Goal: Task Accomplishment & Management: Manage account settings

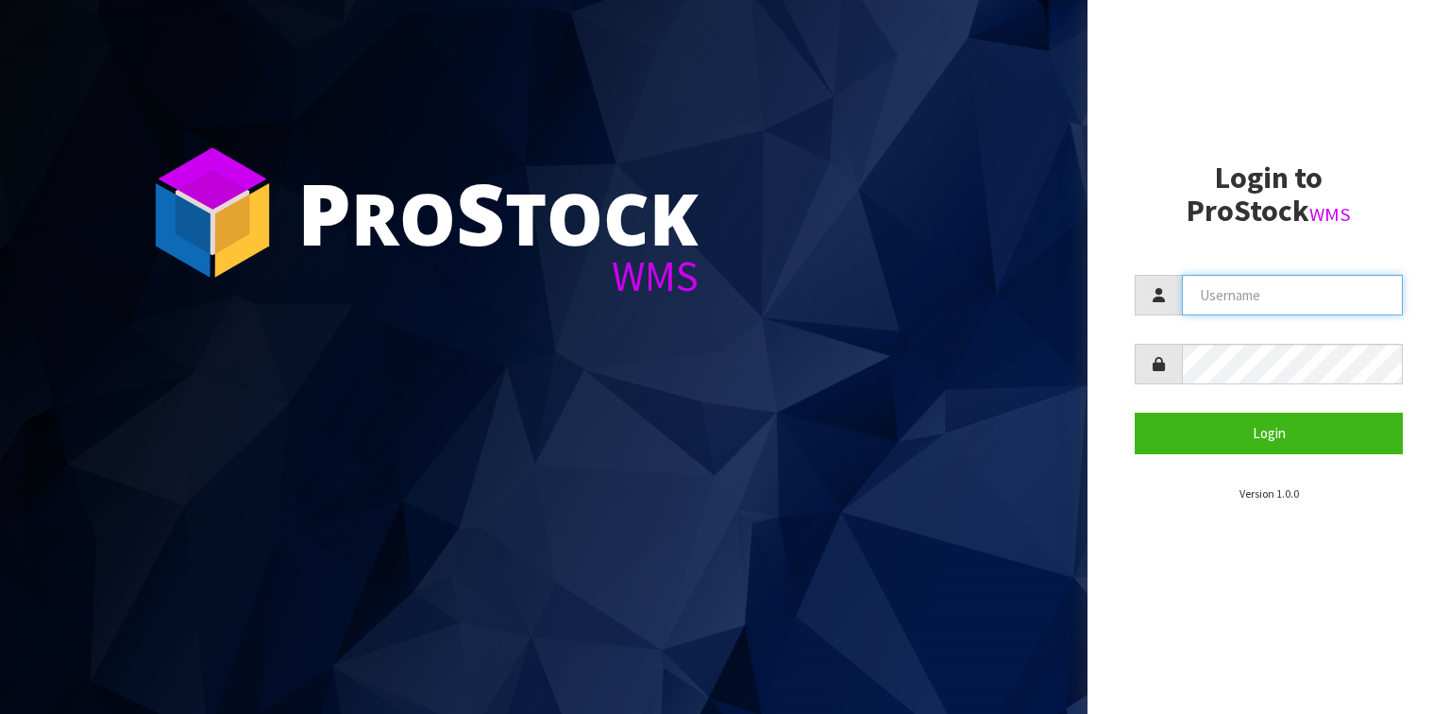
click at [1190, 298] on input "text" at bounding box center [1292, 295] width 221 height 41
type input "Liya"
click at [1134, 412] on button "Login" at bounding box center [1268, 432] width 268 height 41
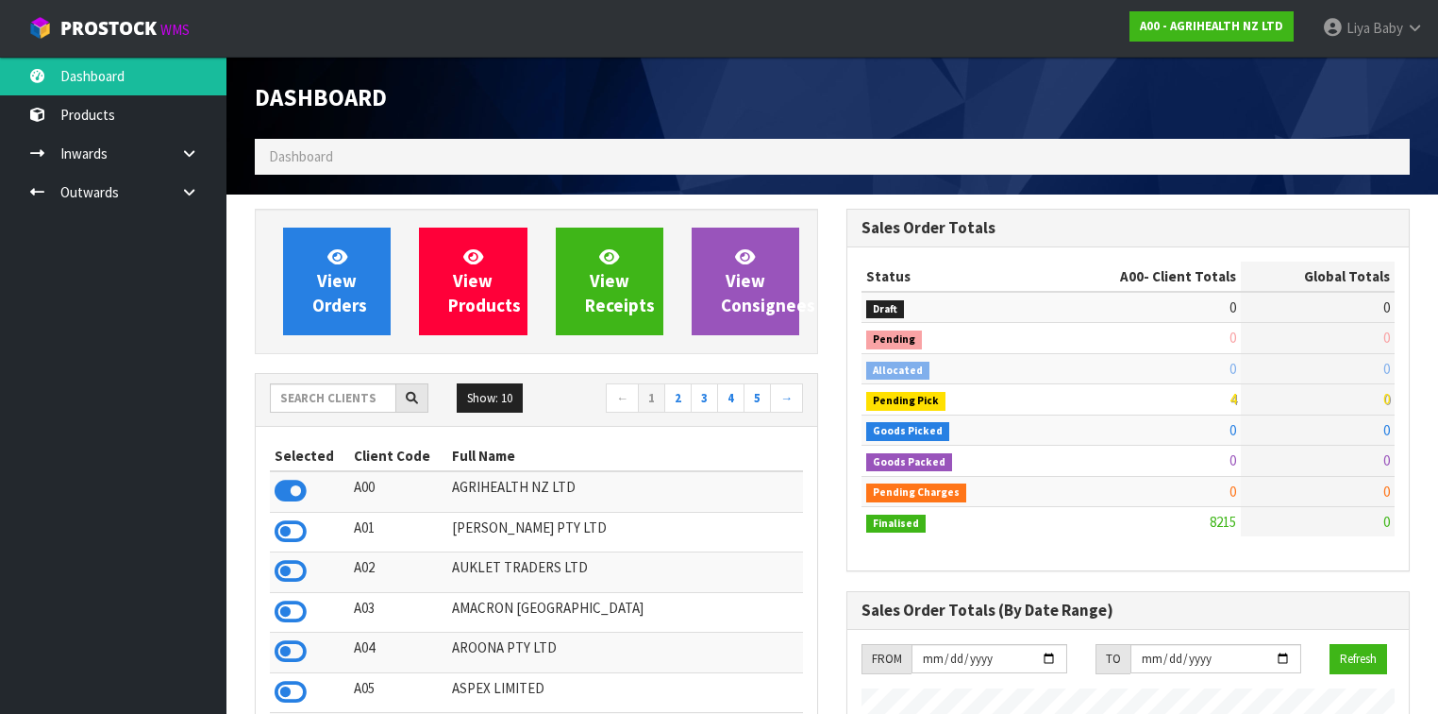
scroll to position [1423, 592]
click at [346, 403] on input "text" at bounding box center [333, 397] width 126 height 29
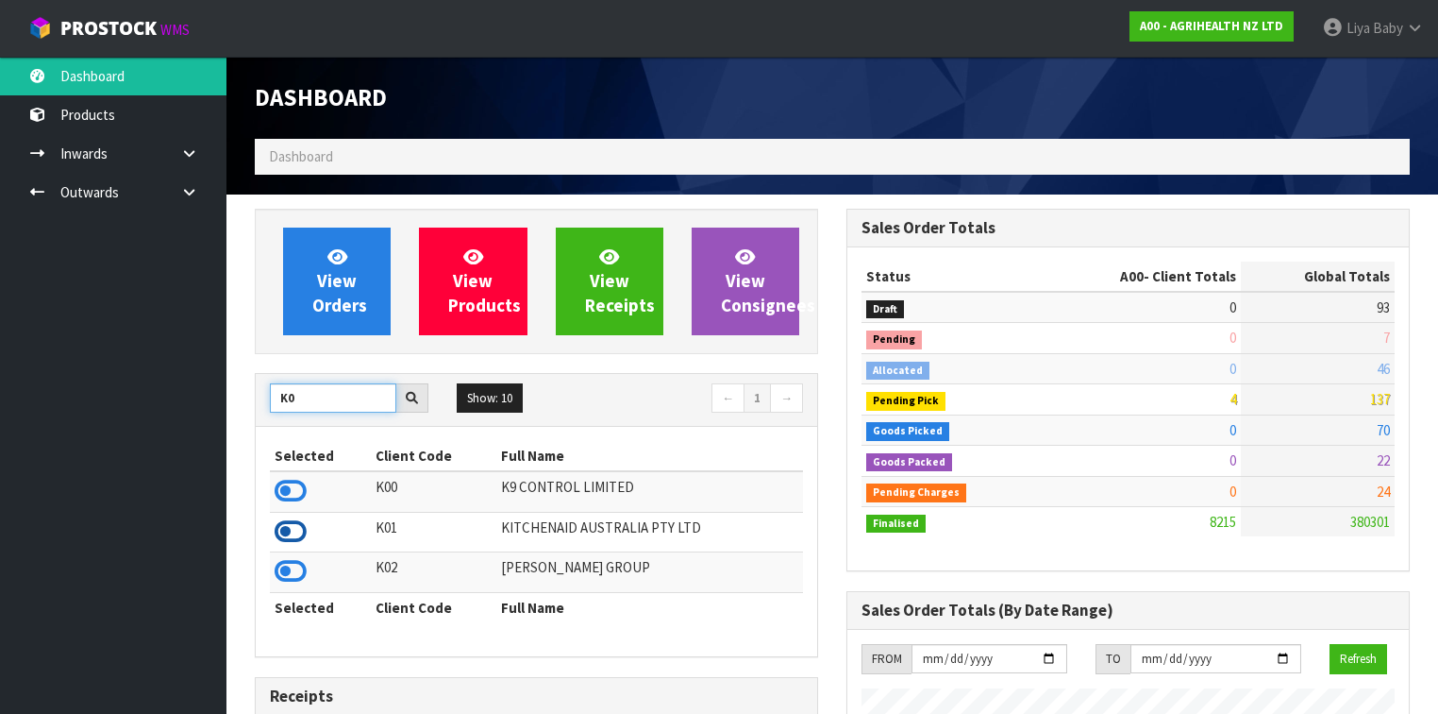
type input "K0"
click at [279, 530] on icon at bounding box center [291, 531] width 32 height 28
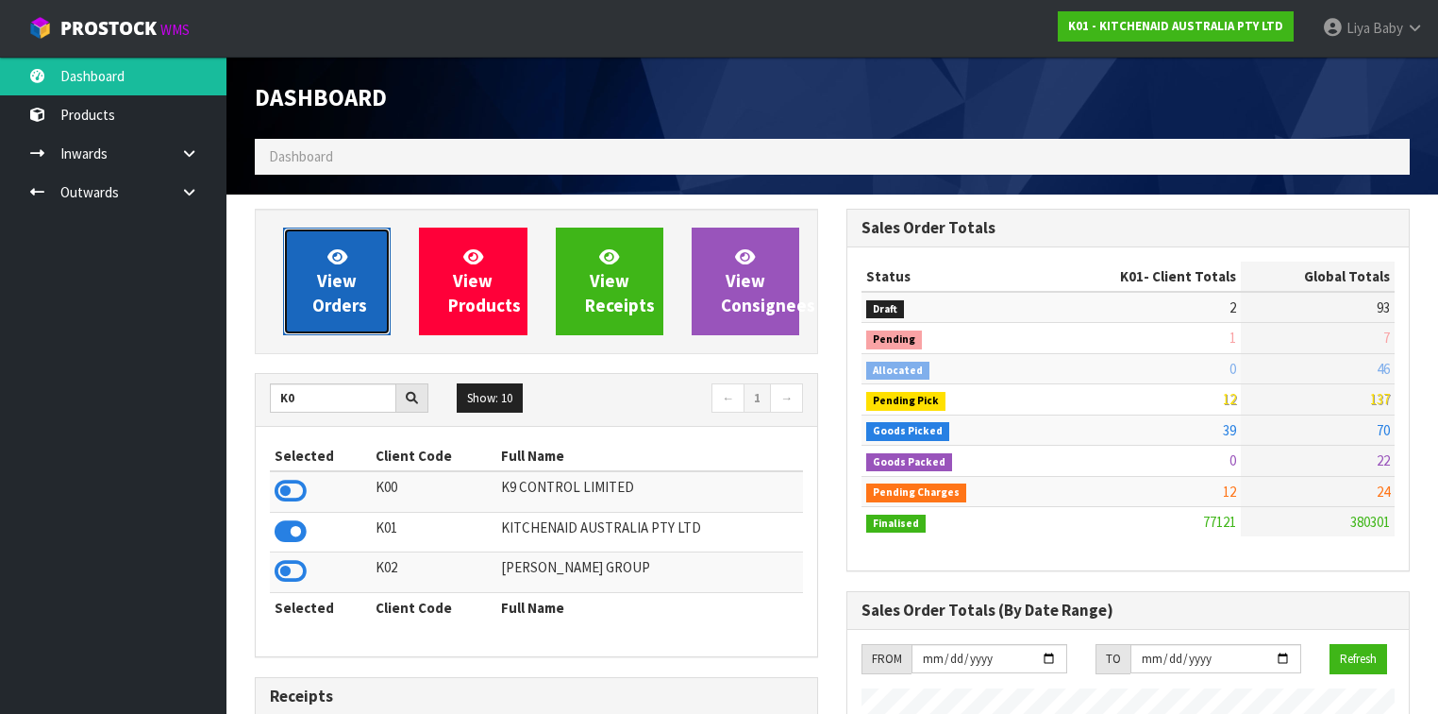
click at [351, 302] on span "View Orders" at bounding box center [339, 280] width 55 height 71
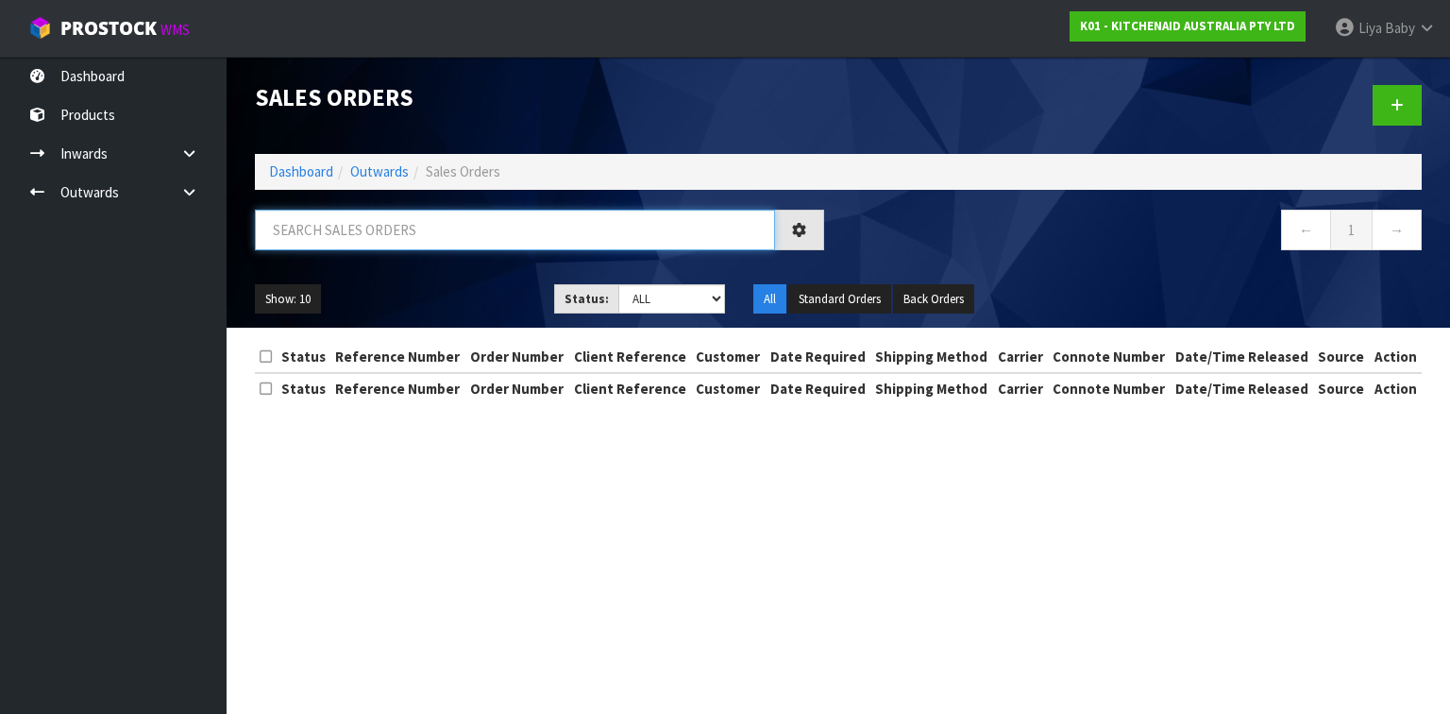
click at [393, 227] on input "text" at bounding box center [515, 230] width 520 height 41
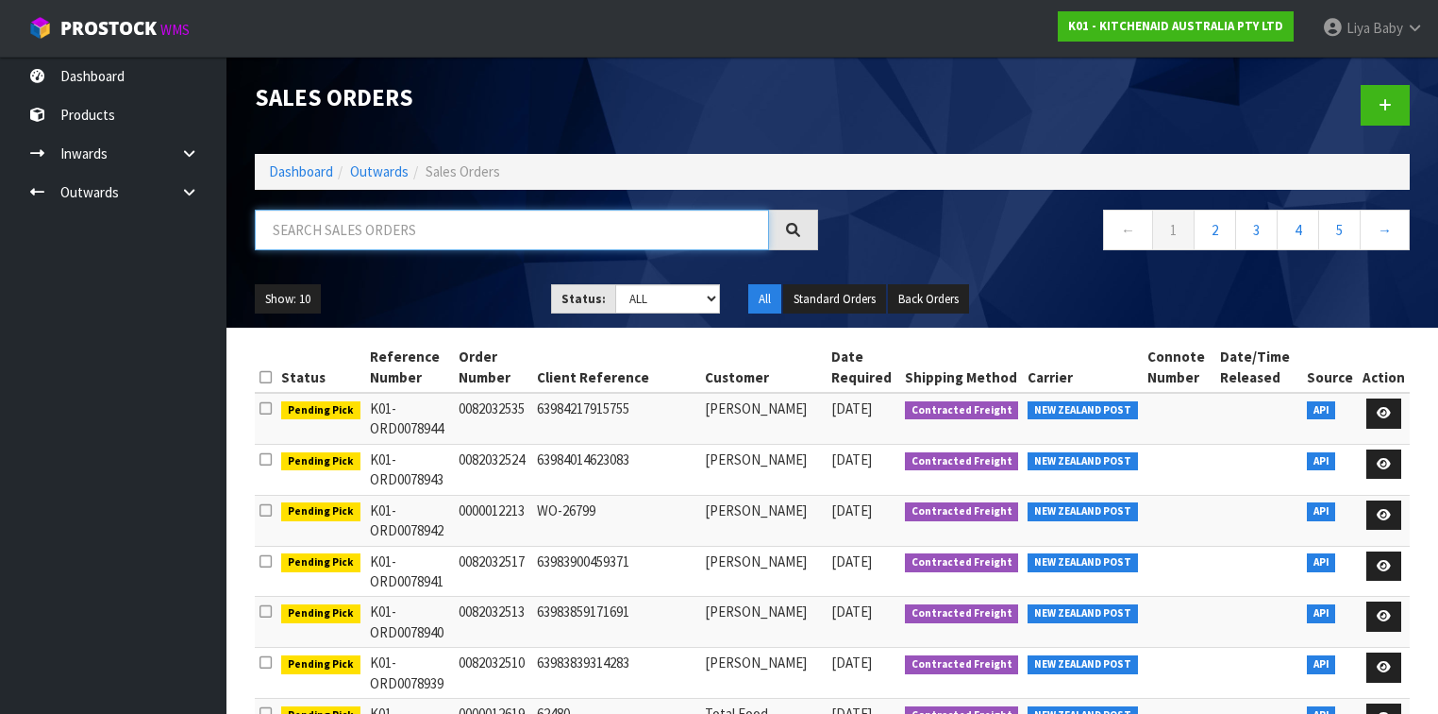
click at [330, 234] on input "text" at bounding box center [512, 230] width 514 height 41
type input "JOB-0411326"
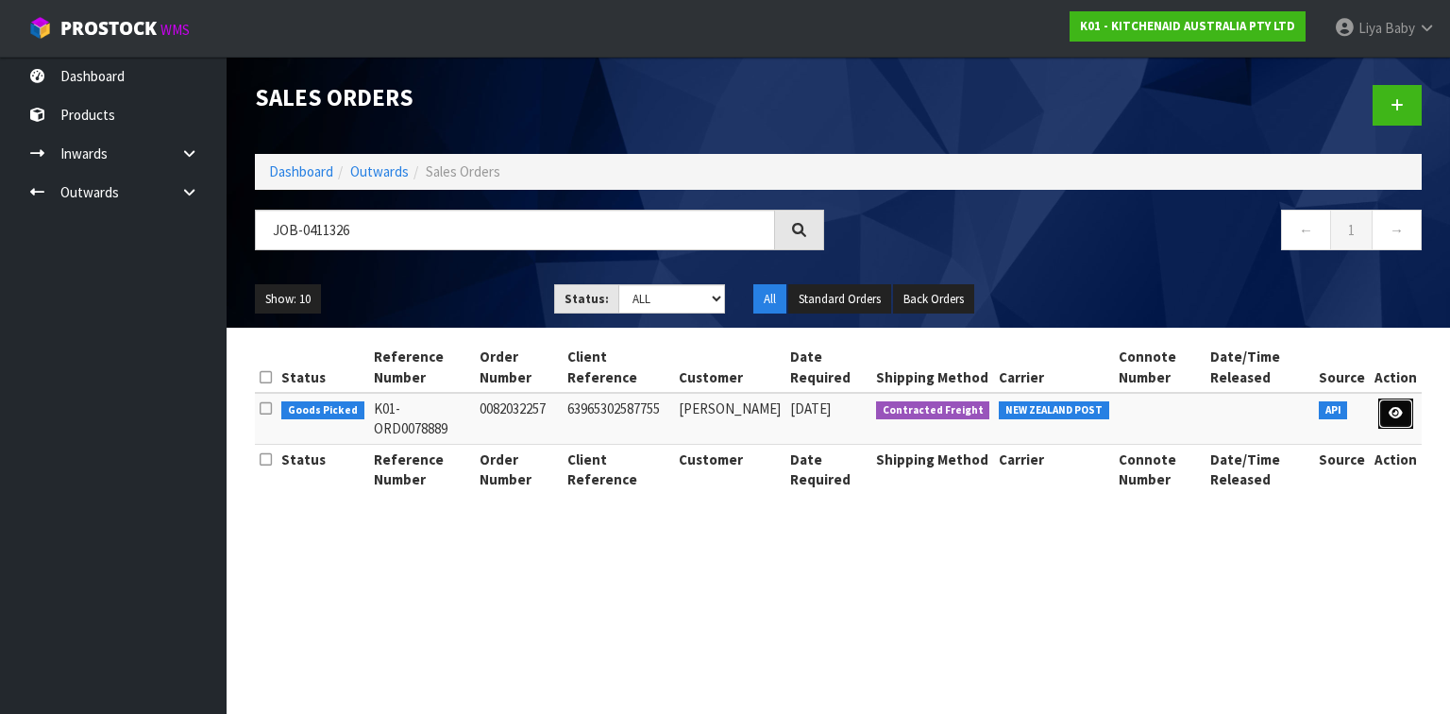
click at [1207, 404] on link at bounding box center [1395, 413] width 35 height 30
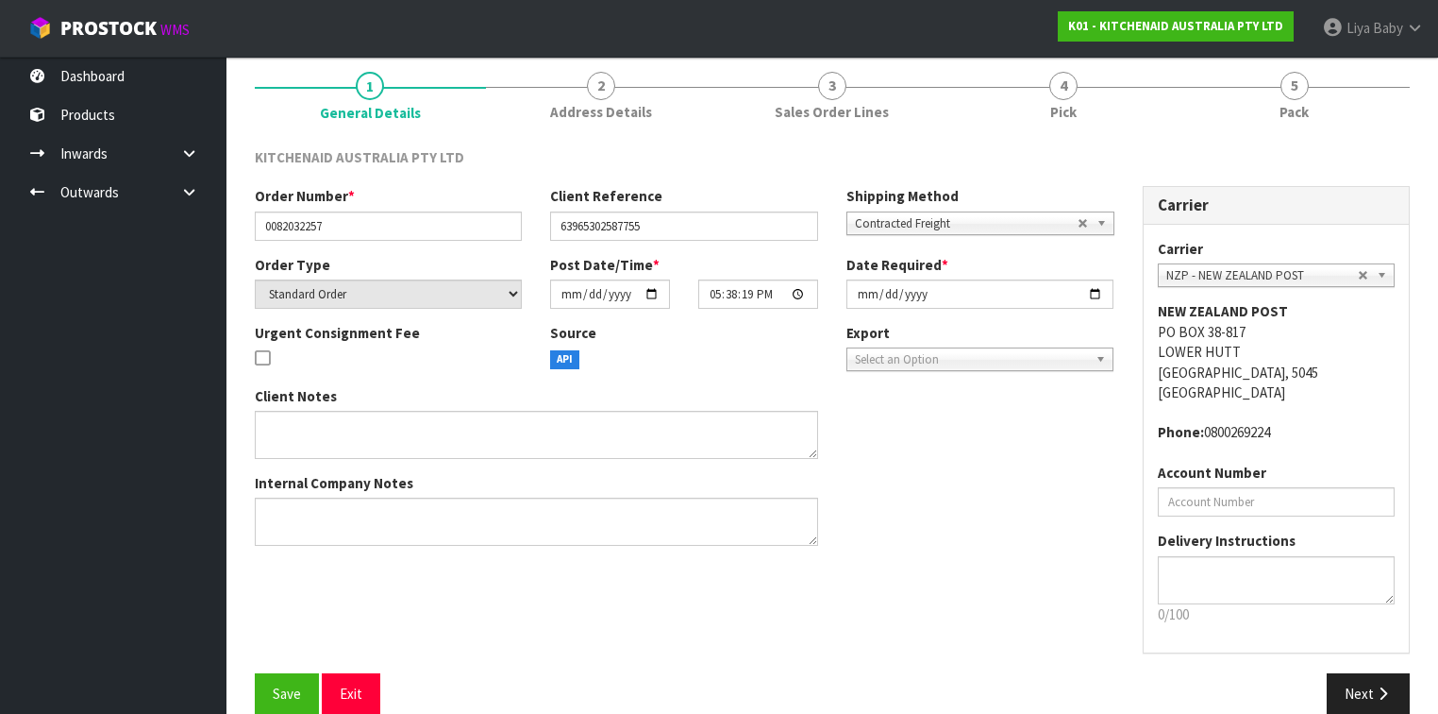
scroll to position [177, 0]
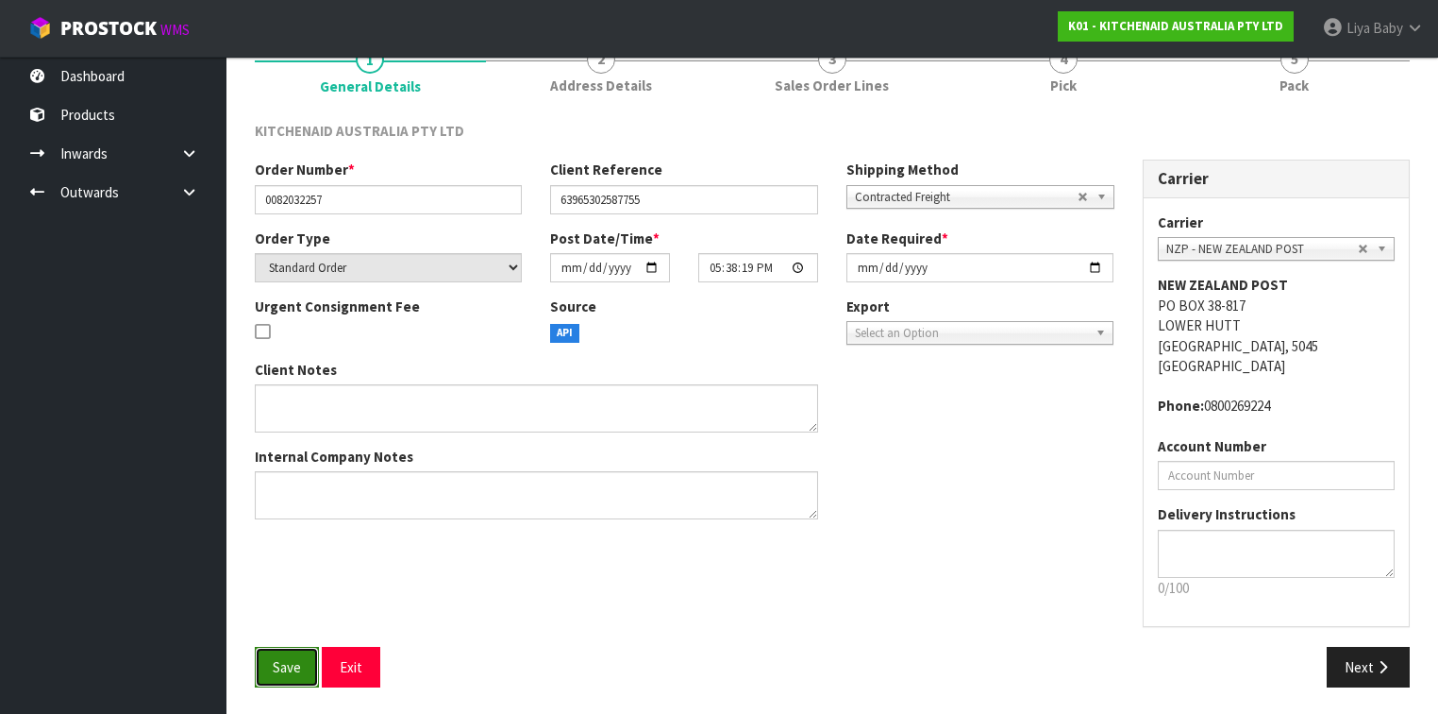
click at [294, 551] on button "Save" at bounding box center [287, 666] width 64 height 41
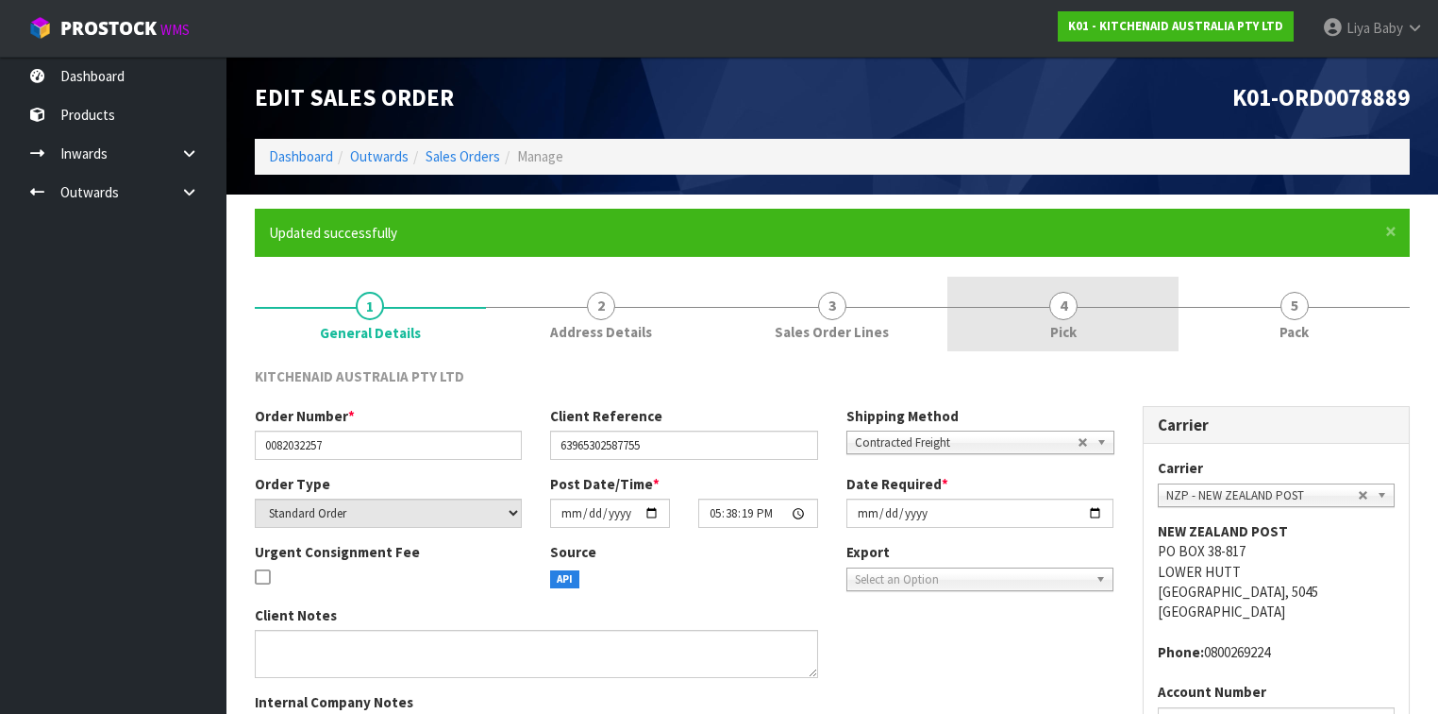
click at [1066, 342] on link "4 Pick" at bounding box center [1063, 314] width 231 height 75
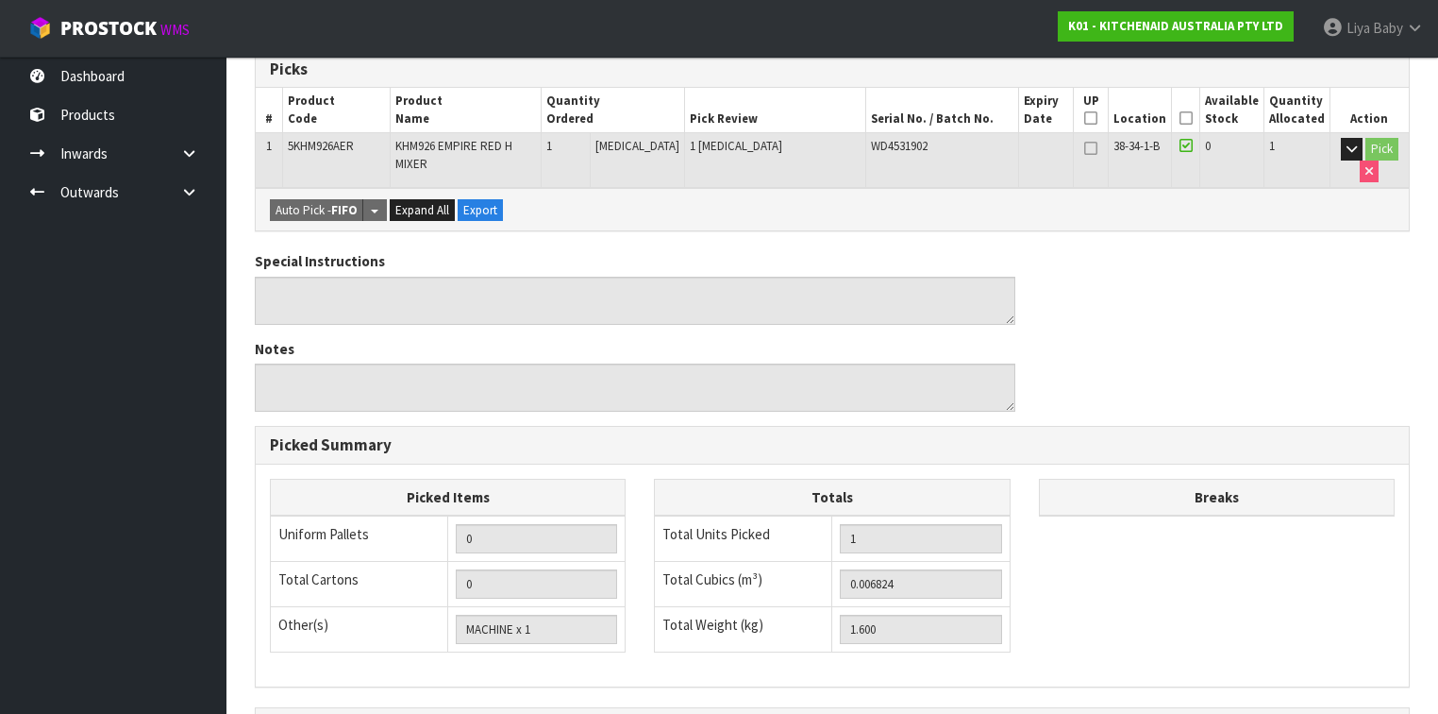
scroll to position [159, 0]
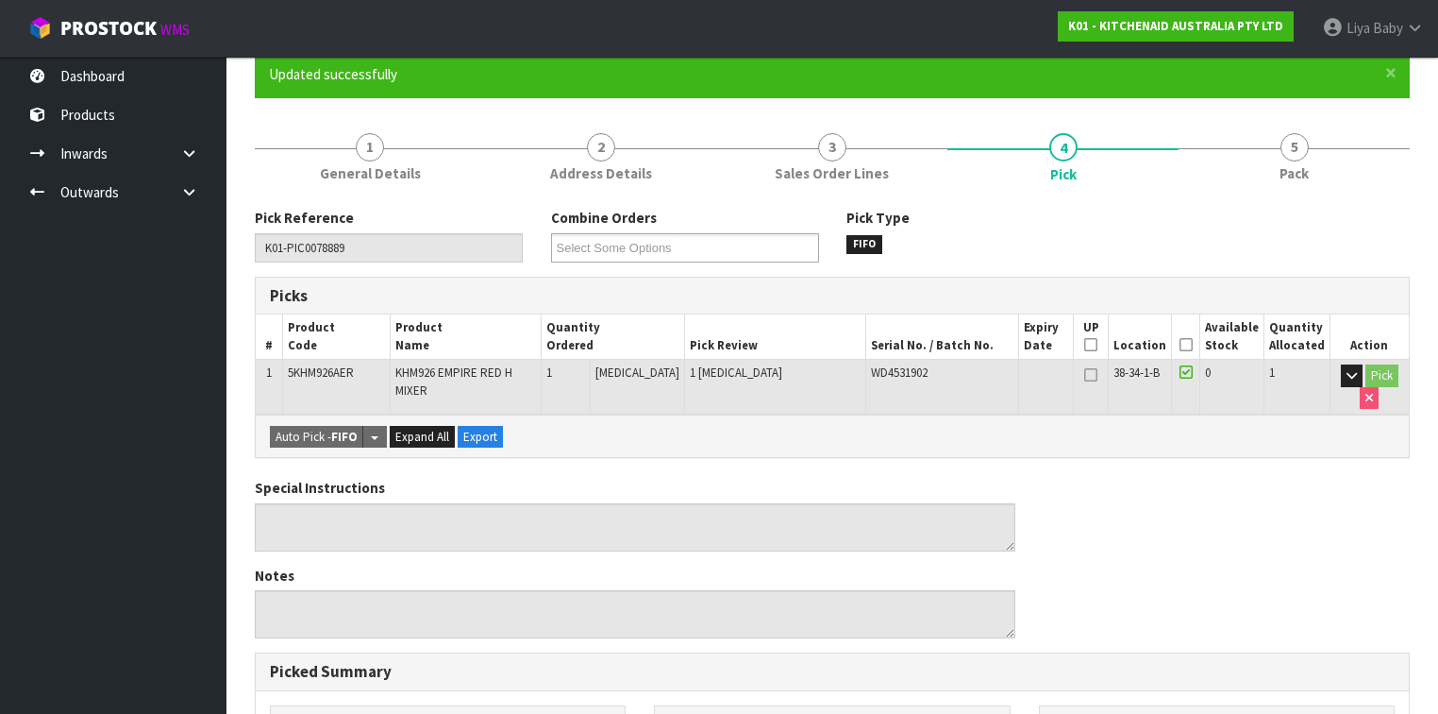
click at [1187, 344] on icon at bounding box center [1186, 344] width 13 height 1
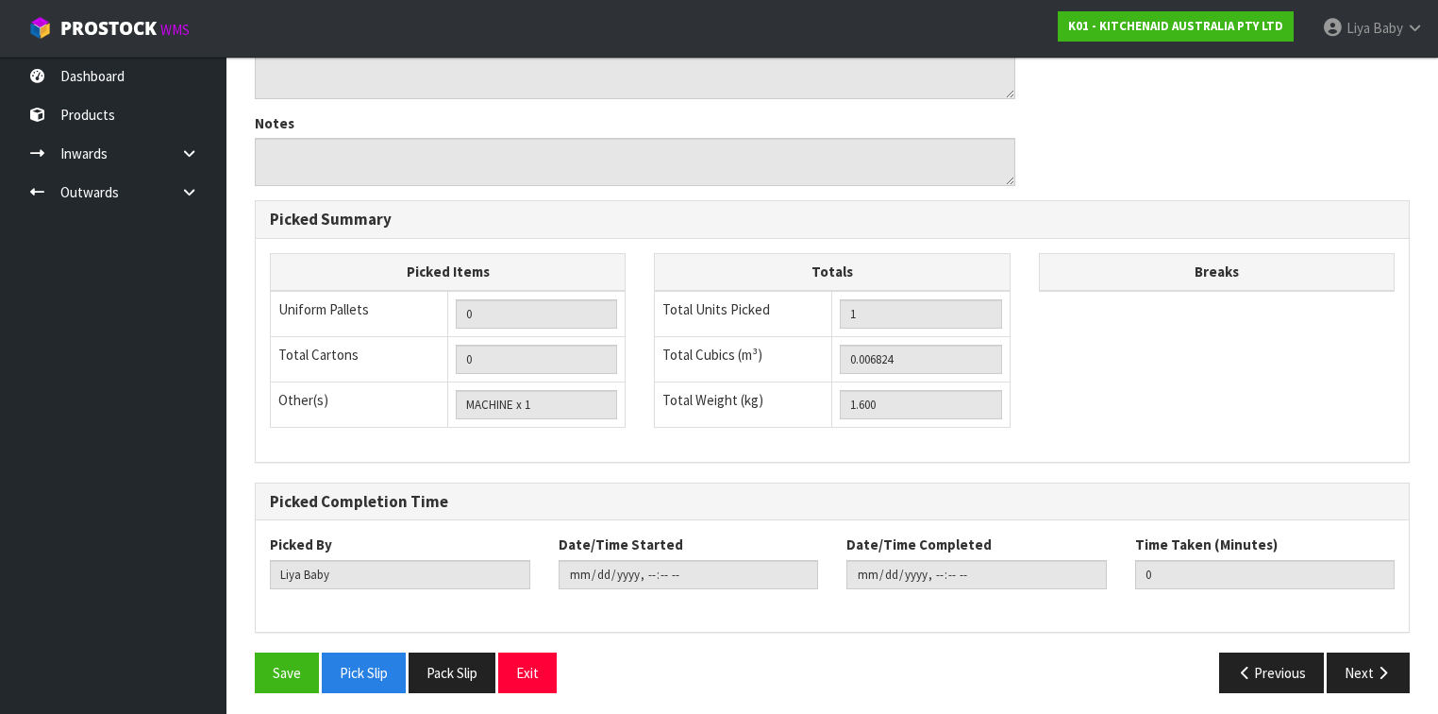
scroll to position [680, 0]
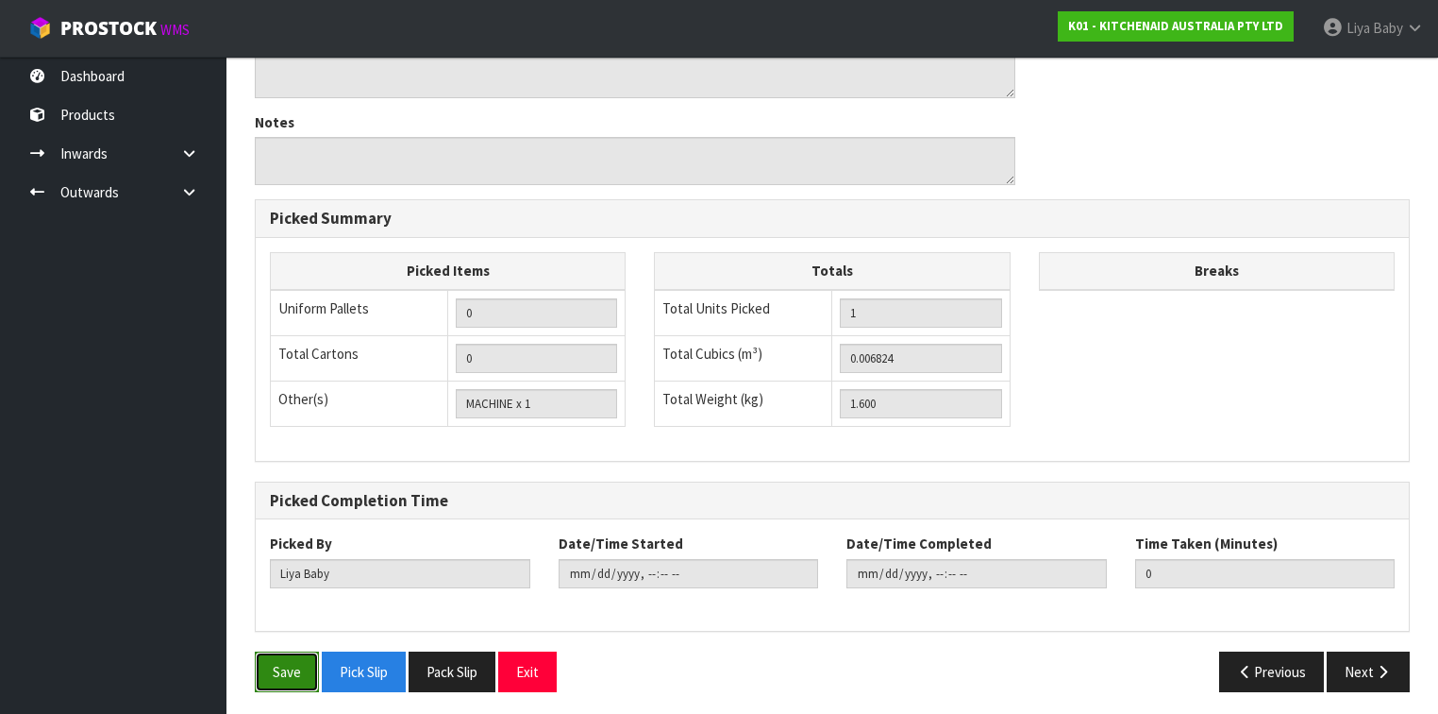
click at [290, 551] on button "Save" at bounding box center [287, 671] width 64 height 41
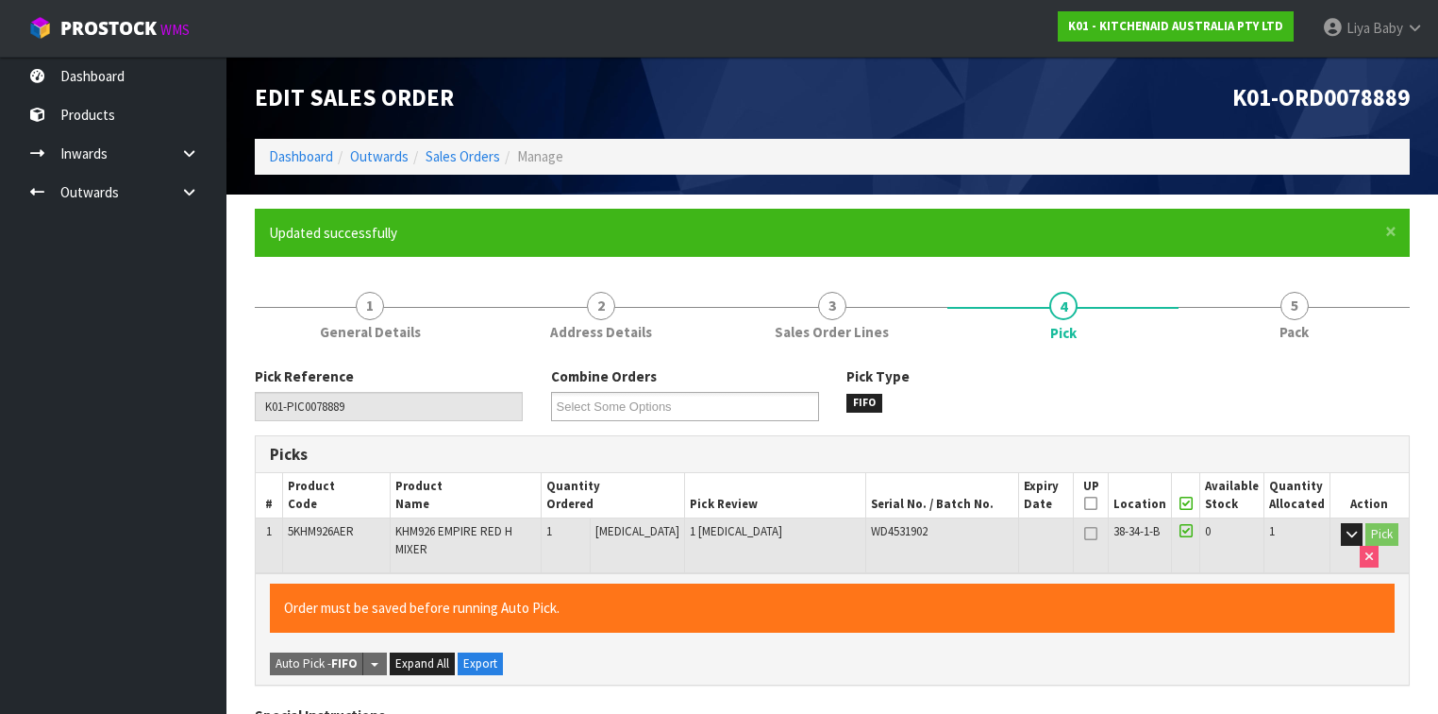
type input "[DATE]T08:27:58"
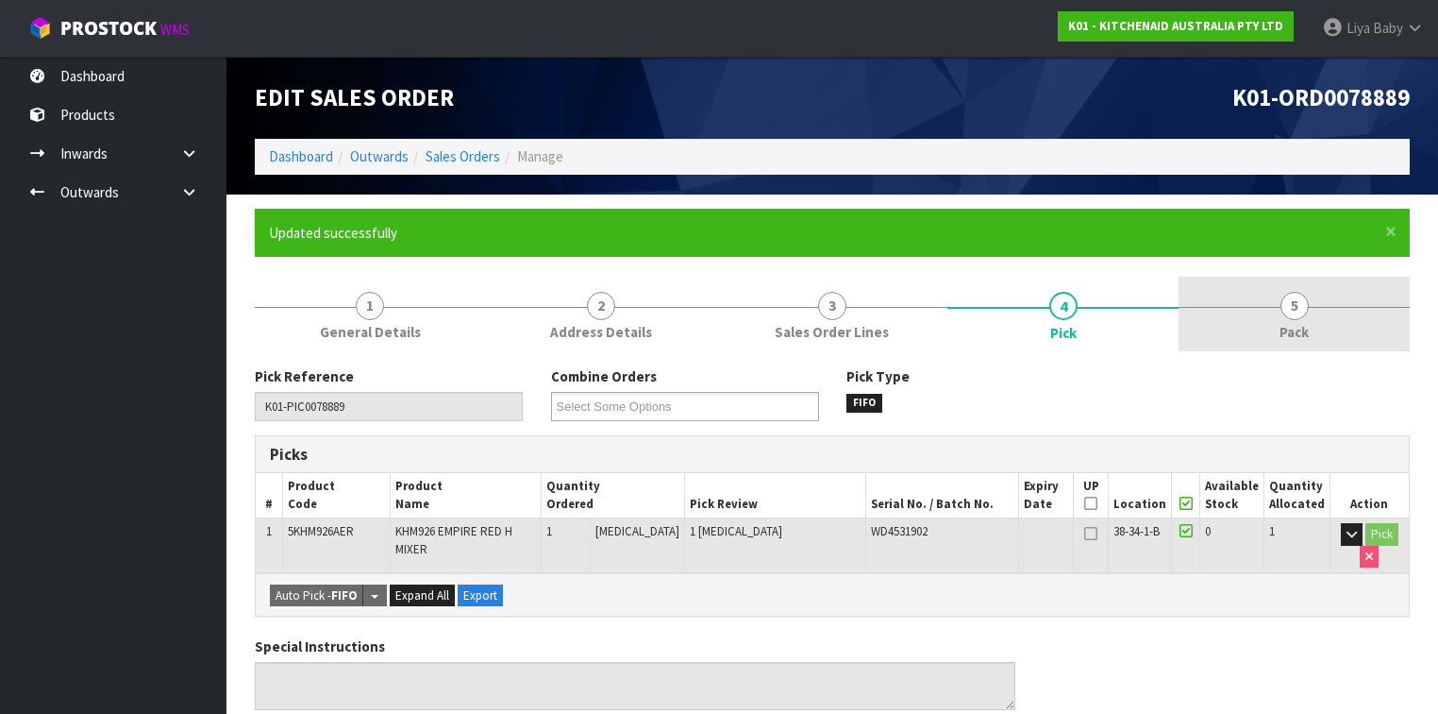
click at [1207, 327] on span "Pack" at bounding box center [1294, 332] width 29 height 20
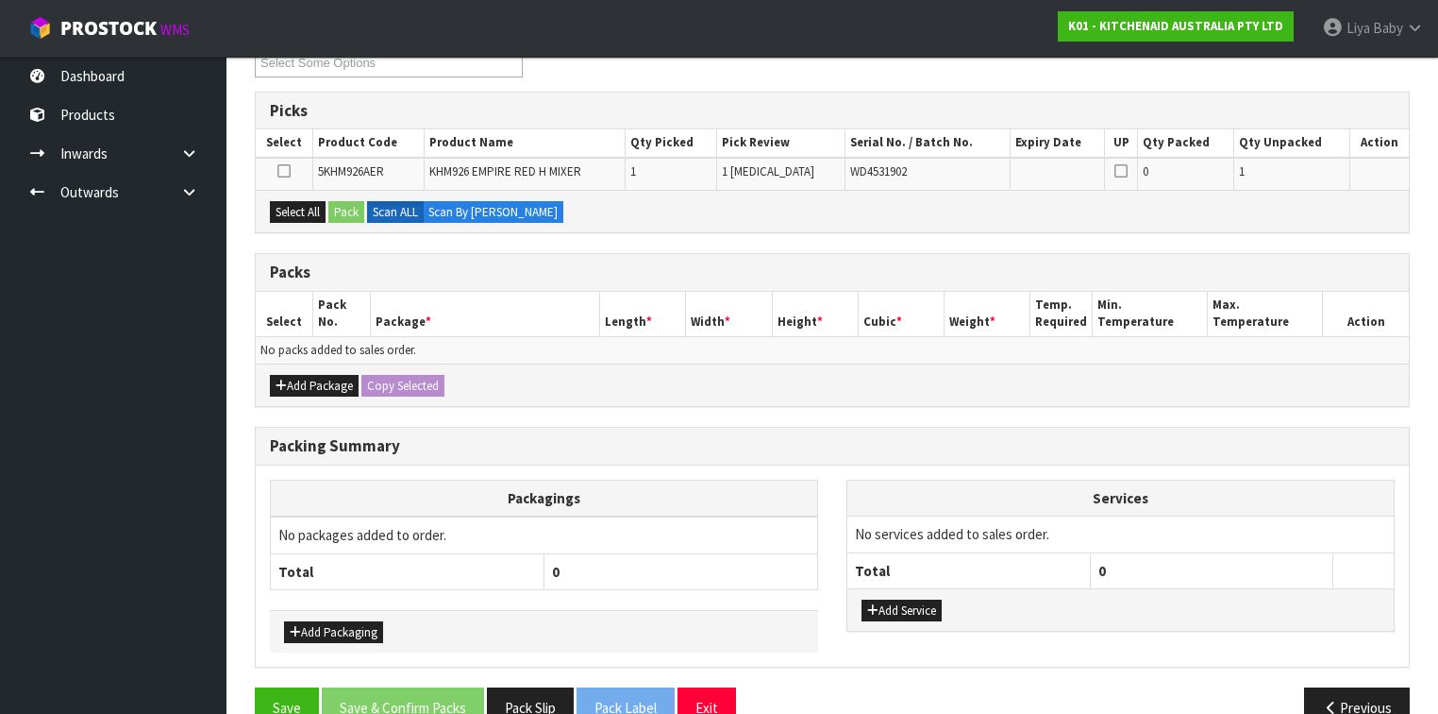
scroll to position [378, 0]
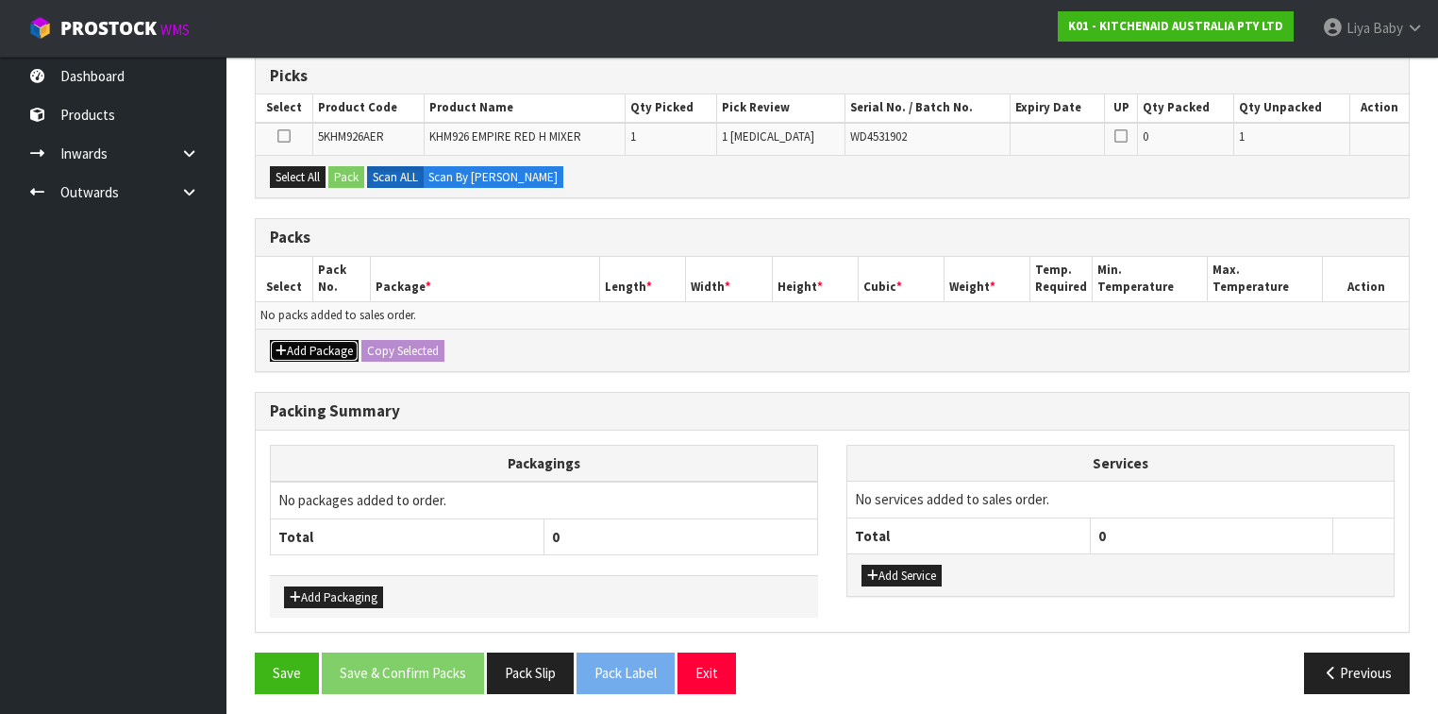
click at [328, 348] on button "Add Package" at bounding box center [314, 351] width 89 height 23
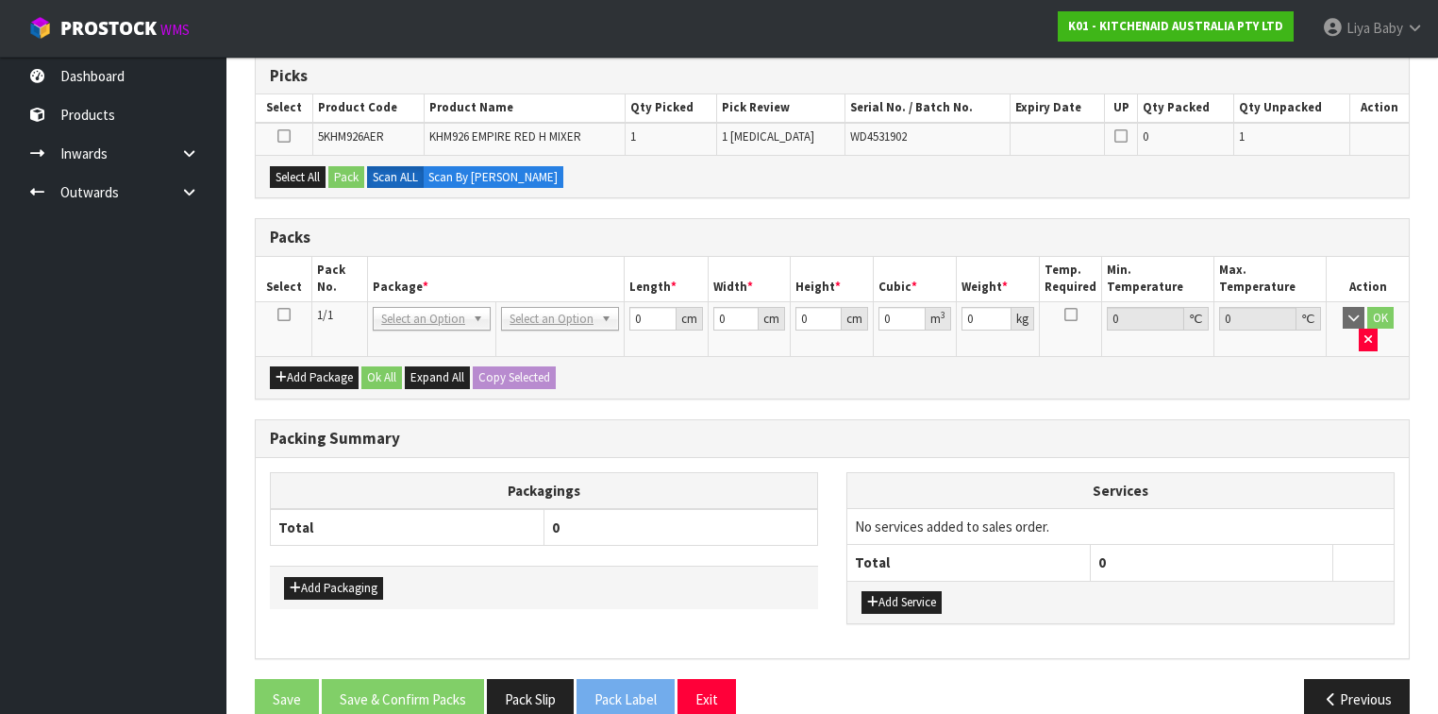
click at [290, 310] on td at bounding box center [284, 328] width 57 height 55
click at [286, 314] on icon at bounding box center [283, 314] width 13 height 1
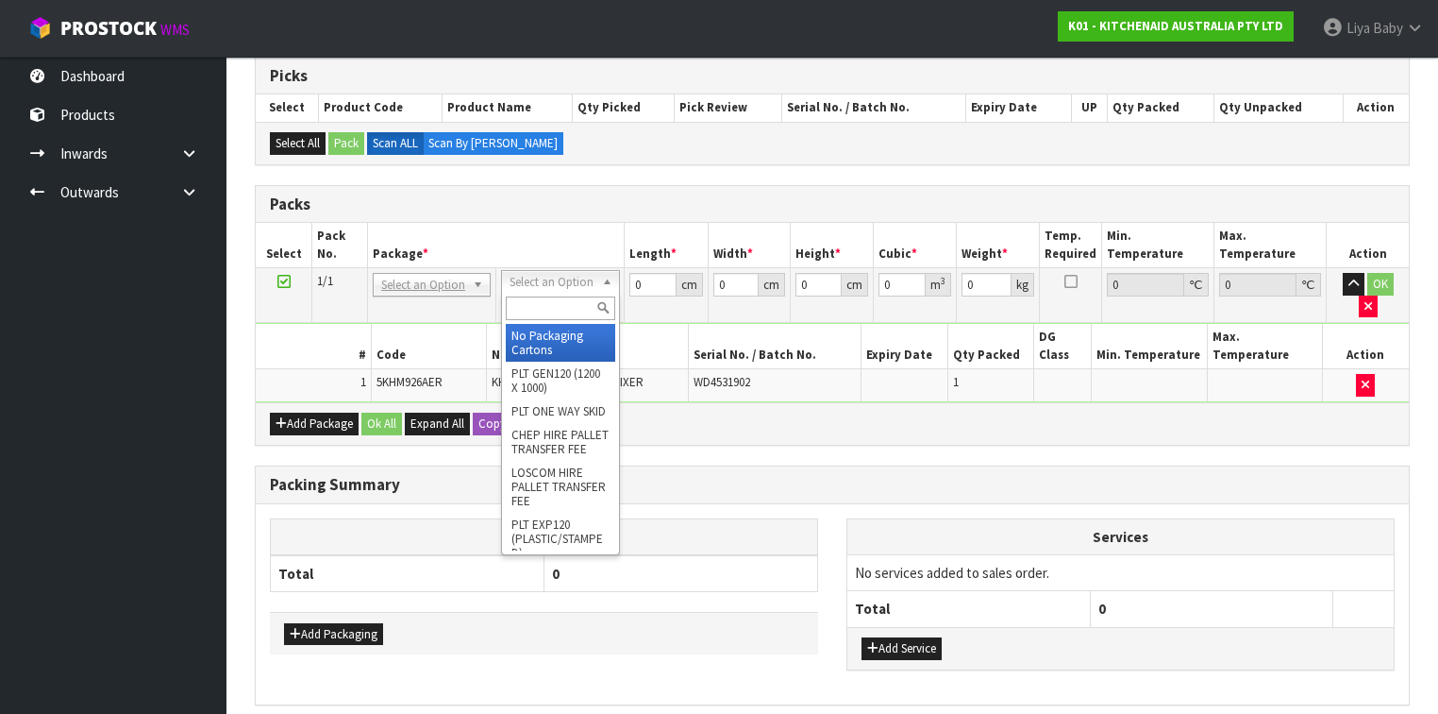
drag, startPoint x: 563, startPoint y: 285, endPoint x: 564, endPoint y: 274, distance: 11.5
click at [552, 311] on input "text" at bounding box center [560, 308] width 109 height 24
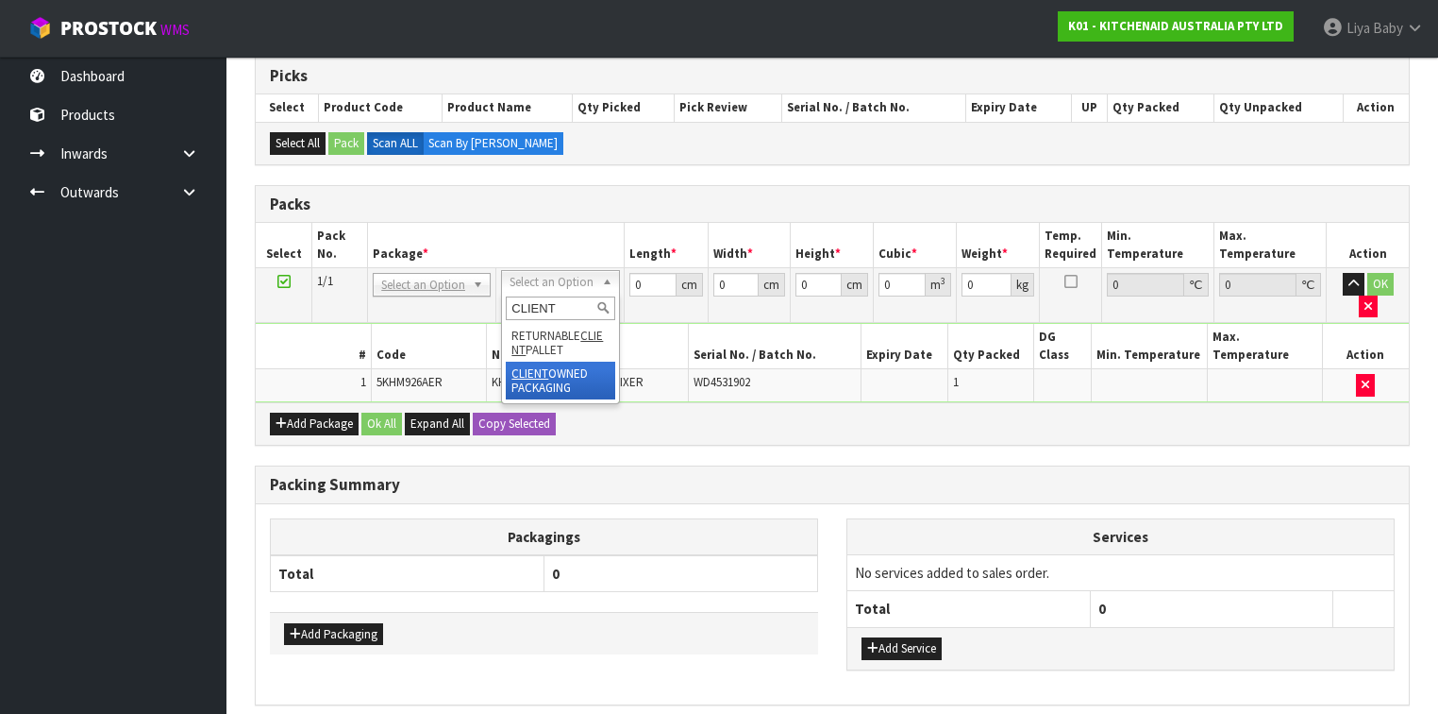
type input "CLIENT"
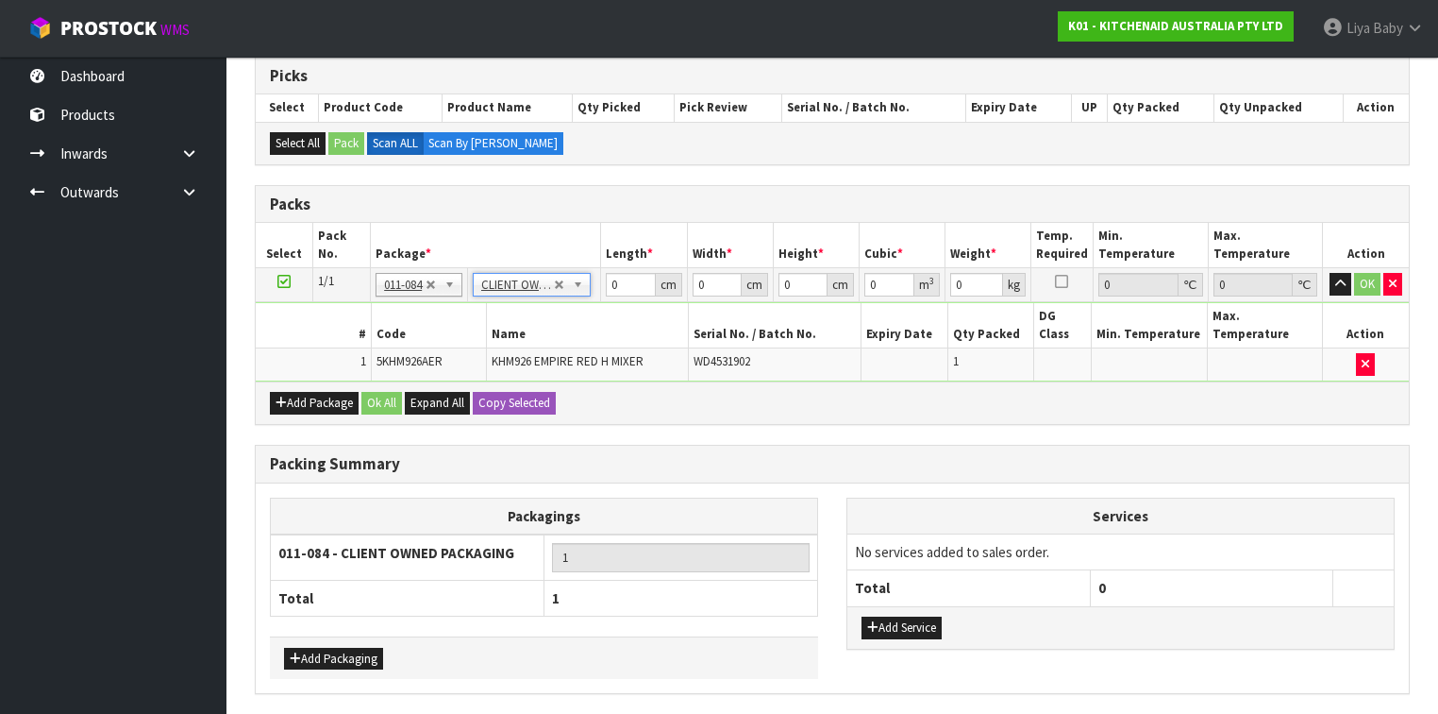
type input "1.6"
click at [621, 279] on input "0" at bounding box center [630, 285] width 49 height 24
type input "30"
click at [714, 283] on input "0" at bounding box center [717, 285] width 49 height 24
type input "27"
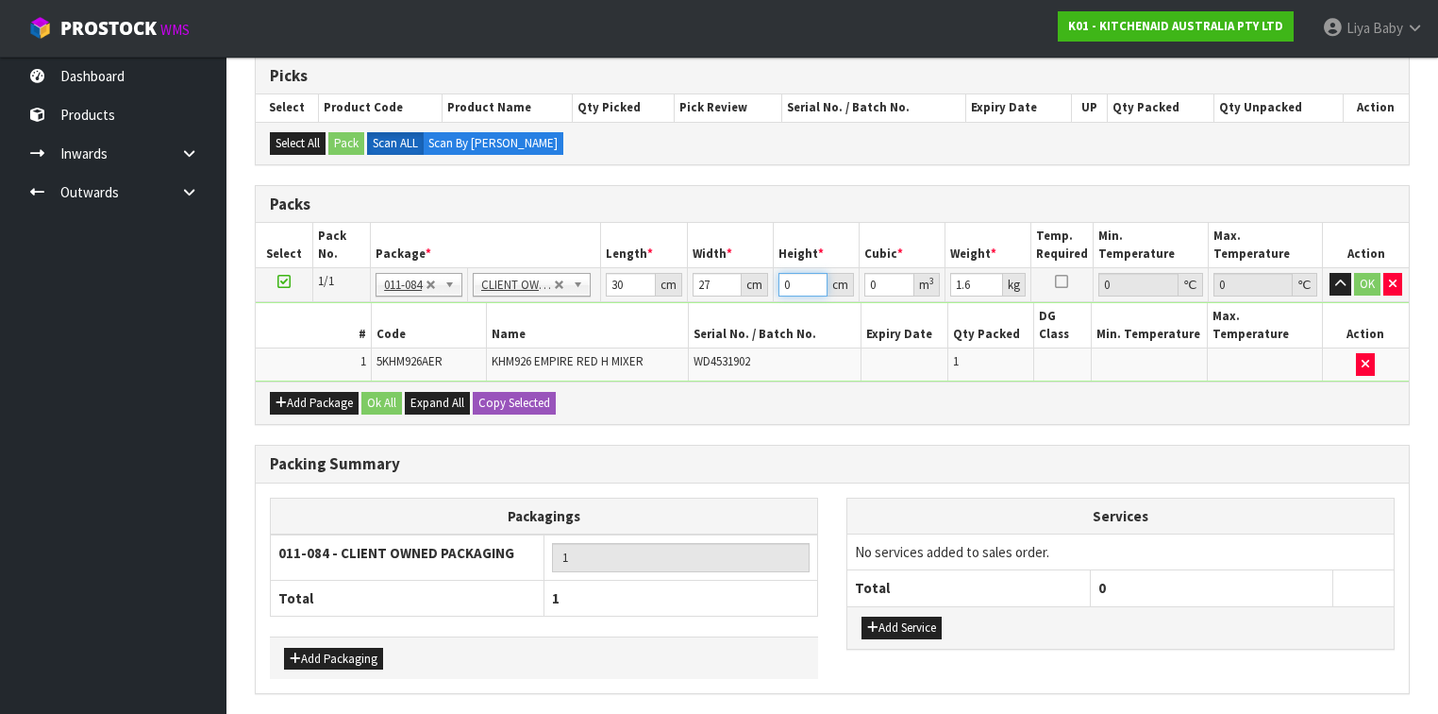
click at [801, 285] on input "0" at bounding box center [803, 285] width 49 height 24
type input "2"
type input "0.00162"
type input "22"
type input "0.01782"
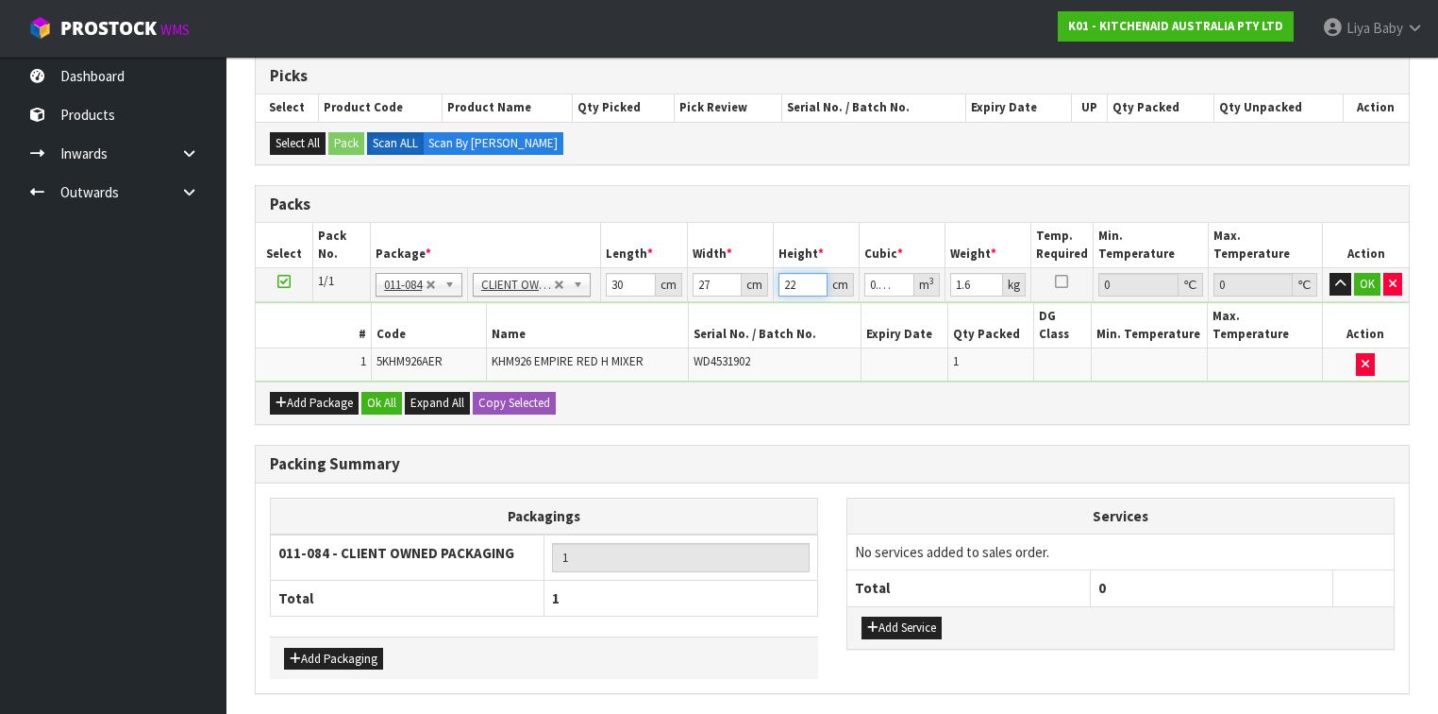
type input "22"
click at [981, 281] on input "1.6" at bounding box center [976, 285] width 53 height 24
type input "1"
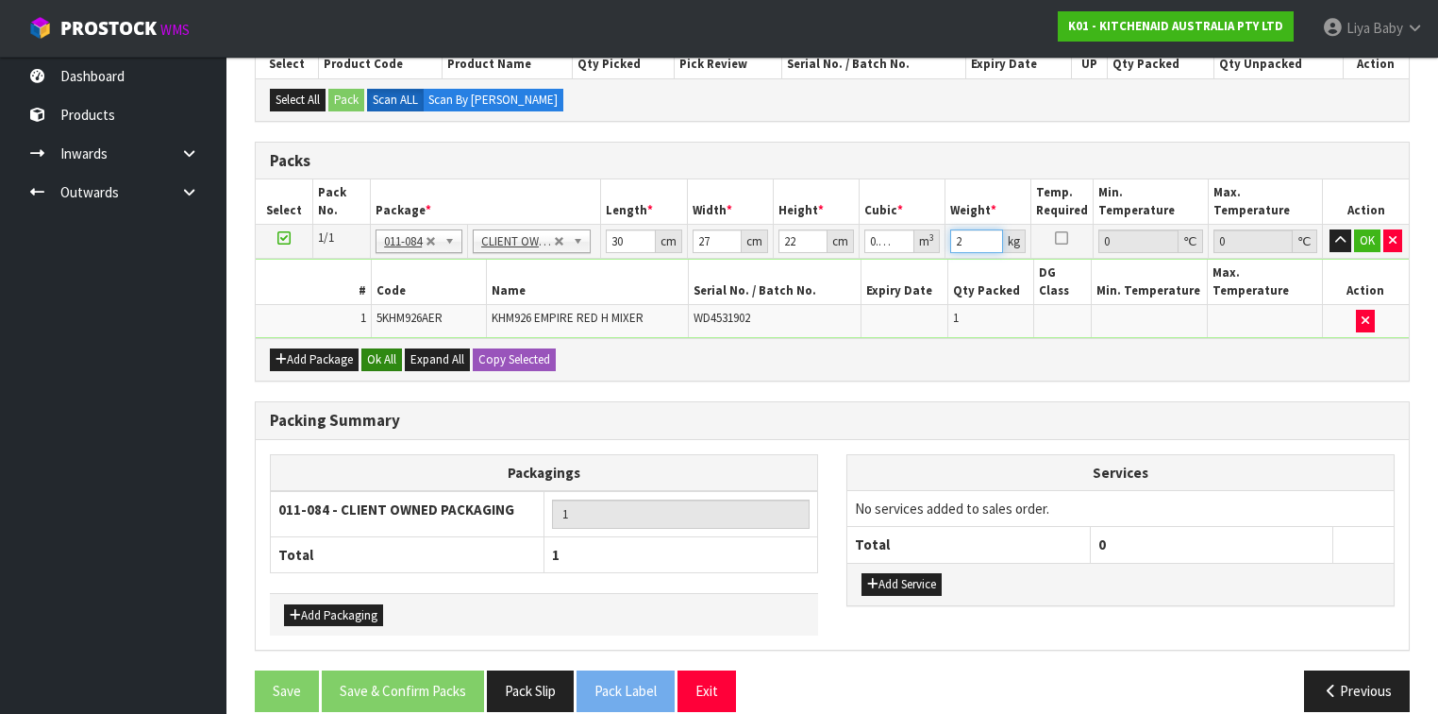
type input "2"
click at [377, 348] on button "Ok All" at bounding box center [381, 359] width 41 height 23
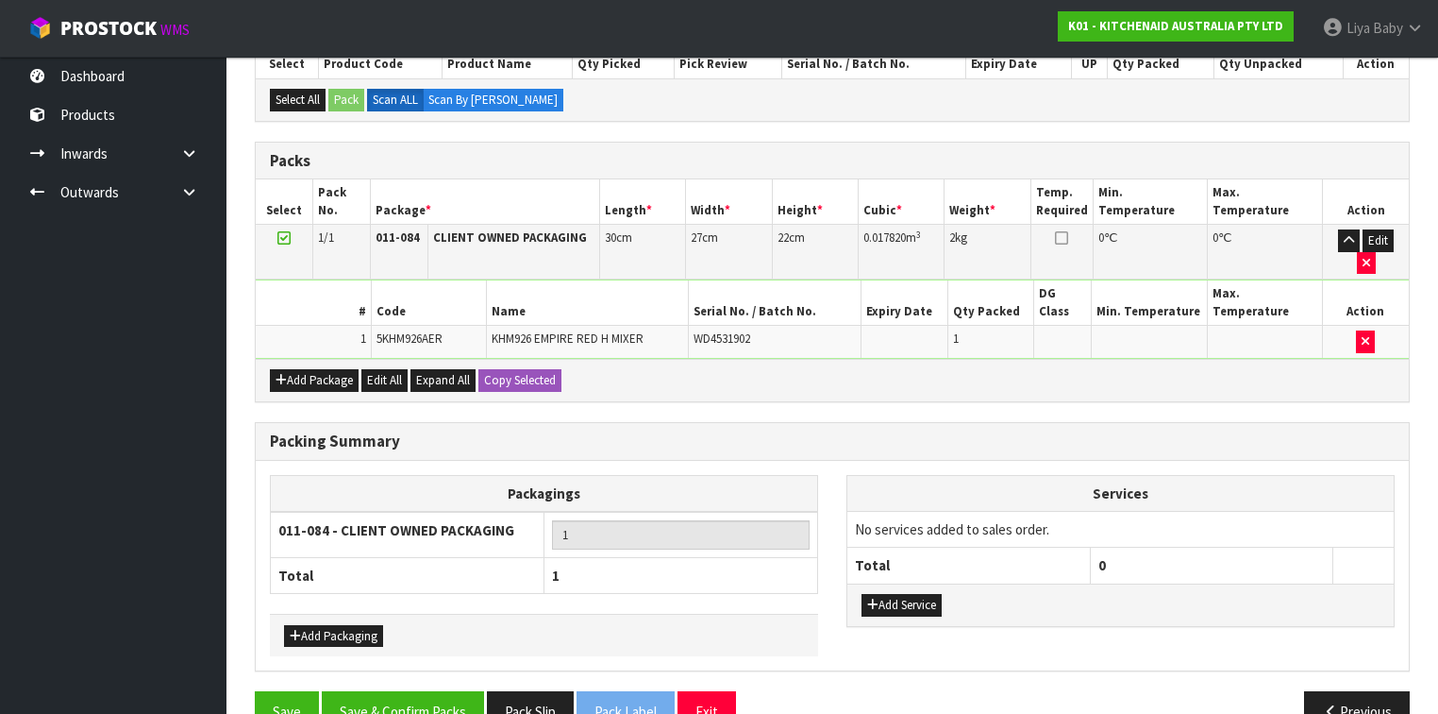
scroll to position [420, 0]
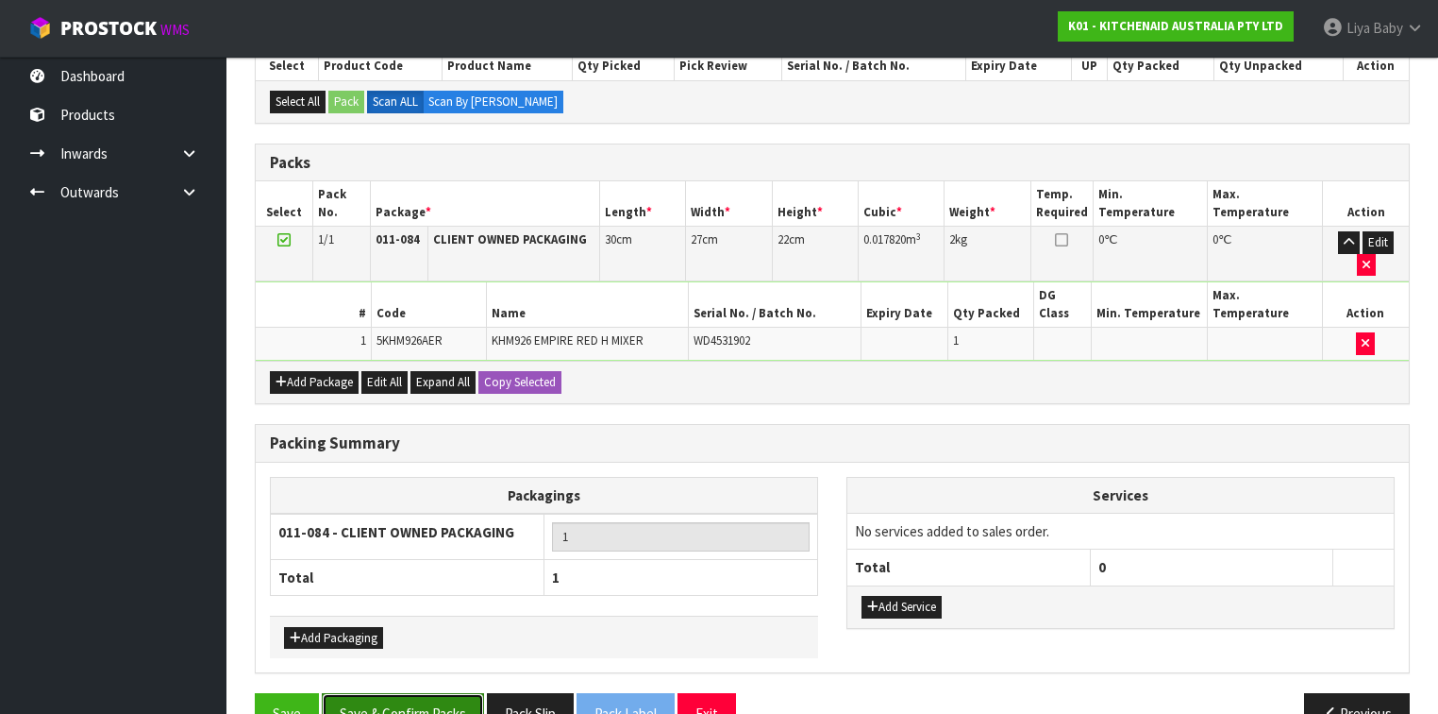
click at [405, 551] on button "Save & Confirm Packs" at bounding box center [403, 713] width 162 height 41
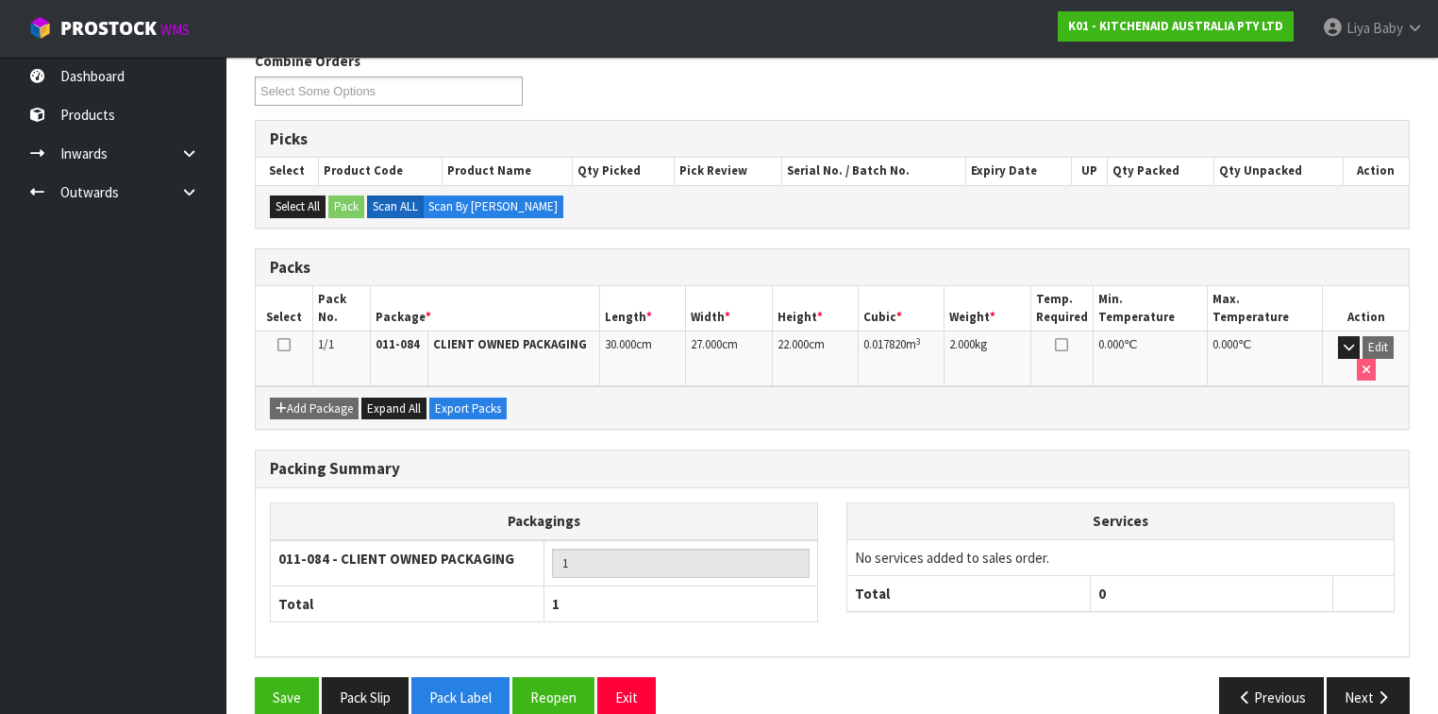
scroll to position [319, 0]
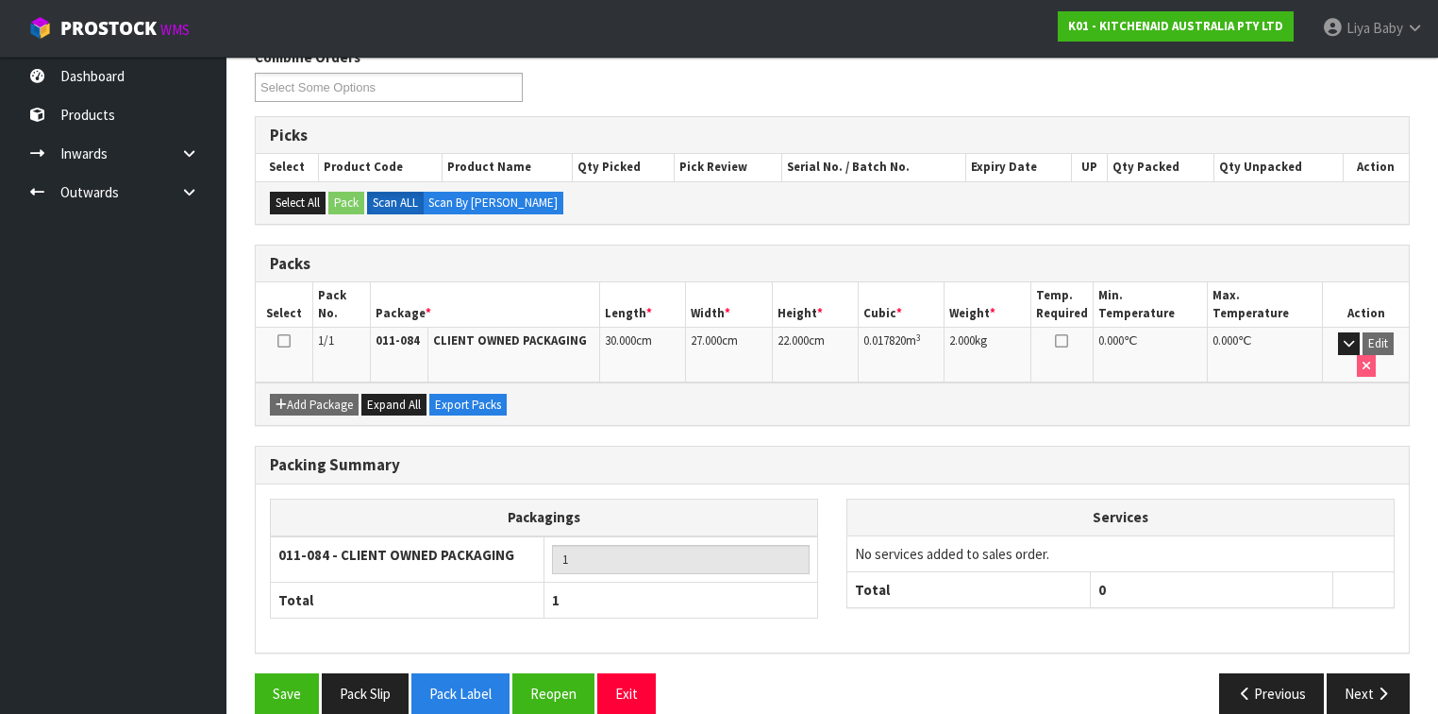
click at [283, 341] on icon at bounding box center [283, 341] width 13 height 1
click at [1207, 551] on icon "button" at bounding box center [1383, 693] width 18 height 14
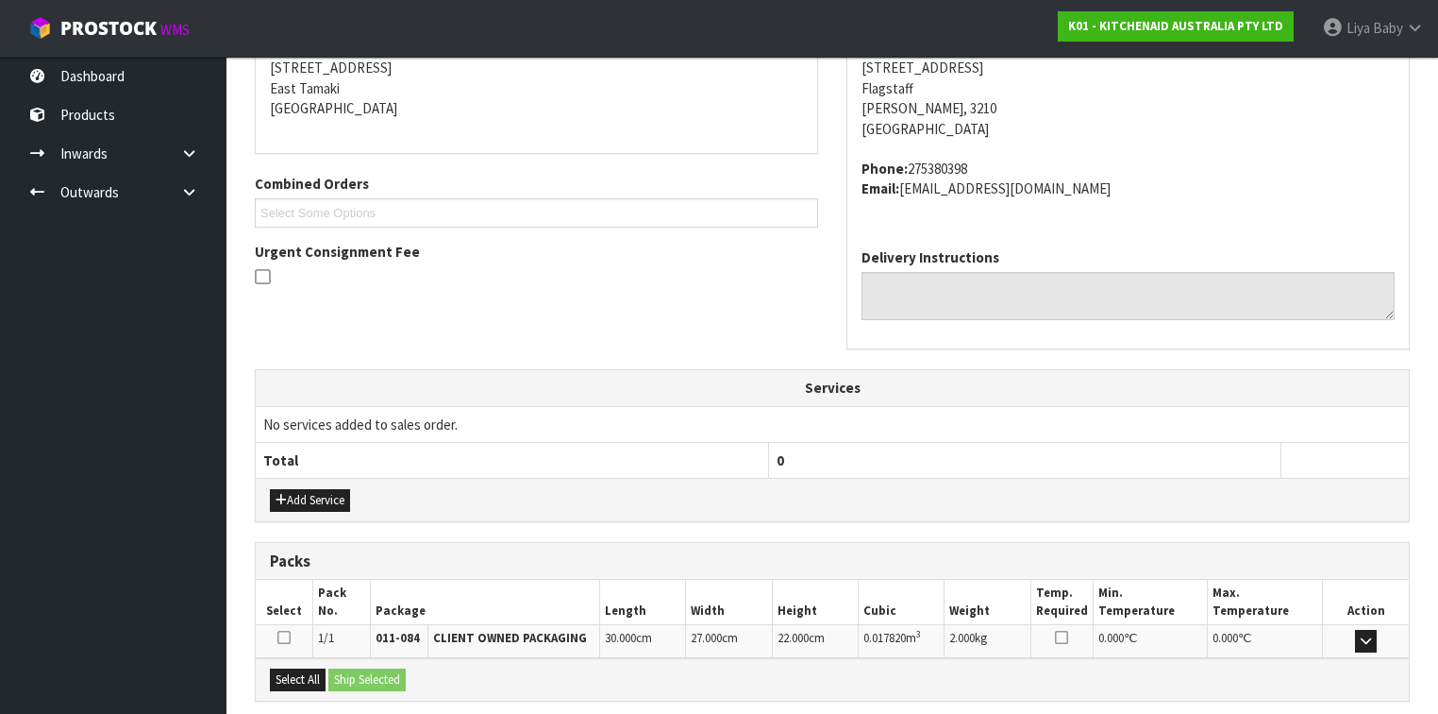
scroll to position [529, 0]
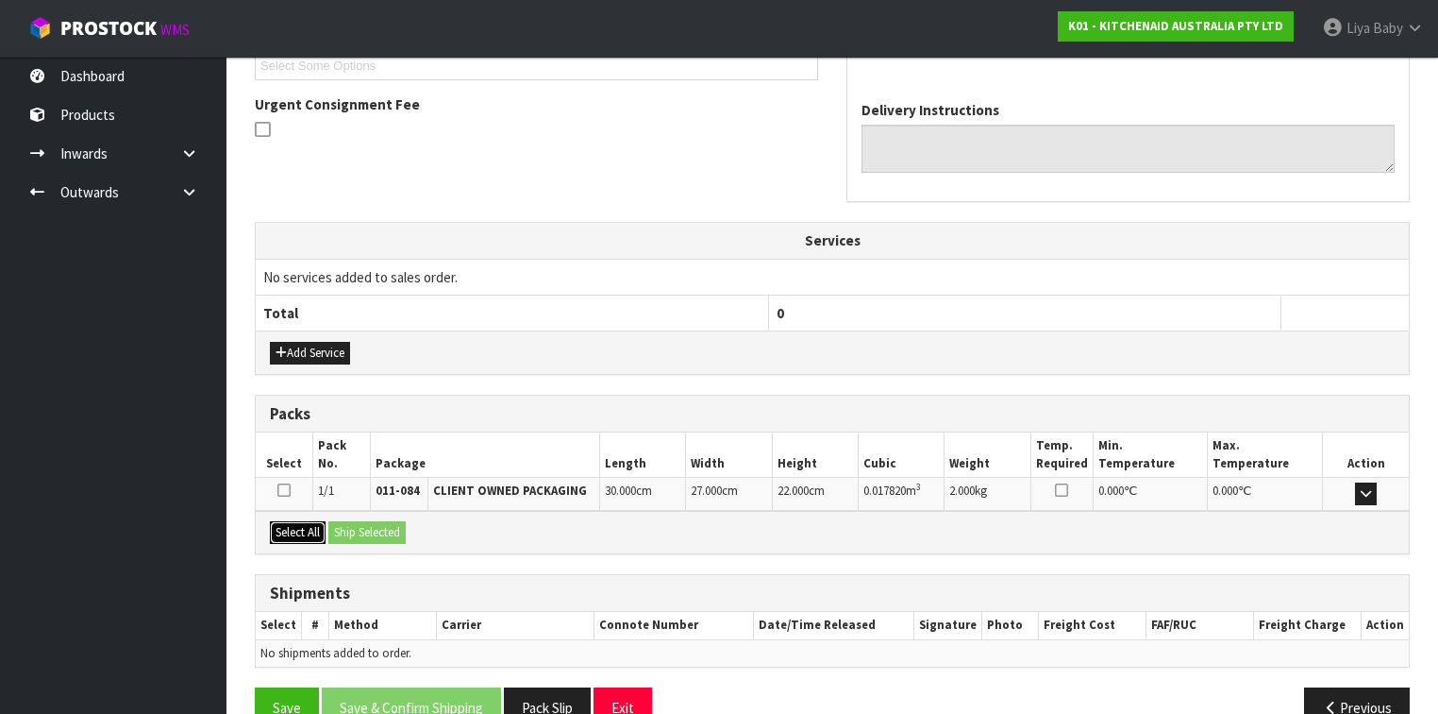
click at [293, 524] on button "Select All" at bounding box center [298, 532] width 56 height 23
click at [374, 530] on button "Ship Selected" at bounding box center [366, 532] width 77 height 23
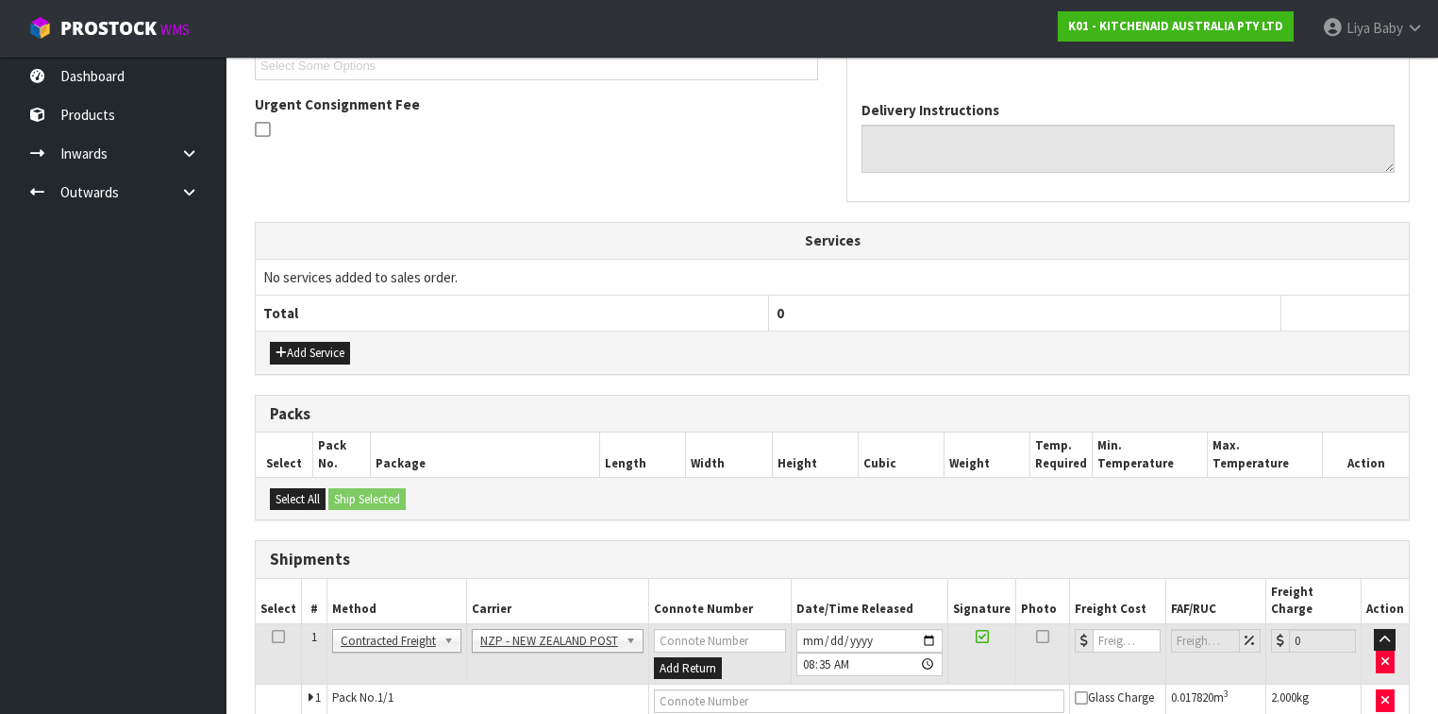
scroll to position [598, 0]
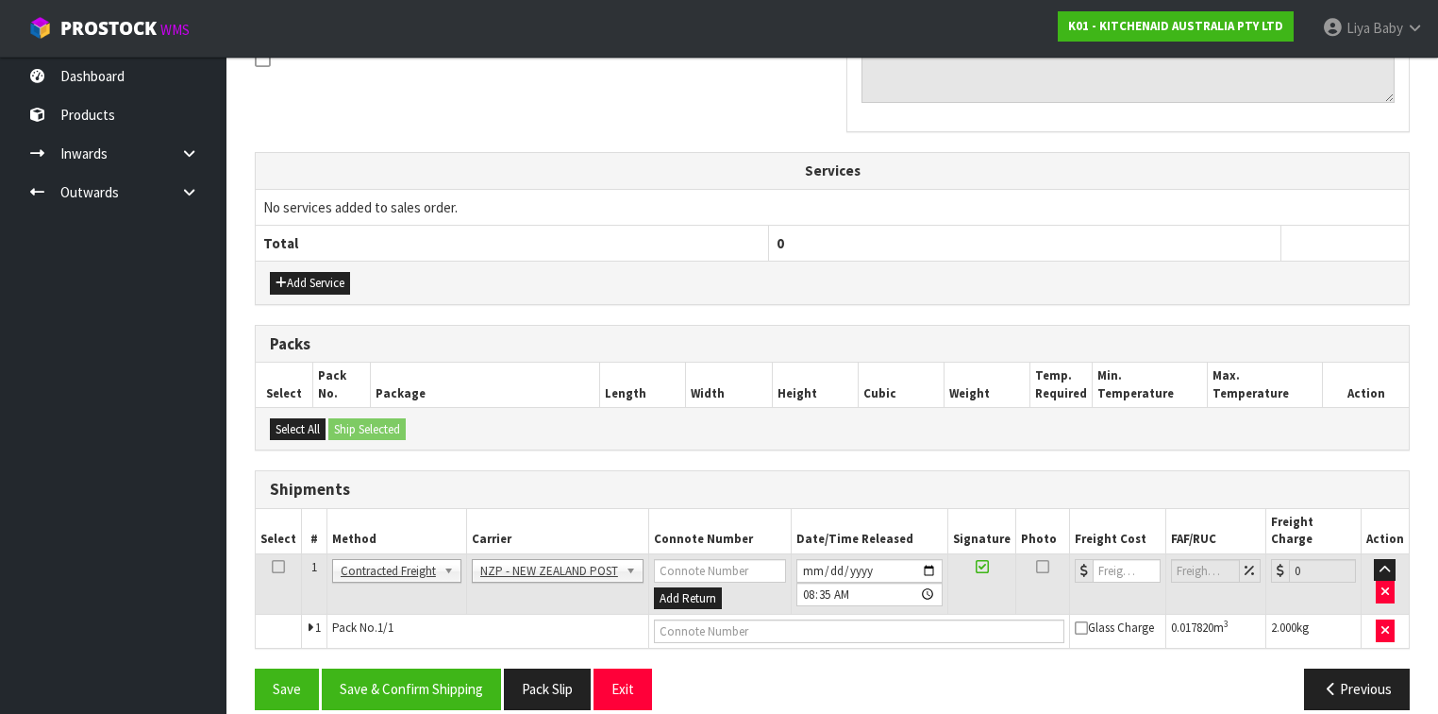
click at [277, 551] on icon at bounding box center [278, 566] width 13 height 1
click at [460, 551] on button "Save & Confirm Shipping" at bounding box center [411, 688] width 179 height 41
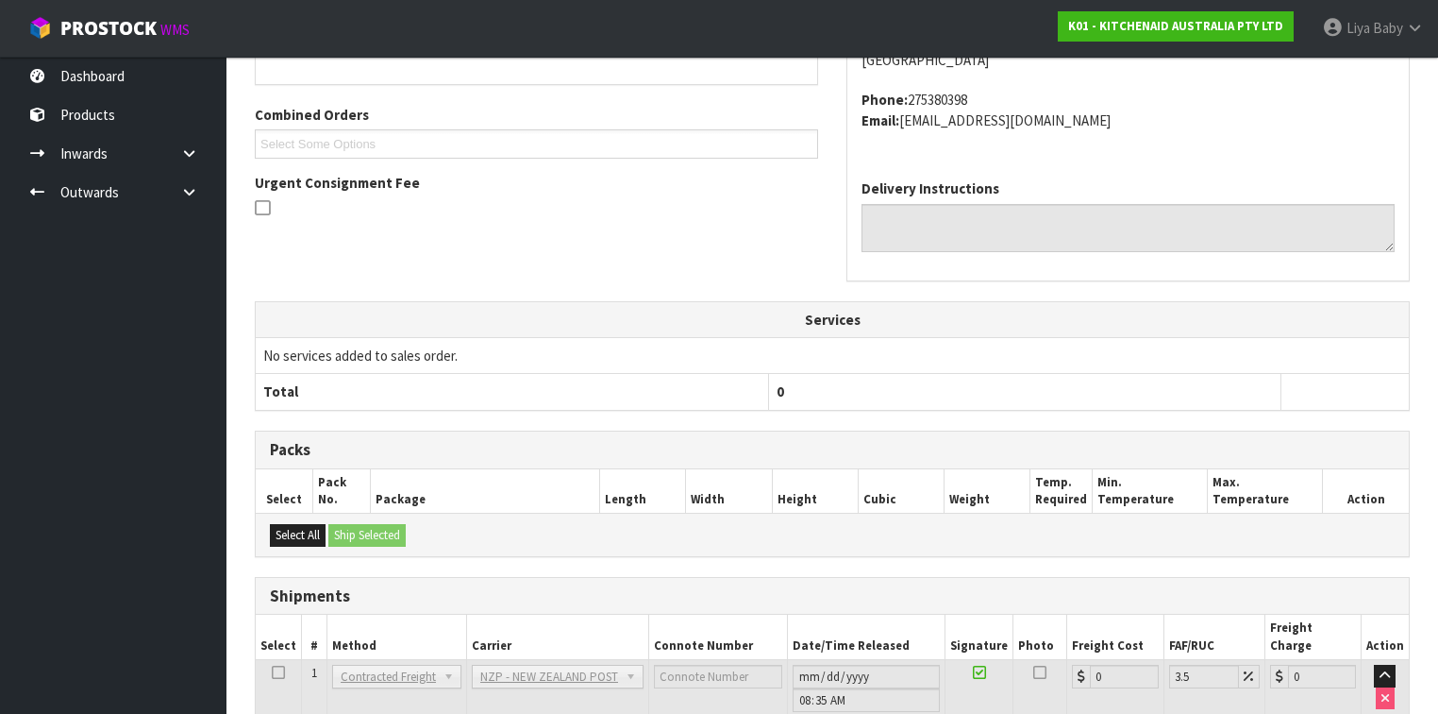
scroll to position [573, 0]
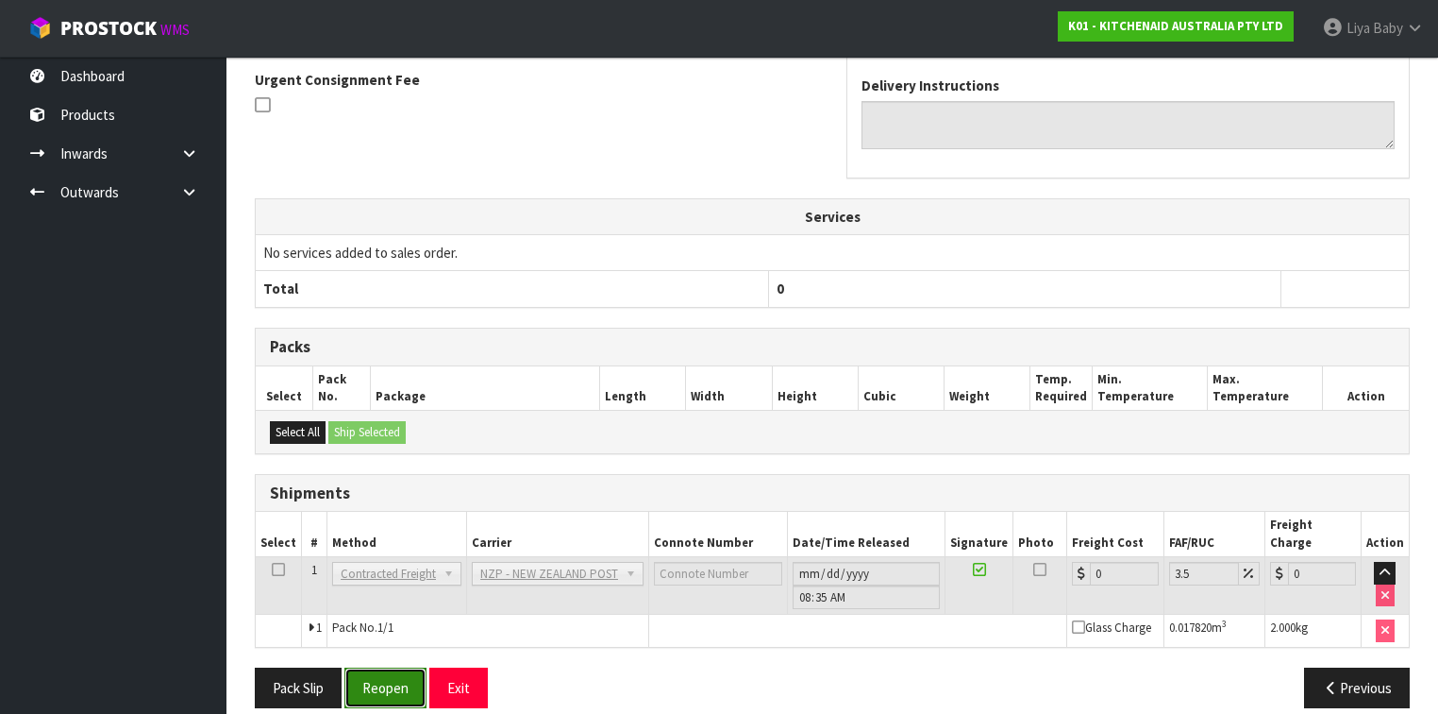
click at [393, 551] on button "Reopen" at bounding box center [385, 687] width 82 height 41
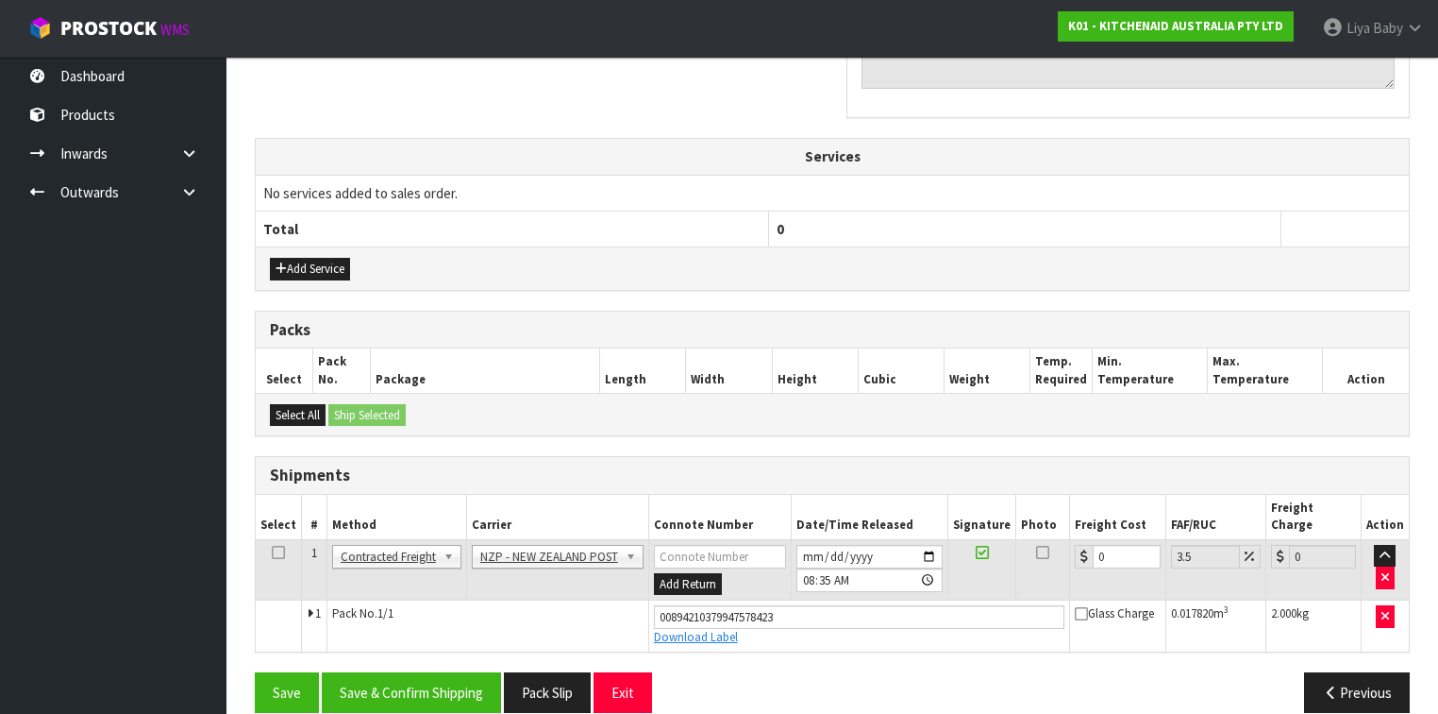
scroll to position [615, 0]
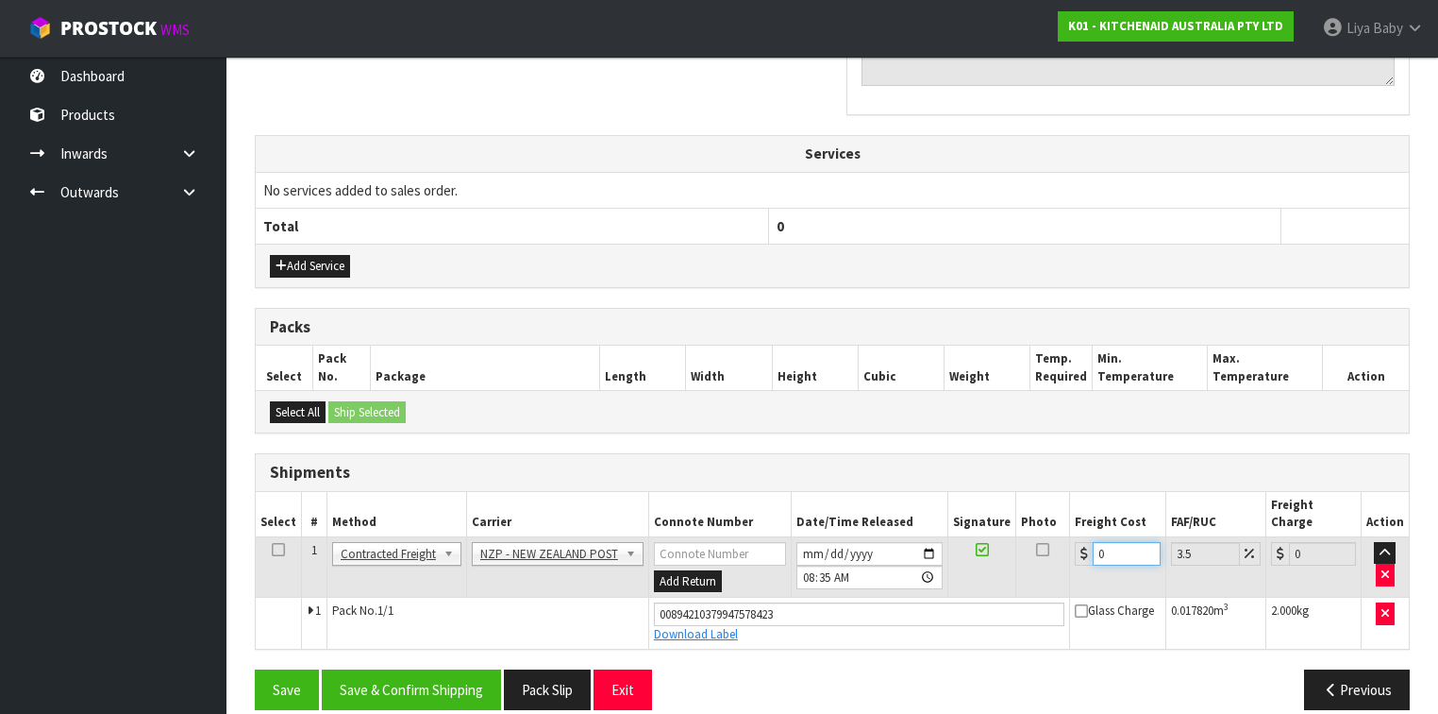
drag, startPoint x: 1112, startPoint y: 537, endPoint x: 1098, endPoint y: 542, distance: 14.9
click at [1112, 542] on input "0" at bounding box center [1126, 554] width 67 height 24
type input "7"
type input "7.24"
type input "7.3"
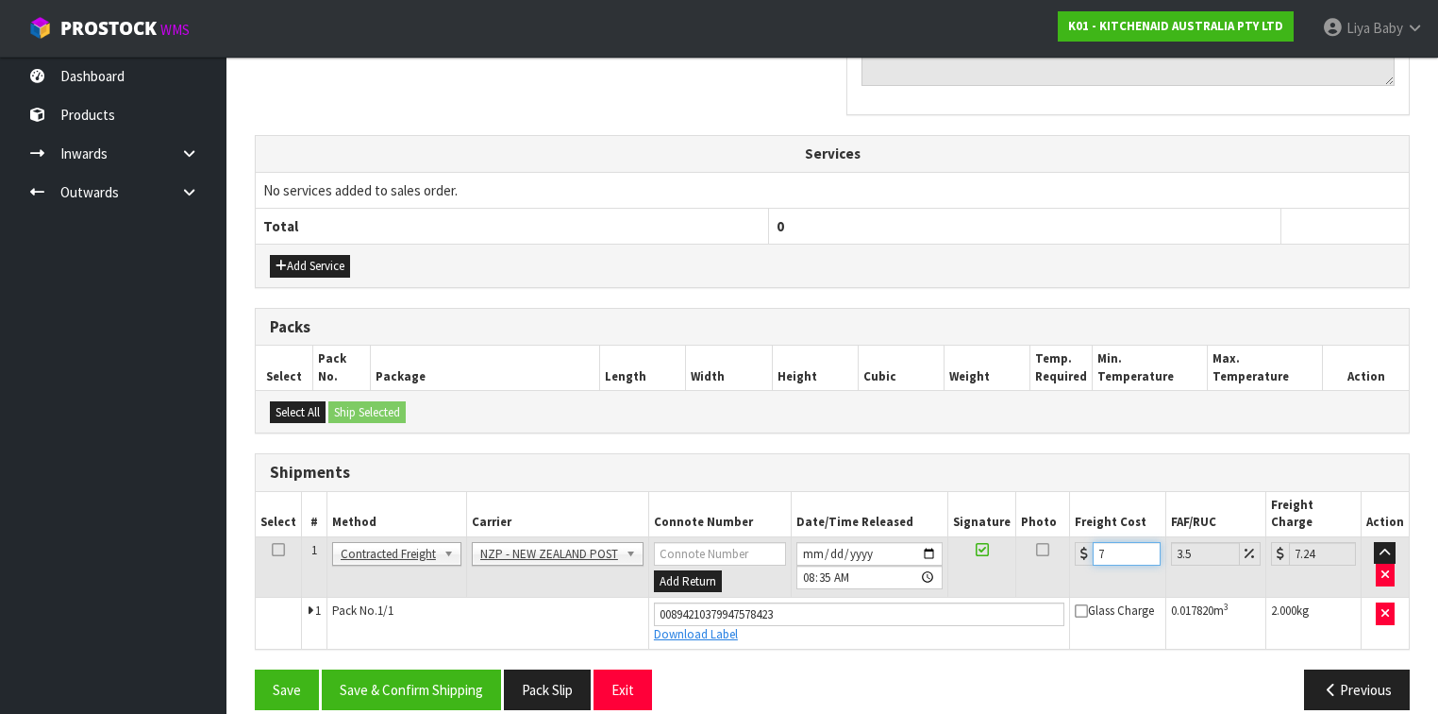
type input "7.56"
type input "7.31"
type input "7.57"
type input "7.31"
click at [276, 549] on icon at bounding box center [278, 549] width 13 height 1
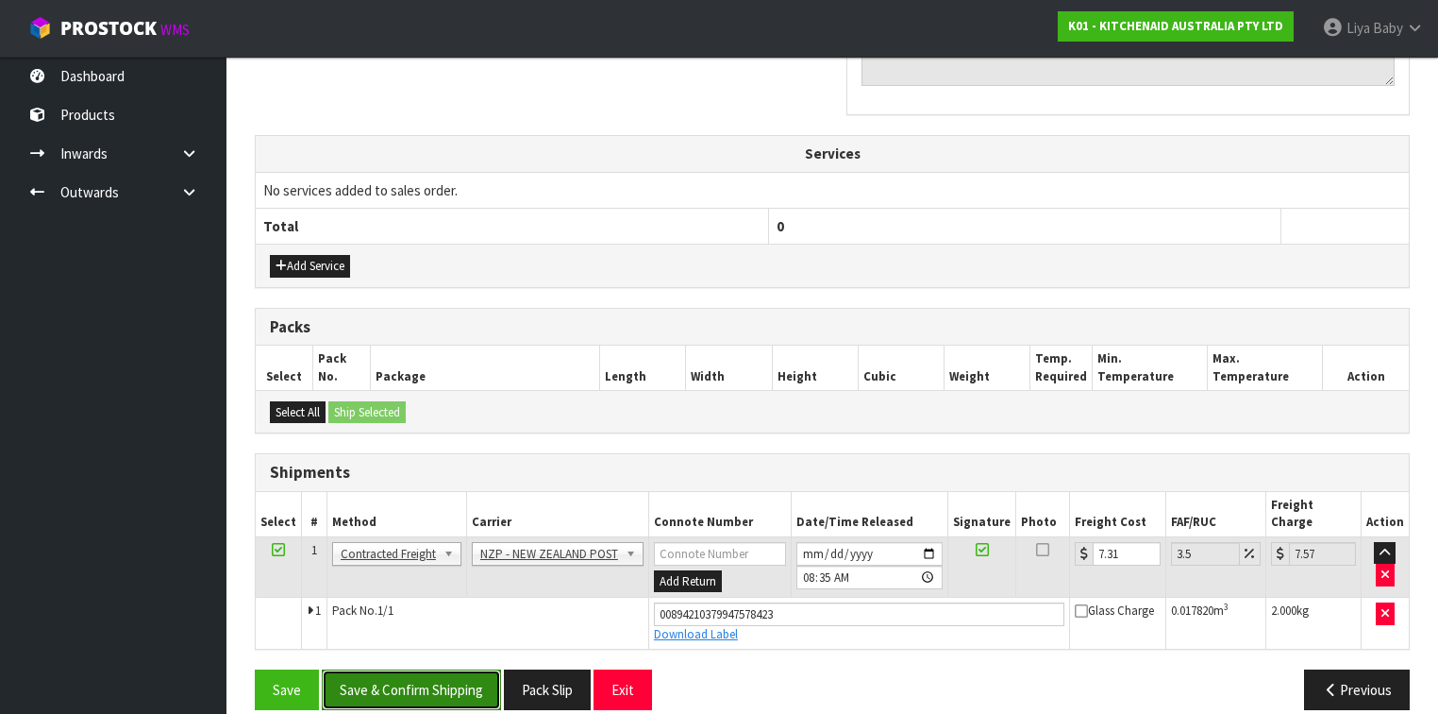
click at [379, 551] on button "Save & Confirm Shipping" at bounding box center [411, 689] width 179 height 41
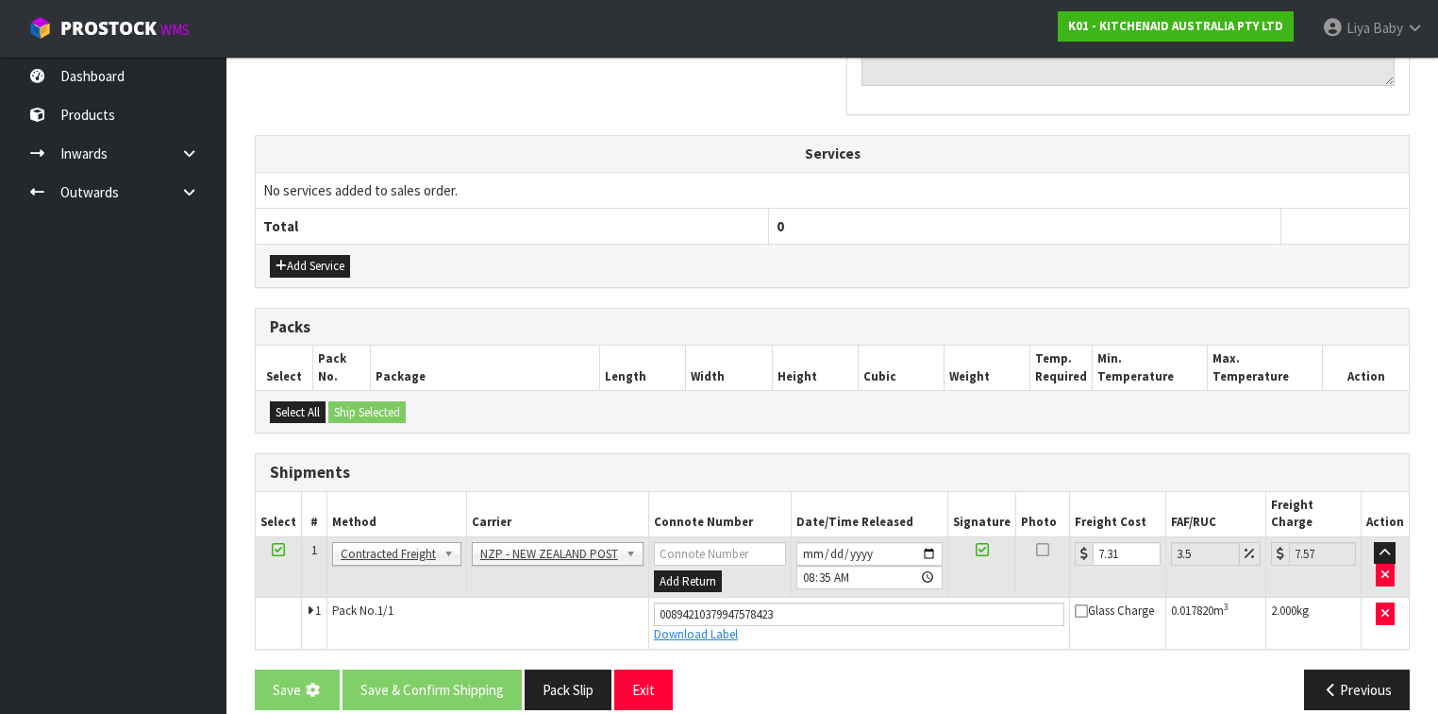
scroll to position [0, 0]
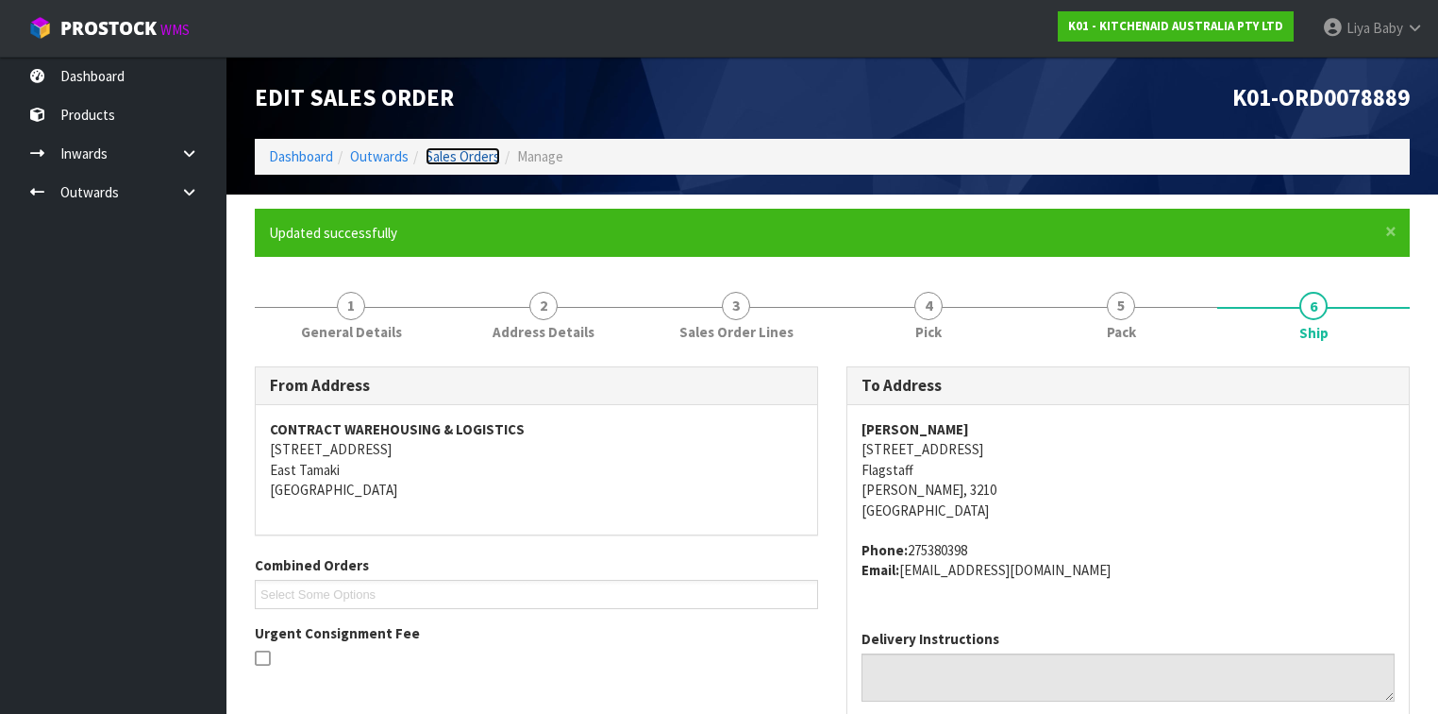
click at [457, 160] on link "Sales Orders" at bounding box center [463, 156] width 75 height 18
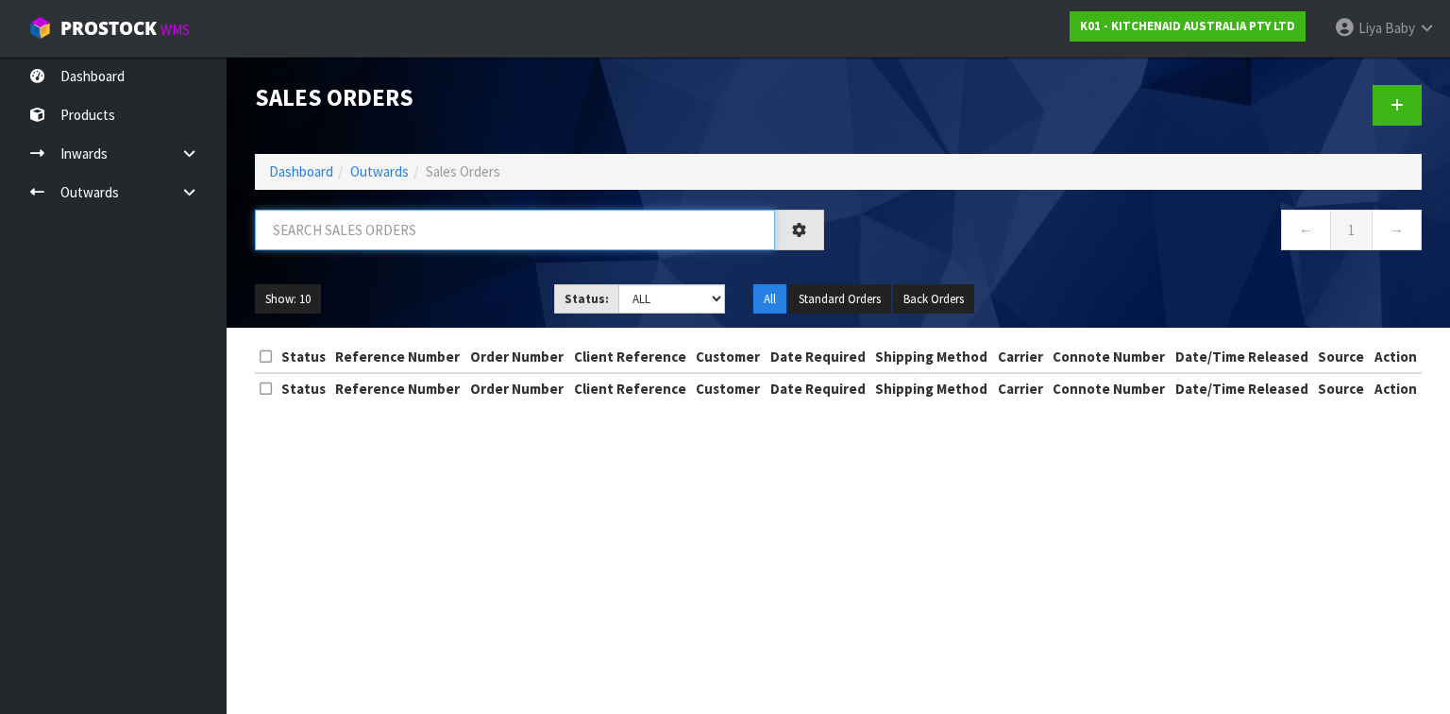
click at [385, 227] on input "text" at bounding box center [515, 230] width 520 height 41
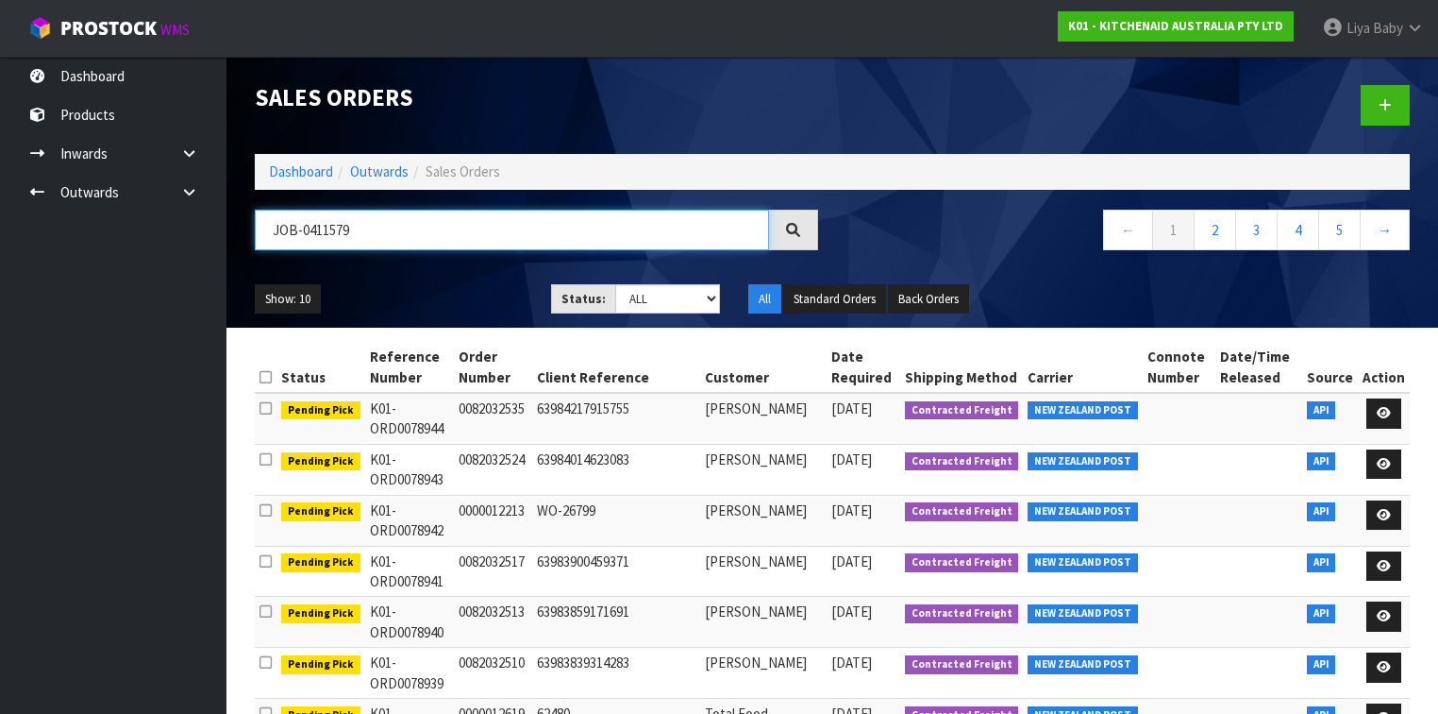
type input "JOB-0411579"
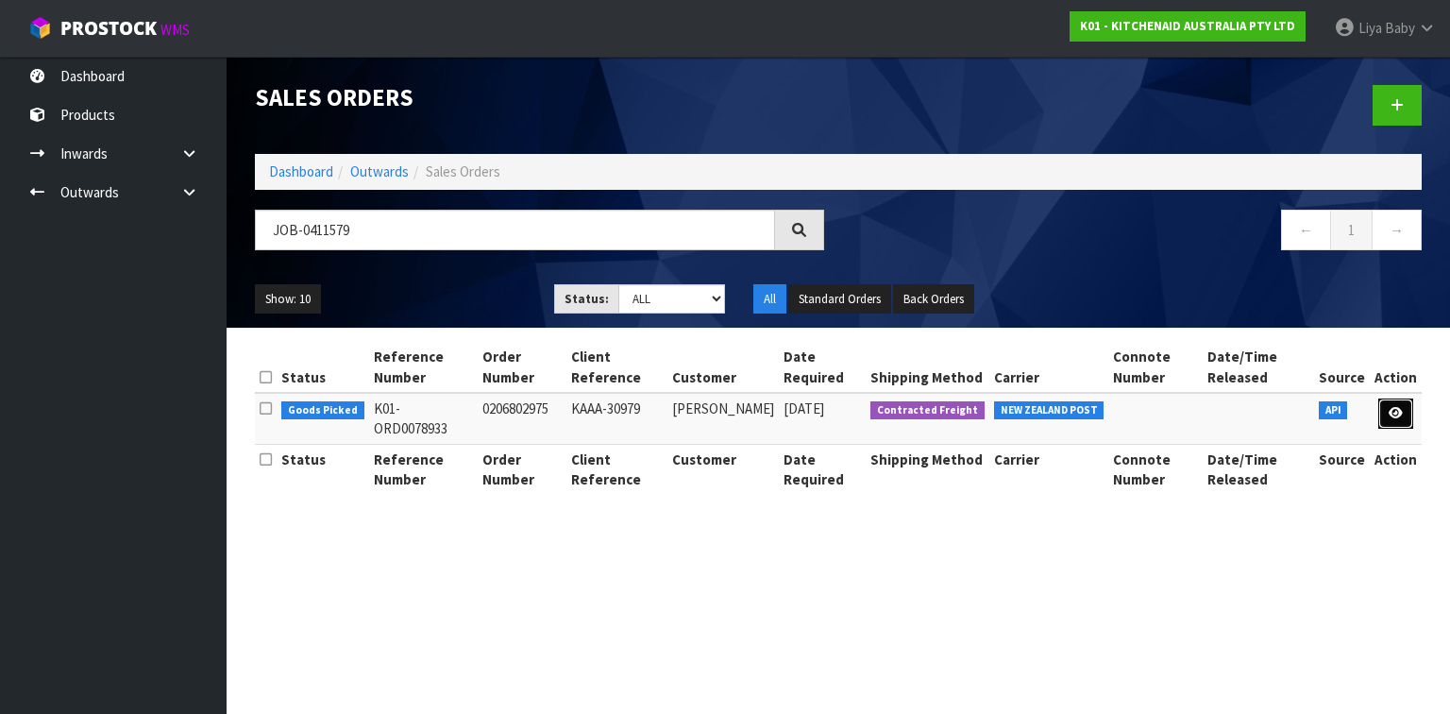
click at [1207, 402] on link at bounding box center [1395, 413] width 35 height 30
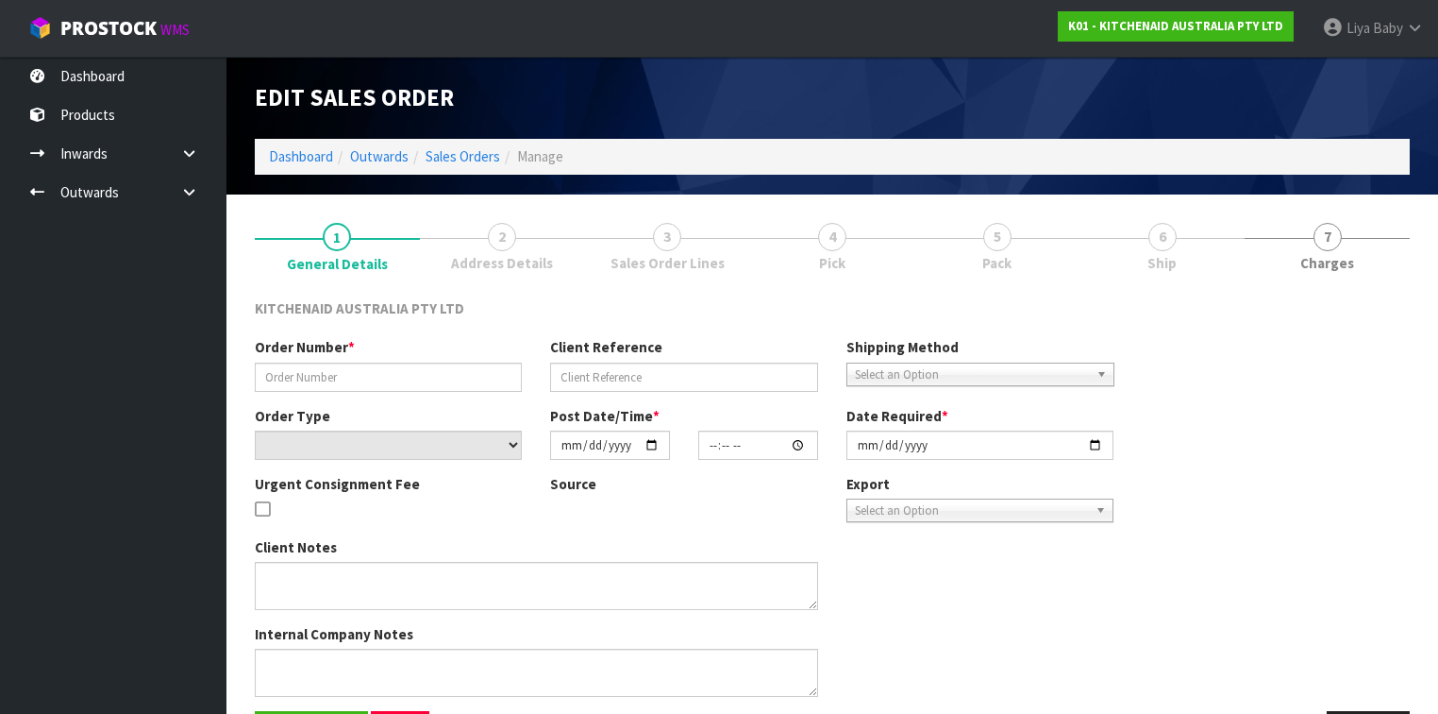
type input "0206802975"
type input "KAAA-30979"
select select "number:0"
type input "[DATE]"
type input "13:40:00.000"
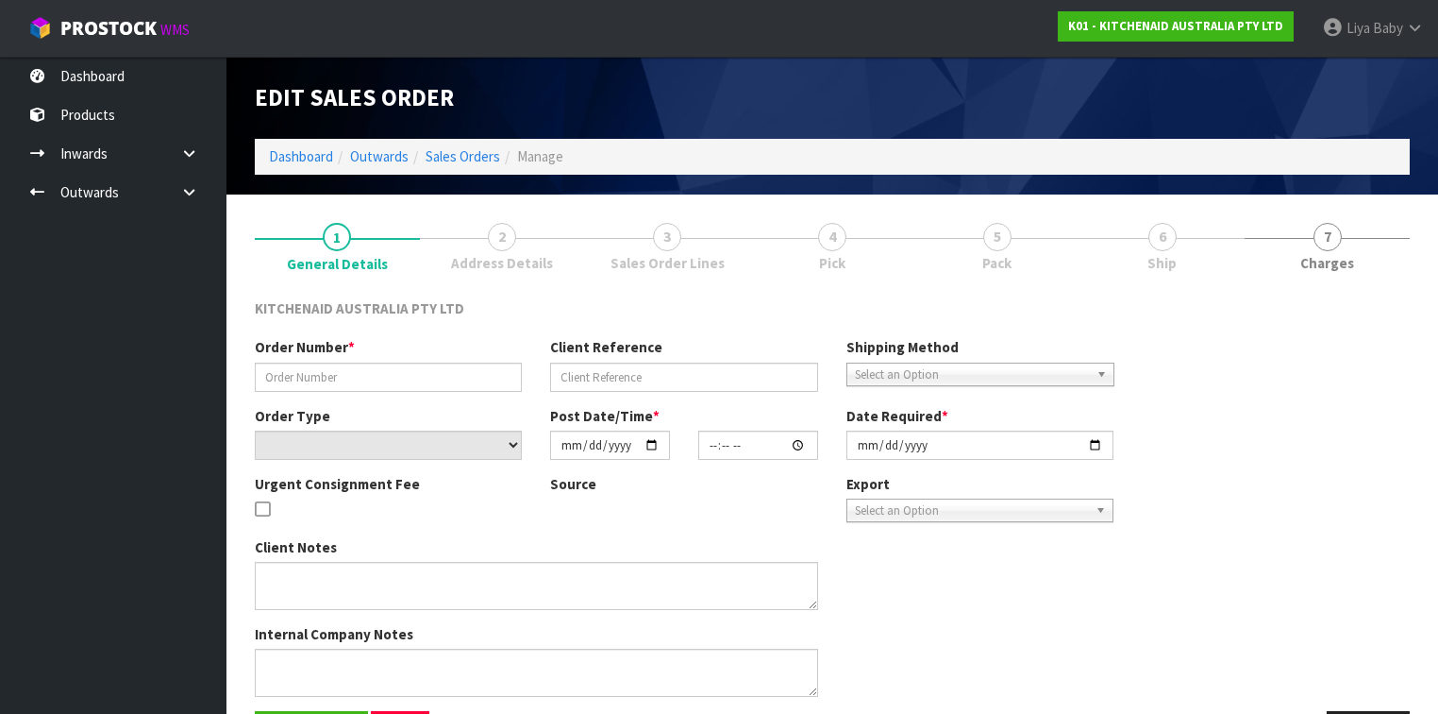
type input "[DATE]"
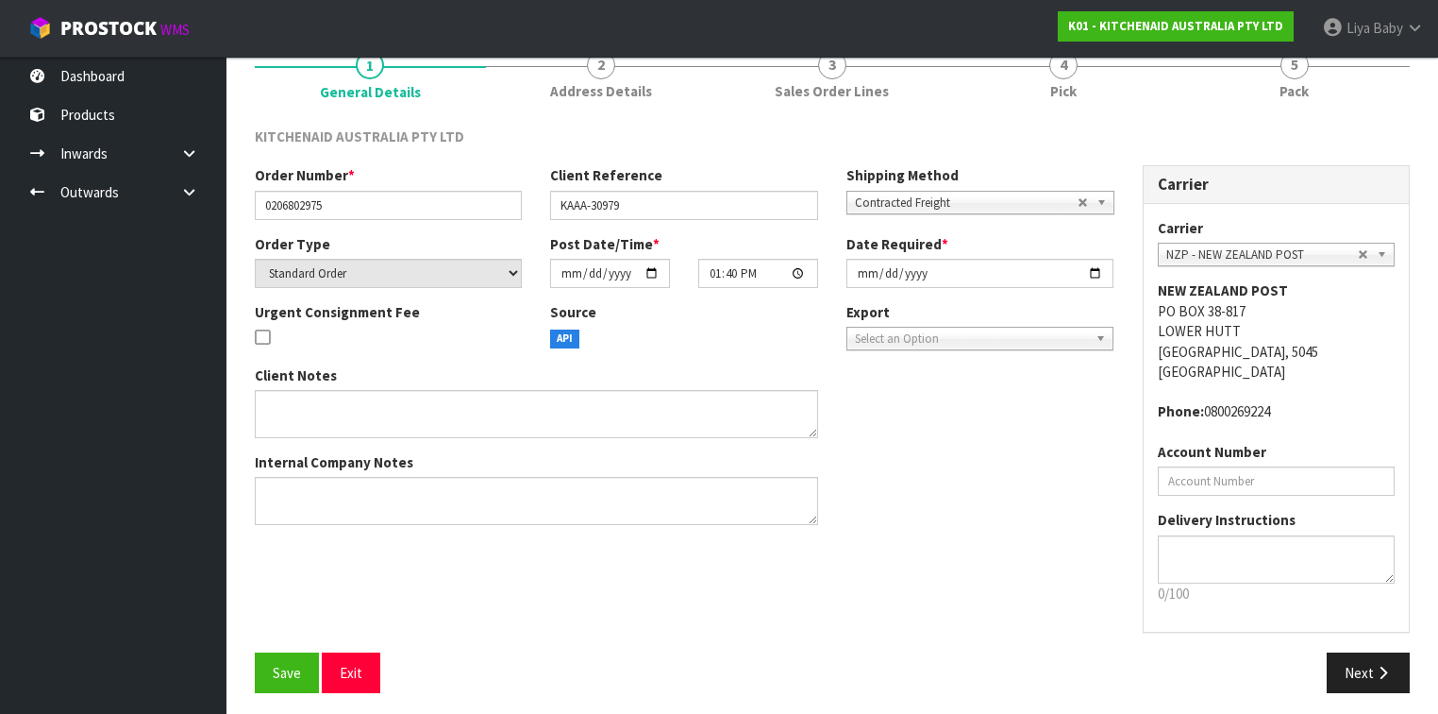
scroll to position [177, 0]
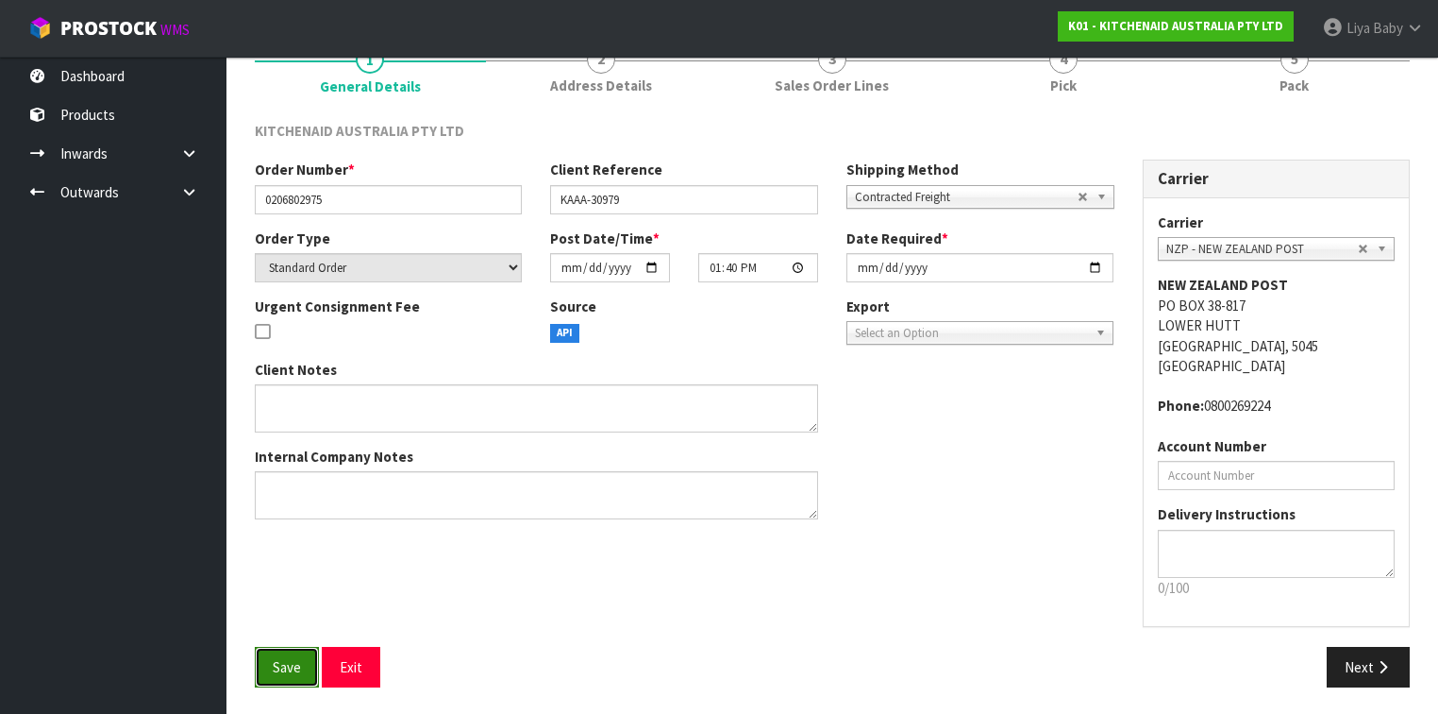
click at [291, 551] on button "Save" at bounding box center [287, 666] width 64 height 41
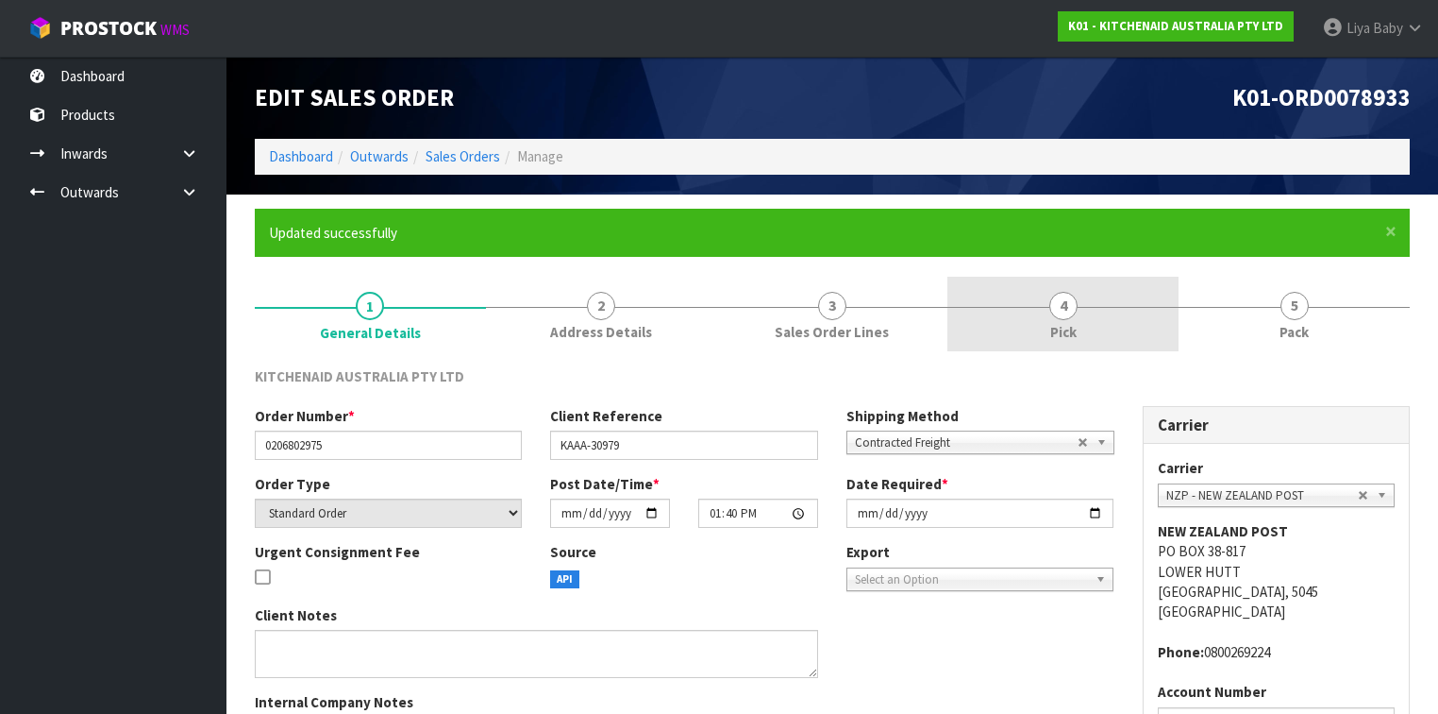
click at [1052, 309] on span "4" at bounding box center [1063, 306] width 28 height 28
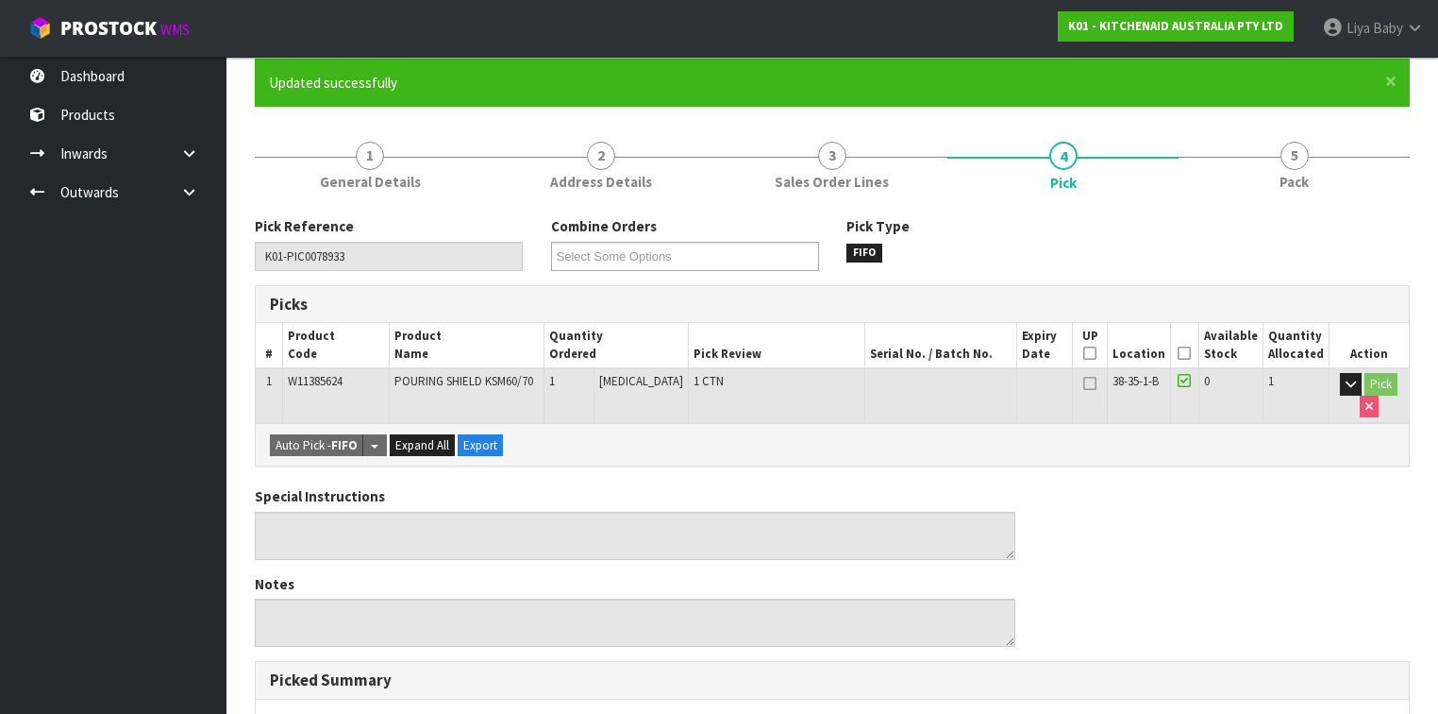
scroll to position [151, 0]
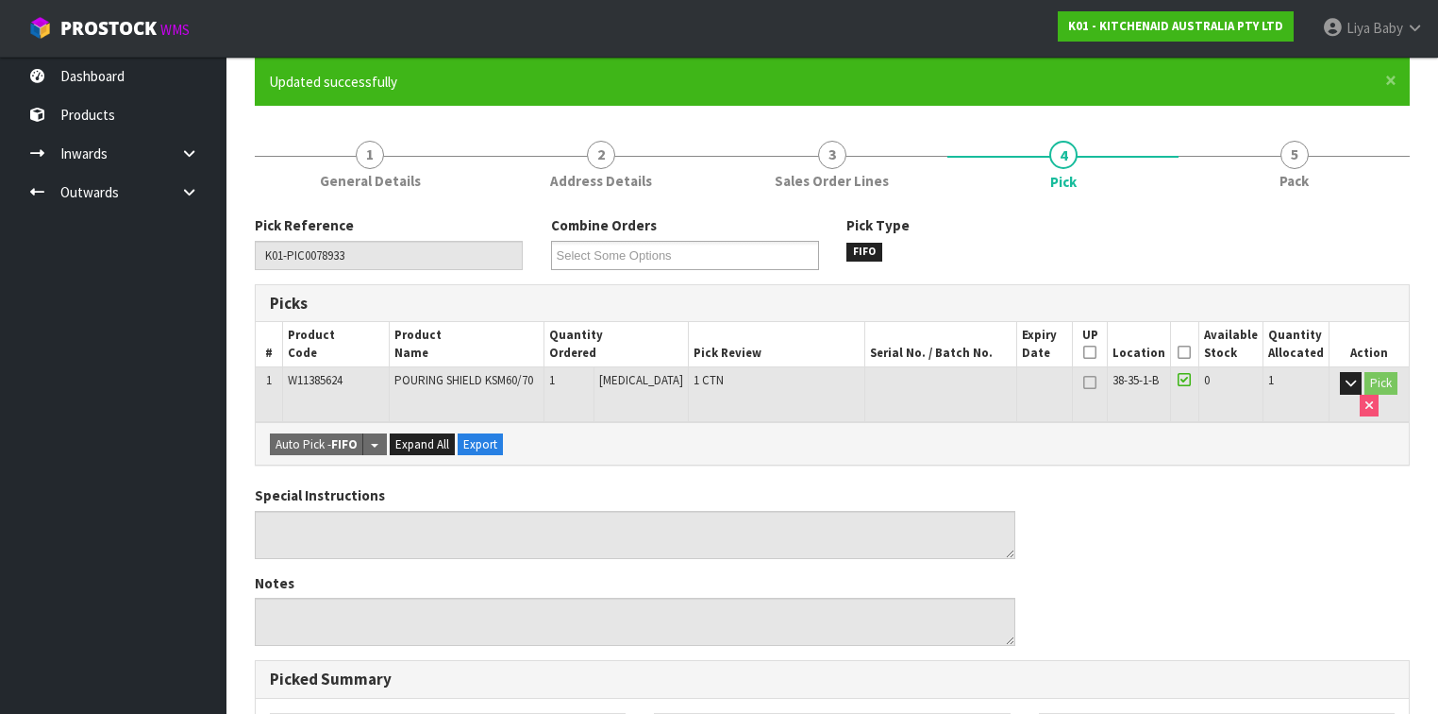
click at [1191, 352] on icon at bounding box center [1184, 352] width 13 height 1
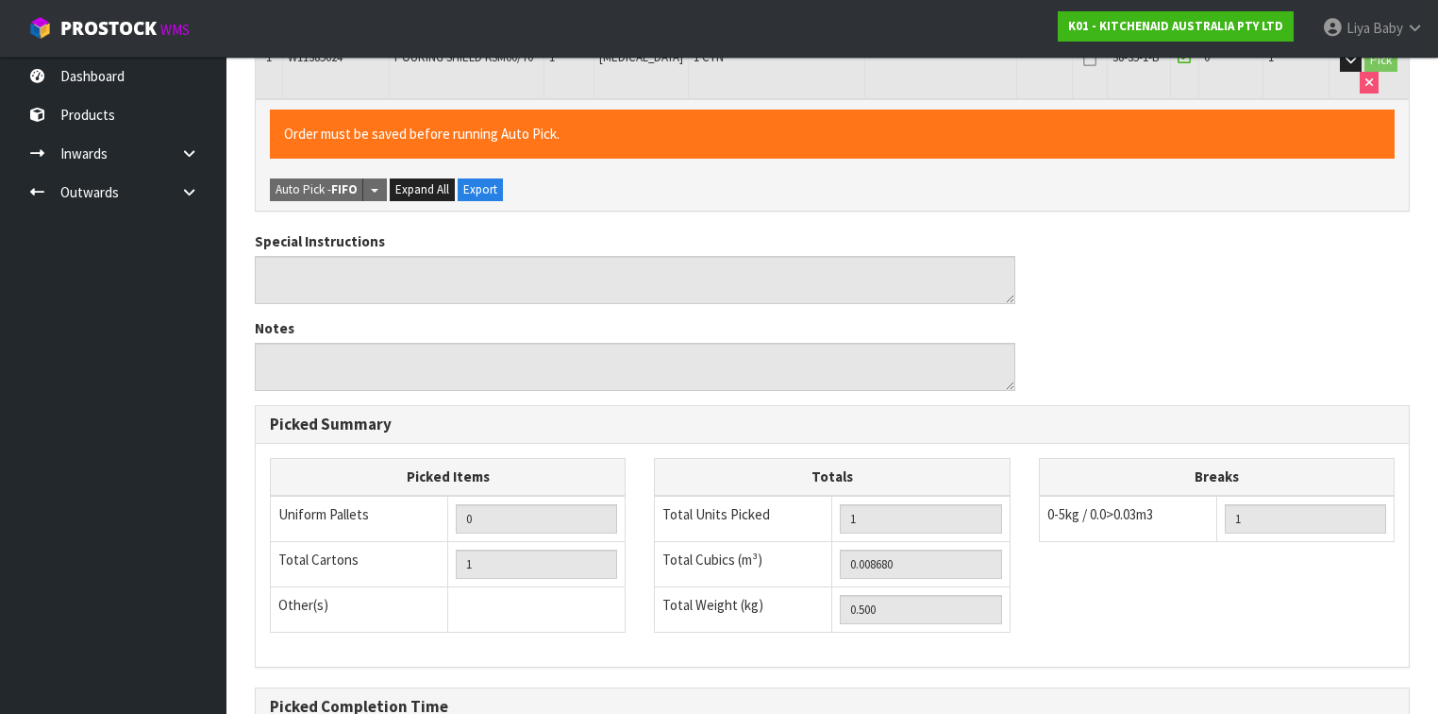
scroll to position [680, 0]
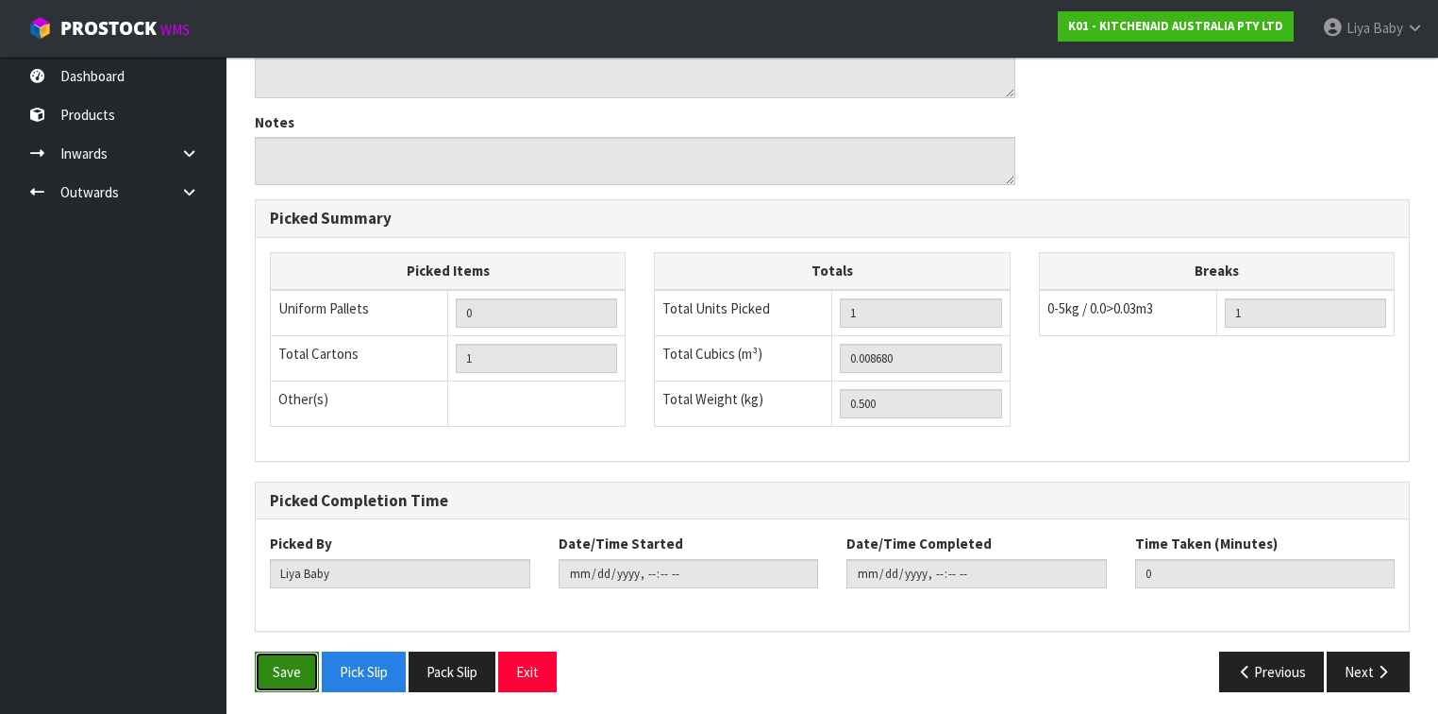
click at [282, 551] on button "Save" at bounding box center [287, 671] width 64 height 41
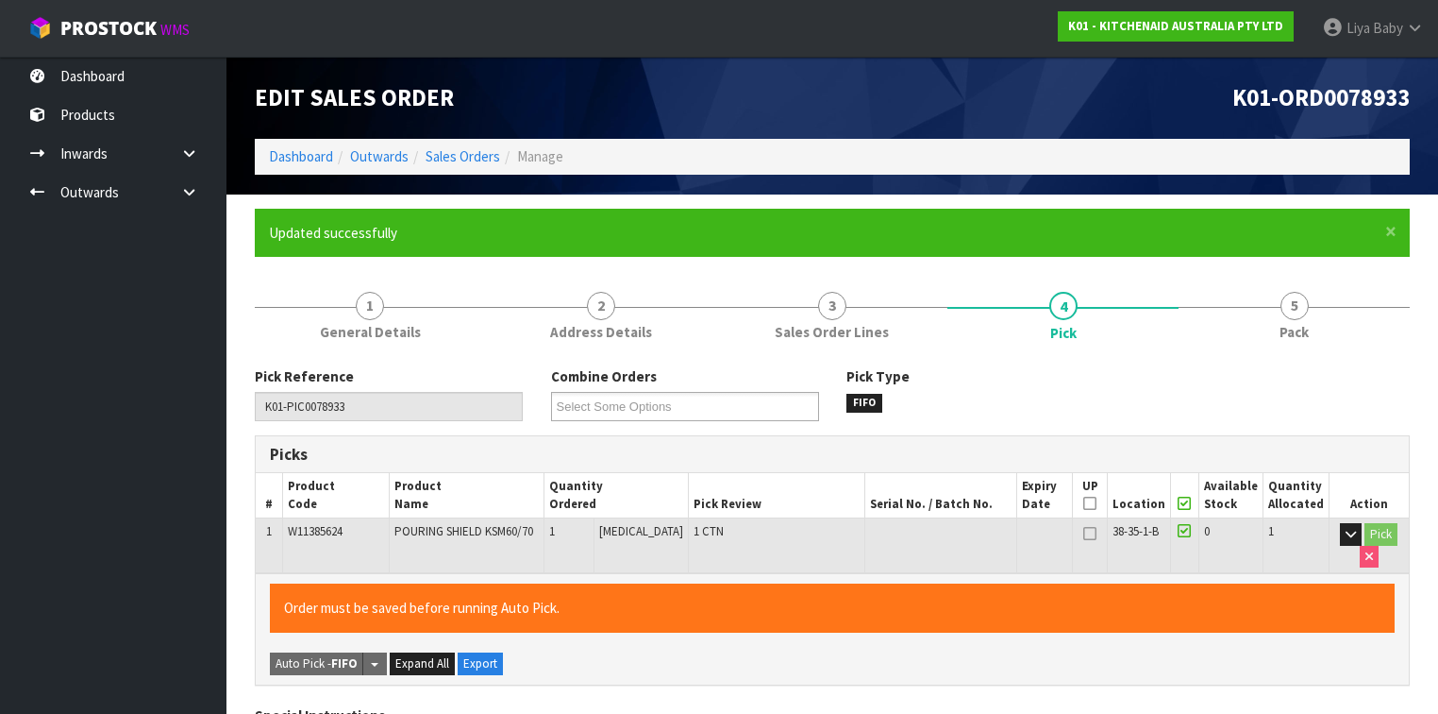
type input "[DATE]T08:40:50"
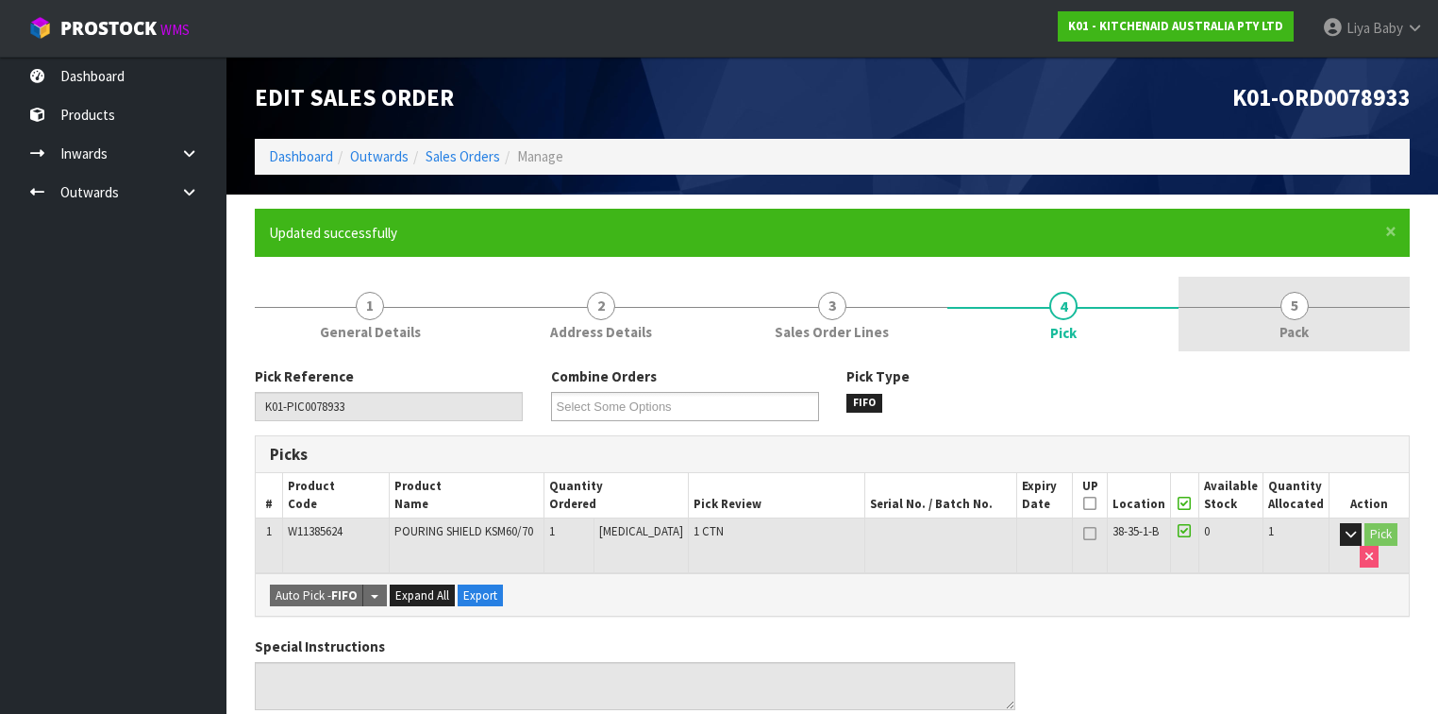
click at [1207, 321] on link "5 Pack" at bounding box center [1294, 314] width 231 height 75
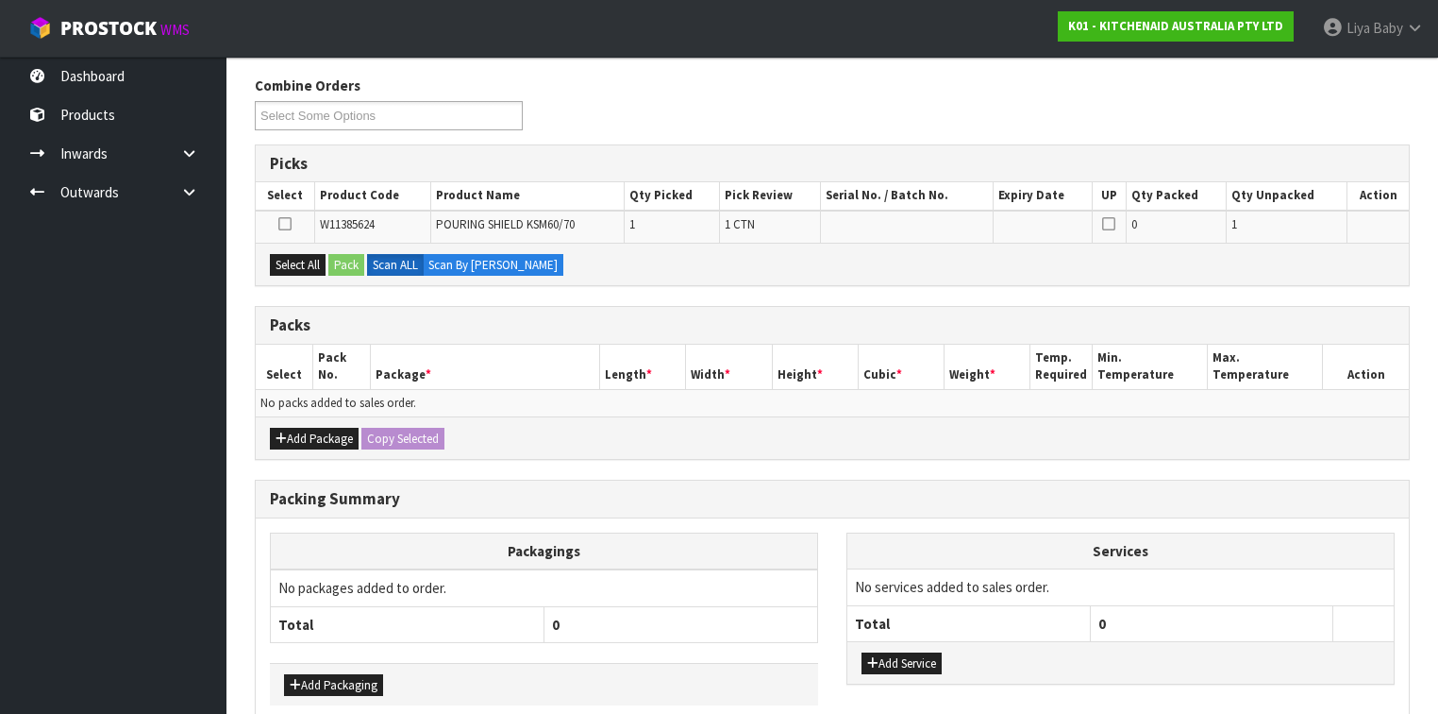
scroll to position [378, 0]
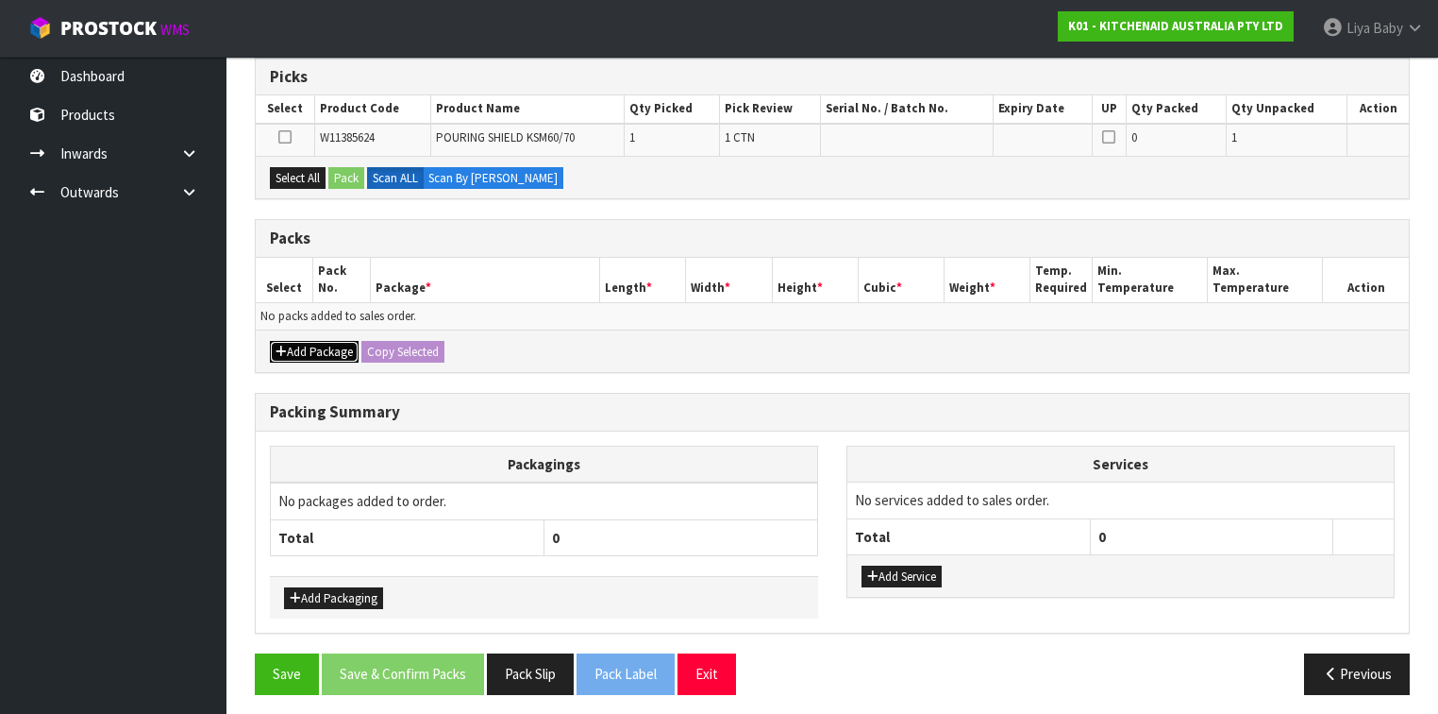
click at [321, 344] on button "Add Package" at bounding box center [314, 352] width 89 height 23
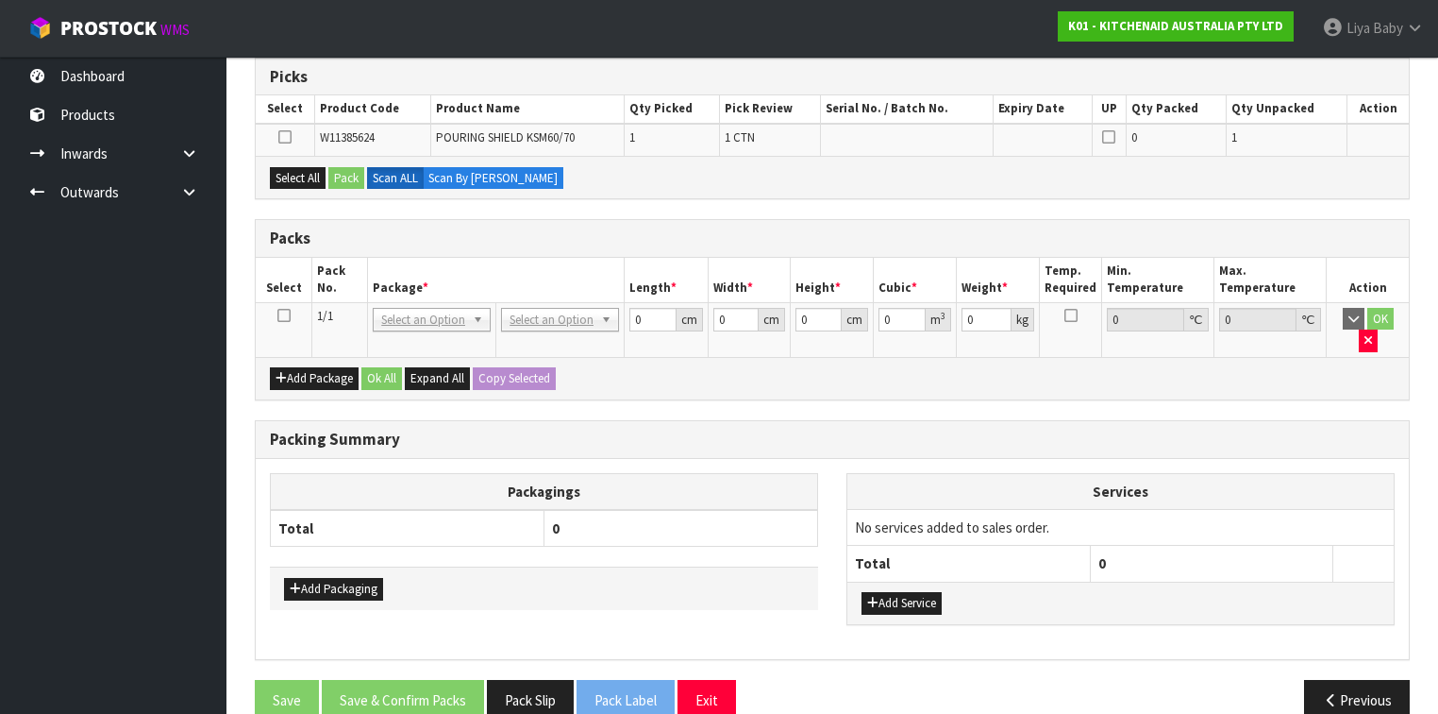
click at [280, 315] on icon at bounding box center [283, 315] width 13 height 1
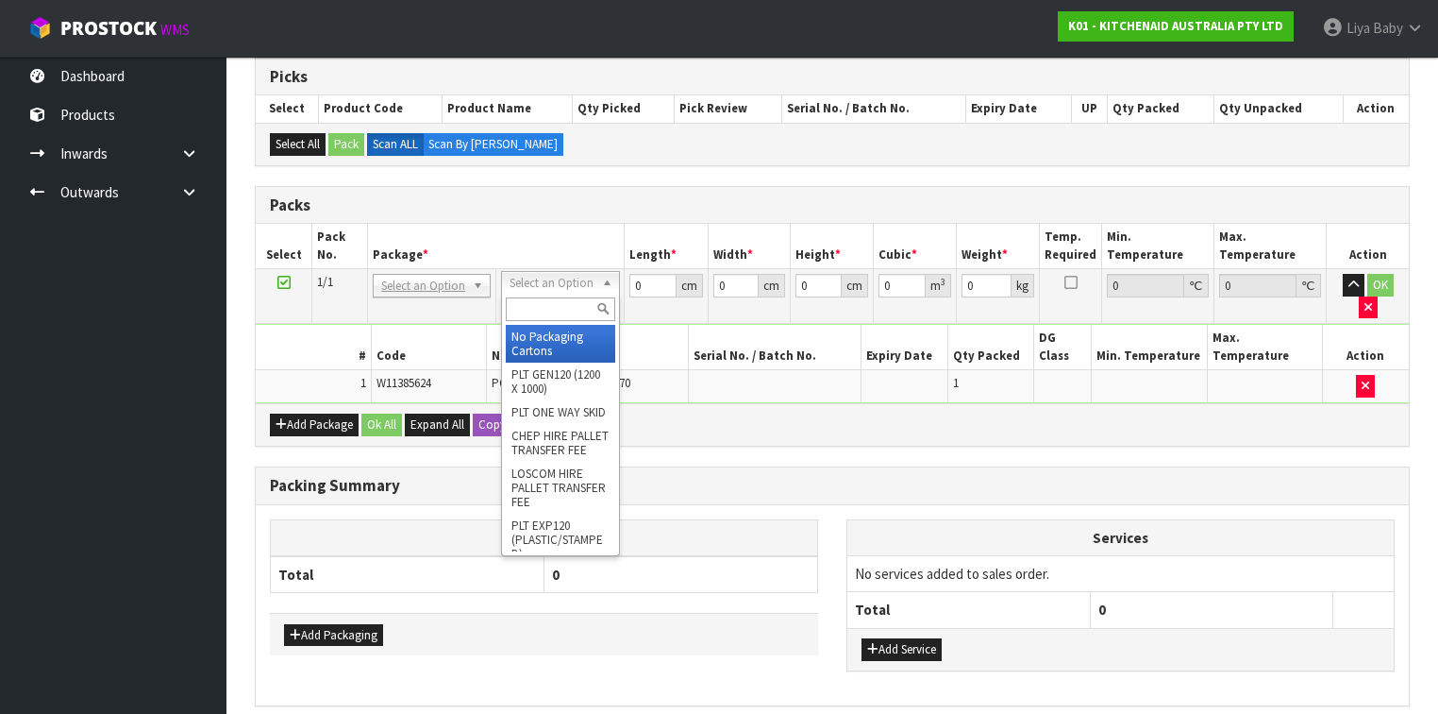
click at [554, 294] on div at bounding box center [560, 309] width 116 height 31
click at [556, 309] on input "text" at bounding box center [560, 309] width 109 height 24
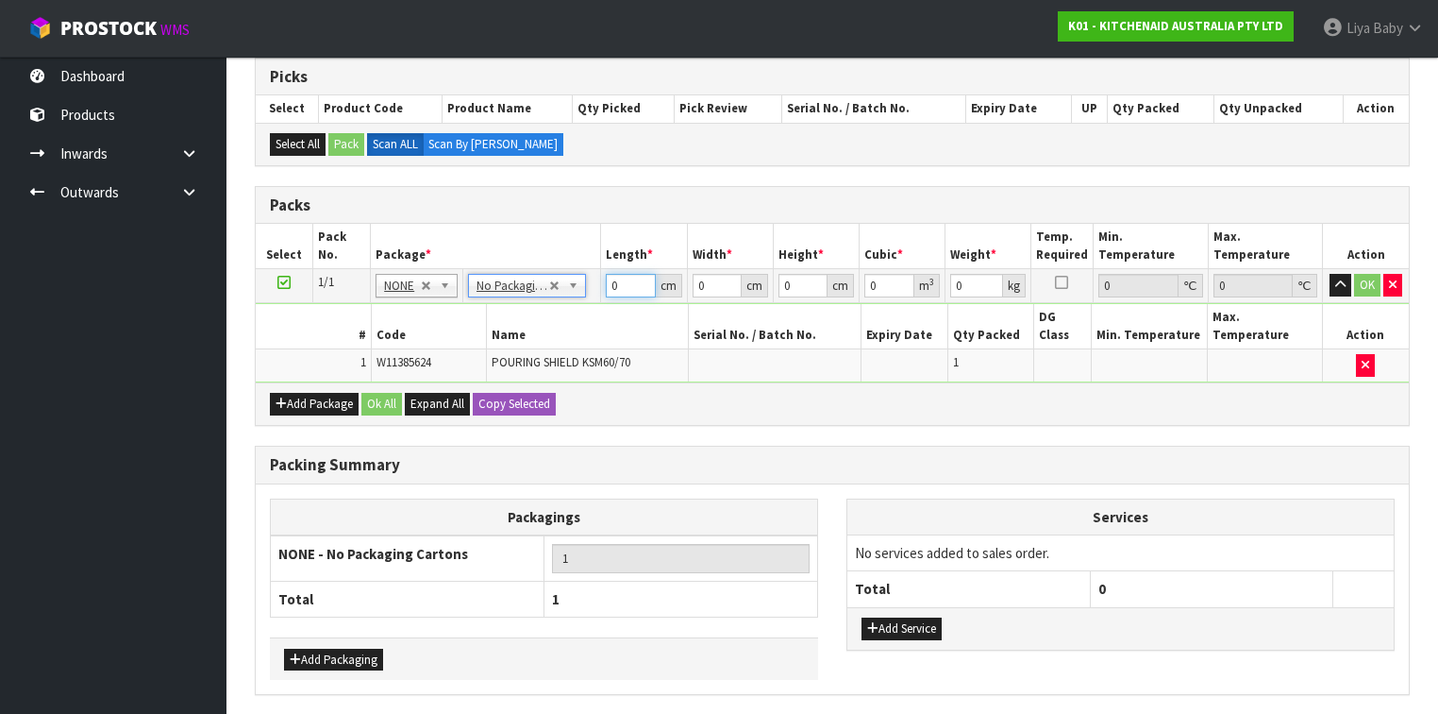
click at [634, 279] on input "0" at bounding box center [630, 286] width 49 height 24
type input "32"
click at [718, 286] on input "0" at bounding box center [717, 286] width 49 height 24
type input "29"
click at [801, 282] on input "0" at bounding box center [803, 286] width 49 height 24
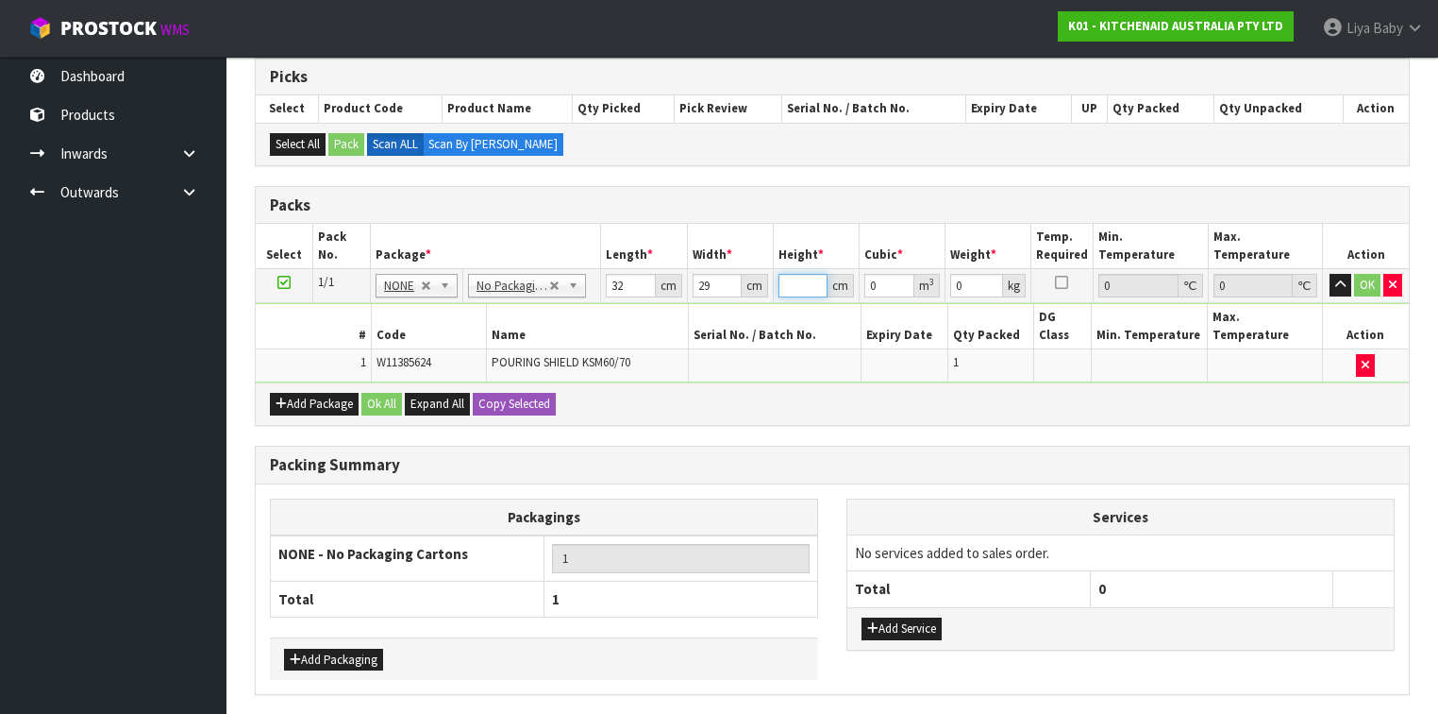
type input "1"
type input "0.000928"
type input "11"
type input "0.010208"
type input "11"
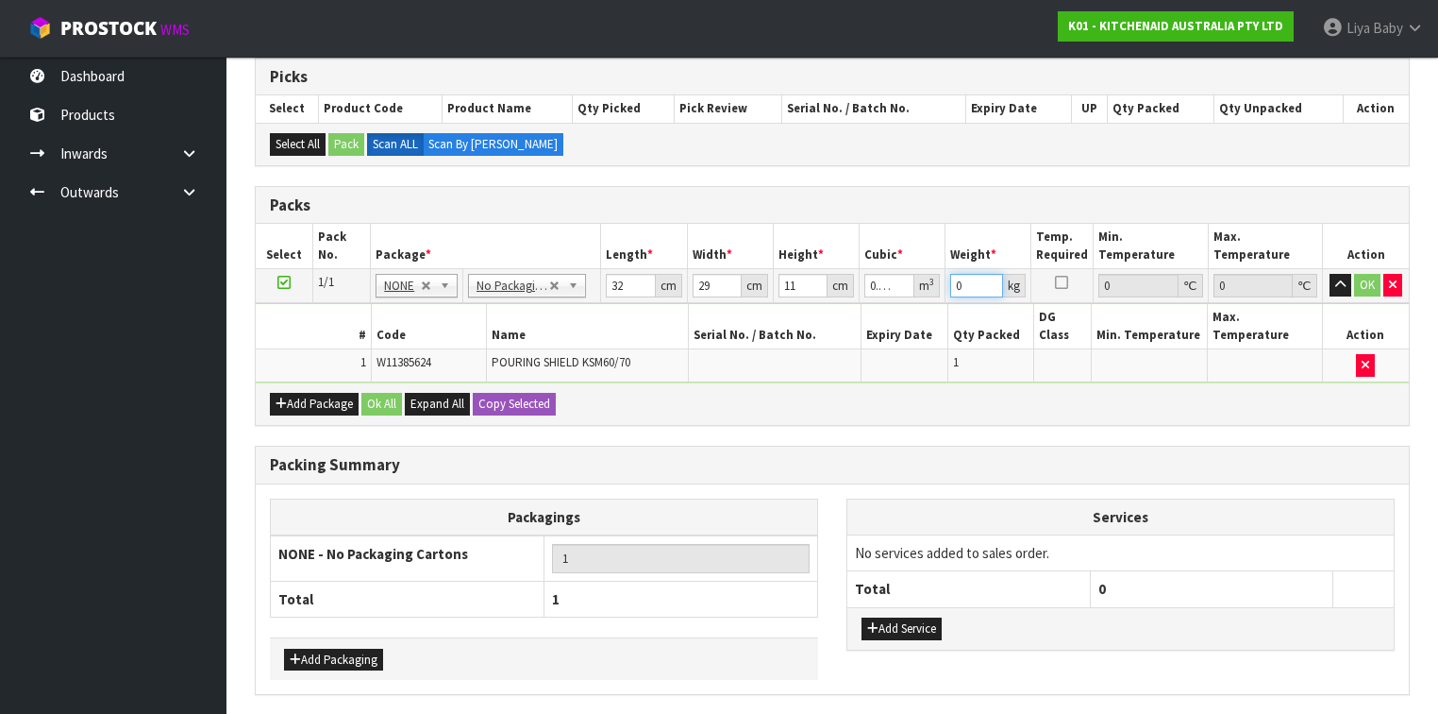
click at [975, 284] on input "0" at bounding box center [976, 286] width 53 height 24
type input "1"
click at [394, 393] on button "Ok All" at bounding box center [381, 404] width 41 height 23
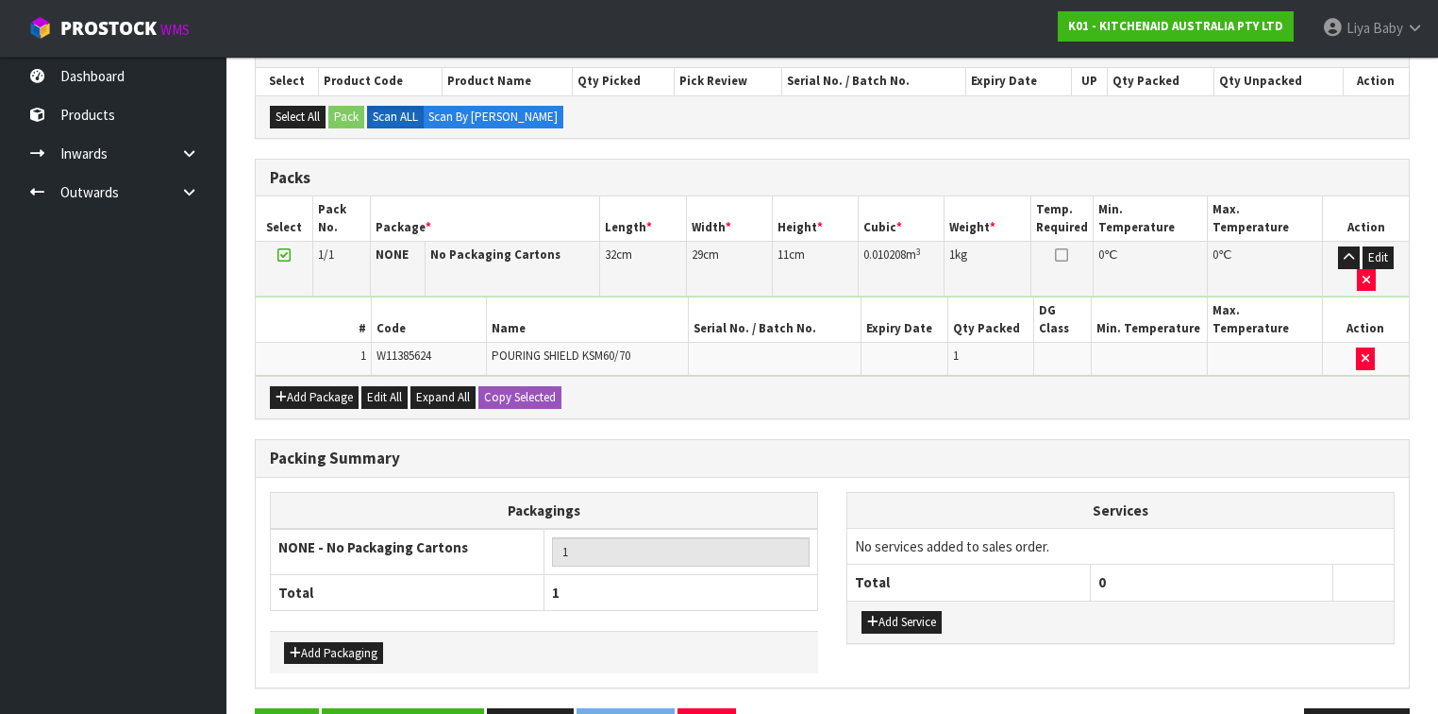
scroll to position [420, 0]
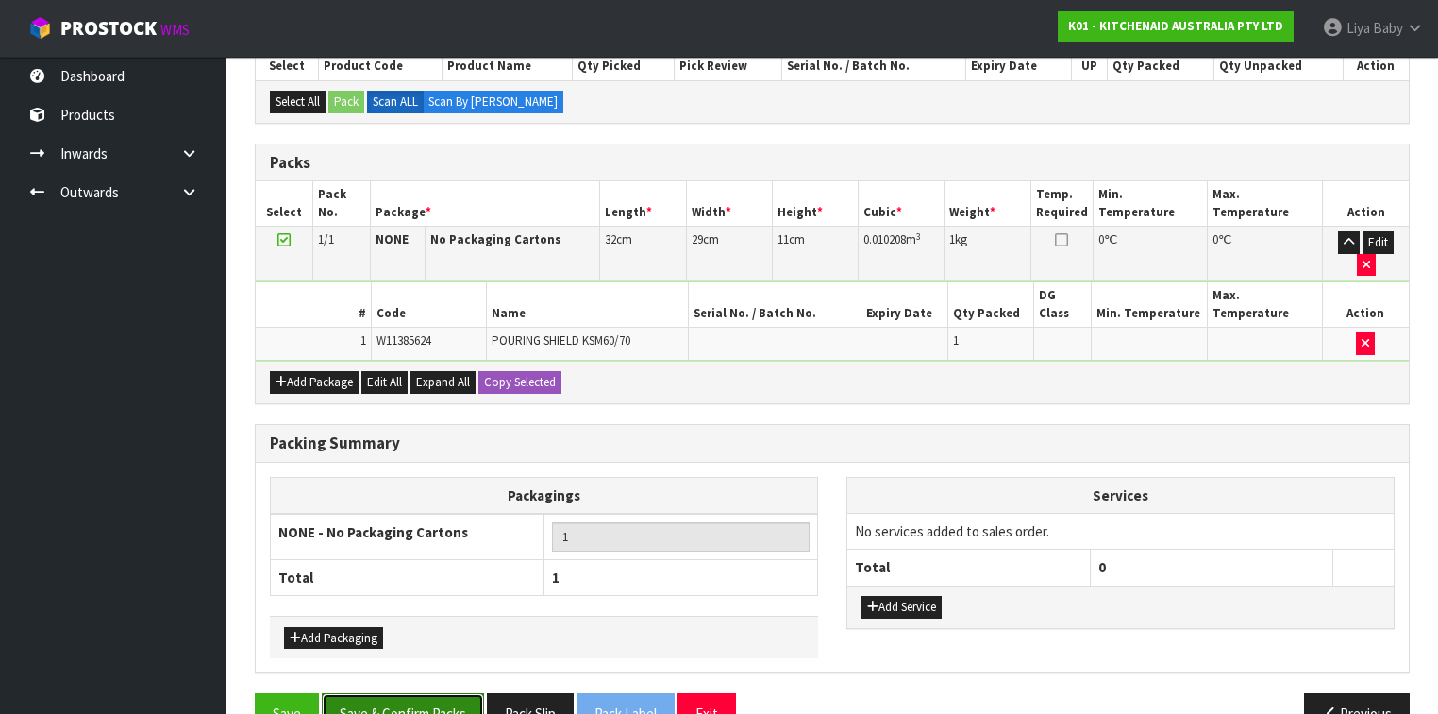
click at [353, 551] on button "Save & Confirm Packs" at bounding box center [403, 713] width 162 height 41
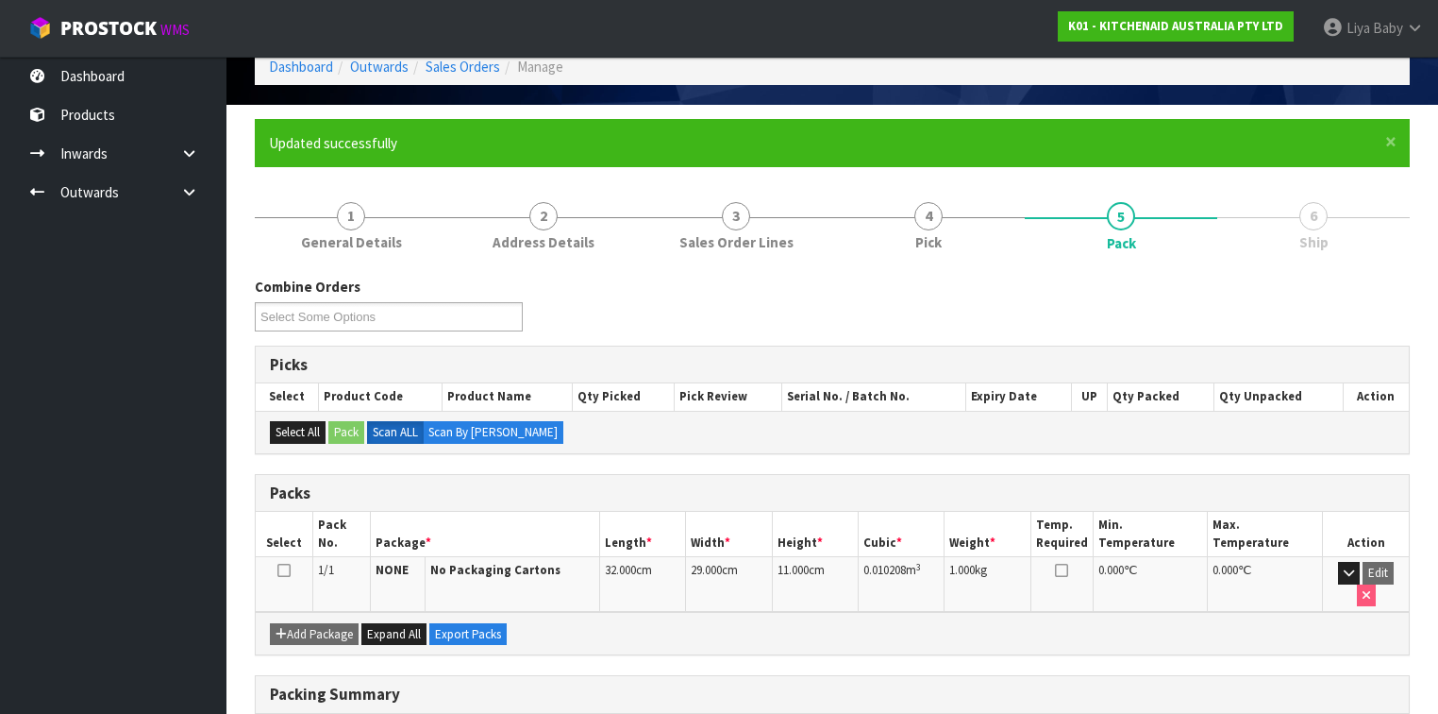
scroll to position [227, 0]
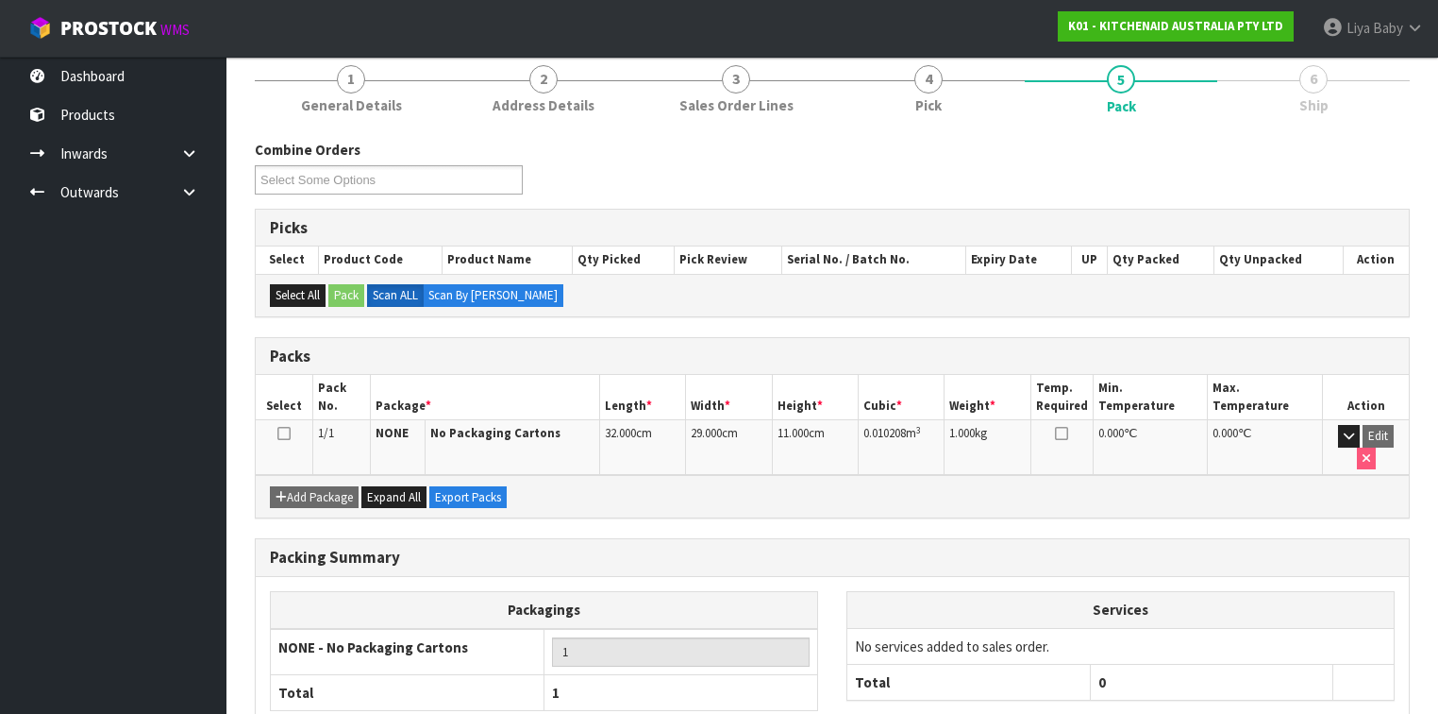
click at [283, 433] on icon at bounding box center [283, 433] width 13 height 1
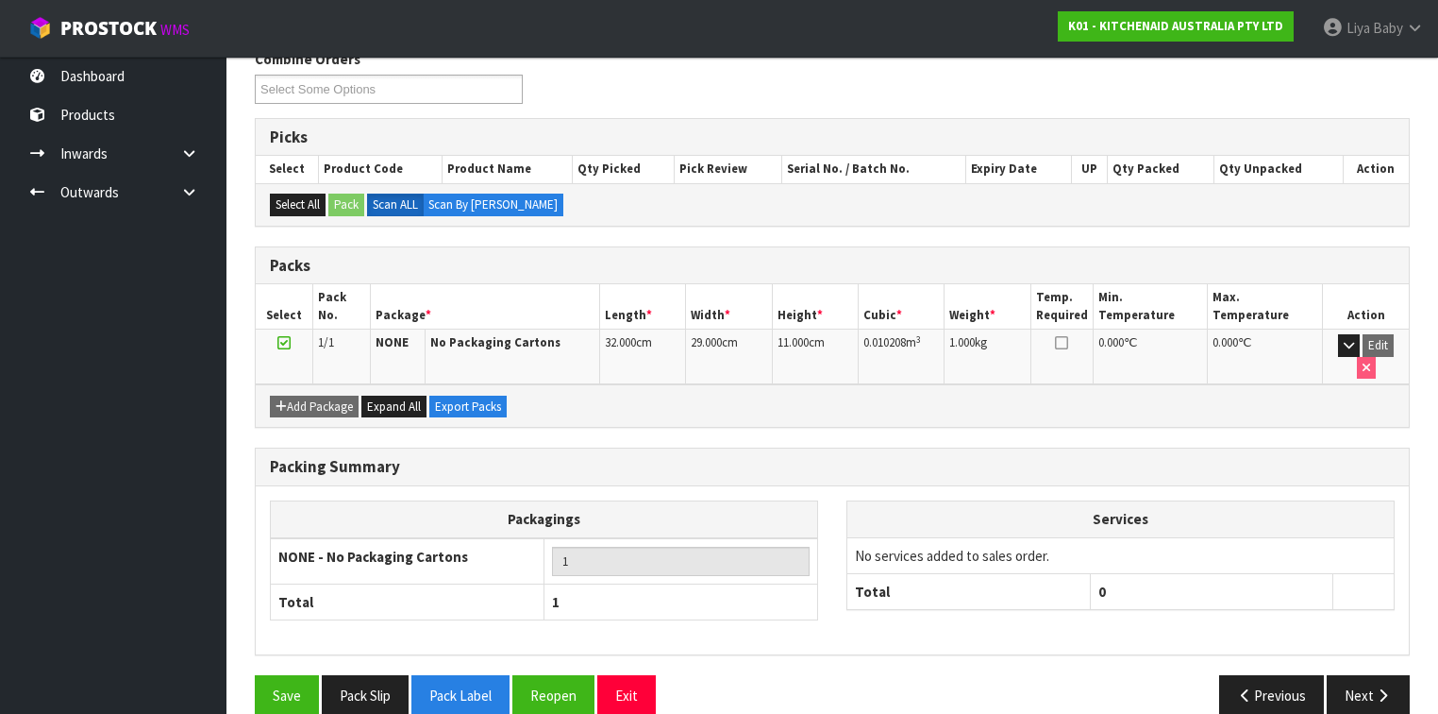
scroll to position [319, 0]
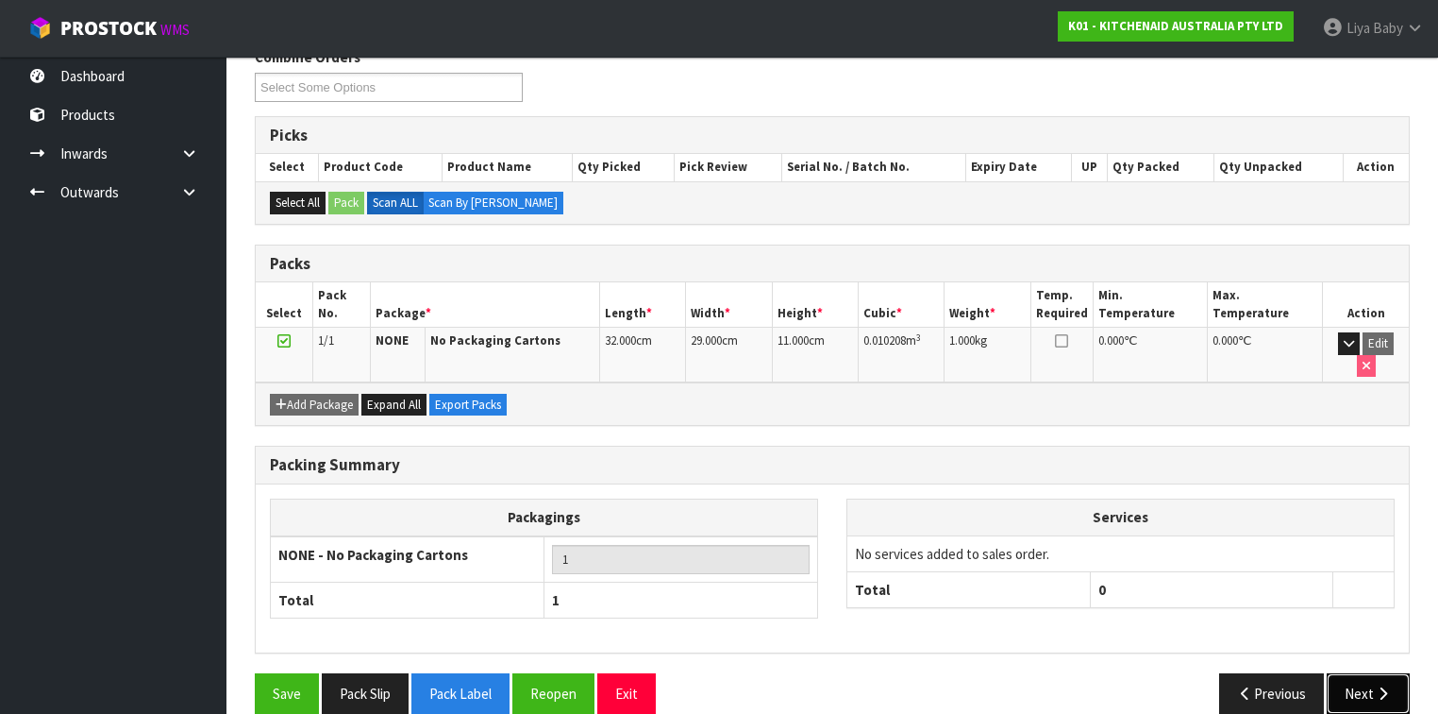
click at [1207, 551] on button "Next" at bounding box center [1368, 693] width 83 height 41
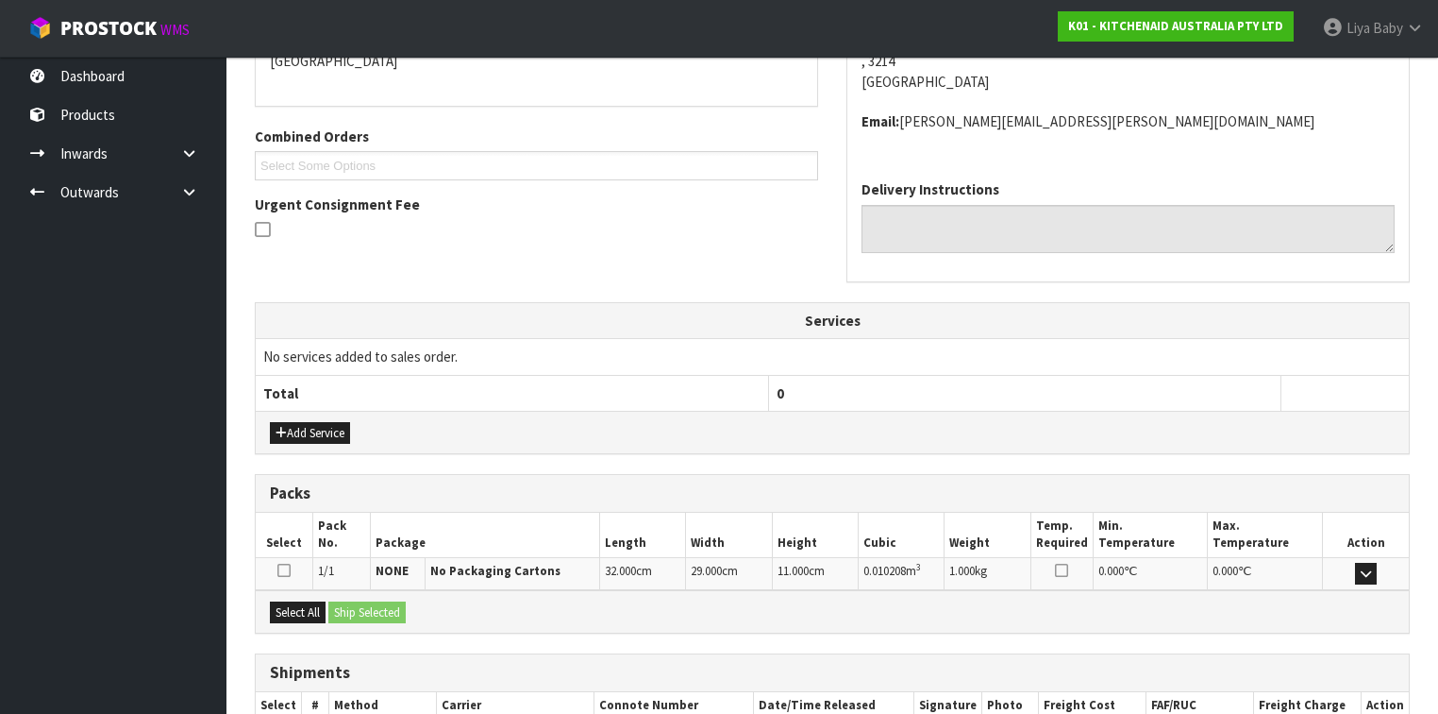
scroll to position [545, 0]
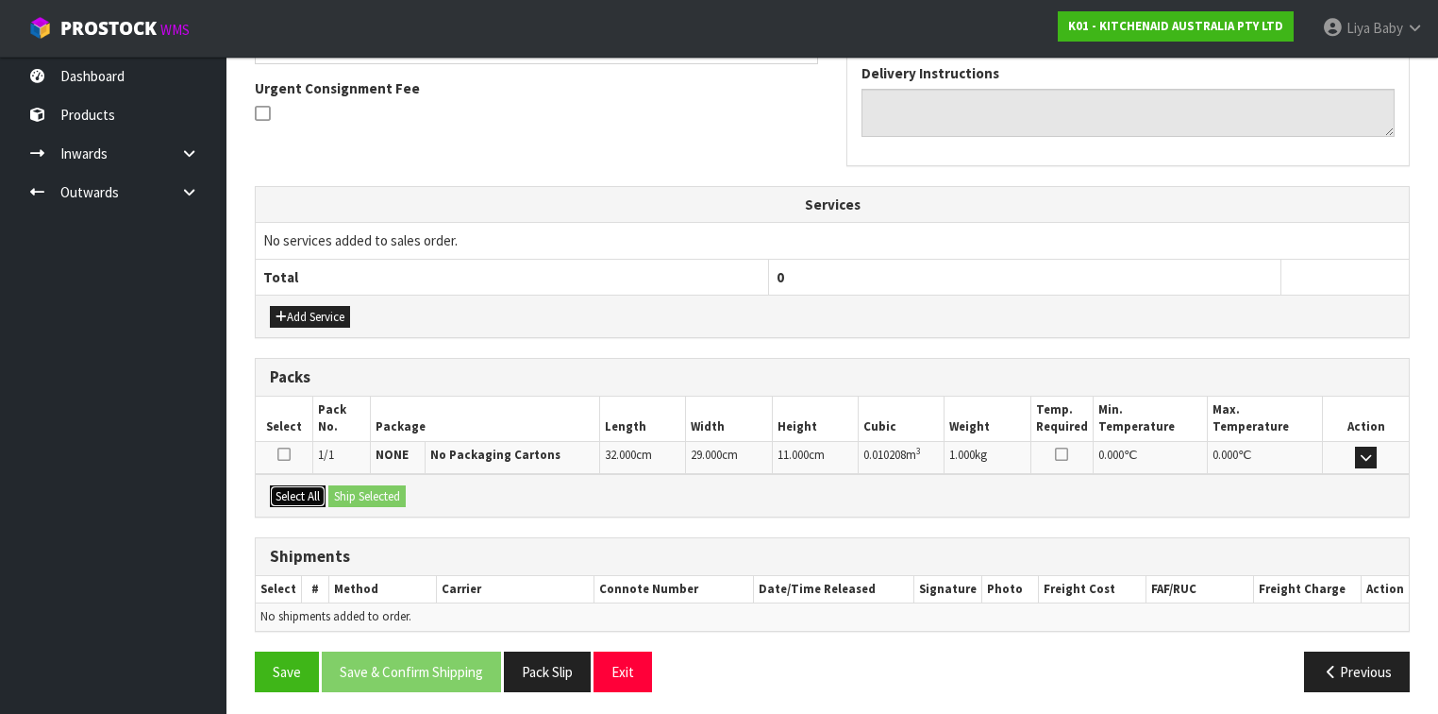
click at [301, 497] on button "Select All" at bounding box center [298, 496] width 56 height 23
click at [373, 489] on button "Ship Selected" at bounding box center [366, 496] width 77 height 23
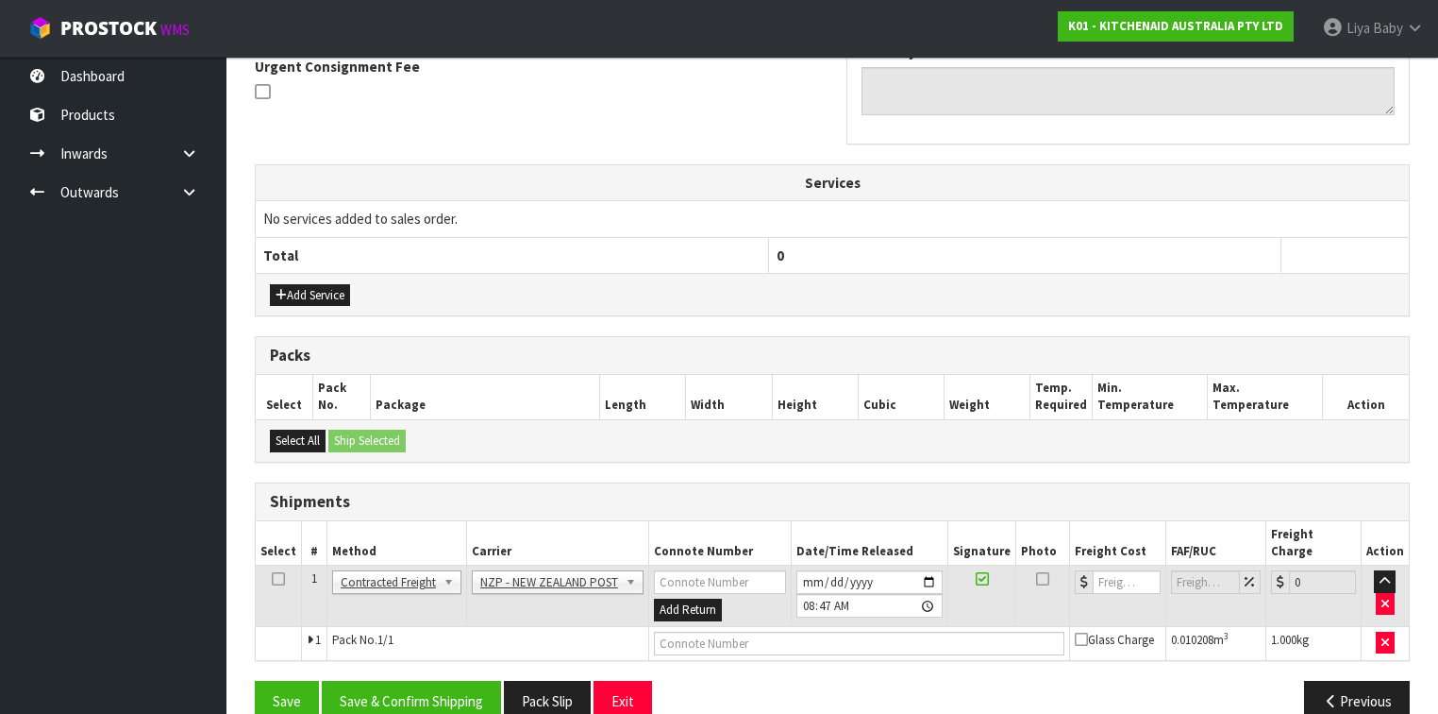
scroll to position [578, 0]
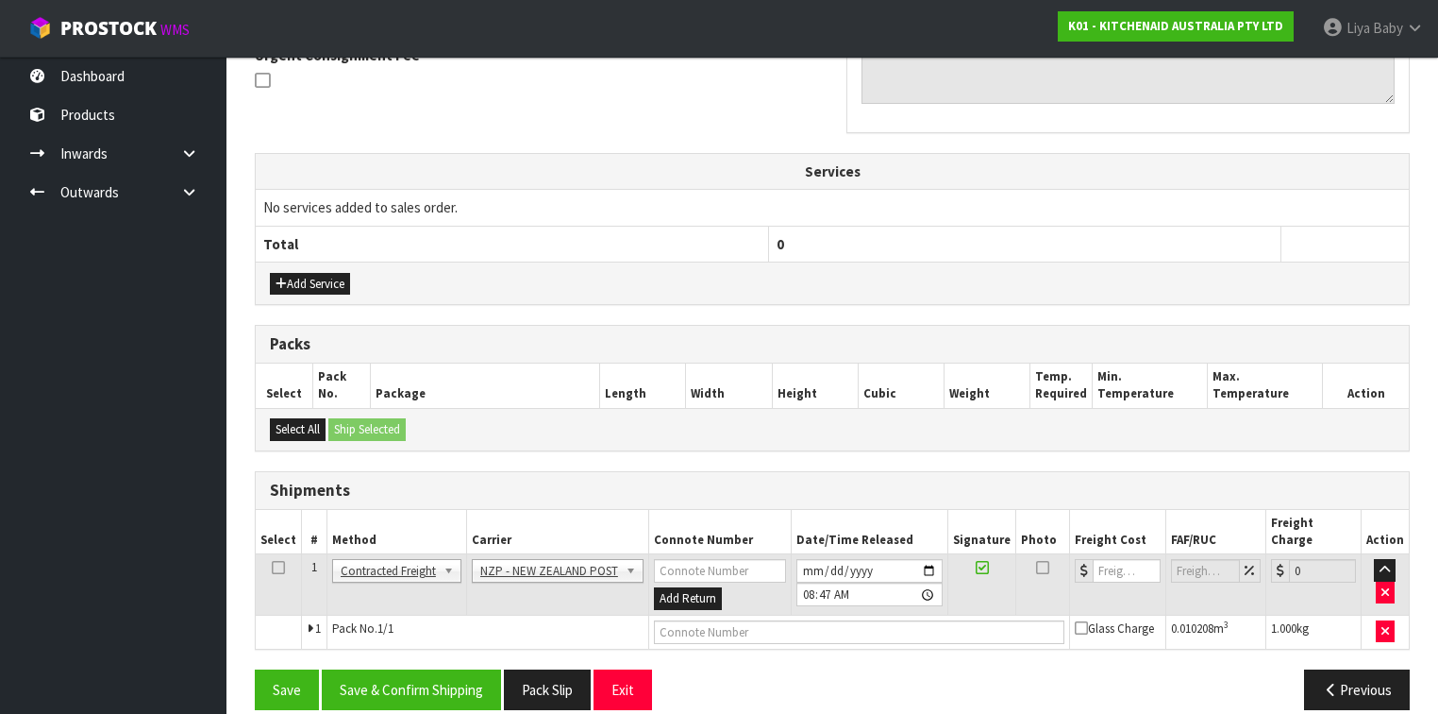
click at [275, 551] on icon at bounding box center [278, 567] width 13 height 1
click at [452, 551] on button "Save & Confirm Shipping" at bounding box center [411, 689] width 179 height 41
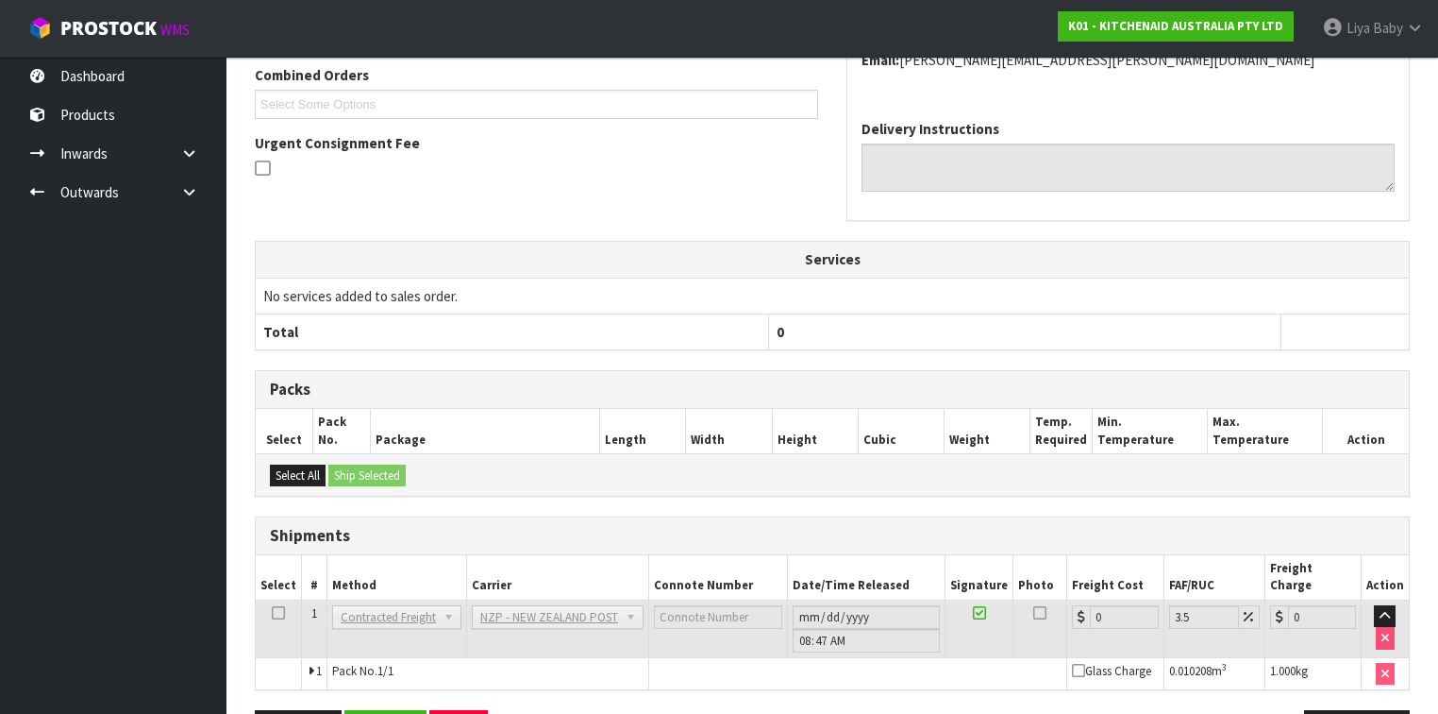
scroll to position [552, 0]
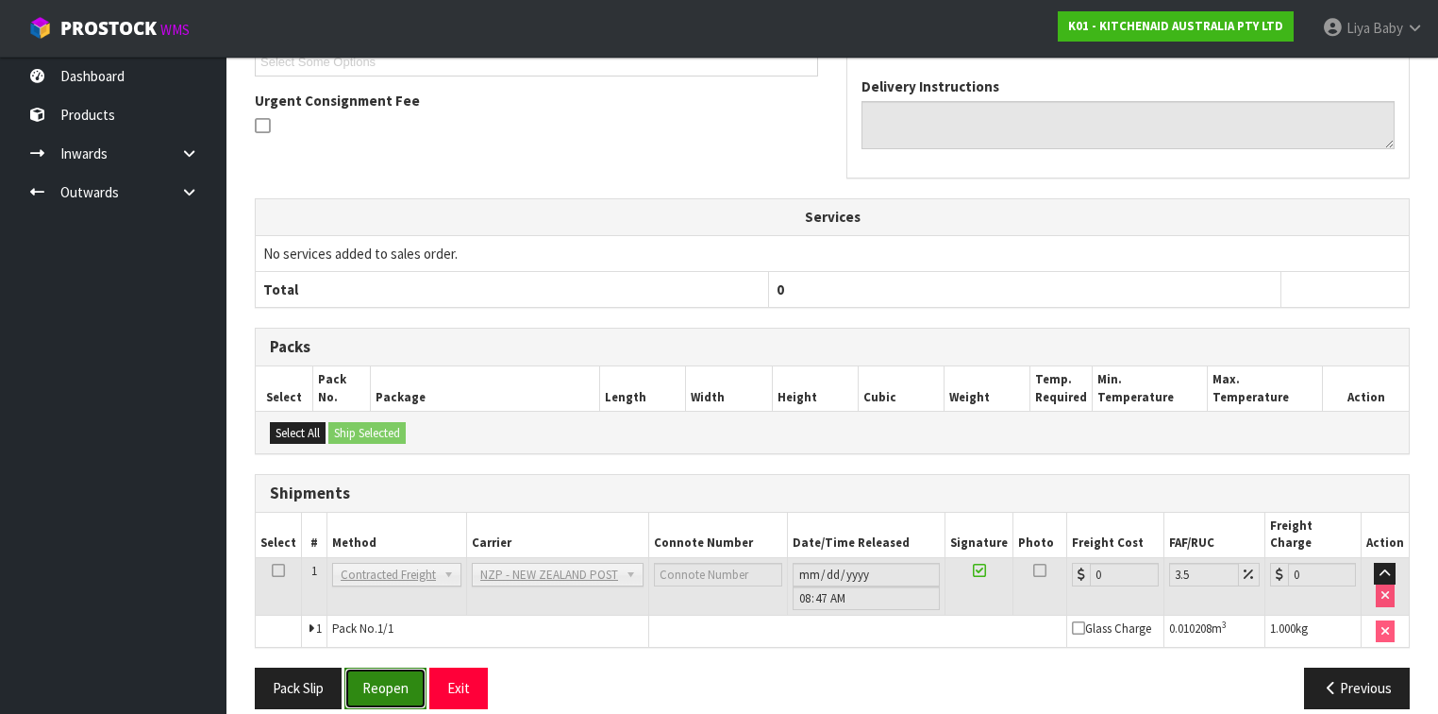
click at [379, 551] on button "Reopen" at bounding box center [385, 687] width 82 height 41
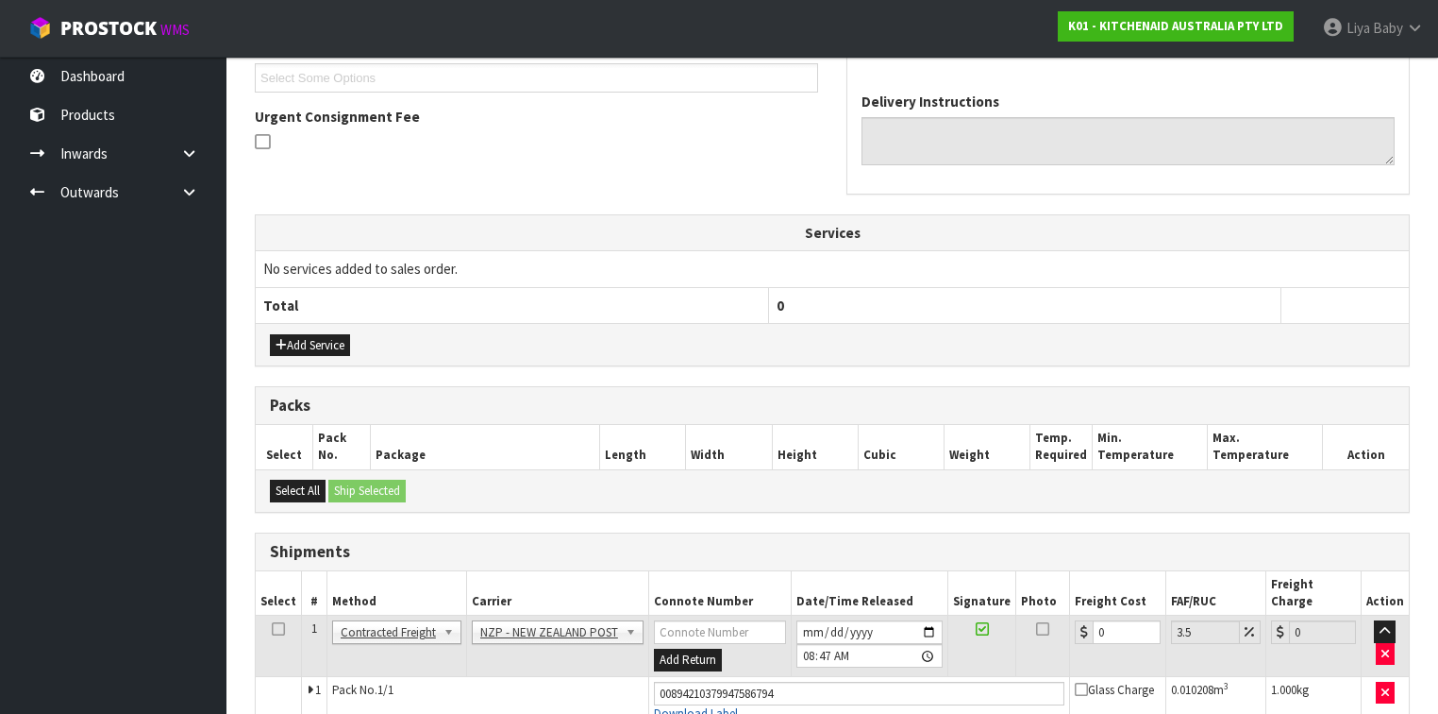
scroll to position [596, 0]
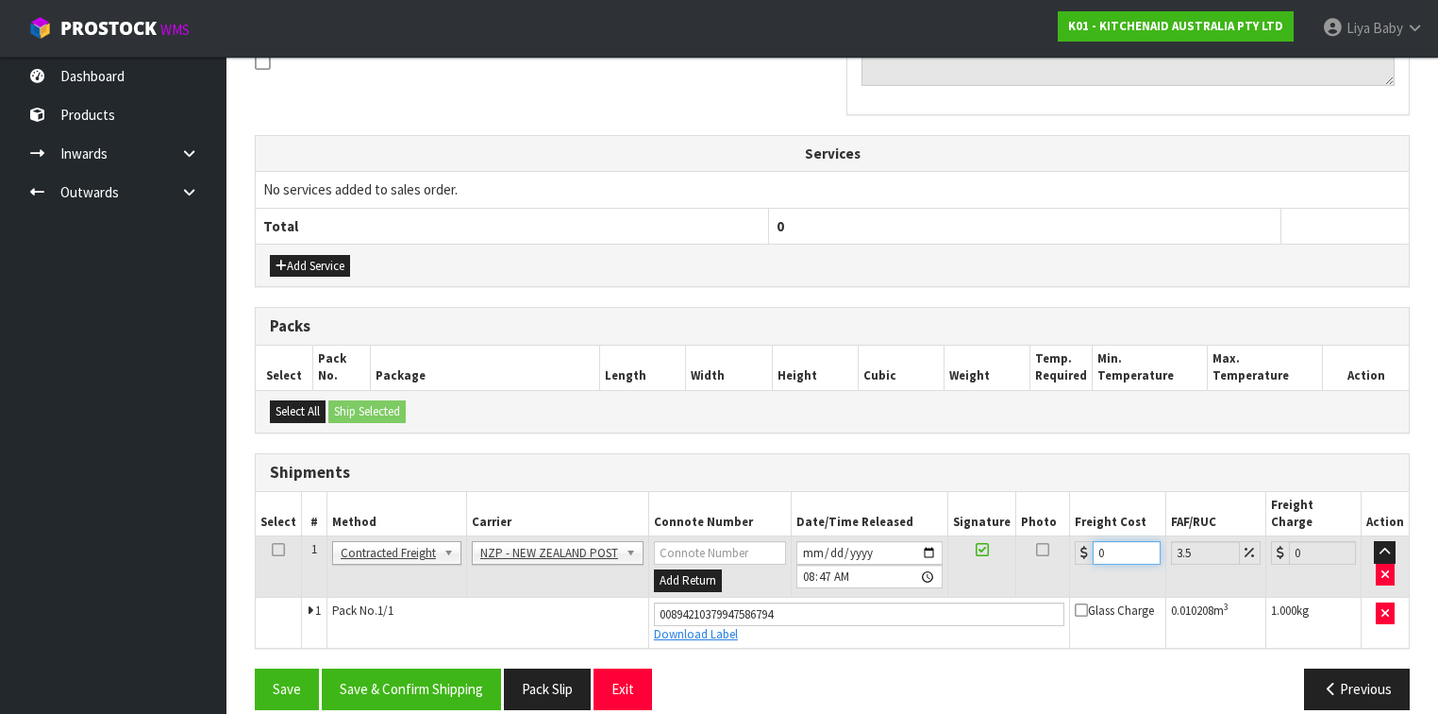
click at [1106, 541] on input "0" at bounding box center [1126, 553] width 67 height 24
type input "7"
type input "7.24"
type input "7.3"
type input "7.56"
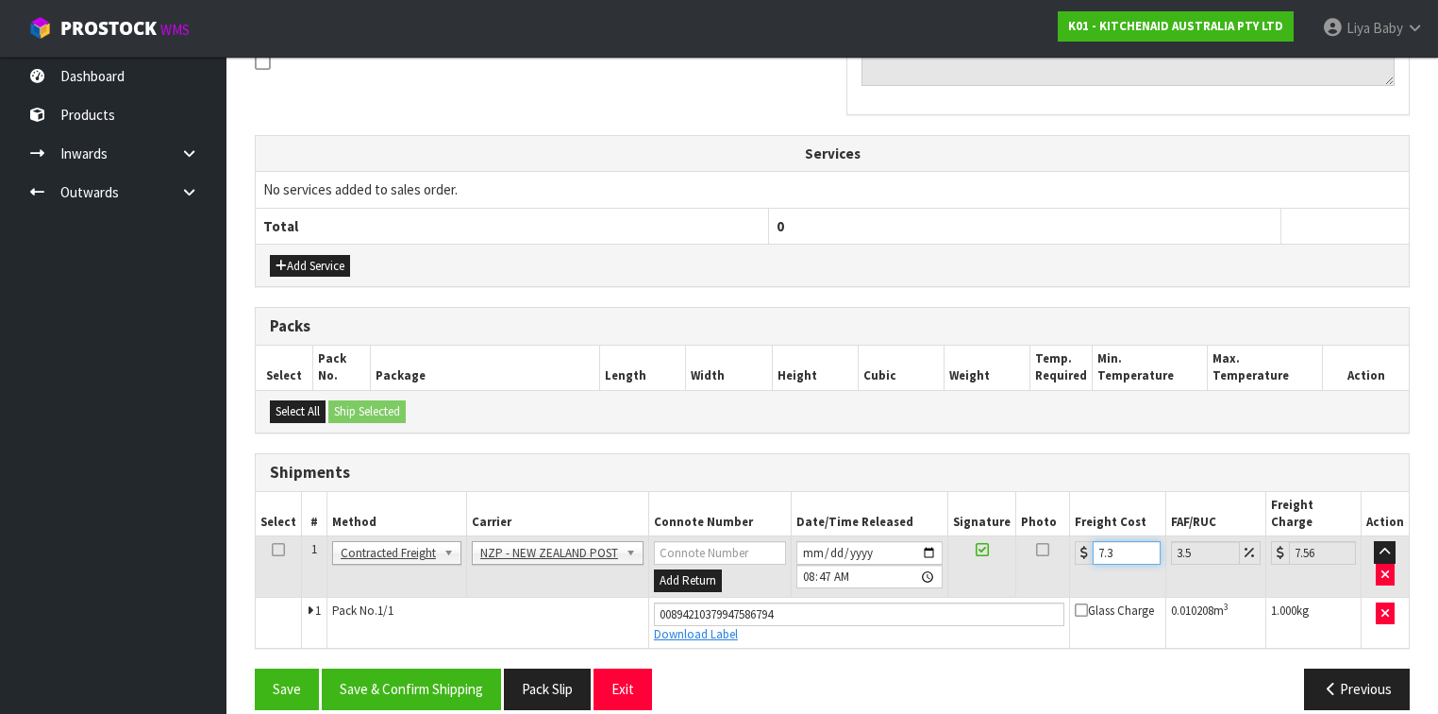
type input "7.31"
type input "7.57"
type input "7.31"
click at [272, 549] on icon at bounding box center [278, 549] width 13 height 1
click at [414, 551] on button "Save & Confirm Shipping" at bounding box center [411, 688] width 179 height 41
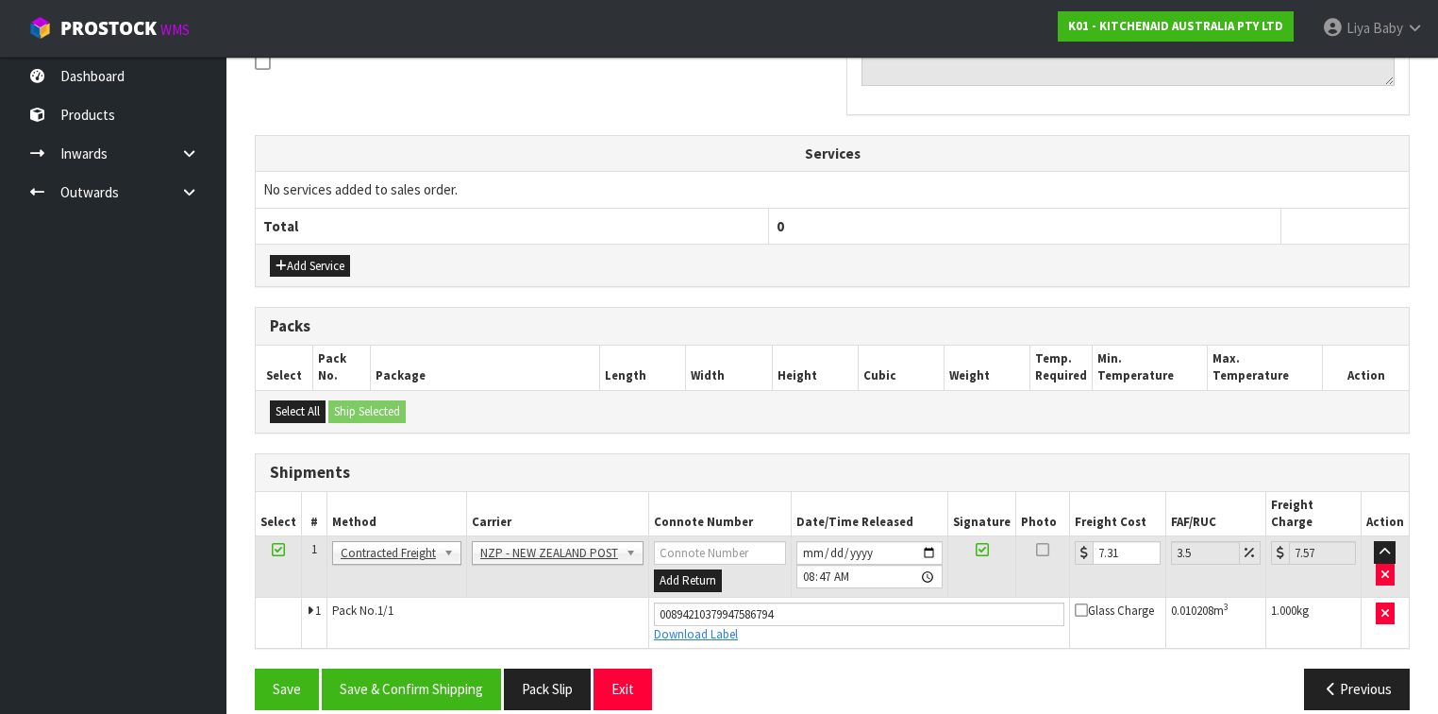
scroll to position [0, 0]
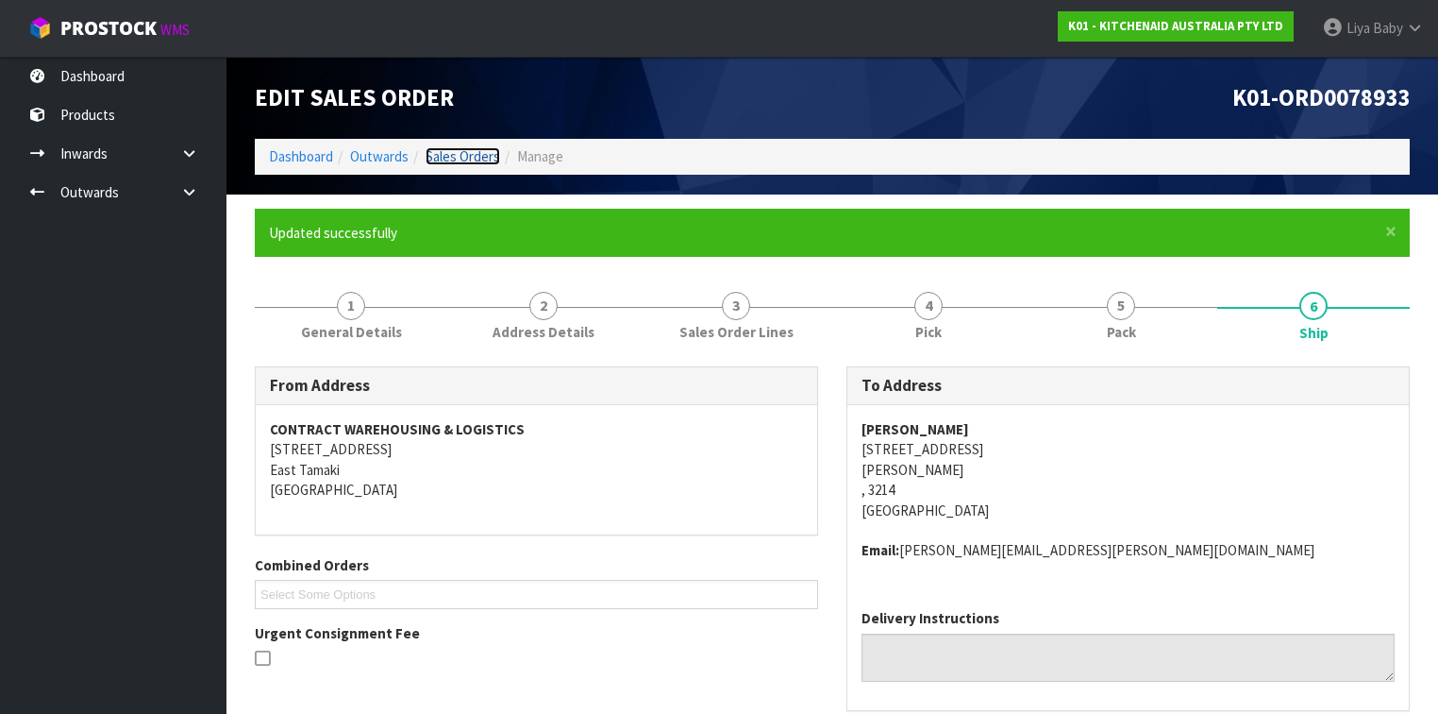
click at [479, 161] on link "Sales Orders" at bounding box center [463, 156] width 75 height 18
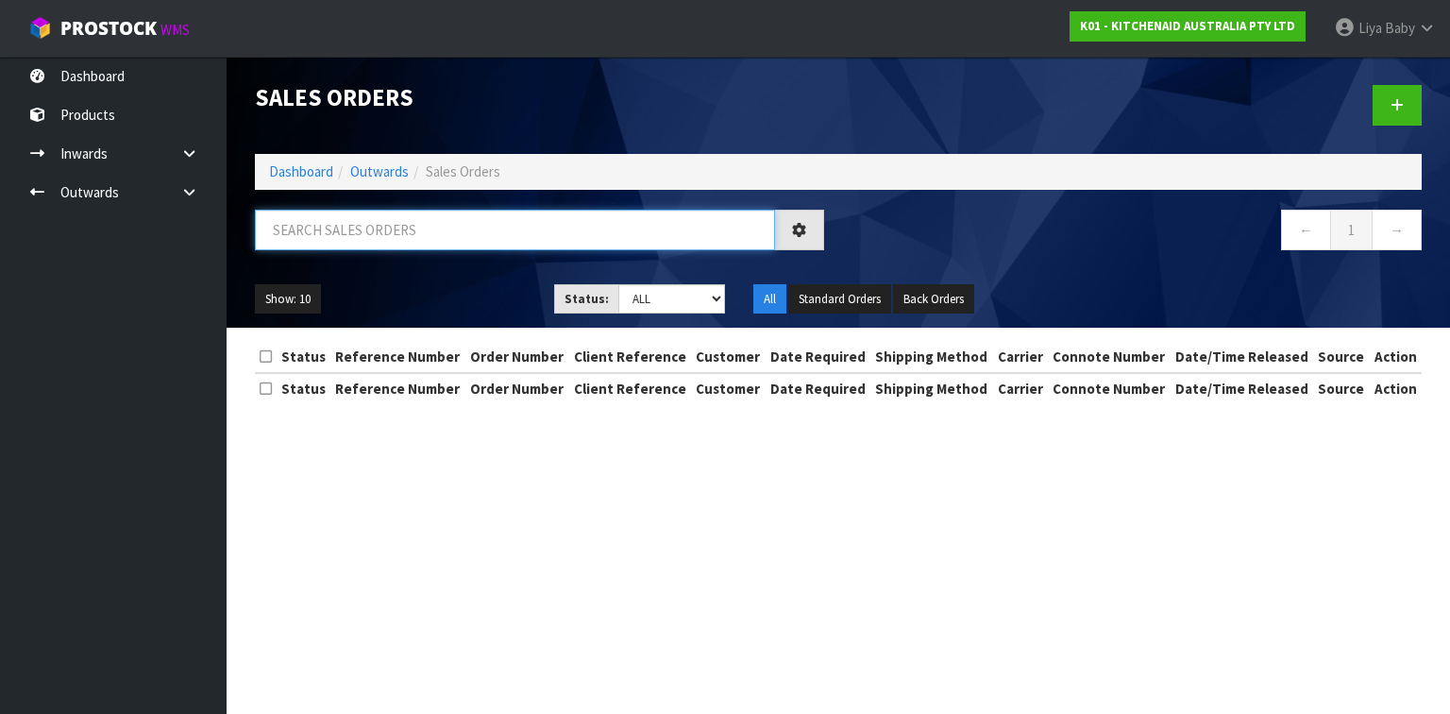
click at [423, 223] on input "text" at bounding box center [515, 230] width 520 height 41
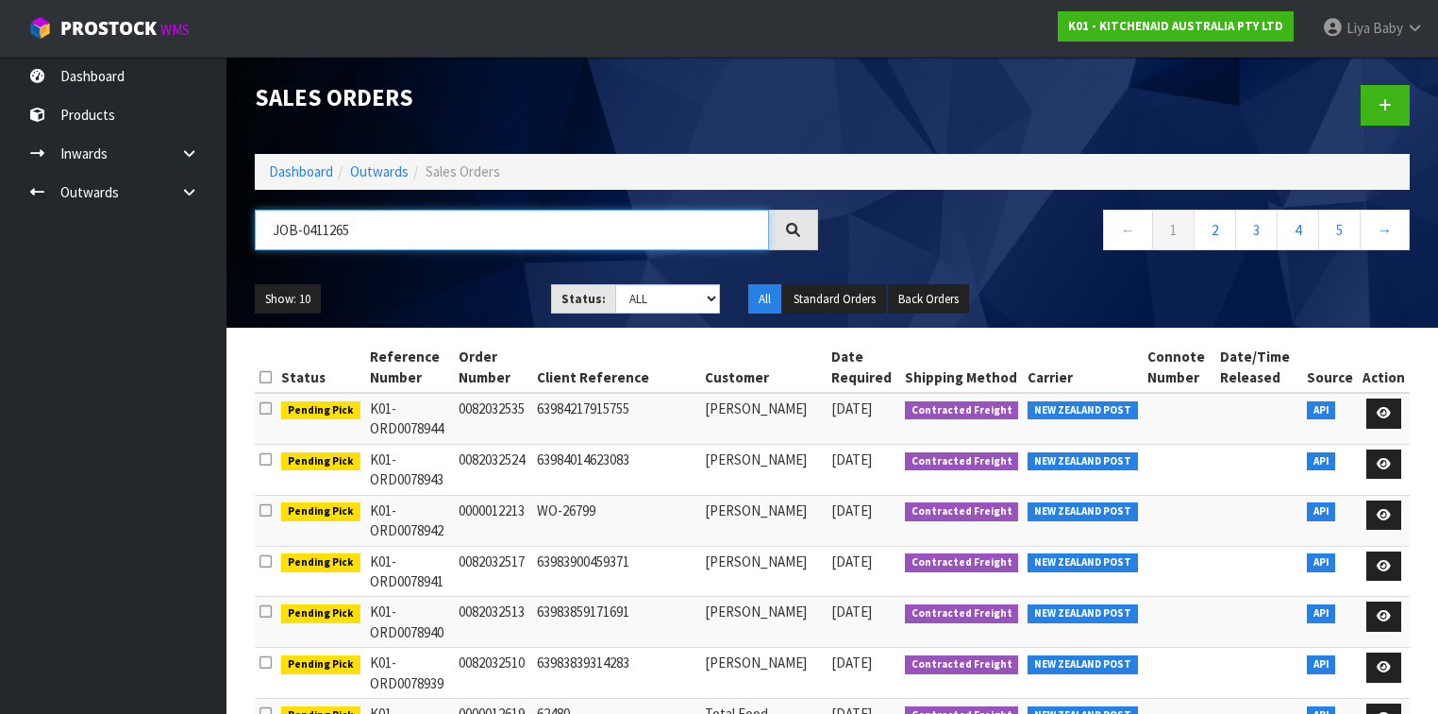
type input "JOB-0411265"
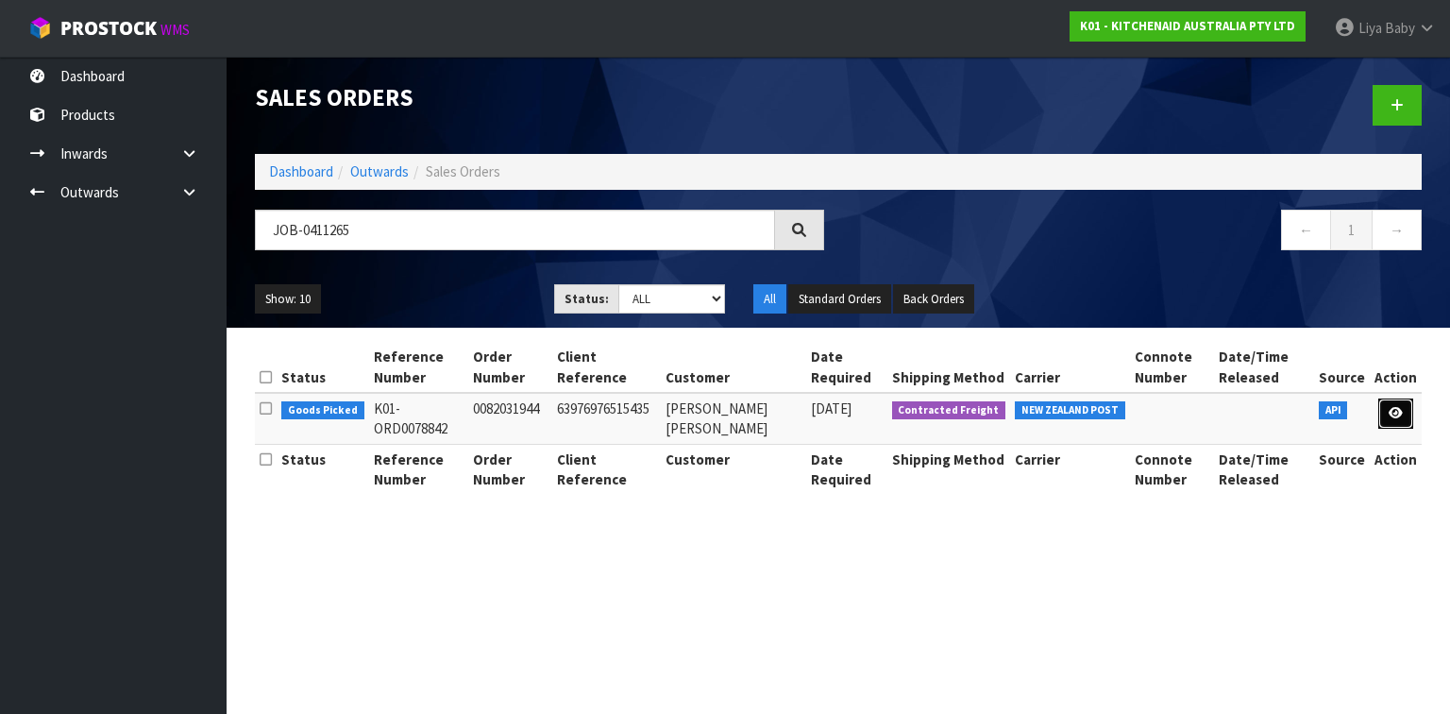
click at [1207, 420] on link at bounding box center [1395, 413] width 35 height 30
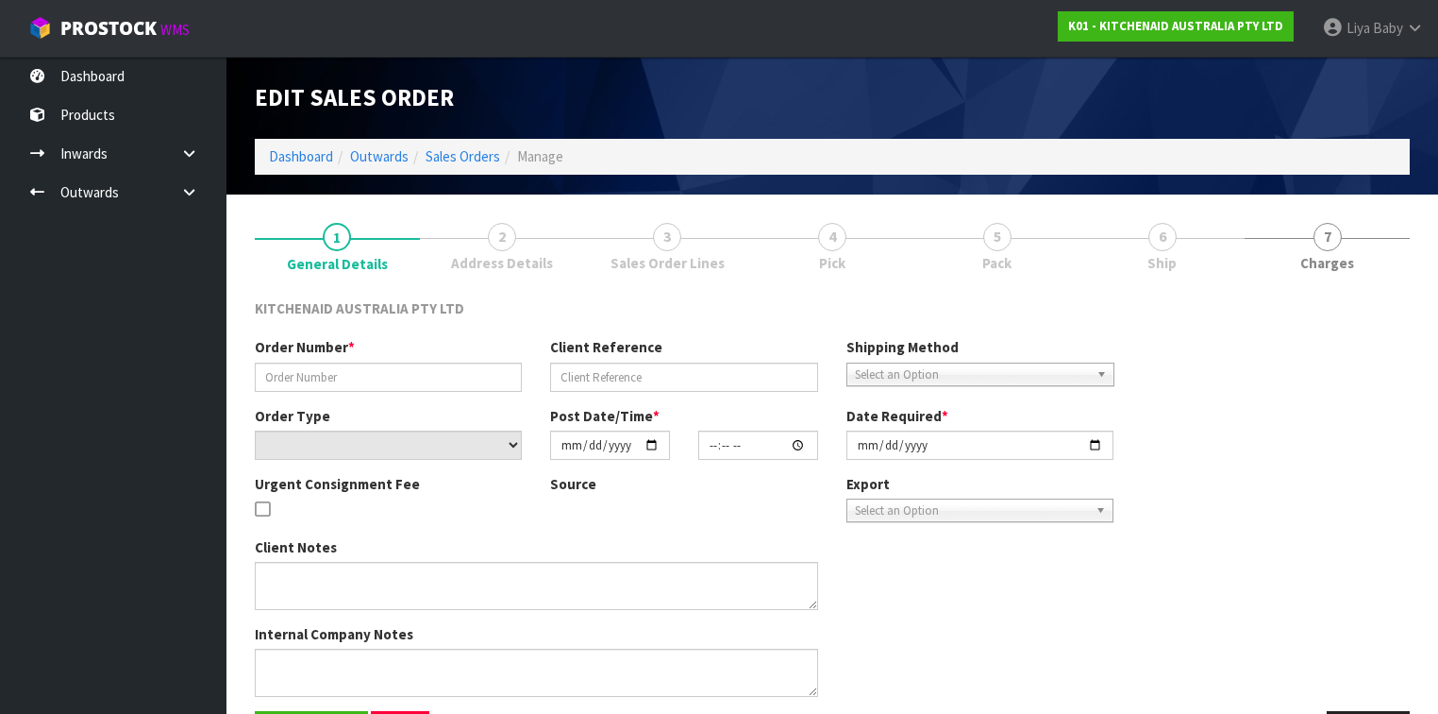
type input "0082031944"
type input "63976976515435"
select select "number:0"
type input "[DATE]"
type input "13:39:03.000"
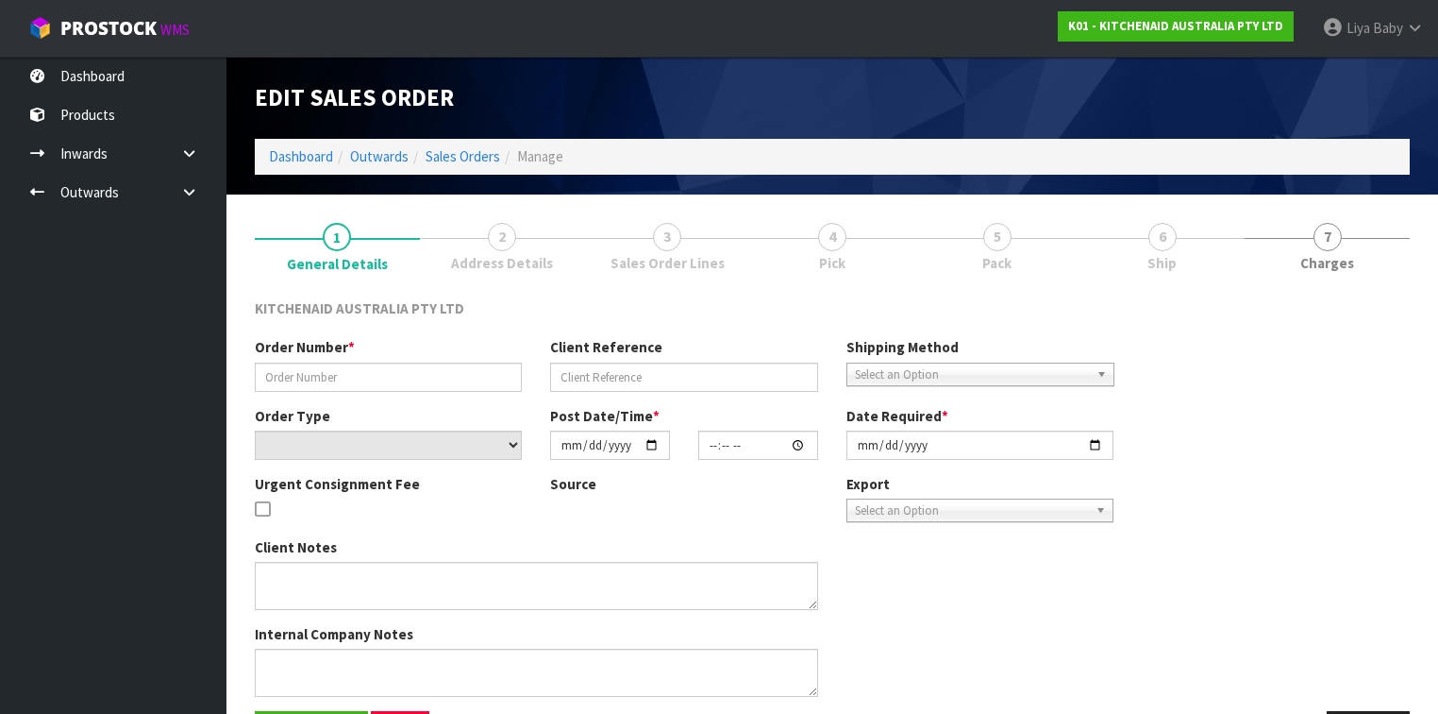
type input "[DATE]"
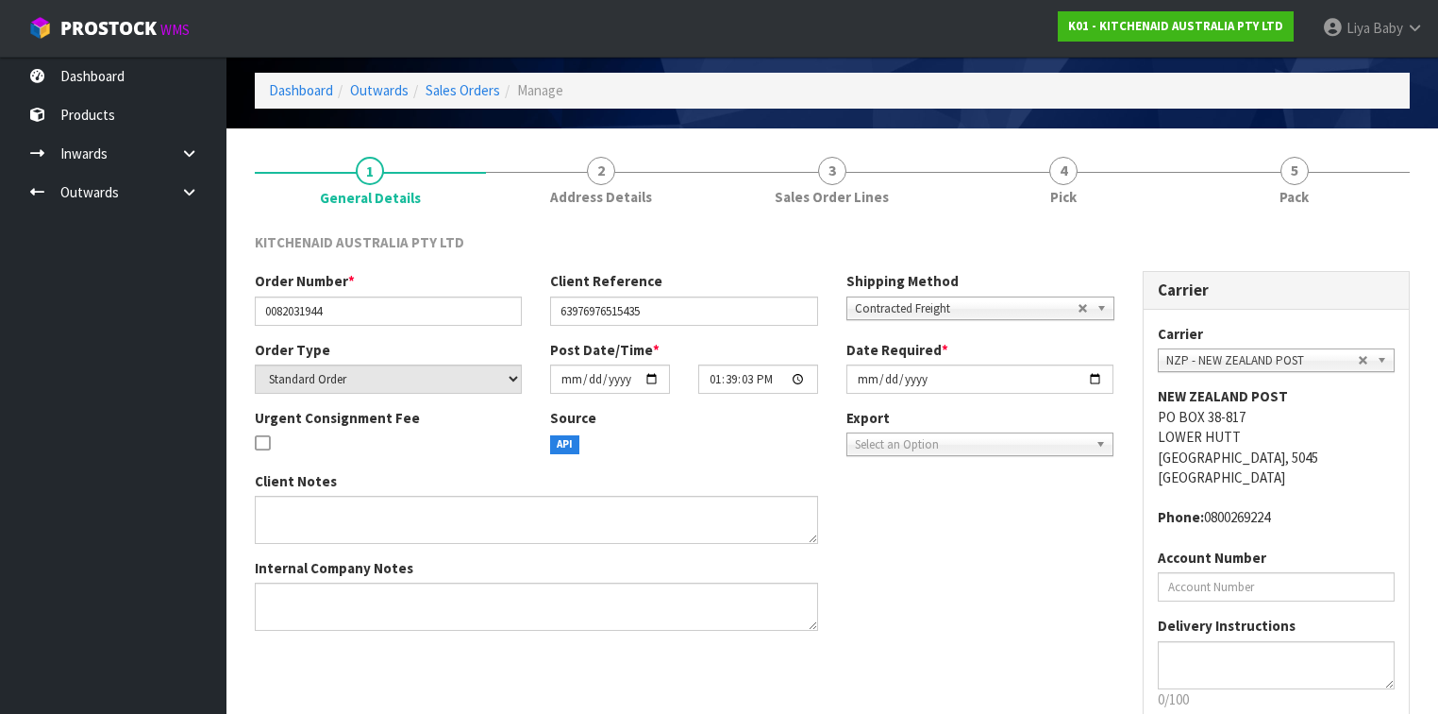
scroll to position [177, 0]
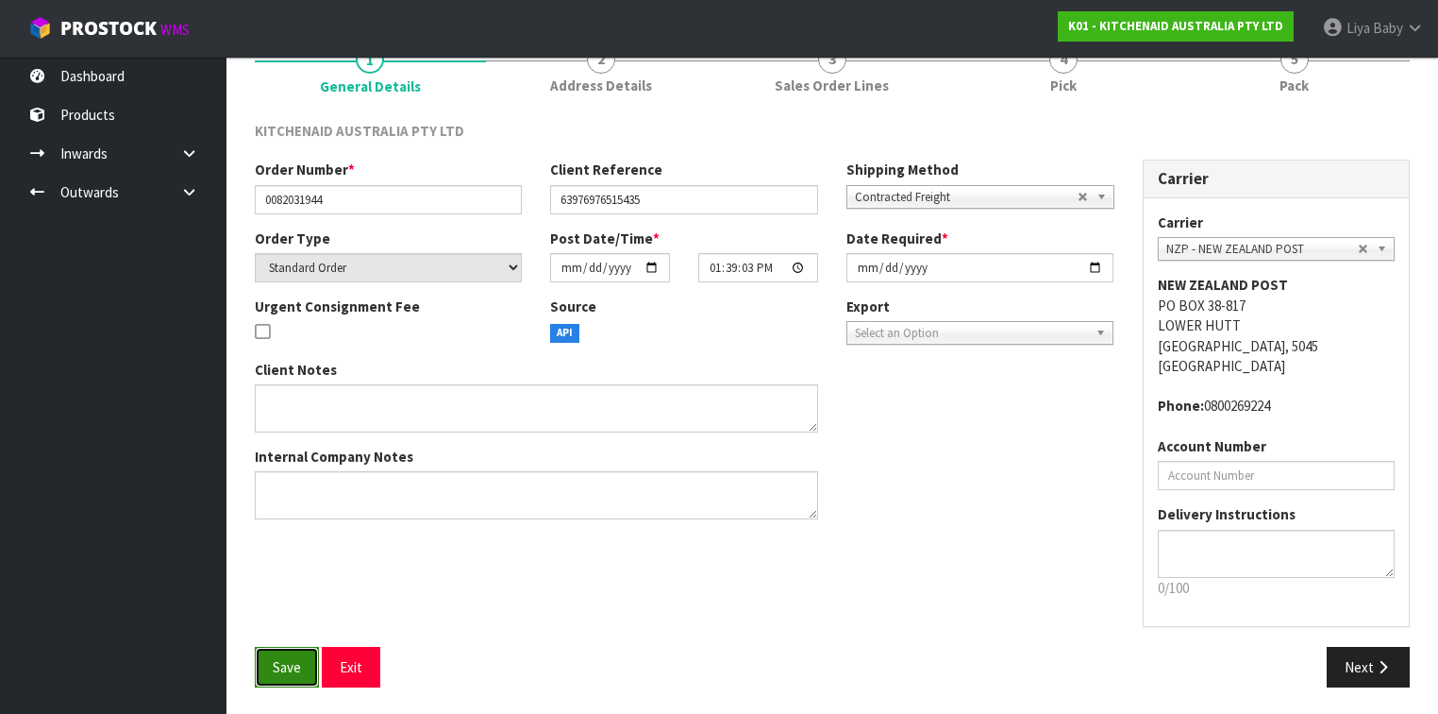
click at [283, 551] on span "Save" at bounding box center [287, 667] width 28 height 18
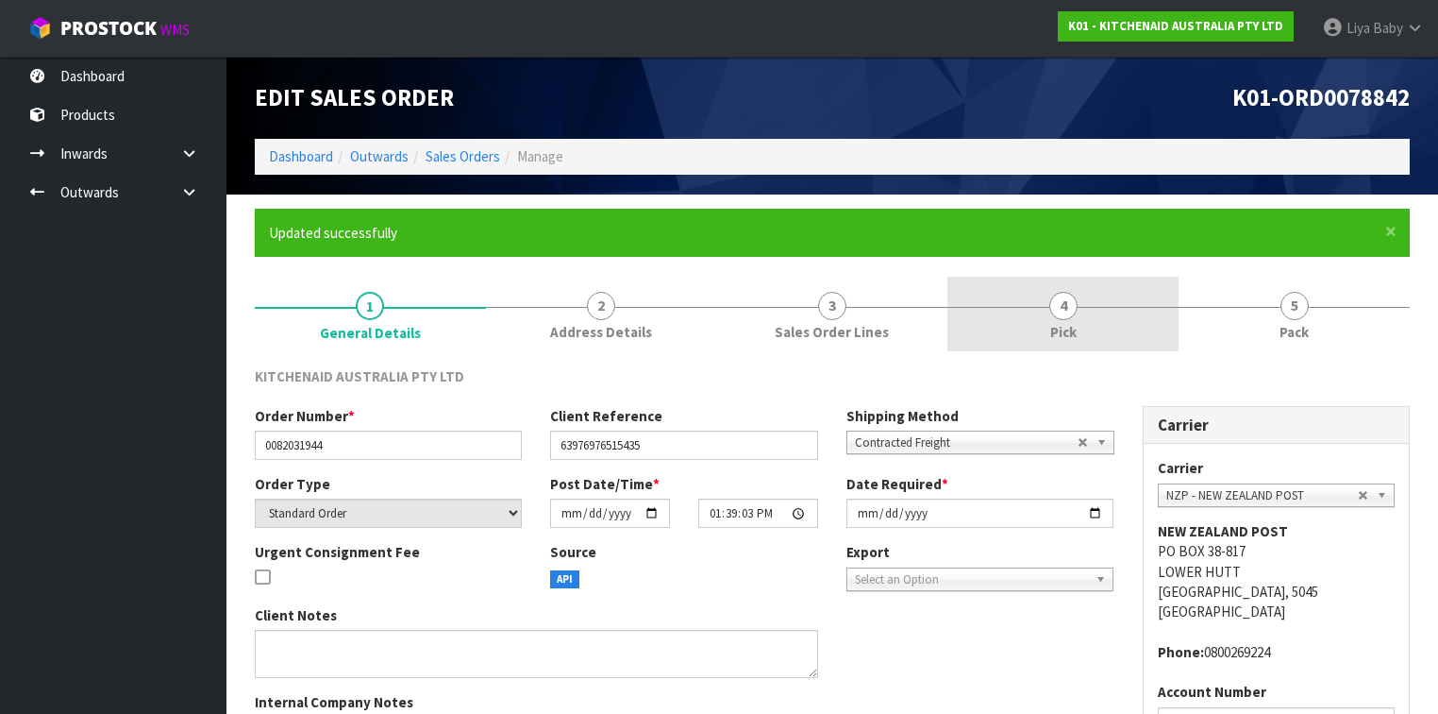
click at [1020, 316] on link "4 Pick" at bounding box center [1063, 314] width 231 height 75
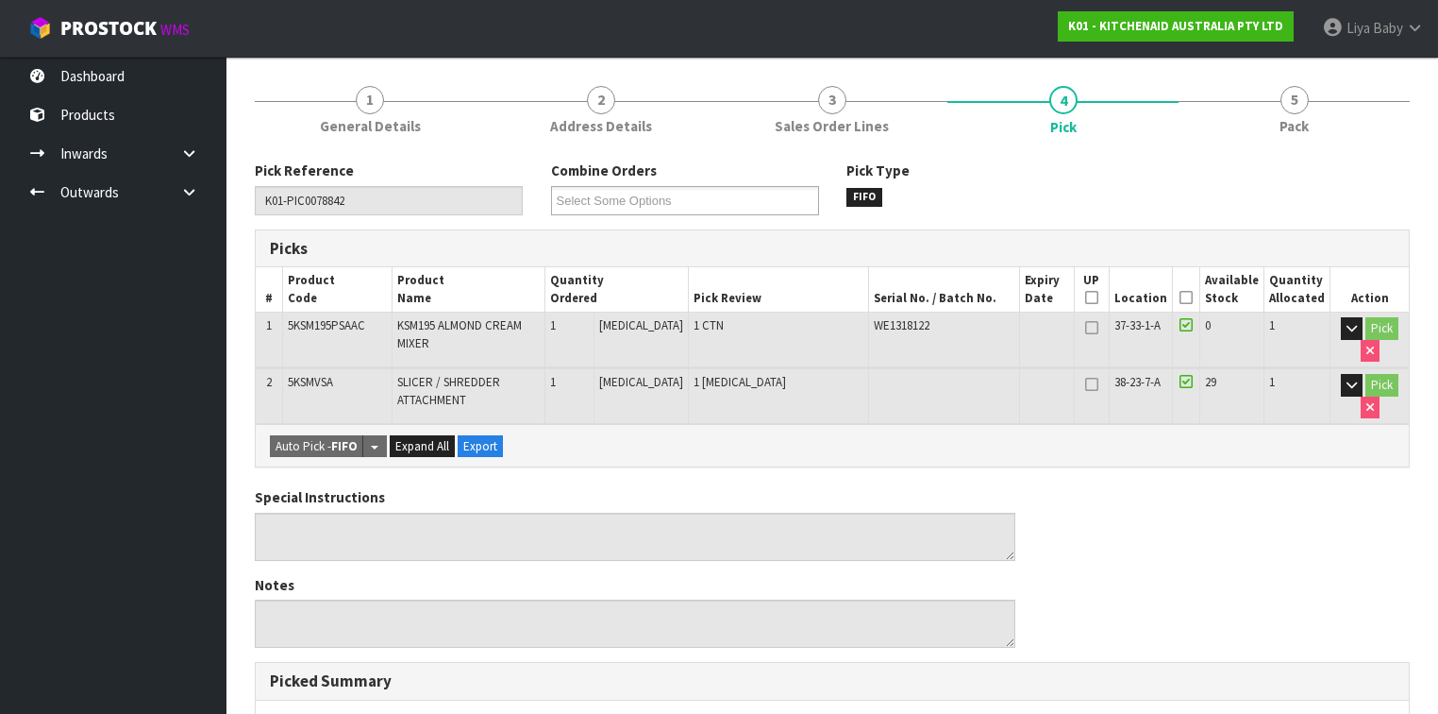
scroll to position [227, 0]
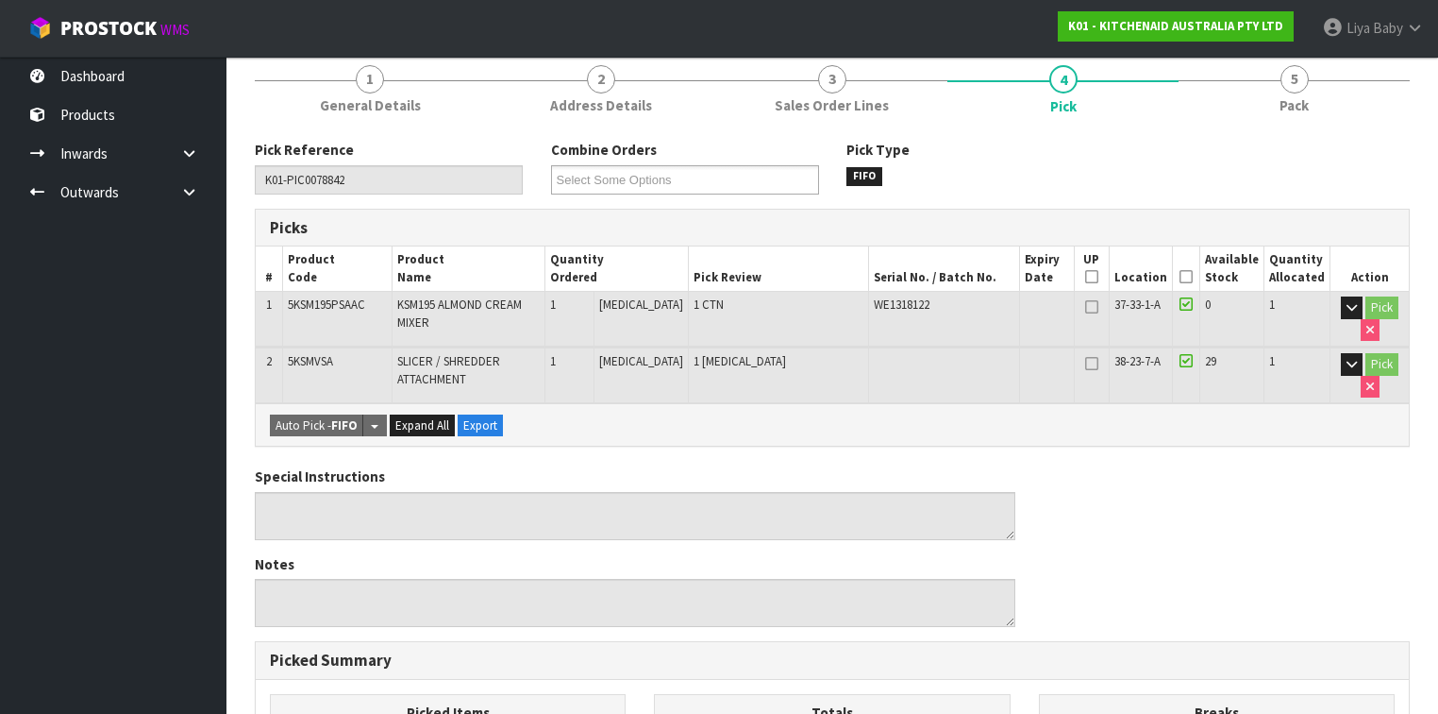
click at [1193, 277] on icon at bounding box center [1186, 277] width 13 height 1
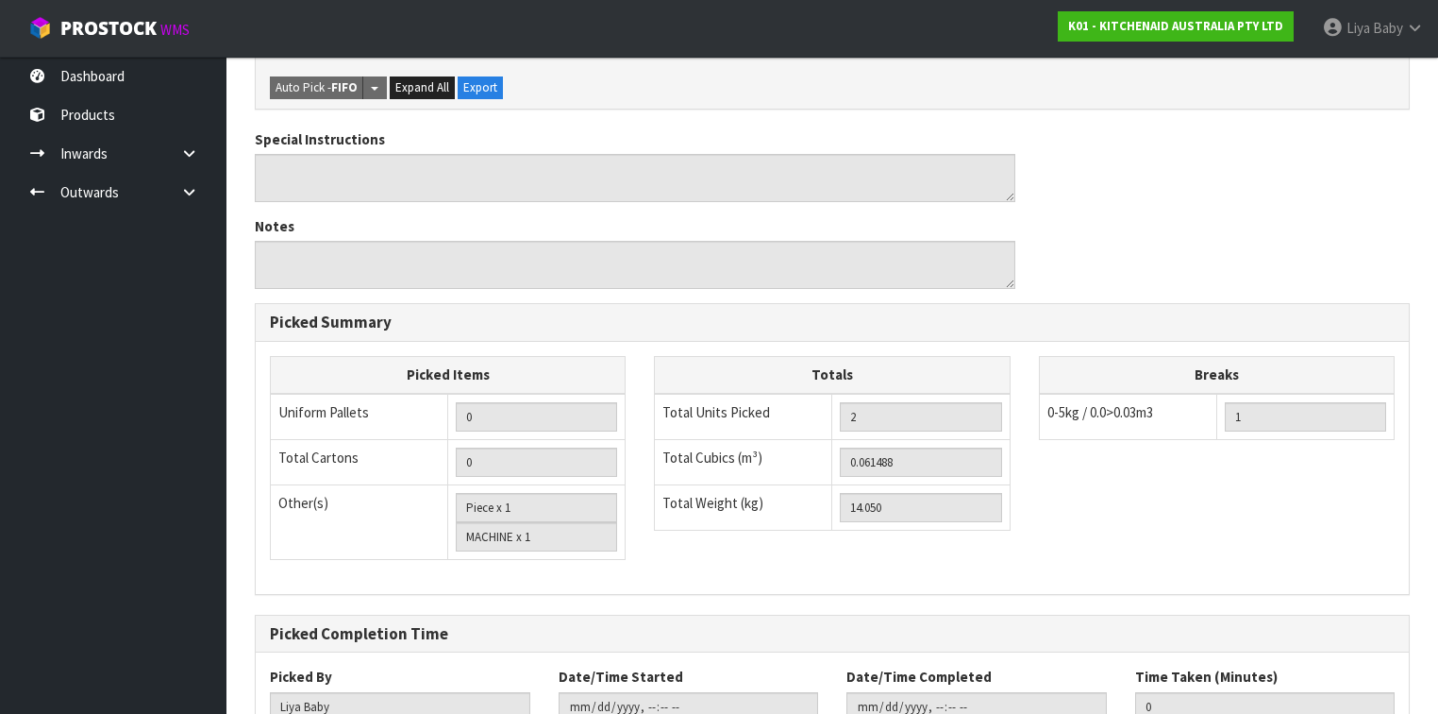
scroll to position [764, 0]
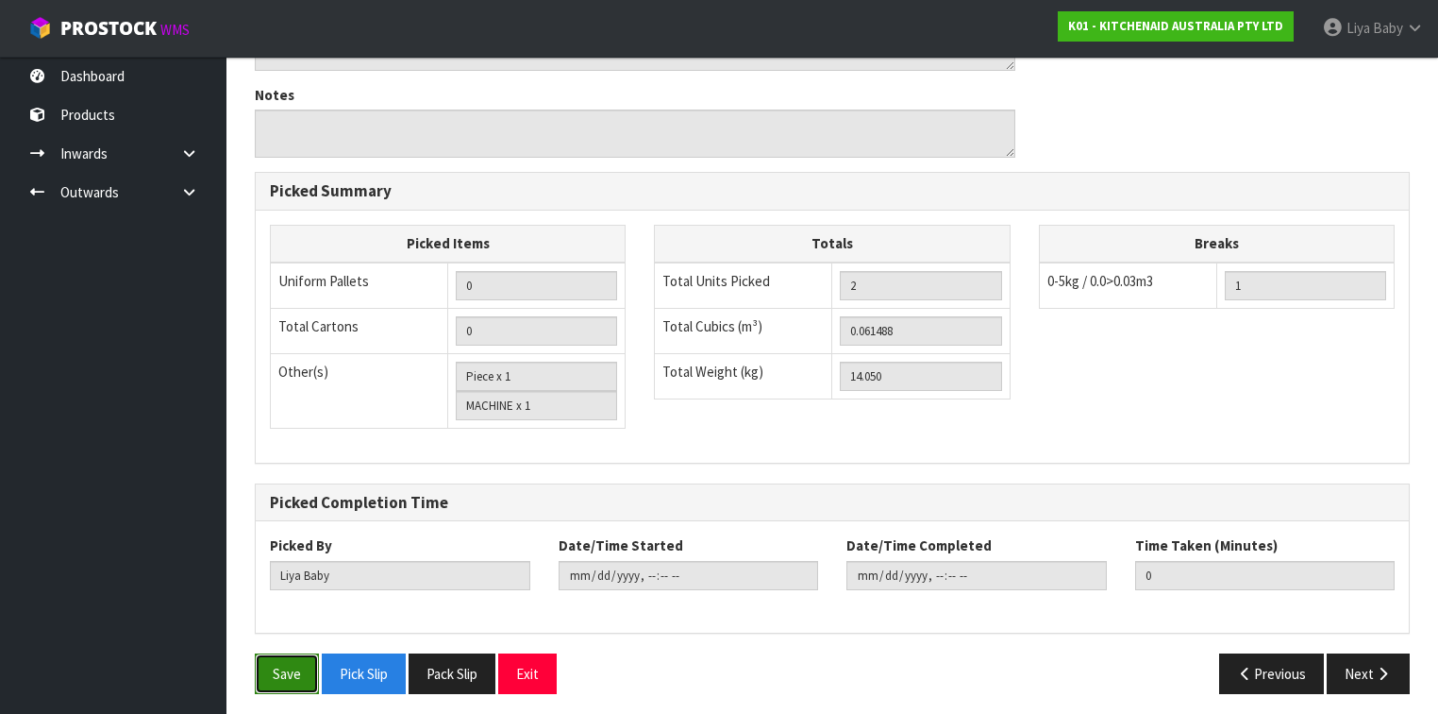
click at [298, 551] on button "Save" at bounding box center [287, 673] width 64 height 41
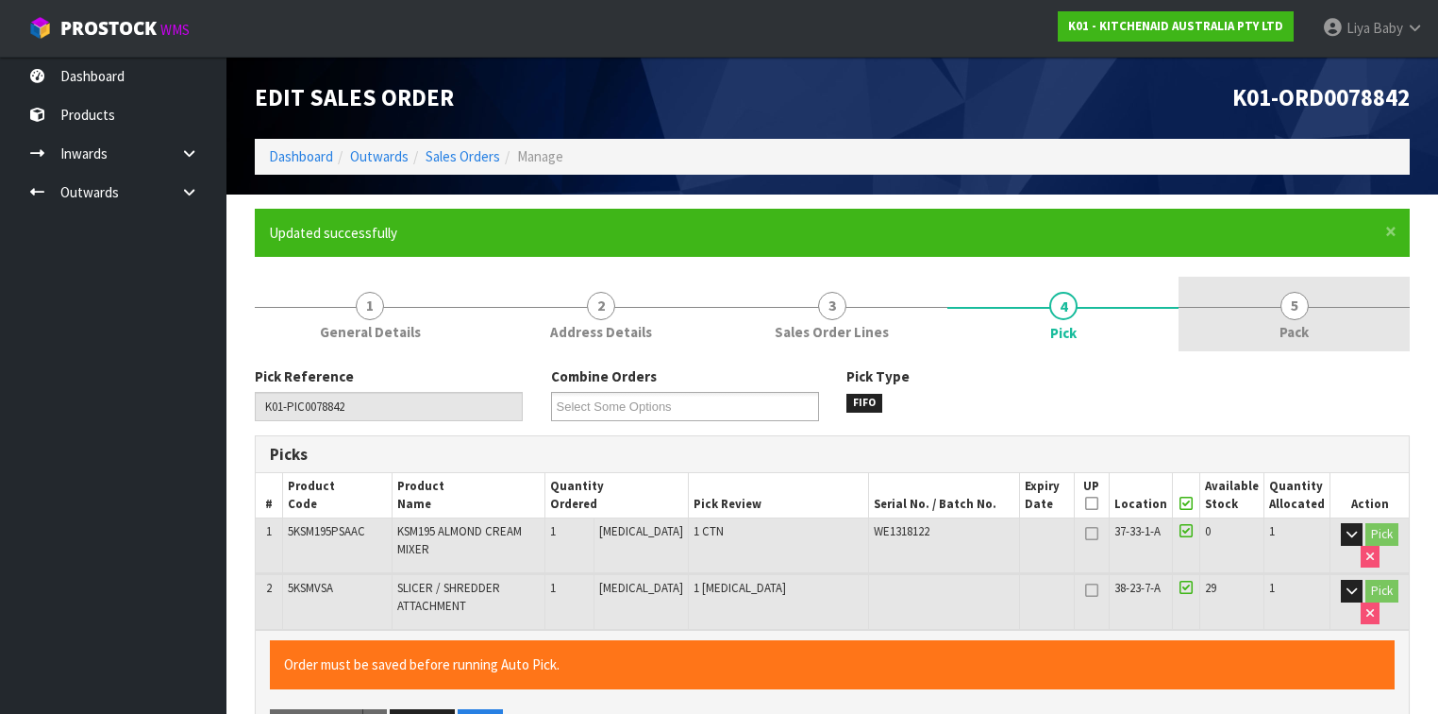
type input "[DATE]T08:50:01"
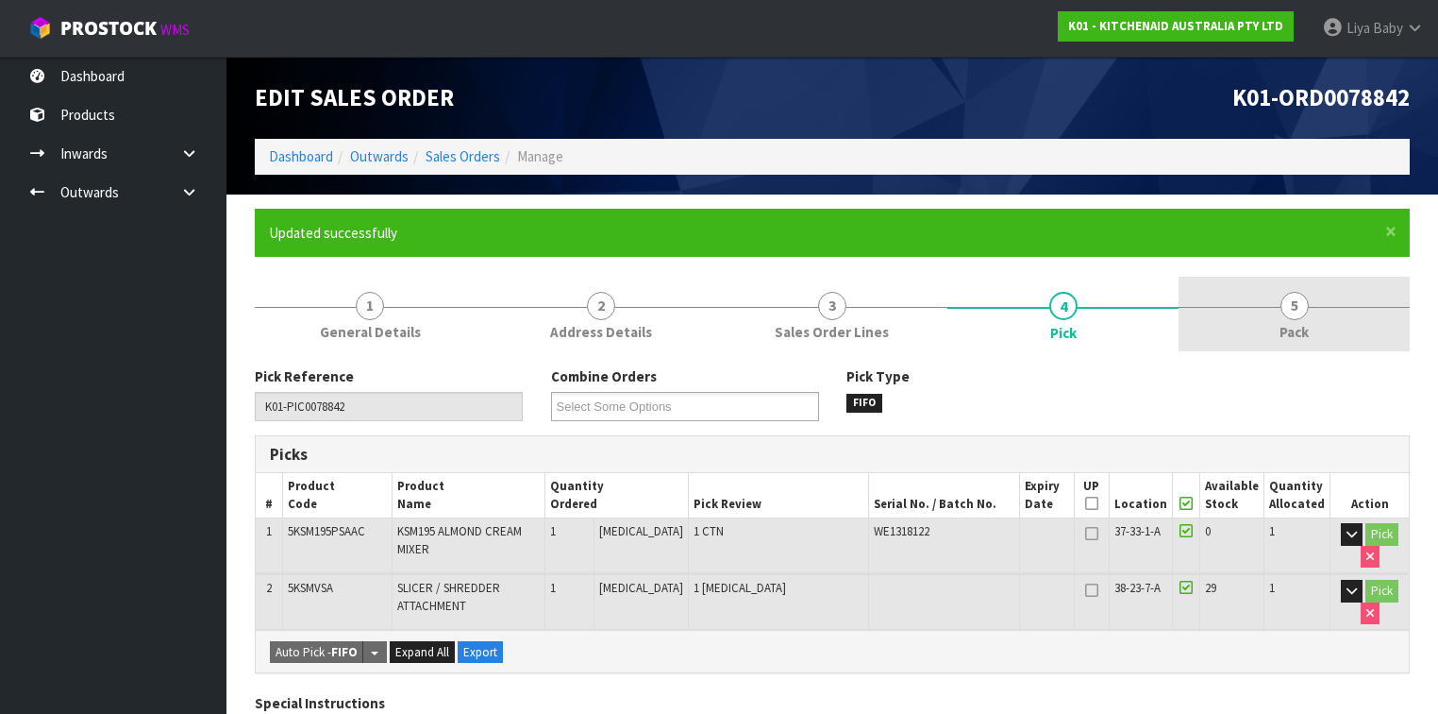
click at [1207, 328] on link "5 Pack" at bounding box center [1294, 314] width 231 height 75
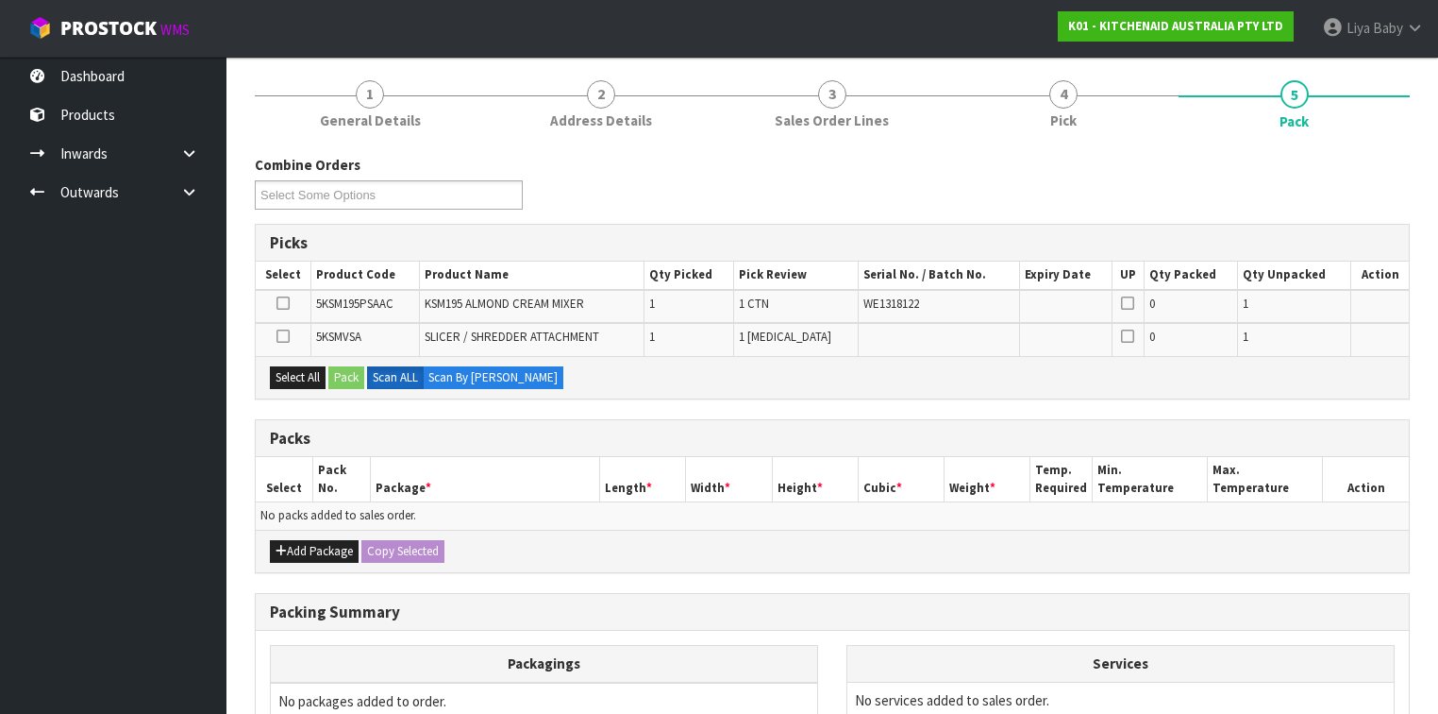
scroll to position [227, 0]
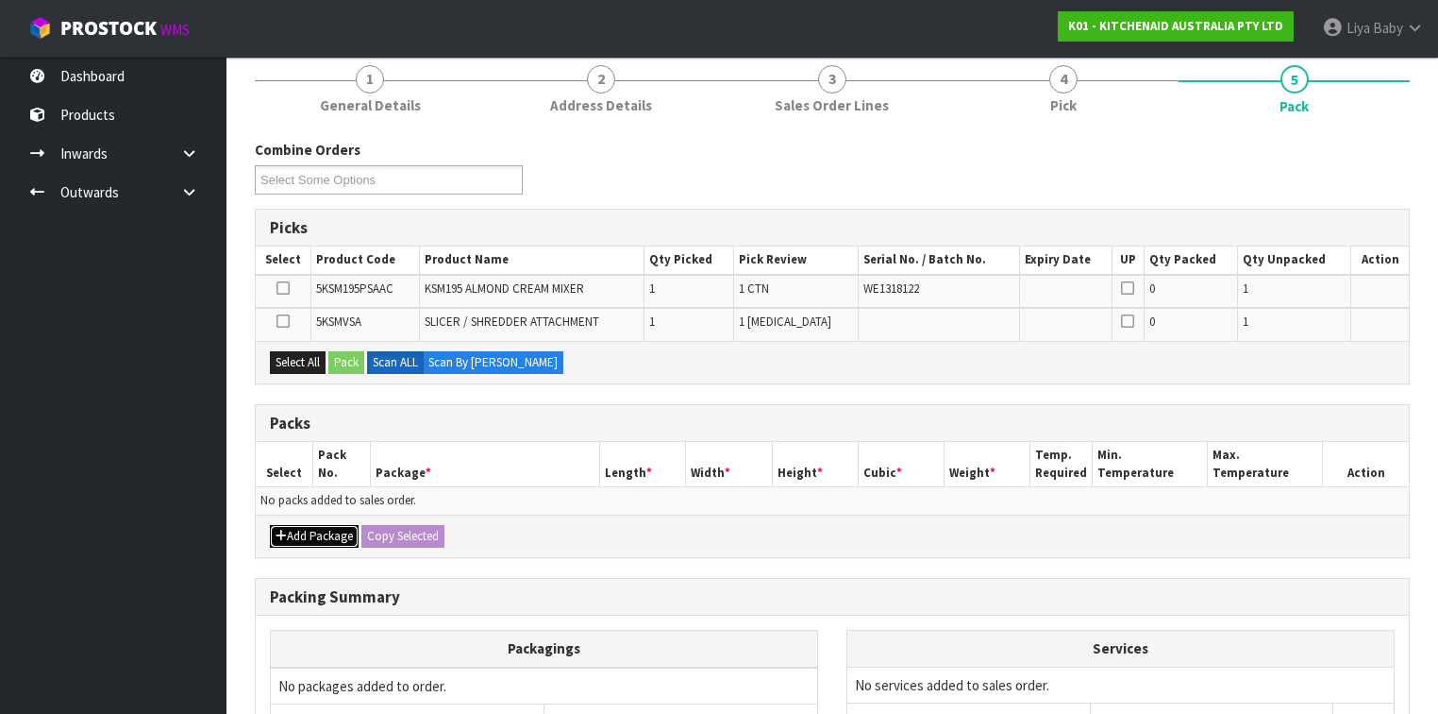
click at [277, 531] on icon "button" at bounding box center [281, 535] width 11 height 12
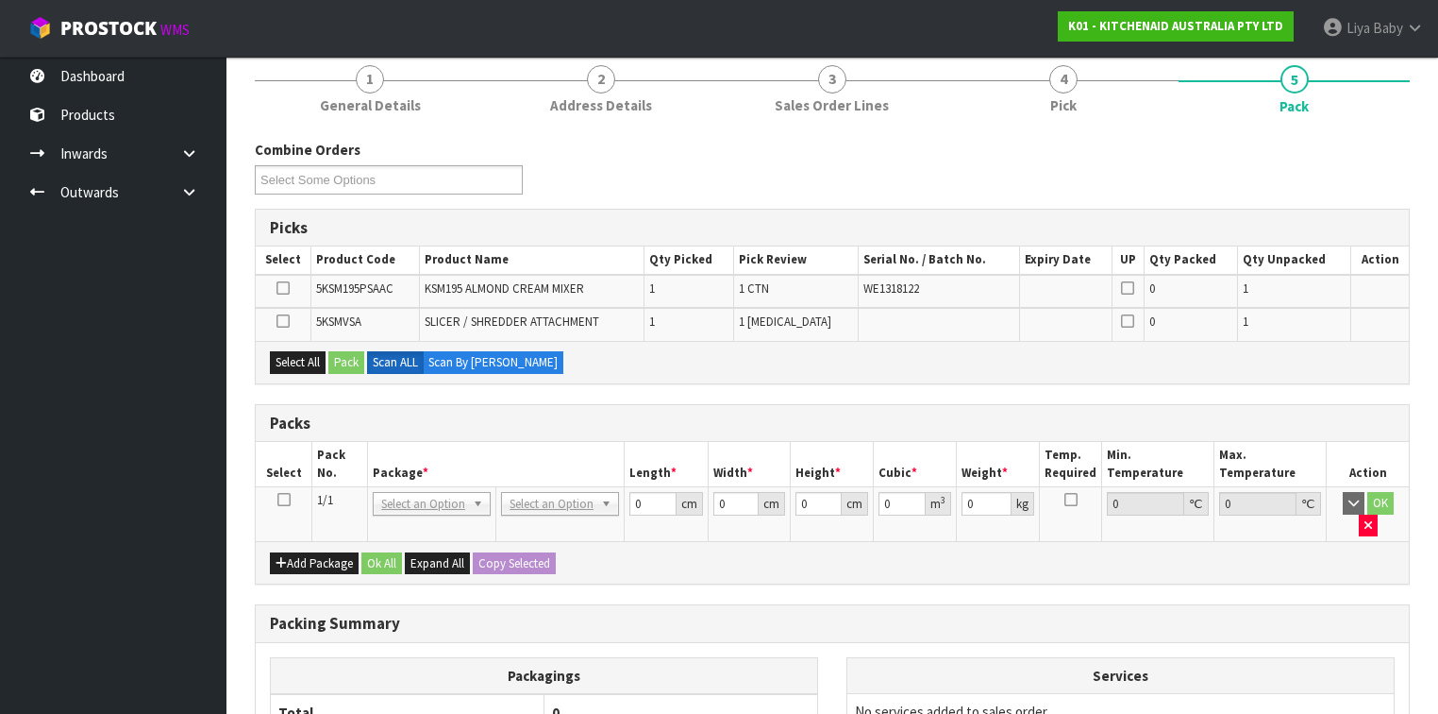
click at [281, 499] on icon at bounding box center [283, 499] width 13 height 1
click at [298, 551] on button "Add Package" at bounding box center [314, 563] width 89 height 23
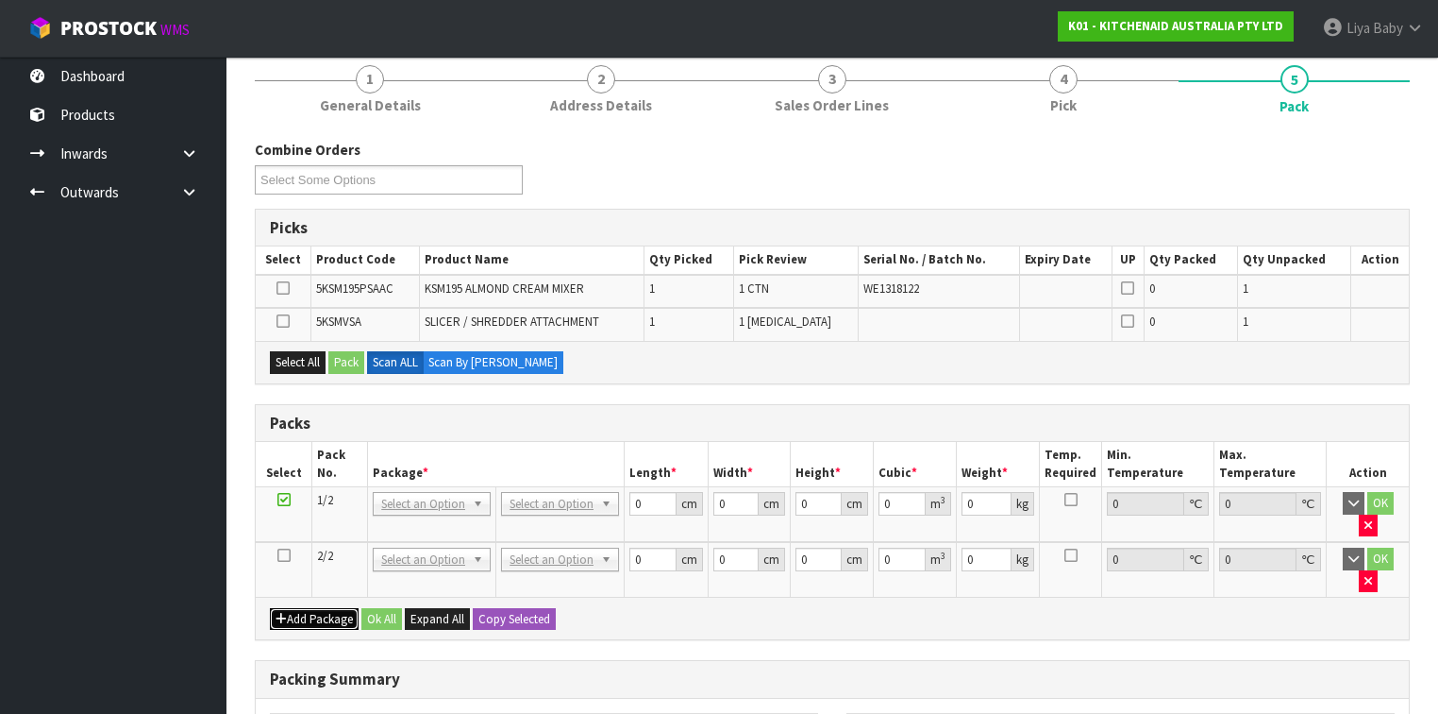
click at [270, 551] on button "Add Package" at bounding box center [314, 619] width 89 height 23
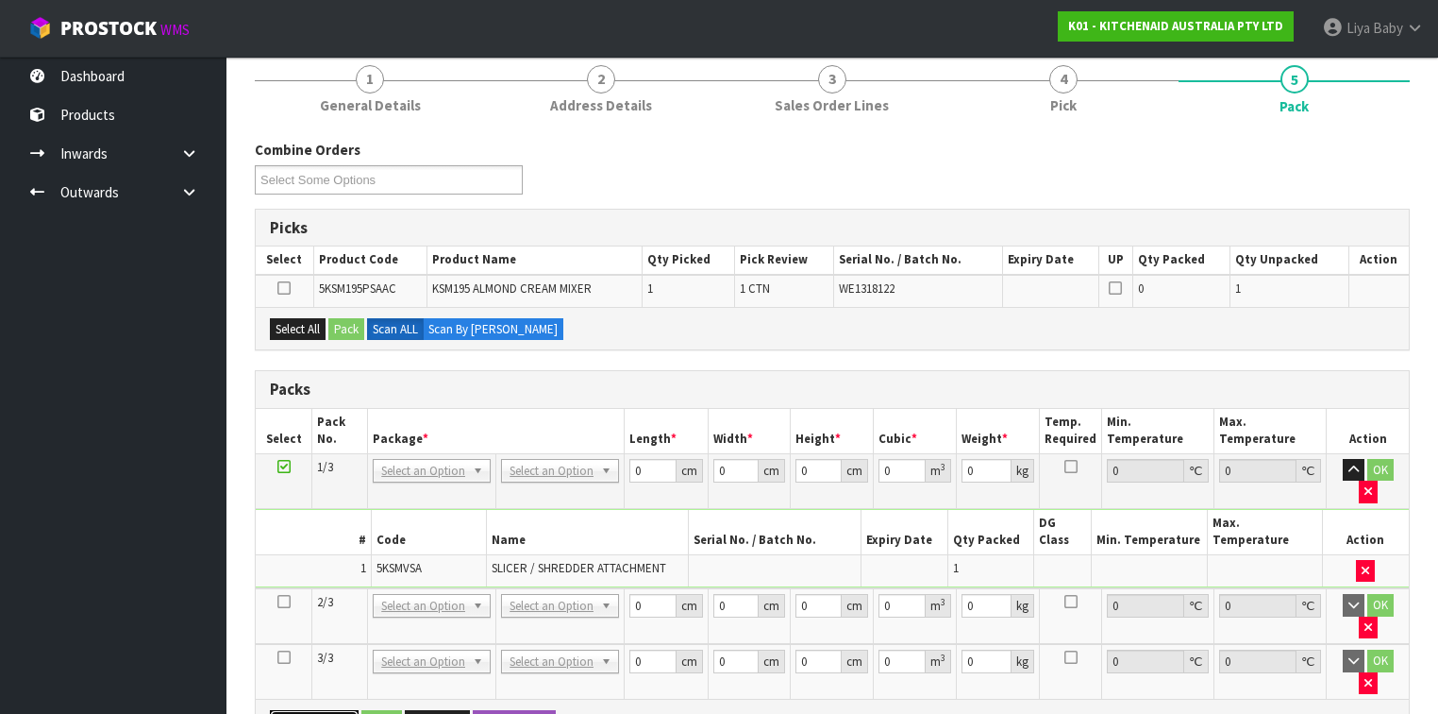
click at [270, 551] on button "Add Package" at bounding box center [314, 721] width 89 height 23
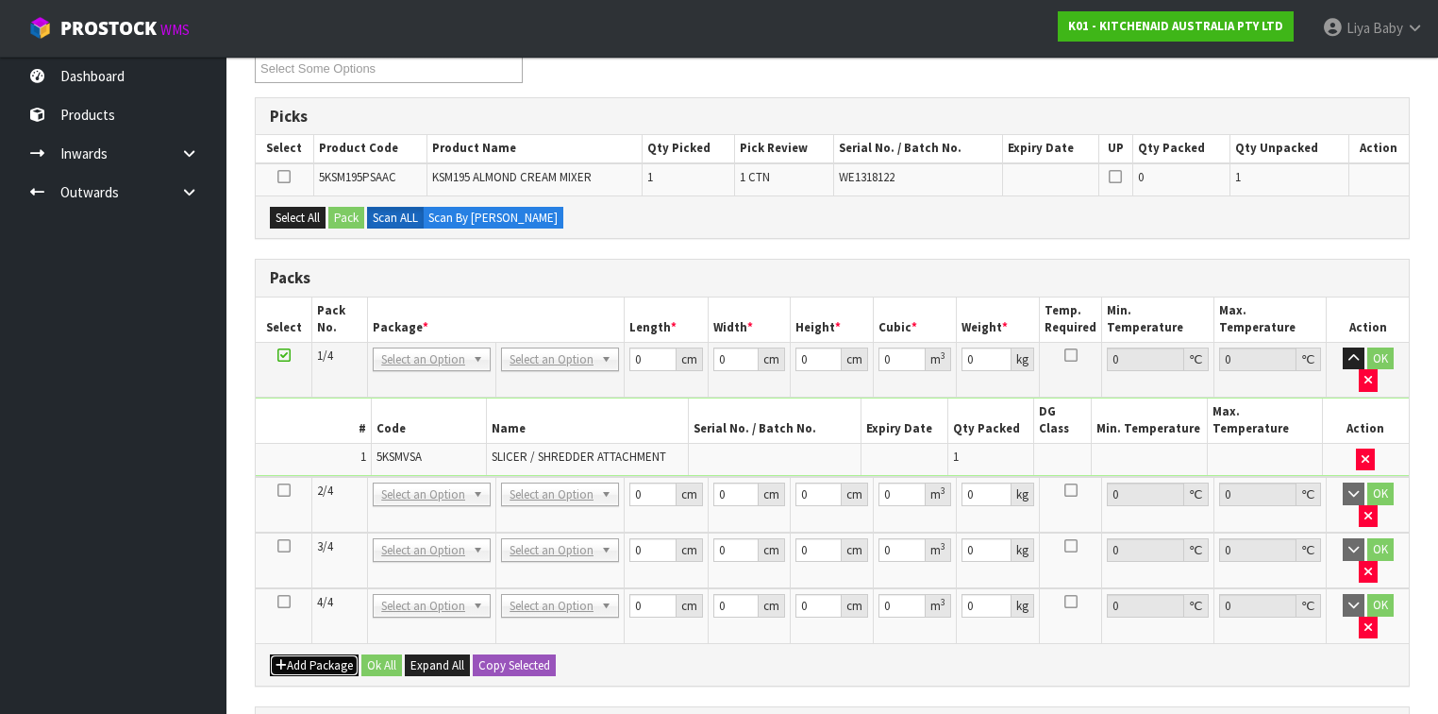
scroll to position [302, 0]
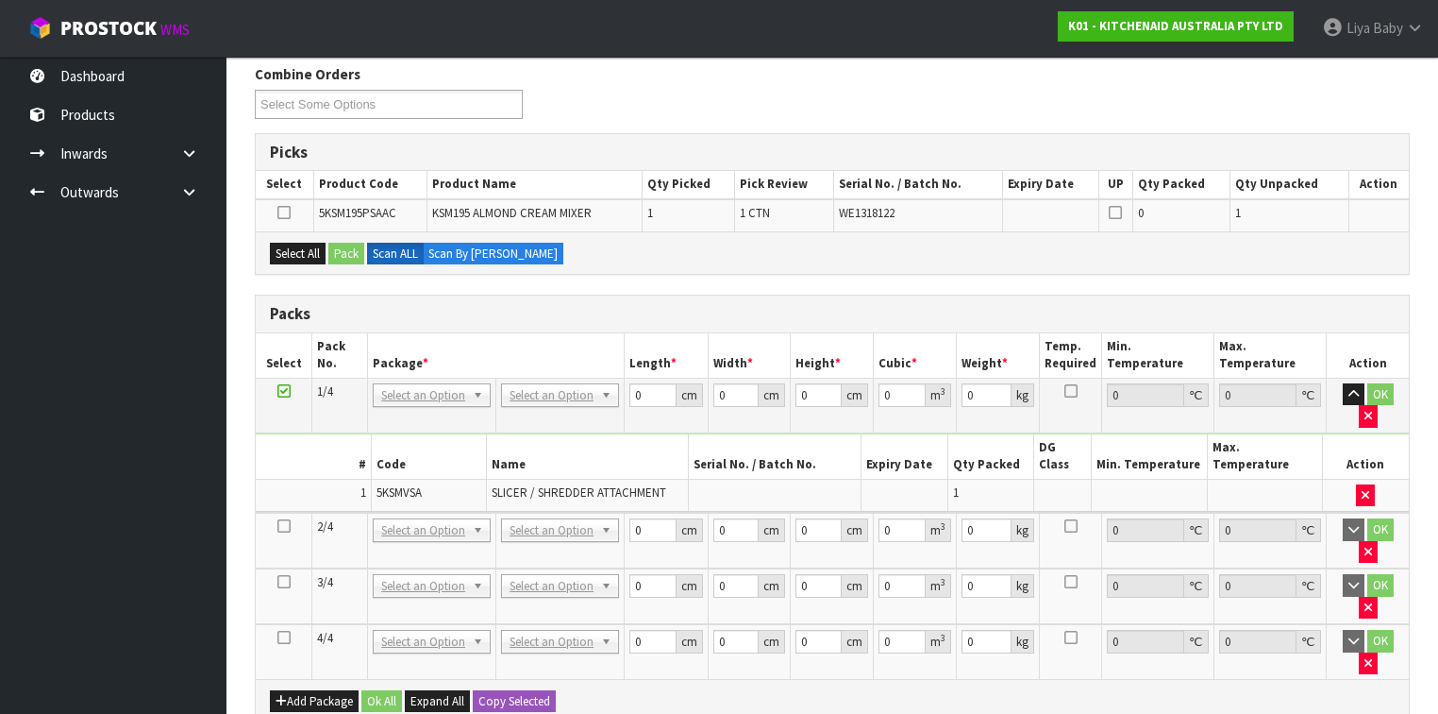
click at [1207, 551] on td "OK" at bounding box center [1368, 651] width 82 height 55
click at [1207, 551] on button "button" at bounding box center [1368, 663] width 19 height 23
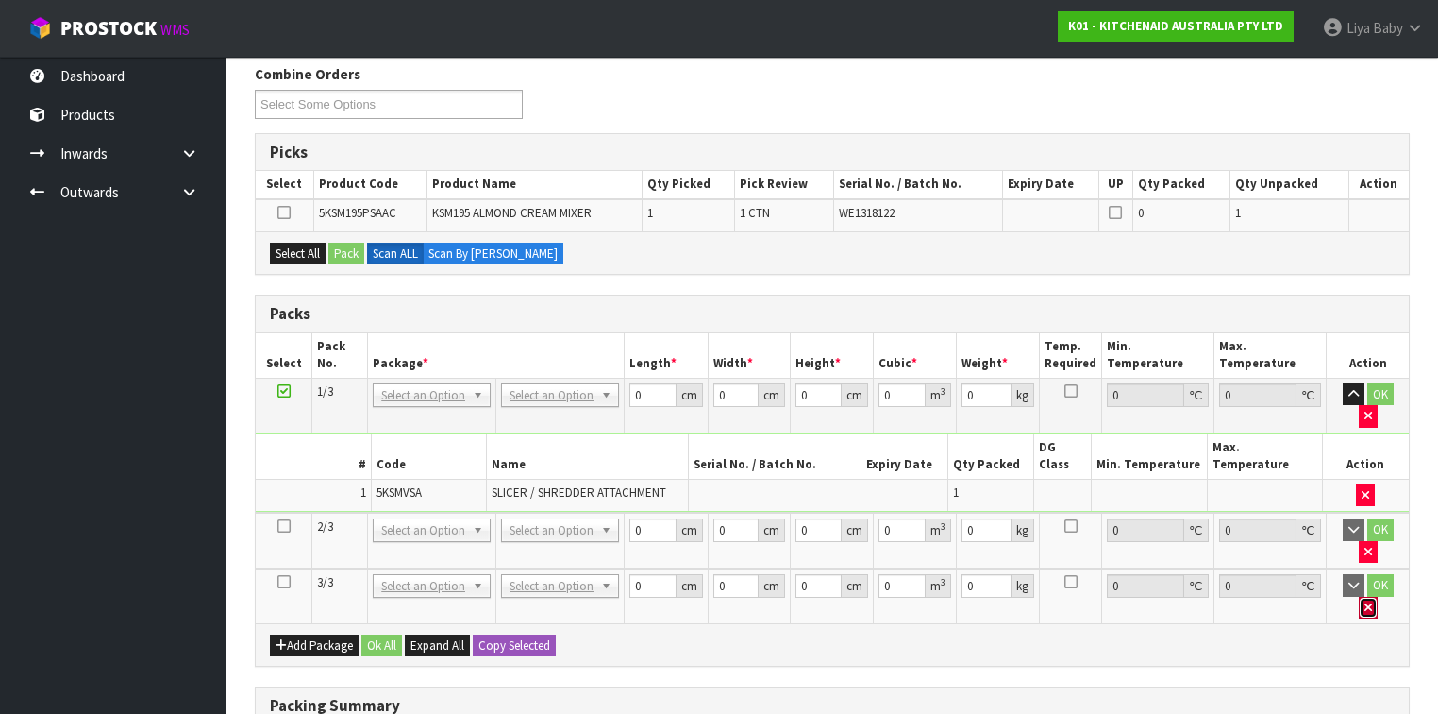
click at [1207, 551] on icon "button" at bounding box center [1369, 607] width 8 height 12
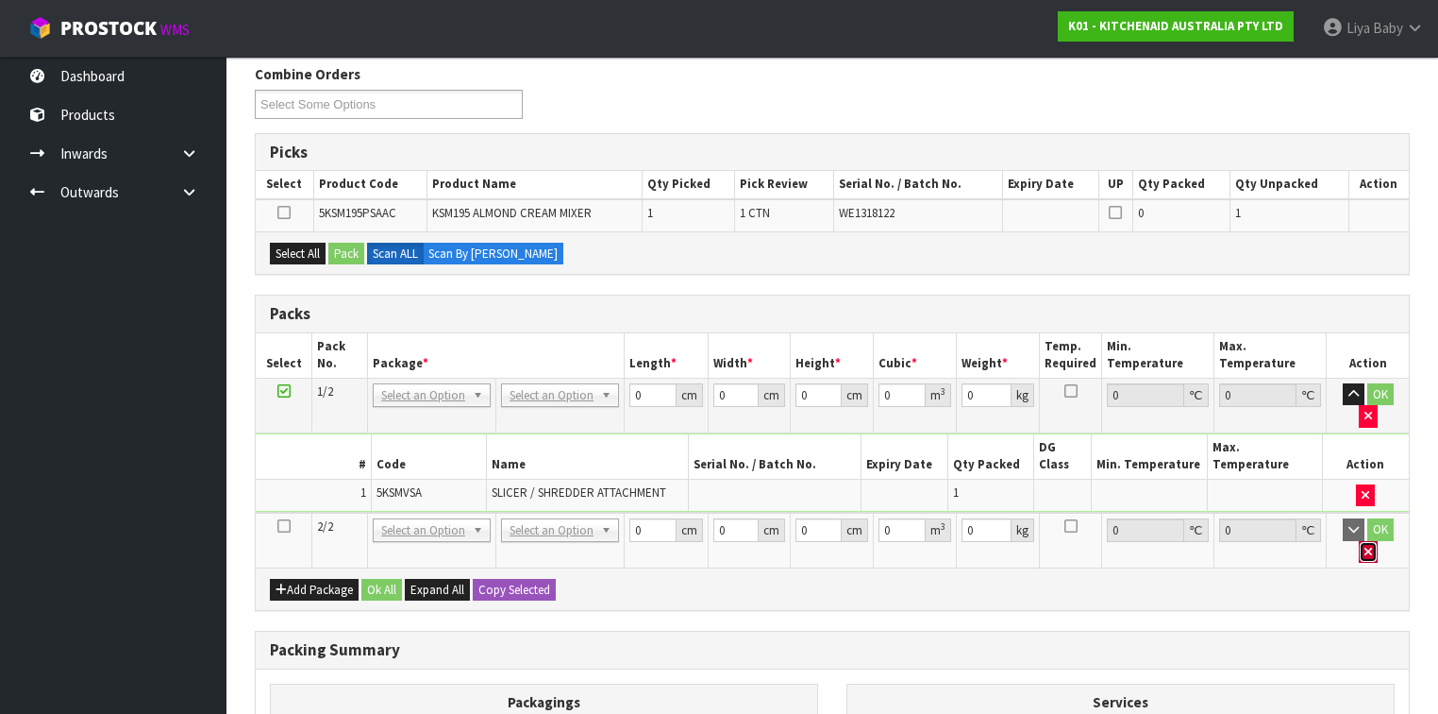
click at [1207, 546] on icon "button" at bounding box center [1369, 552] width 8 height 12
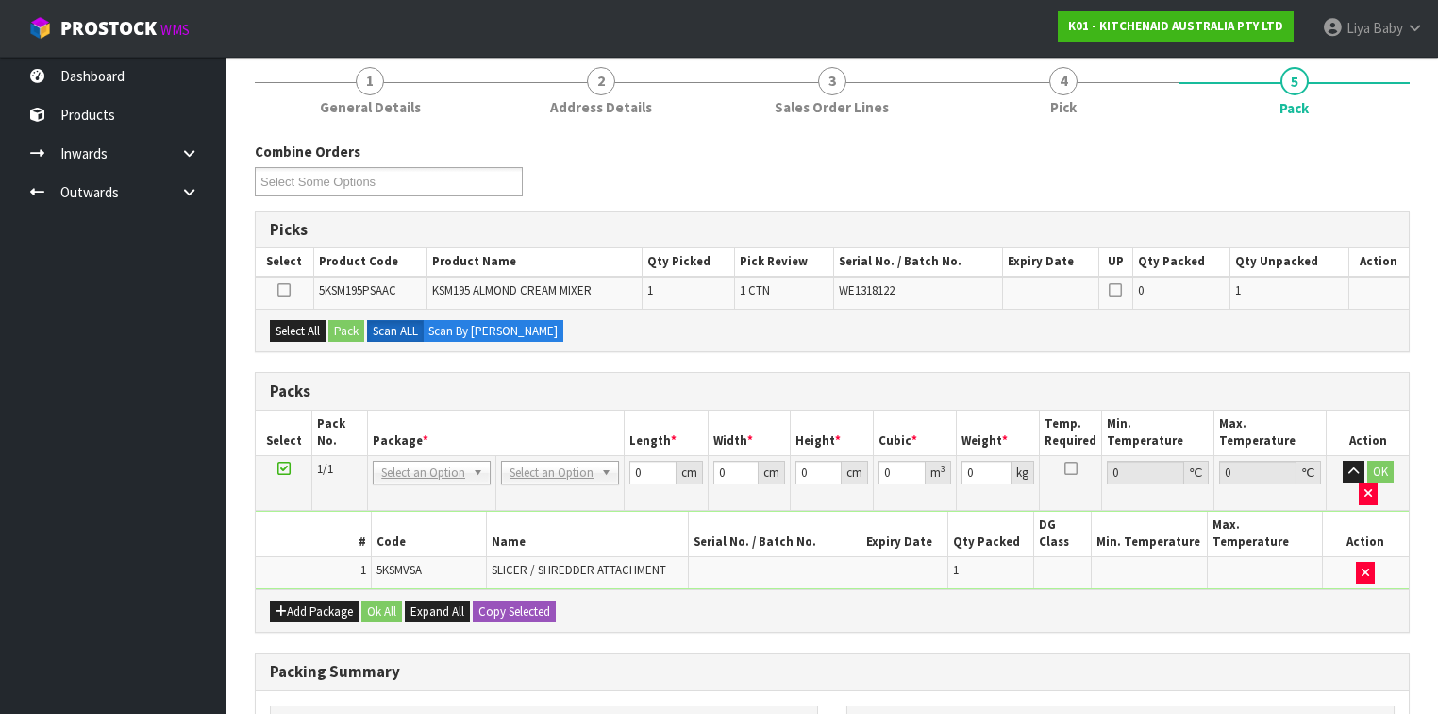
scroll to position [227, 0]
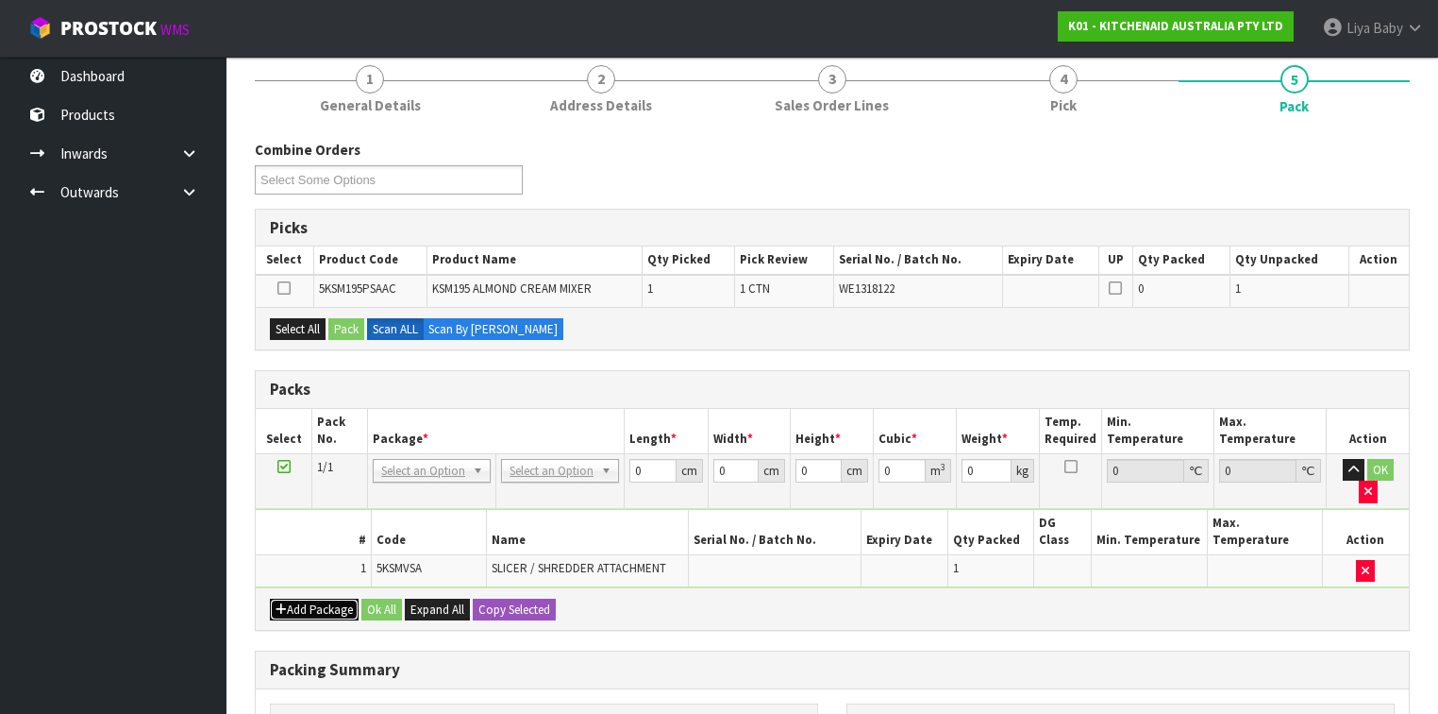
click at [311, 551] on button "Add Package" at bounding box center [314, 609] width 89 height 23
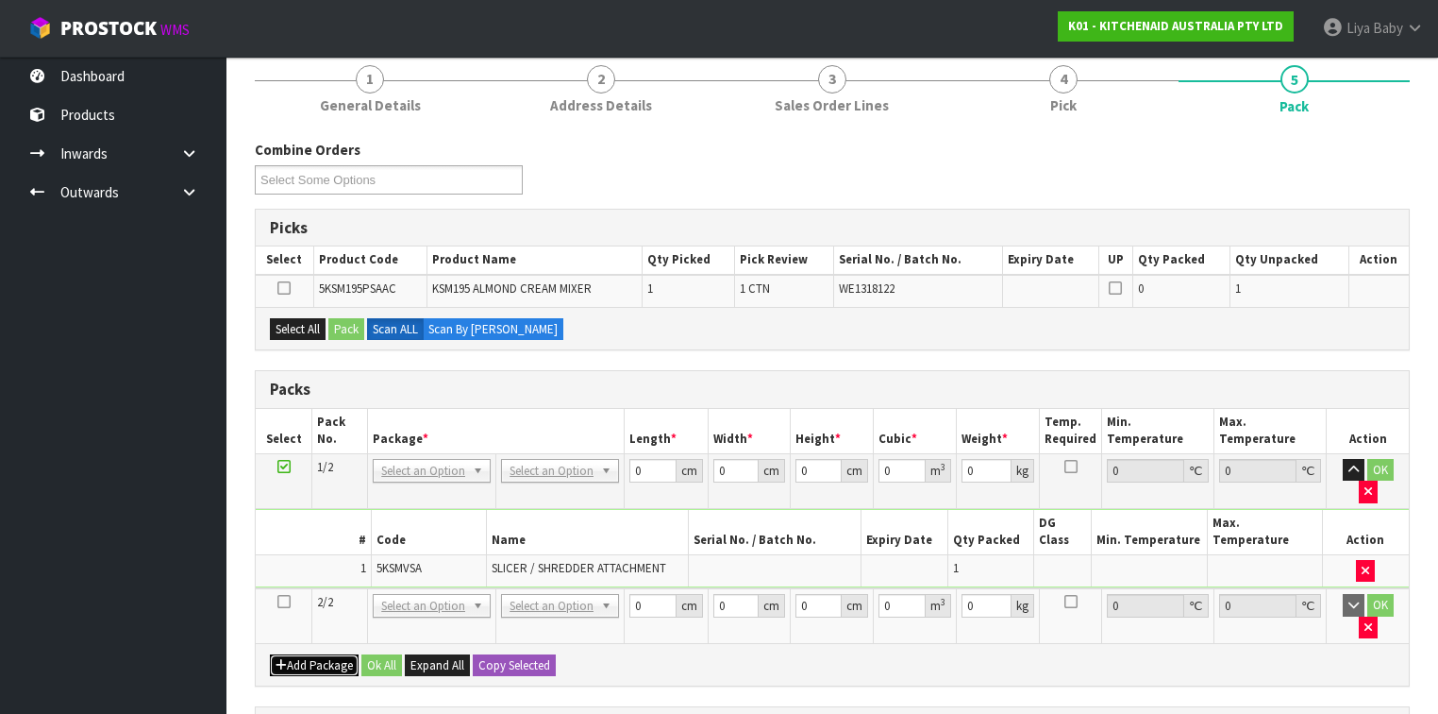
click at [270, 551] on button "Add Package" at bounding box center [314, 665] width 89 height 23
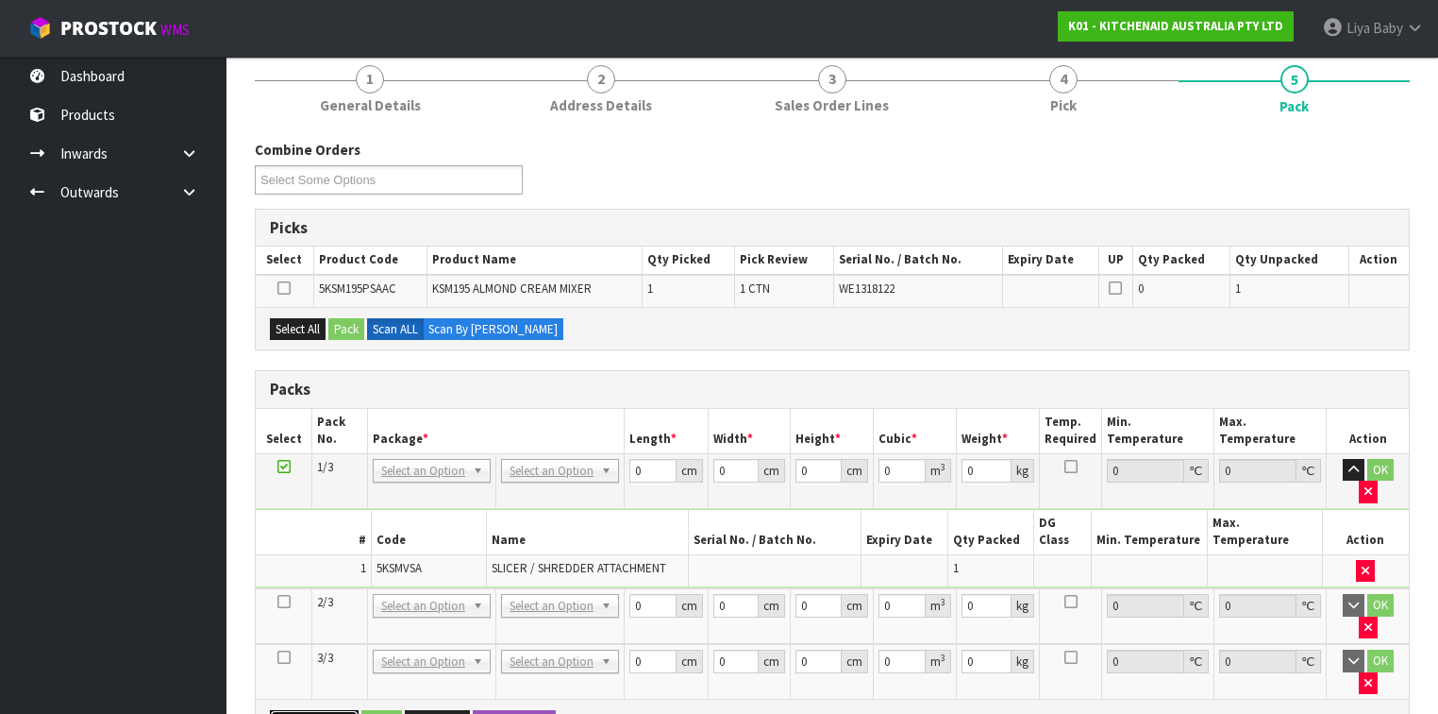
click at [270, 551] on button "Add Package" at bounding box center [314, 721] width 89 height 23
click at [1207, 551] on button "button" at bounding box center [1368, 683] width 19 height 23
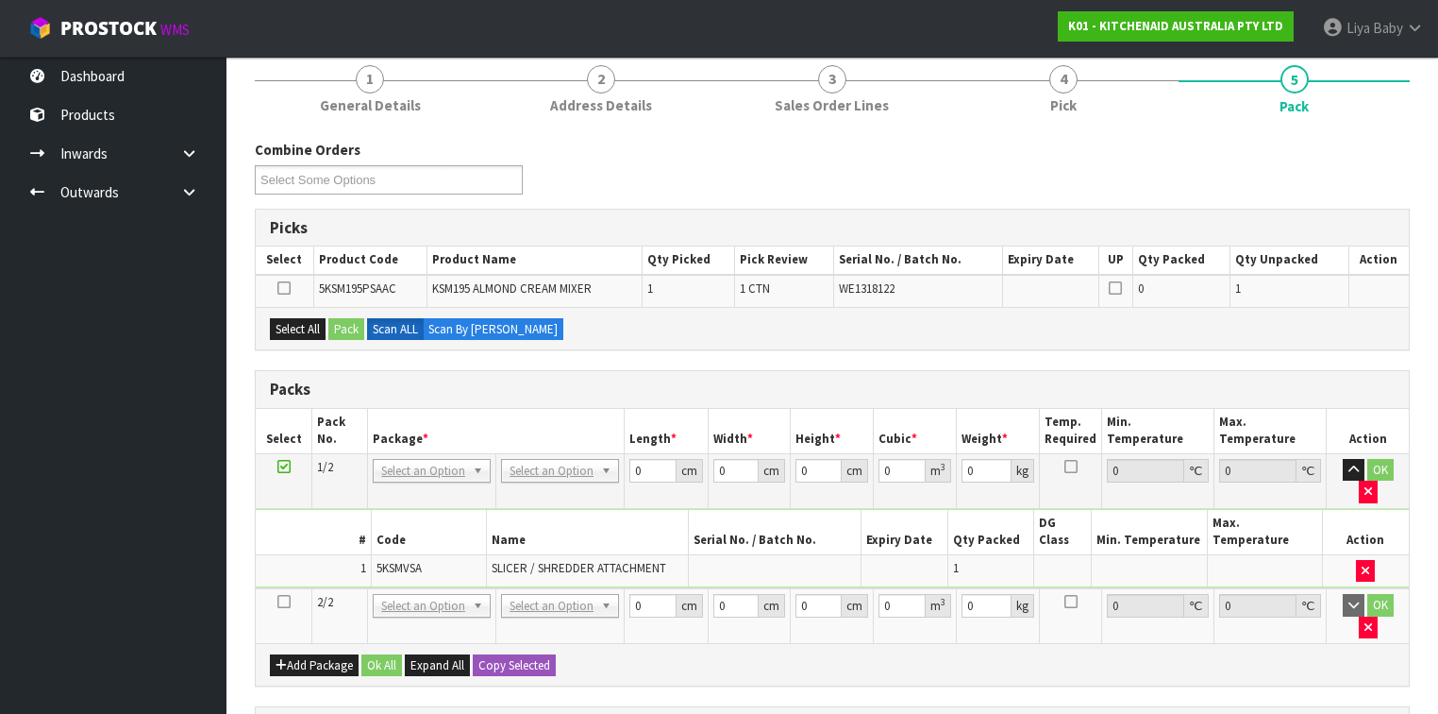
click at [281, 551] on icon at bounding box center [283, 601] width 13 height 1
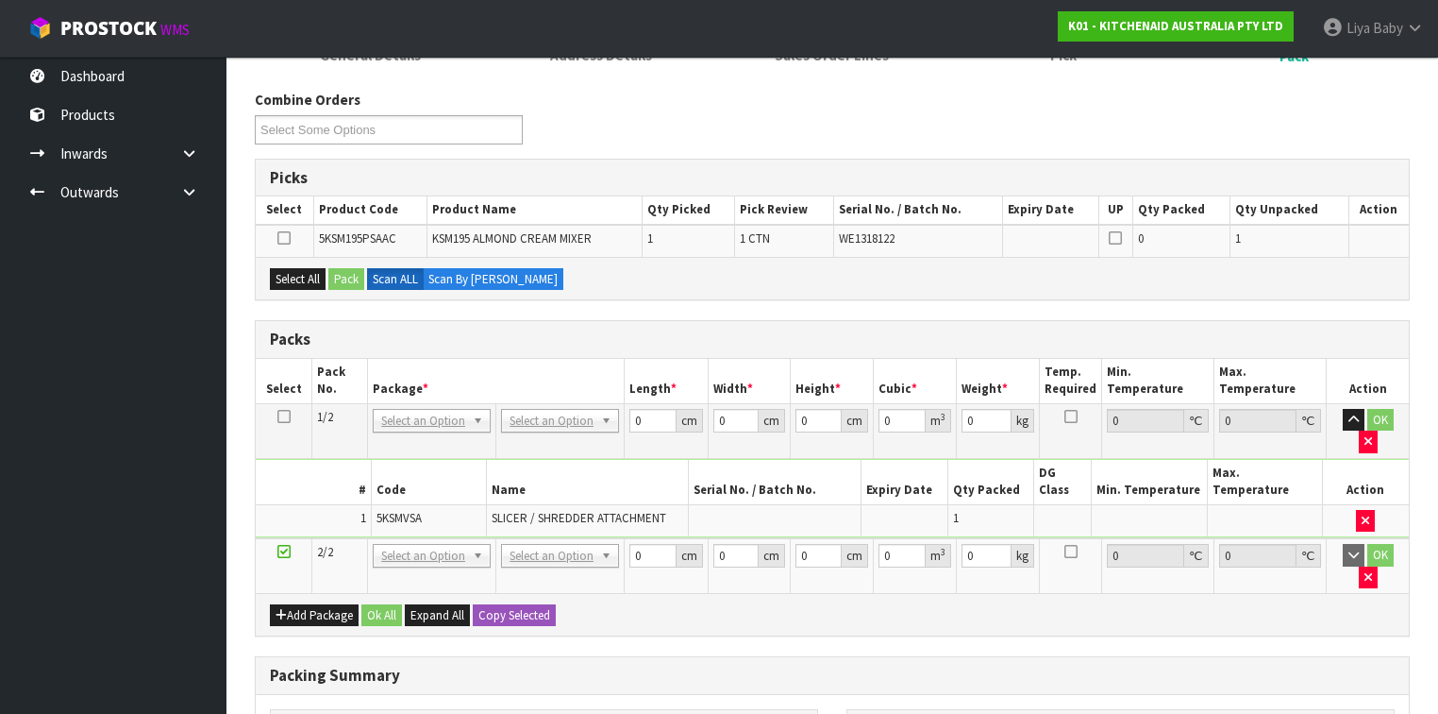
scroll to position [302, 0]
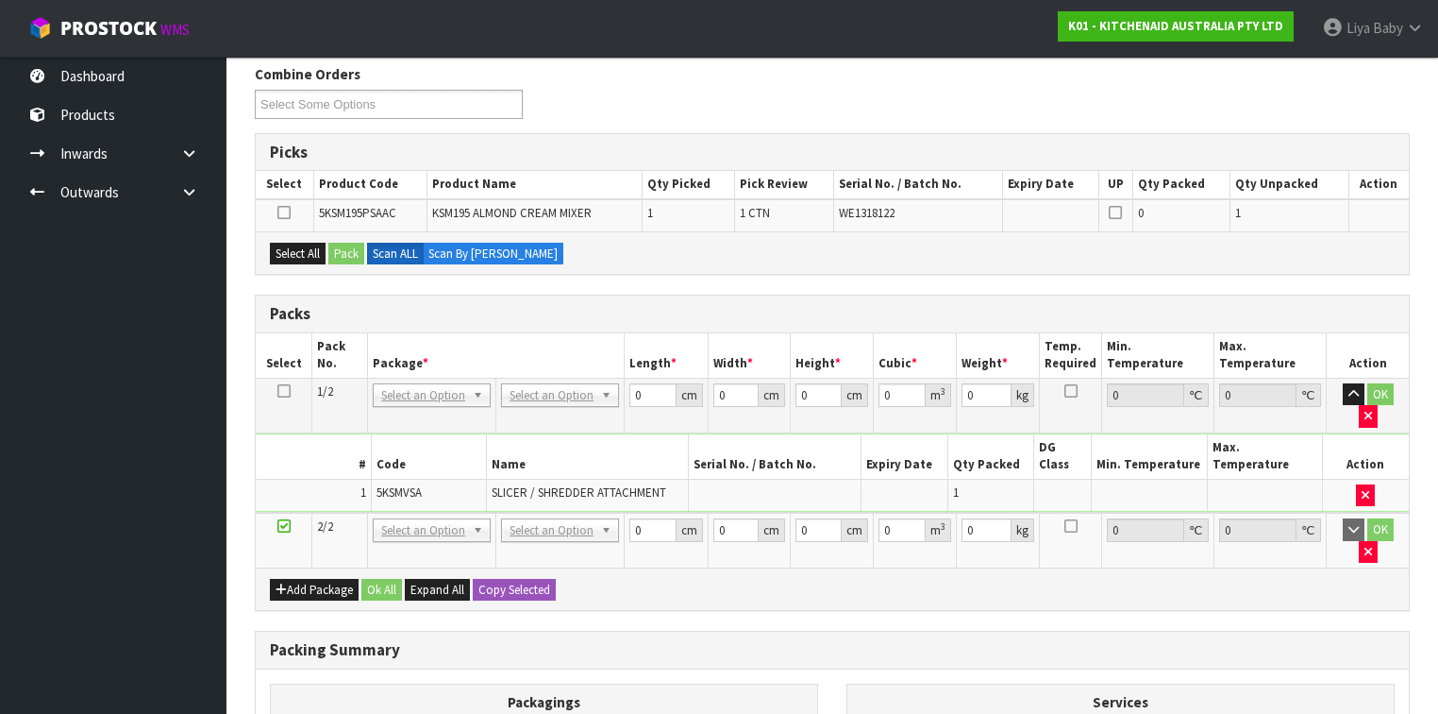
click at [284, 212] on icon at bounding box center [283, 212] width 13 height 1
click at [0, 0] on input "checkbox" at bounding box center [0, 0] width 0 height 0
click at [284, 212] on icon at bounding box center [283, 212] width 13 height 1
click at [0, 0] on input "checkbox" at bounding box center [0, 0] width 0 height 0
click at [282, 391] on icon at bounding box center [283, 391] width 13 height 1
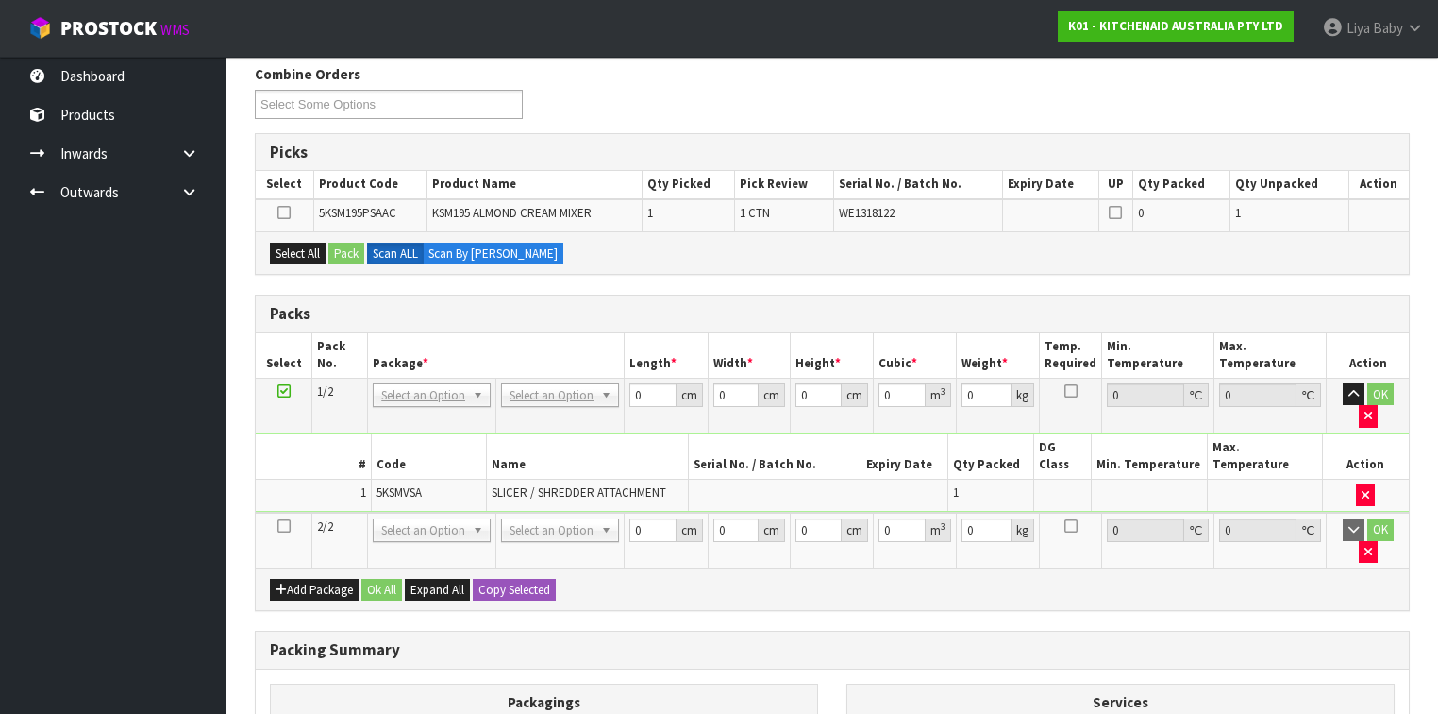
click at [283, 526] on icon at bounding box center [283, 526] width 13 height 1
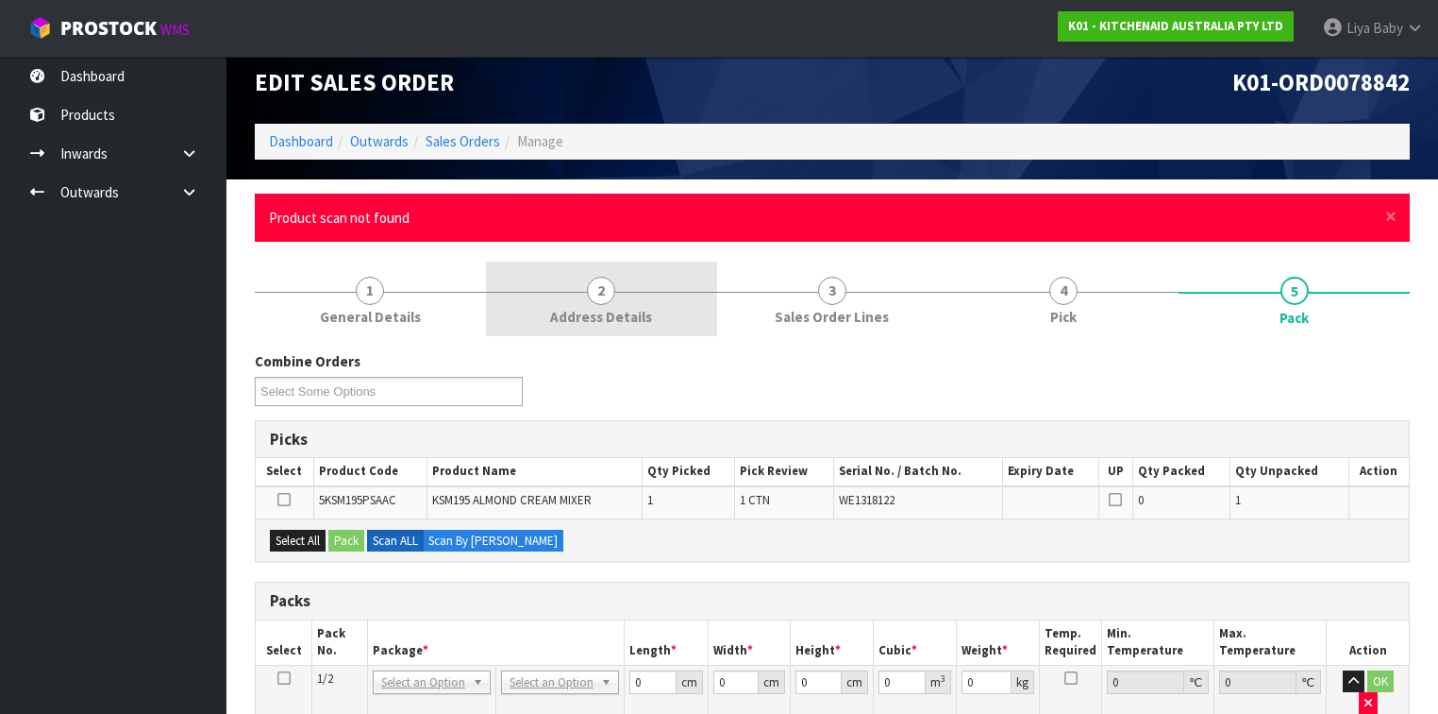
scroll to position [0, 0]
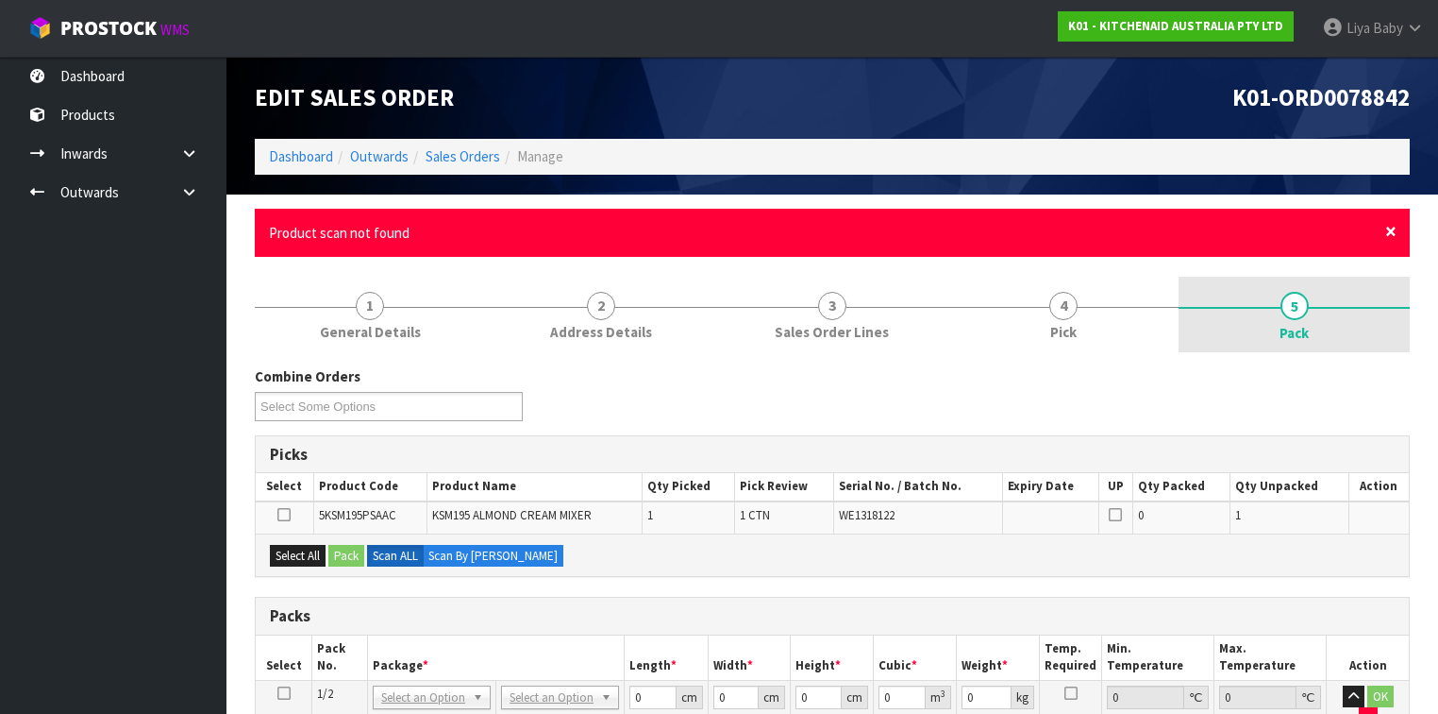
click at [1207, 230] on span "×" at bounding box center [1390, 231] width 11 height 26
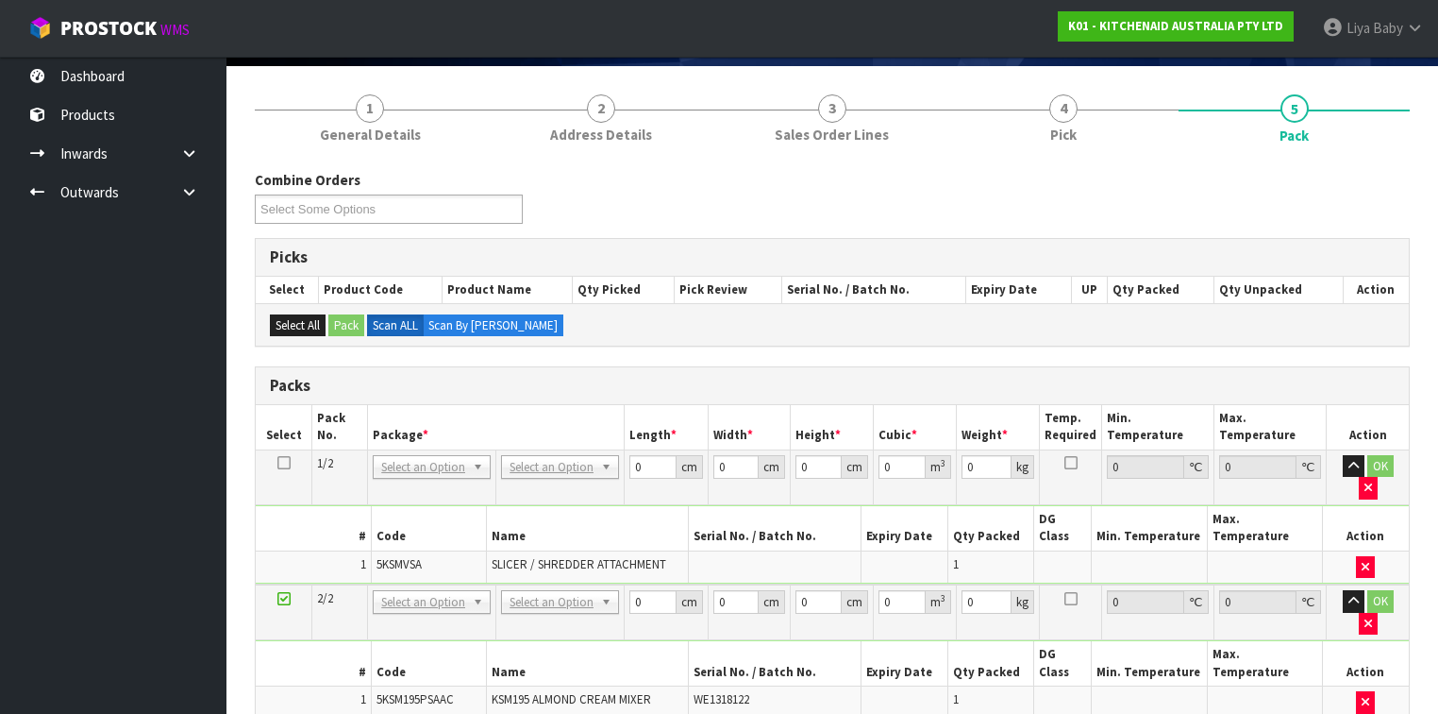
scroll to position [227, 0]
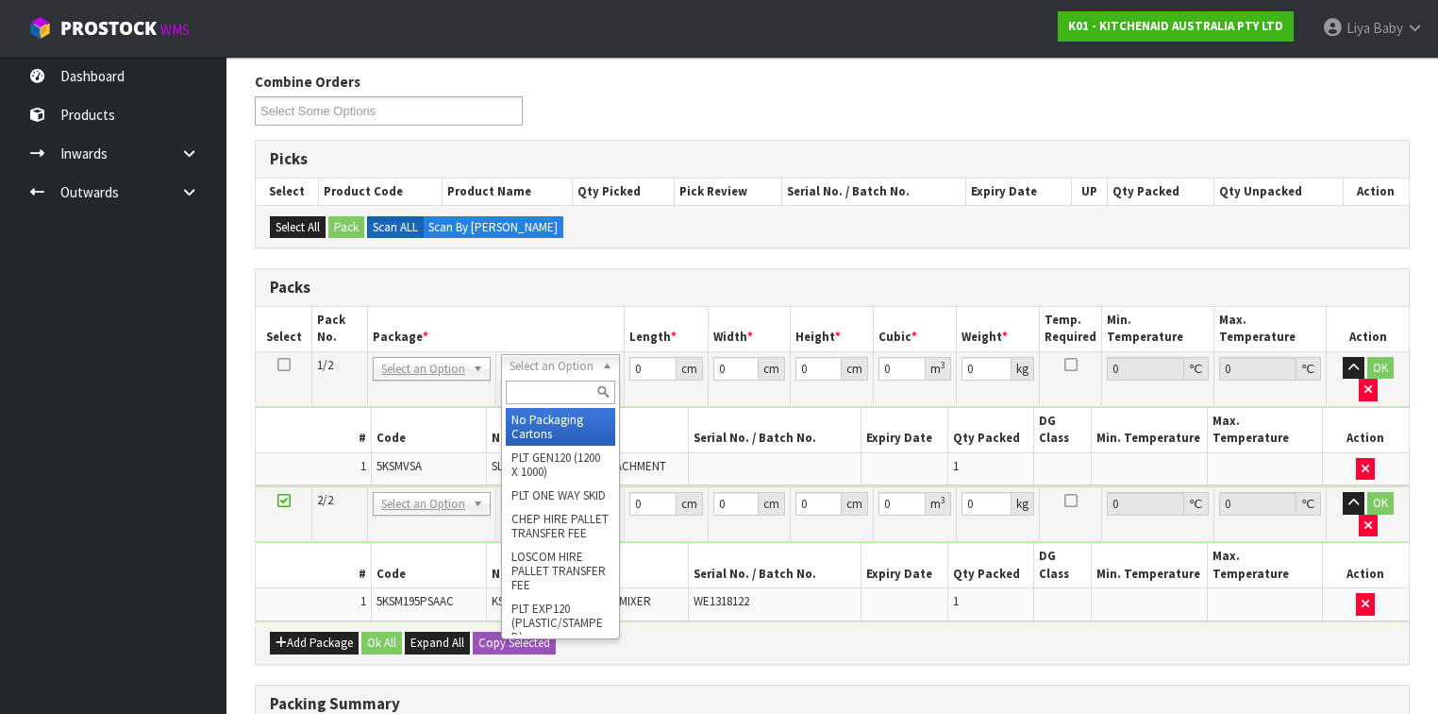
click at [543, 381] on input "text" at bounding box center [560, 392] width 109 height 24
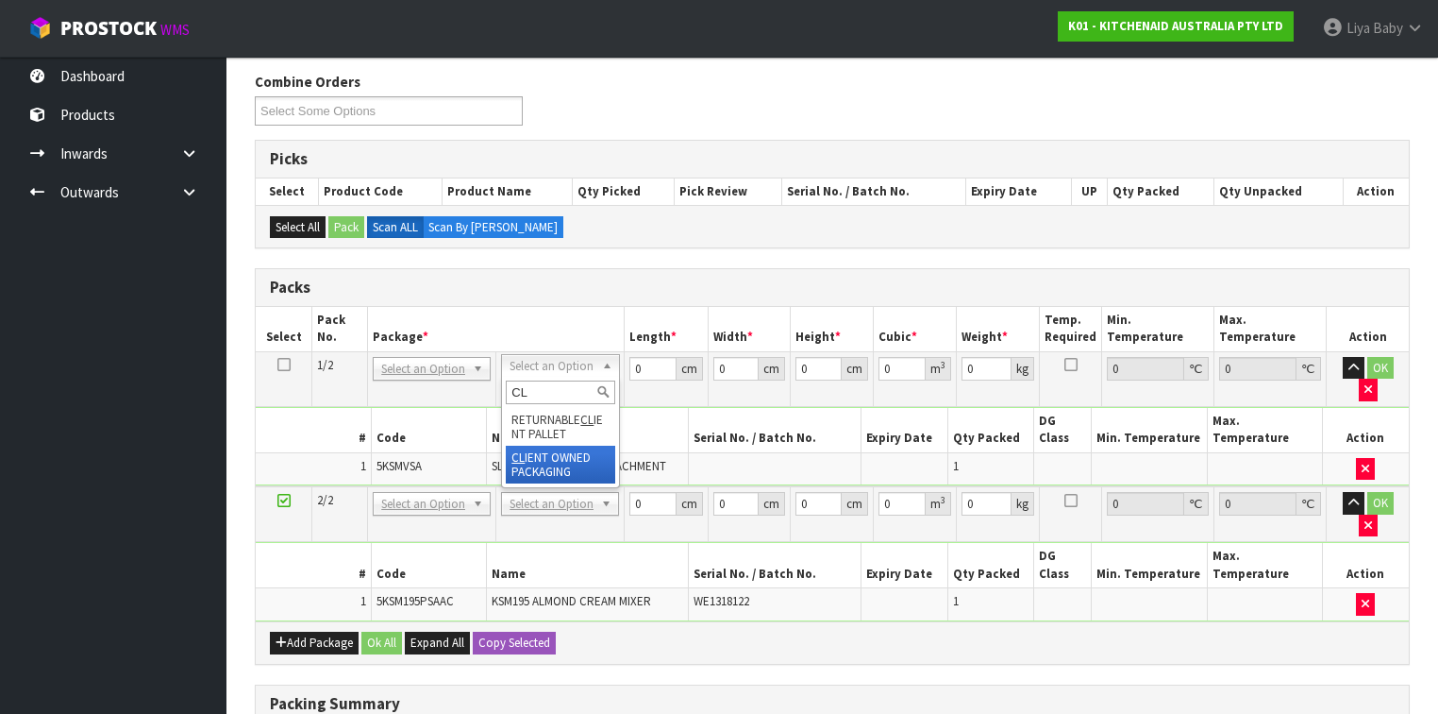
type input "CL"
type input "1.6"
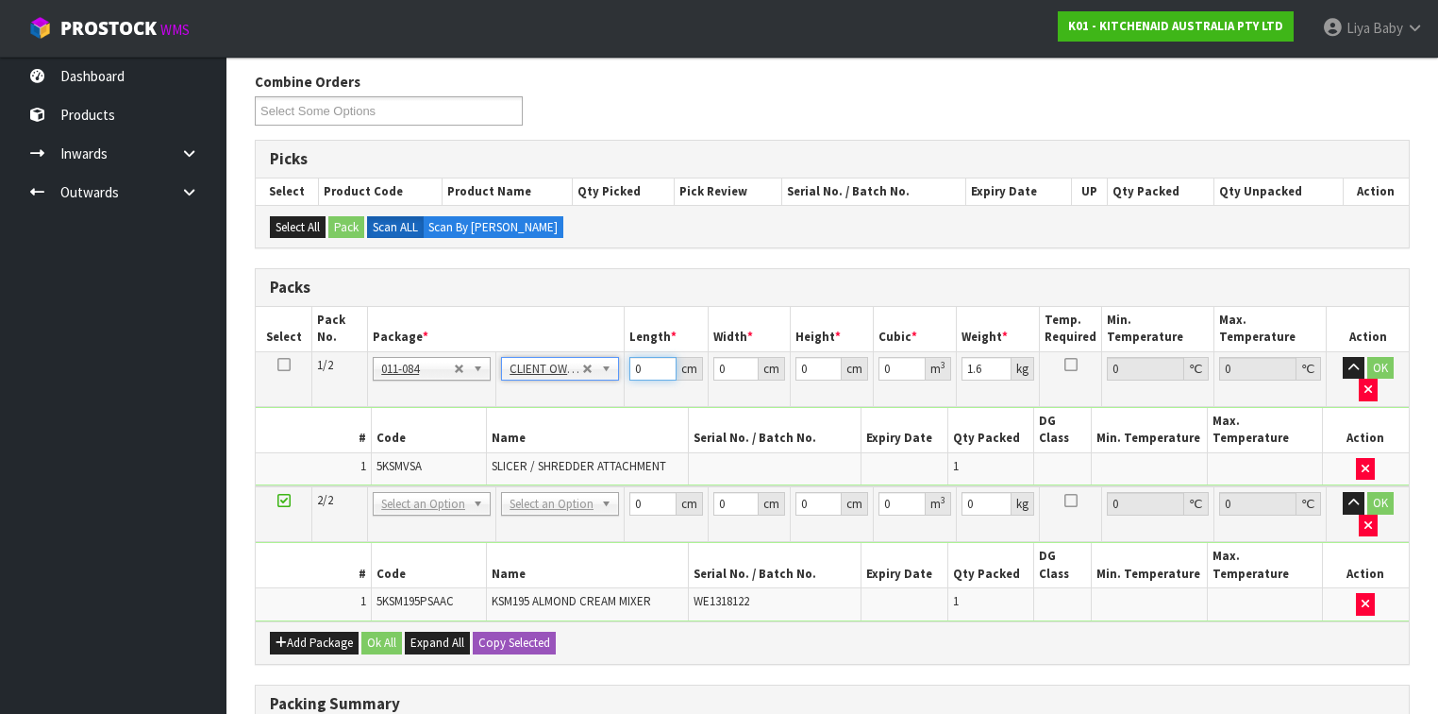
click at [646, 370] on input "0" at bounding box center [653, 369] width 46 height 24
type input "43"
click at [727, 365] on input "0" at bounding box center [737, 369] width 46 height 24
type input "29"
click at [813, 362] on input "0" at bounding box center [819, 369] width 46 height 24
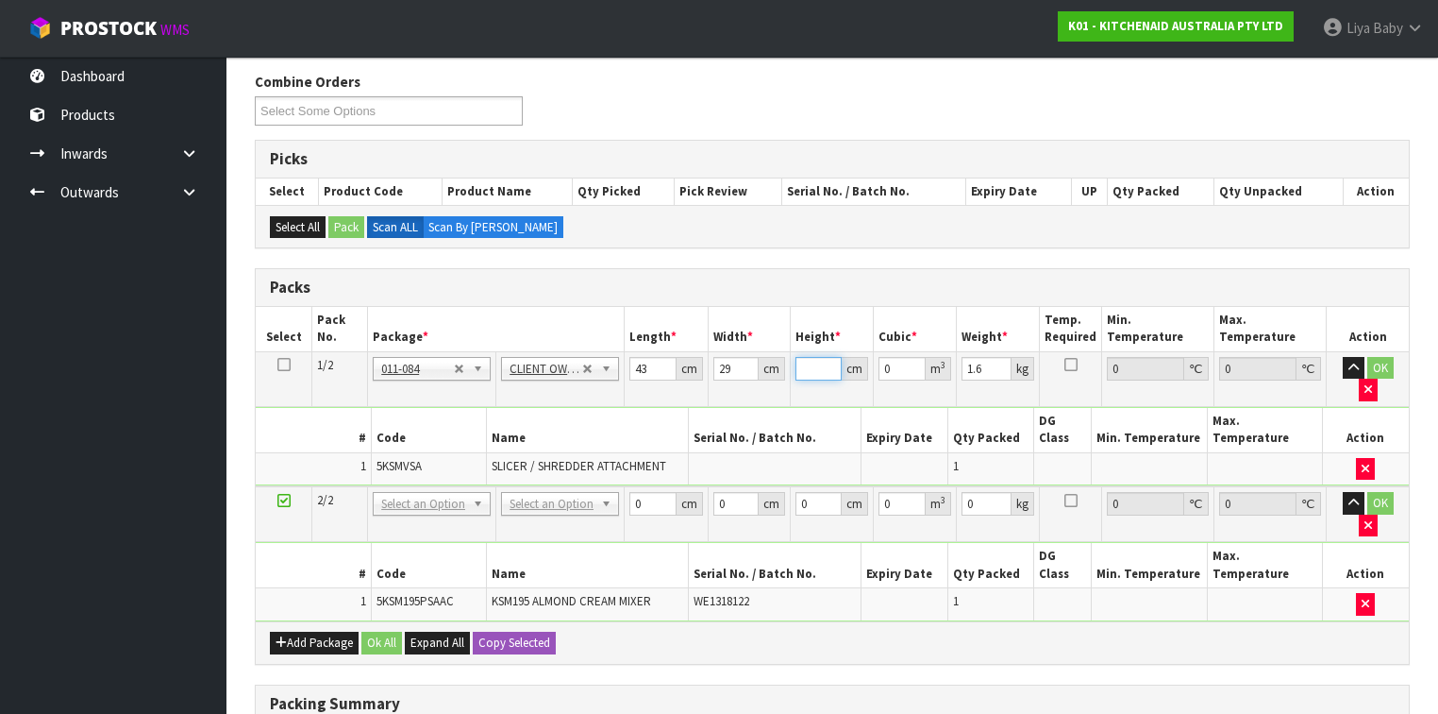
type input "4"
type input "0.004988"
type input "43"
type input "0.053621"
type input "43"
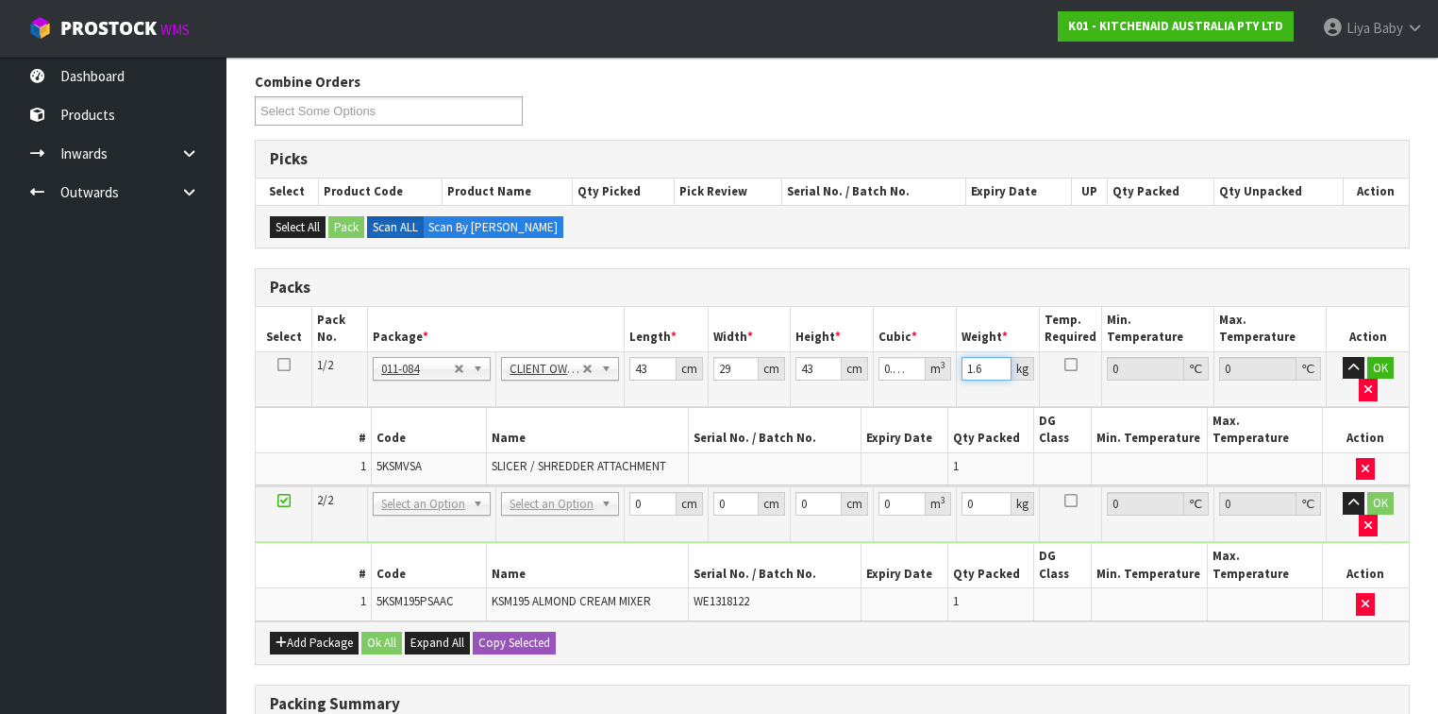
click at [988, 365] on input "1.6" at bounding box center [987, 369] width 50 height 24
type input "1"
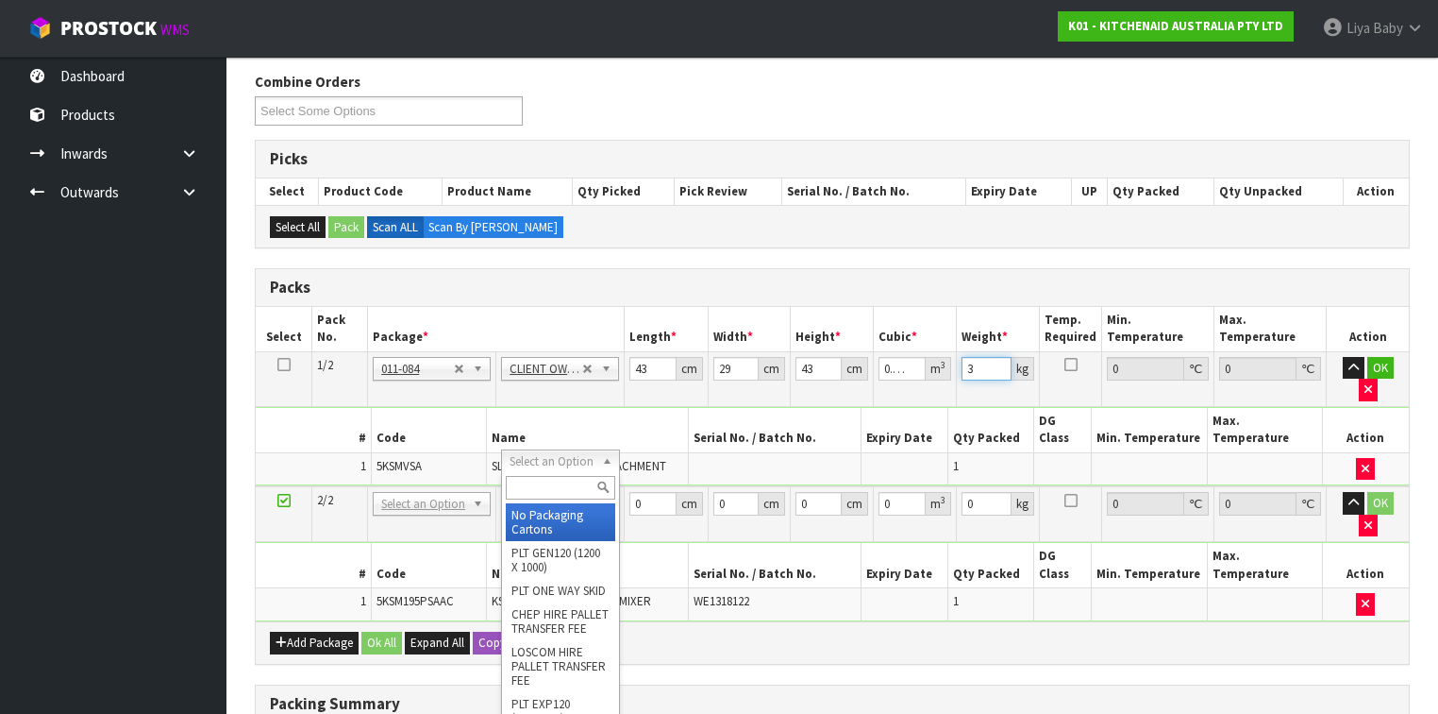
type input "3"
click at [551, 486] on input "text" at bounding box center [560, 488] width 109 height 24
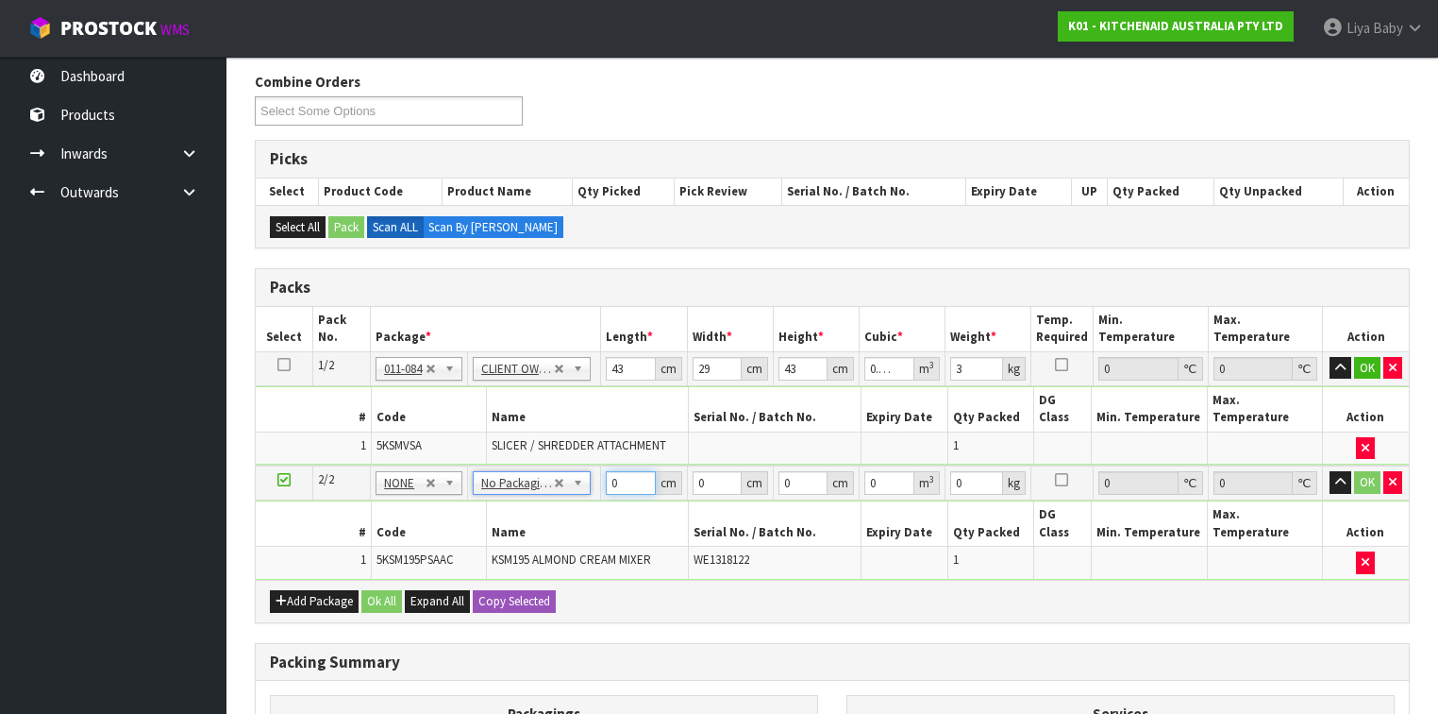
click at [619, 471] on input "0" at bounding box center [630, 483] width 49 height 24
type input "43"
click at [708, 471] on input "0" at bounding box center [717, 483] width 49 height 24
type input "29"
click at [795, 471] on input "0" at bounding box center [803, 483] width 49 height 24
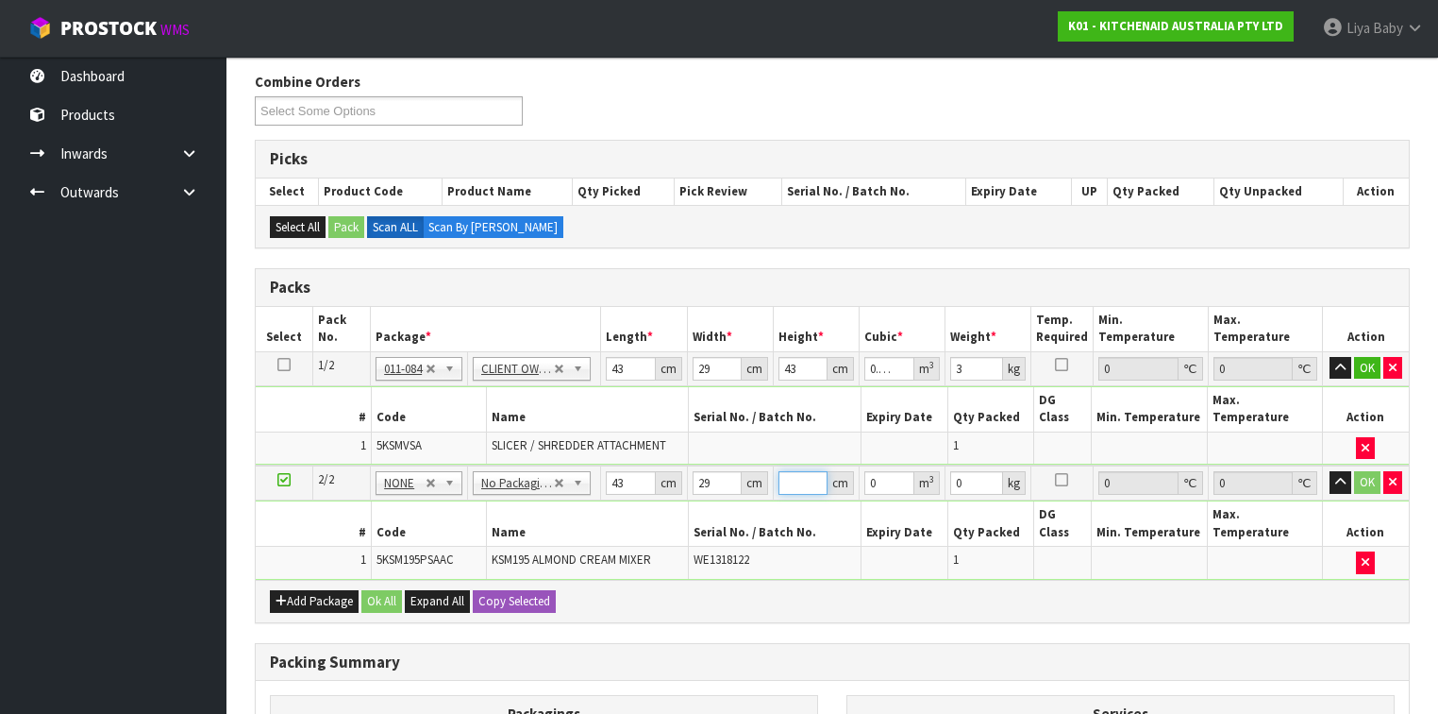
type input "4"
type input "0.004988"
type input "43"
type input "0.053621"
type input "43"
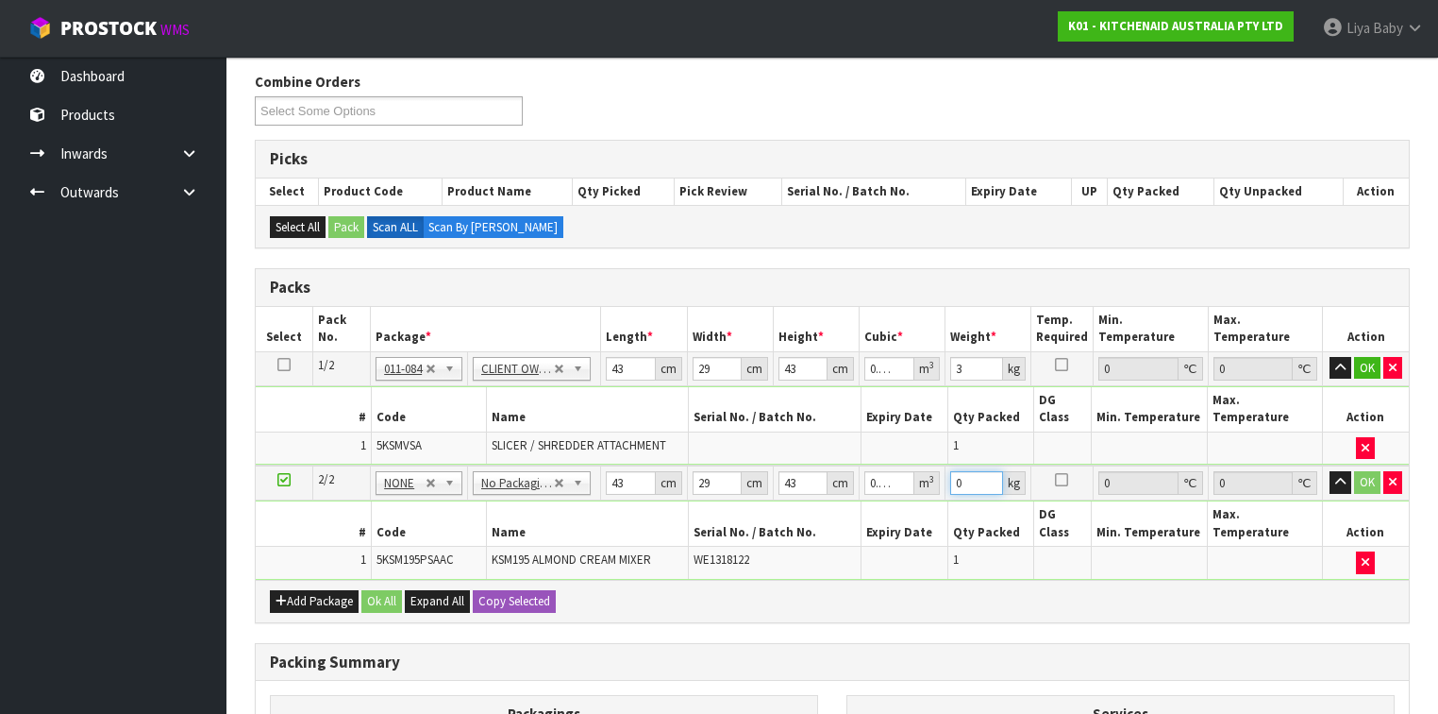
click at [972, 471] on input "0" at bounding box center [976, 483] width 53 height 24
type input "14"
click at [381, 551] on button "Ok All" at bounding box center [381, 601] width 41 height 23
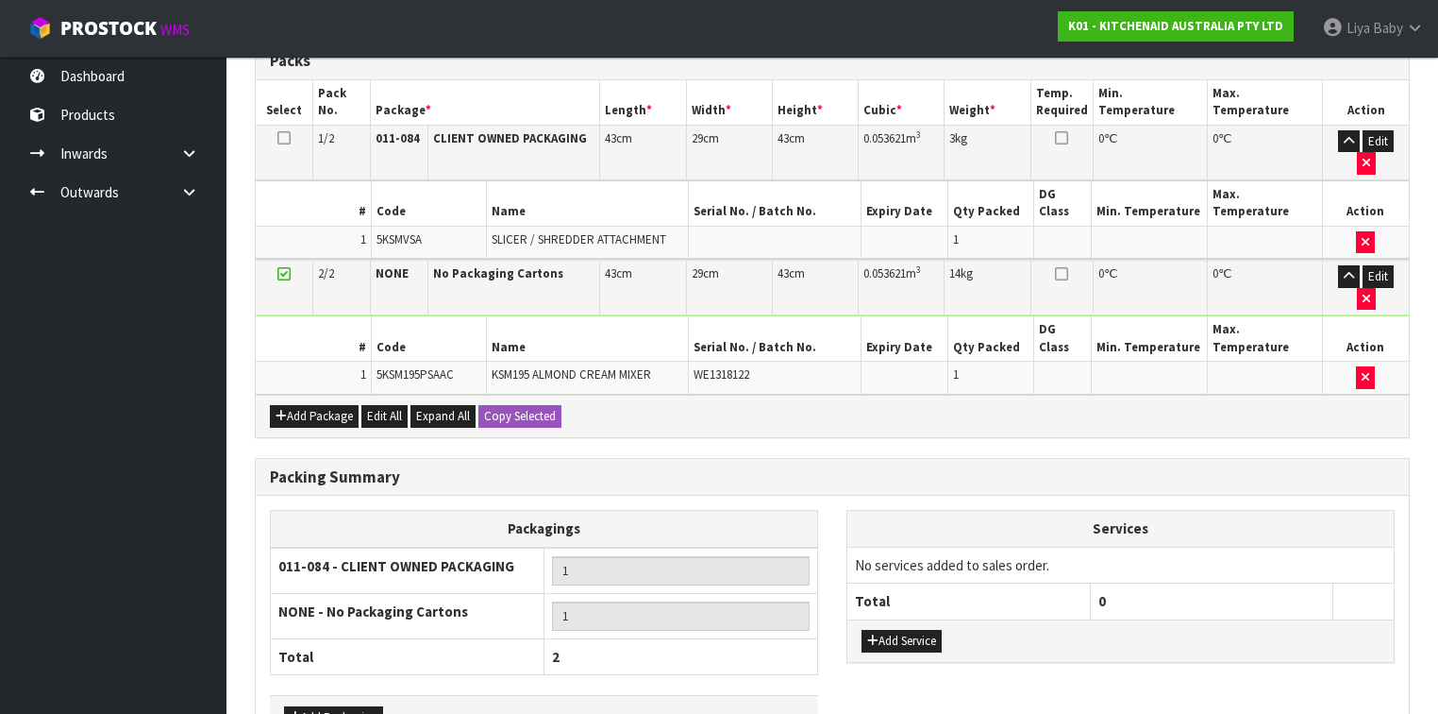
scroll to position [491, 0]
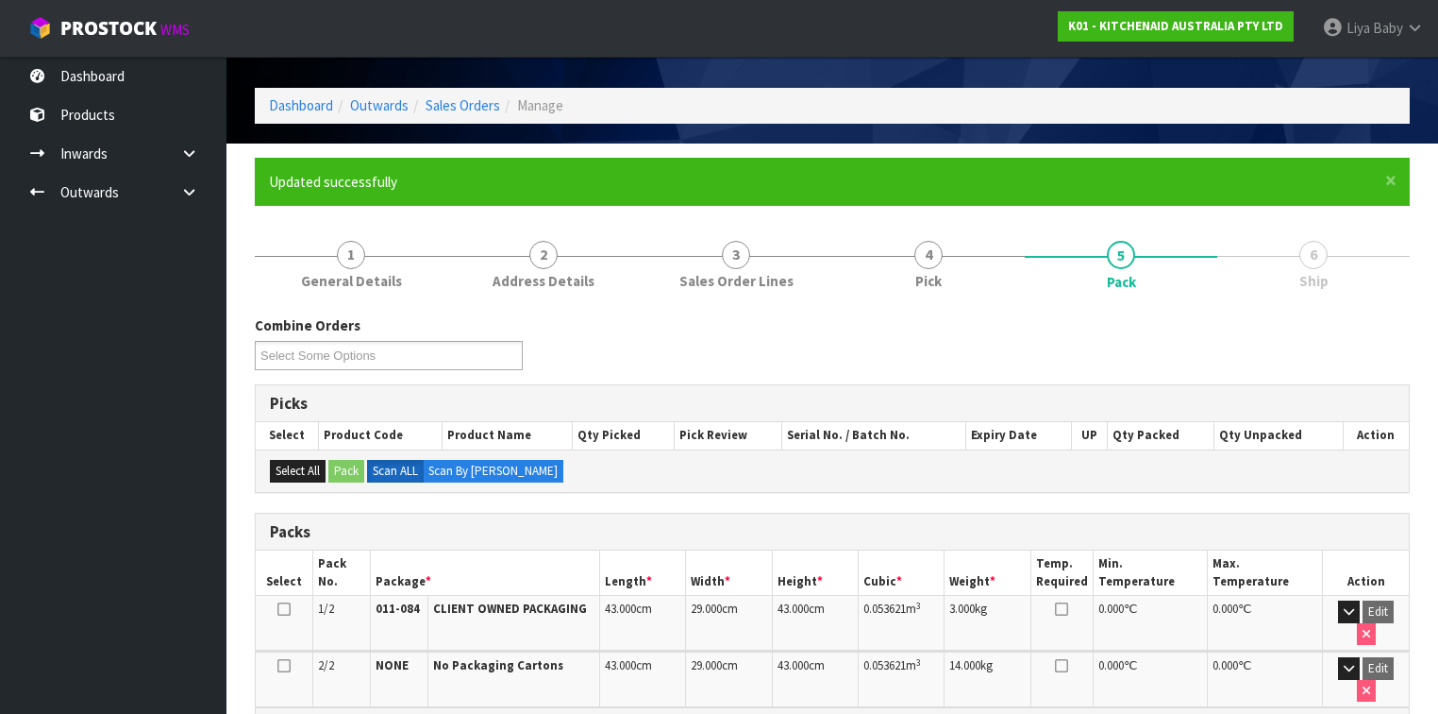
scroll to position [302, 0]
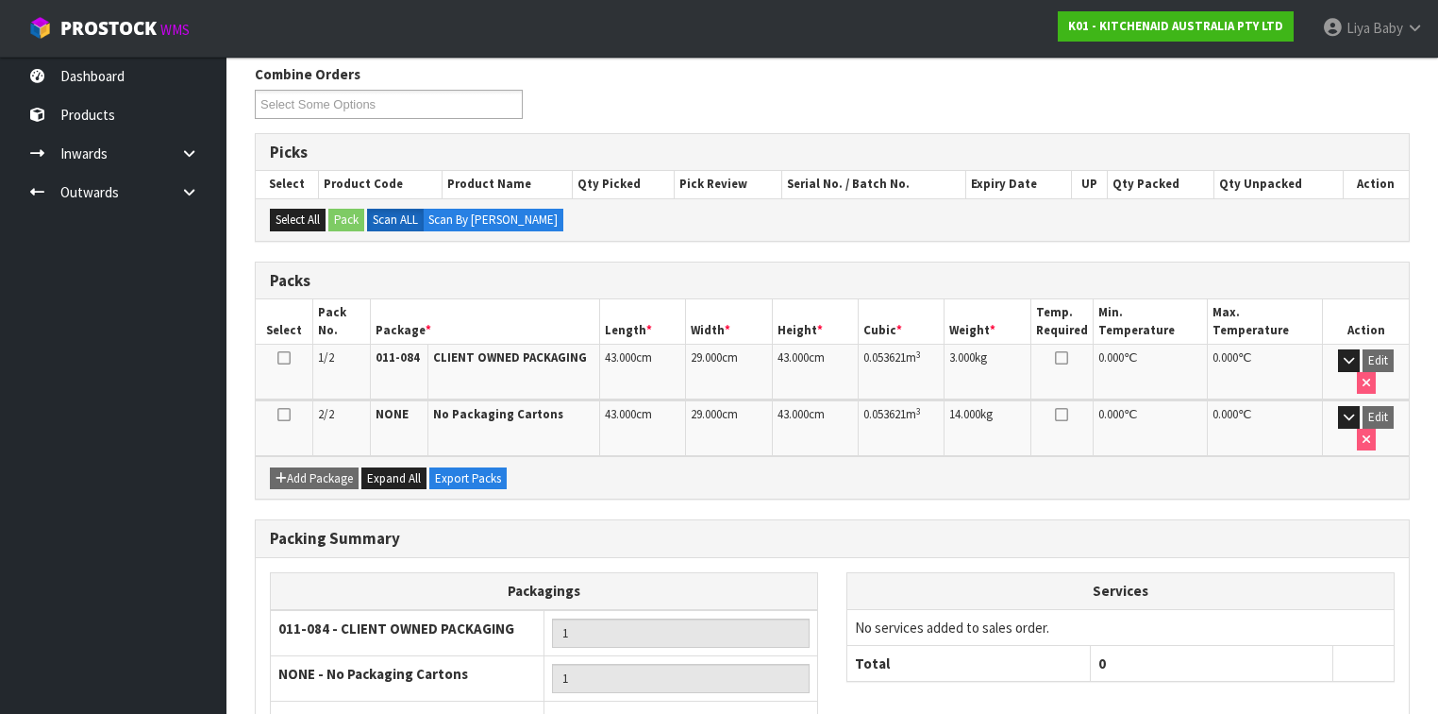
click at [287, 358] on icon at bounding box center [283, 358] width 13 height 1
drag, startPoint x: 282, startPoint y: 383, endPoint x: 306, endPoint y: 388, distance: 24.1
click at [283, 414] on icon at bounding box center [283, 414] width 13 height 1
click at [284, 358] on icon at bounding box center [283, 358] width 13 height 1
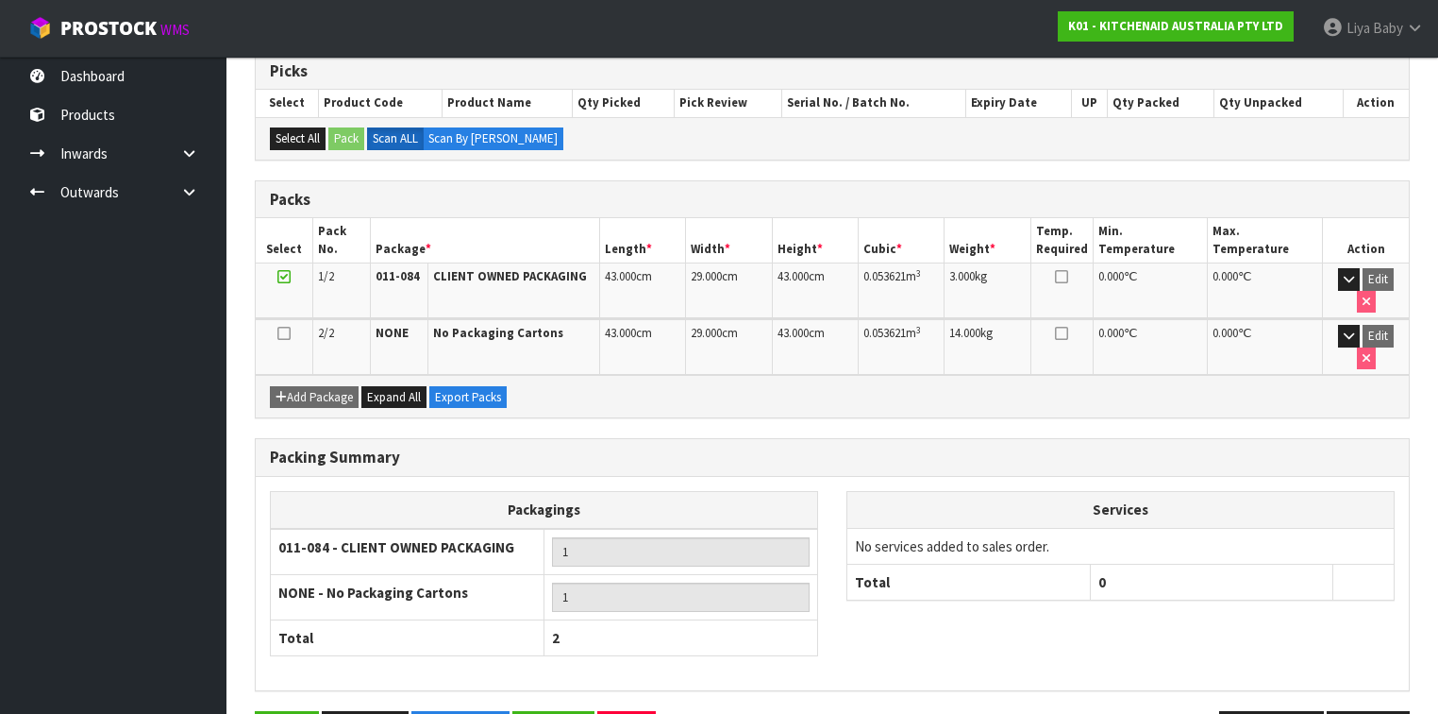
scroll to position [397, 0]
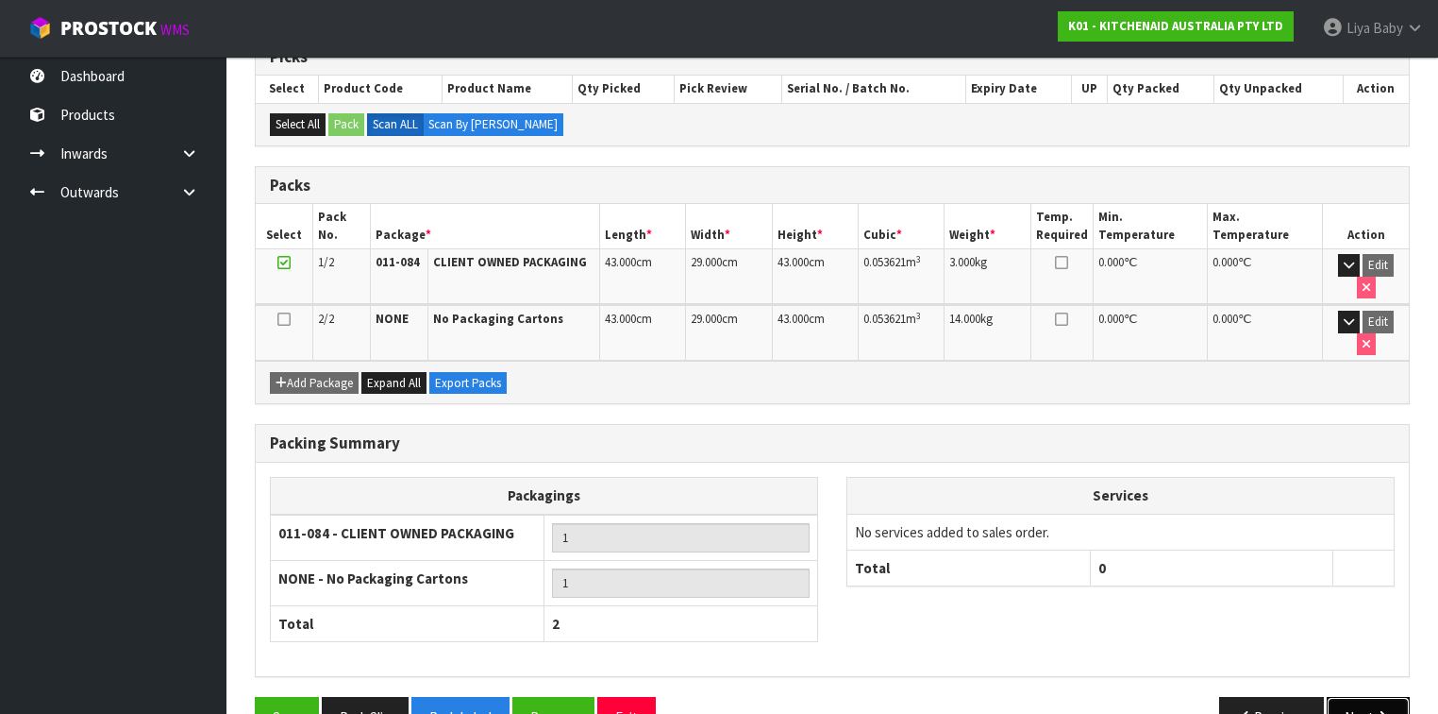
click at [1207, 551] on icon "button" at bounding box center [1383, 717] width 18 height 14
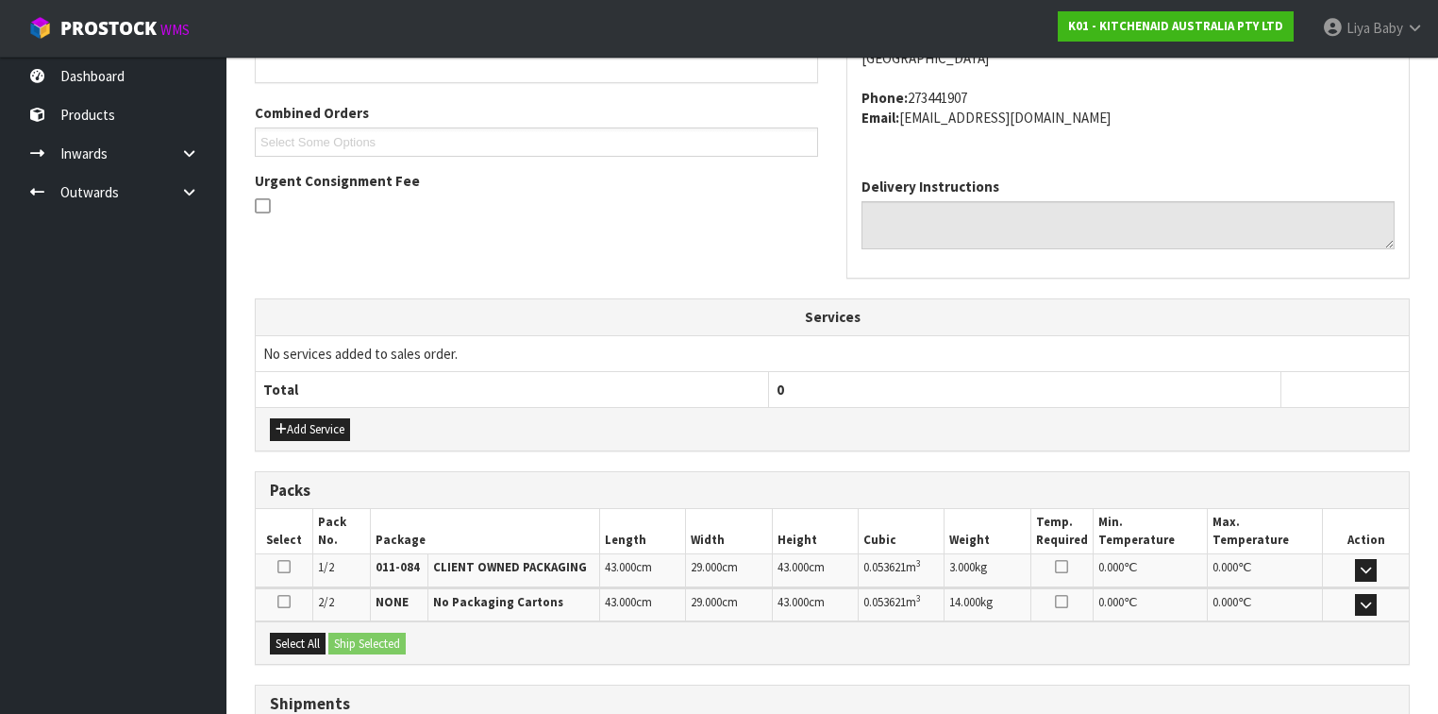
scroll to position [453, 0]
click at [292, 551] on button "Select All" at bounding box center [298, 642] width 56 height 23
click at [359, 551] on button "Ship Selected" at bounding box center [366, 642] width 77 height 23
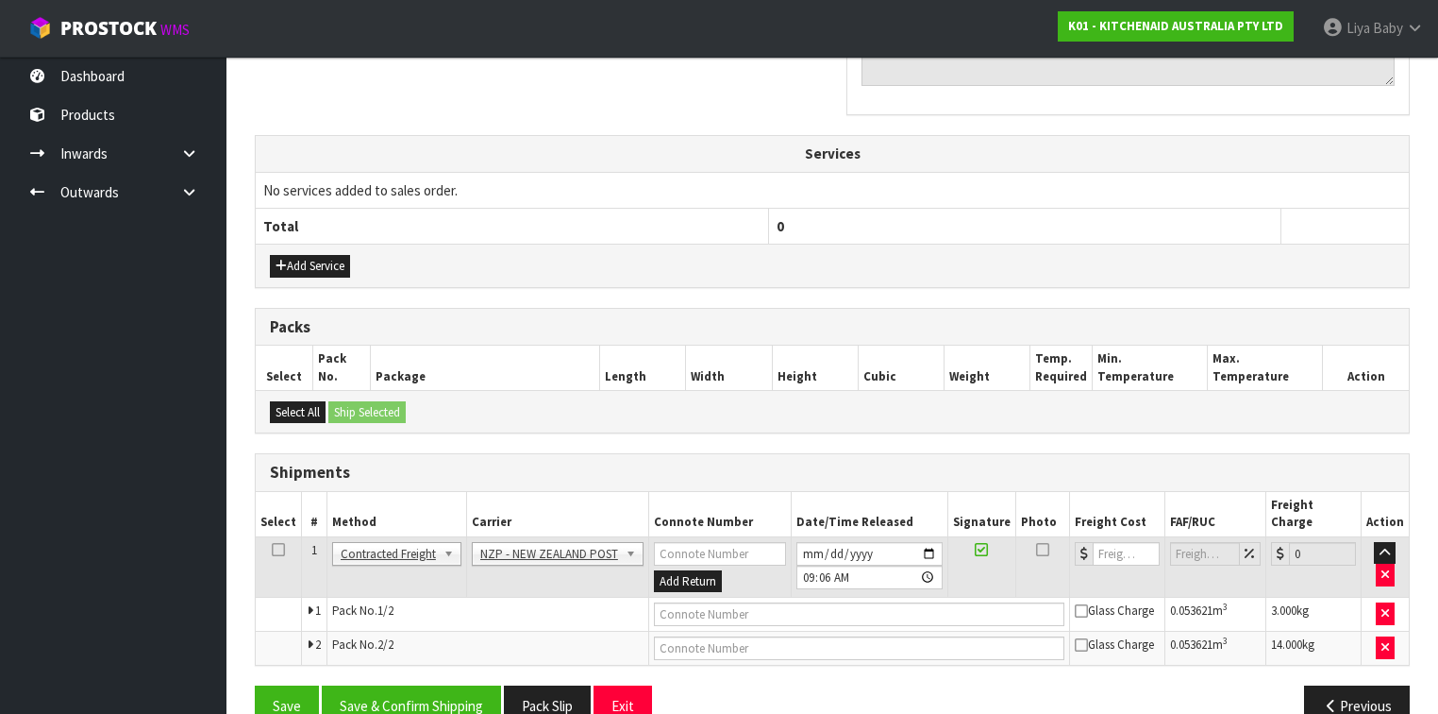
scroll to position [632, 0]
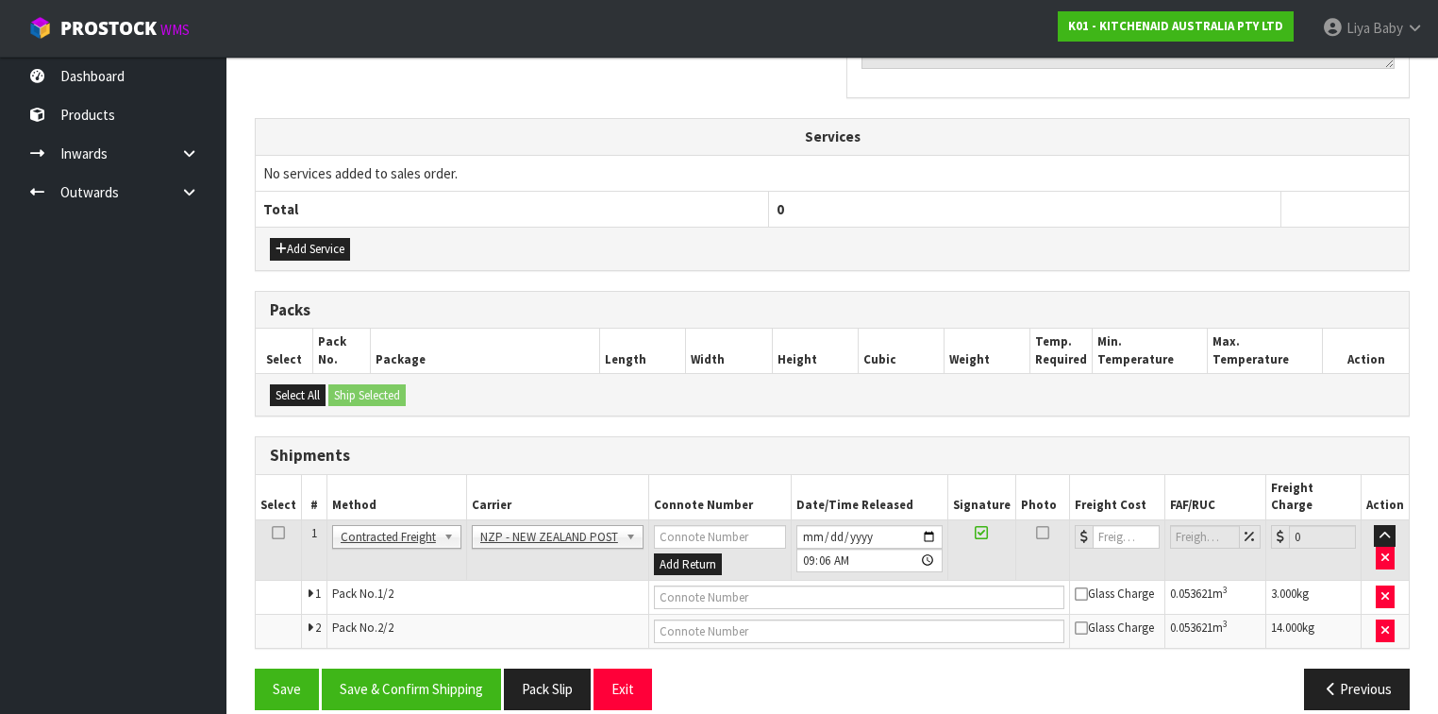
click at [272, 532] on icon at bounding box center [278, 532] width 13 height 1
click at [423, 551] on button "Save & Confirm Shipping" at bounding box center [411, 688] width 179 height 41
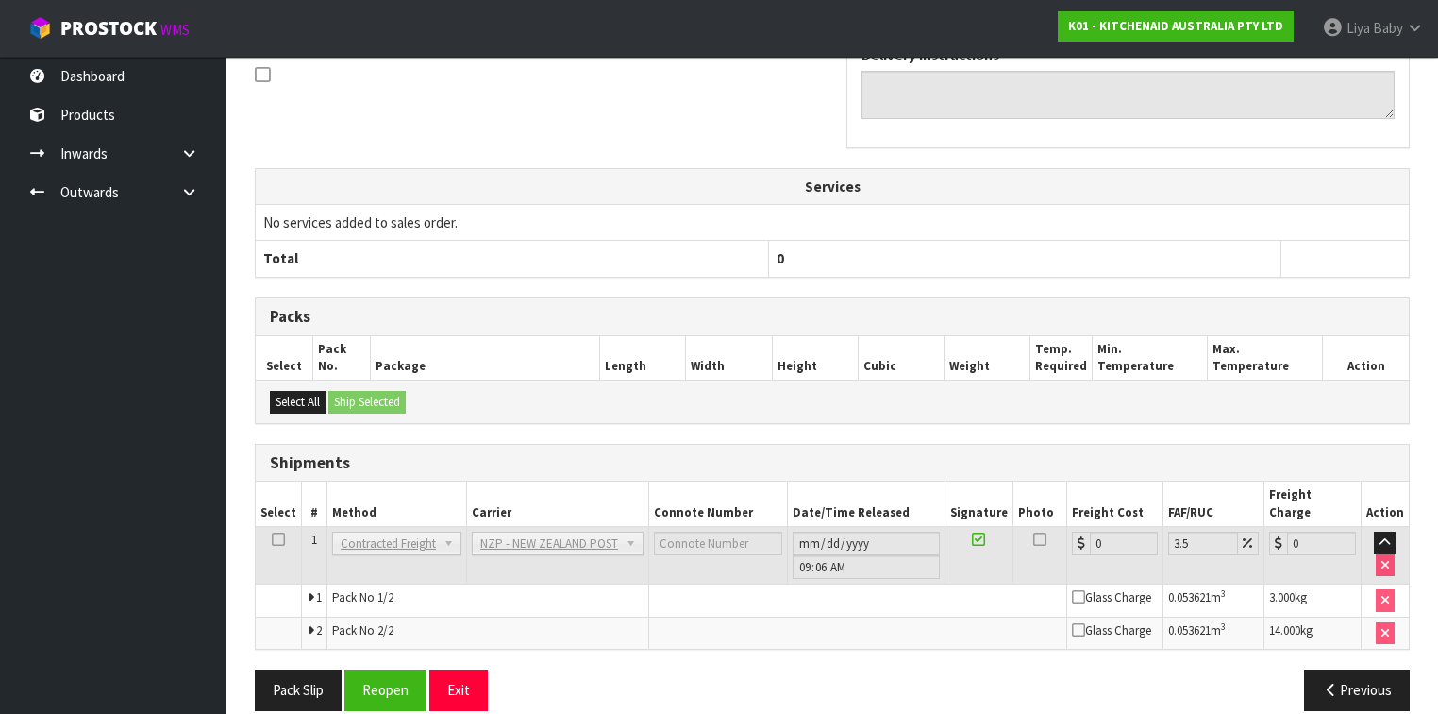
scroll to position [604, 0]
click at [398, 551] on button "Reopen" at bounding box center [385, 688] width 82 height 41
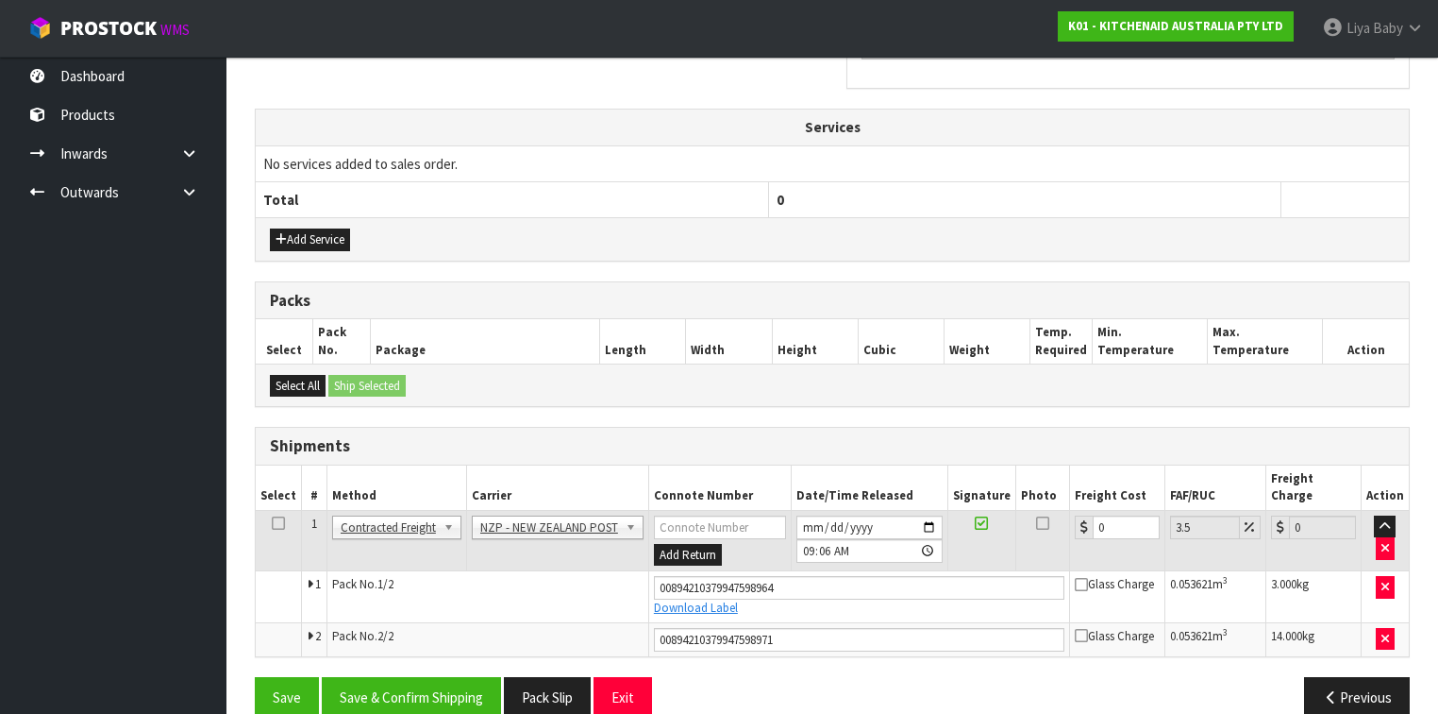
scroll to position [649, 0]
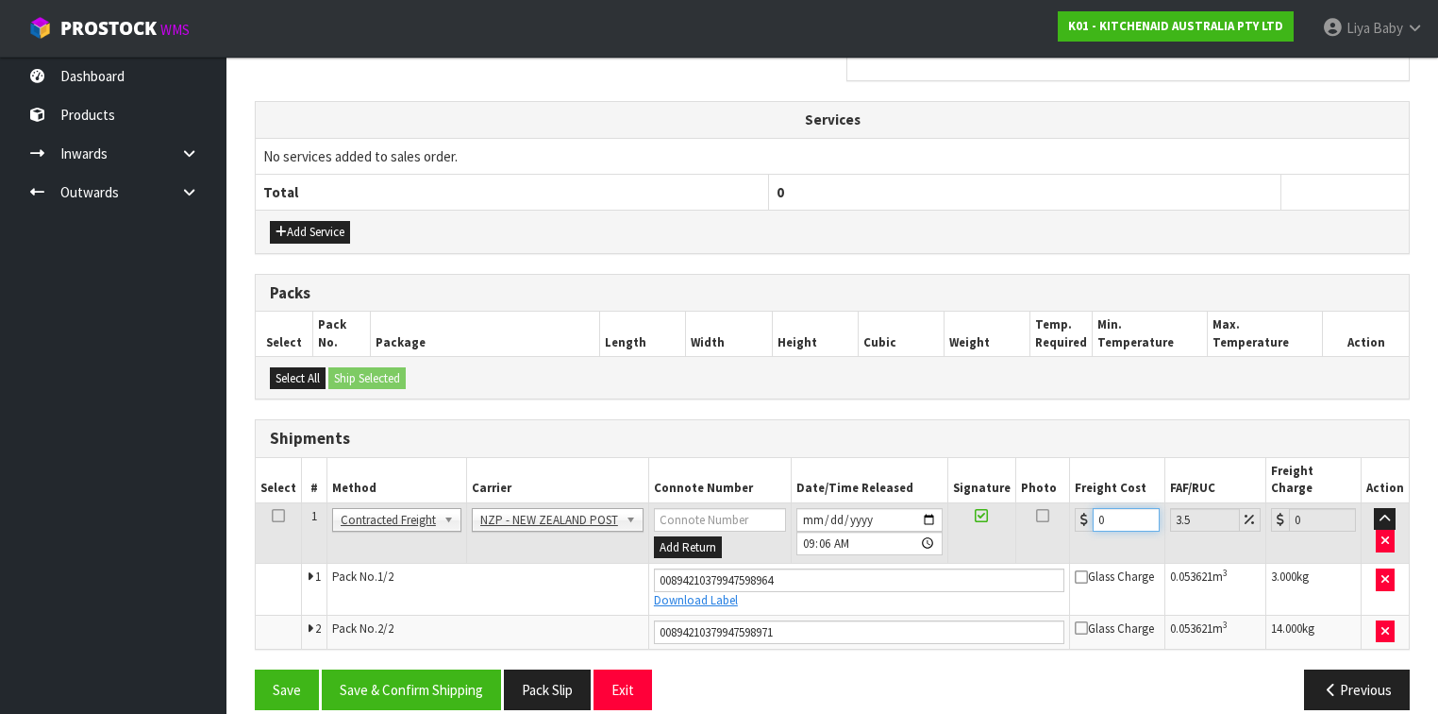
click at [1126, 508] on input "0" at bounding box center [1126, 520] width 67 height 24
type input "2"
type input "2.07"
type input "20"
type input "20.7"
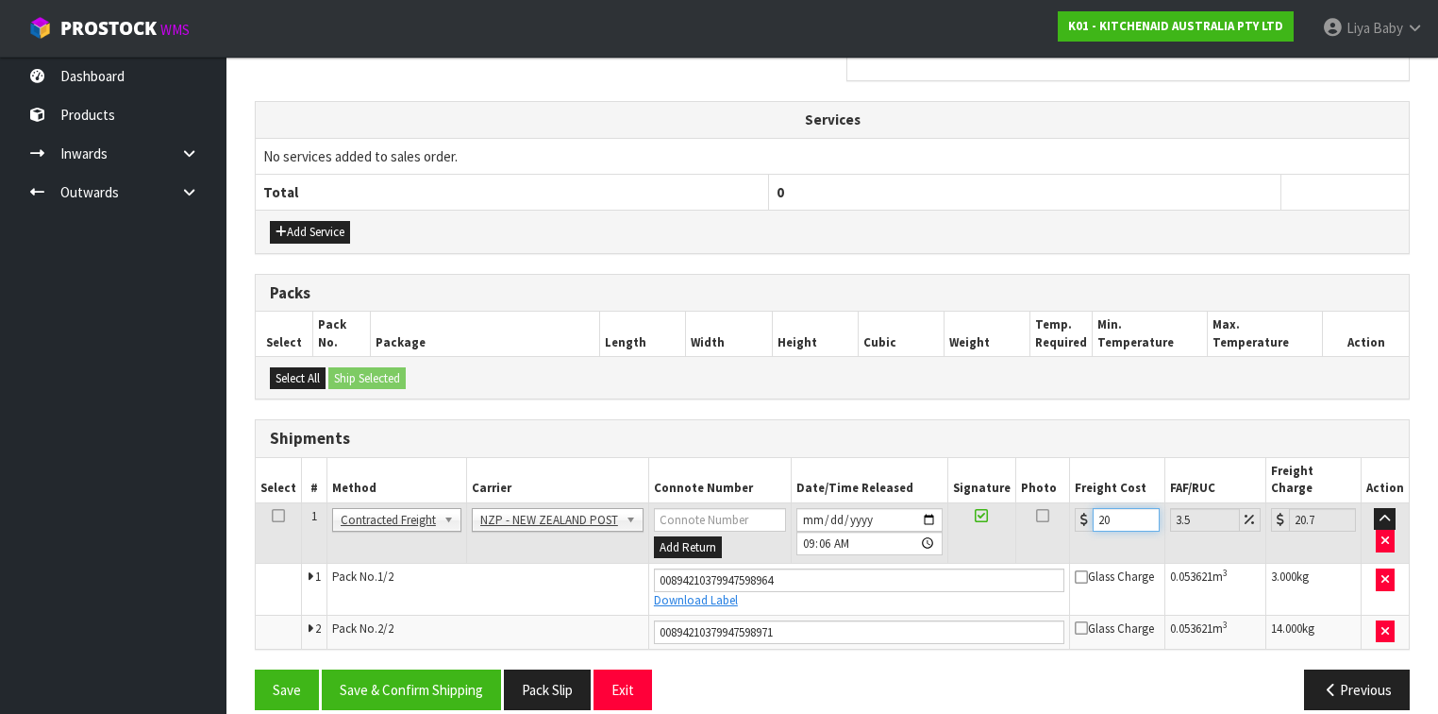
type input "20.9"
type input "21.63"
type input "20.96"
type input "21.69"
type input "20.96"
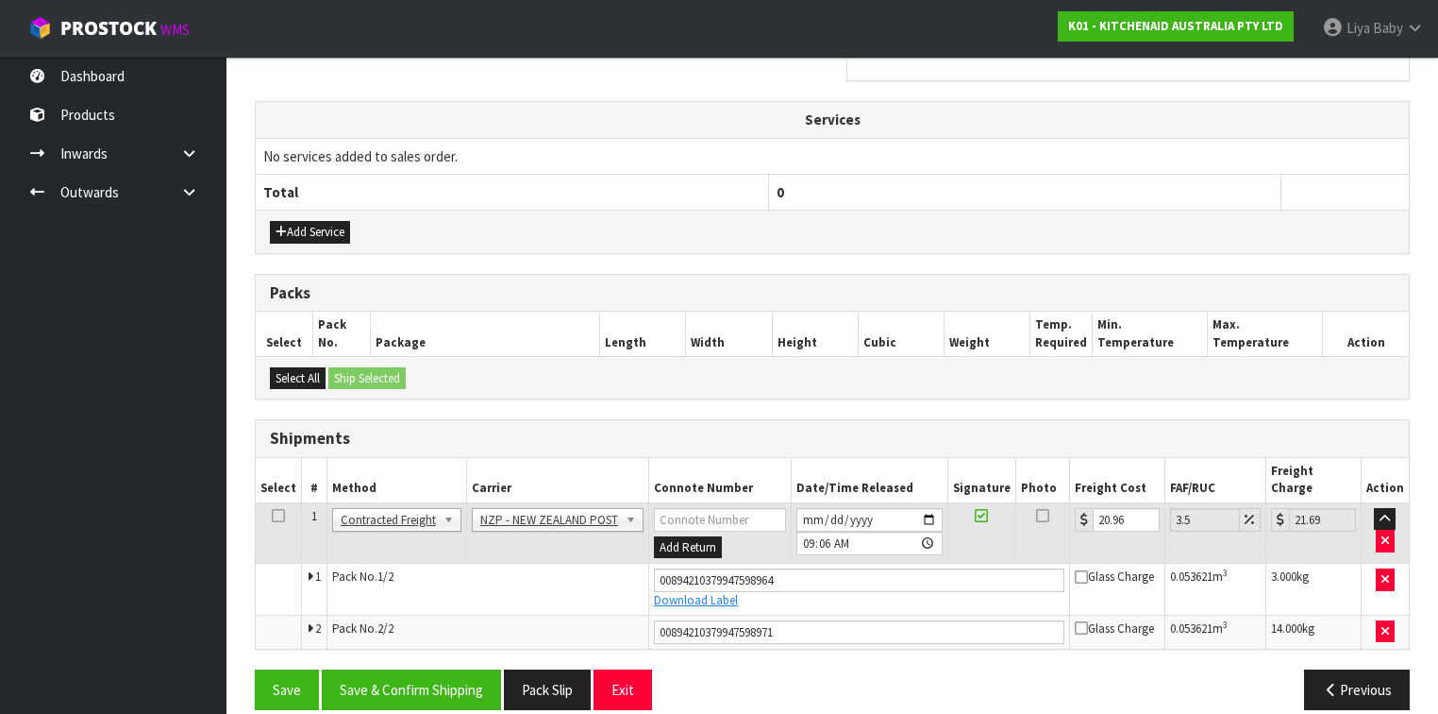
click at [269, 502] on td at bounding box center [279, 532] width 46 height 61
click at [274, 515] on icon at bounding box center [278, 515] width 13 height 1
click at [417, 551] on button "Save & Confirm Shipping" at bounding box center [411, 689] width 179 height 41
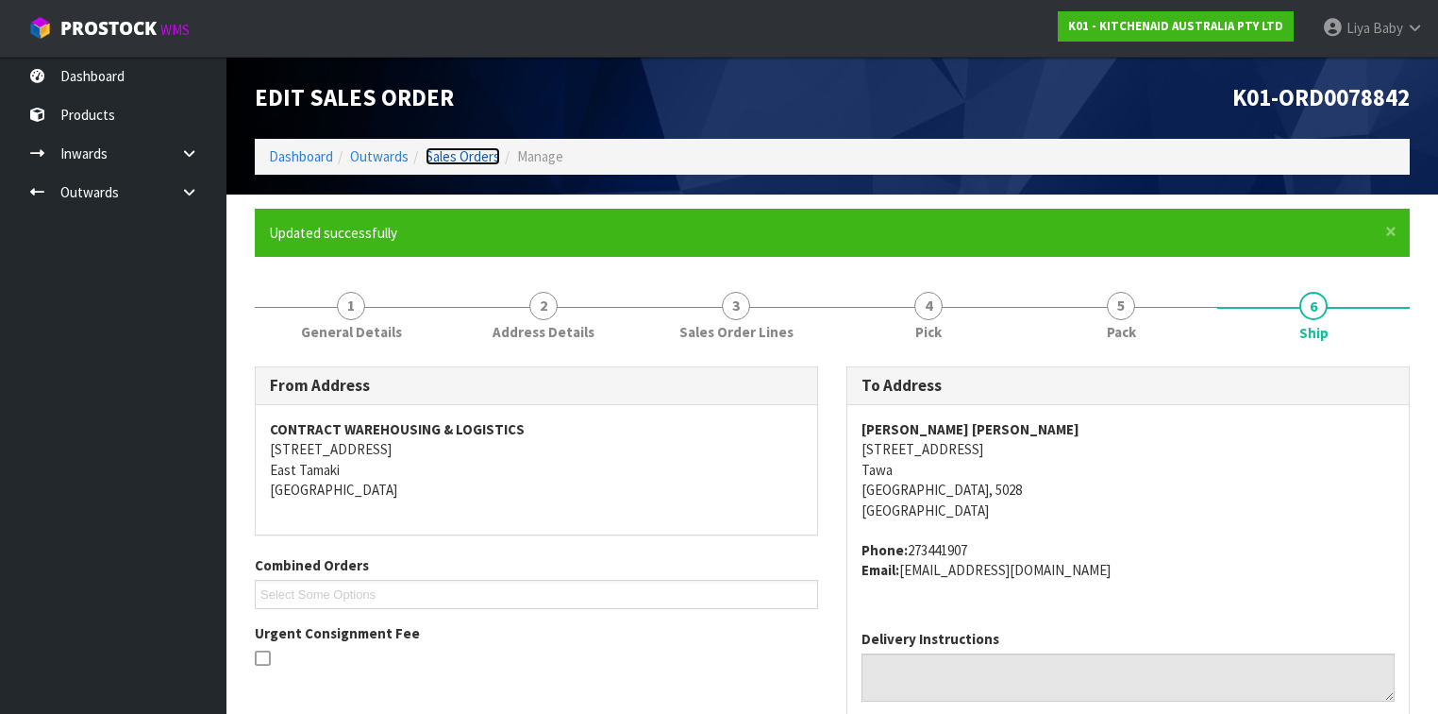
click at [462, 158] on link "Sales Orders" at bounding box center [463, 156] width 75 height 18
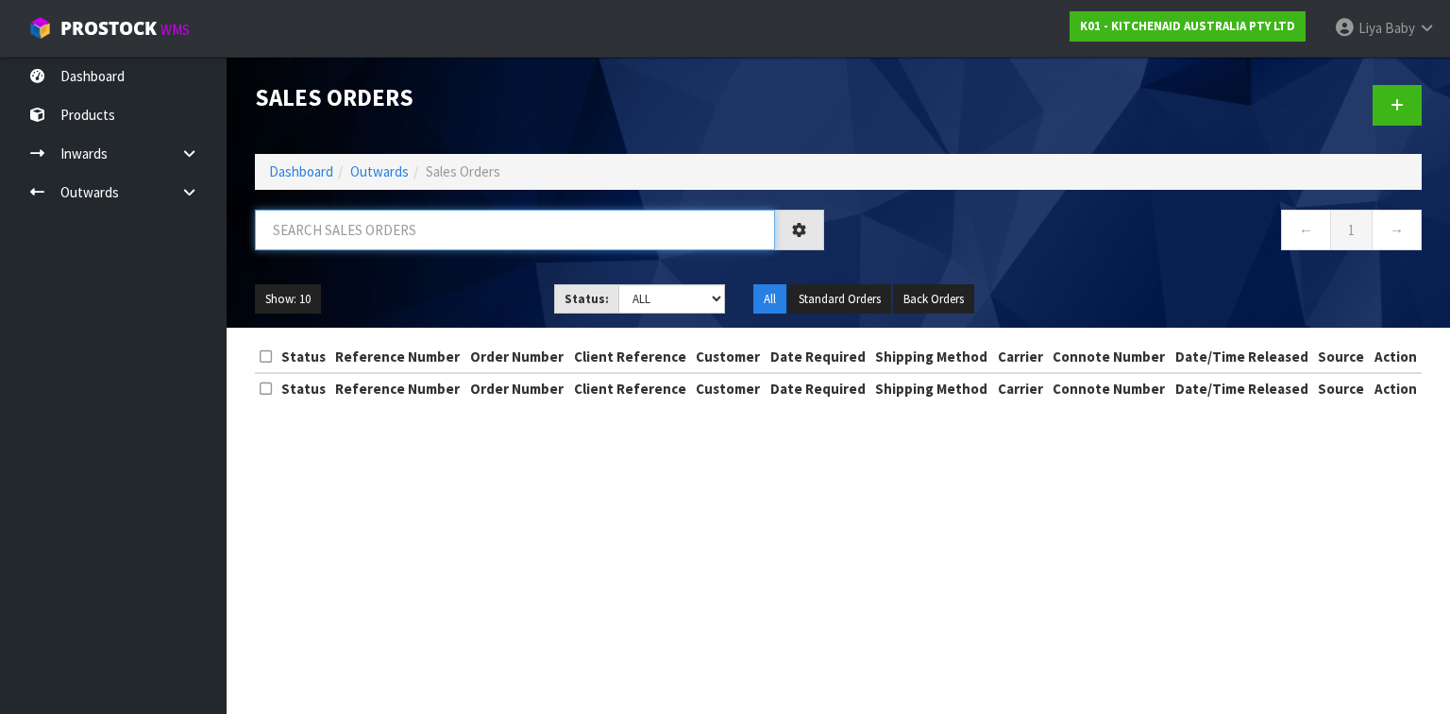
click at [377, 234] on input "text" at bounding box center [515, 230] width 520 height 41
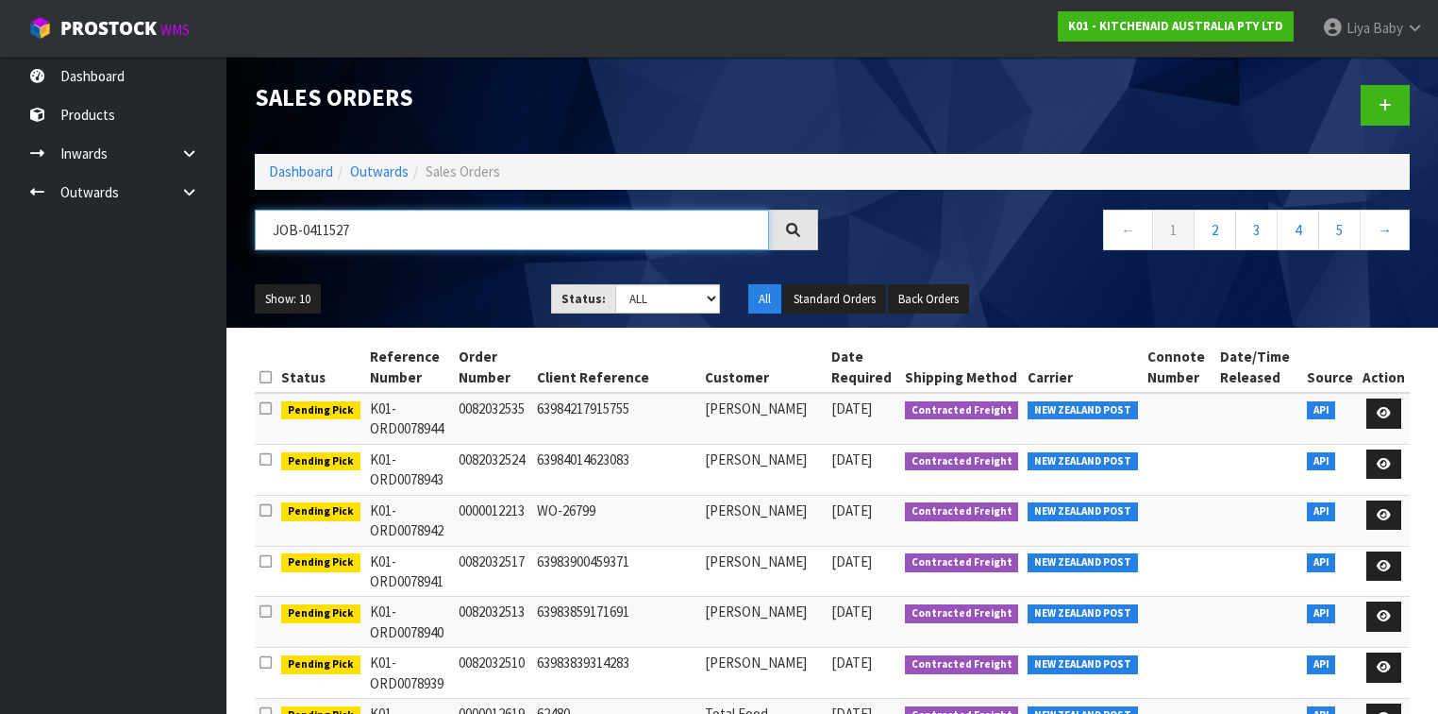
type input "JOB-0411527"
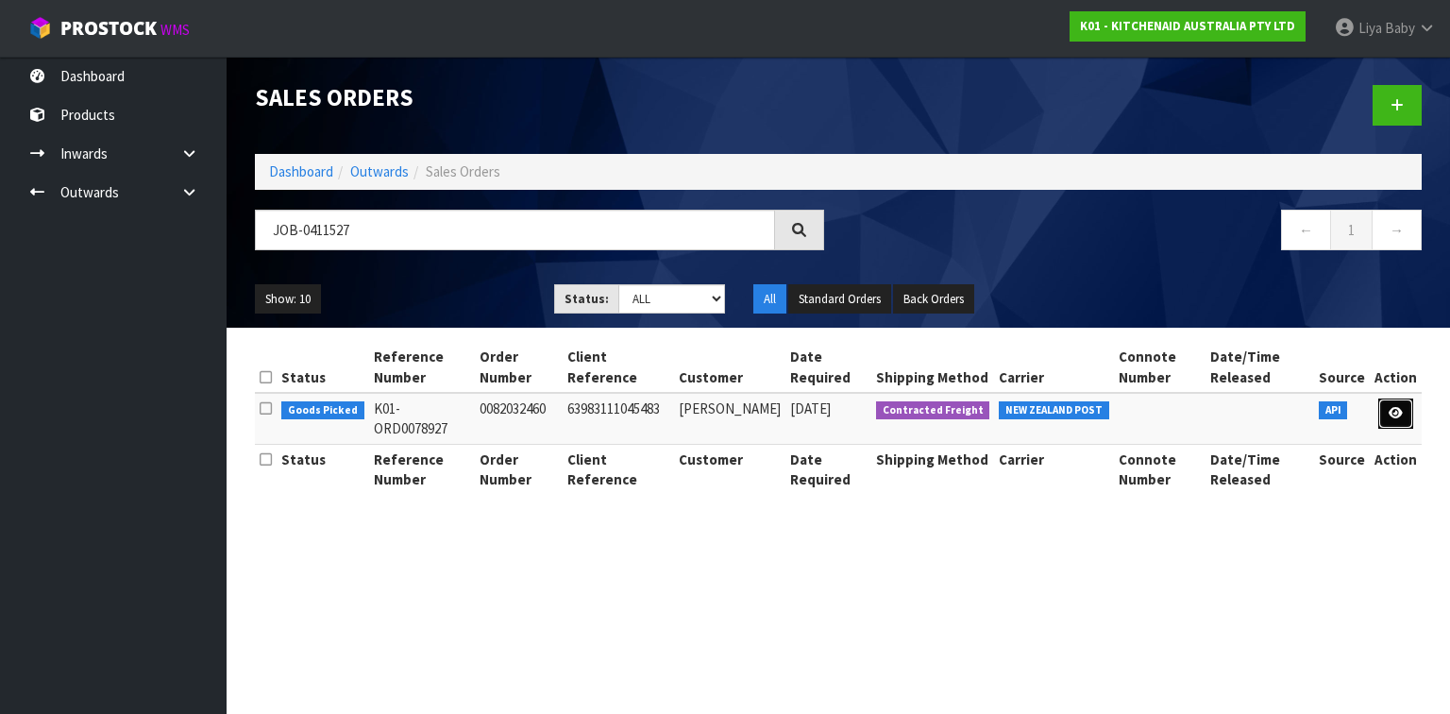
click at [1207, 402] on link at bounding box center [1395, 413] width 35 height 30
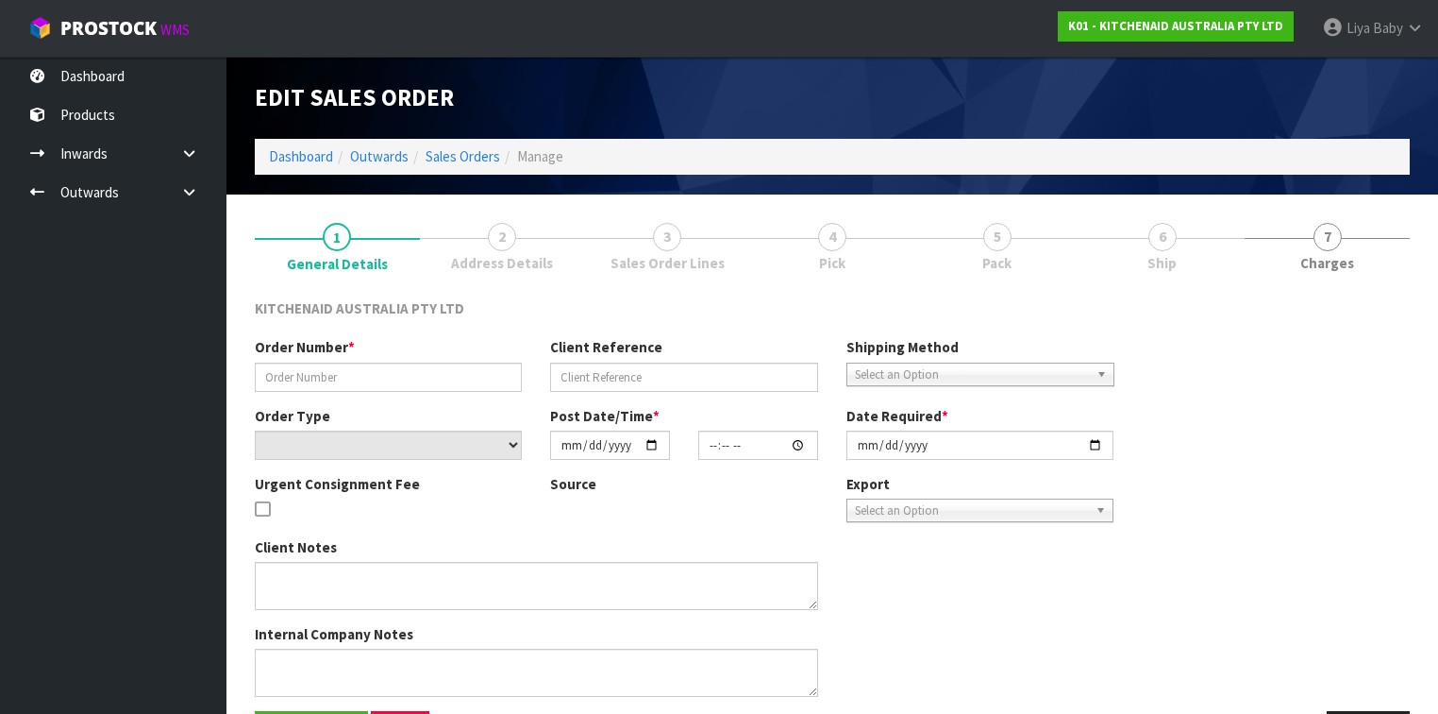
type input "0082032460"
type input "63983111045483"
select select "number:0"
type input "[DATE]"
type input "11:39:03.000"
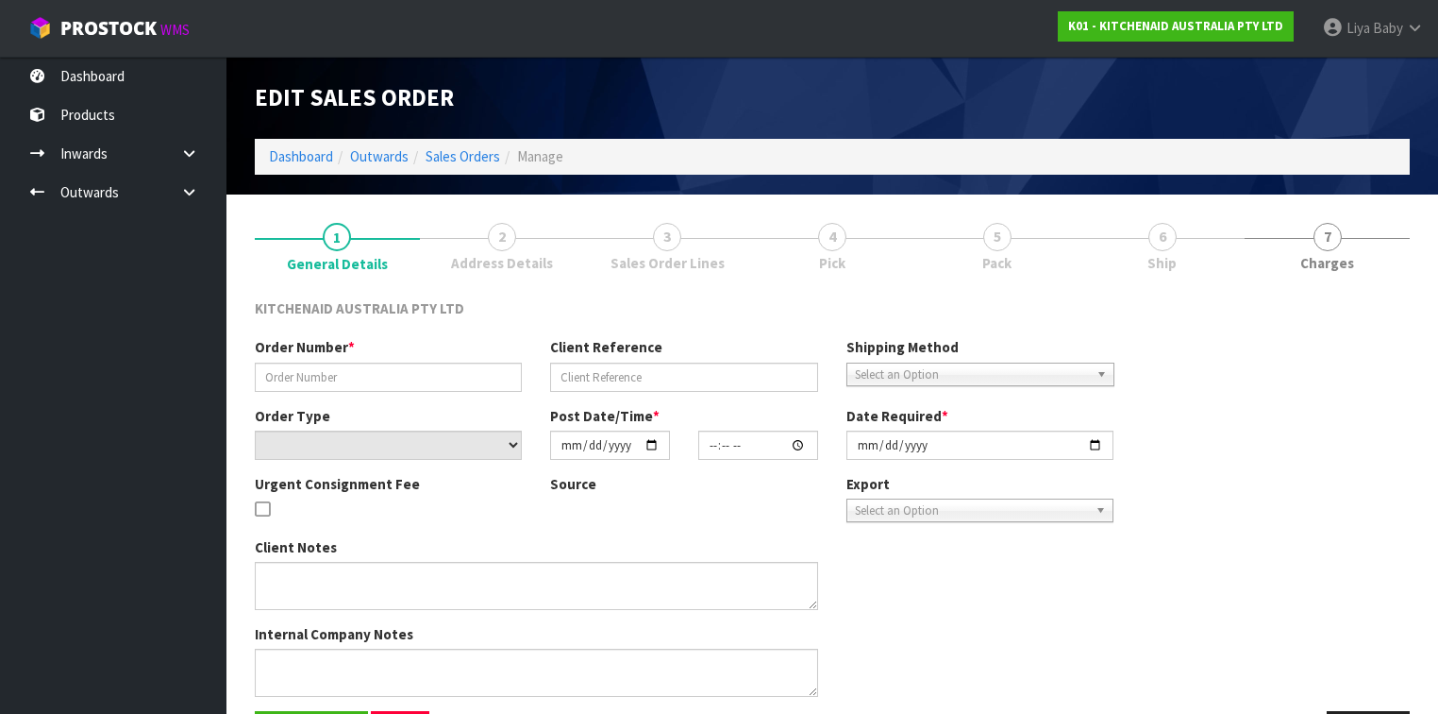
type input "[DATE]"
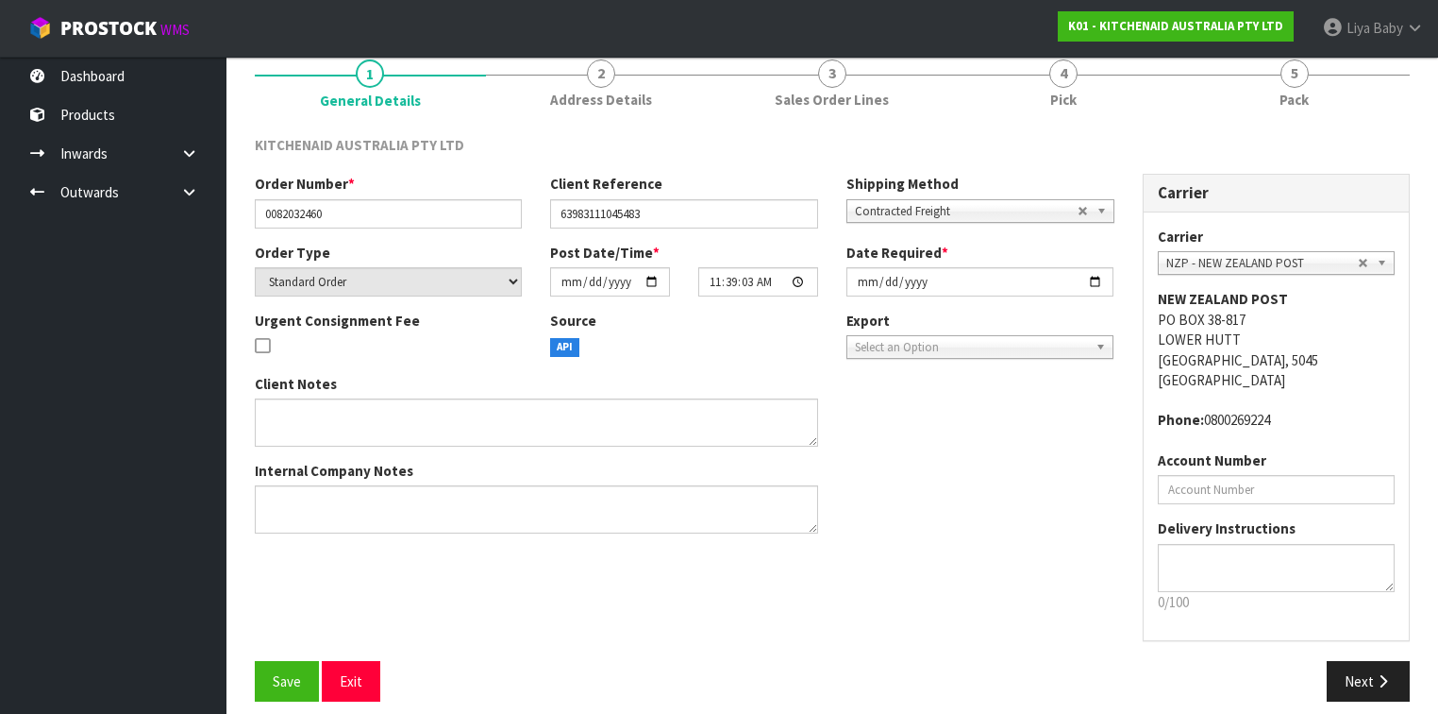
scroll to position [177, 0]
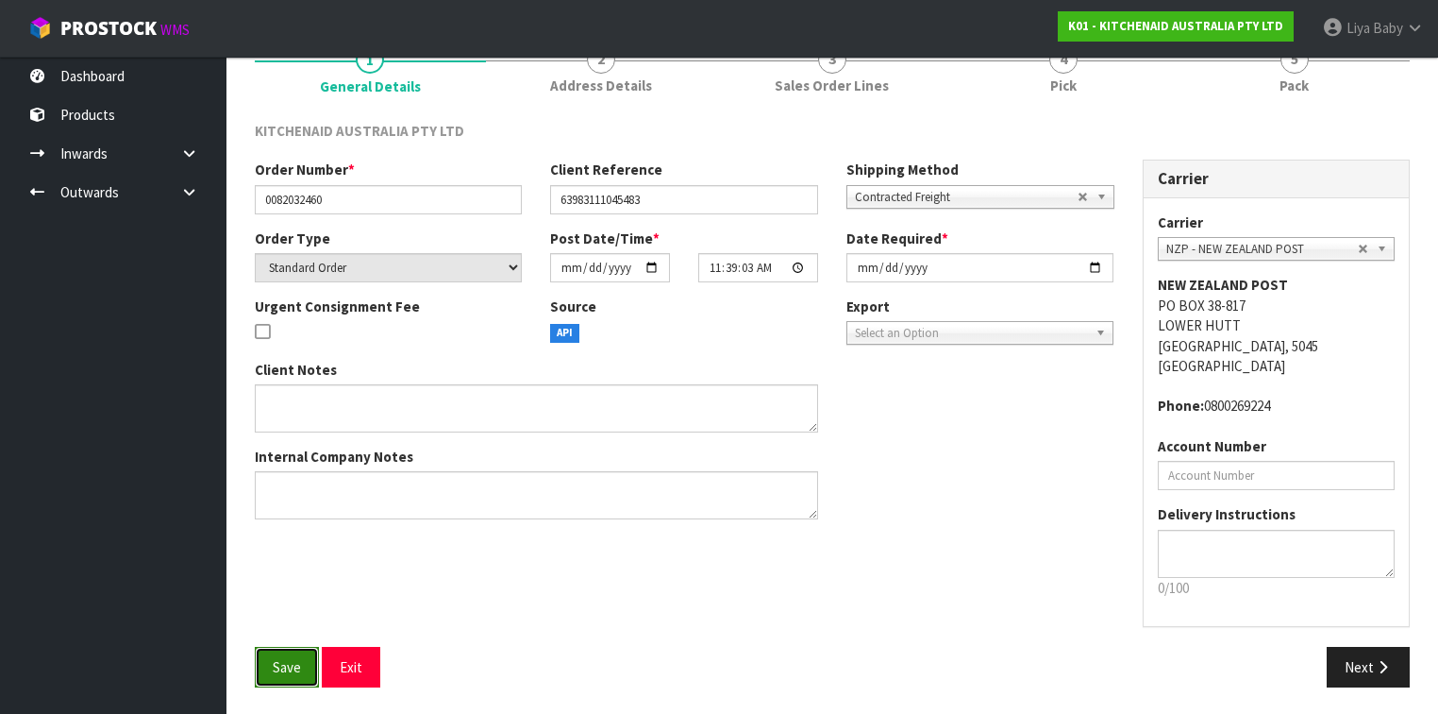
click at [276, 551] on span "Save" at bounding box center [287, 667] width 28 height 18
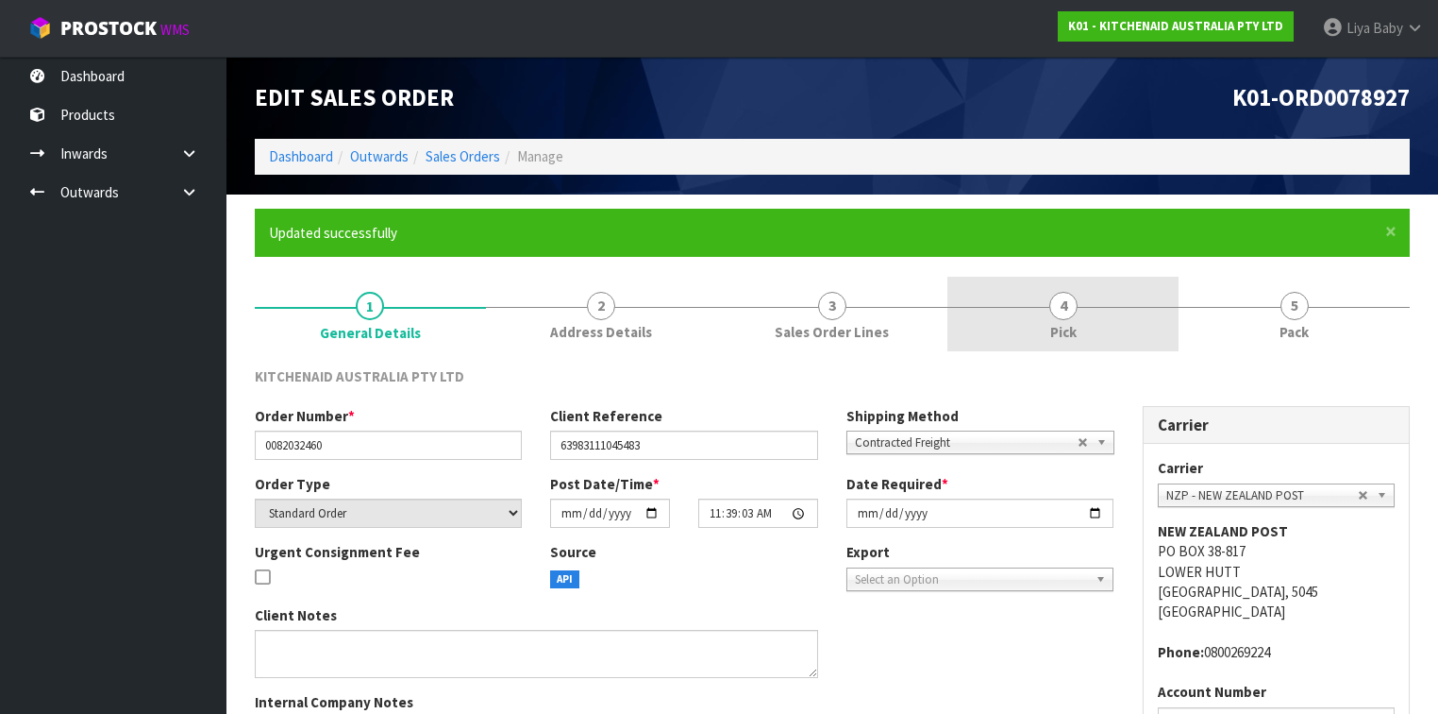
drag, startPoint x: 1081, startPoint y: 311, endPoint x: 1072, endPoint y: 317, distance: 10.8
click at [1080, 311] on link "4 Pick" at bounding box center [1063, 314] width 231 height 75
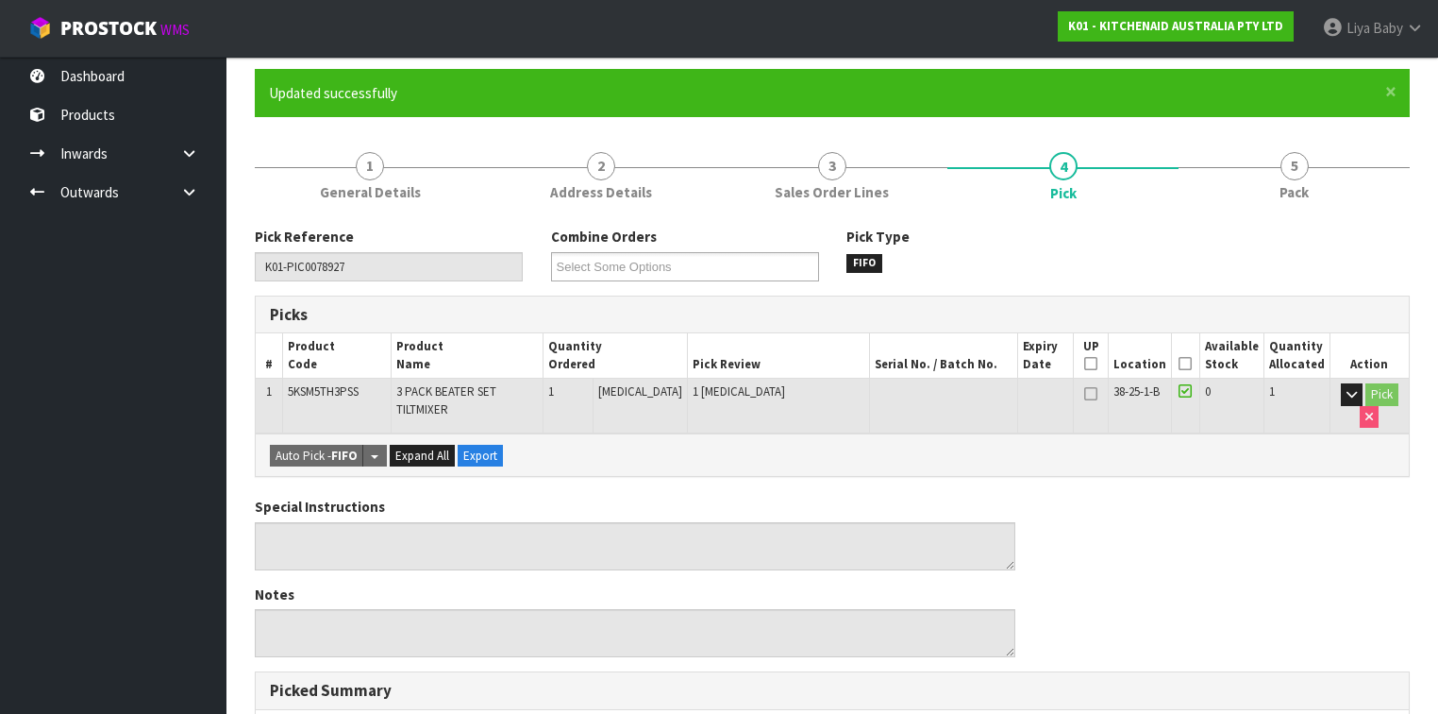
scroll to position [151, 0]
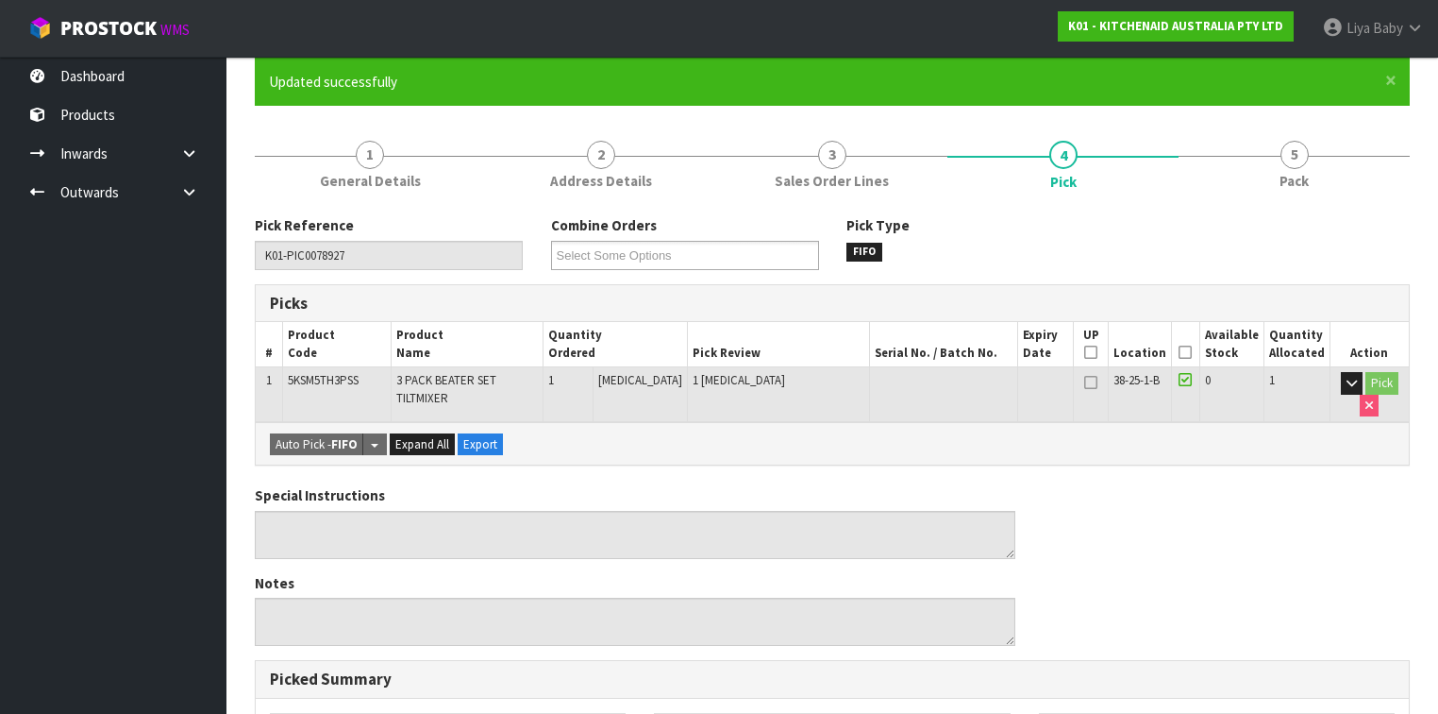
click at [1189, 352] on icon at bounding box center [1185, 352] width 13 height 1
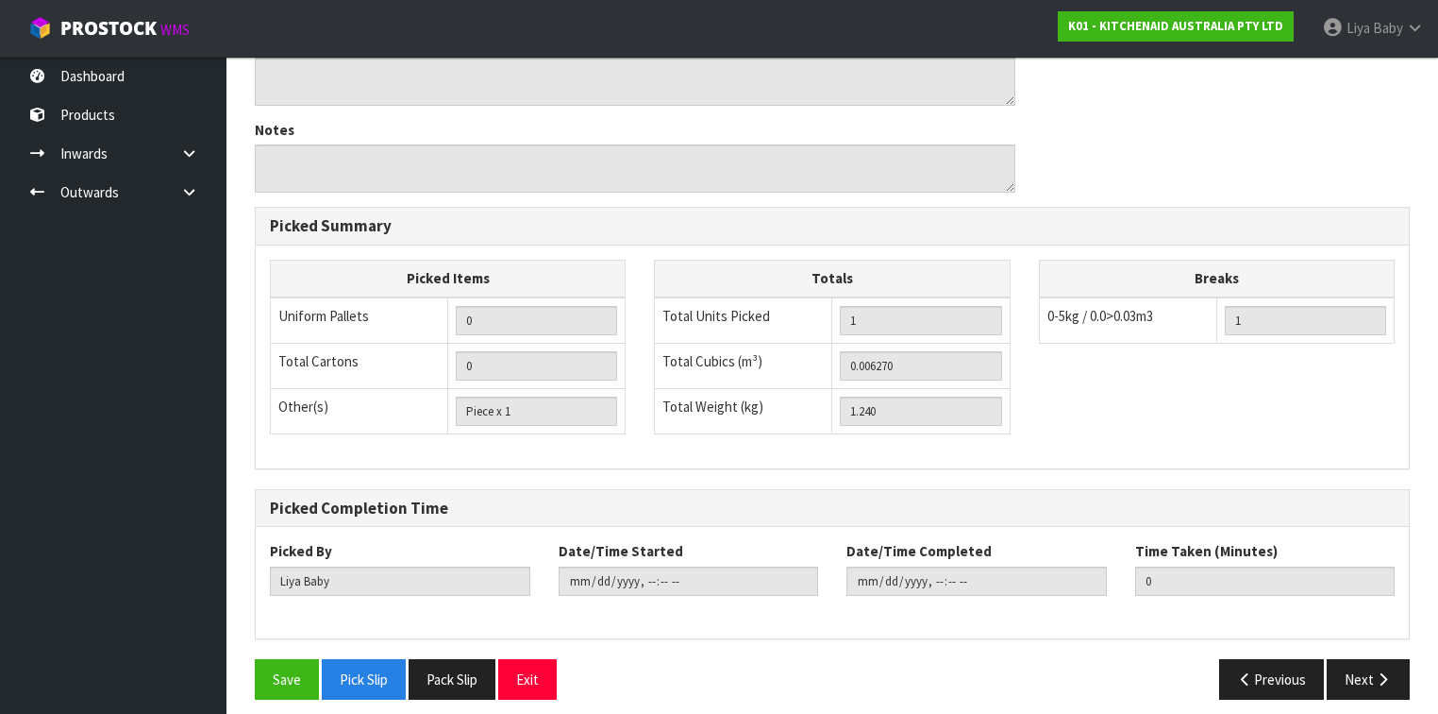
scroll to position [680, 0]
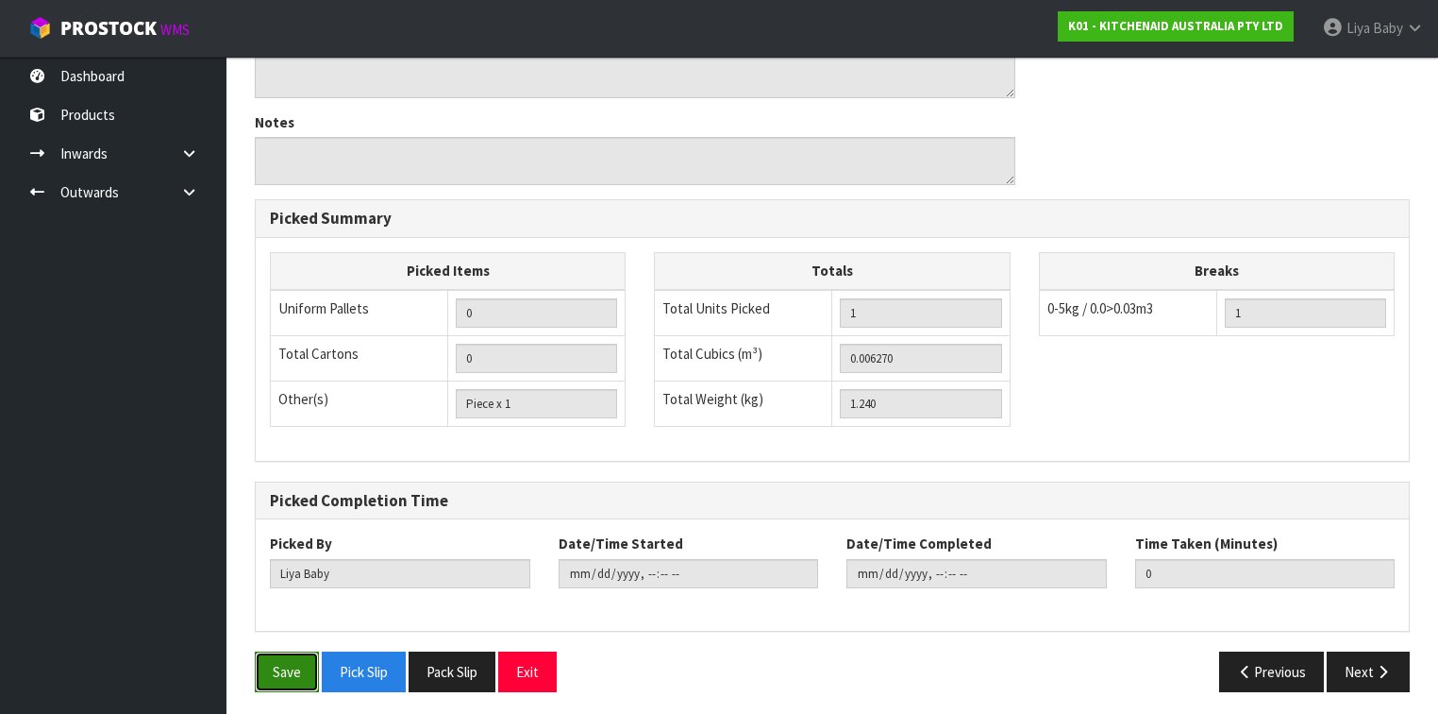
click at [285, 551] on button "Save" at bounding box center [287, 671] width 64 height 41
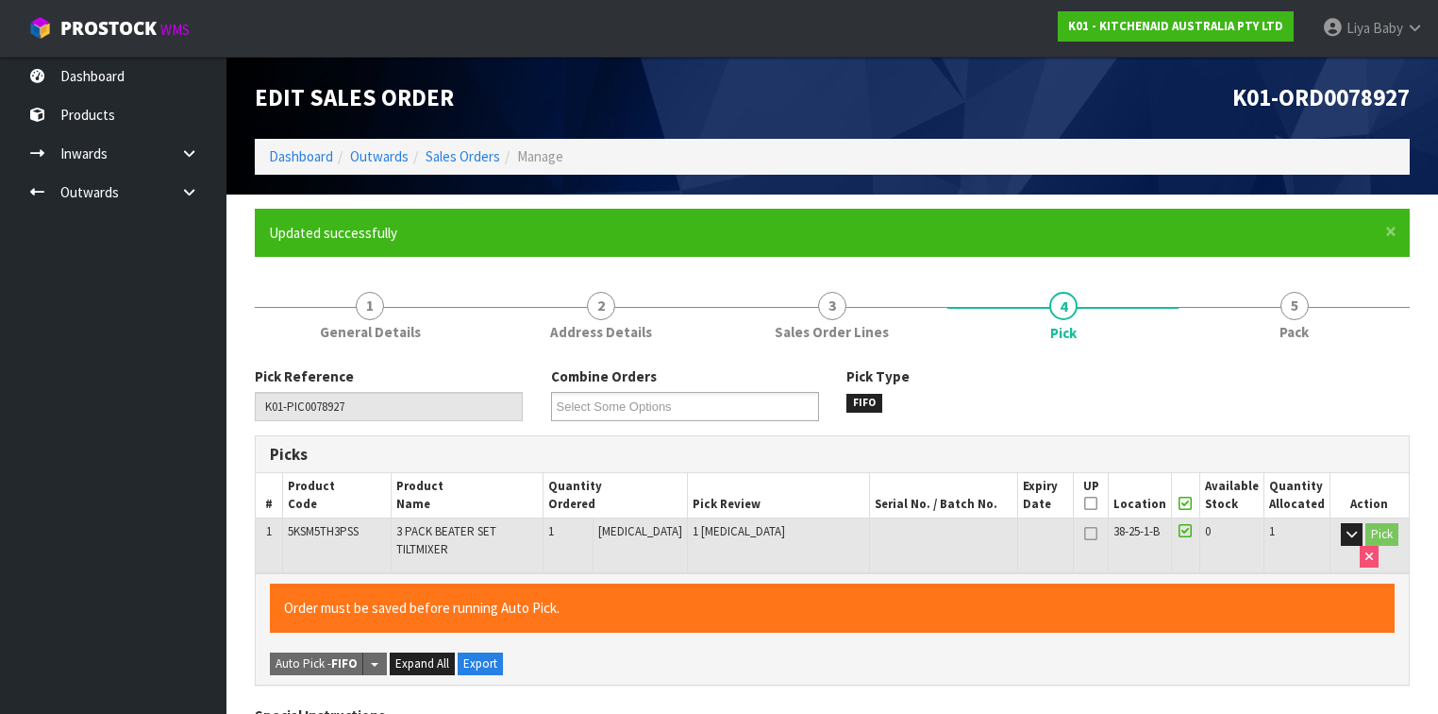
type input "[DATE]T09:08:50"
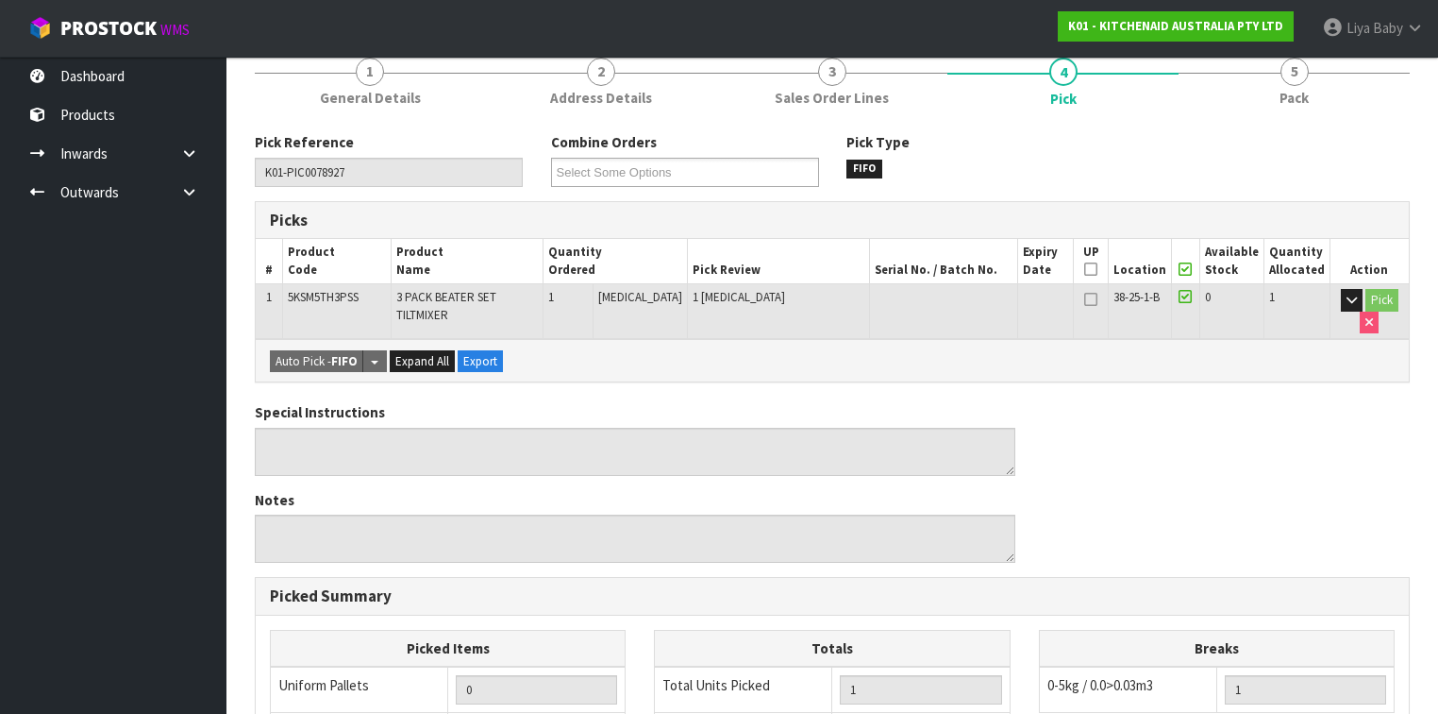
scroll to position [227, 0]
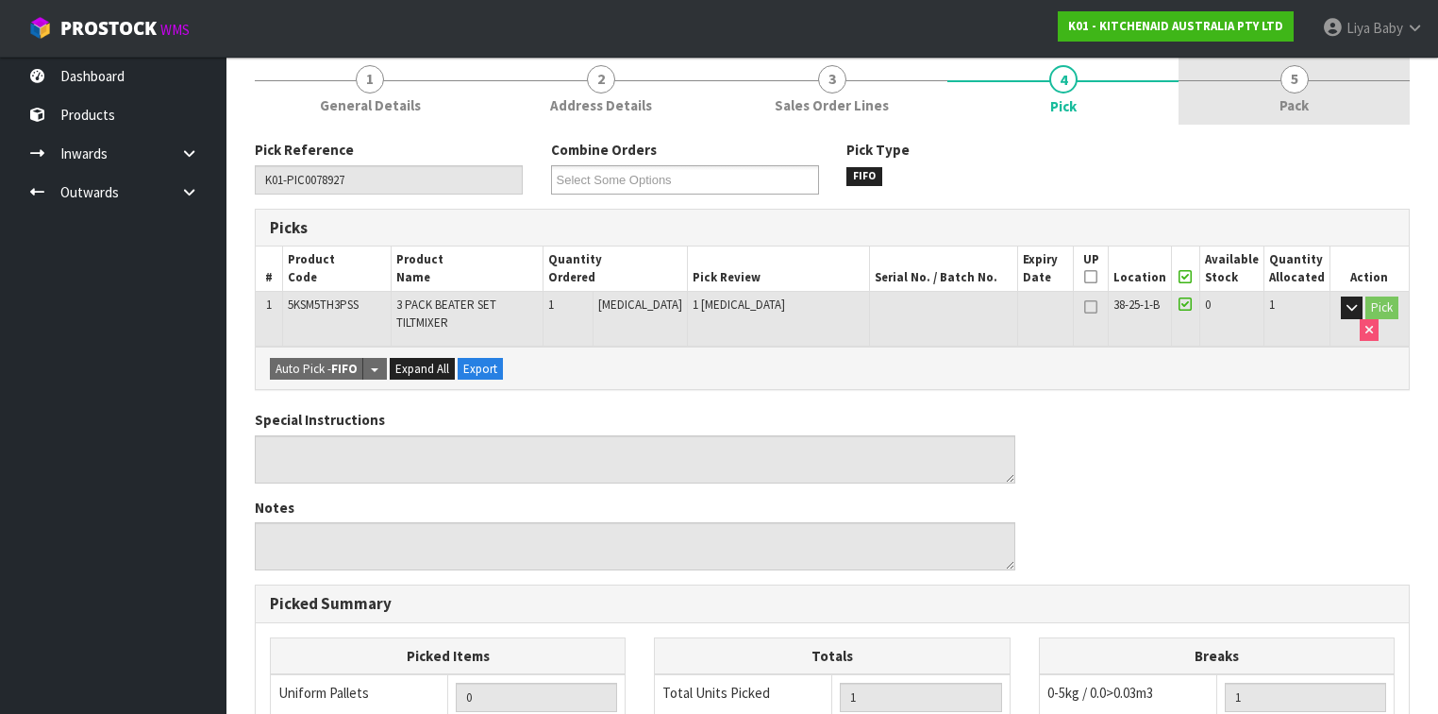
drag, startPoint x: 1307, startPoint y: 75, endPoint x: 1257, endPoint y: 115, distance: 64.4
click at [1207, 75] on span "5" at bounding box center [1295, 79] width 28 height 28
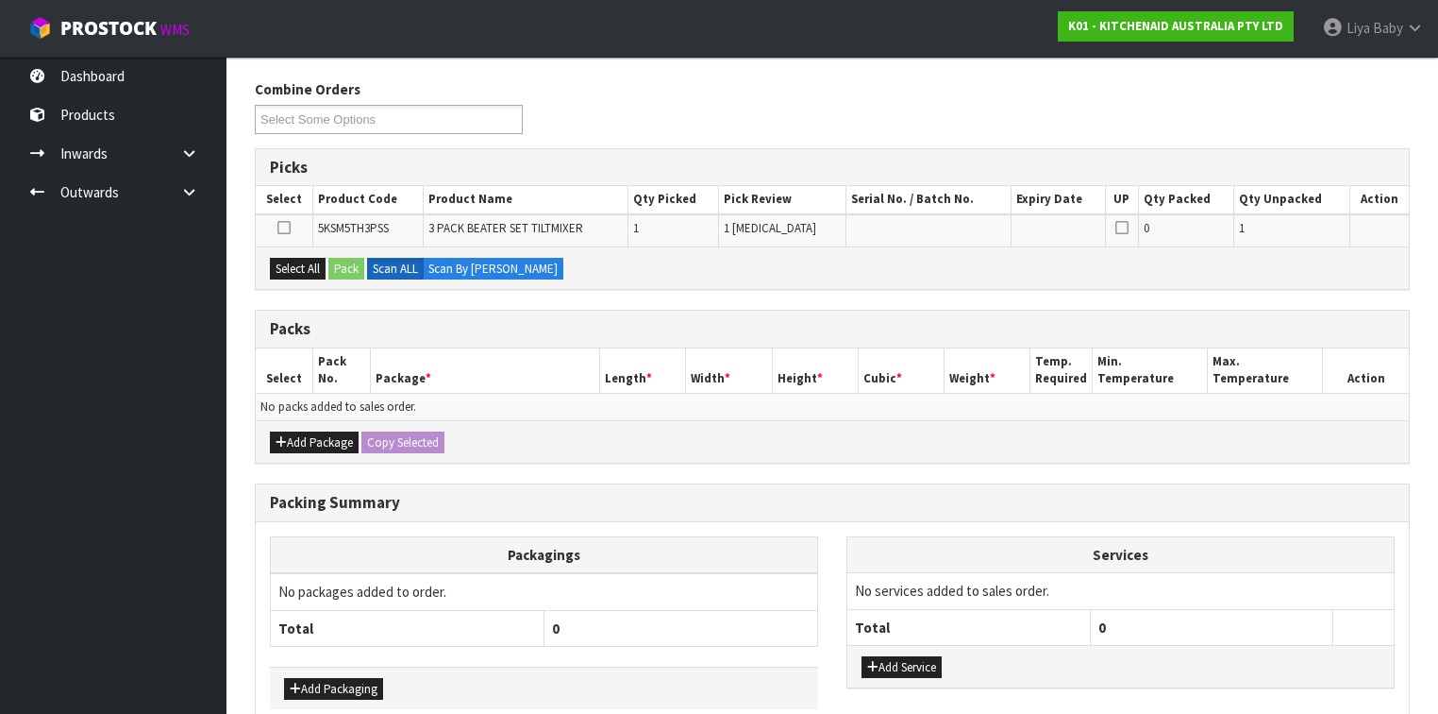
scroll to position [378, 0]
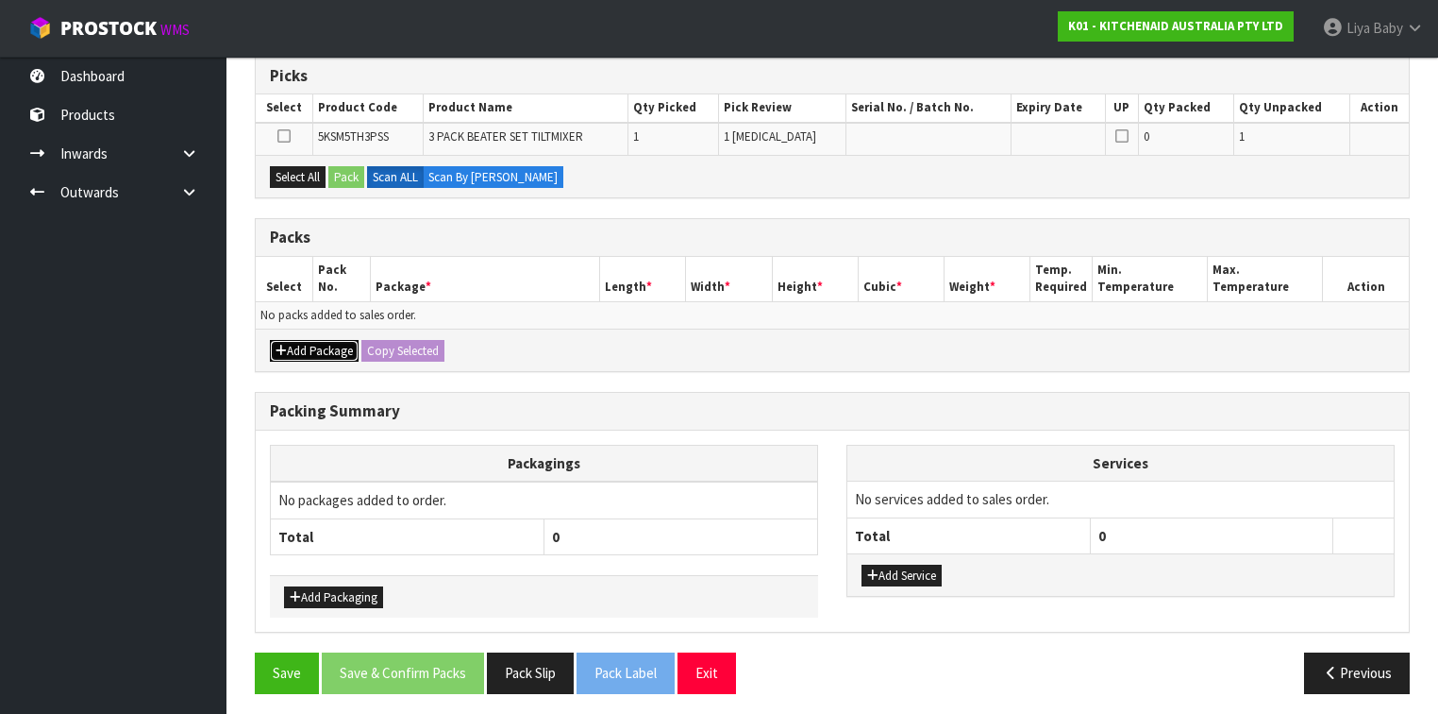
click at [322, 344] on button "Add Package" at bounding box center [314, 351] width 89 height 23
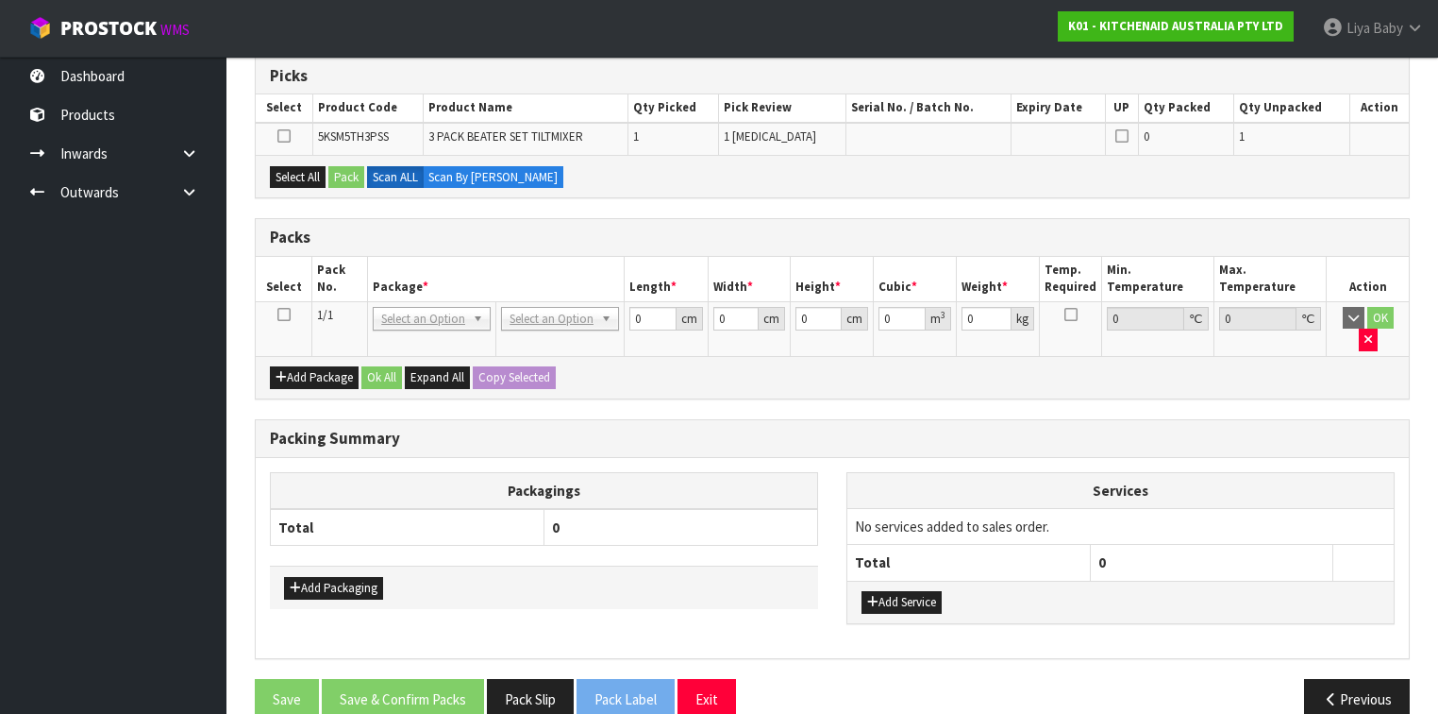
click at [285, 314] on icon at bounding box center [283, 314] width 13 height 1
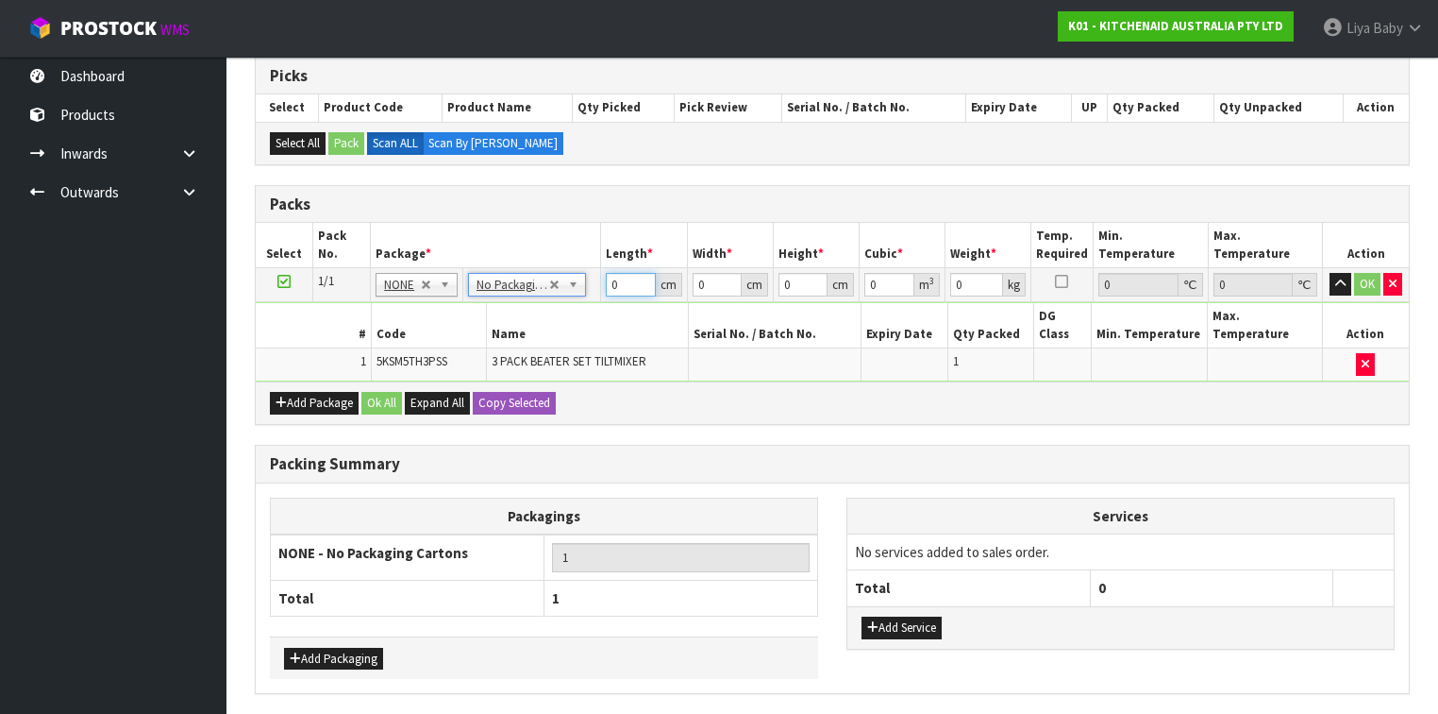
drag, startPoint x: 630, startPoint y: 279, endPoint x: 619, endPoint y: 283, distance: 11.9
click at [629, 280] on input "0" at bounding box center [630, 285] width 49 height 24
type input "043"
click at [714, 284] on input "0" at bounding box center [717, 285] width 49 height 24
type input "29"
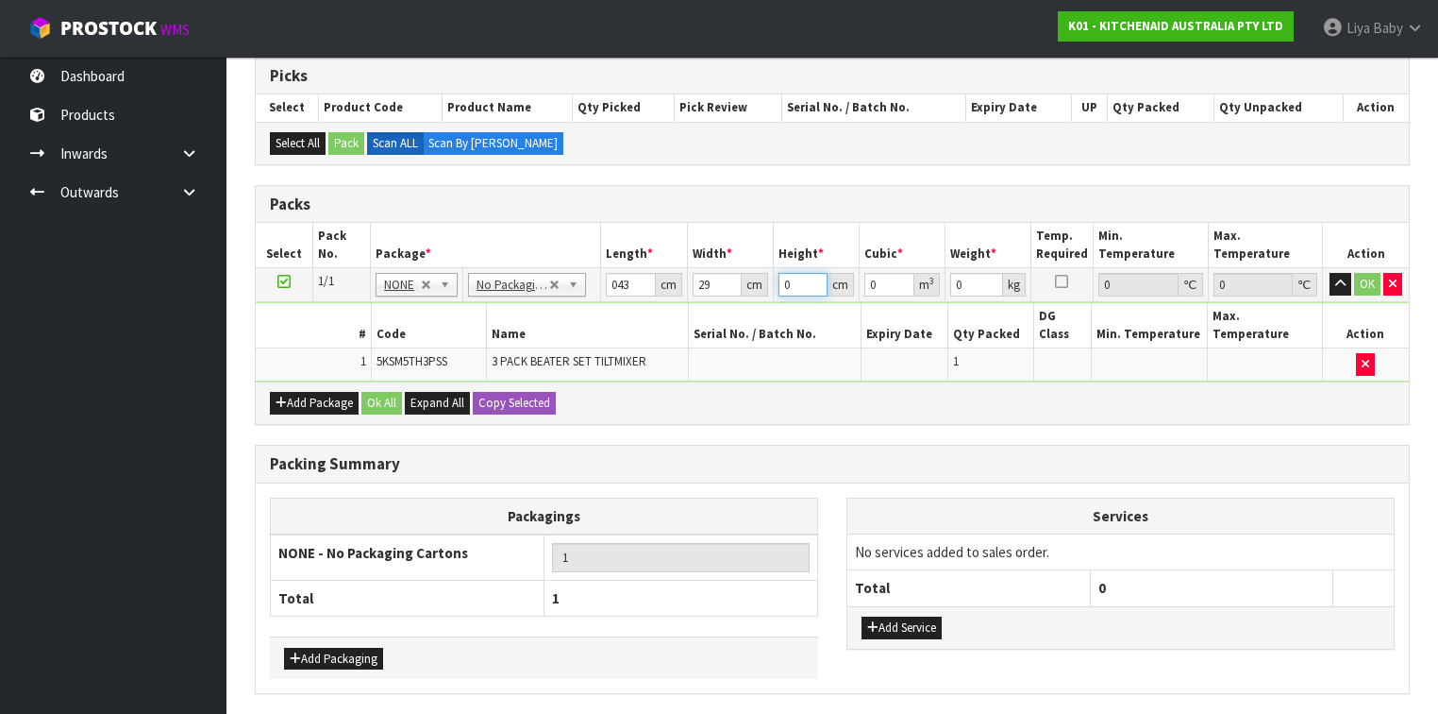
click at [799, 279] on input "0" at bounding box center [803, 285] width 49 height 24
type input "4"
type input "0.004988"
type input "43"
type input "0.053621"
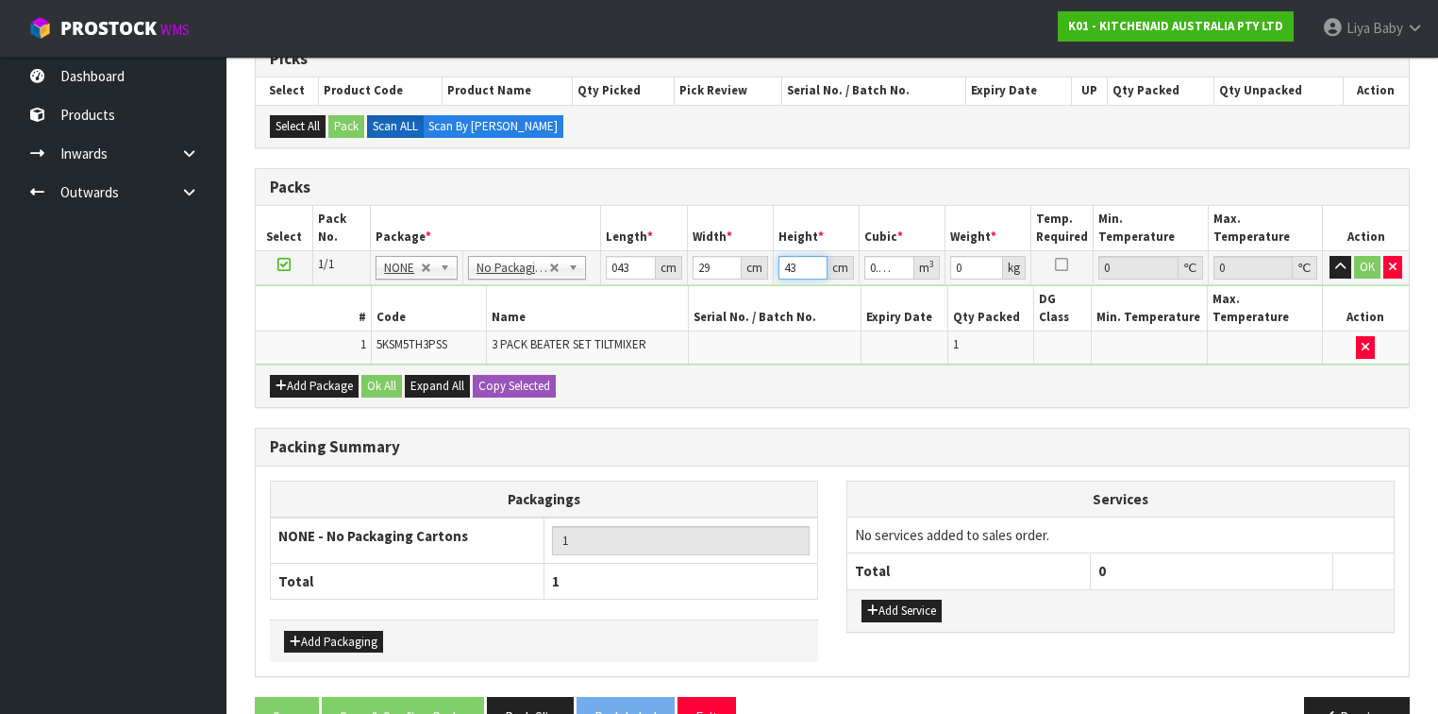
scroll to position [422, 0]
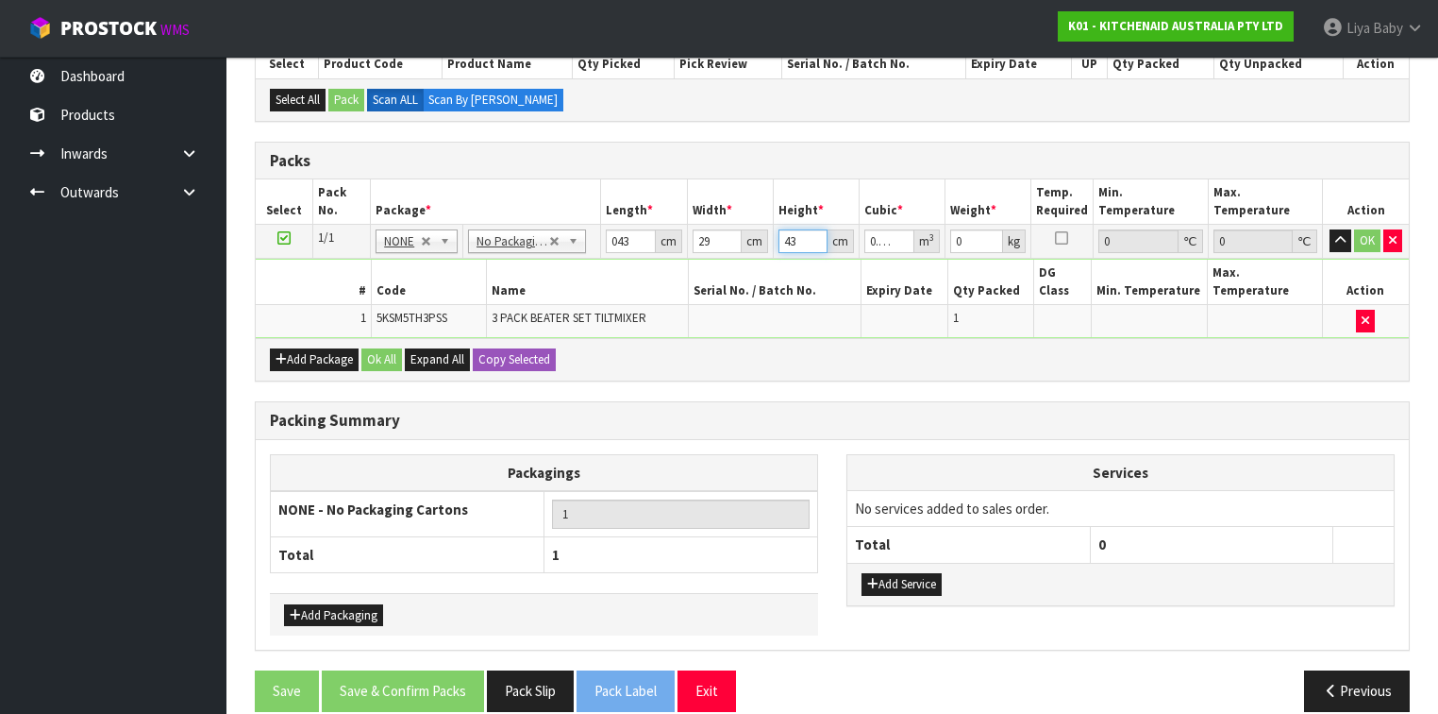
type input "43"
click at [963, 241] on input "0" at bounding box center [976, 241] width 53 height 24
type input "2"
click at [369, 348] on button "Ok All" at bounding box center [381, 359] width 41 height 23
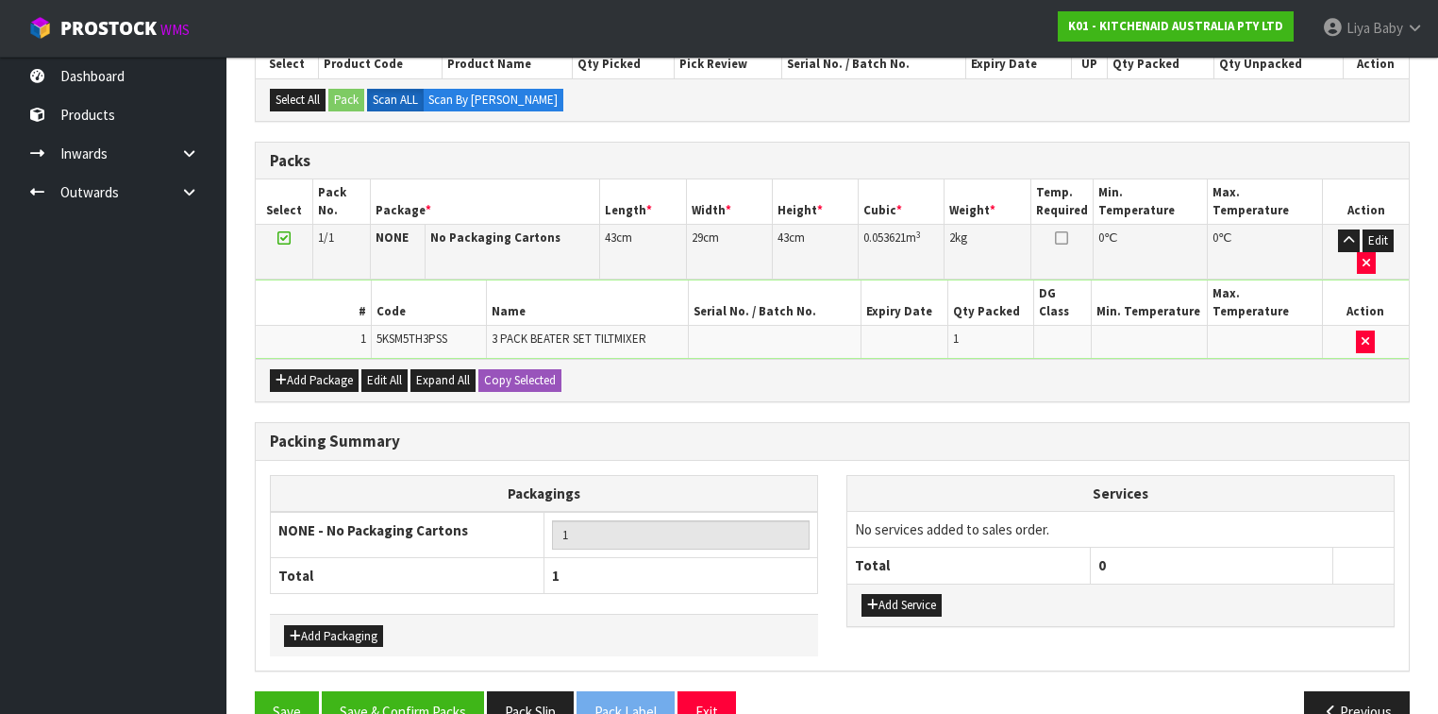
scroll to position [420, 0]
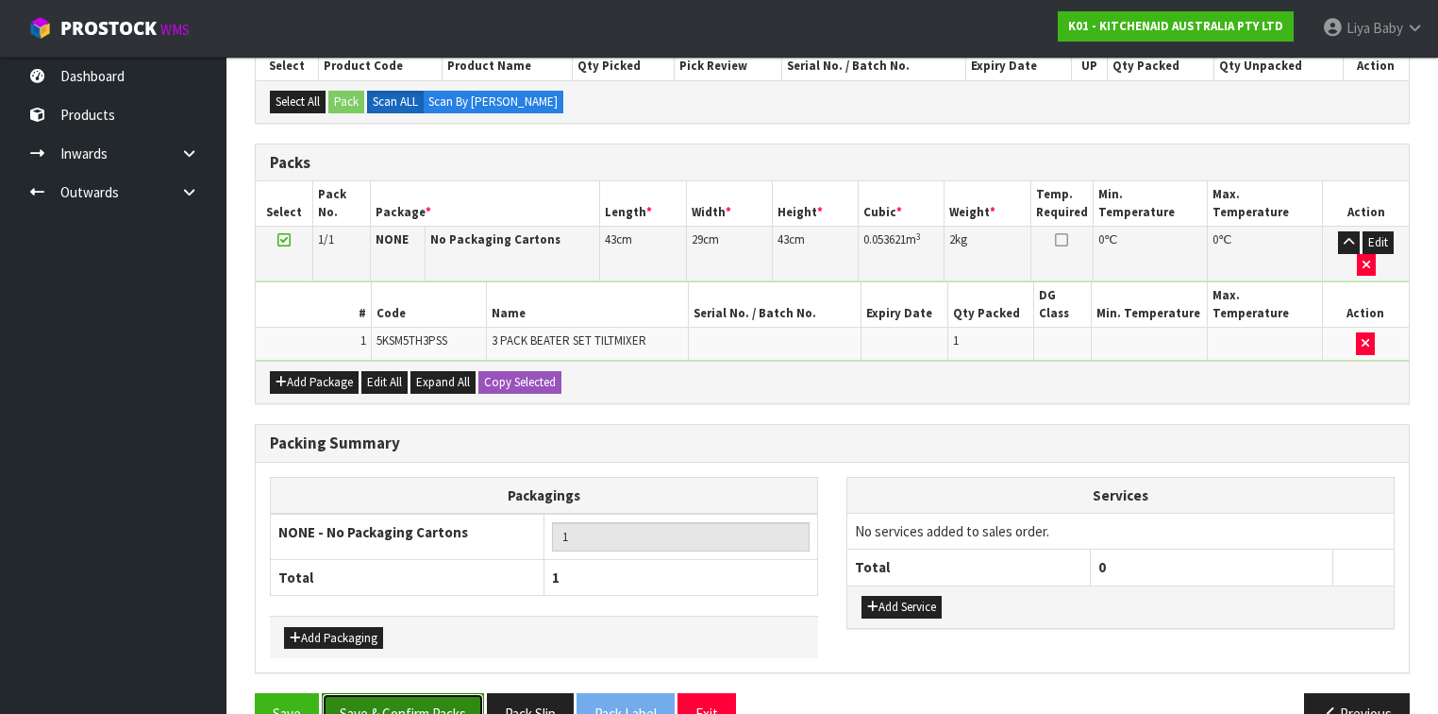
click at [421, 551] on button "Save & Confirm Packs" at bounding box center [403, 713] width 162 height 41
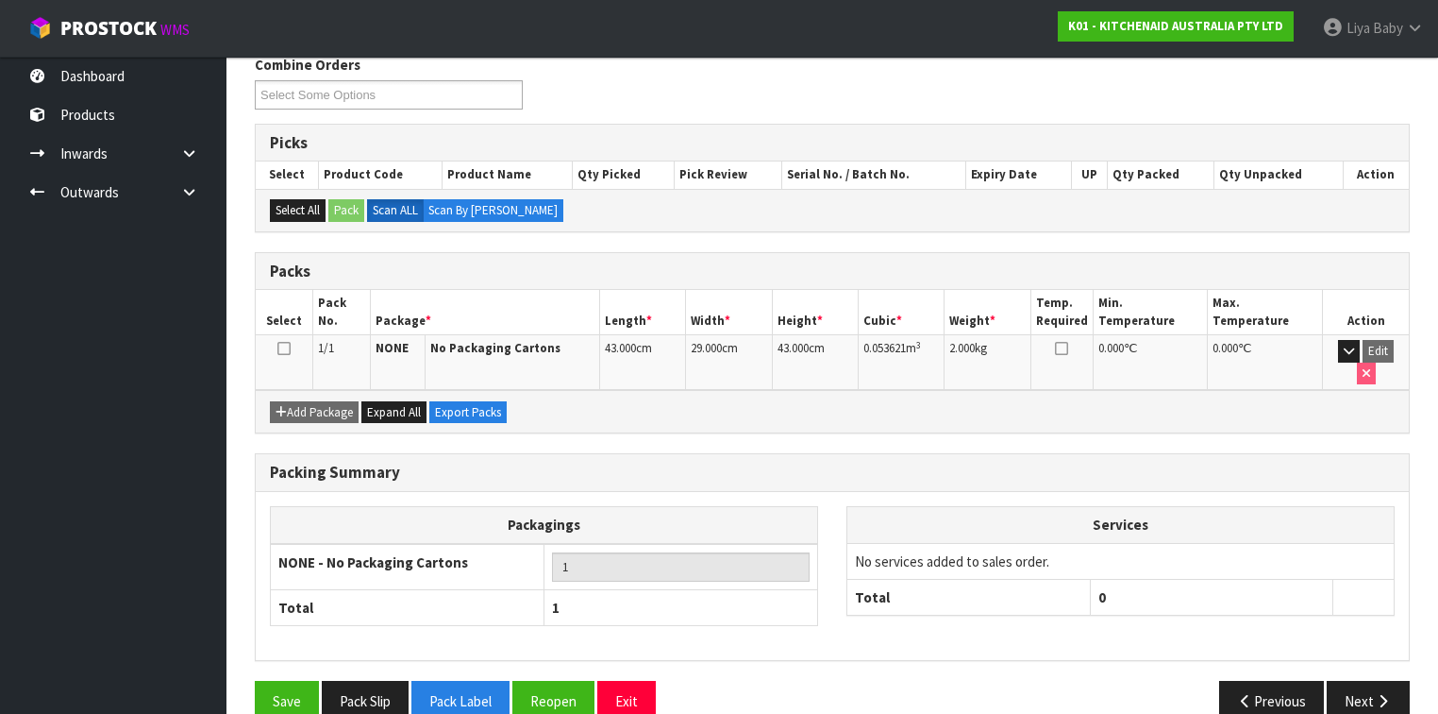
scroll to position [319, 0]
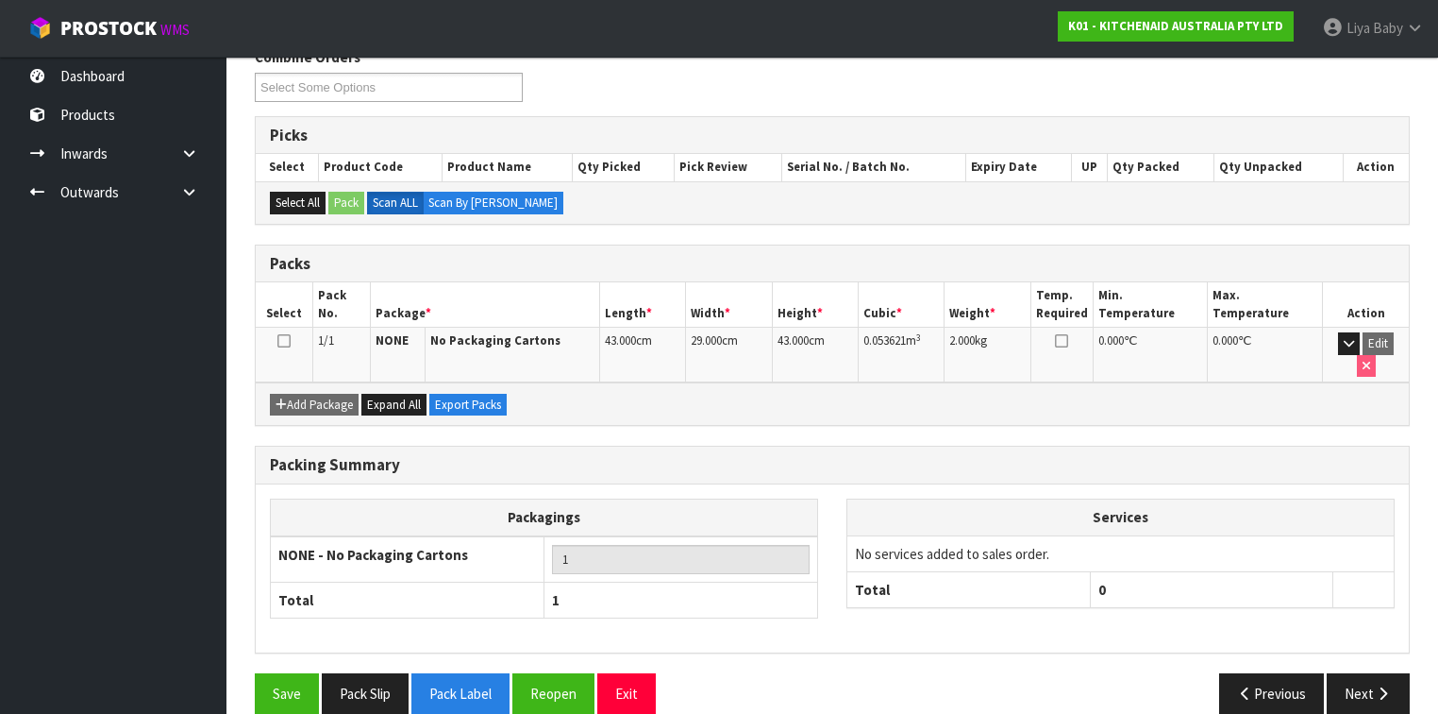
drag, startPoint x: 284, startPoint y: 335, endPoint x: 308, endPoint y: 335, distance: 23.6
click at [284, 341] on icon at bounding box center [283, 341] width 13 height 1
click at [1207, 551] on button "Next" at bounding box center [1368, 693] width 83 height 41
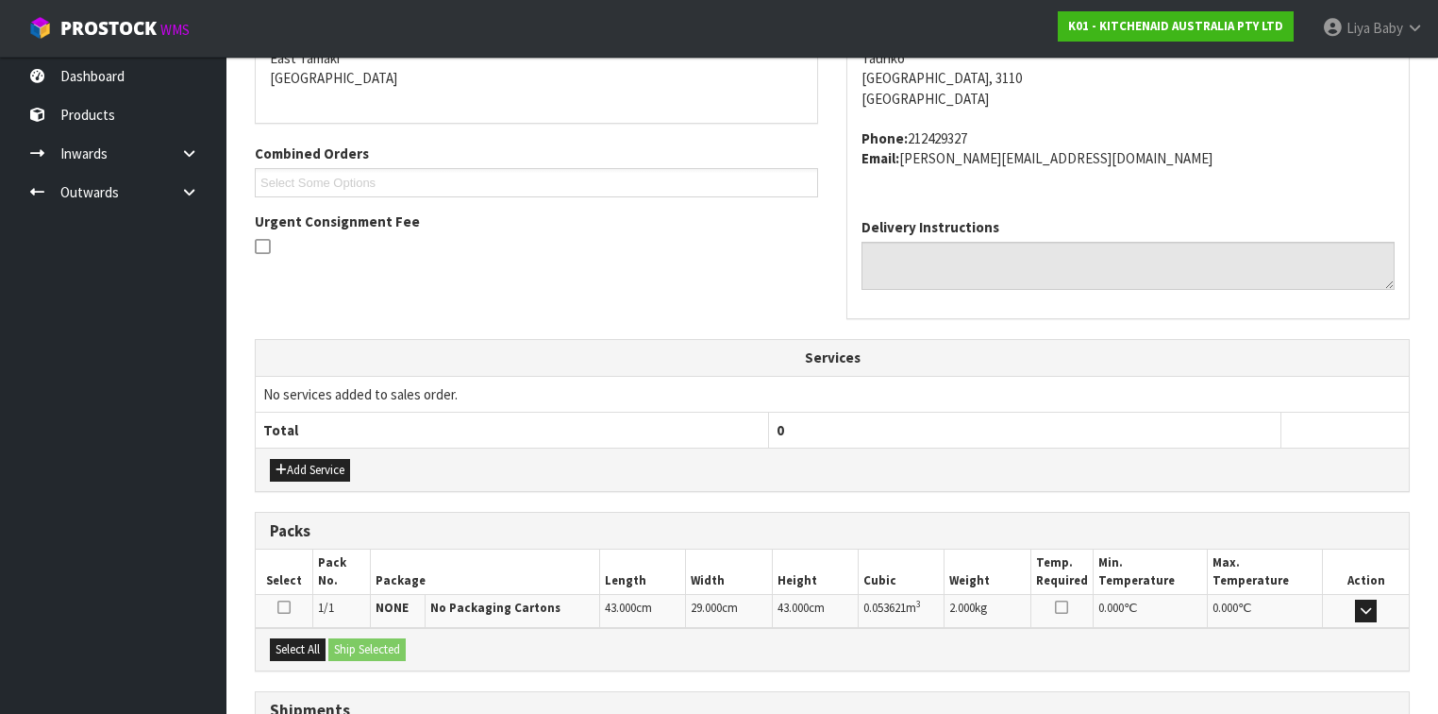
scroll to position [565, 0]
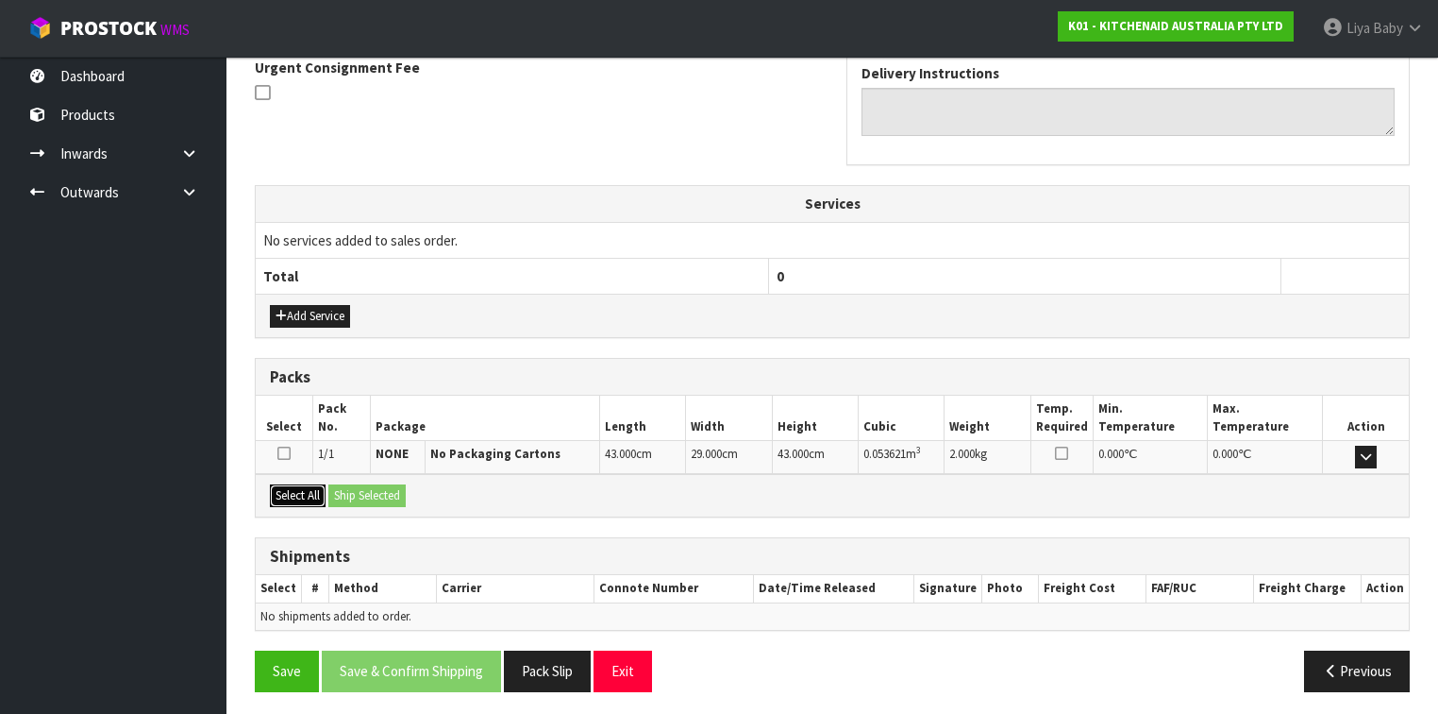
click at [280, 494] on button "Select All" at bounding box center [298, 495] width 56 height 23
click at [354, 489] on button "Ship Selected" at bounding box center [366, 495] width 77 height 23
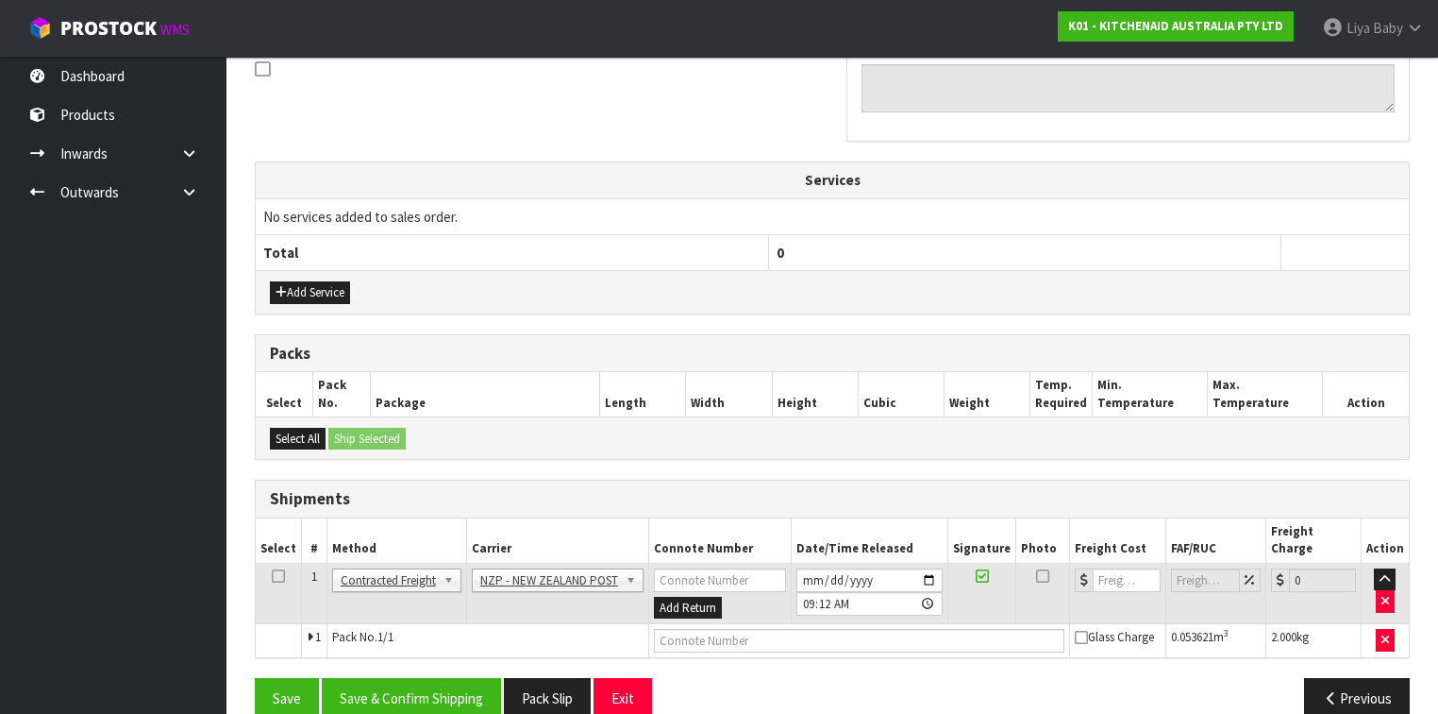
scroll to position [598, 0]
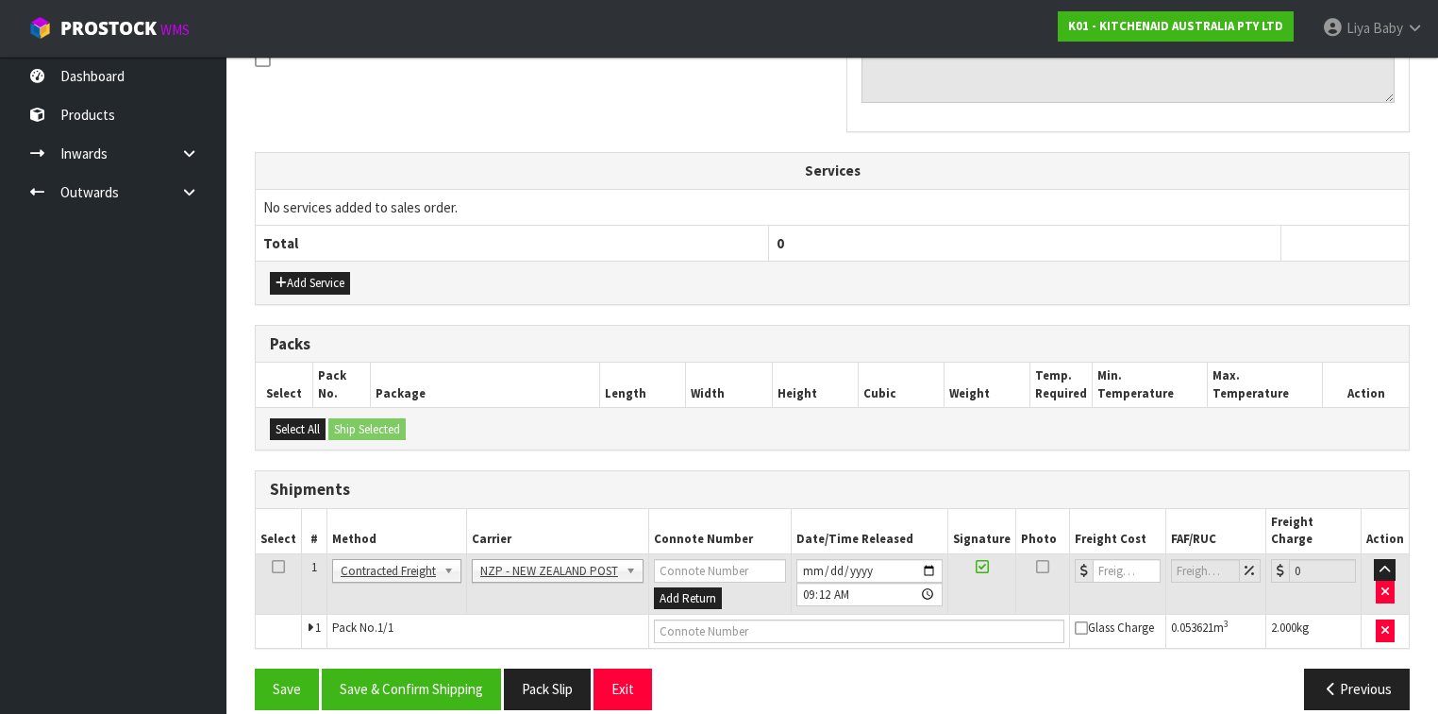
click at [272, 551] on icon at bounding box center [278, 566] width 13 height 1
click at [400, 551] on button "Save & Confirm Shipping" at bounding box center [411, 688] width 179 height 41
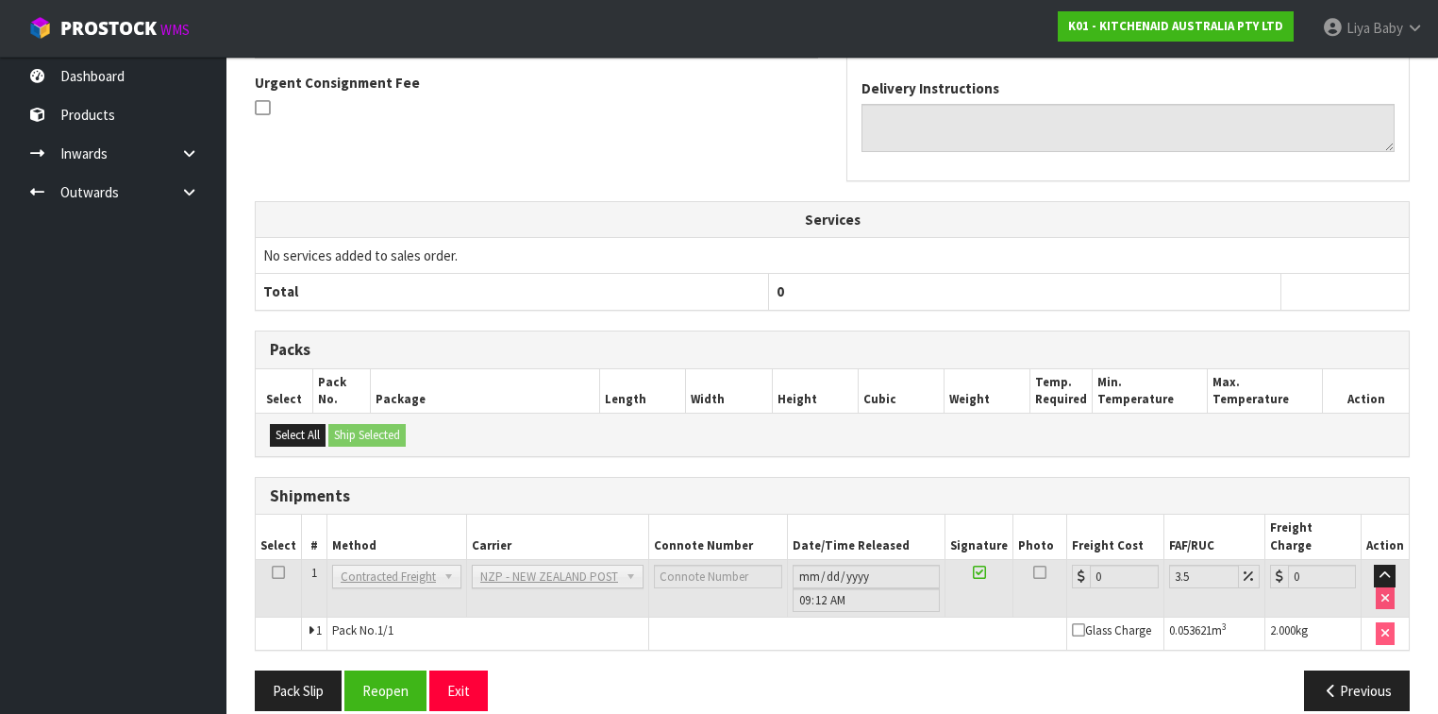
scroll to position [573, 0]
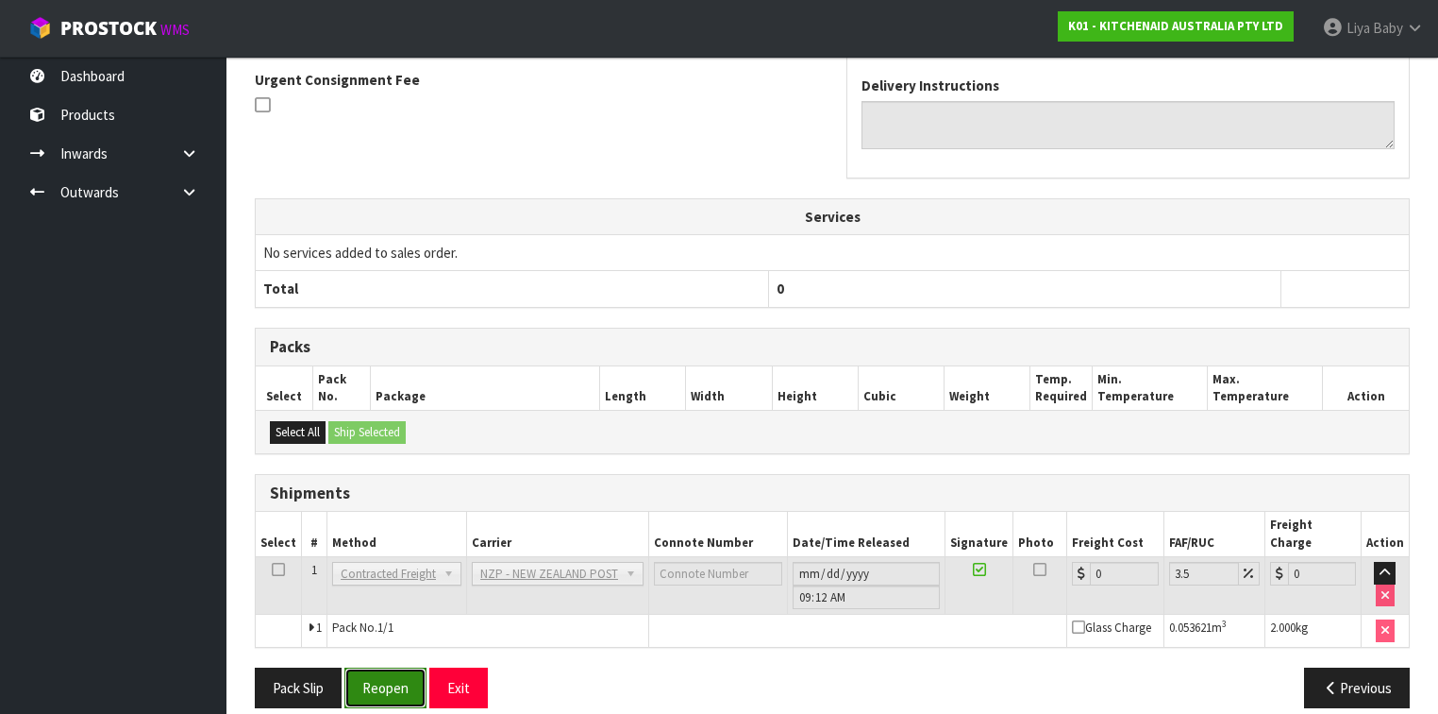
click at [380, 551] on button "Reopen" at bounding box center [385, 687] width 82 height 41
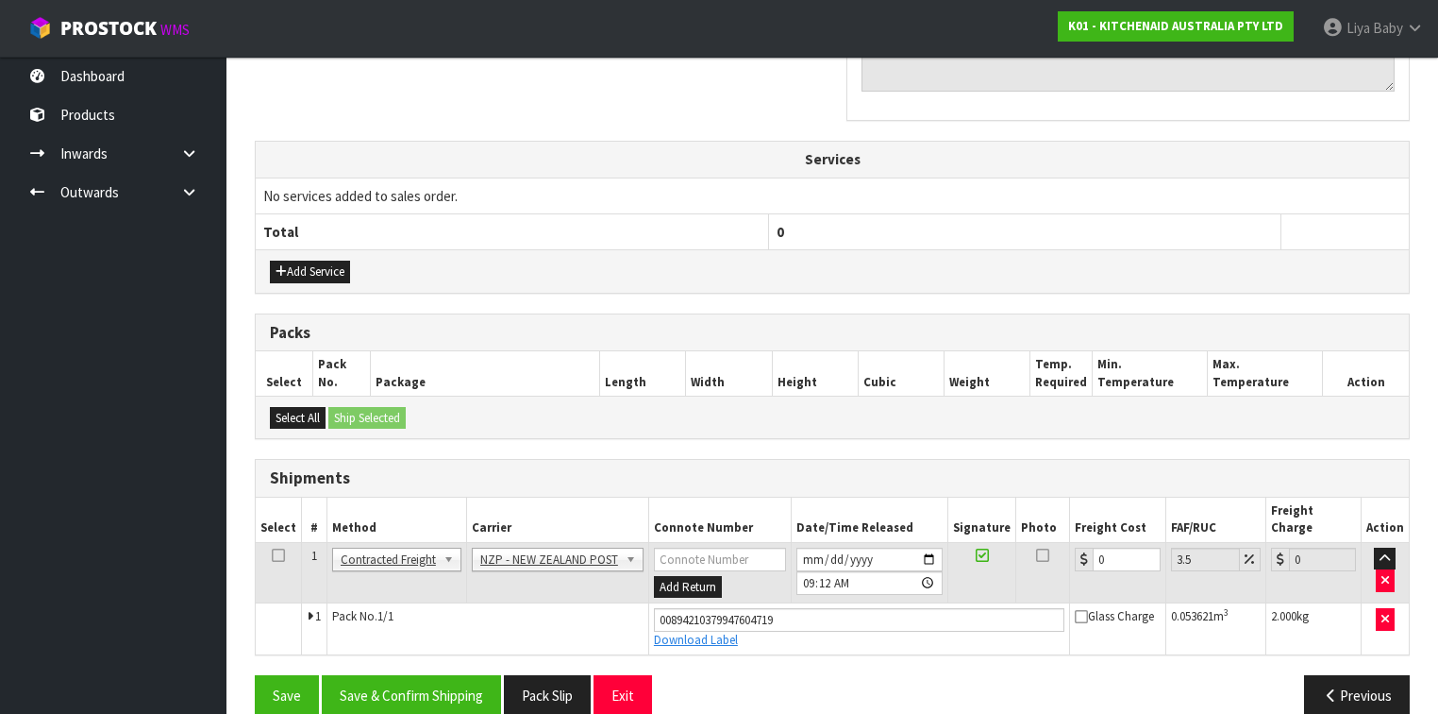
scroll to position [615, 0]
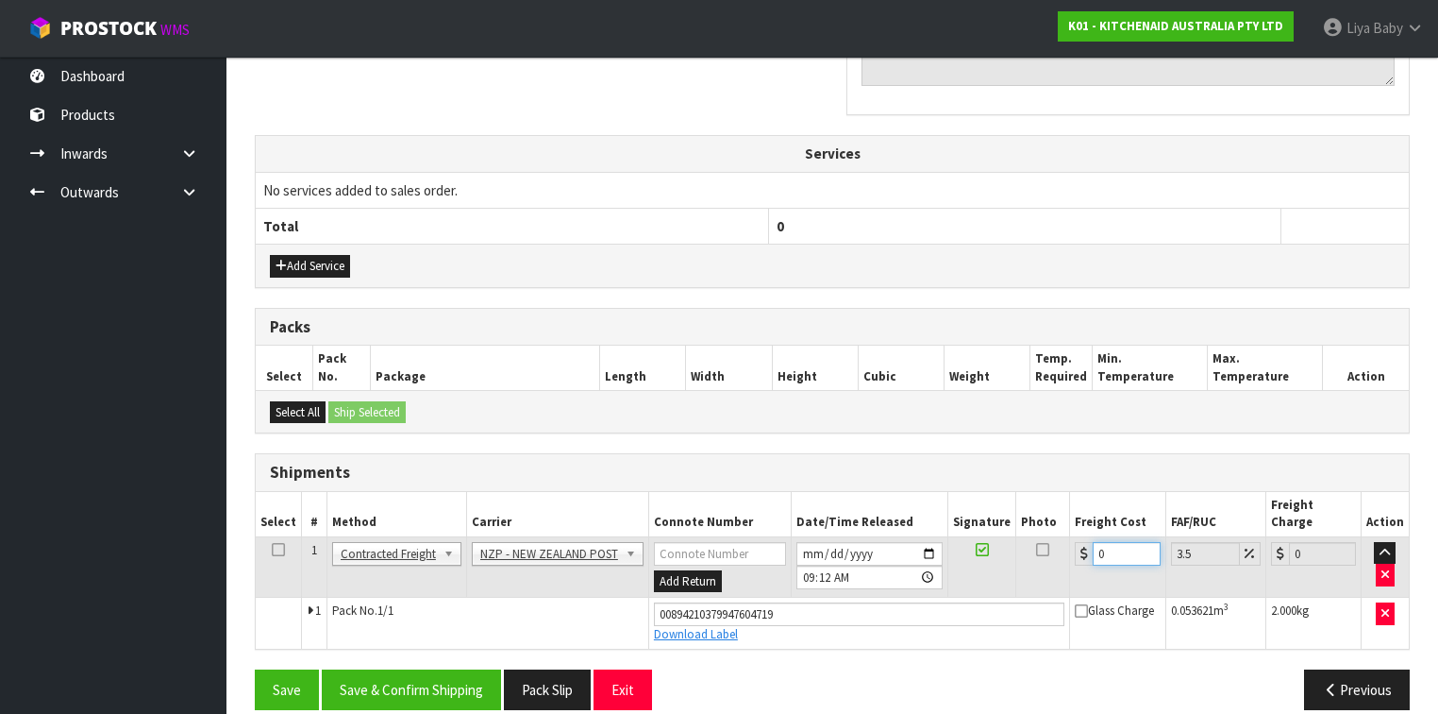
click at [1122, 542] on input "0" at bounding box center [1126, 554] width 67 height 24
type input "9"
type input "9.31"
type input "9.2"
type input "9.52"
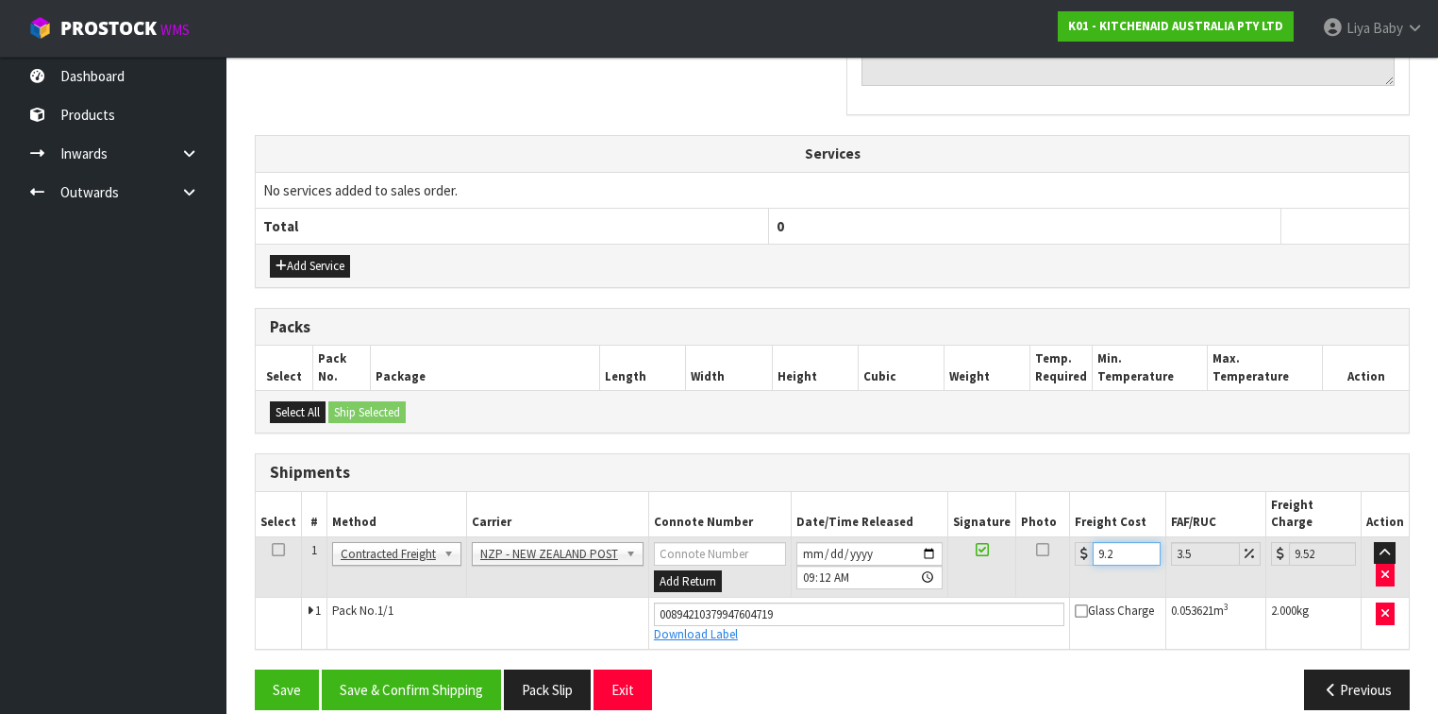
type input "9.26"
type input "9.58"
type input "9.26"
click at [275, 549] on icon at bounding box center [278, 549] width 13 height 1
click at [389, 551] on button "Save & Confirm Shipping" at bounding box center [411, 689] width 179 height 41
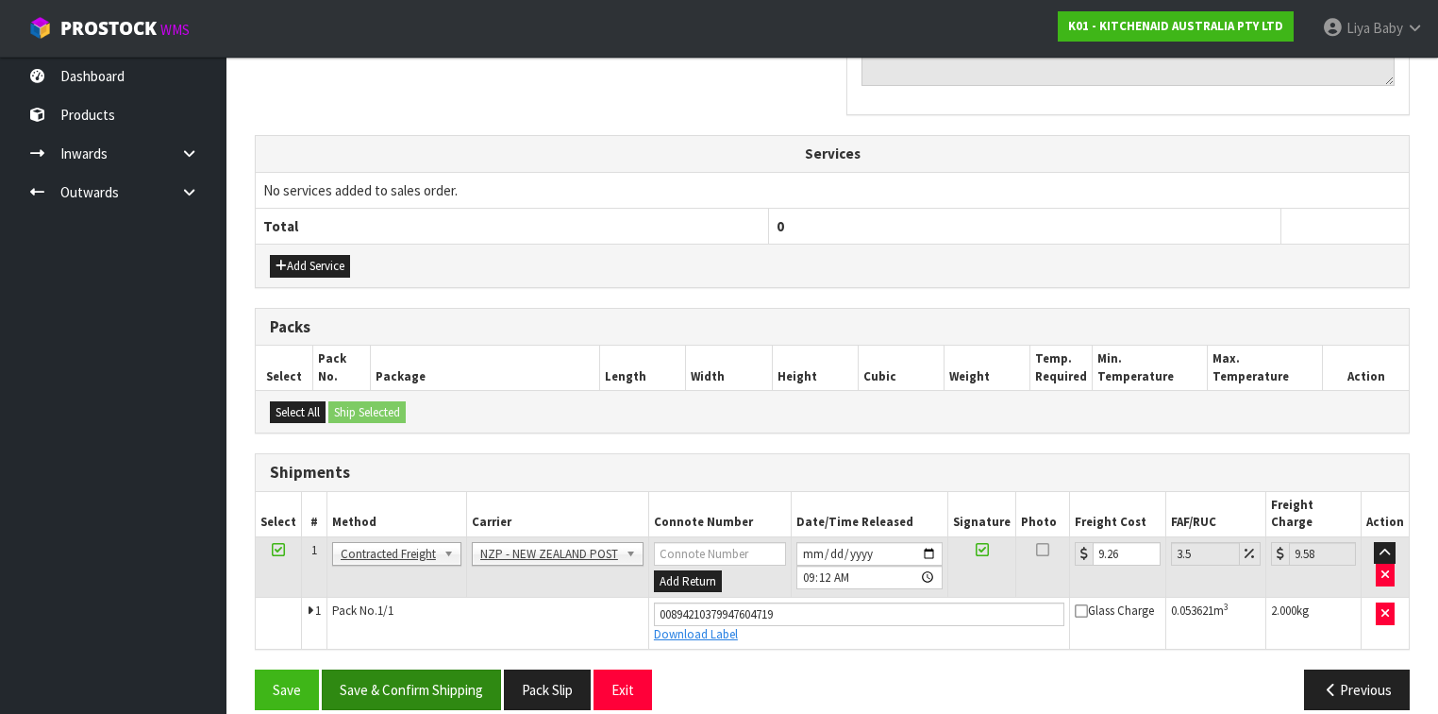
scroll to position [0, 0]
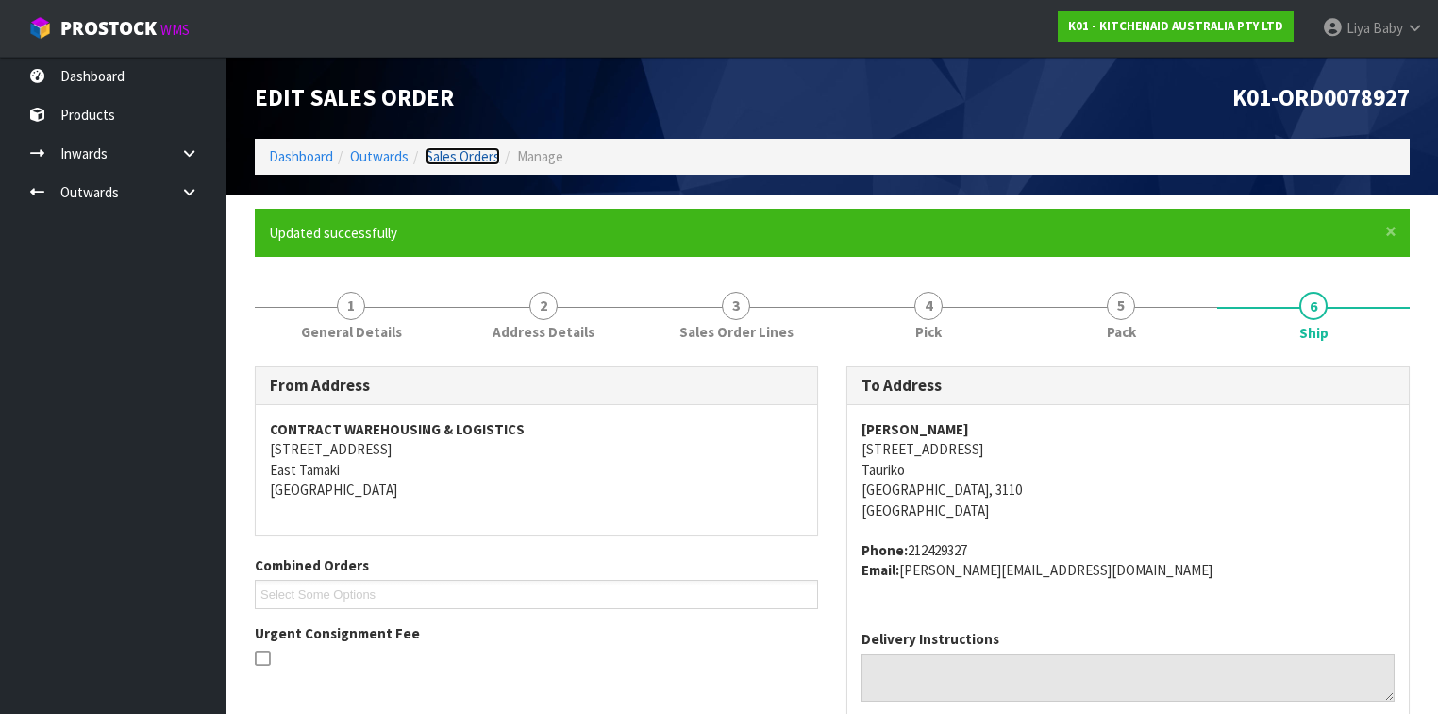
click at [458, 164] on link "Sales Orders" at bounding box center [463, 156] width 75 height 18
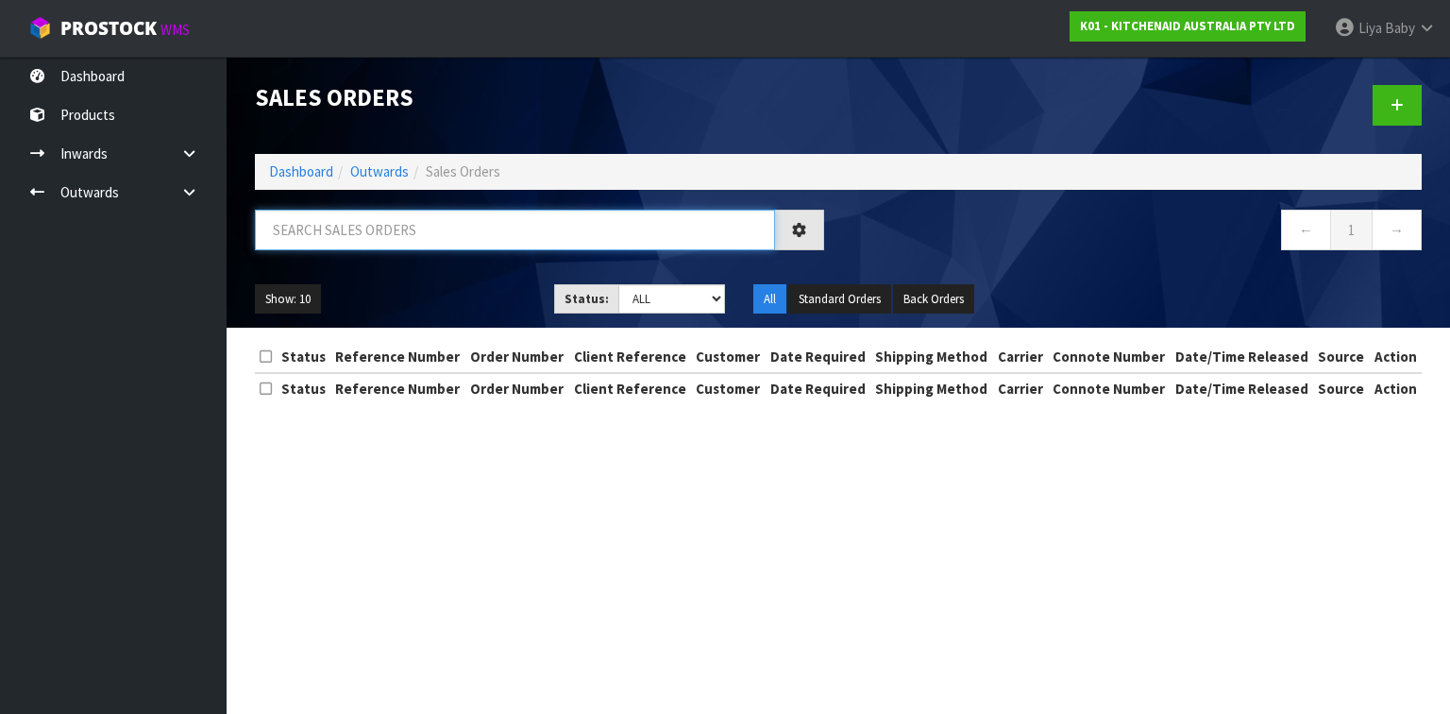
click at [428, 239] on input "text" at bounding box center [515, 230] width 520 height 41
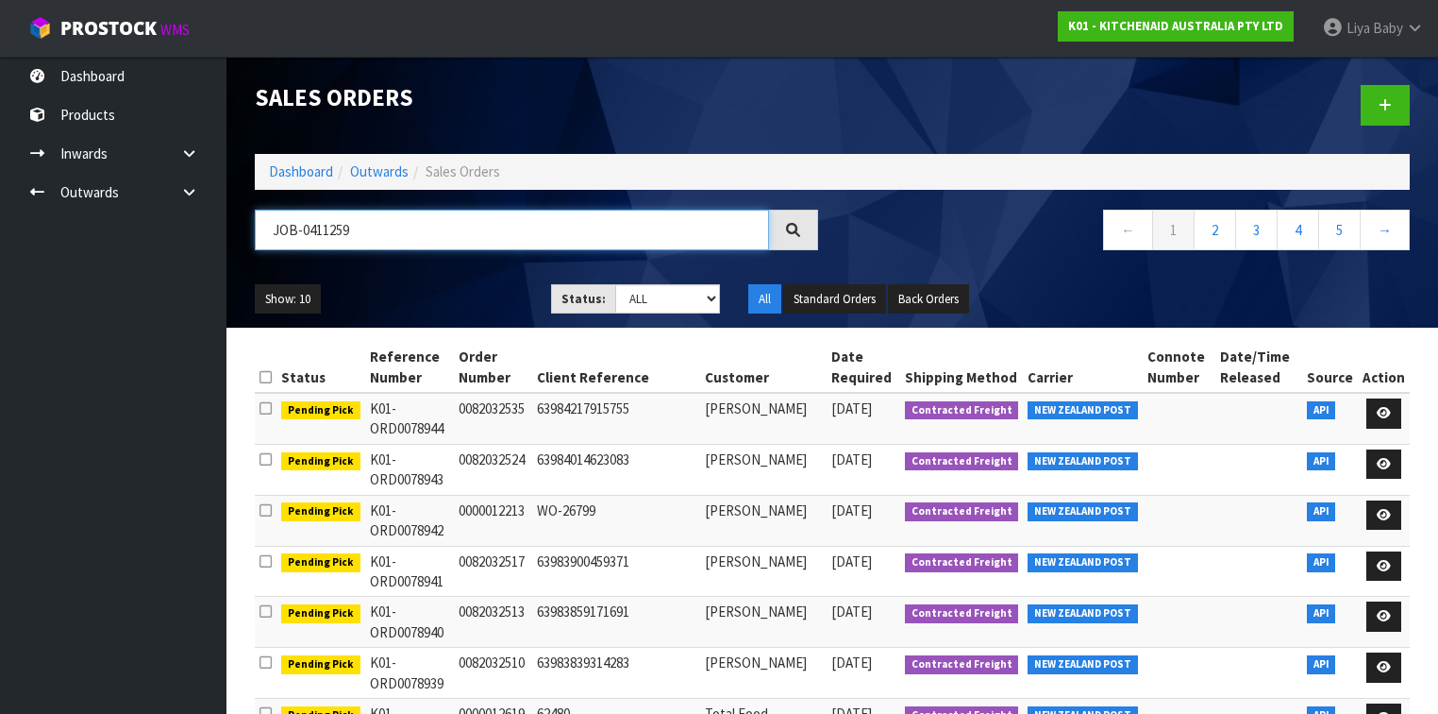
type input "JOB-0411259"
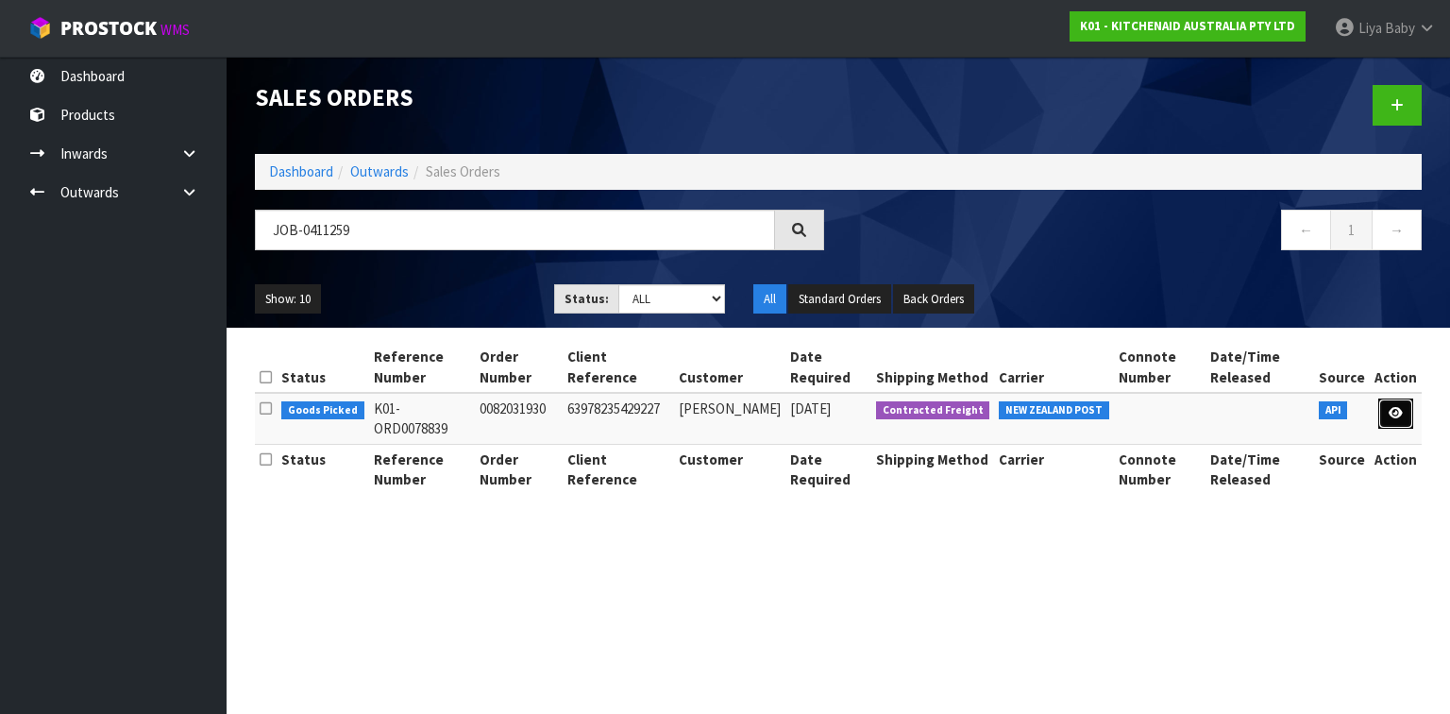
click at [1207, 416] on icon at bounding box center [1395, 413] width 14 height 12
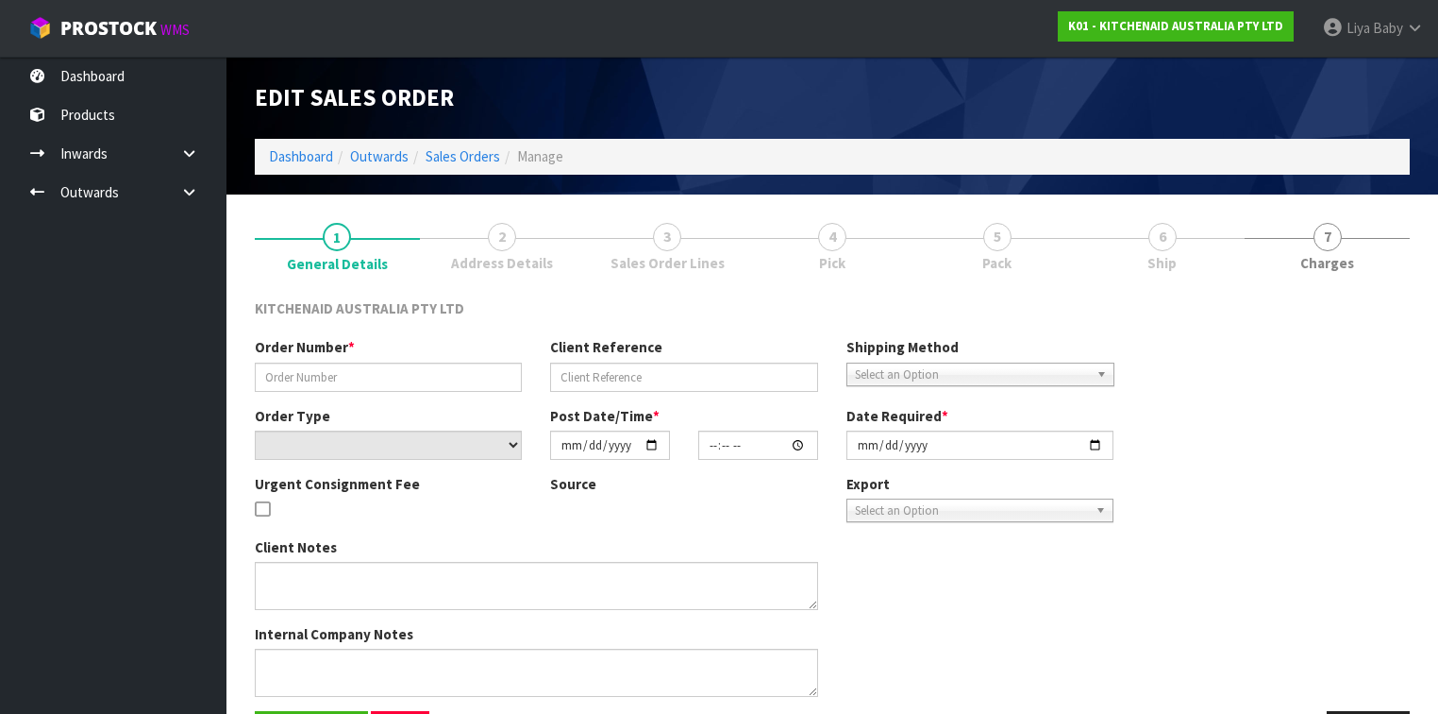
type input "0082031930"
type input "63978235429227"
select select "number:0"
type input "[DATE]"
type input "11:39:07.000"
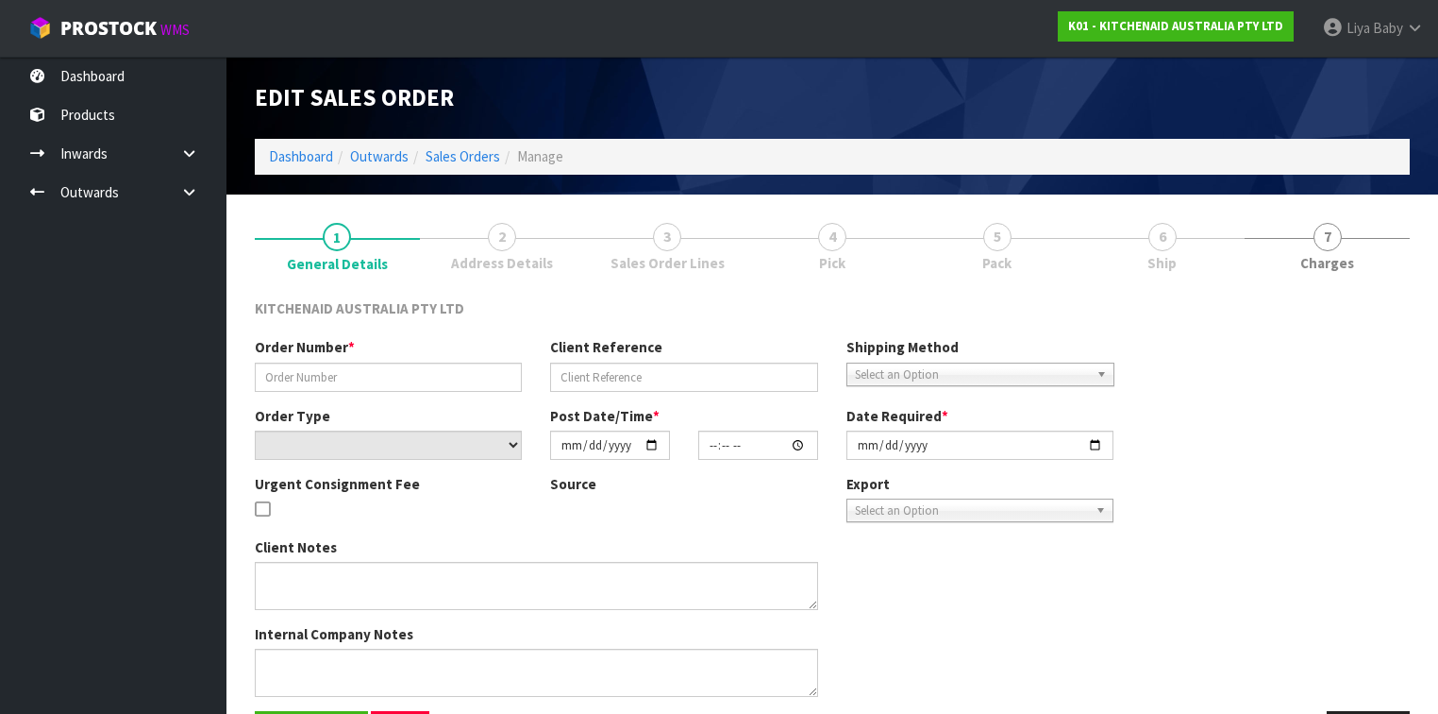
type input "[DATE]"
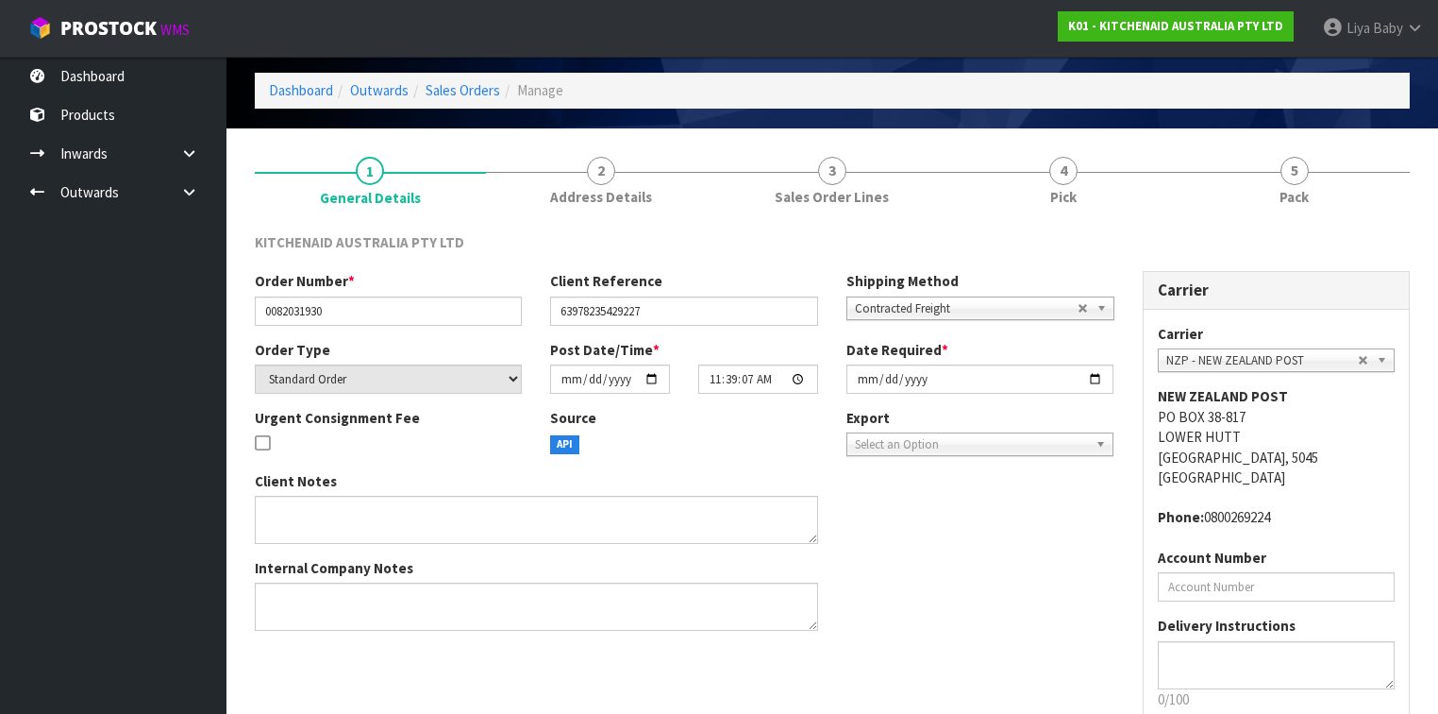
scroll to position [177, 0]
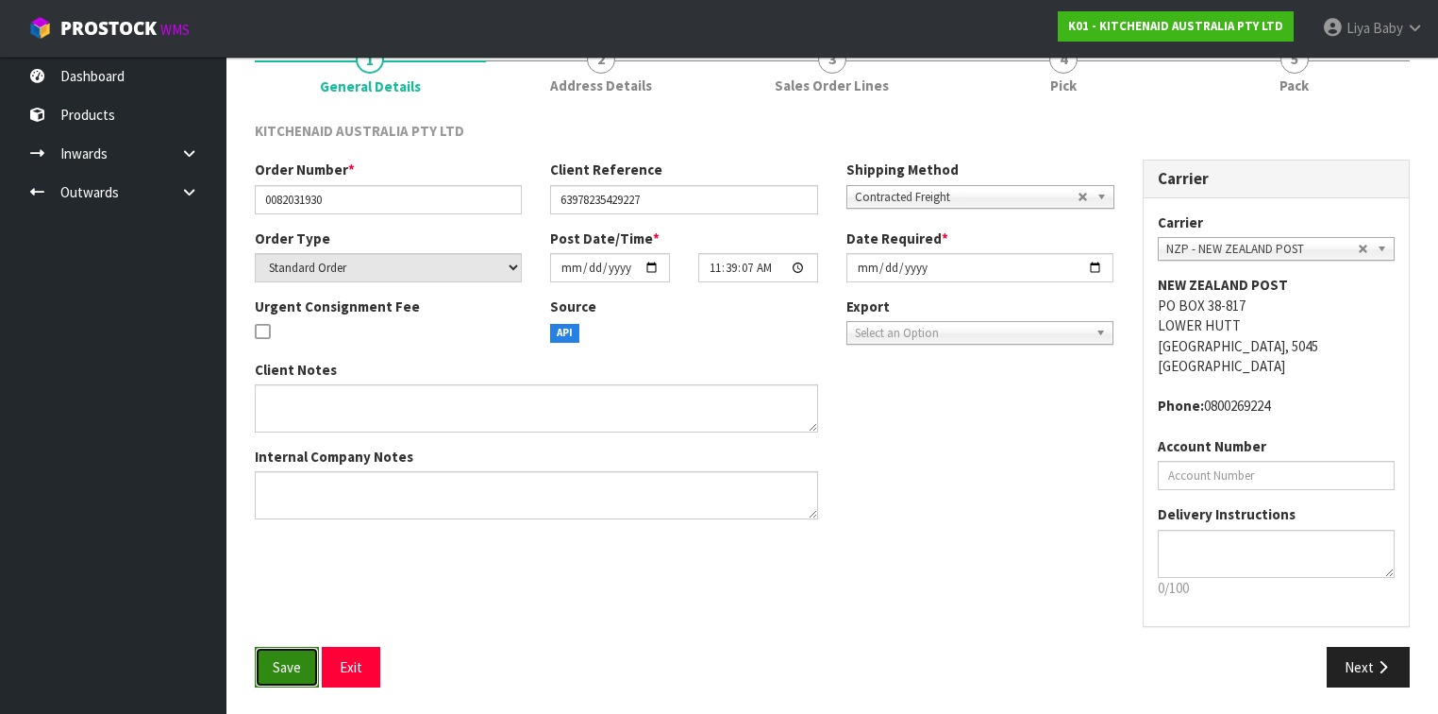
click at [280, 551] on span "Save" at bounding box center [287, 667] width 28 height 18
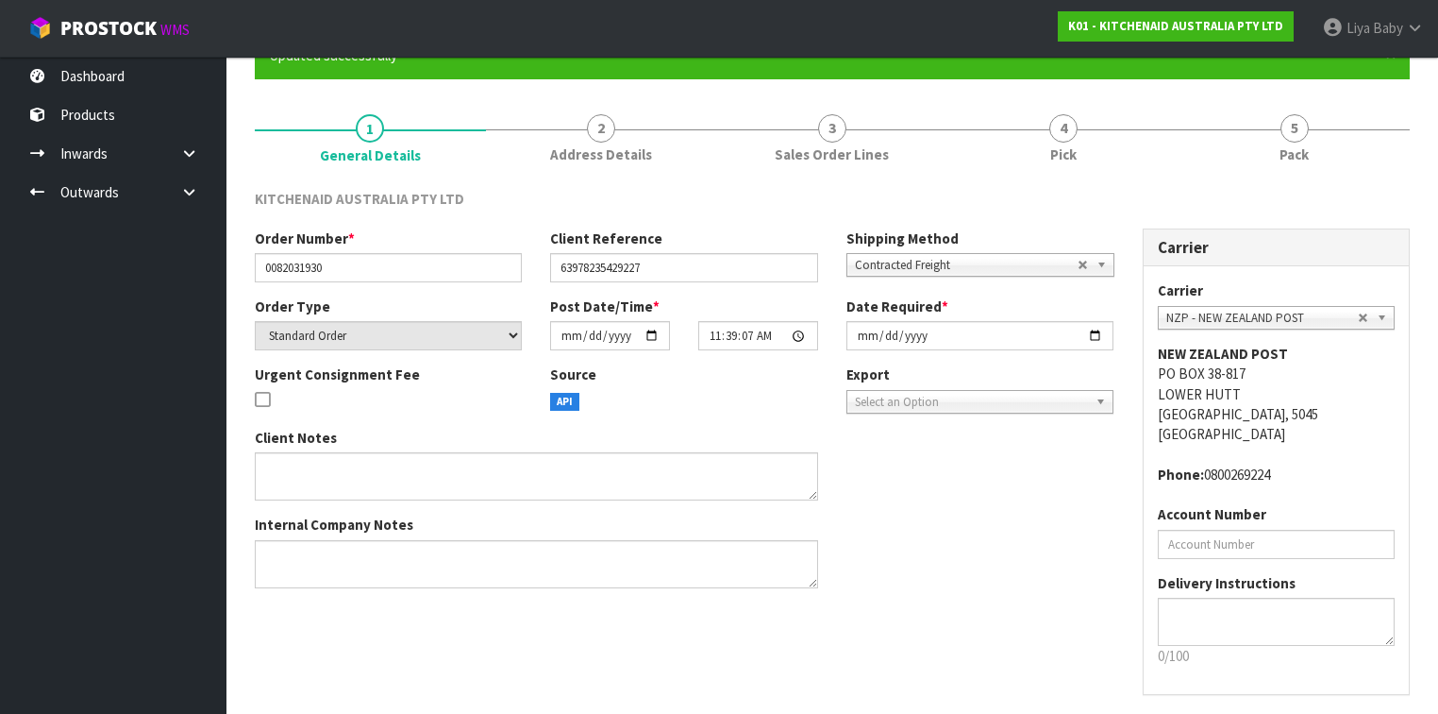
scroll to position [0, 0]
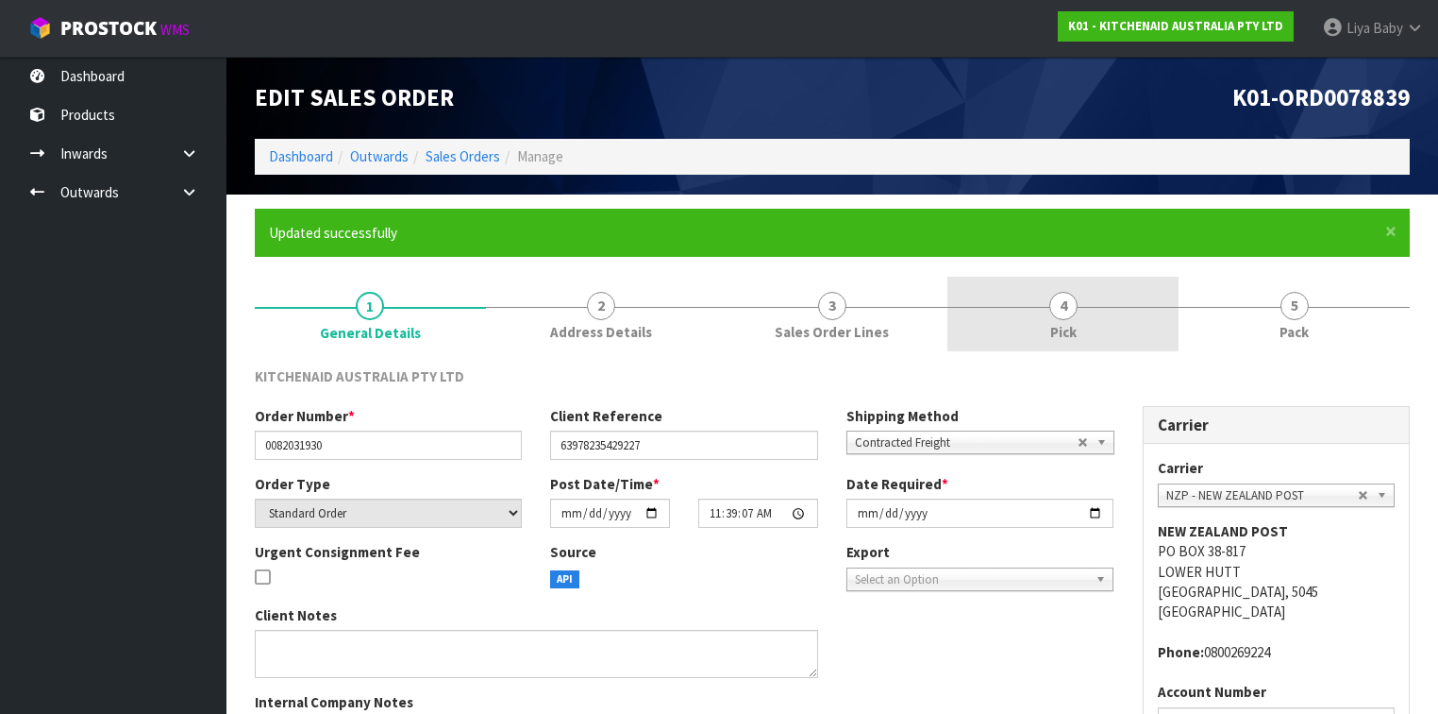
click at [1095, 320] on link "4 Pick" at bounding box center [1063, 314] width 231 height 75
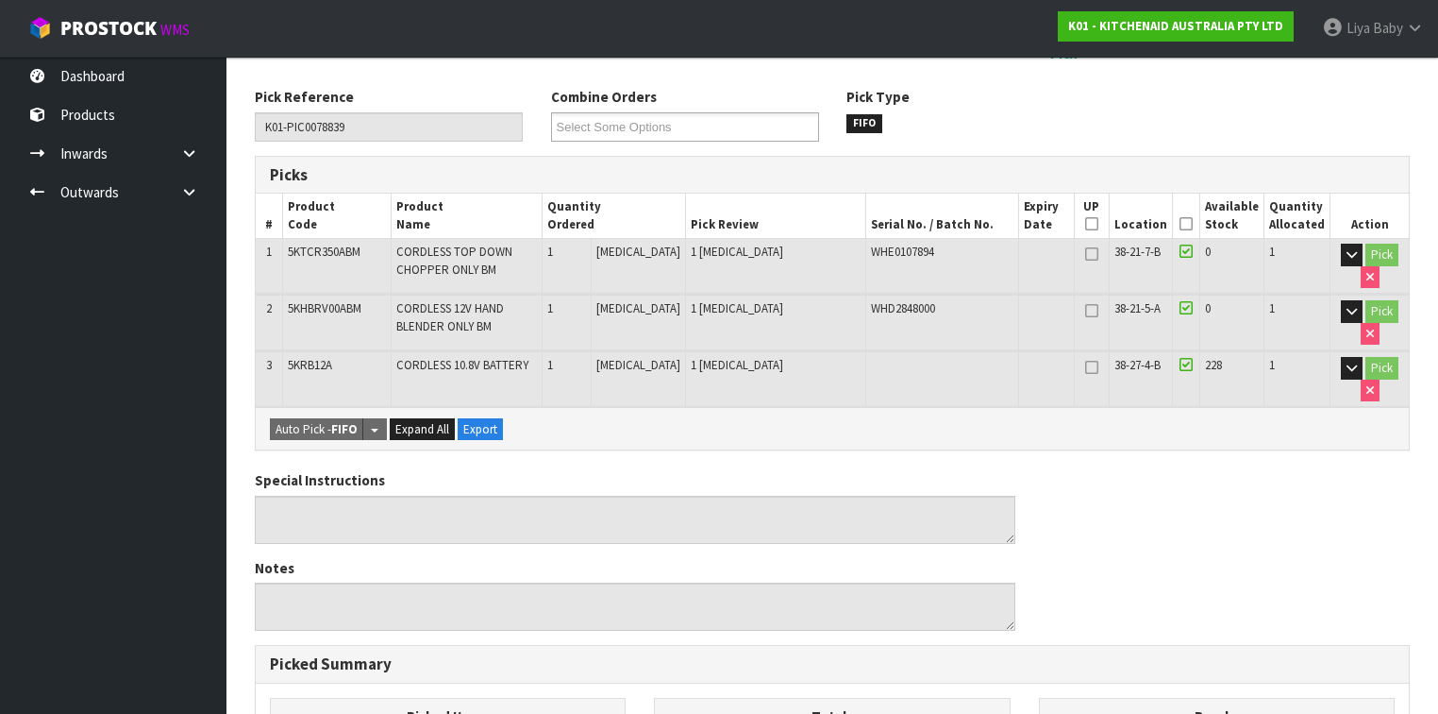
scroll to position [302, 0]
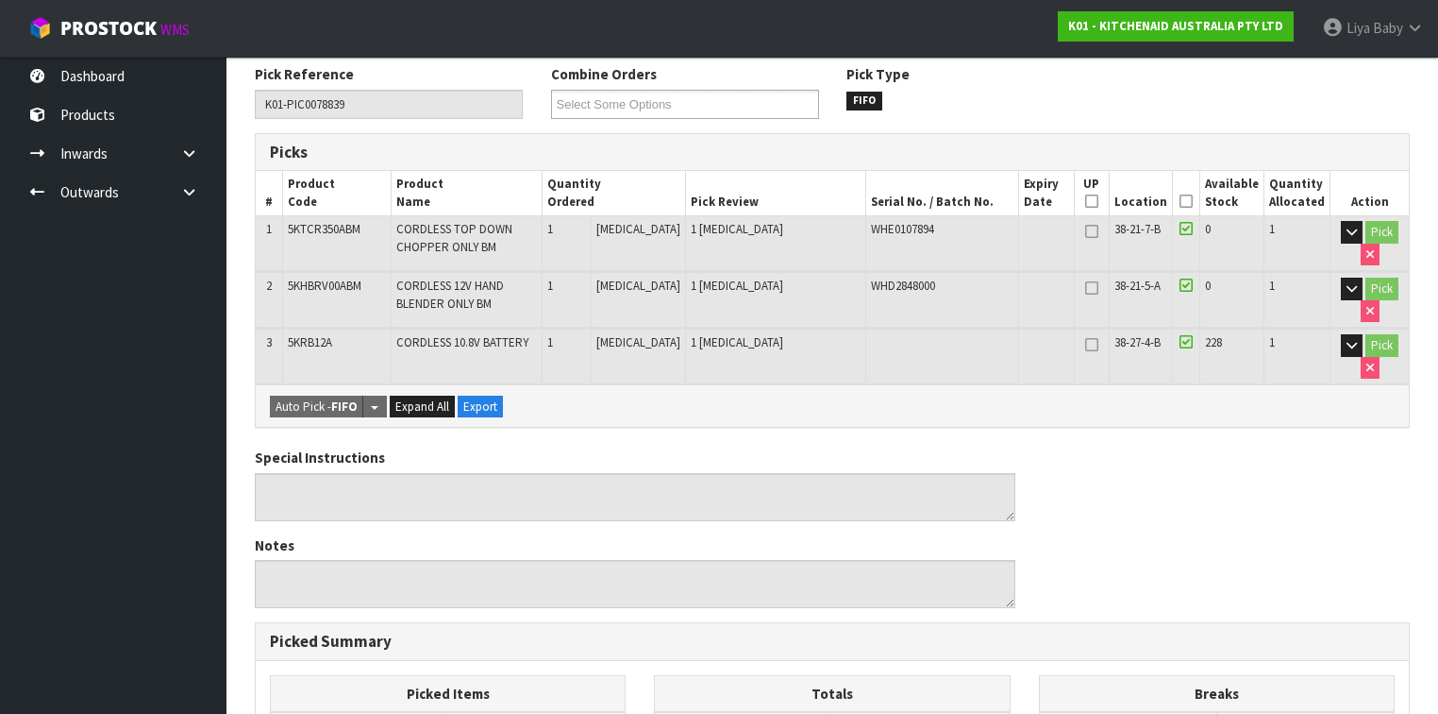
click at [1192, 201] on icon at bounding box center [1186, 201] width 13 height 1
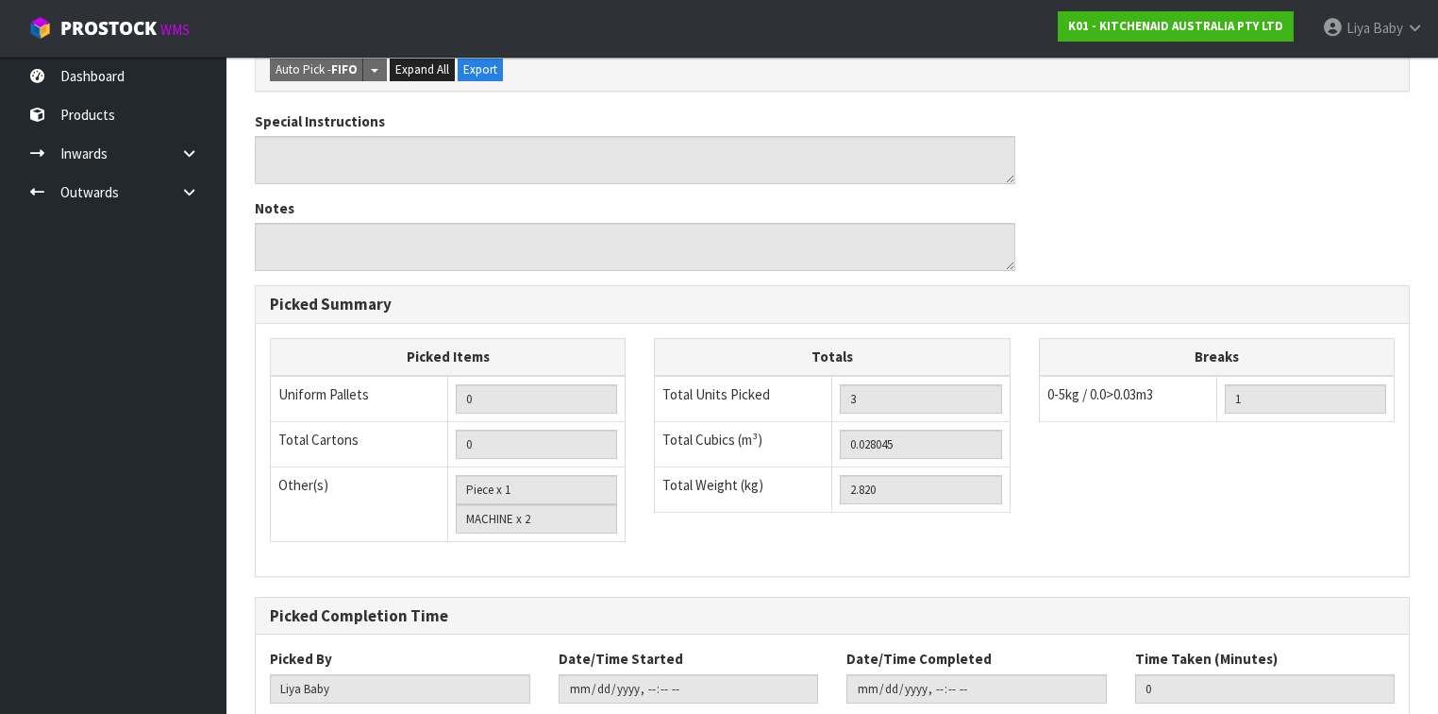
scroll to position [819, 0]
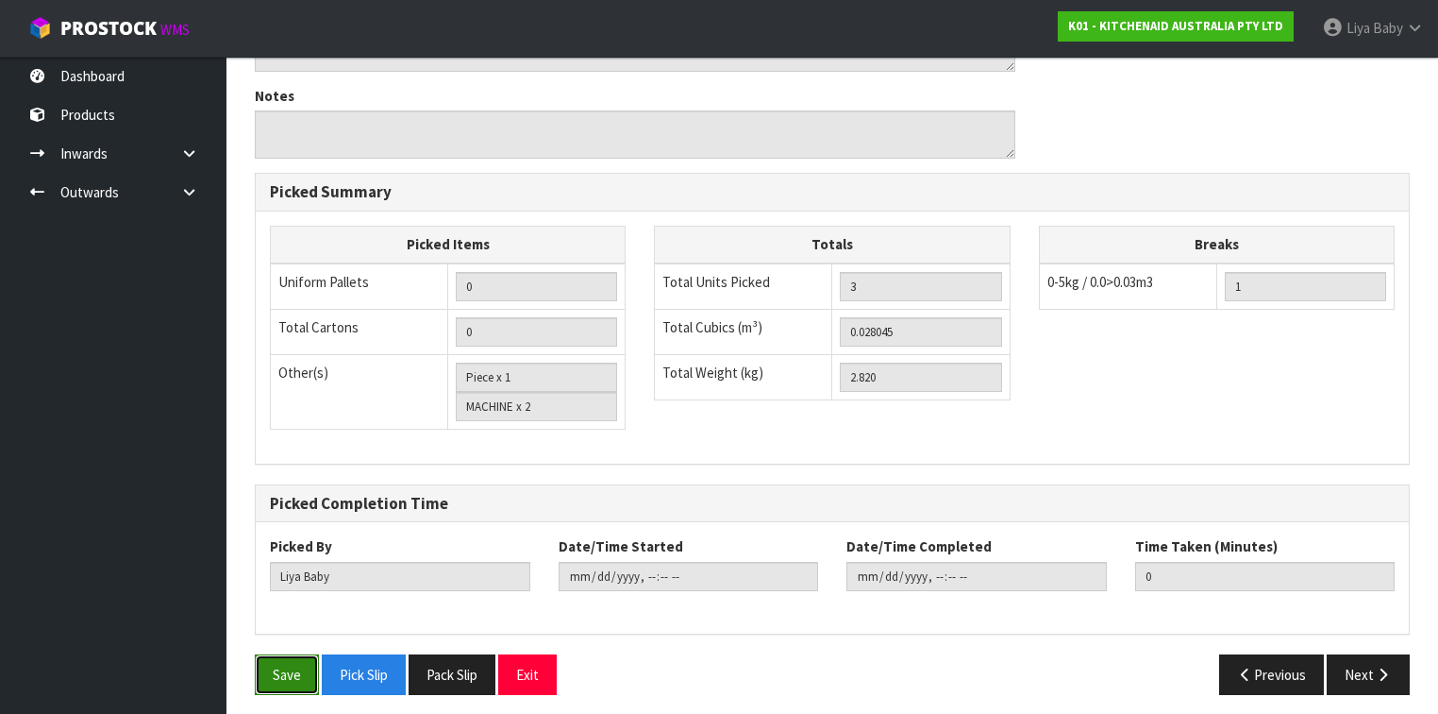
click at [298, 551] on button "Save" at bounding box center [287, 674] width 64 height 41
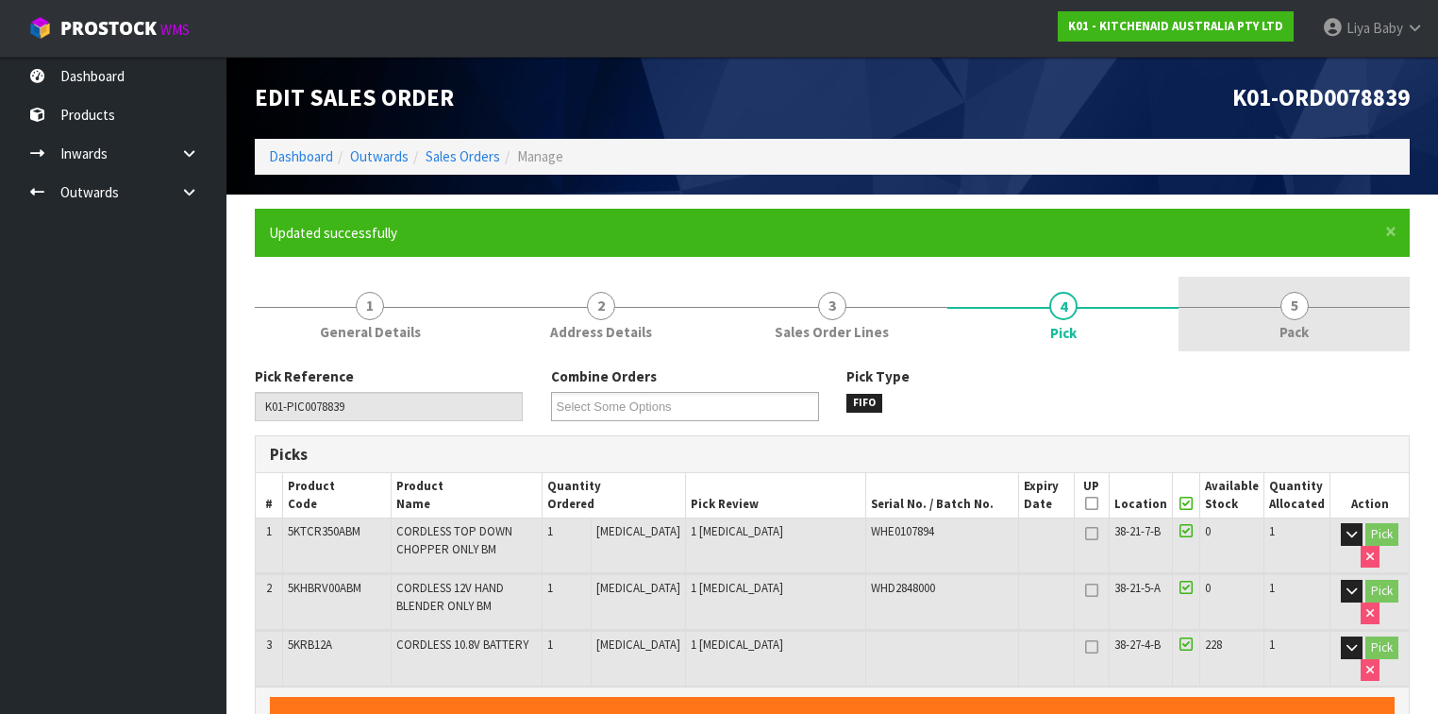
type input "[DATE]T09:15:45"
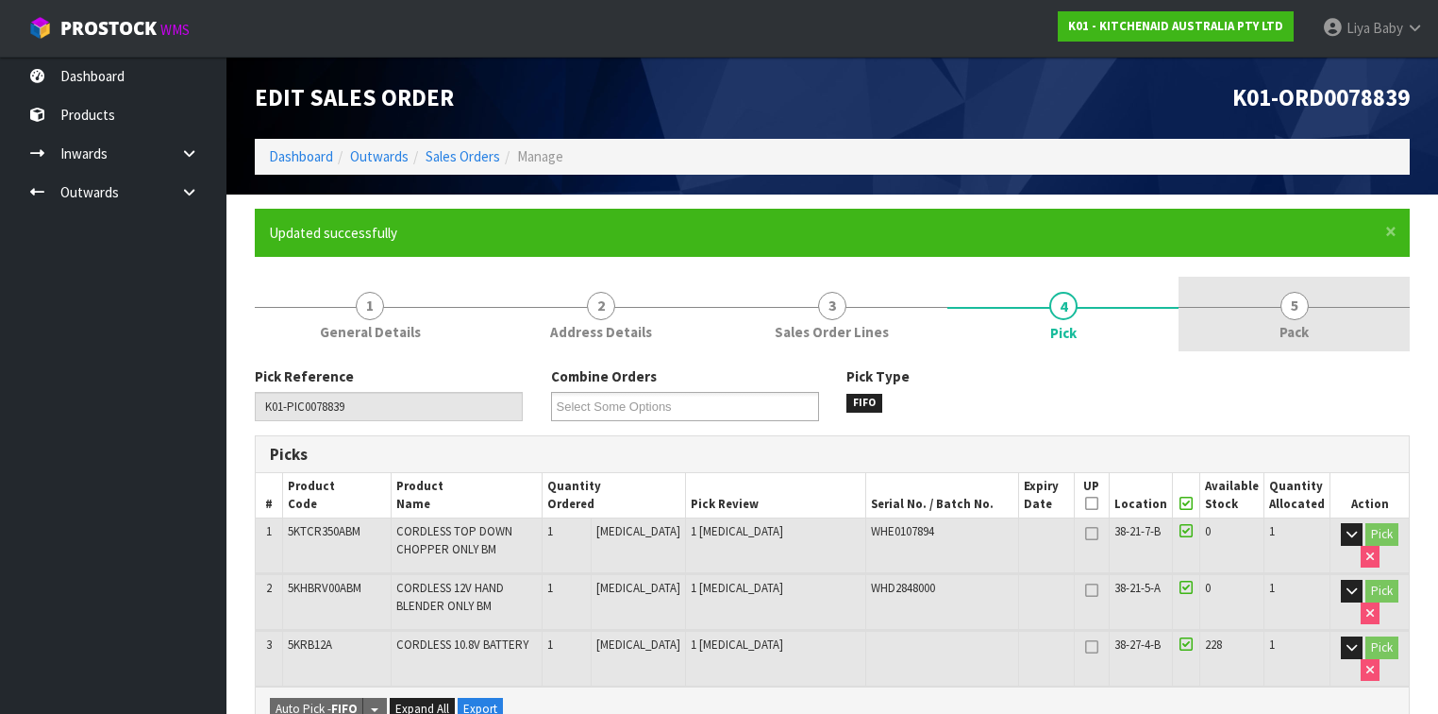
click at [1207, 314] on link "5 Pack" at bounding box center [1294, 314] width 231 height 75
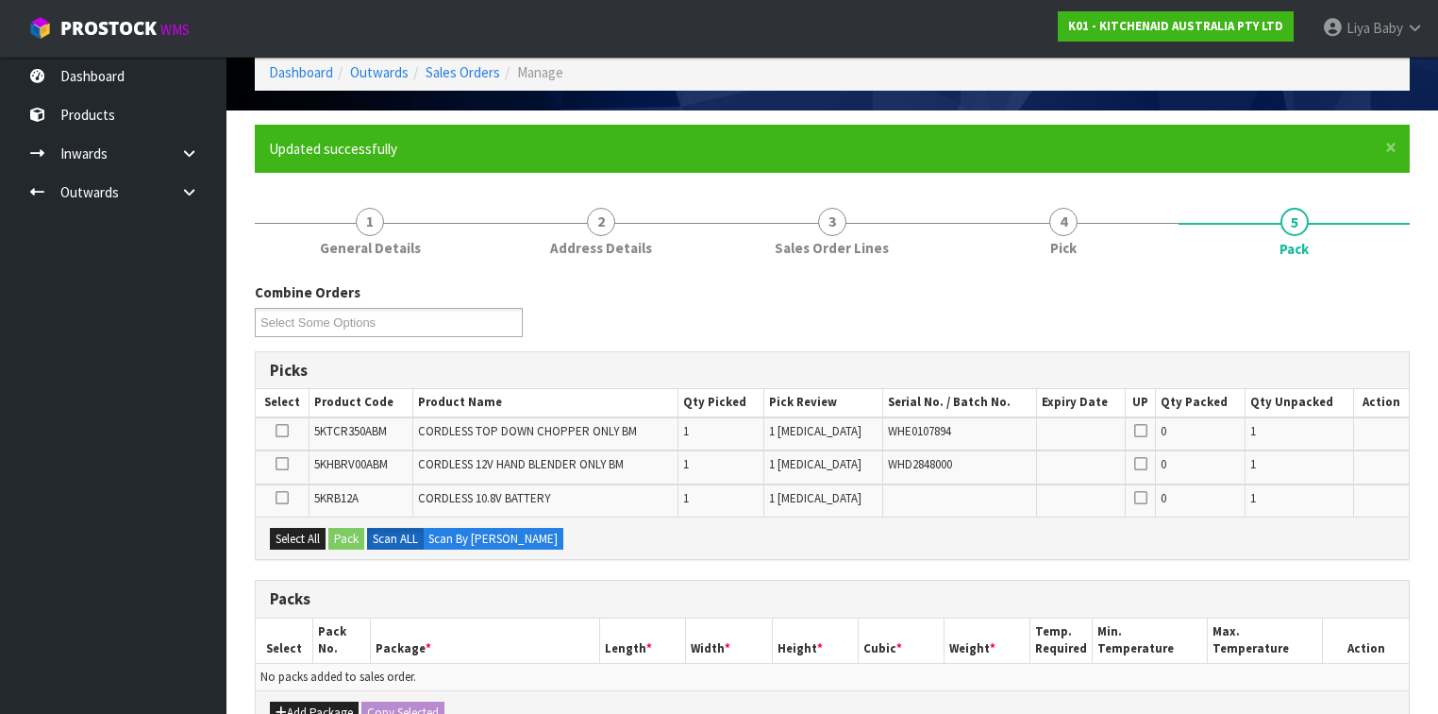
scroll to position [302, 0]
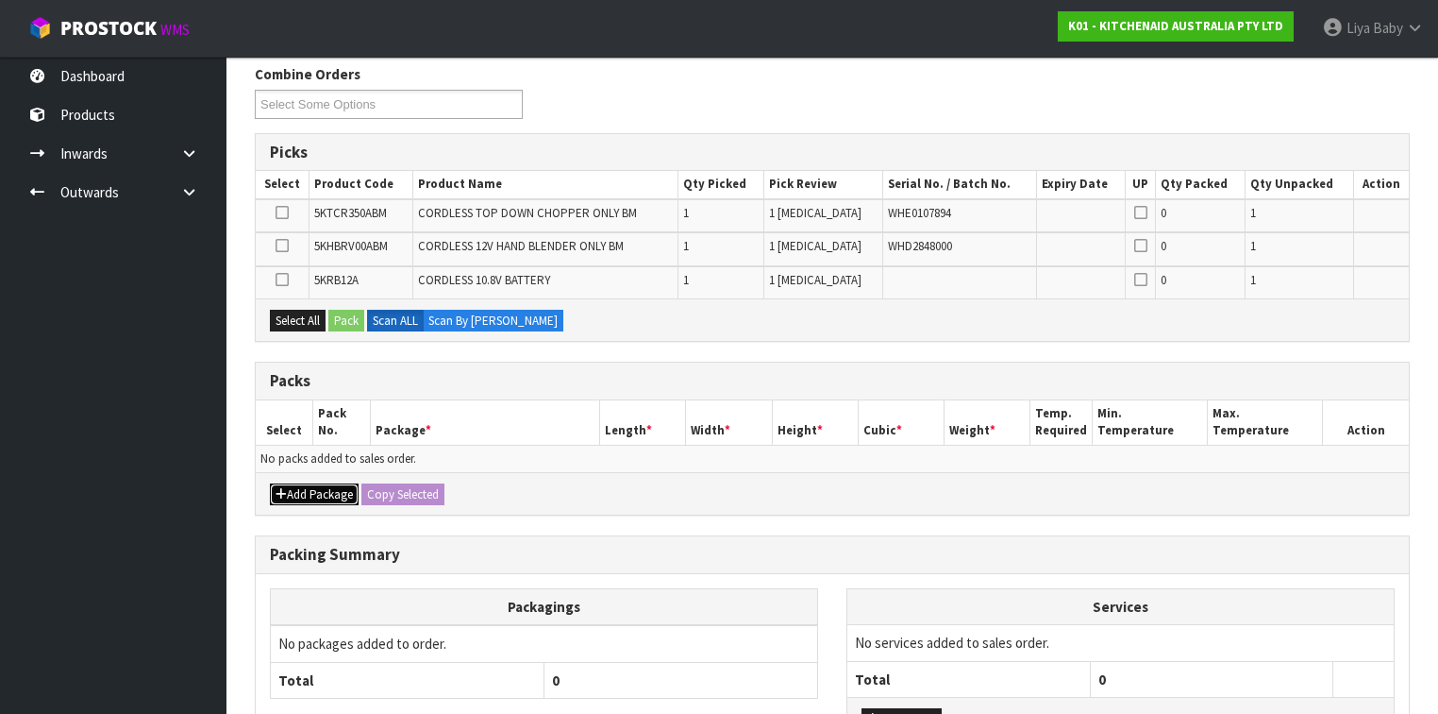
click at [307, 483] on button "Add Package" at bounding box center [314, 494] width 89 height 23
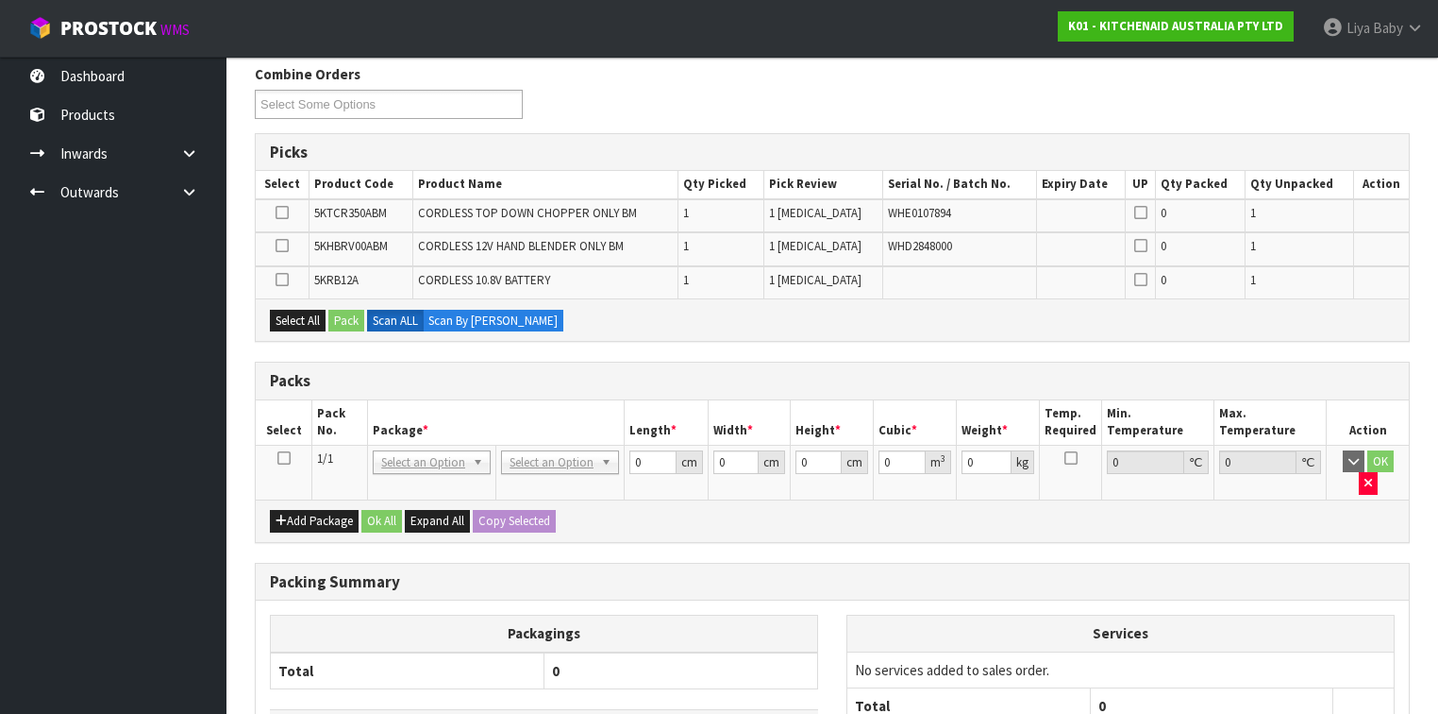
click at [283, 458] on icon at bounding box center [283, 458] width 13 height 1
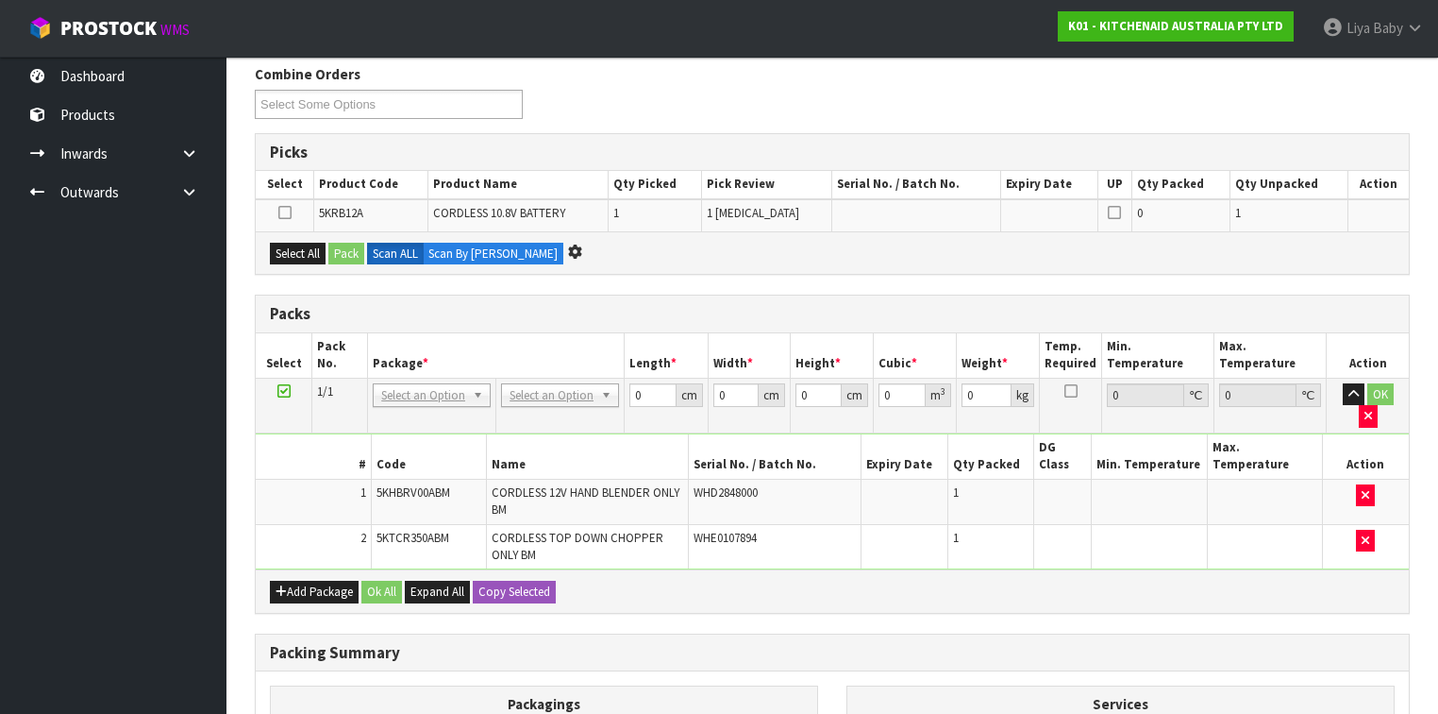
scroll to position [0, 0]
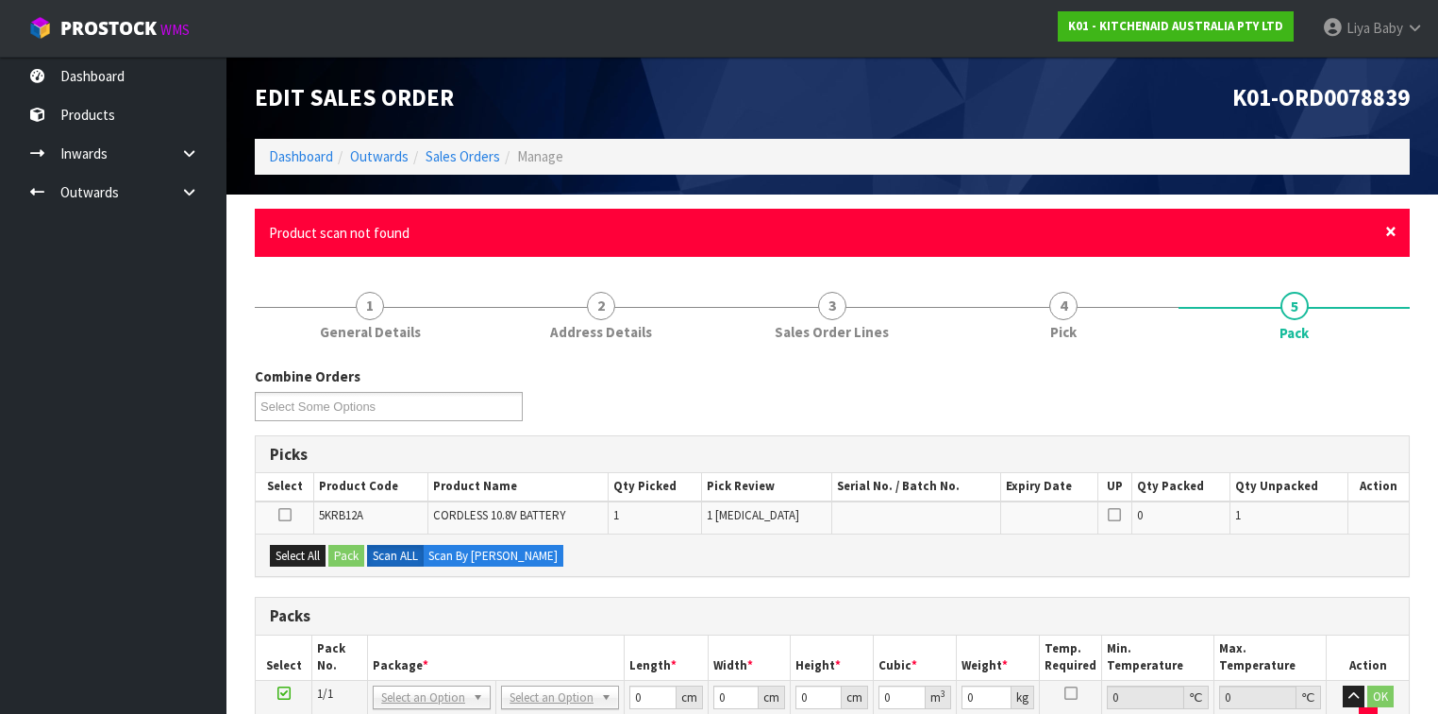
click at [1207, 228] on span "×" at bounding box center [1390, 231] width 11 height 26
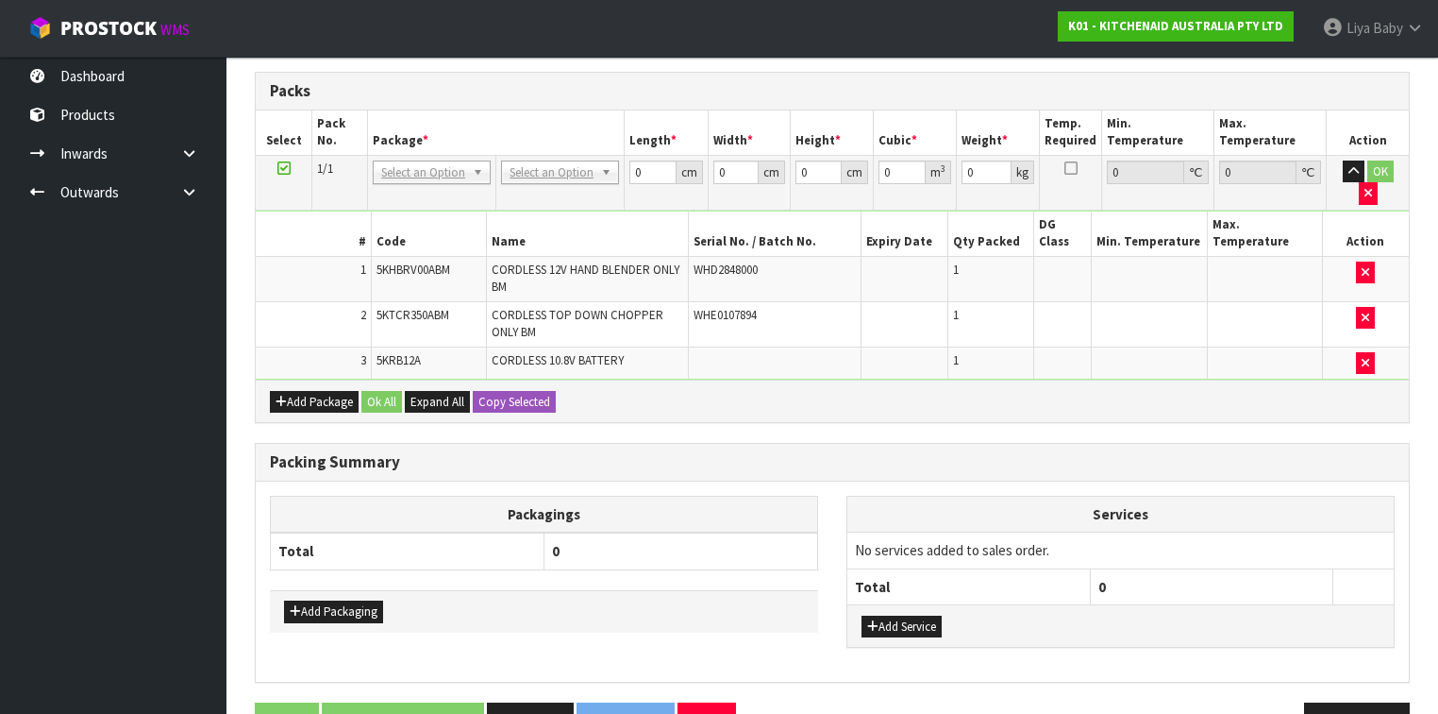
scroll to position [434, 0]
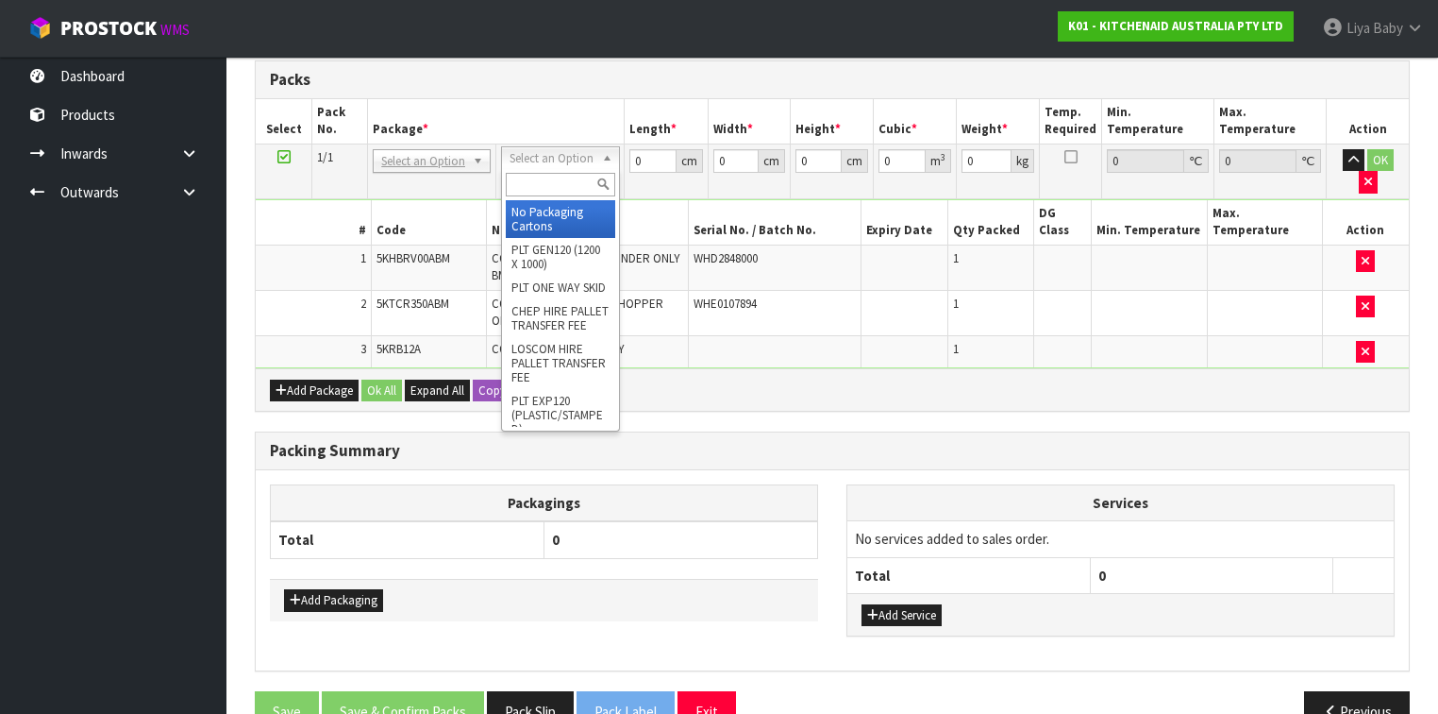
click at [570, 179] on input "text" at bounding box center [560, 185] width 109 height 24
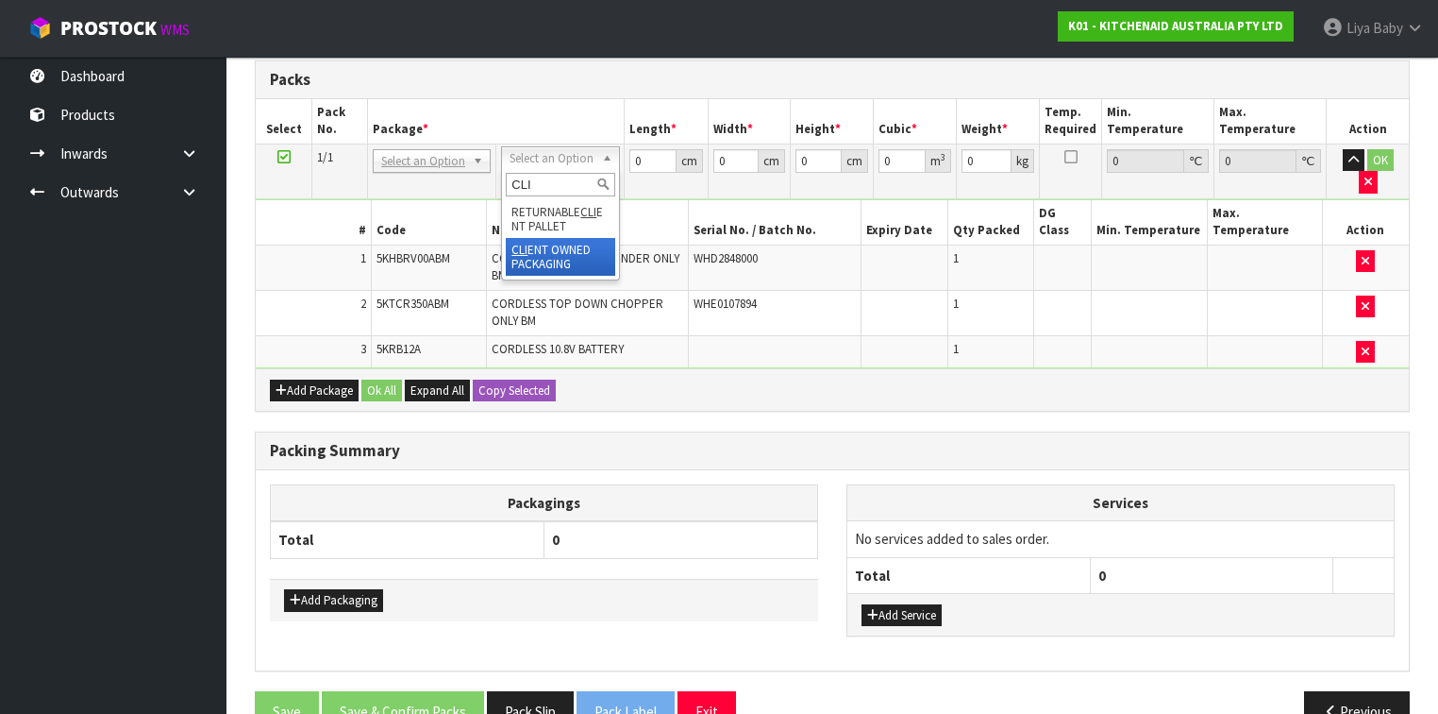
type input "CLI"
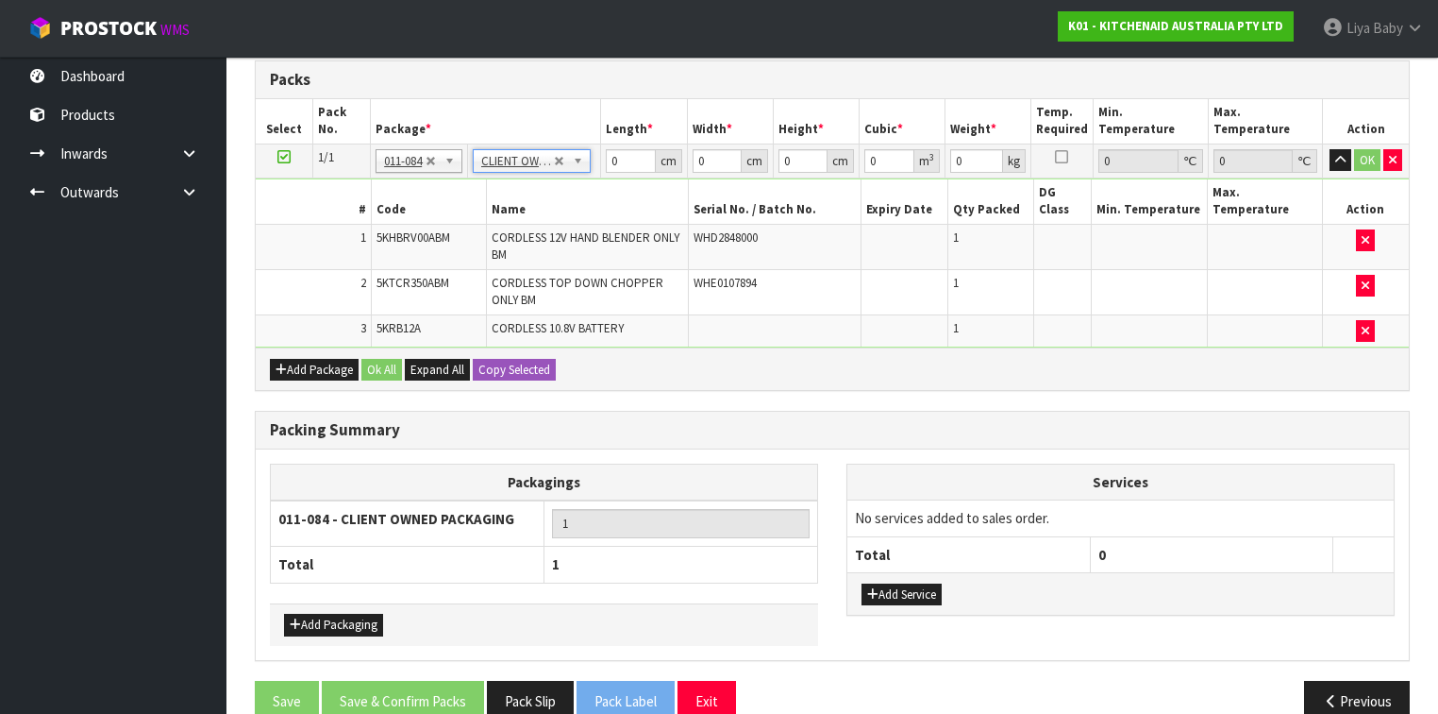
type input "2.82"
click at [627, 158] on input "0" at bounding box center [630, 161] width 49 height 24
type input "52"
click at [707, 162] on input "0" at bounding box center [717, 161] width 49 height 24
type input "31"
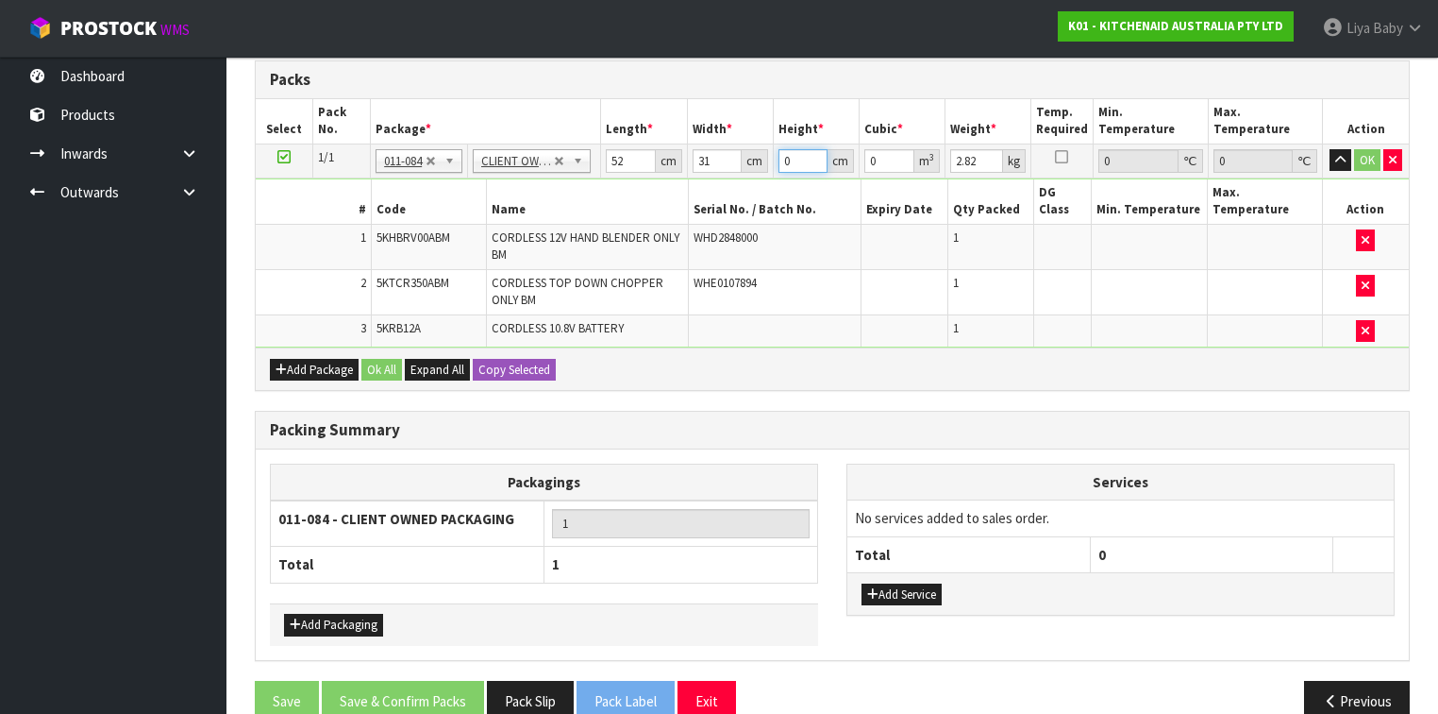
click at [798, 162] on input "0" at bounding box center [803, 161] width 49 height 24
type input "2"
type input "0.003224"
type input "25"
type input "0.0403"
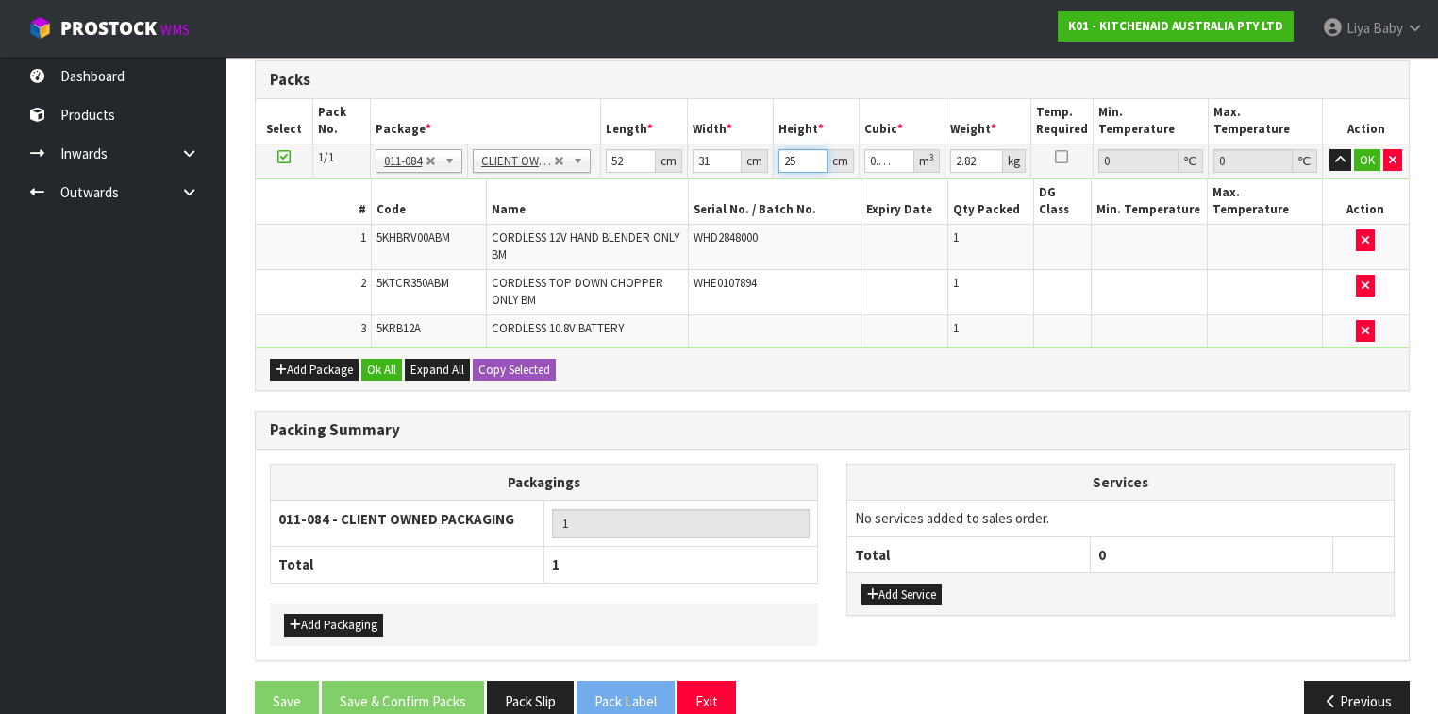
type input "25"
click at [978, 152] on input "2.82" at bounding box center [976, 161] width 53 height 24
type input "2"
type input "4"
click at [387, 359] on button "Ok All" at bounding box center [381, 370] width 41 height 23
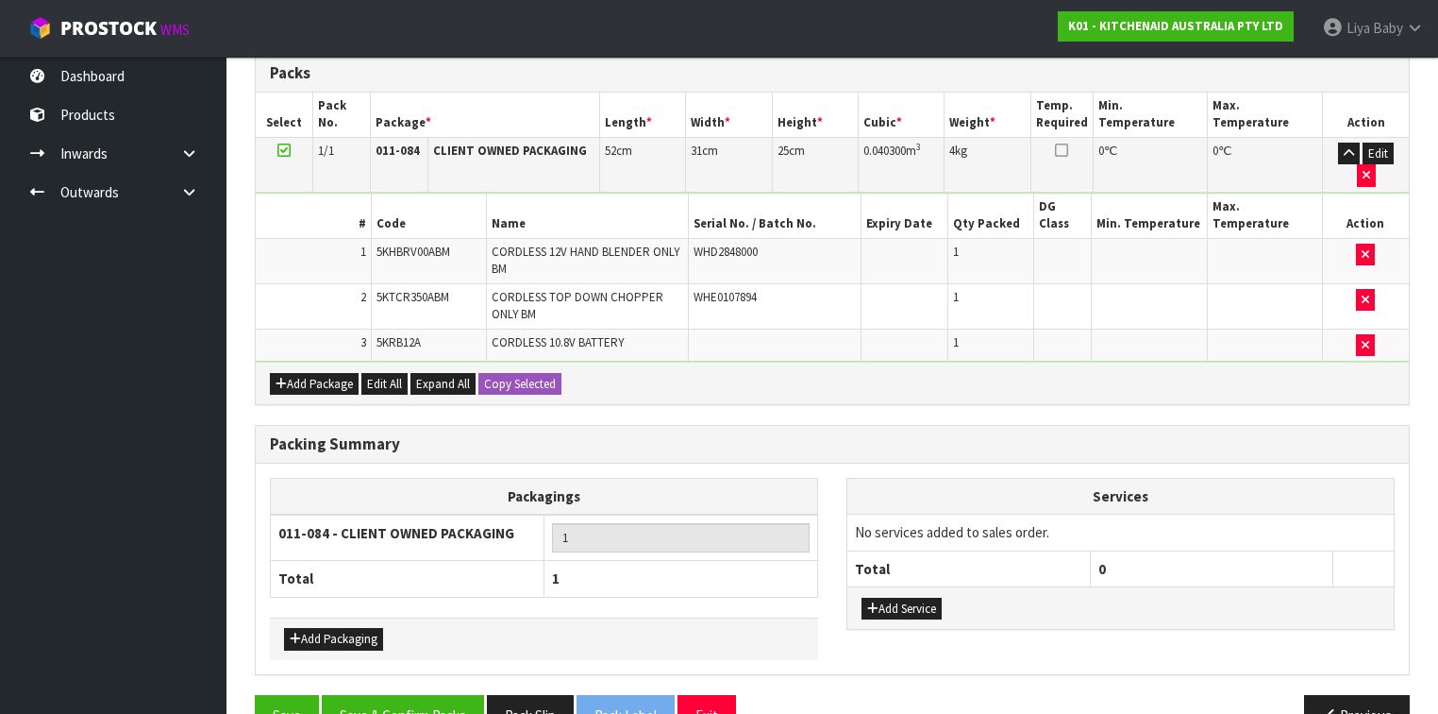
scroll to position [442, 0]
click at [385, 551] on button "Save & Confirm Packs" at bounding box center [403, 714] width 162 height 41
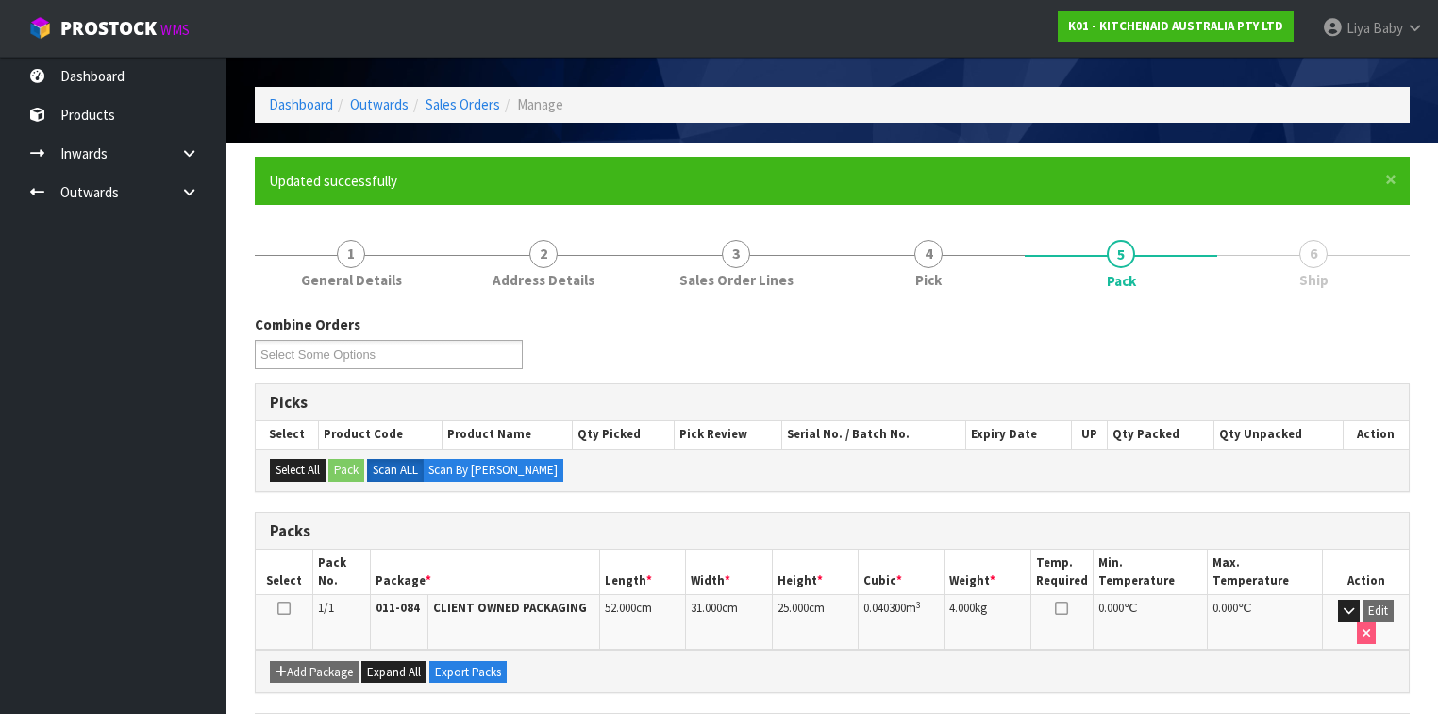
scroll to position [227, 0]
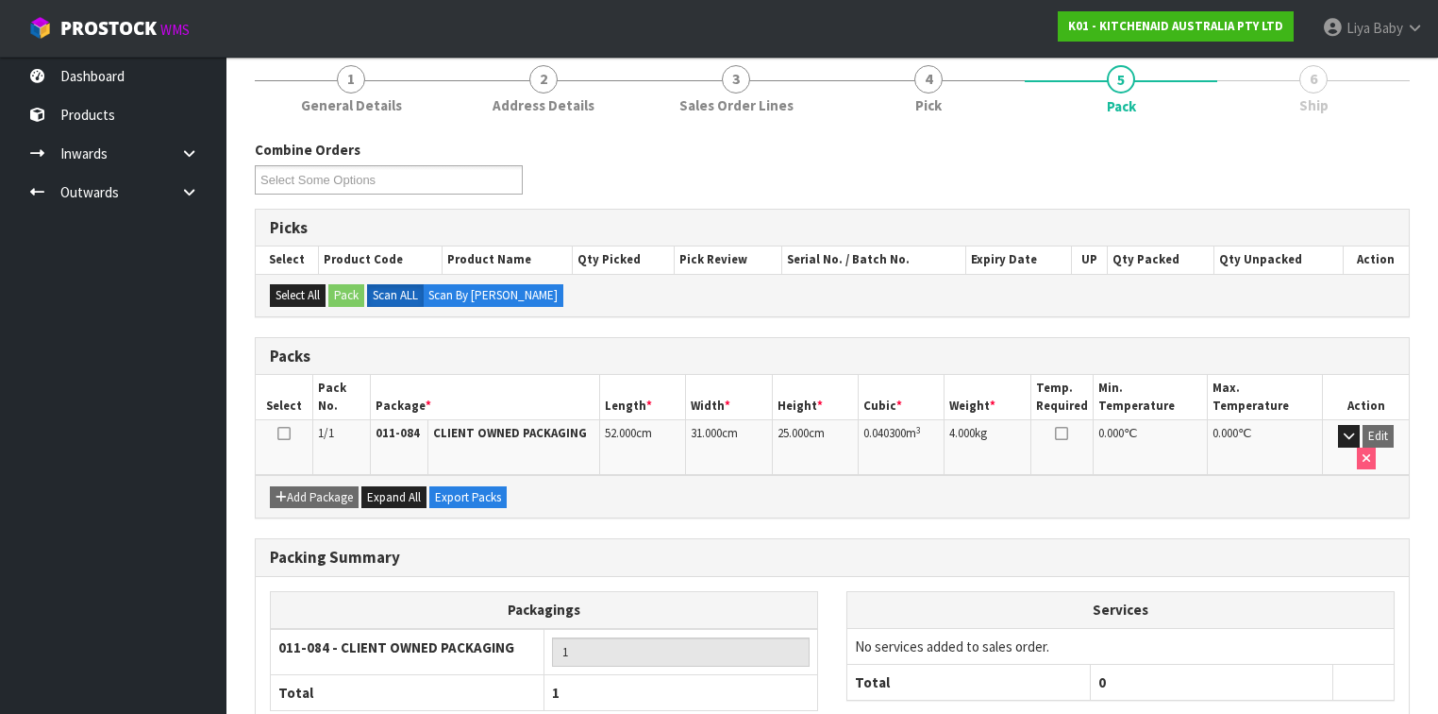
click at [288, 433] on icon at bounding box center [283, 433] width 13 height 1
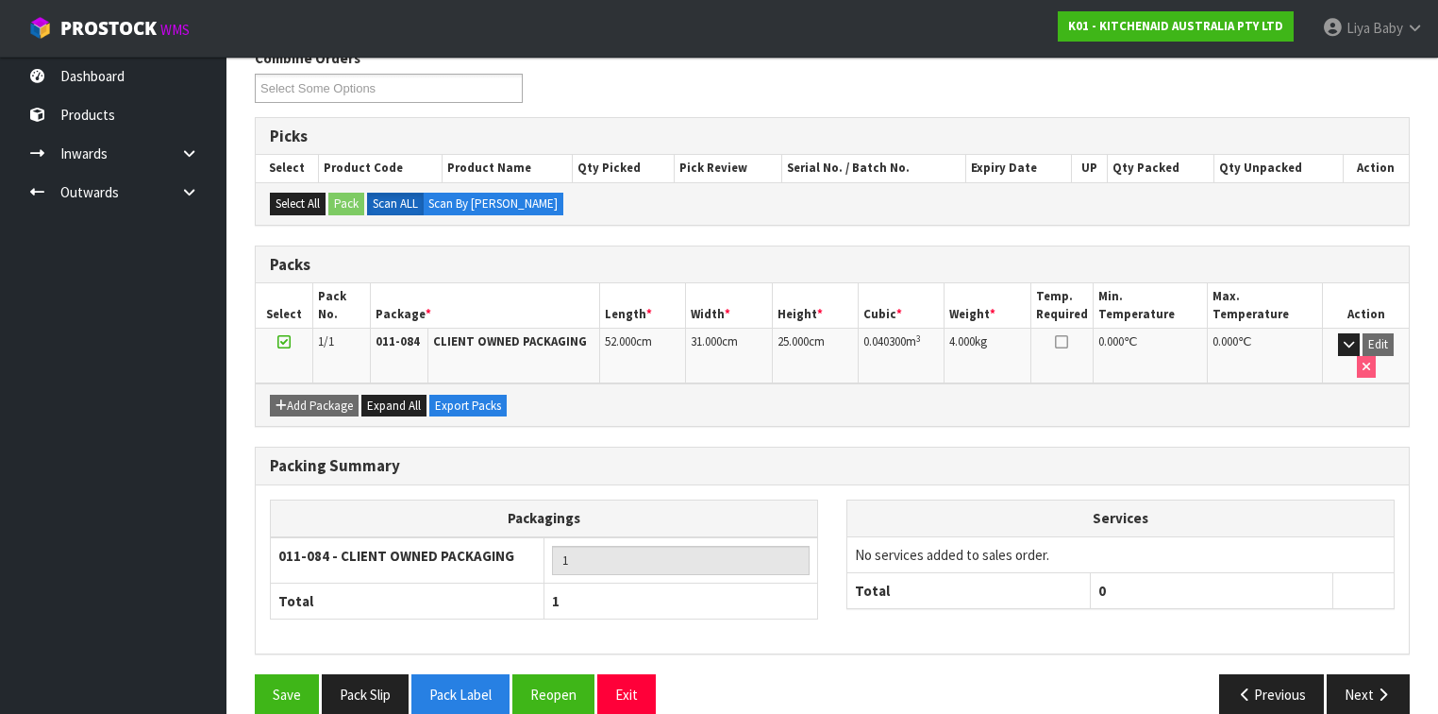
scroll to position [319, 0]
click at [1207, 551] on button "Next" at bounding box center [1368, 693] width 83 height 41
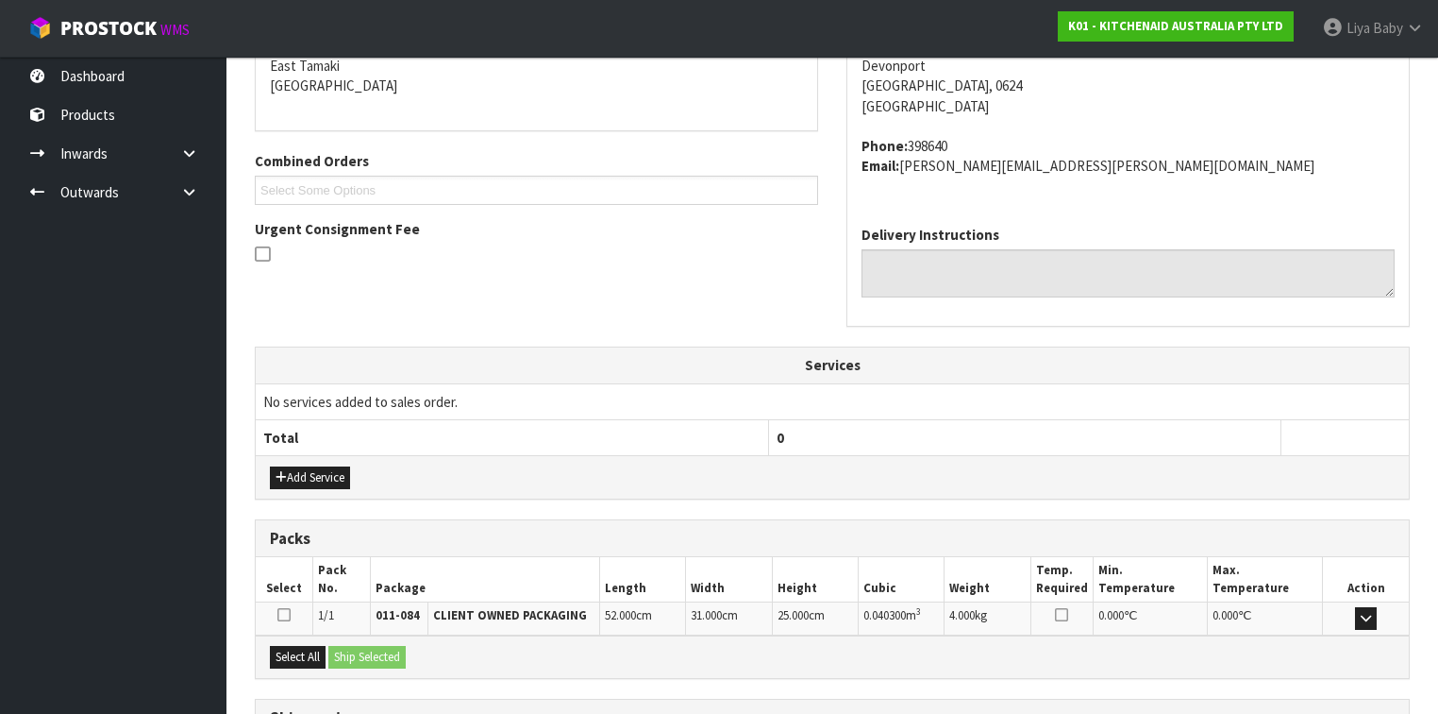
scroll to position [565, 0]
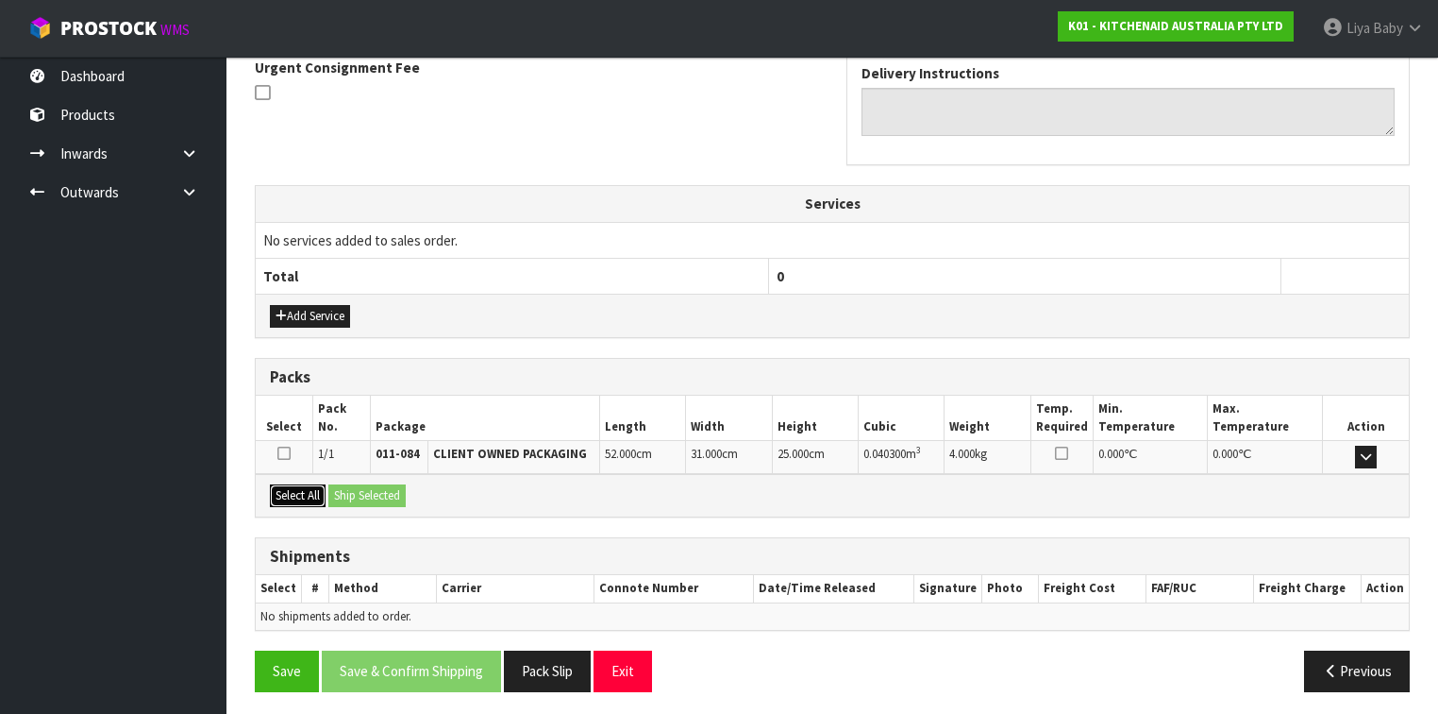
click at [296, 497] on button "Select All" at bounding box center [298, 495] width 56 height 23
click at [381, 495] on button "Ship Selected" at bounding box center [366, 495] width 77 height 23
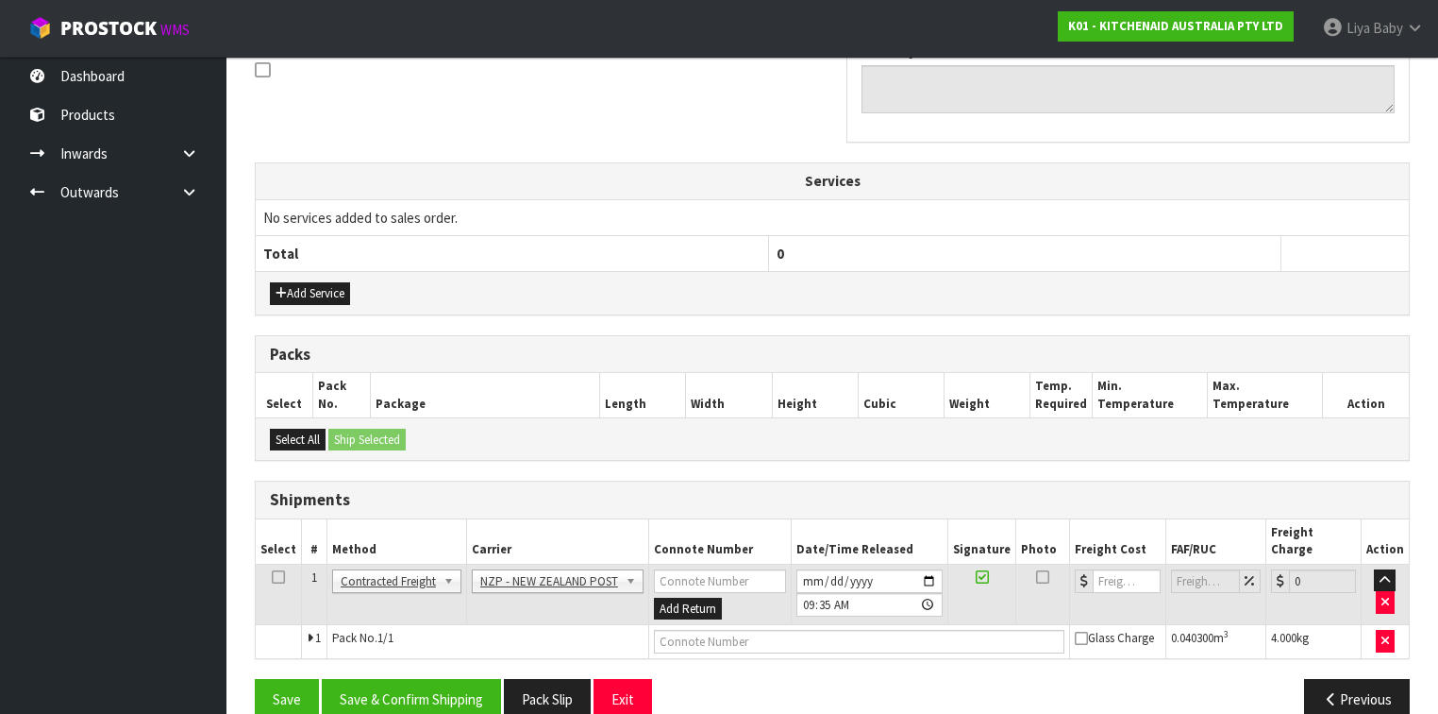
scroll to position [598, 0]
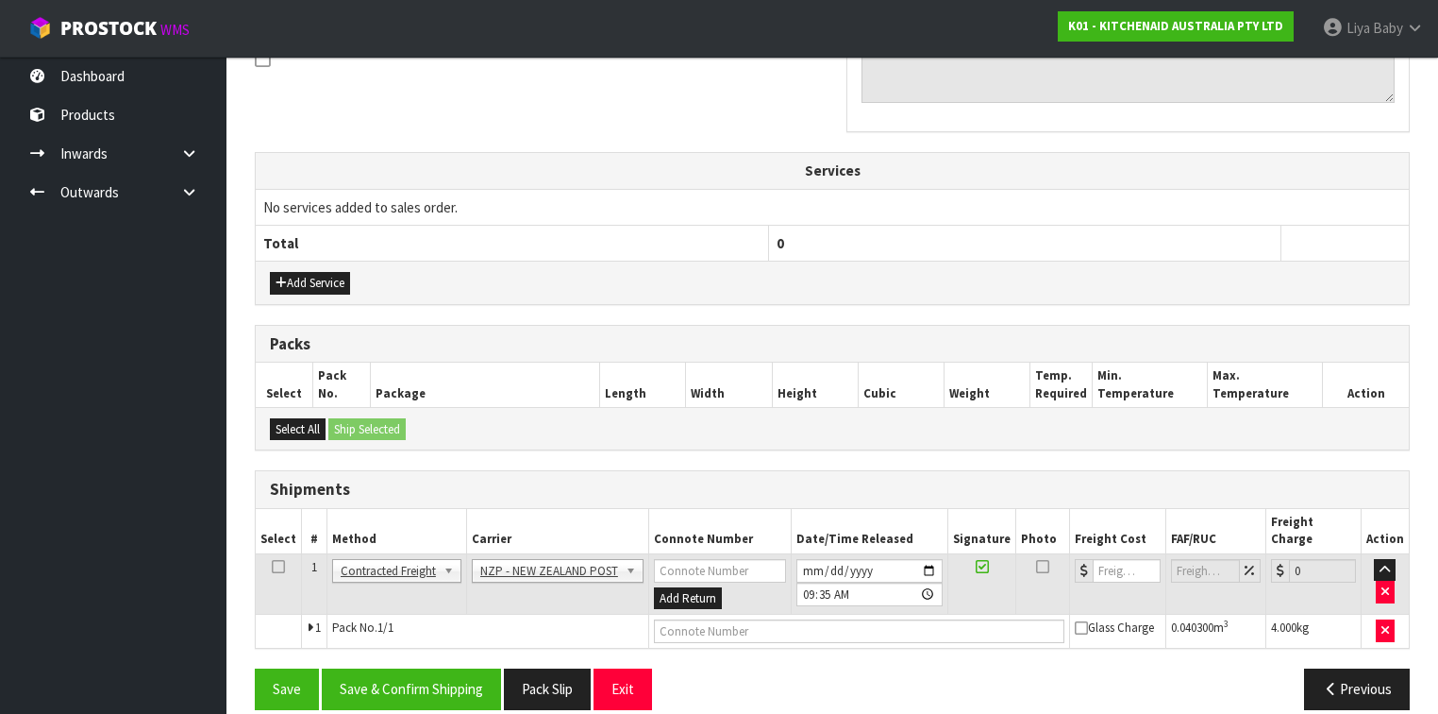
click at [277, 551] on icon at bounding box center [278, 566] width 13 height 1
click at [427, 551] on button "Save & Confirm Shipping" at bounding box center [411, 688] width 179 height 41
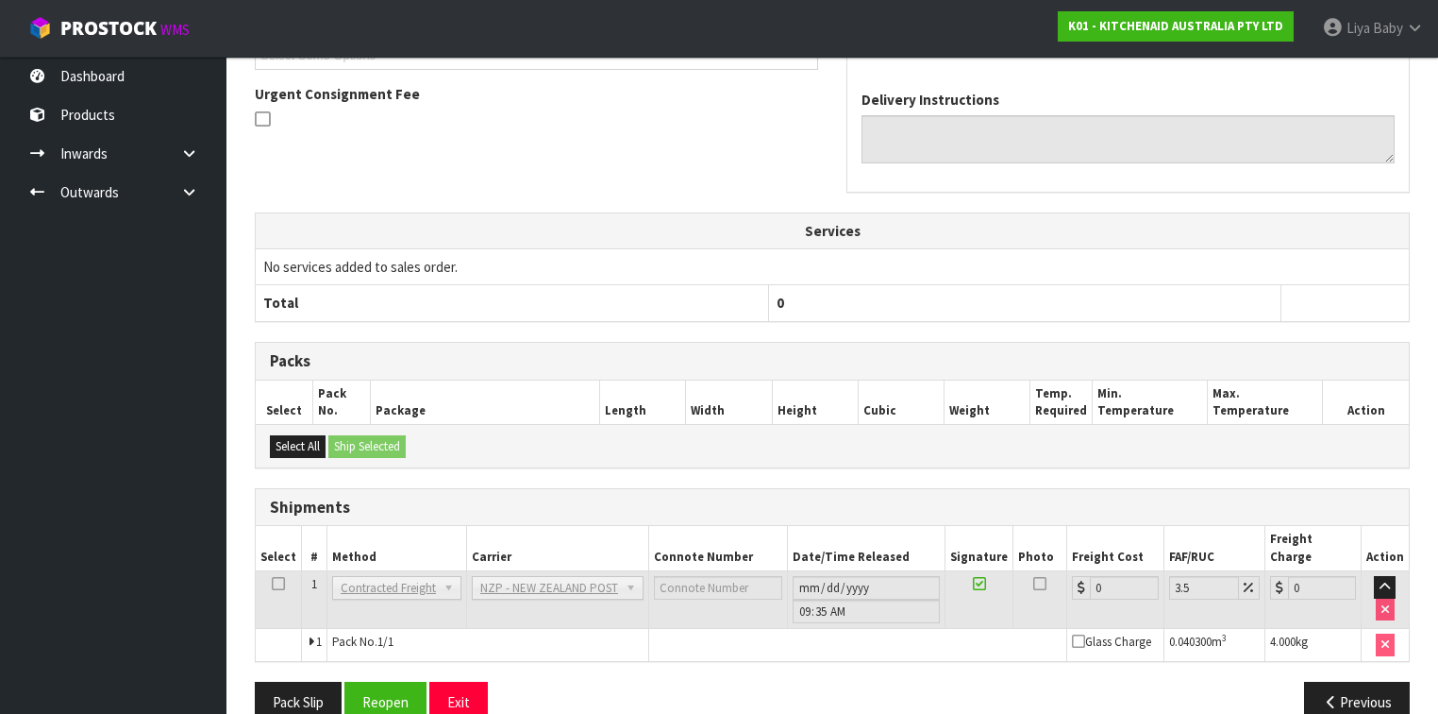
scroll to position [573, 0]
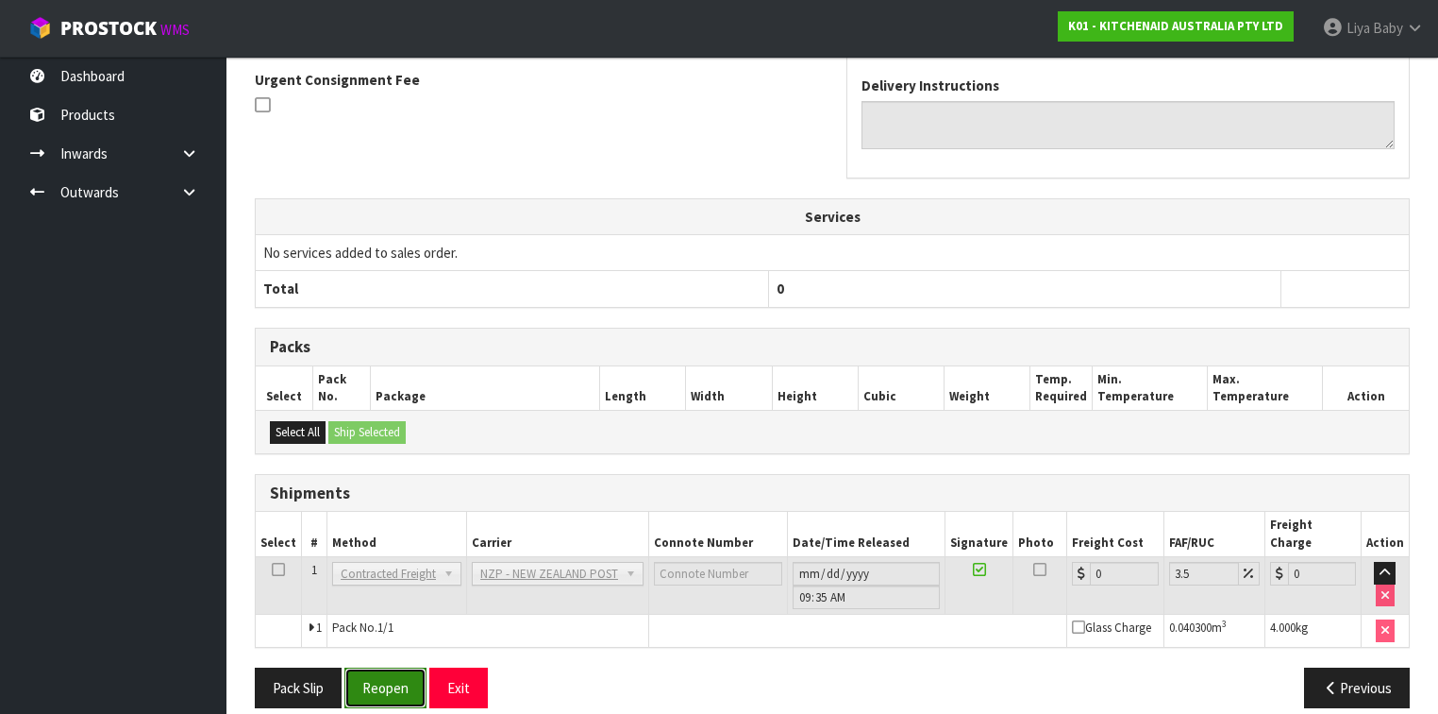
click at [384, 551] on button "Reopen" at bounding box center [385, 687] width 82 height 41
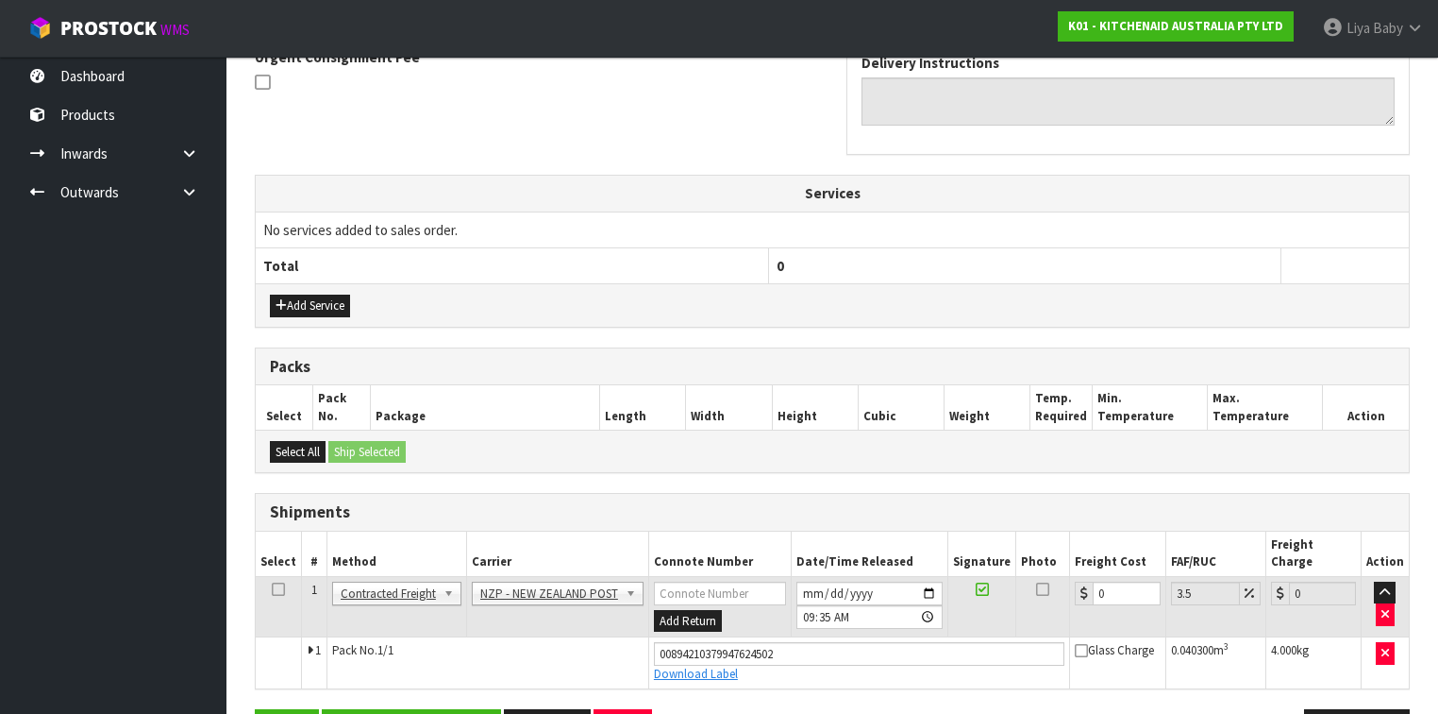
scroll to position [604, 0]
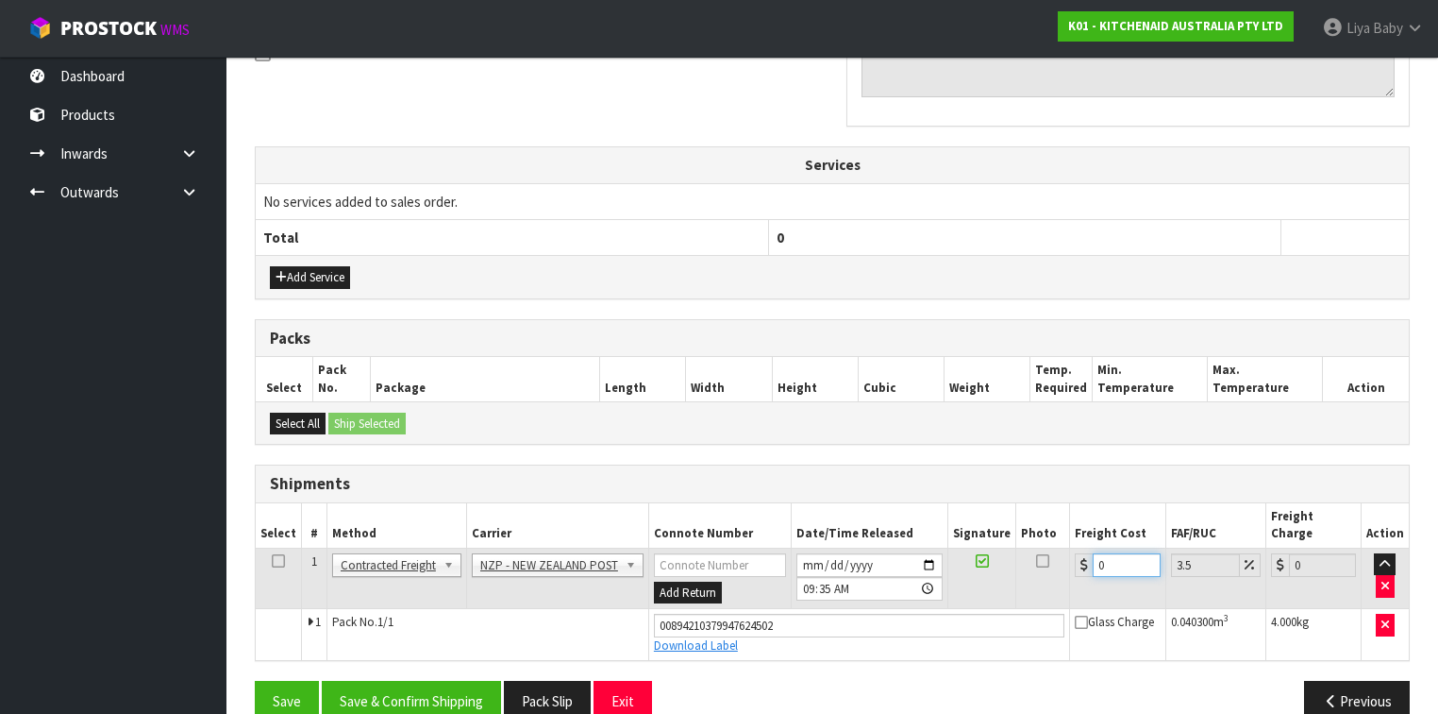
click at [1110, 551] on input "0" at bounding box center [1126, 565] width 67 height 24
type input "4"
type input "4.14"
type input "4.3"
type input "4.45"
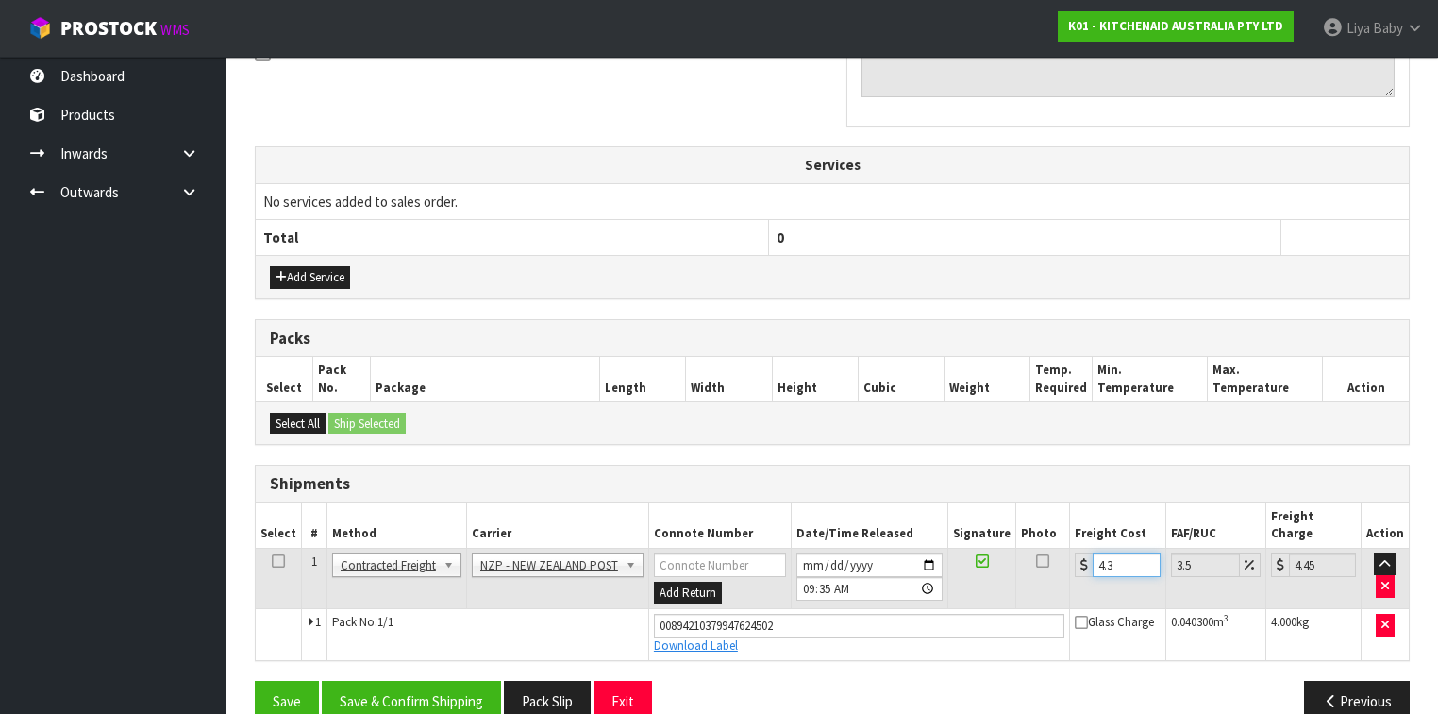
type input "4.33"
type input "4.48"
type input "4.33"
click at [281, 551] on icon at bounding box center [278, 561] width 13 height 1
click at [378, 551] on button "Save & Confirm Shipping" at bounding box center [411, 700] width 179 height 41
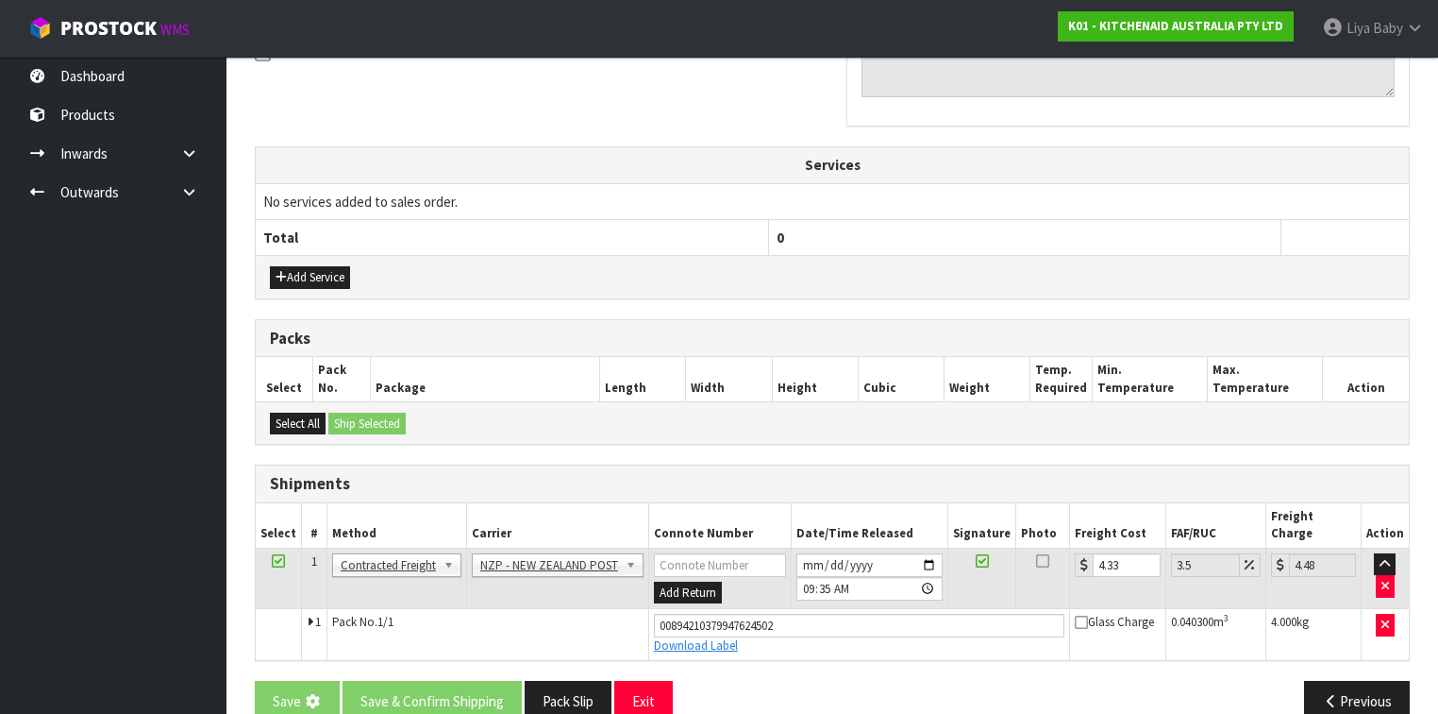
scroll to position [0, 0]
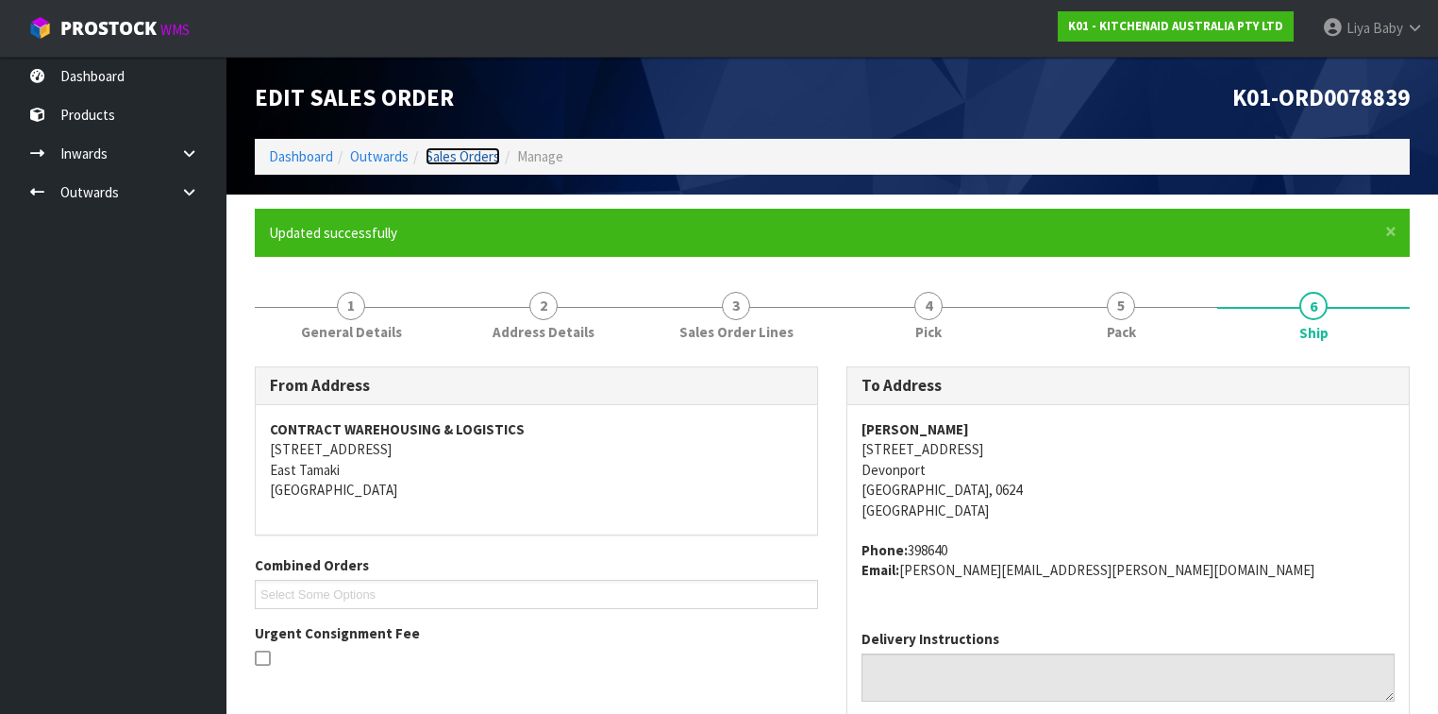
click at [492, 162] on link "Sales Orders" at bounding box center [463, 156] width 75 height 18
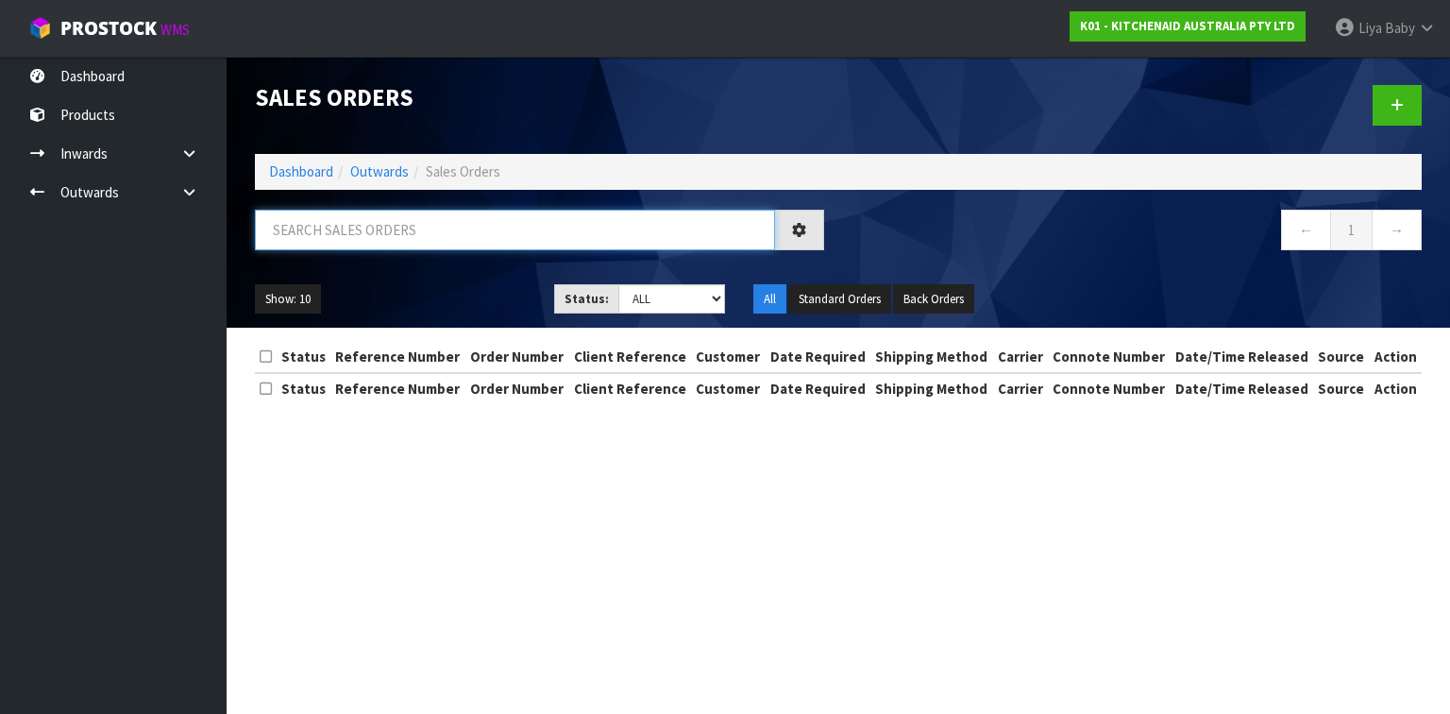
click at [461, 234] on input "text" at bounding box center [515, 230] width 520 height 41
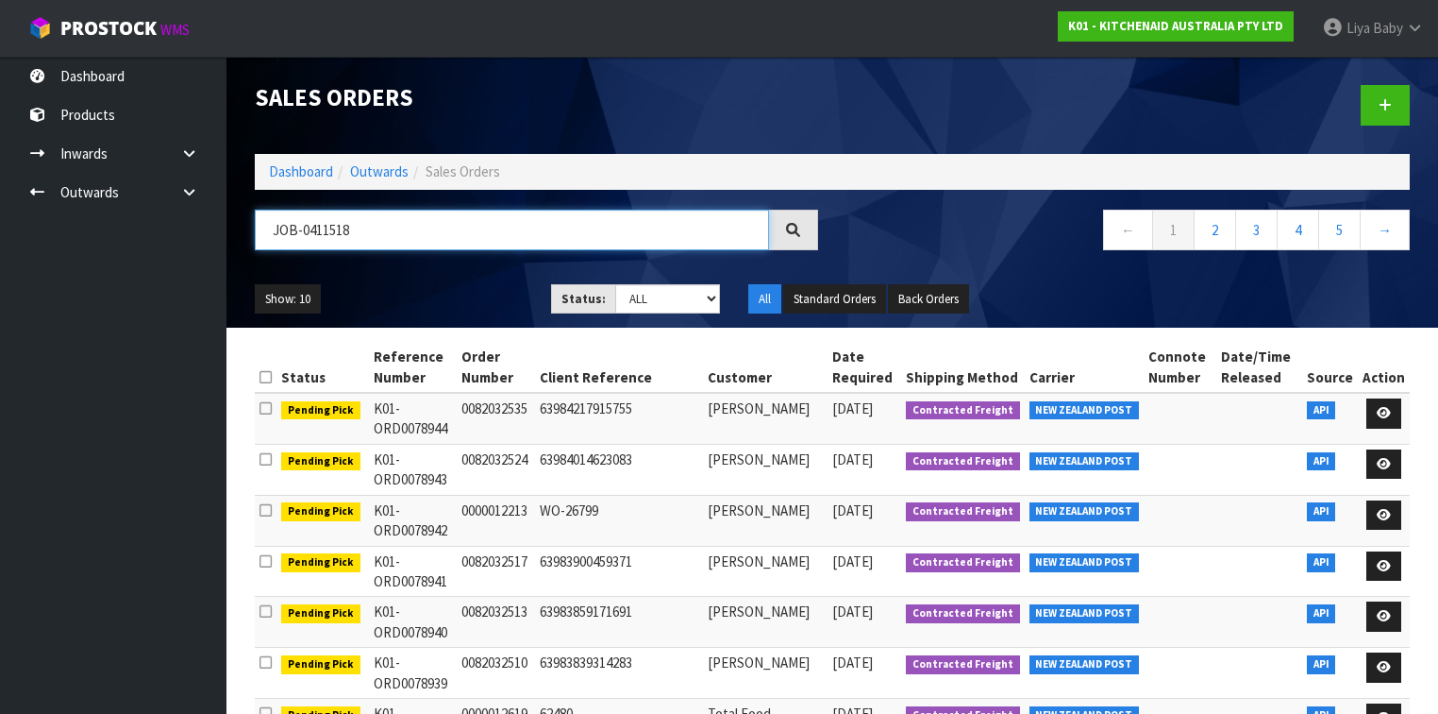
type input "JOB-0411518"
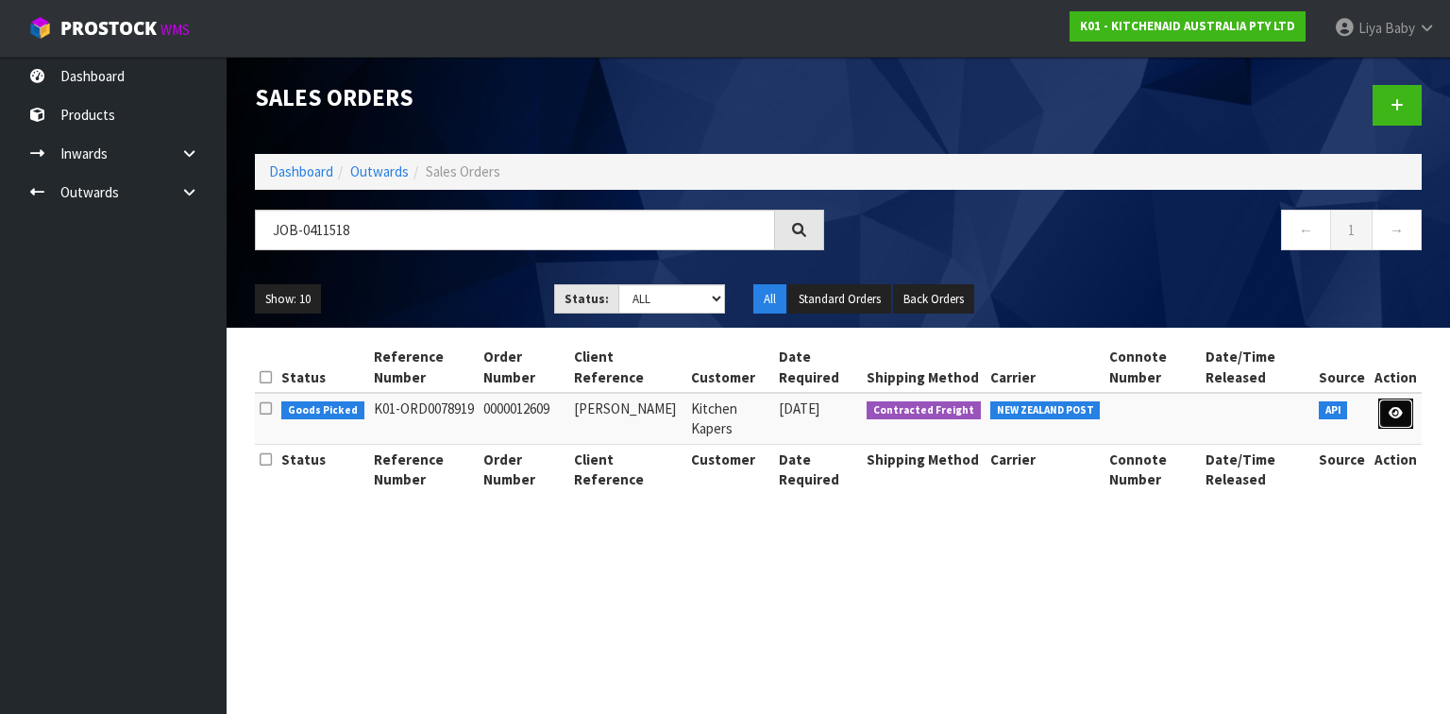
click at [1207, 411] on icon at bounding box center [1395, 413] width 14 height 12
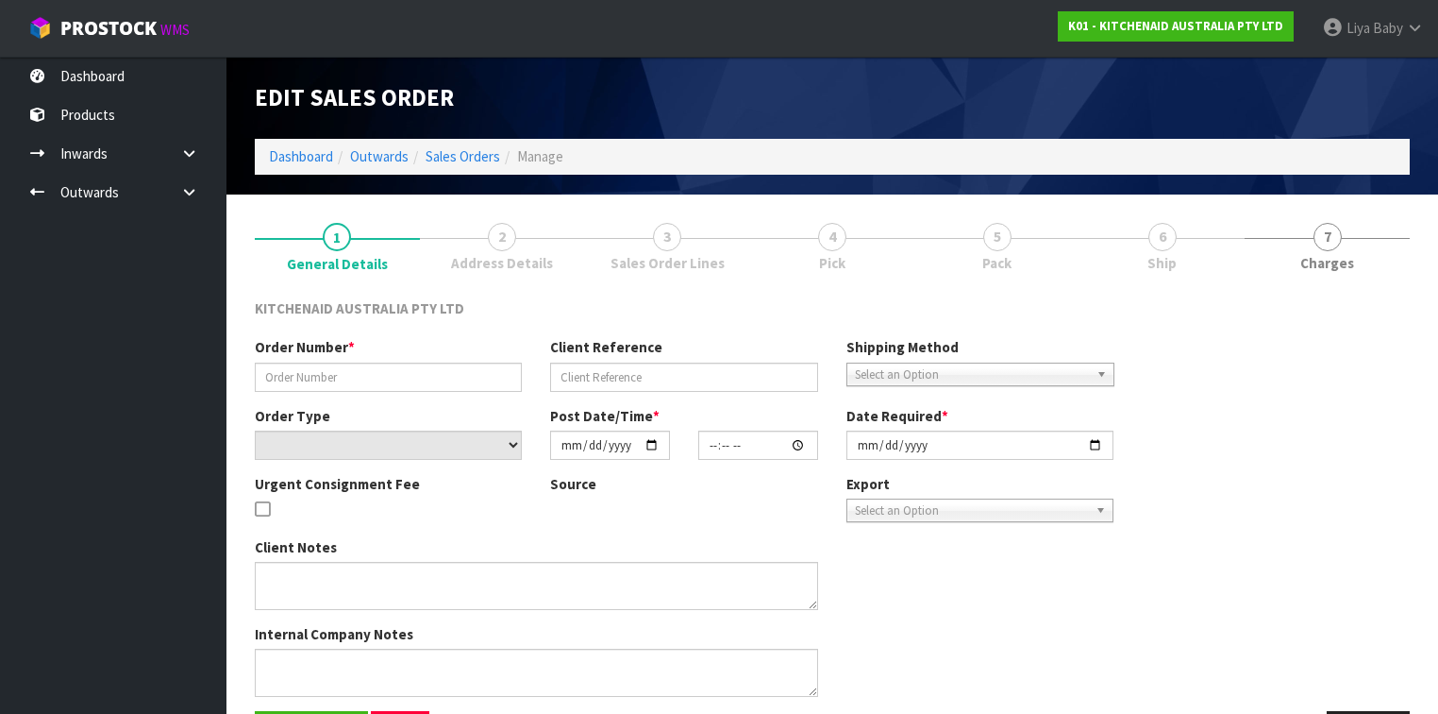
type input "0000012609"
type input "[PERSON_NAME]"
select select "number:0"
type input "[DATE]"
type input "11:35:27.000"
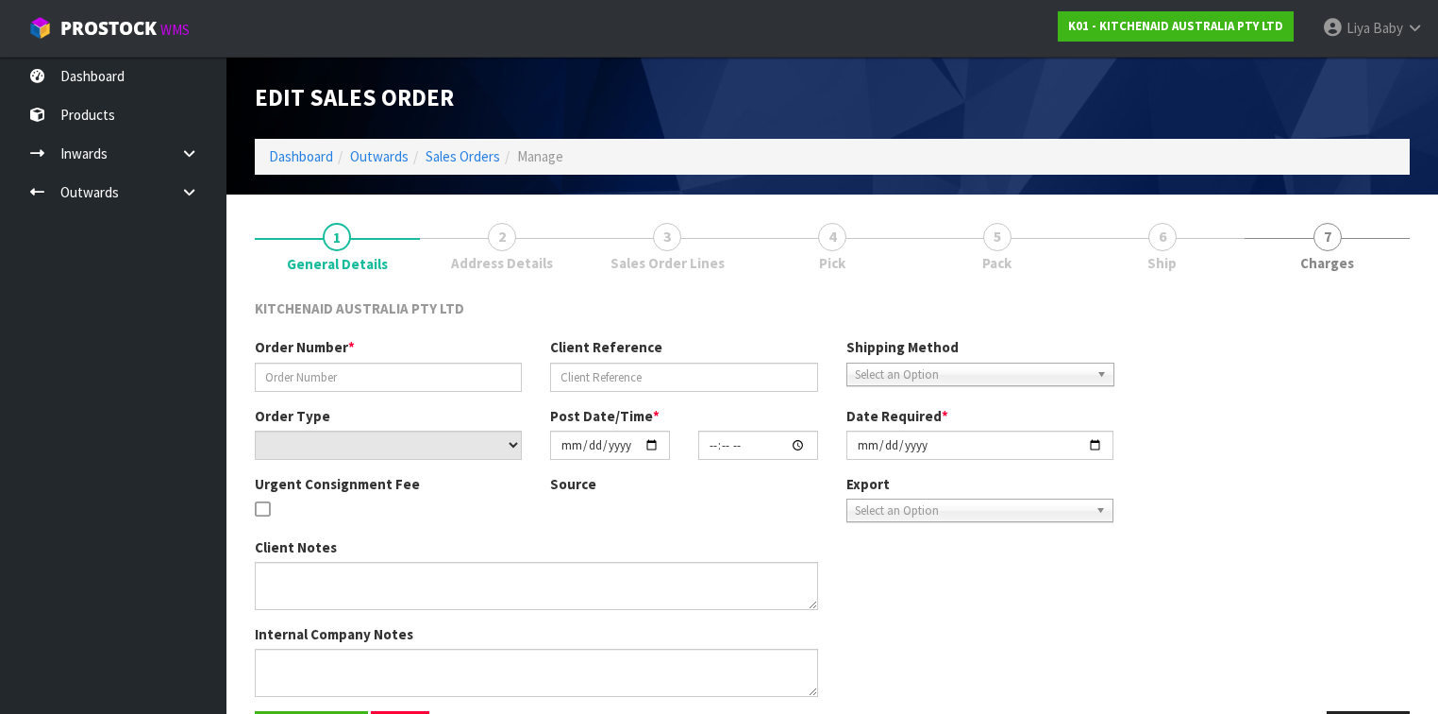
type input "[DATE]"
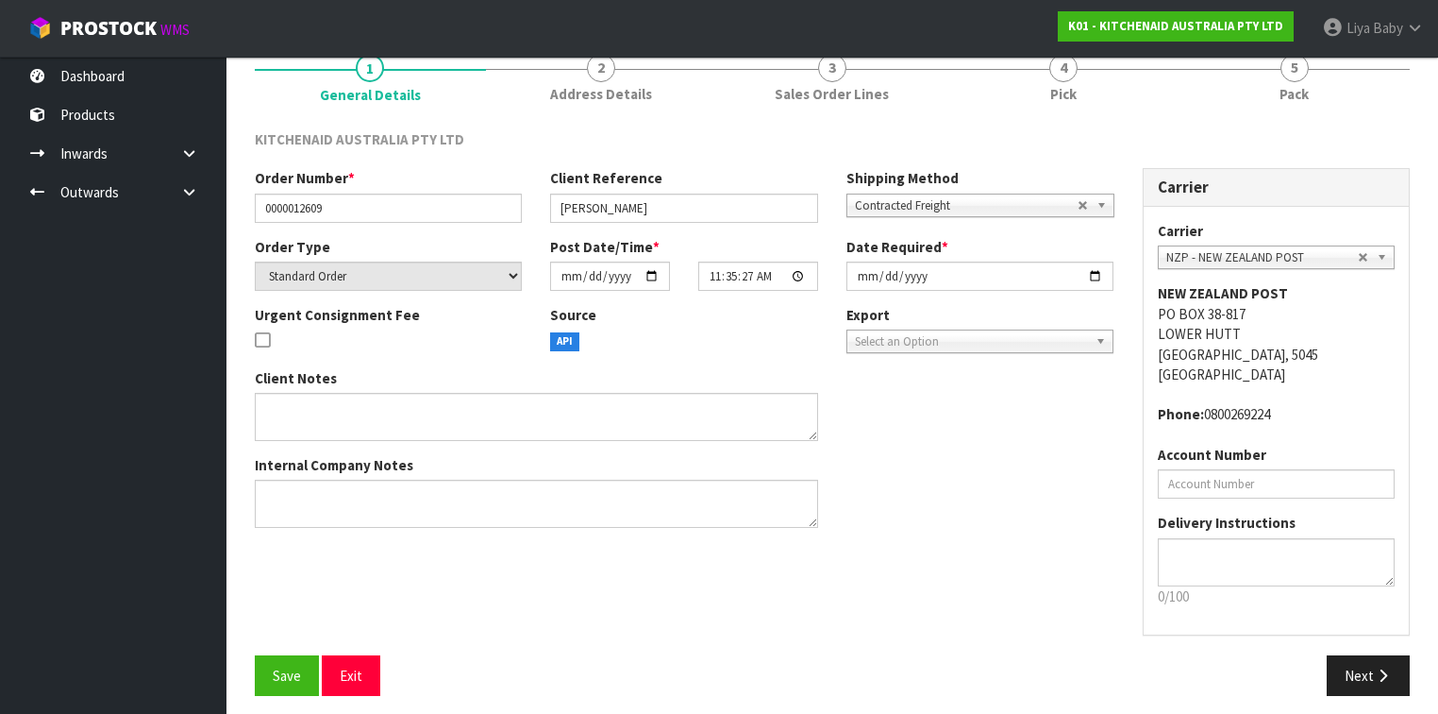
scroll to position [177, 0]
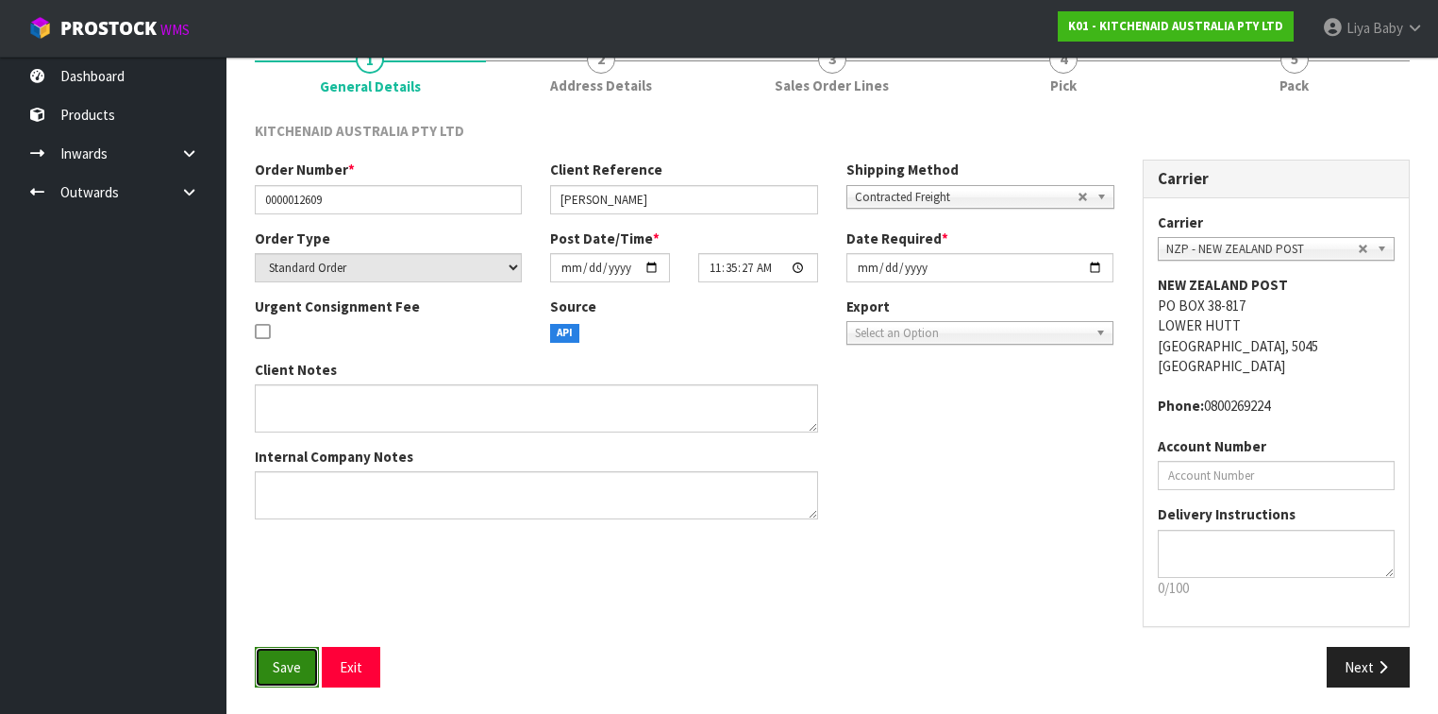
click at [279, 551] on span "Save" at bounding box center [287, 667] width 28 height 18
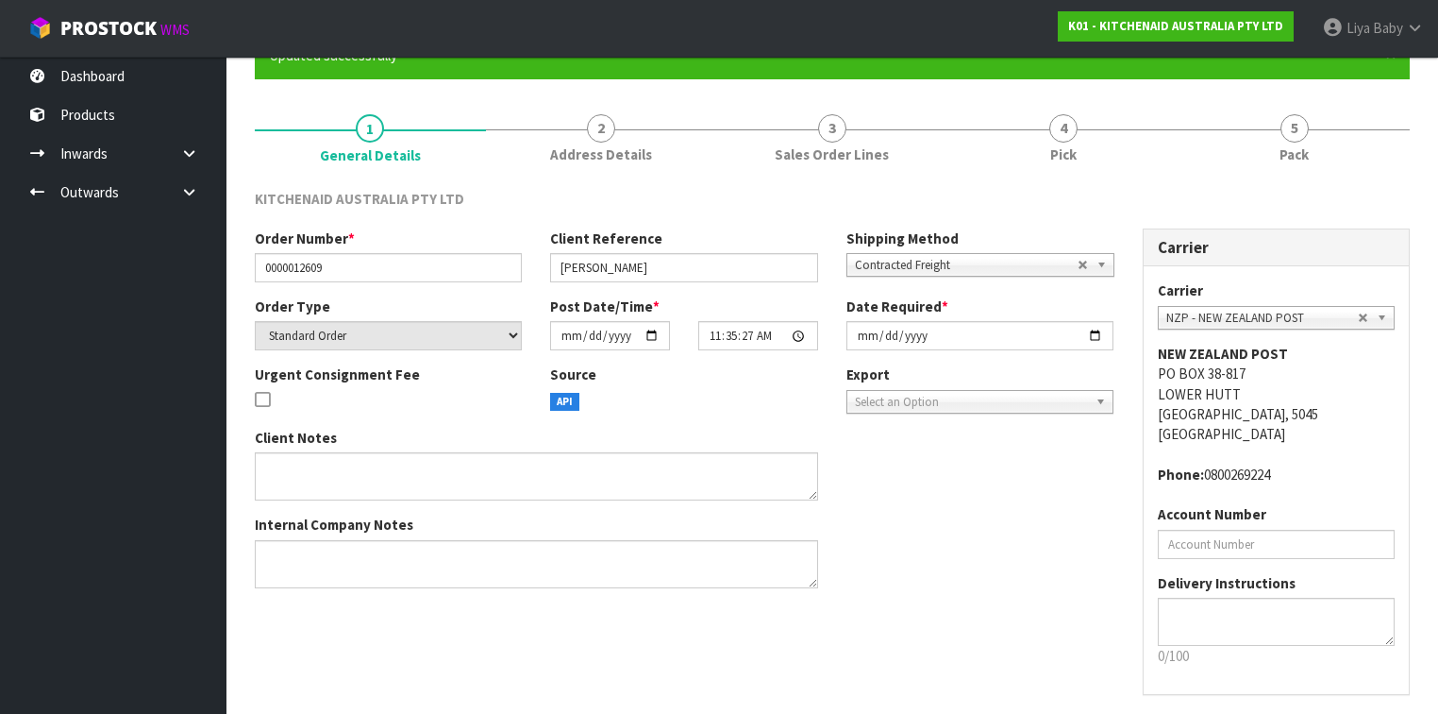
scroll to position [0, 0]
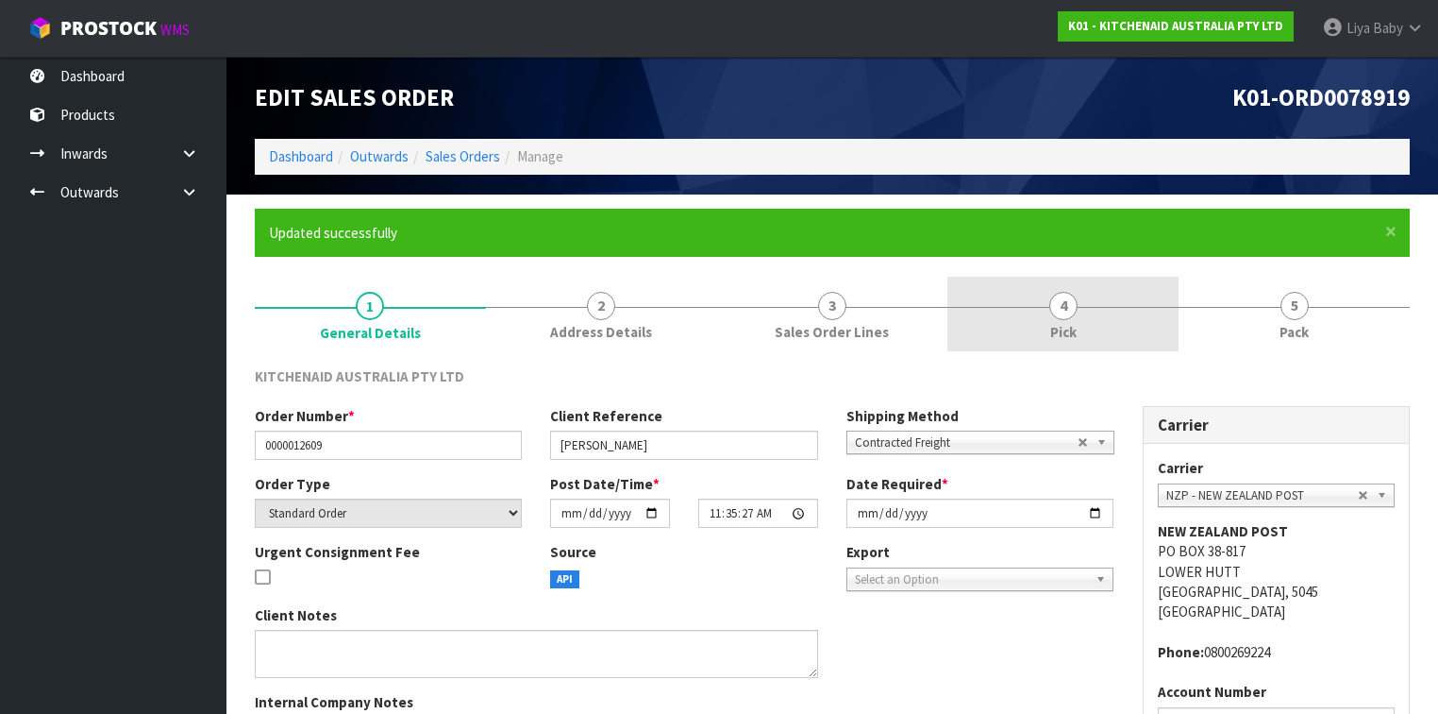
click at [1087, 318] on link "4 Pick" at bounding box center [1063, 314] width 231 height 75
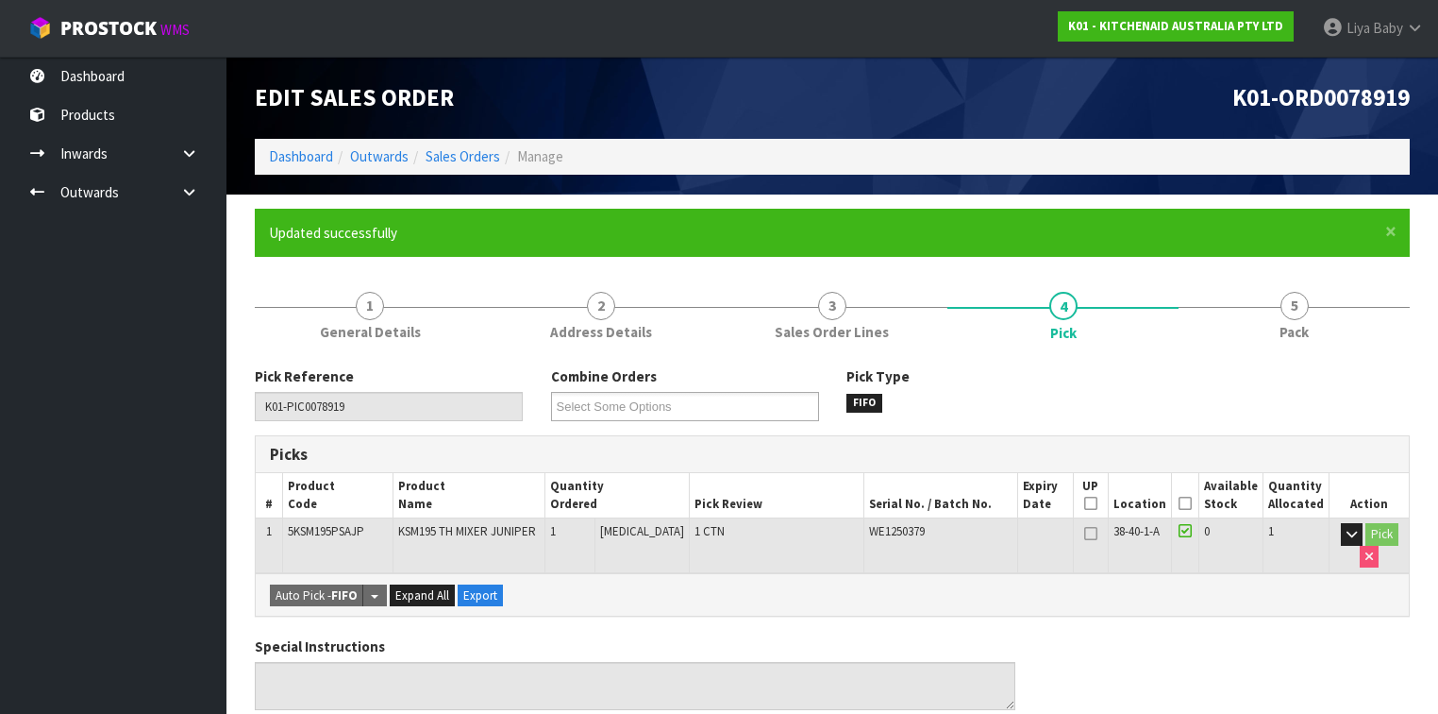
click at [1182, 503] on th "Picked" at bounding box center [1185, 495] width 28 height 44
drag, startPoint x: 1189, startPoint y: 498, endPoint x: 1174, endPoint y: 497, distance: 15.1
click at [1190, 503] on icon at bounding box center [1185, 503] width 13 height 1
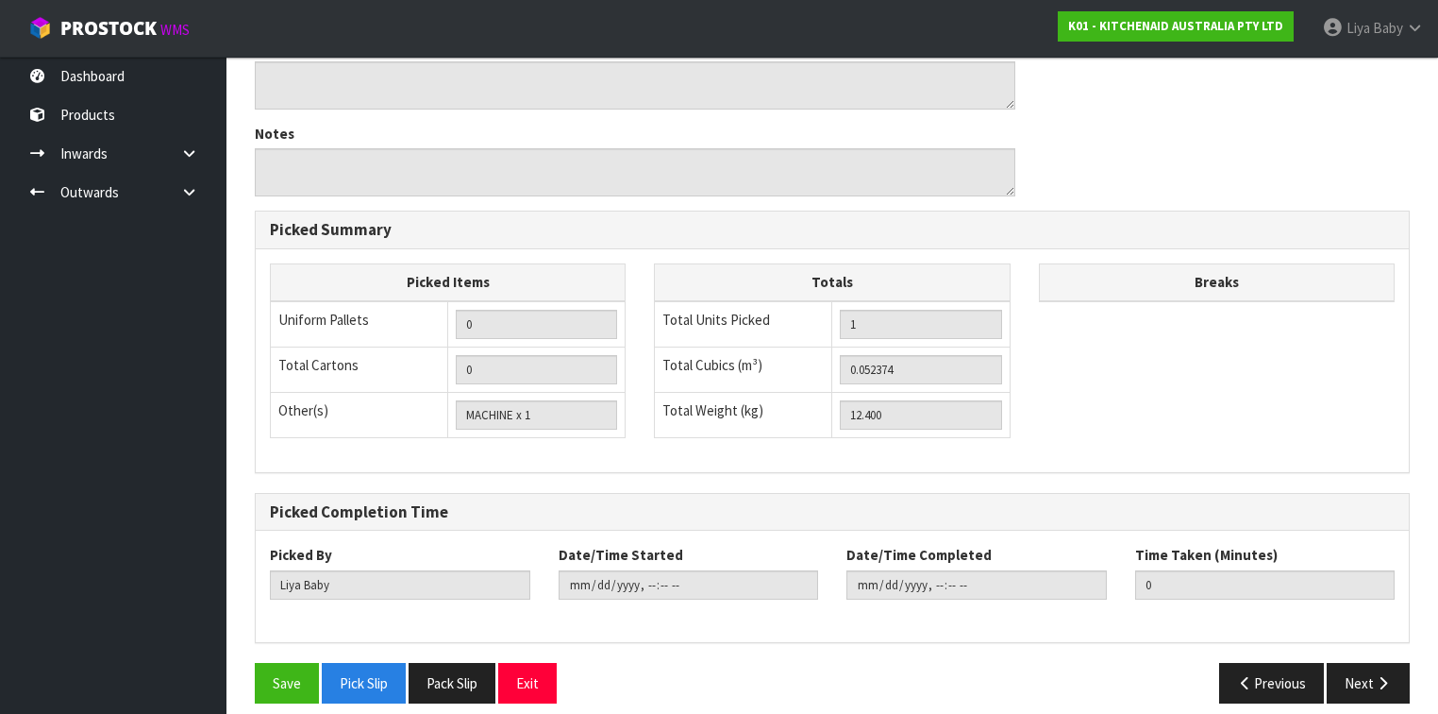
scroll to position [680, 0]
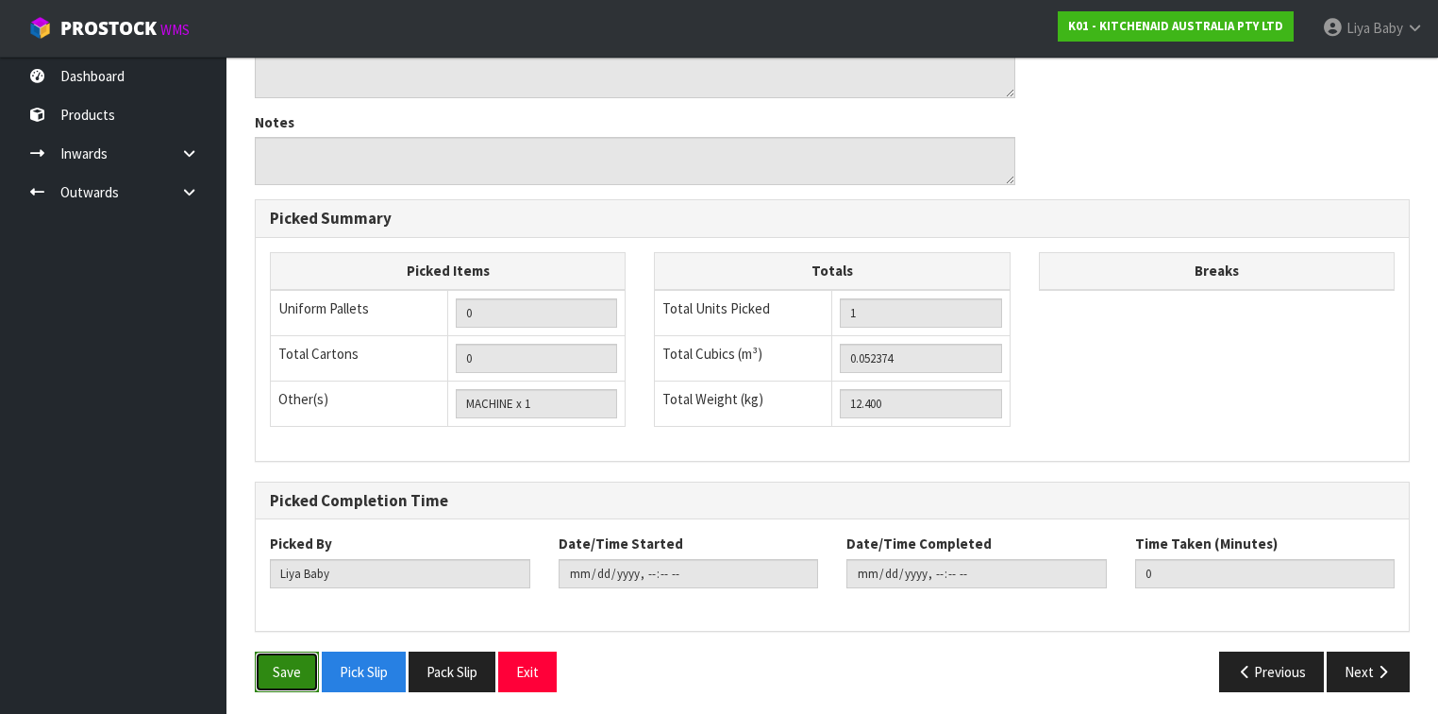
click at [289, 551] on button "Save" at bounding box center [287, 671] width 64 height 41
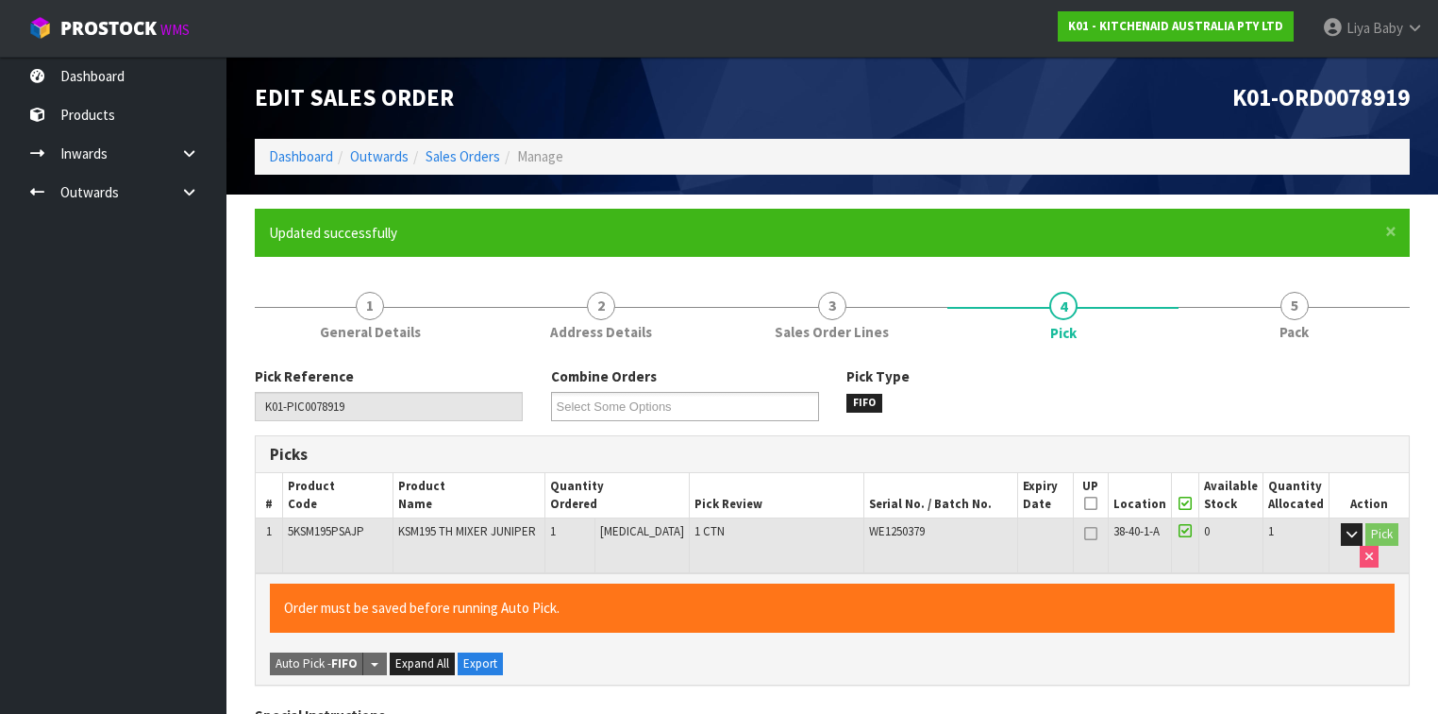
type input "[DATE]T09:38:11"
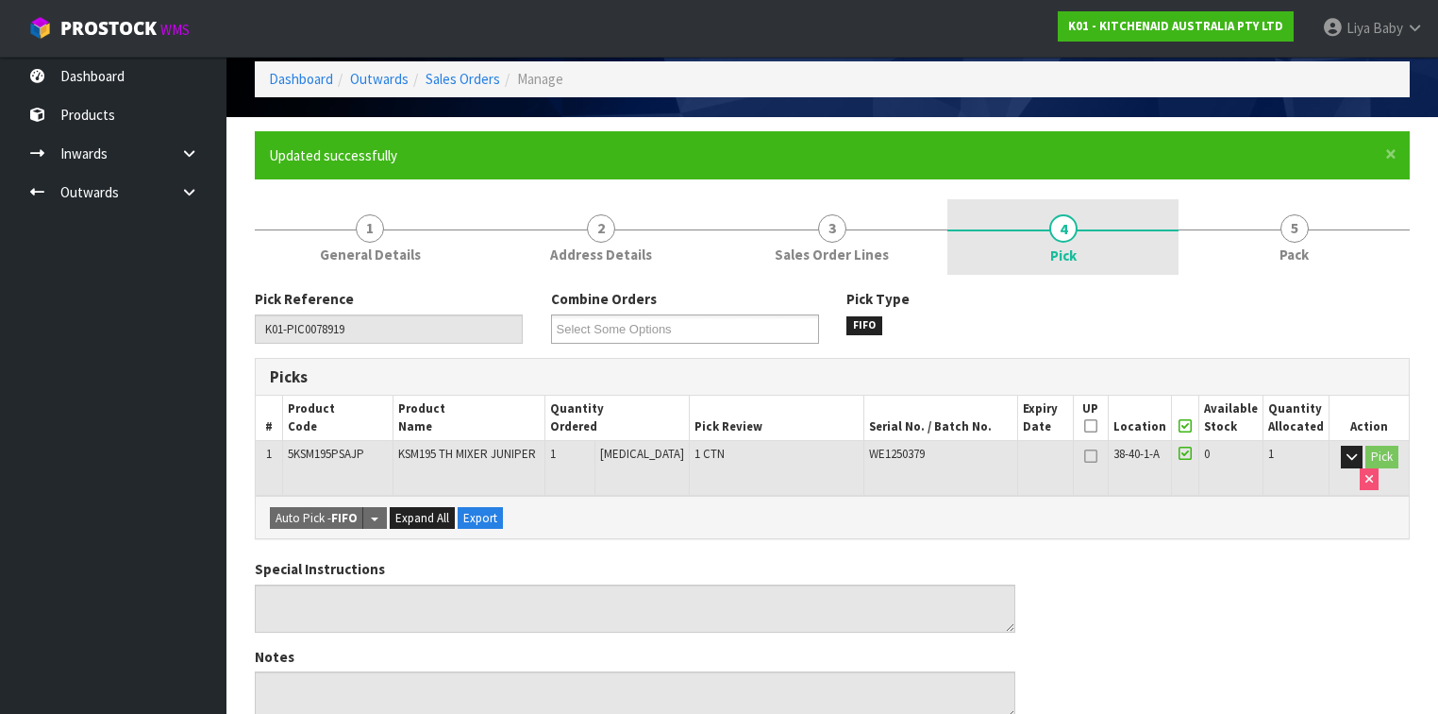
scroll to position [76, 0]
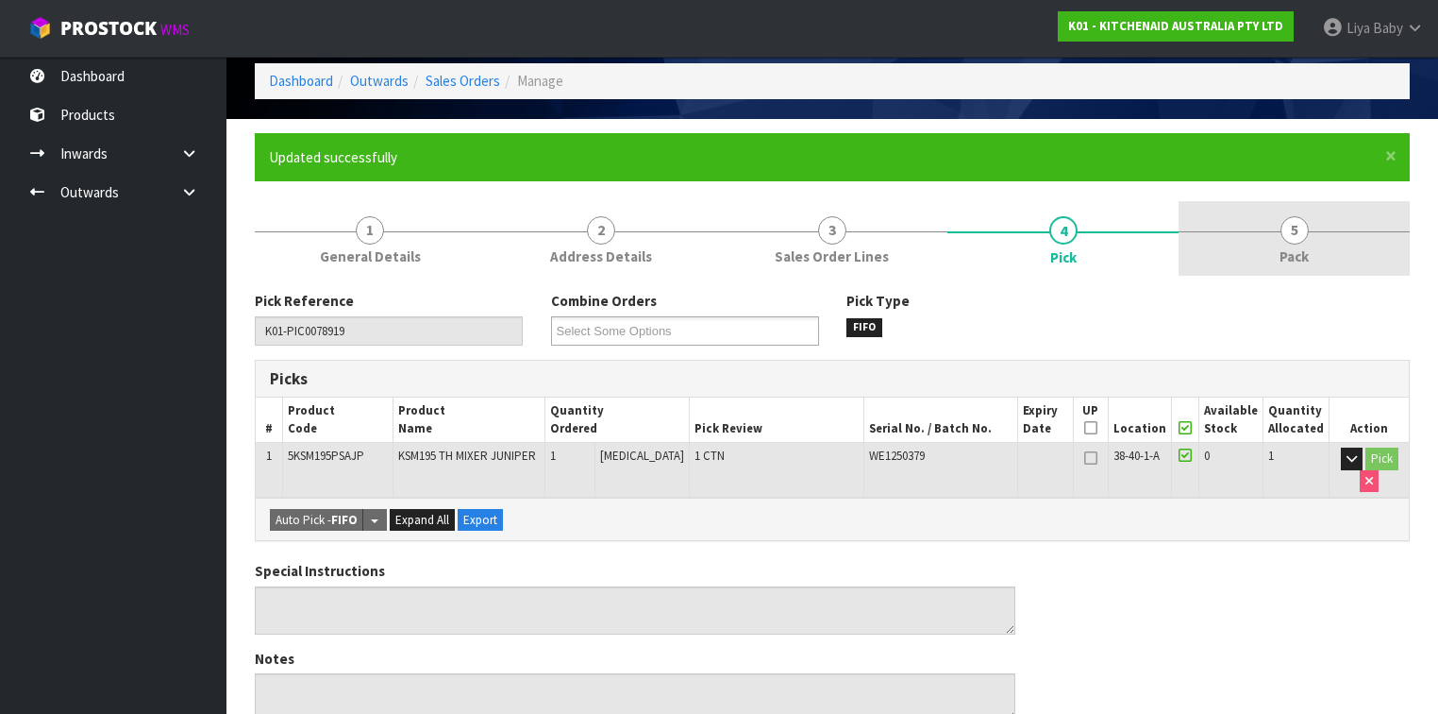
click at [1207, 246] on link "5 Pack" at bounding box center [1294, 238] width 231 height 75
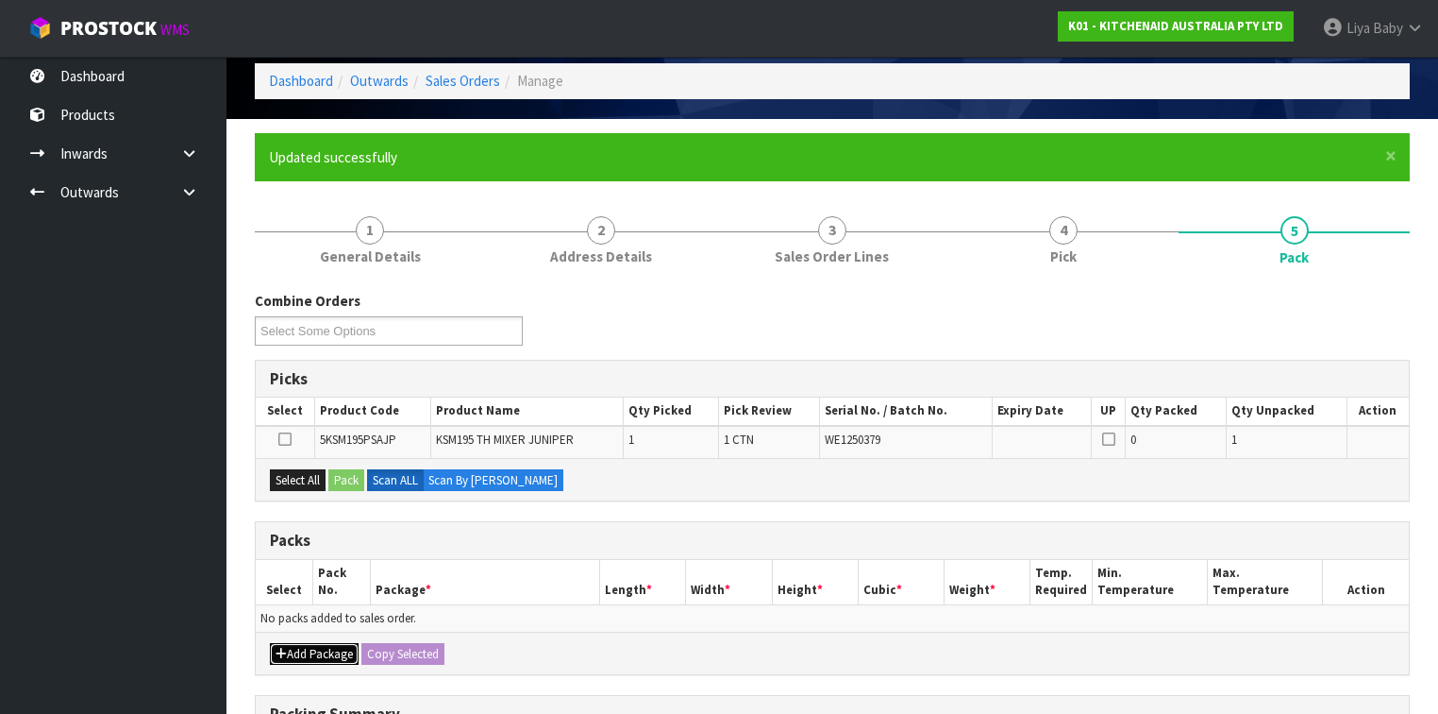
click at [313, 551] on button "Add Package" at bounding box center [314, 654] width 89 height 23
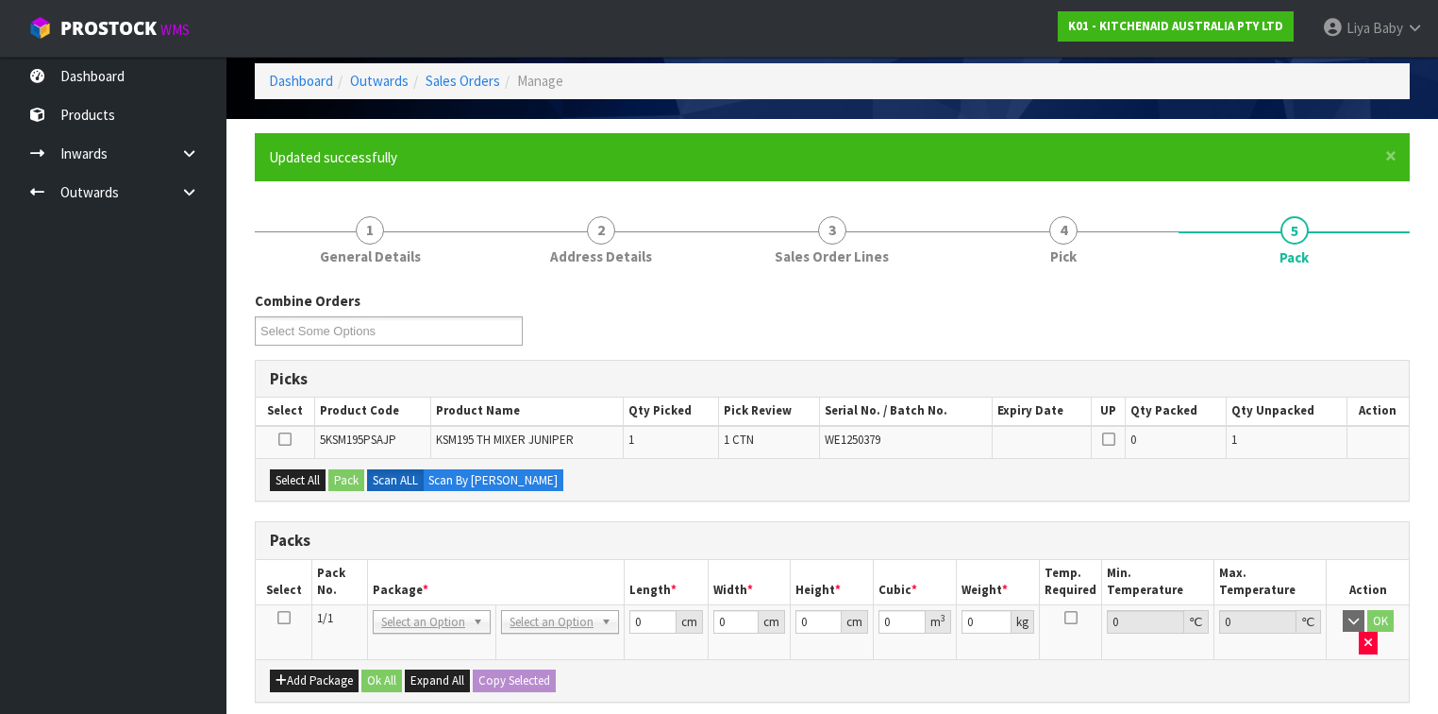
click at [283, 551] on icon at bounding box center [283, 617] width 13 height 1
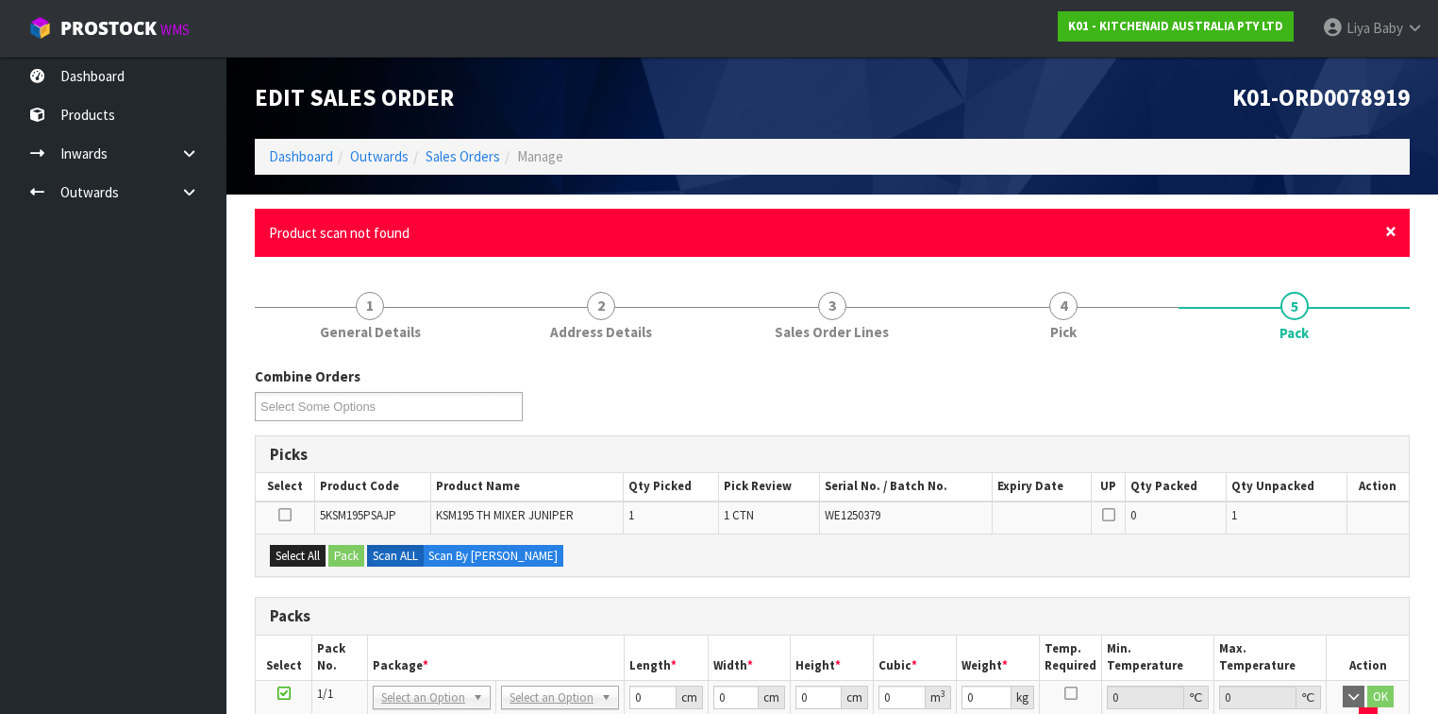
click at [1207, 234] on span "×" at bounding box center [1390, 231] width 11 height 26
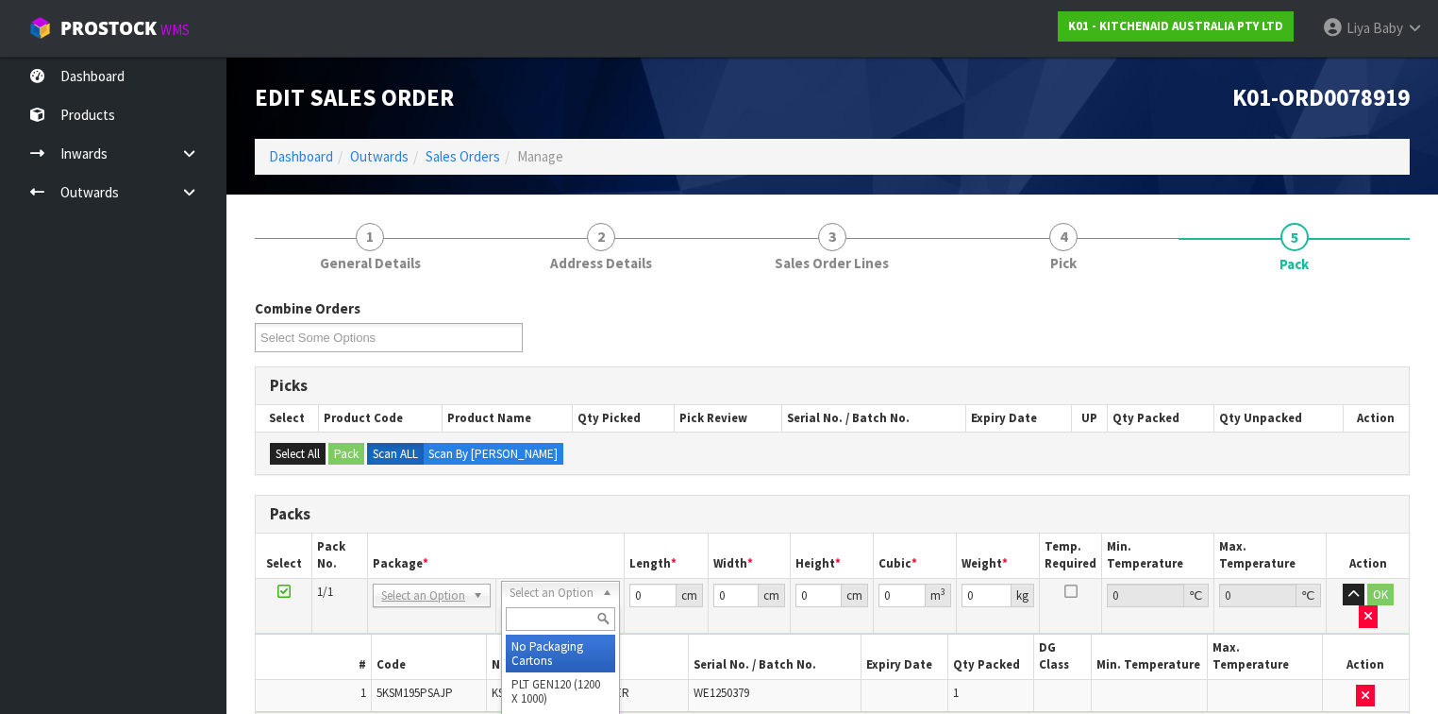
drag, startPoint x: 538, startPoint y: 644, endPoint x: 561, endPoint y: 630, distance: 26.2
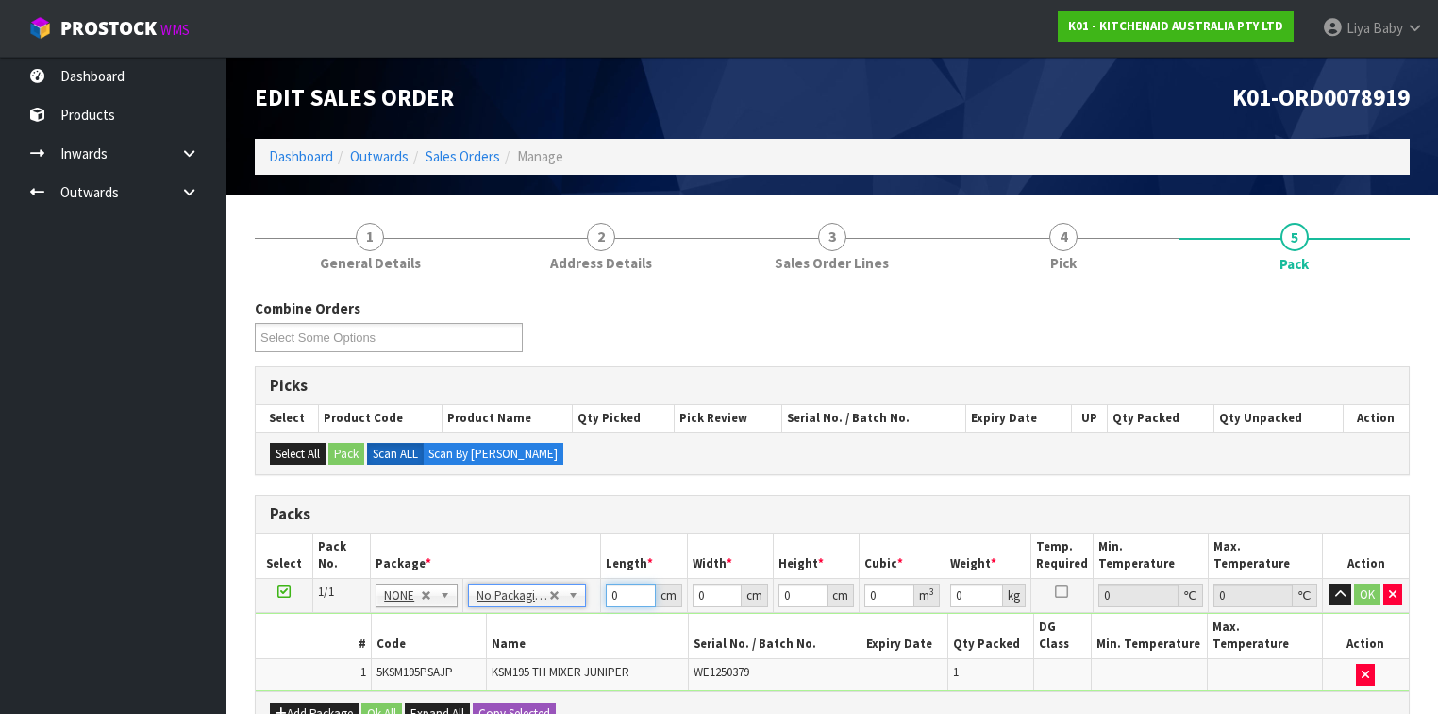
click at [625, 551] on input "0" at bounding box center [630, 595] width 49 height 24
type input "42"
click at [722, 551] on input "0" at bounding box center [717, 595] width 49 height 24
type input "29"
click at [790, 551] on input "0" at bounding box center [803, 595] width 49 height 24
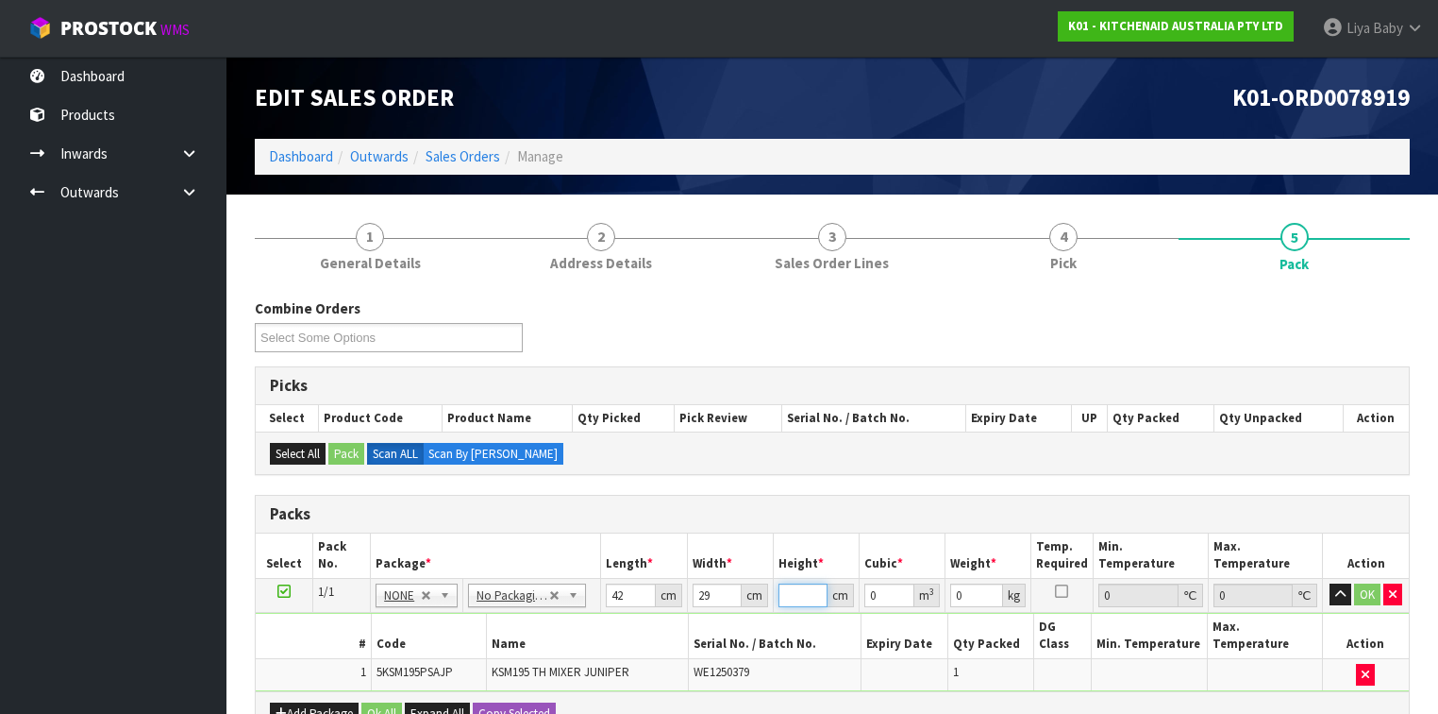
type input "4"
type input "0.004872"
type input "43"
type input "0.052374"
type input "43"
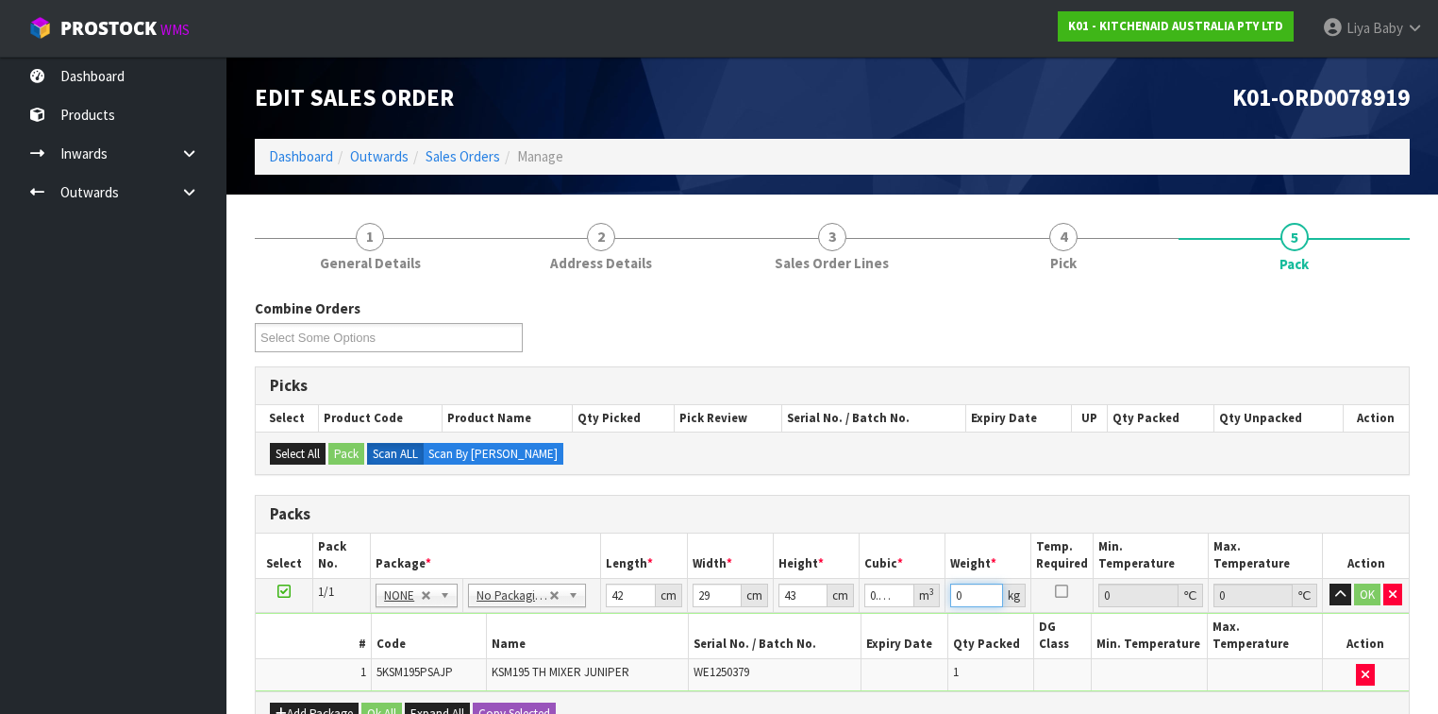
click at [968, 551] on input "0" at bounding box center [976, 595] width 53 height 24
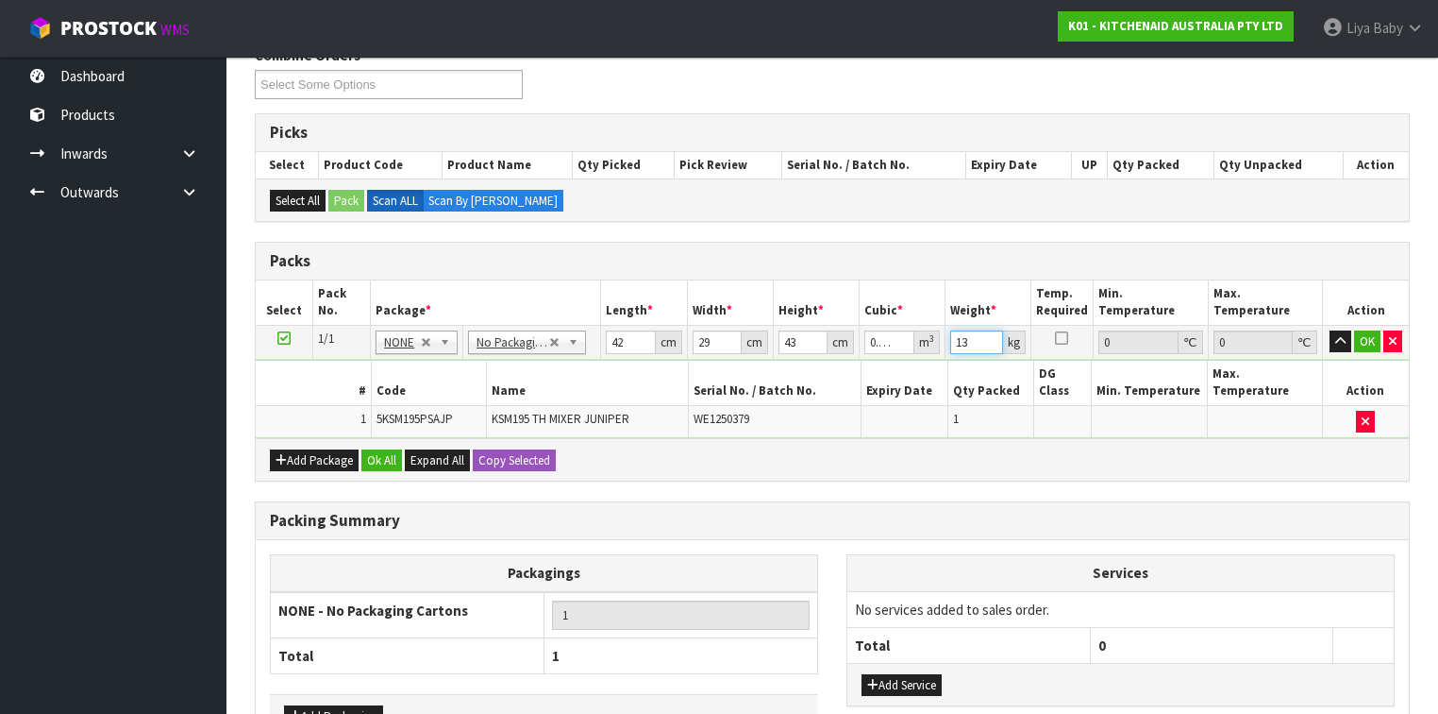
scroll to position [302, 0]
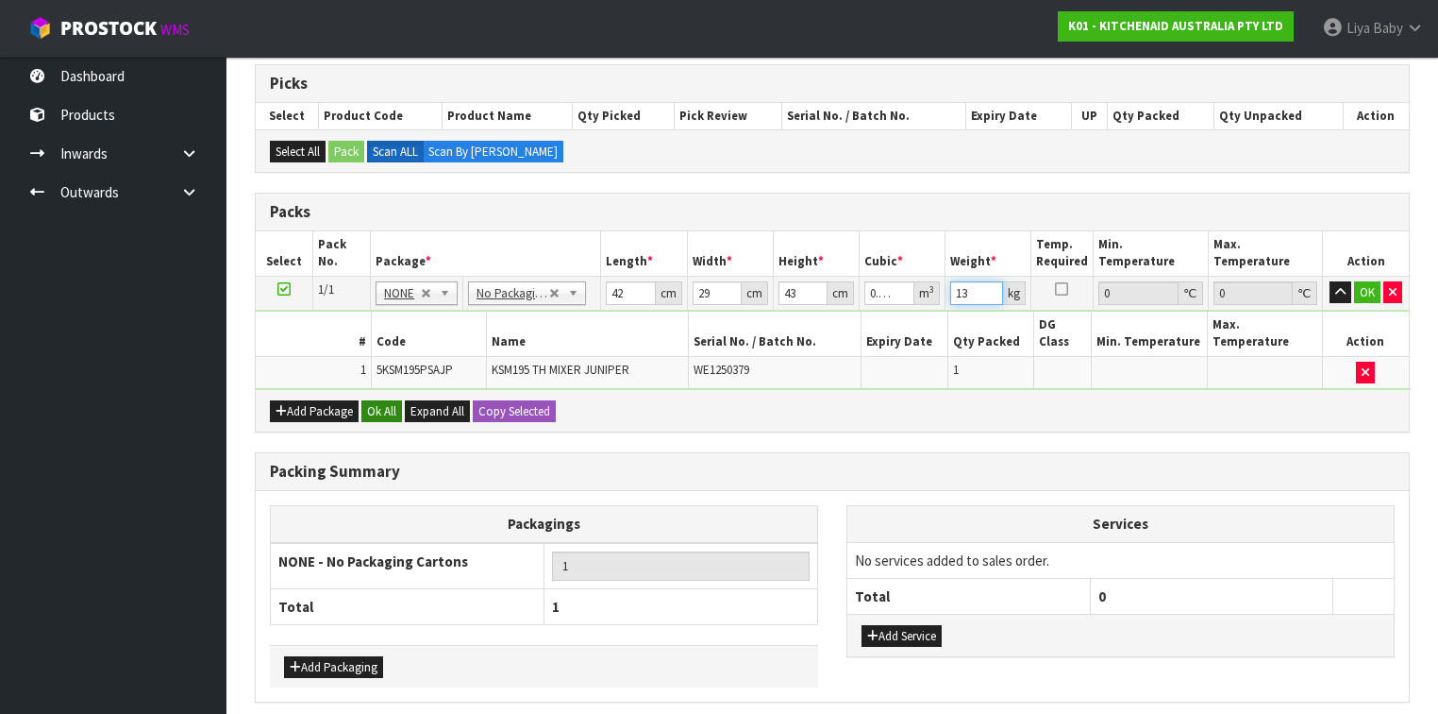
type input "13"
click at [374, 400] on button "Ok All" at bounding box center [381, 411] width 41 height 23
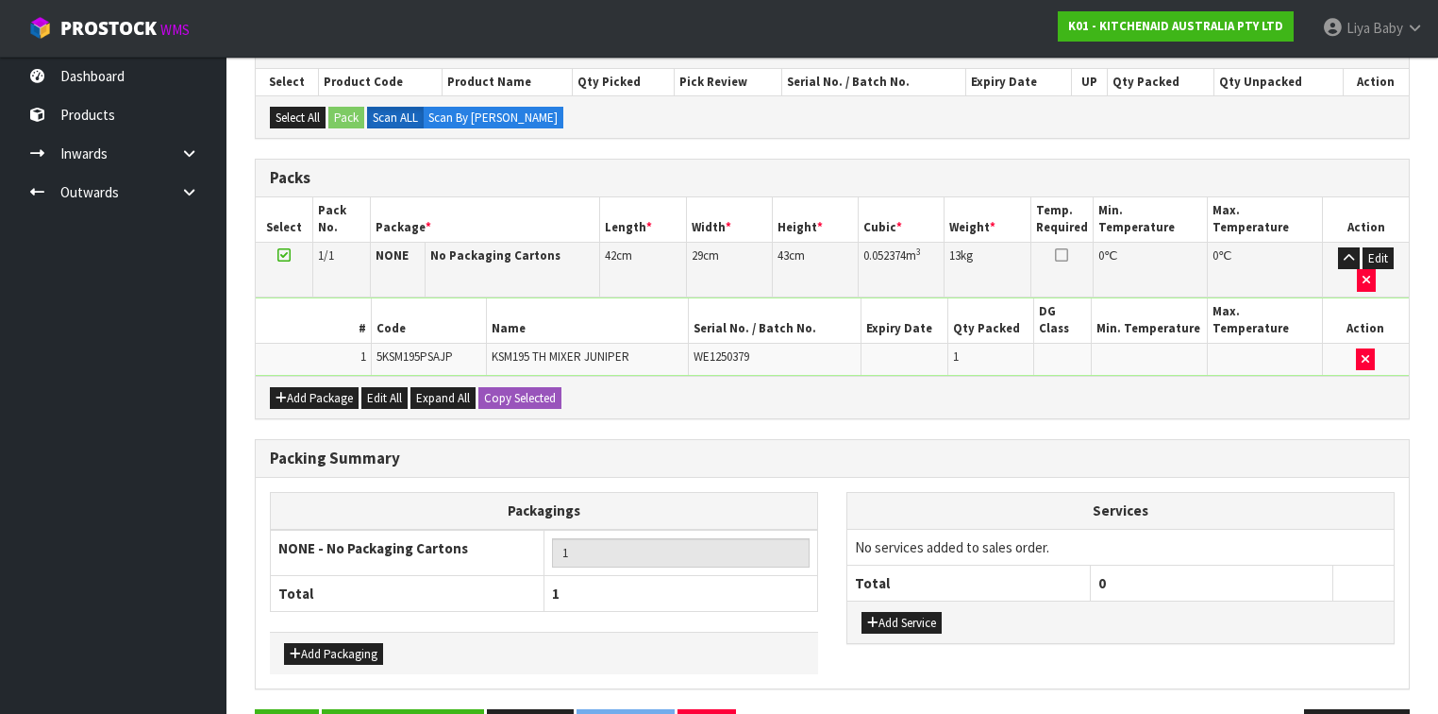
scroll to position [352, 0]
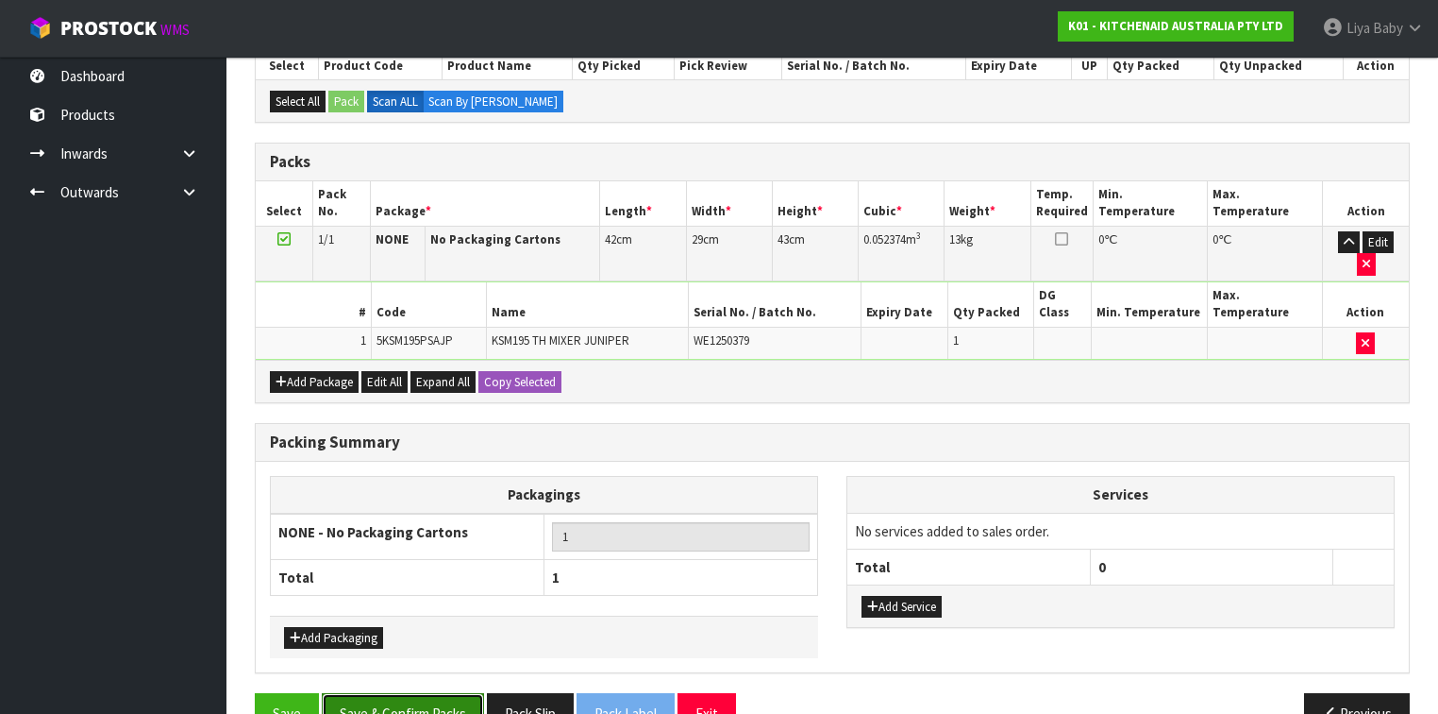
click at [446, 551] on button "Save & Confirm Packs" at bounding box center [403, 713] width 162 height 41
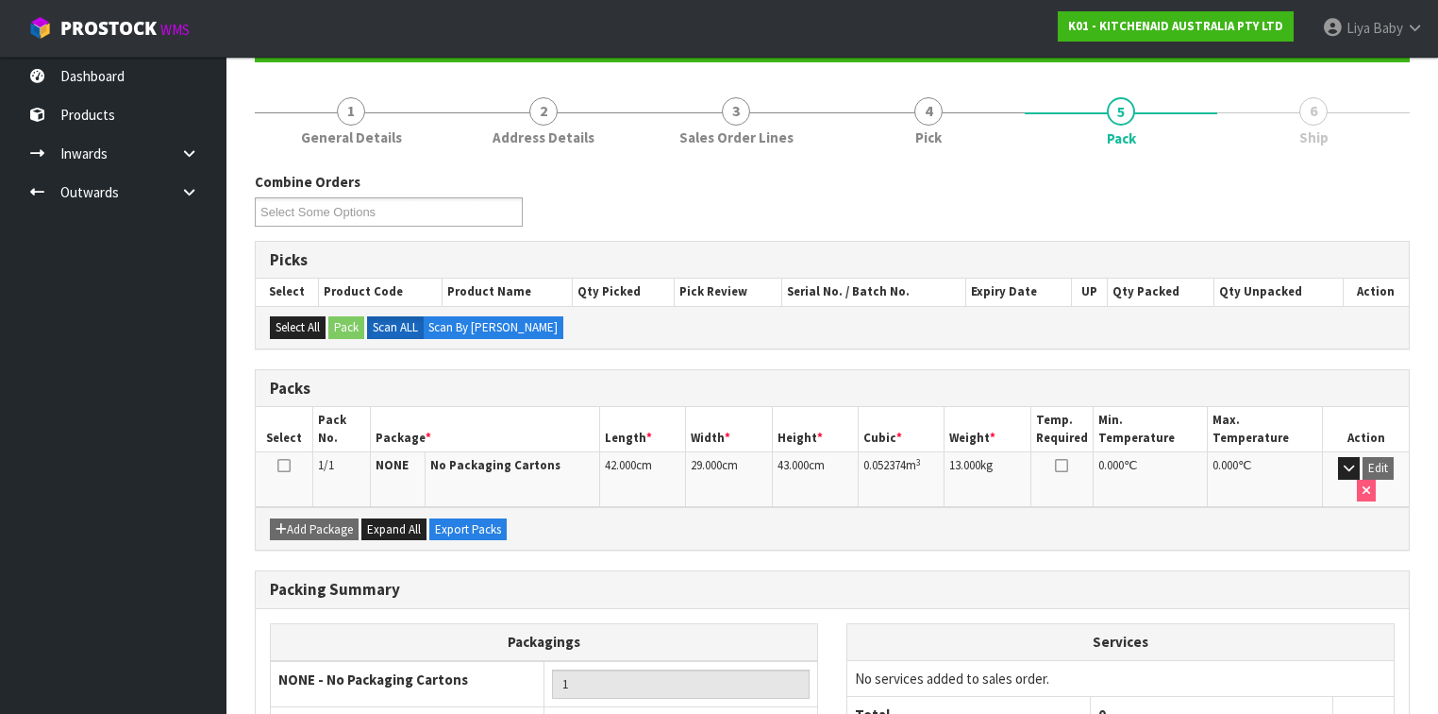
scroll to position [319, 0]
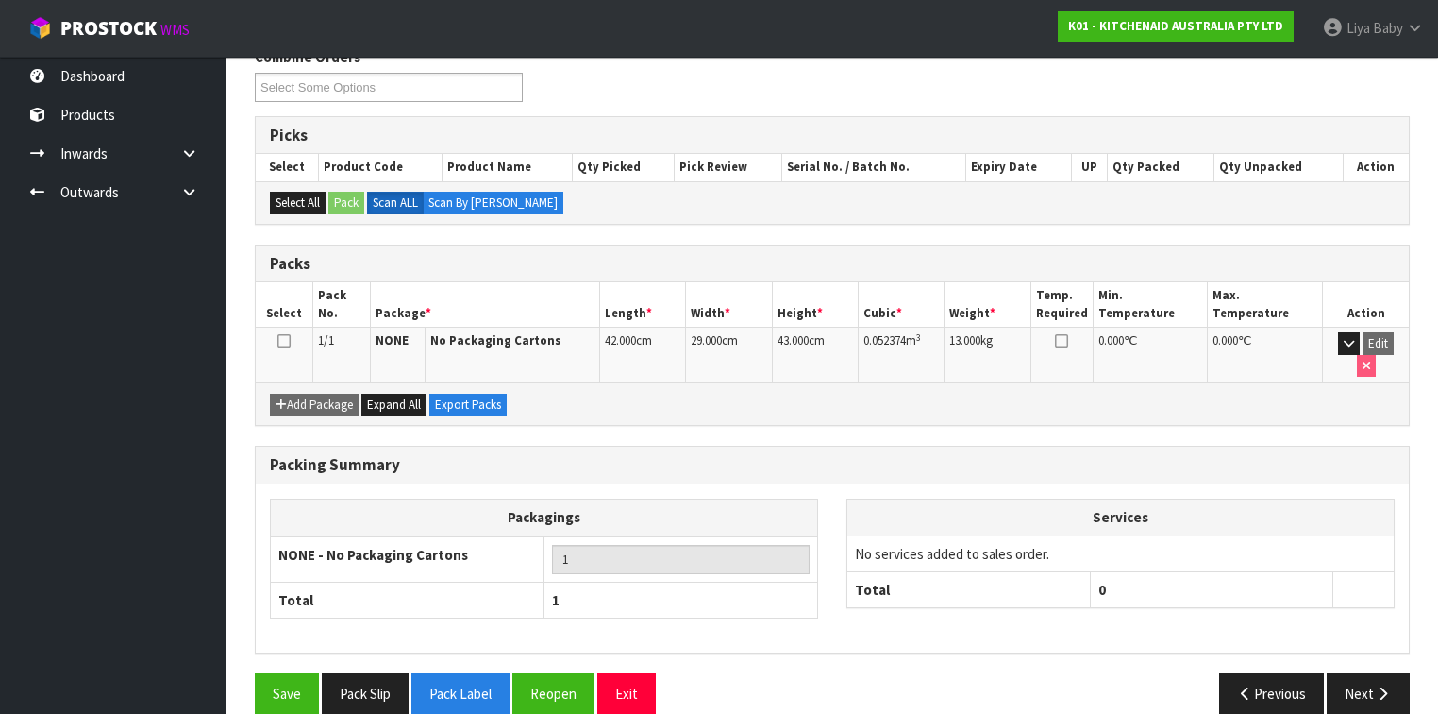
click at [291, 336] on td at bounding box center [285, 354] width 58 height 55
click at [289, 341] on icon at bounding box center [283, 341] width 13 height 1
click at [1207, 551] on button "Next" at bounding box center [1368, 693] width 83 height 41
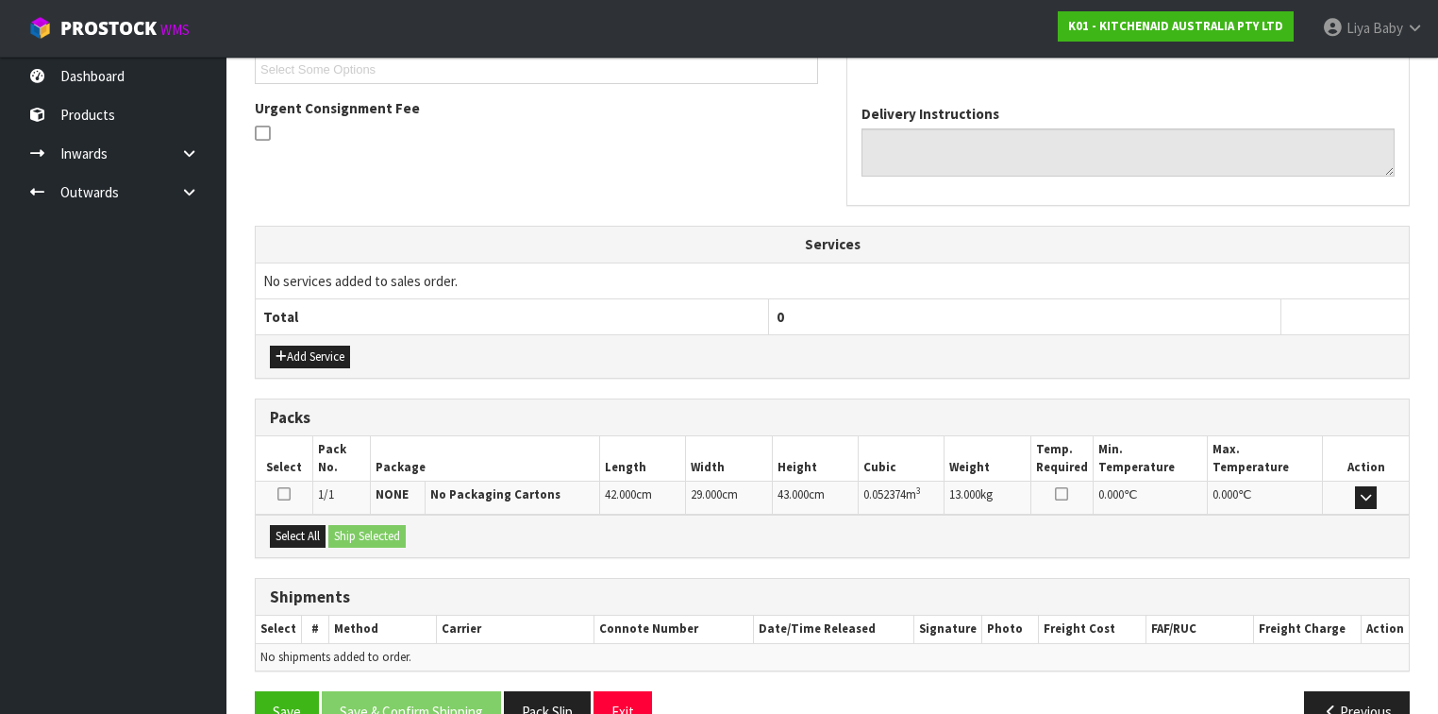
scroll to position [565, 0]
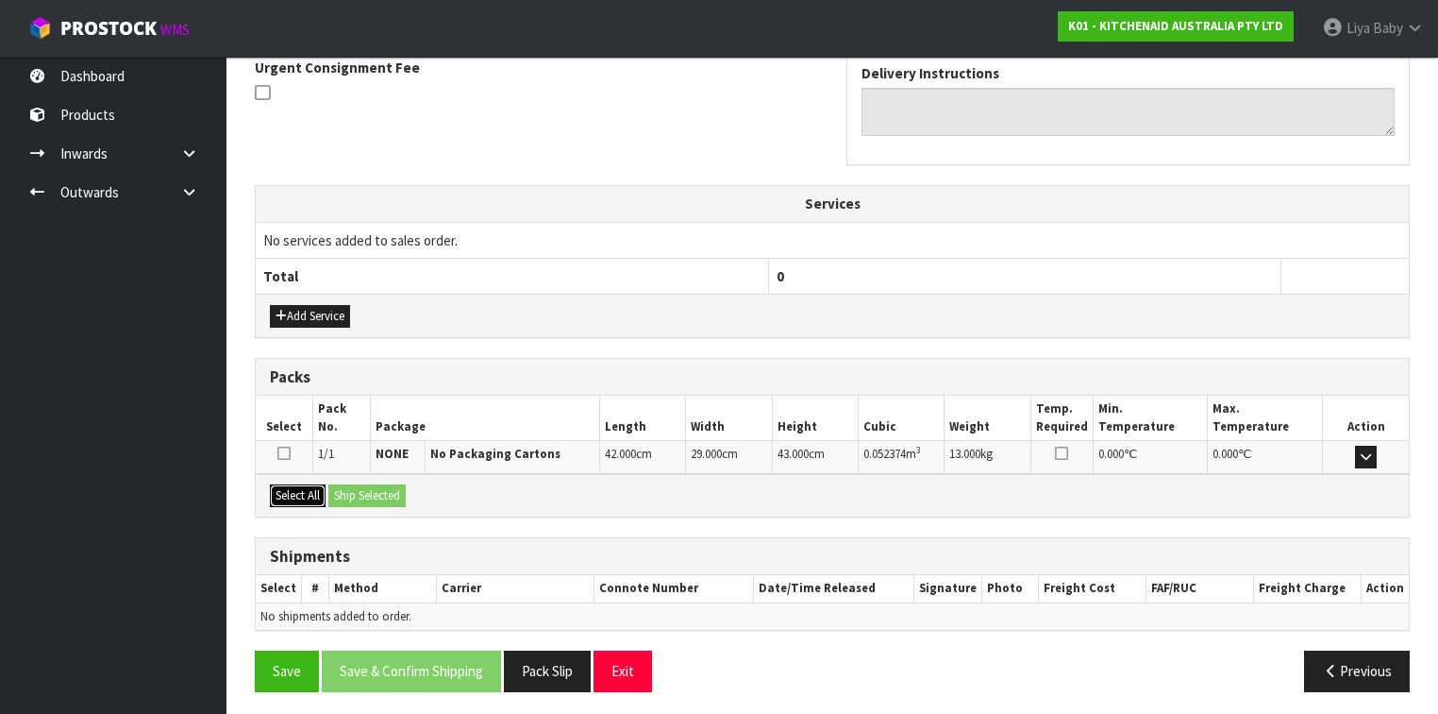
click at [298, 494] on button "Select All" at bounding box center [298, 495] width 56 height 23
click at [361, 491] on button "Ship Selected" at bounding box center [366, 495] width 77 height 23
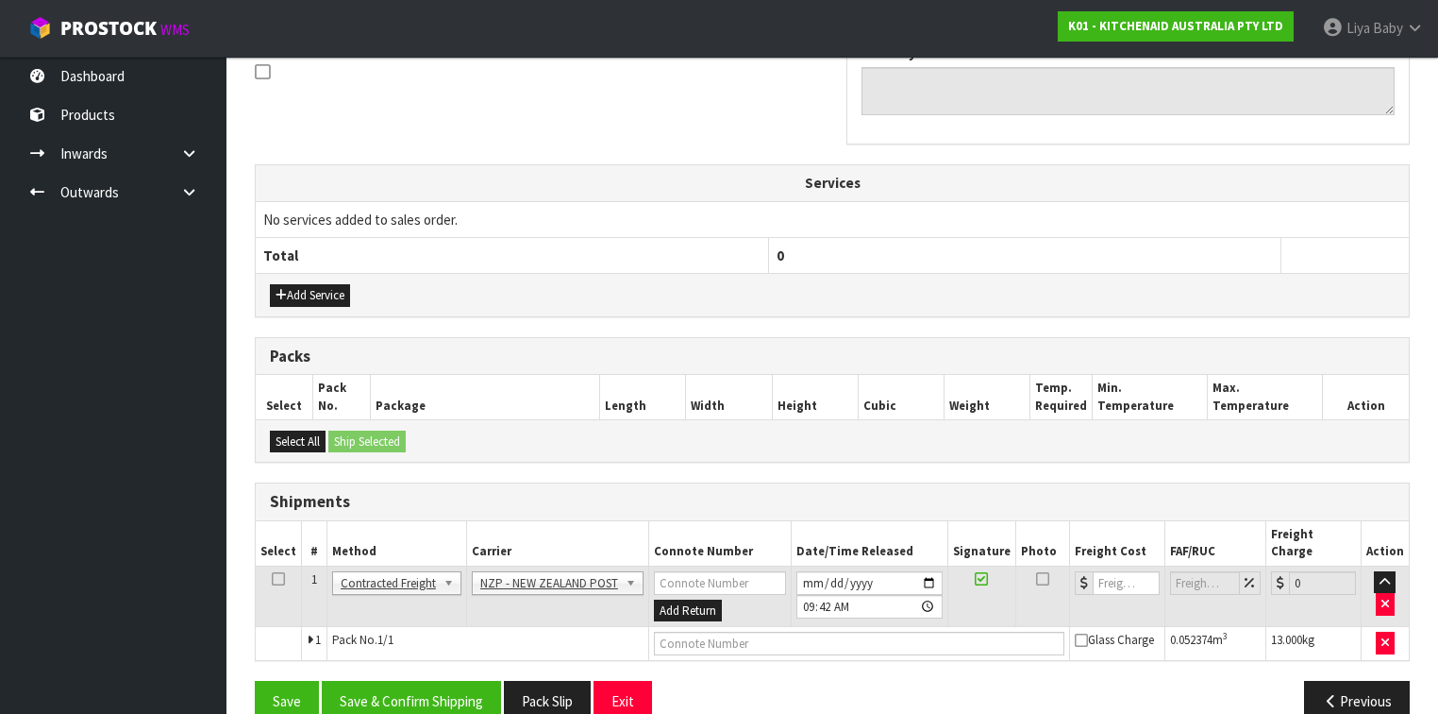
scroll to position [598, 0]
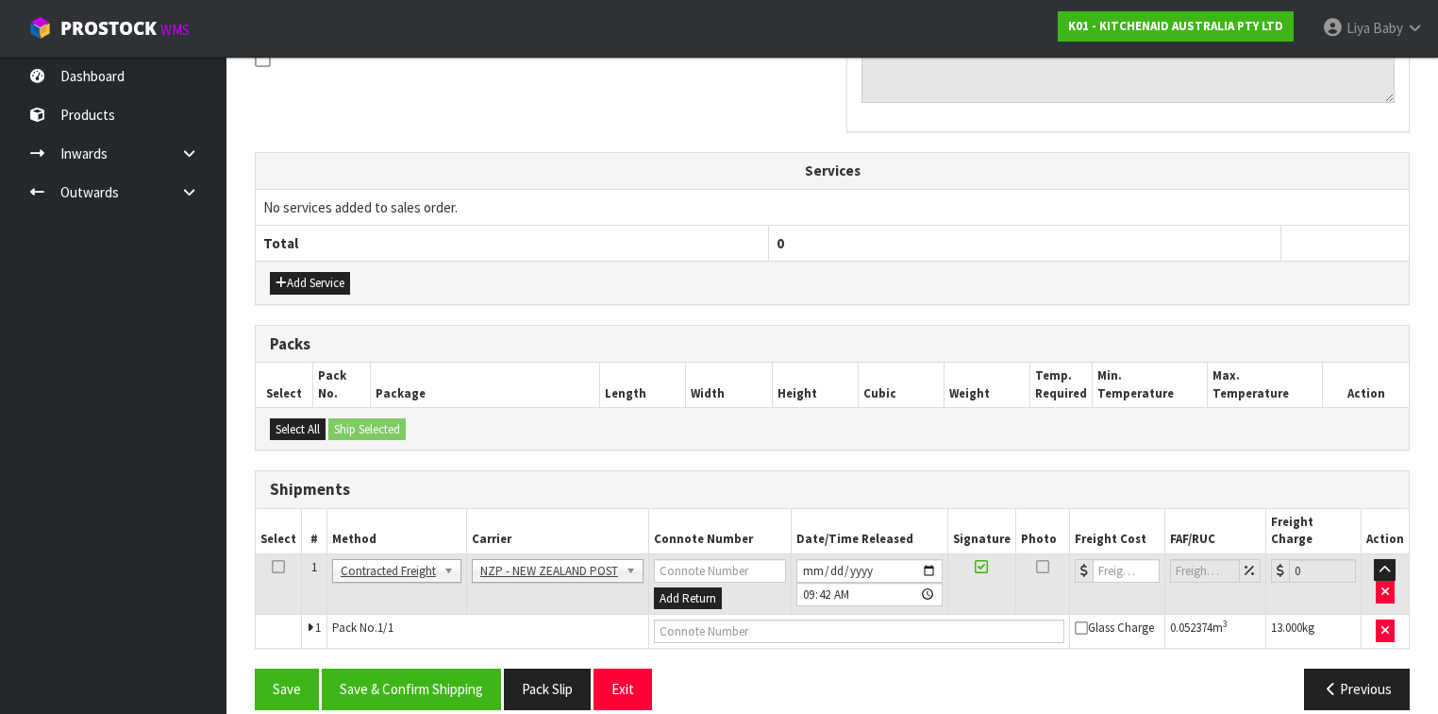
click at [279, 551] on icon at bounding box center [278, 566] width 13 height 1
click at [405, 551] on button "Save & Confirm Shipping" at bounding box center [411, 688] width 179 height 41
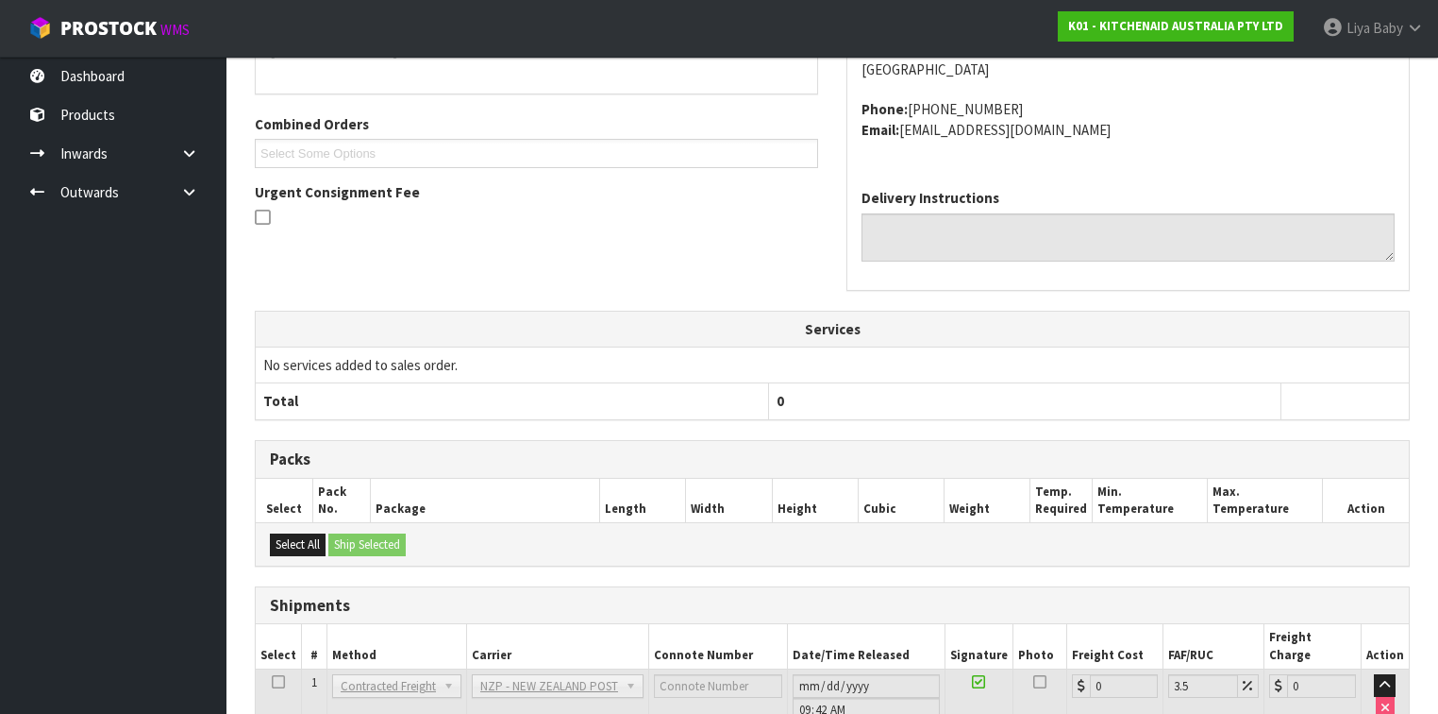
scroll to position [573, 0]
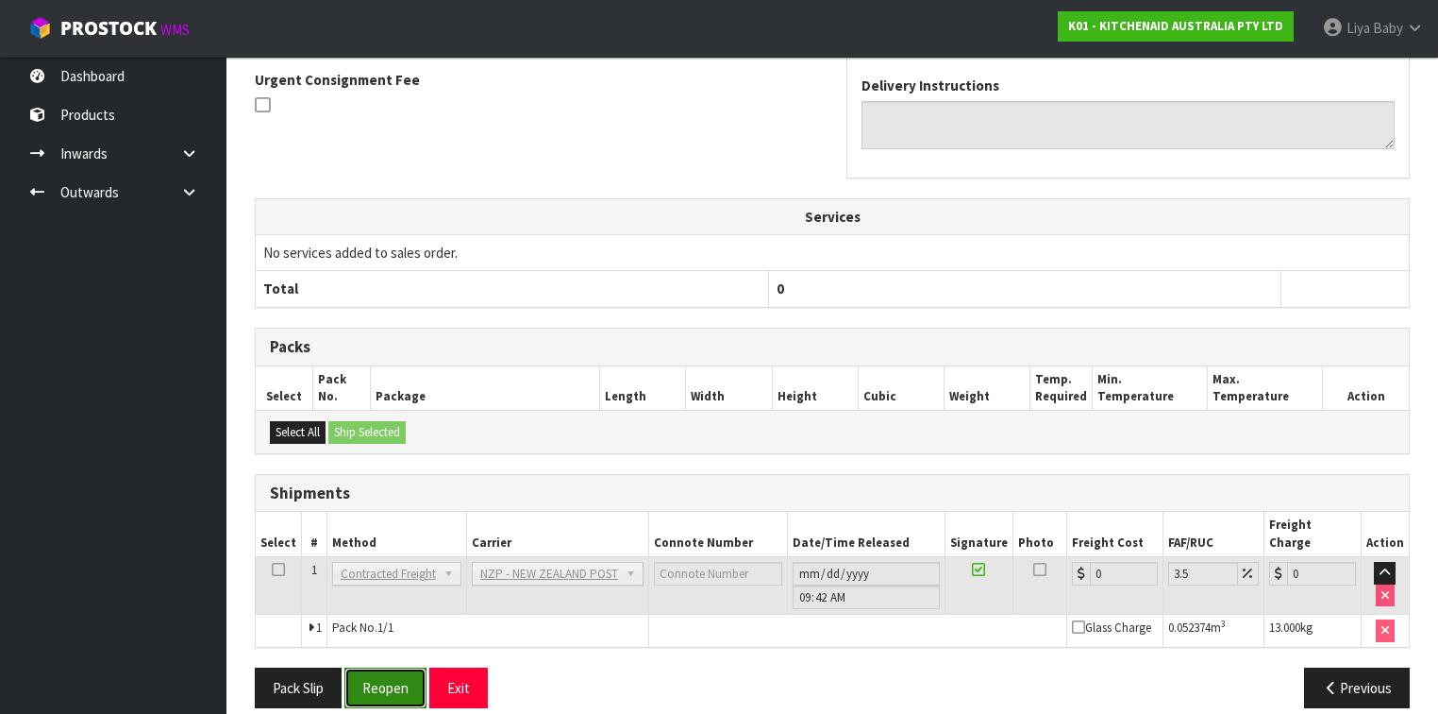
click at [388, 551] on button "Reopen" at bounding box center [385, 687] width 82 height 41
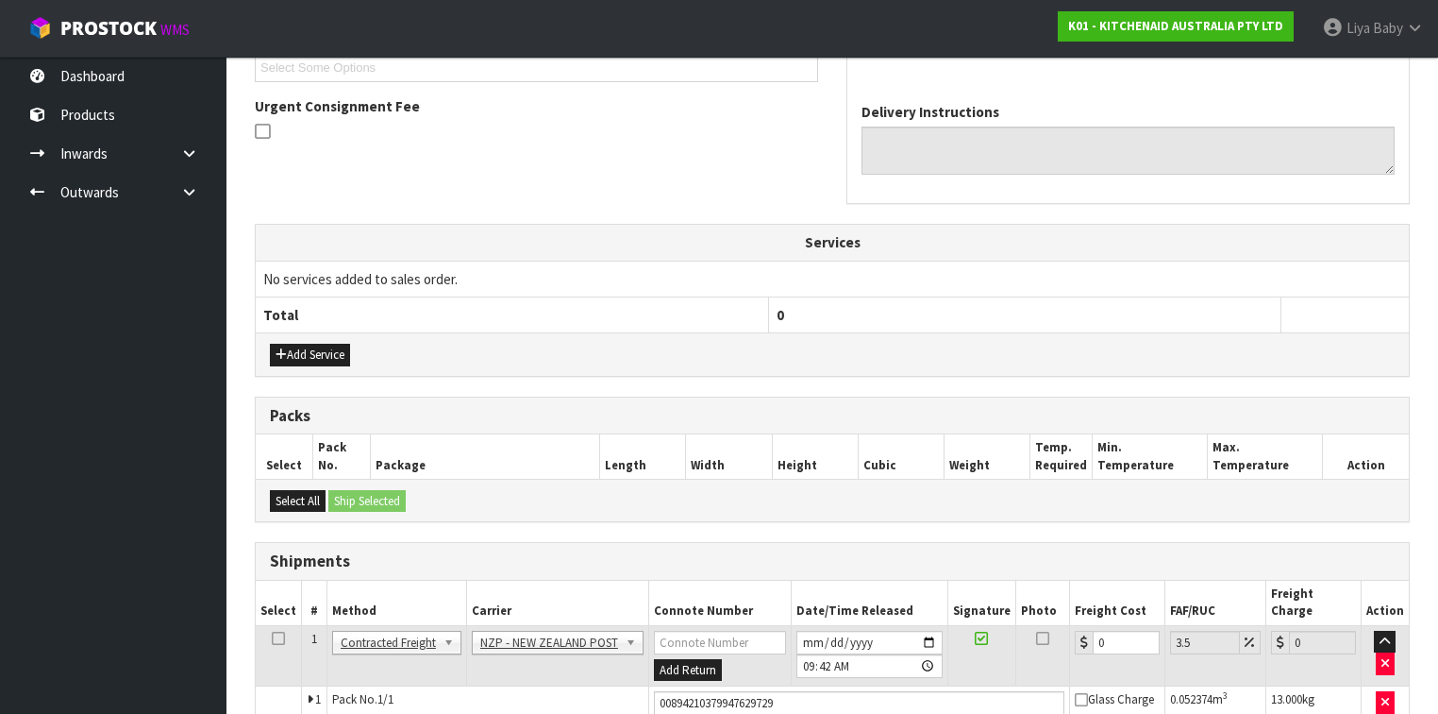
scroll to position [529, 0]
drag, startPoint x: 1114, startPoint y: 618, endPoint x: 1108, endPoint y: 608, distance: 11.8
click at [1114, 551] on input "0" at bounding box center [1126, 641] width 67 height 24
type input "1"
type input "1.03"
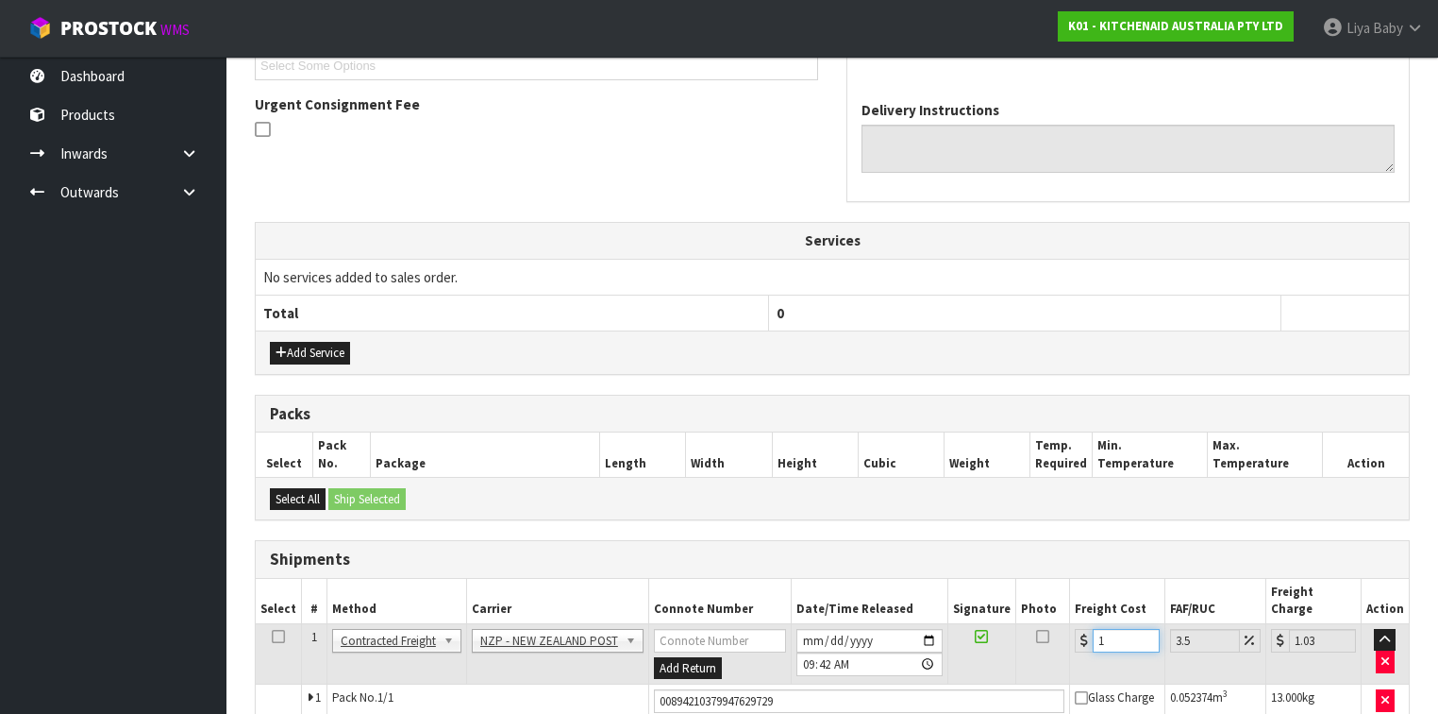
type input "16"
type input "16.56"
type input "16.6"
type input "17.18"
type input "16.61"
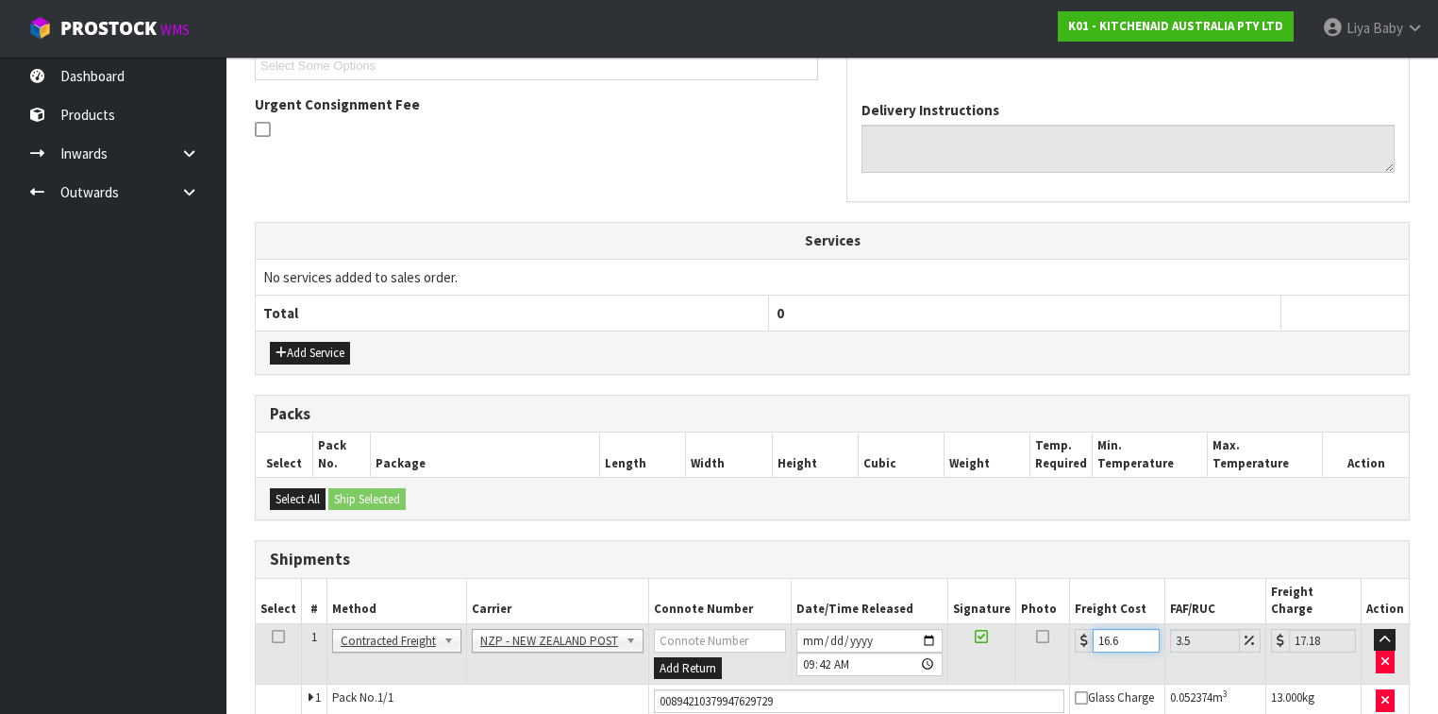
type input "17.19"
type input "16.61"
click at [277, 551] on icon at bounding box center [278, 636] width 13 height 1
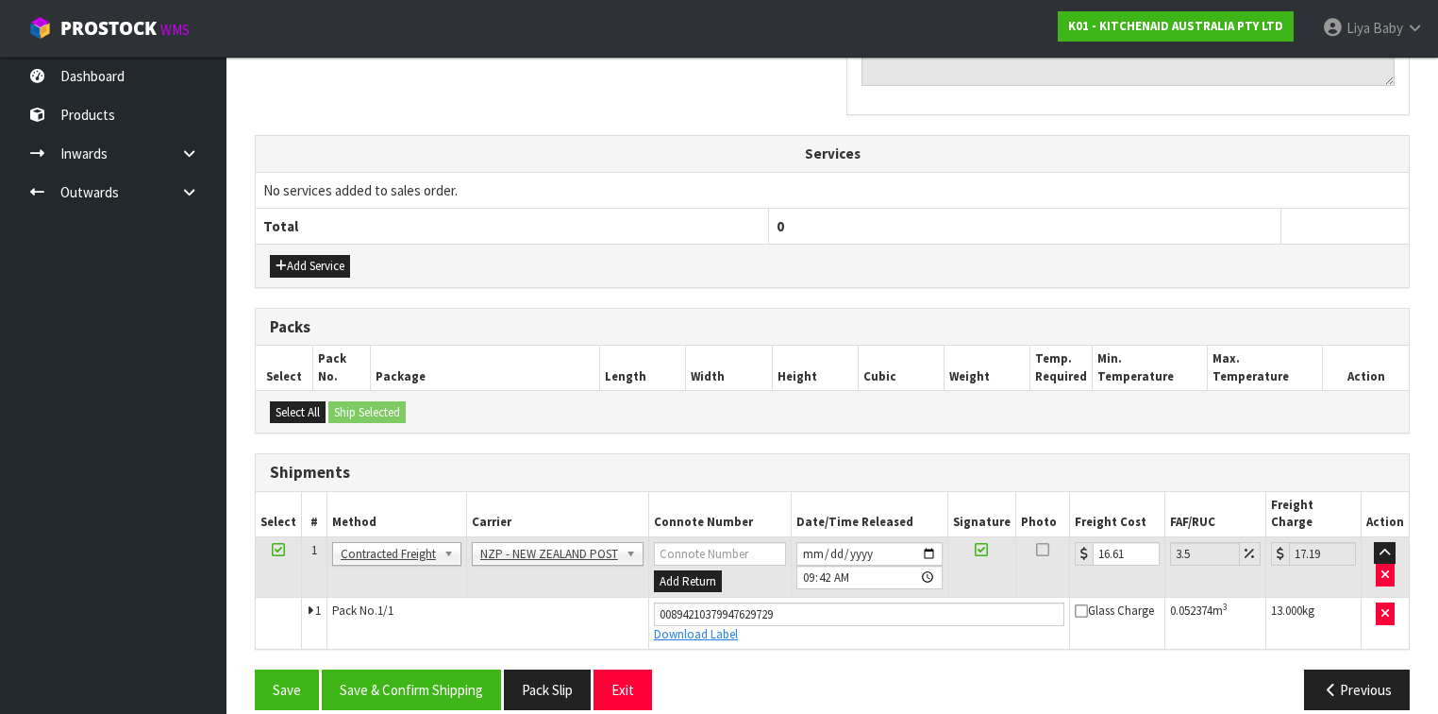
scroll to position [615, 0]
click at [431, 551] on button "Save & Confirm Shipping" at bounding box center [411, 689] width 179 height 41
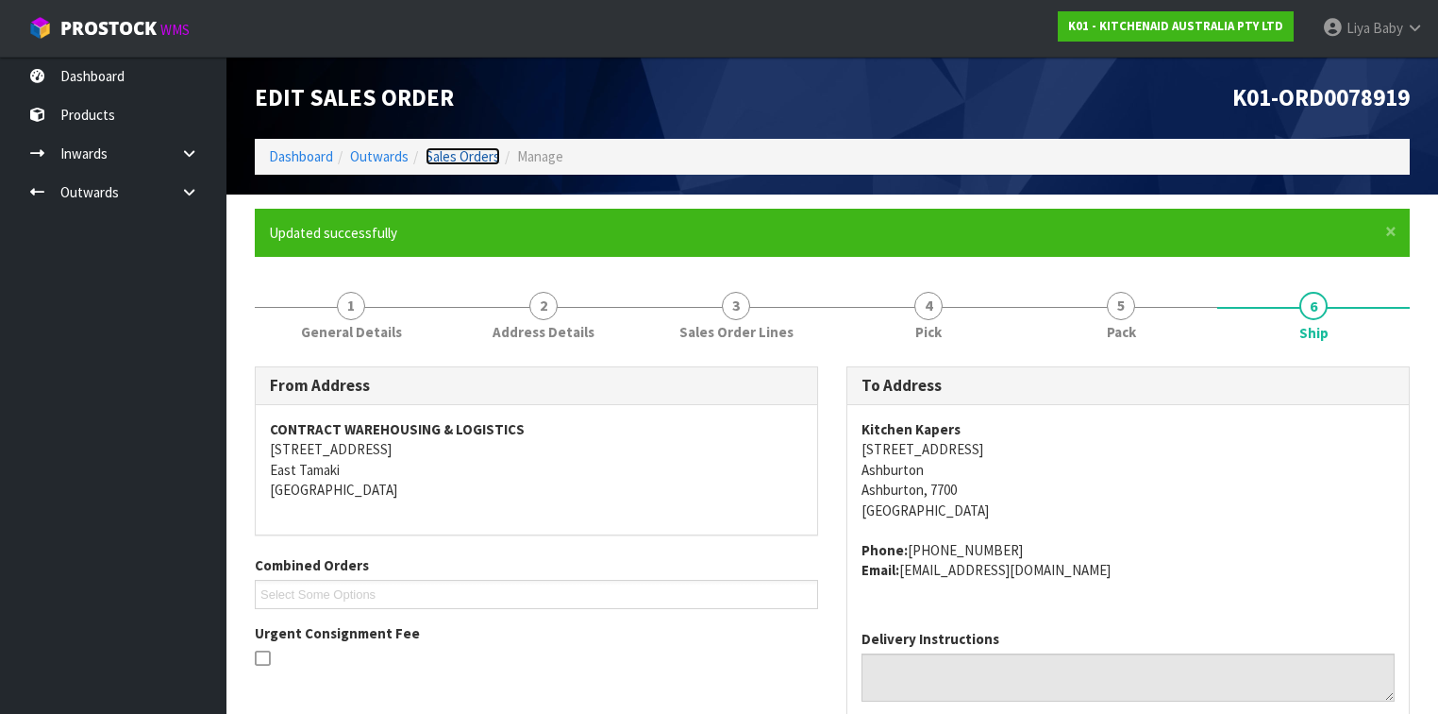
click at [457, 151] on link "Sales Orders" at bounding box center [463, 156] width 75 height 18
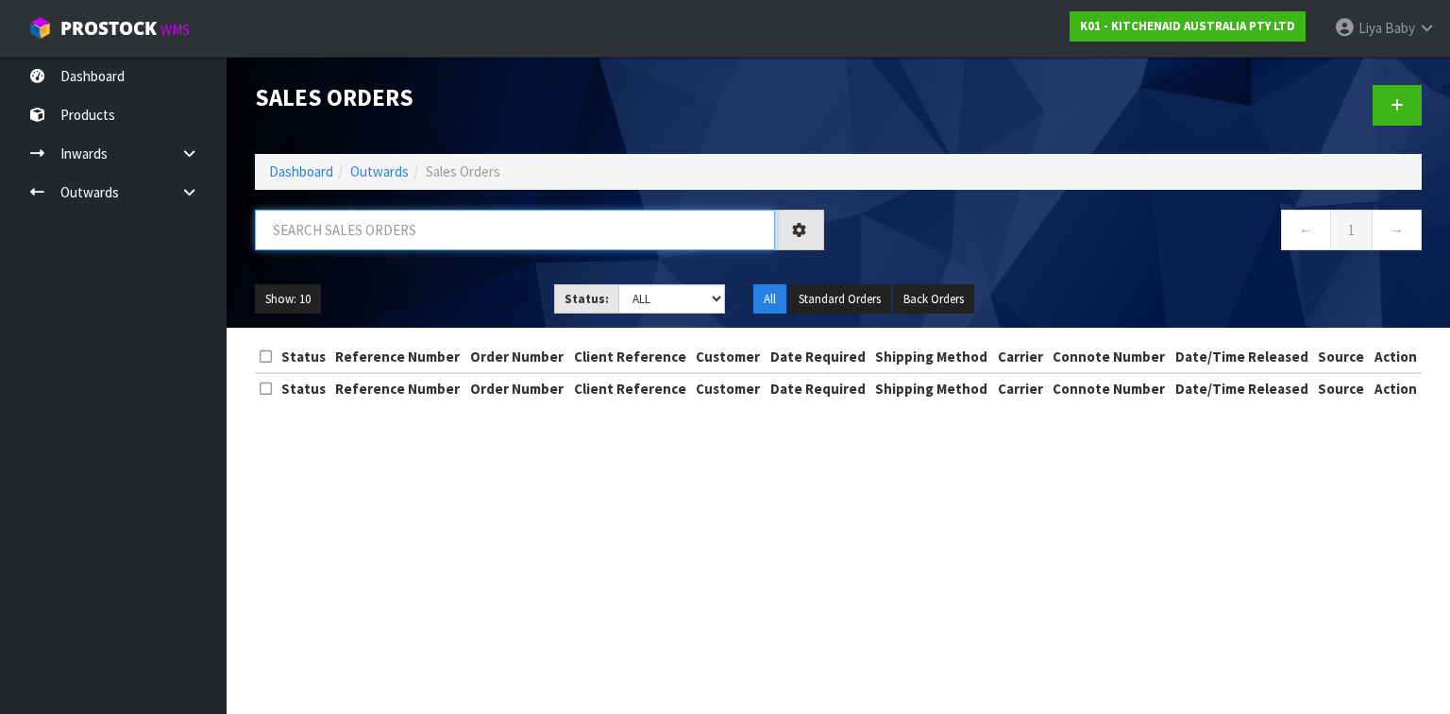
click at [395, 230] on input "text" at bounding box center [515, 230] width 520 height 41
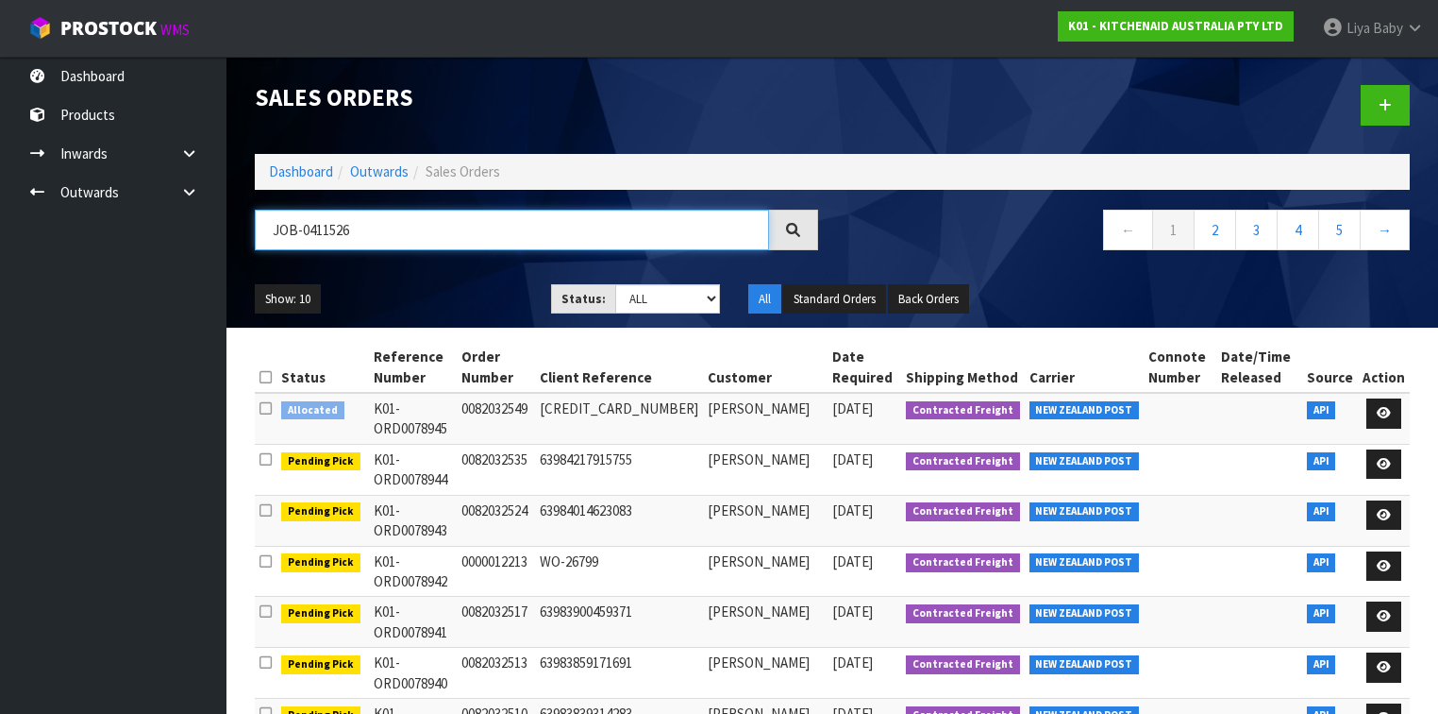
type input "JOB-0411526"
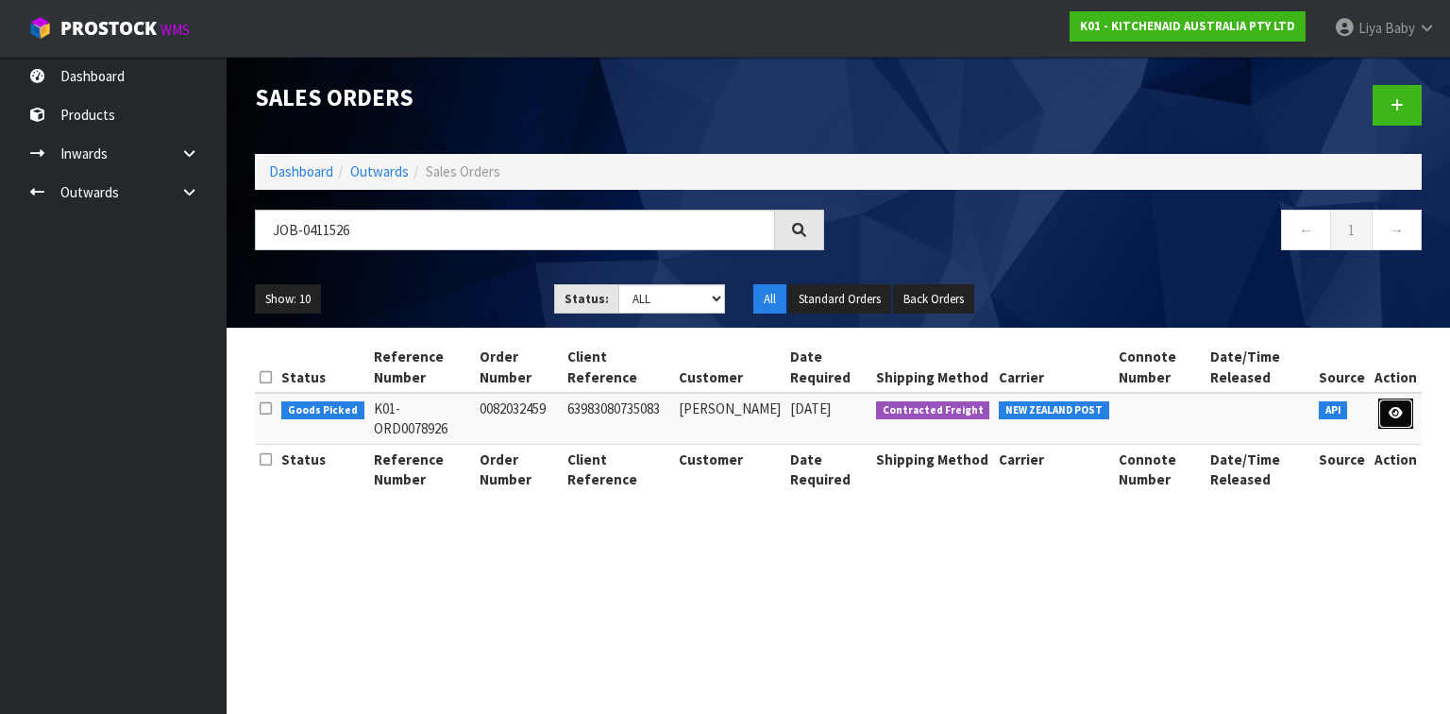
click at [1207, 407] on link at bounding box center [1395, 413] width 35 height 30
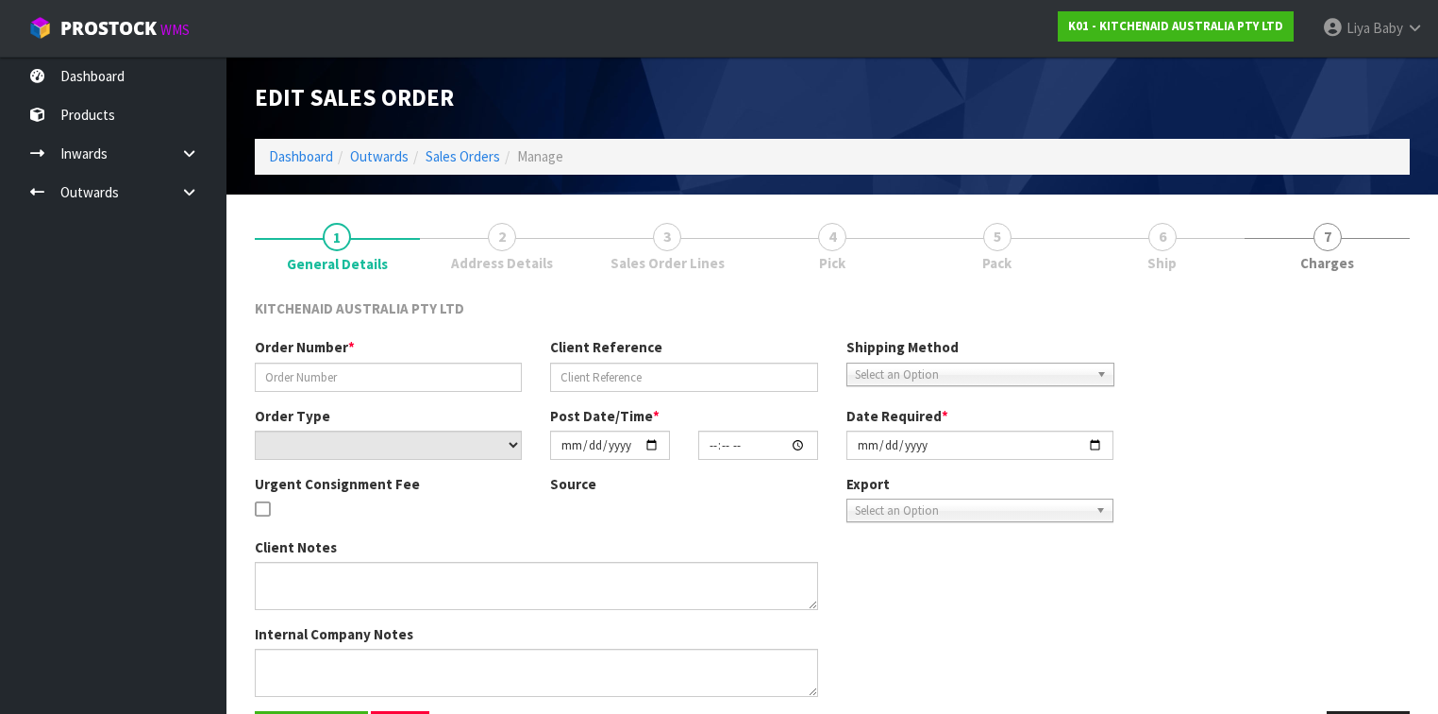
type input "0082032459"
type input "63983080735083"
select select "number:0"
type input "[DATE]"
type input "11:39:01.000"
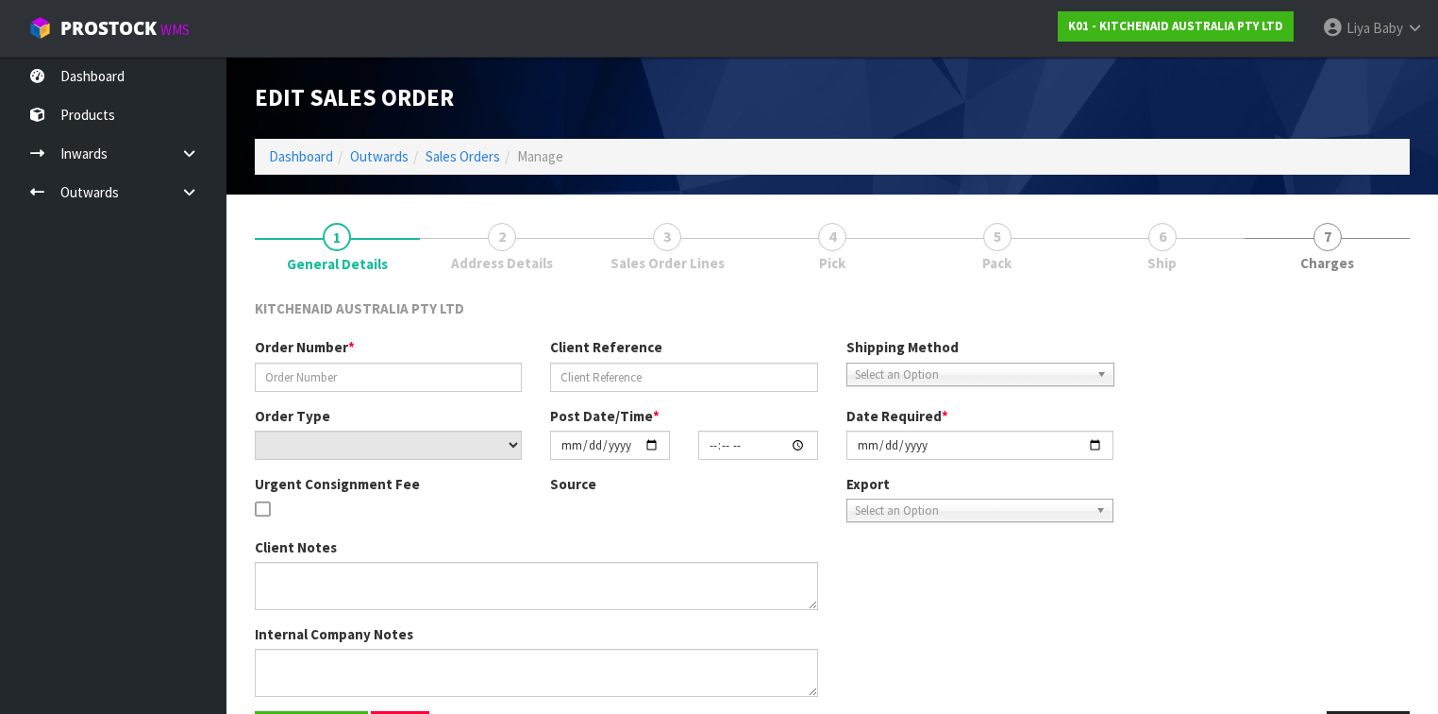
type input "[DATE]"
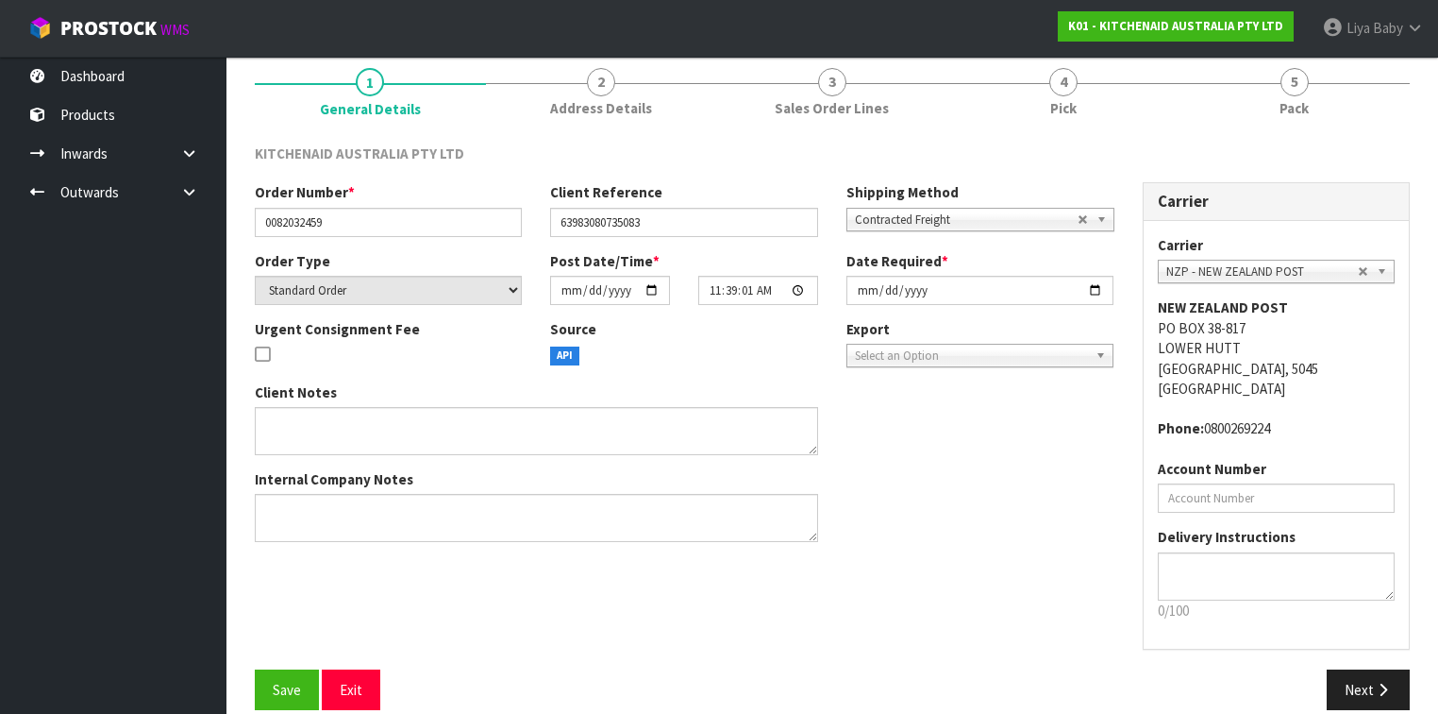
scroll to position [177, 0]
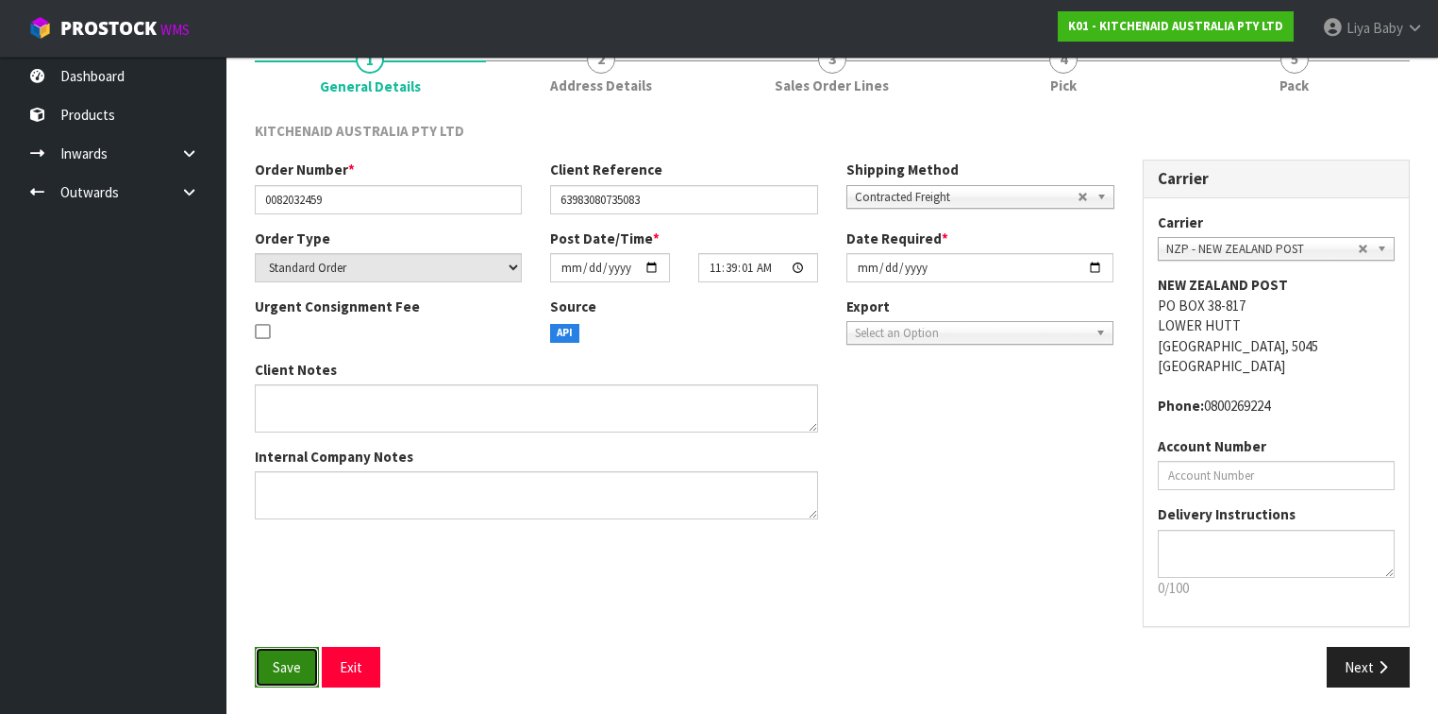
click at [290, 551] on button "Save" at bounding box center [287, 666] width 64 height 41
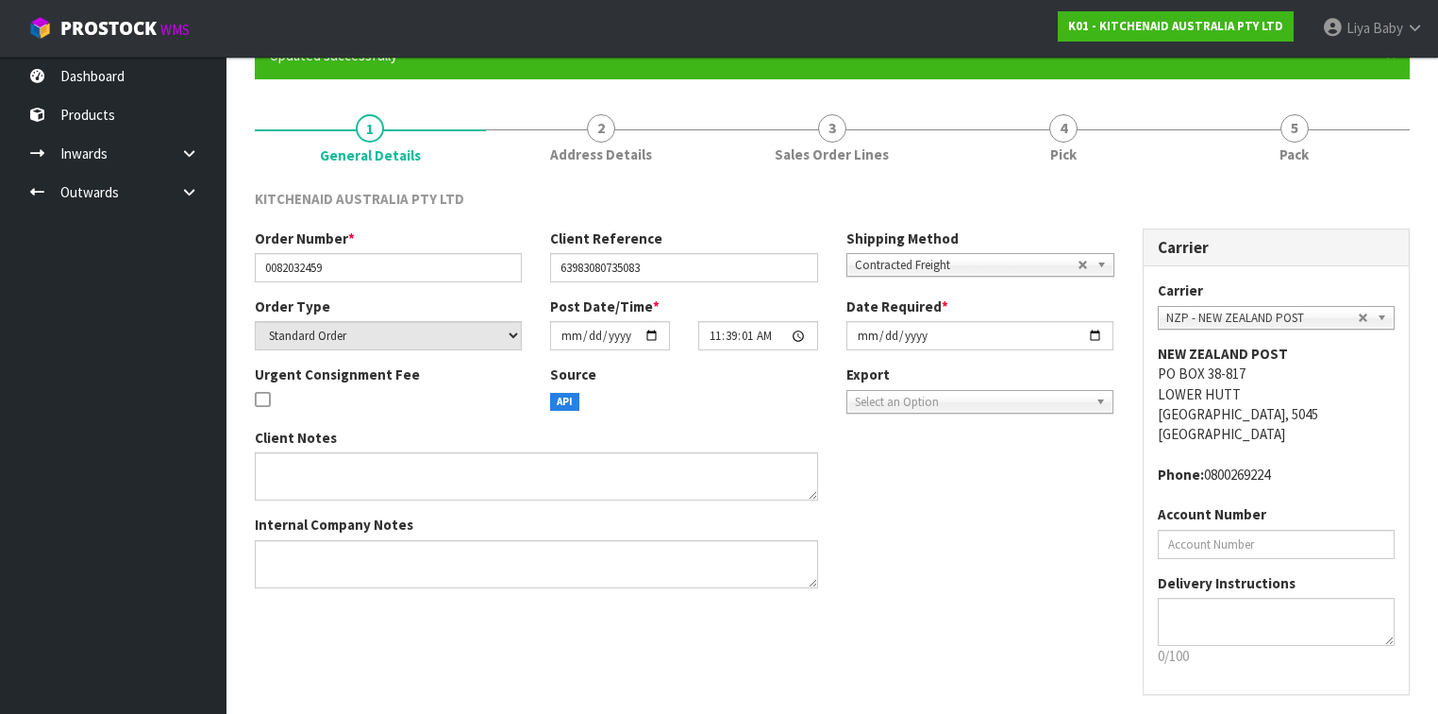
scroll to position [0, 0]
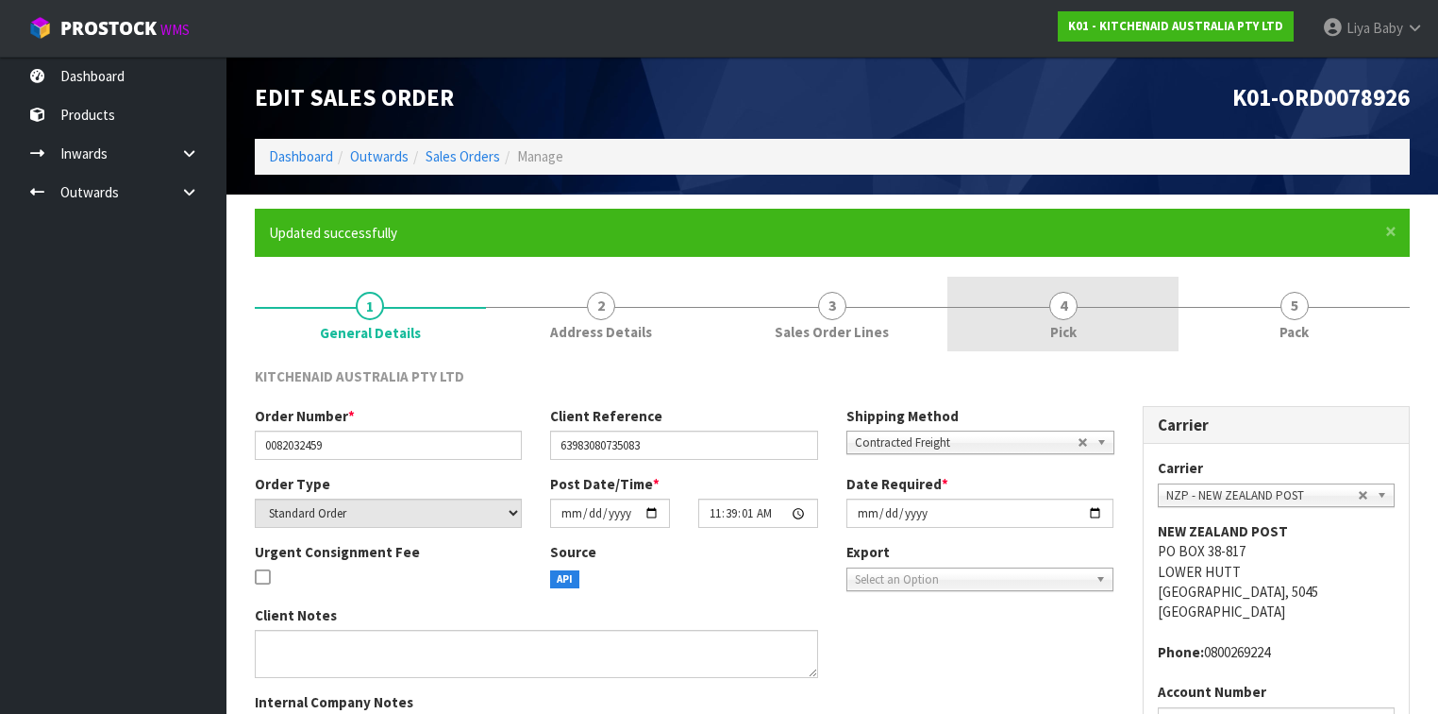
click at [1043, 309] on link "4 Pick" at bounding box center [1063, 314] width 231 height 75
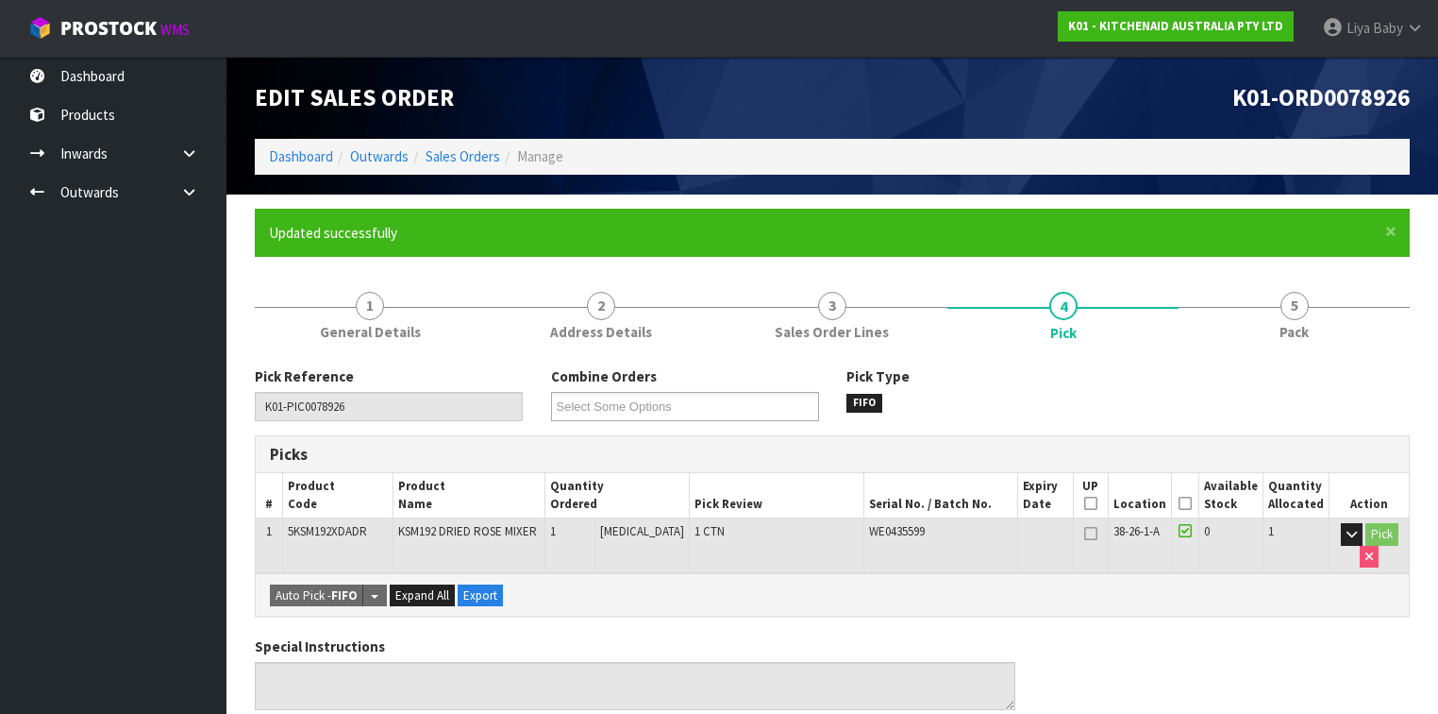
click at [1185, 504] on icon at bounding box center [1185, 503] width 13 height 1
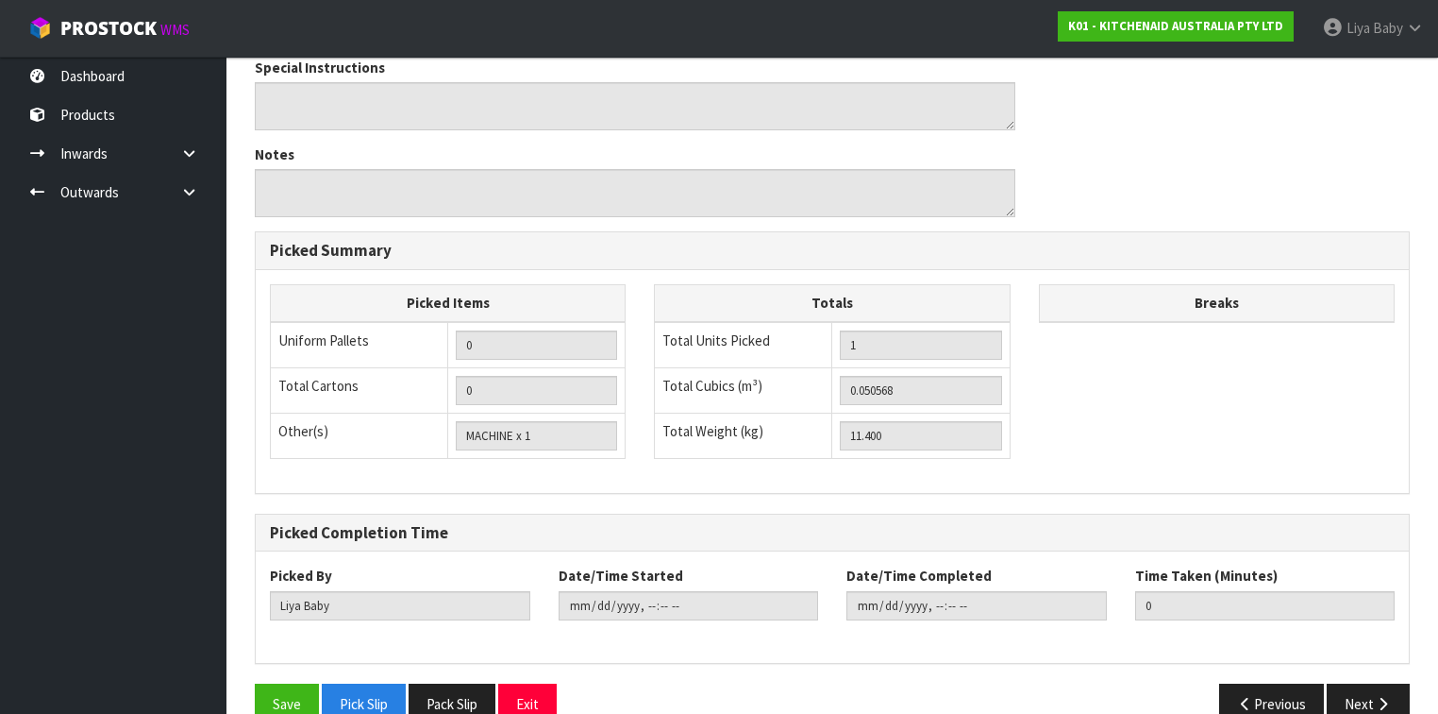
scroll to position [680, 0]
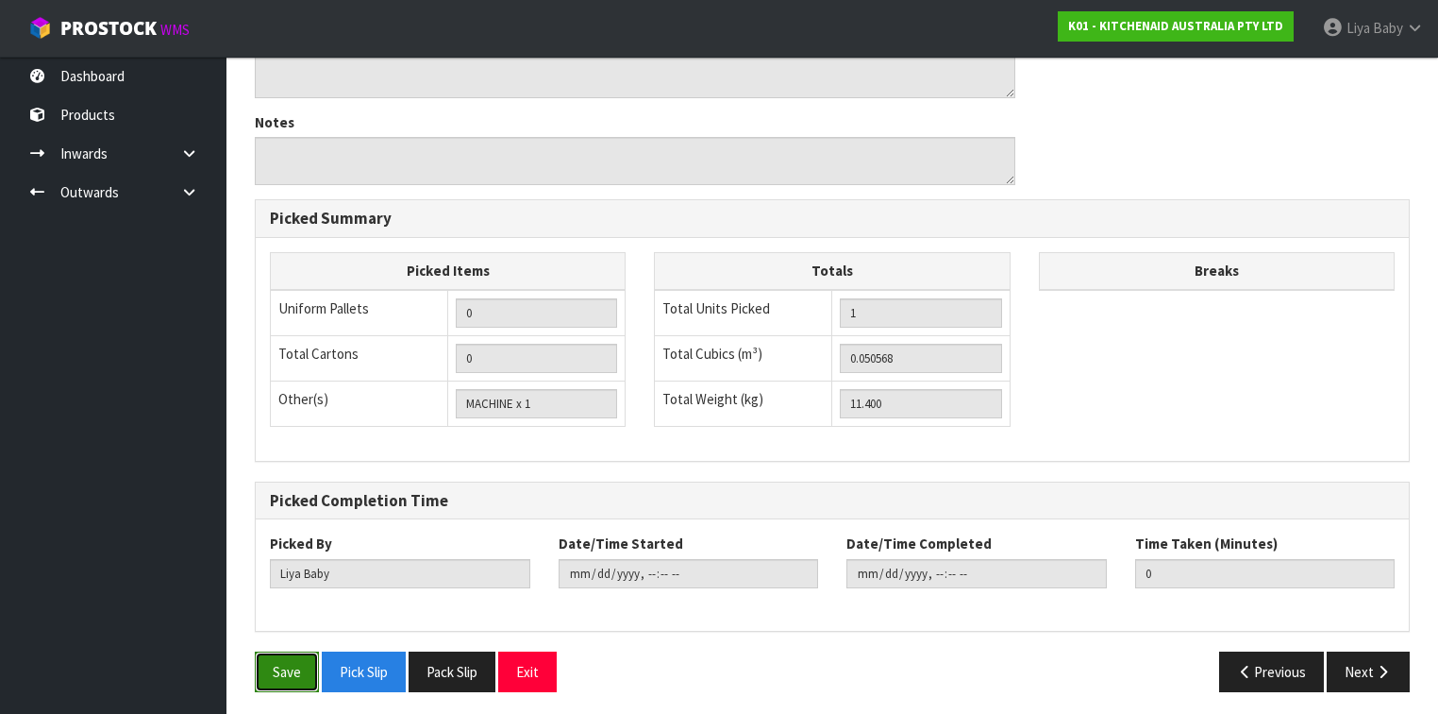
click at [308, 551] on button "Save" at bounding box center [287, 671] width 64 height 41
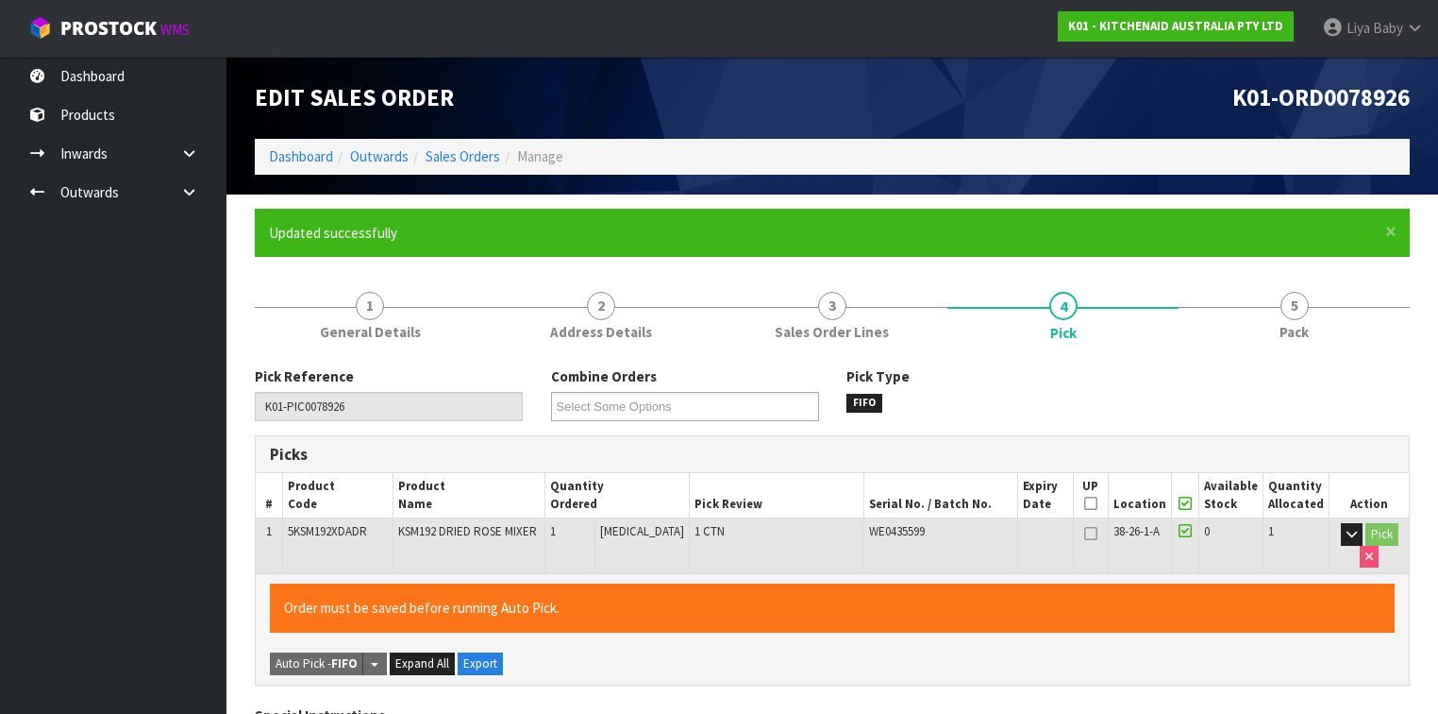
type input "[DATE]T09:44:57"
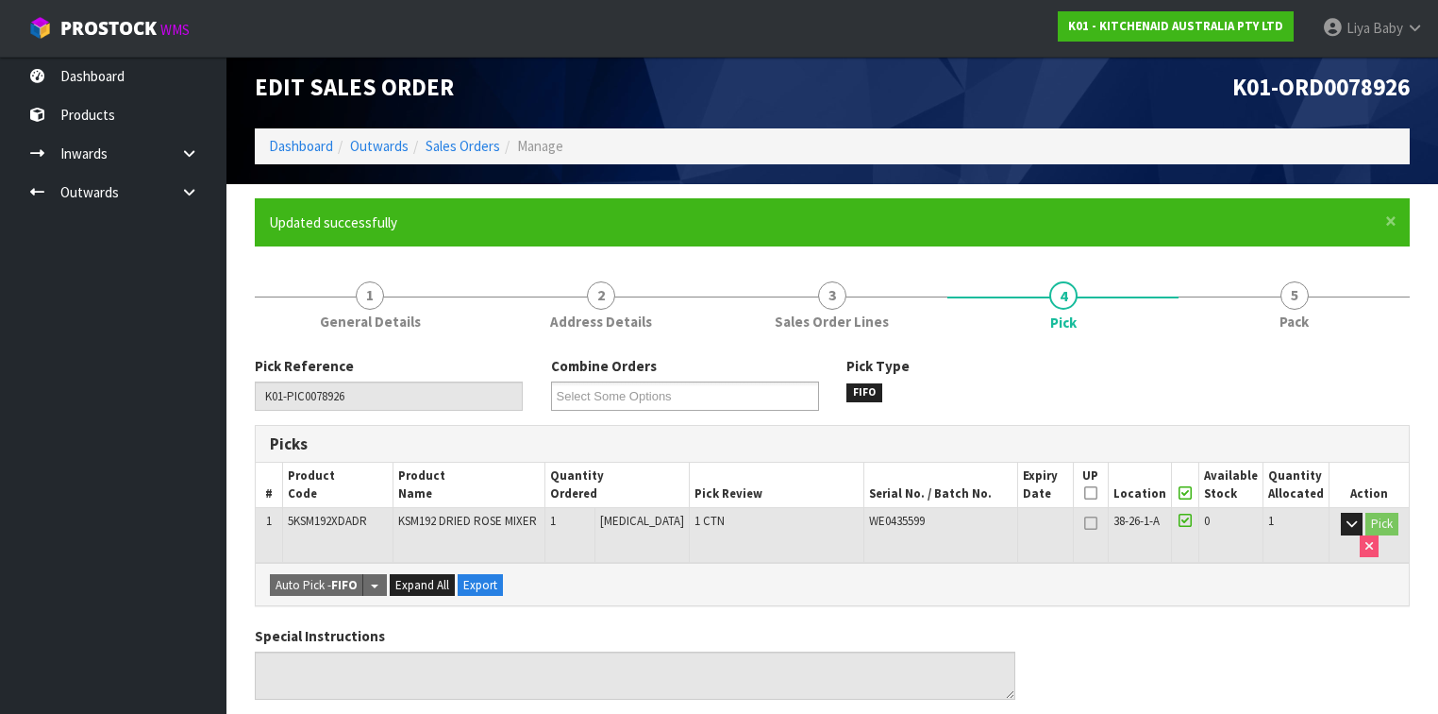
scroll to position [8, 0]
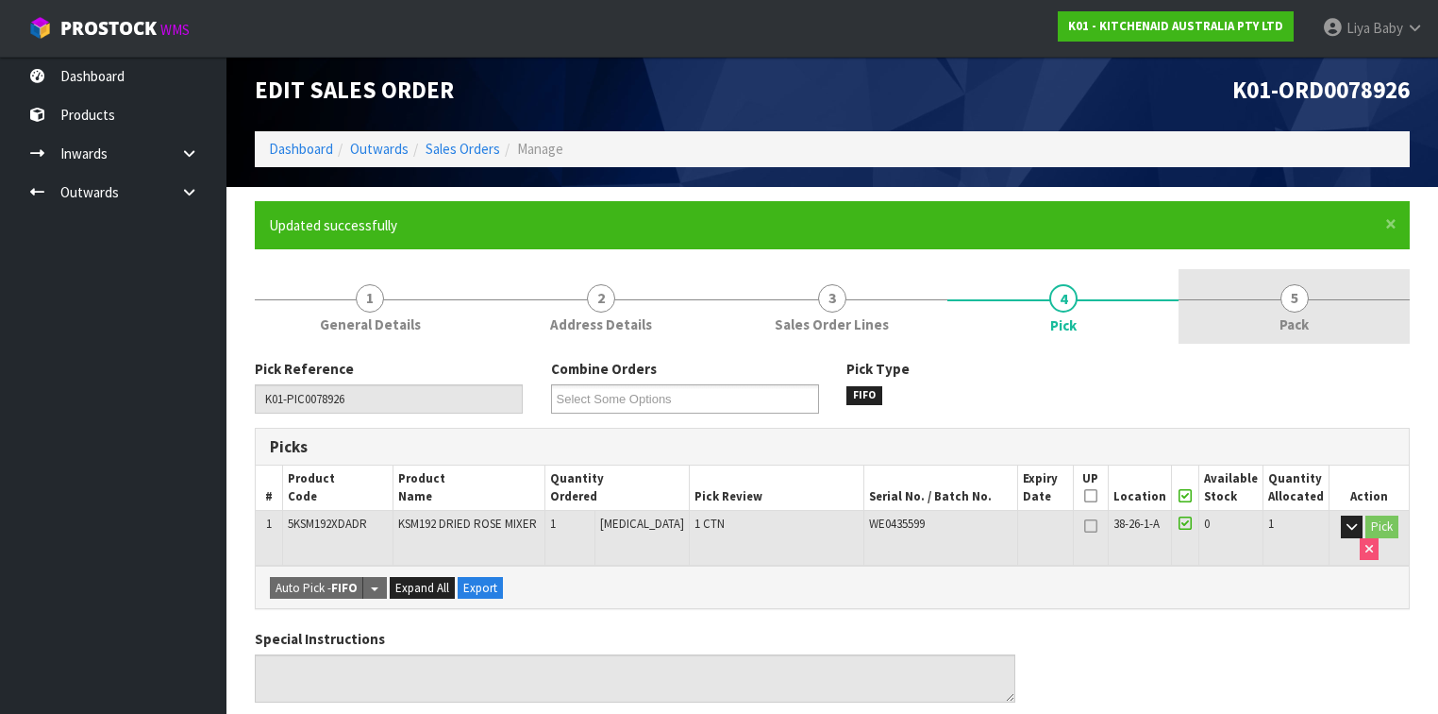
drag, startPoint x: 1327, startPoint y: 321, endPoint x: 1265, endPoint y: 328, distance: 62.7
click at [1207, 321] on link "5 Pack" at bounding box center [1294, 306] width 231 height 75
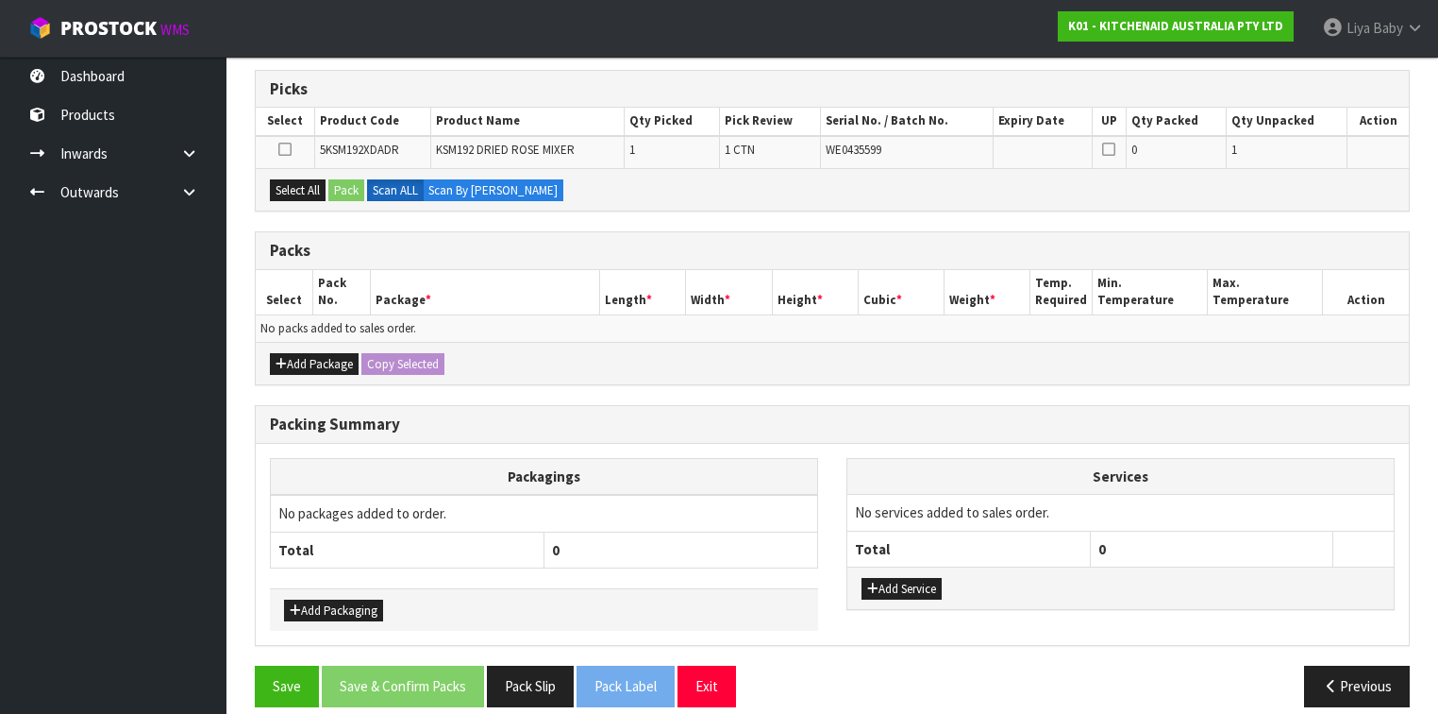
scroll to position [378, 0]
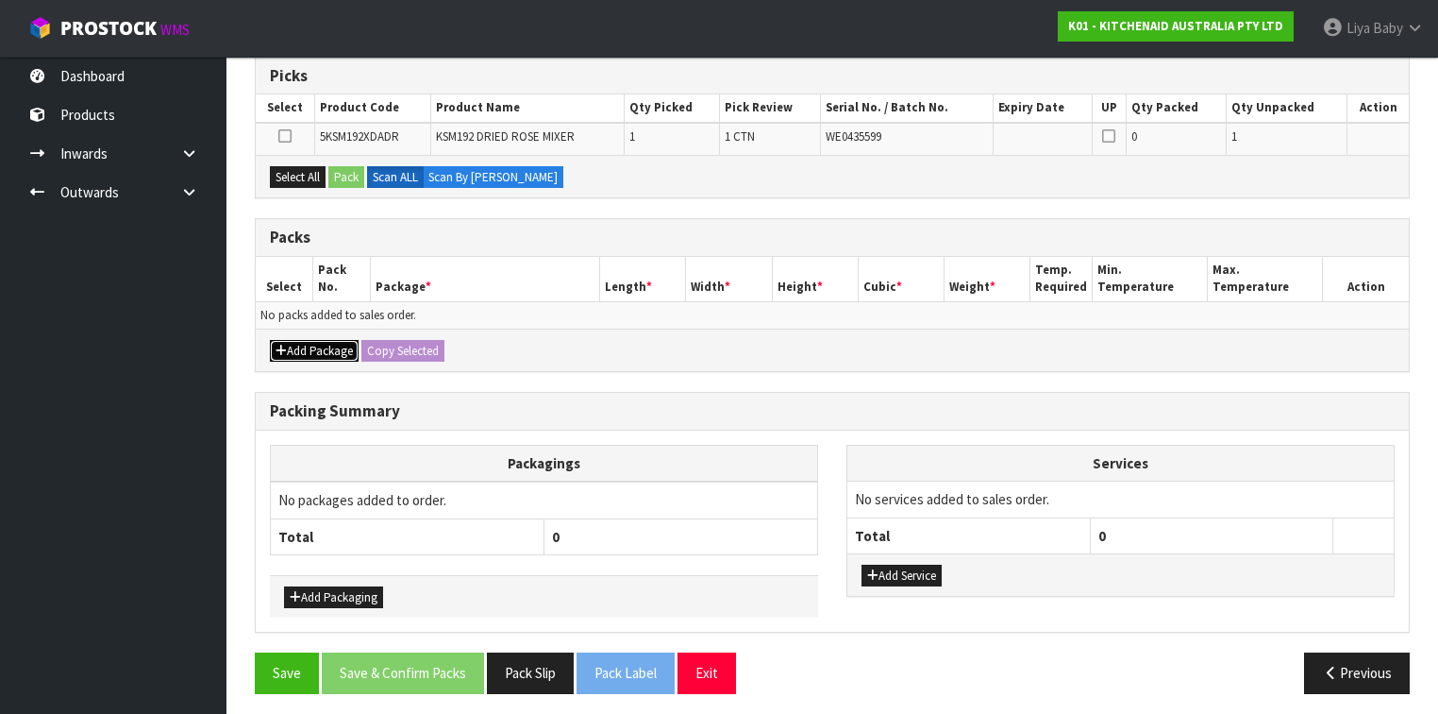
click at [289, 351] on button "Add Package" at bounding box center [314, 351] width 89 height 23
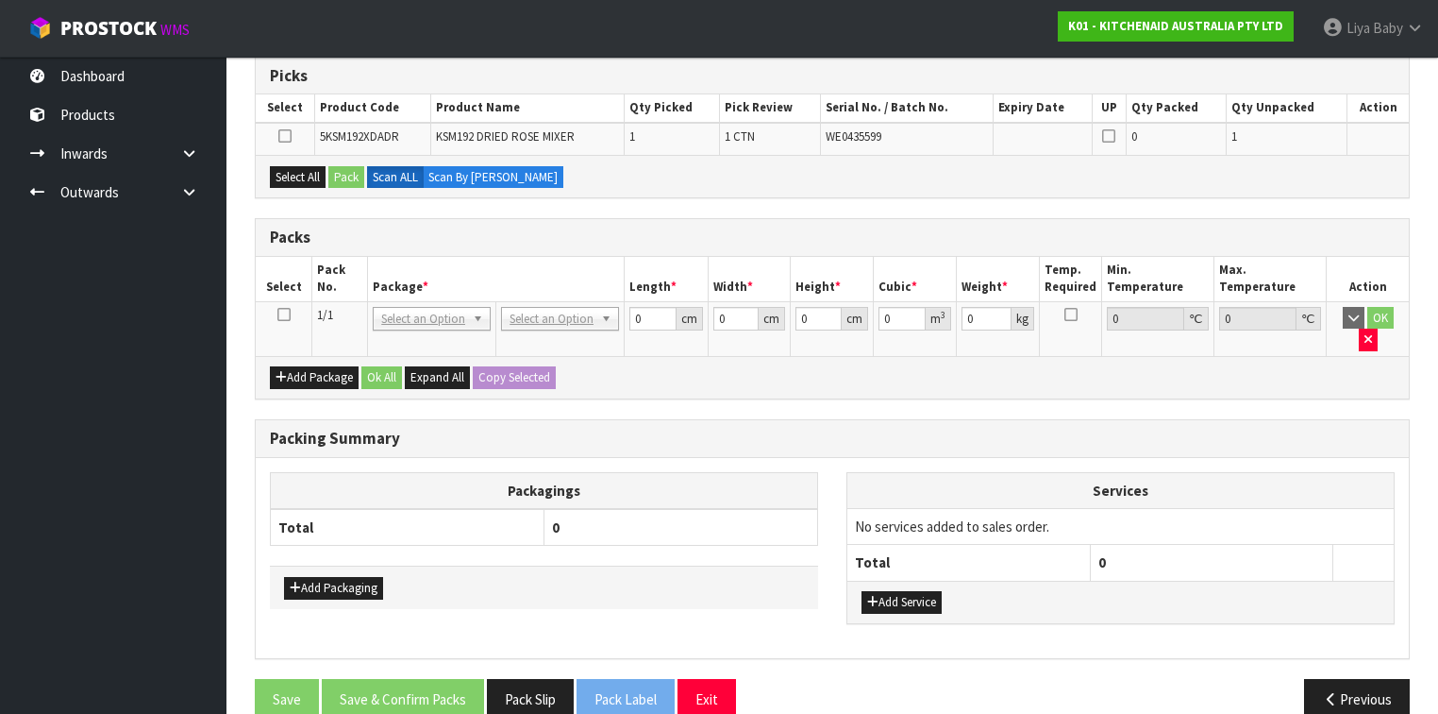
click at [284, 314] on icon at bounding box center [283, 314] width 13 height 1
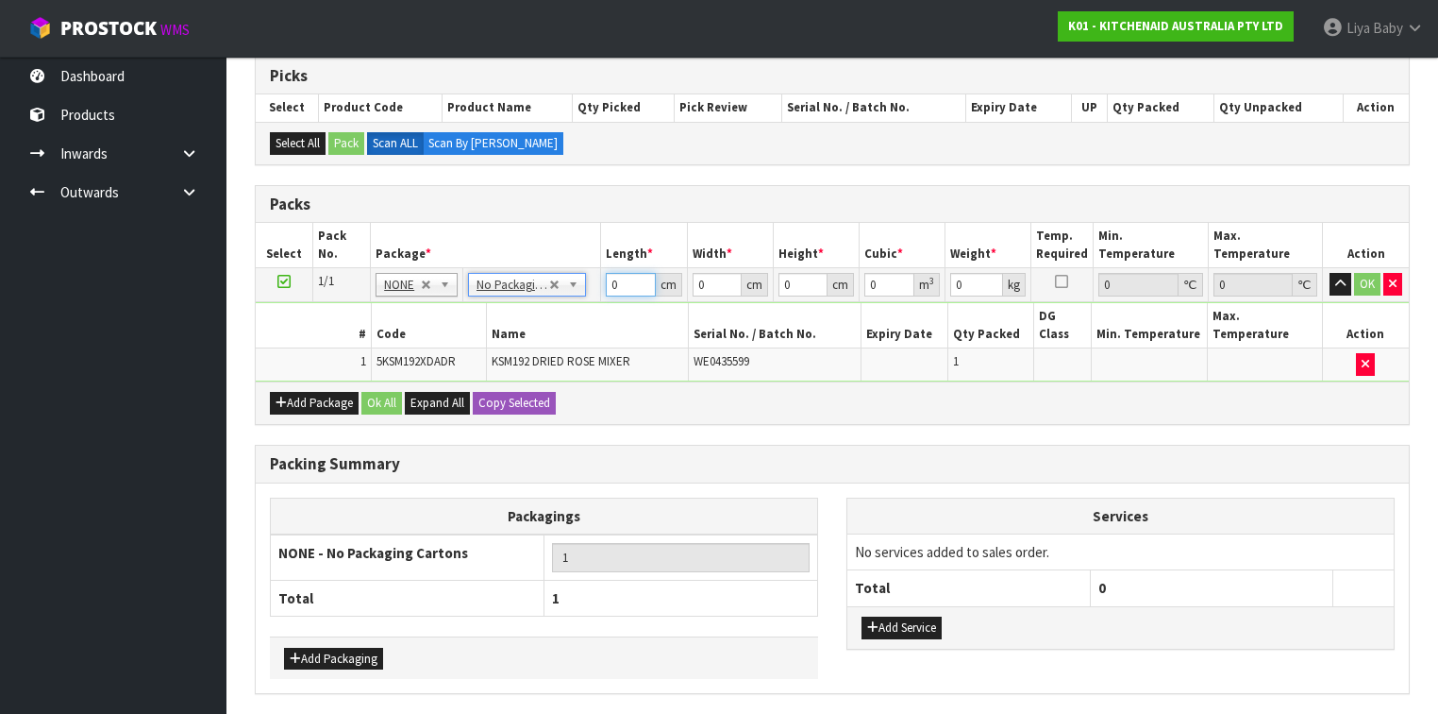
click at [619, 276] on input "0" at bounding box center [630, 285] width 49 height 24
type input "2"
type input "42"
click at [710, 277] on input "0" at bounding box center [717, 285] width 49 height 24
type input "29"
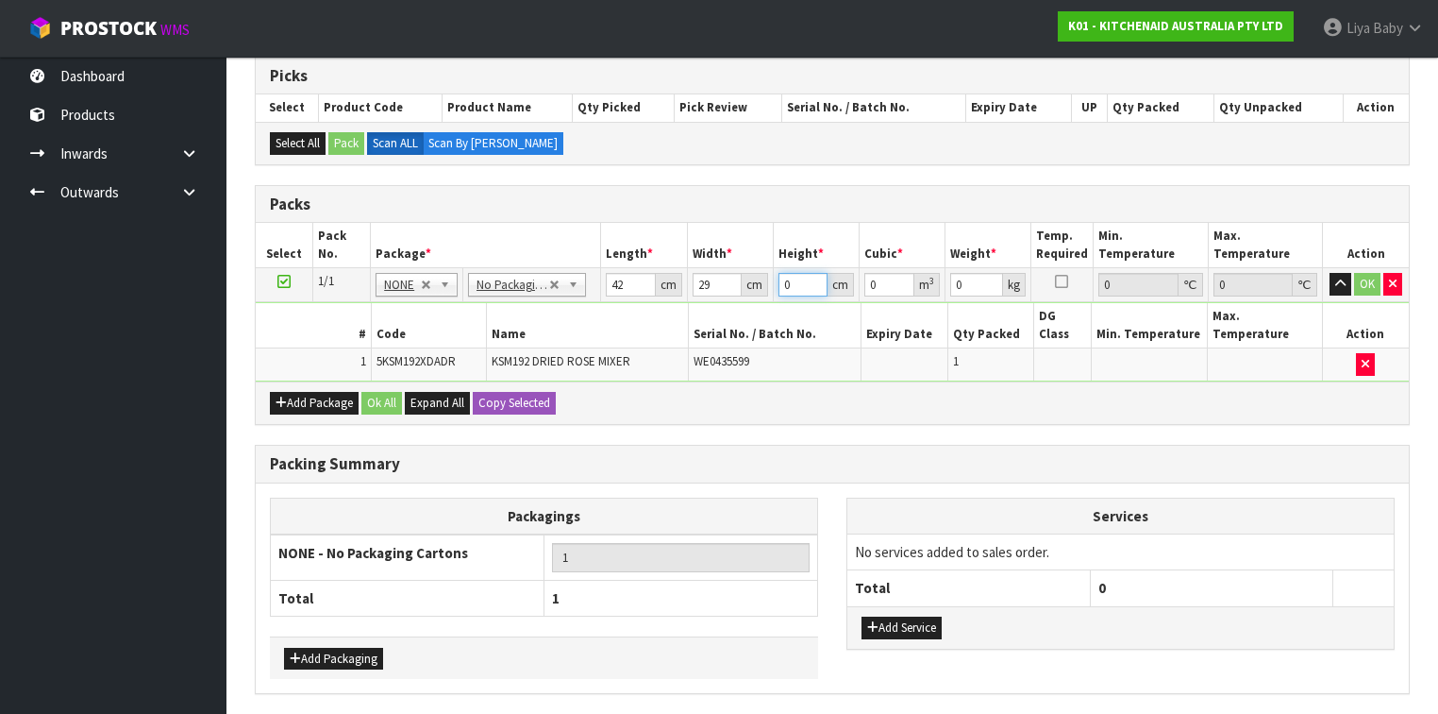
click at [803, 275] on input "0" at bounding box center [803, 285] width 49 height 24
type input "4"
type input "0.004872"
type input "43"
type input "0.052374"
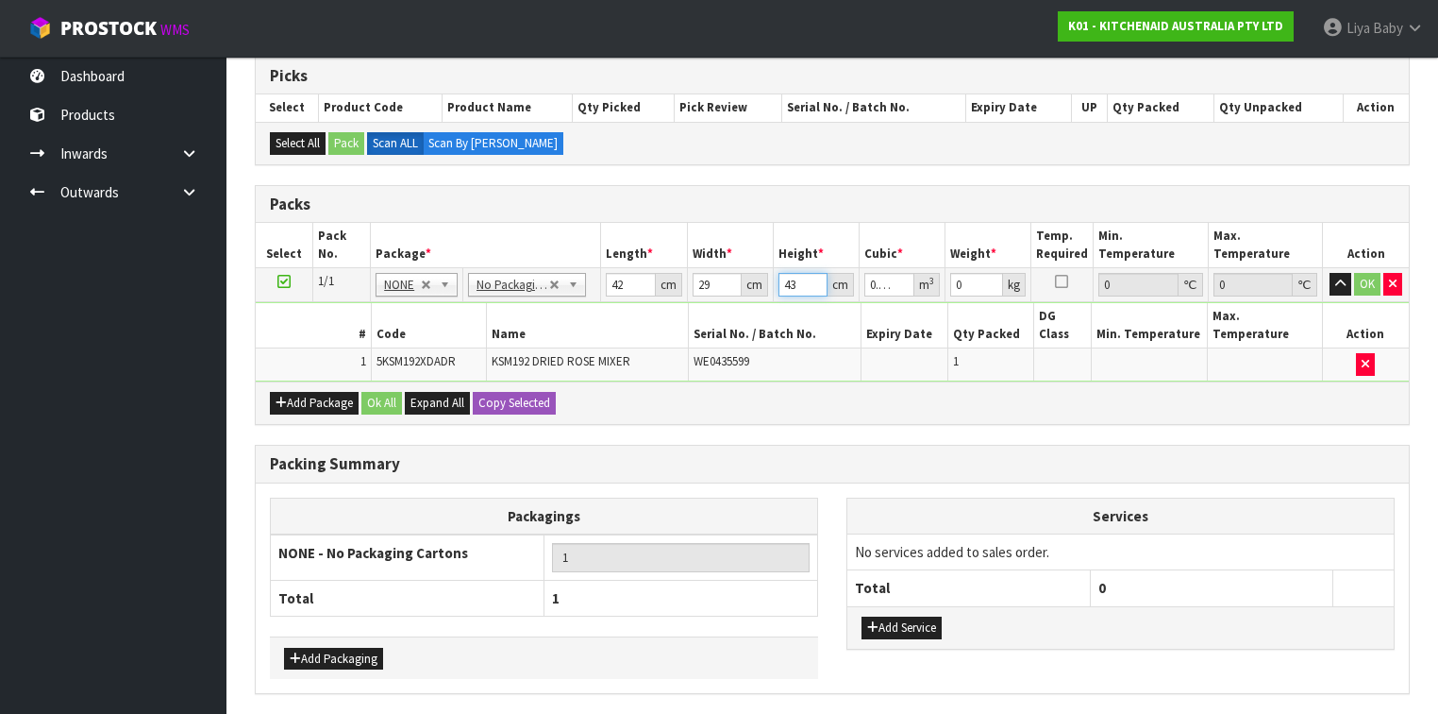
type input "43"
click at [970, 279] on input "0" at bounding box center [976, 285] width 53 height 24
type input "13"
click at [378, 392] on button "Ok All" at bounding box center [381, 403] width 41 height 23
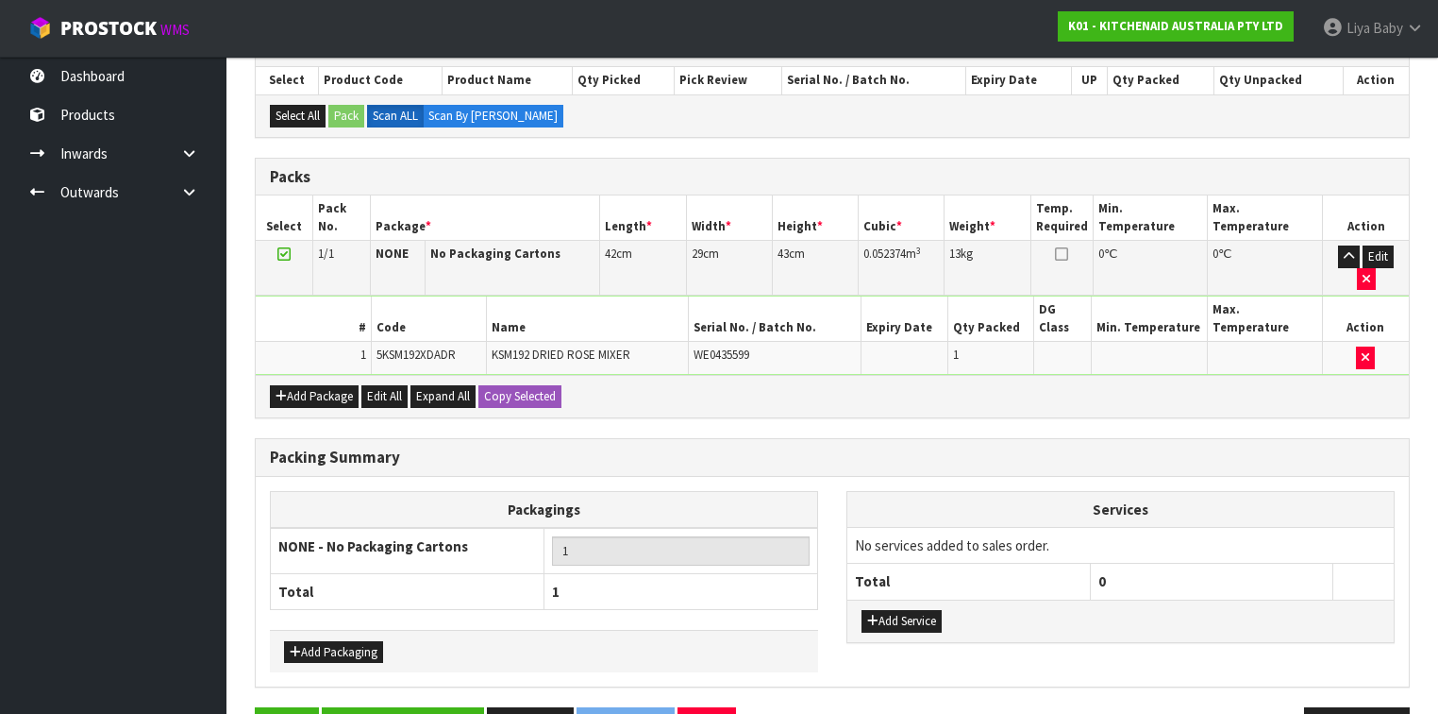
scroll to position [420, 0]
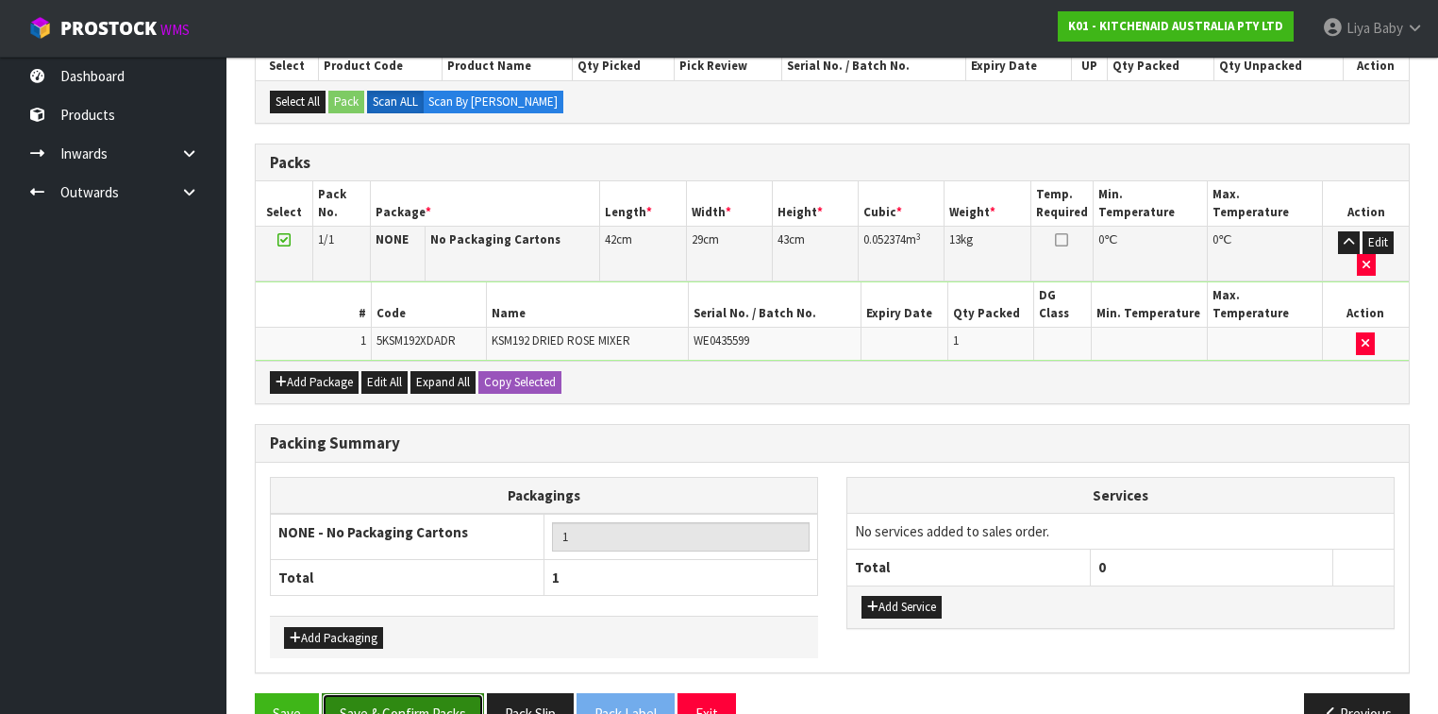
click at [413, 551] on button "Save & Confirm Packs" at bounding box center [403, 713] width 162 height 41
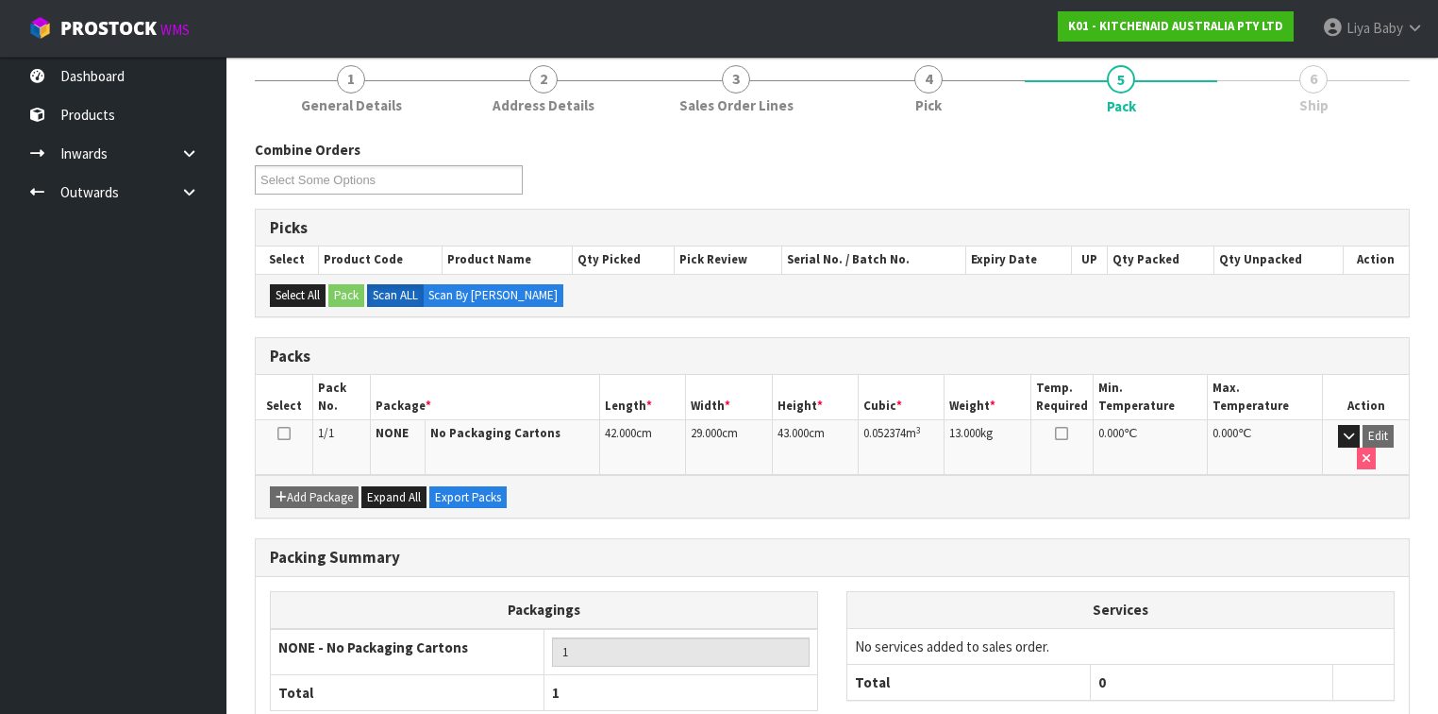
scroll to position [319, 0]
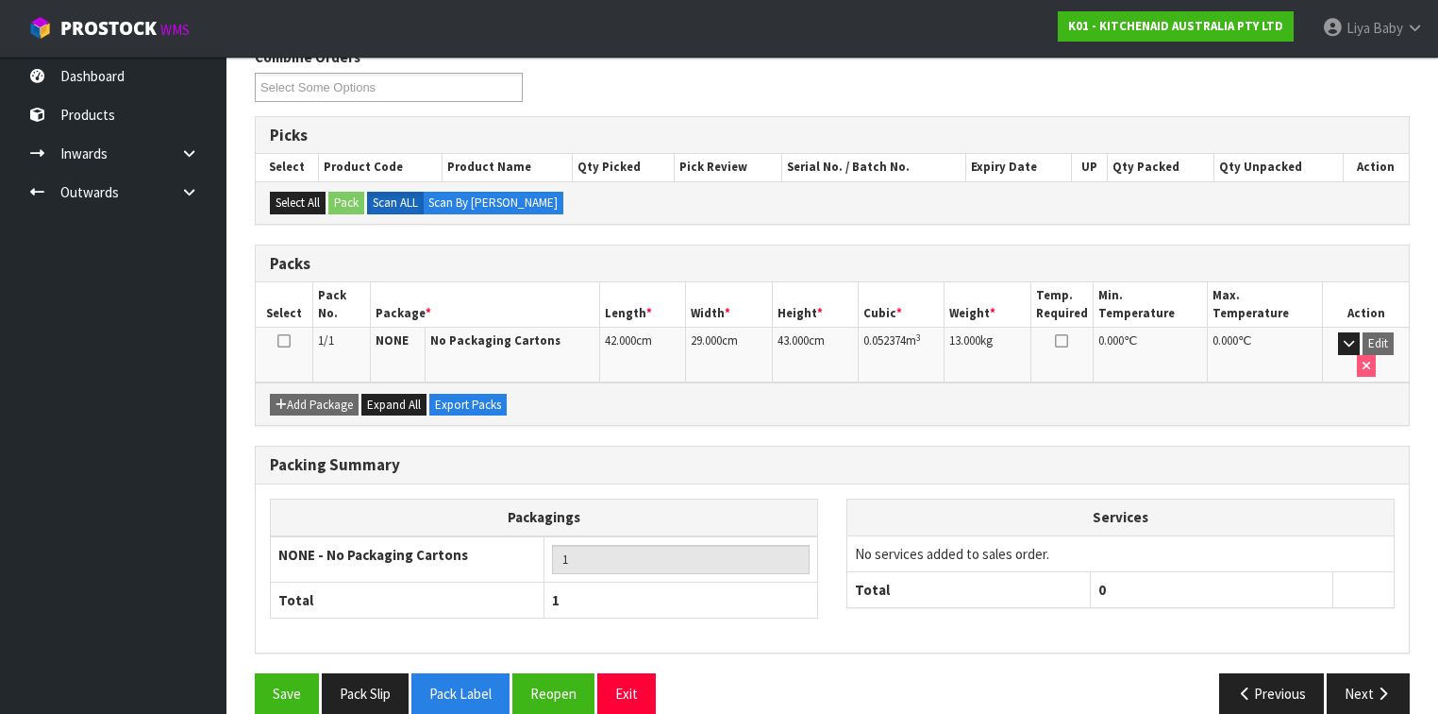
click at [277, 341] on icon at bounding box center [283, 341] width 13 height 1
click at [1207, 551] on button "Next" at bounding box center [1368, 693] width 83 height 41
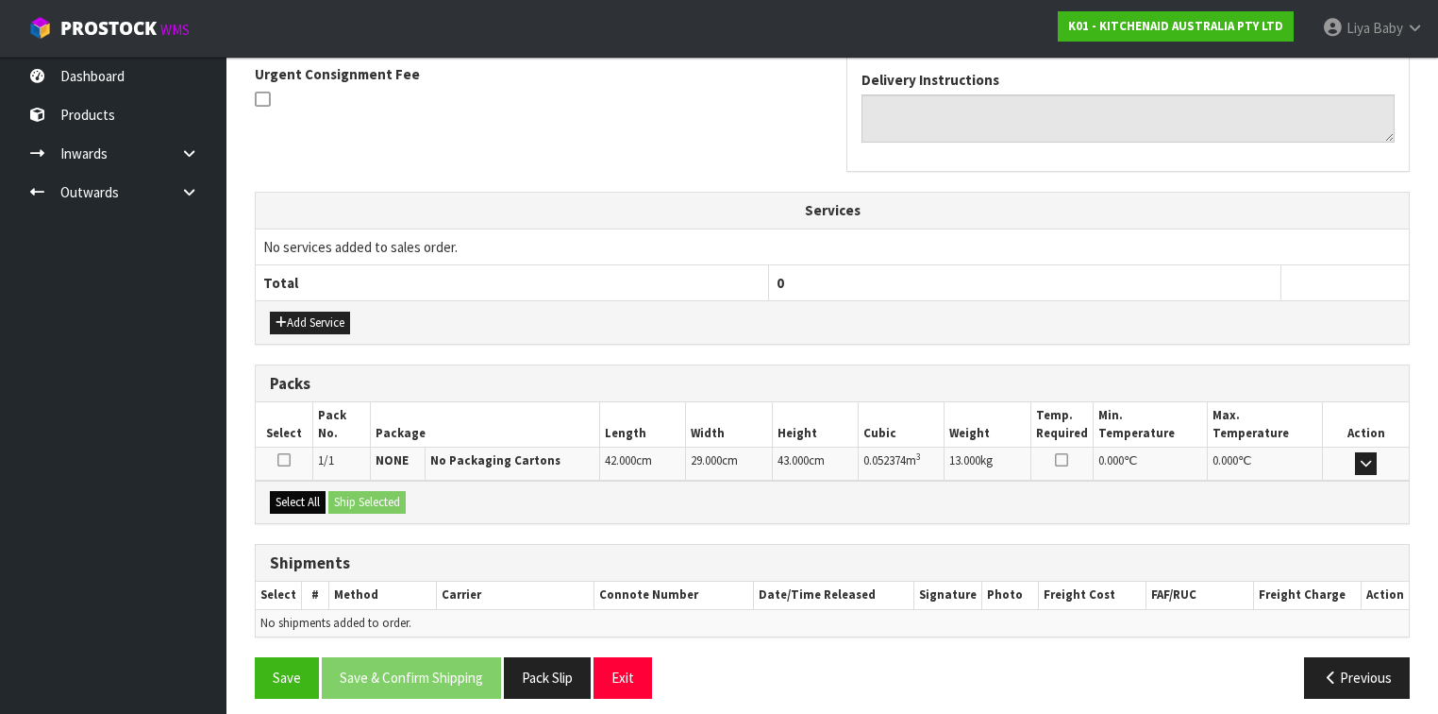
scroll to position [565, 0]
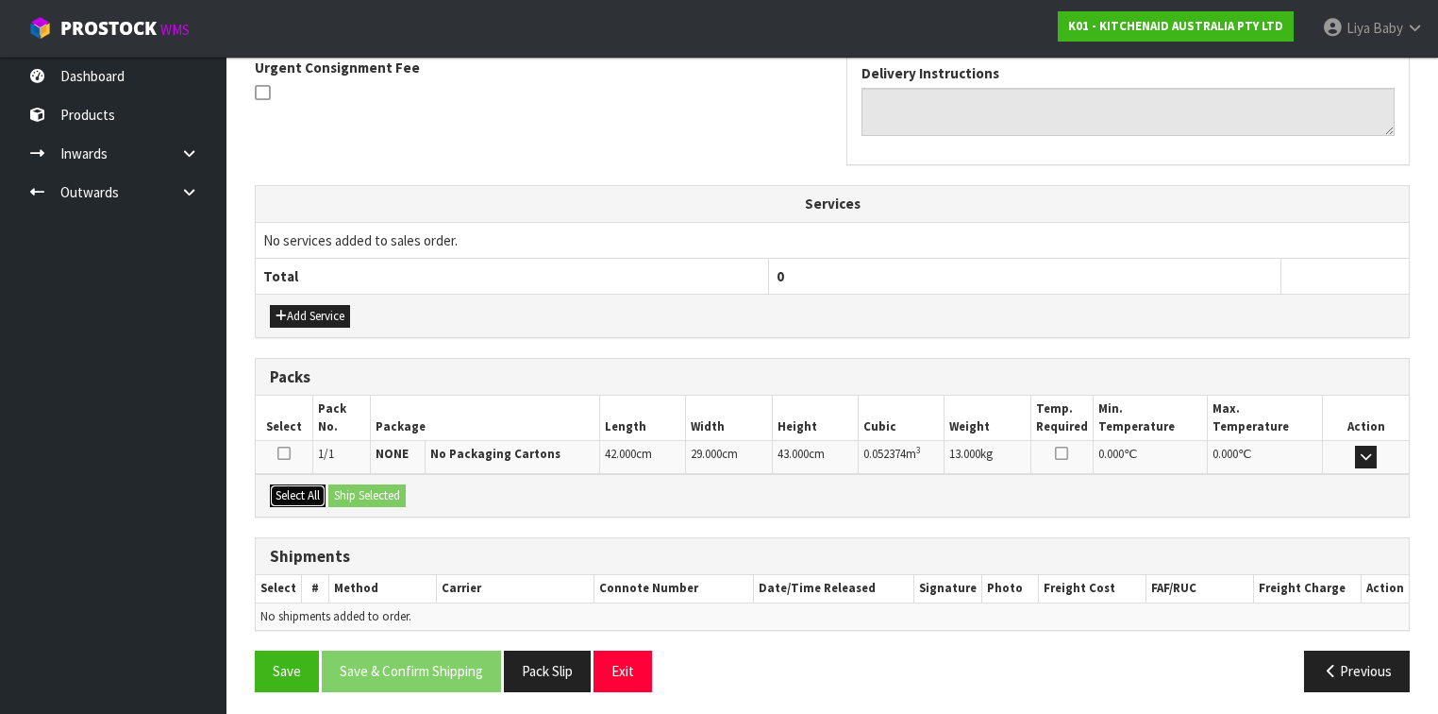
drag, startPoint x: 290, startPoint y: 492, endPoint x: 333, endPoint y: 493, distance: 43.4
click at [291, 492] on button "Select All" at bounding box center [298, 495] width 56 height 23
click at [355, 491] on button "Ship Selected" at bounding box center [366, 495] width 77 height 23
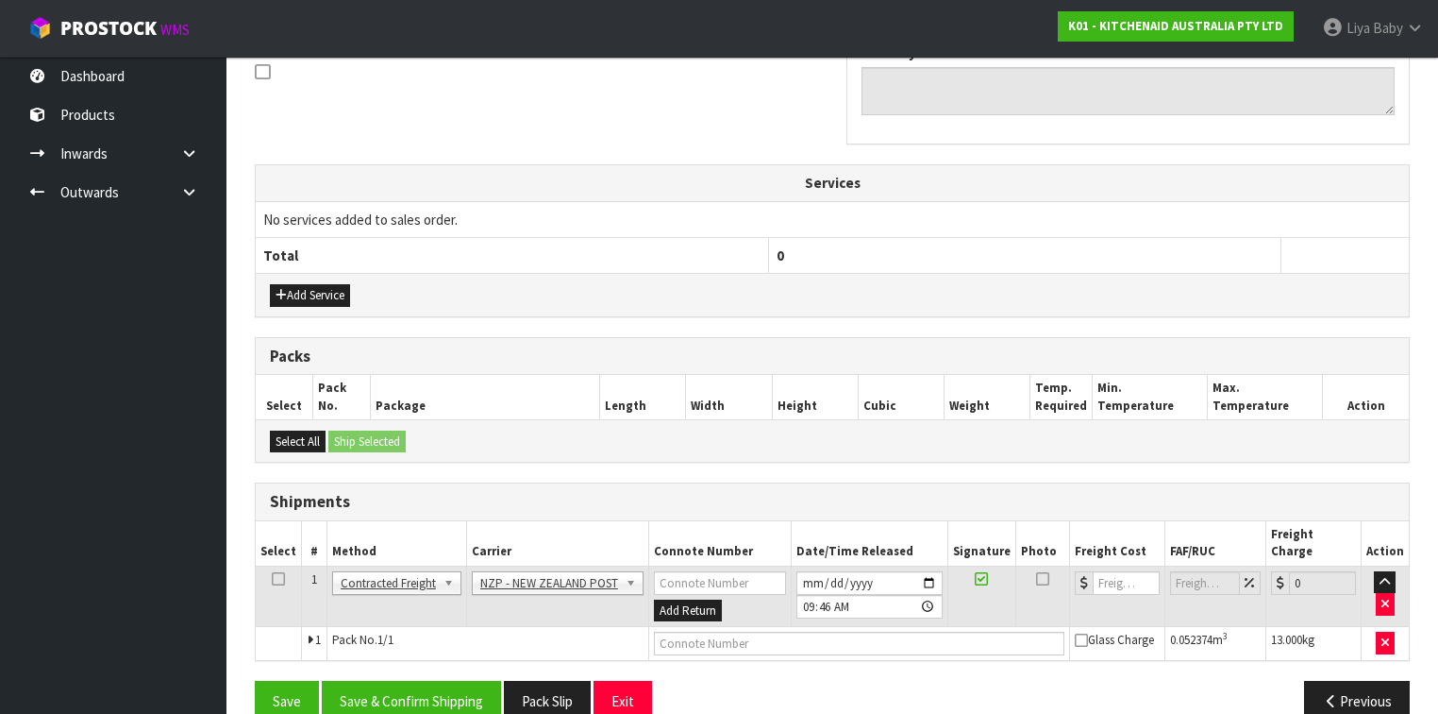
scroll to position [598, 0]
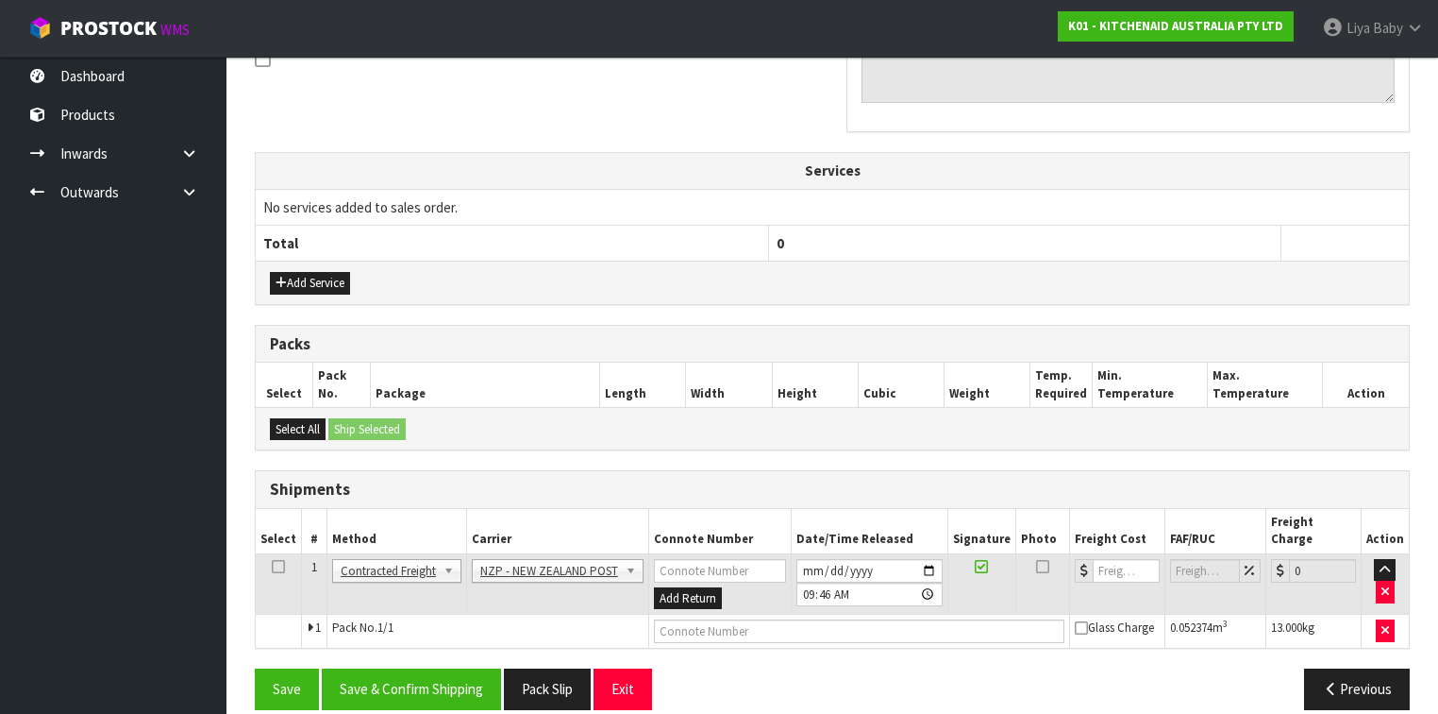
click at [278, 551] on icon at bounding box center [278, 566] width 13 height 1
click at [407, 551] on button "Save & Confirm Shipping" at bounding box center [411, 688] width 179 height 41
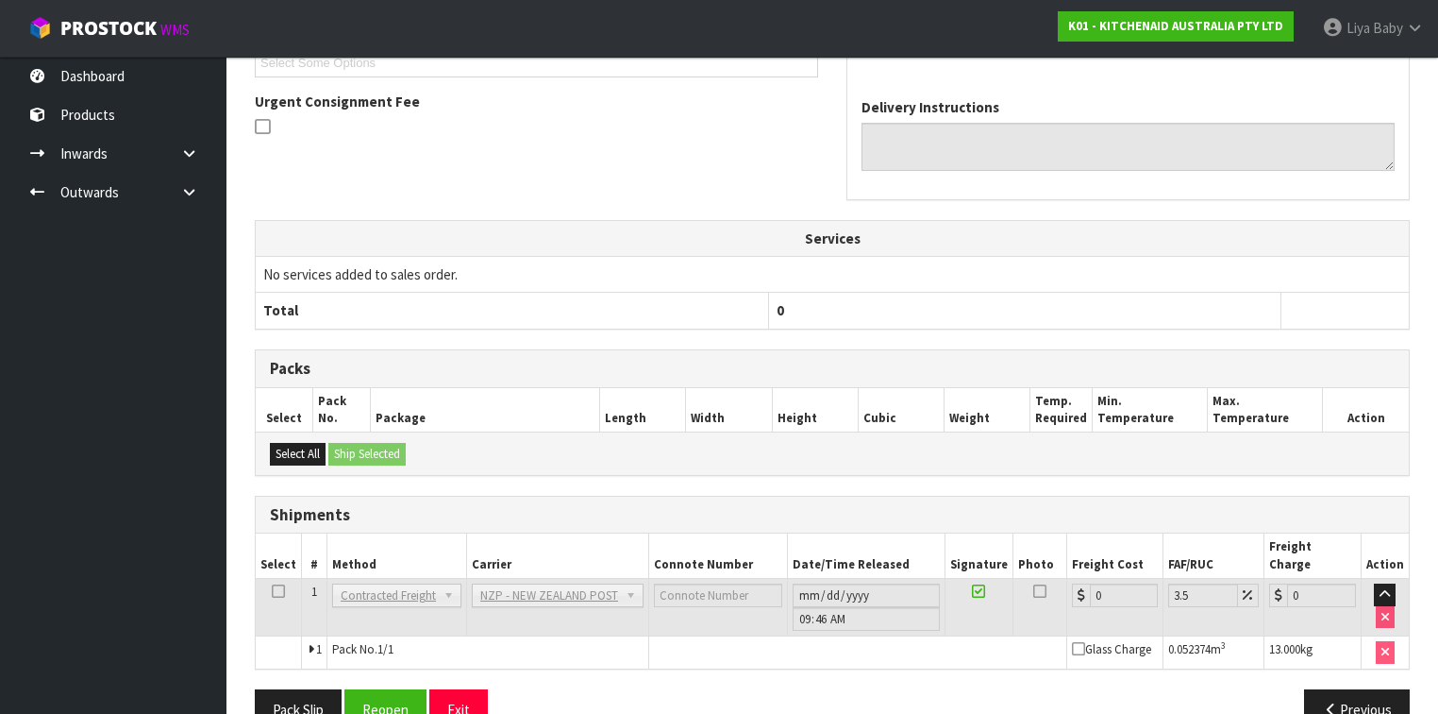
scroll to position [573, 0]
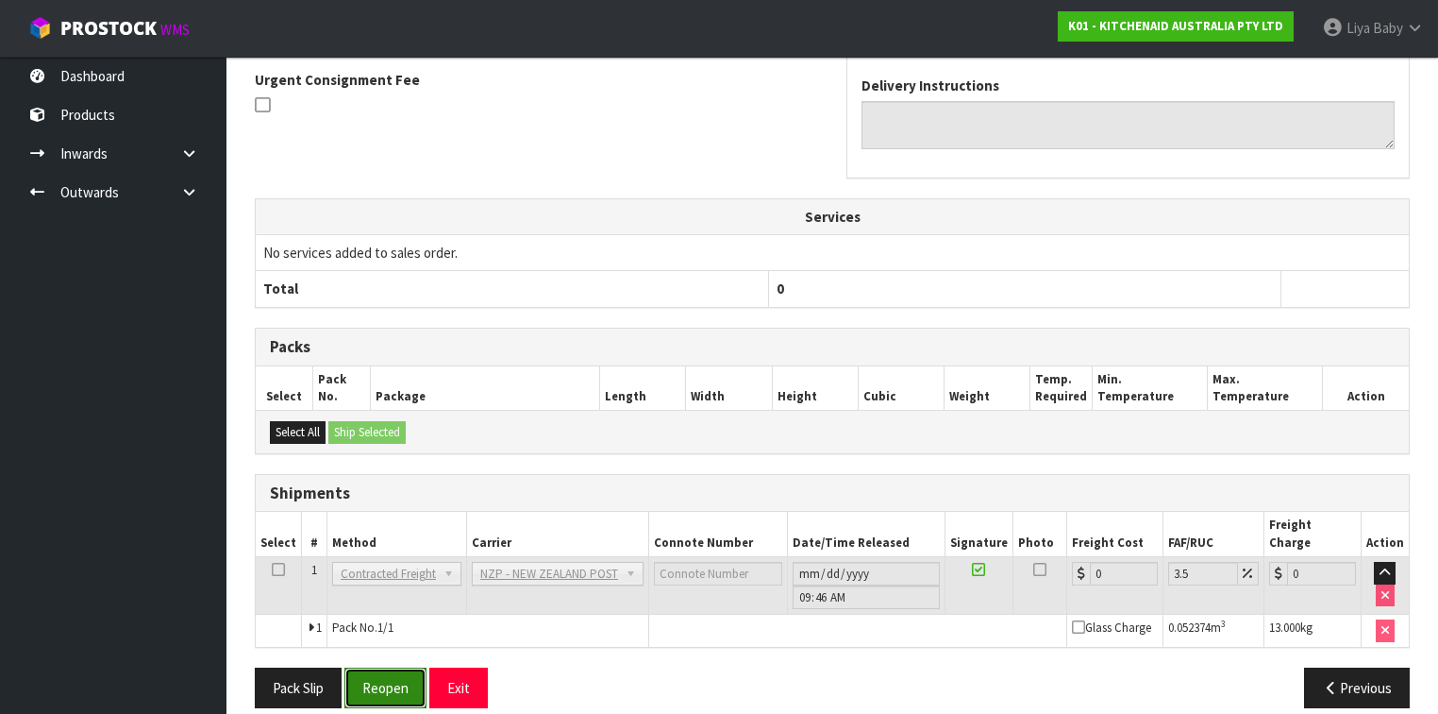
click at [383, 551] on button "Reopen" at bounding box center [385, 687] width 82 height 41
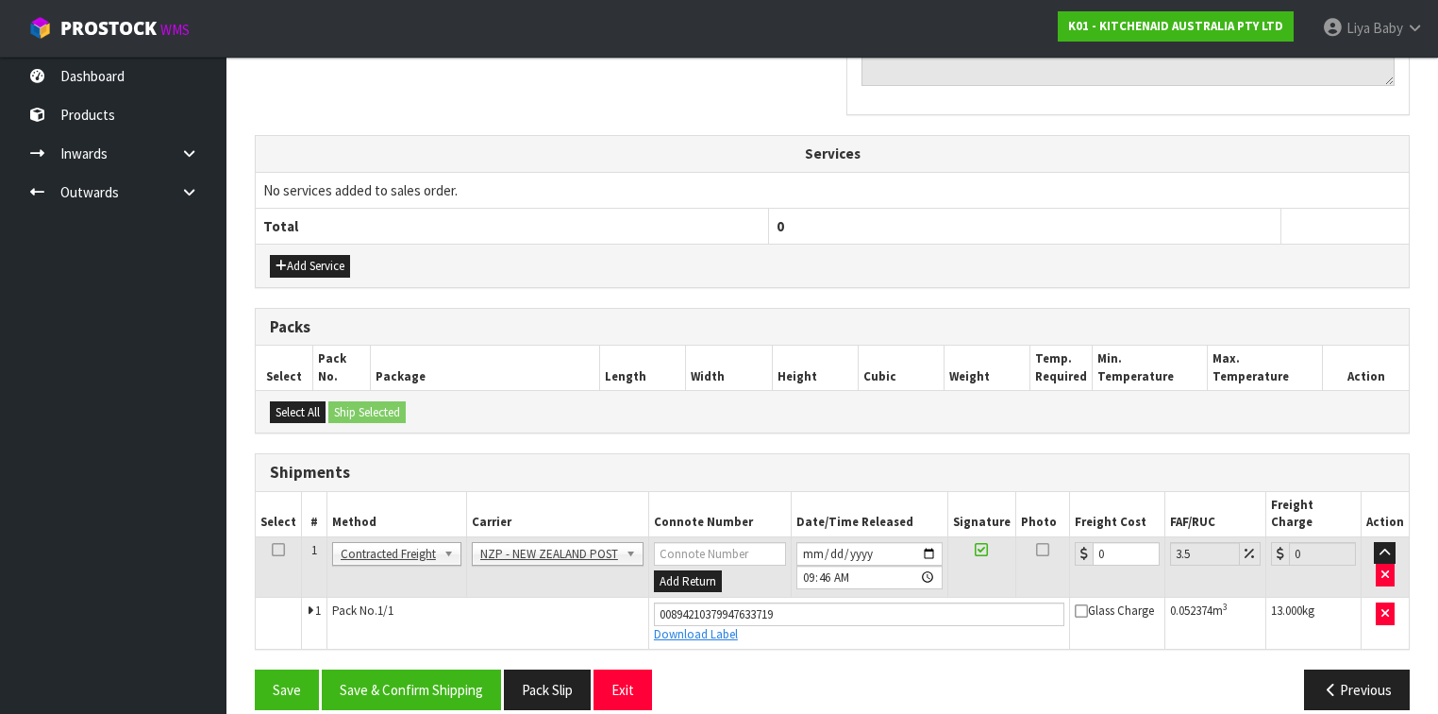
scroll to position [615, 0]
click at [1112, 542] on input "0" at bounding box center [1126, 554] width 67 height 24
type input "2"
type input "2.07"
type input "21"
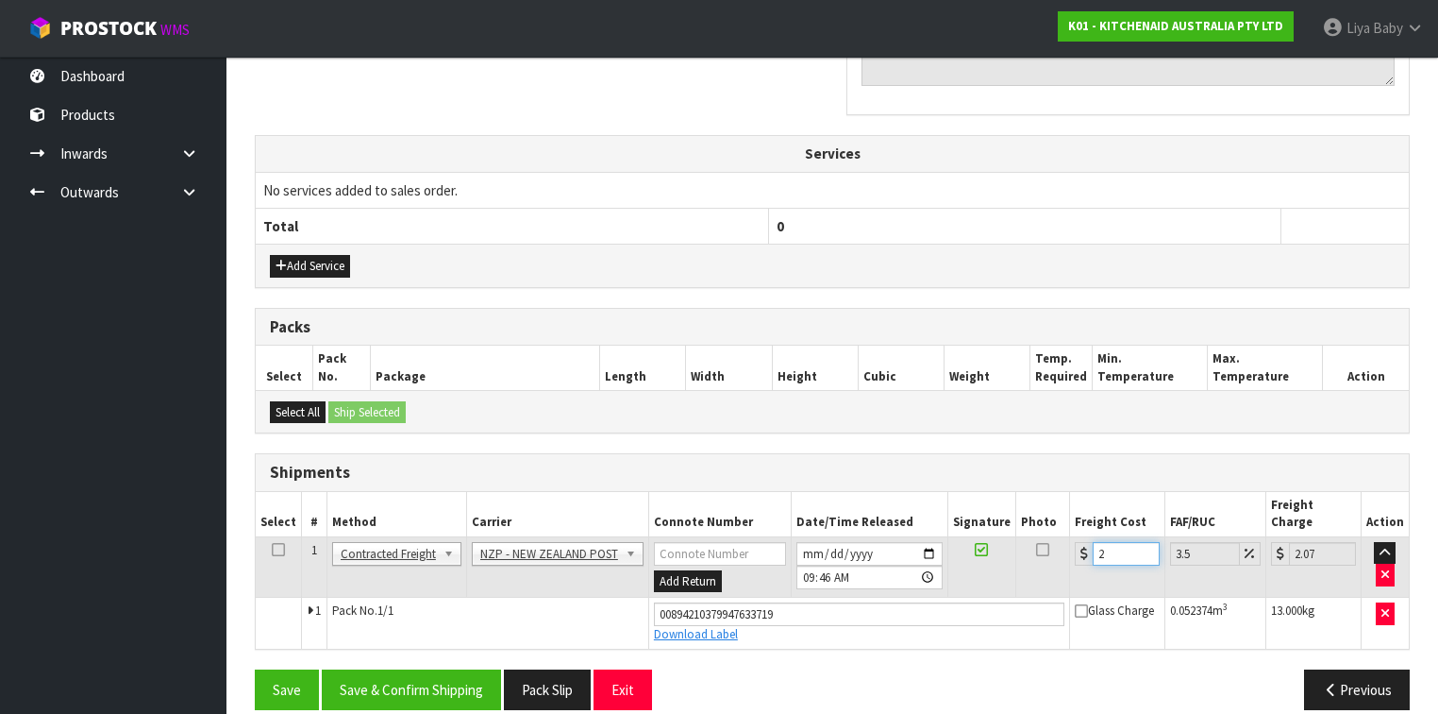
type input "21.73"
type input "21.2"
type input "21.94"
type input "21.20"
click at [276, 549] on icon at bounding box center [278, 549] width 13 height 1
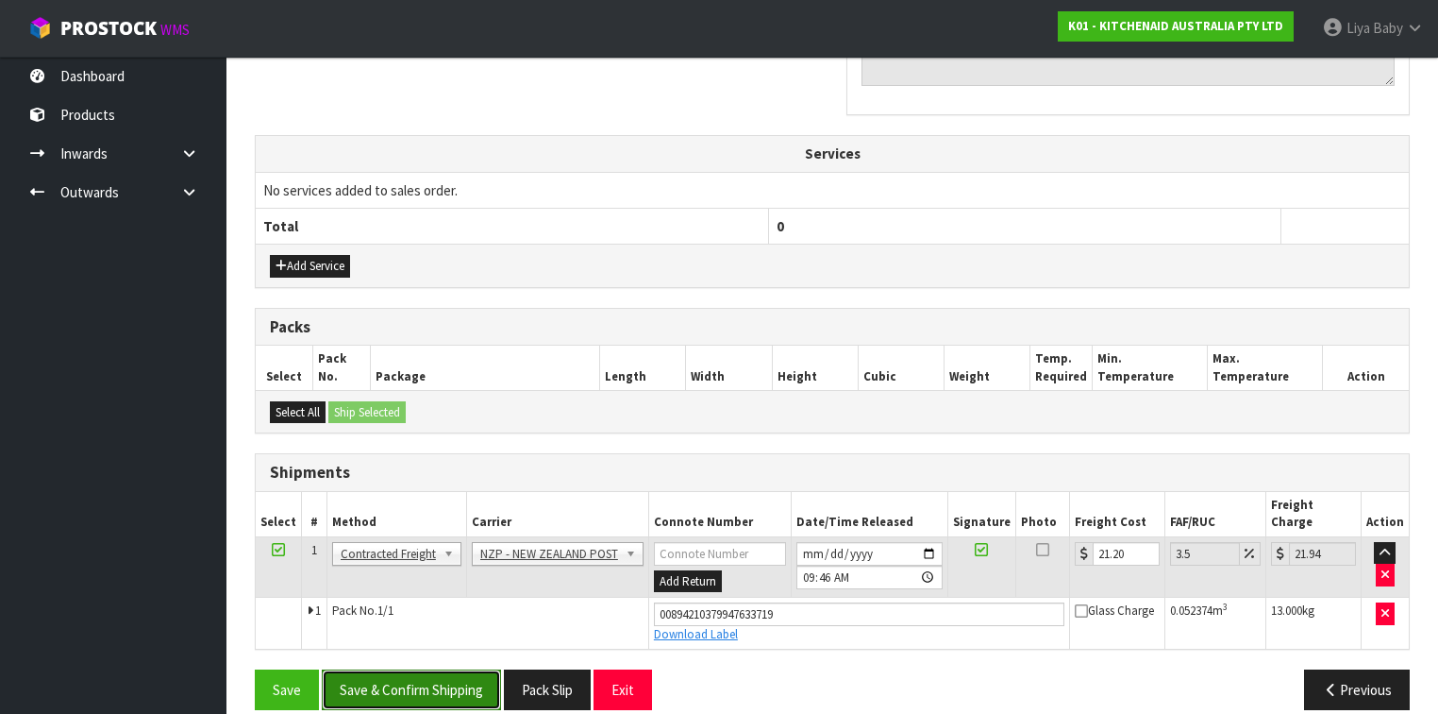
click at [397, 551] on button "Save & Confirm Shipping" at bounding box center [411, 689] width 179 height 41
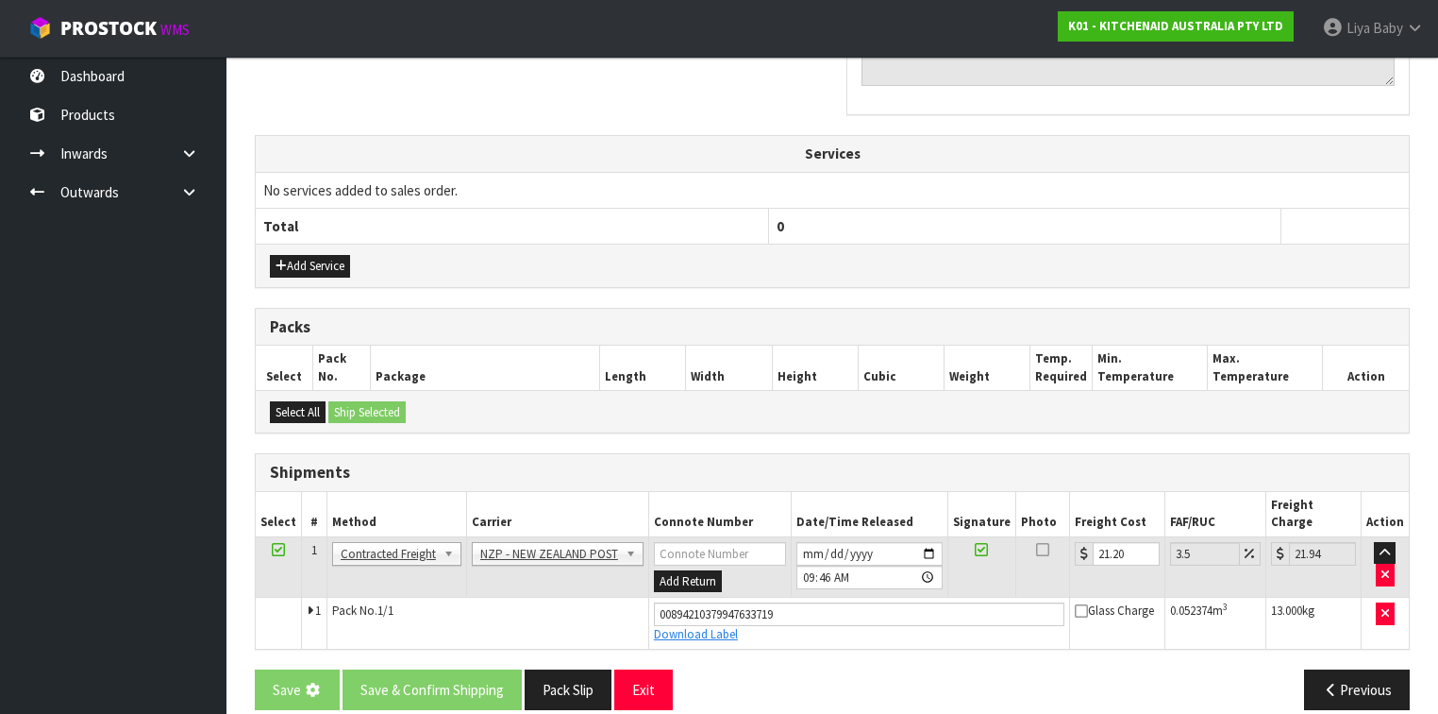
scroll to position [0, 0]
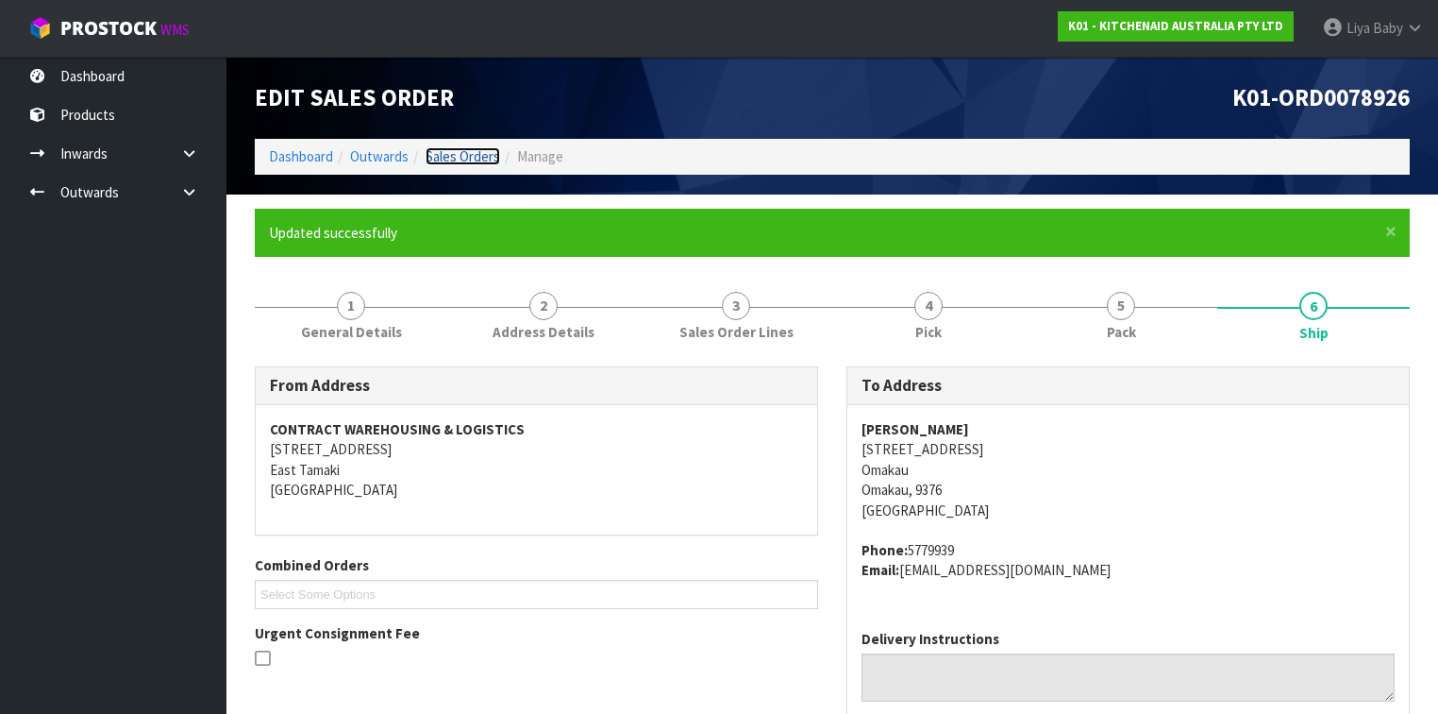
click at [462, 156] on link "Sales Orders" at bounding box center [463, 156] width 75 height 18
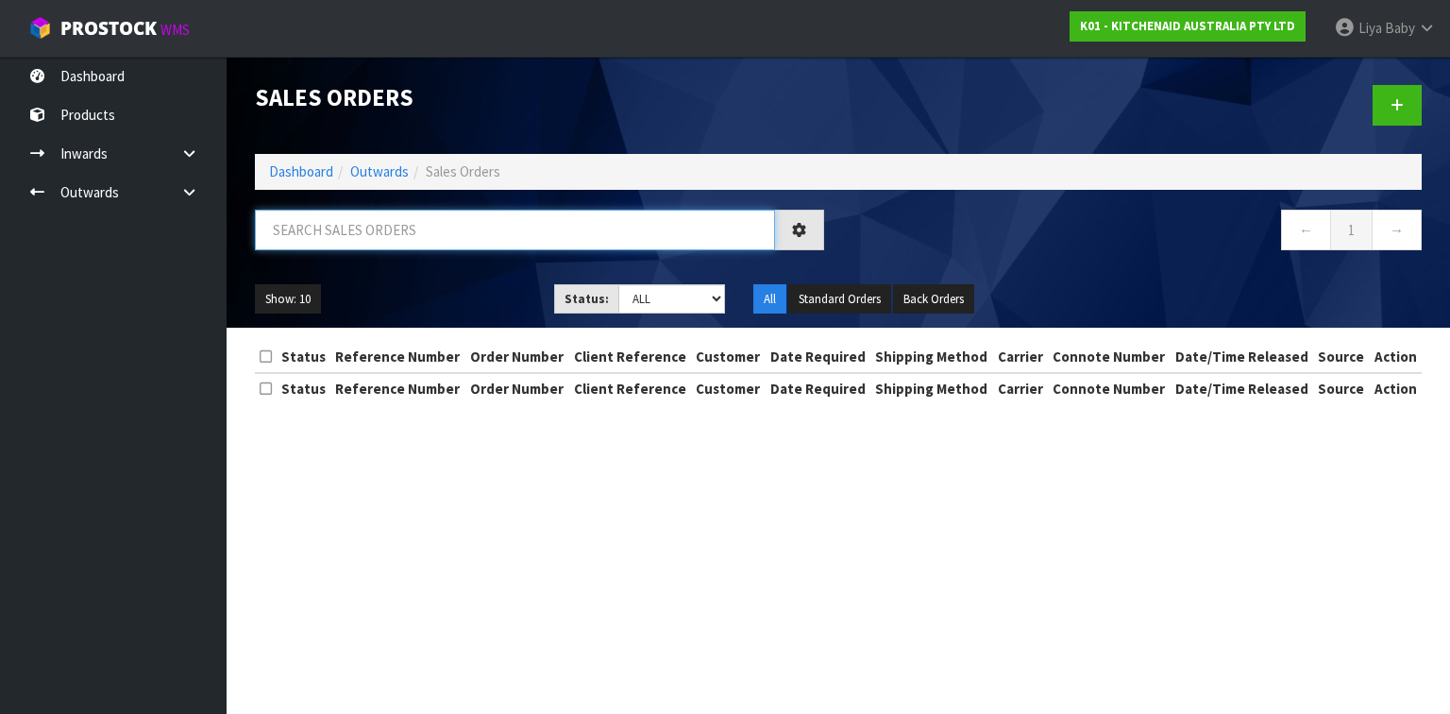
click at [386, 237] on input "text" at bounding box center [515, 230] width 520 height 41
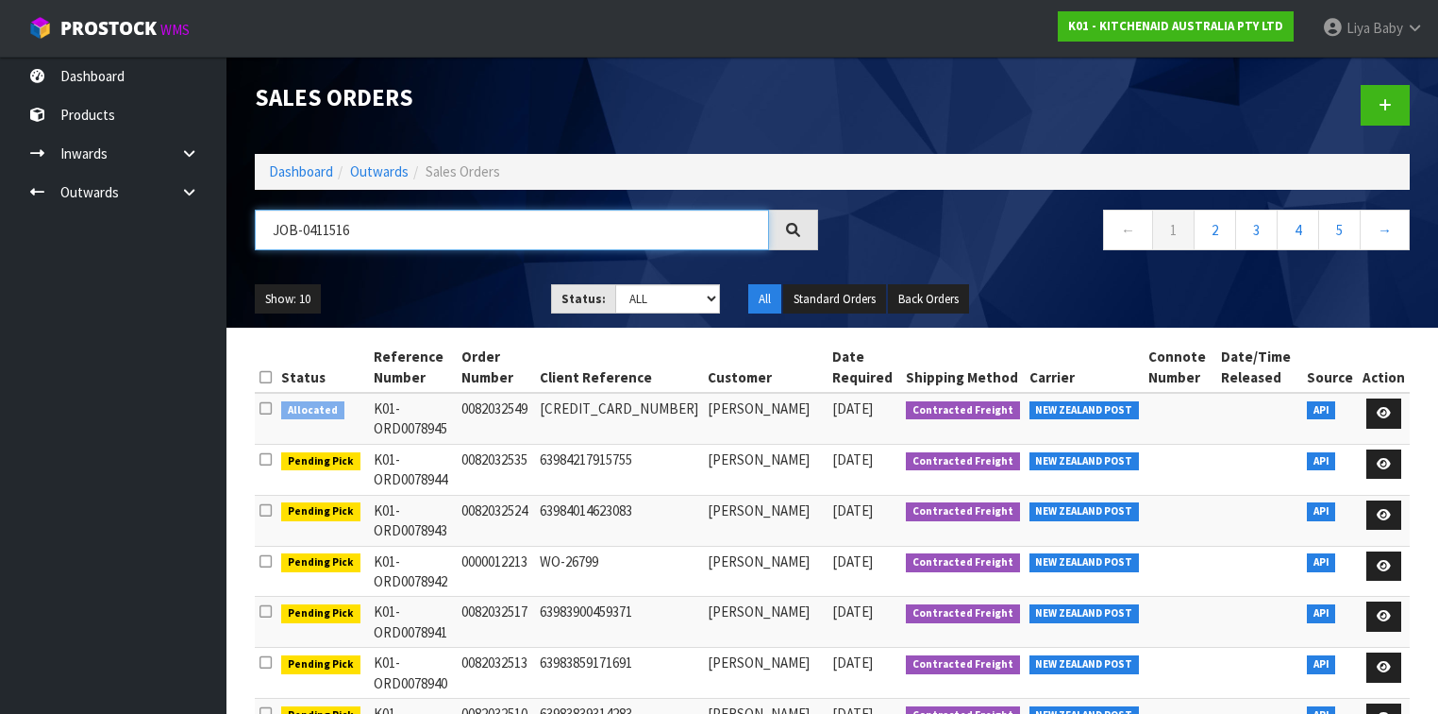
type input "JOB-0411516"
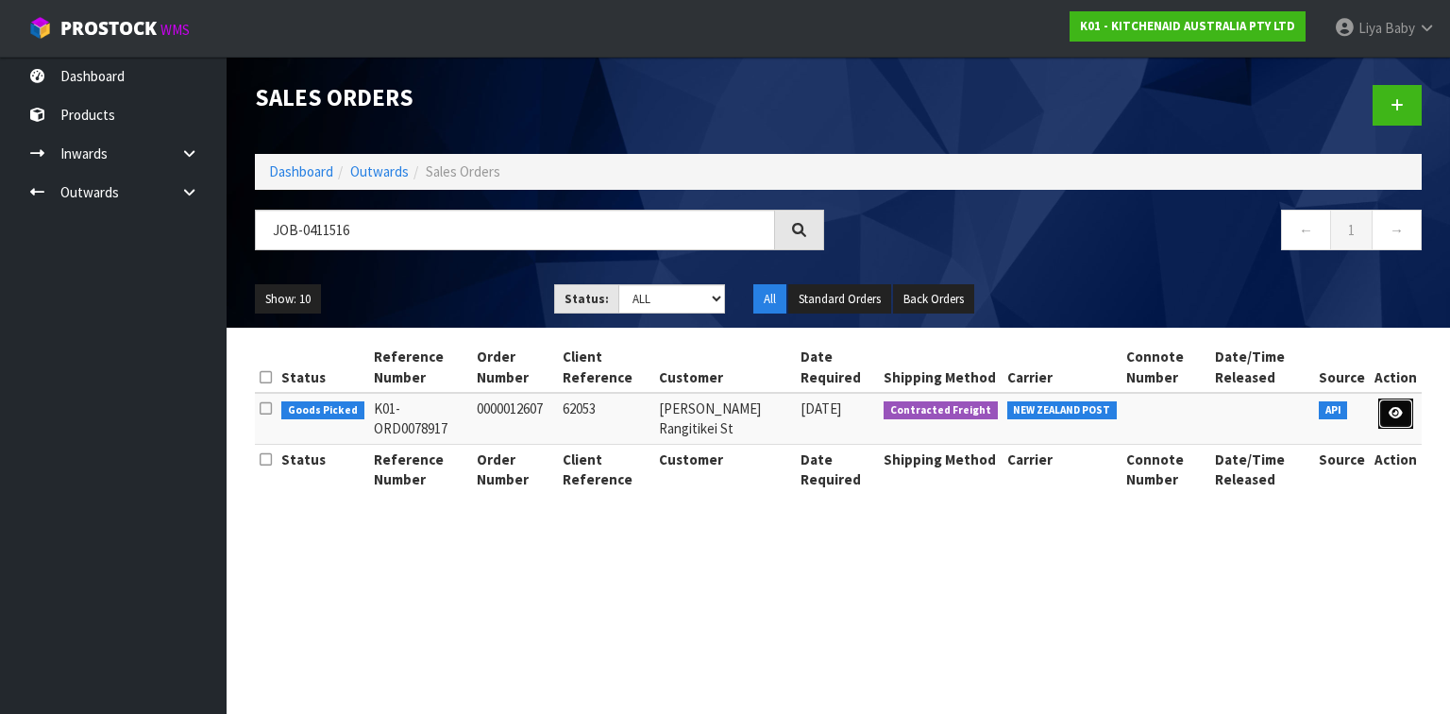
click at [1207, 404] on link at bounding box center [1395, 413] width 35 height 30
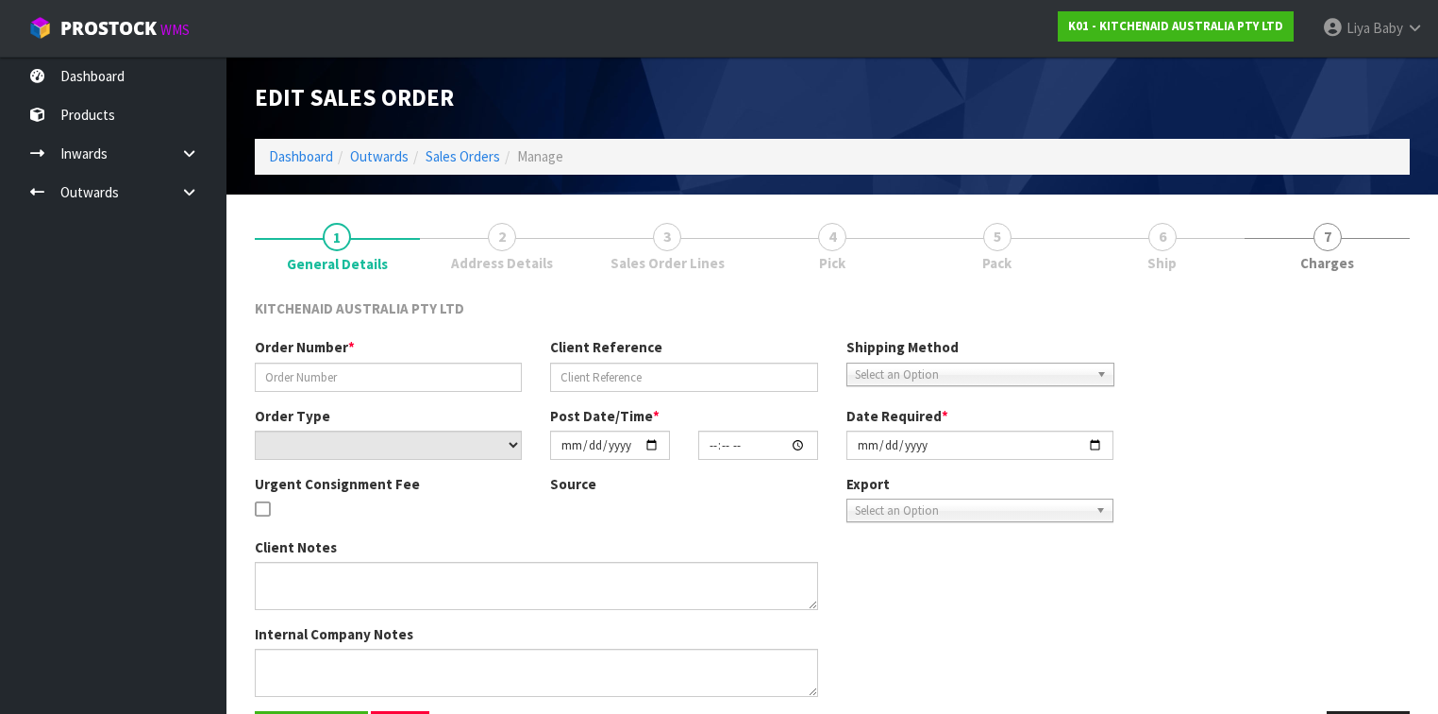
type input "0000012607"
type input "62053"
select select "number:0"
type input "[DATE]"
type input "11:35:24.000"
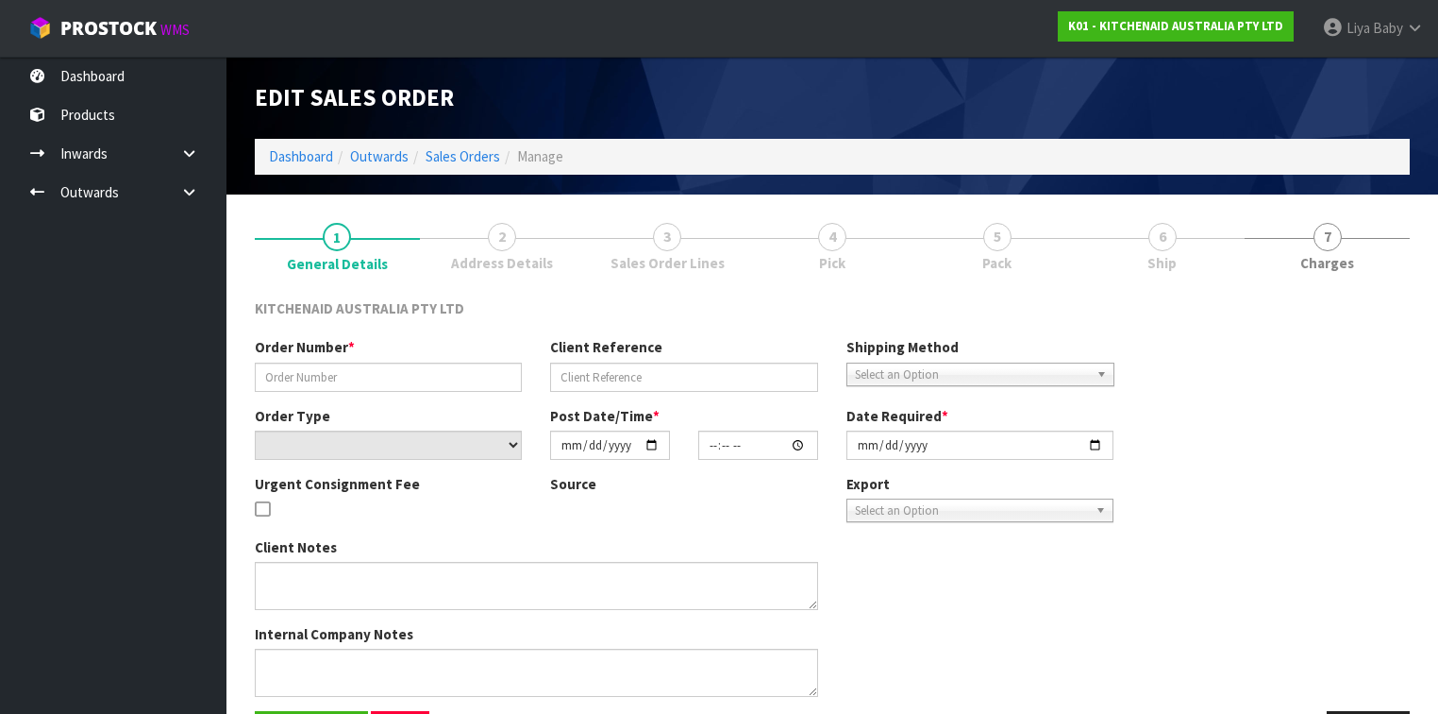
type input "[DATE]"
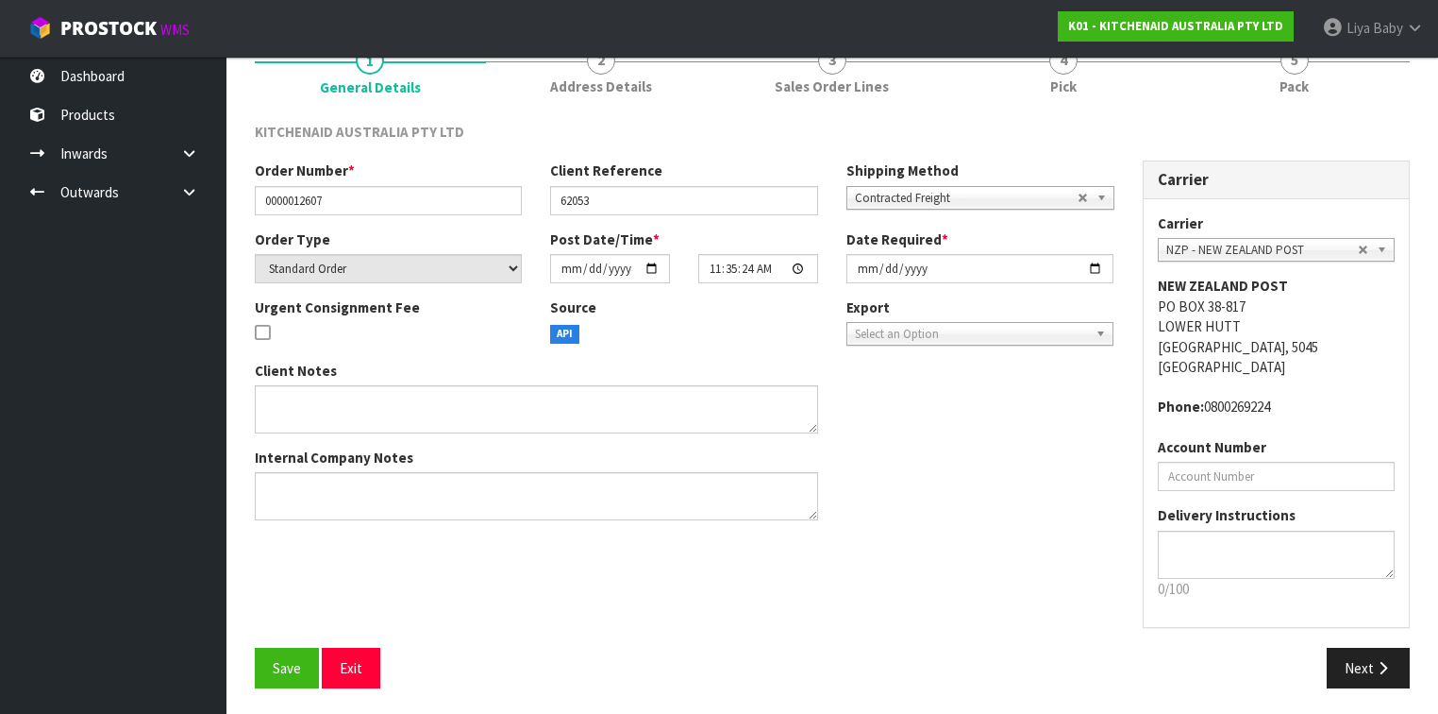
scroll to position [177, 0]
click at [283, 551] on span "Save" at bounding box center [287, 667] width 28 height 18
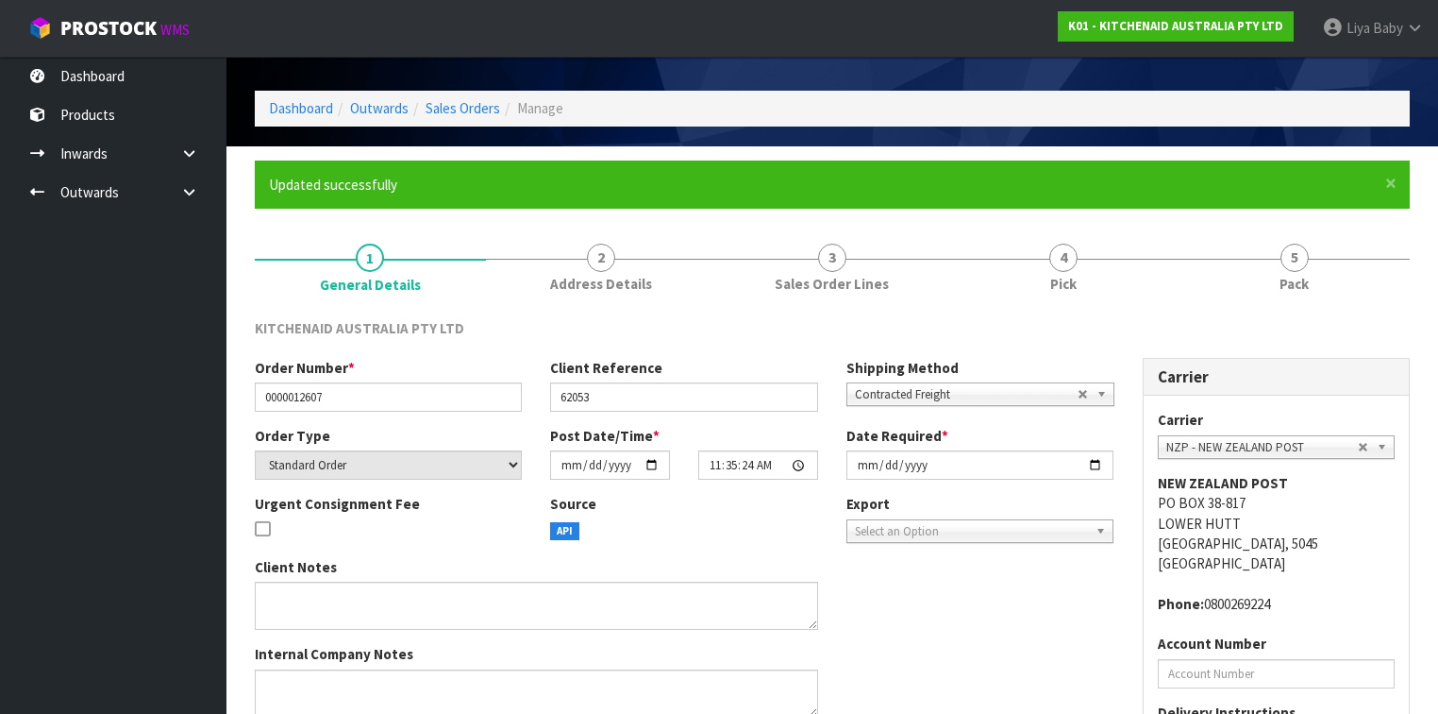
scroll to position [19, 0]
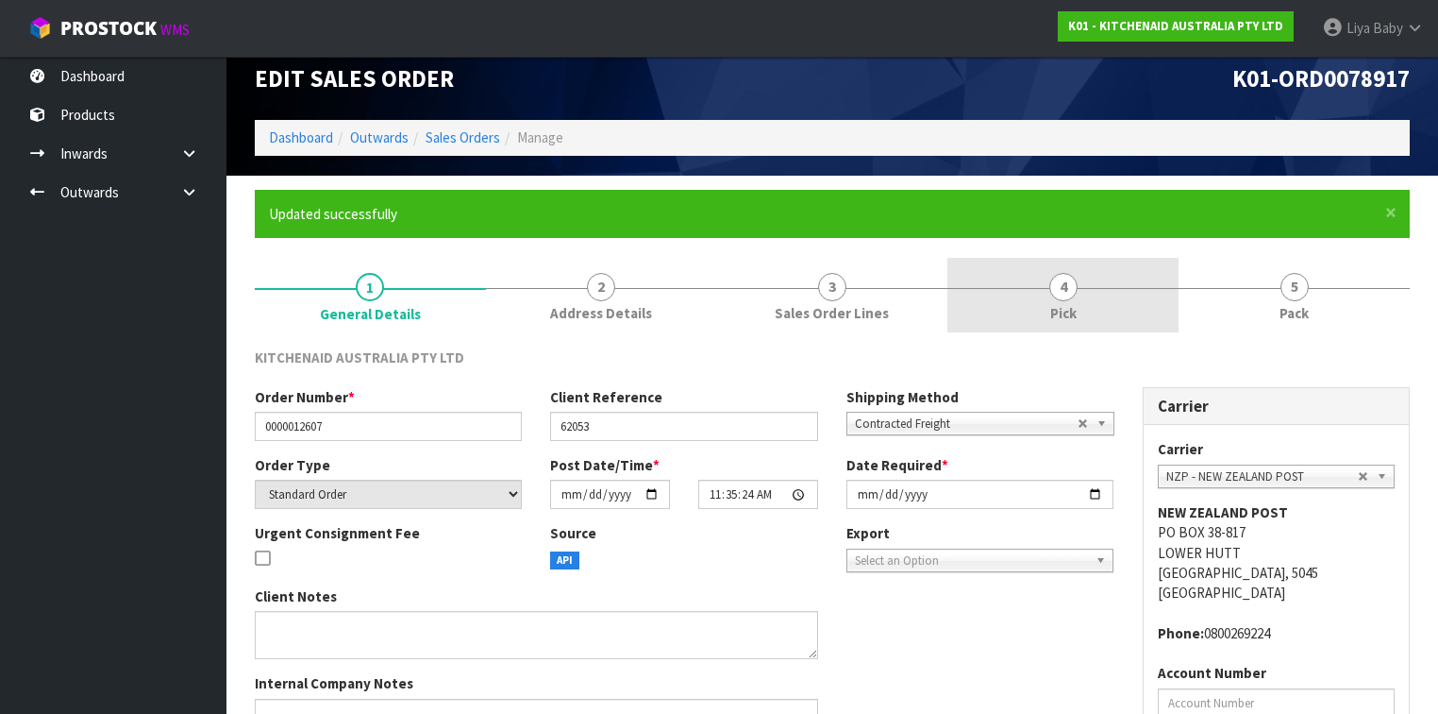
click at [1064, 279] on span "4" at bounding box center [1063, 287] width 28 height 28
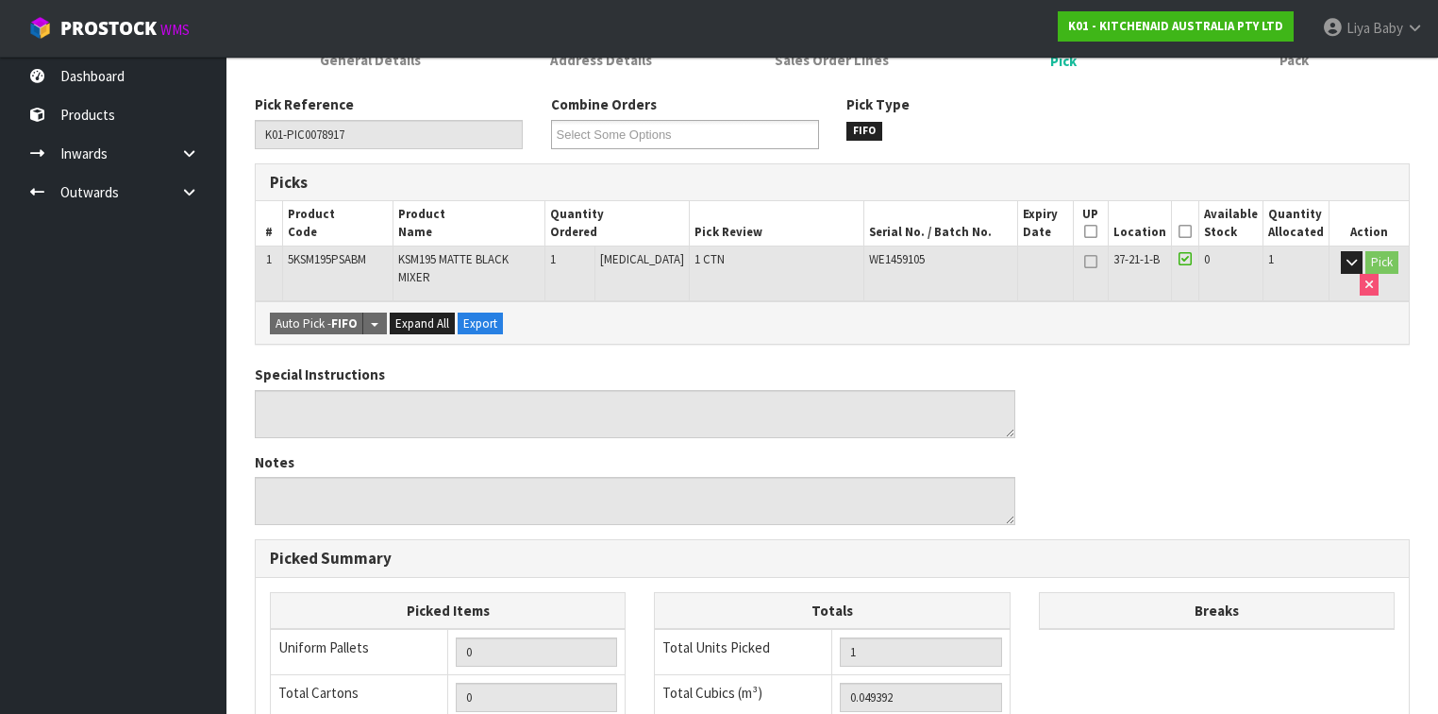
scroll to position [170, 0]
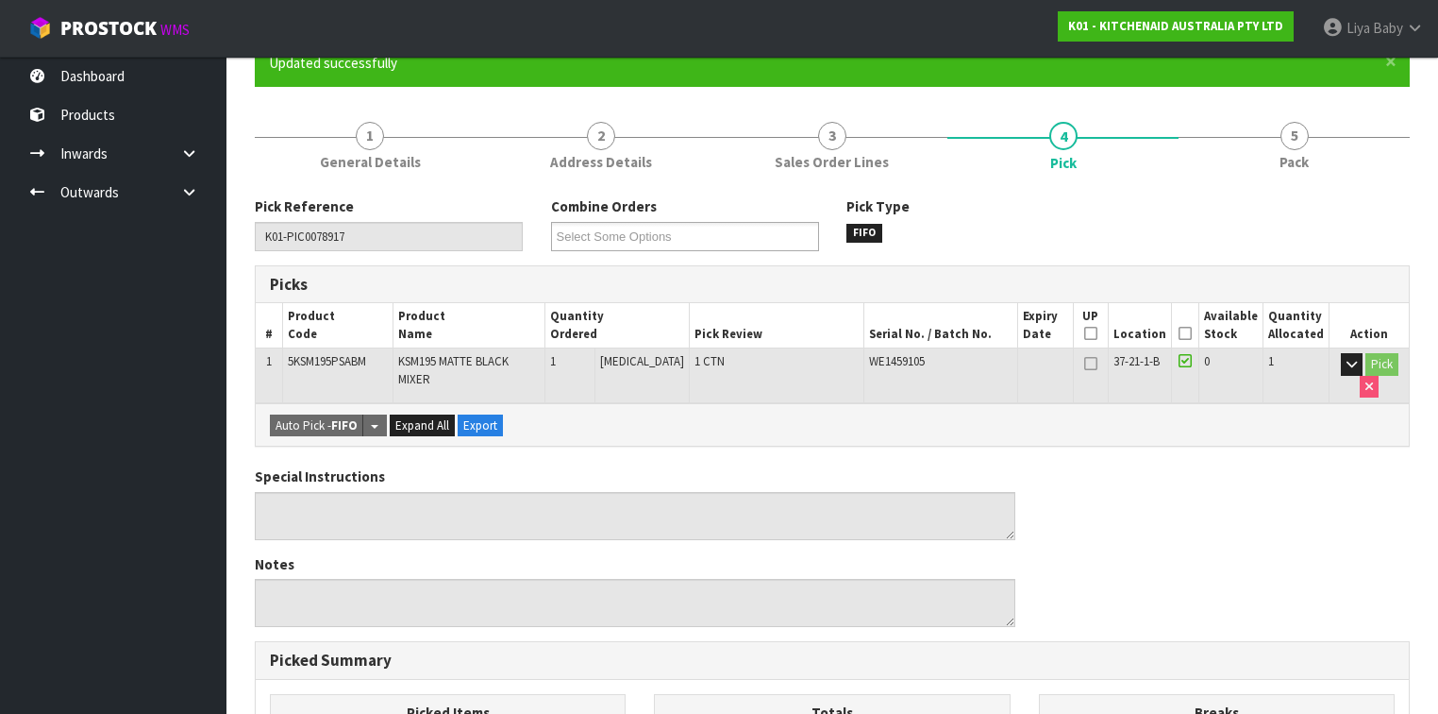
click at [1192, 333] on icon at bounding box center [1185, 333] width 13 height 1
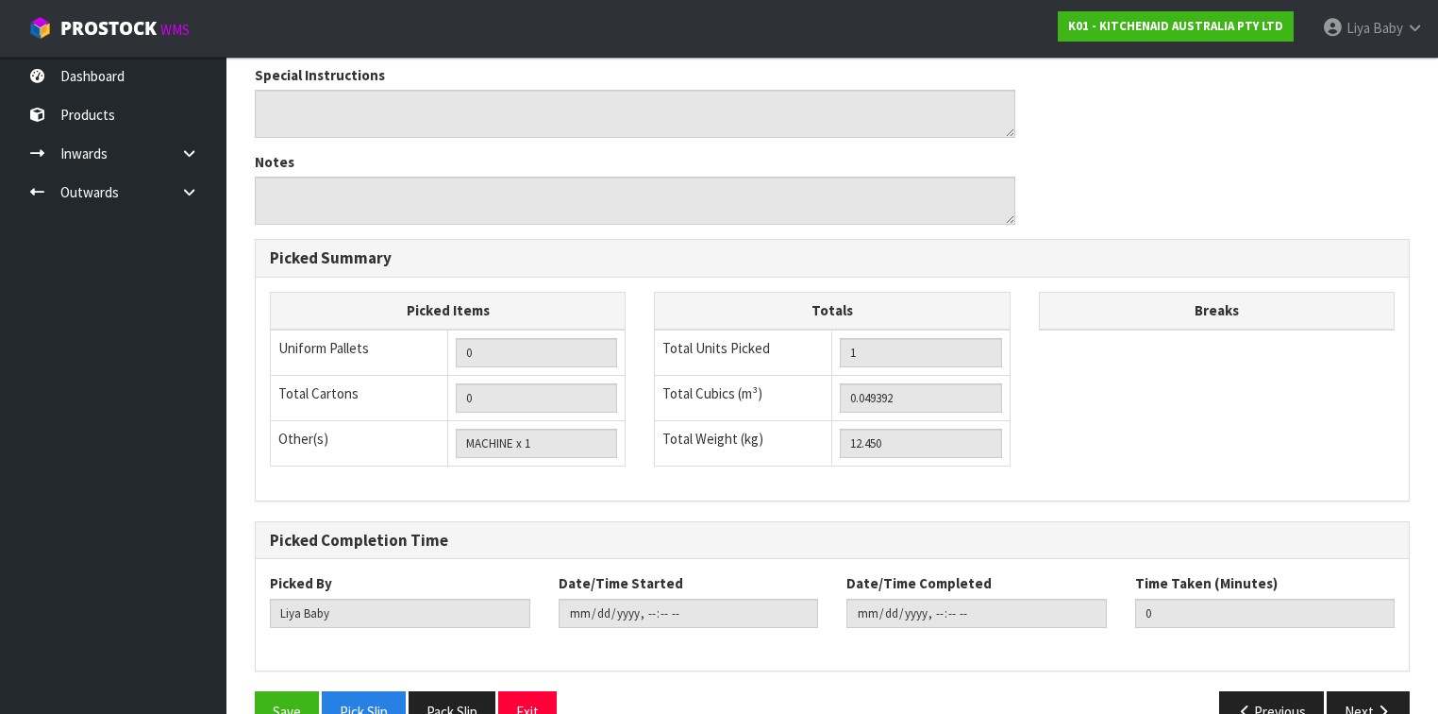
scroll to position [680, 0]
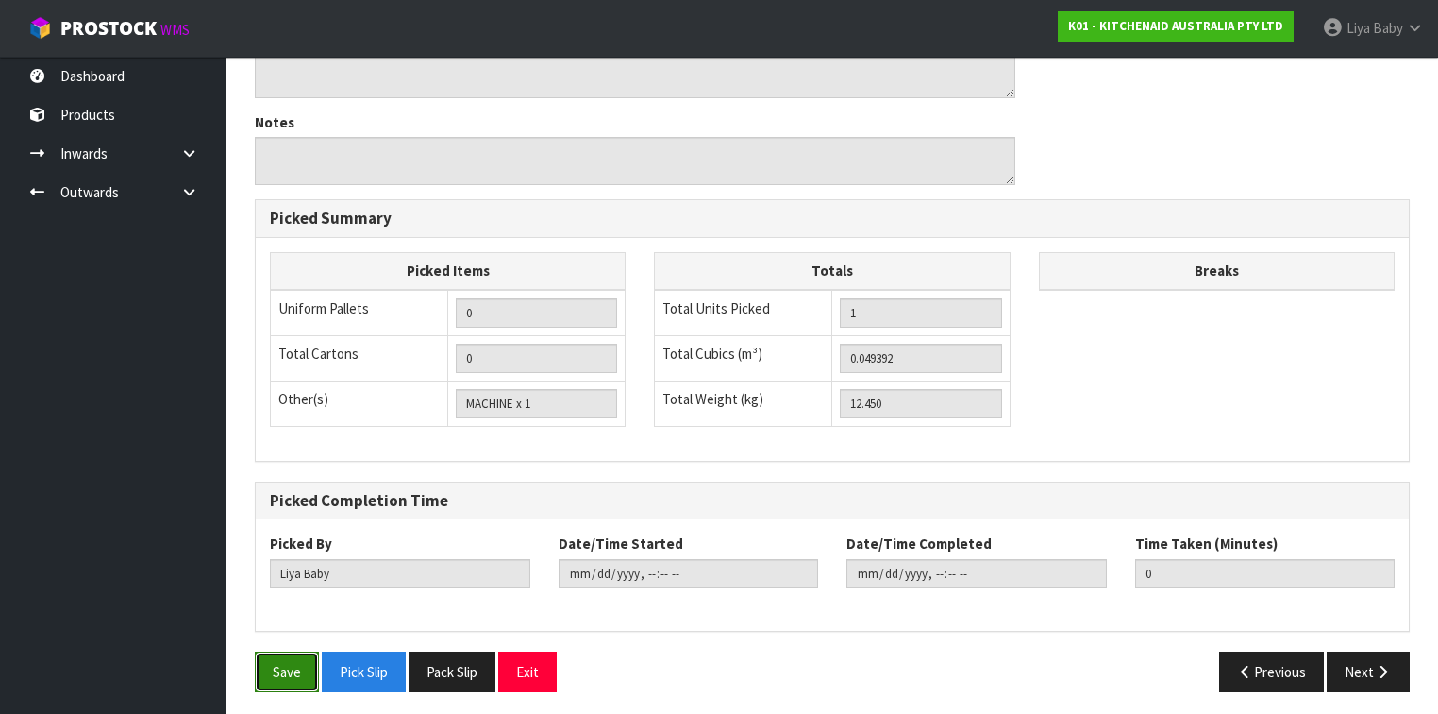
click at [283, 551] on button "Save" at bounding box center [287, 671] width 64 height 41
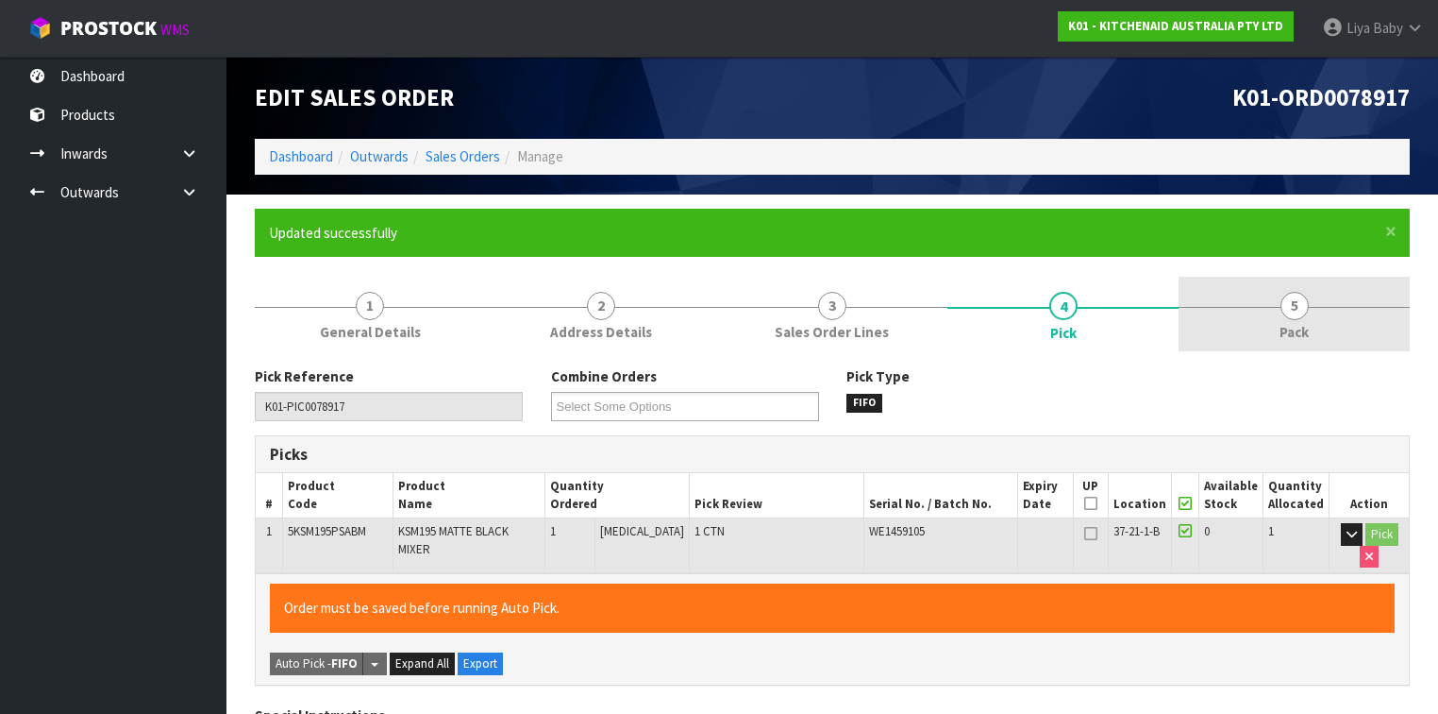
type input "[DATE]T09:49:10"
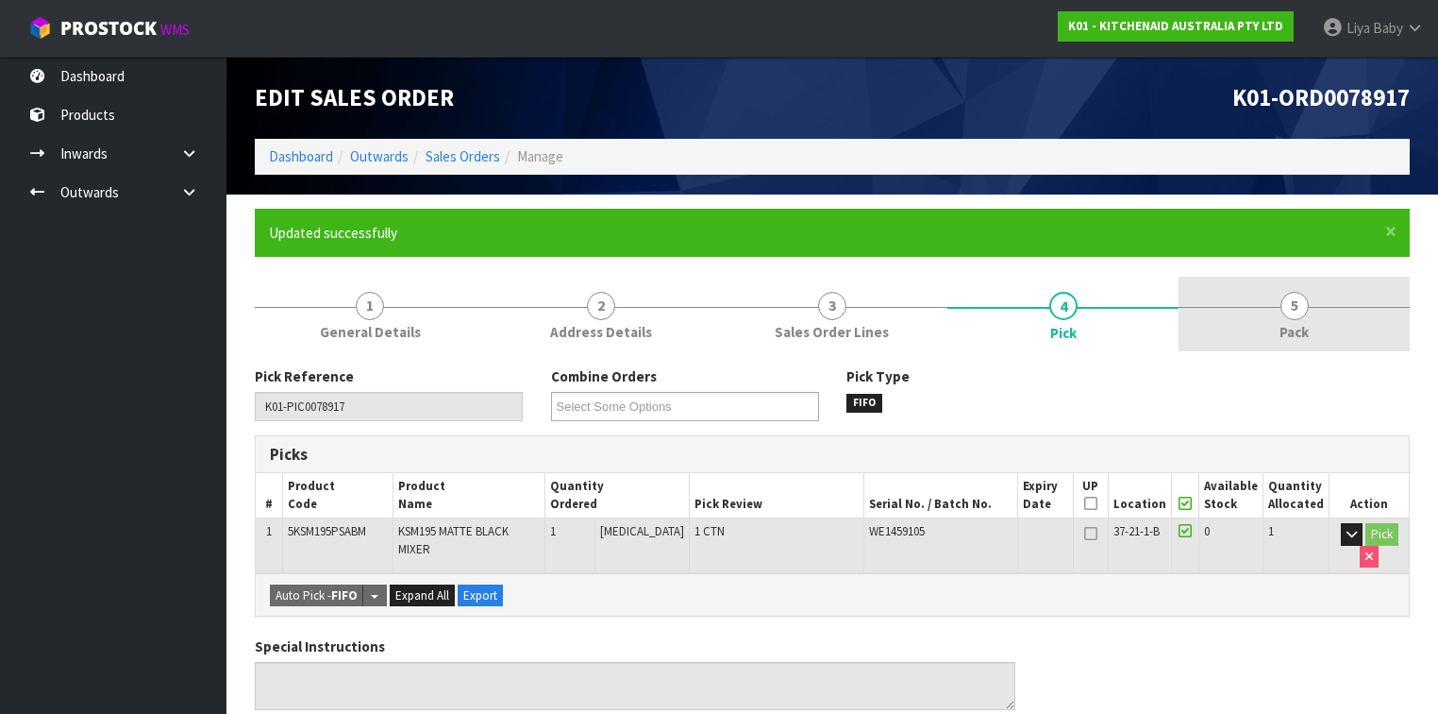
click at [1207, 316] on link "5 Pack" at bounding box center [1294, 314] width 231 height 75
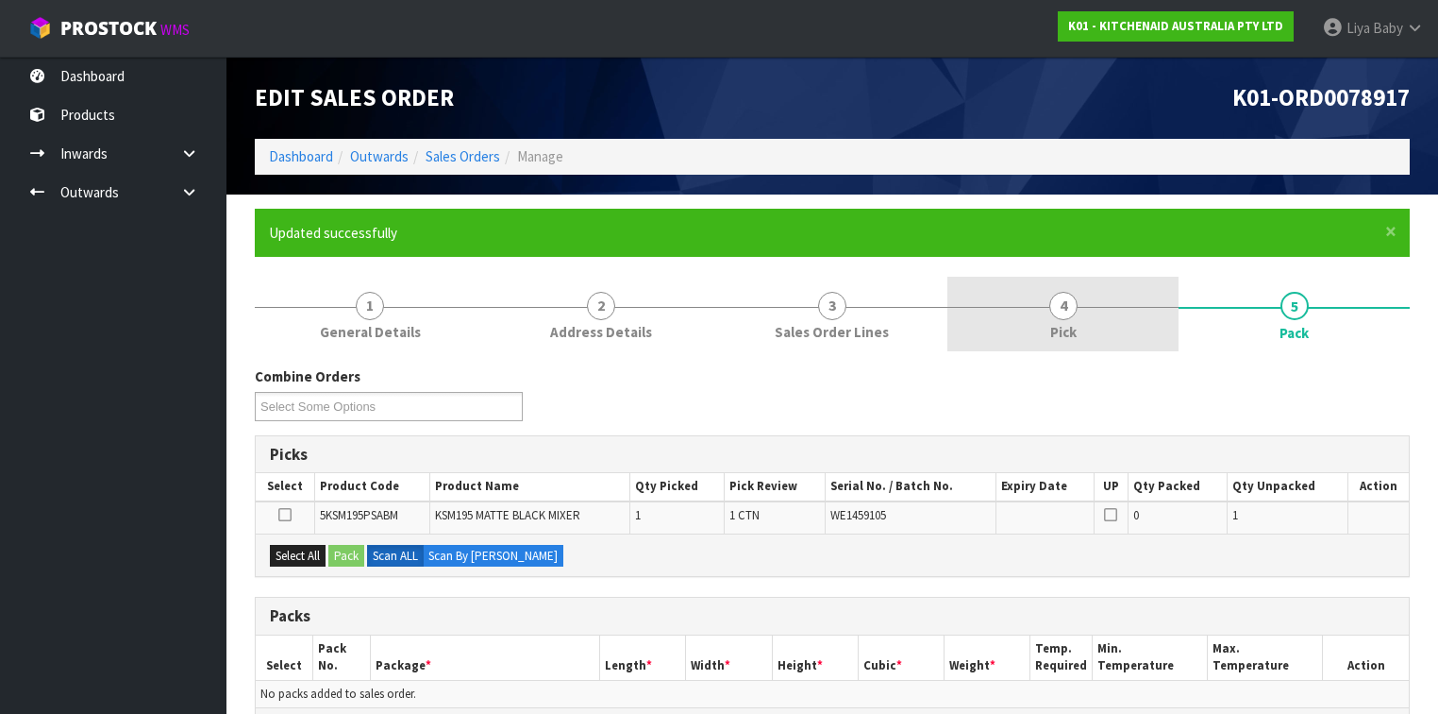
click at [1066, 325] on span "Pick" at bounding box center [1063, 332] width 26 height 20
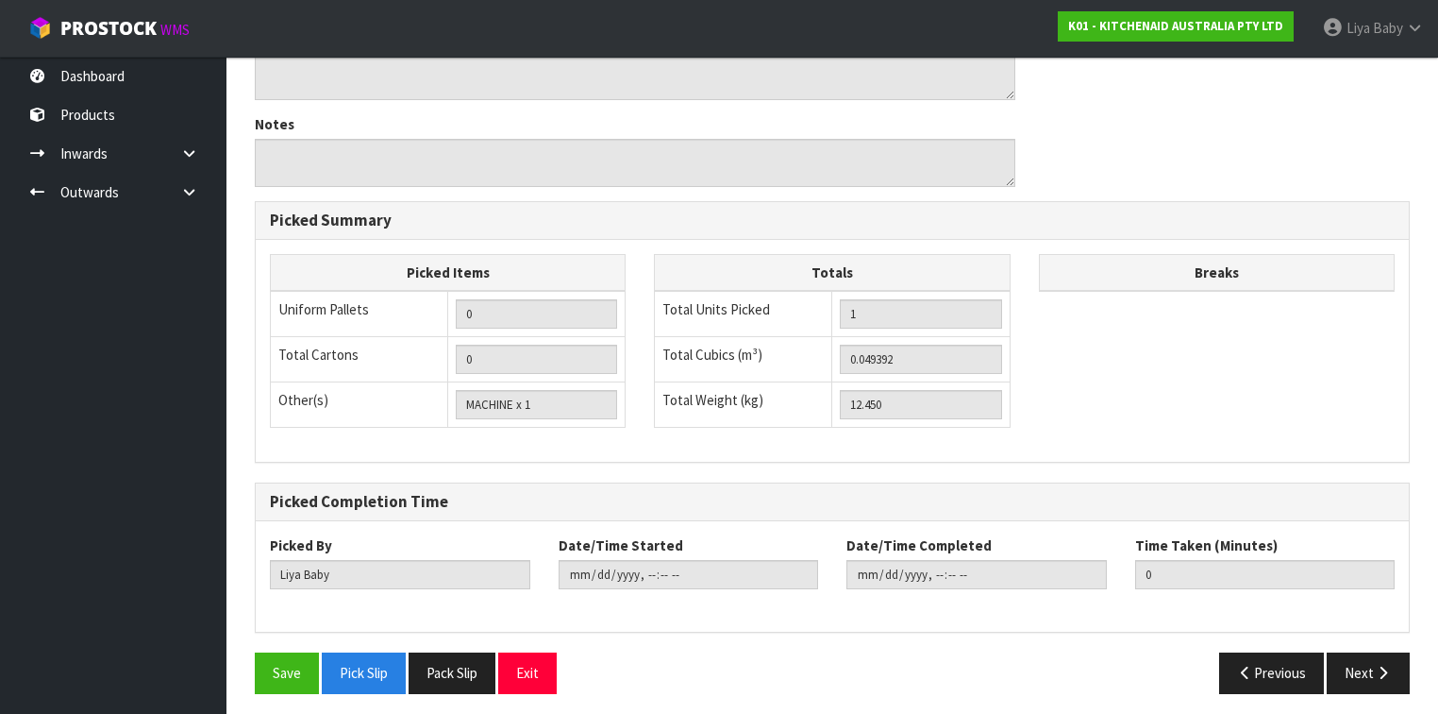
scroll to position [612, 0]
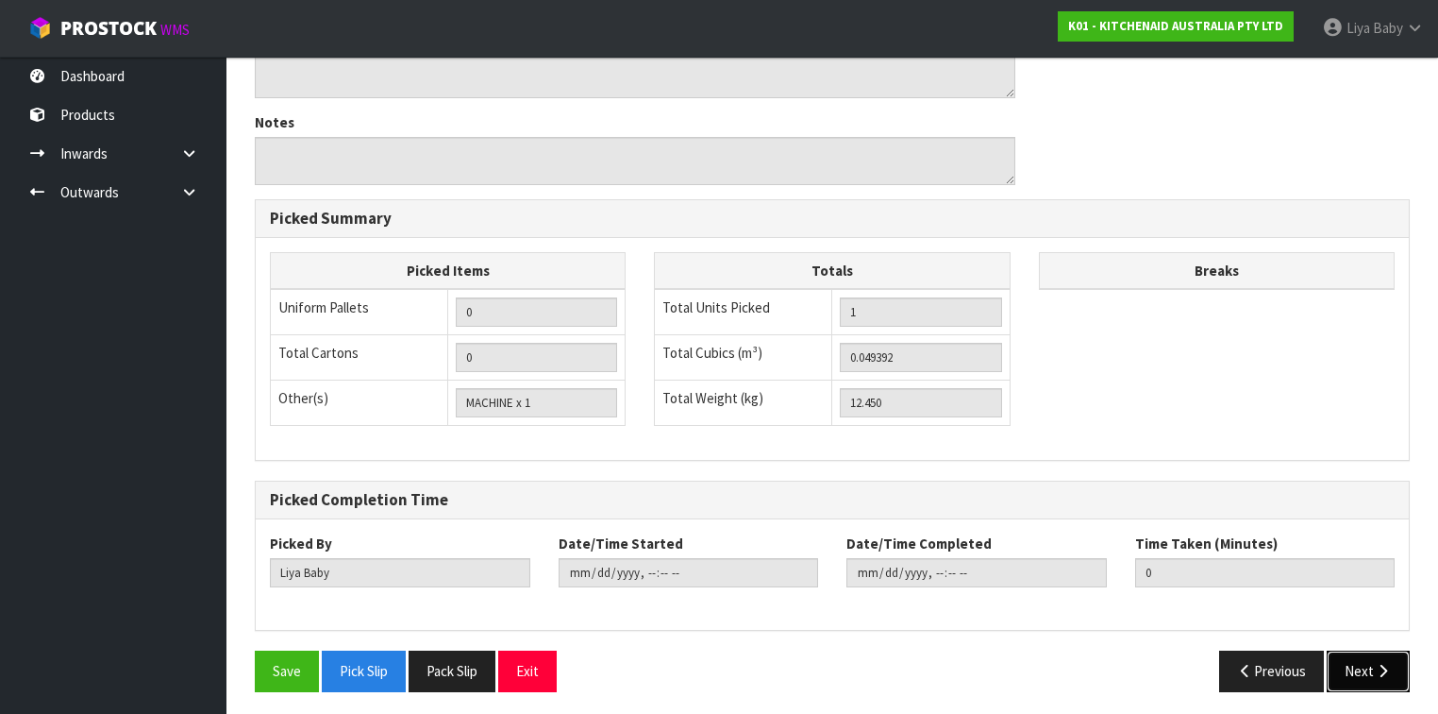
click at [1207, 551] on button "Next" at bounding box center [1368, 670] width 83 height 41
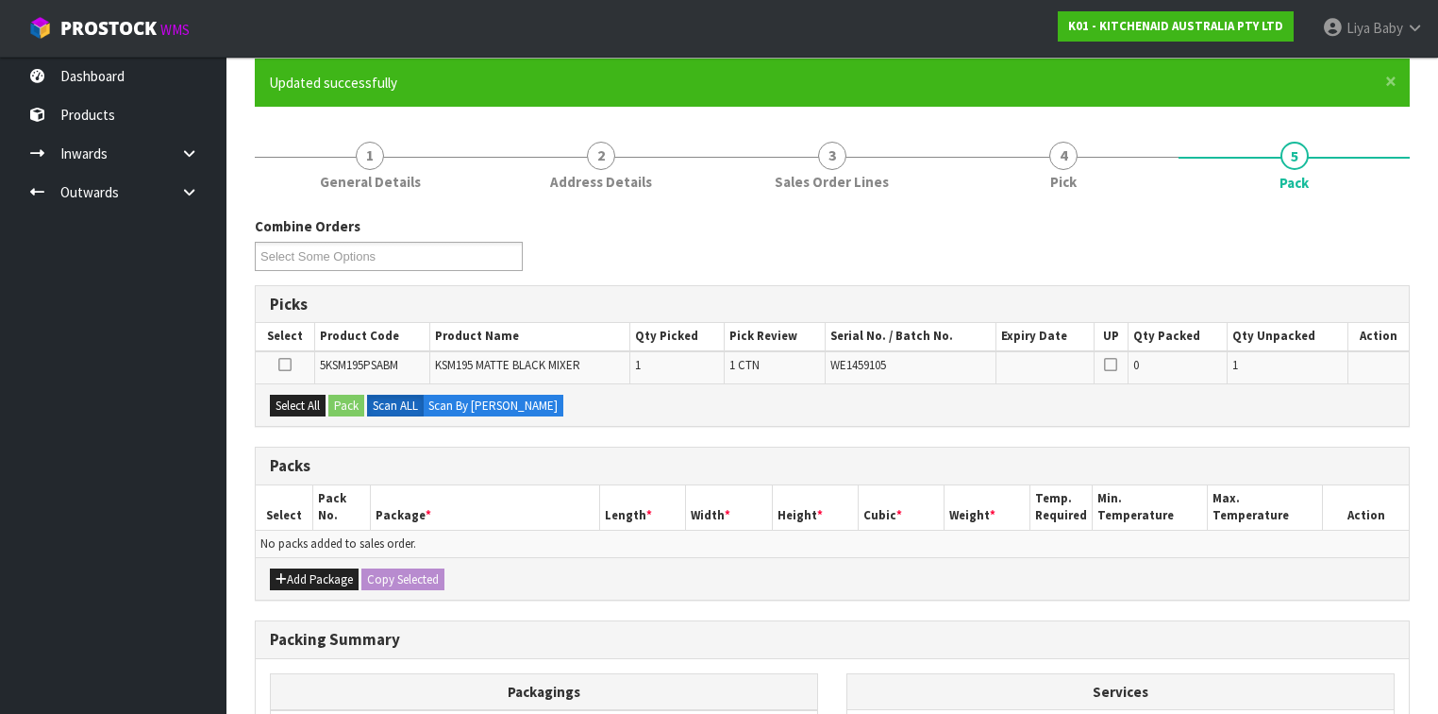
scroll to position [151, 0]
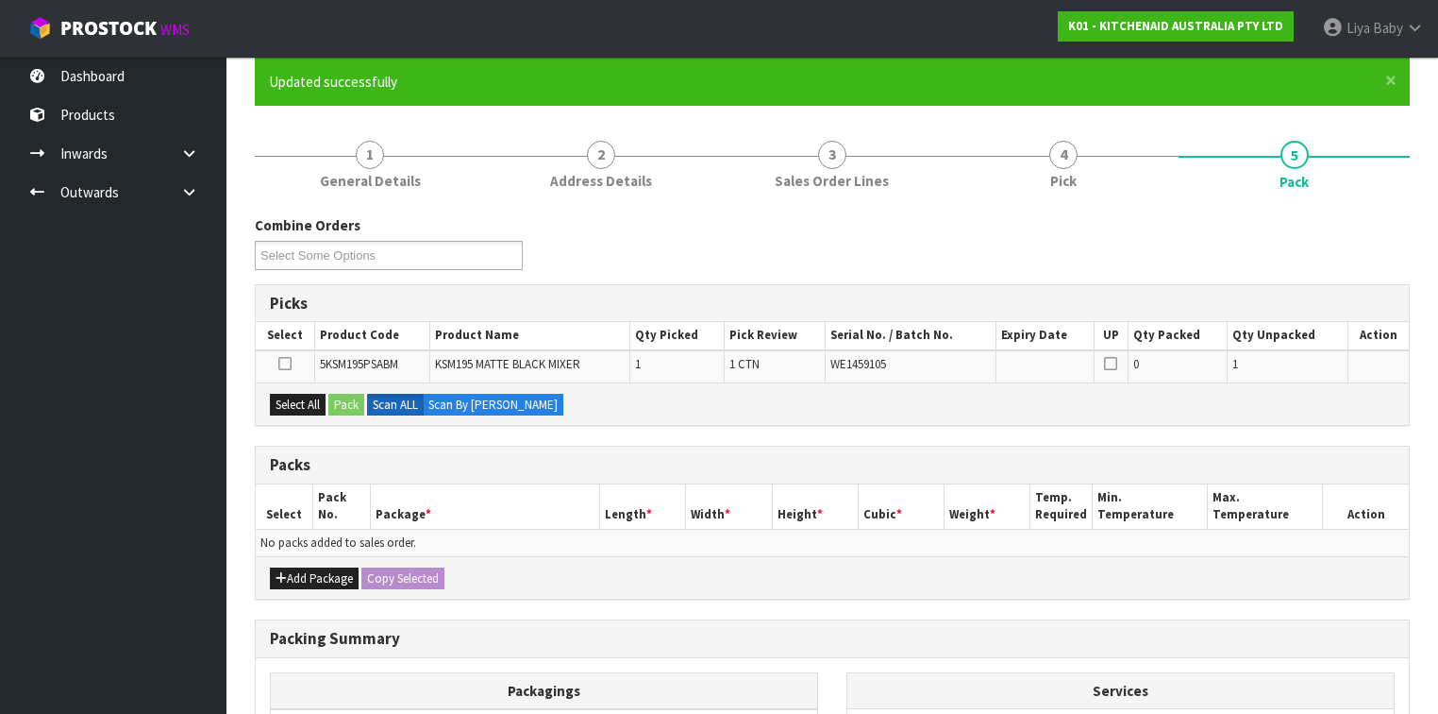
click at [306, 551] on div "Add Package Copy Selected" at bounding box center [832, 577] width 1153 height 42
click at [310, 551] on button "Add Package" at bounding box center [314, 578] width 89 height 23
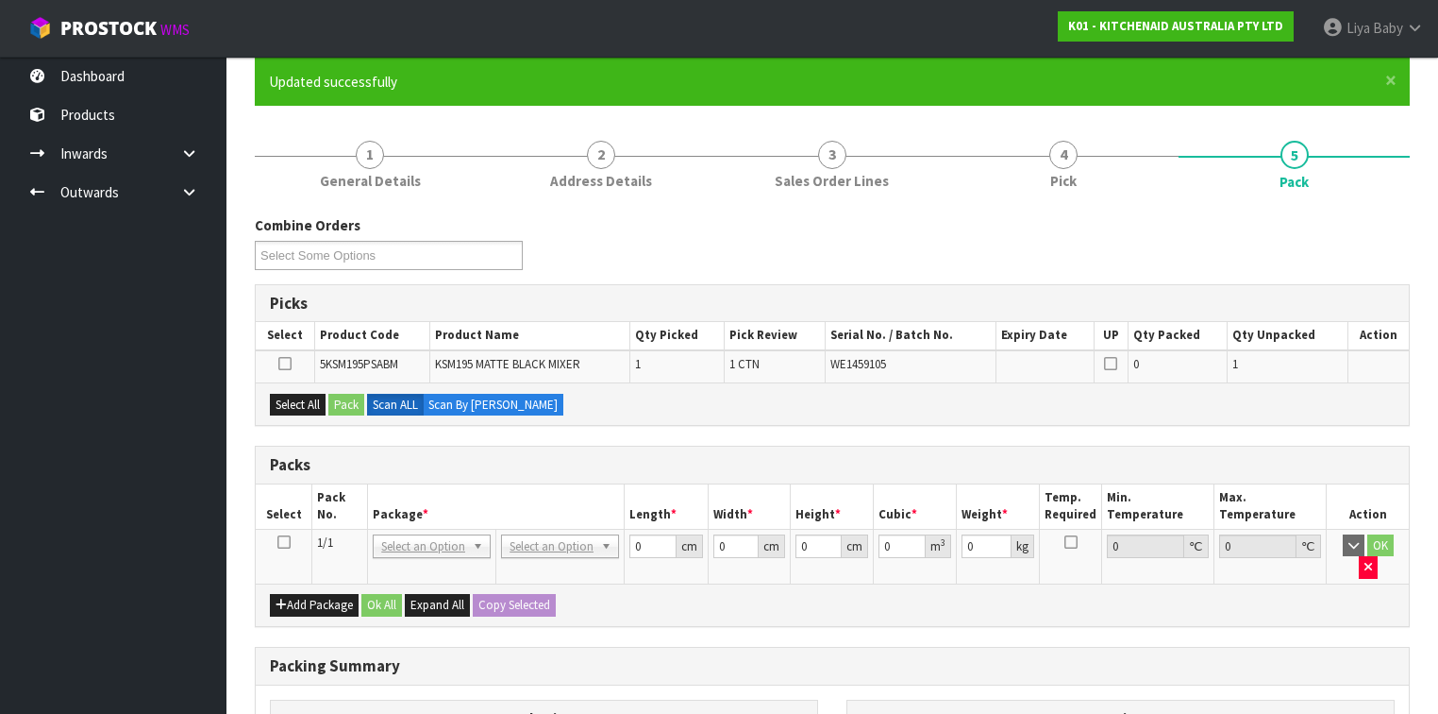
click at [282, 543] on icon at bounding box center [283, 542] width 13 height 1
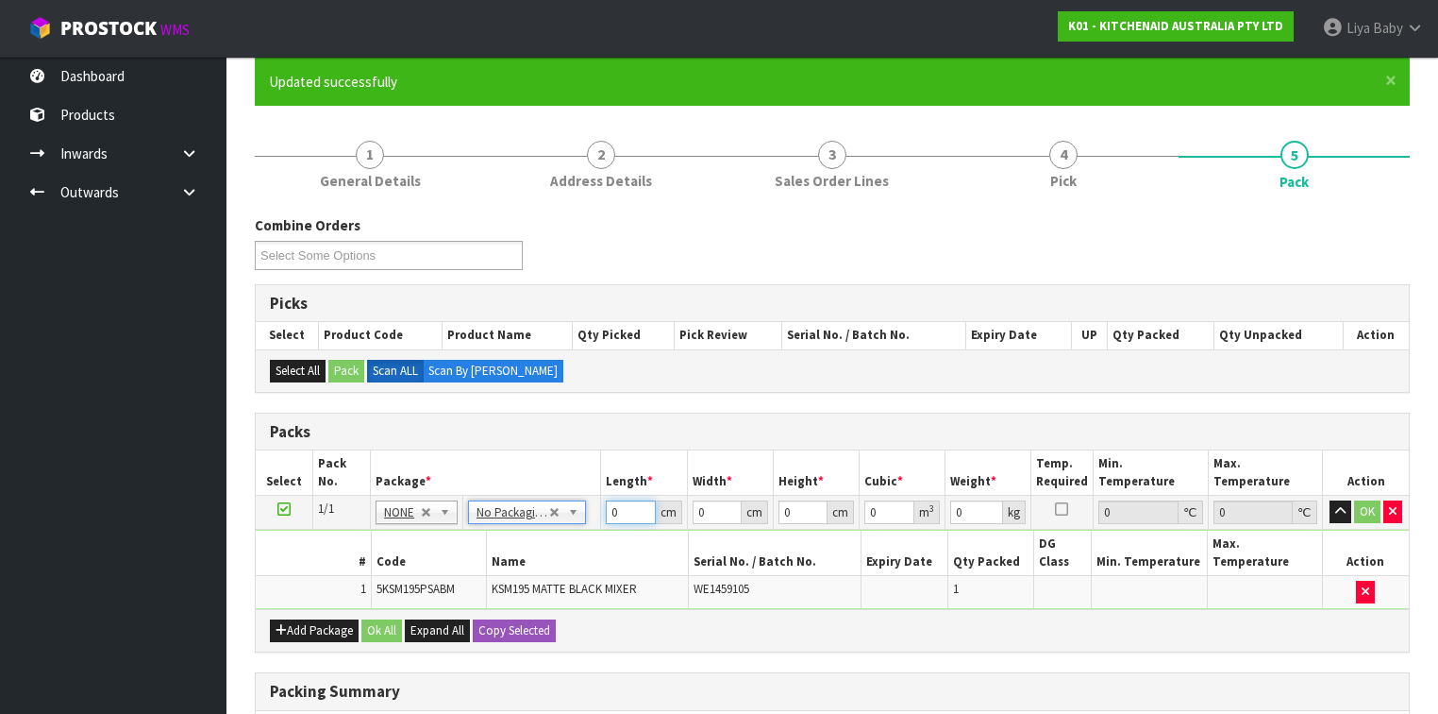
click at [627, 510] on input "0" at bounding box center [630, 512] width 49 height 24
type input "42"
click at [710, 502] on input "0" at bounding box center [717, 512] width 49 height 24
type input "29"
click at [791, 508] on input "0" at bounding box center [803, 512] width 49 height 24
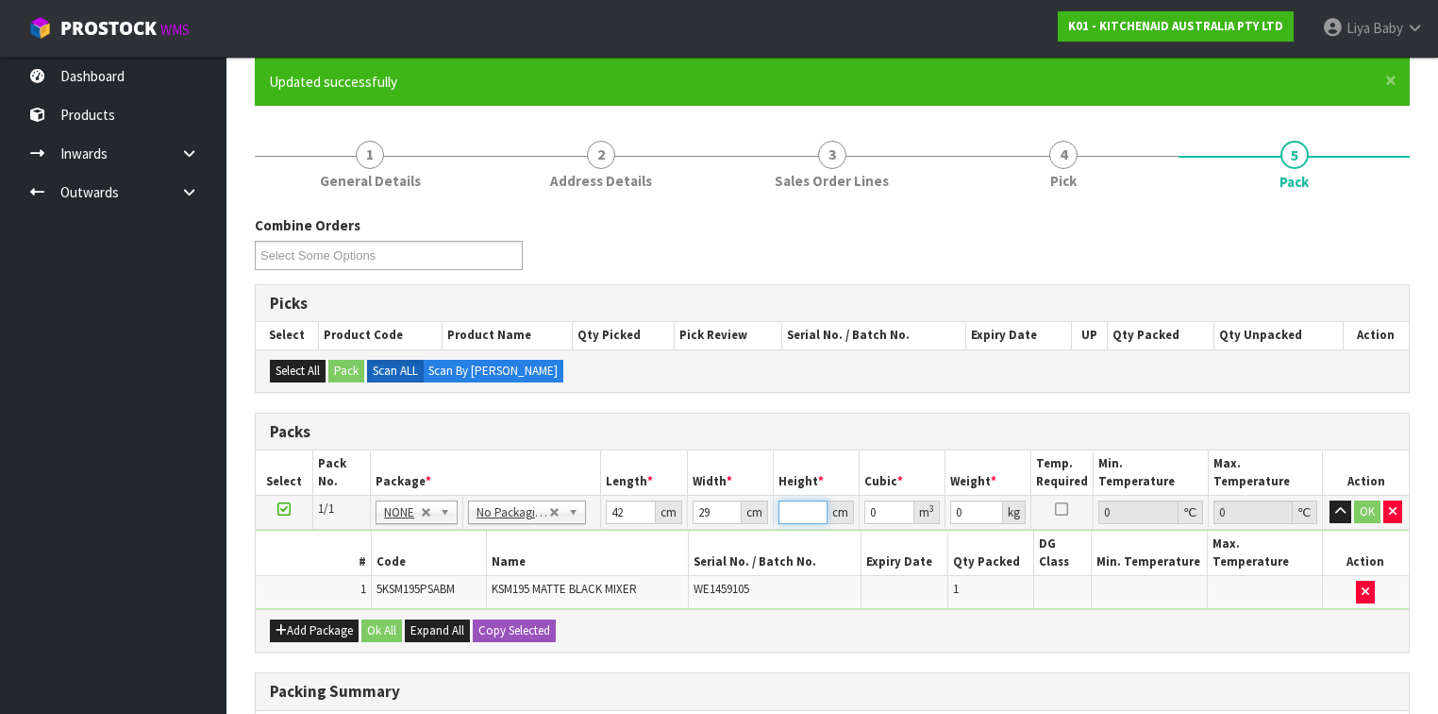
type input "4"
type input "0.004872"
type input "43"
type input "0.052374"
type input "43"
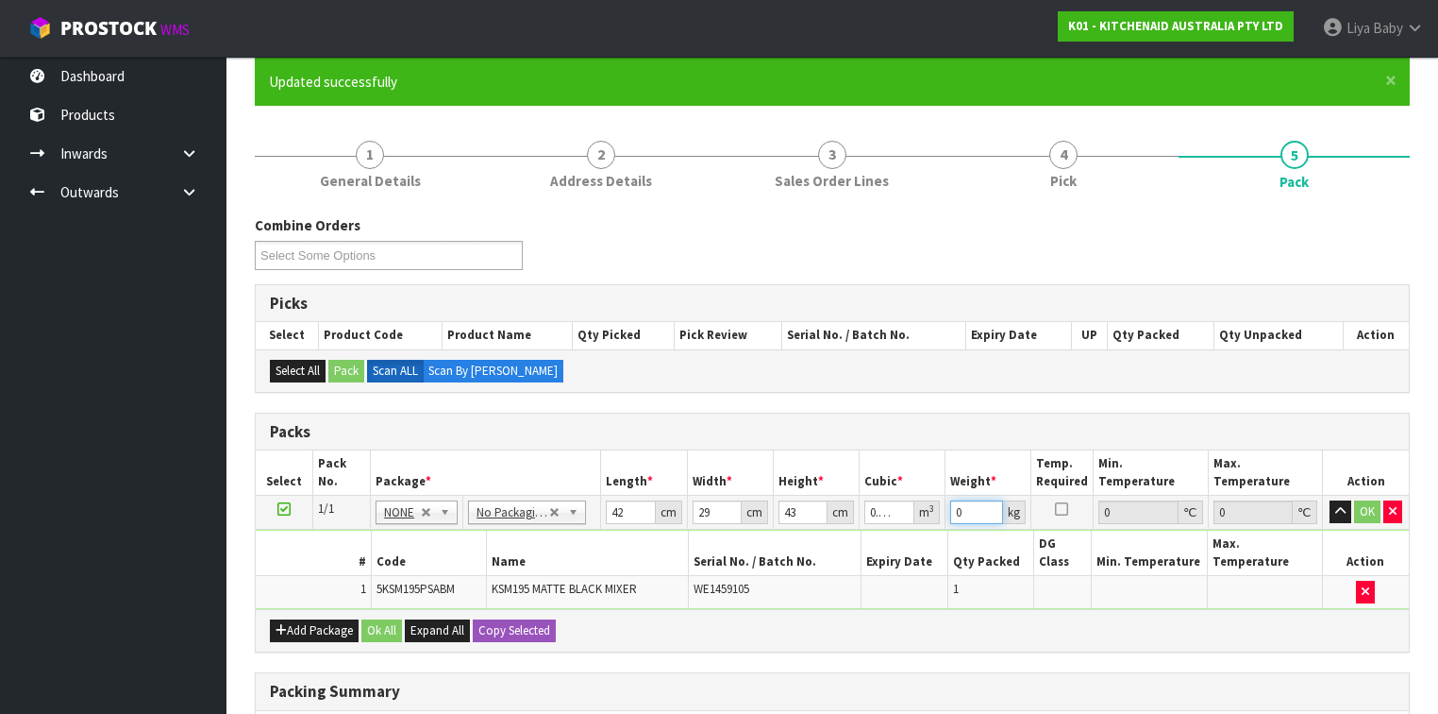
click at [978, 516] on input "0" at bounding box center [976, 512] width 53 height 24
type input "16.61"
click at [368, 551] on button "Ok All" at bounding box center [381, 630] width 41 height 23
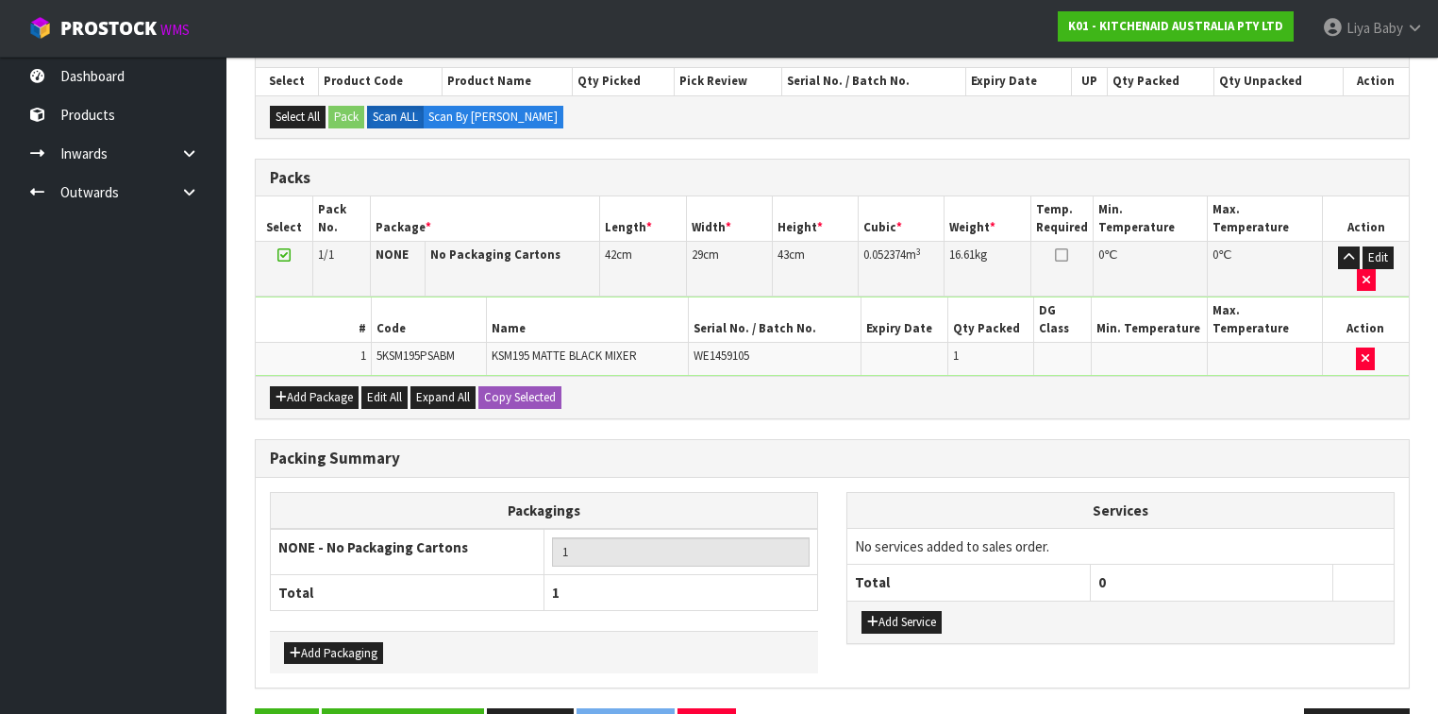
scroll to position [420, 0]
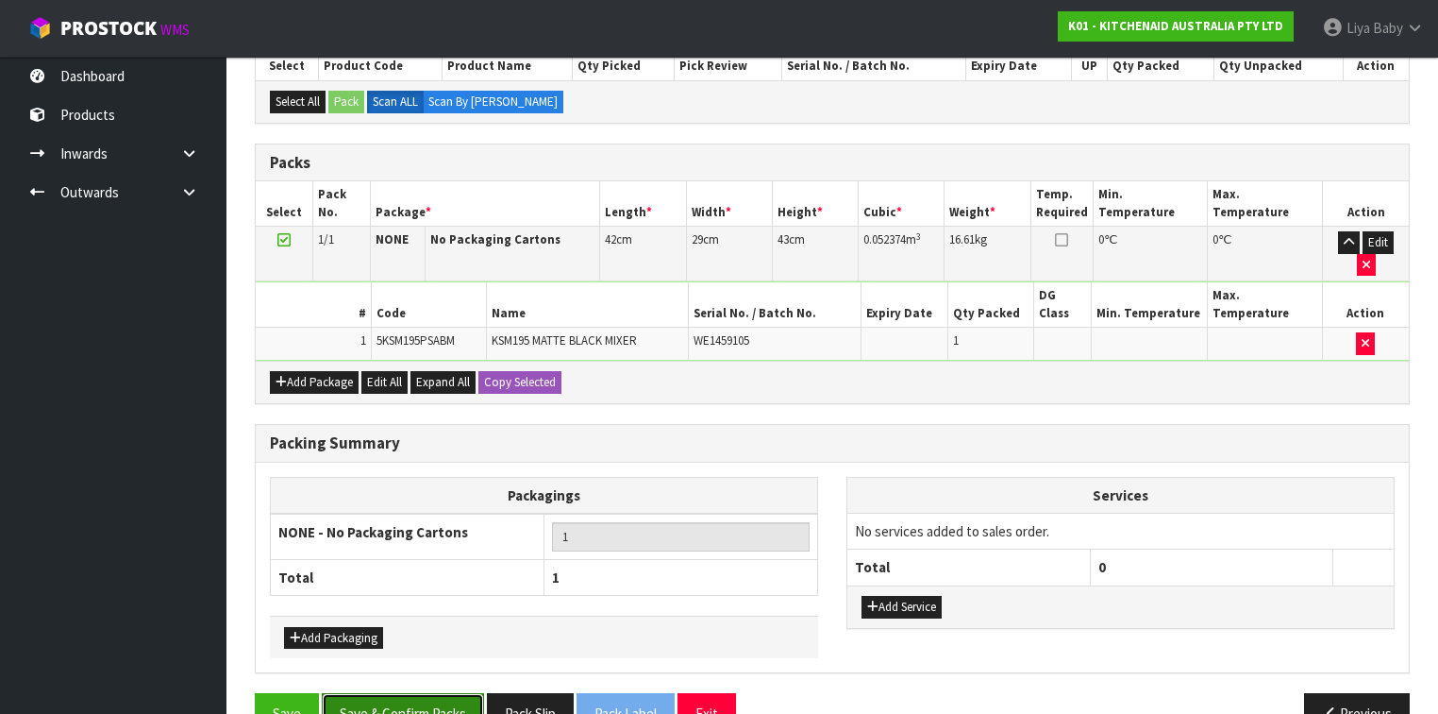
click at [400, 551] on button "Save & Confirm Packs" at bounding box center [403, 713] width 162 height 41
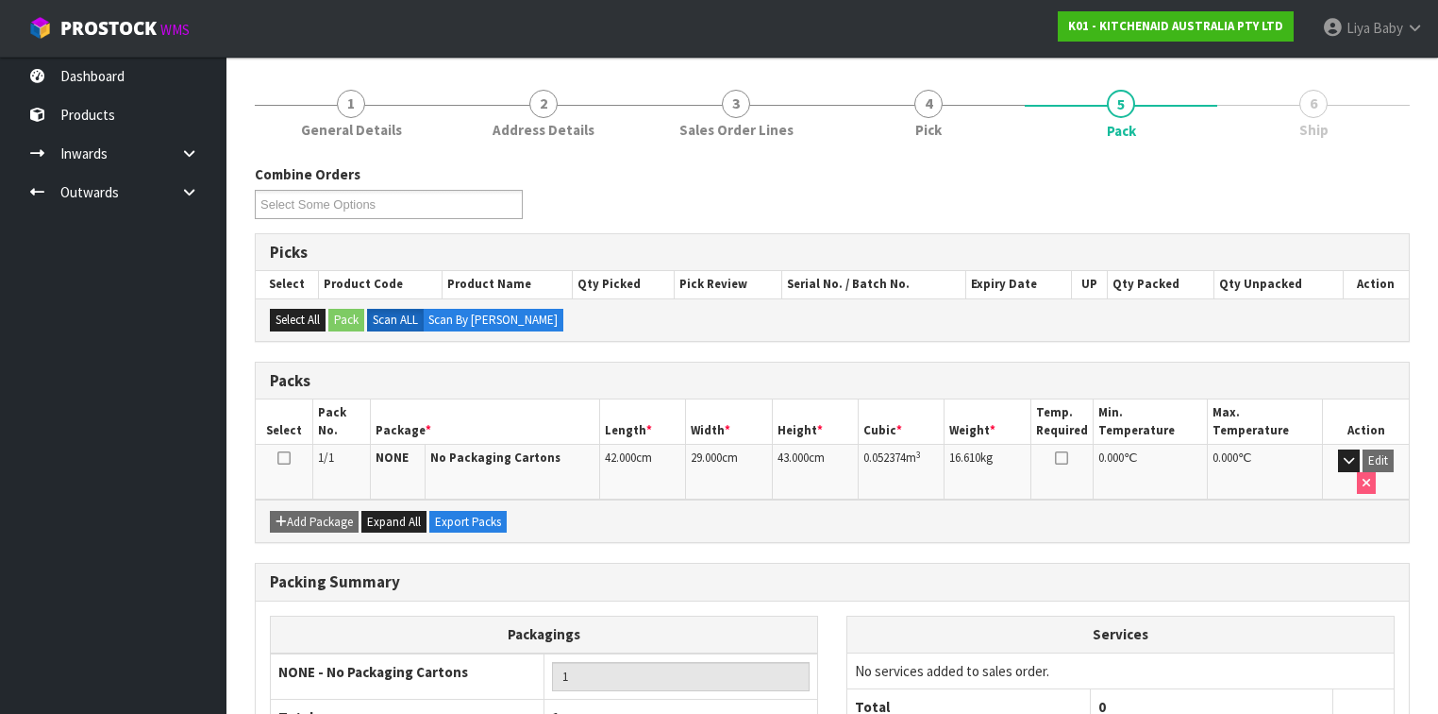
scroll to position [243, 0]
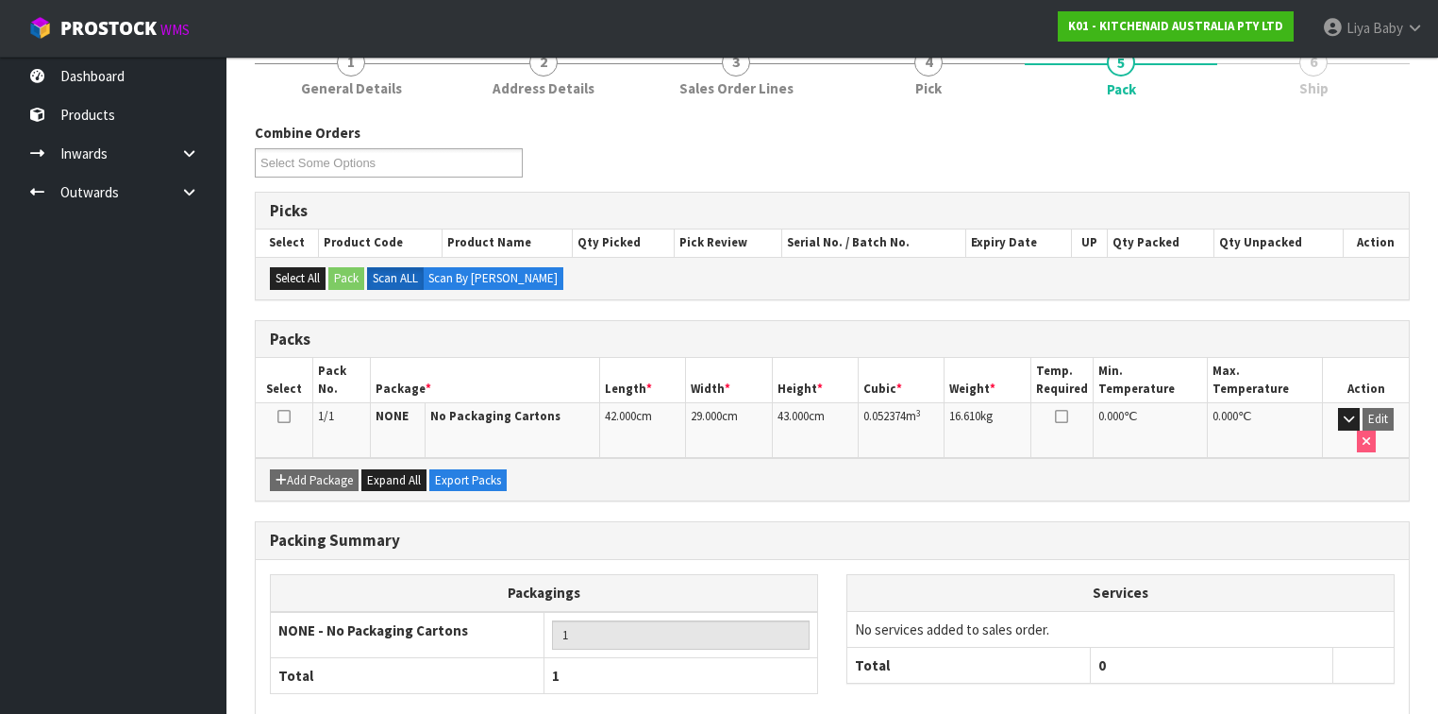
click at [280, 416] on icon at bounding box center [283, 416] width 13 height 1
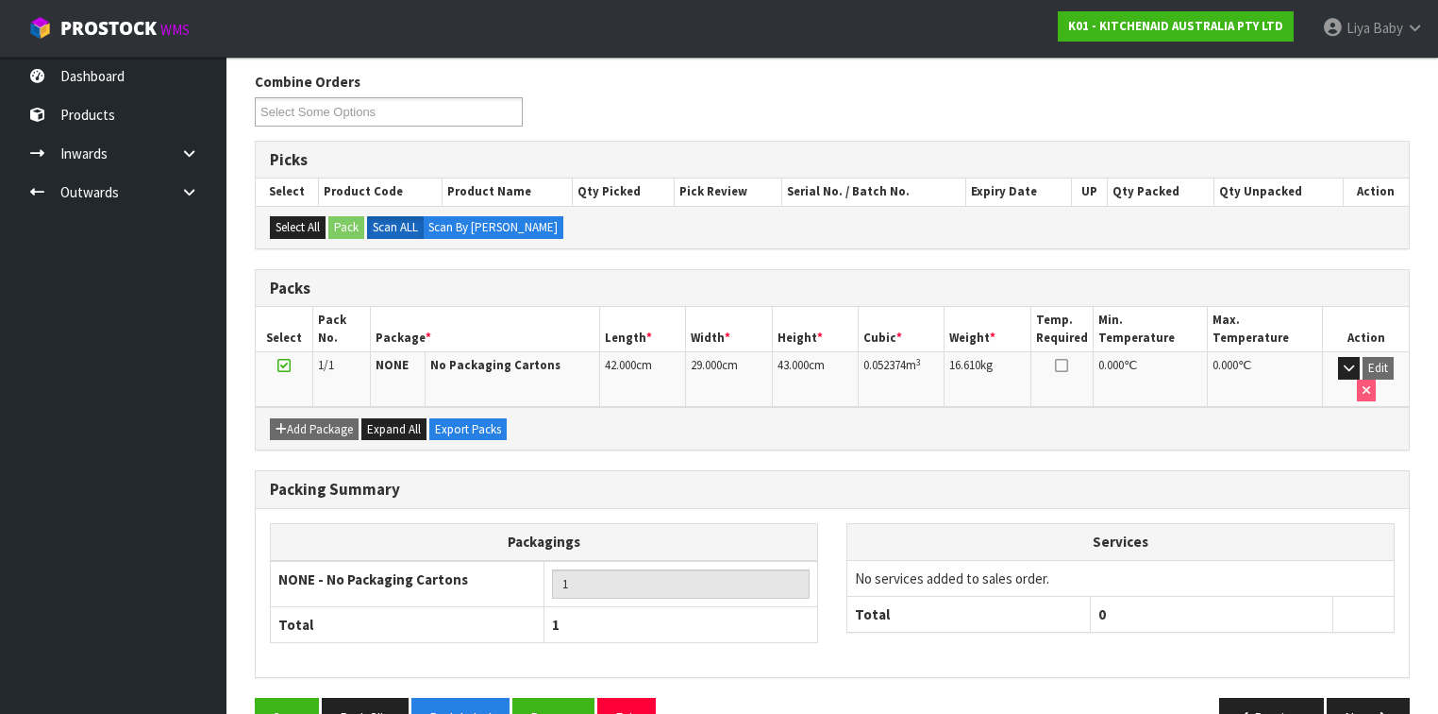
scroll to position [319, 0]
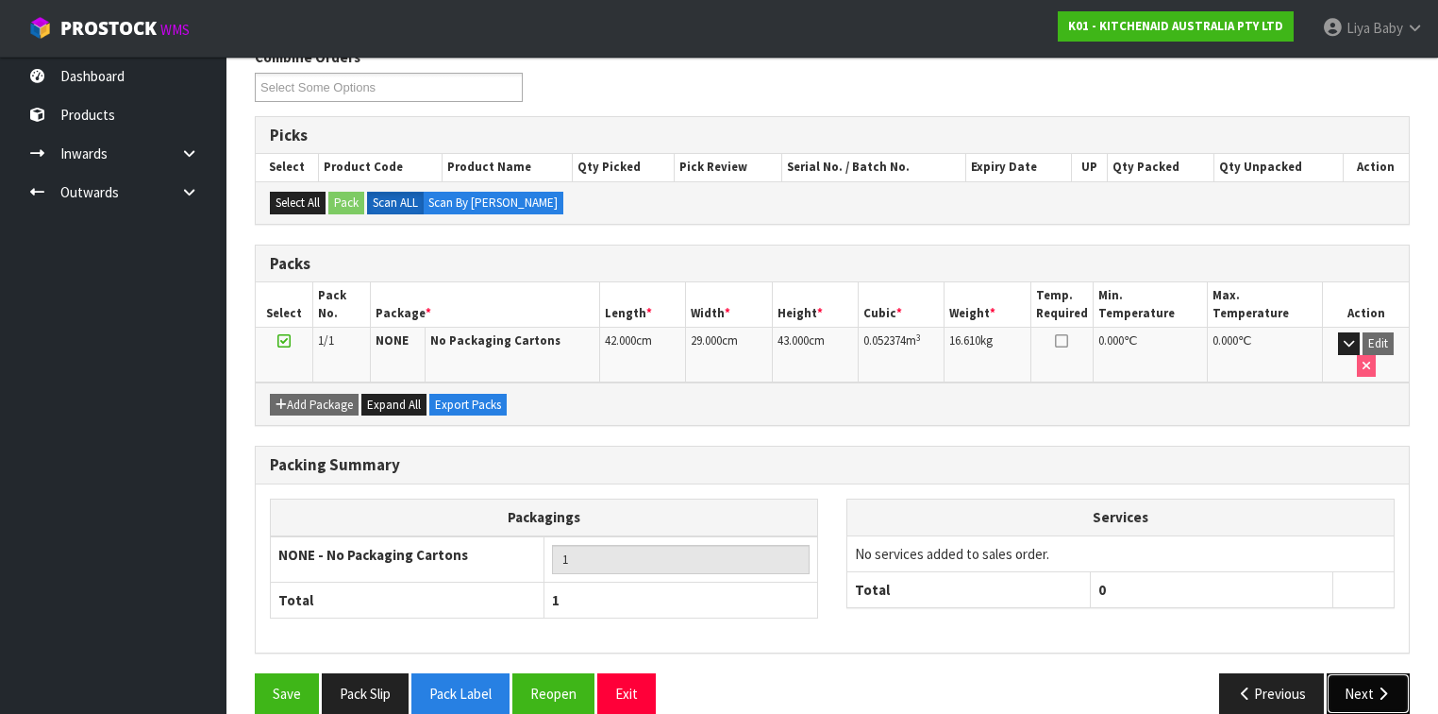
click at [1207, 551] on button "Next" at bounding box center [1368, 693] width 83 height 41
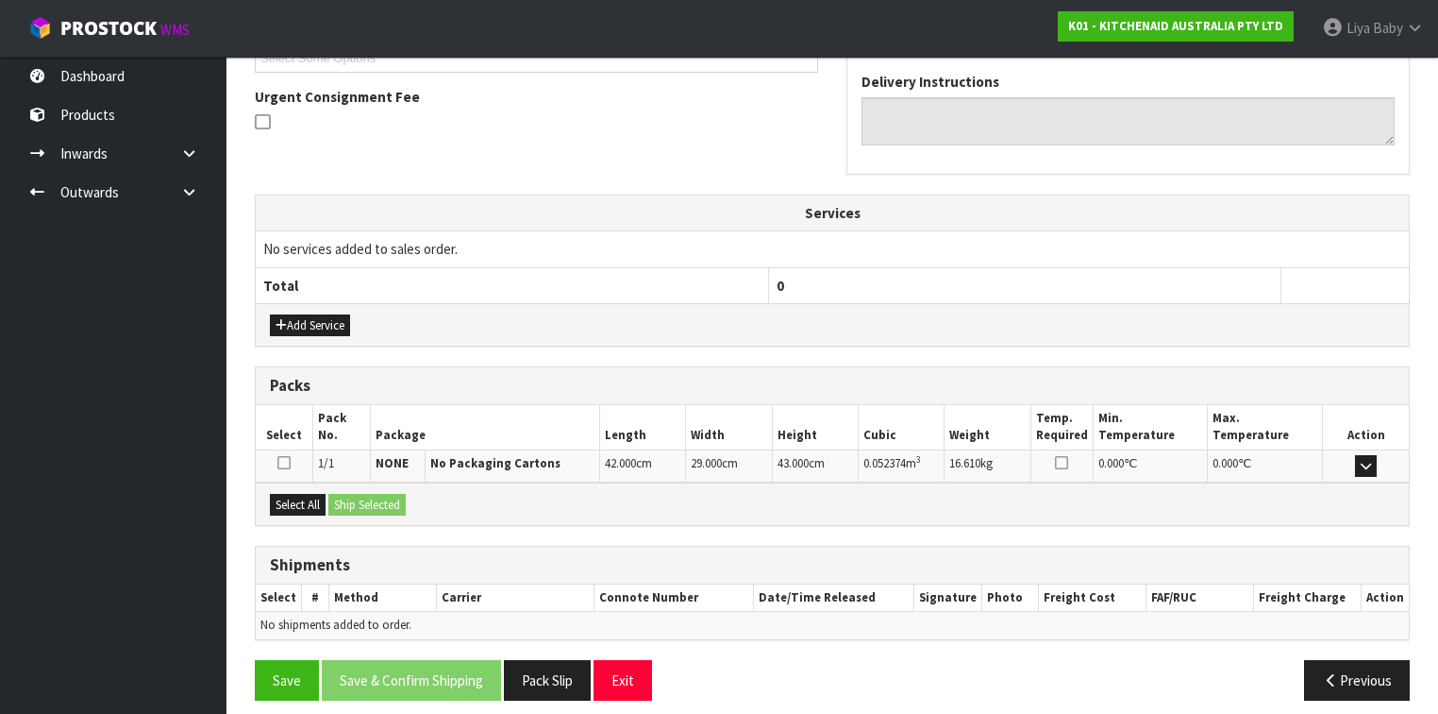
scroll to position [545, 0]
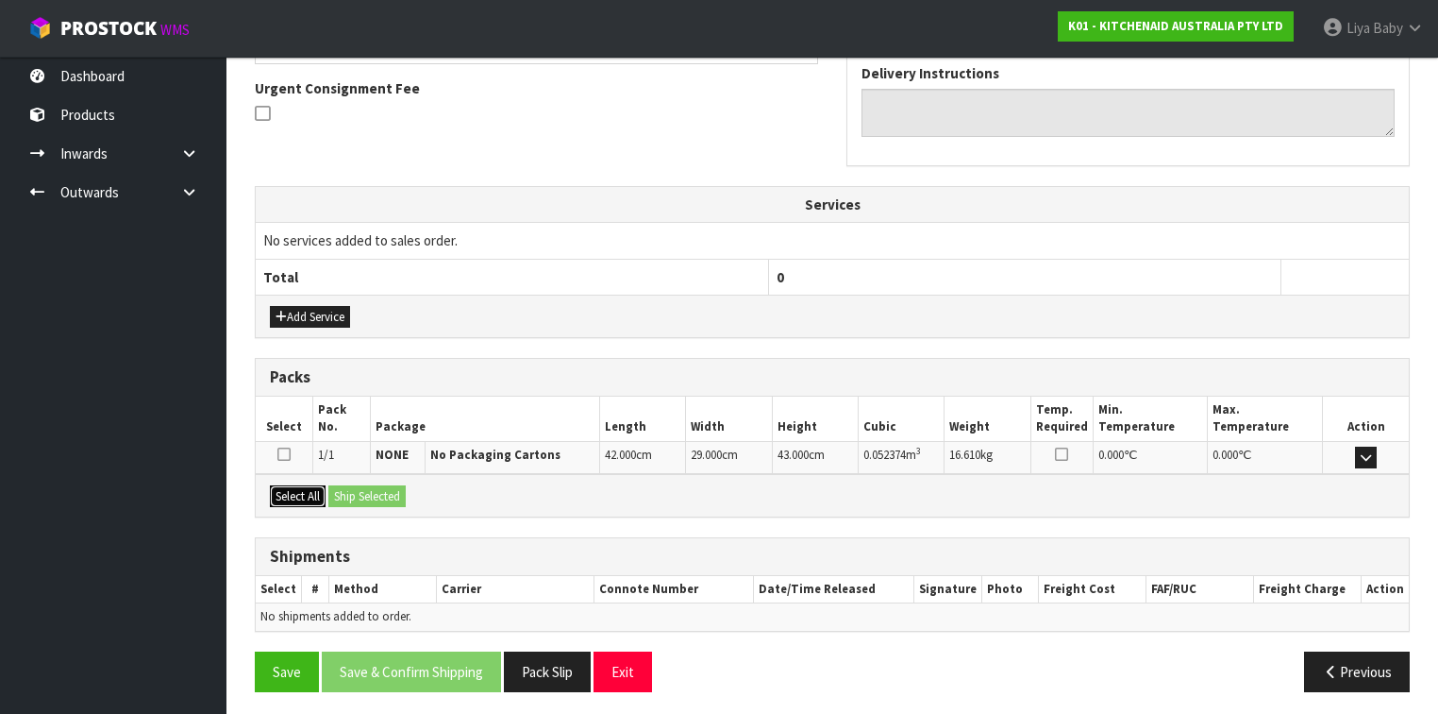
drag, startPoint x: 308, startPoint y: 493, endPoint x: 348, endPoint y: 487, distance: 41.0
click at [310, 491] on button "Select All" at bounding box center [298, 496] width 56 height 23
click at [351, 487] on button "Ship Selected" at bounding box center [366, 496] width 77 height 23
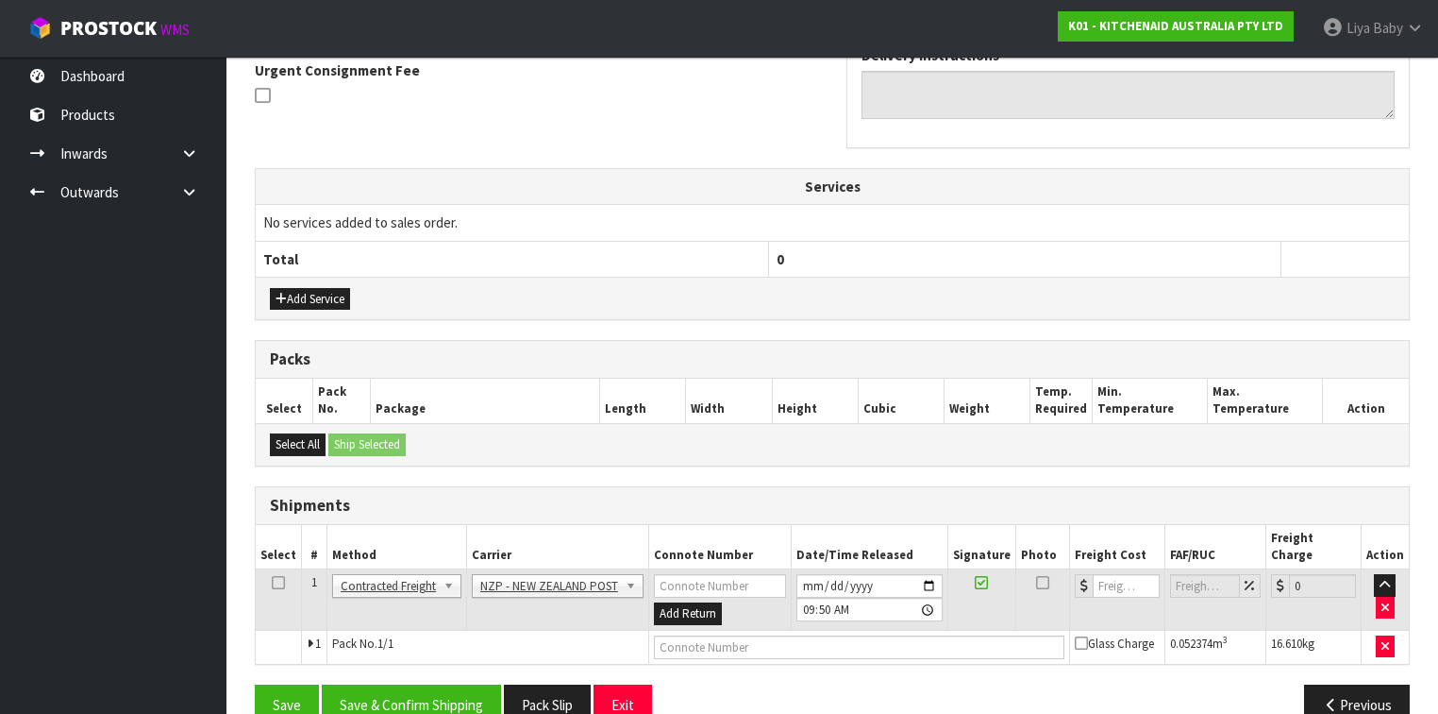
scroll to position [578, 0]
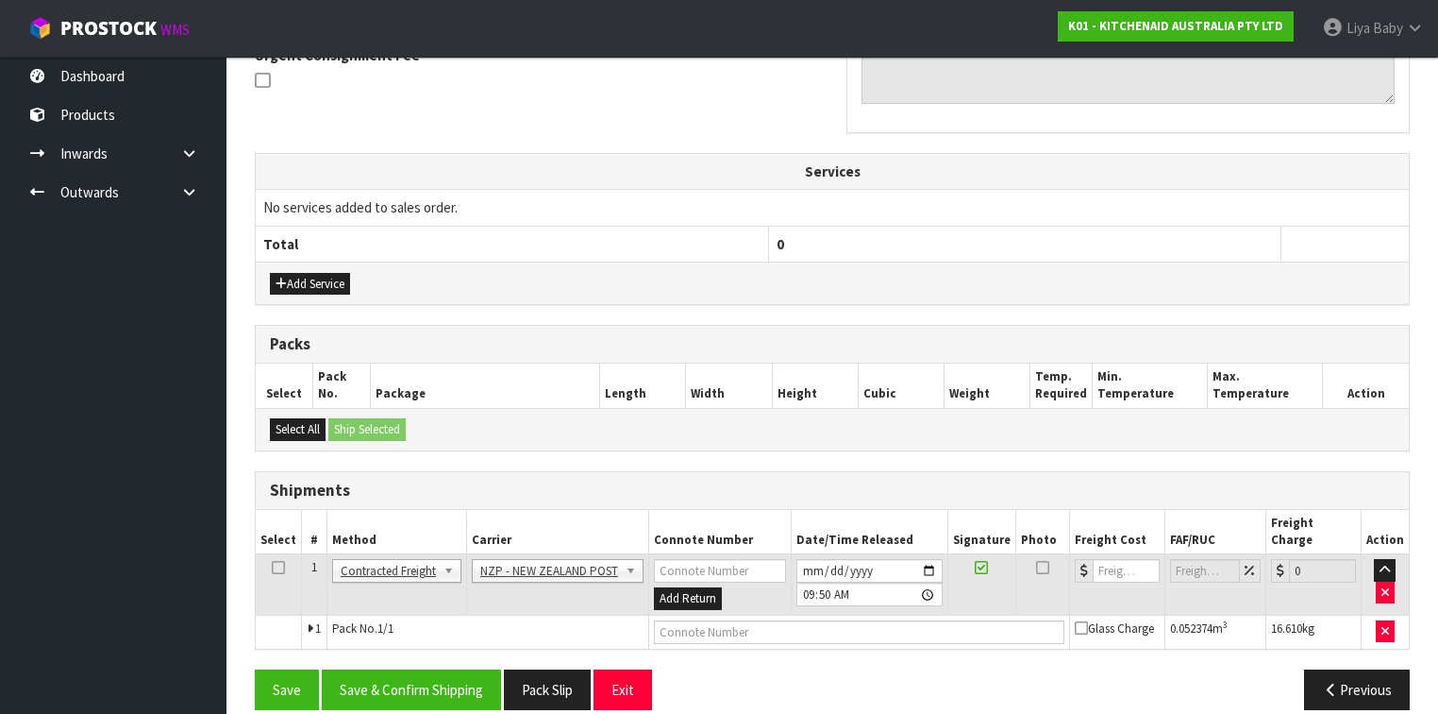
click at [283, 551] on td at bounding box center [279, 584] width 46 height 61
click at [272, 551] on icon at bounding box center [278, 567] width 13 height 1
click at [393, 551] on button "Save & Confirm Shipping" at bounding box center [411, 689] width 179 height 41
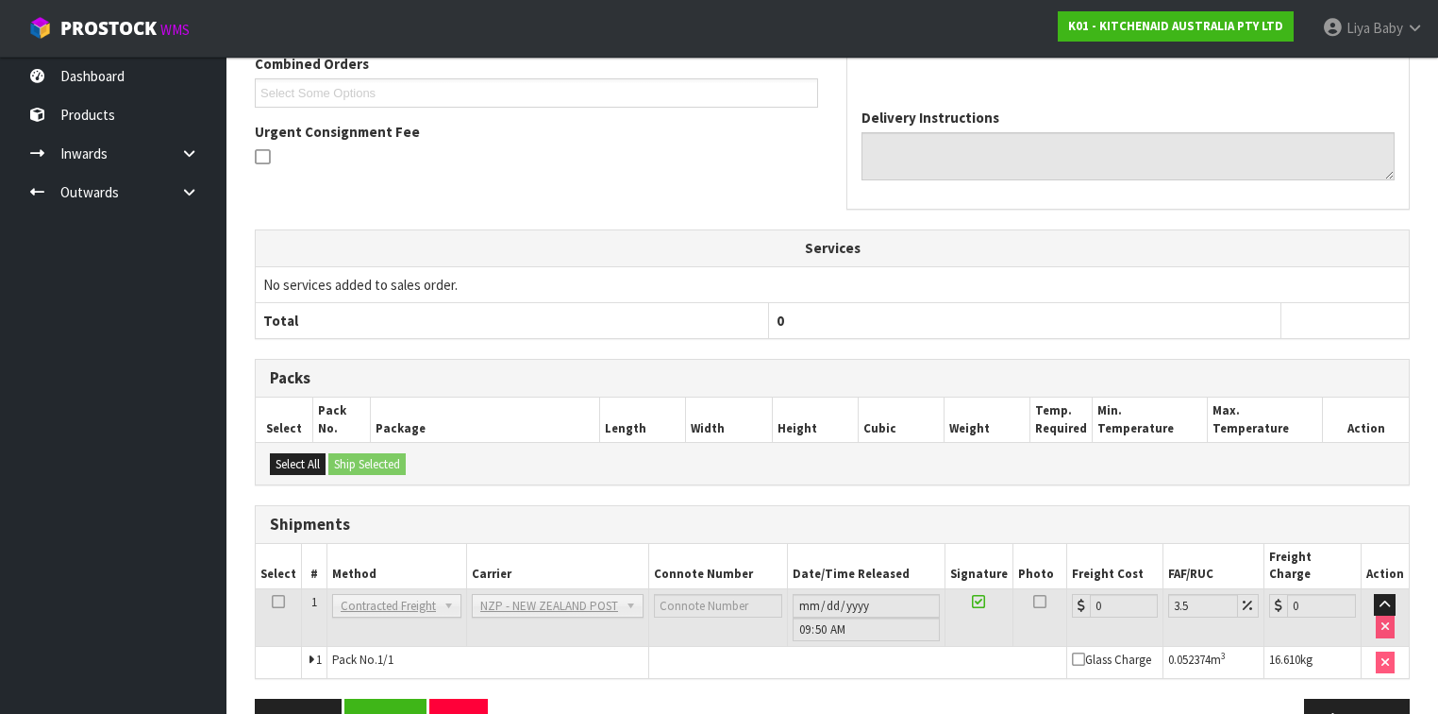
scroll to position [552, 0]
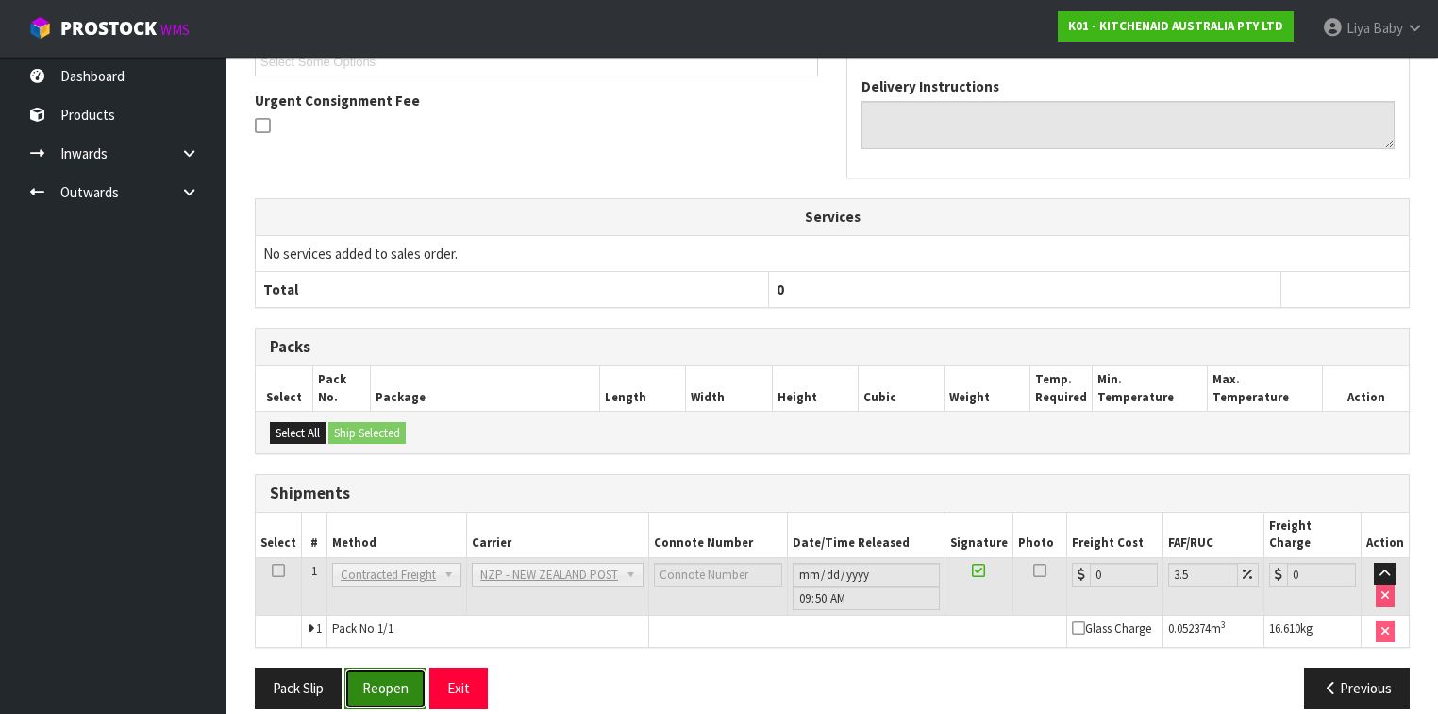
click at [408, 551] on button "Reopen" at bounding box center [385, 687] width 82 height 41
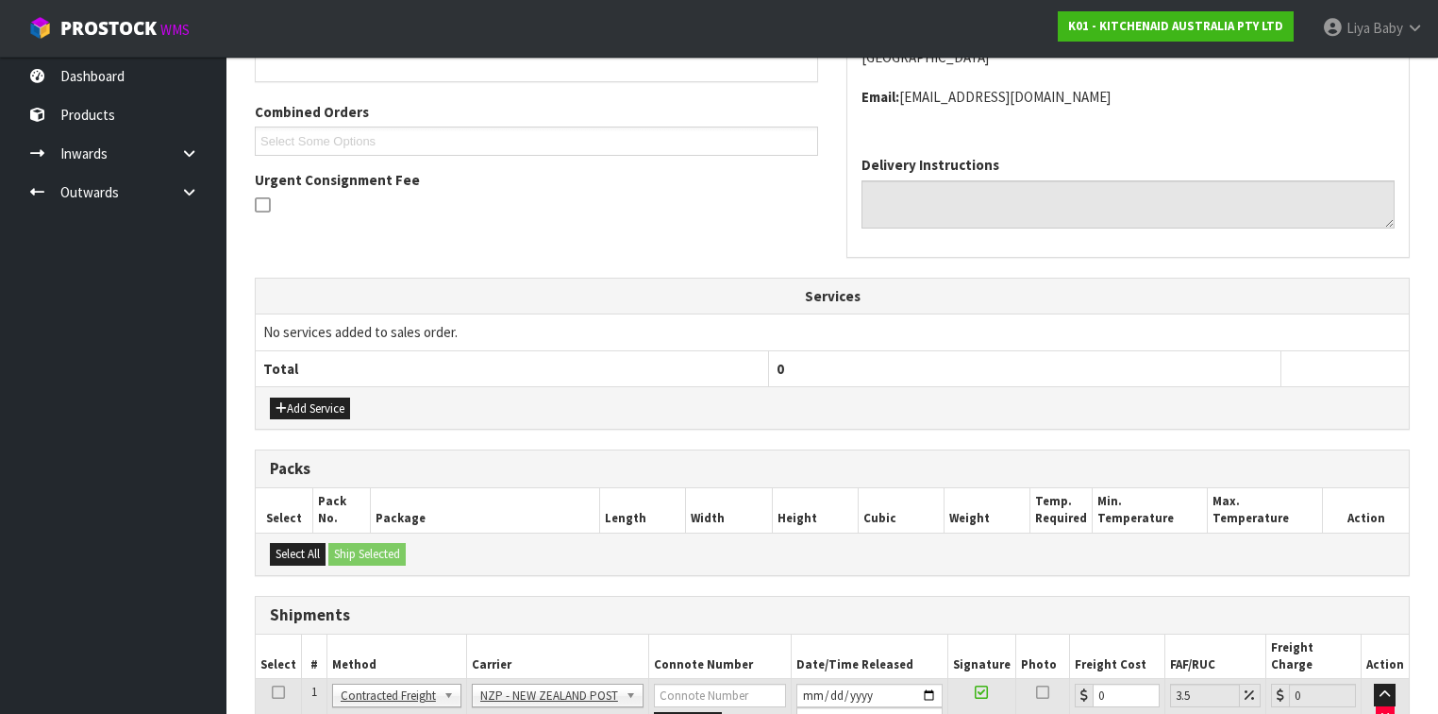
scroll to position [578, 0]
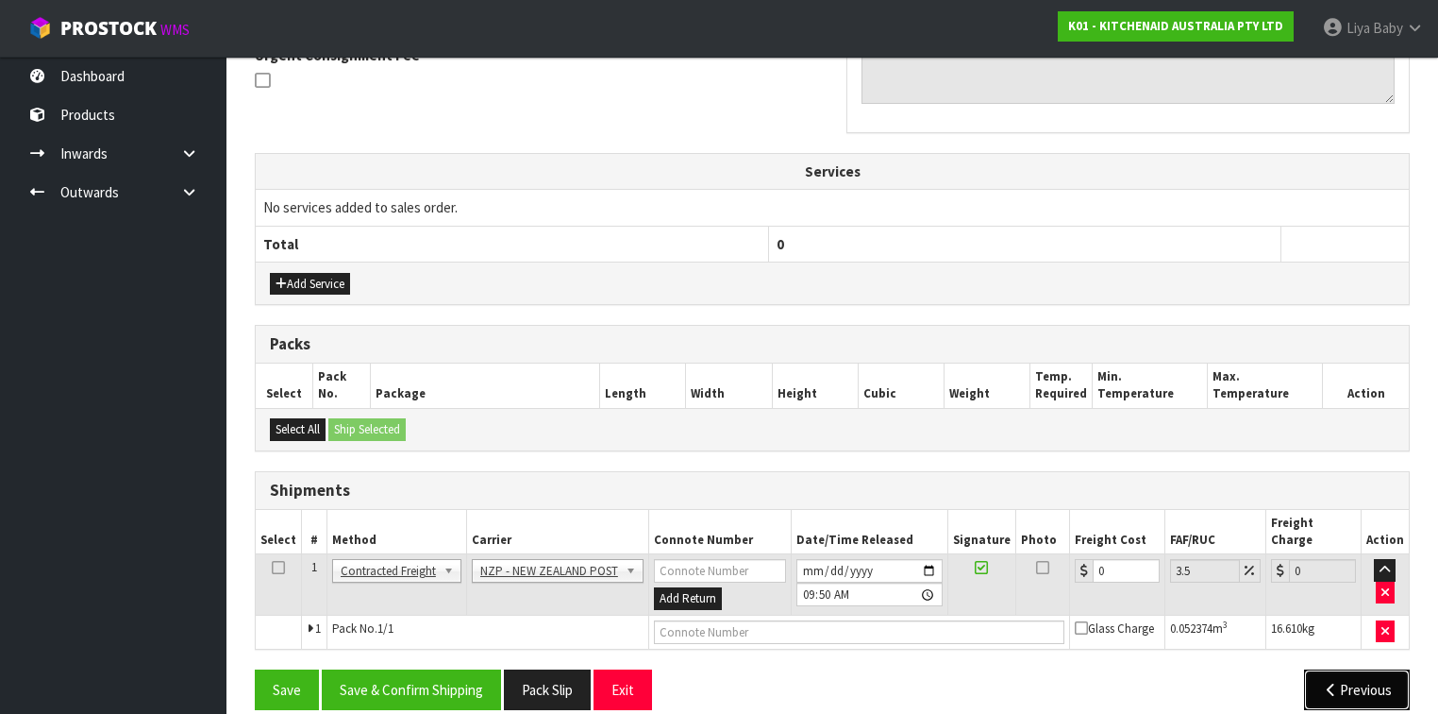
click at [1207, 551] on button "Previous" at bounding box center [1357, 689] width 106 height 41
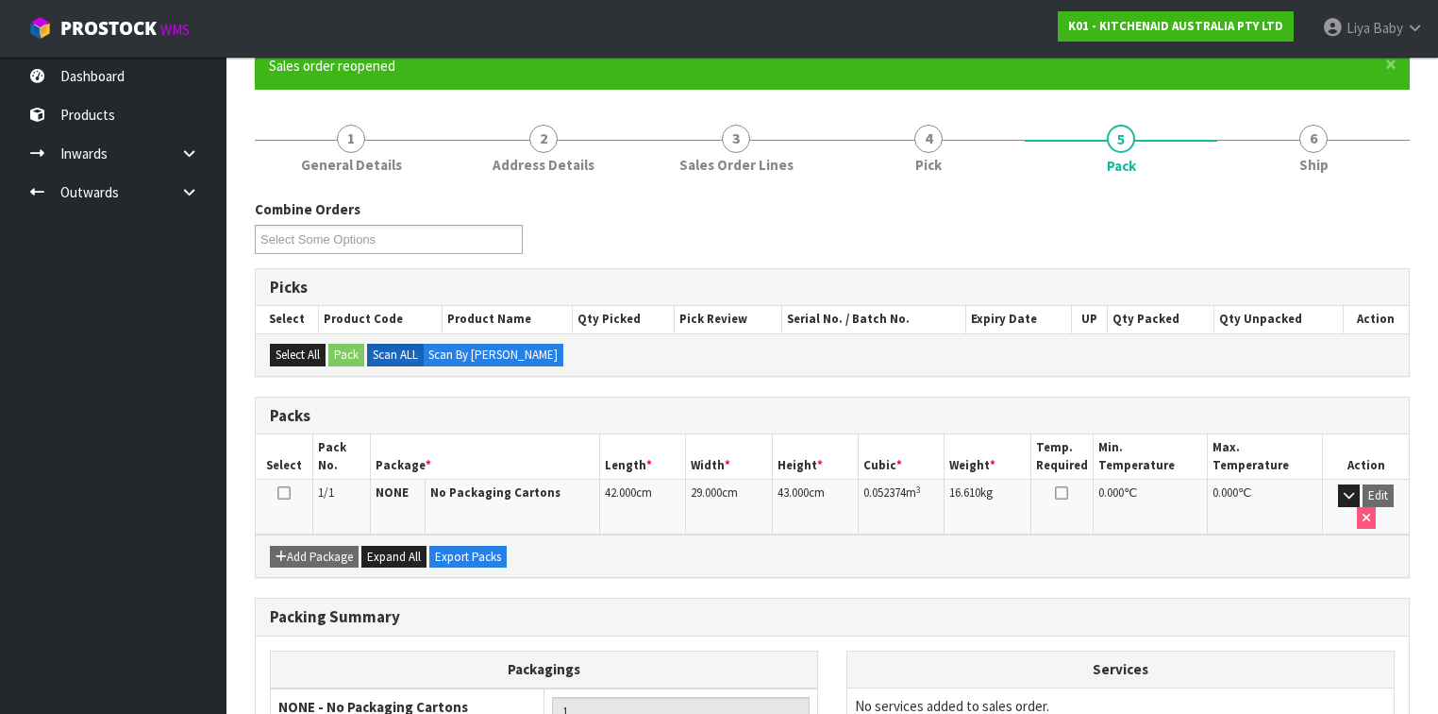
scroll to position [319, 0]
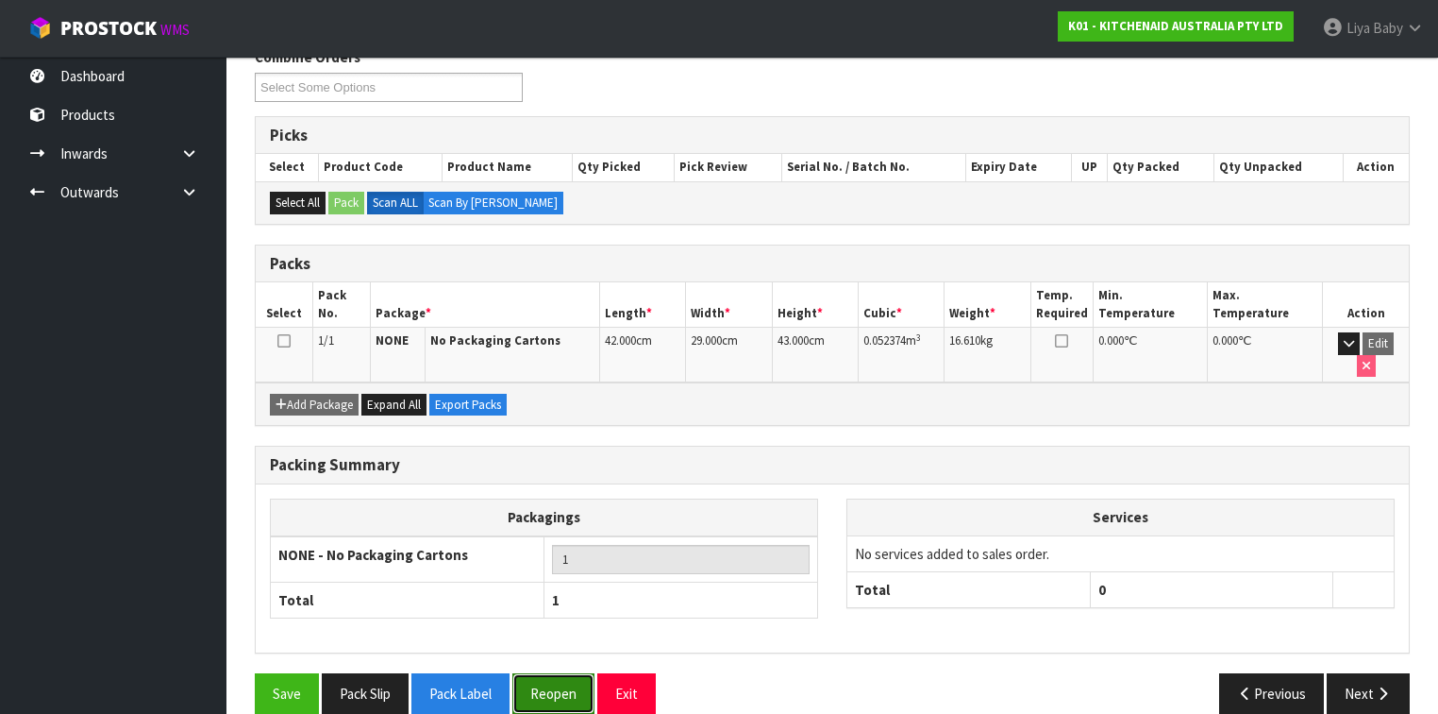
click at [566, 551] on button "Reopen" at bounding box center [553, 693] width 82 height 41
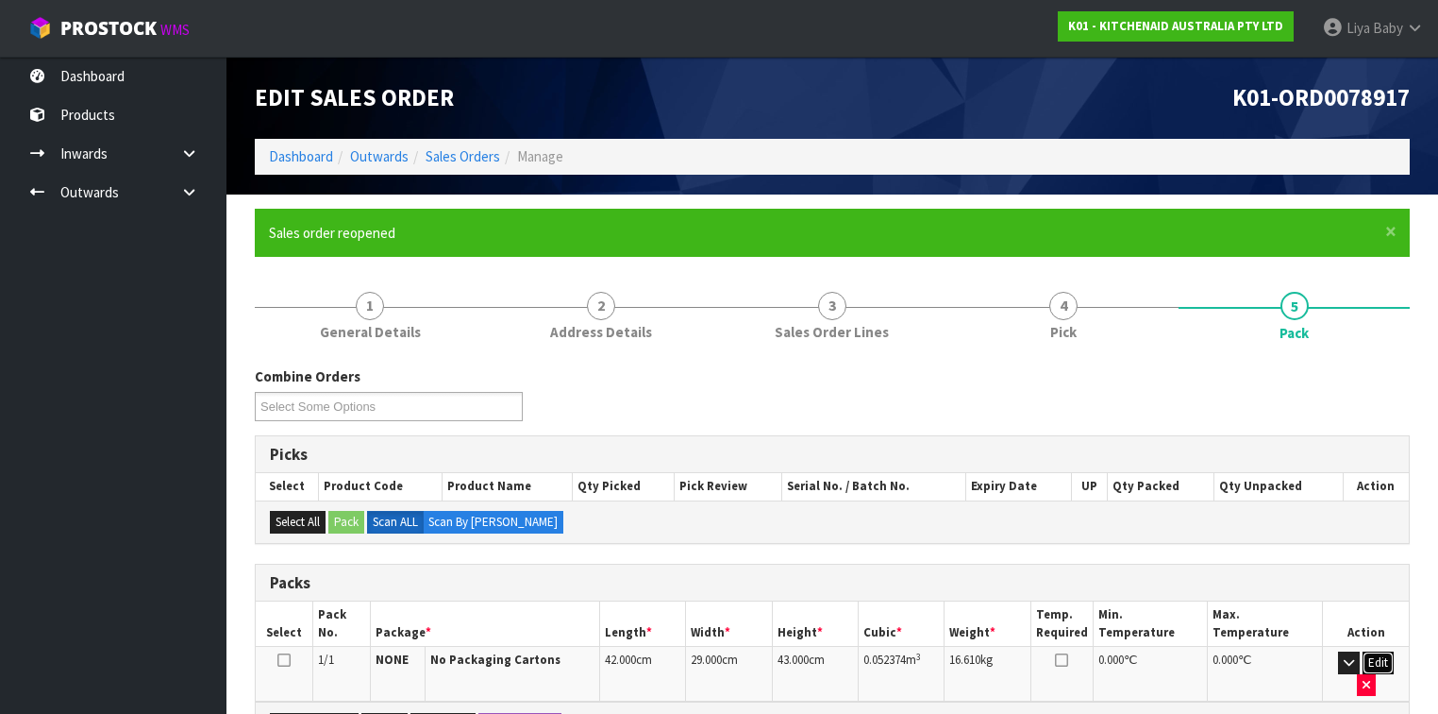
click at [1207, 551] on button "Edit" at bounding box center [1378, 662] width 31 height 23
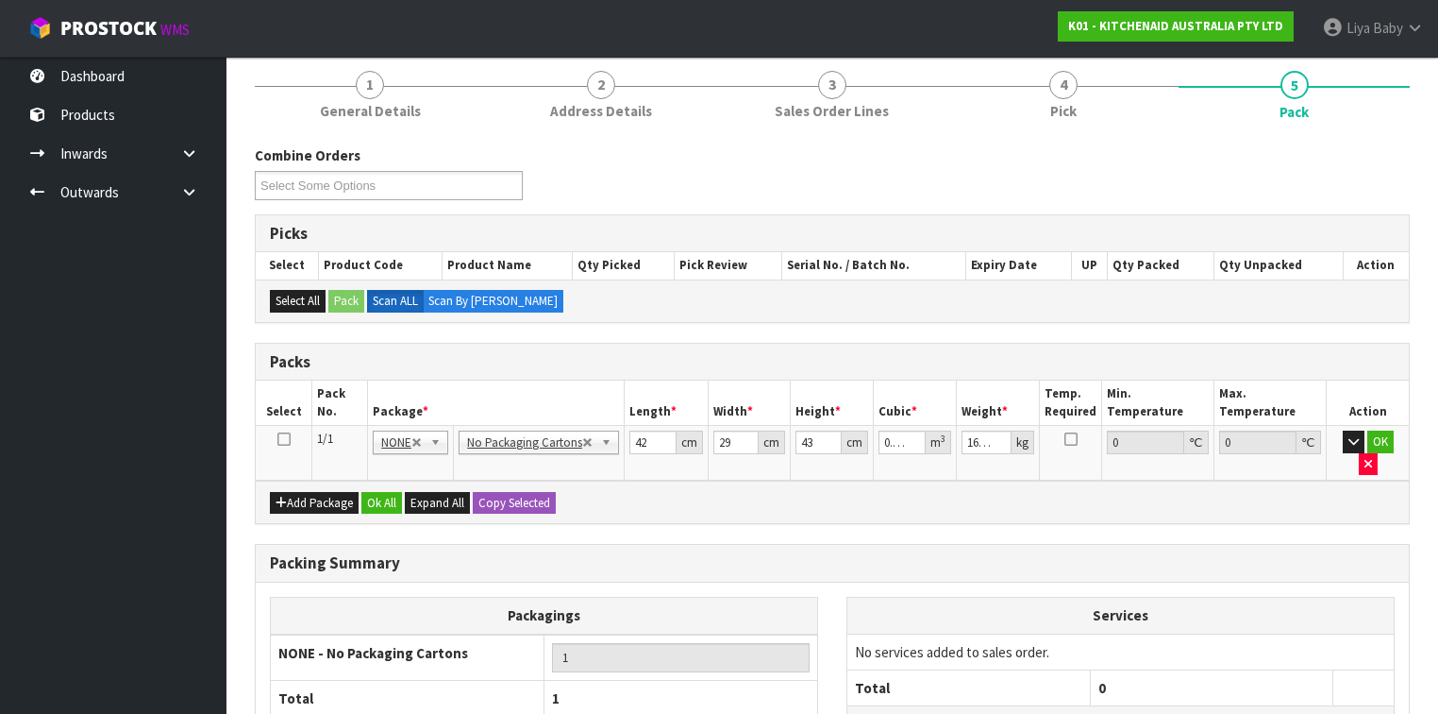
scroll to position [227, 0]
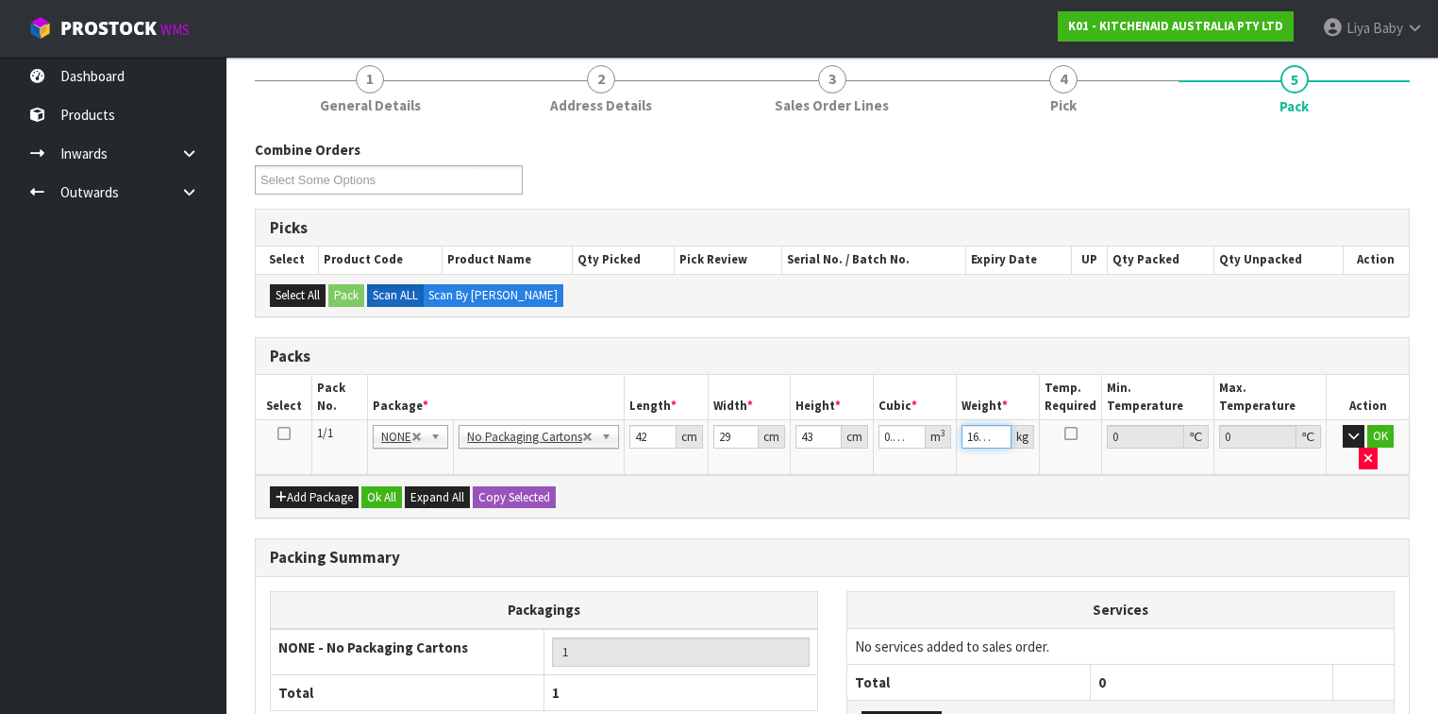
click at [977, 437] on input "16.61" at bounding box center [987, 437] width 50 height 24
click at [992, 430] on input "16.61" at bounding box center [987, 437] width 50 height 24
type input "1"
type input "13"
click at [1207, 430] on button "OK" at bounding box center [1381, 436] width 26 height 23
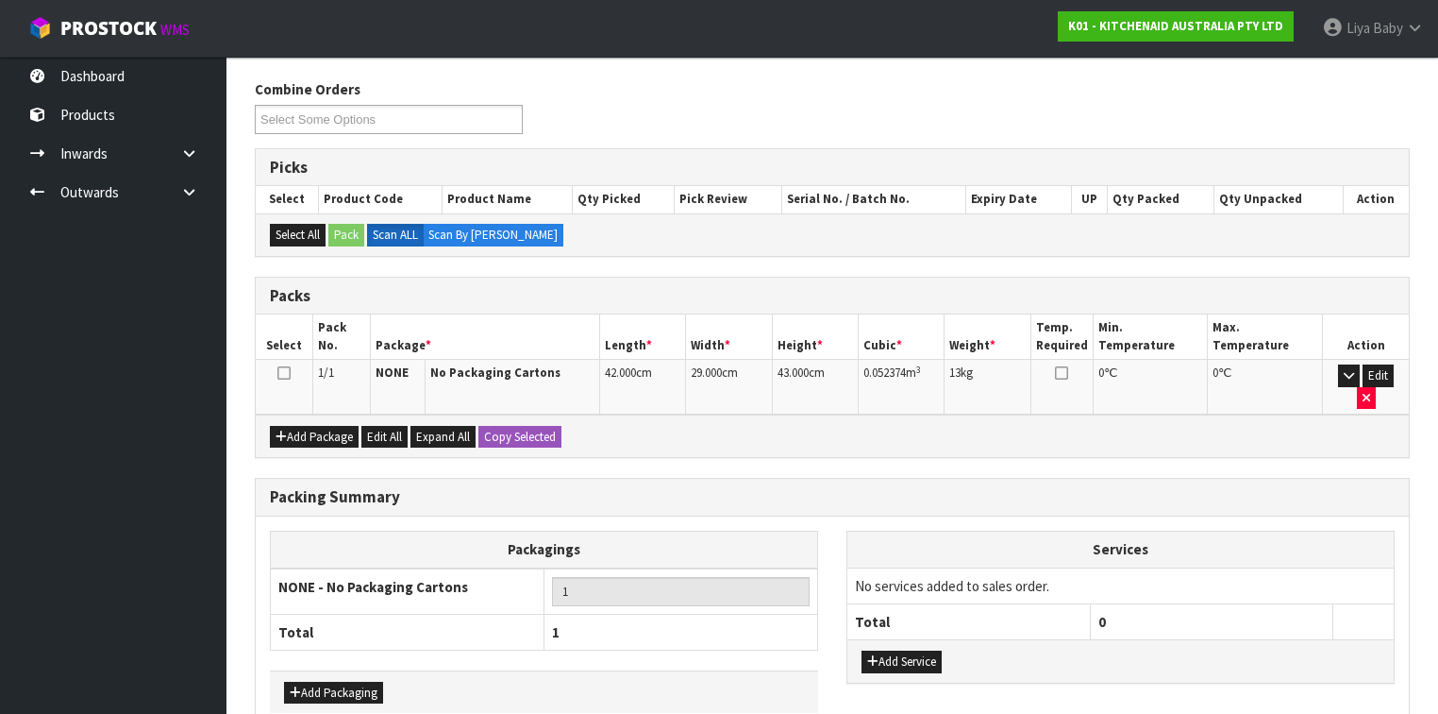
scroll to position [360, 0]
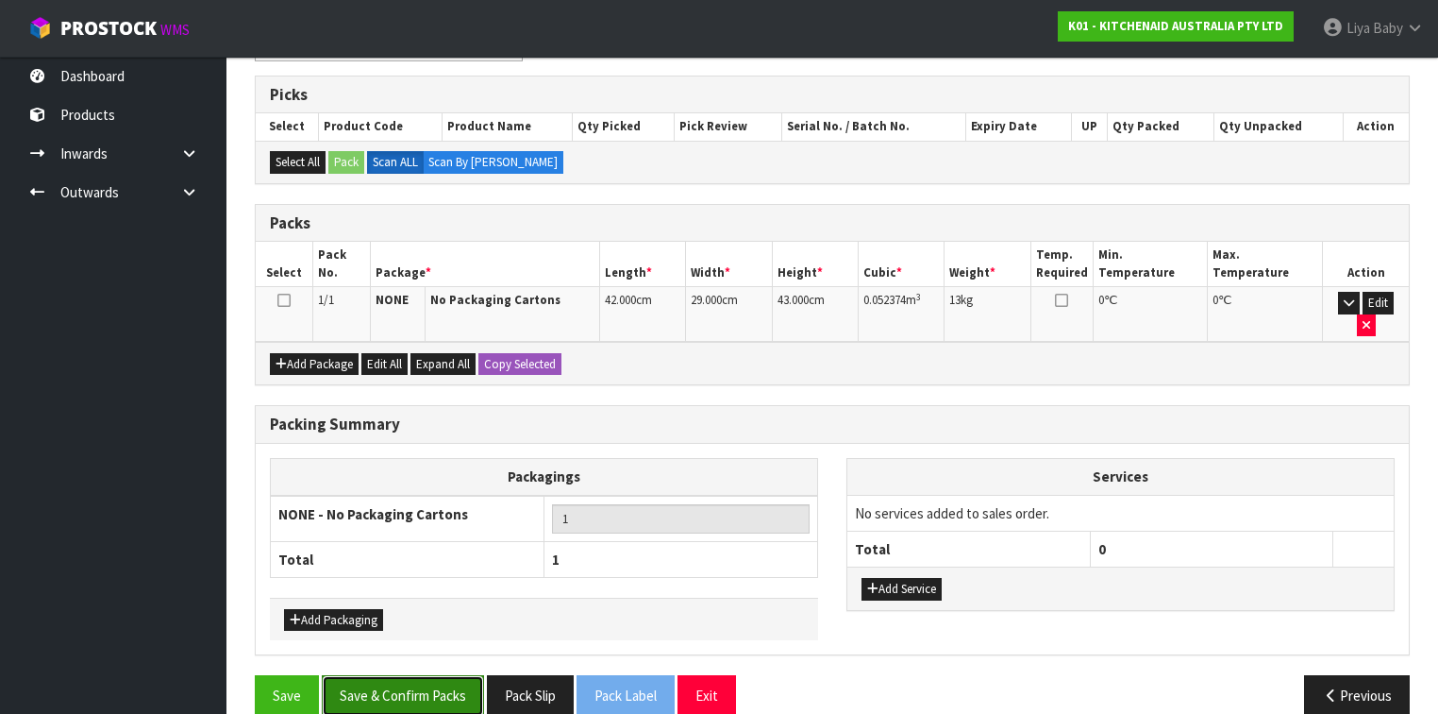
click at [368, 551] on button "Save & Confirm Packs" at bounding box center [403, 695] width 162 height 41
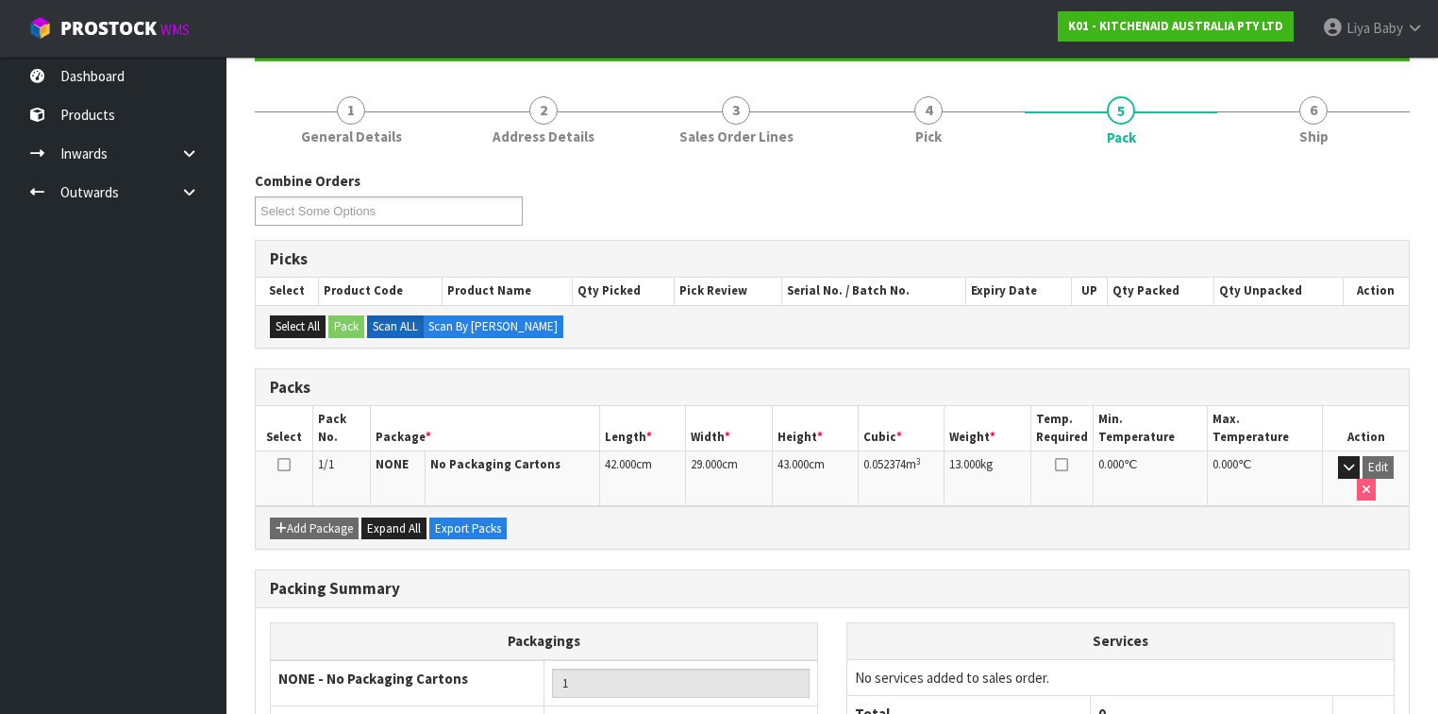
scroll to position [227, 0]
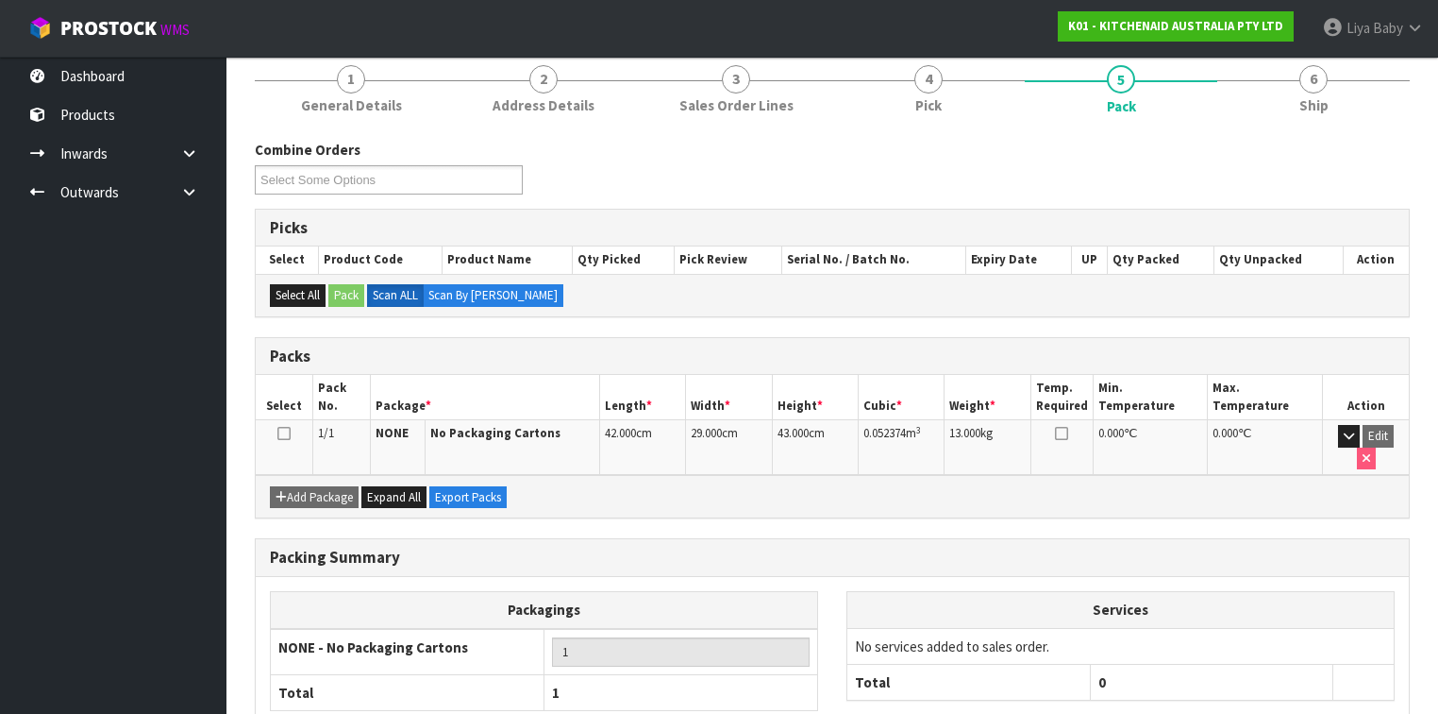
click at [282, 433] on icon at bounding box center [283, 433] width 13 height 1
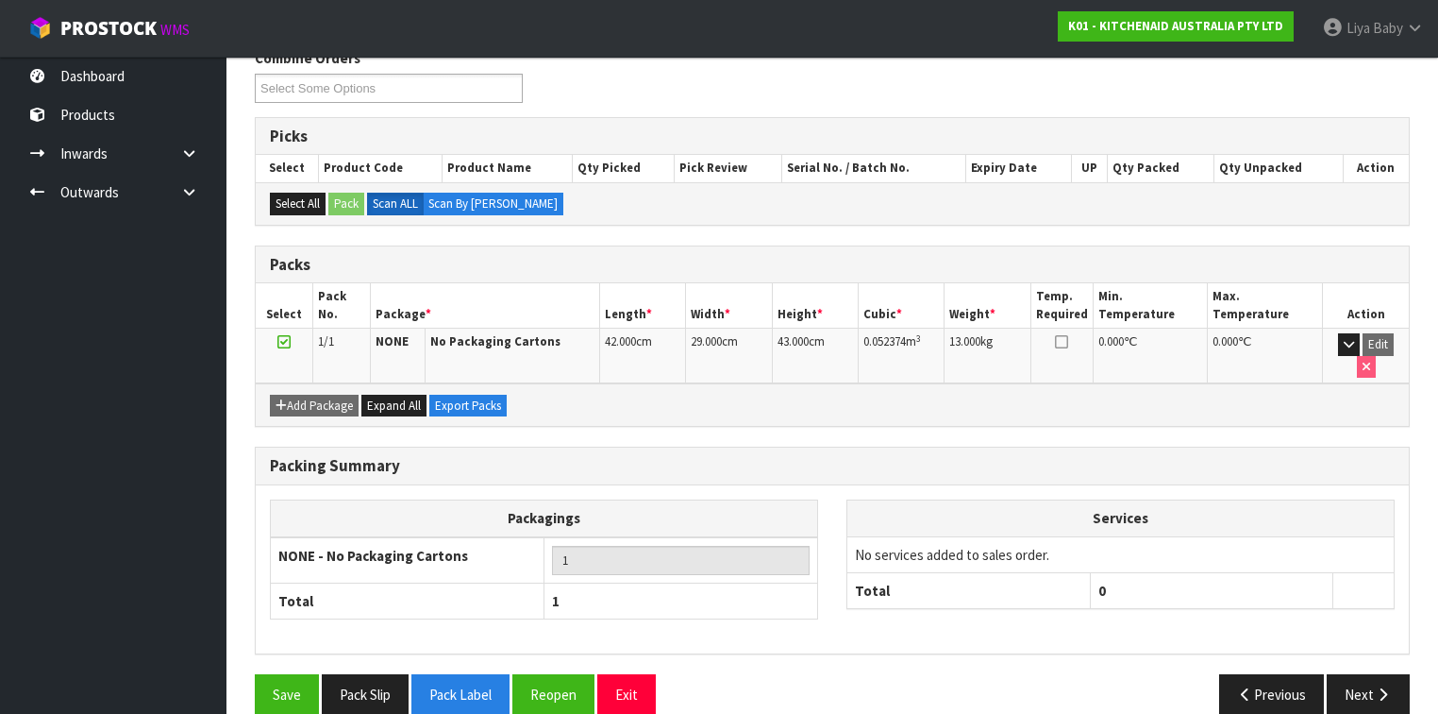
scroll to position [319, 0]
click at [1207, 551] on icon "button" at bounding box center [1383, 693] width 18 height 14
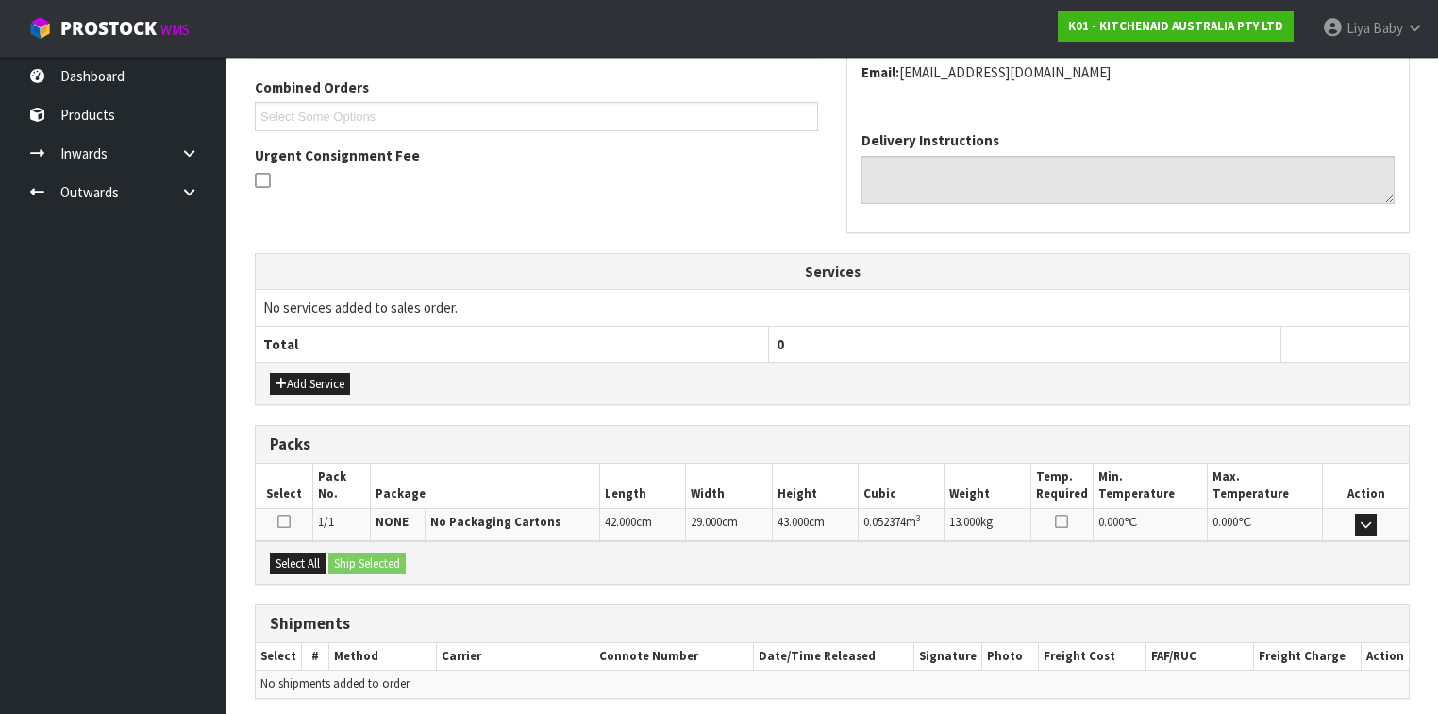
scroll to position [545, 0]
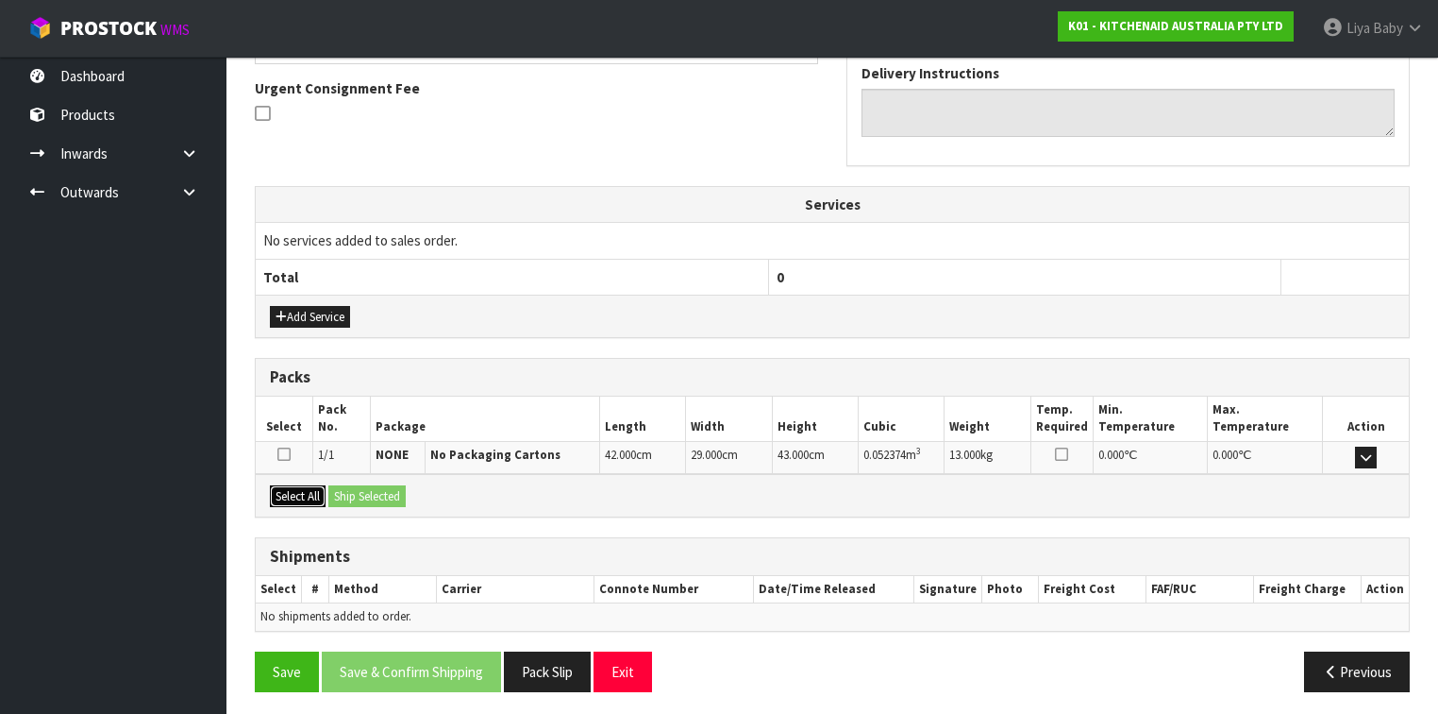
click at [297, 495] on button "Select All" at bounding box center [298, 496] width 56 height 23
click at [351, 494] on button "Ship Selected" at bounding box center [366, 496] width 77 height 23
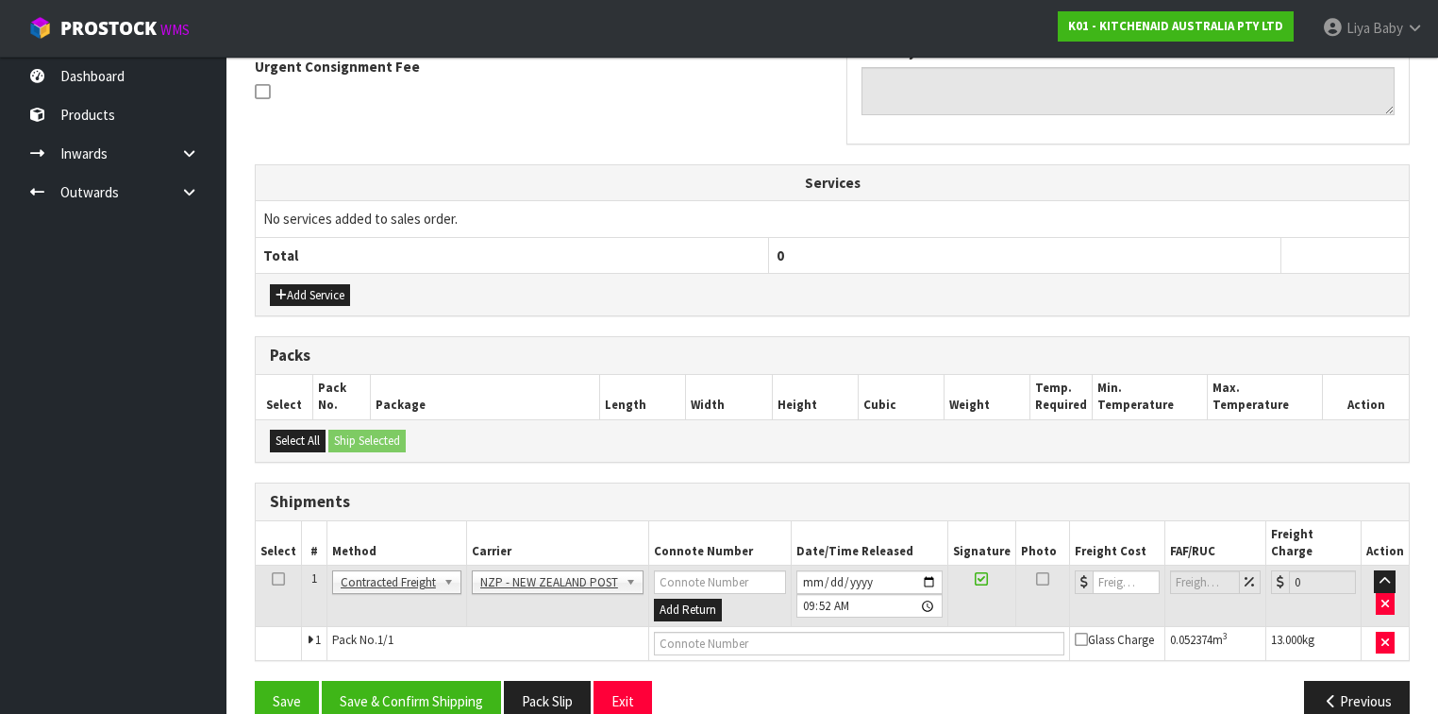
scroll to position [578, 0]
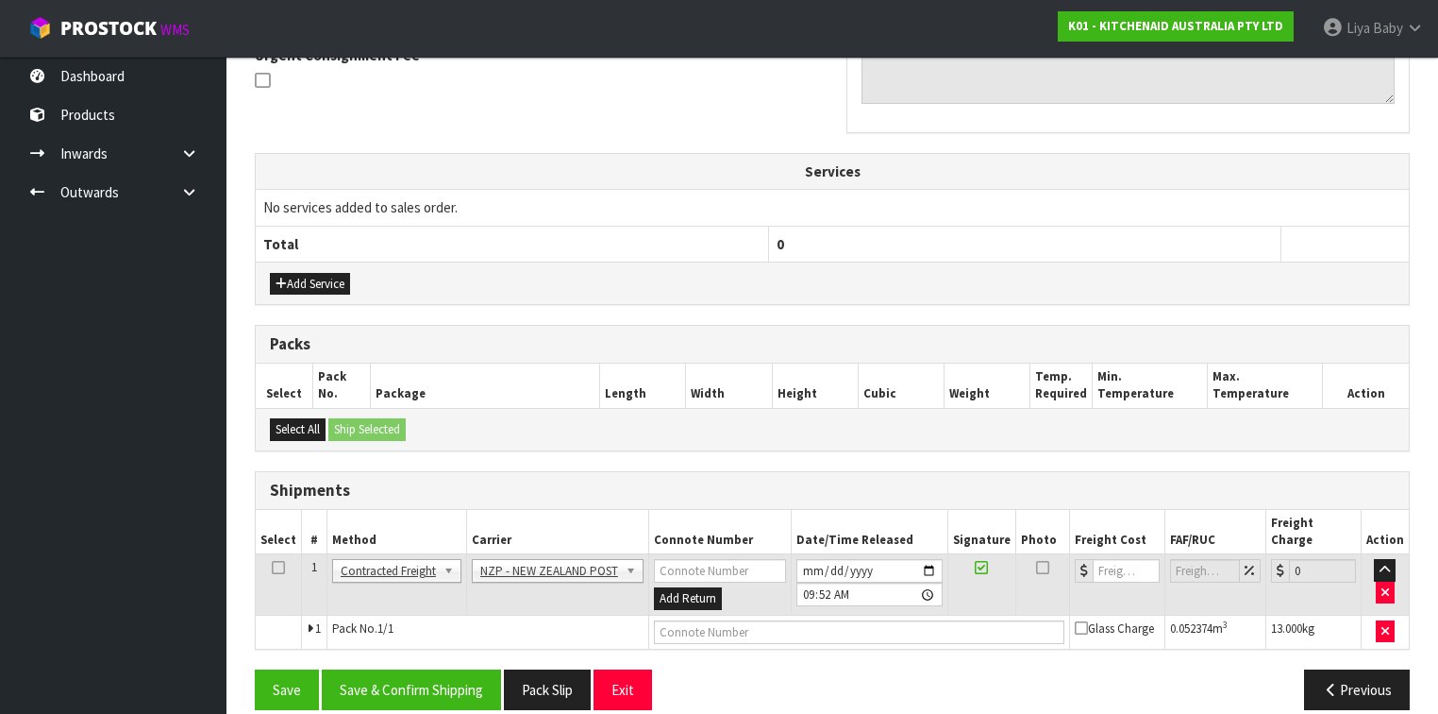
drag, startPoint x: 273, startPoint y: 546, endPoint x: 290, endPoint y: 547, distance: 17.0
click at [276, 551] on icon at bounding box center [278, 567] width 13 height 1
click at [408, 551] on button "Save & Confirm Shipping" at bounding box center [411, 689] width 179 height 41
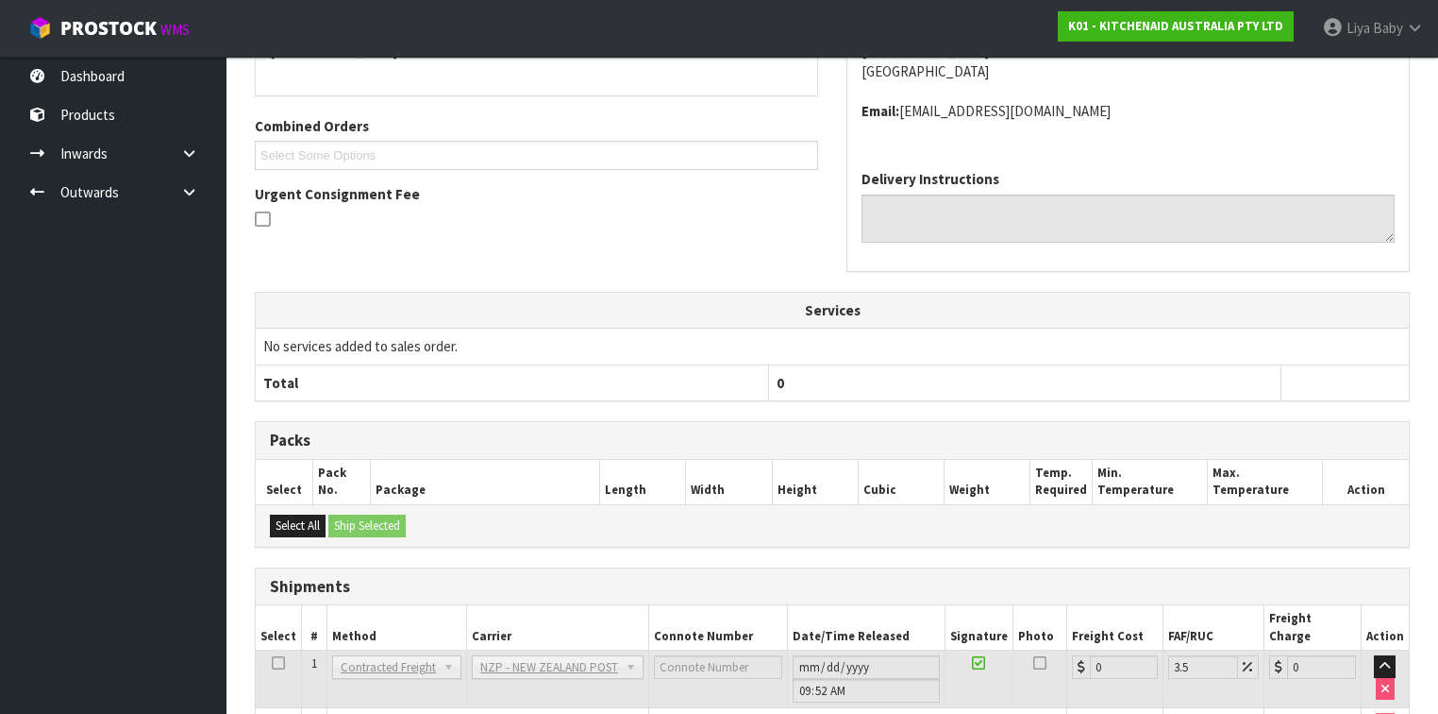
scroll to position [532, 0]
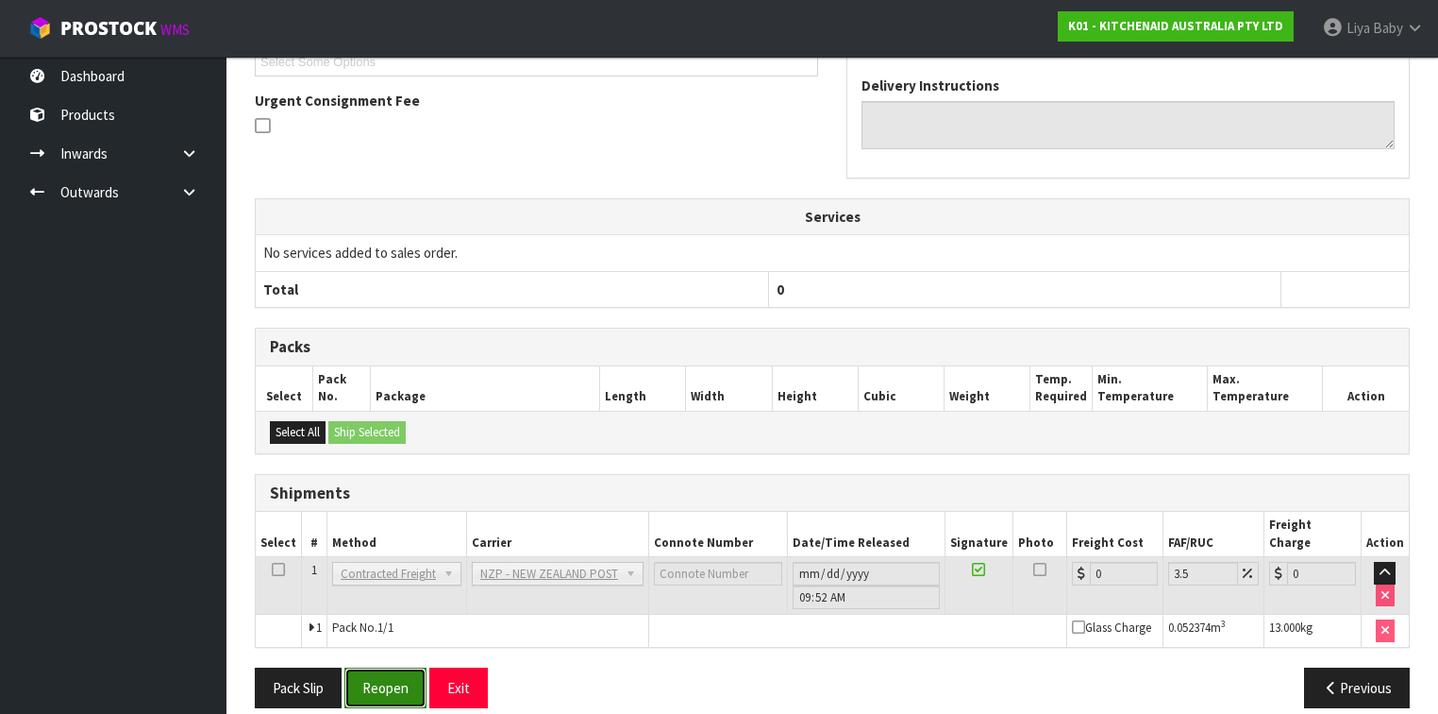
click at [405, 551] on button "Reopen" at bounding box center [385, 687] width 82 height 41
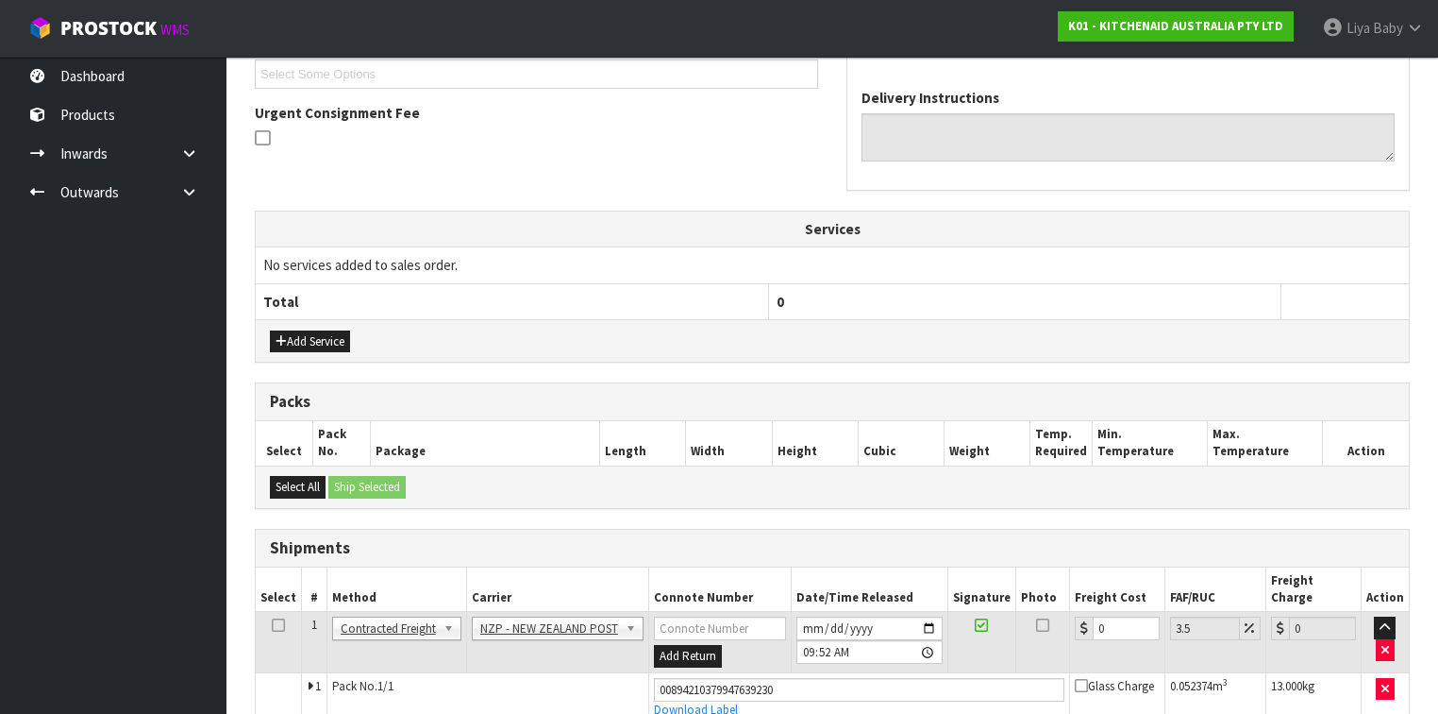
scroll to position [529, 0]
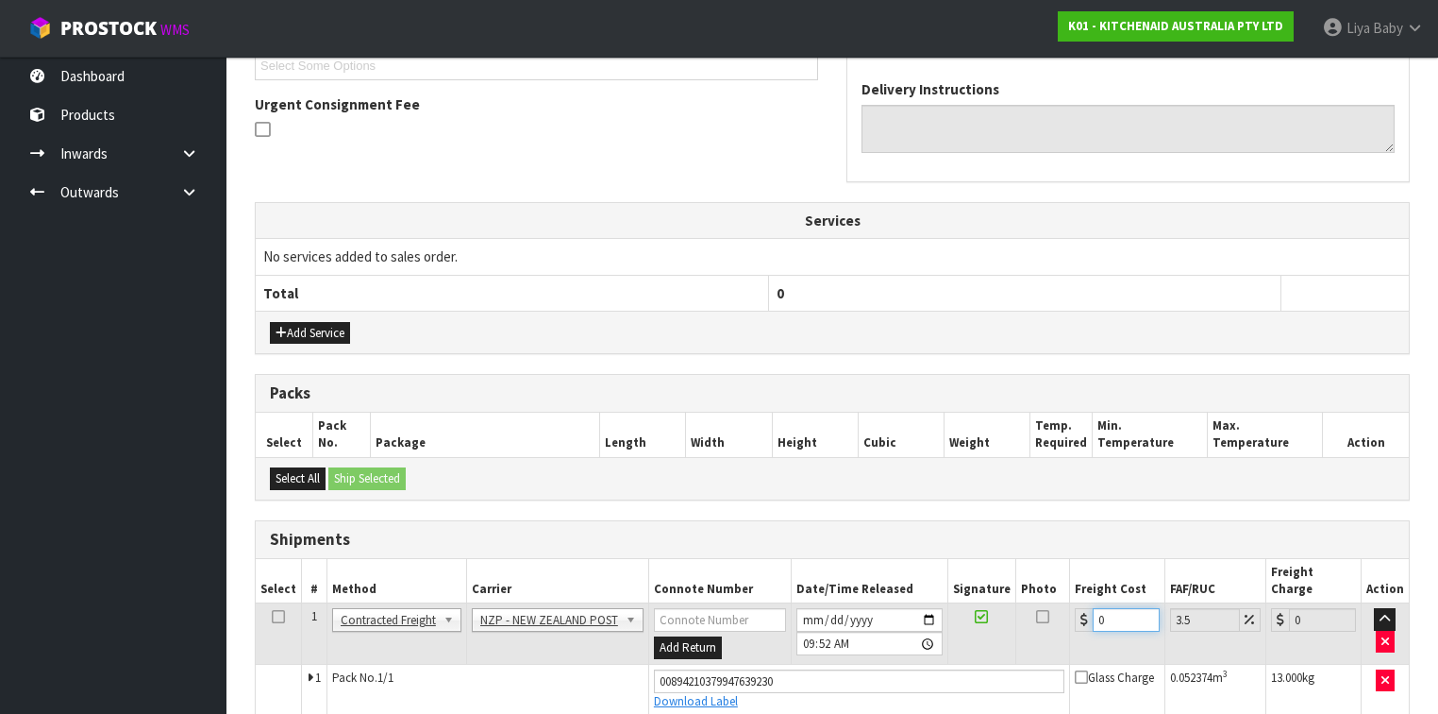
click at [1102, 551] on input "0" at bounding box center [1126, 620] width 67 height 24
type input "1"
type input "1.03"
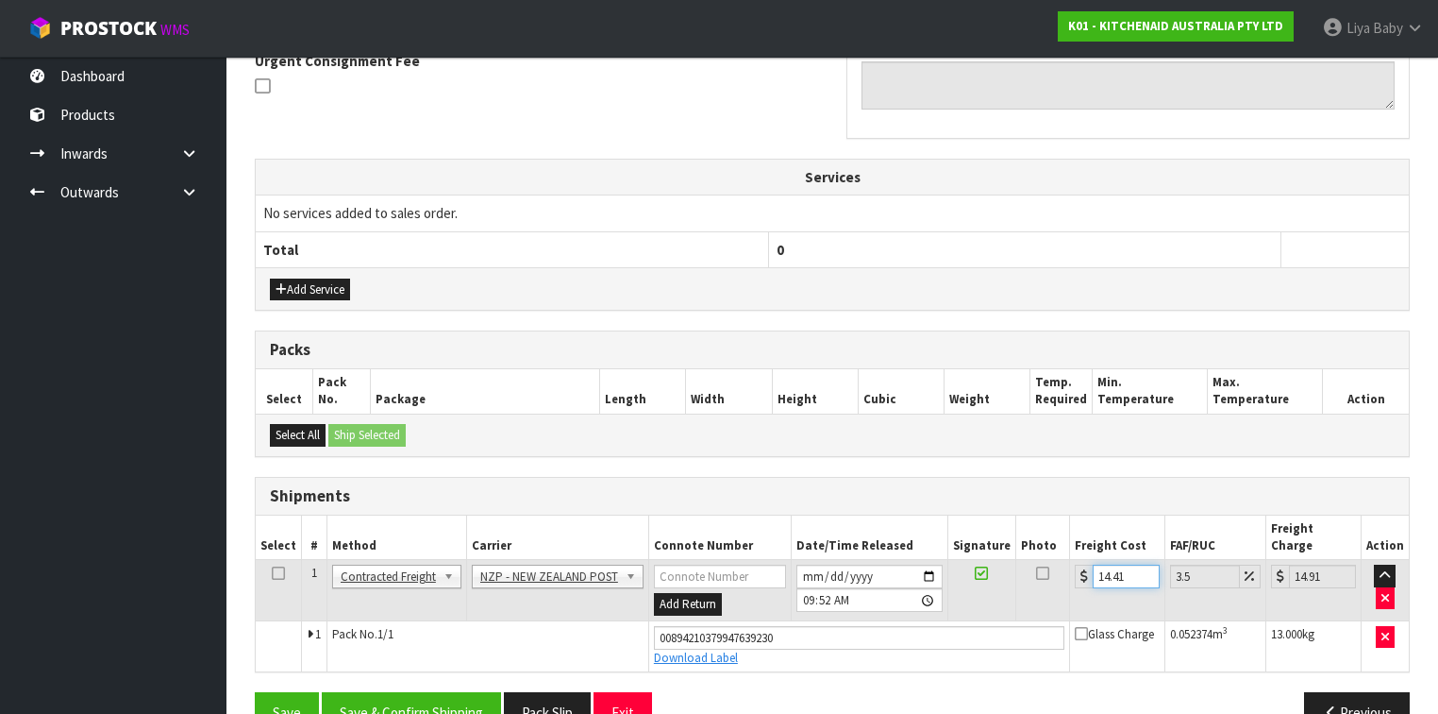
scroll to position [596, 0]
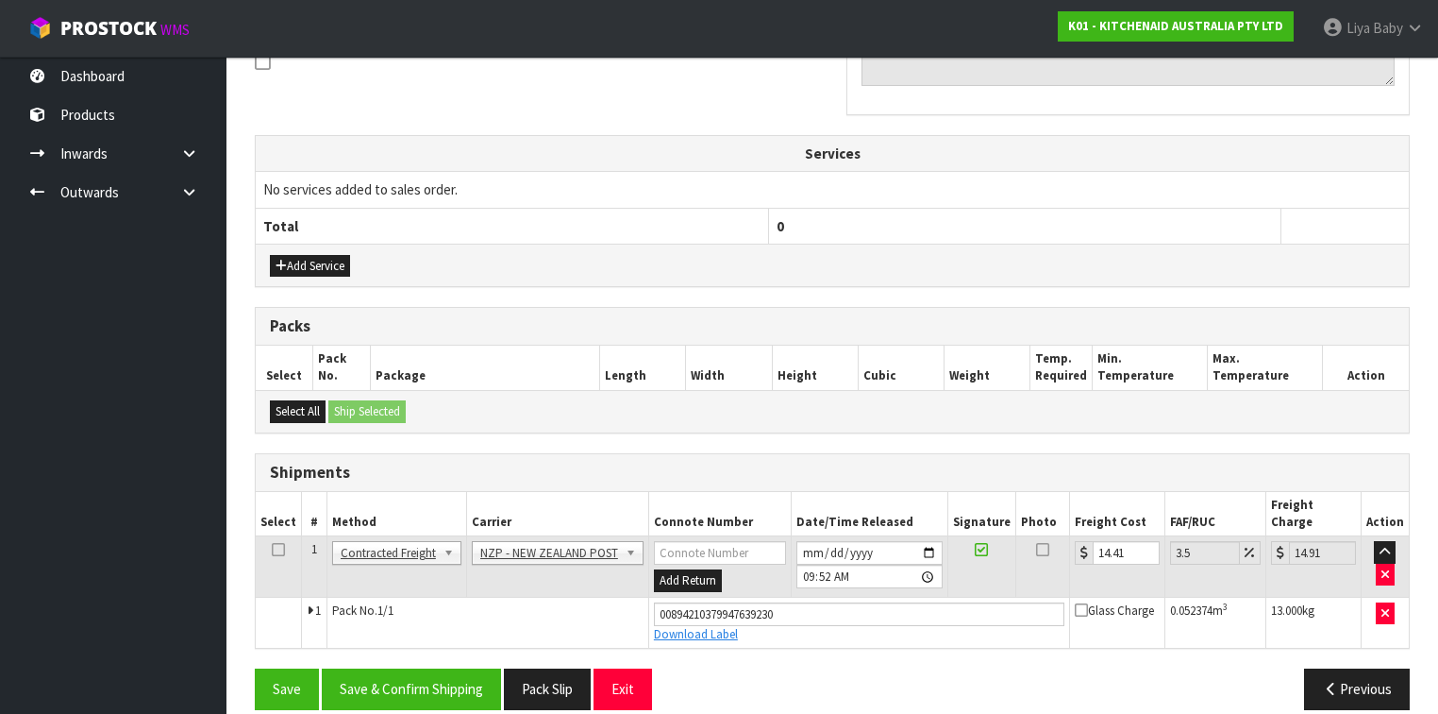
click at [276, 549] on icon at bounding box center [278, 549] width 13 height 1
click at [402, 551] on button "Save & Confirm Shipping" at bounding box center [411, 688] width 179 height 41
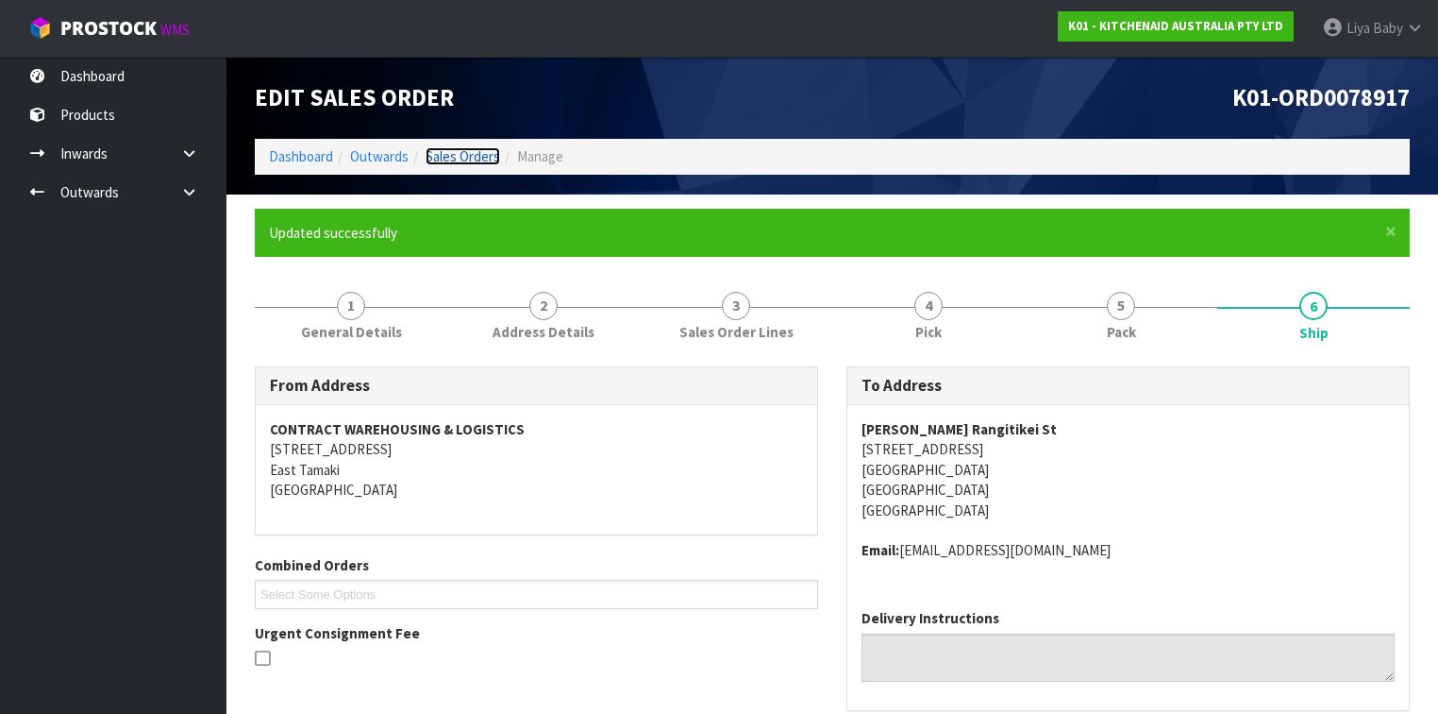
click at [462, 159] on link "Sales Orders" at bounding box center [463, 156] width 75 height 18
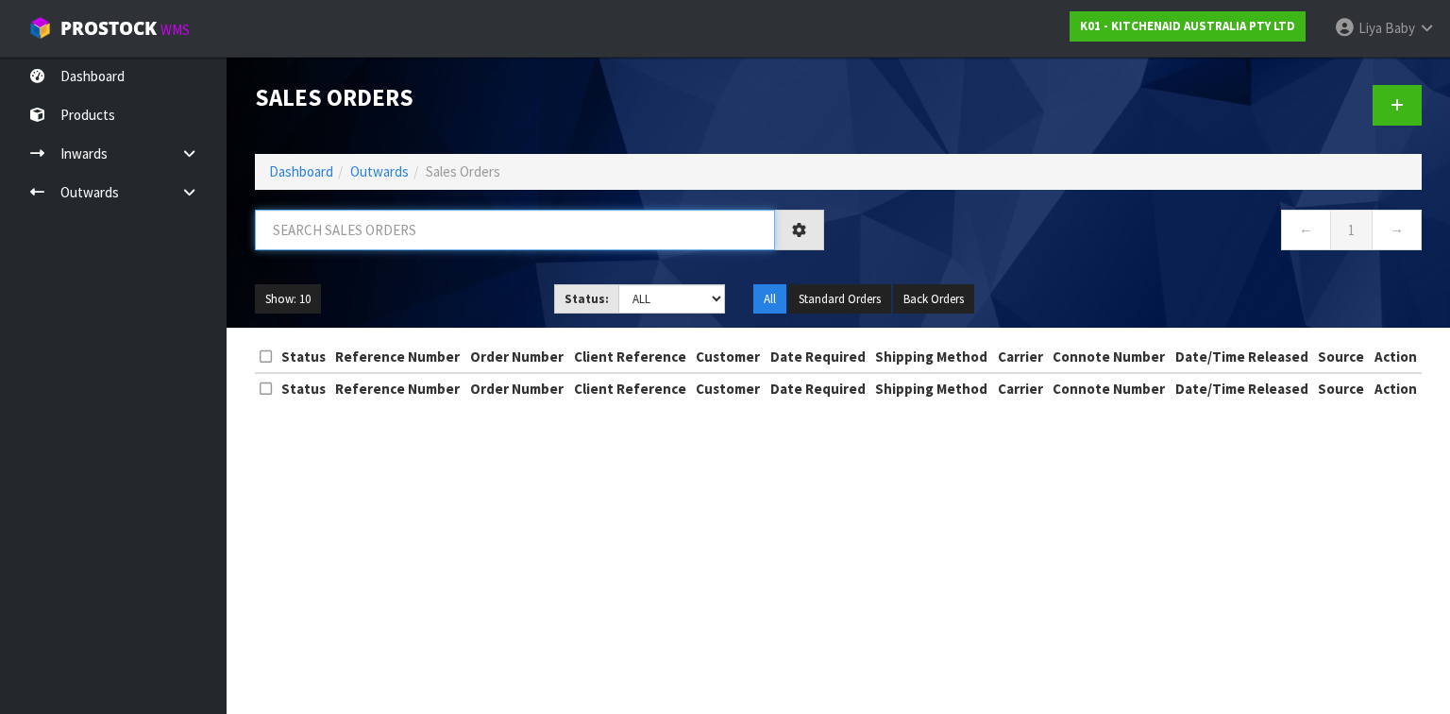
click at [428, 230] on input "text" at bounding box center [515, 230] width 520 height 41
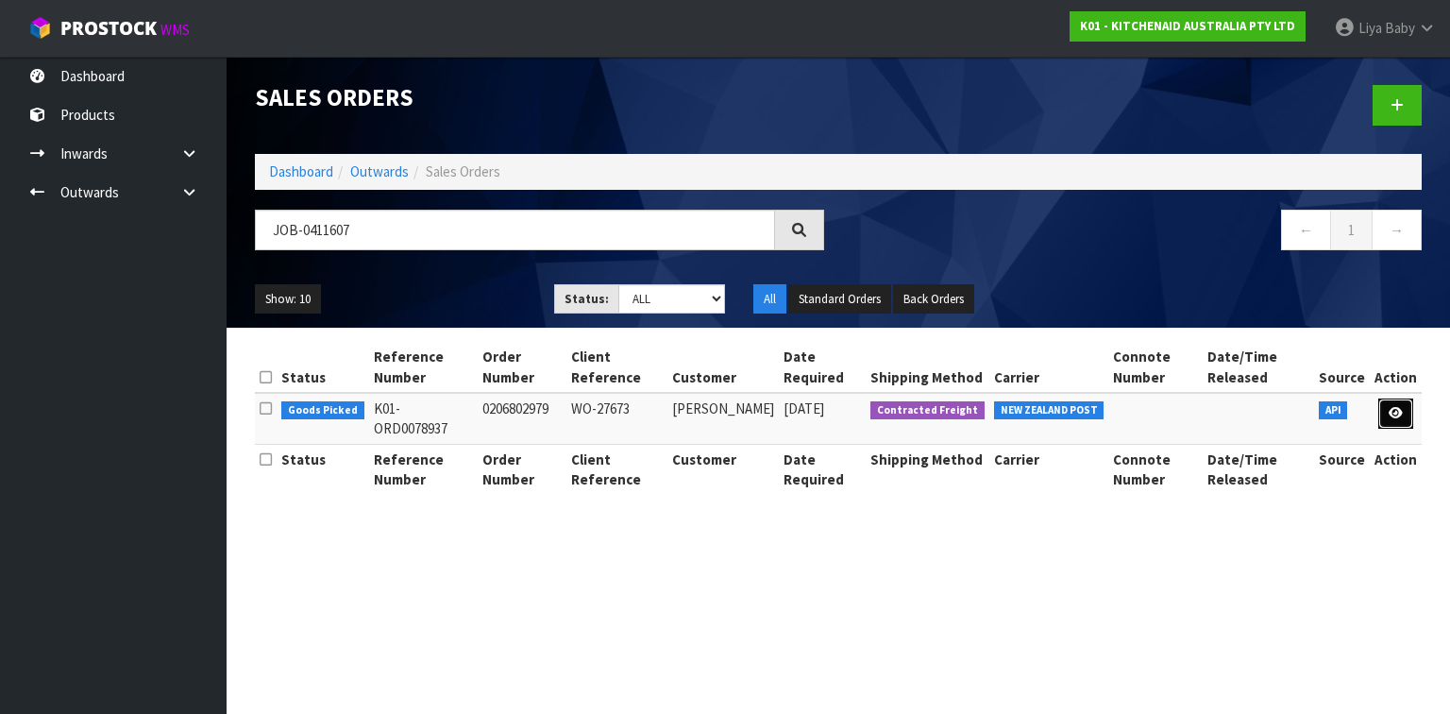
click at [1207, 413] on link at bounding box center [1395, 413] width 35 height 30
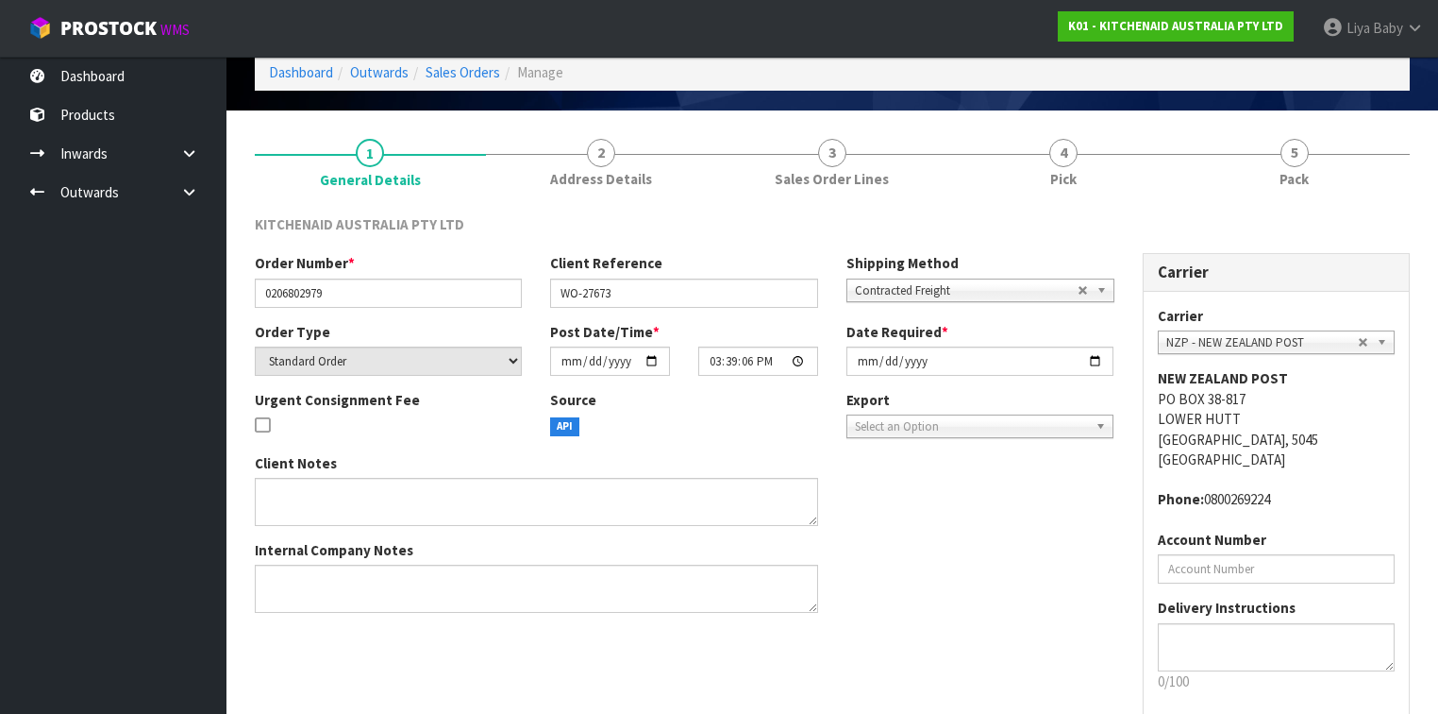
scroll to position [177, 0]
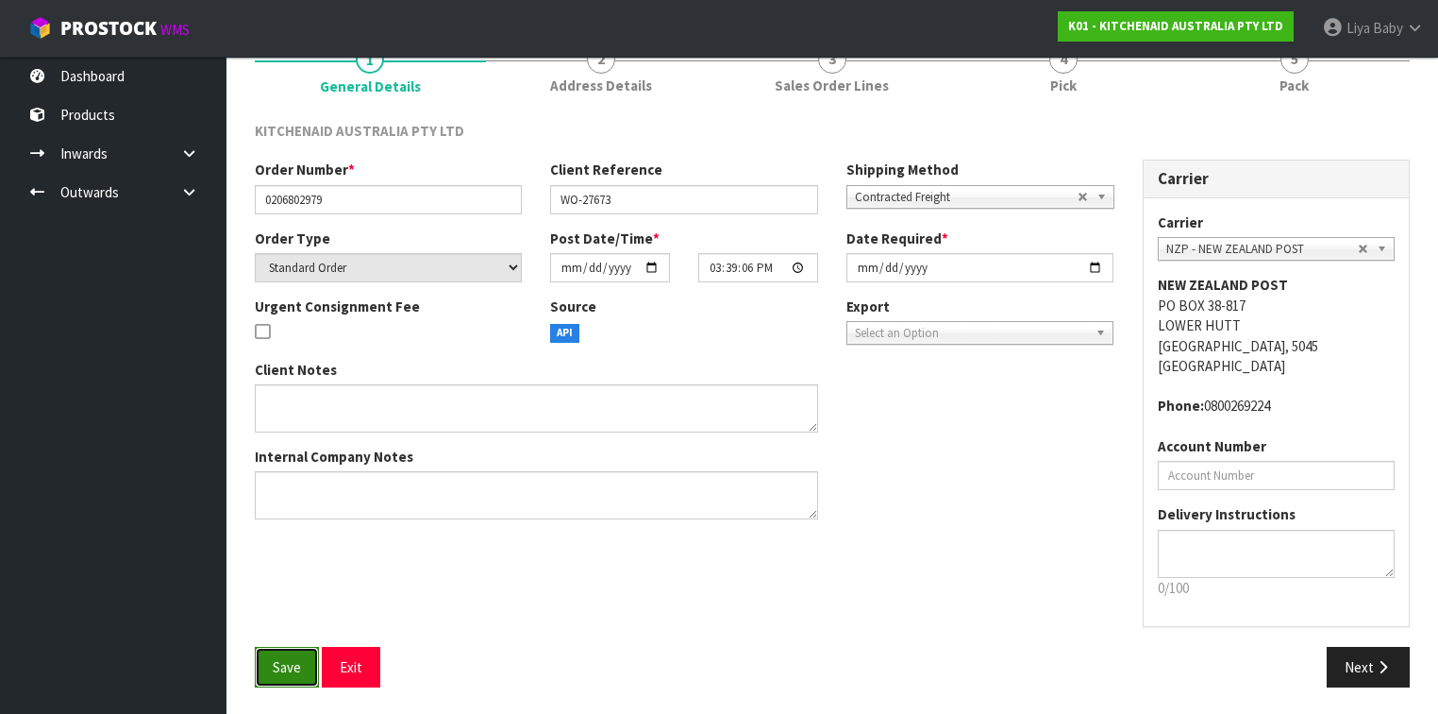
click at [279, 551] on span "Save" at bounding box center [287, 667] width 28 height 18
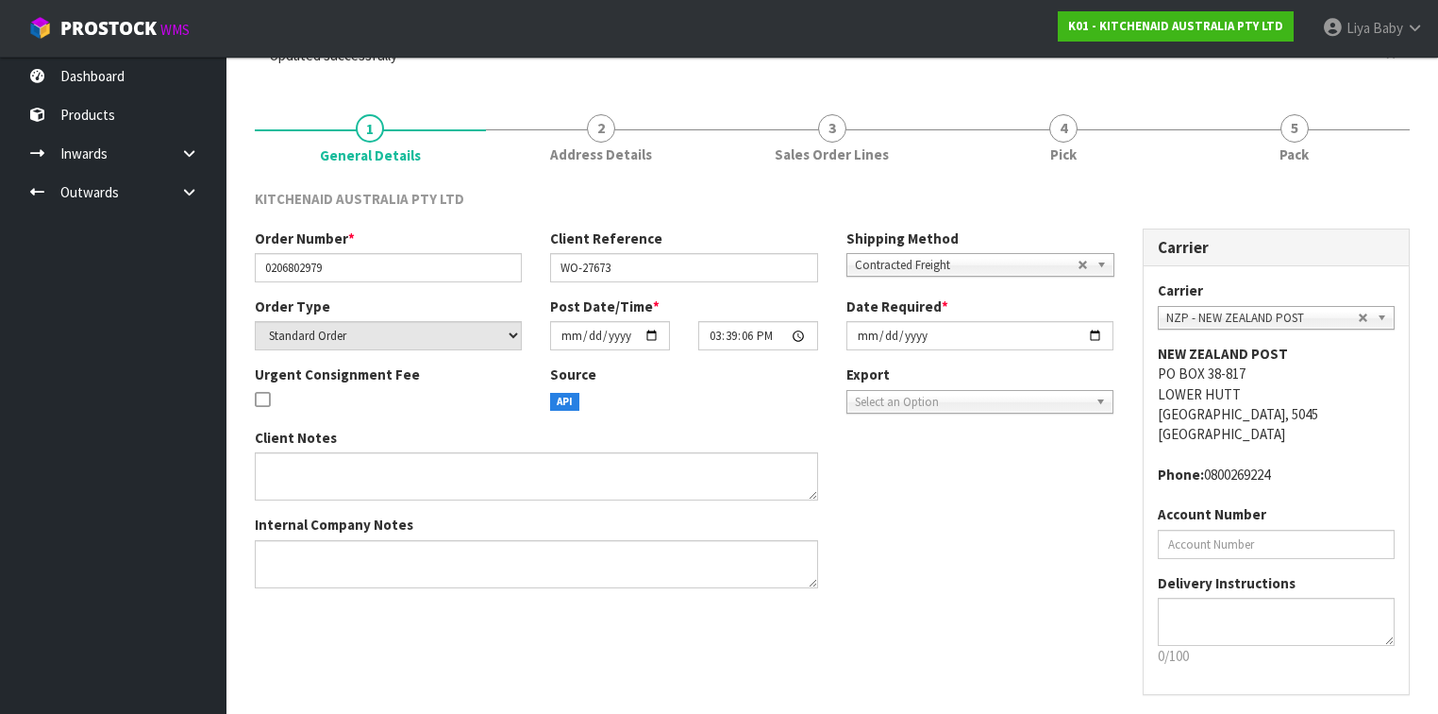
scroll to position [0, 0]
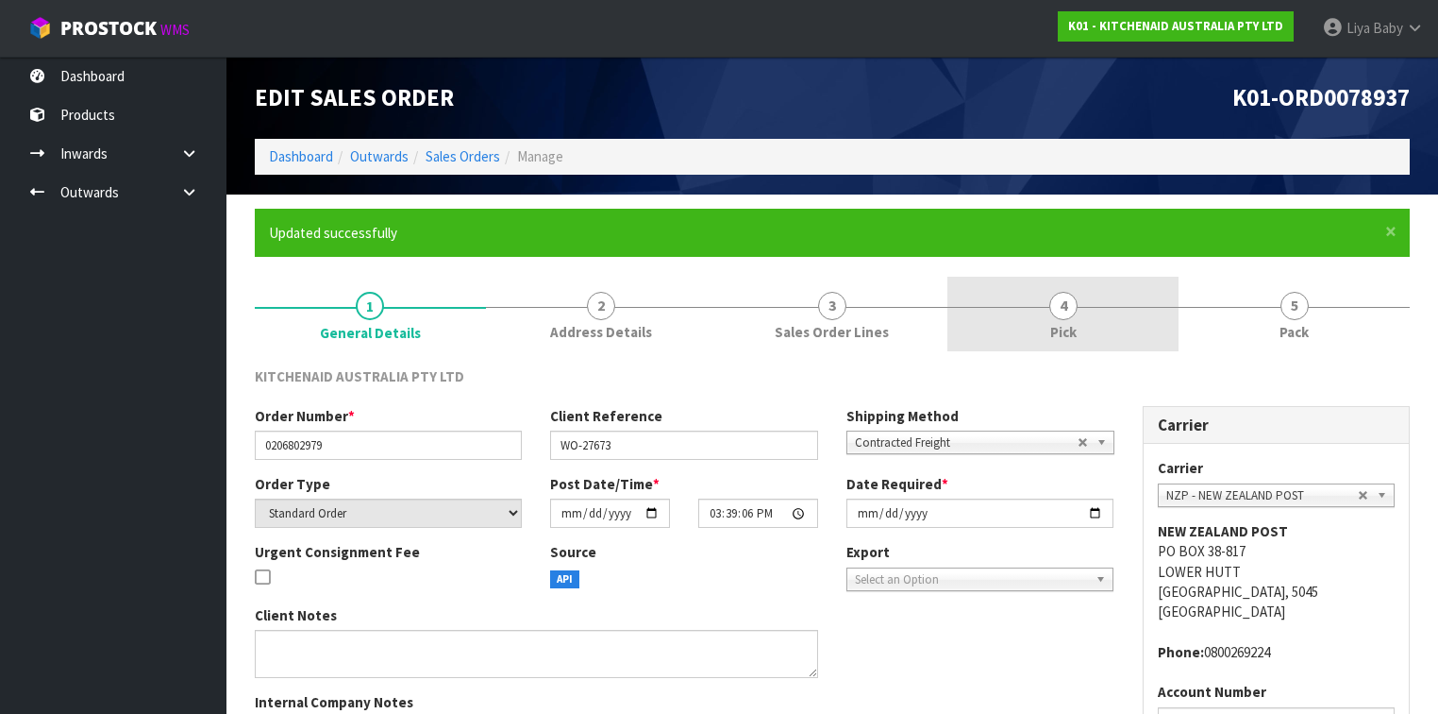
drag, startPoint x: 1057, startPoint y: 309, endPoint x: 1017, endPoint y: 318, distance: 40.7
click at [1057, 308] on span "4" at bounding box center [1063, 306] width 28 height 28
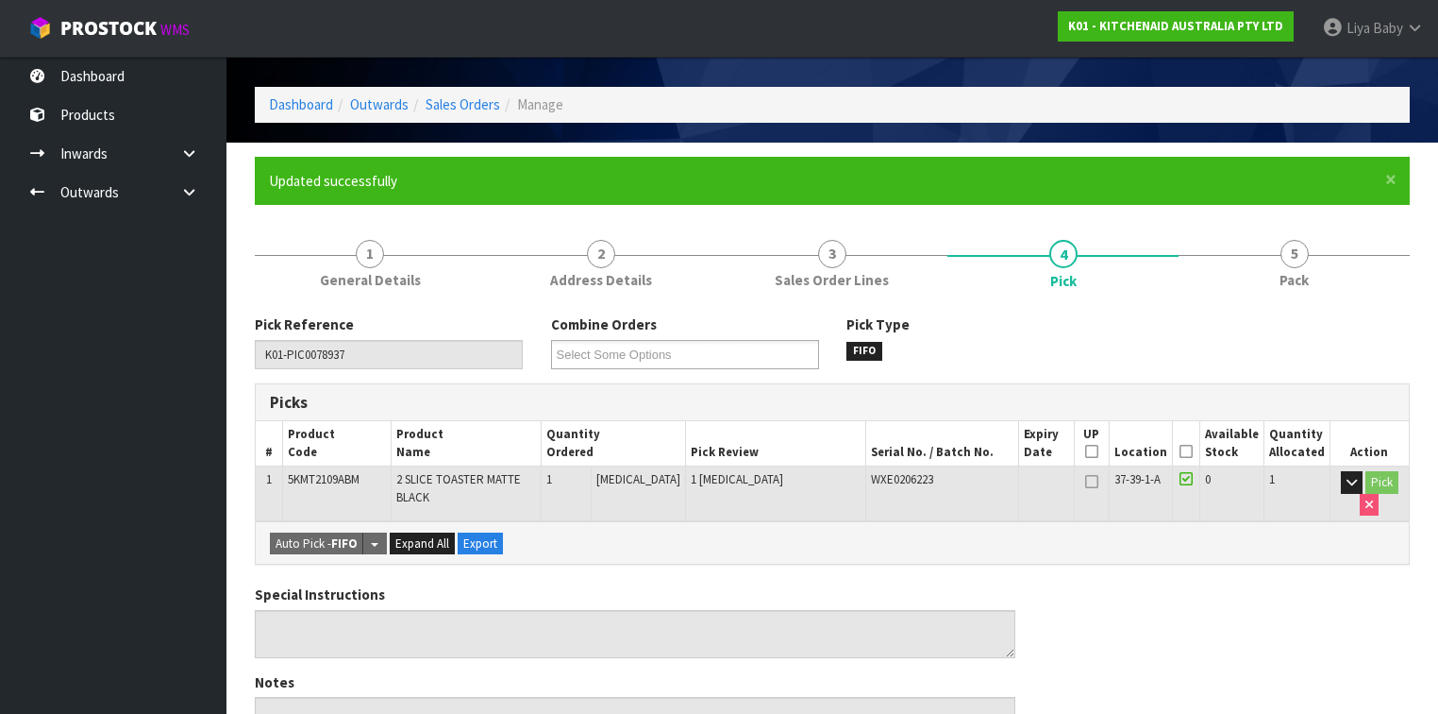
scroll to position [76, 0]
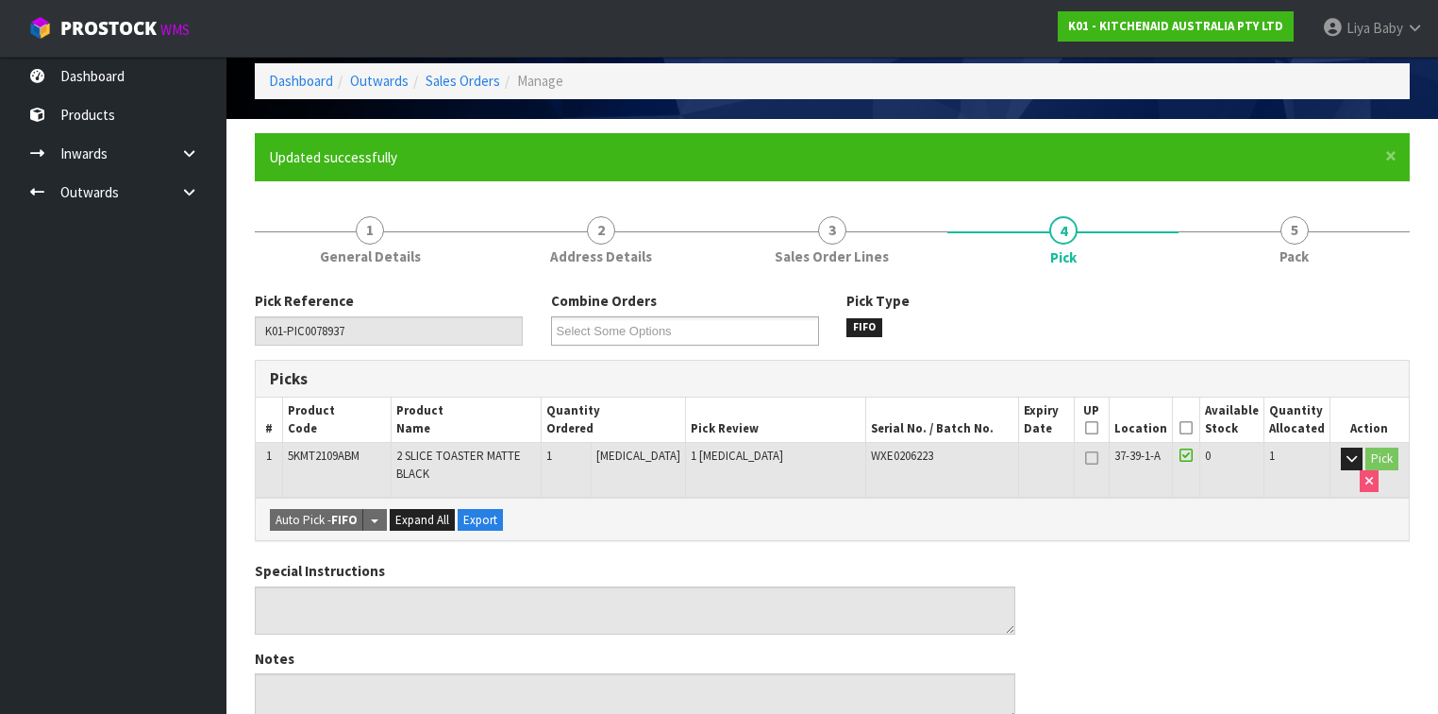
click at [1189, 428] on icon at bounding box center [1186, 428] width 13 height 1
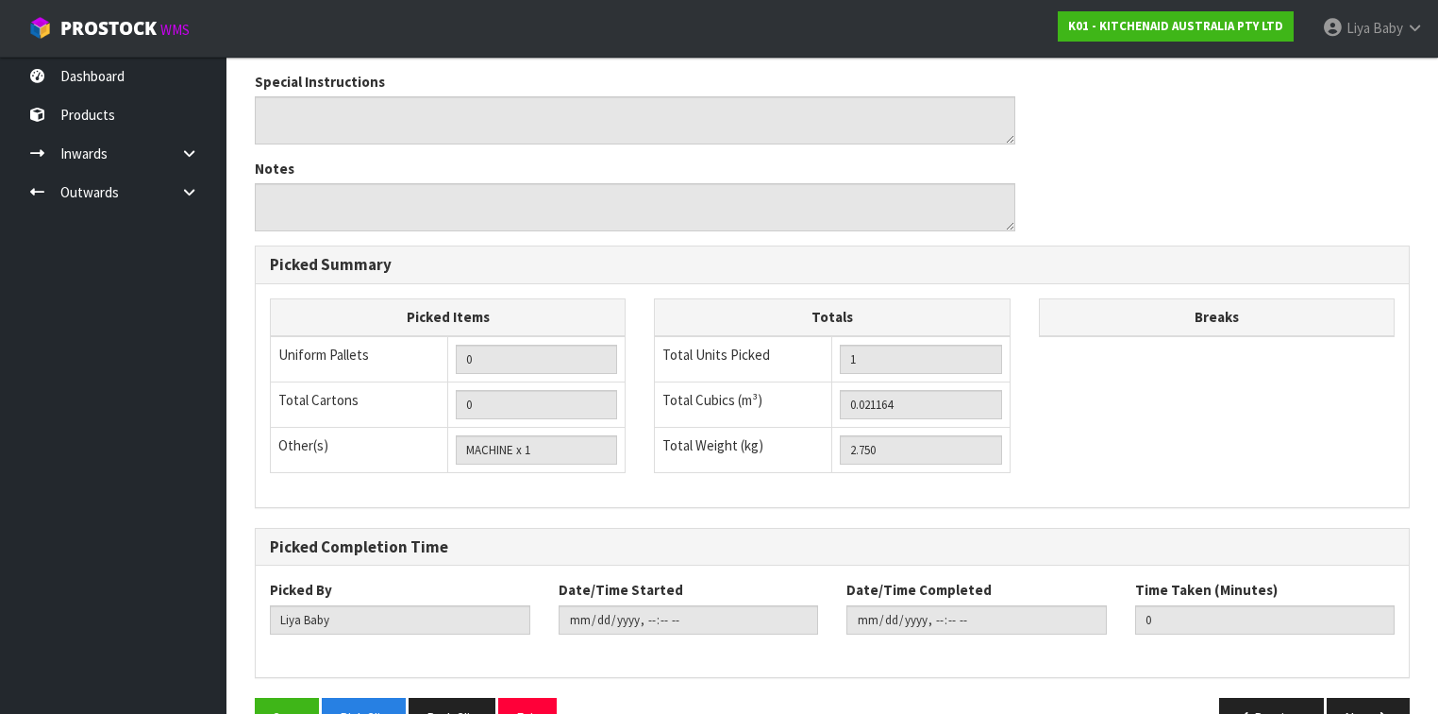
scroll to position [680, 0]
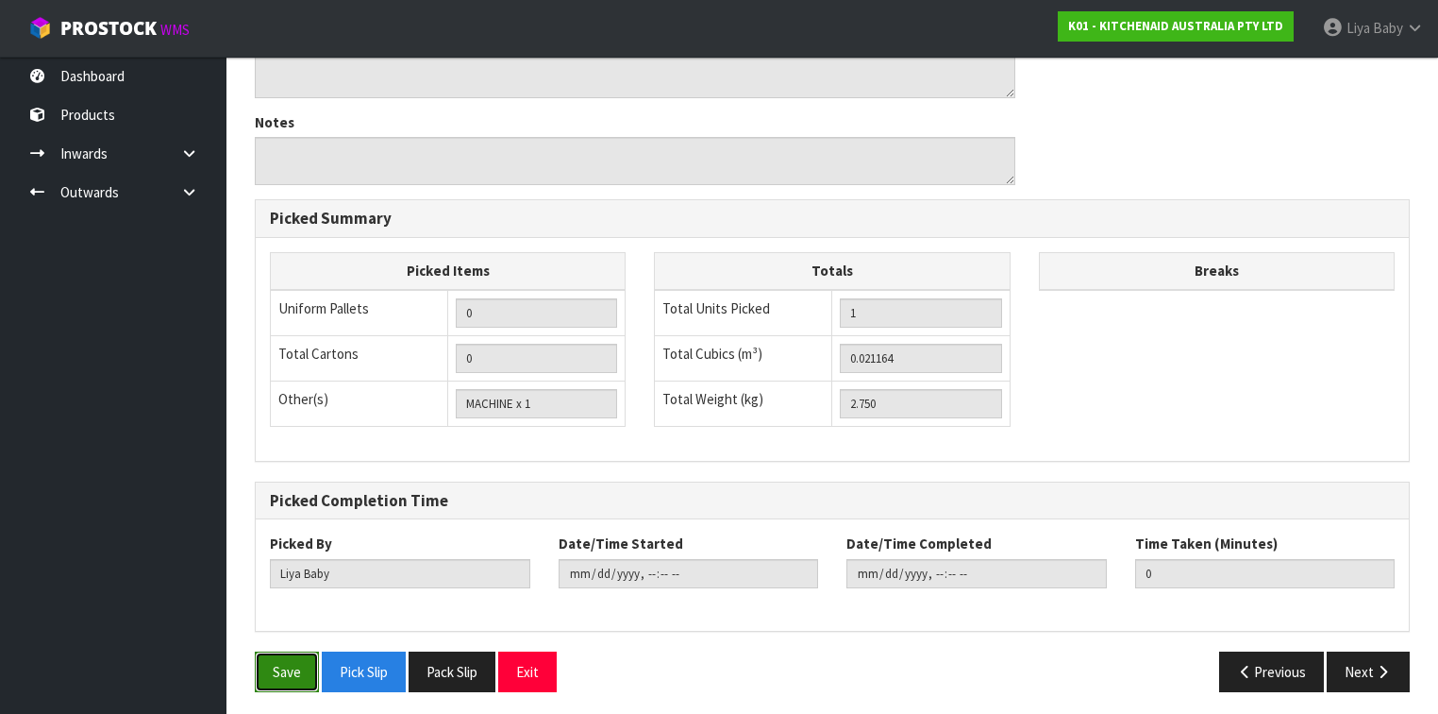
click at [287, 551] on button "Save" at bounding box center [287, 671] width 64 height 41
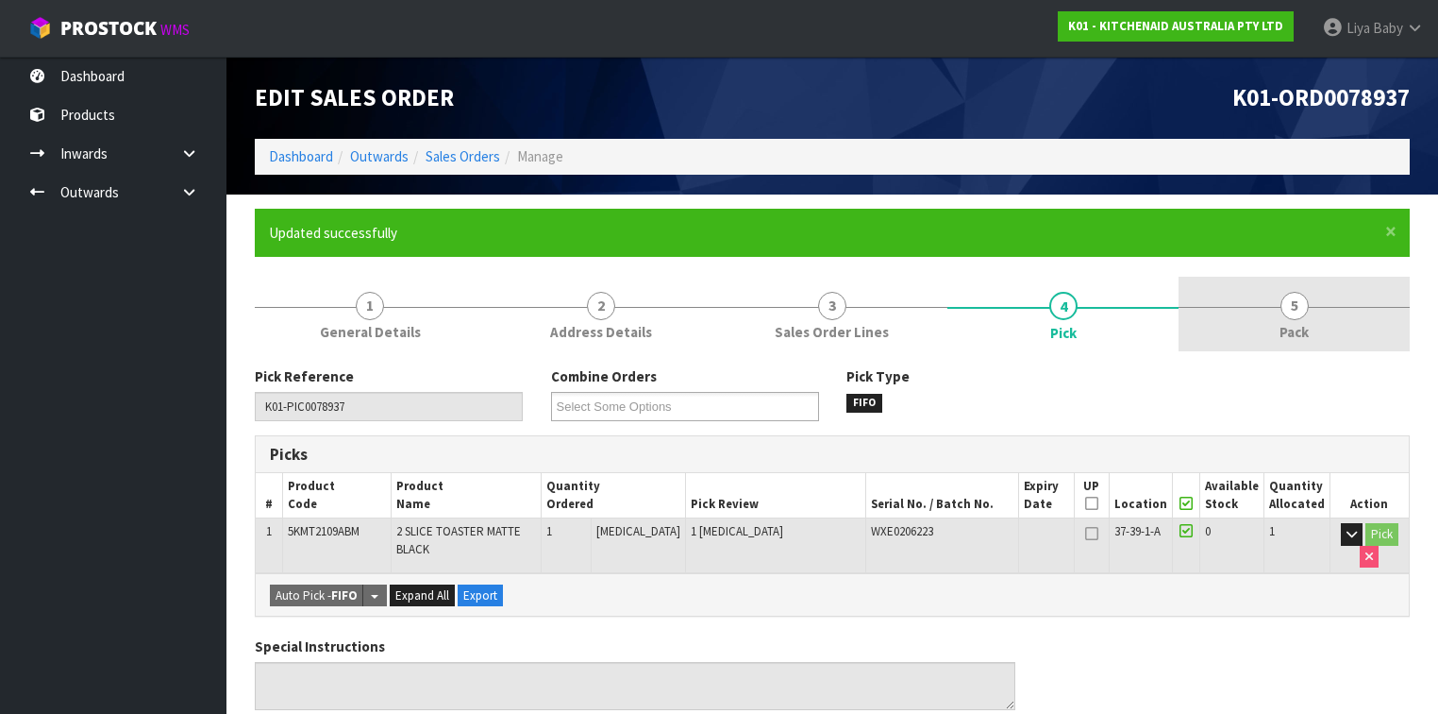
click at [1207, 305] on link "5 Pack" at bounding box center [1294, 314] width 231 height 75
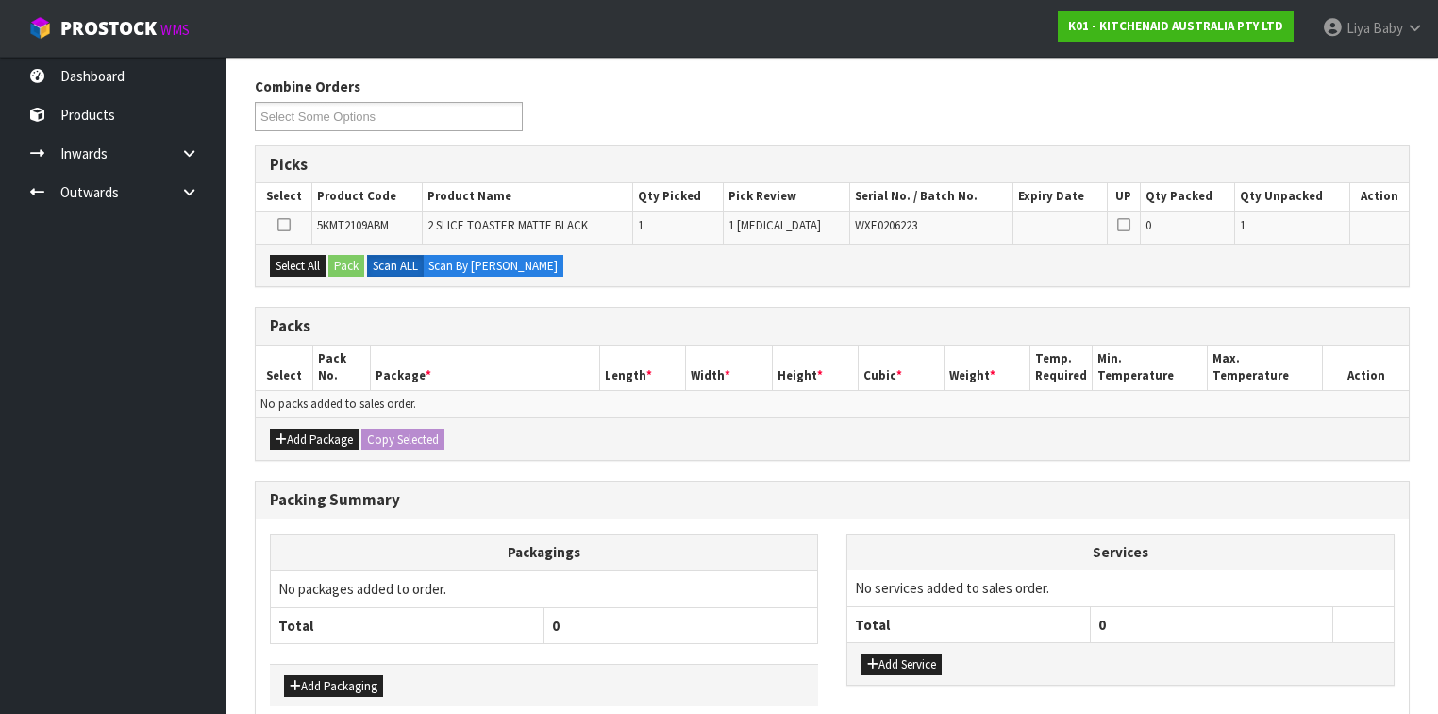
scroll to position [302, 0]
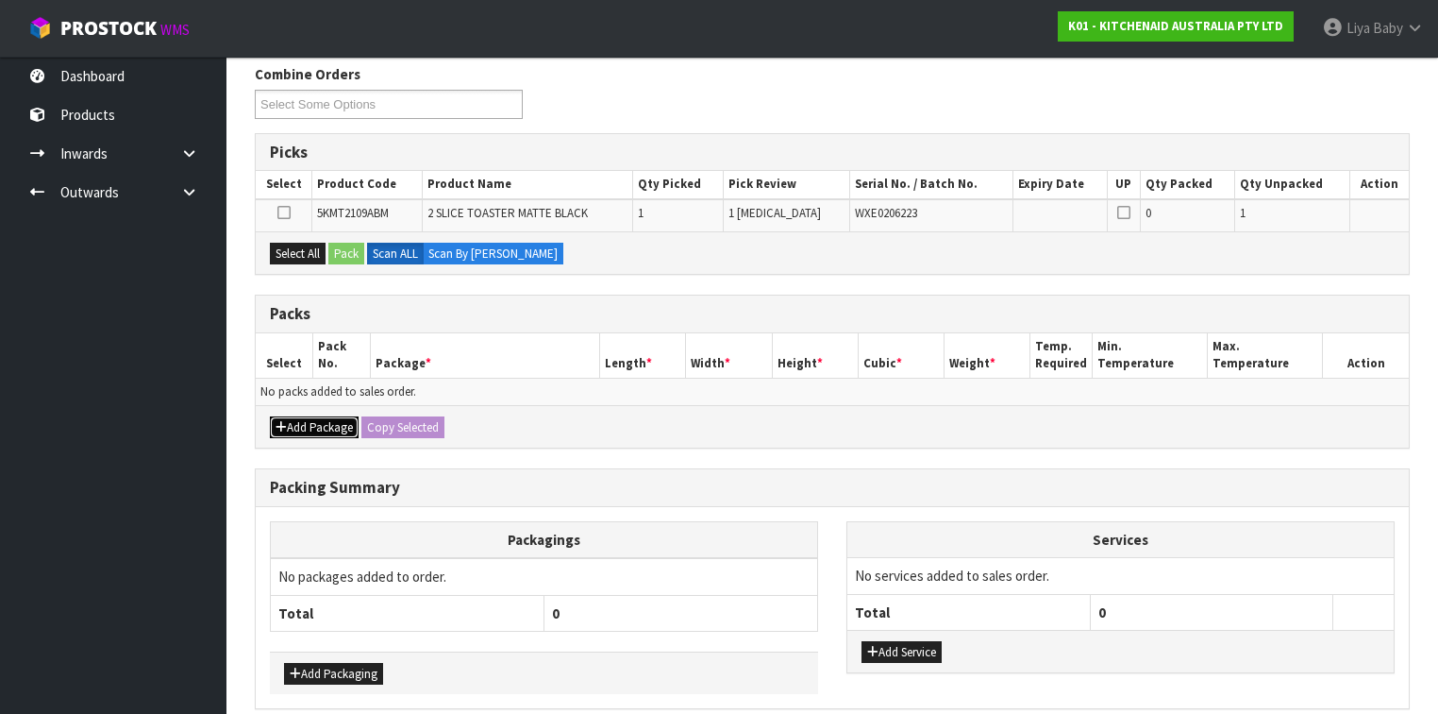
click at [311, 421] on button "Add Package" at bounding box center [314, 427] width 89 height 23
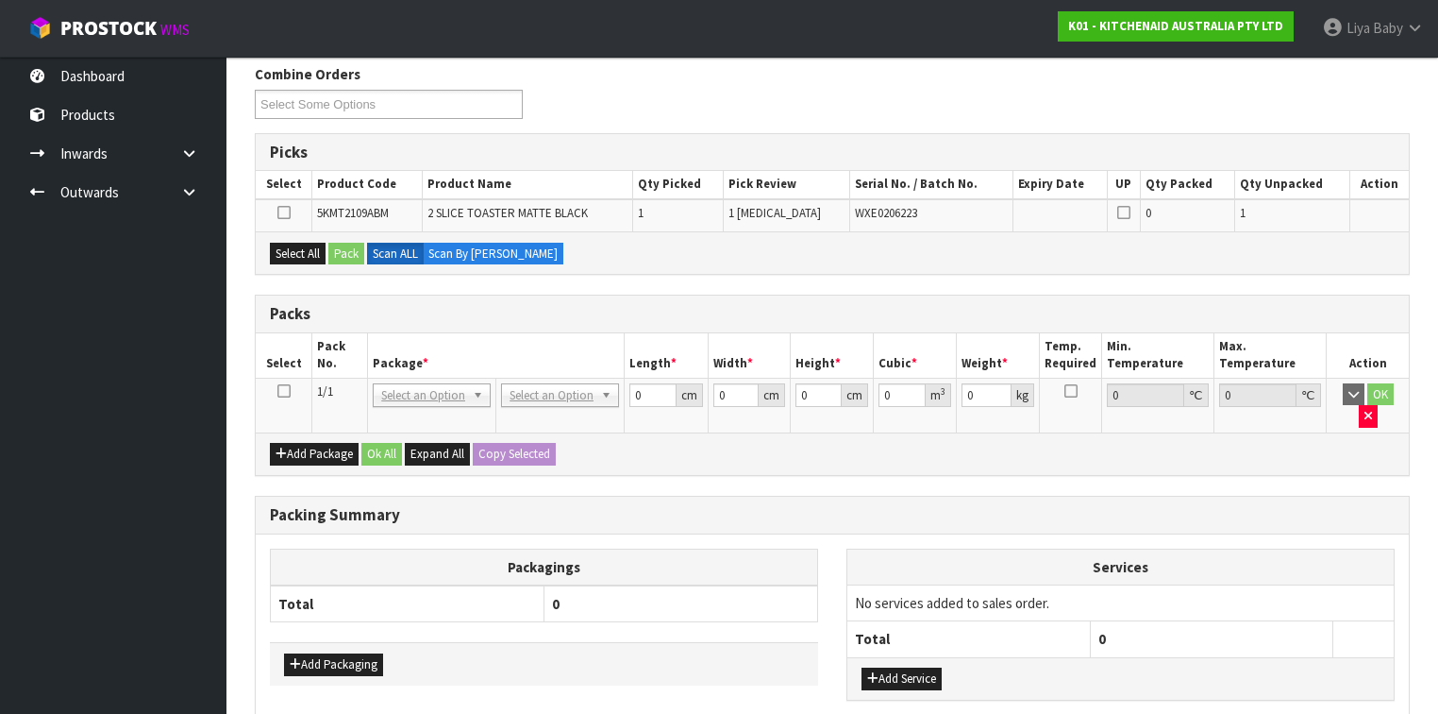
click at [288, 391] on icon at bounding box center [283, 391] width 13 height 1
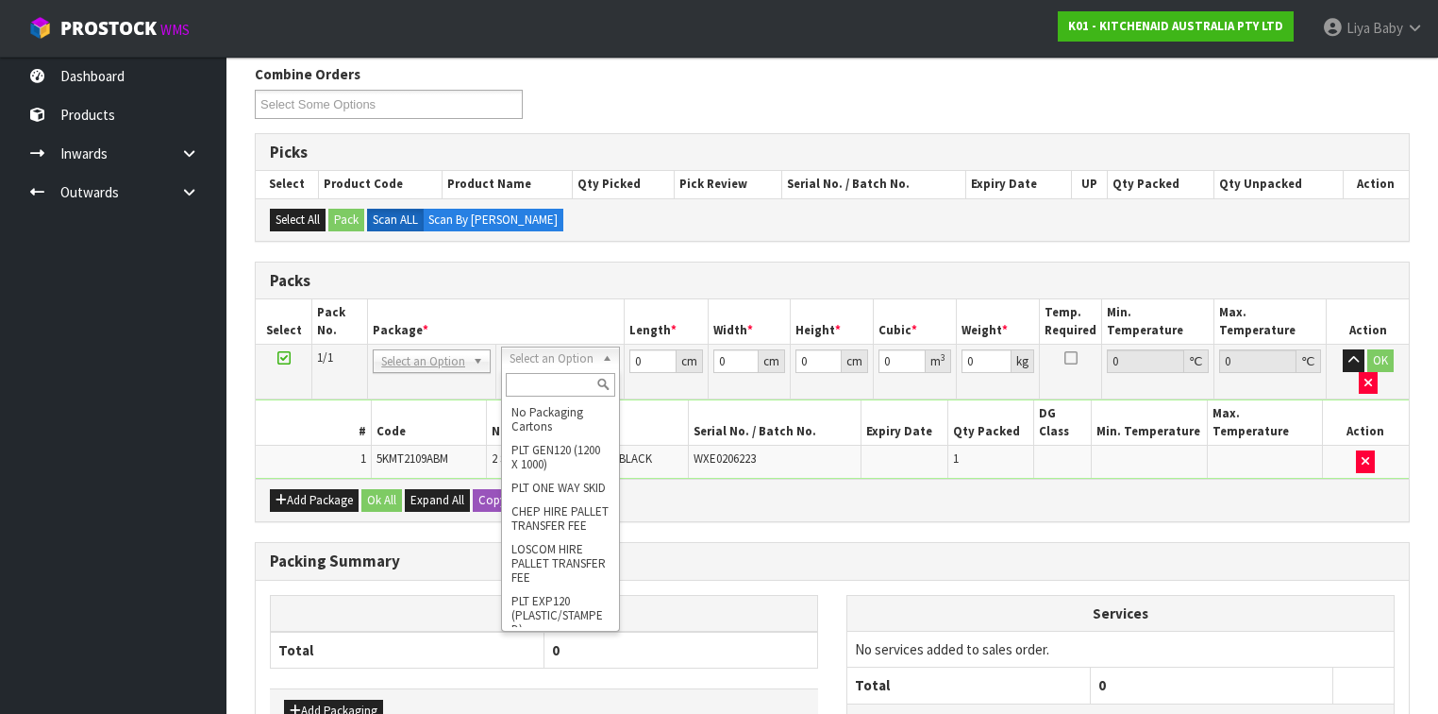
click at [564, 379] on input "text" at bounding box center [560, 385] width 109 height 24
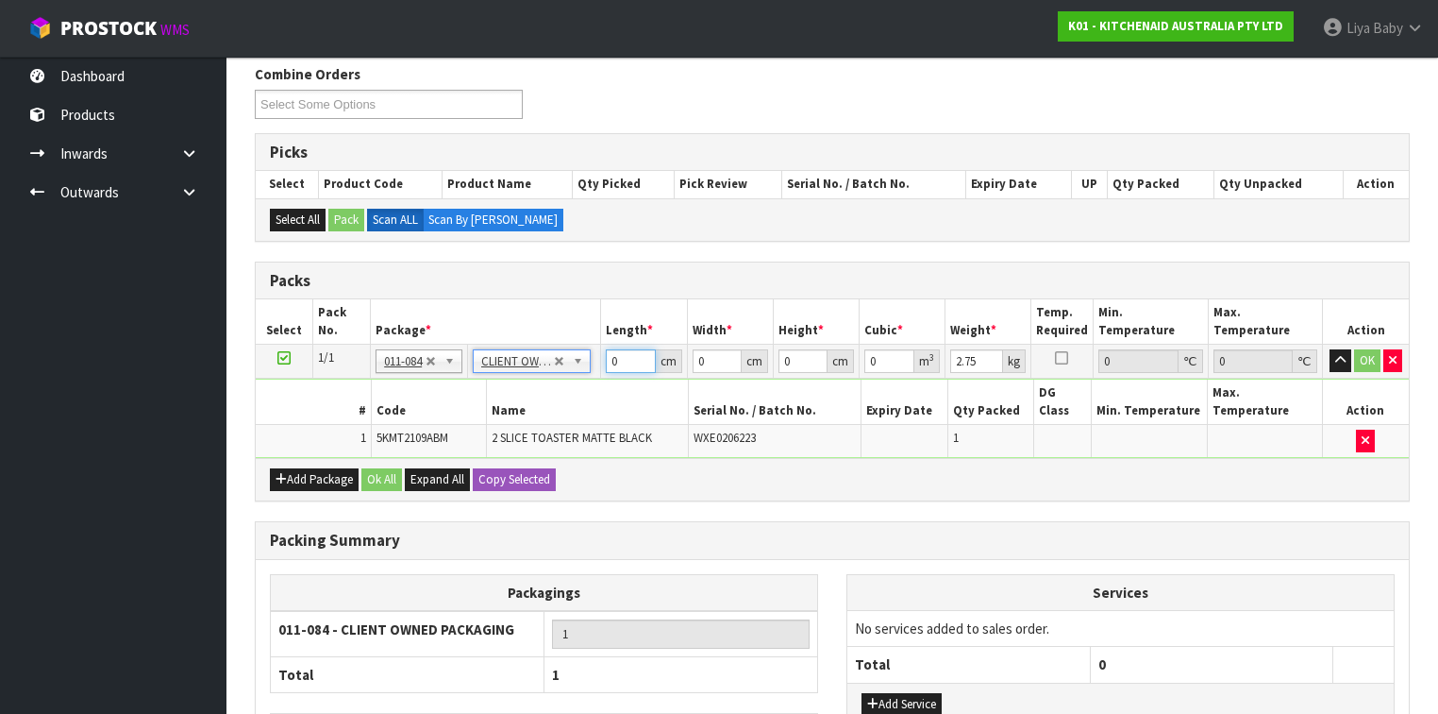
click at [625, 355] on input "0" at bounding box center [630, 361] width 49 height 24
click at [722, 359] on input "0" at bounding box center [717, 361] width 49 height 24
click at [792, 362] on input "0" at bounding box center [803, 361] width 49 height 24
click at [979, 359] on input "2.75" at bounding box center [976, 361] width 53 height 24
click at [381, 468] on button "Ok All" at bounding box center [381, 479] width 41 height 23
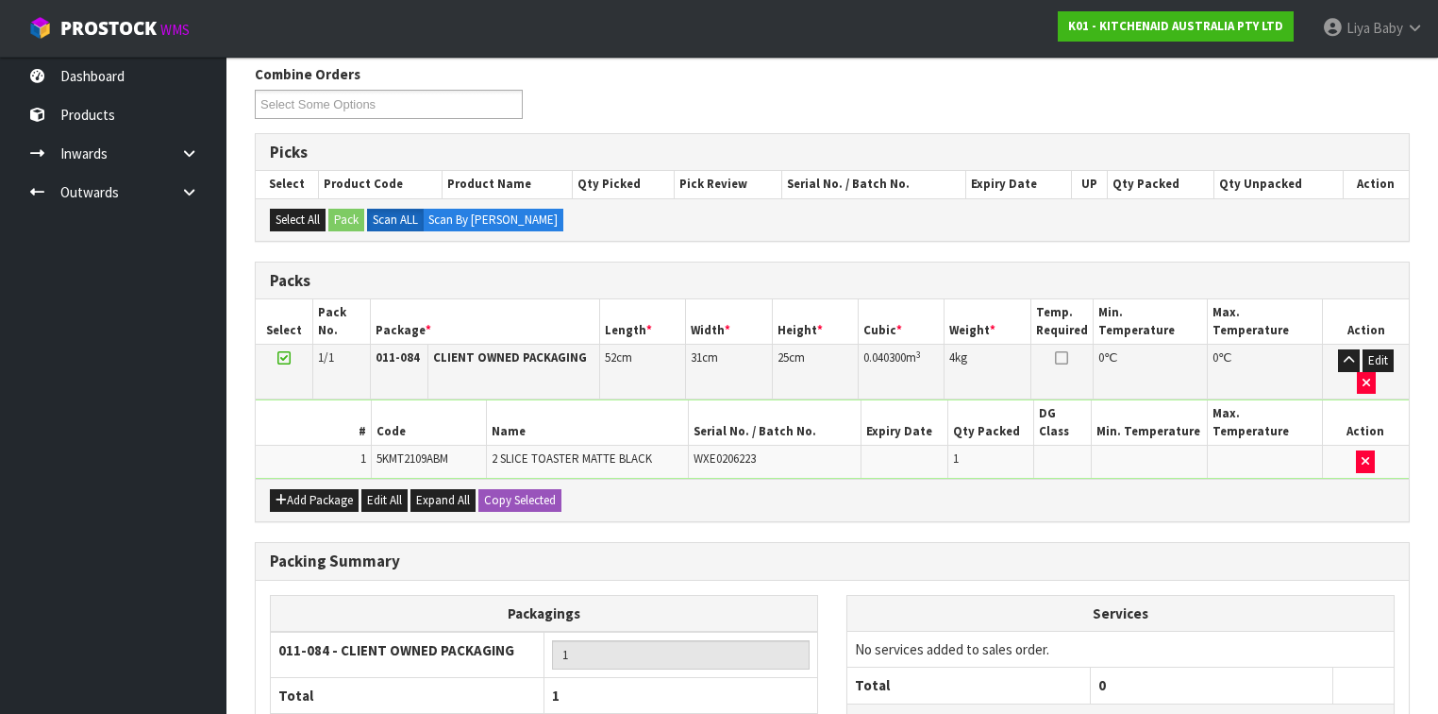
scroll to position [420, 0]
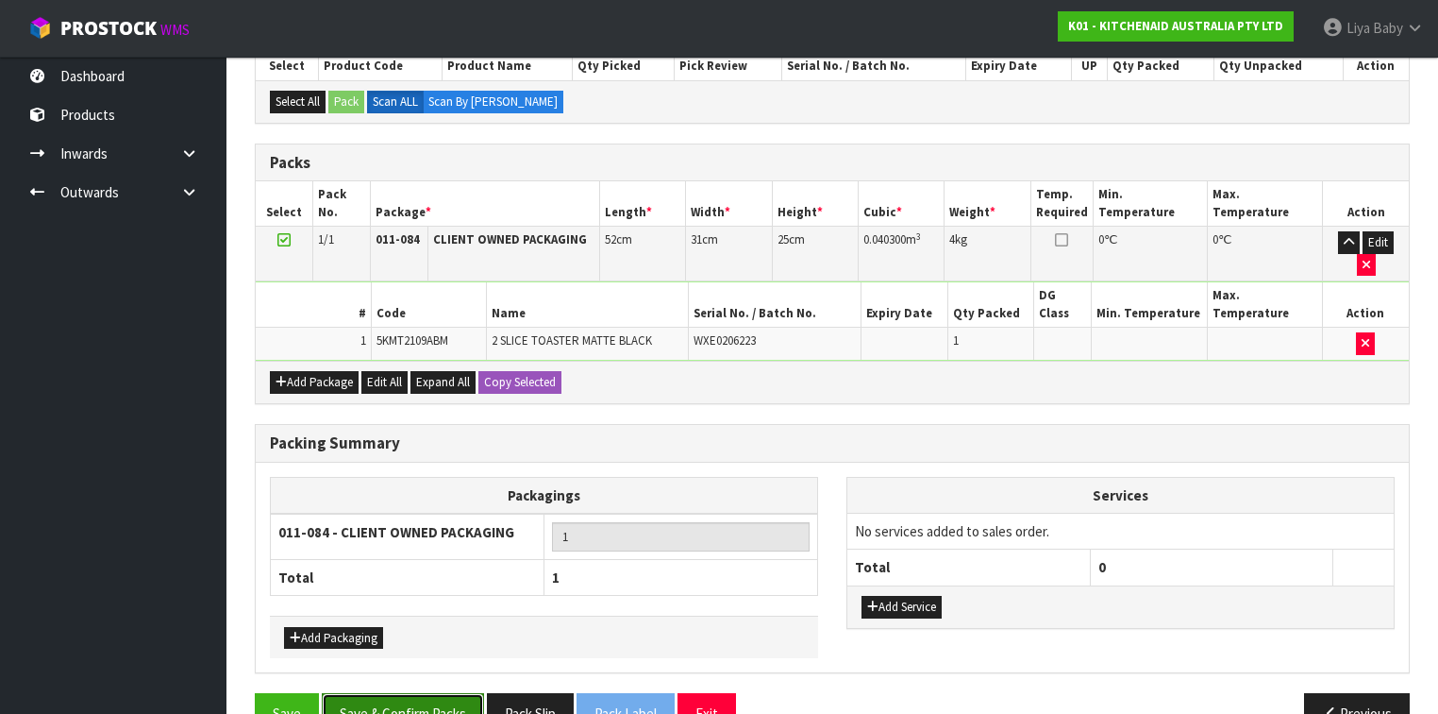
click at [364, 551] on button "Save & Confirm Packs" at bounding box center [403, 713] width 162 height 41
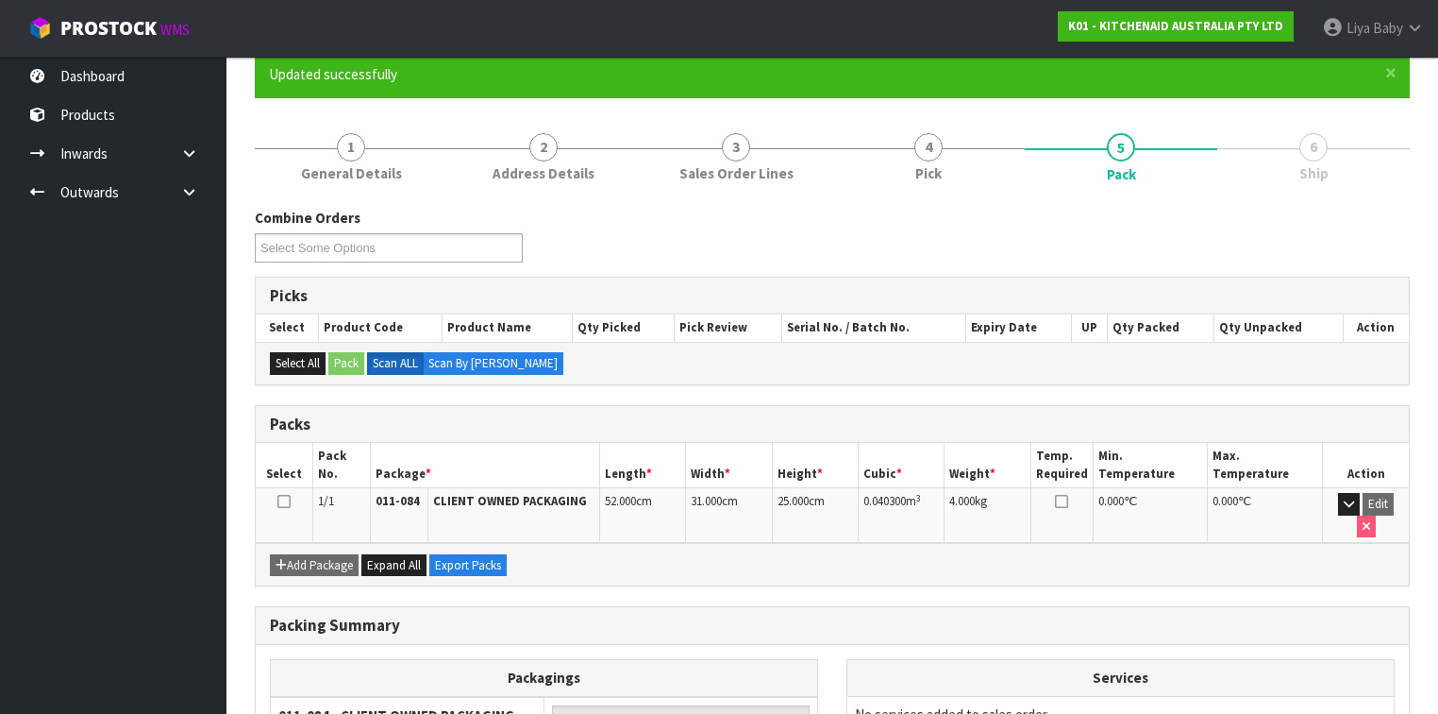
scroll to position [227, 0]
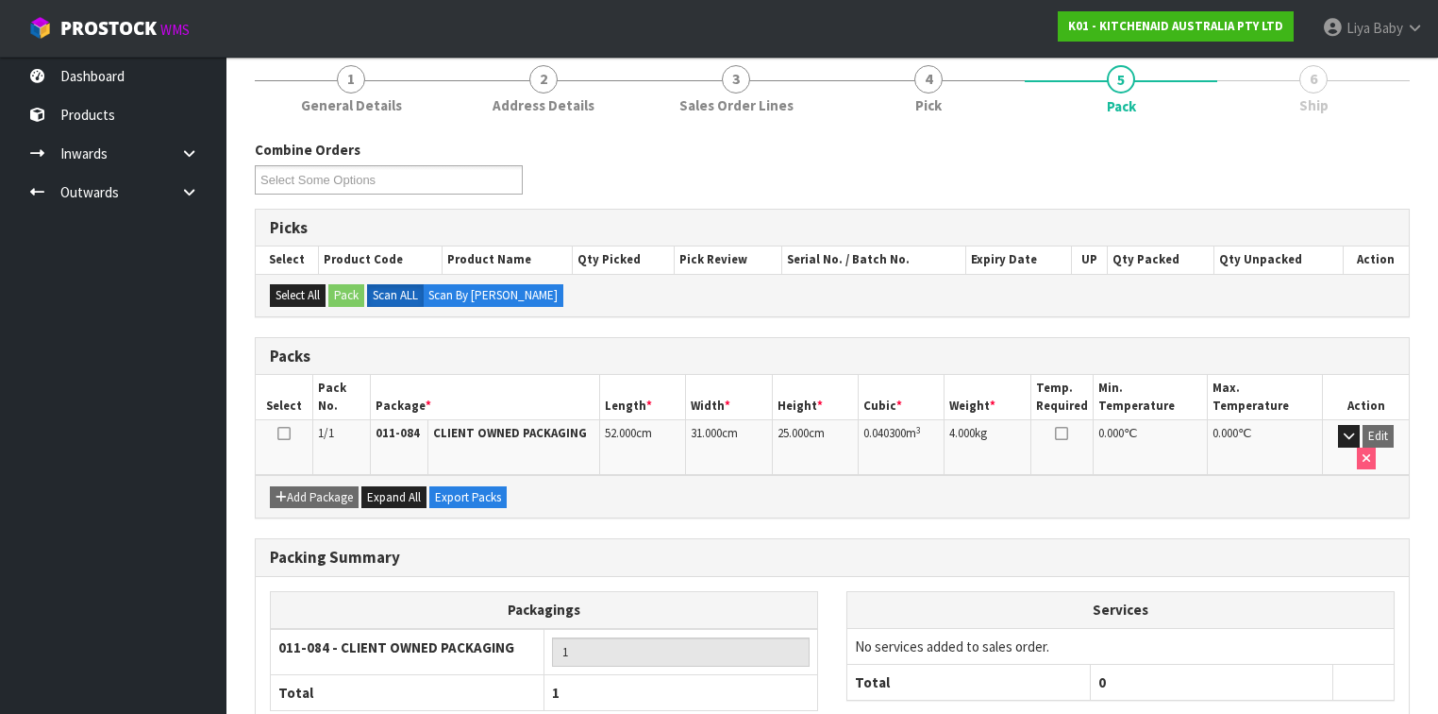
click at [285, 433] on icon at bounding box center [283, 433] width 13 height 1
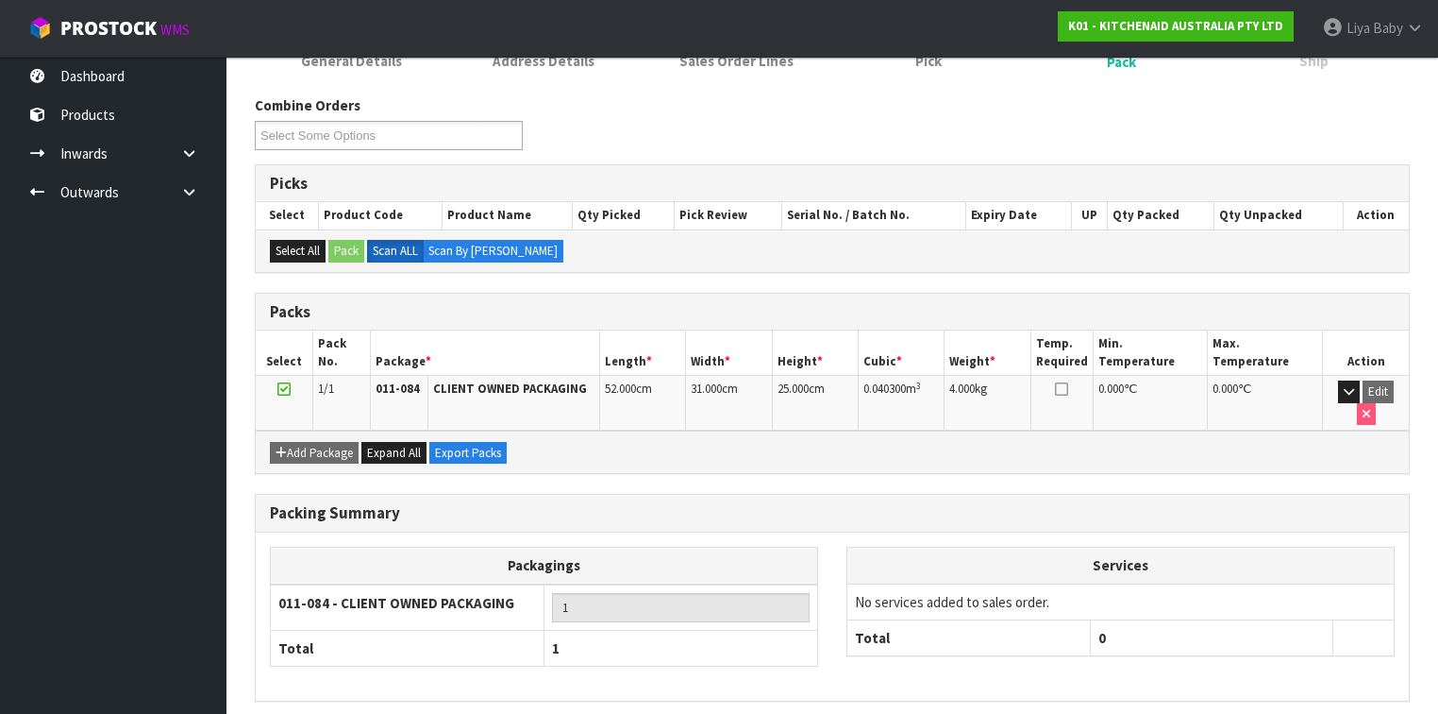
scroll to position [319, 0]
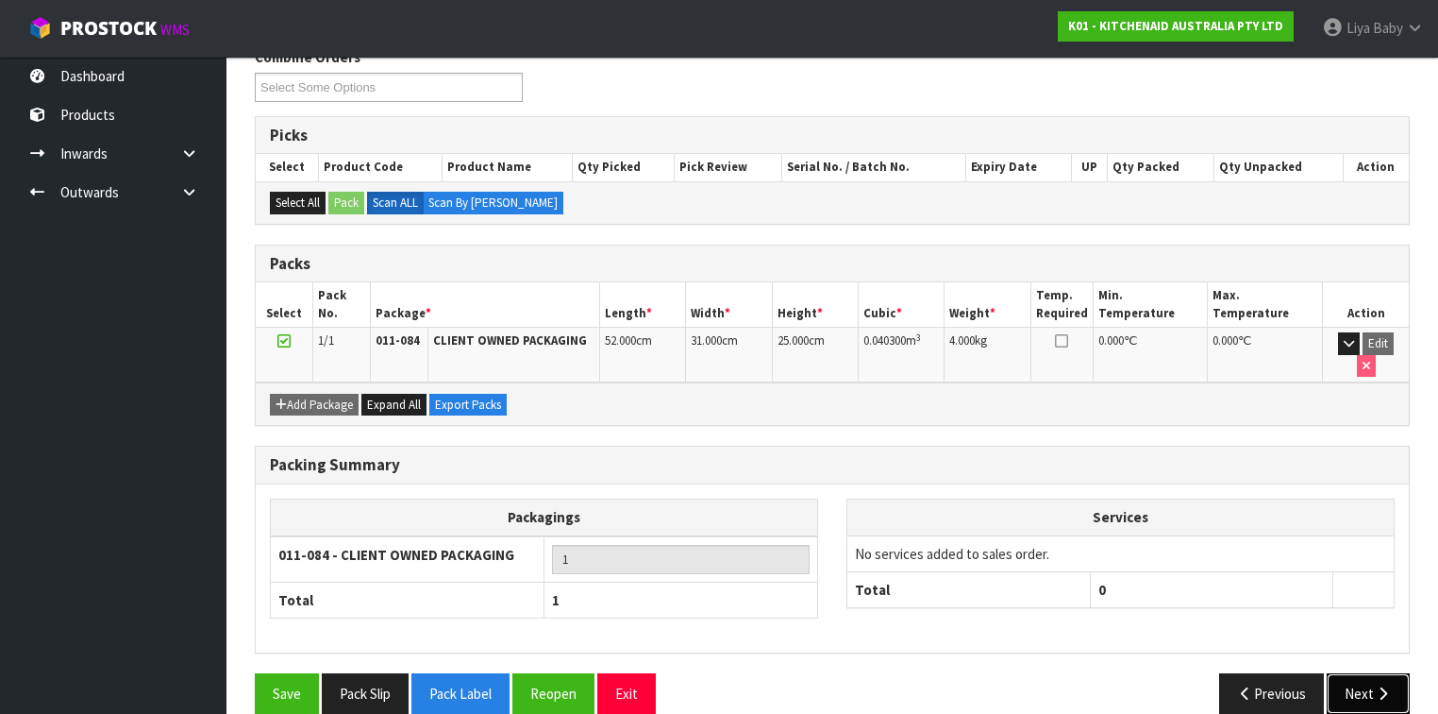
click at [1207, 551] on button "Next" at bounding box center [1368, 693] width 83 height 41
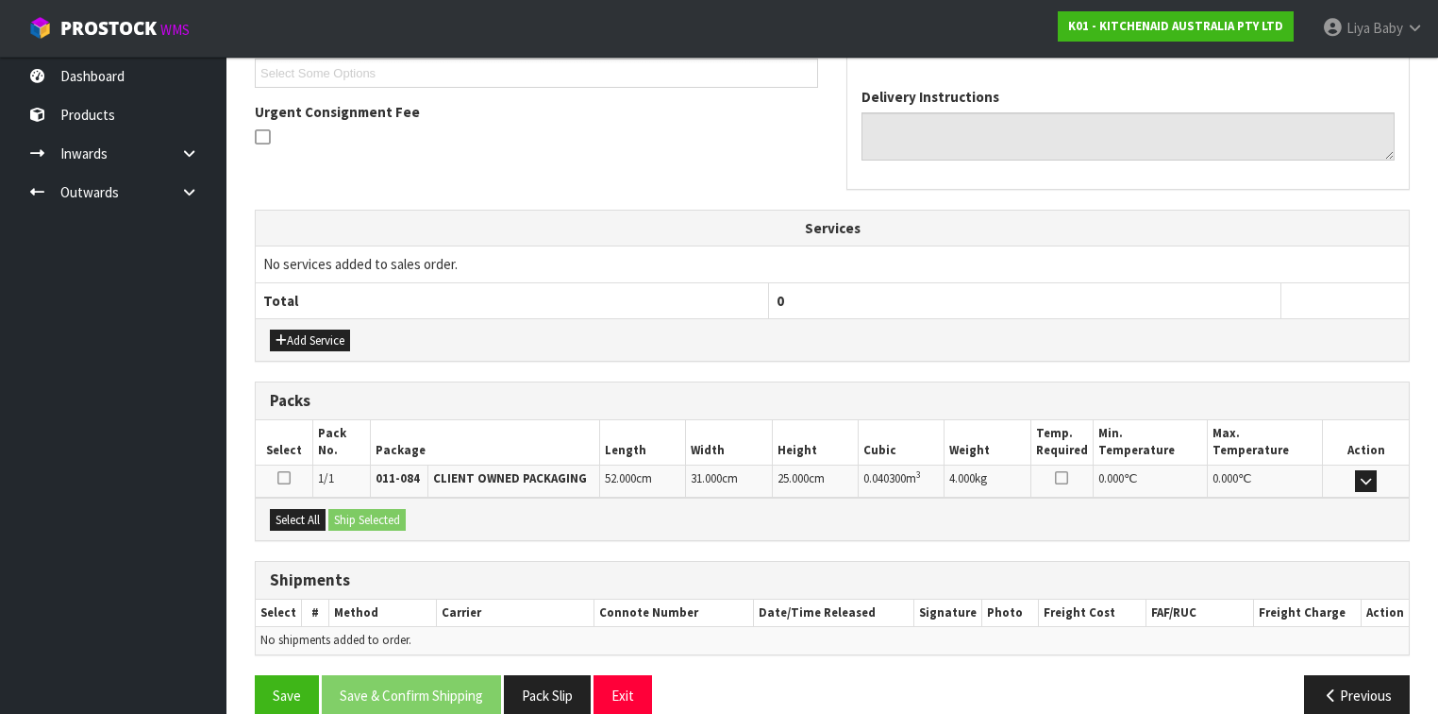
scroll to position [545, 0]
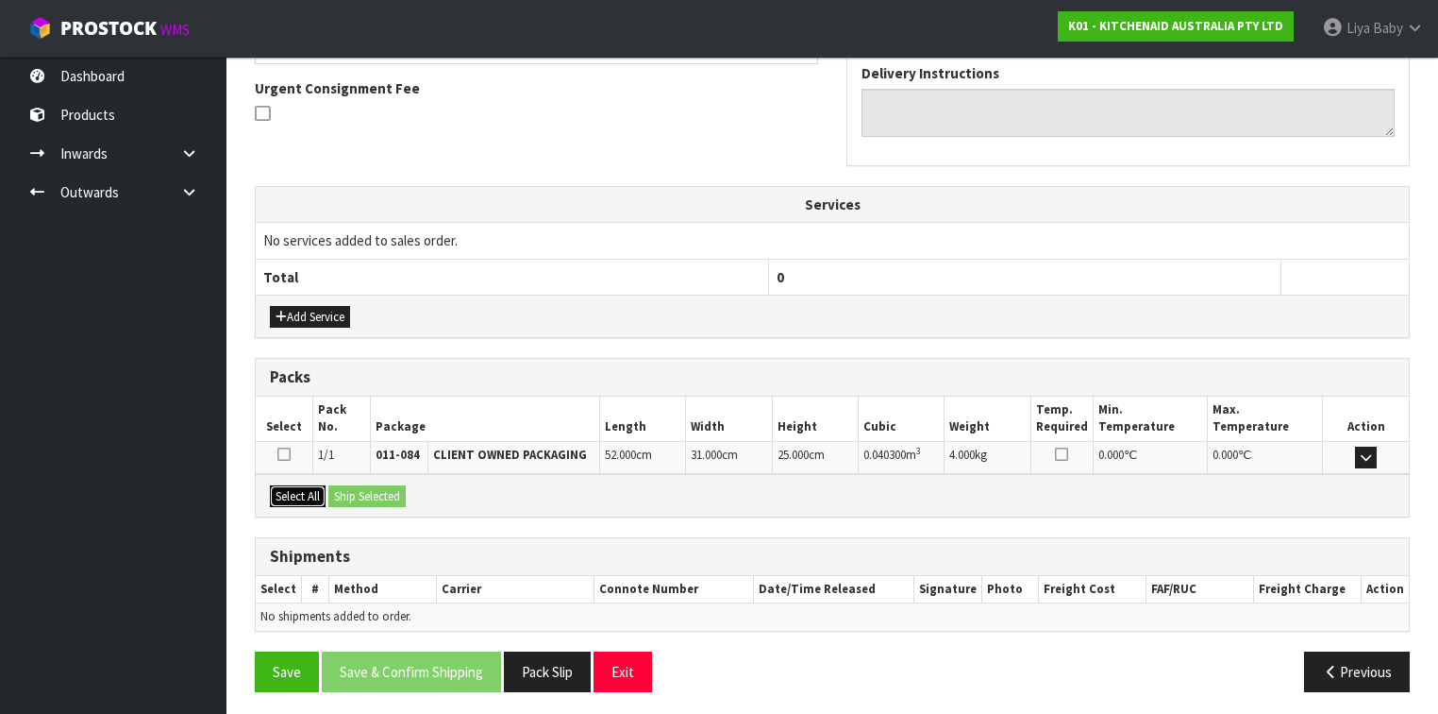
drag, startPoint x: 281, startPoint y: 488, endPoint x: 323, endPoint y: 488, distance: 41.5
click at [287, 488] on button "Select All" at bounding box center [298, 496] width 56 height 23
click at [352, 485] on button "Ship Selected" at bounding box center [366, 496] width 77 height 23
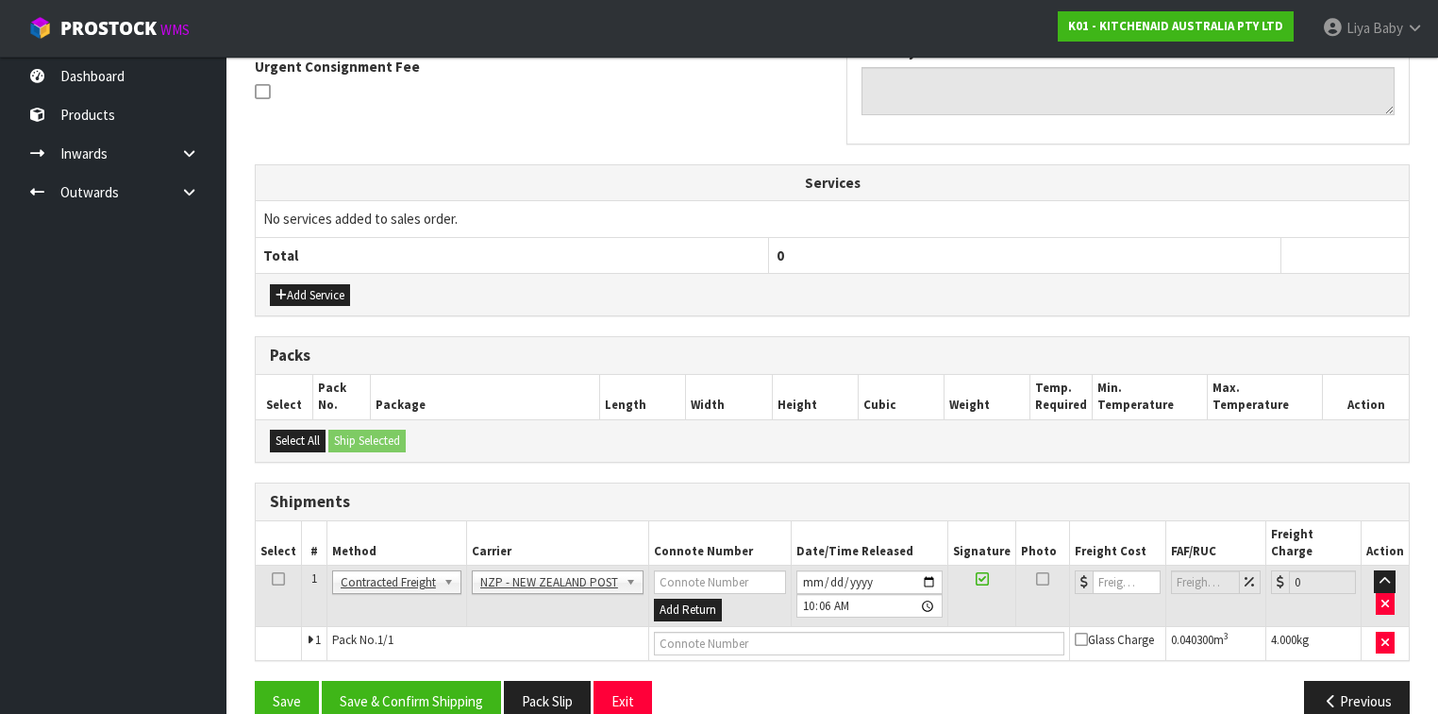
scroll to position [578, 0]
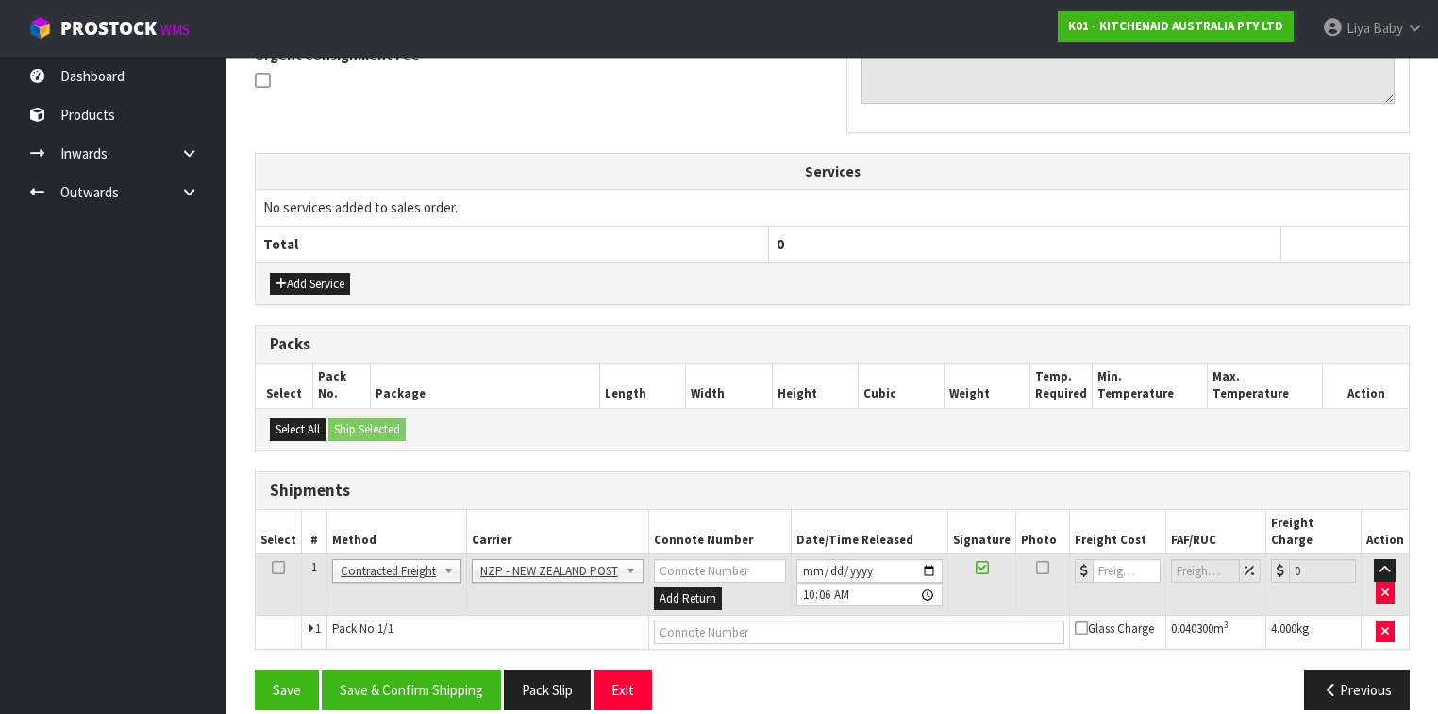
drag, startPoint x: 281, startPoint y: 544, endPoint x: 294, endPoint y: 566, distance: 25.8
click at [280, 551] on icon at bounding box center [278, 567] width 13 height 1
click at [395, 551] on button "Save & Confirm Shipping" at bounding box center [411, 689] width 179 height 41
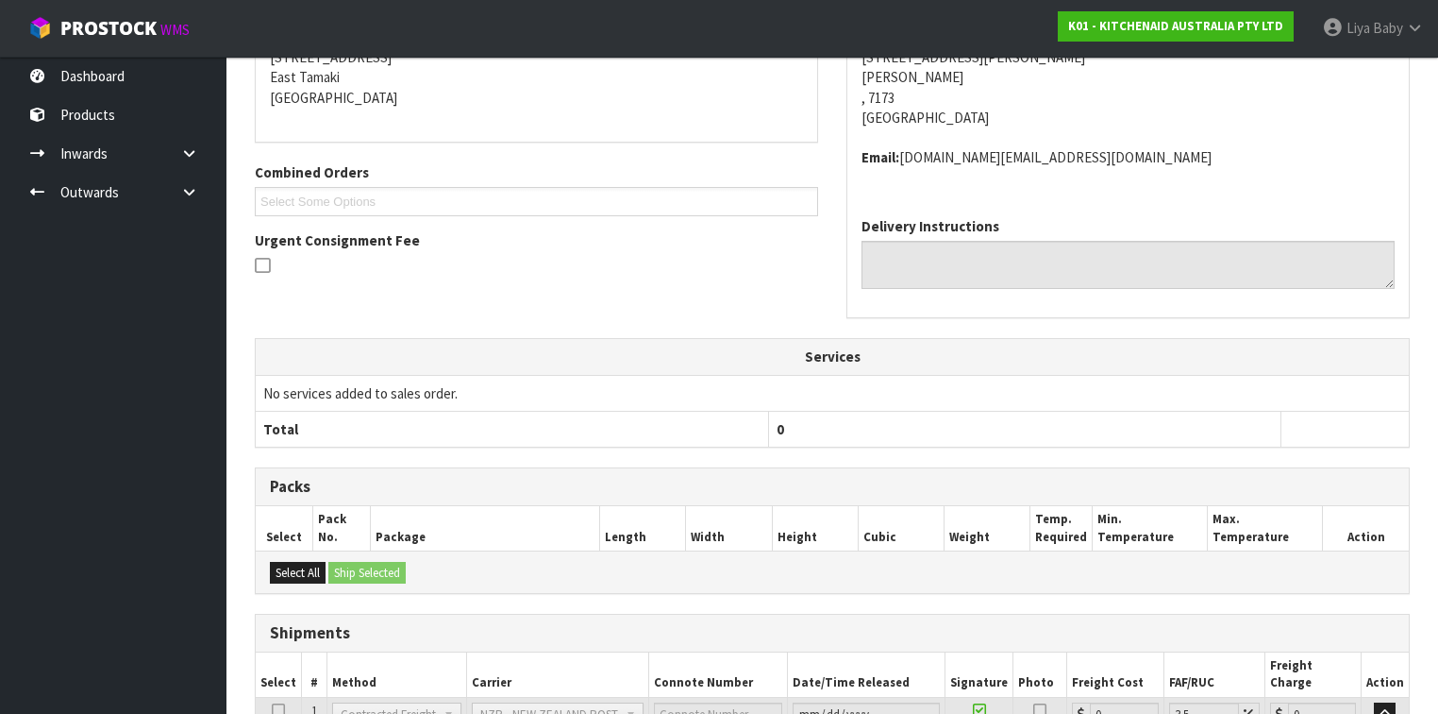
scroll to position [552, 0]
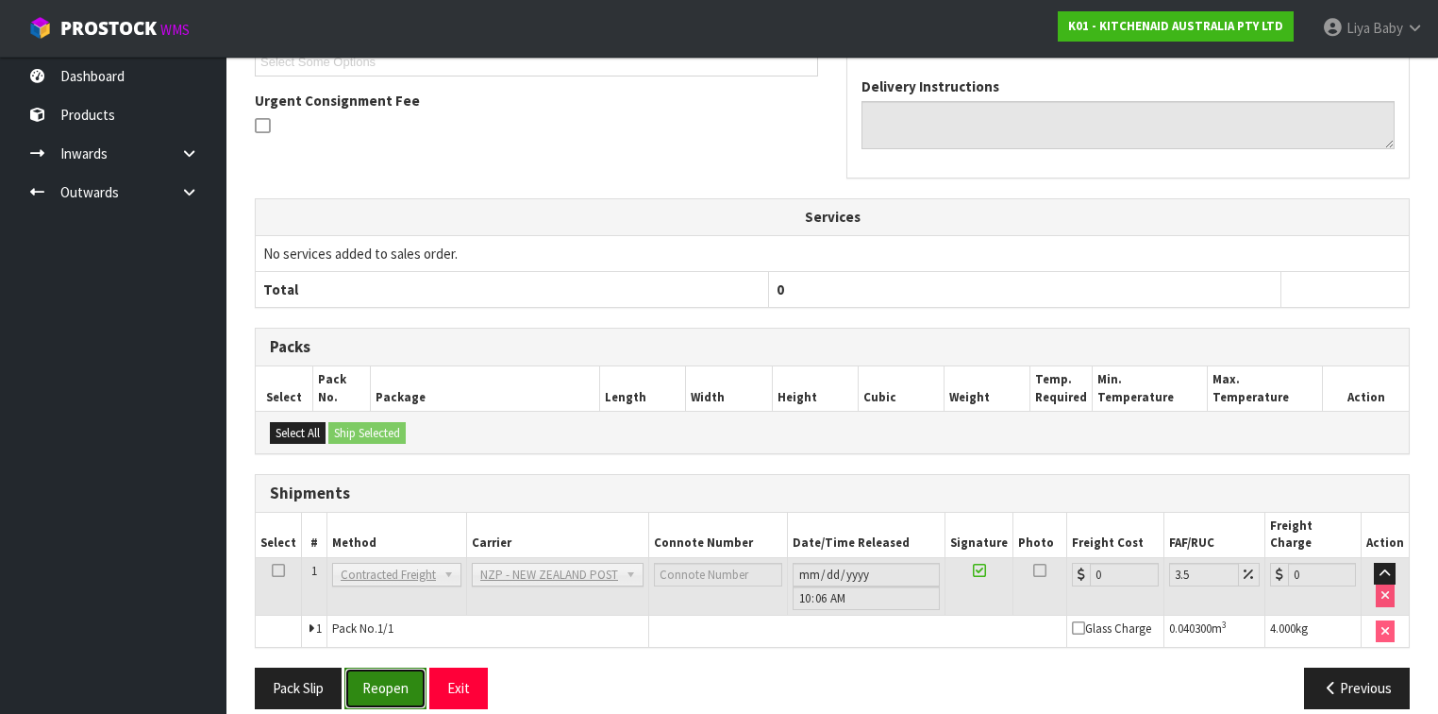
click at [385, 551] on button "Reopen" at bounding box center [385, 687] width 82 height 41
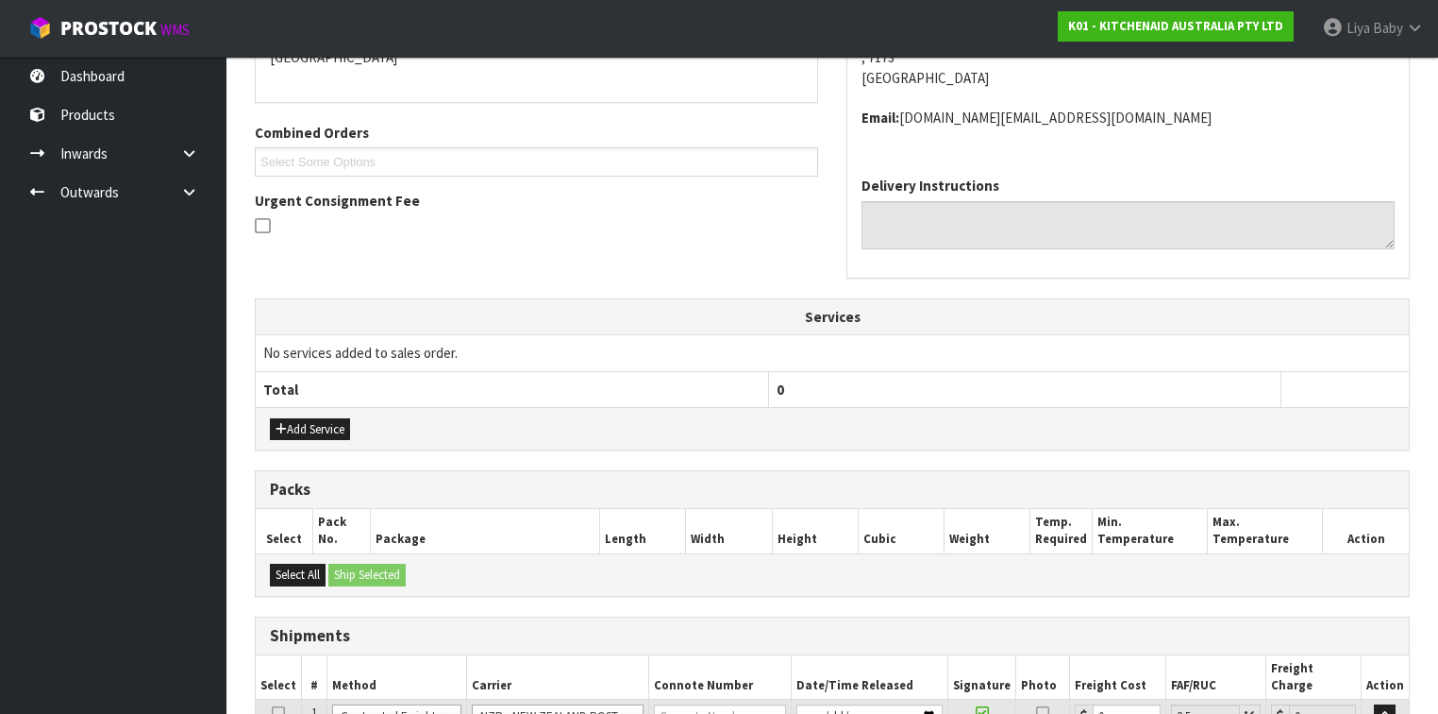
scroll to position [596, 0]
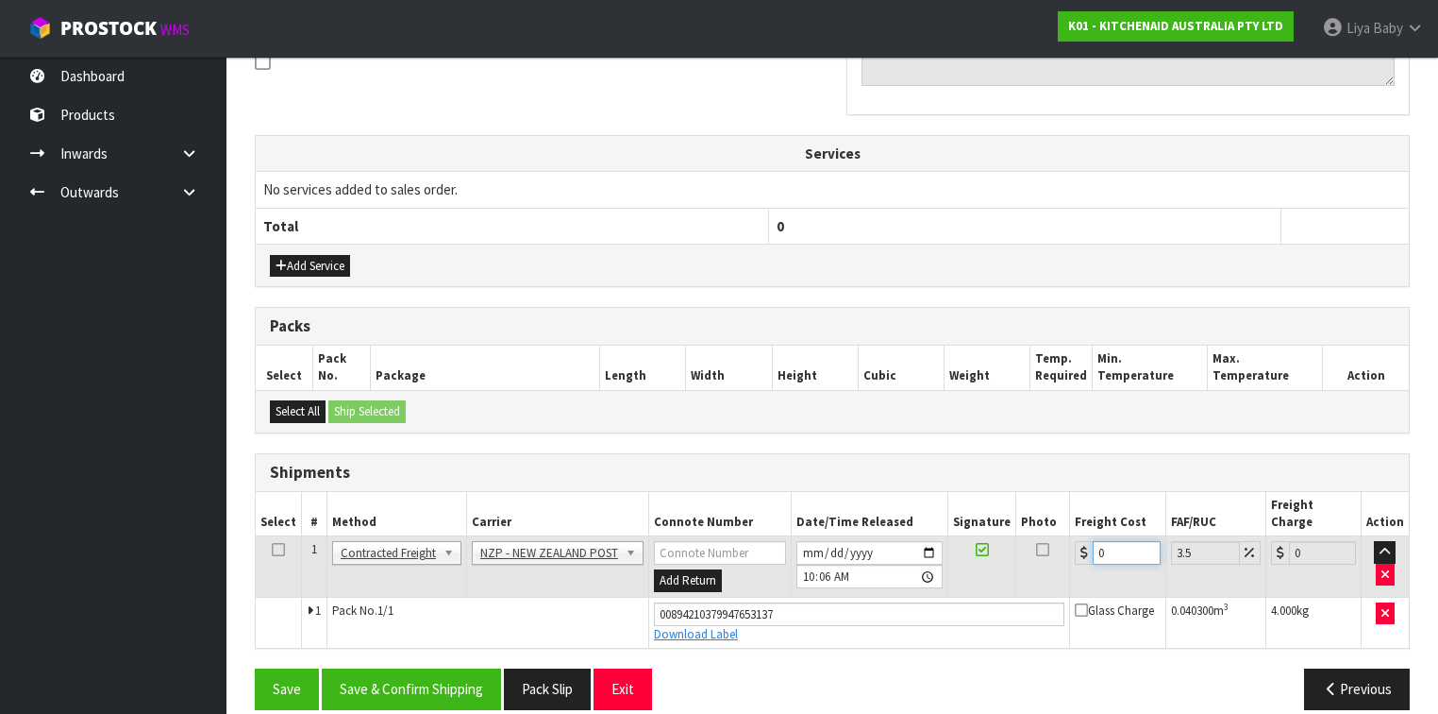
click at [1114, 541] on input "0" at bounding box center [1126, 553] width 67 height 24
click at [272, 549] on icon at bounding box center [278, 549] width 13 height 1
click at [394, 551] on button "Save & Confirm Shipping" at bounding box center [411, 688] width 179 height 41
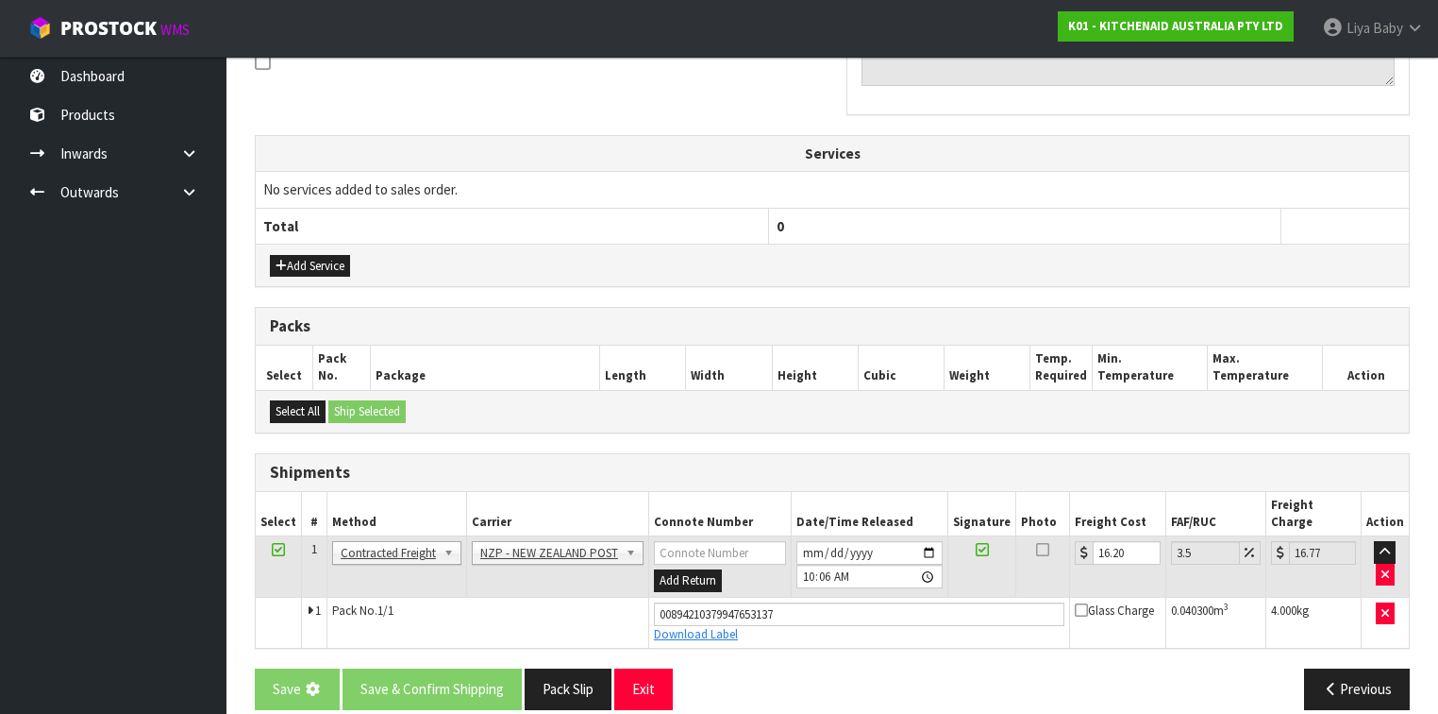
scroll to position [0, 0]
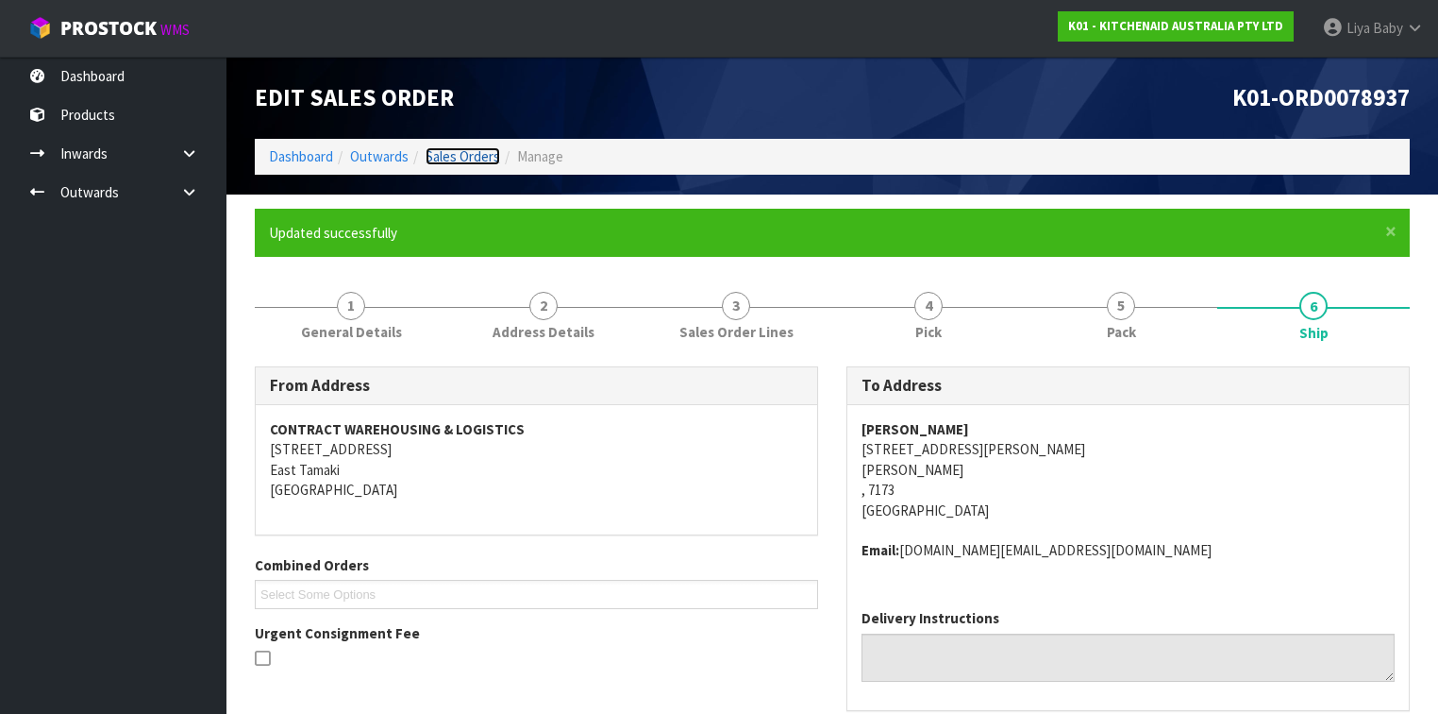
click at [470, 147] on link "Sales Orders" at bounding box center [463, 156] width 75 height 18
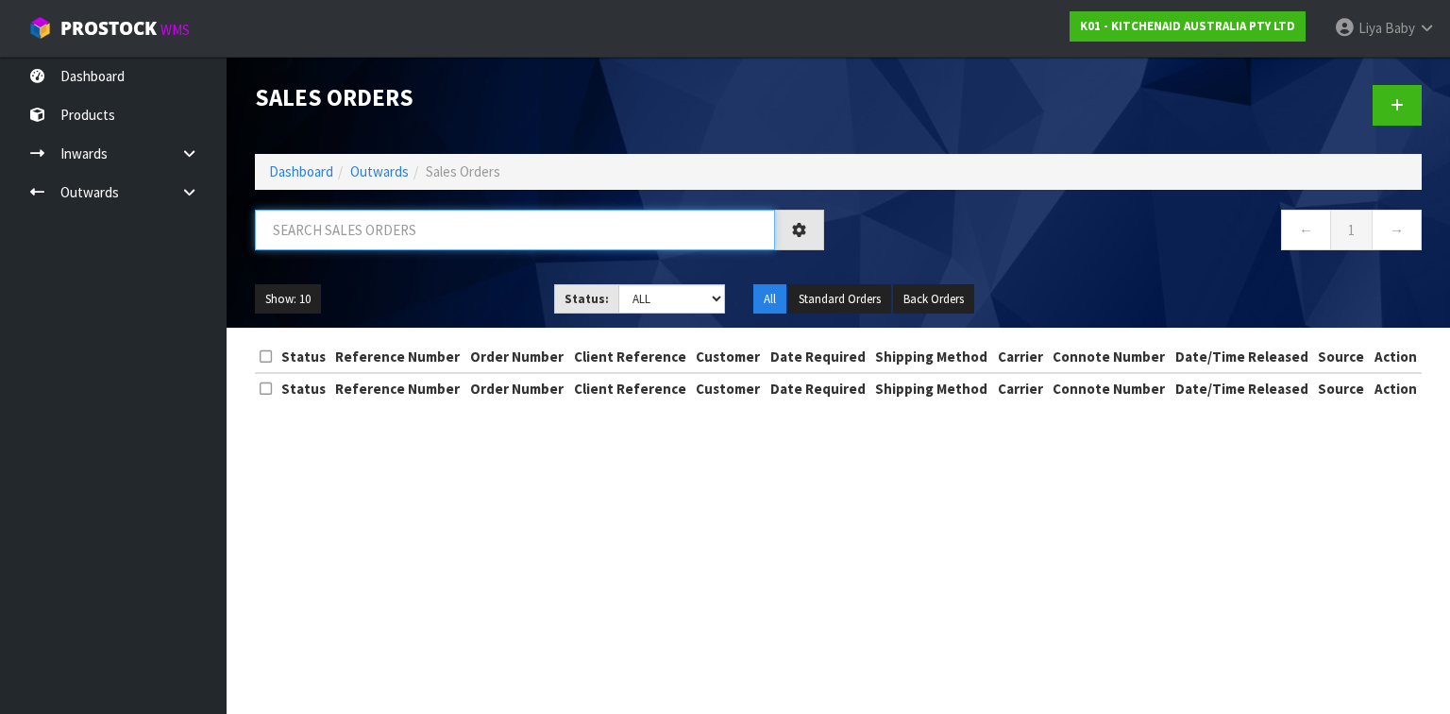
click at [385, 231] on input "text" at bounding box center [515, 230] width 520 height 41
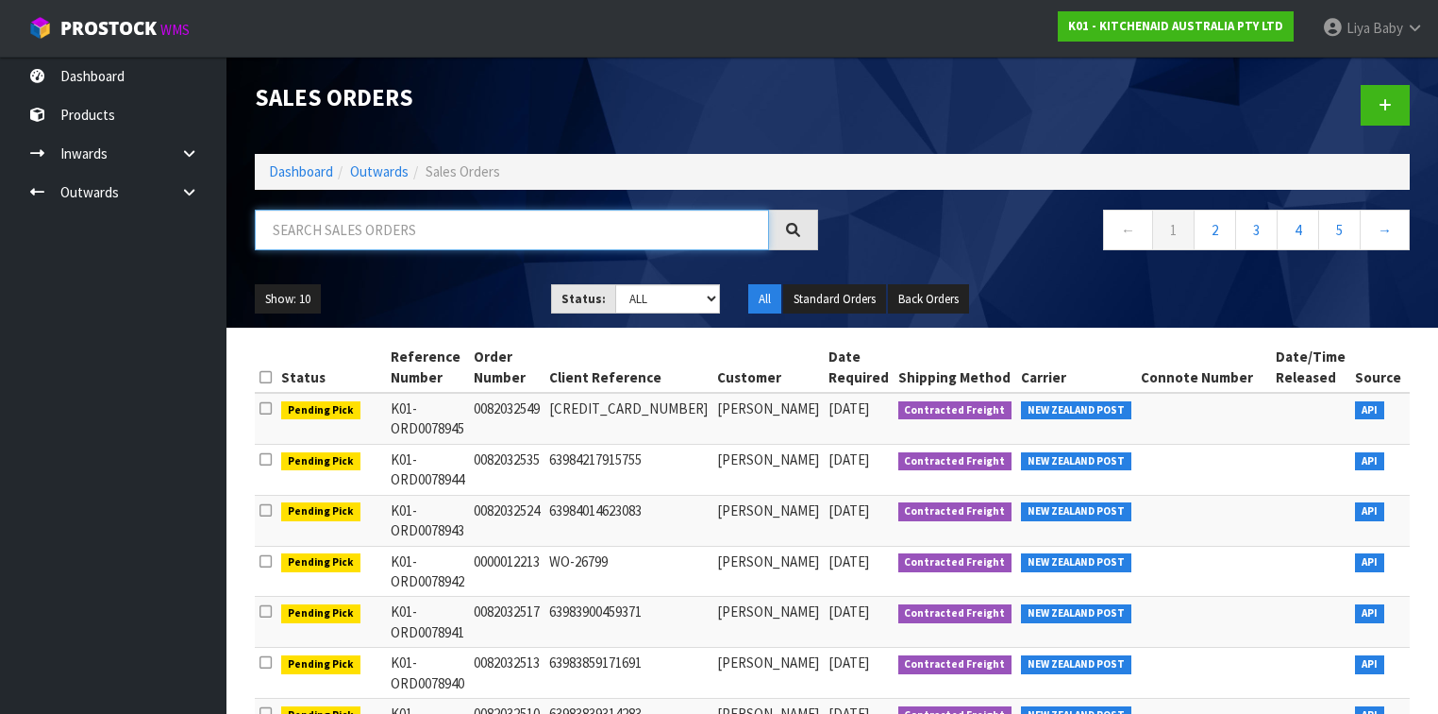
click at [358, 227] on input "text" at bounding box center [512, 230] width 514 height 41
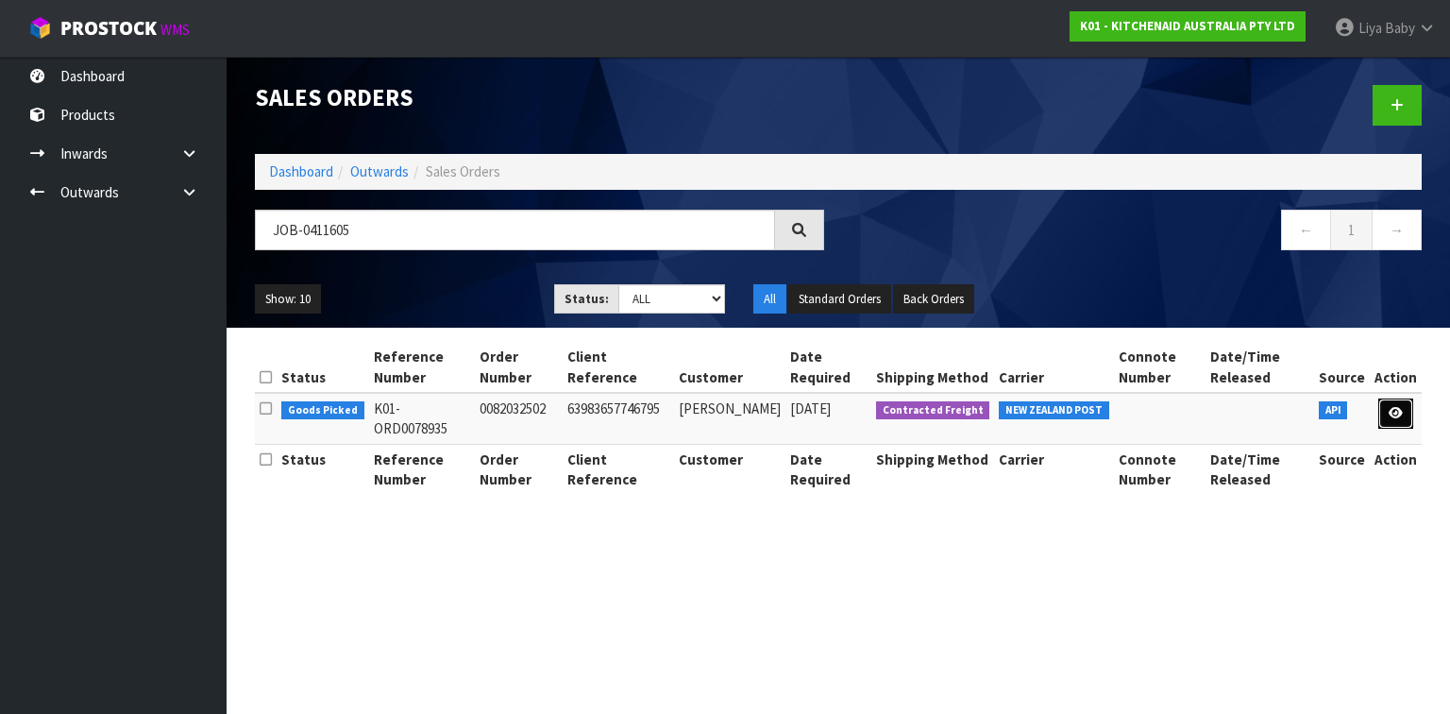
click at [1207, 414] on icon at bounding box center [1395, 413] width 14 height 12
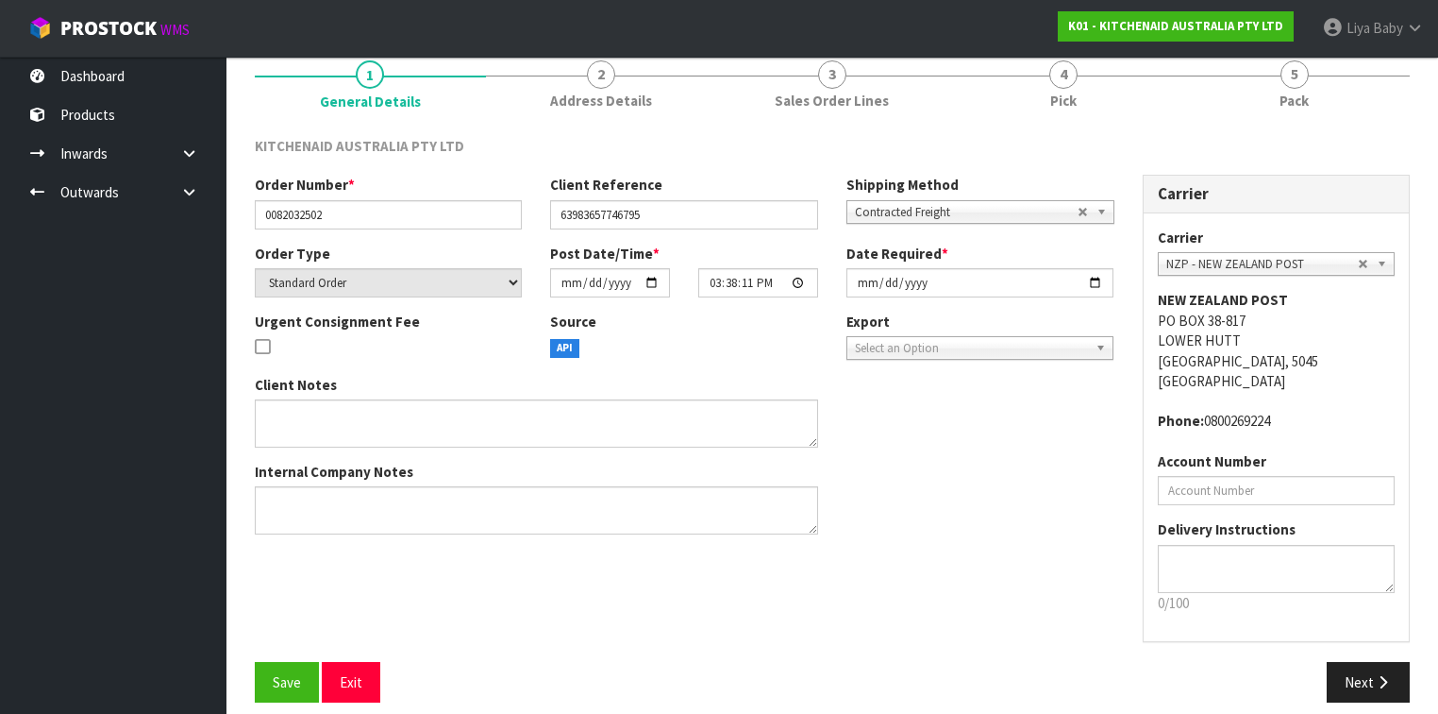
scroll to position [177, 0]
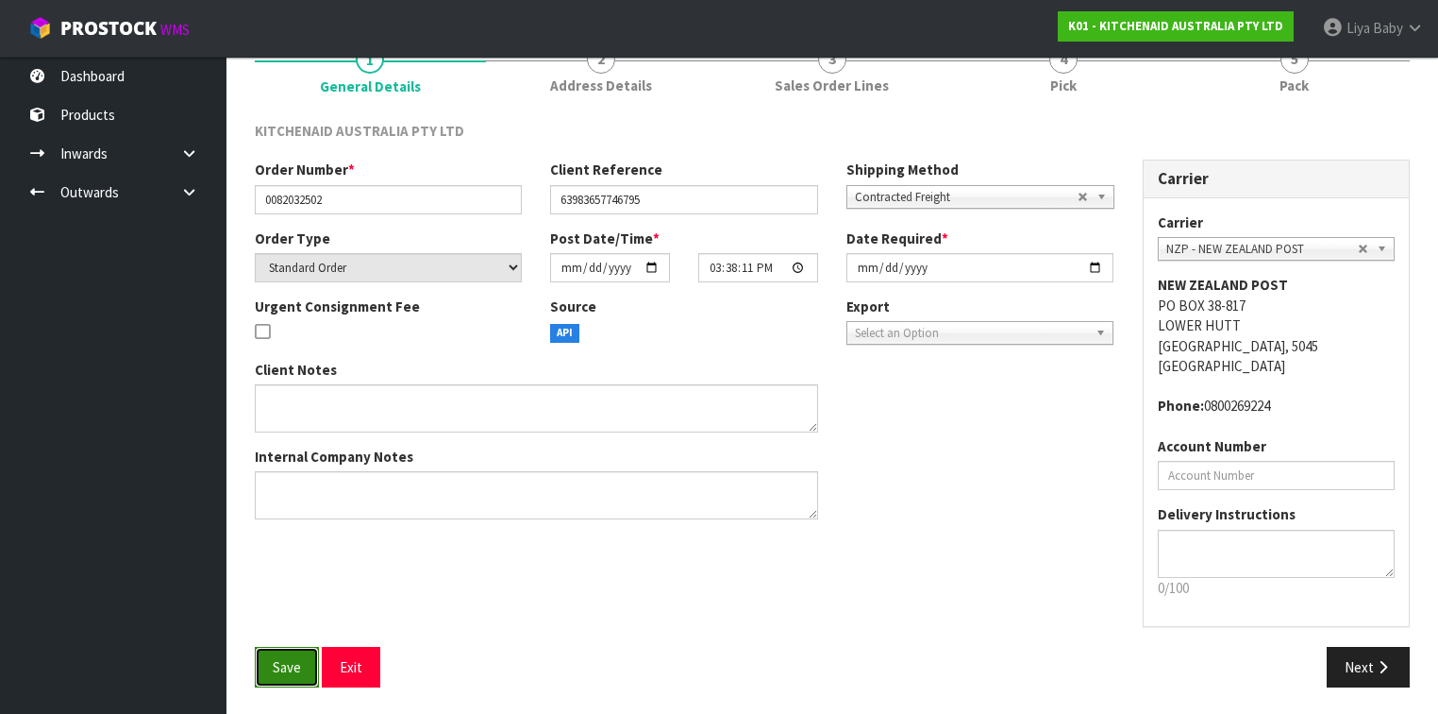
click at [292, 551] on span "Save" at bounding box center [287, 667] width 28 height 18
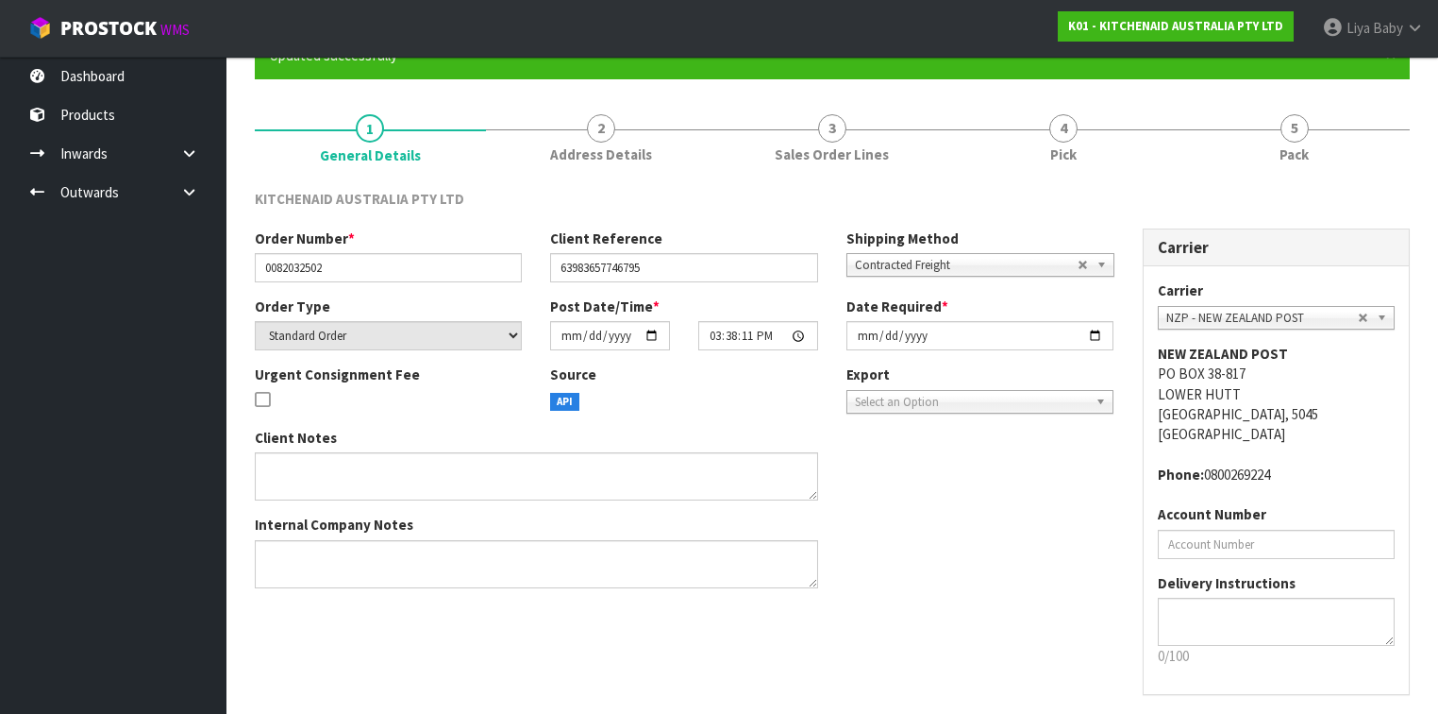
scroll to position [0, 0]
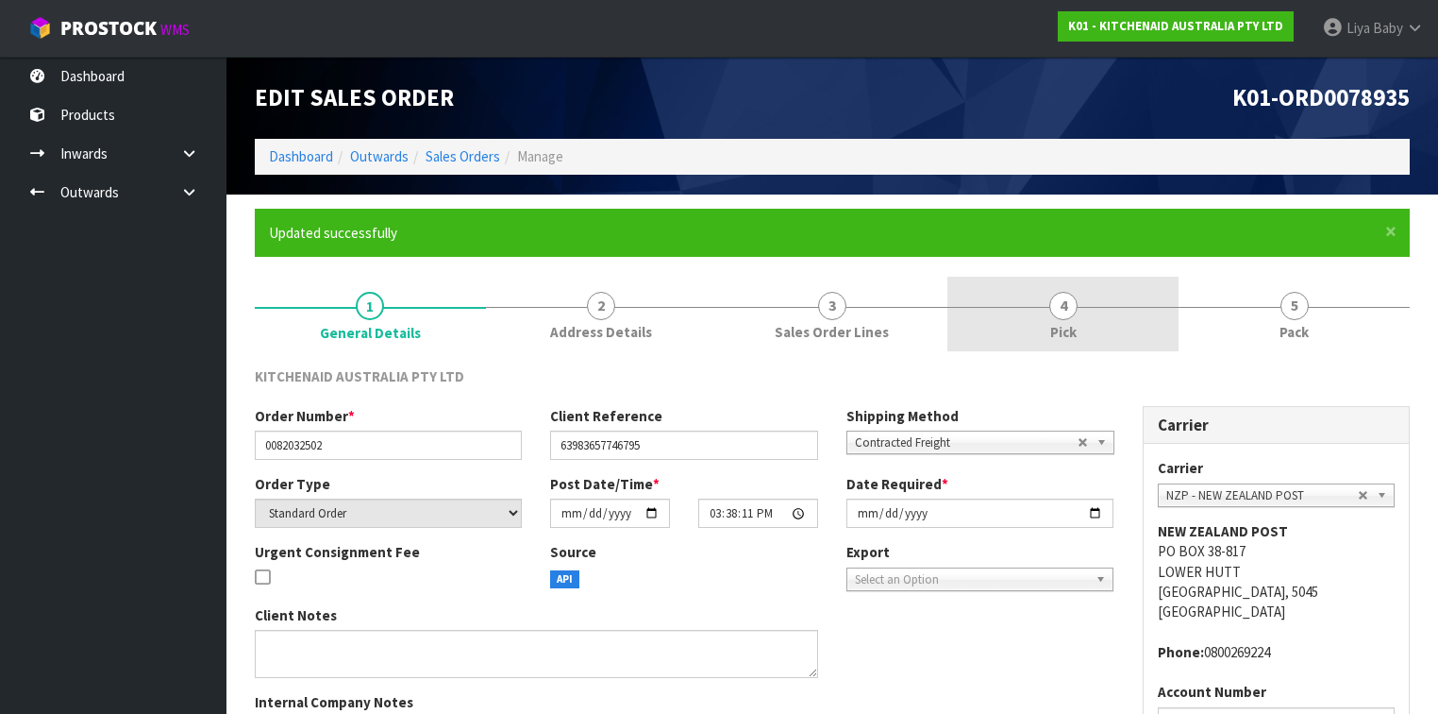
click at [1050, 333] on span "Pick" at bounding box center [1063, 332] width 26 height 20
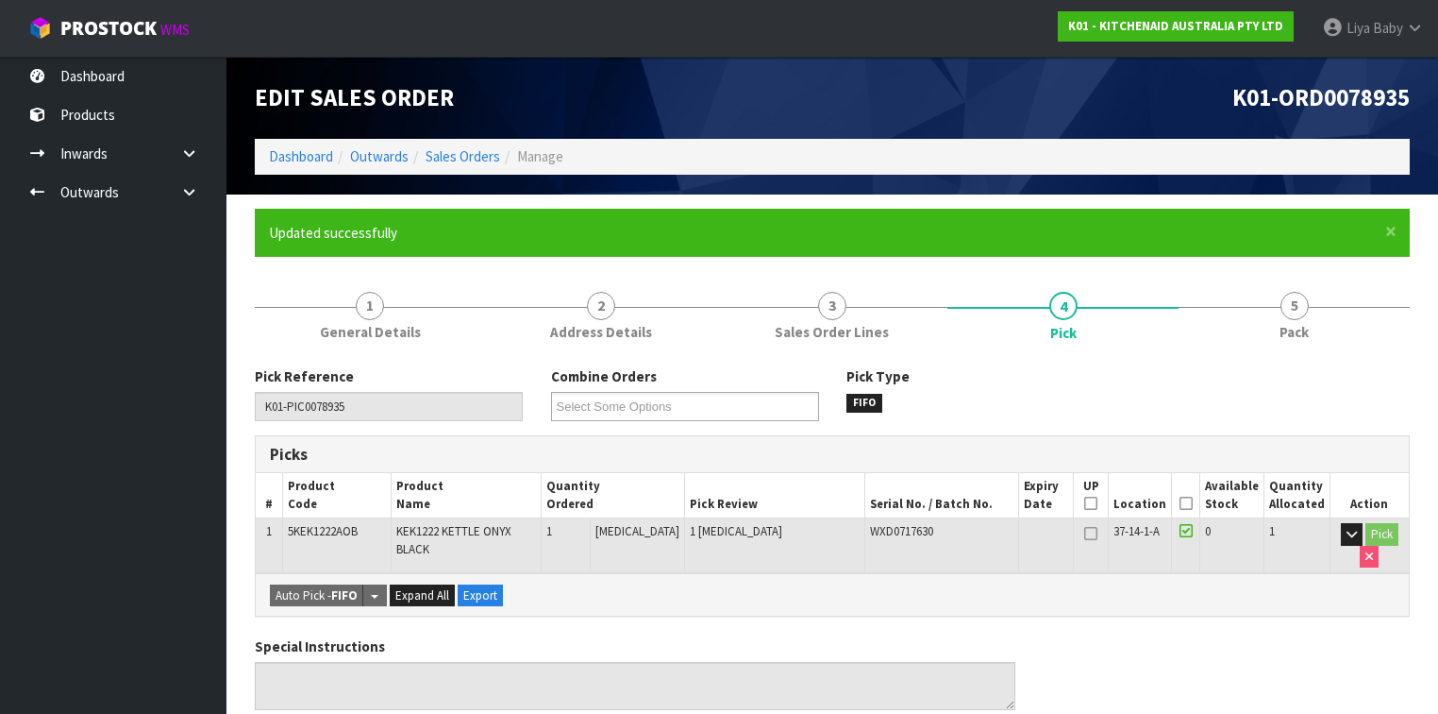
click at [1188, 503] on icon at bounding box center [1186, 503] width 13 height 1
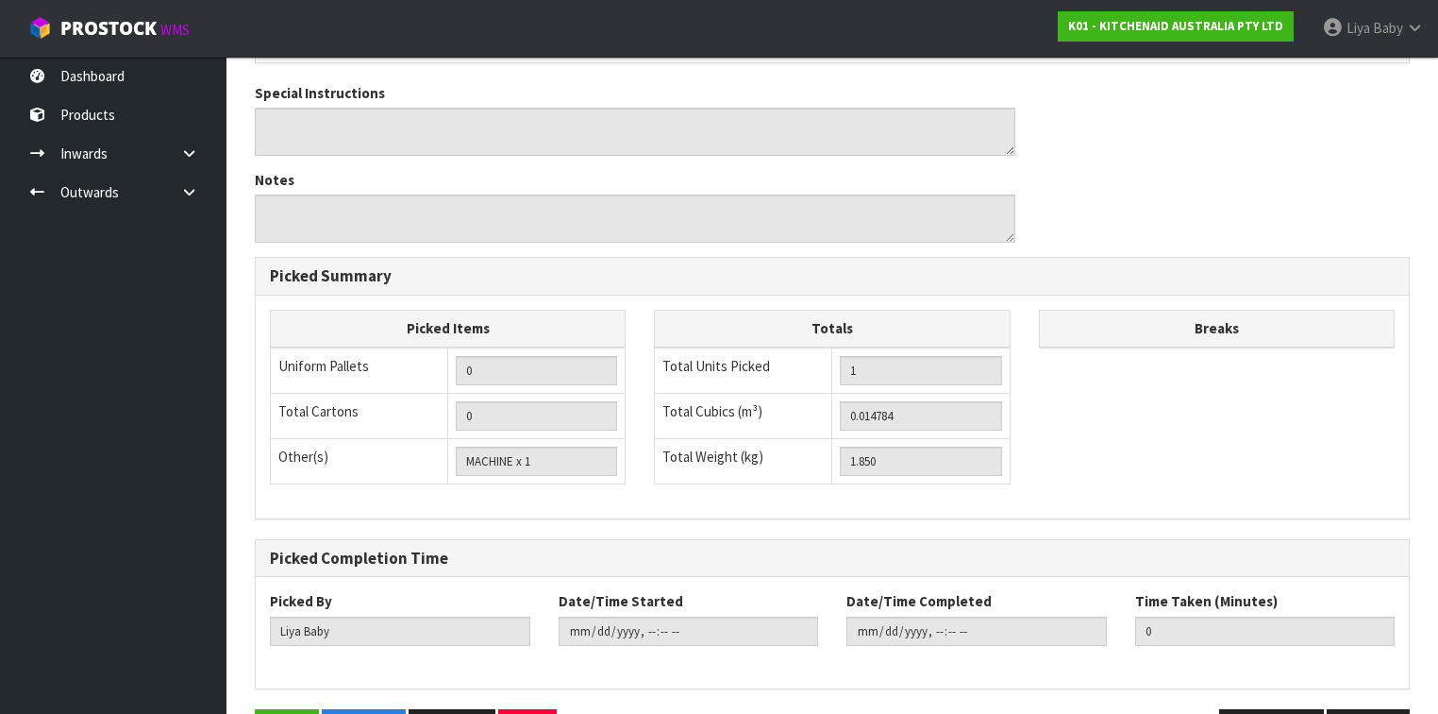
scroll to position [680, 0]
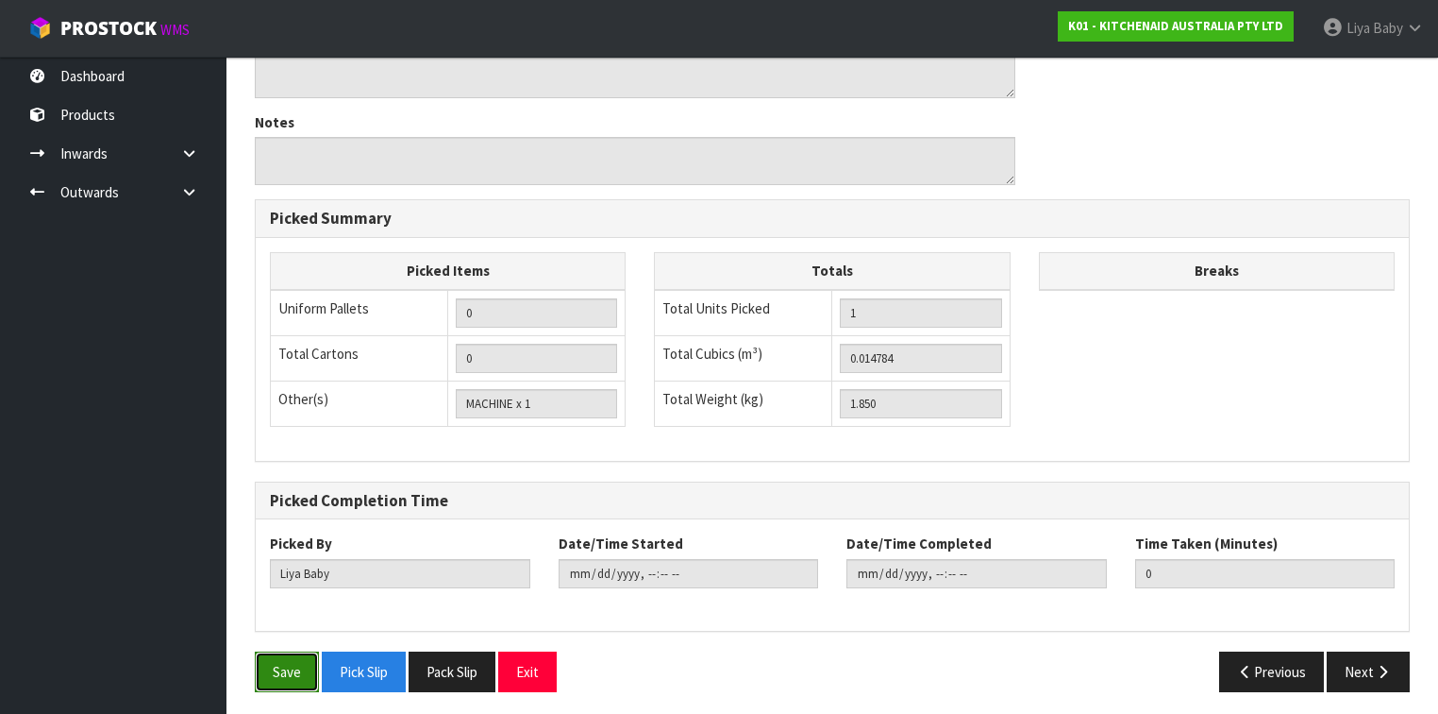
click at [281, 551] on button "Save" at bounding box center [287, 671] width 64 height 41
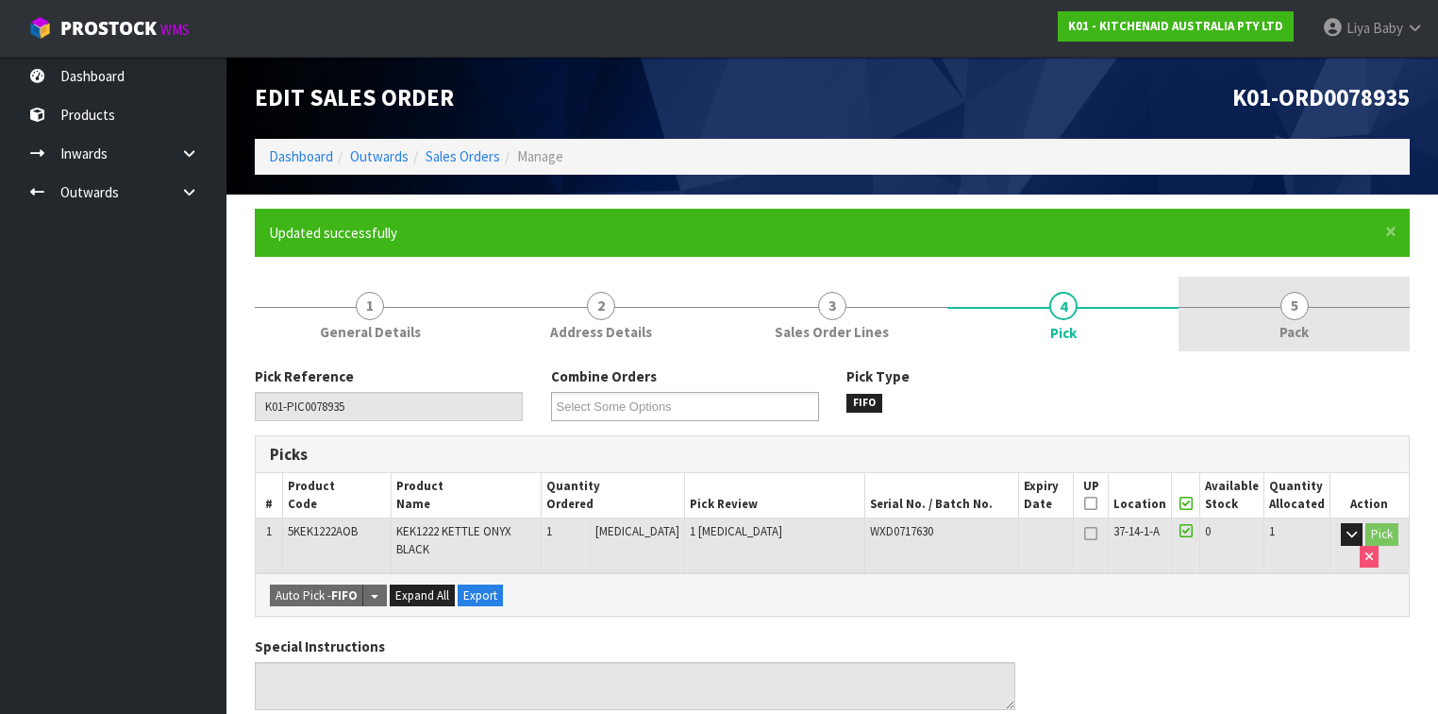
click at [1207, 334] on link "5 Pack" at bounding box center [1294, 314] width 231 height 75
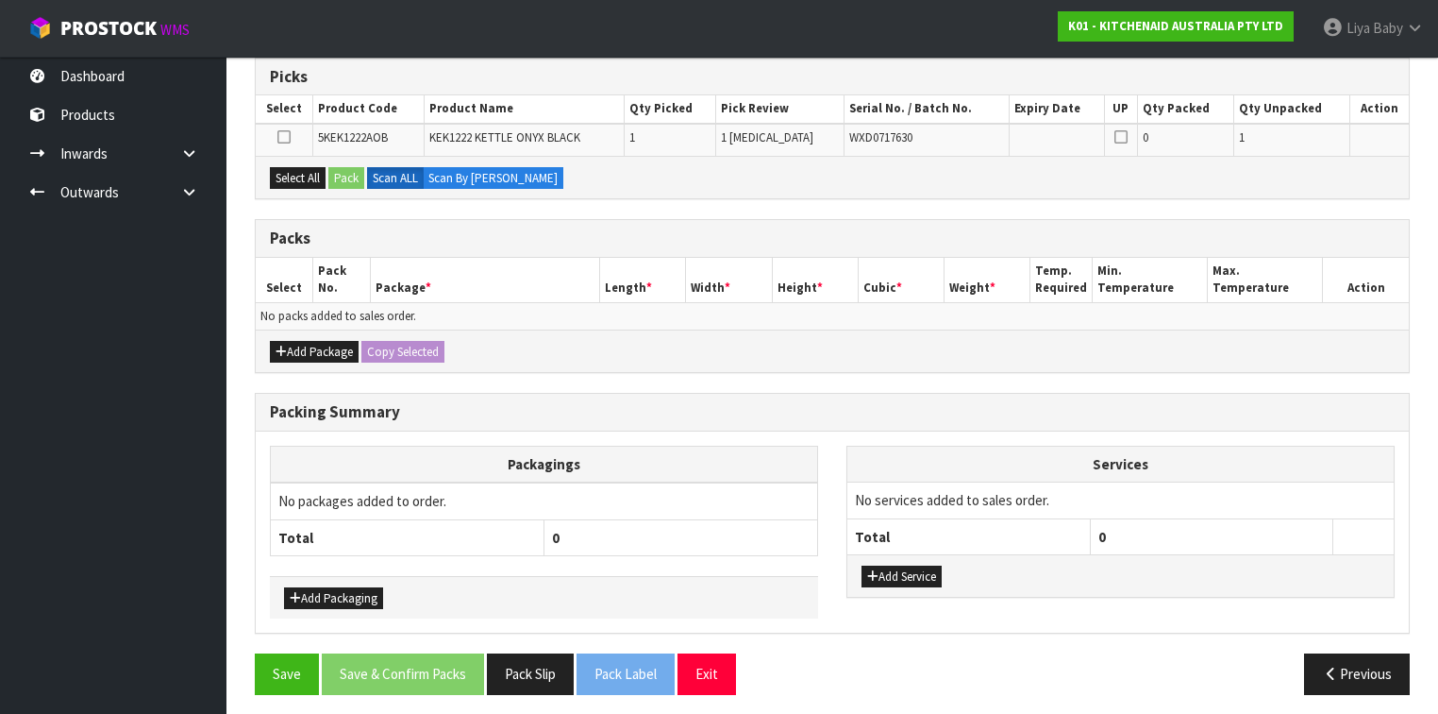
scroll to position [378, 0]
click at [319, 341] on button "Add Package" at bounding box center [314, 351] width 89 height 23
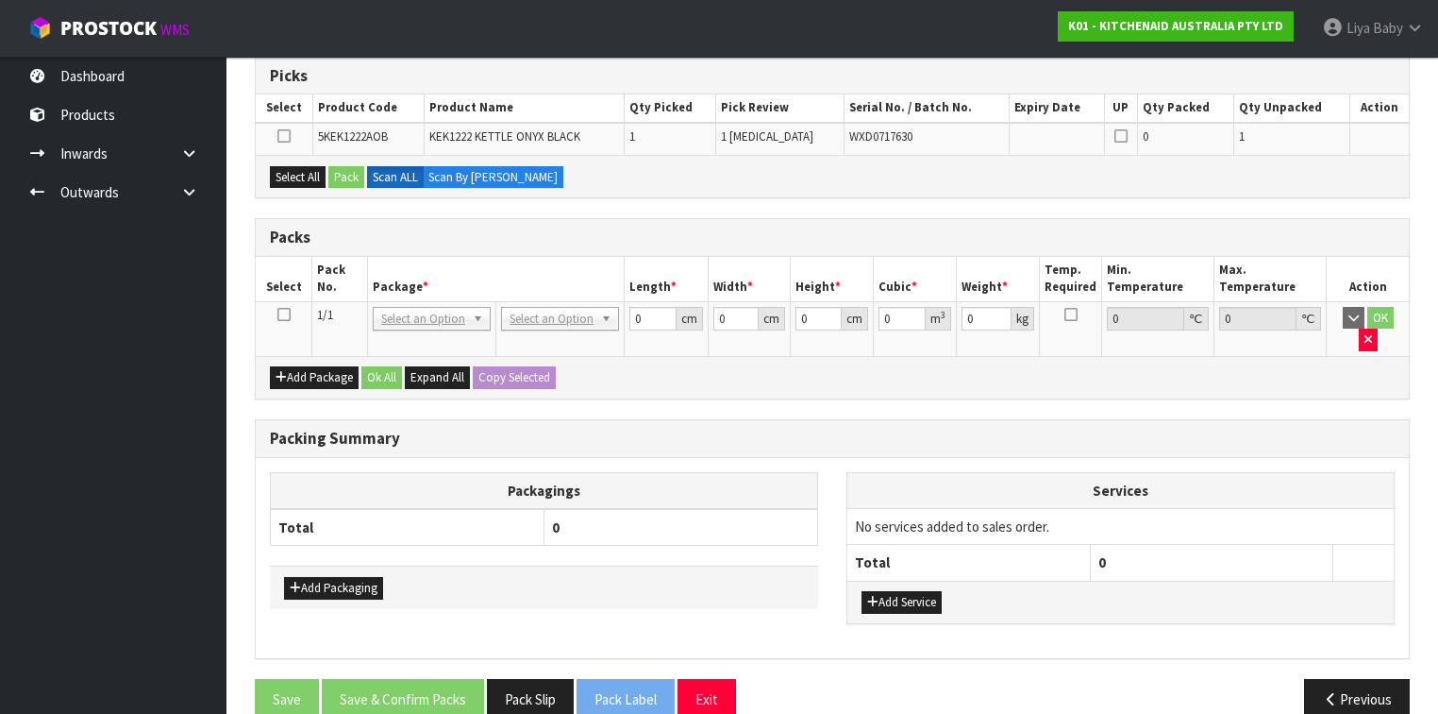
click at [287, 314] on icon at bounding box center [283, 314] width 13 height 1
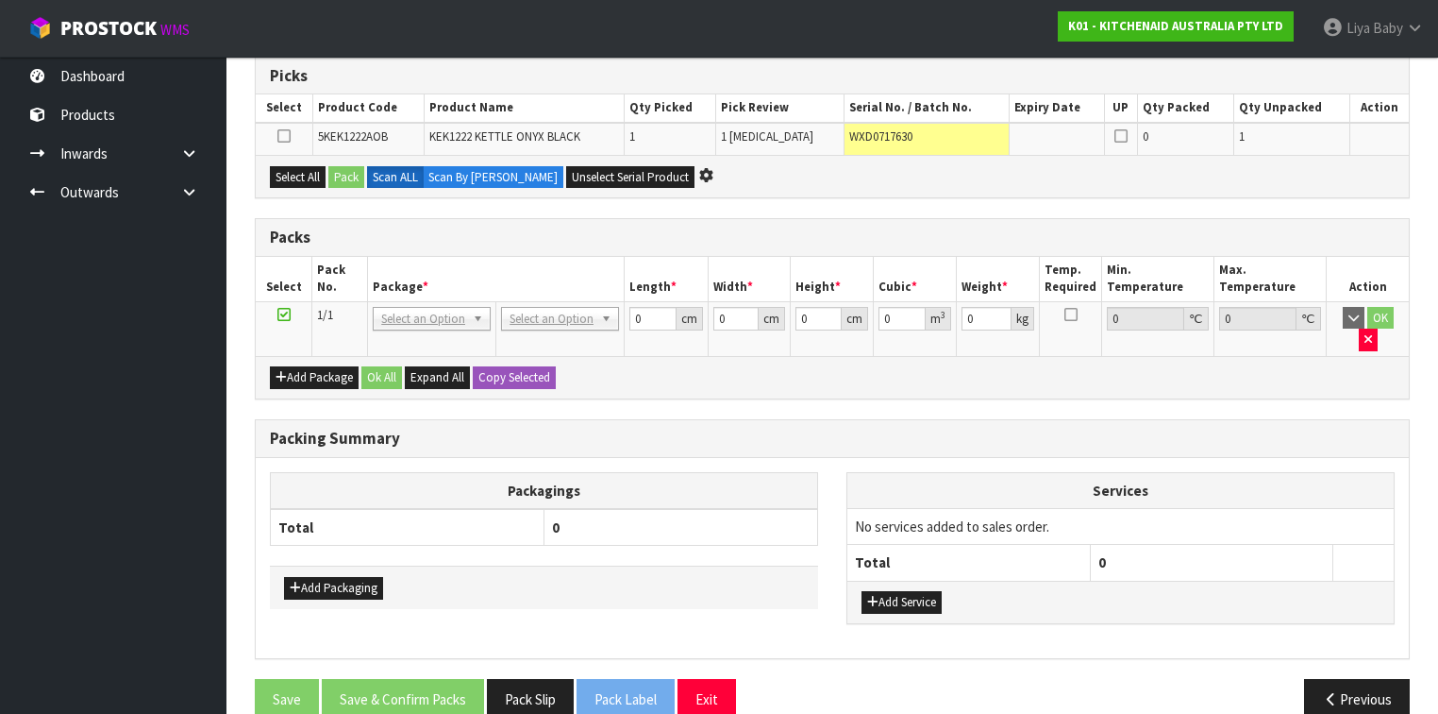
scroll to position [5, 0]
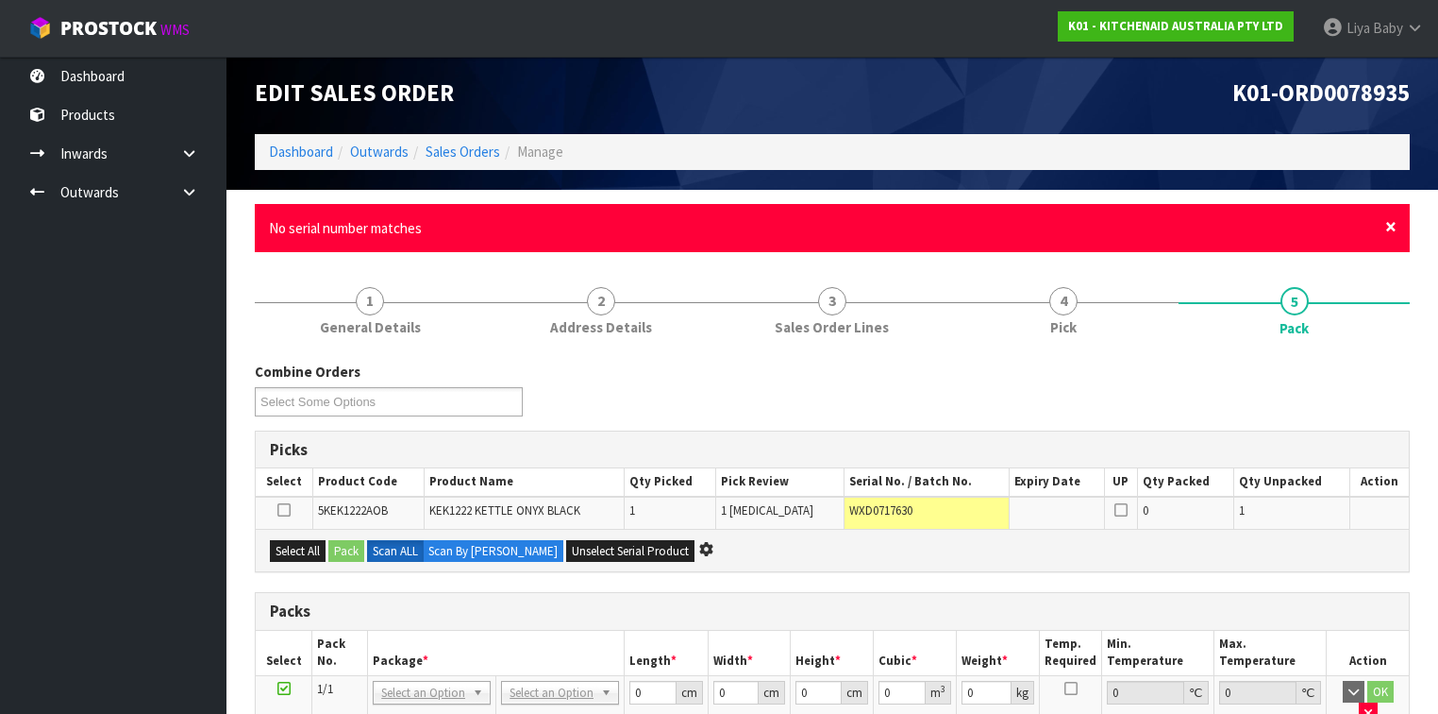
click at [1207, 228] on span "×" at bounding box center [1390, 226] width 11 height 26
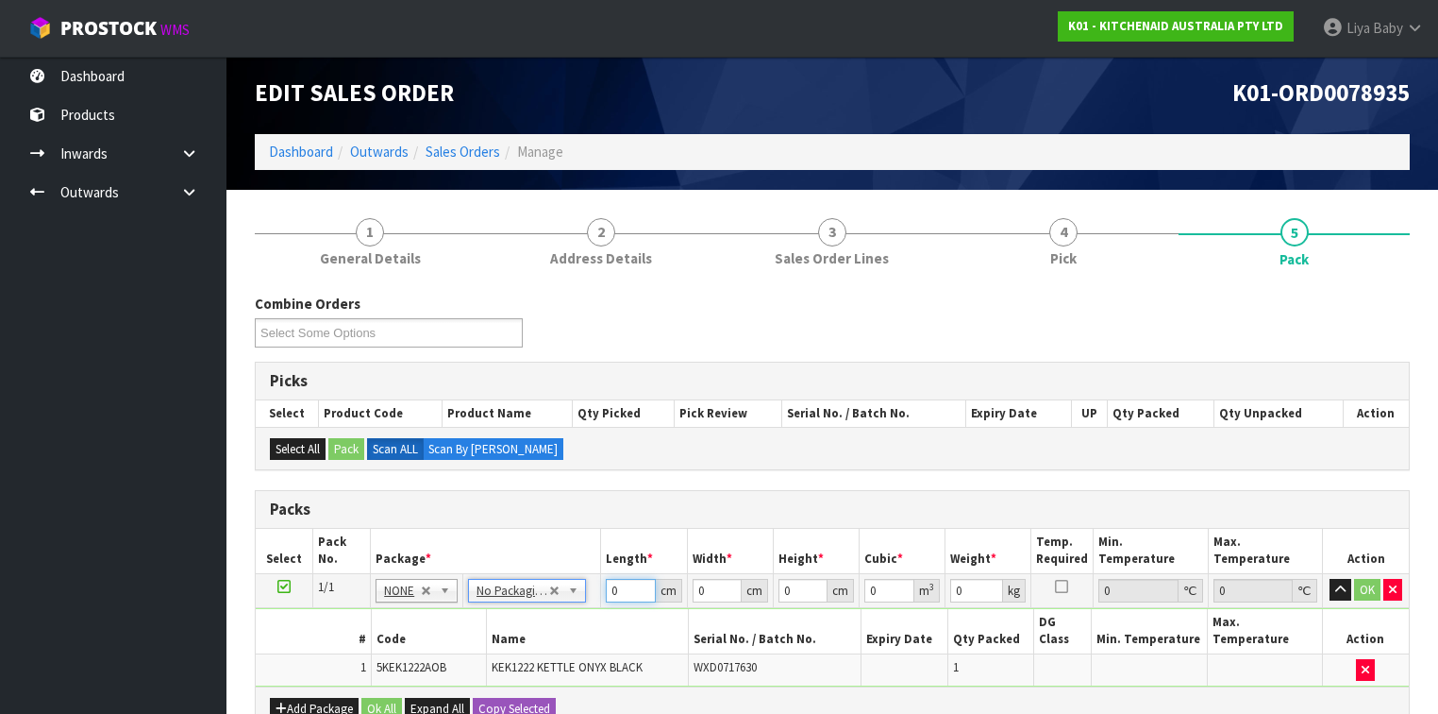
click at [627, 551] on input "0" at bounding box center [630, 591] width 49 height 24
click at [707, 551] on input "0" at bounding box center [717, 591] width 49 height 24
click at [802, 551] on input "0" at bounding box center [803, 591] width 49 height 24
click at [968, 551] on input "0" at bounding box center [976, 591] width 53 height 24
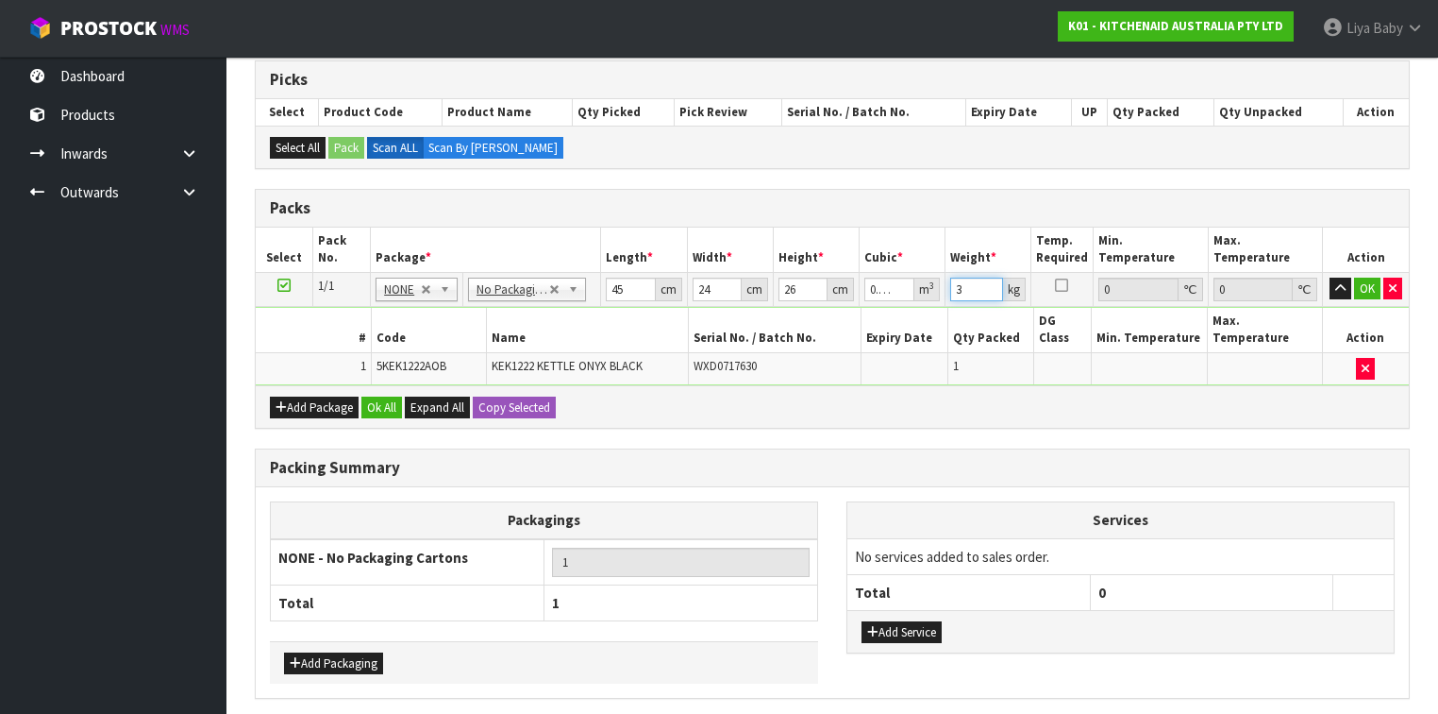
scroll to position [307, 0]
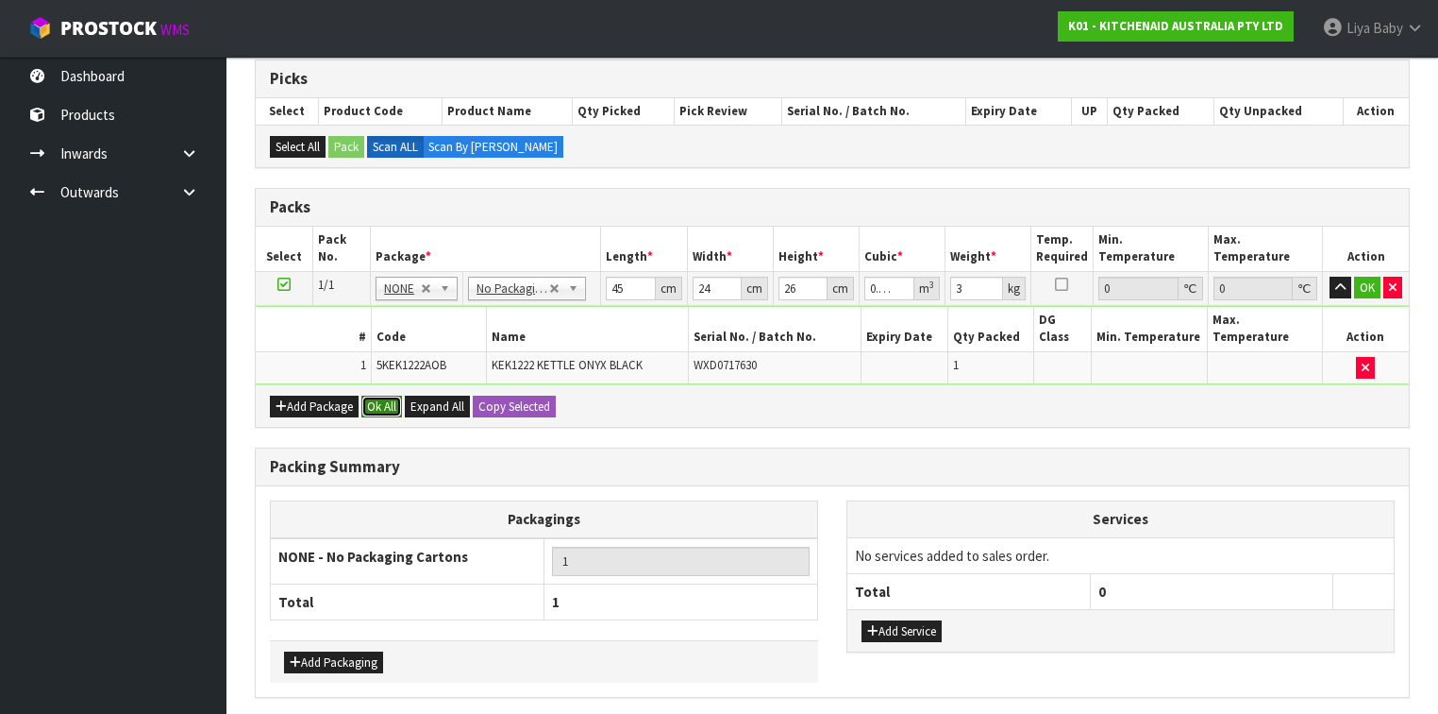
click at [381, 395] on button "Ok All" at bounding box center [381, 406] width 41 height 23
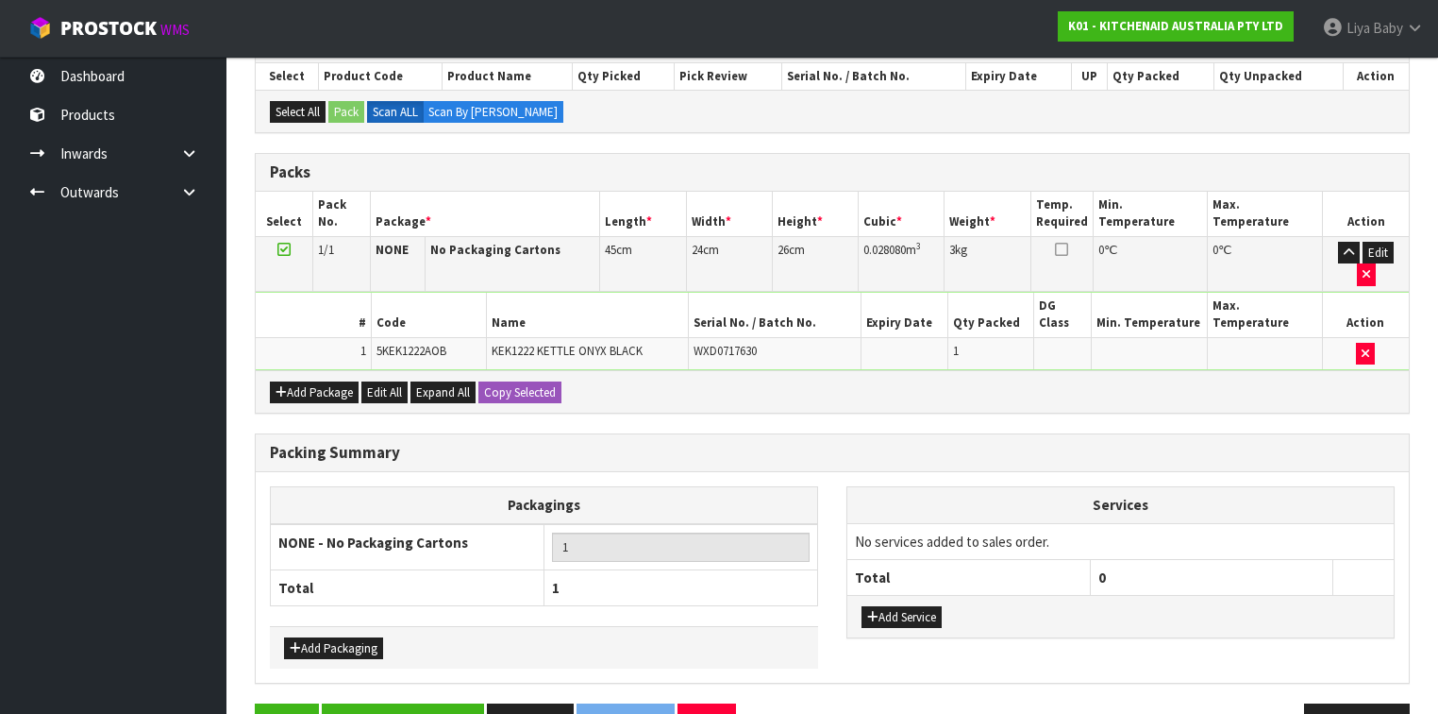
scroll to position [352, 0]
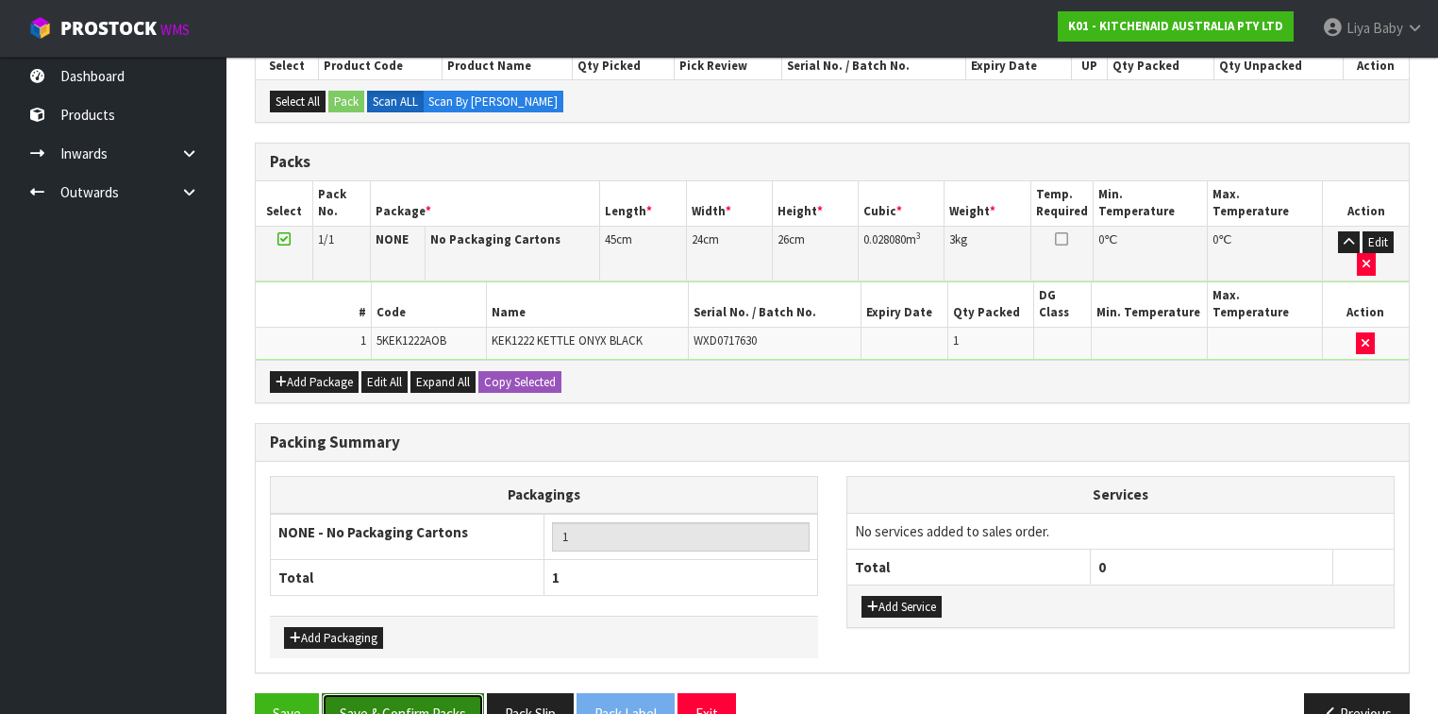
click at [370, 551] on button "Save & Confirm Packs" at bounding box center [403, 713] width 162 height 41
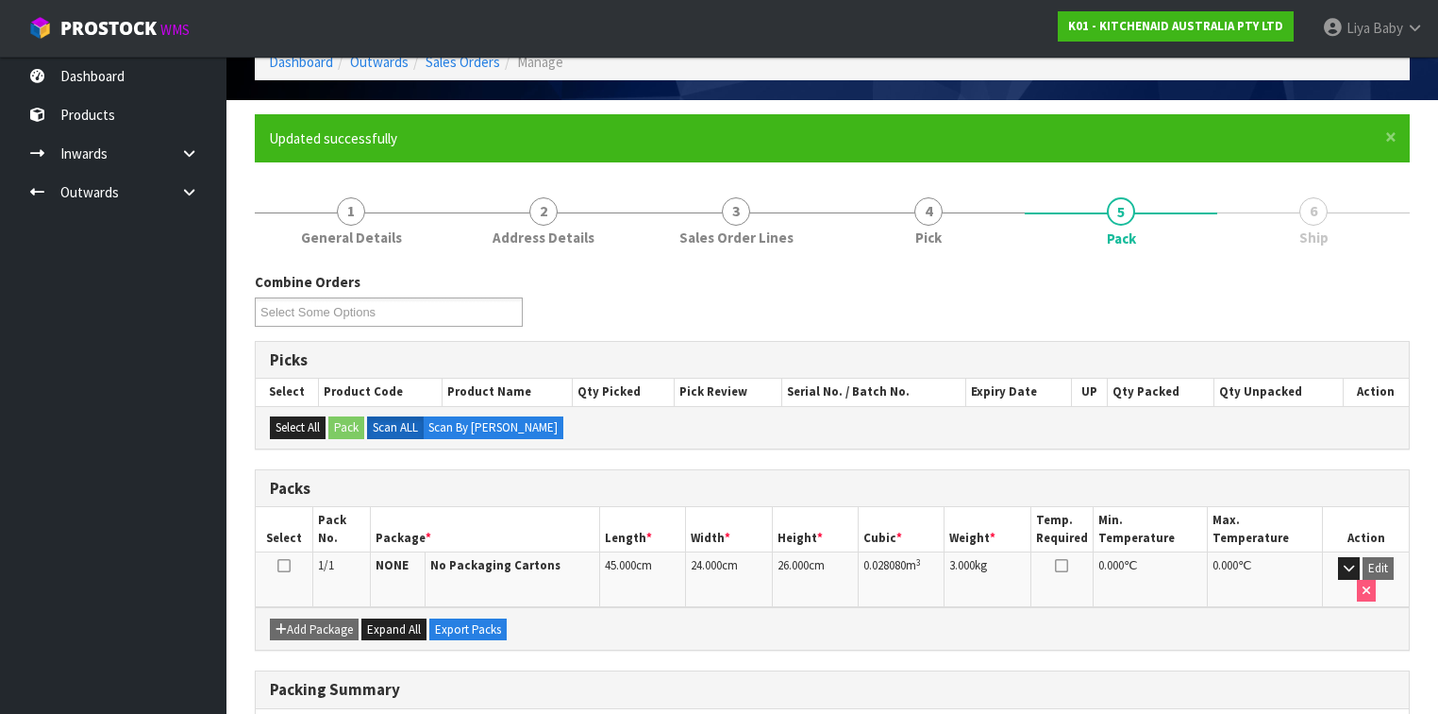
scroll to position [302, 0]
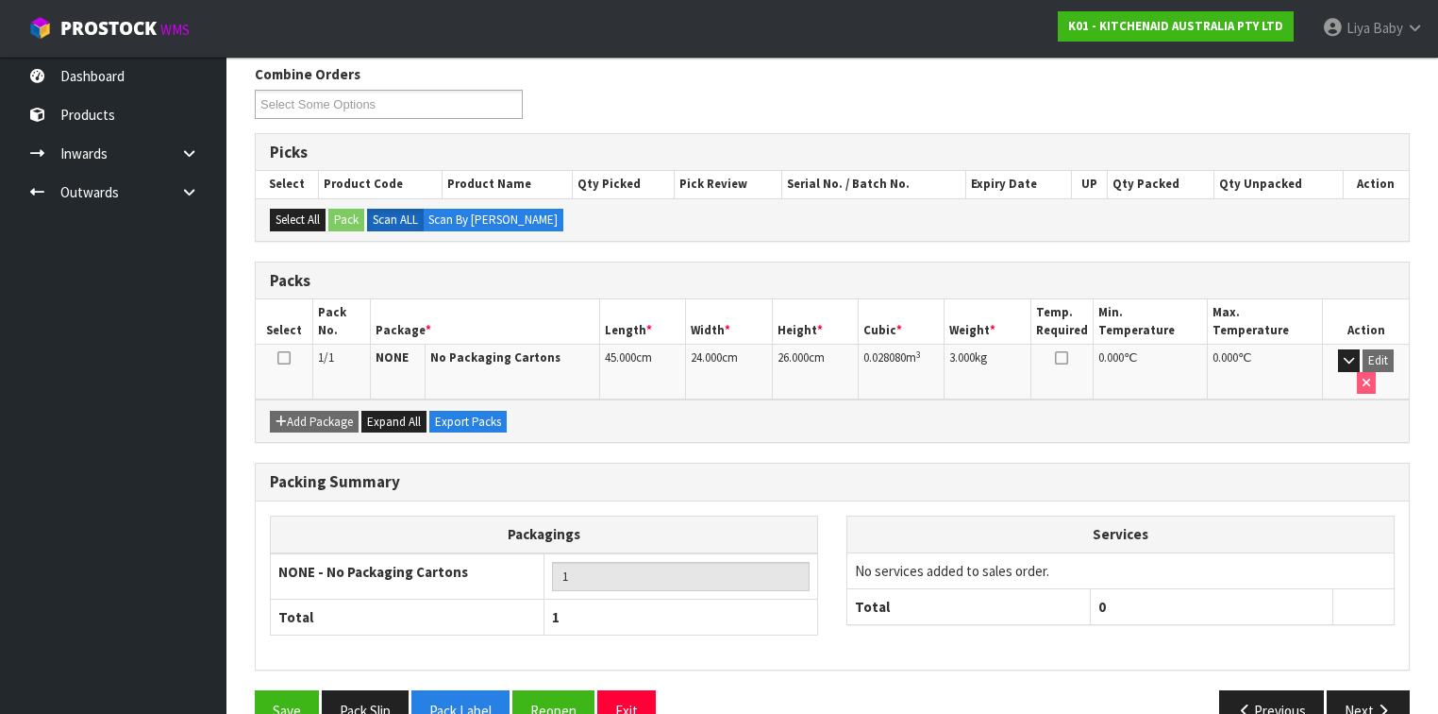
click at [287, 358] on icon at bounding box center [283, 358] width 13 height 1
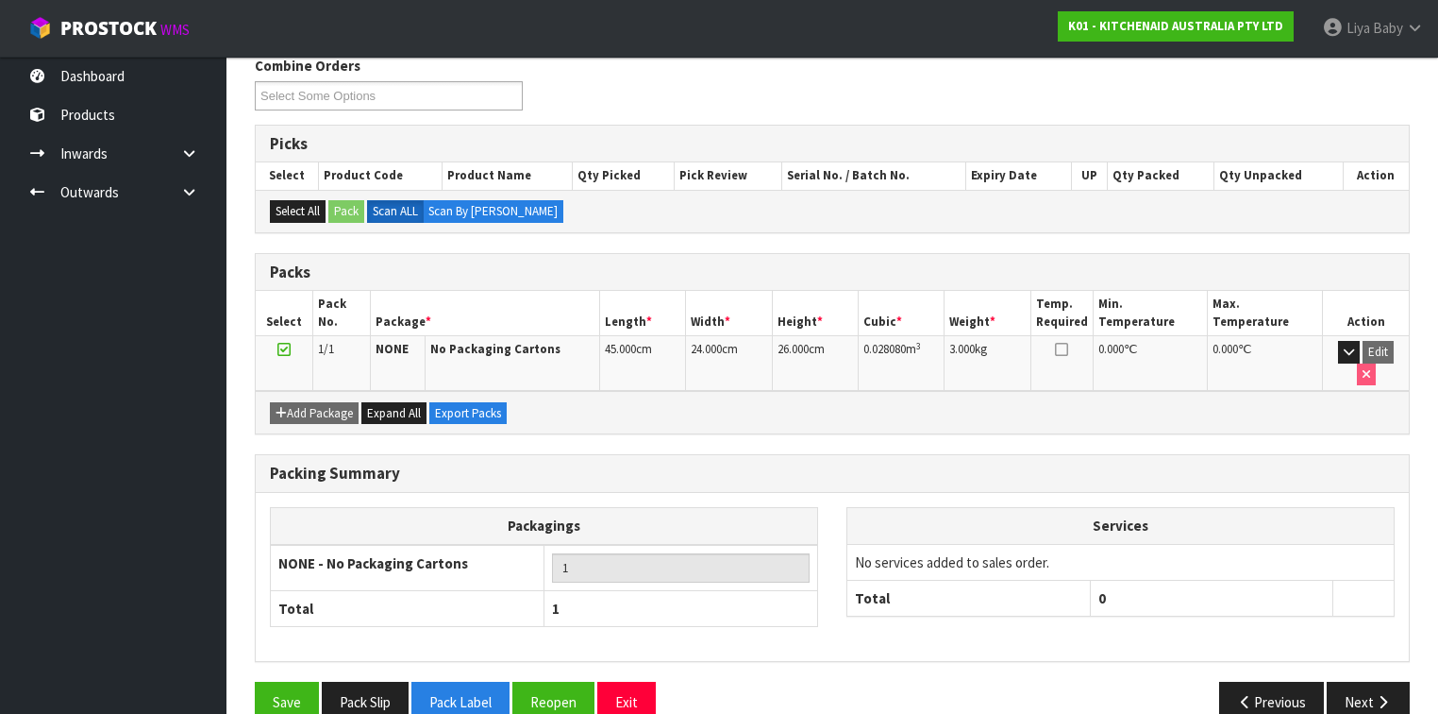
scroll to position [319, 0]
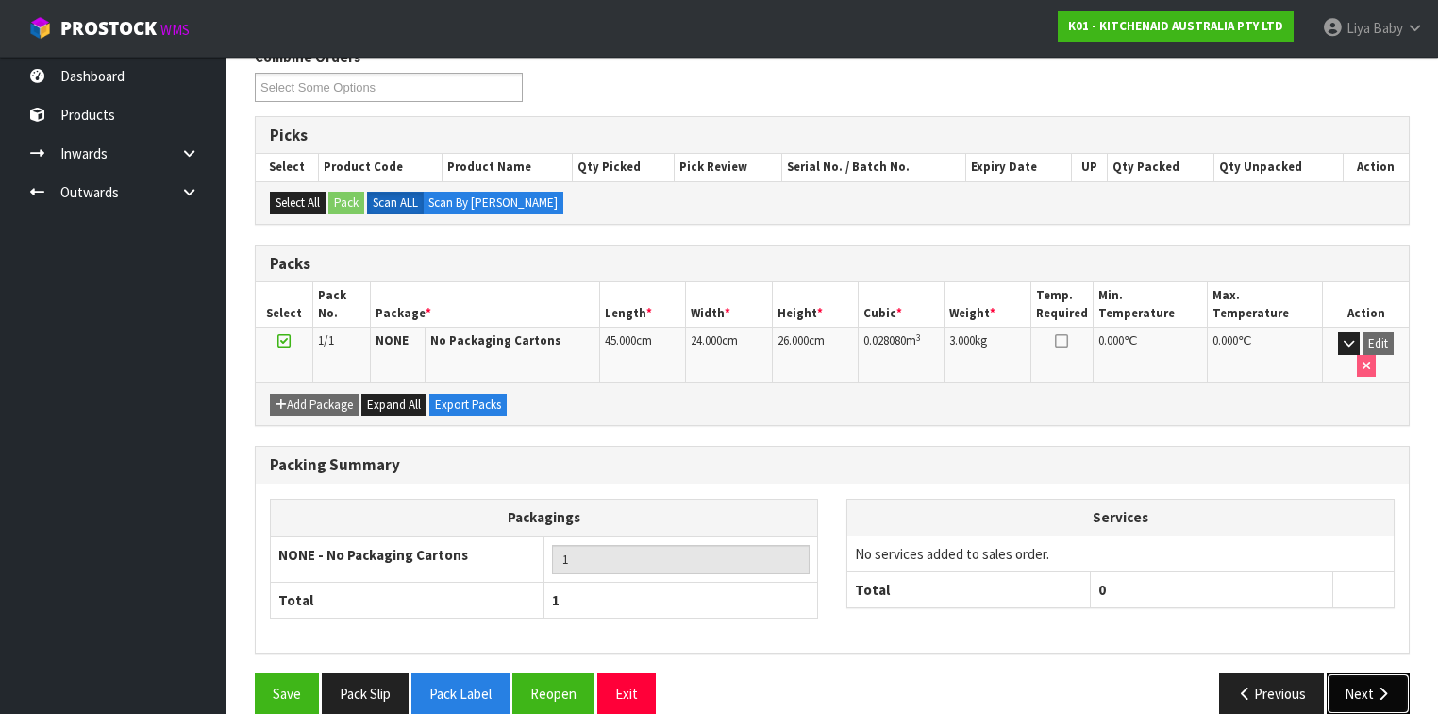
click at [1207, 551] on icon "button" at bounding box center [1383, 693] width 18 height 14
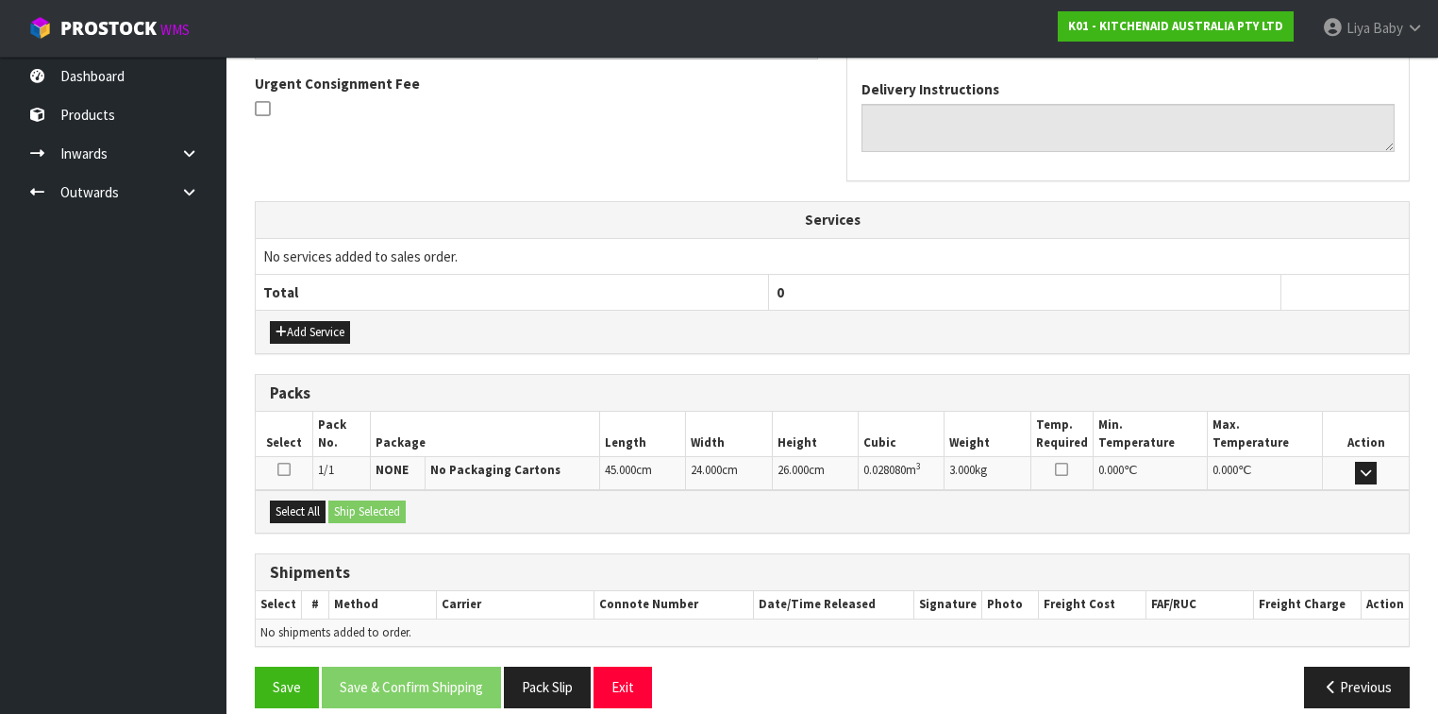
scroll to position [565, 0]
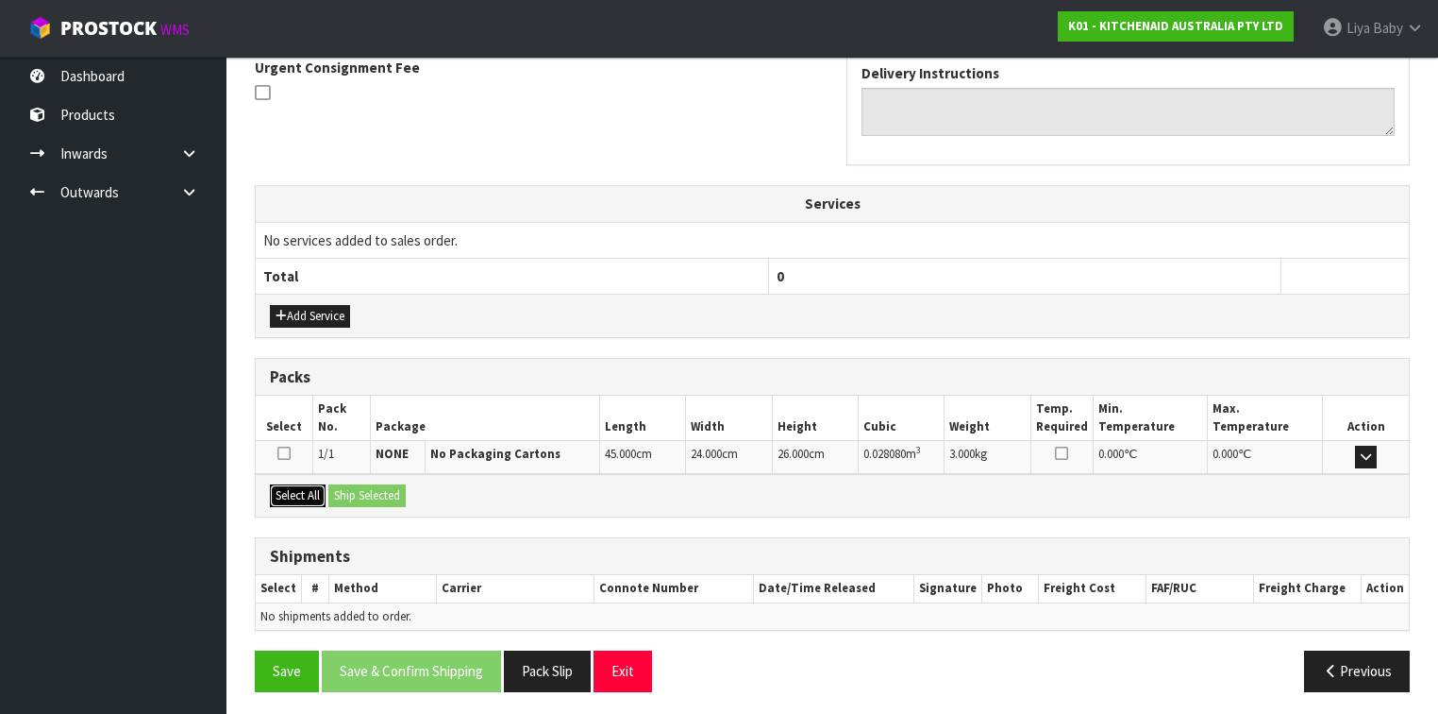
drag, startPoint x: 294, startPoint y: 481, endPoint x: 312, endPoint y: 487, distance: 18.8
click at [294, 484] on button "Select All" at bounding box center [298, 495] width 56 height 23
click at [356, 487] on button "Ship Selected" at bounding box center [366, 495] width 77 height 23
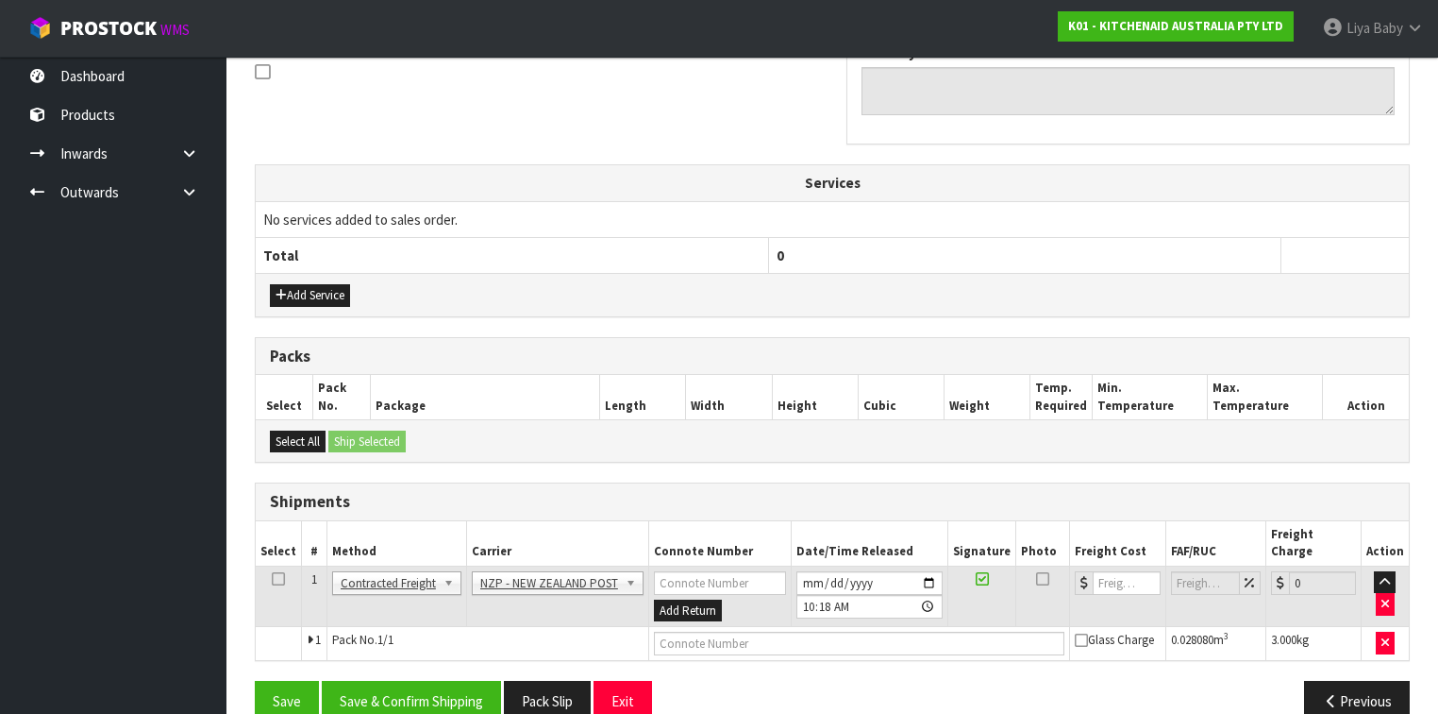
scroll to position [598, 0]
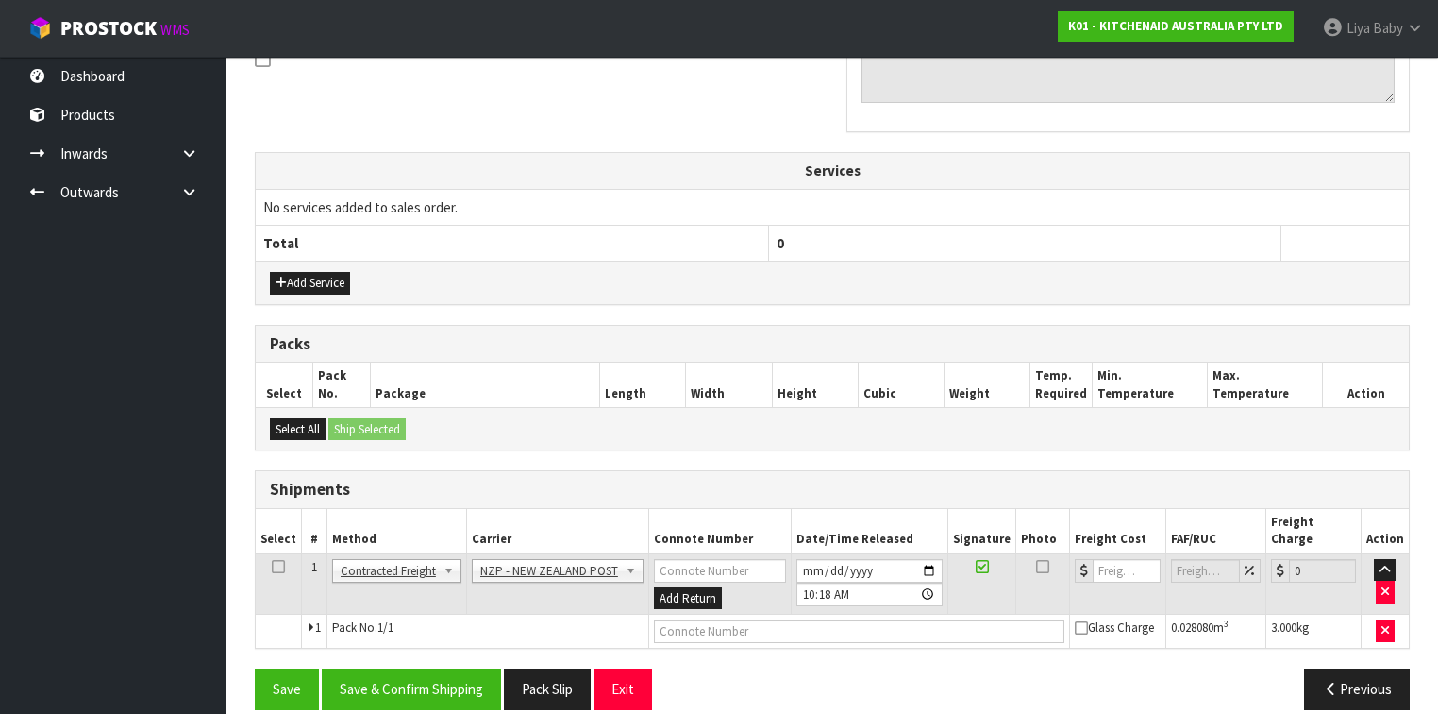
drag, startPoint x: 267, startPoint y: 540, endPoint x: 279, endPoint y: 543, distance: 12.6
click at [278, 551] on td at bounding box center [279, 583] width 46 height 61
drag, startPoint x: 279, startPoint y: 544, endPoint x: 292, endPoint y: 553, distance: 15.5
click at [281, 551] on icon at bounding box center [278, 566] width 13 height 1
click at [367, 551] on button "Save & Confirm Shipping" at bounding box center [411, 688] width 179 height 41
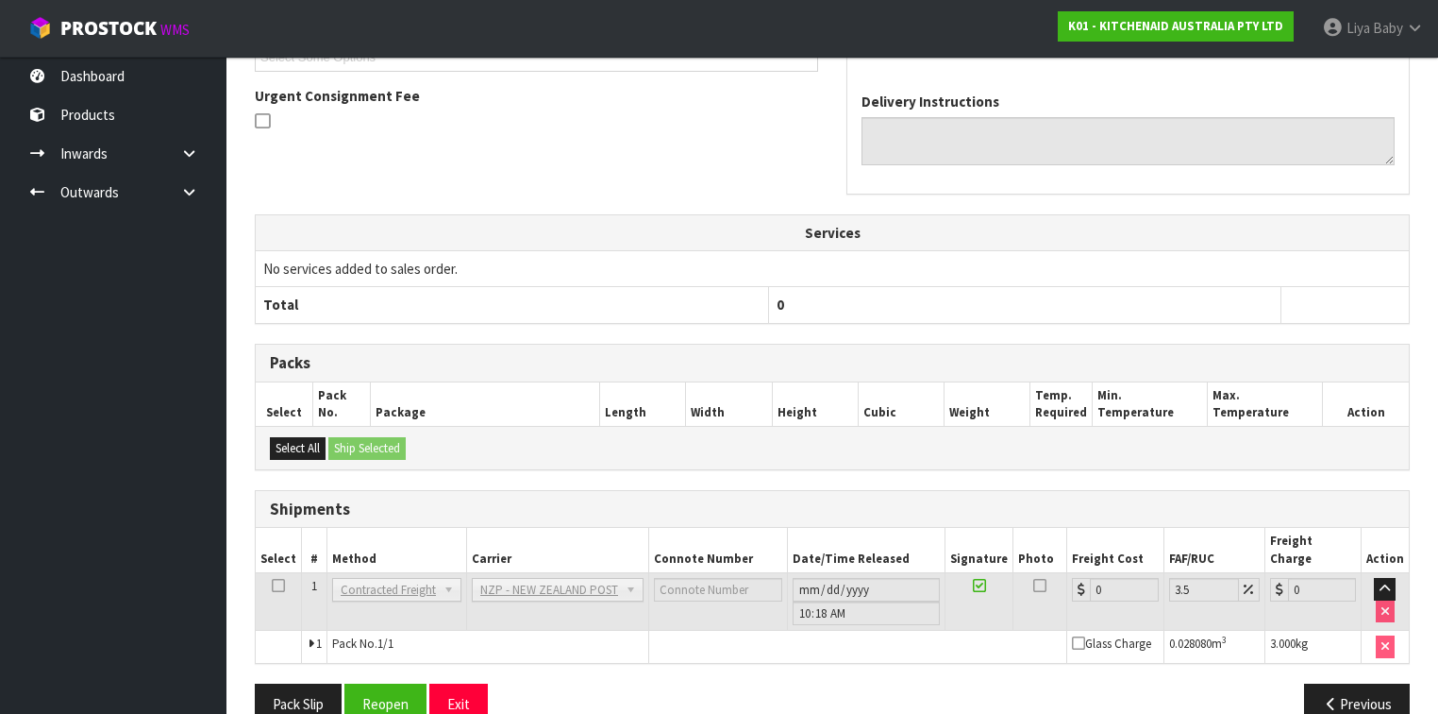
scroll to position [573, 0]
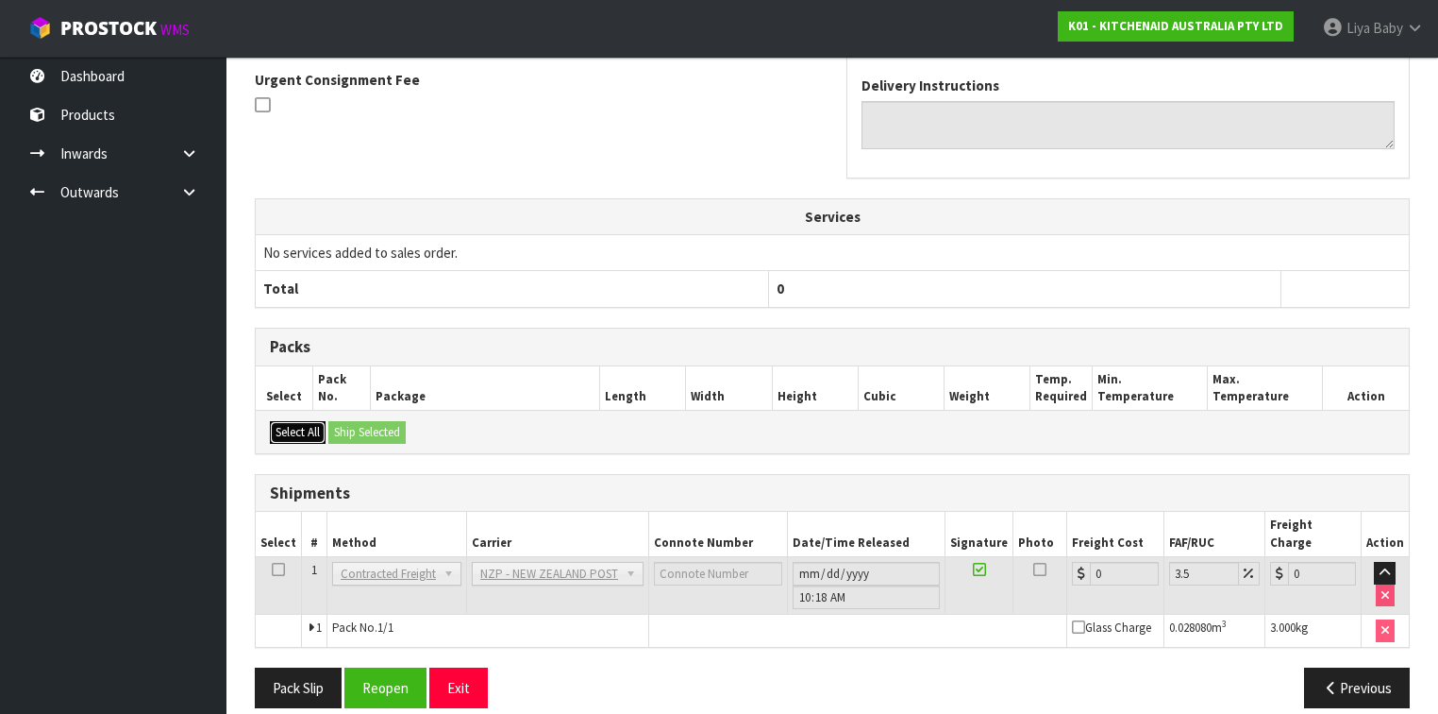
click at [296, 429] on button "Select All" at bounding box center [298, 432] width 56 height 23
click at [374, 551] on button "Reopen" at bounding box center [385, 687] width 82 height 41
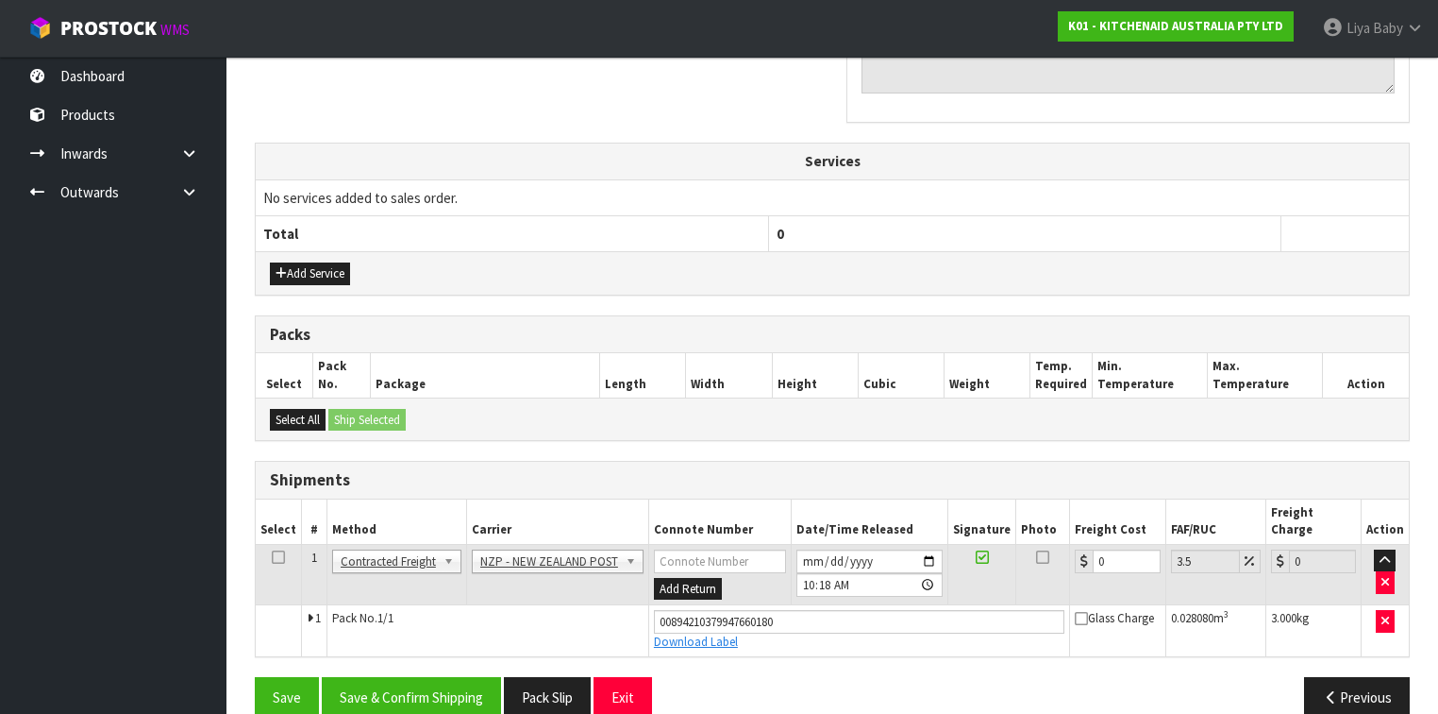
scroll to position [615, 0]
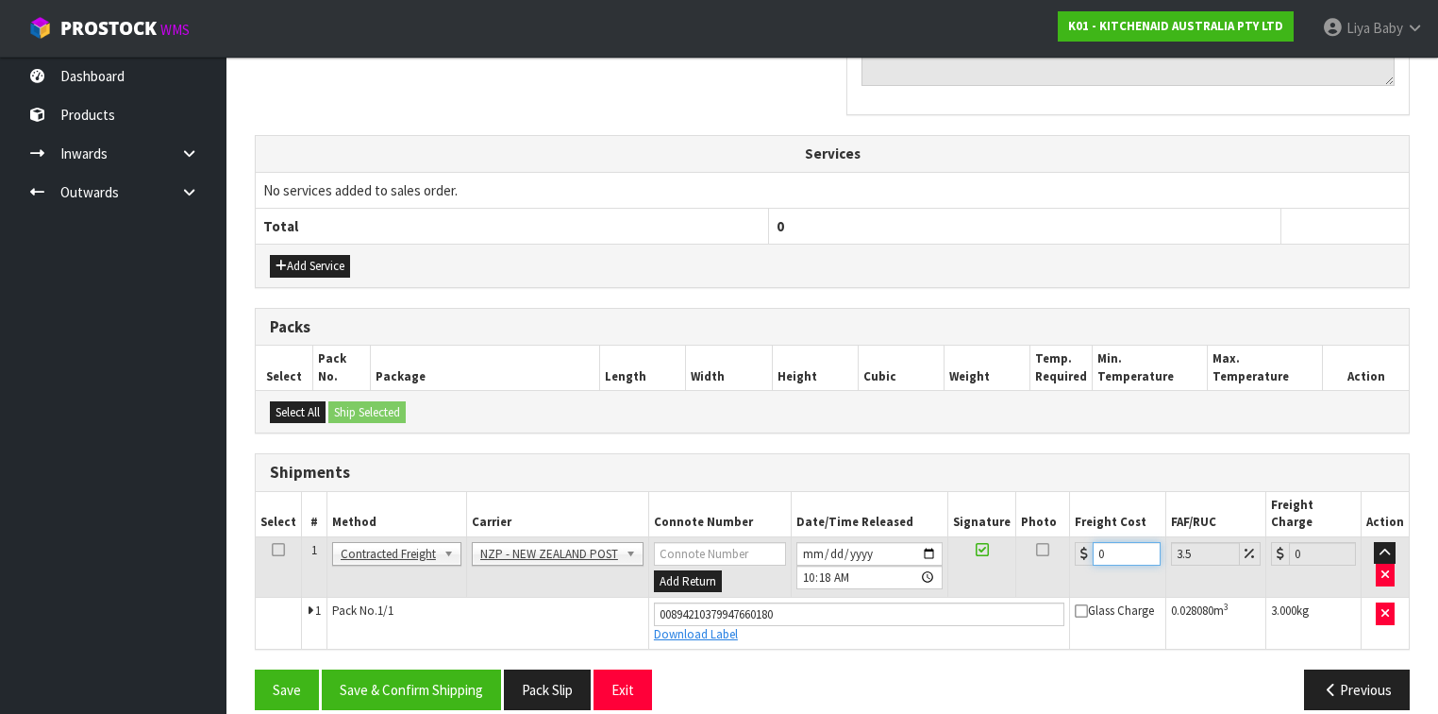
click at [1114, 542] on input "0" at bounding box center [1126, 554] width 67 height 24
click at [276, 536] on td at bounding box center [279, 566] width 46 height 61
click at [277, 549] on icon at bounding box center [278, 549] width 13 height 1
click at [353, 551] on button "Save & Confirm Shipping" at bounding box center [411, 689] width 179 height 41
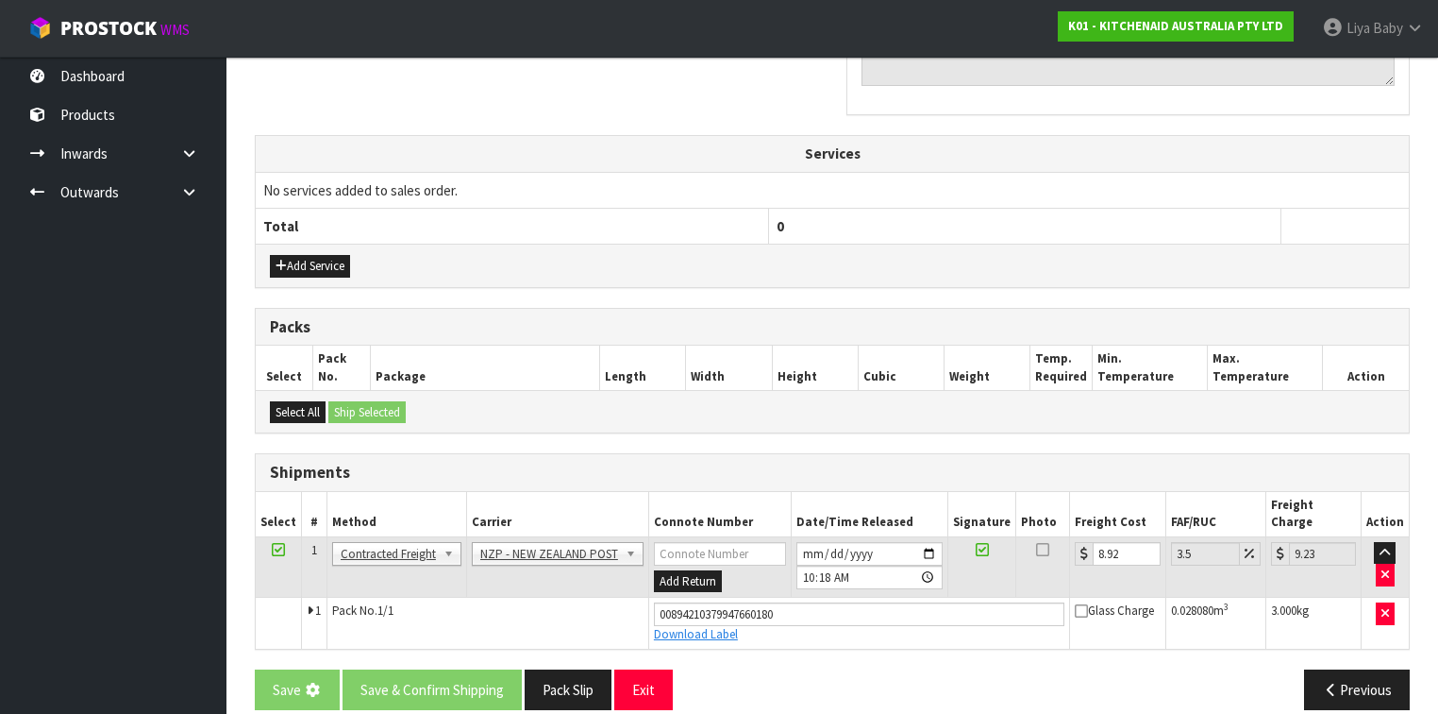
scroll to position [0, 0]
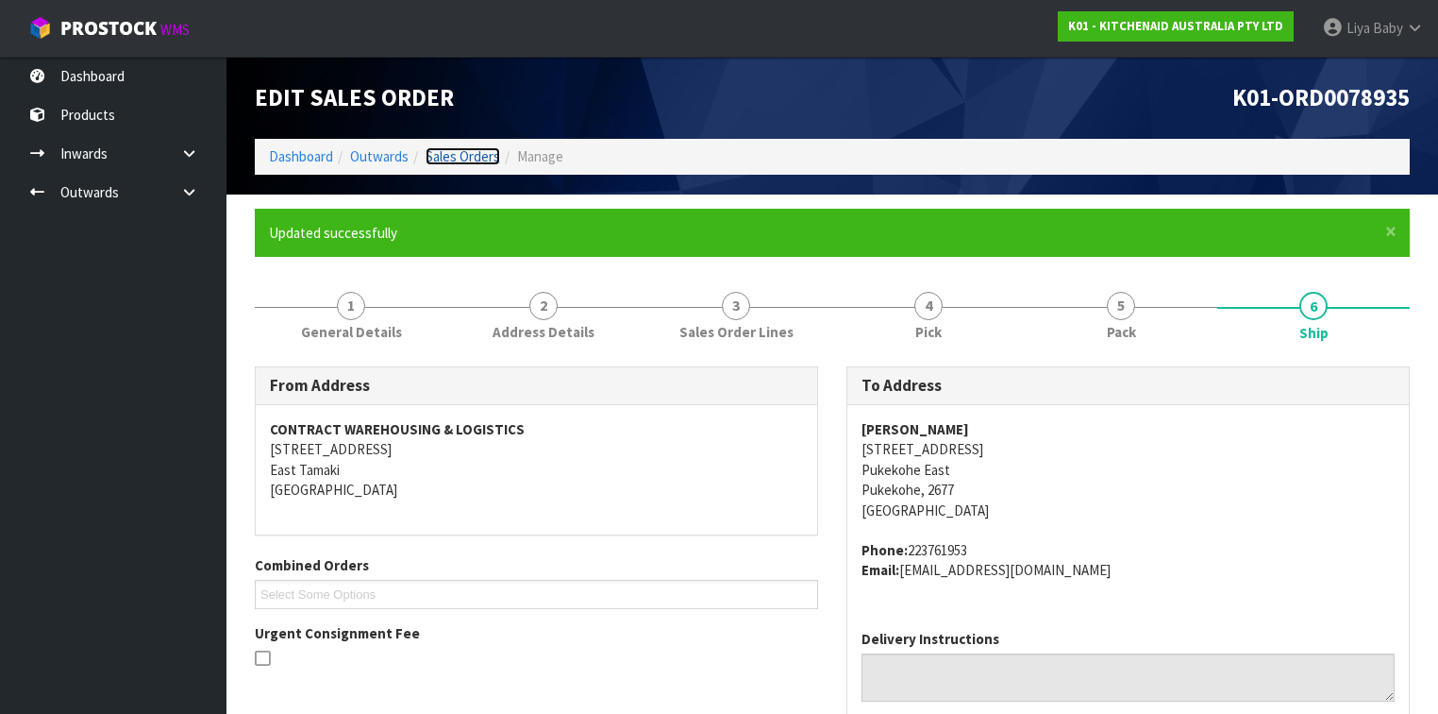
click at [472, 152] on link "Sales Orders" at bounding box center [463, 156] width 75 height 18
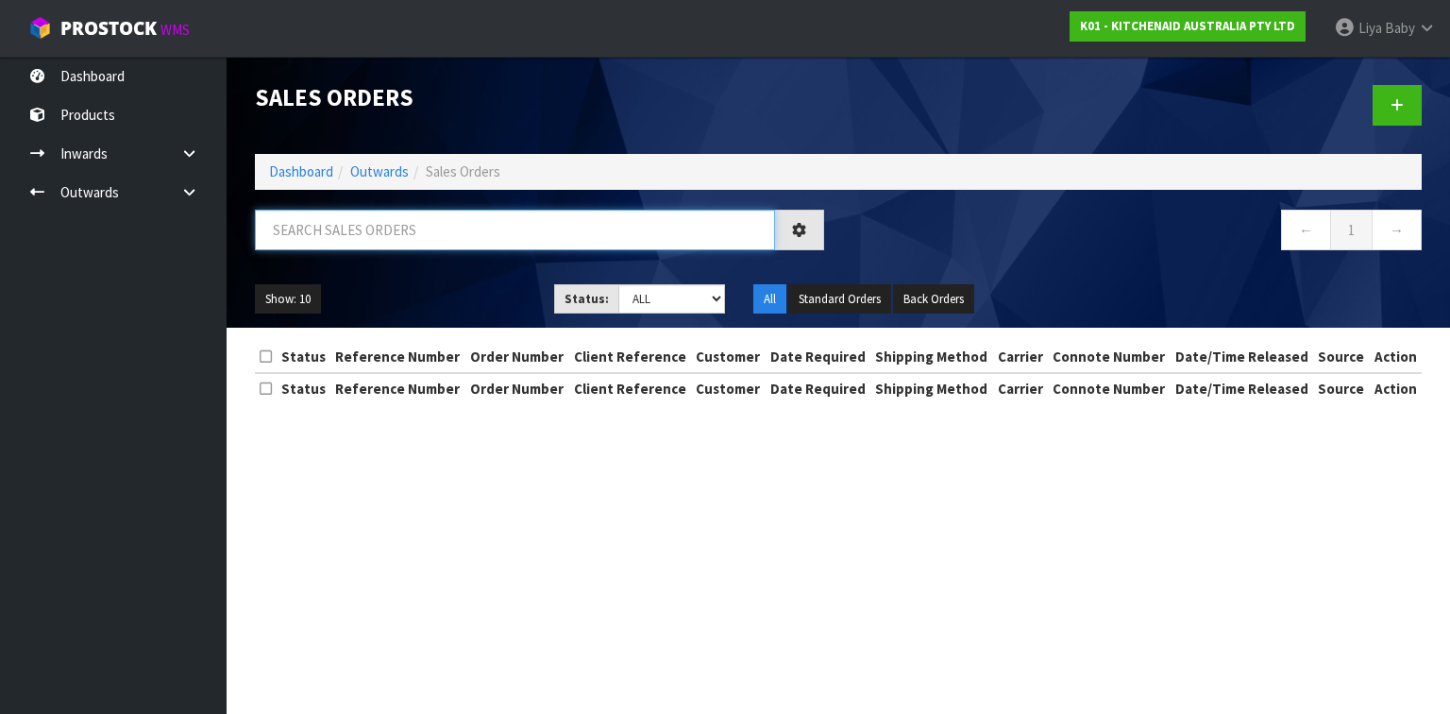
click at [378, 237] on input "text" at bounding box center [515, 230] width 520 height 41
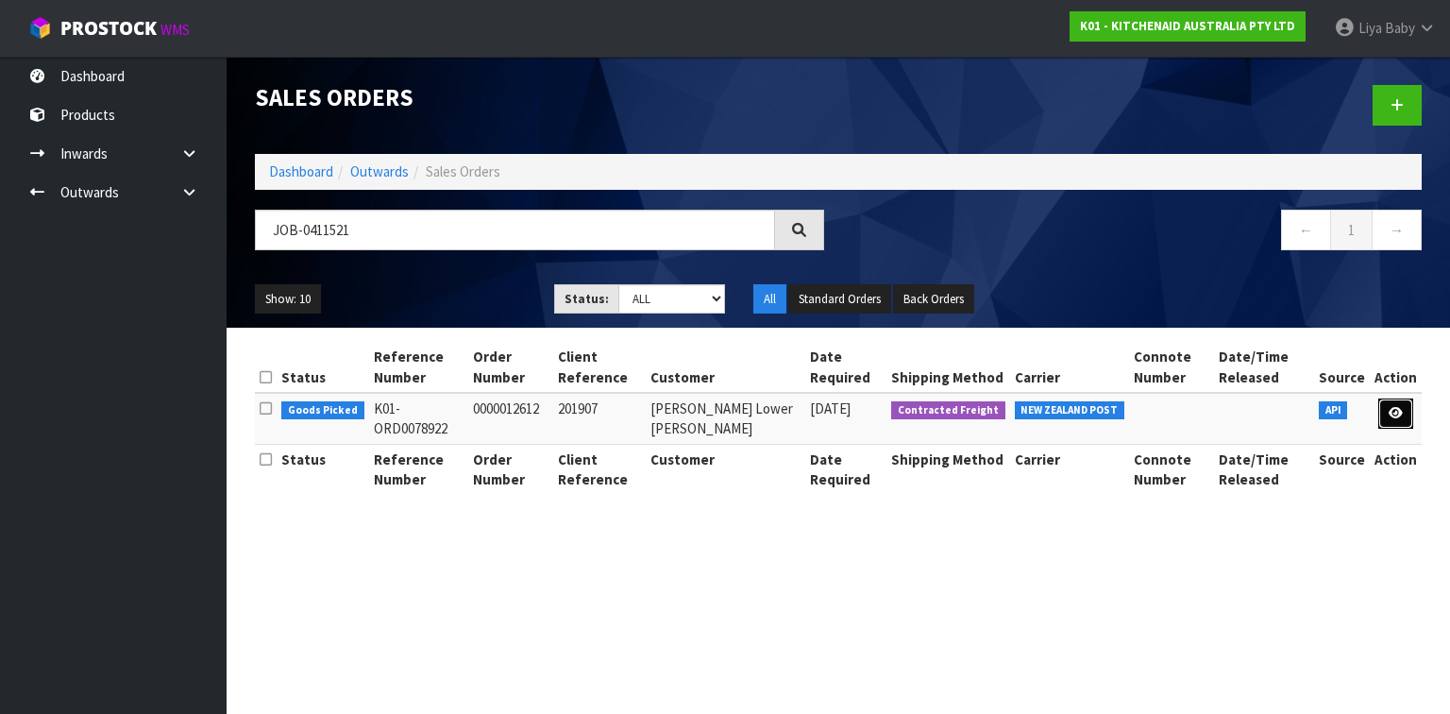
drag, startPoint x: 1399, startPoint y: 407, endPoint x: 1378, endPoint y: 407, distance: 20.8
click at [1207, 407] on icon at bounding box center [1395, 413] width 14 height 12
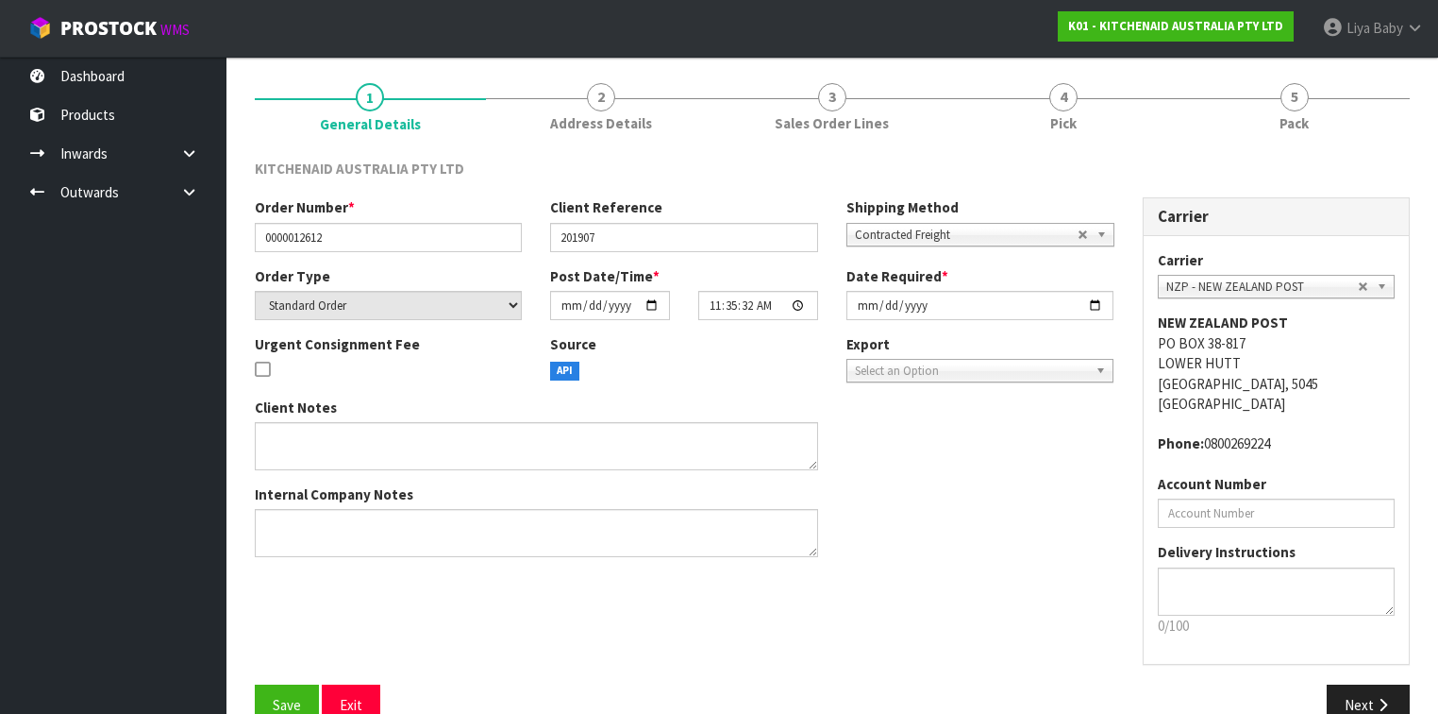
scroll to position [177, 0]
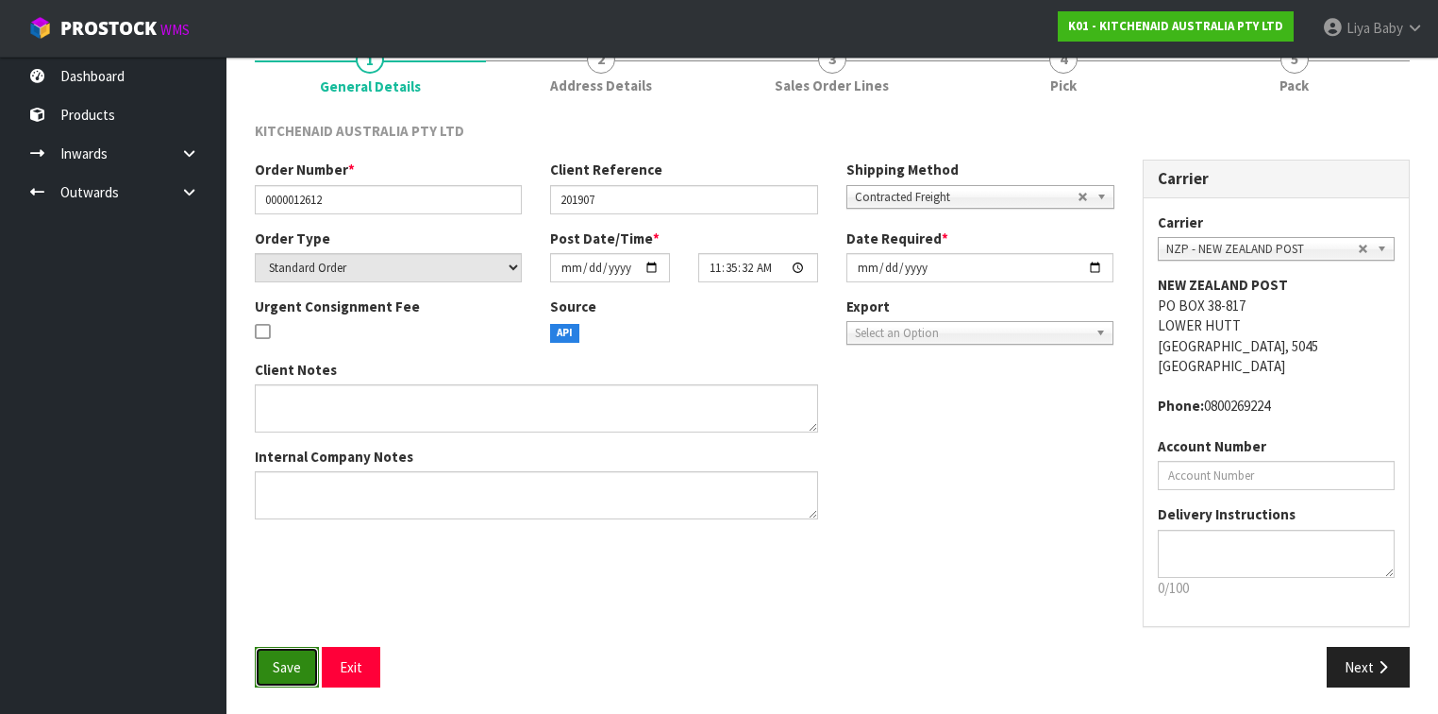
click at [305, 551] on button "Save" at bounding box center [287, 666] width 64 height 41
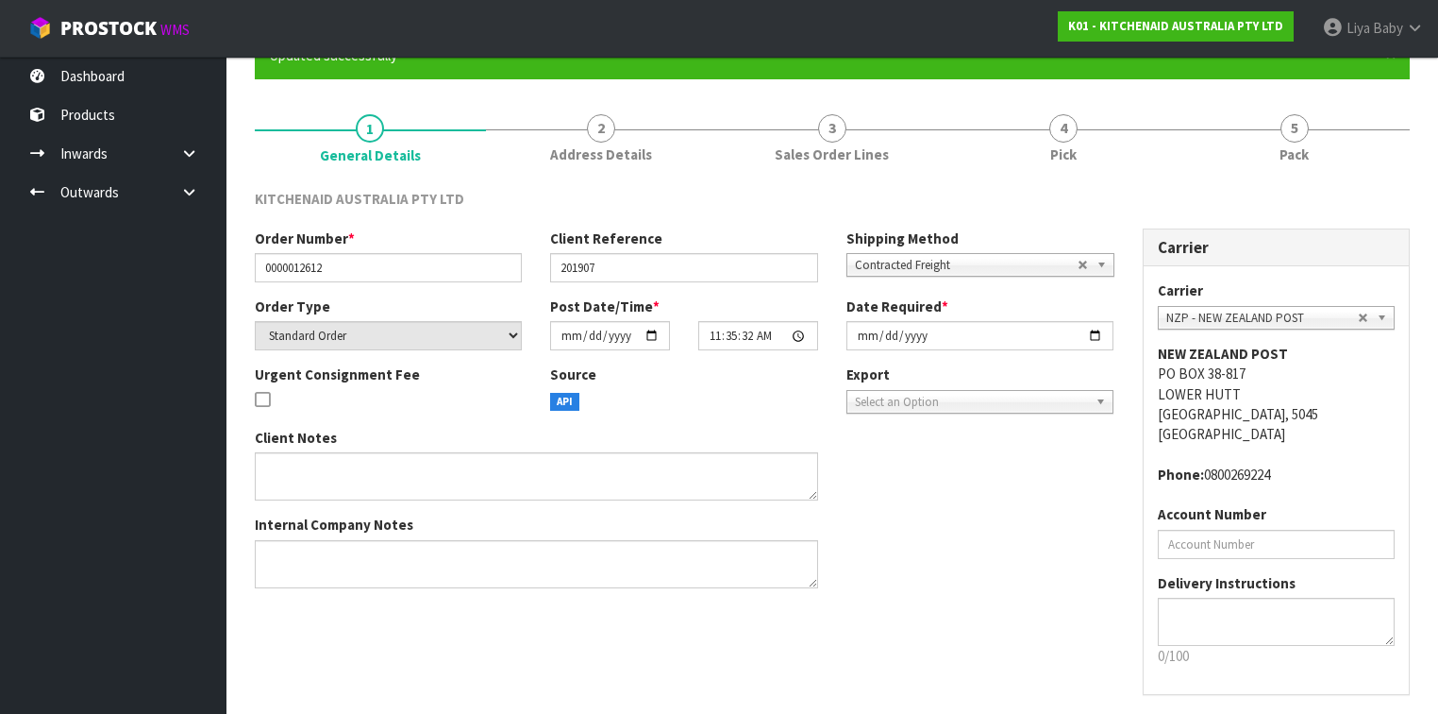
scroll to position [0, 0]
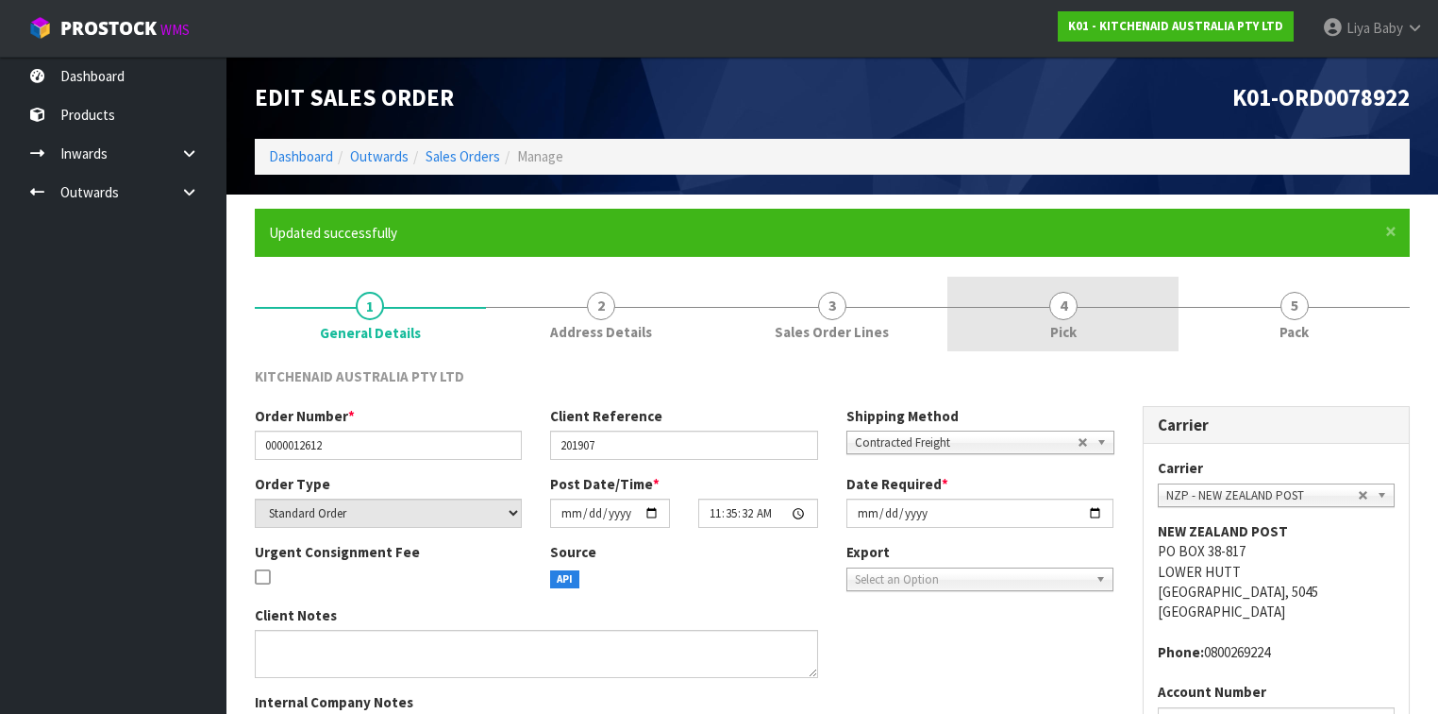
click at [1102, 322] on link "4 Pick" at bounding box center [1063, 314] width 231 height 75
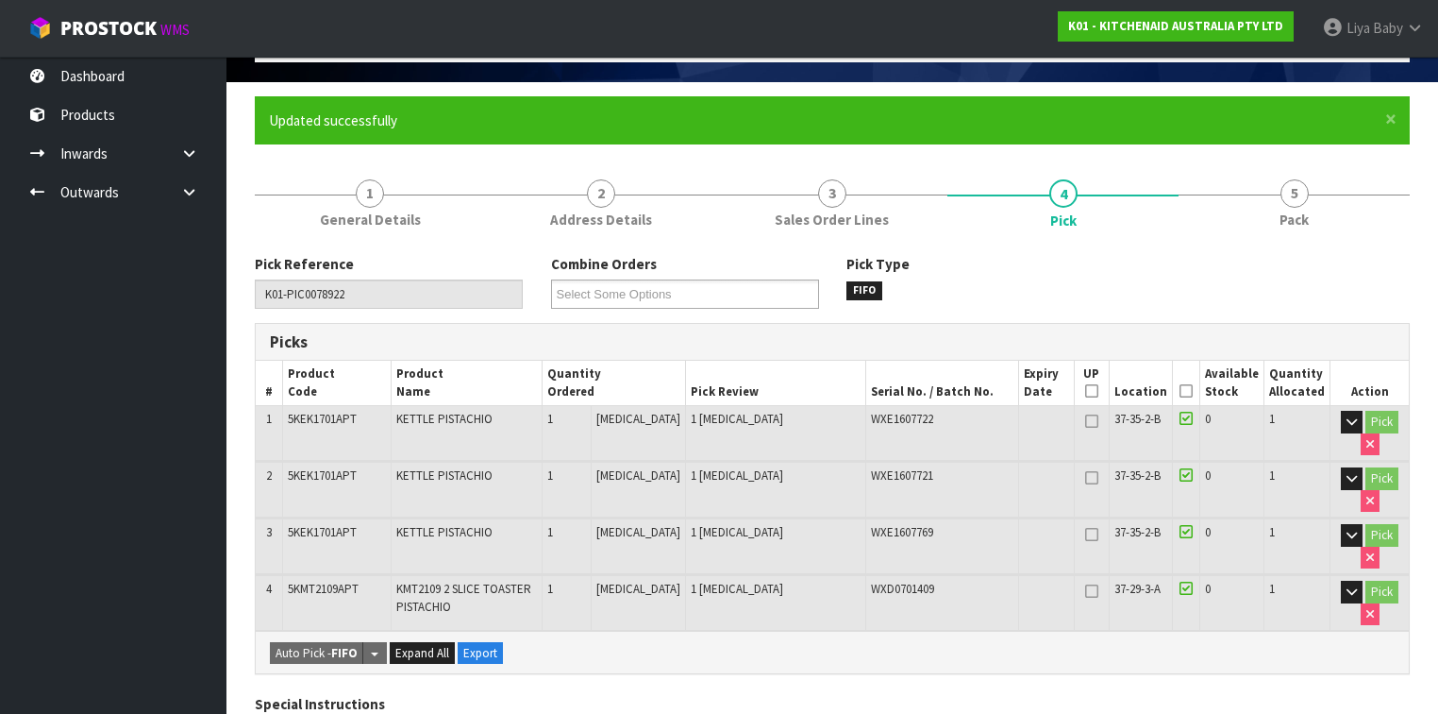
scroll to position [151, 0]
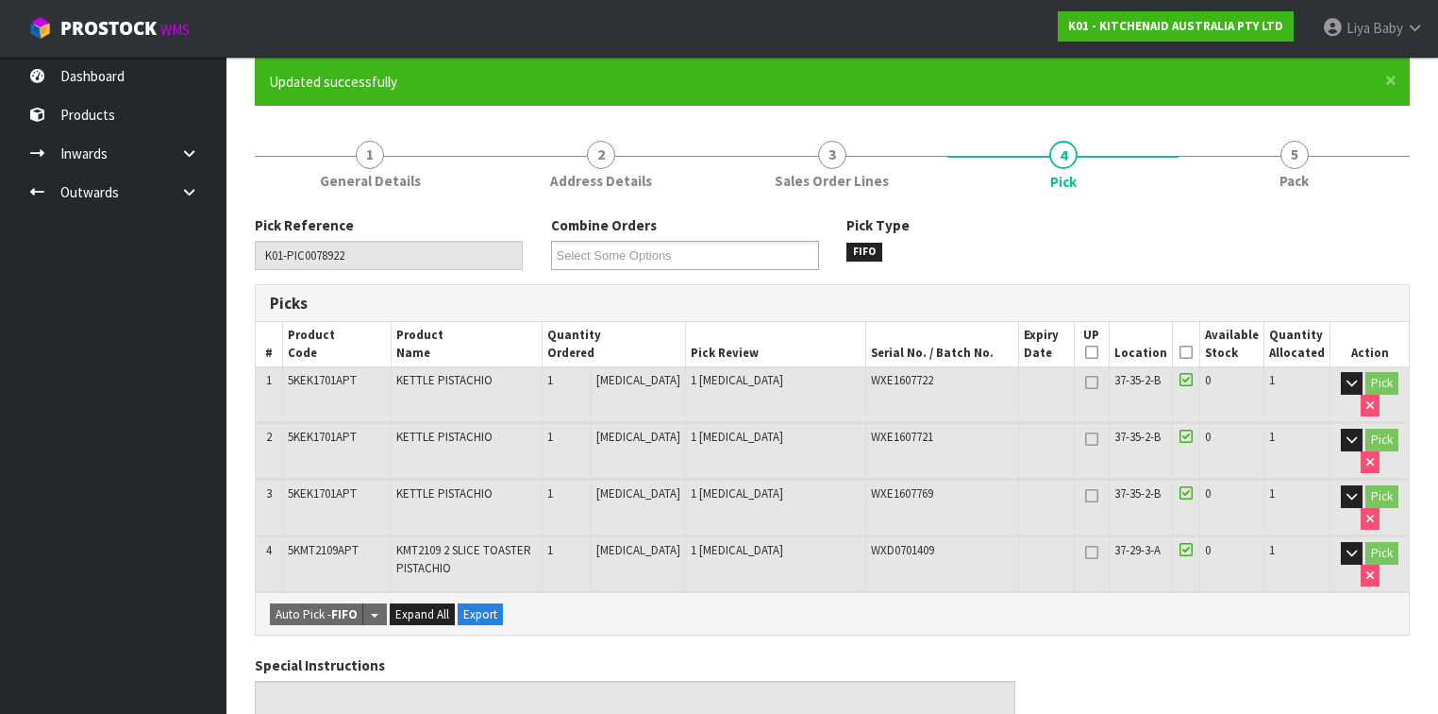
click at [1187, 353] on icon at bounding box center [1186, 352] width 13 height 1
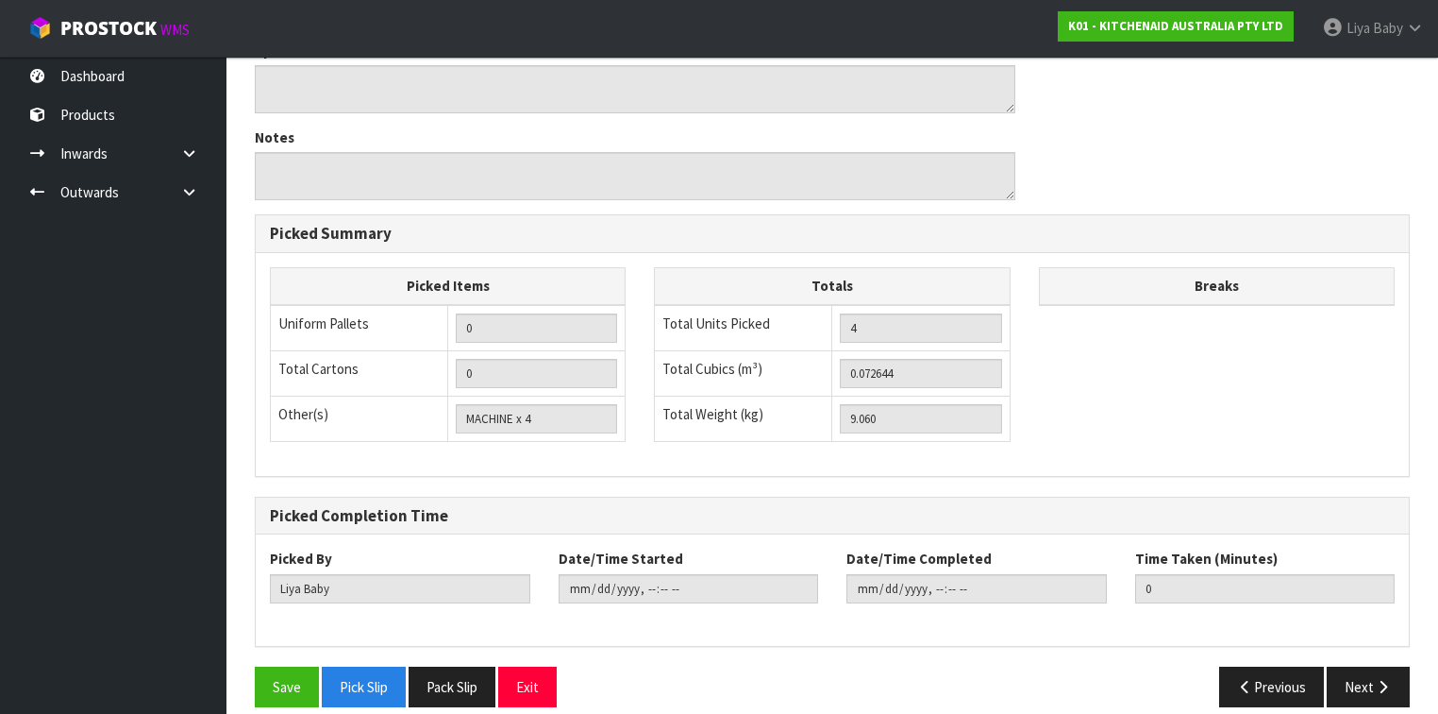
scroll to position [846, 0]
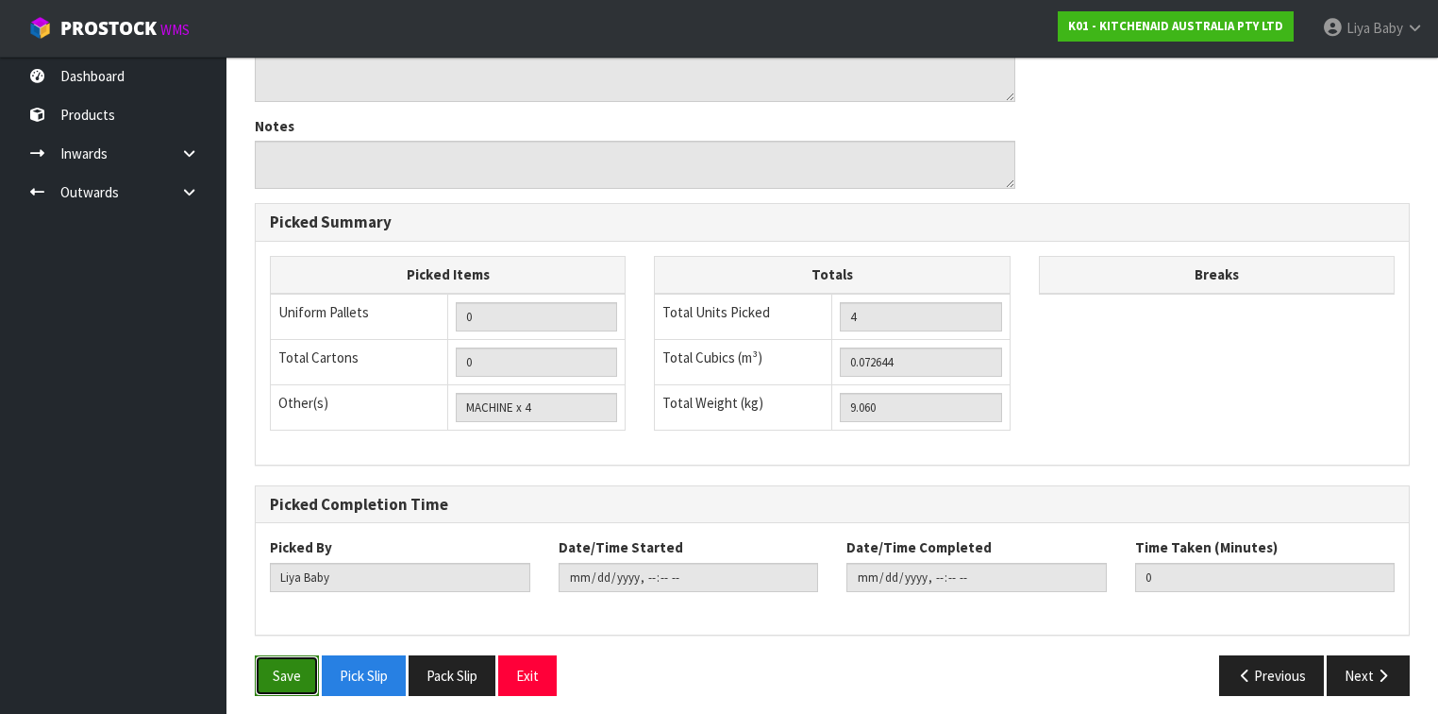
drag, startPoint x: 299, startPoint y: 663, endPoint x: 305, endPoint y: 654, distance: 10.2
click at [304, 551] on button "Save" at bounding box center [287, 675] width 64 height 41
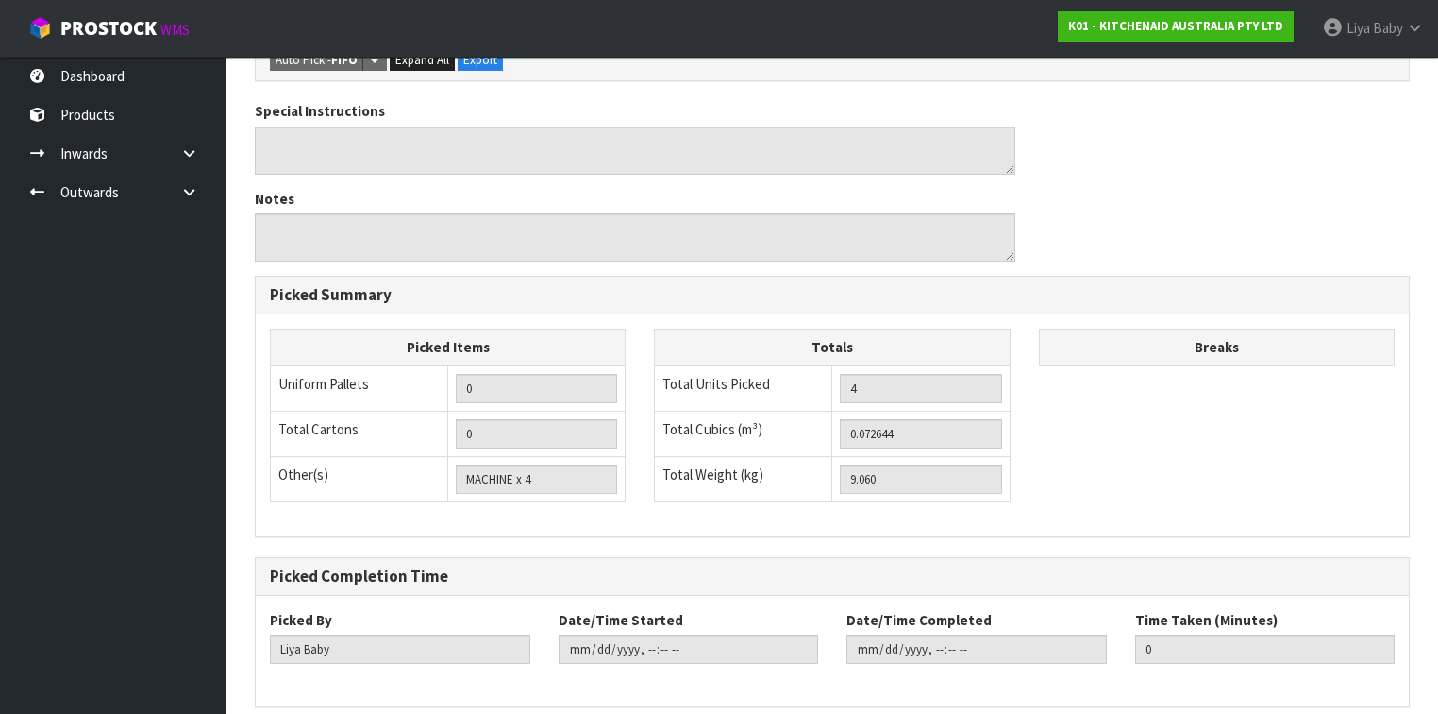
scroll to position [778, 0]
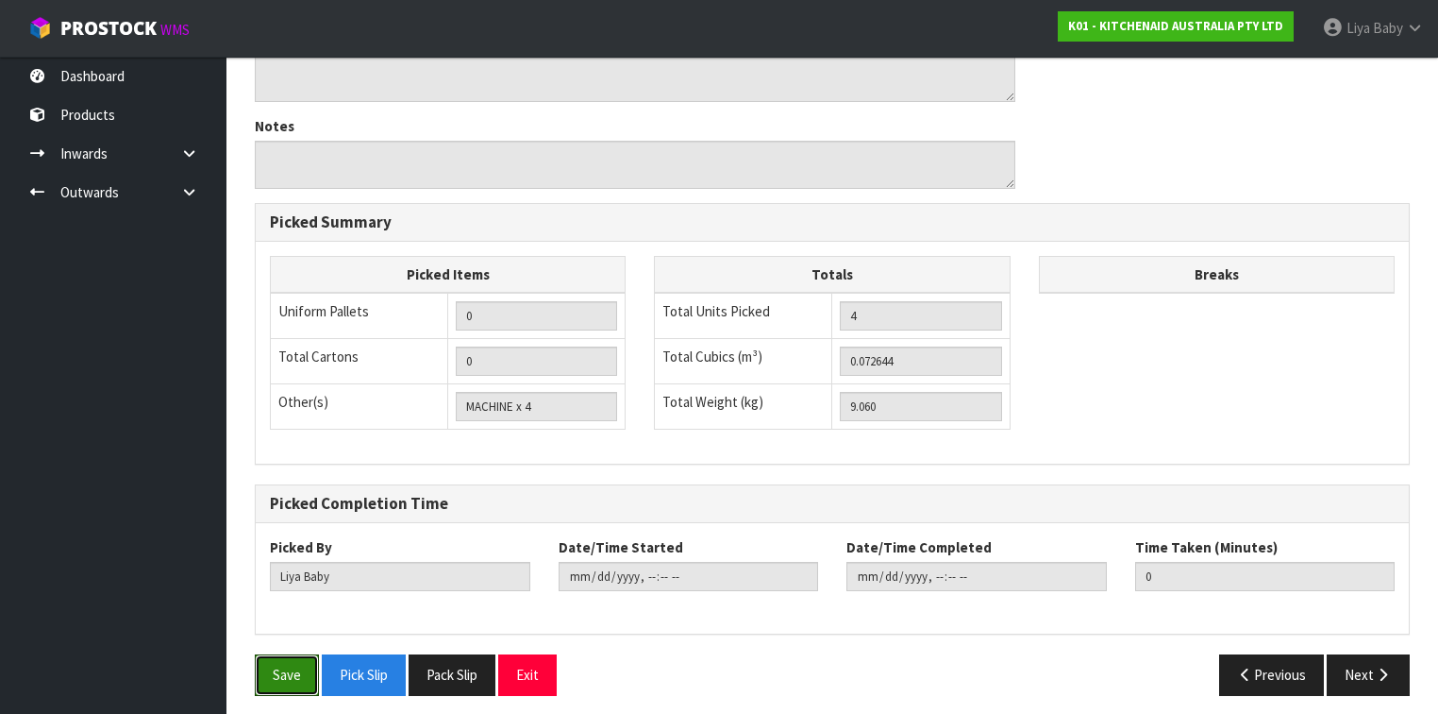
click at [278, 551] on button "Save" at bounding box center [287, 674] width 64 height 41
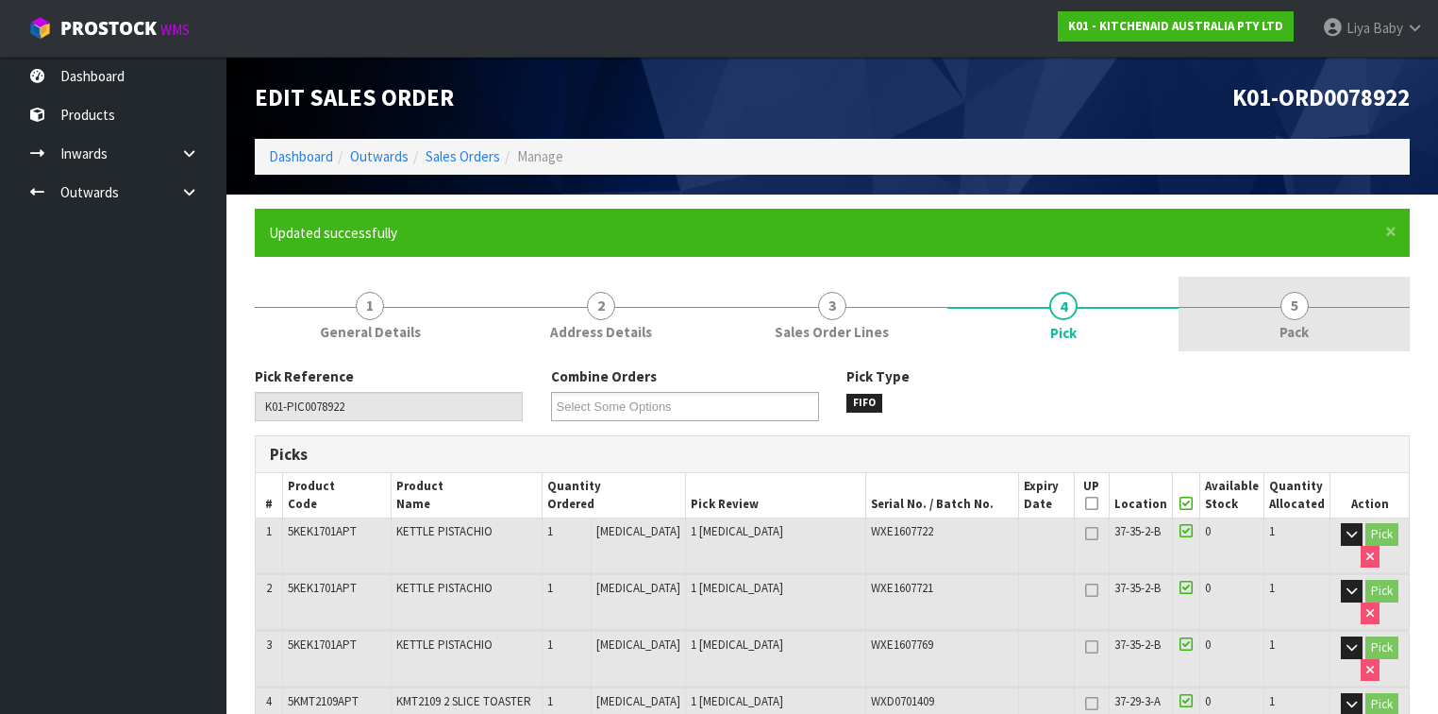
click at [1207, 325] on span "Pack" at bounding box center [1294, 332] width 29 height 20
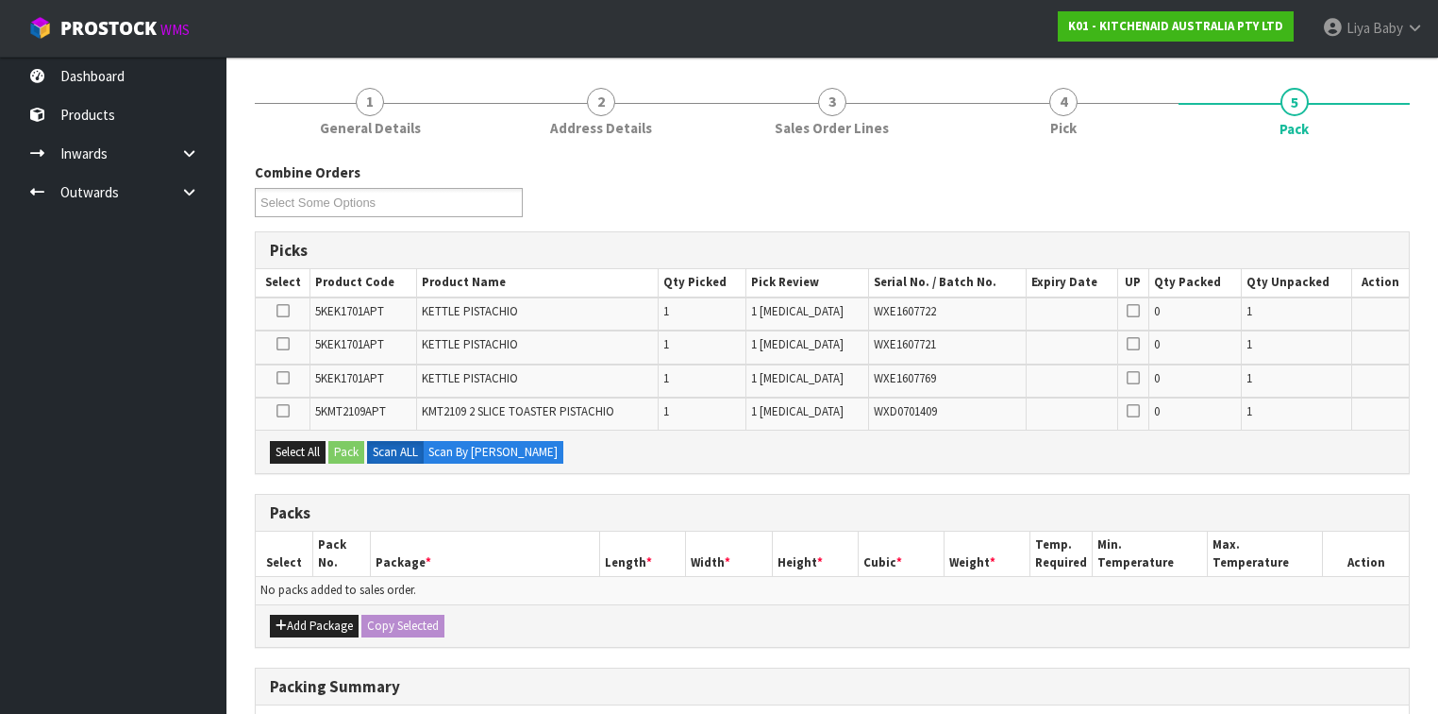
scroll to position [227, 0]
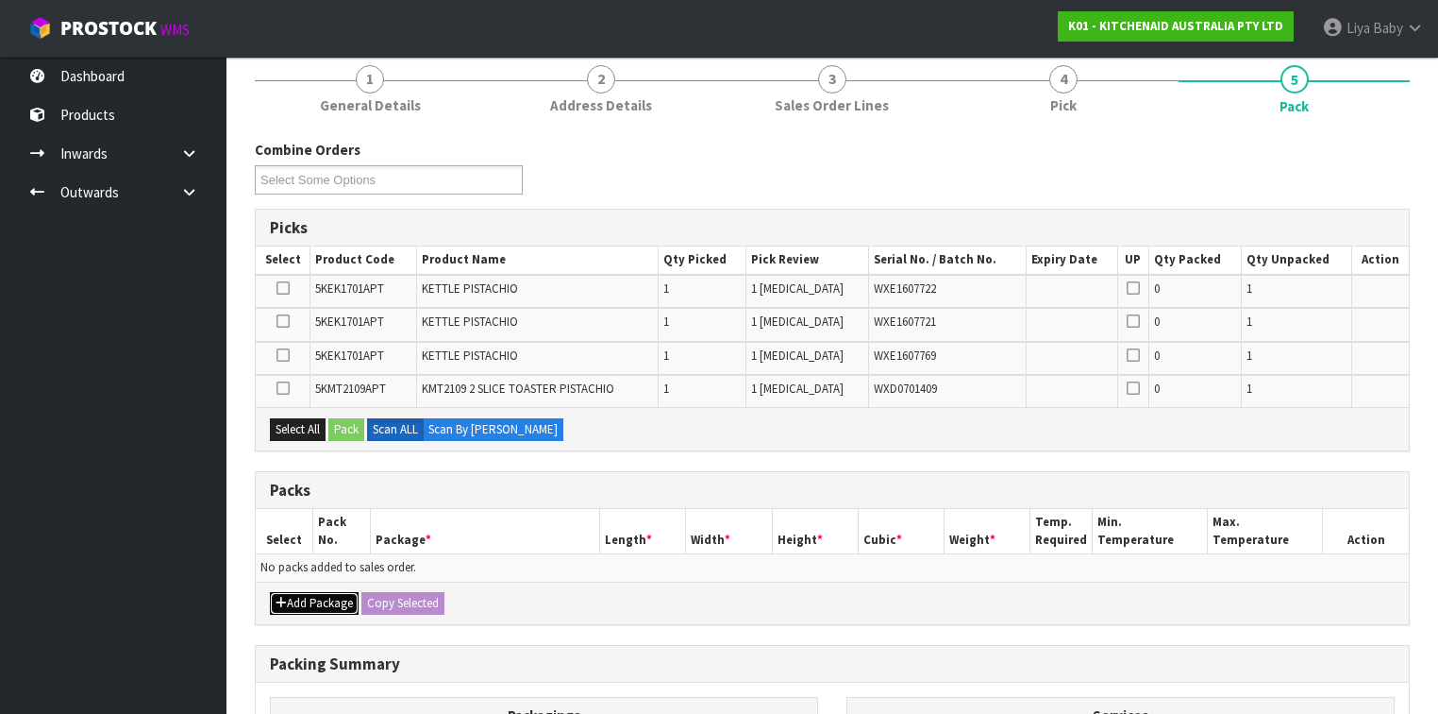
click at [297, 551] on button "Add Package" at bounding box center [314, 603] width 89 height 23
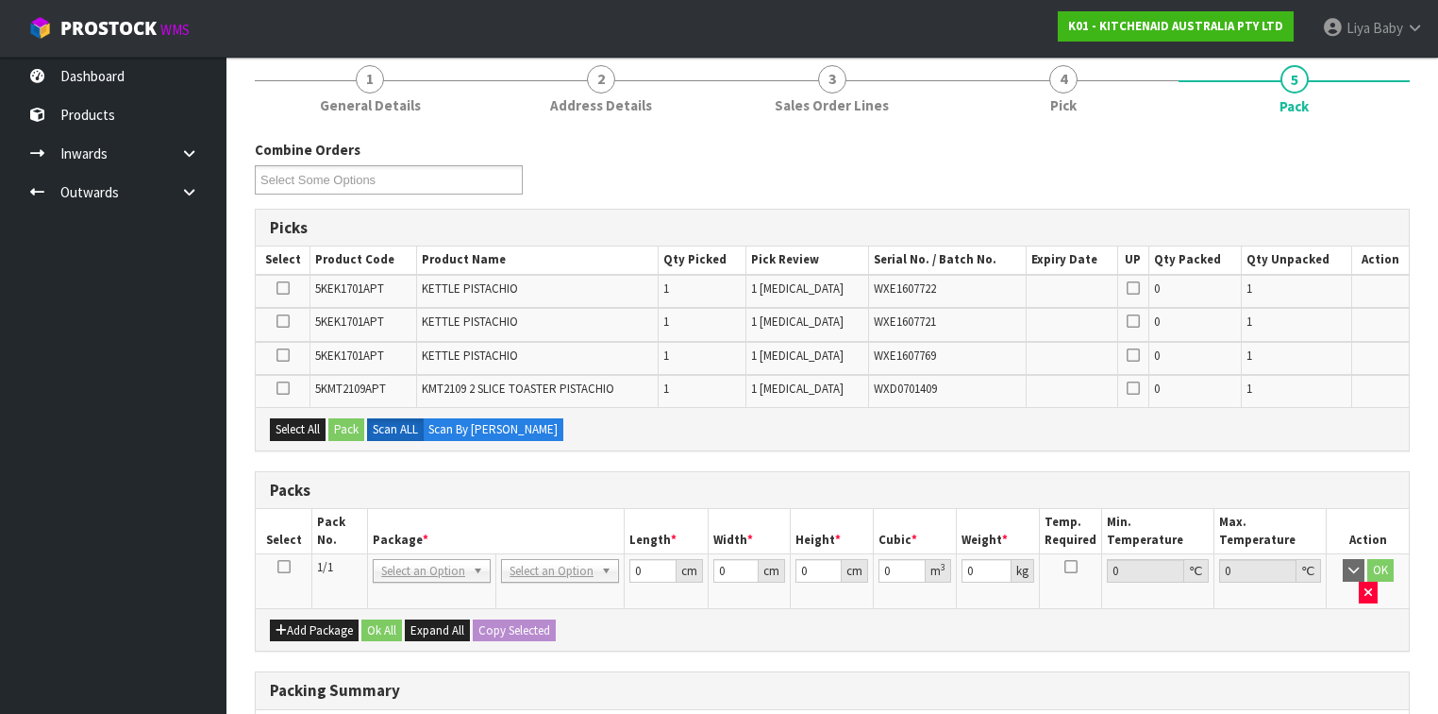
click at [287, 551] on icon at bounding box center [283, 566] width 13 height 1
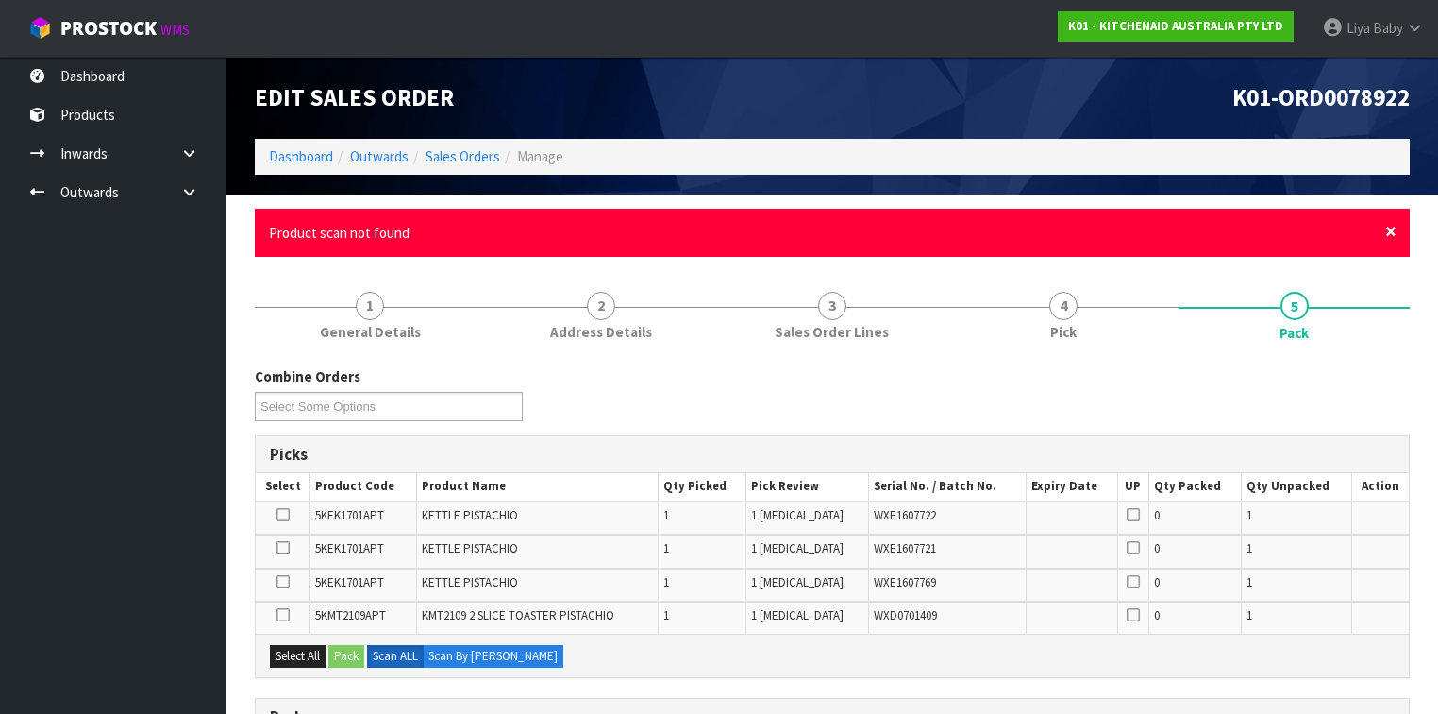
click at [1207, 230] on span "×" at bounding box center [1390, 231] width 11 height 26
click at [1207, 231] on span "×" at bounding box center [1390, 231] width 11 height 26
drag, startPoint x: 1393, startPoint y: 231, endPoint x: 1382, endPoint y: 256, distance: 27.0
click at [1207, 254] on div "× Close Product scan not found" at bounding box center [832, 233] width 1155 height 48
click at [1207, 230] on span "×" at bounding box center [1390, 231] width 11 height 26
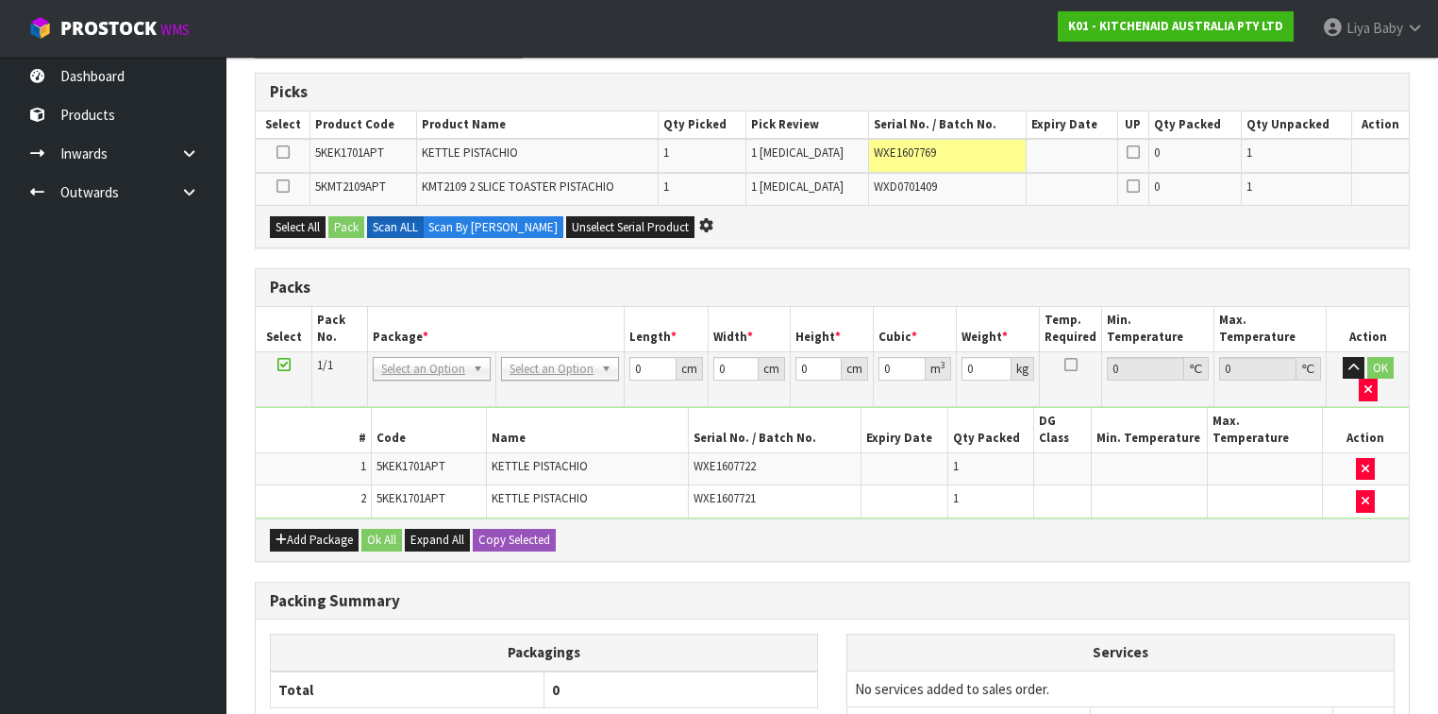
scroll to position [302, 0]
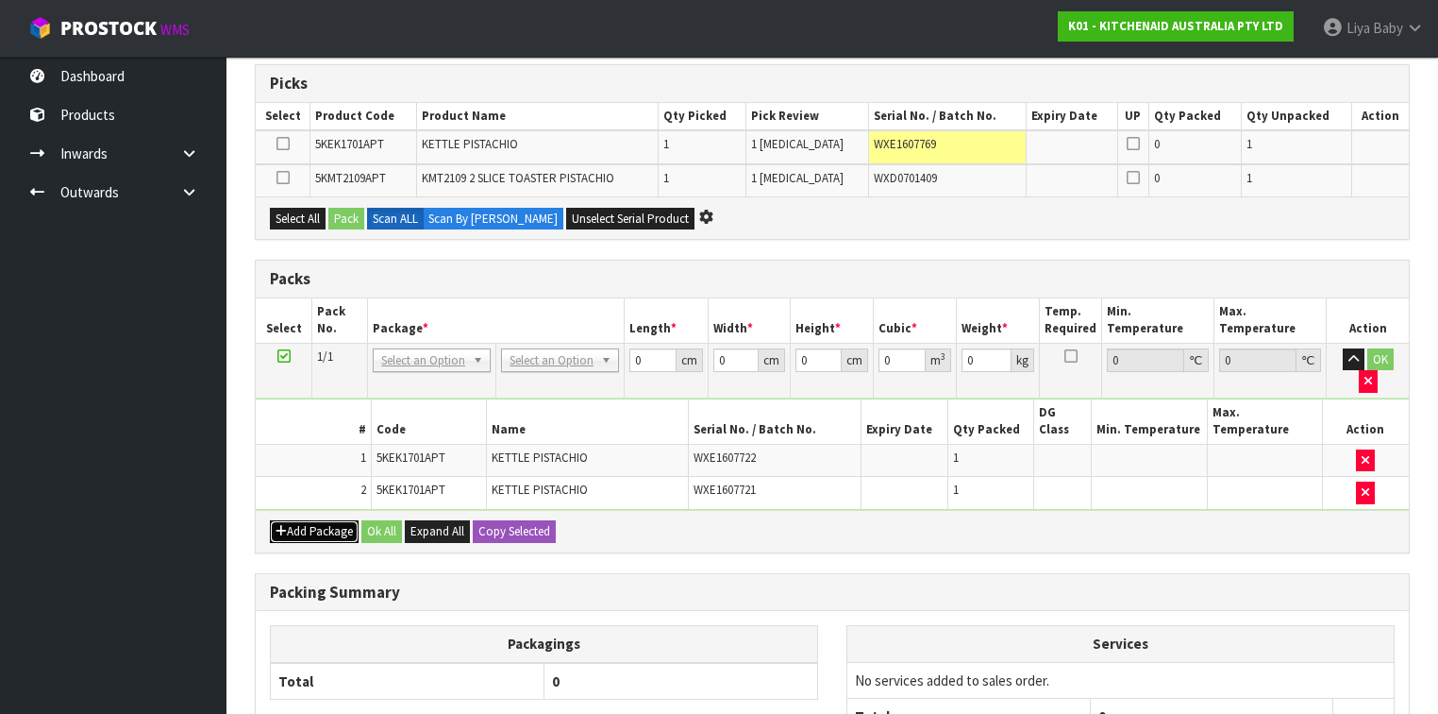
click at [322, 520] on button "Add Package" at bounding box center [314, 531] width 89 height 23
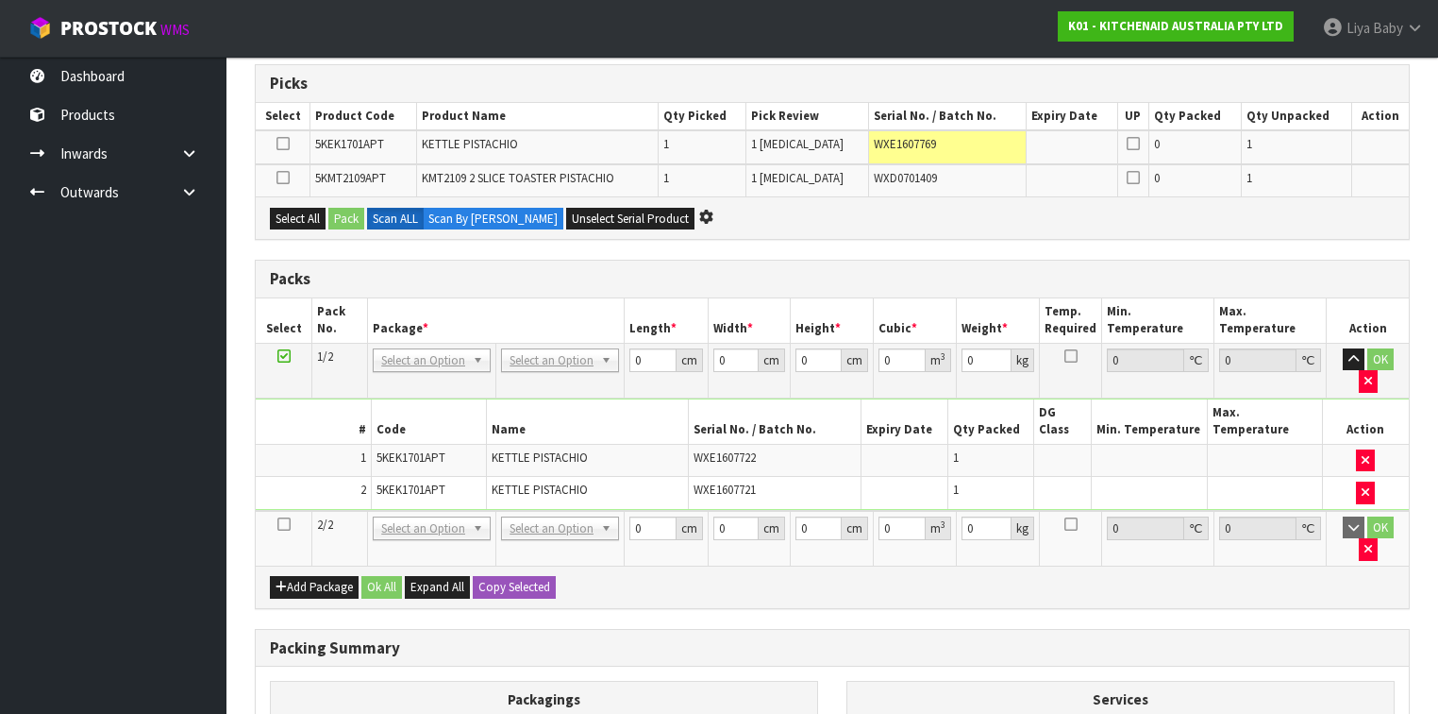
click at [286, 524] on icon at bounding box center [283, 524] width 13 height 1
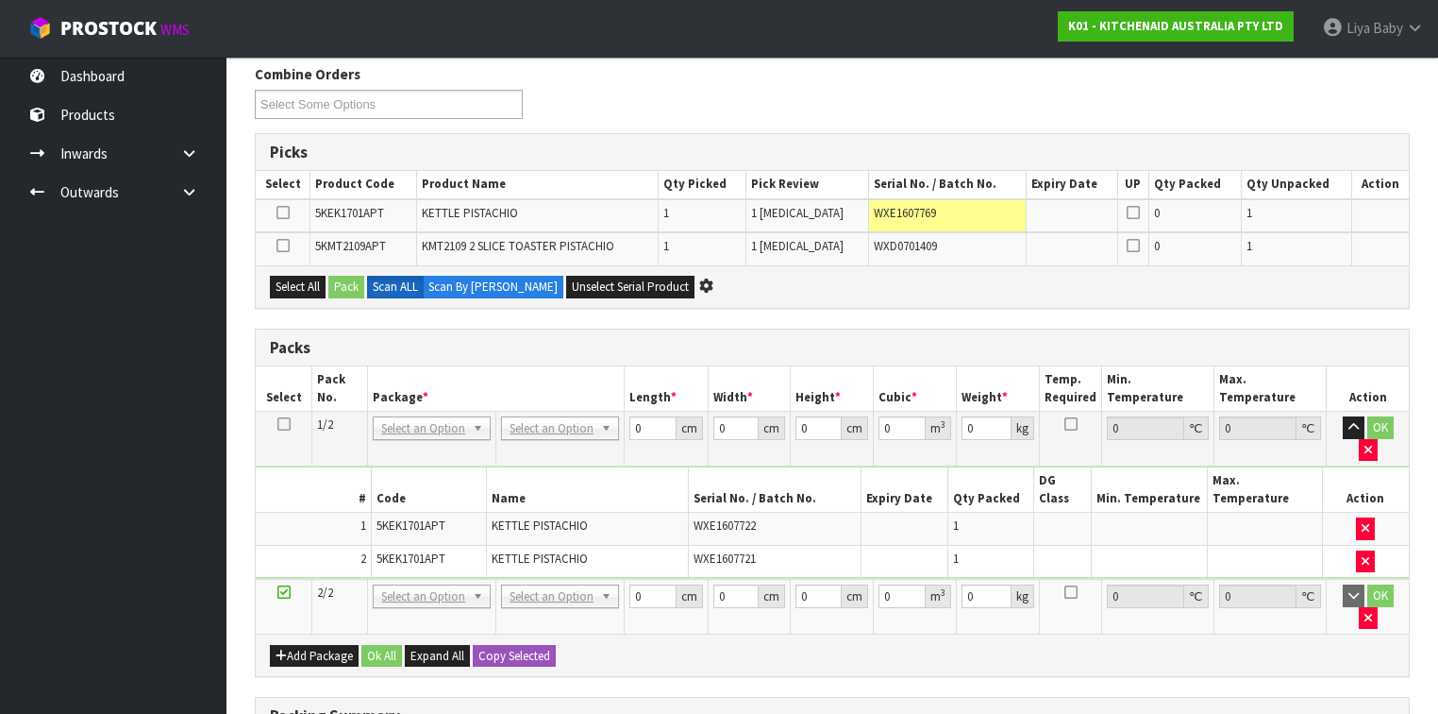
scroll to position [0, 0]
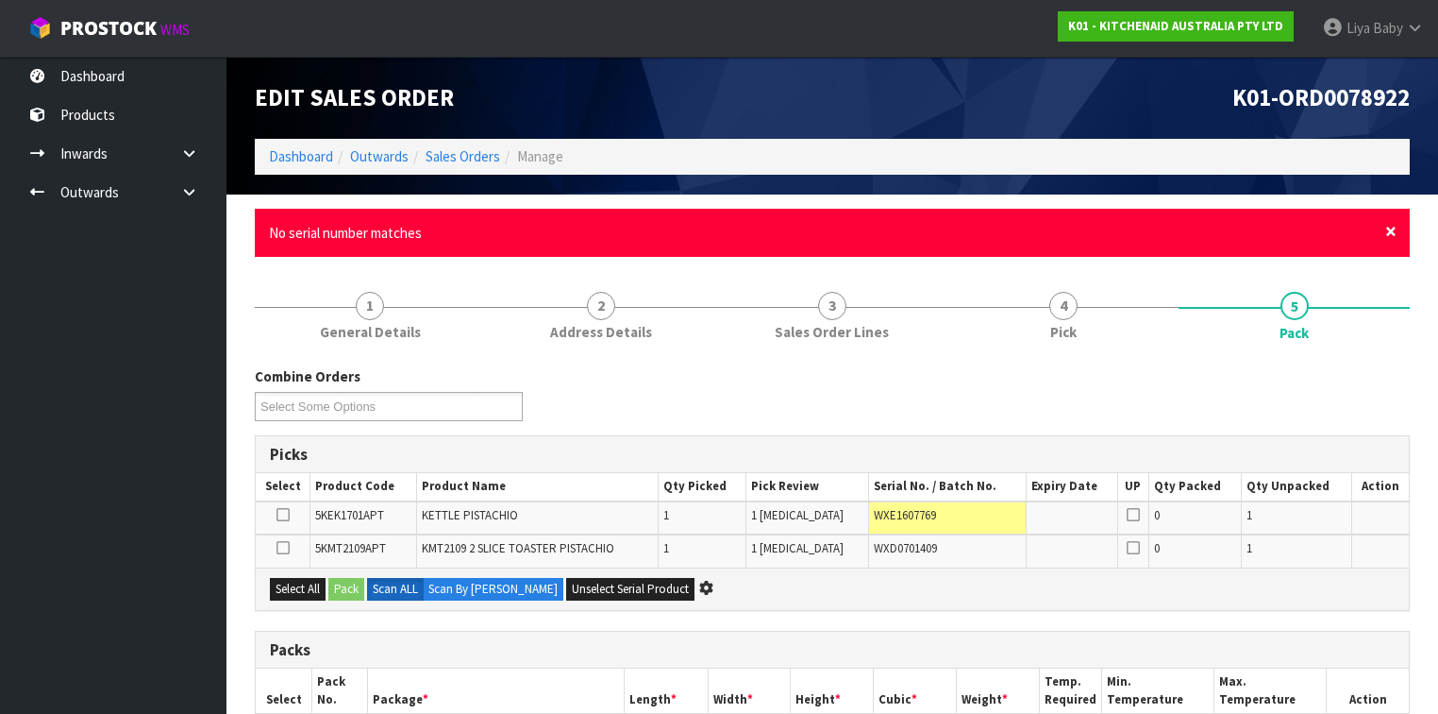
click at [1207, 228] on span "×" at bounding box center [1390, 231] width 11 height 26
click at [1207, 231] on span "×" at bounding box center [1390, 231] width 11 height 26
click at [1207, 227] on span "×" at bounding box center [1390, 231] width 11 height 26
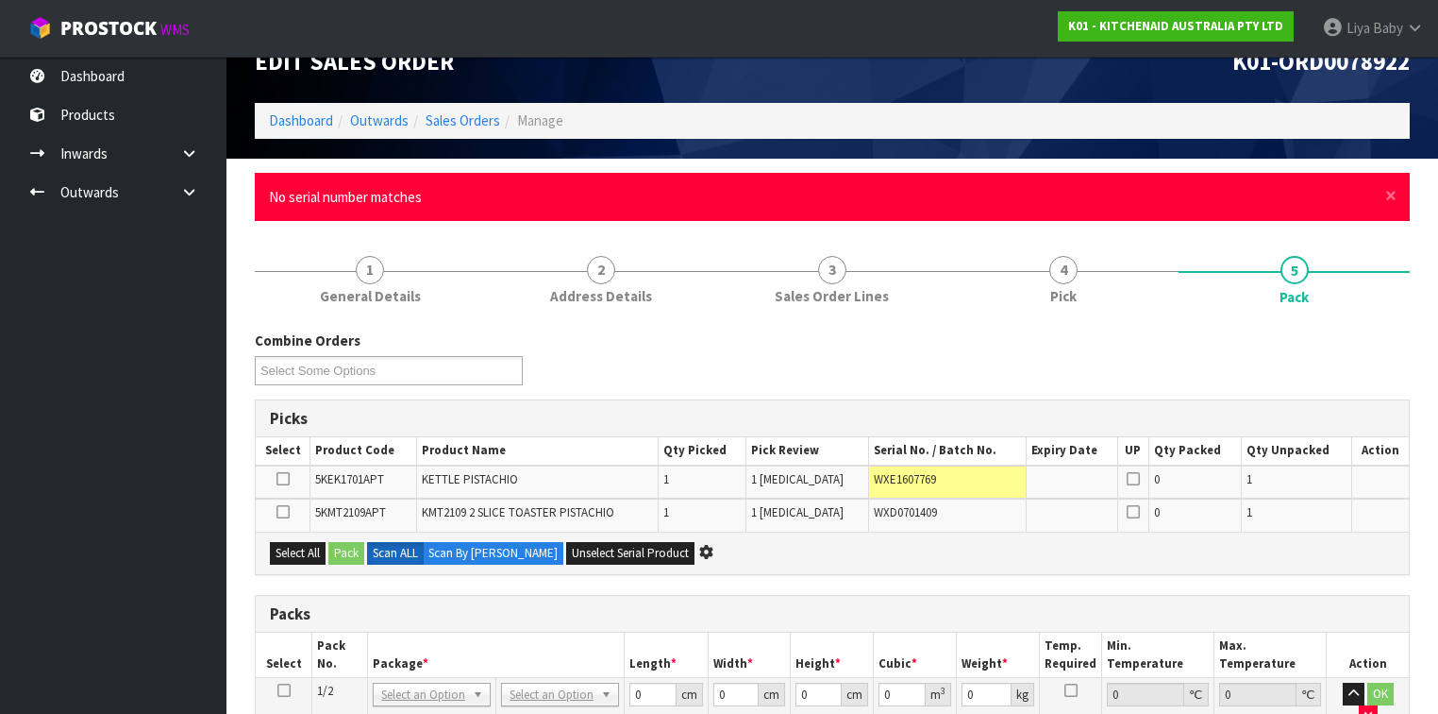
scroll to position [9, 0]
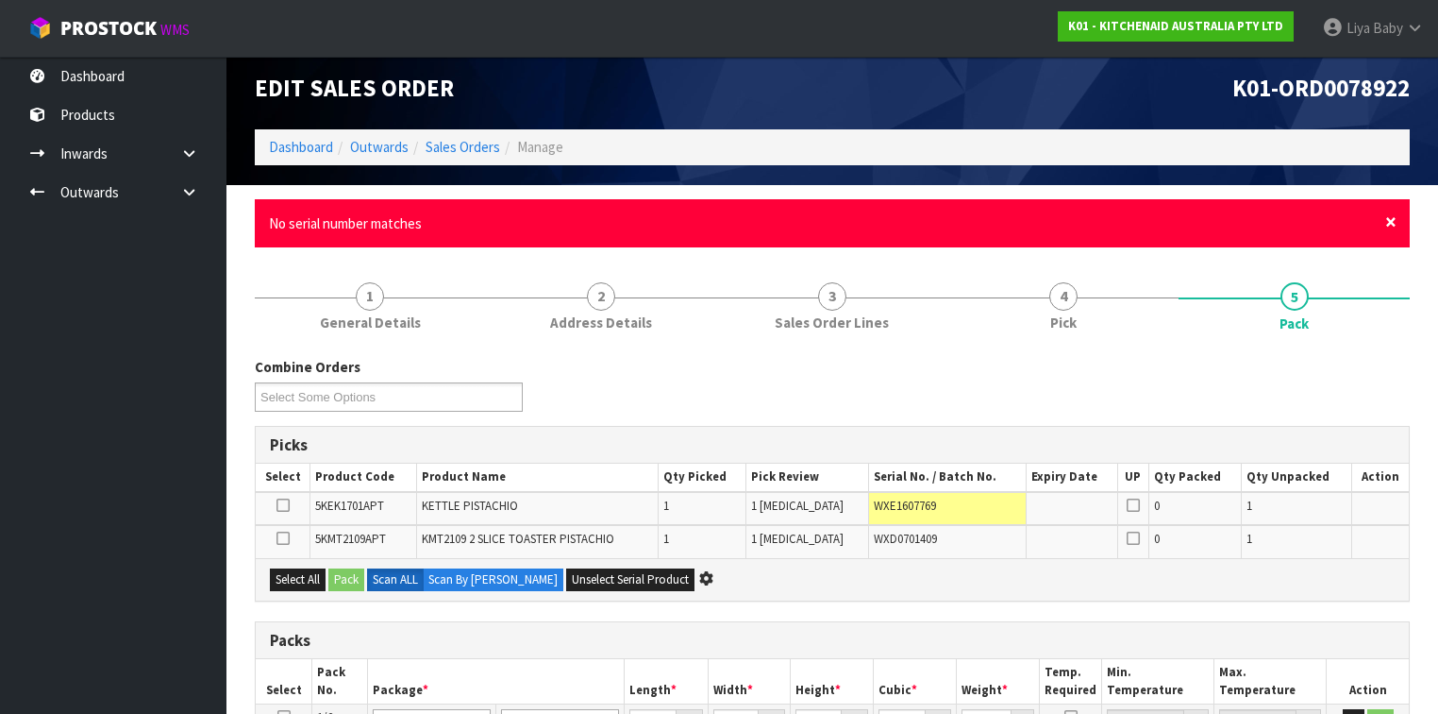
click at [1207, 224] on span "×" at bounding box center [1390, 222] width 11 height 26
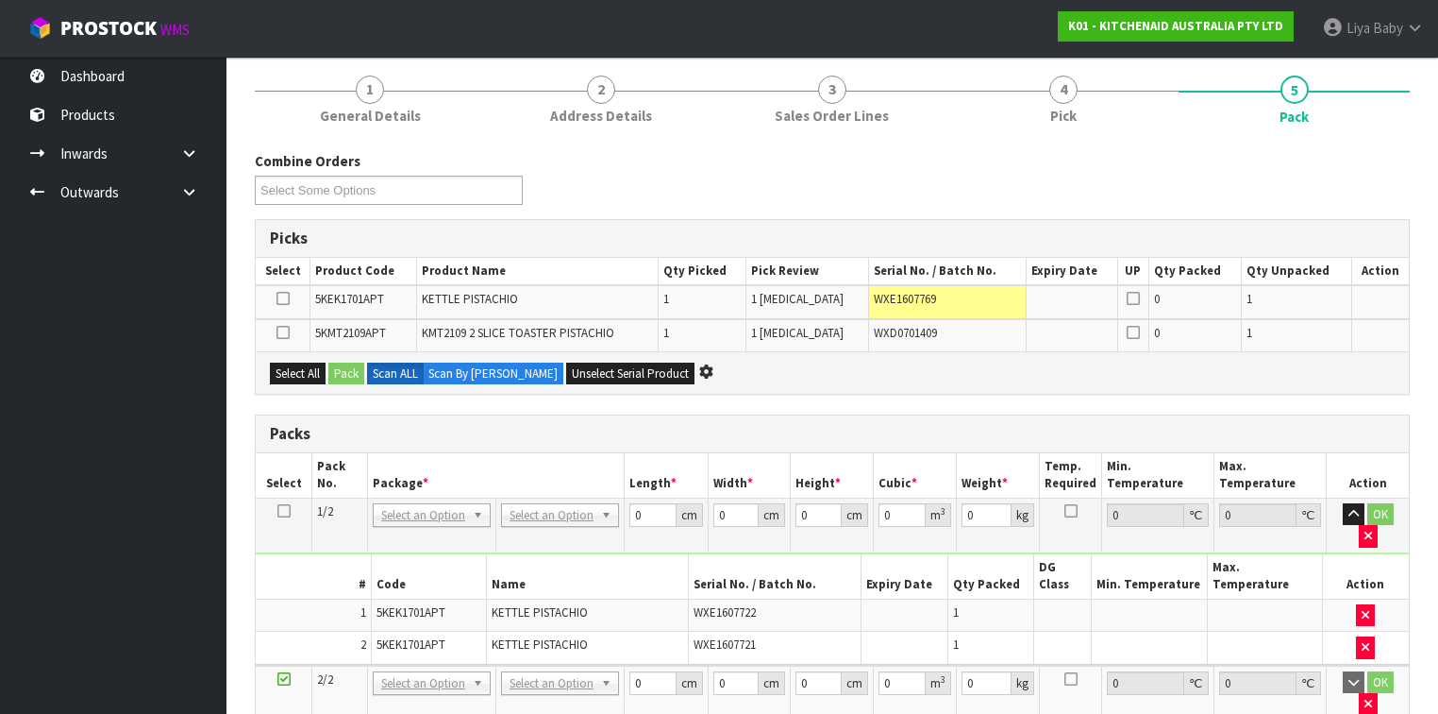
scroll to position [236, 0]
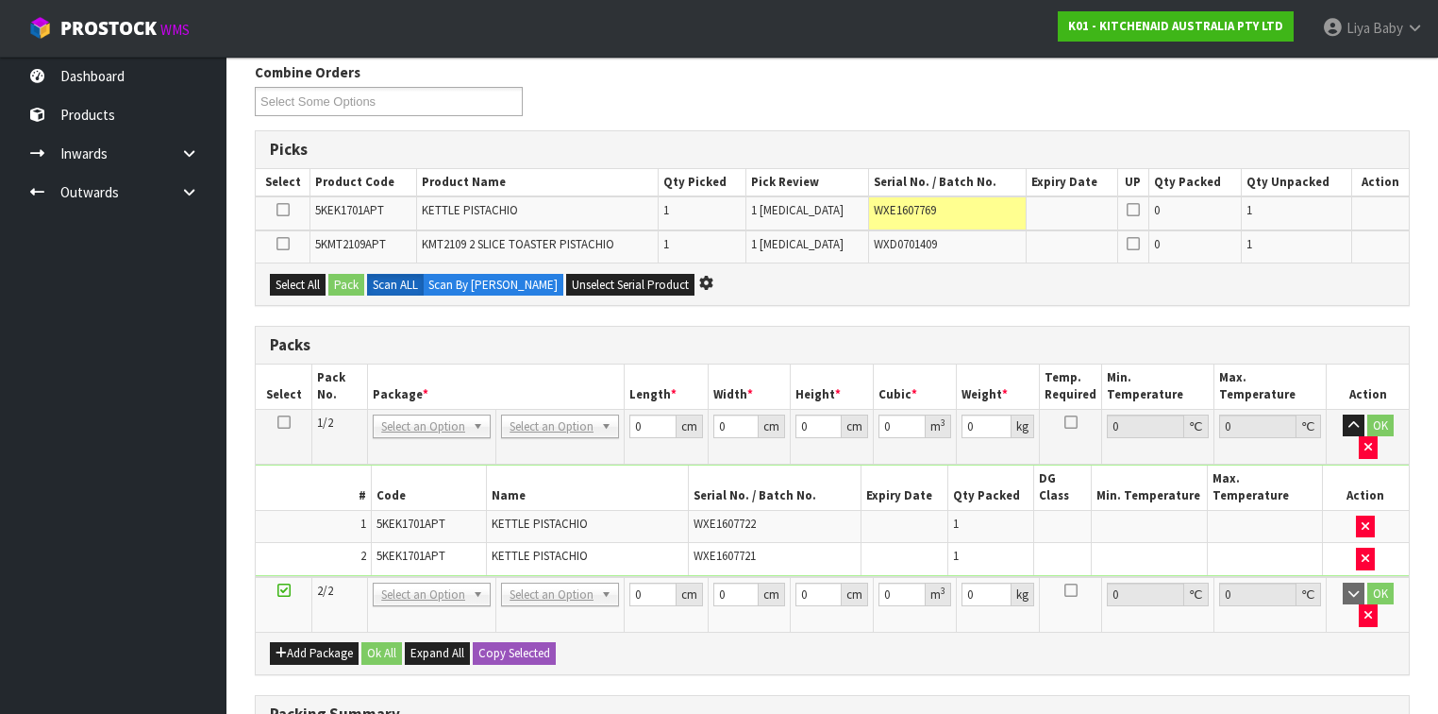
click at [894, 218] on td "WXE1607769" at bounding box center [947, 212] width 159 height 33
click at [1207, 551] on button "button" at bounding box center [1368, 615] width 19 height 23
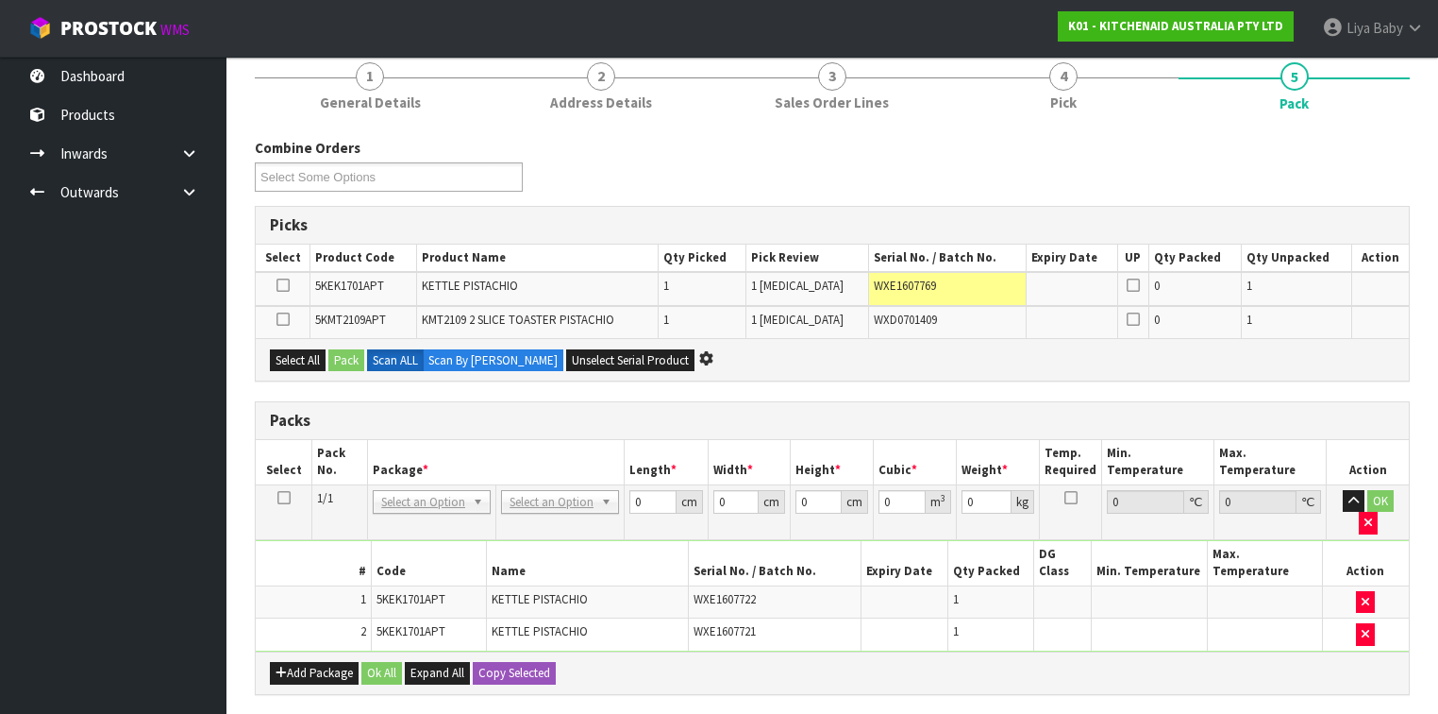
scroll to position [0, 0]
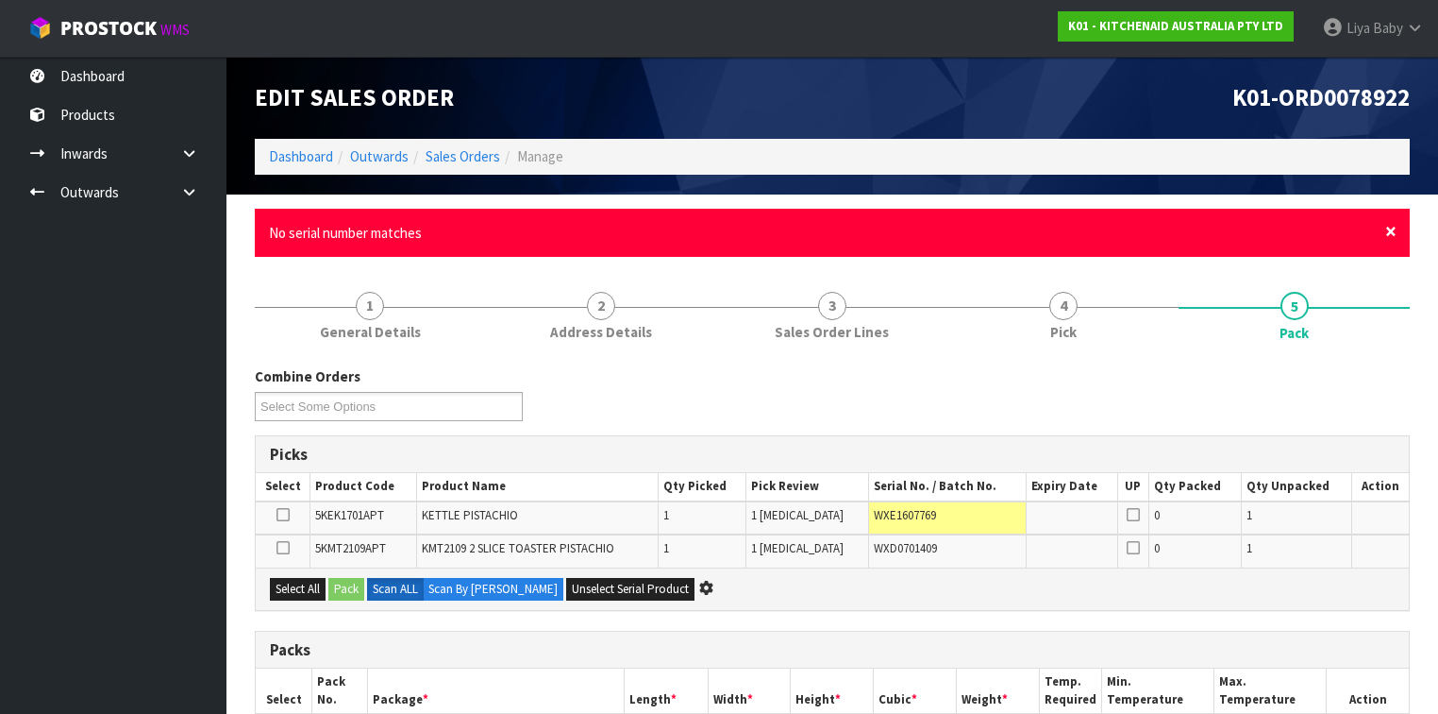
click at [1207, 227] on span "×" at bounding box center [1390, 231] width 11 height 26
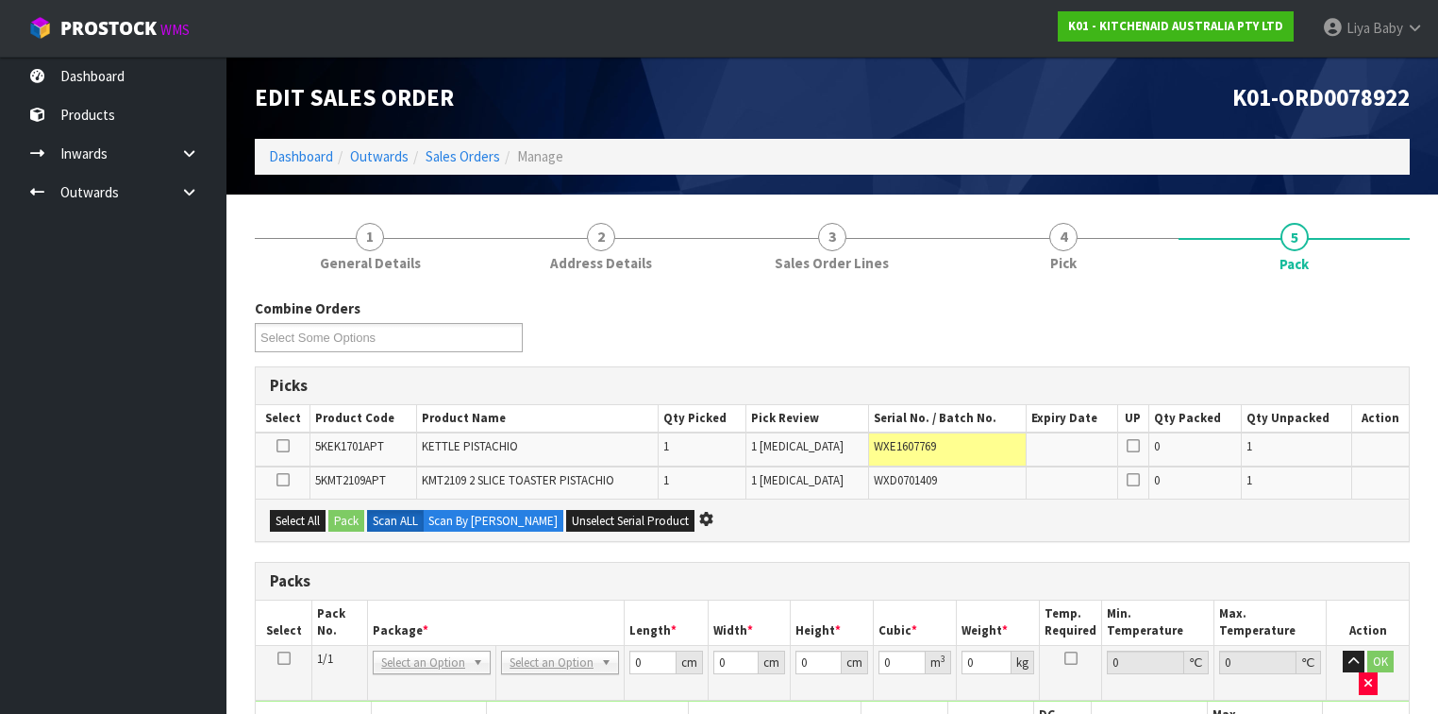
click at [932, 480] on span "WXD0701409" at bounding box center [905, 480] width 63 height 16
click at [935, 479] on span "WXD0701409" at bounding box center [905, 480] width 63 height 16
click at [955, 450] on td "WXE1607769" at bounding box center [947, 448] width 159 height 33
click at [949, 471] on td "WXD0701409" at bounding box center [947, 482] width 159 height 32
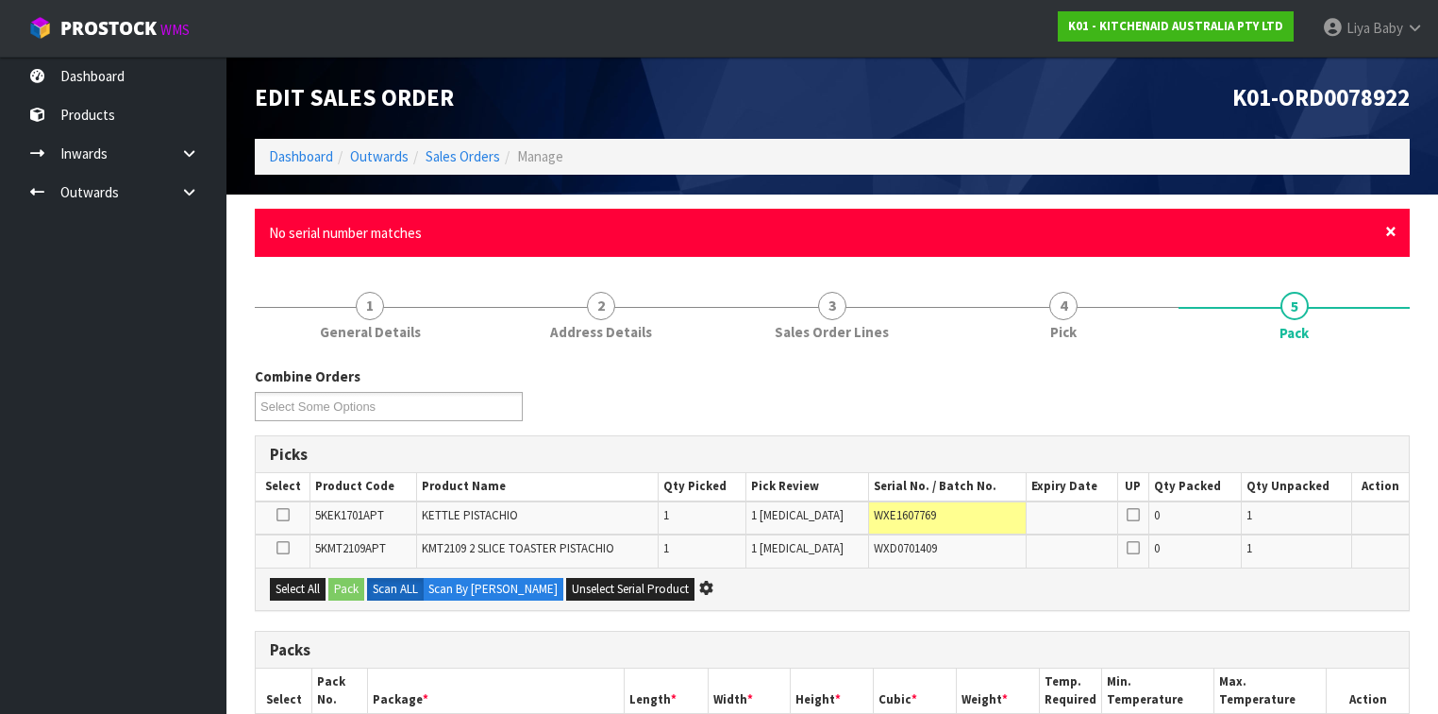
click at [1207, 238] on span "×" at bounding box center [1390, 231] width 11 height 26
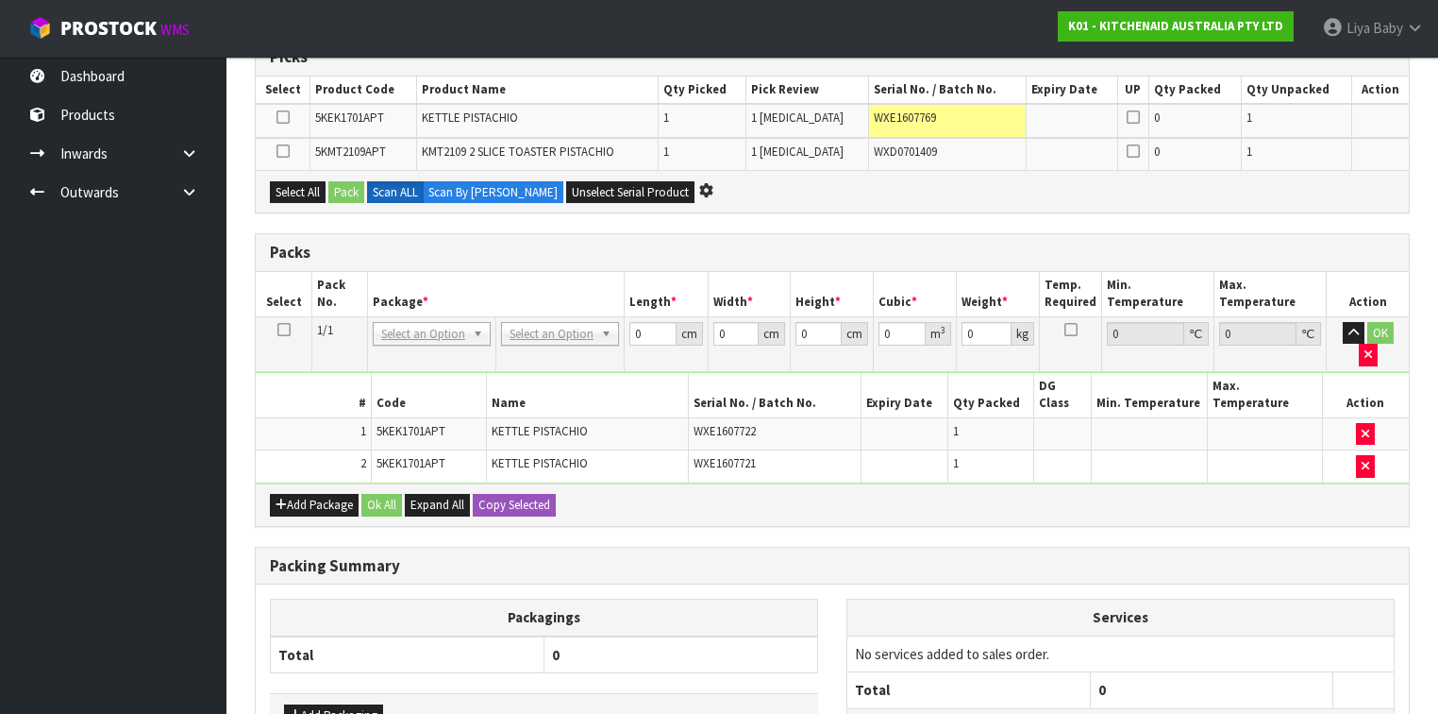
scroll to position [291, 0]
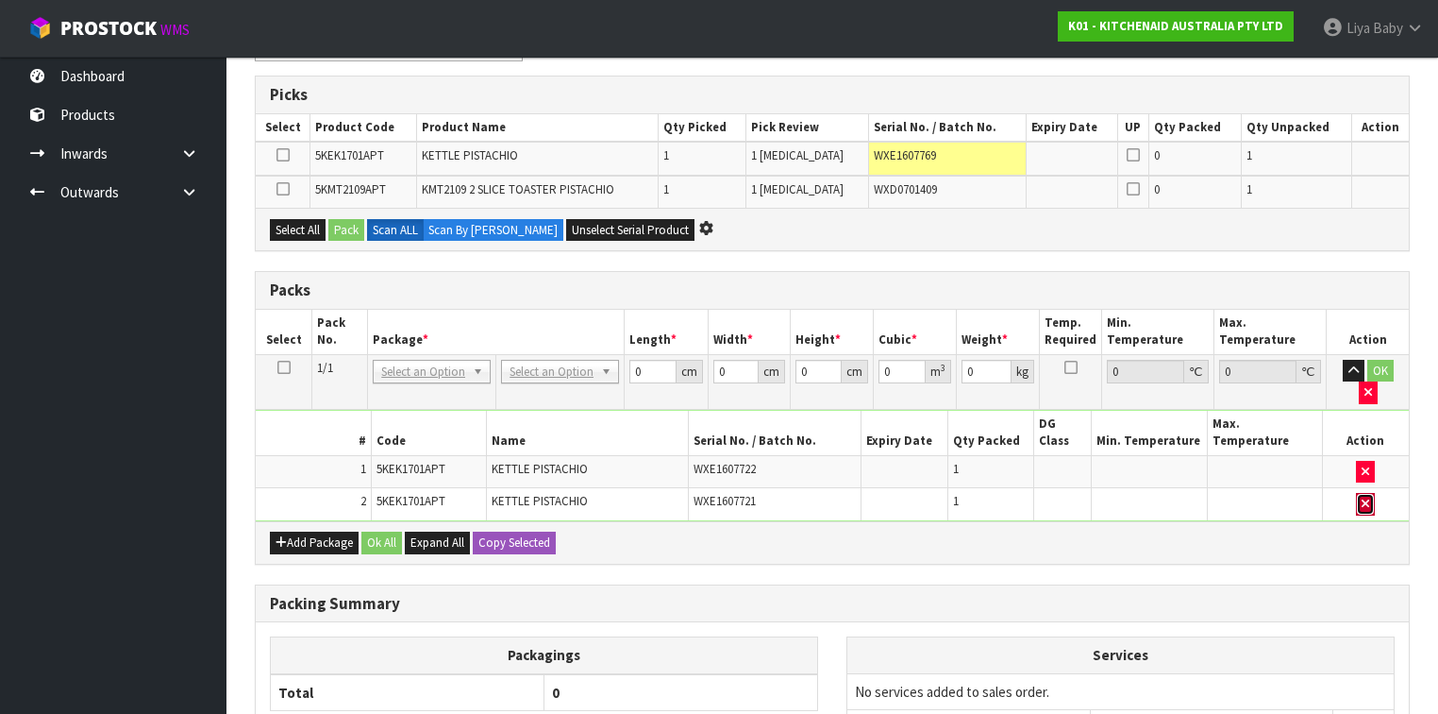
click at [1207, 493] on button "button" at bounding box center [1365, 504] width 19 height 23
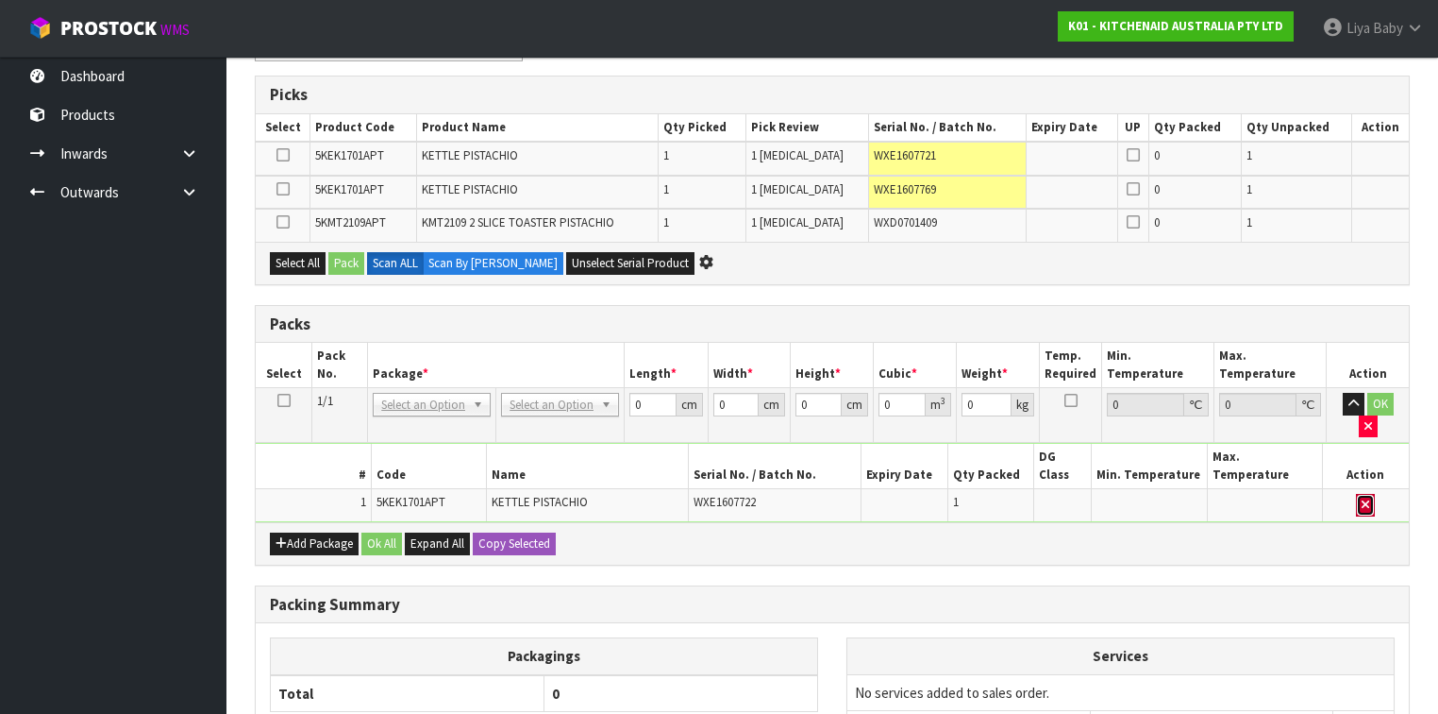
click at [1207, 494] on button "button" at bounding box center [1365, 505] width 19 height 23
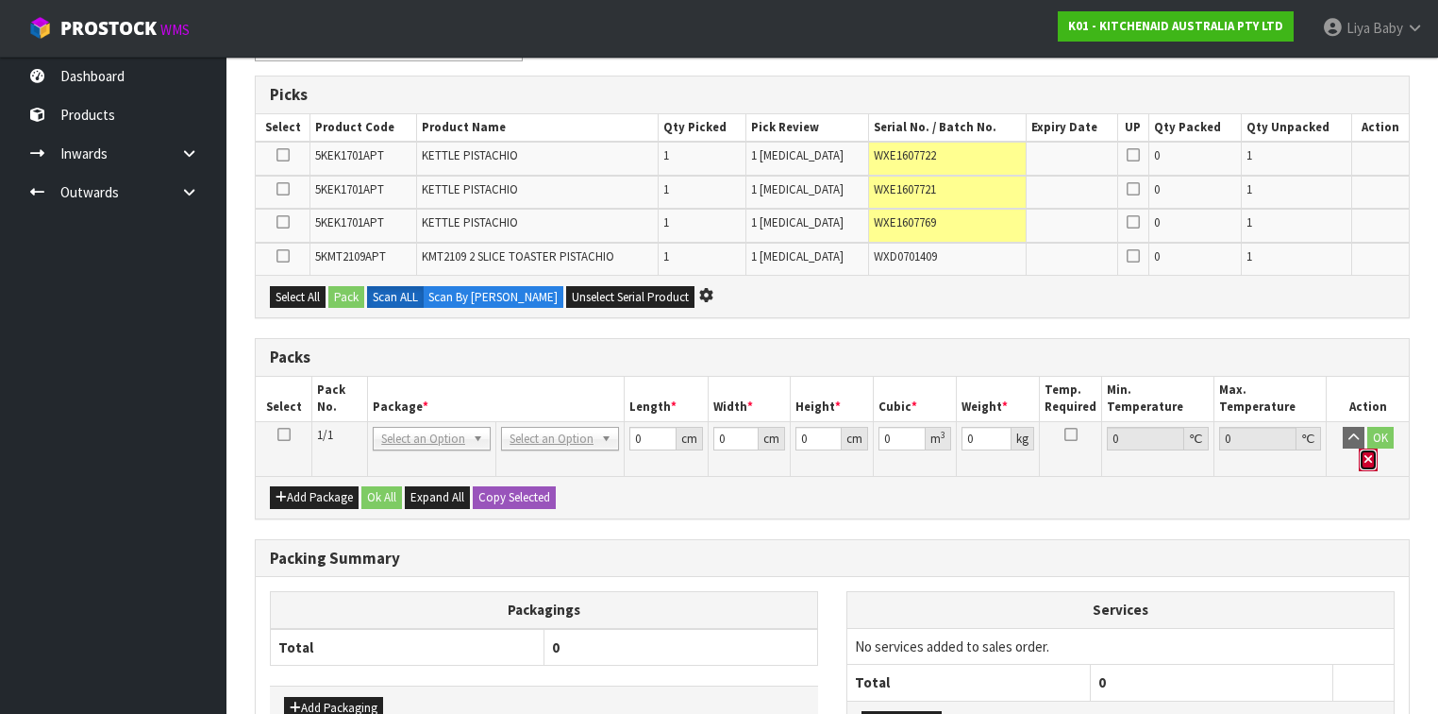
click at [1207, 448] on button "button" at bounding box center [1368, 459] width 19 height 23
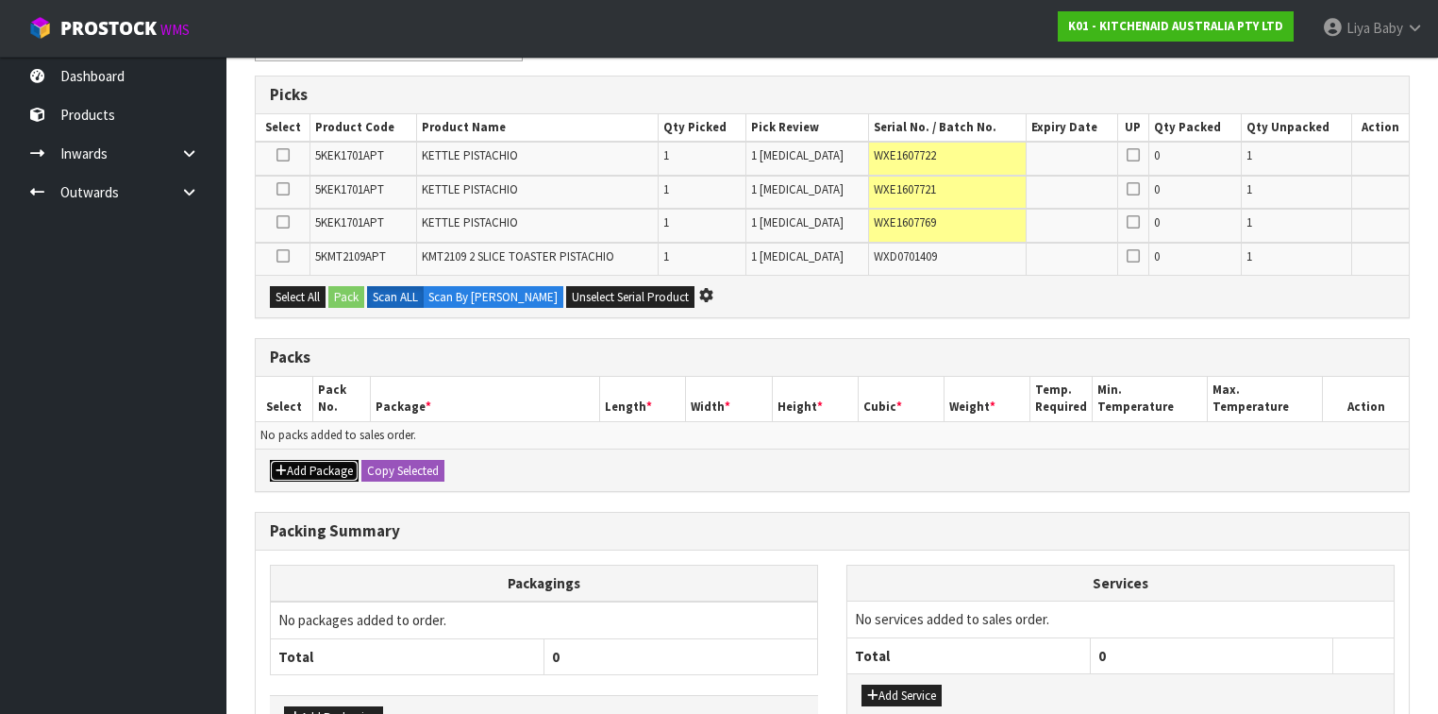
click at [317, 460] on button "Add Package" at bounding box center [314, 471] width 89 height 23
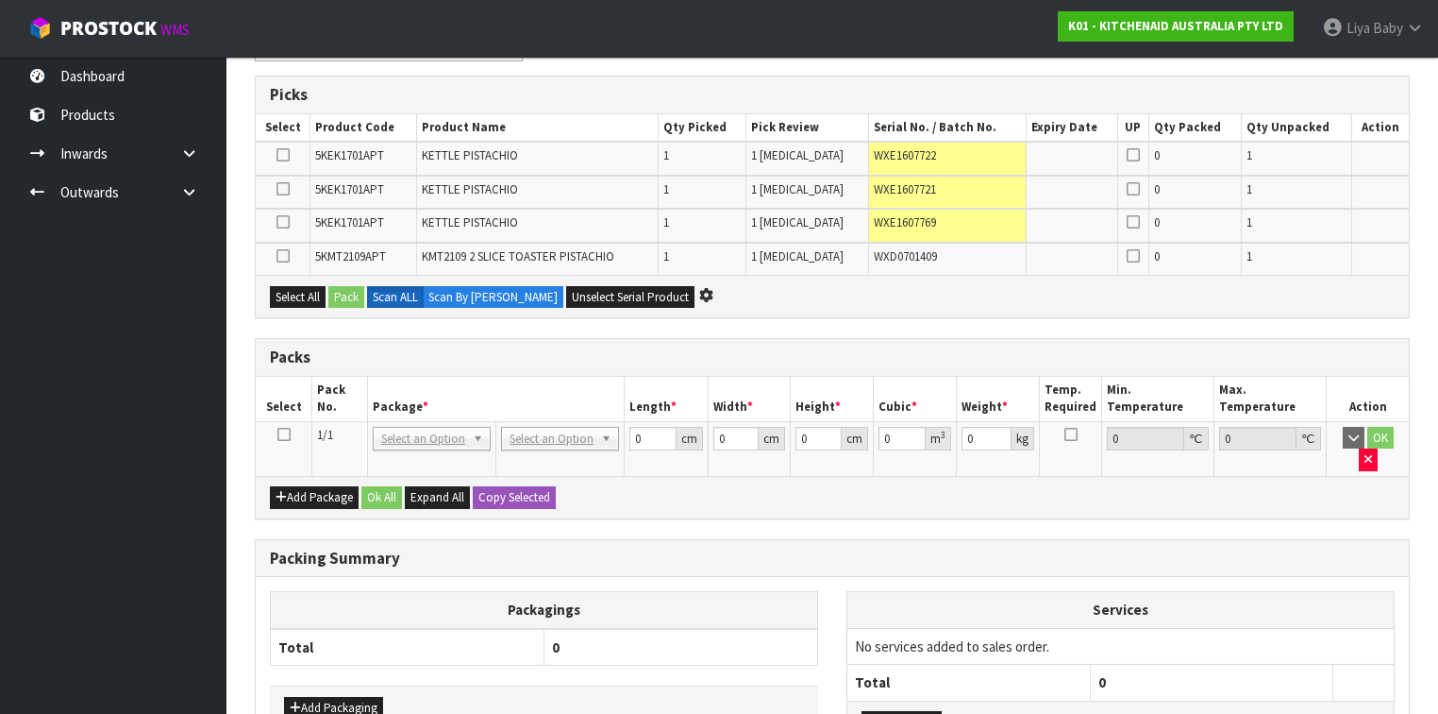
click at [280, 434] on icon at bounding box center [283, 434] width 13 height 1
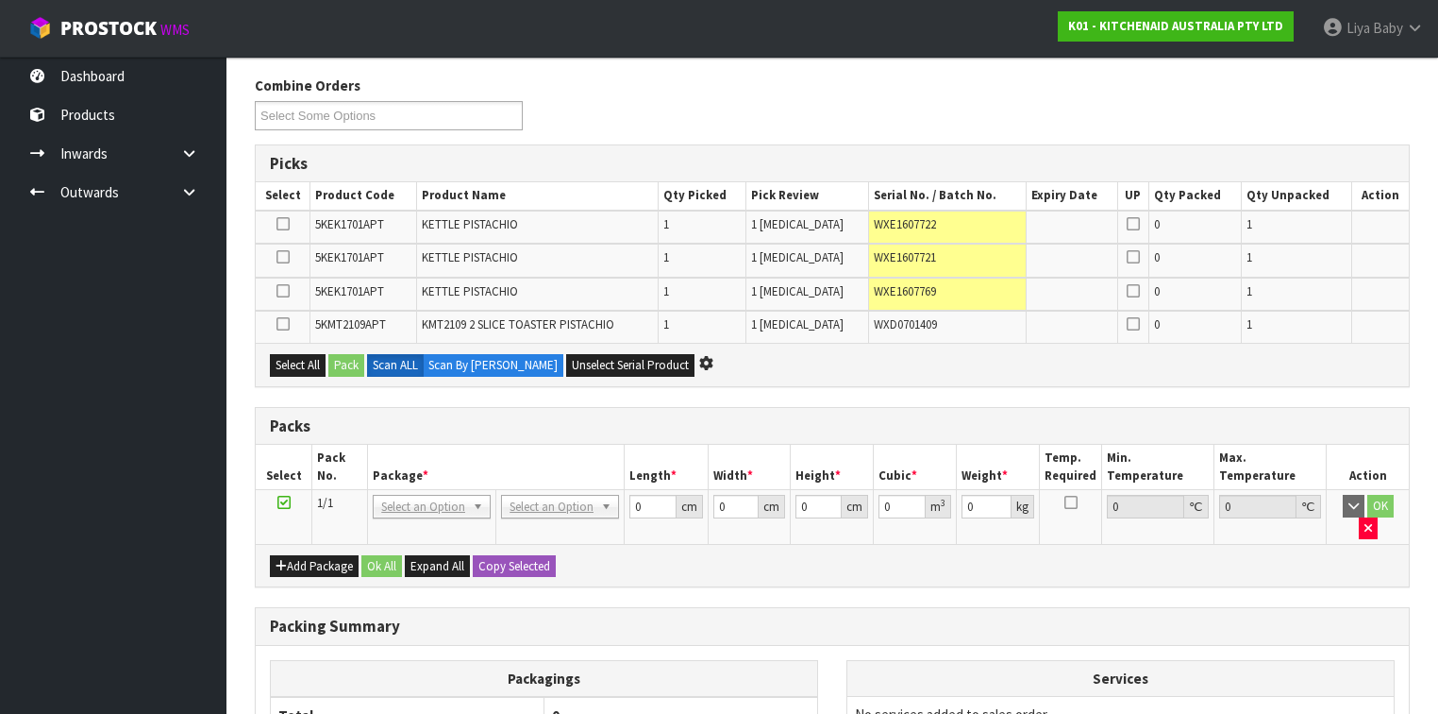
scroll to position [0, 0]
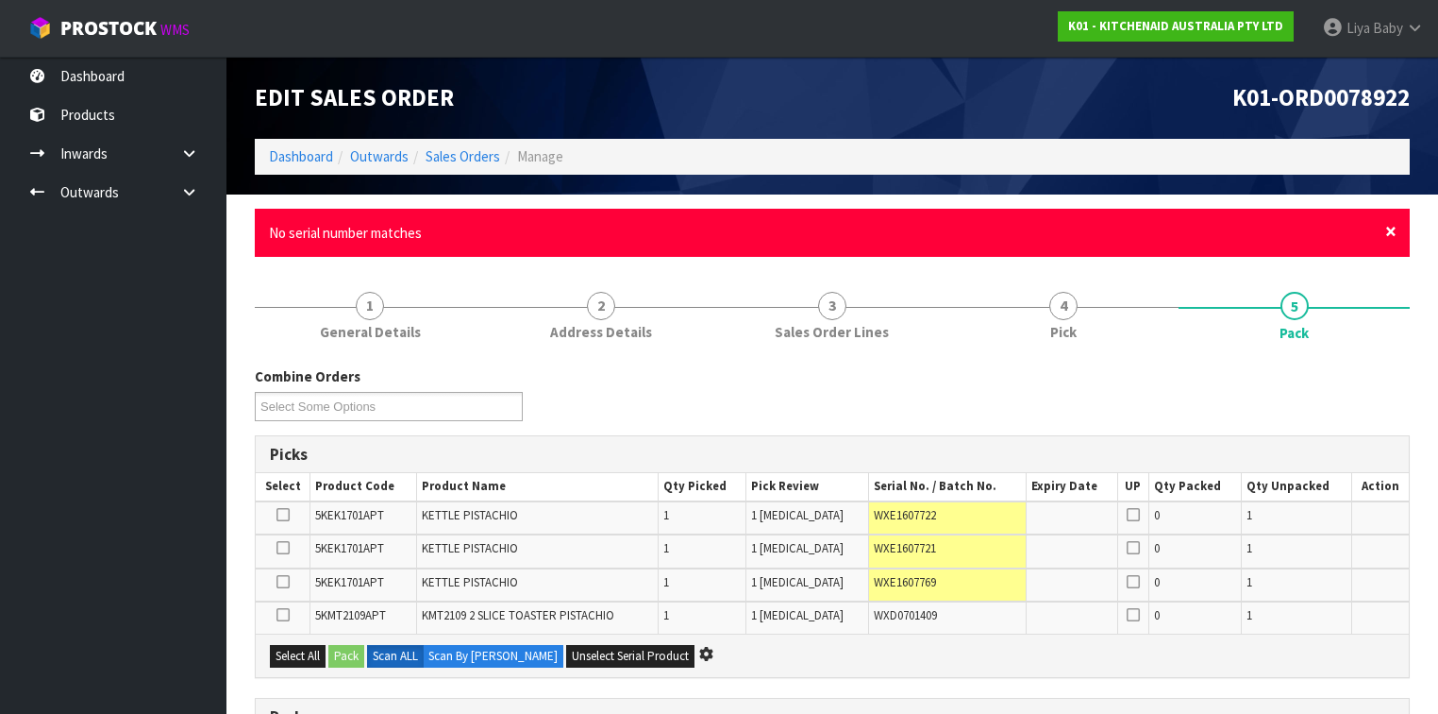
click at [1207, 230] on span "×" at bounding box center [1390, 231] width 11 height 26
click at [1207, 238] on span "×" at bounding box center [1390, 231] width 11 height 26
click at [1207, 233] on span "×" at bounding box center [1390, 231] width 11 height 26
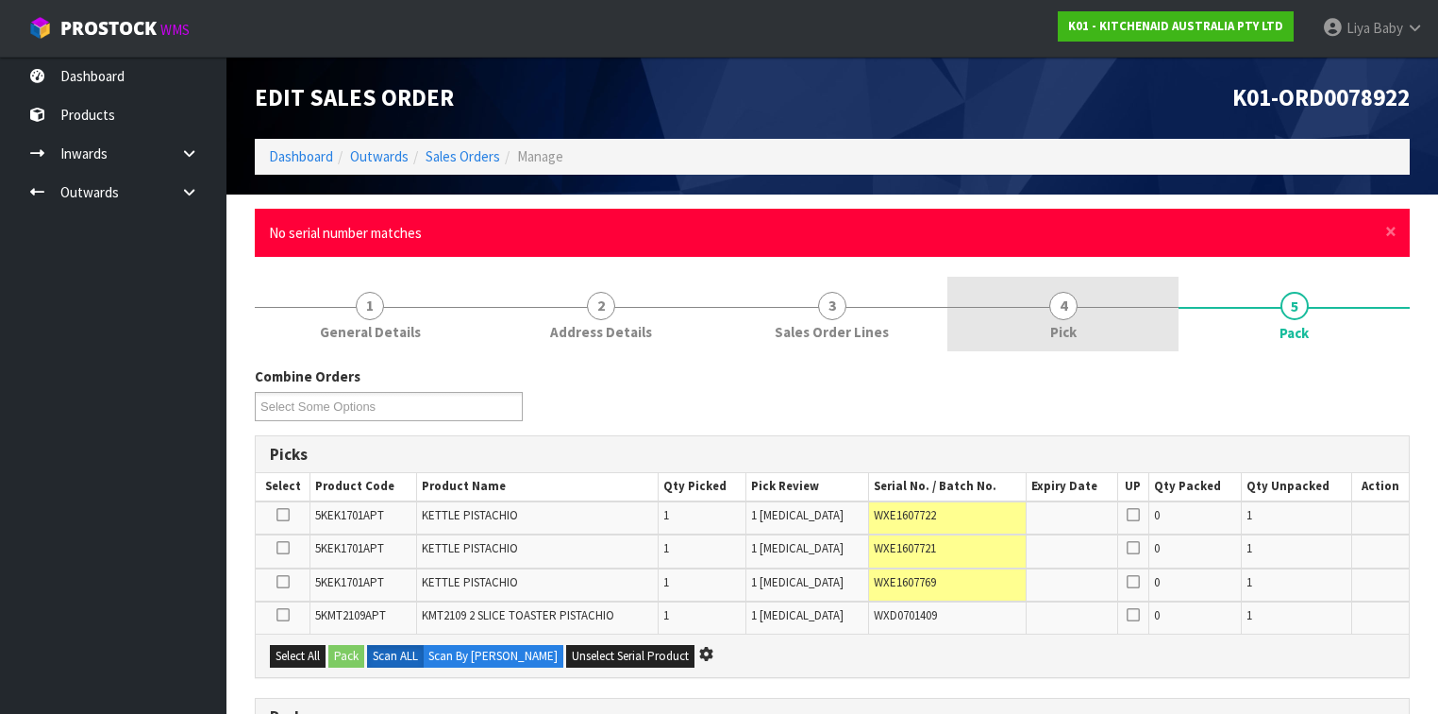
click at [1070, 303] on span "4" at bounding box center [1063, 306] width 28 height 28
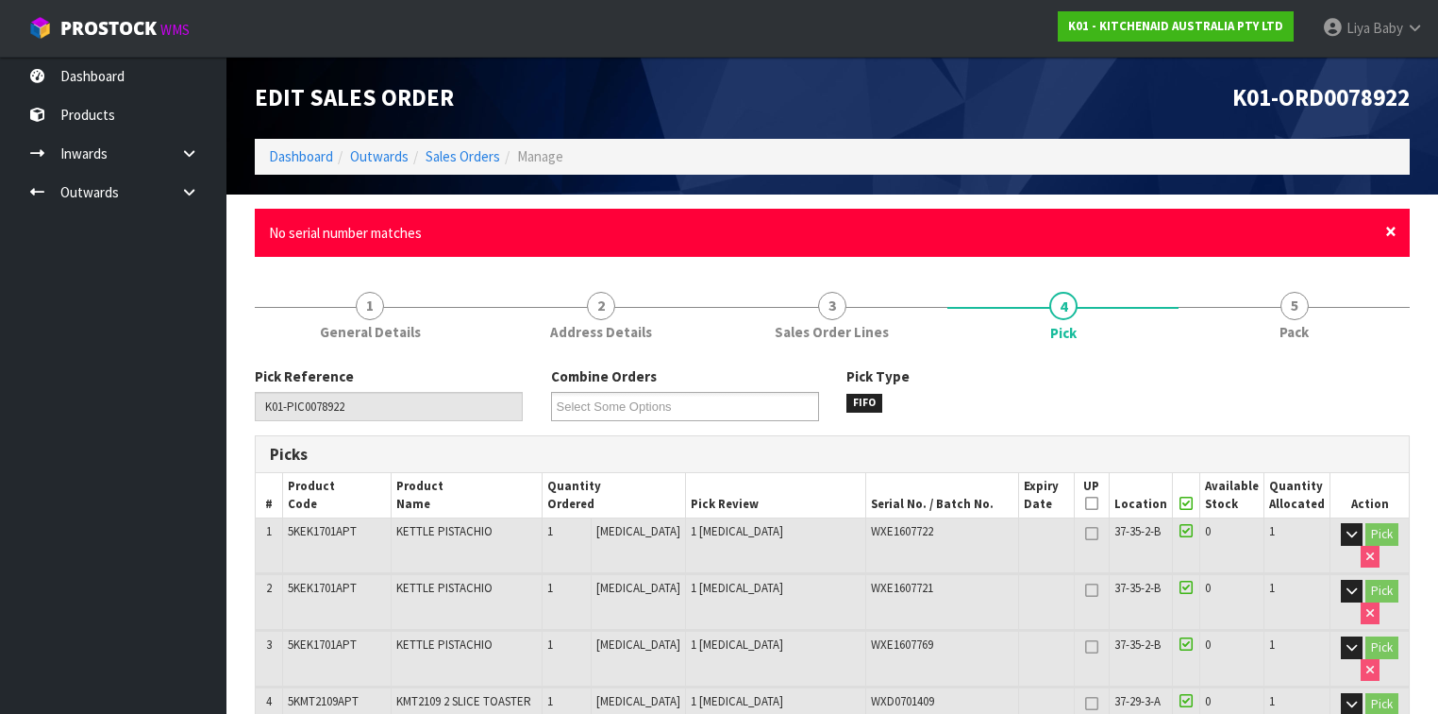
click at [1207, 235] on span "×" at bounding box center [1390, 231] width 11 height 26
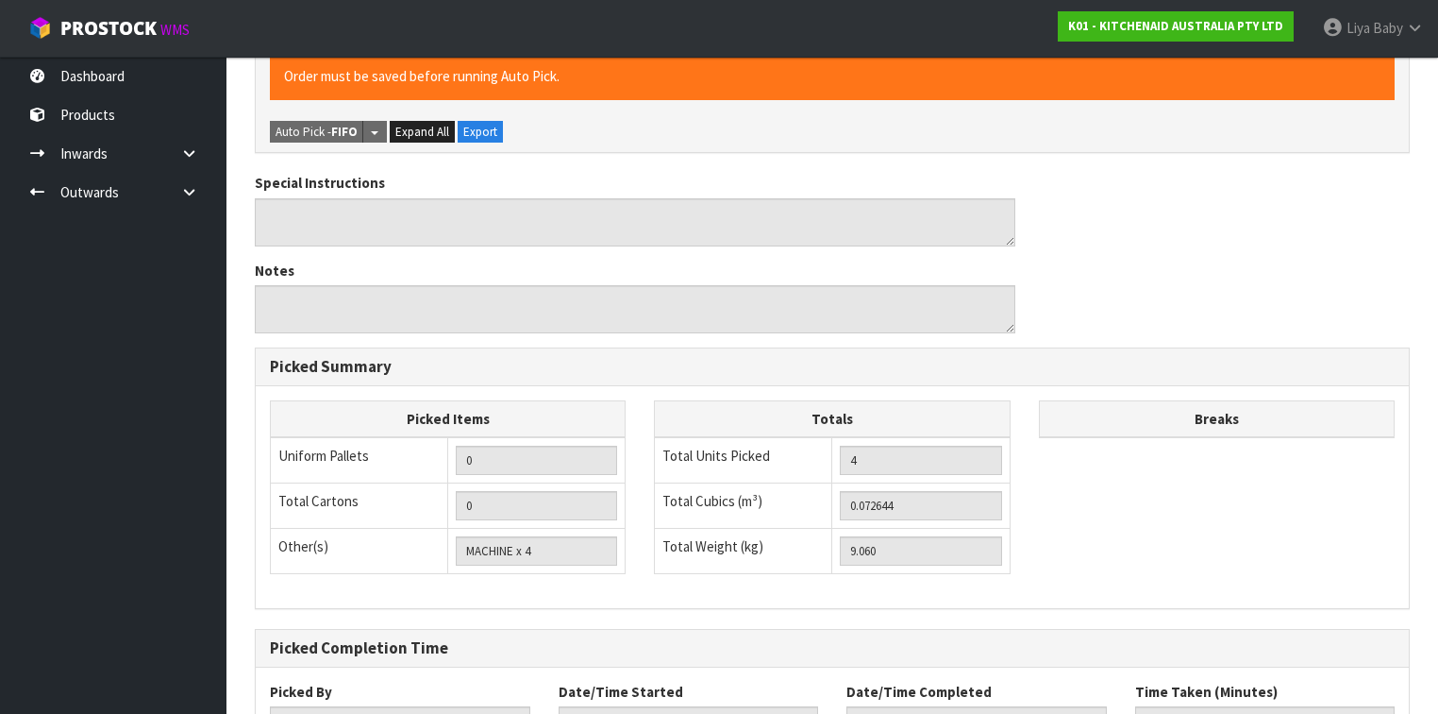
scroll to position [778, 0]
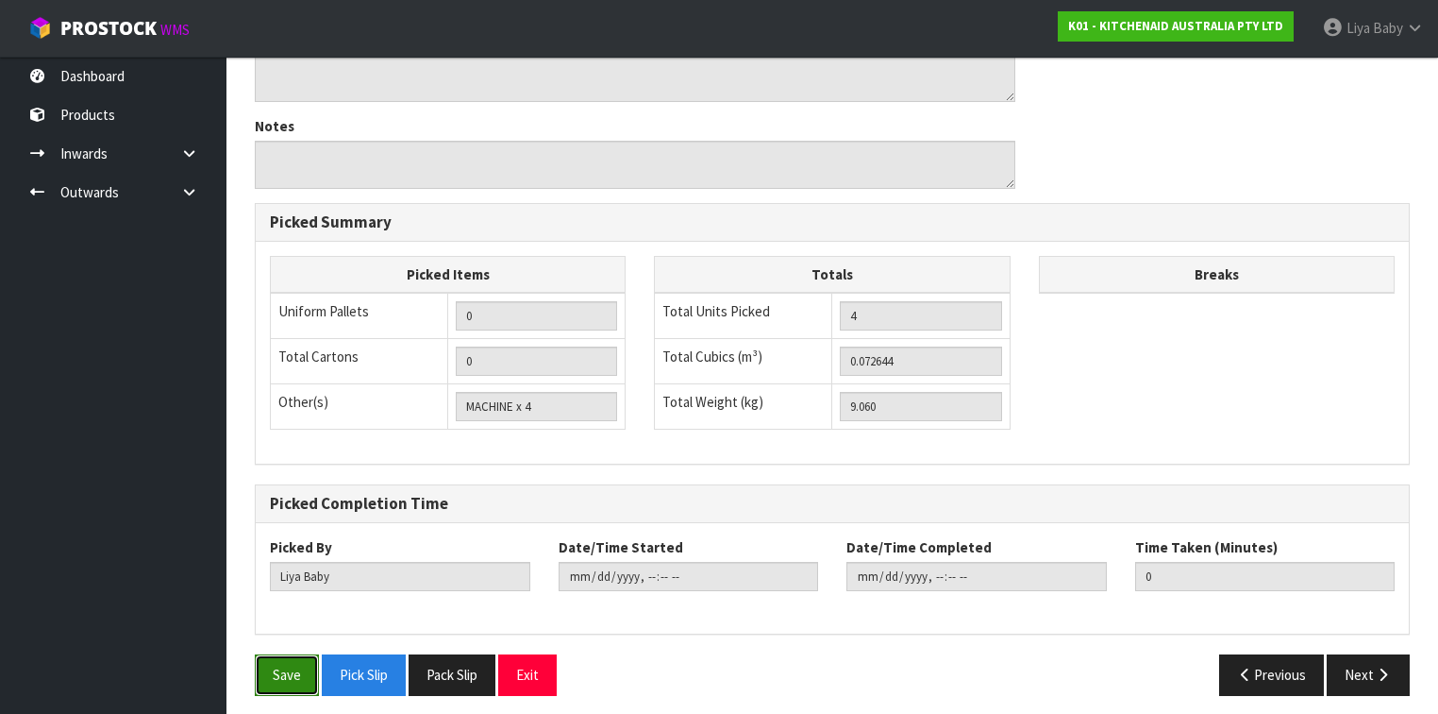
click at [280, 551] on button "Save" at bounding box center [287, 674] width 64 height 41
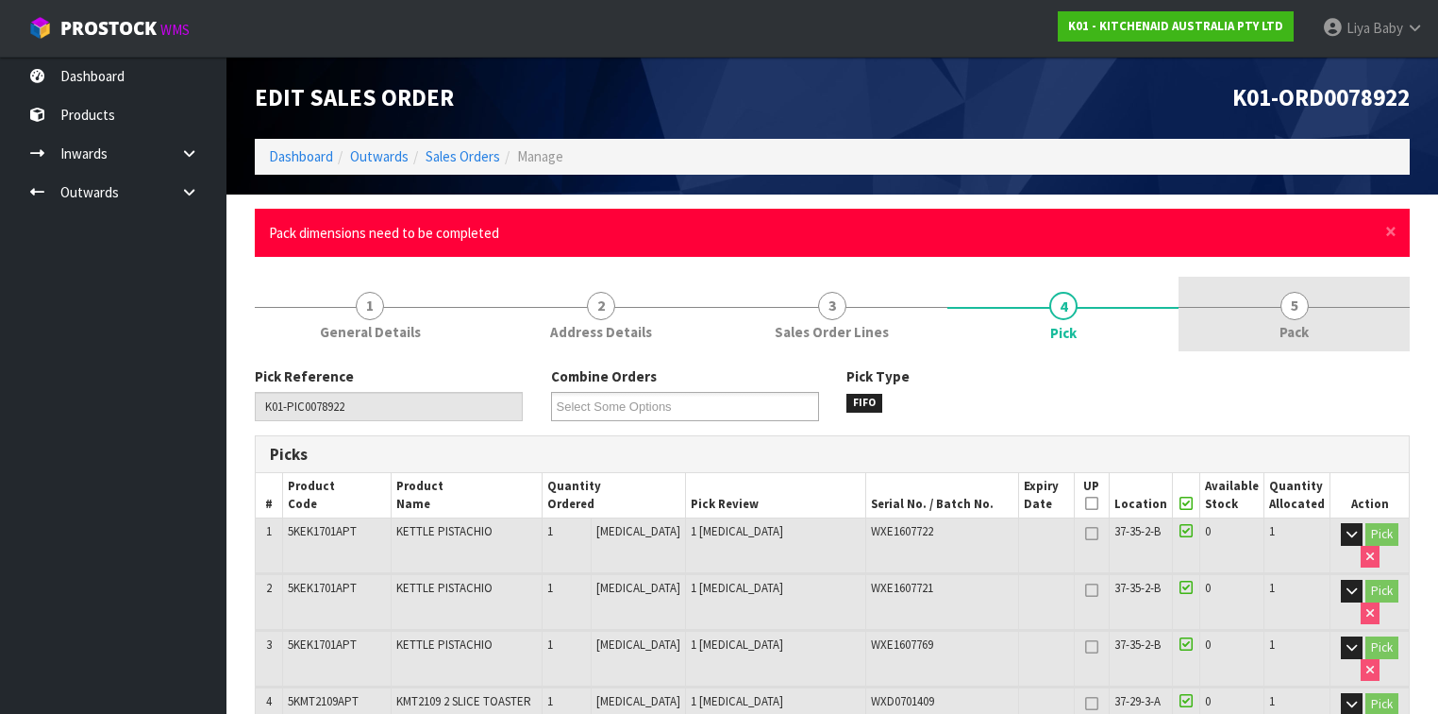
click at [1207, 309] on span "5" at bounding box center [1295, 306] width 28 height 28
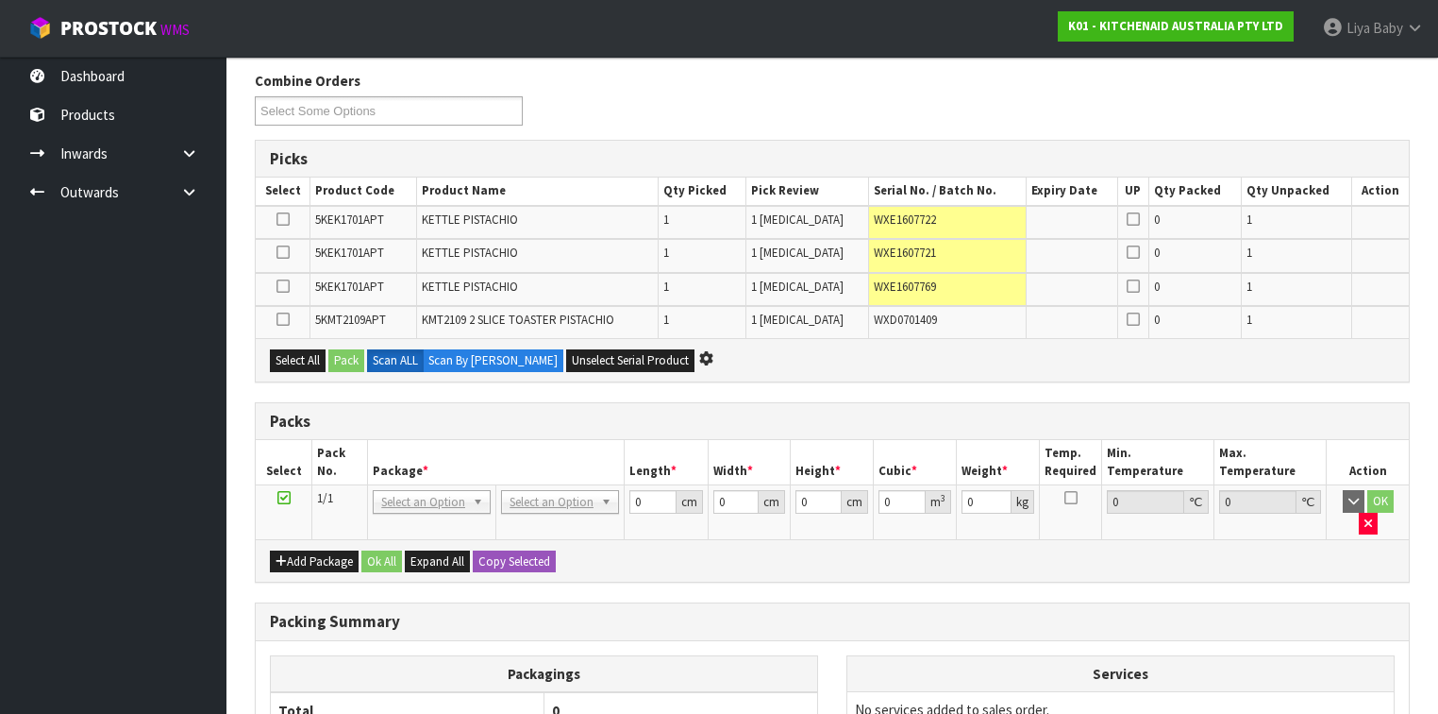
scroll to position [453, 0]
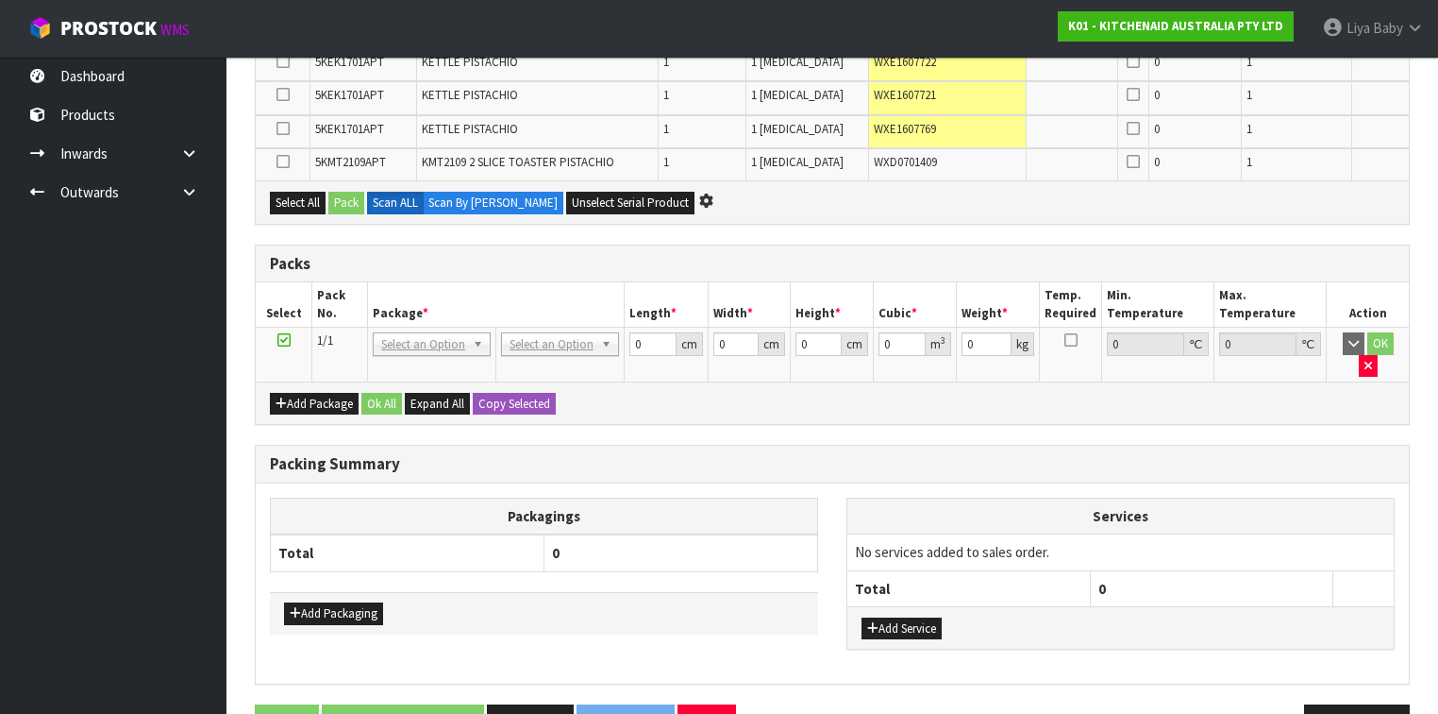
click at [279, 340] on icon at bounding box center [283, 340] width 13 height 1
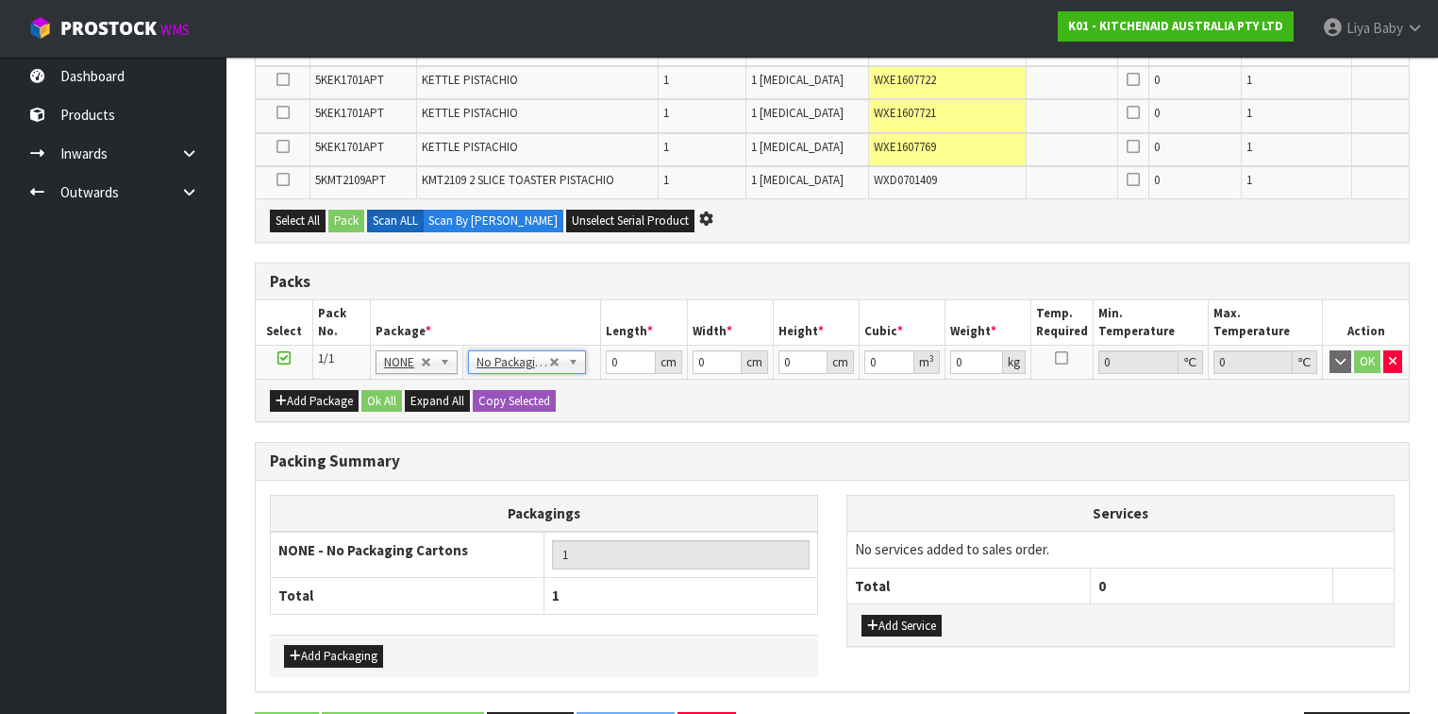
scroll to position [408, 0]
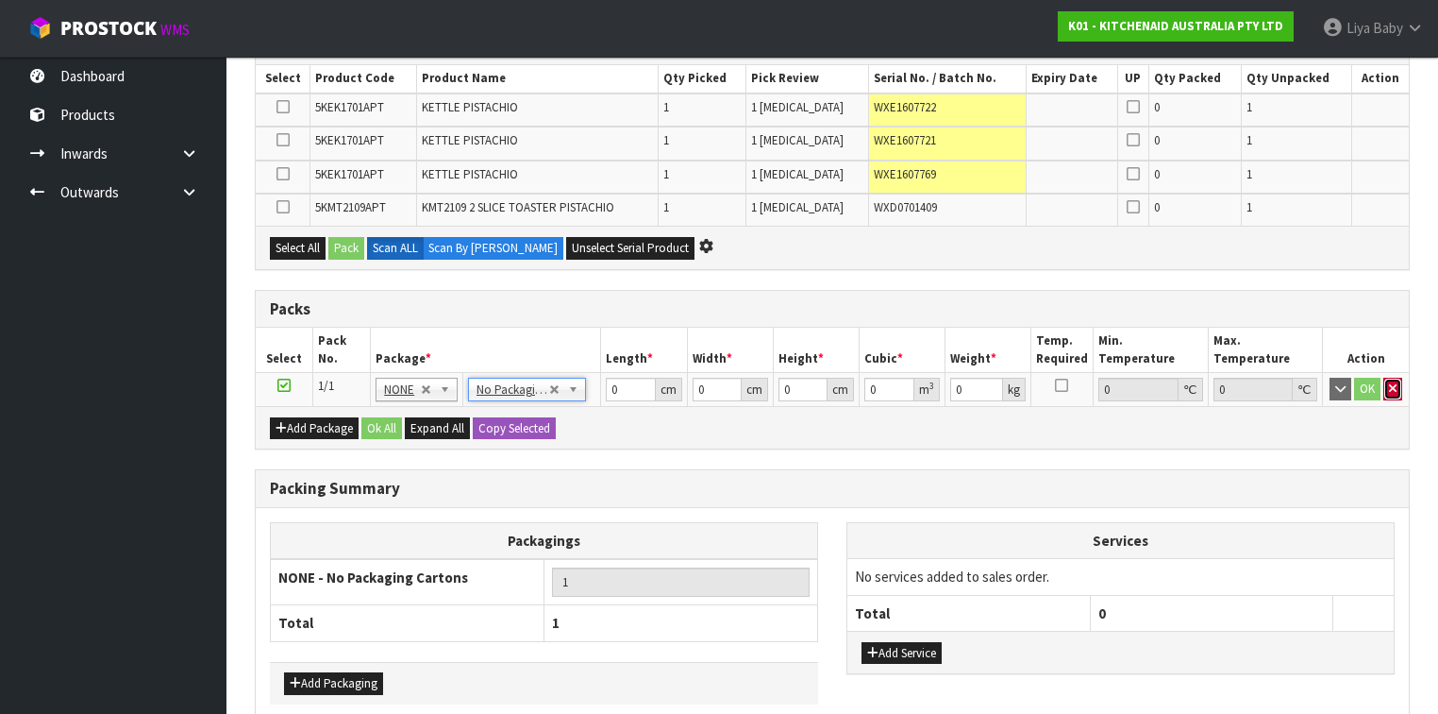
click at [1207, 388] on button "button" at bounding box center [1393, 389] width 19 height 23
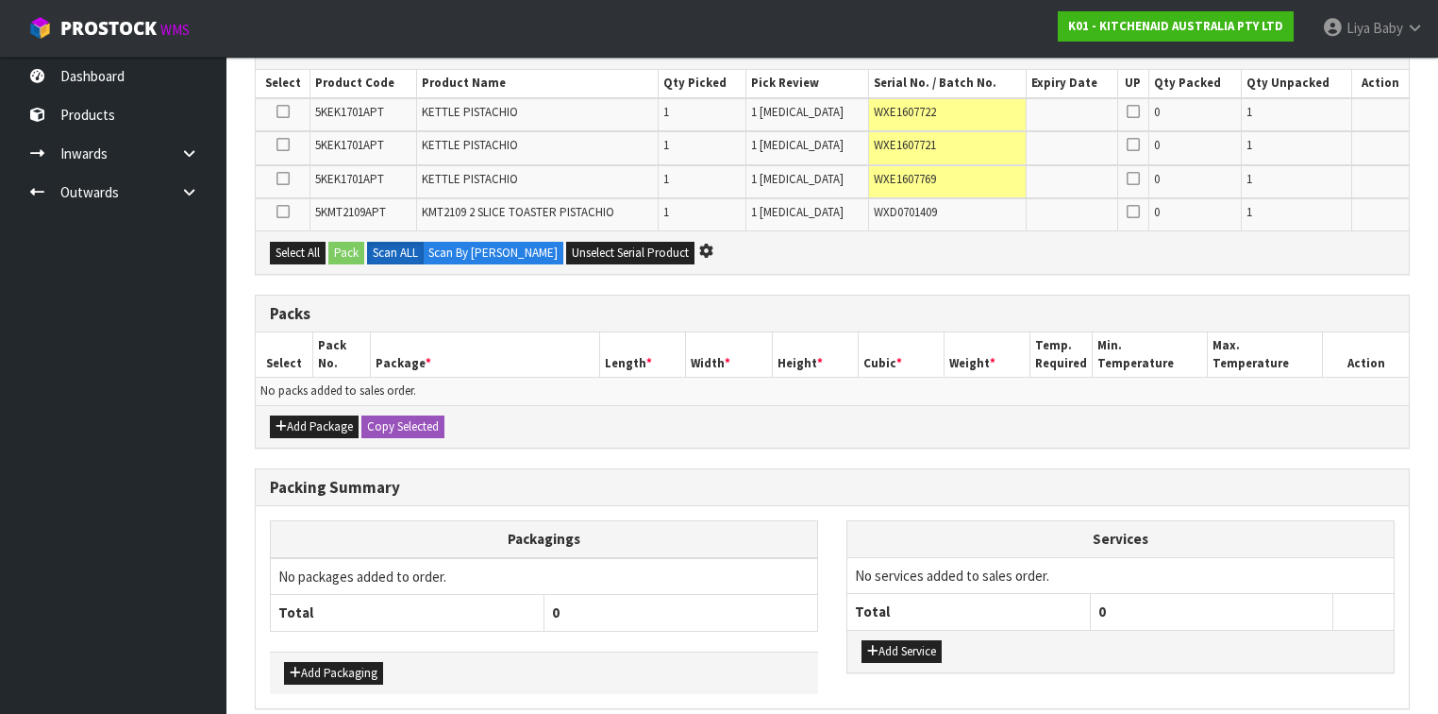
scroll to position [251, 0]
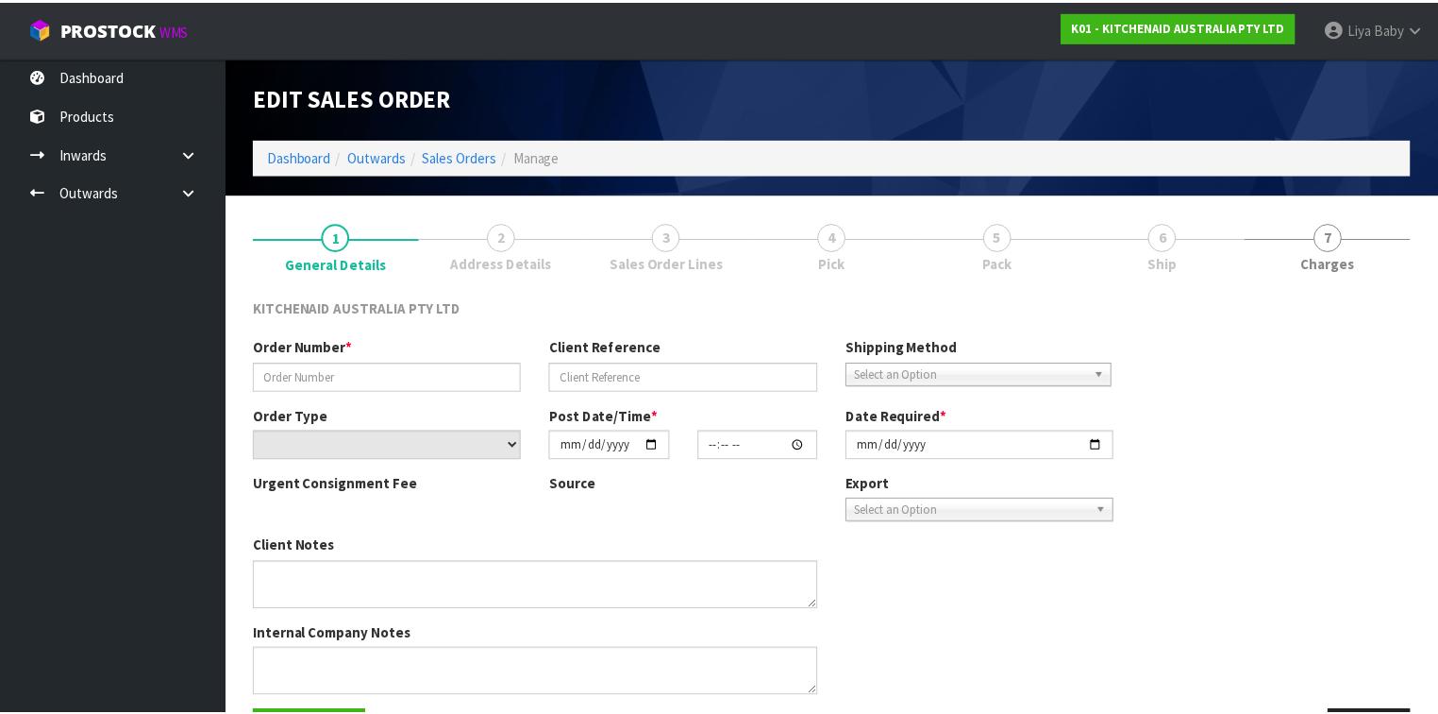
type input "0000012612"
type input "201907"
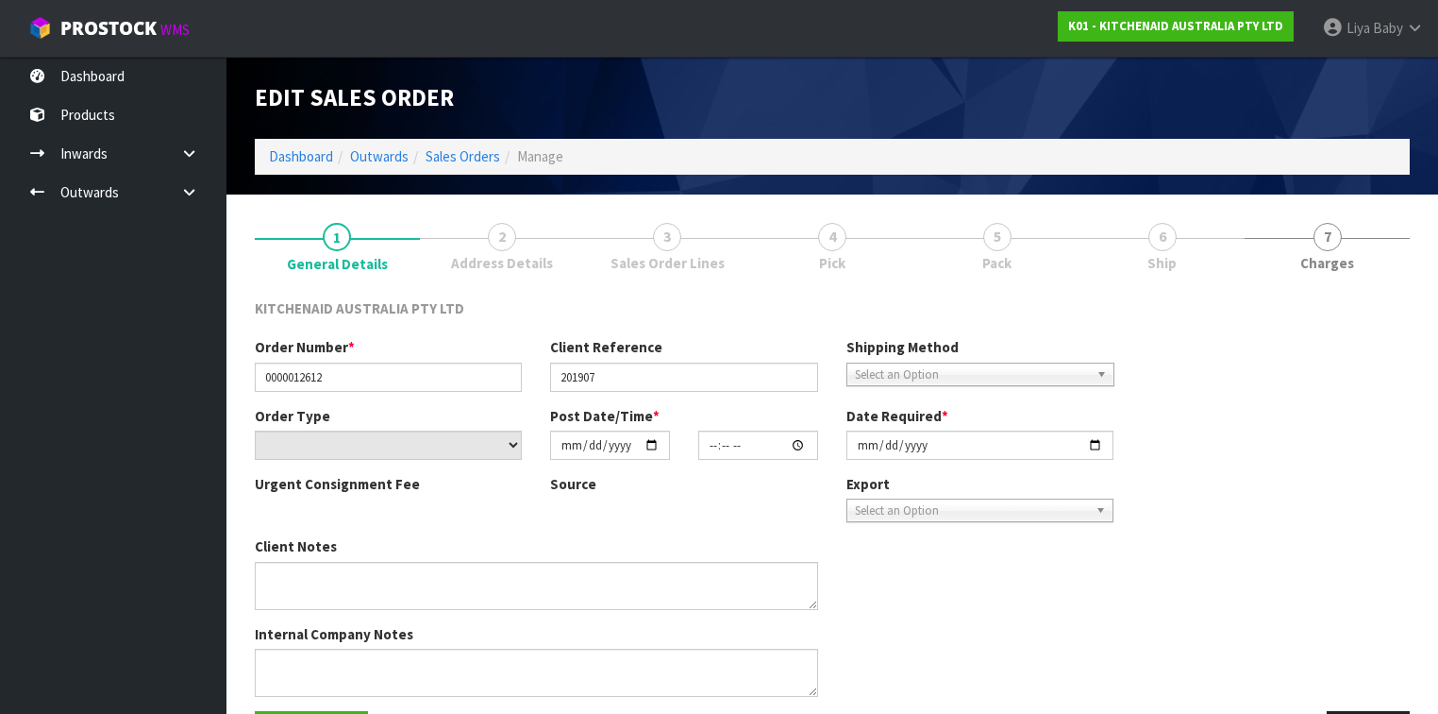
select select "number:0"
type input "[DATE]"
type input "11:35:32.000"
type input "[DATE]"
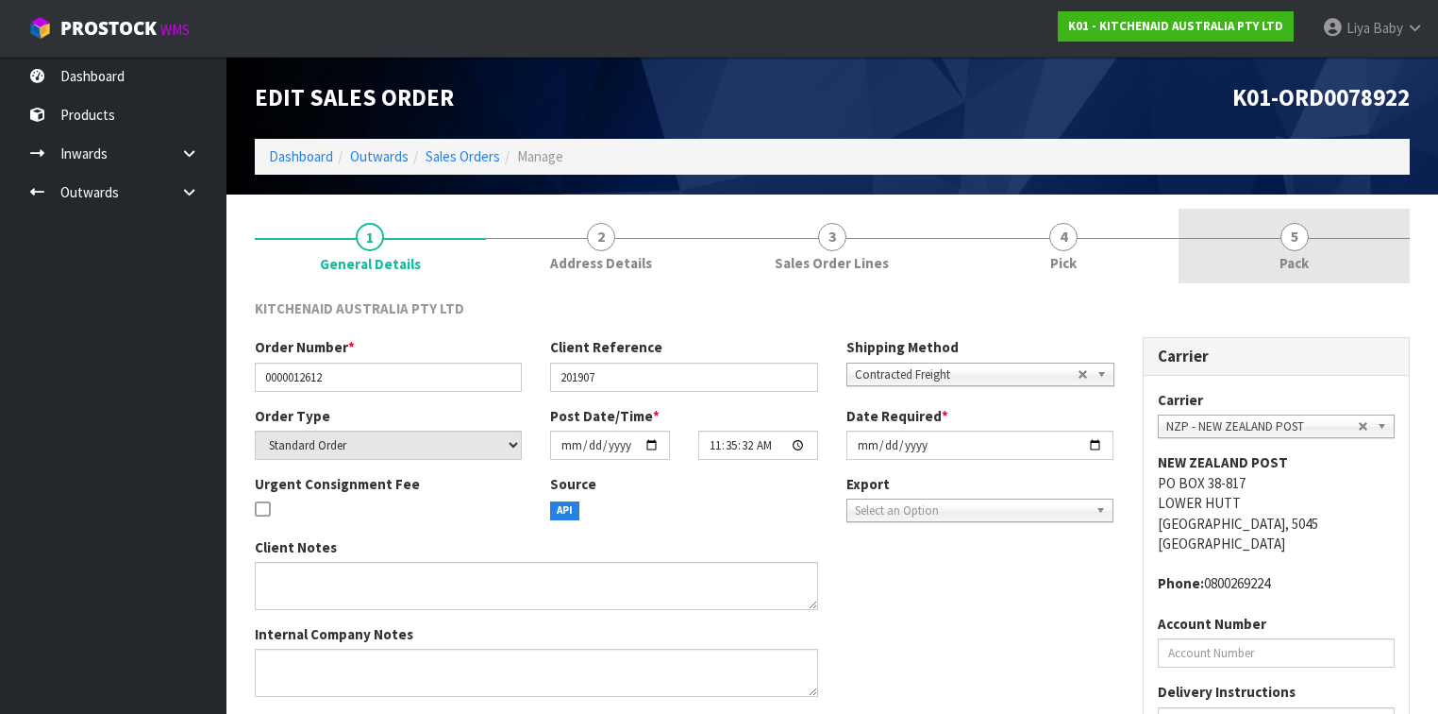
click at [1295, 261] on span "Pack" at bounding box center [1294, 263] width 29 height 20
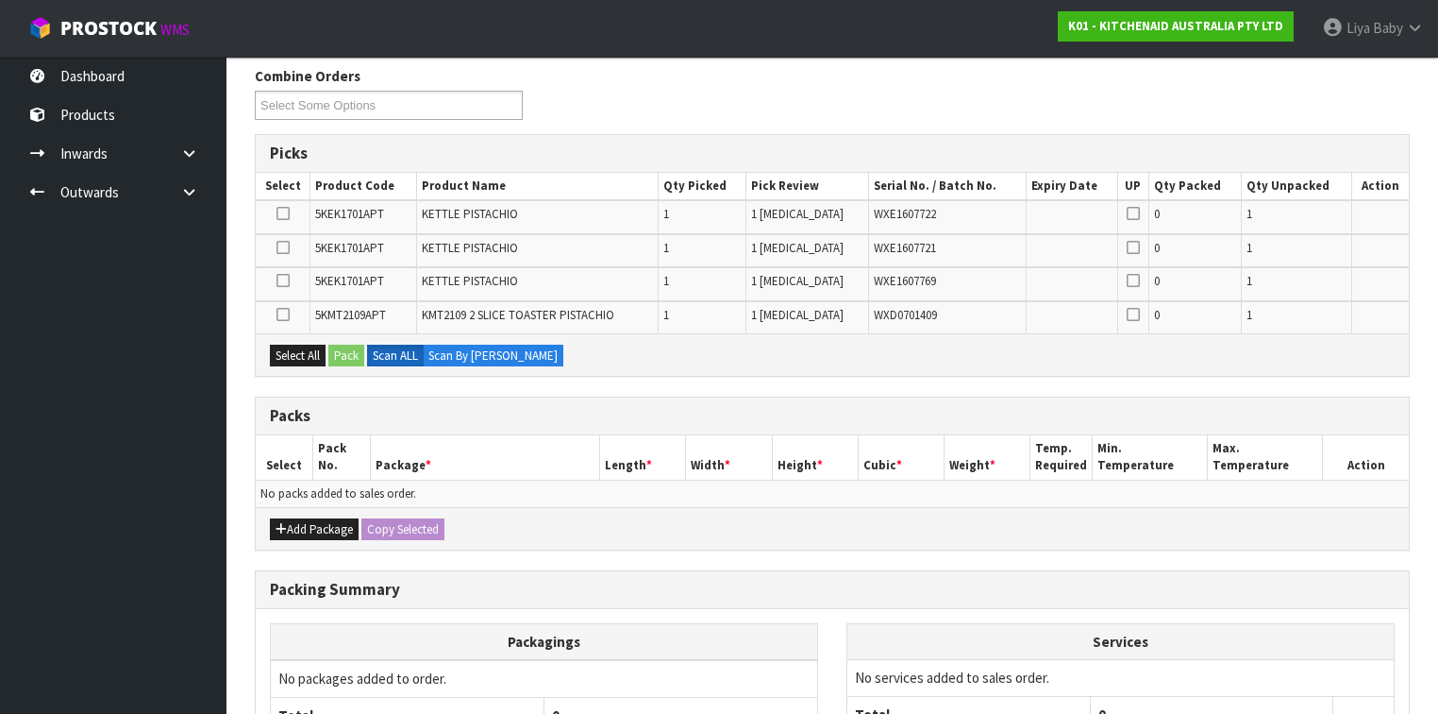
scroll to position [259, 0]
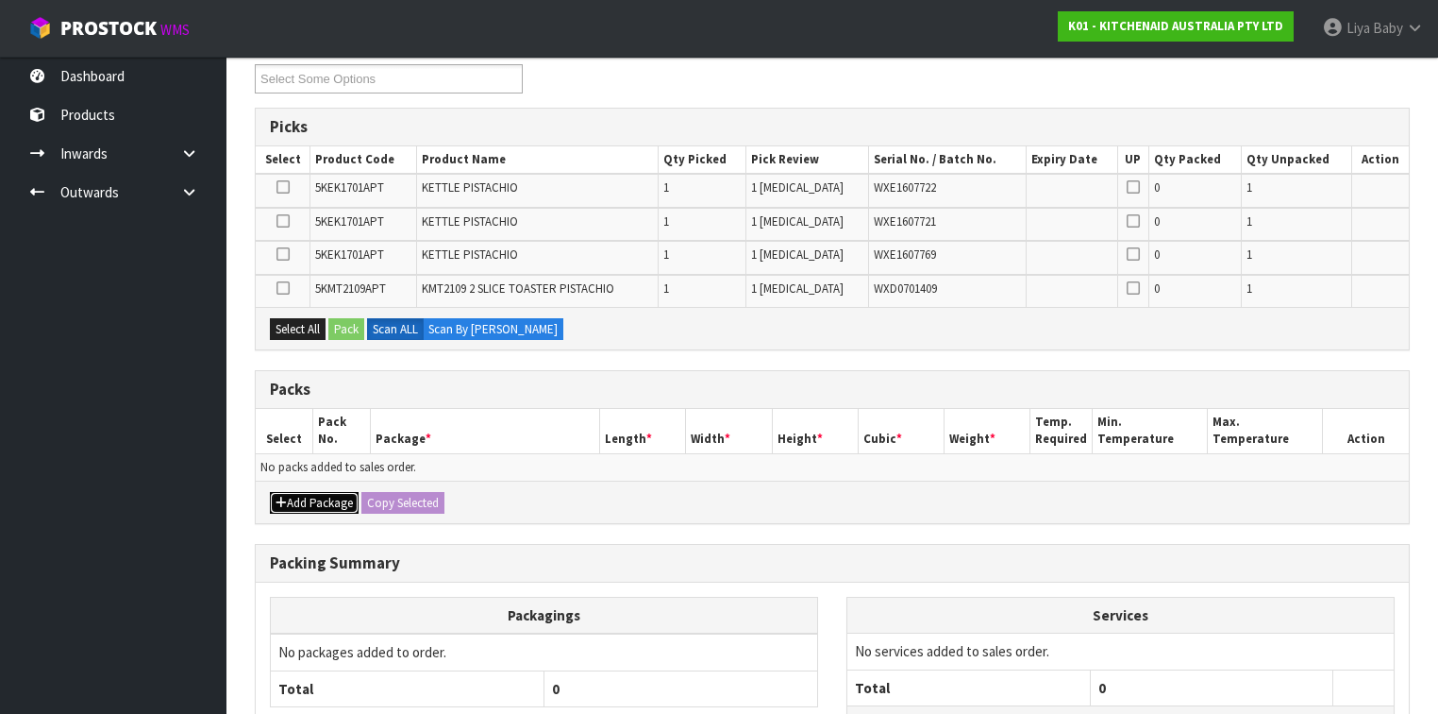
click at [301, 492] on button "Add Package" at bounding box center [314, 503] width 89 height 23
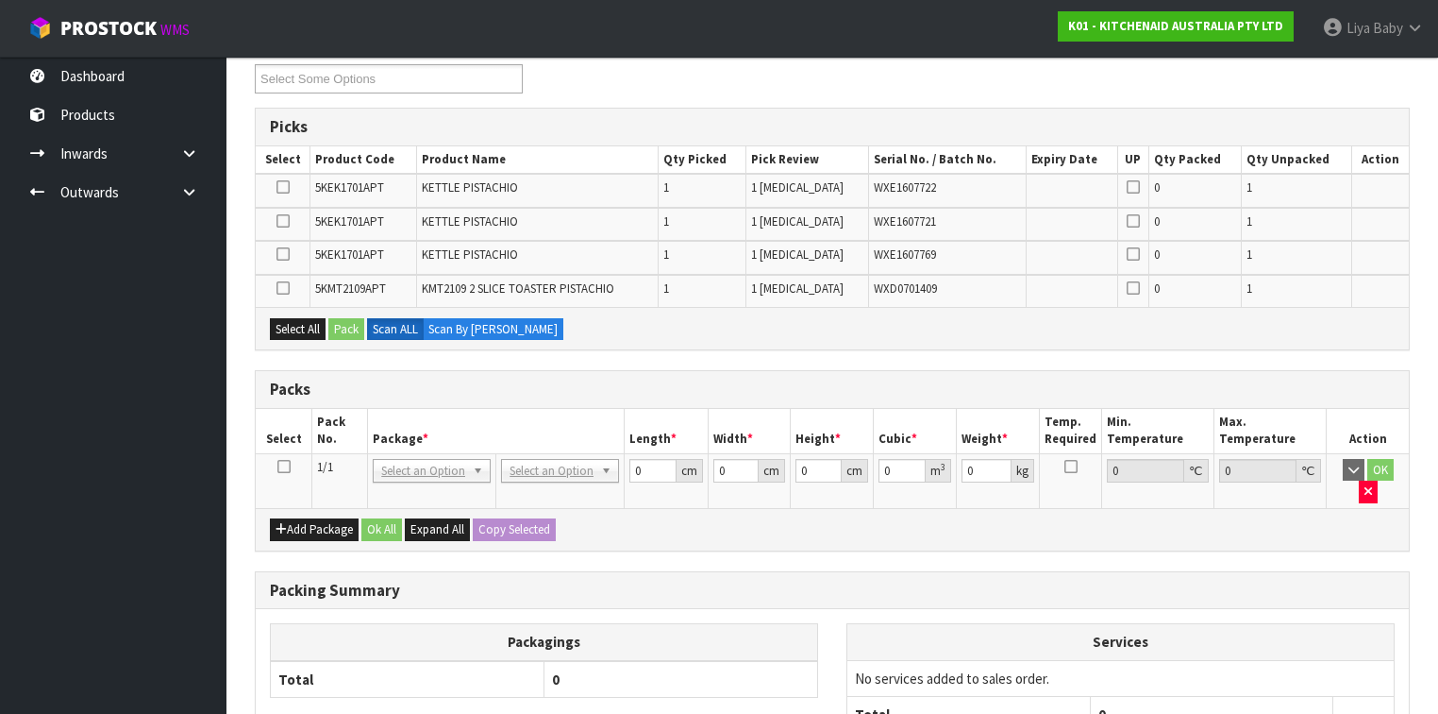
click at [284, 466] on icon at bounding box center [283, 466] width 13 height 1
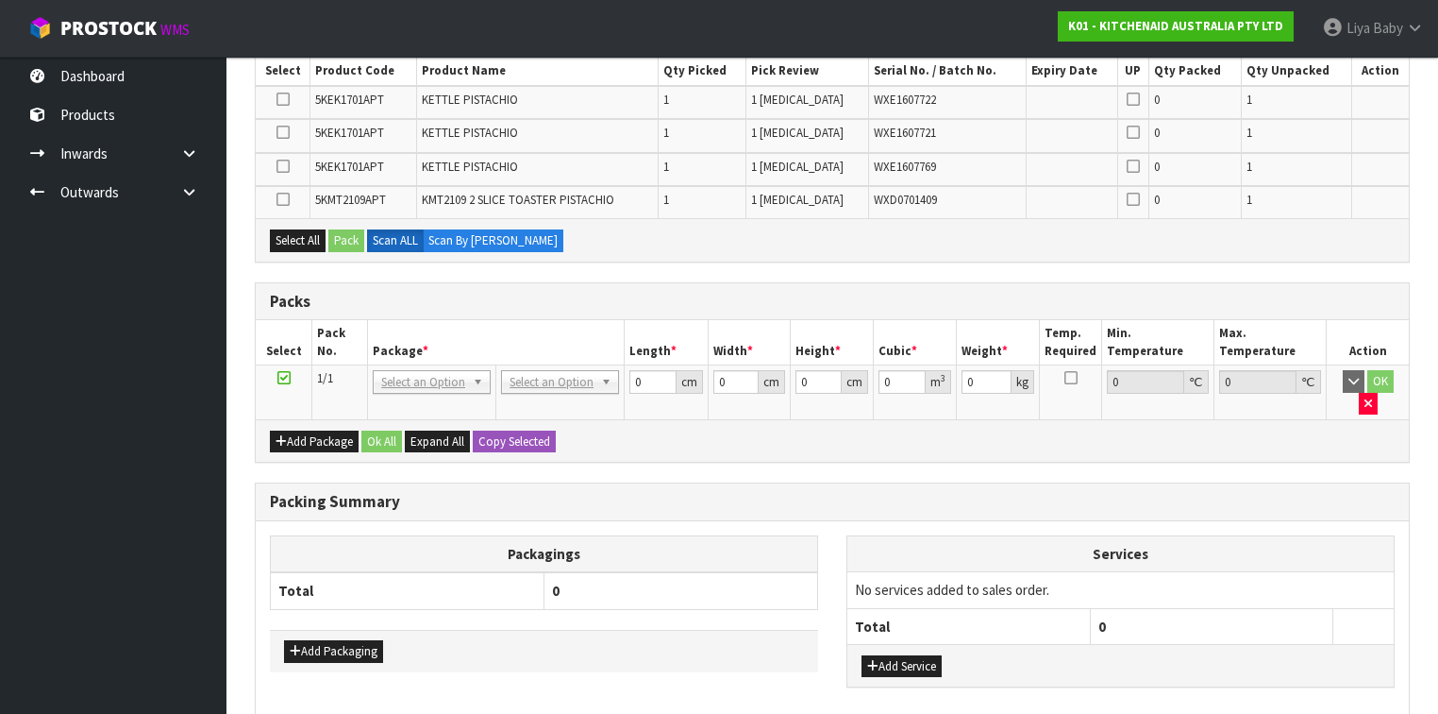
scroll to position [0, 0]
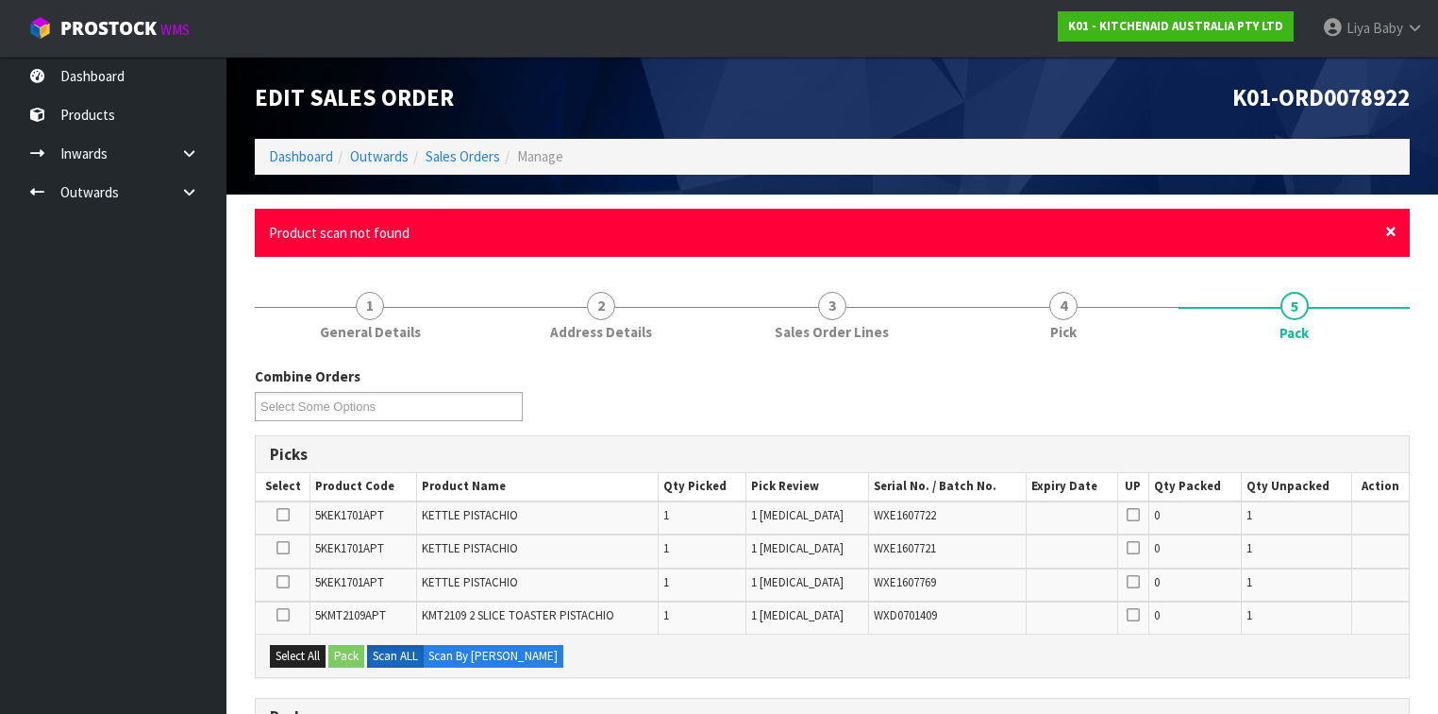
click at [1393, 233] on span "×" at bounding box center [1390, 231] width 11 height 26
click at [1387, 227] on span "×" at bounding box center [1390, 231] width 11 height 26
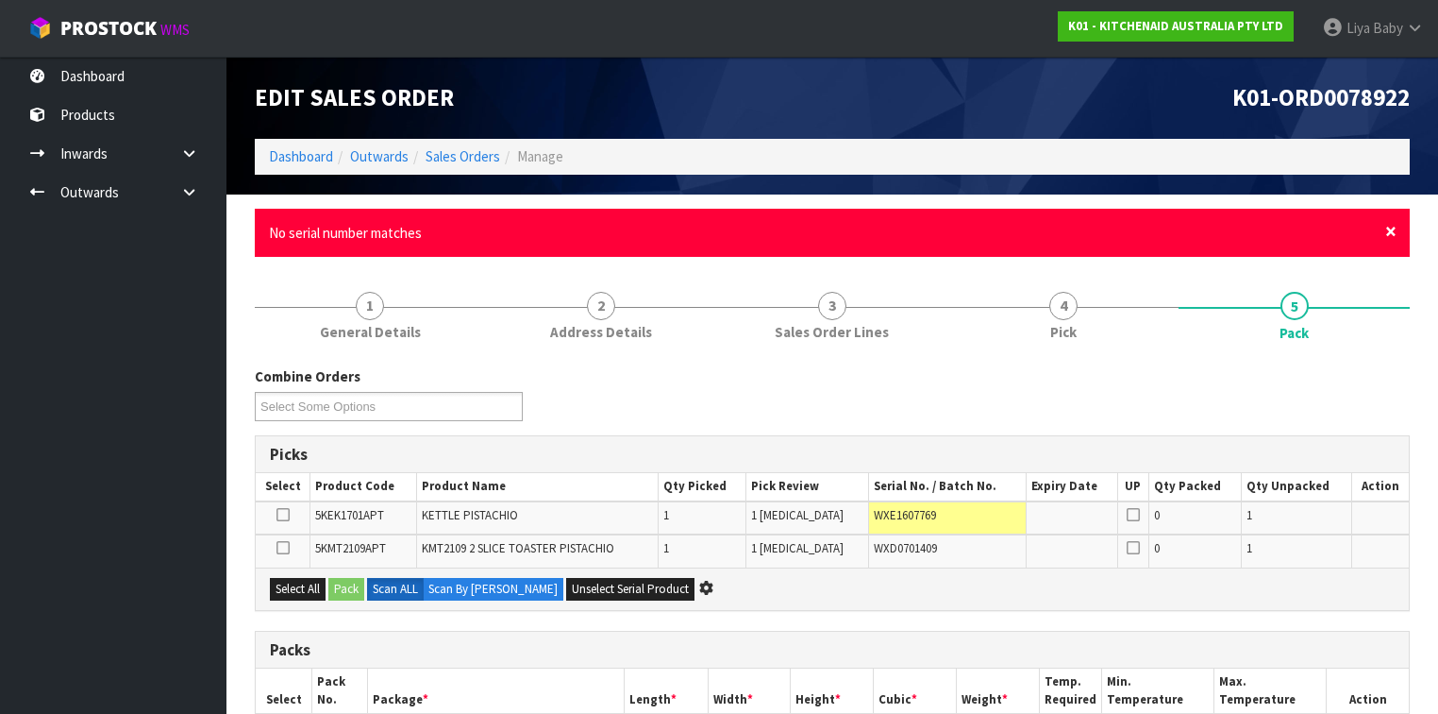
click at [1392, 234] on span "×" at bounding box center [1390, 231] width 11 height 26
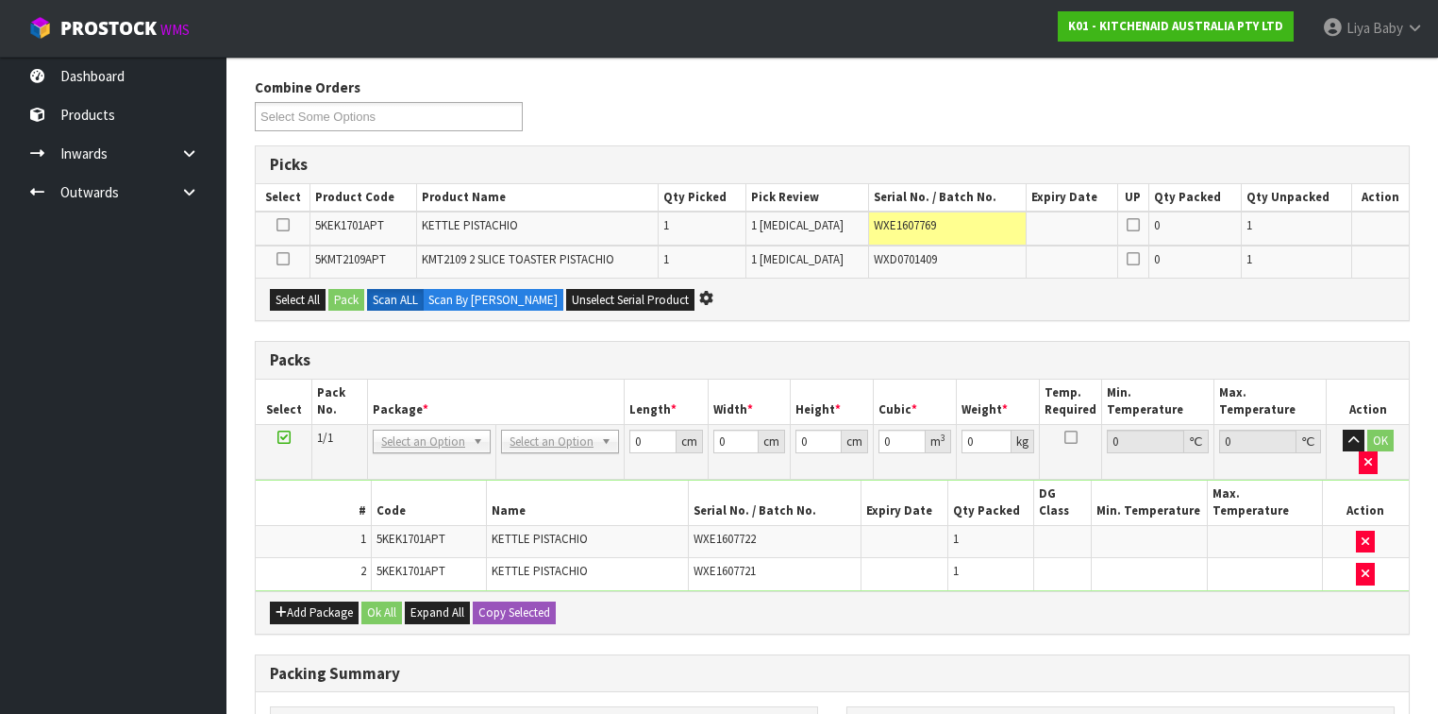
scroll to position [227, 0]
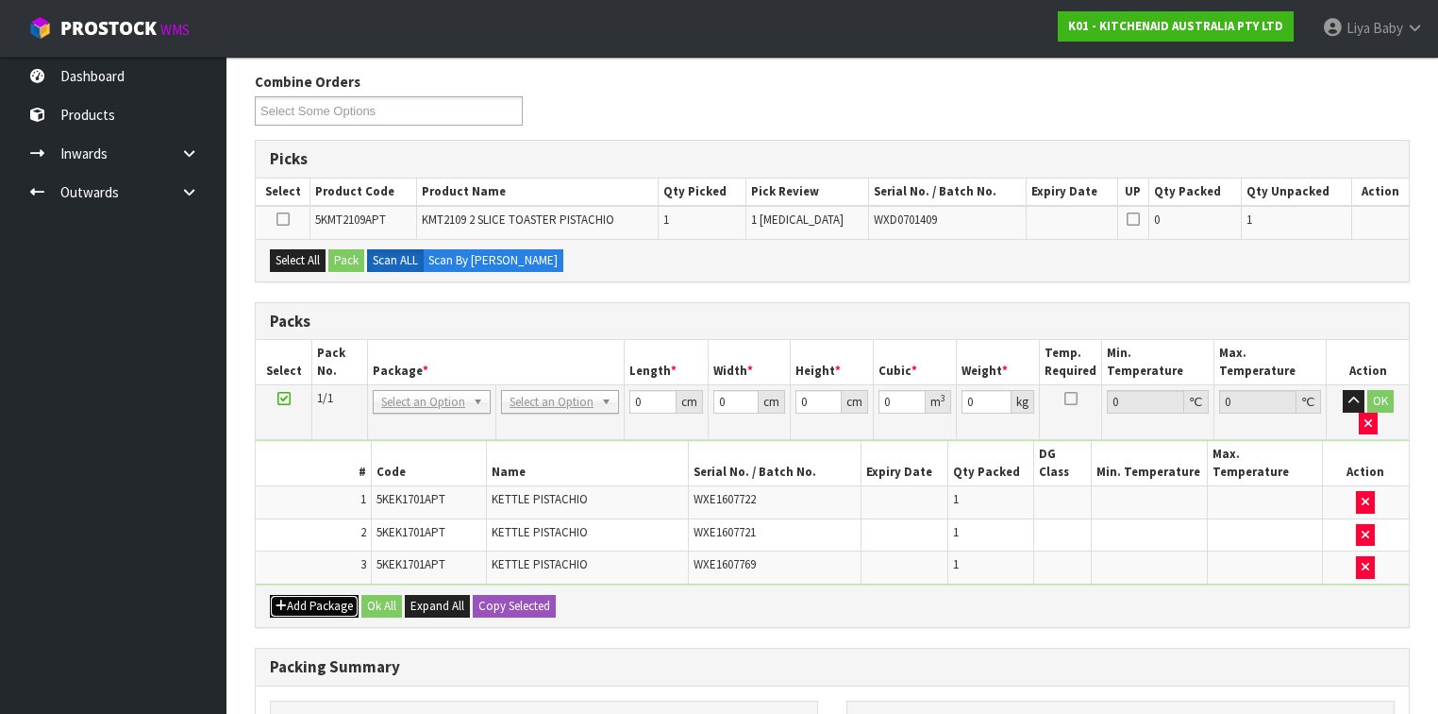
click at [304, 595] on button "Add Package" at bounding box center [314, 606] width 89 height 23
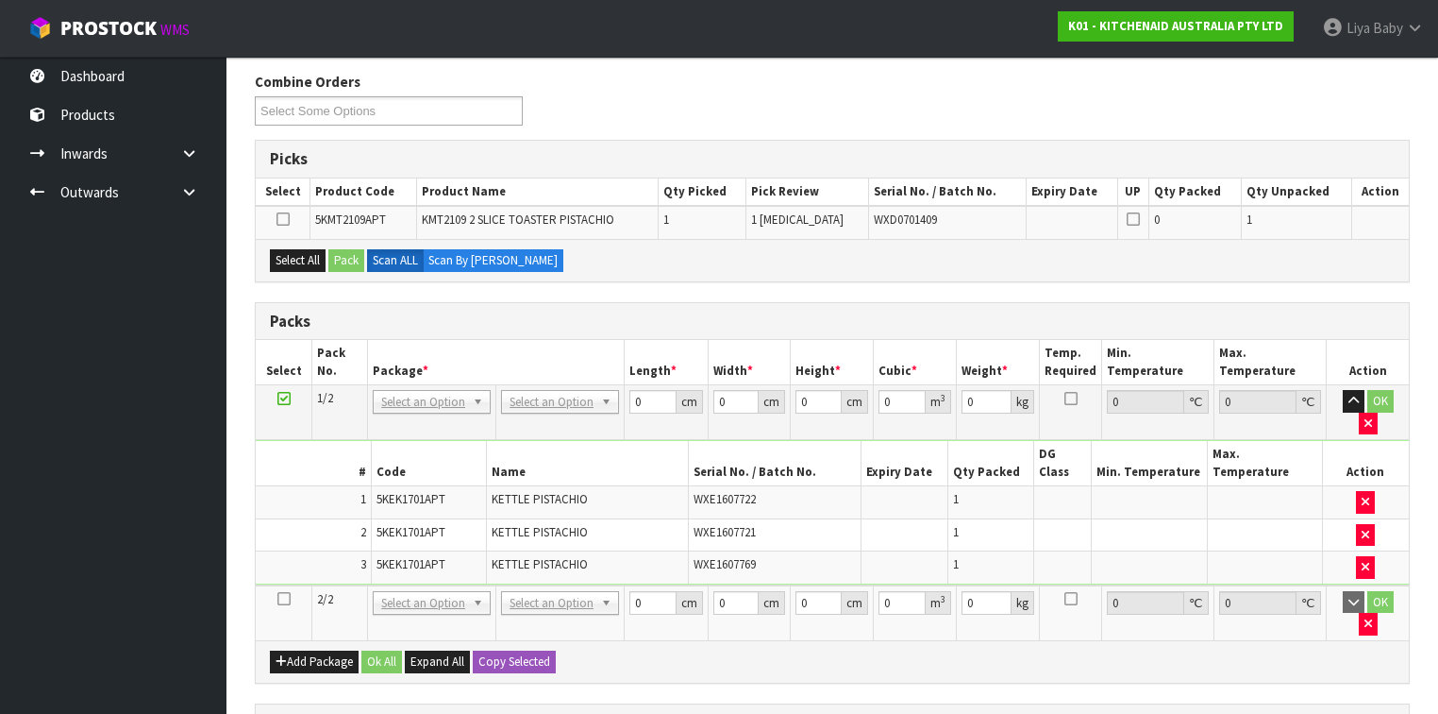
click at [279, 598] on icon at bounding box center [283, 598] width 13 height 1
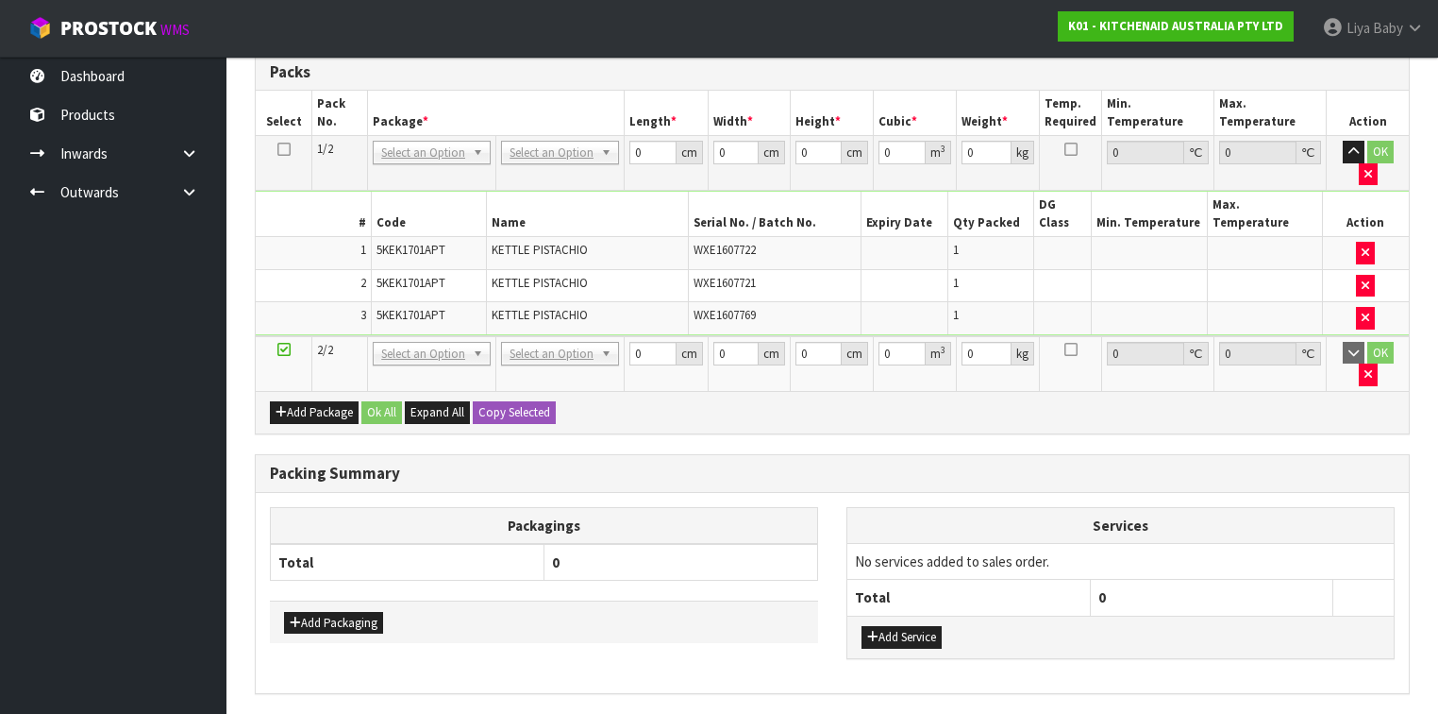
scroll to position [0, 0]
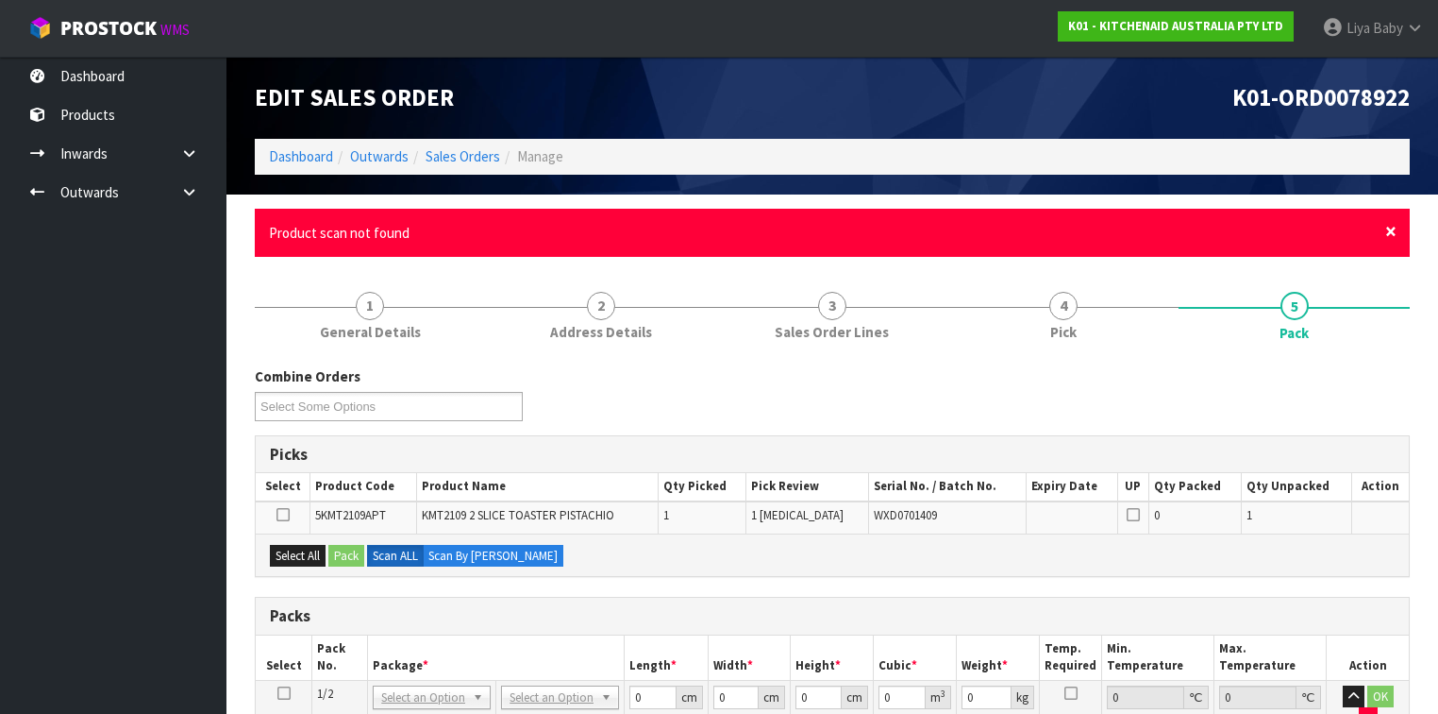
click at [1394, 230] on span "×" at bounding box center [1390, 231] width 11 height 26
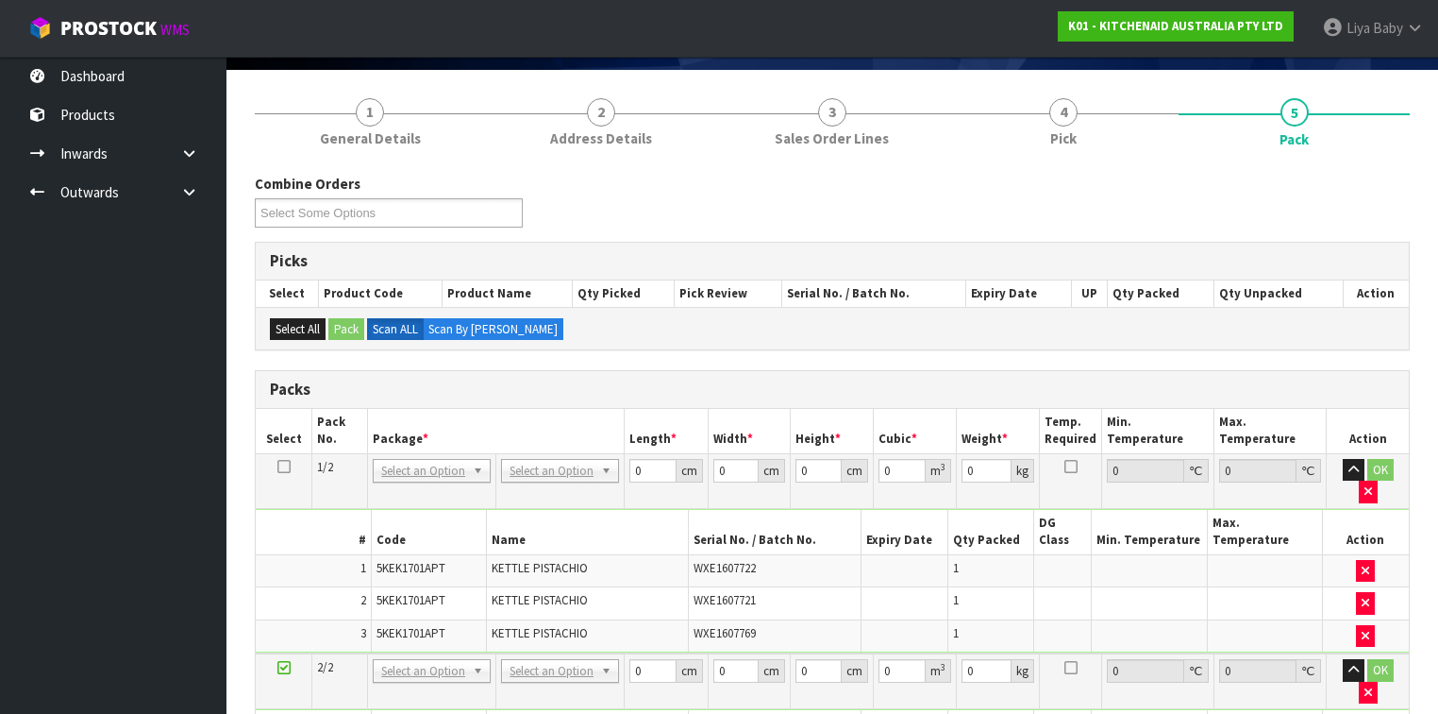
scroll to position [151, 0]
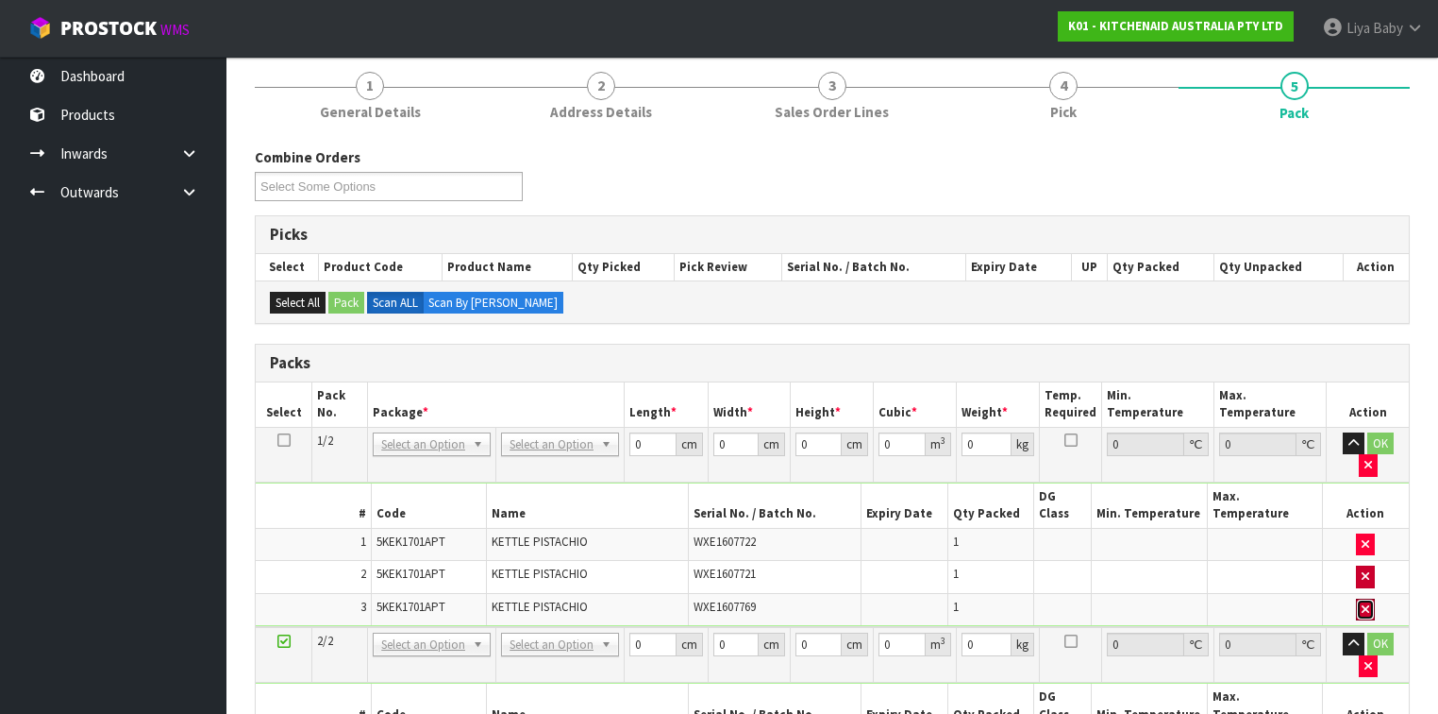
click at [1369, 603] on icon "button" at bounding box center [1366, 609] width 8 height 12
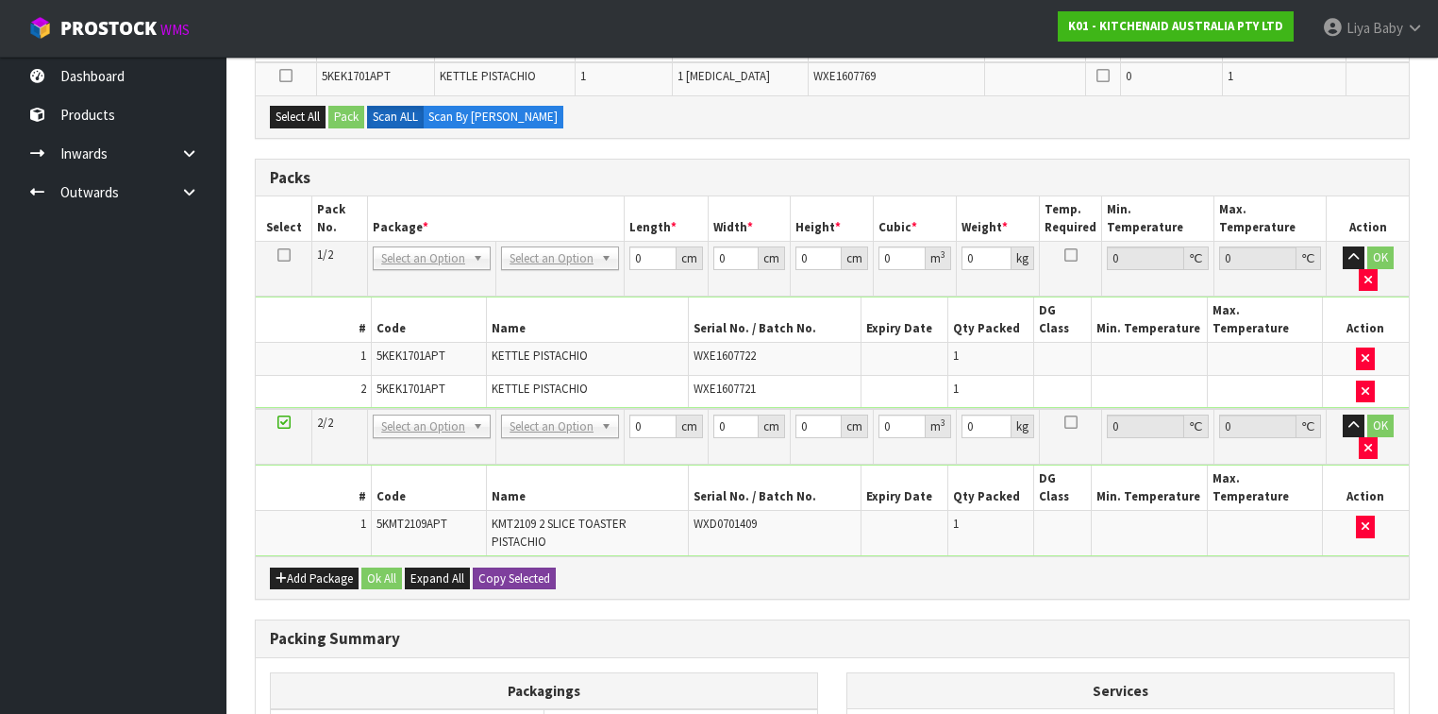
scroll to position [378, 0]
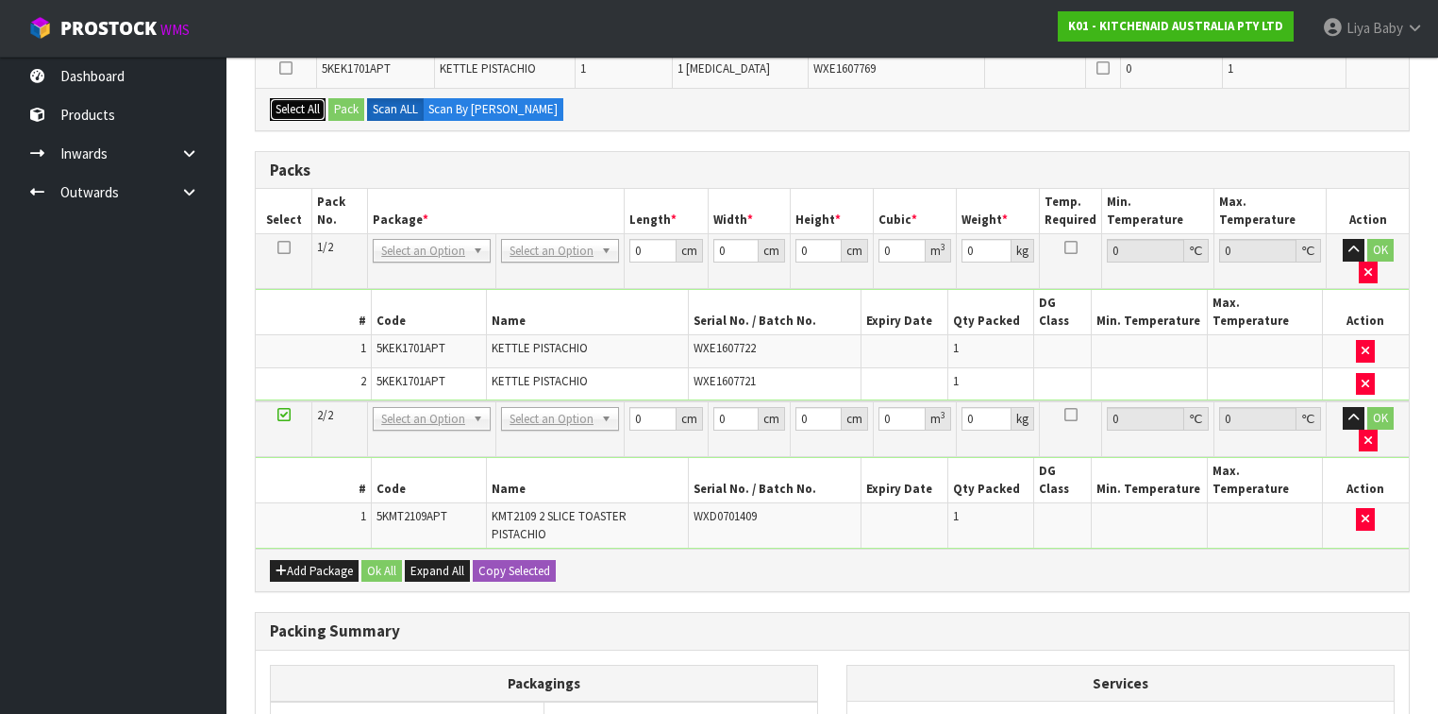
click at [303, 109] on button "Select All" at bounding box center [298, 109] width 56 height 23
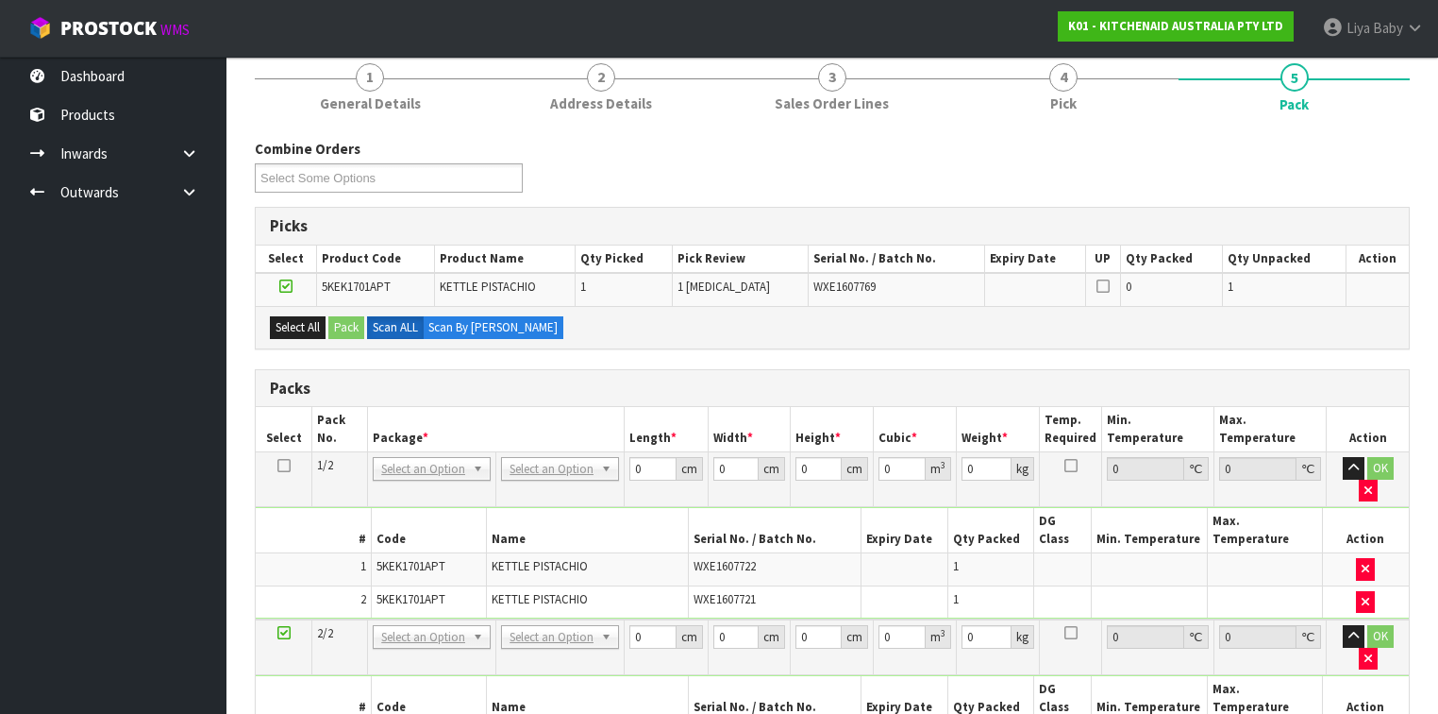
scroll to position [151, 0]
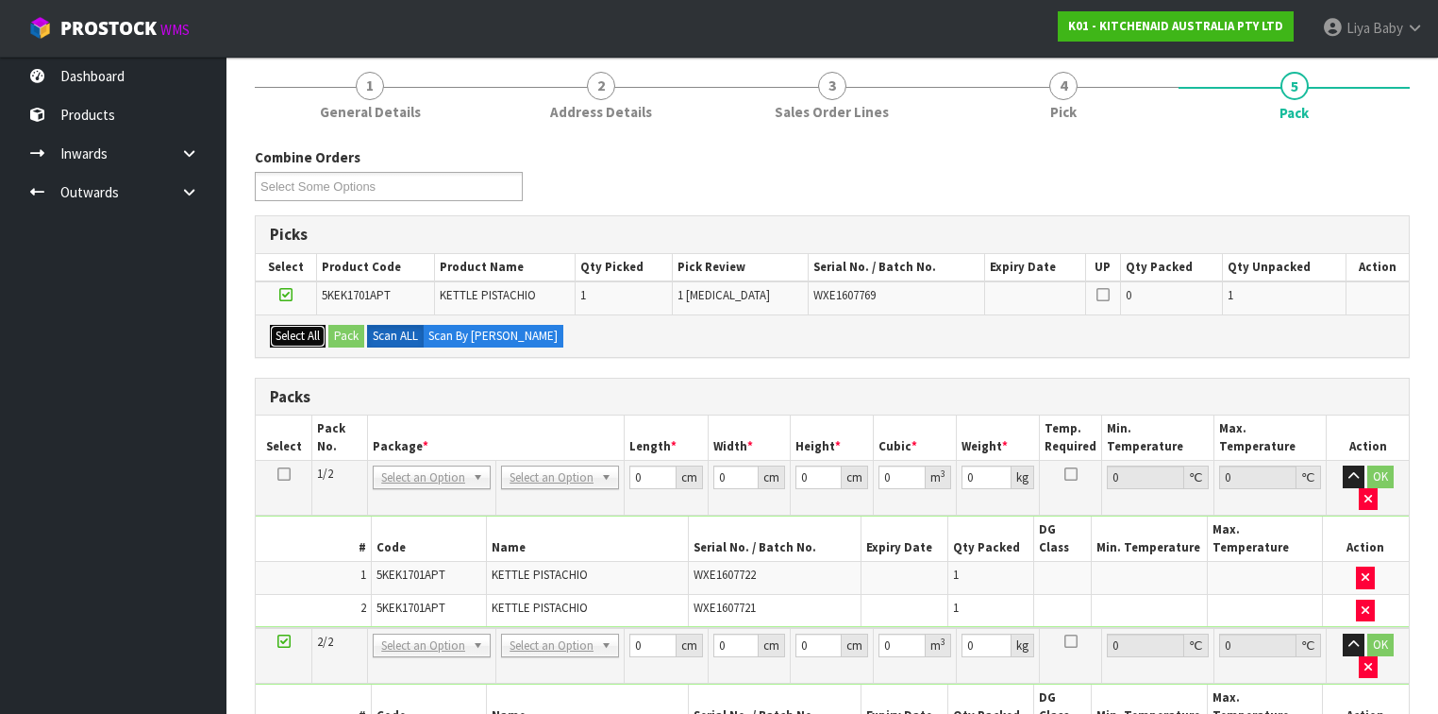
click at [308, 332] on button "Select All" at bounding box center [298, 336] width 56 height 23
click at [682, 359] on div "Combine Orders K01-ORD0078774 K01-ORD0078831 K01-ORD0078846 K01-ORD0078853 K01-…" at bounding box center [832, 650] width 1155 height 1006
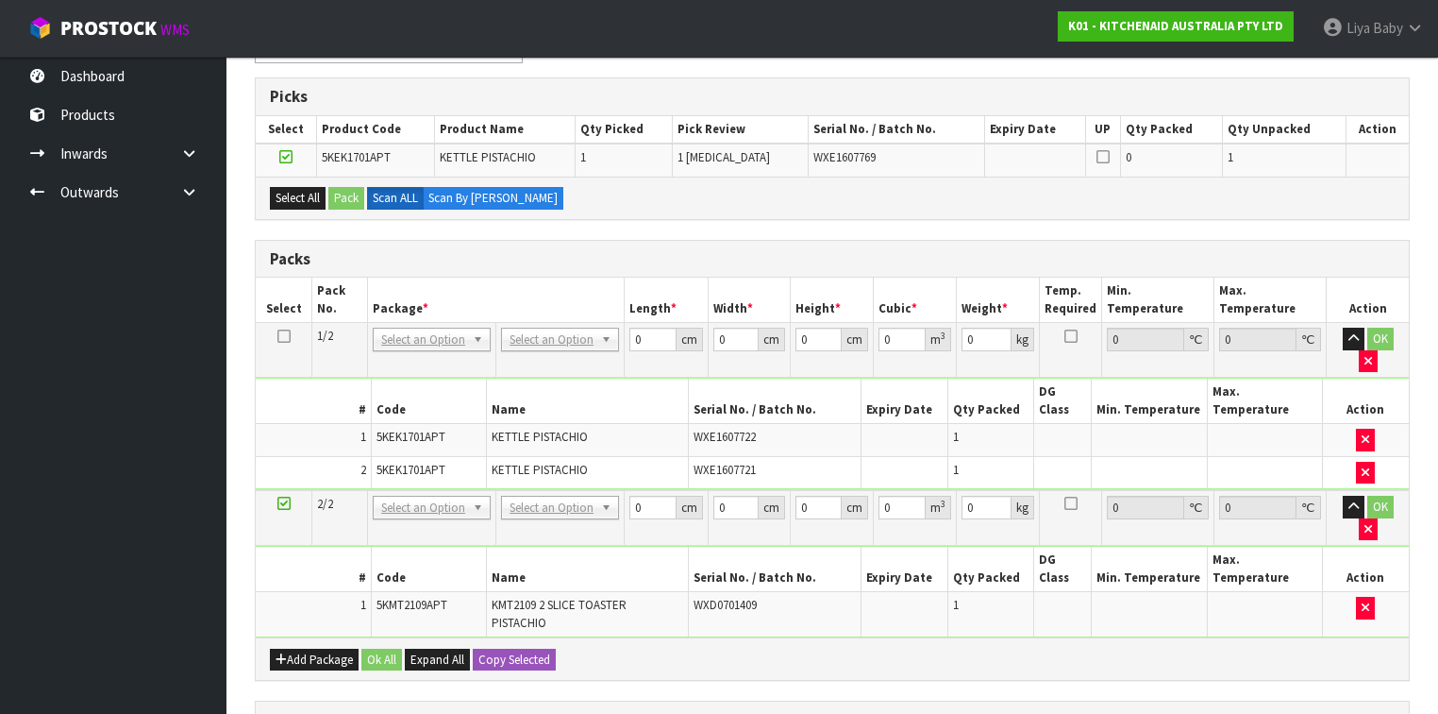
scroll to position [302, 0]
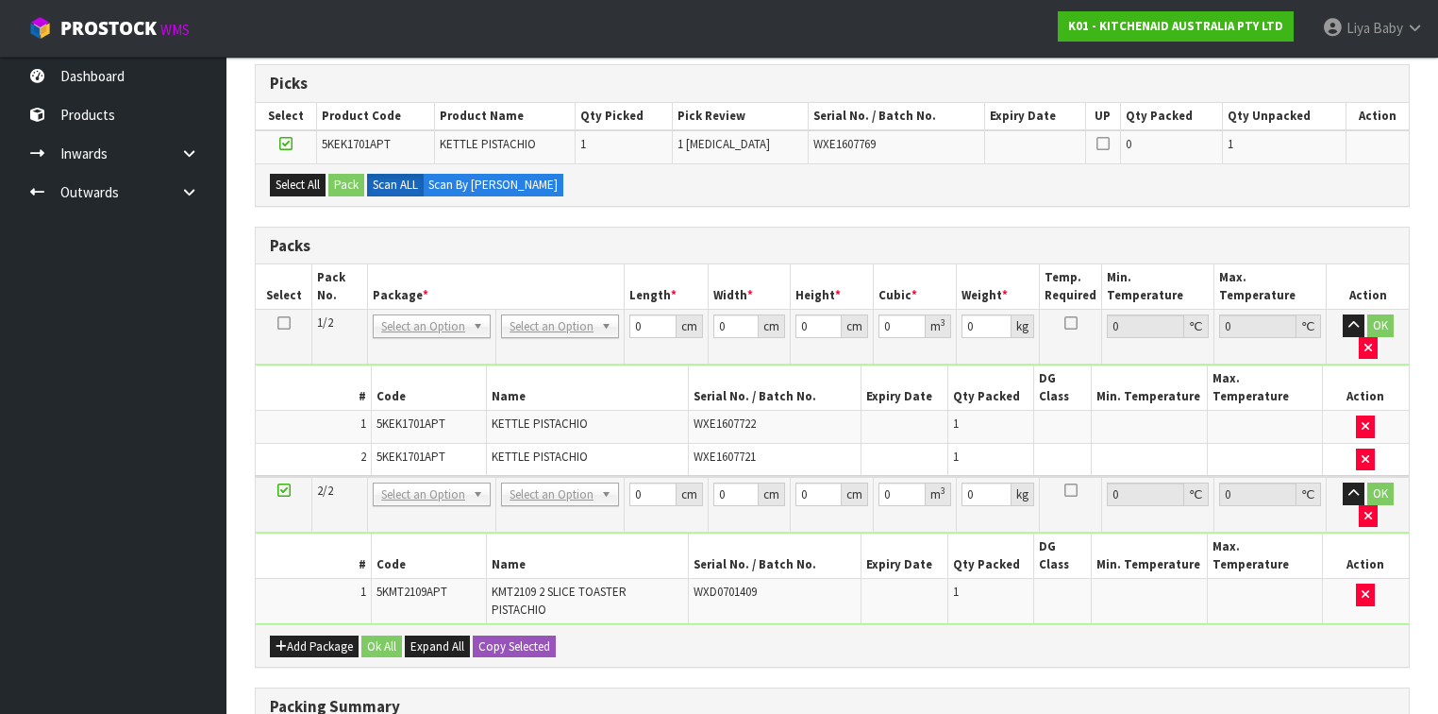
click at [283, 144] on icon at bounding box center [285, 143] width 13 height 1
click at [0, 0] on input "checkbox" at bounding box center [0, 0] width 0 height 0
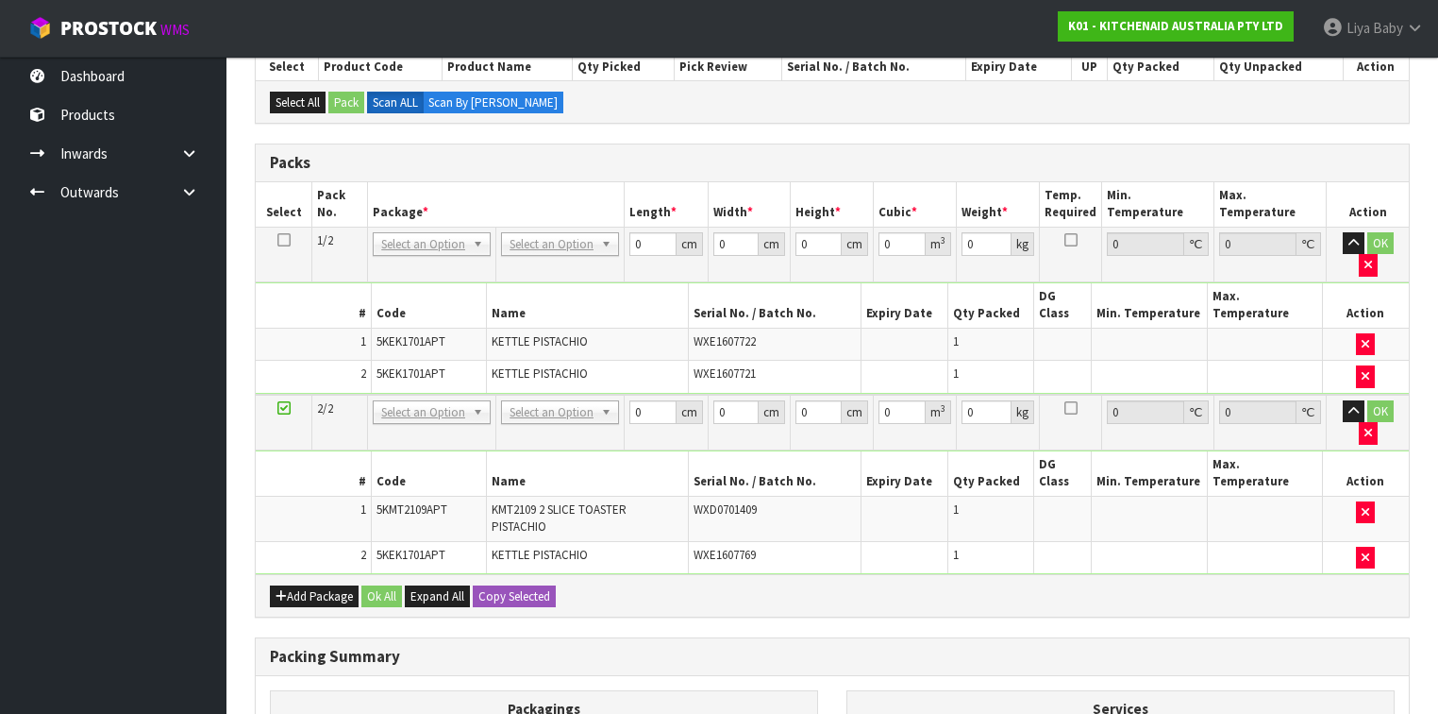
scroll to position [290, 0]
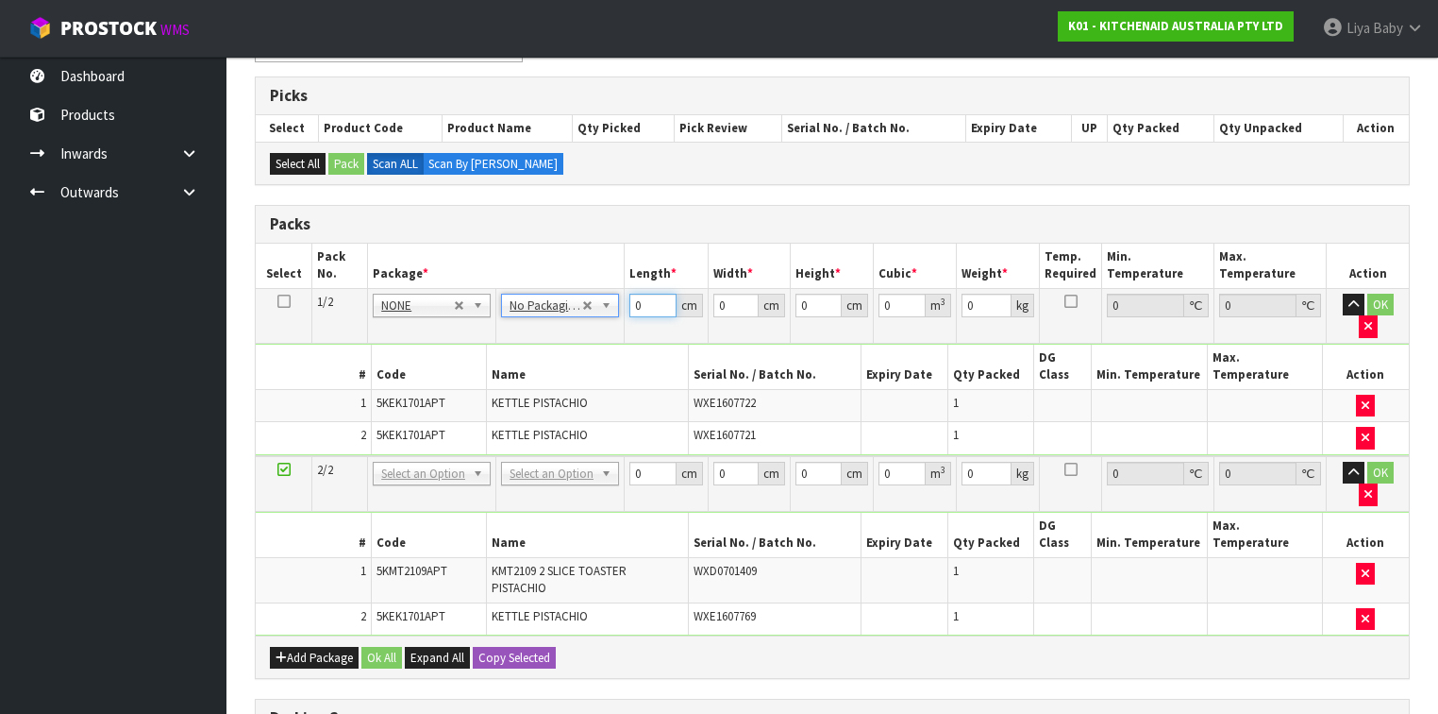
click at [645, 306] on input "0" at bounding box center [653, 306] width 46 height 24
type input "41"
click at [730, 309] on input "0" at bounding box center [737, 306] width 46 height 24
type input "28"
click at [815, 307] on input "0" at bounding box center [819, 306] width 46 height 24
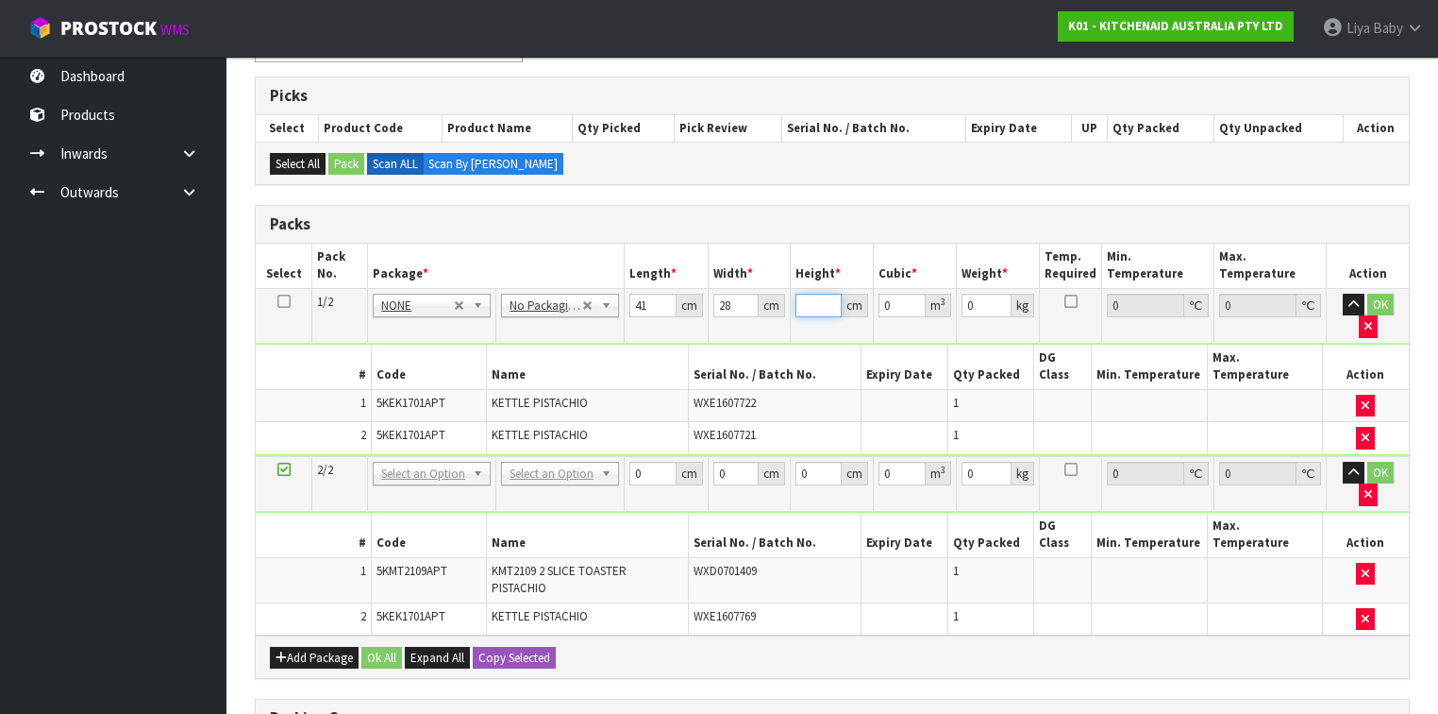
type input "3"
type input "0.003444"
type input "35"
type input "0.04018"
type input "35"
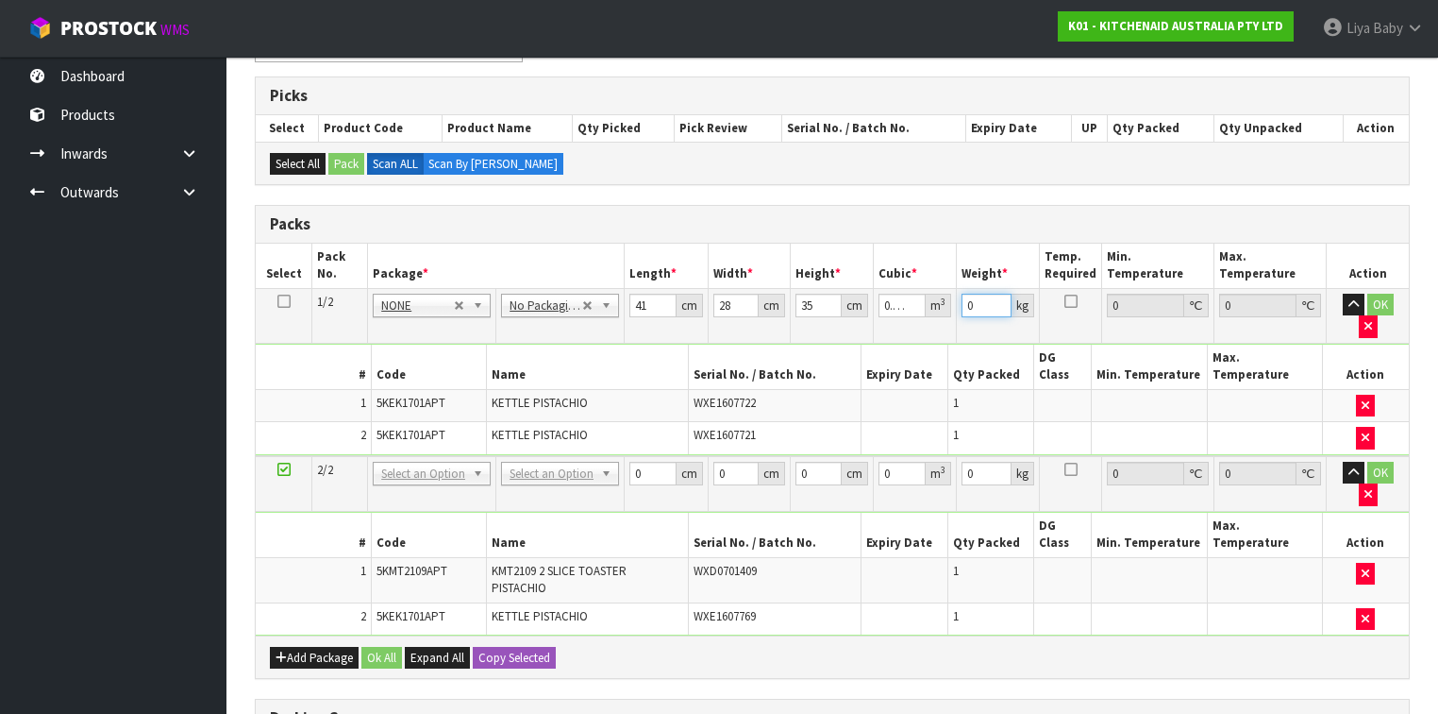
click at [986, 305] on input "0" at bounding box center [987, 306] width 50 height 24
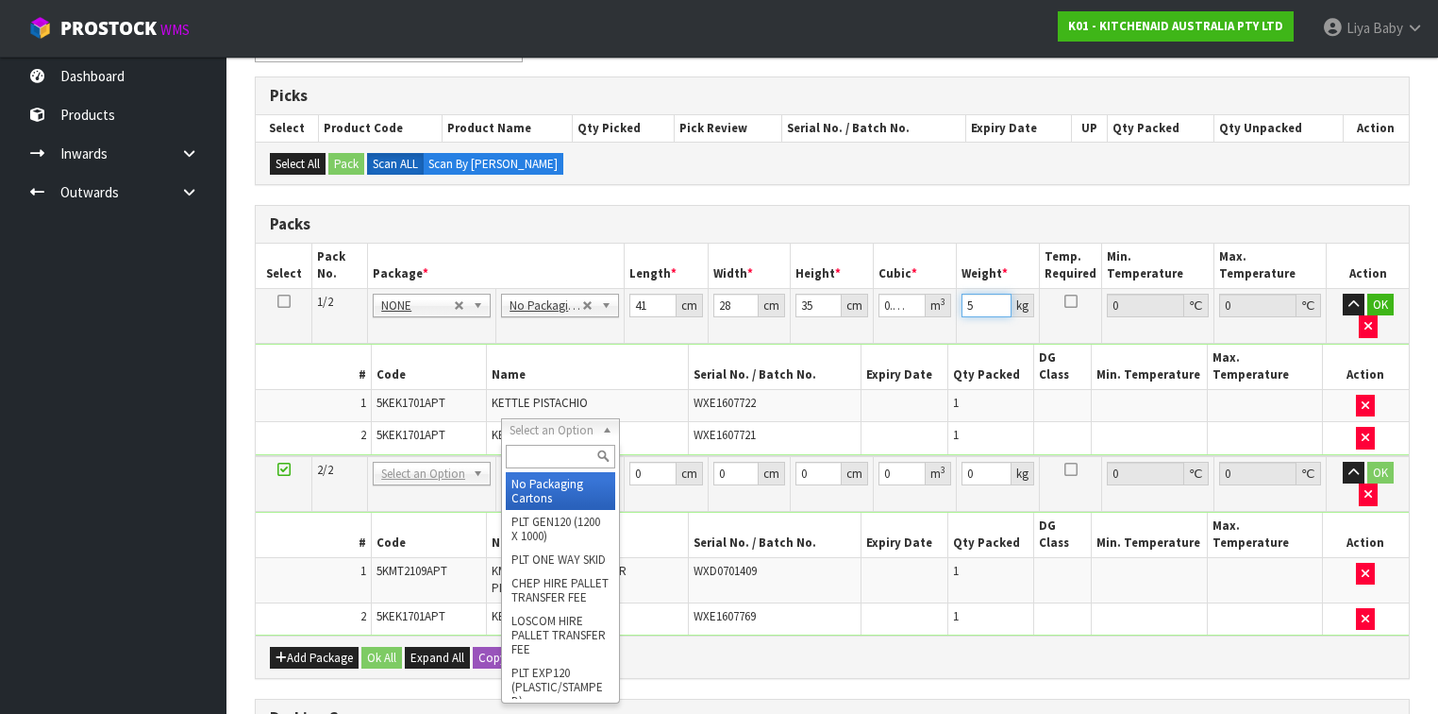
type input "5"
click at [562, 453] on input "text" at bounding box center [560, 457] width 109 height 24
type input "2"
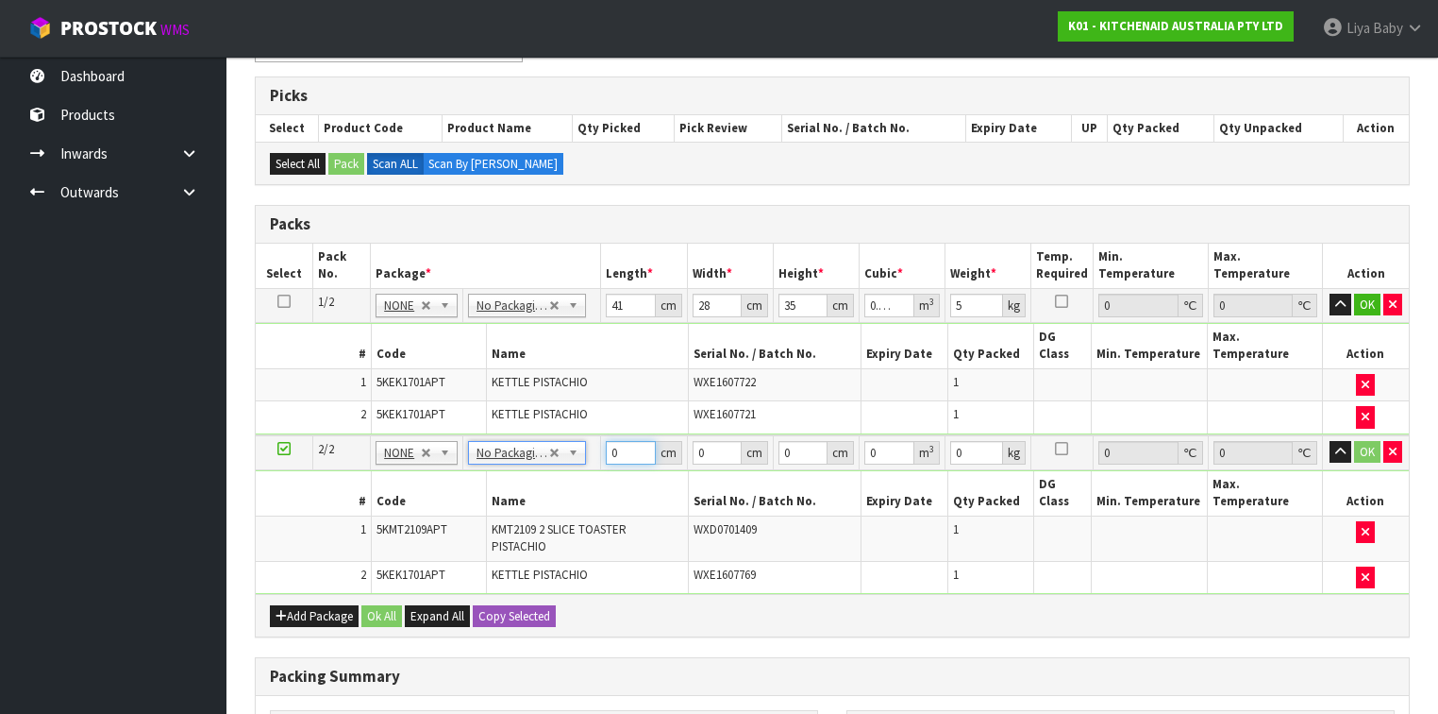
click at [625, 441] on input "0" at bounding box center [630, 453] width 49 height 24
type input "45"
click at [718, 441] on input "0" at bounding box center [717, 453] width 49 height 24
type input "41"
click at [797, 441] on input "0" at bounding box center [803, 453] width 49 height 24
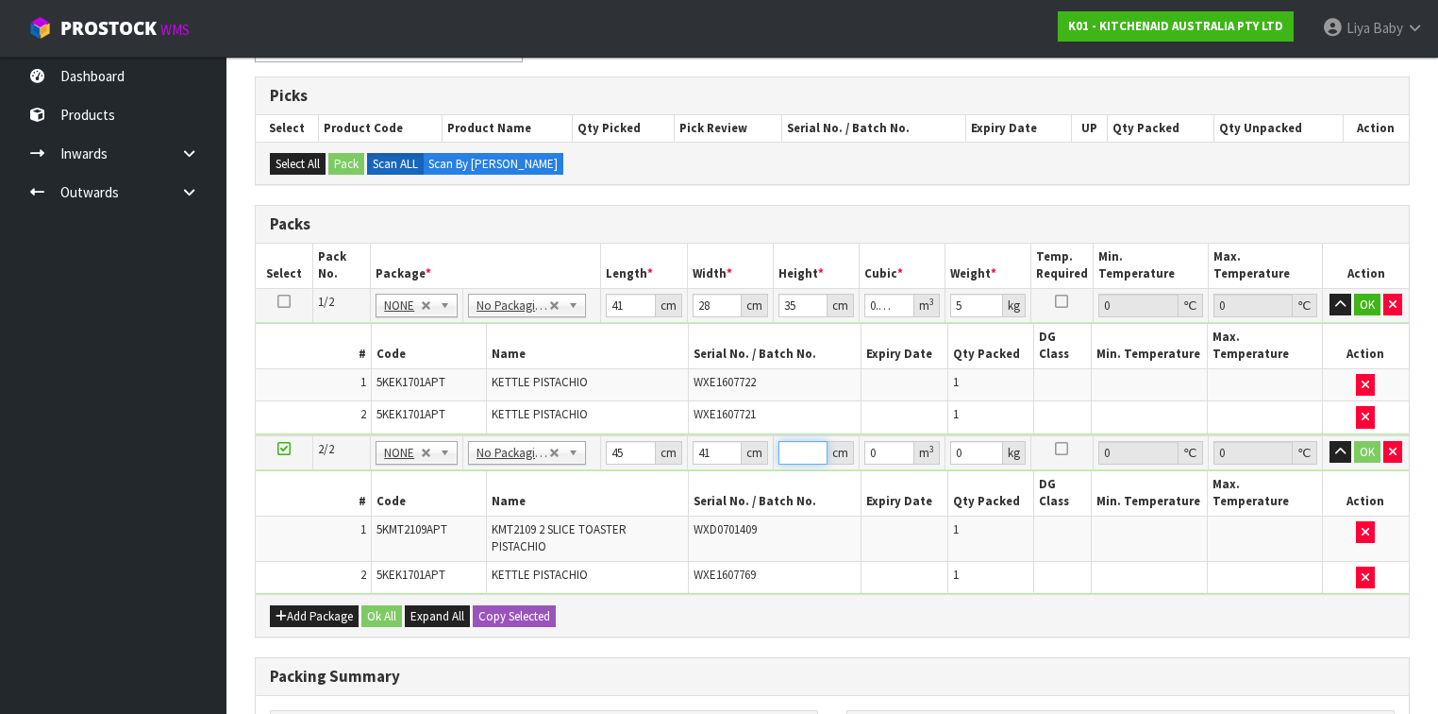
type input "2"
type input "0.00369"
type input "28"
type input "0.05166"
type input "28"
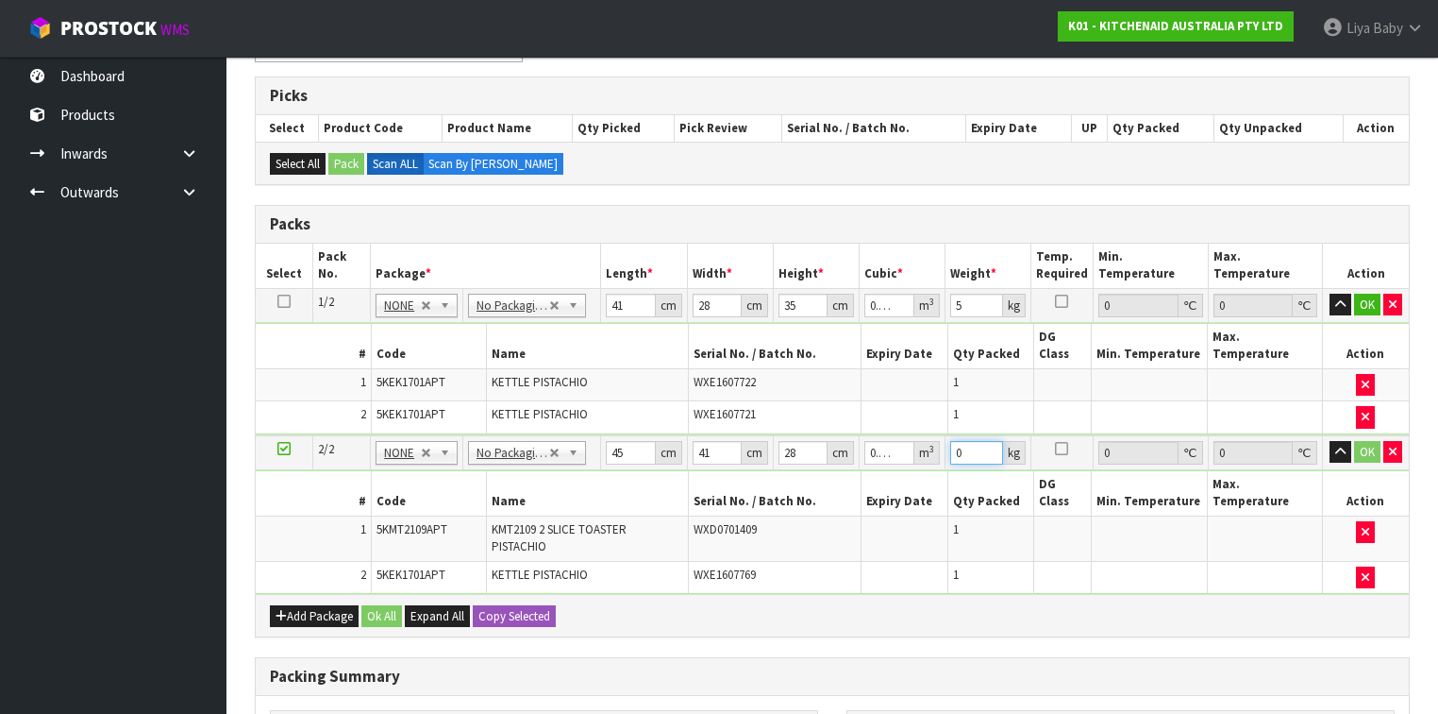
click at [966, 441] on input "0" at bounding box center [976, 453] width 53 height 24
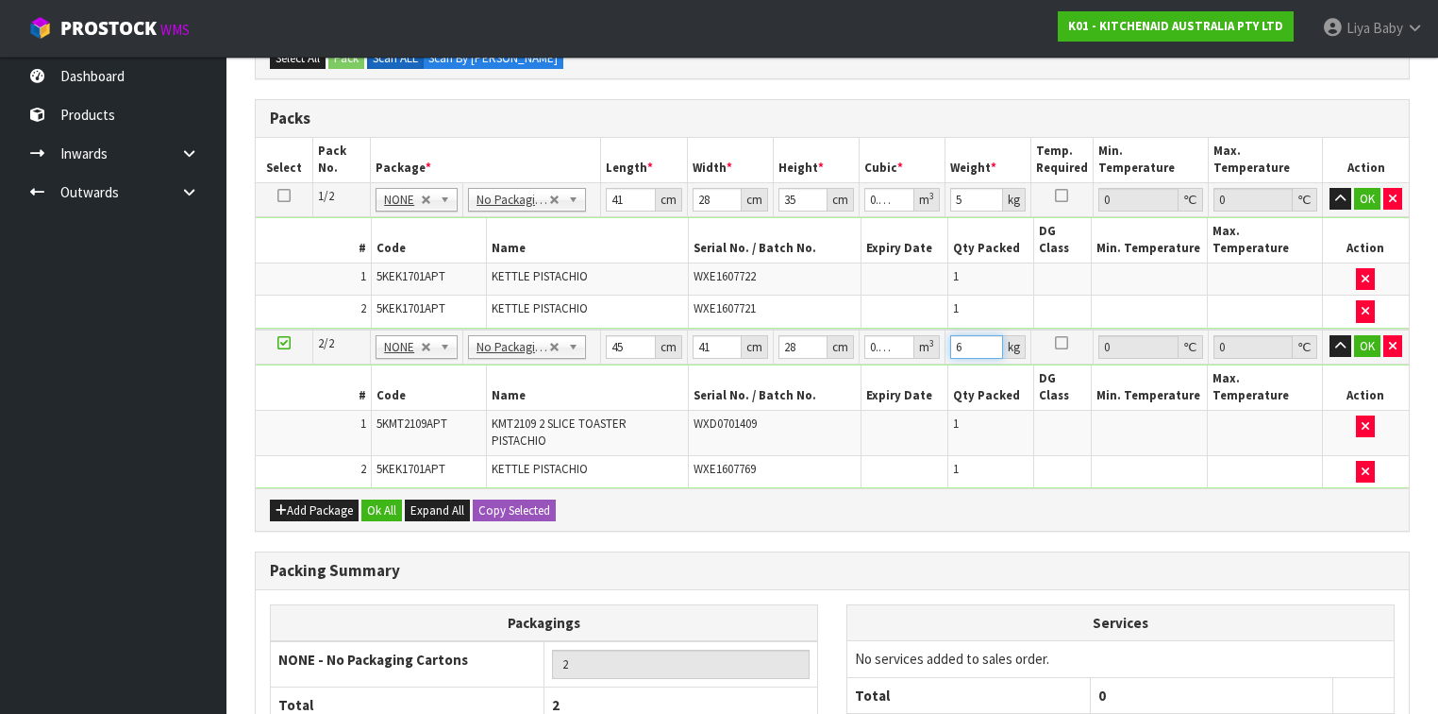
scroll to position [441, 0]
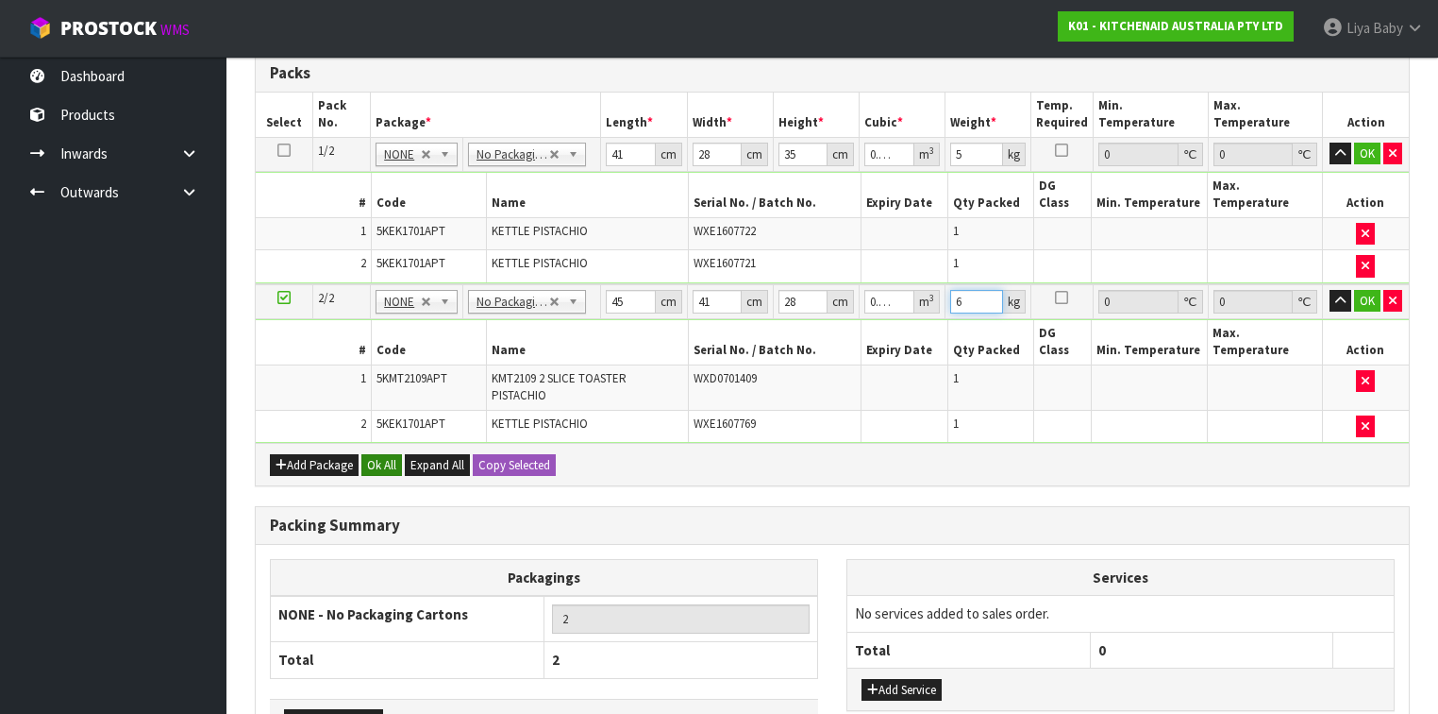
type input "6"
click at [377, 454] on button "Ok All" at bounding box center [381, 465] width 41 height 23
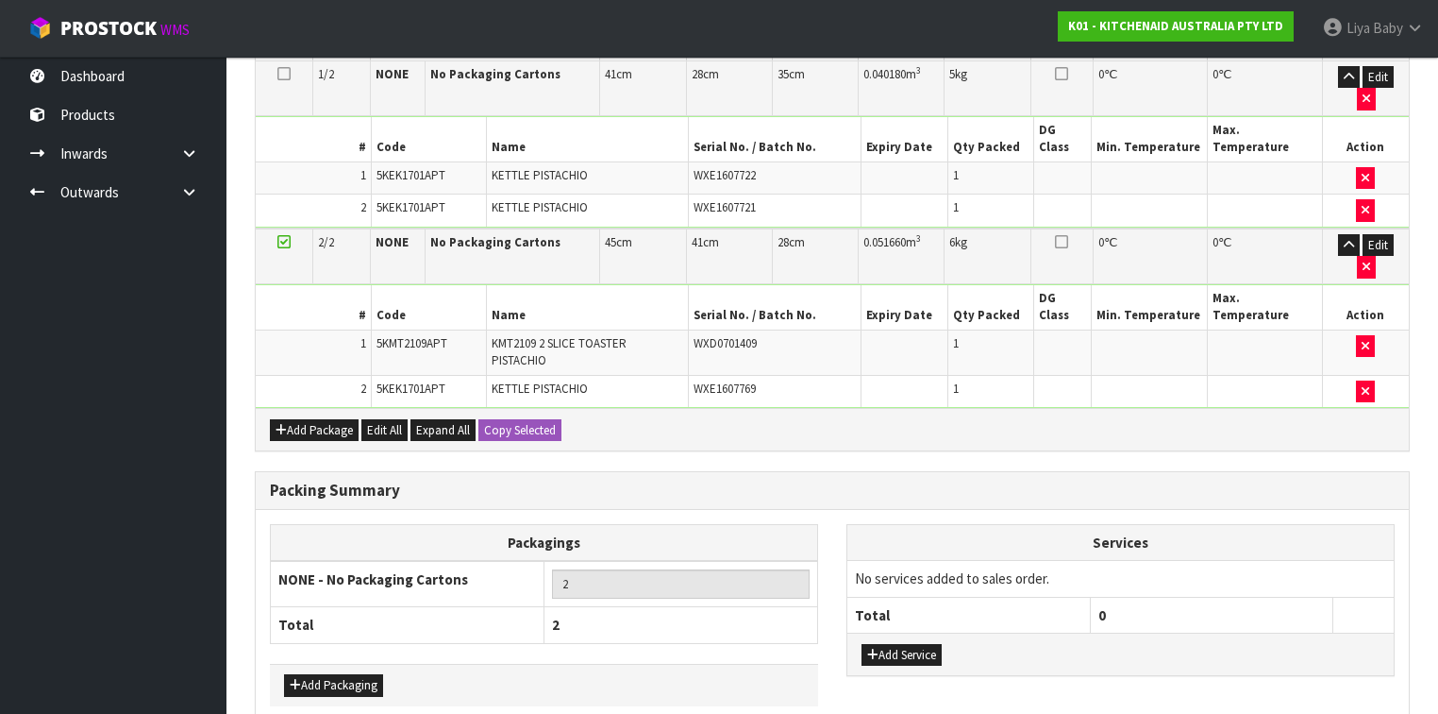
scroll to position [523, 0]
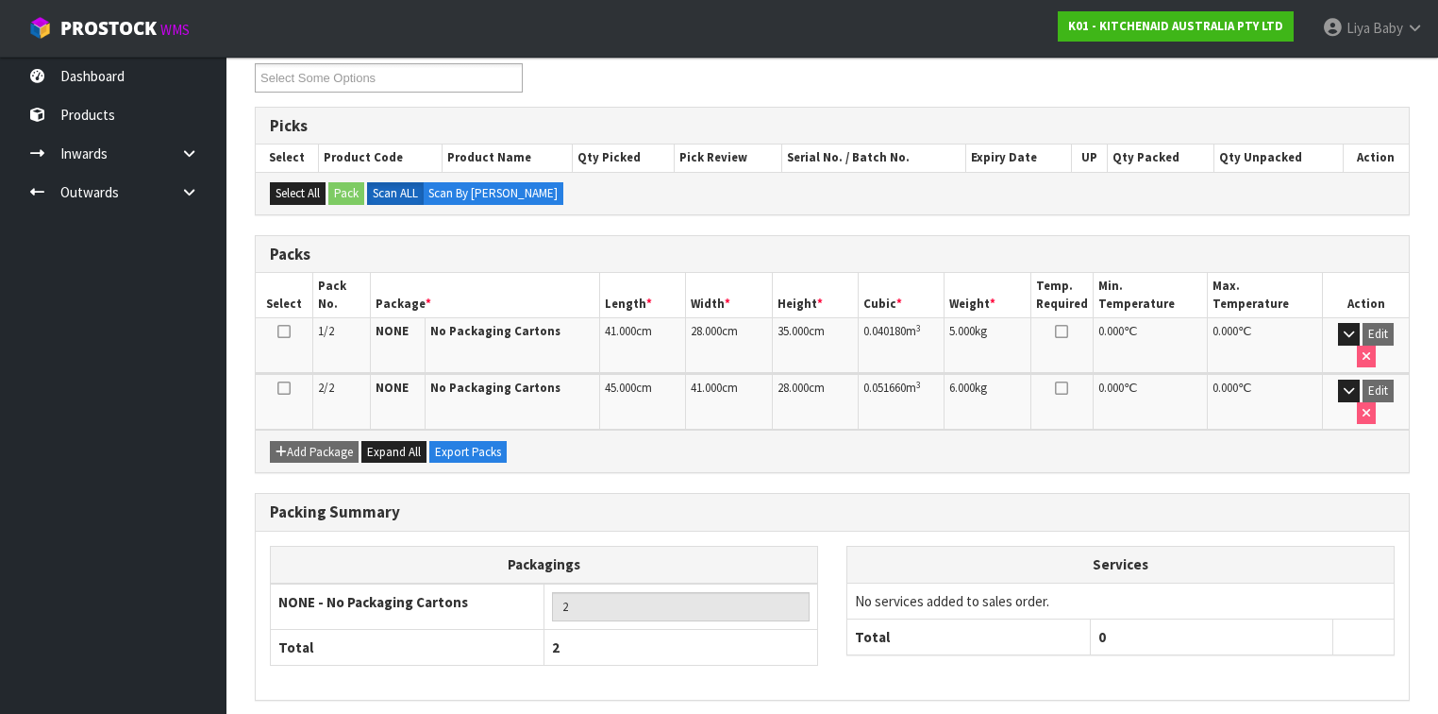
scroll to position [352, 0]
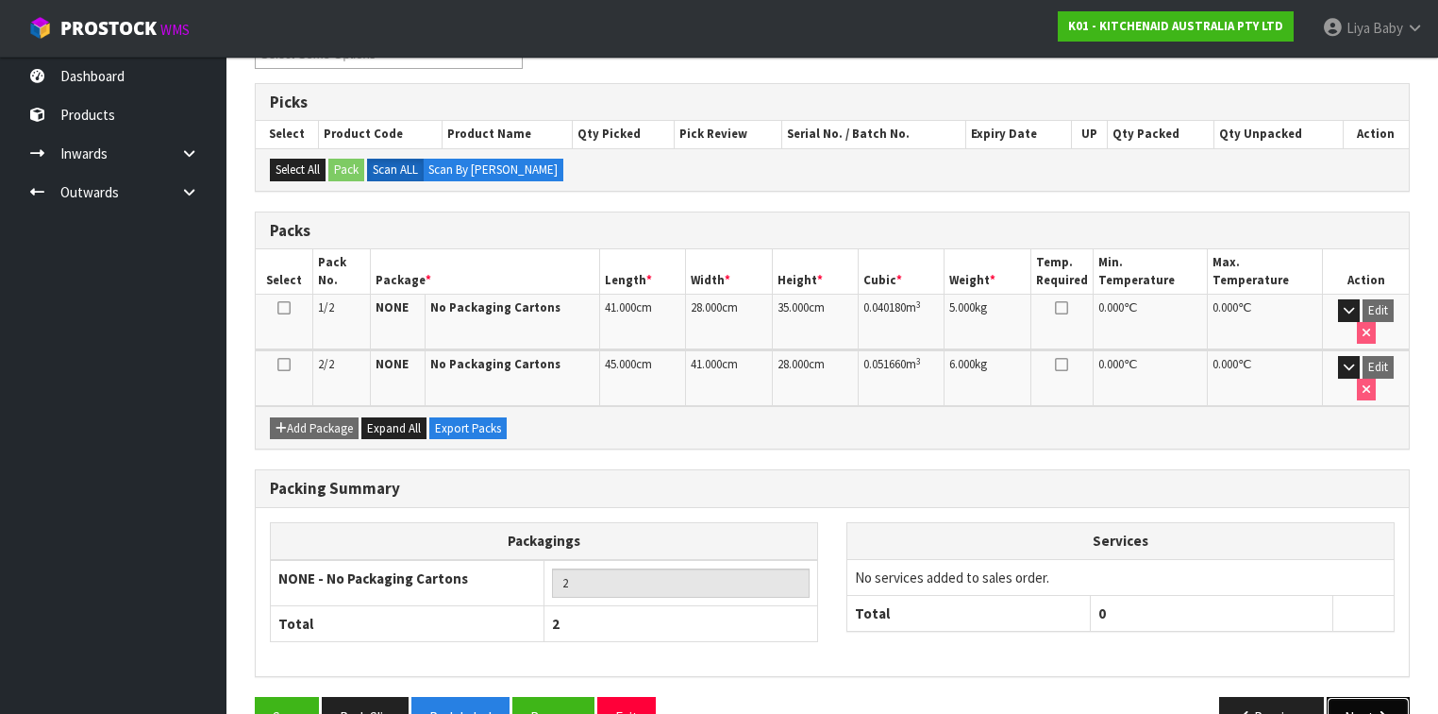
click at [1366, 697] on button "Next" at bounding box center [1368, 717] width 83 height 41
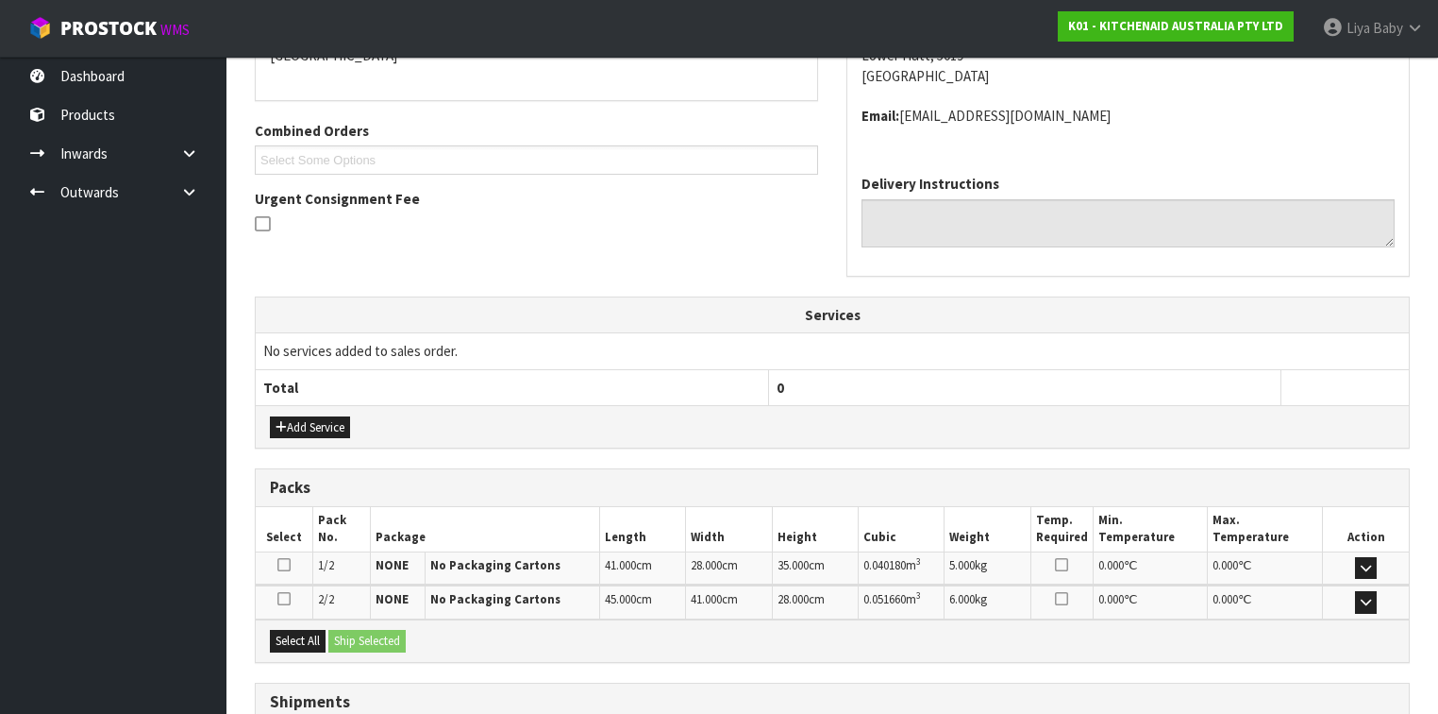
scroll to position [453, 0]
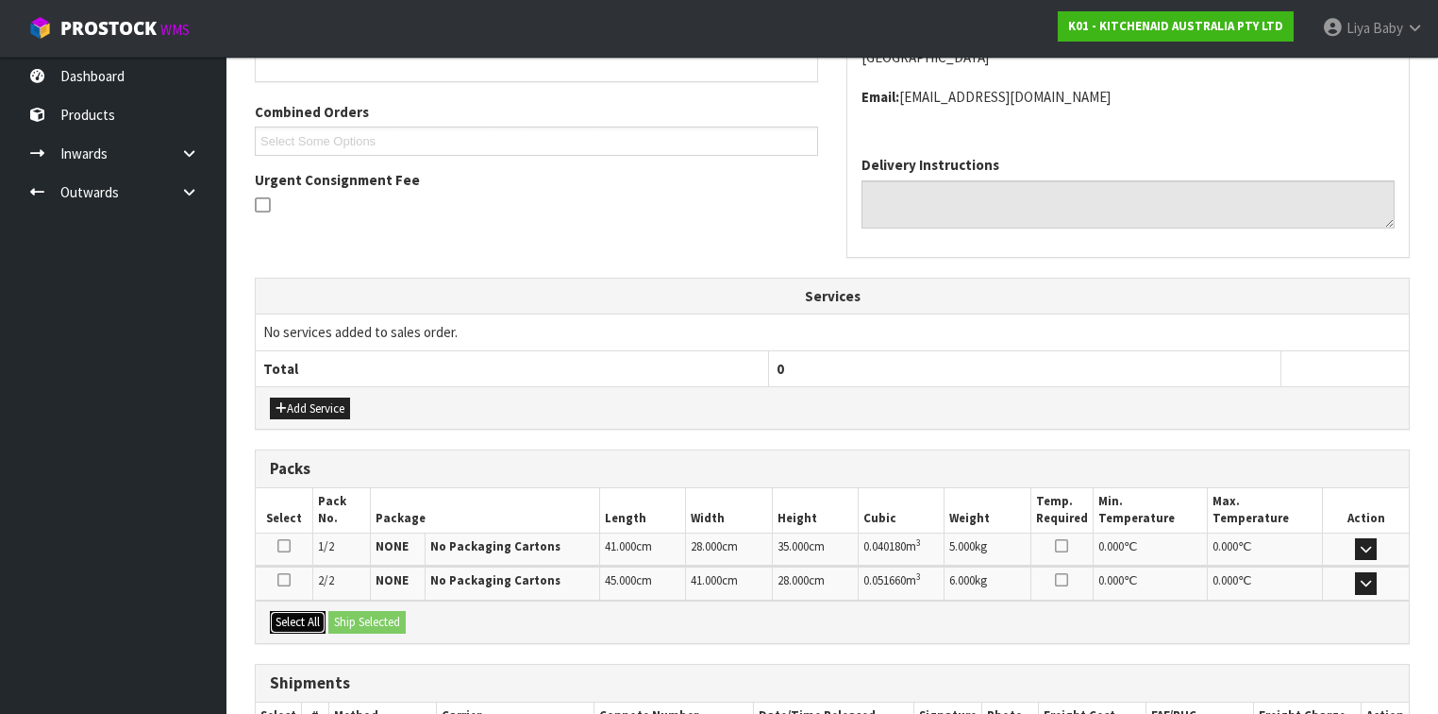
drag, startPoint x: 295, startPoint y: 611, endPoint x: 325, endPoint y: 612, distance: 29.3
click at [301, 611] on button "Select All" at bounding box center [298, 622] width 56 height 23
click at [359, 620] on button "Ship Selected" at bounding box center [366, 622] width 77 height 23
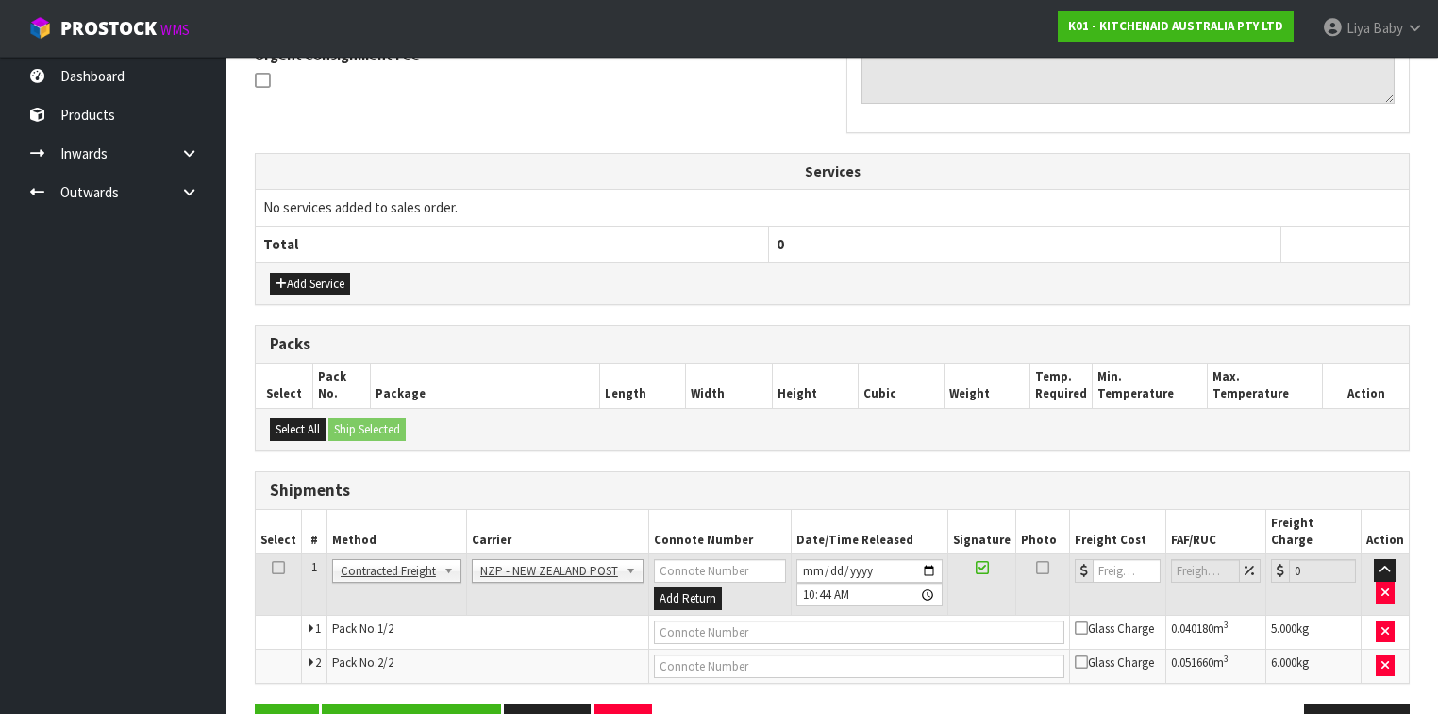
scroll to position [612, 0]
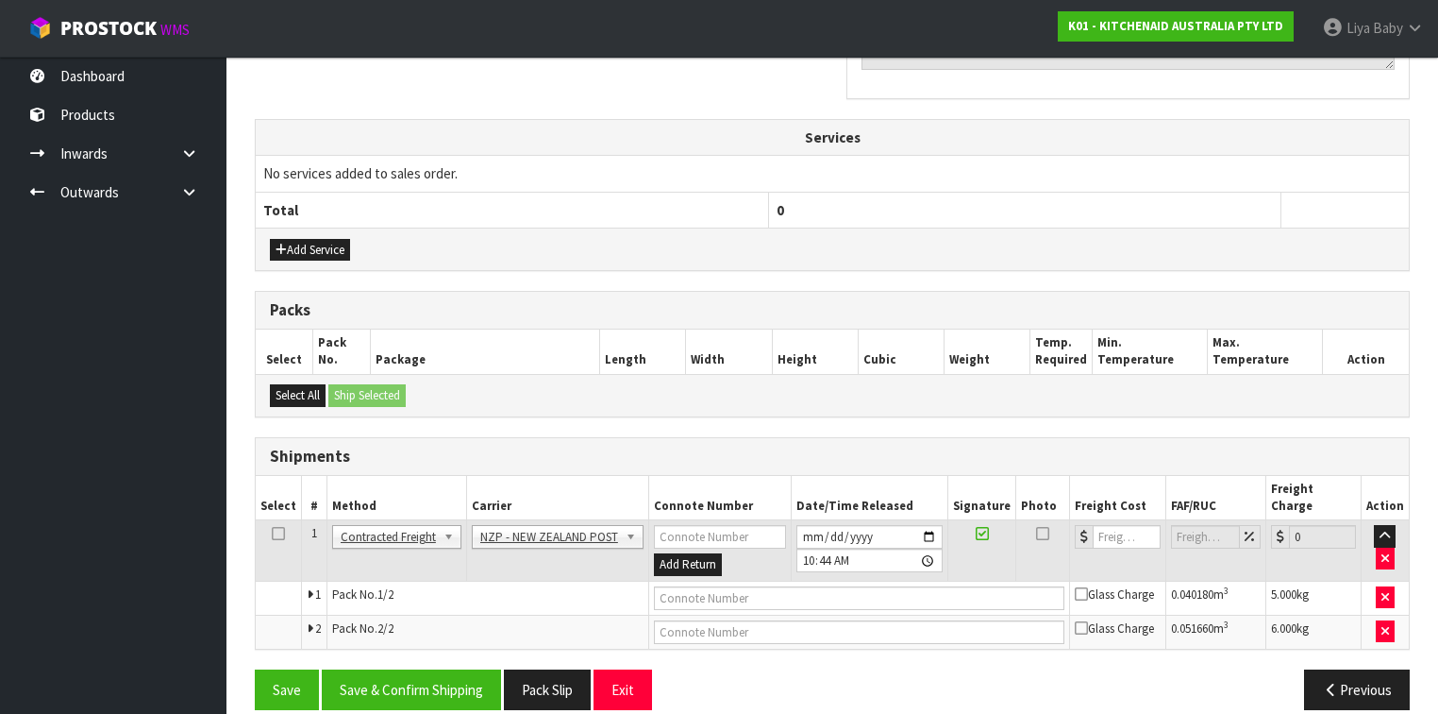
click at [279, 533] on icon at bounding box center [278, 533] width 13 height 1
click at [428, 669] on button "Save & Confirm Shipping" at bounding box center [411, 689] width 179 height 41
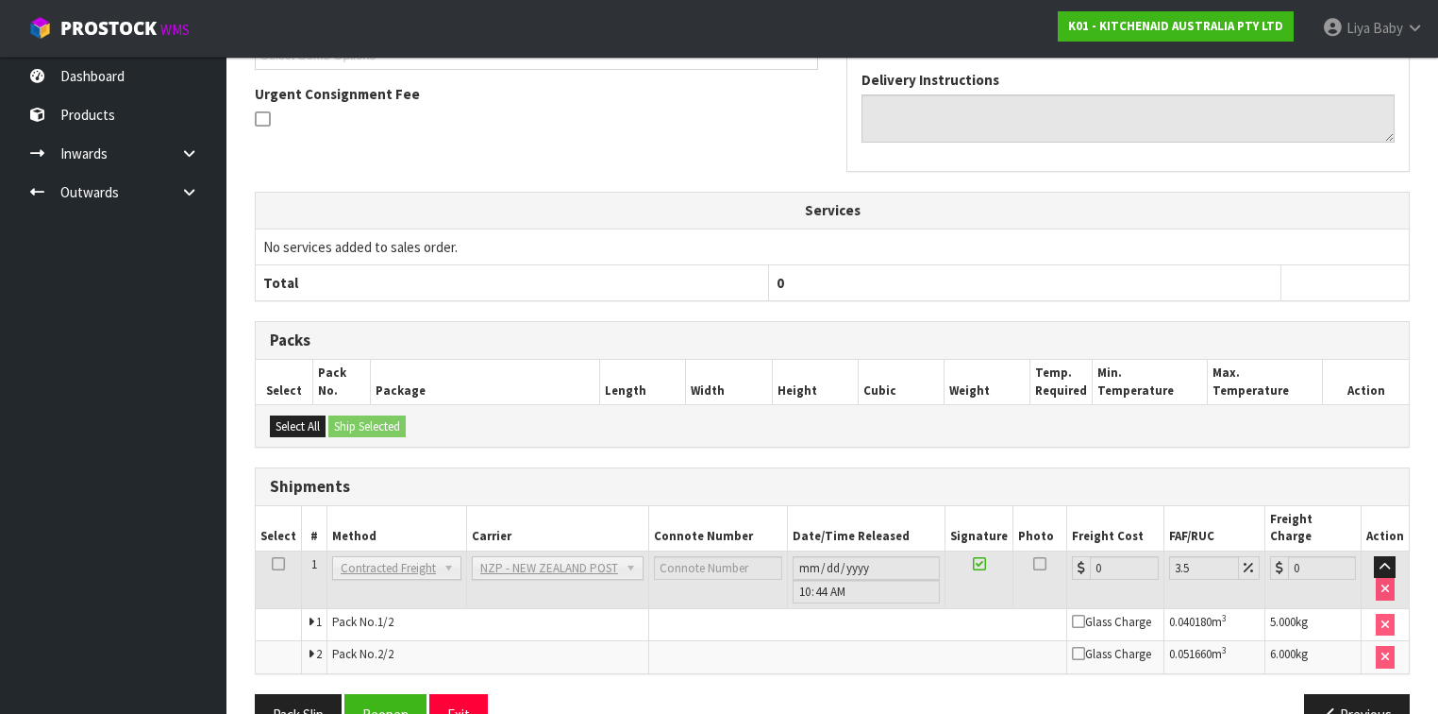
scroll to position [584, 0]
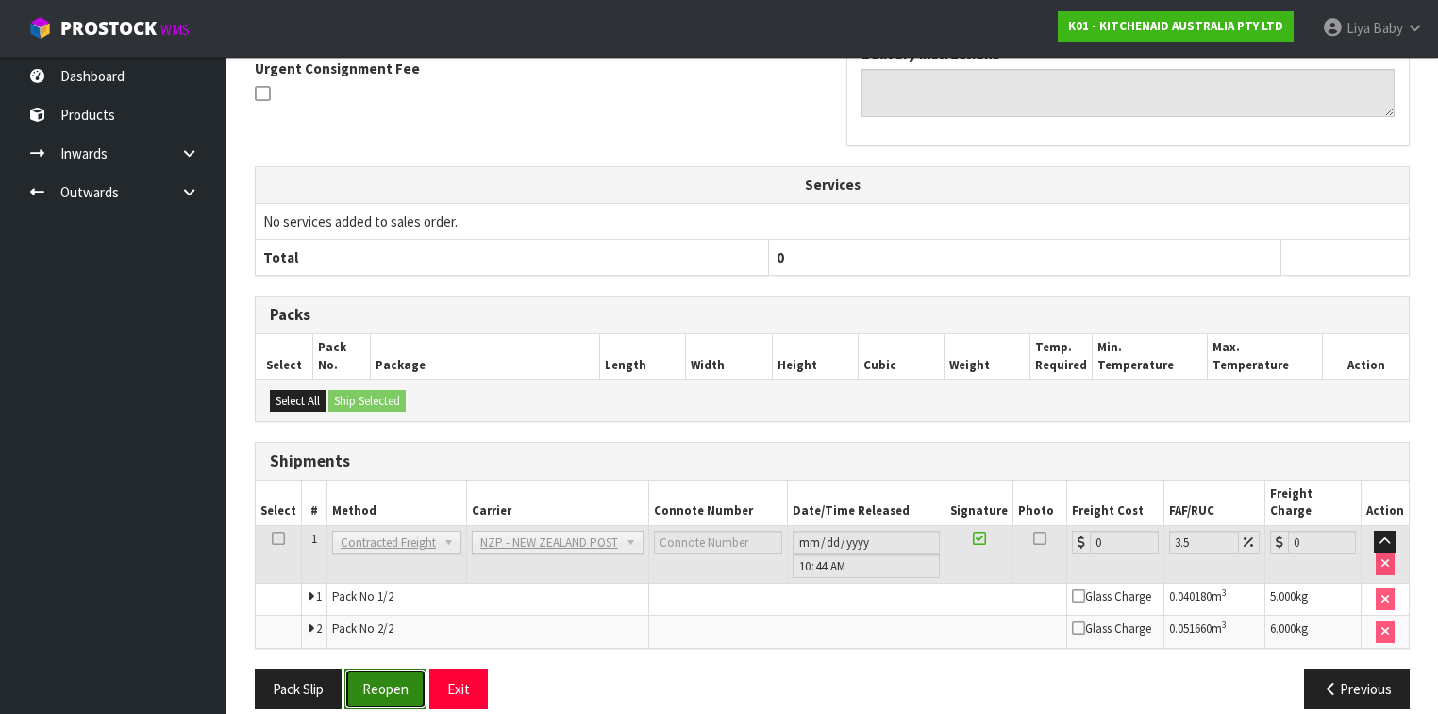
click at [370, 671] on button "Reopen" at bounding box center [385, 688] width 82 height 41
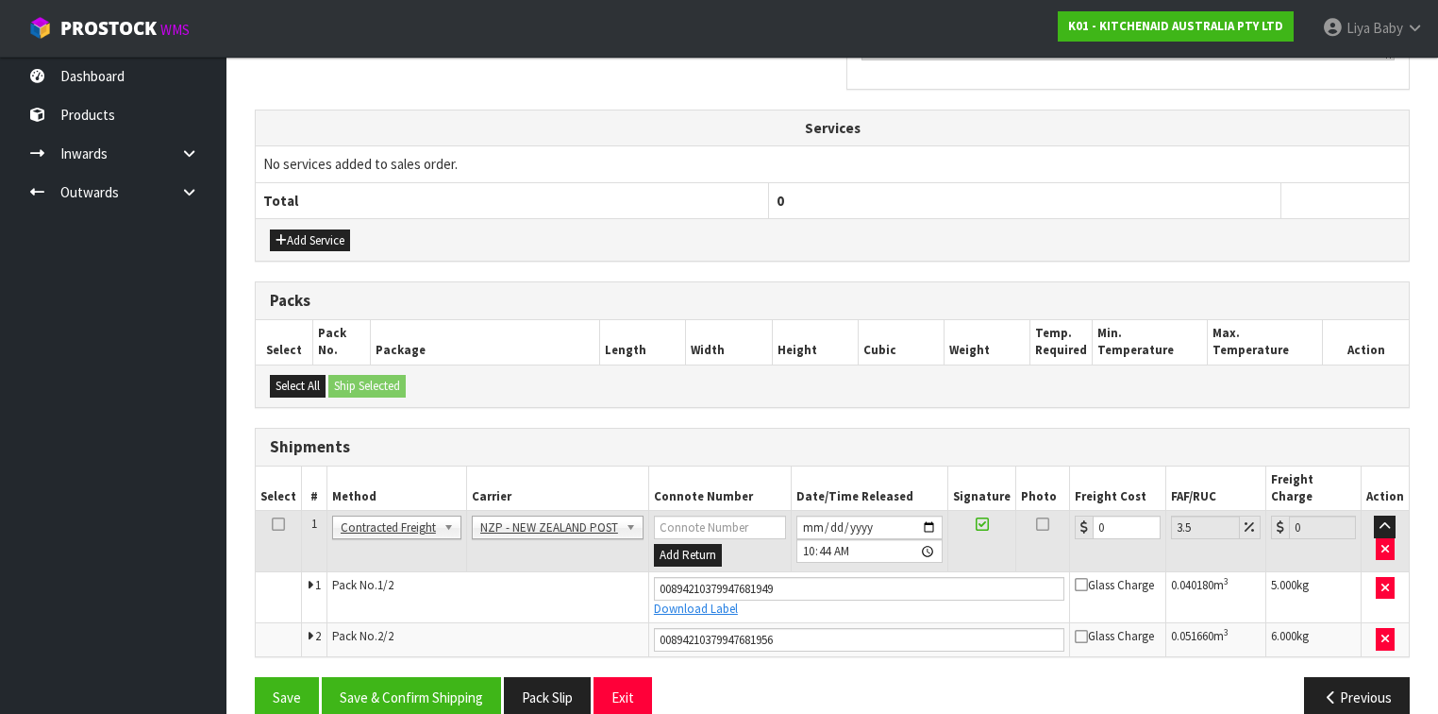
scroll to position [630, 0]
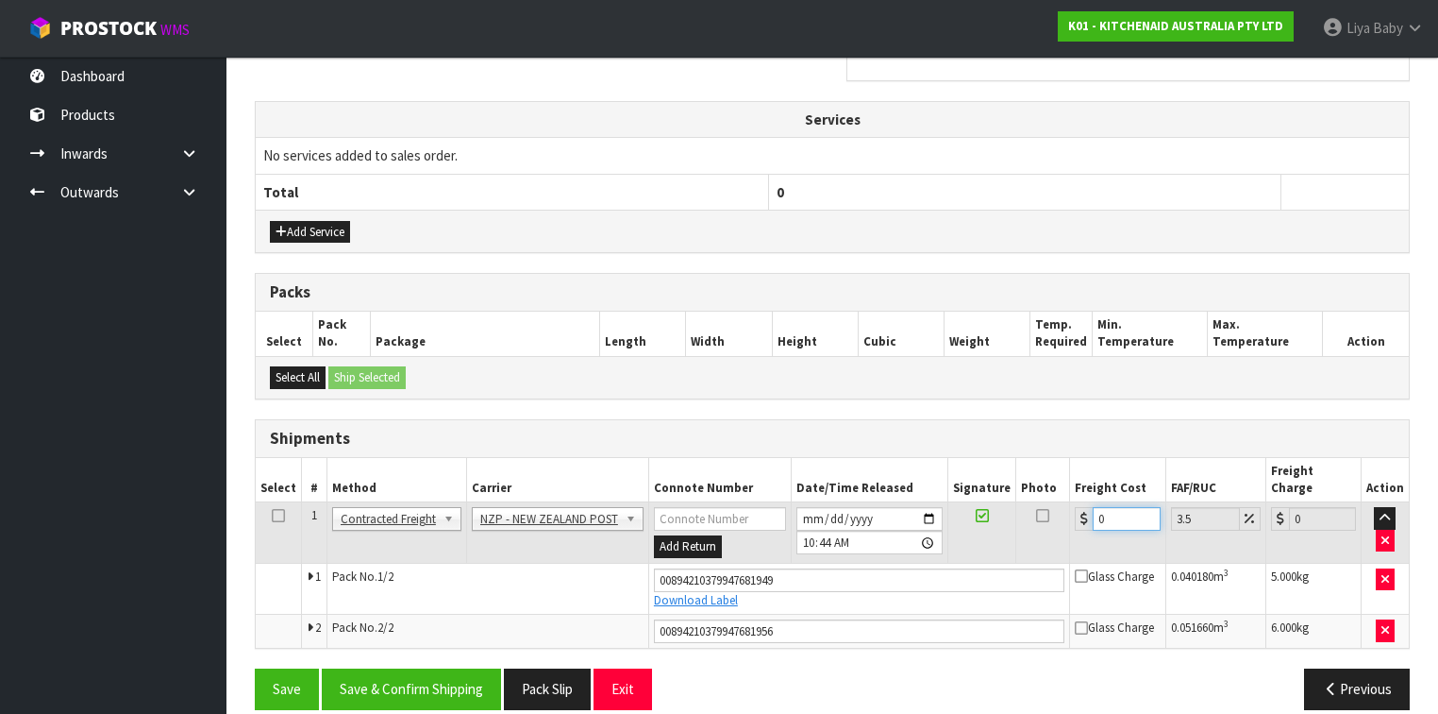
click at [1121, 507] on input "0" at bounding box center [1126, 519] width 67 height 24
type input "1"
type input "1.03"
type input "17"
type input "17.59"
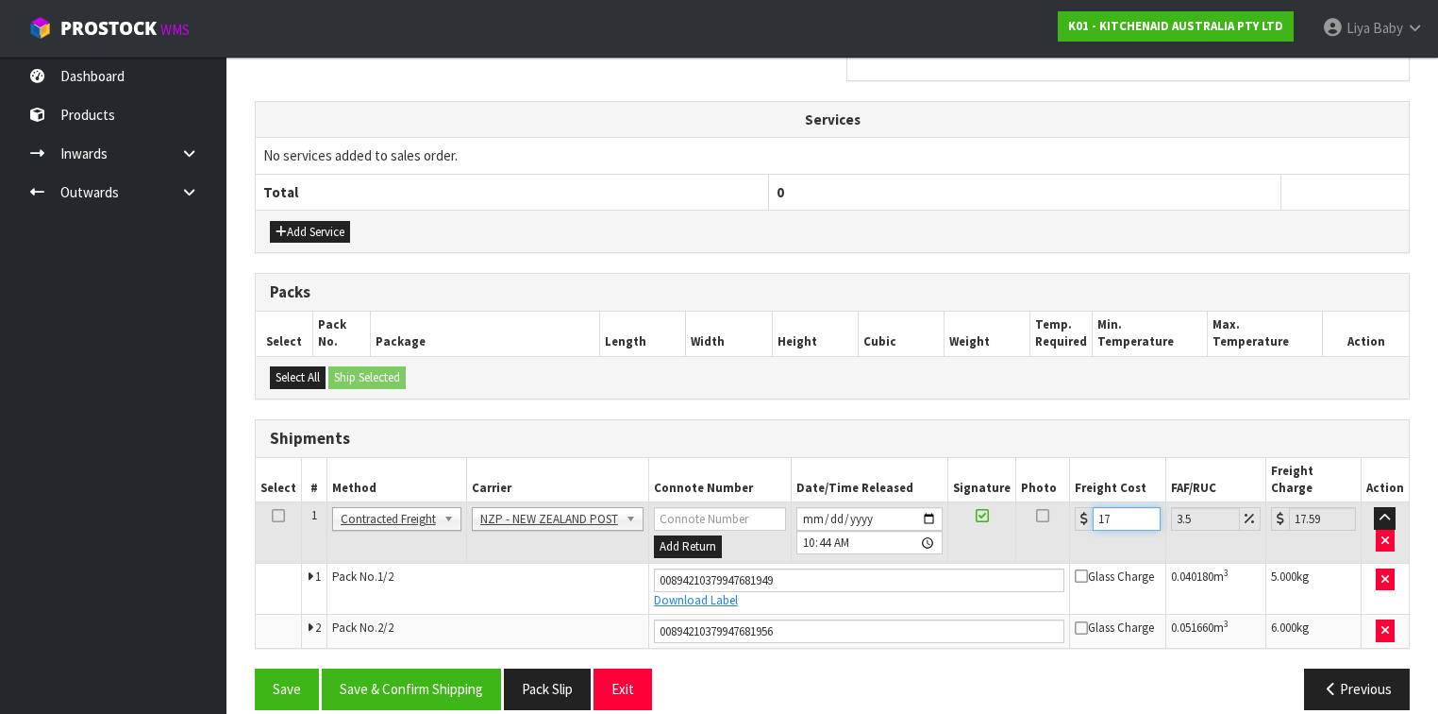
type input "17.7"
type input "18.32"
type input "17.71"
type input "18.33"
type input "17.71"
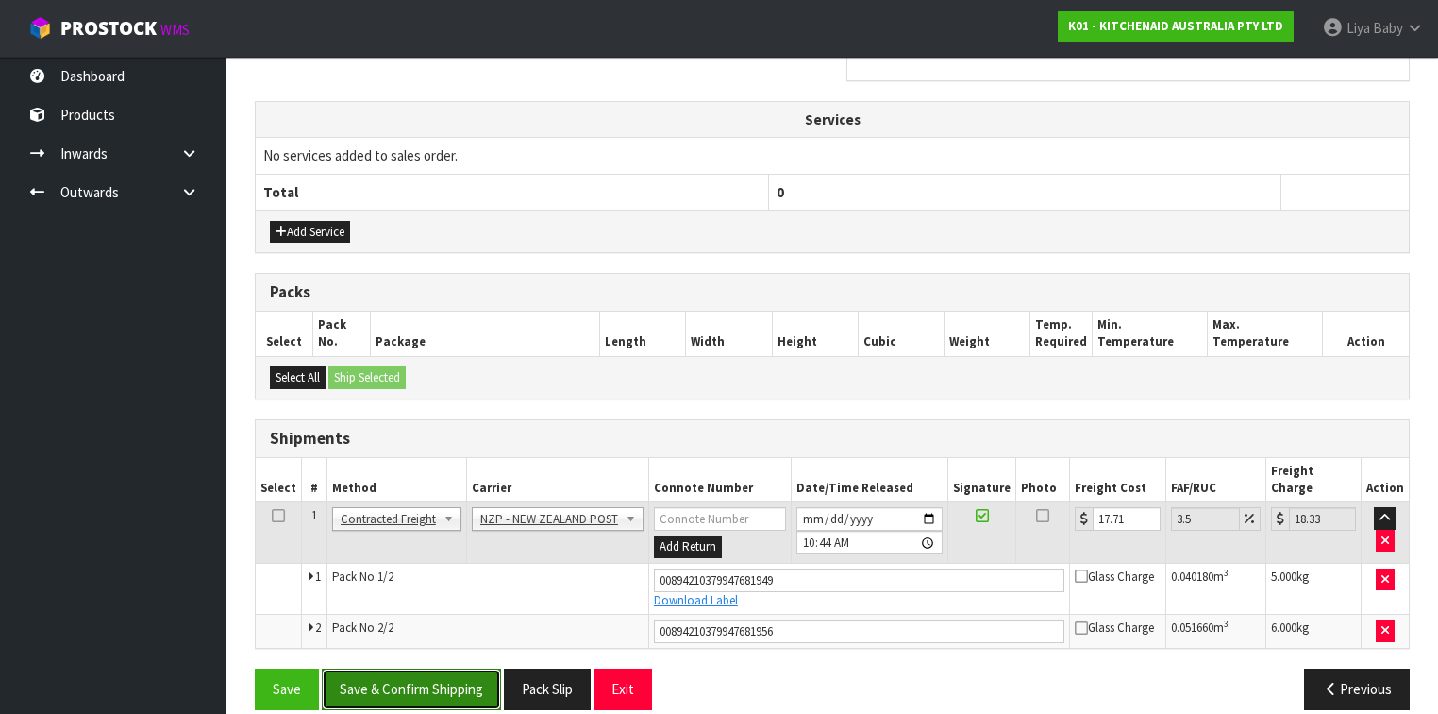
click at [396, 668] on button "Save & Confirm Shipping" at bounding box center [411, 688] width 179 height 41
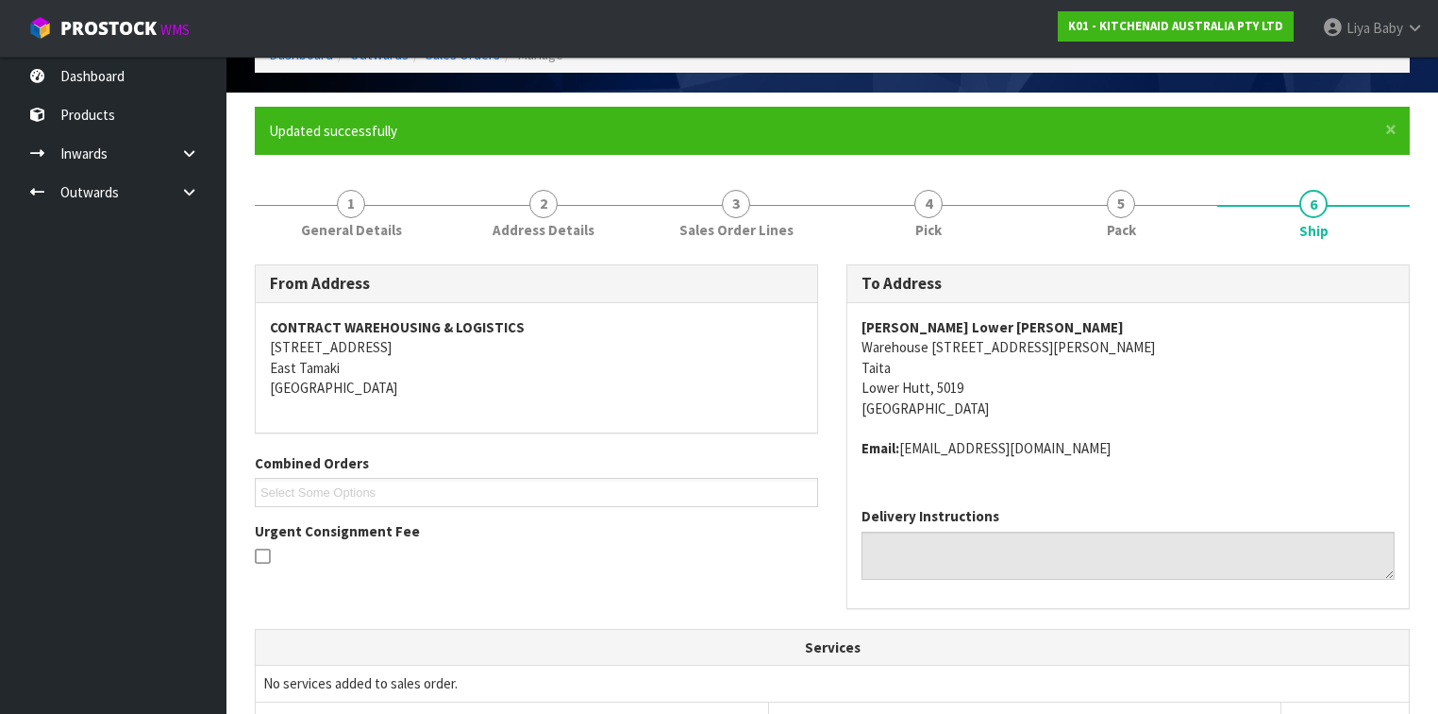
scroll to position [0, 0]
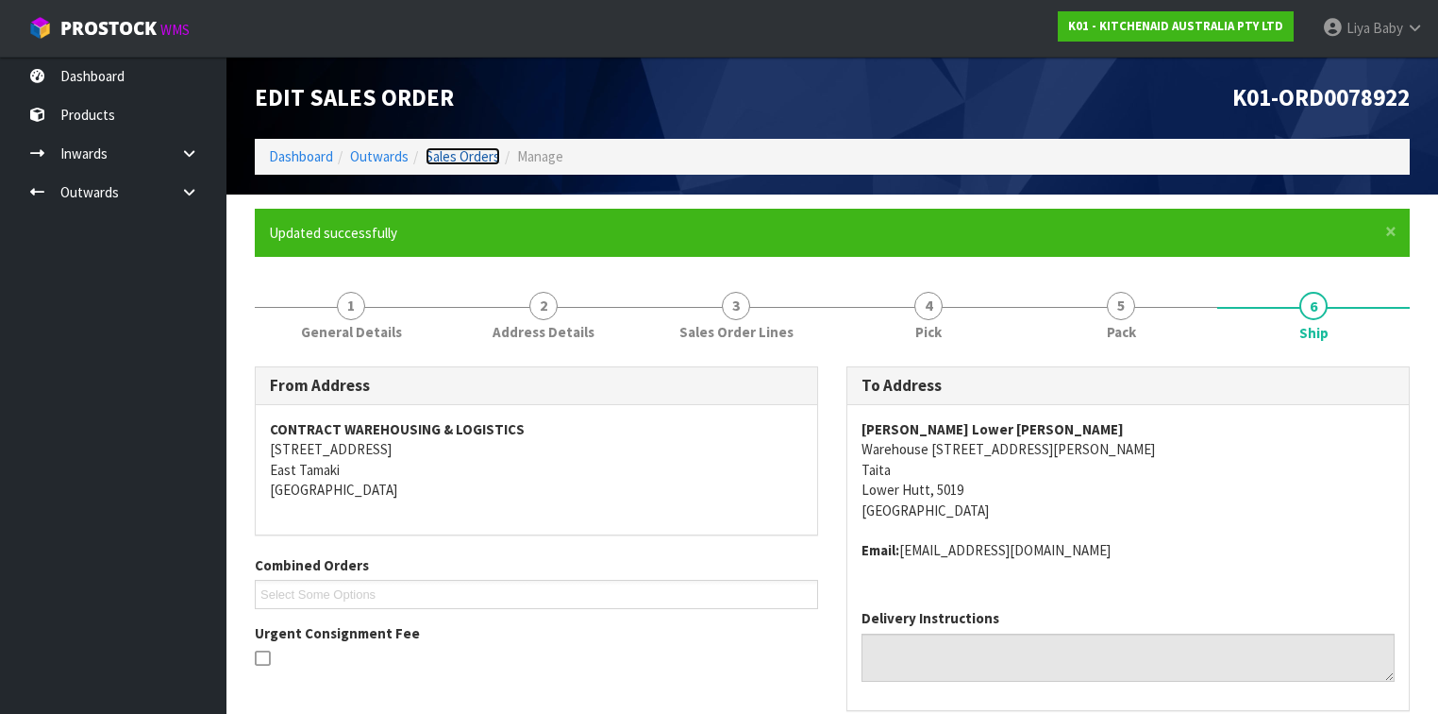
click at [467, 155] on link "Sales Orders" at bounding box center [463, 156] width 75 height 18
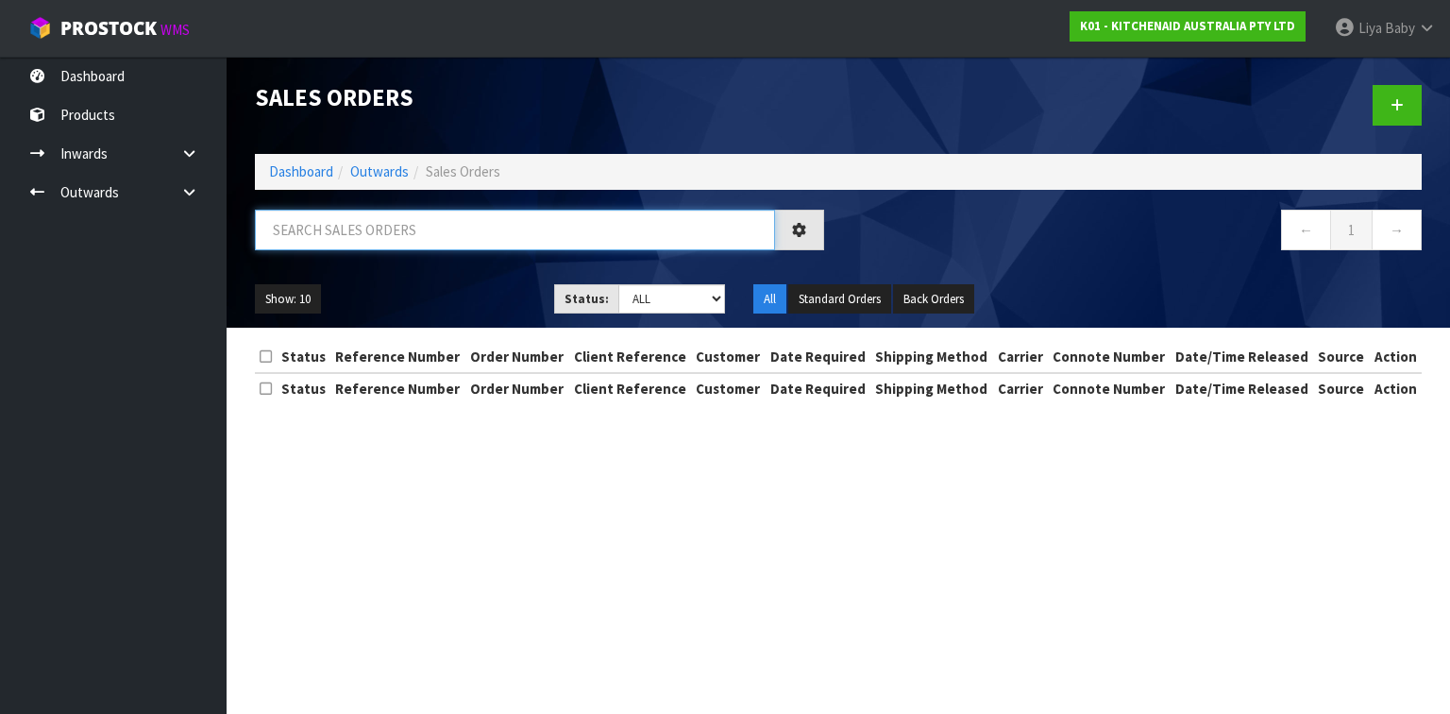
click at [381, 228] on input "text" at bounding box center [515, 230] width 520 height 41
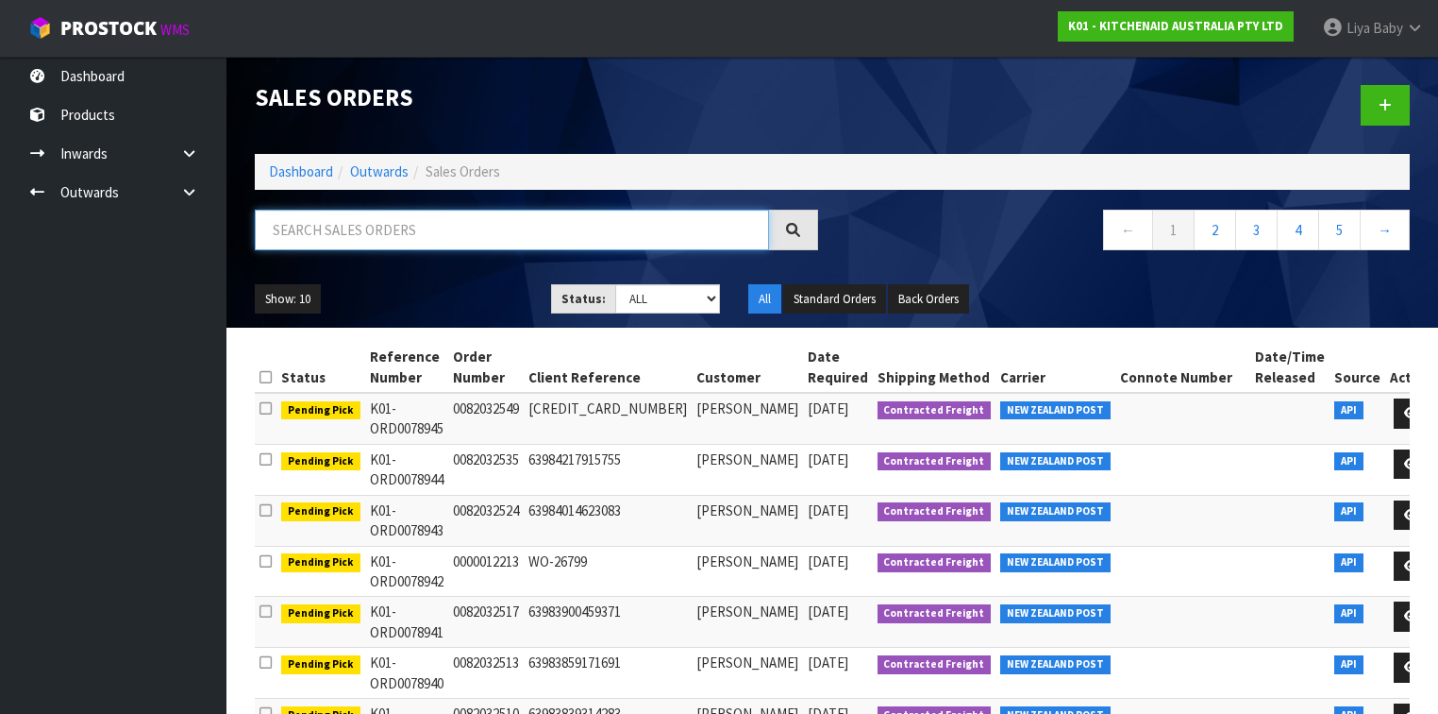
click at [377, 238] on input "text" at bounding box center [512, 230] width 514 height 41
type input "JOB-0411513"
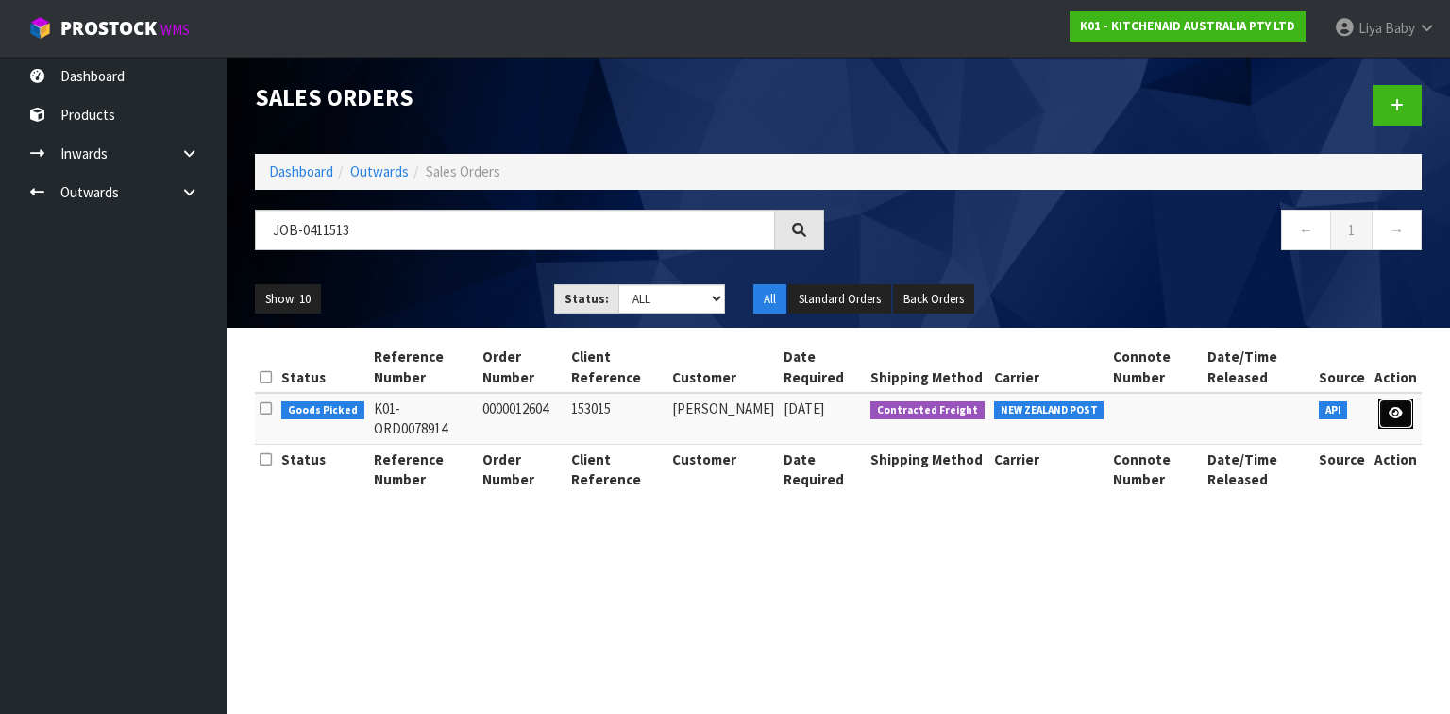
click at [1405, 415] on link at bounding box center [1395, 413] width 35 height 30
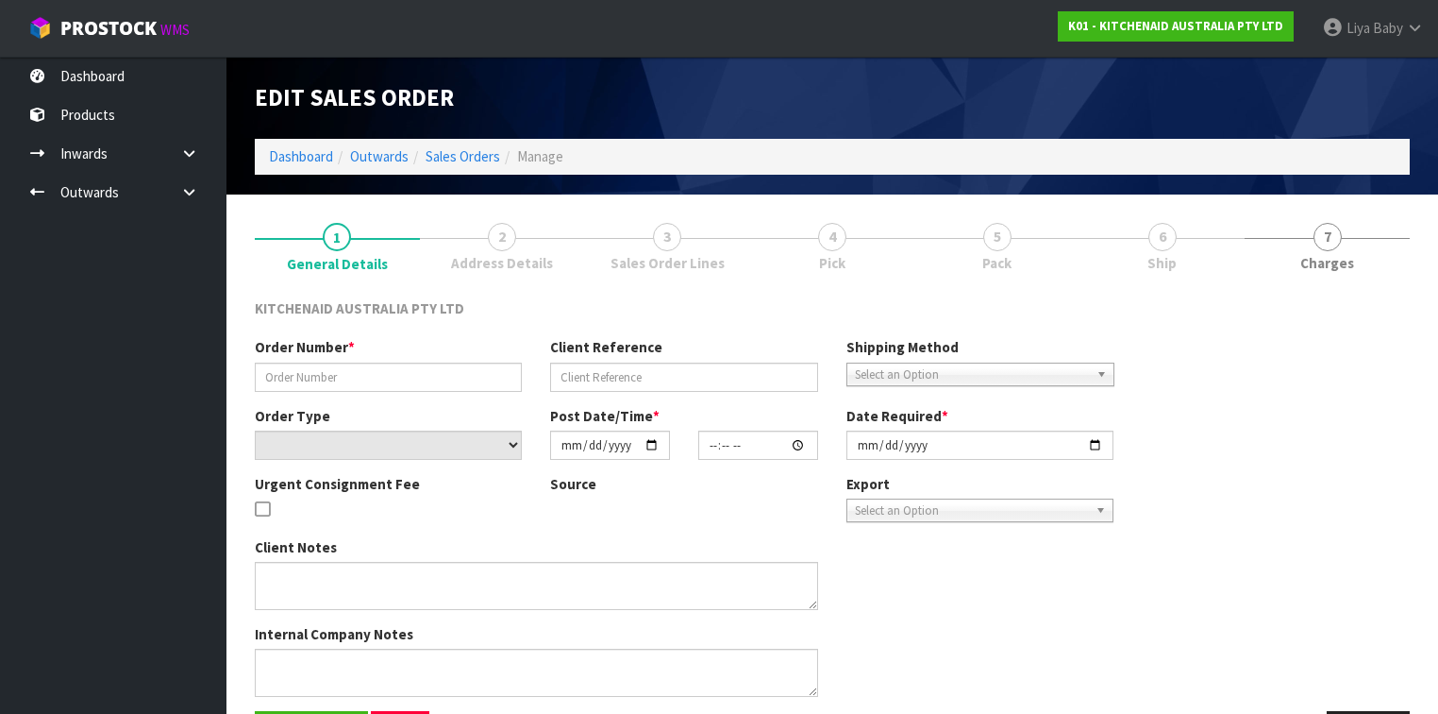
type input "0000012604"
type input "153015"
select select "number:0"
type input "[DATE]"
type input "11:35:18.000"
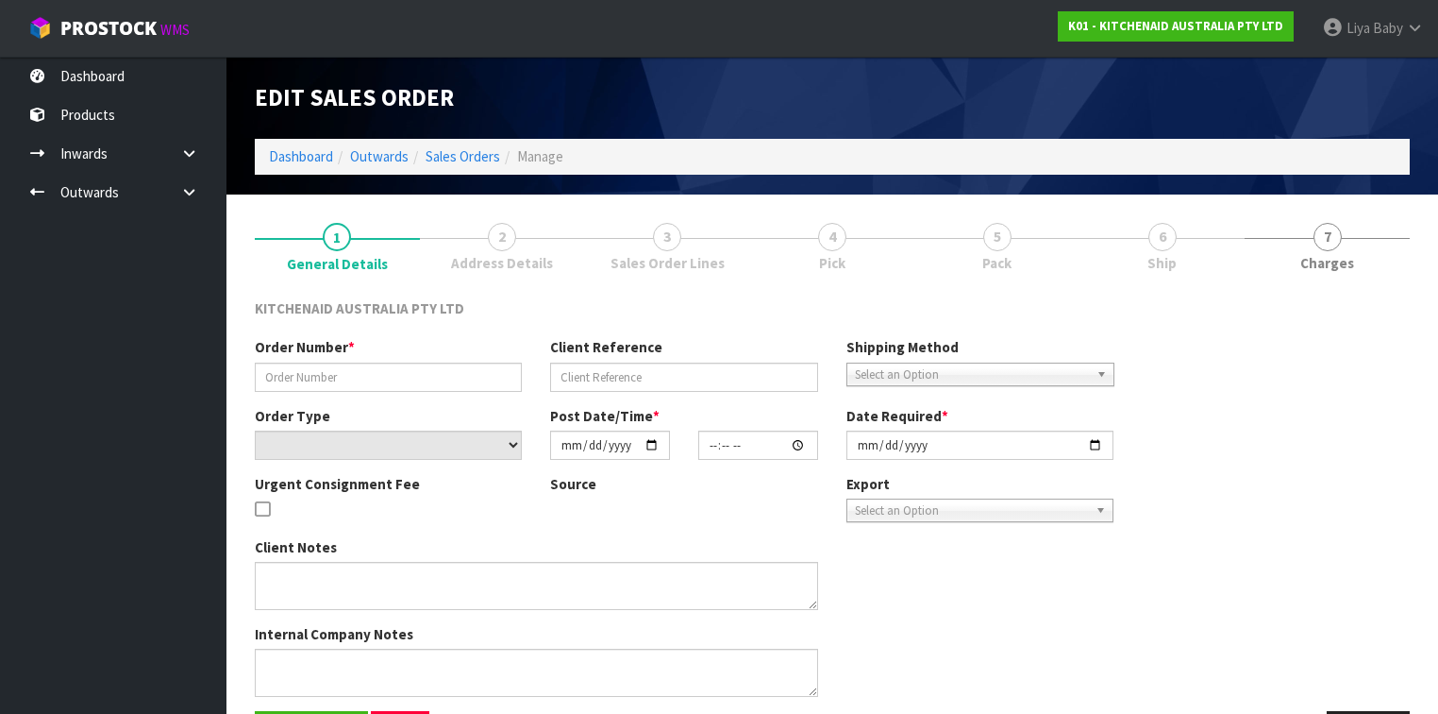
type input "[DATE]"
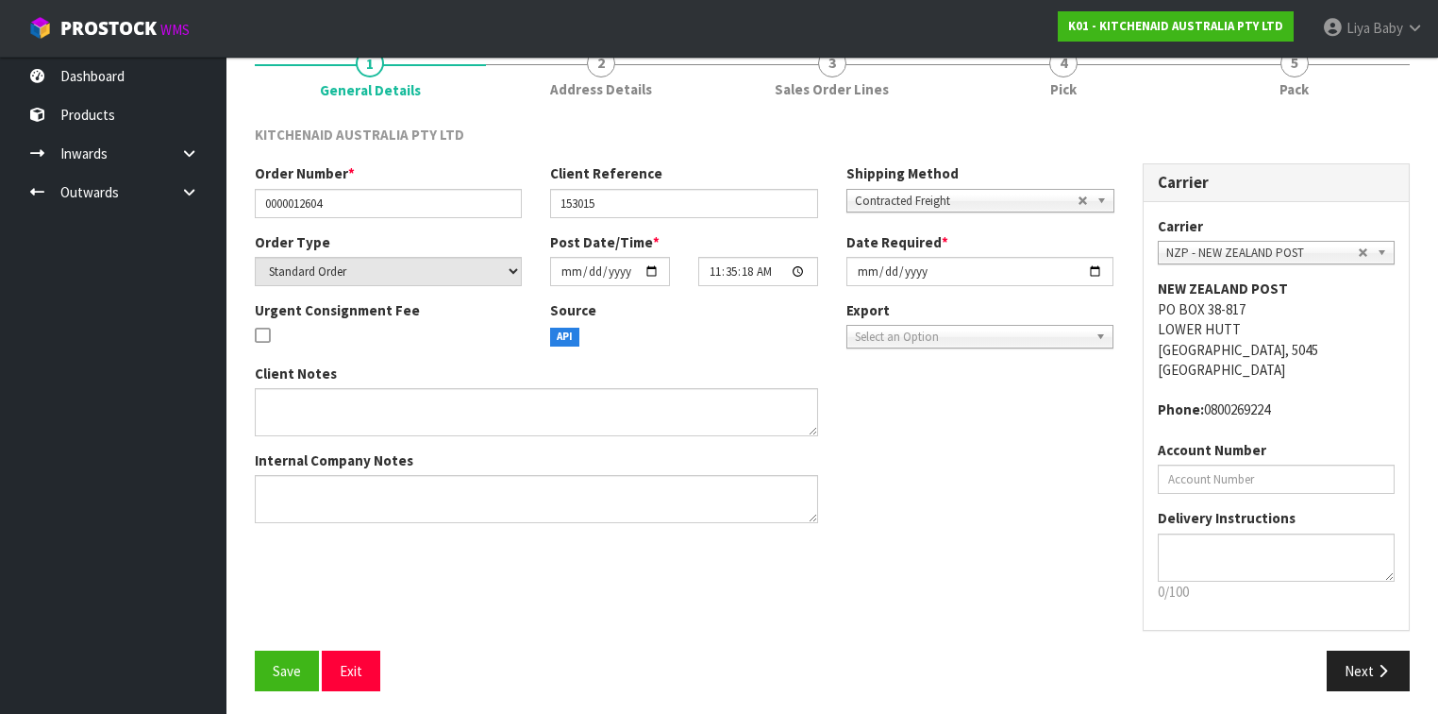
scroll to position [177, 0]
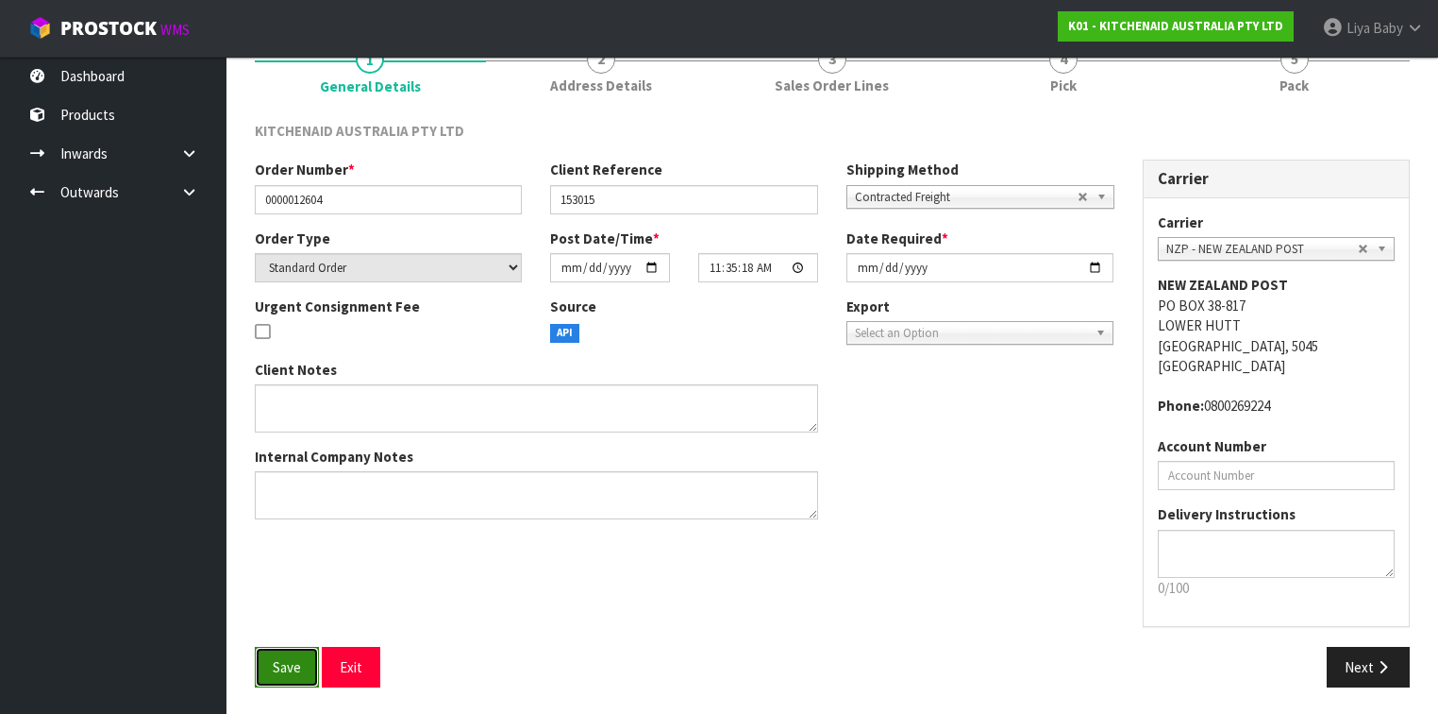
click at [267, 661] on button "Save" at bounding box center [287, 666] width 64 height 41
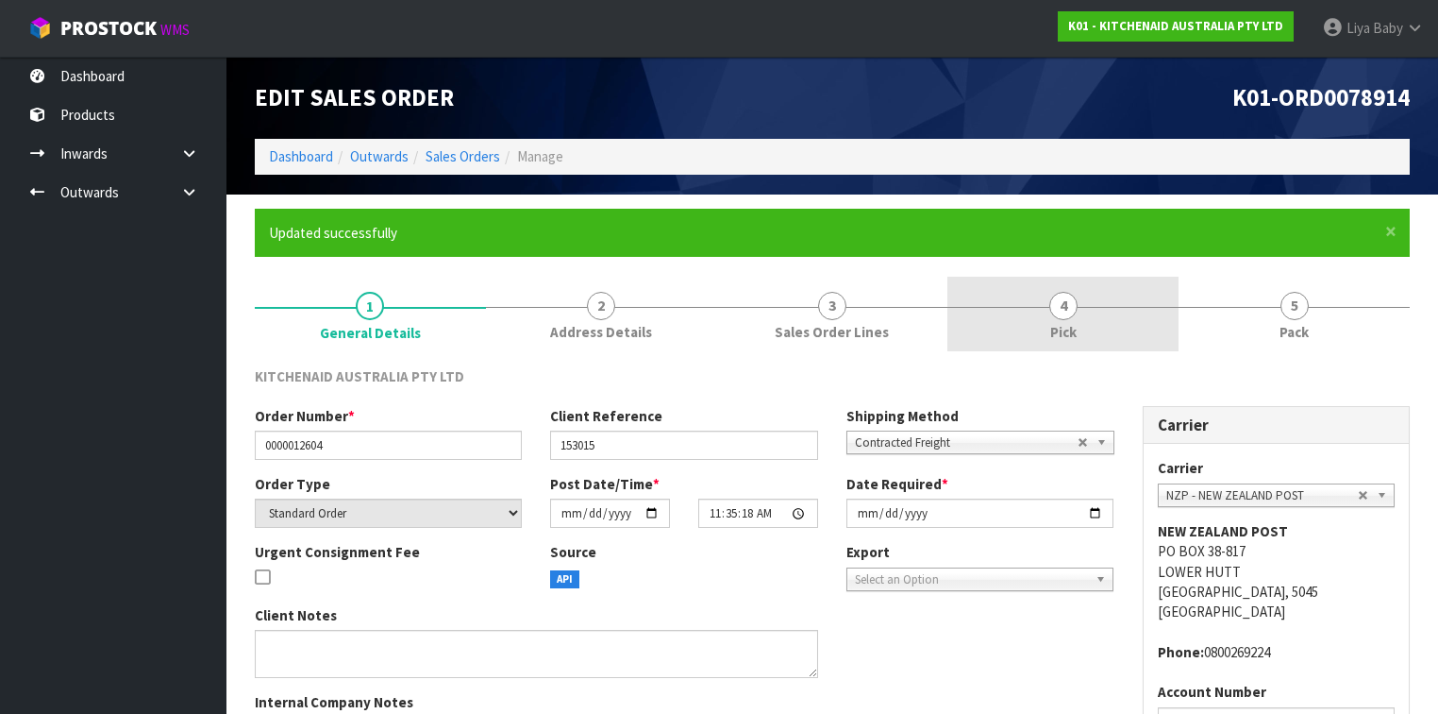
click at [1077, 328] on link "4 Pick" at bounding box center [1063, 314] width 231 height 75
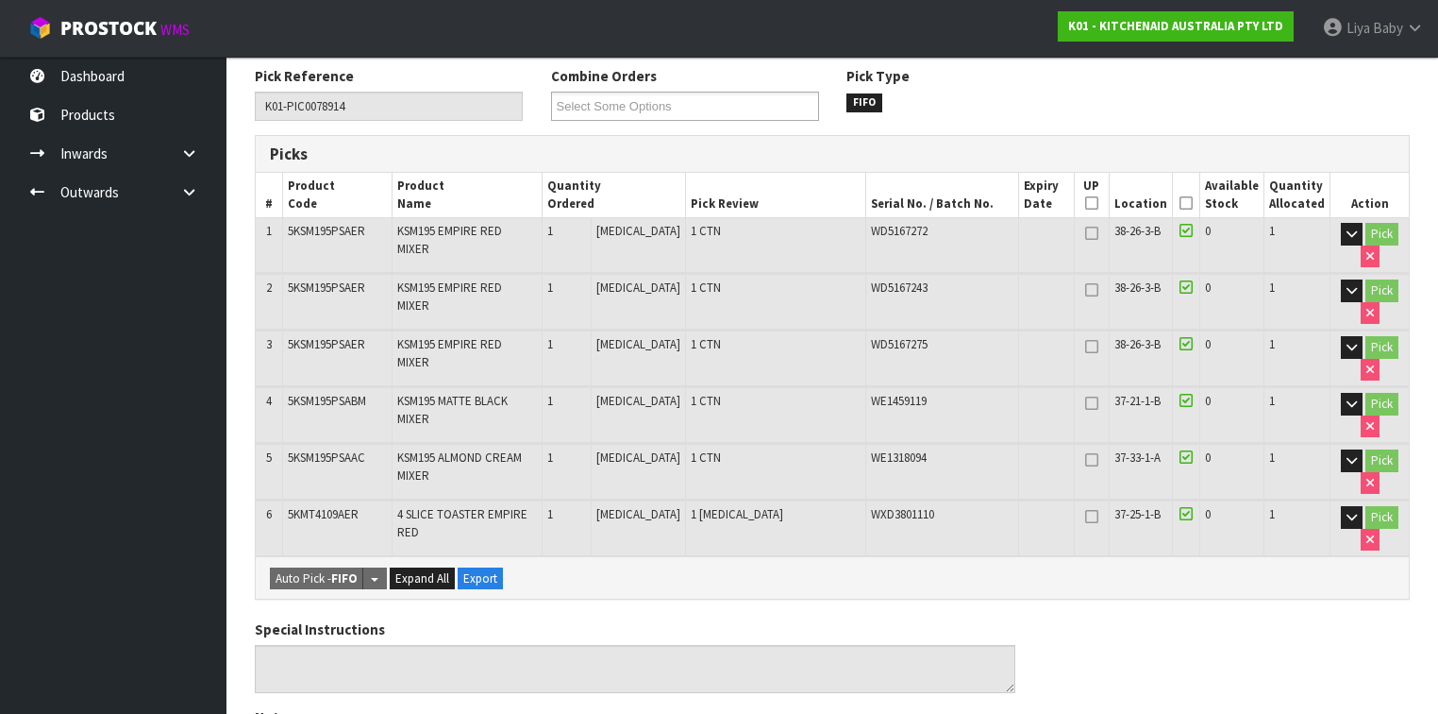
scroll to position [302, 0]
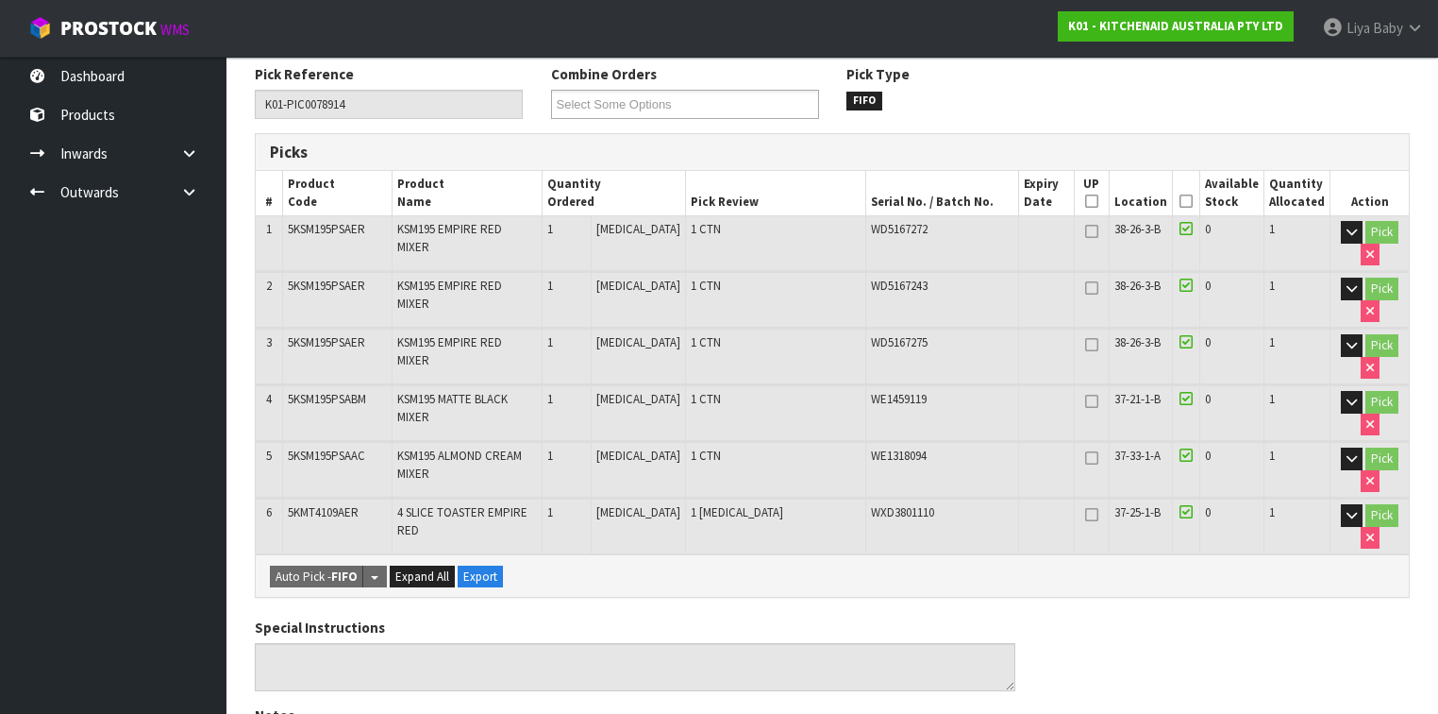
click at [1193, 201] on icon at bounding box center [1186, 201] width 13 height 1
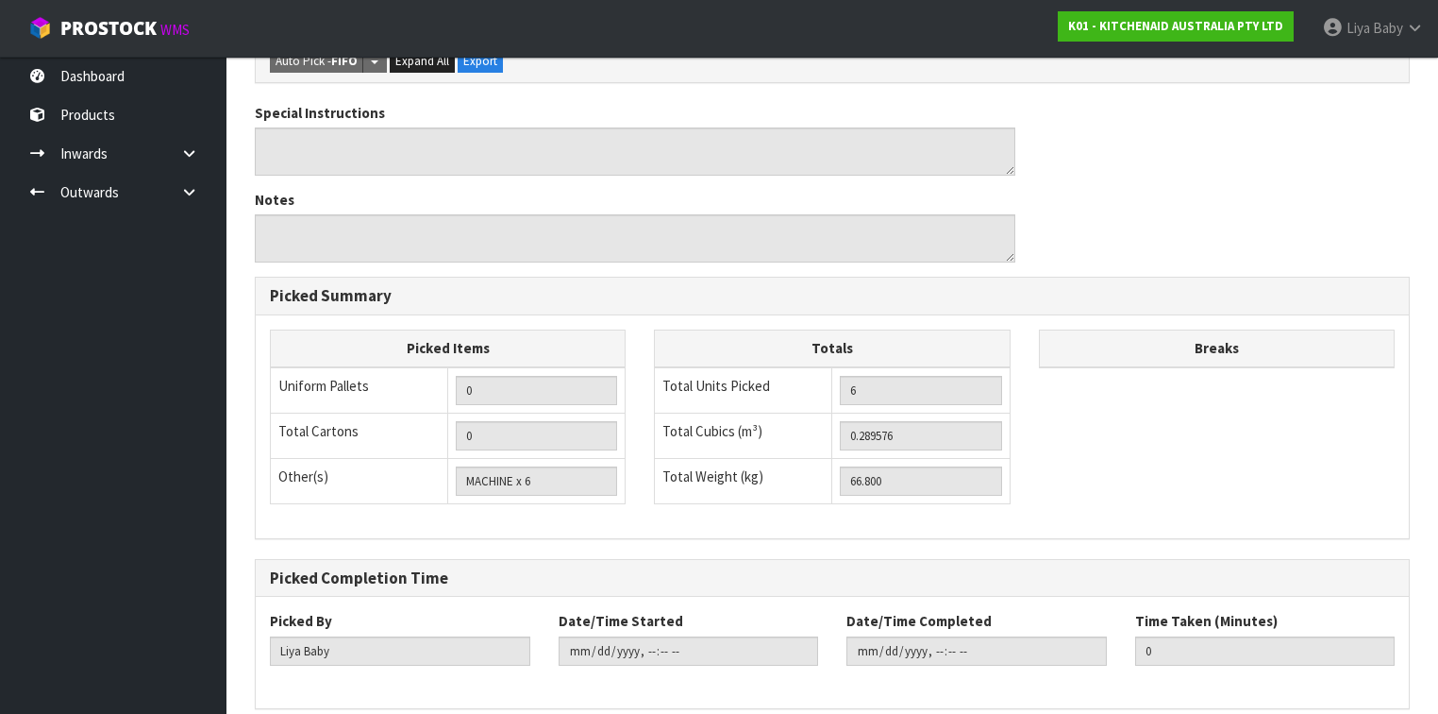
scroll to position [956, 0]
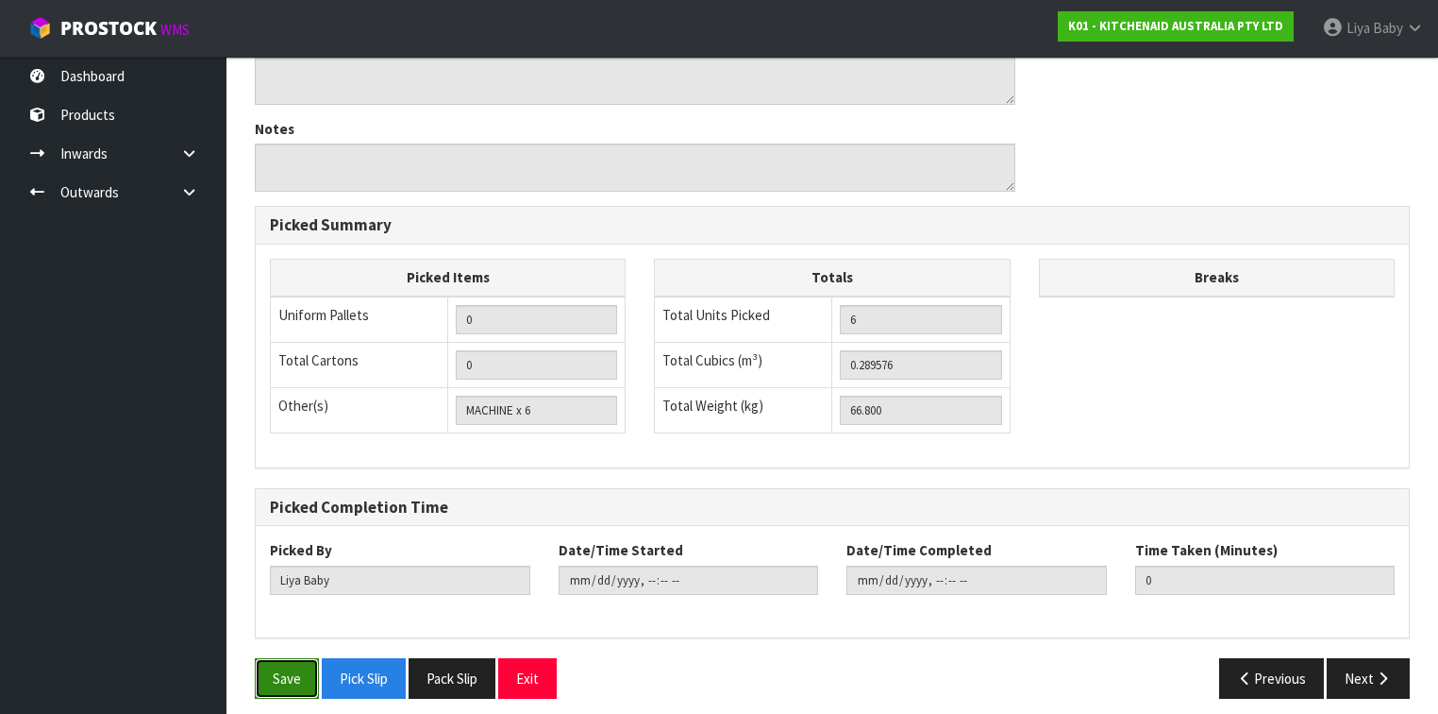
click at [287, 664] on button "Save" at bounding box center [287, 678] width 64 height 41
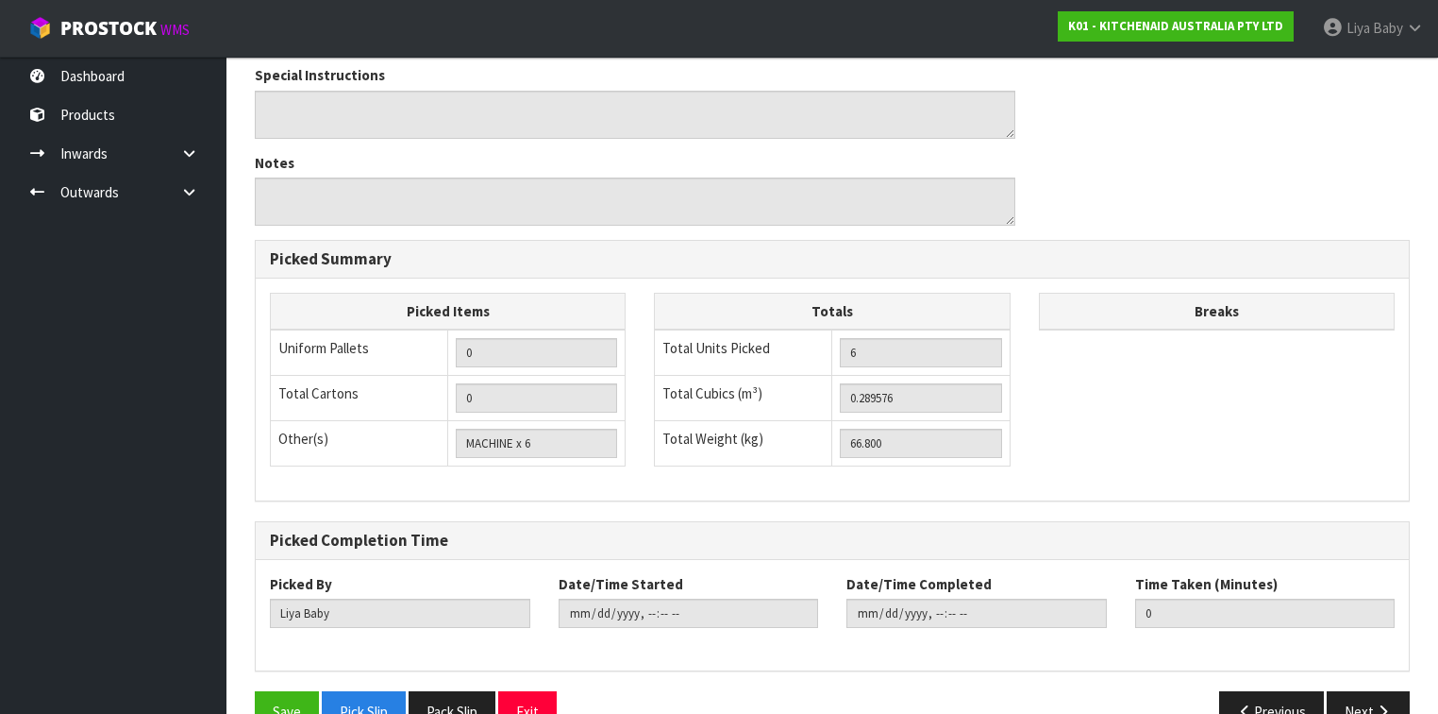
scroll to position [887, 0]
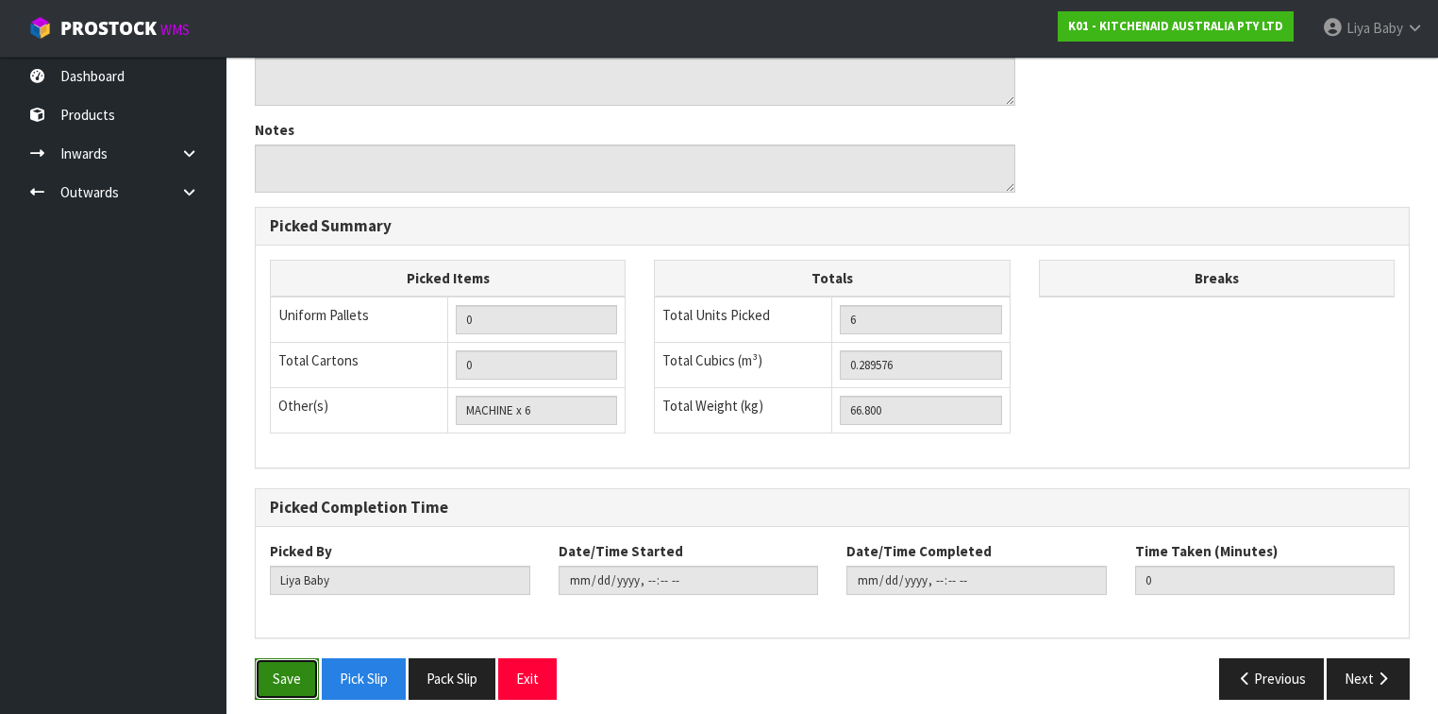
click at [282, 668] on button "Save" at bounding box center [287, 678] width 64 height 41
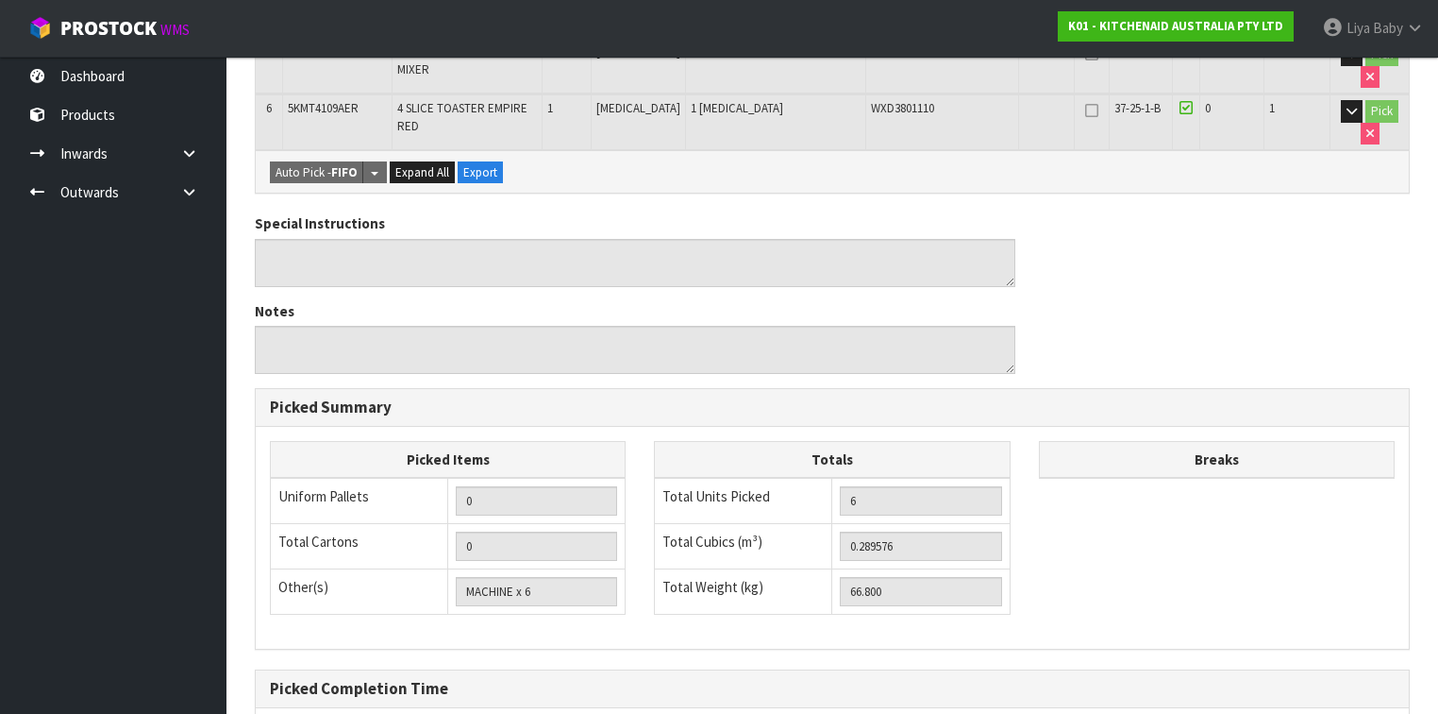
scroll to position [0, 0]
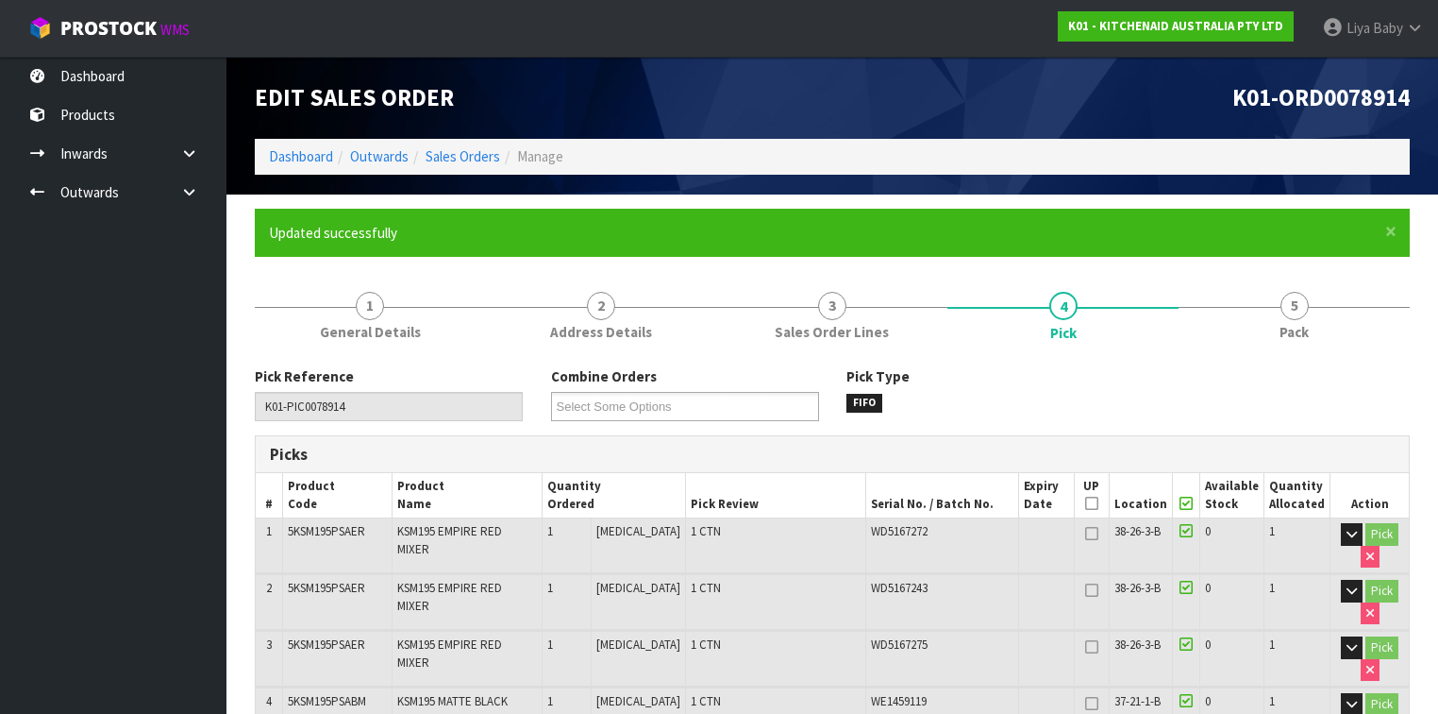
type input "2025-09-09T10:54:57"
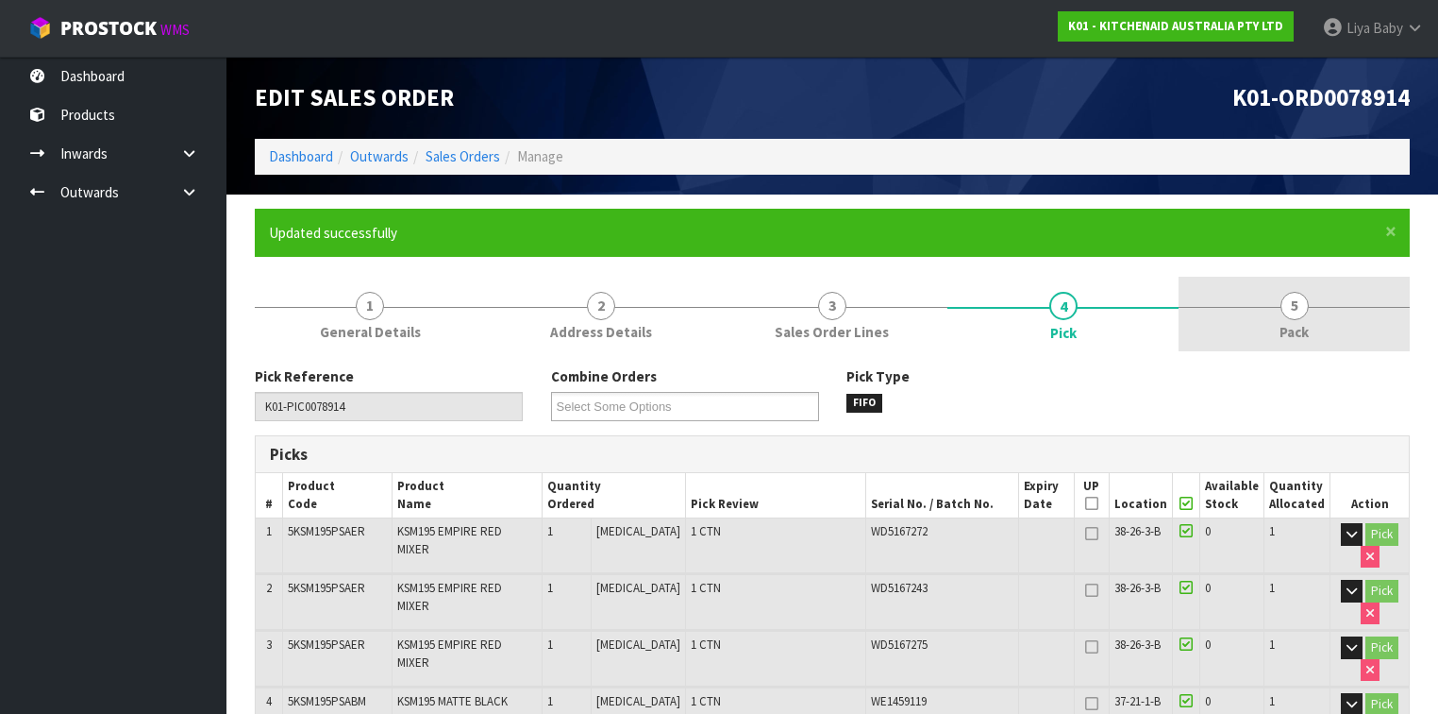
click at [1298, 309] on span "5" at bounding box center [1295, 306] width 28 height 28
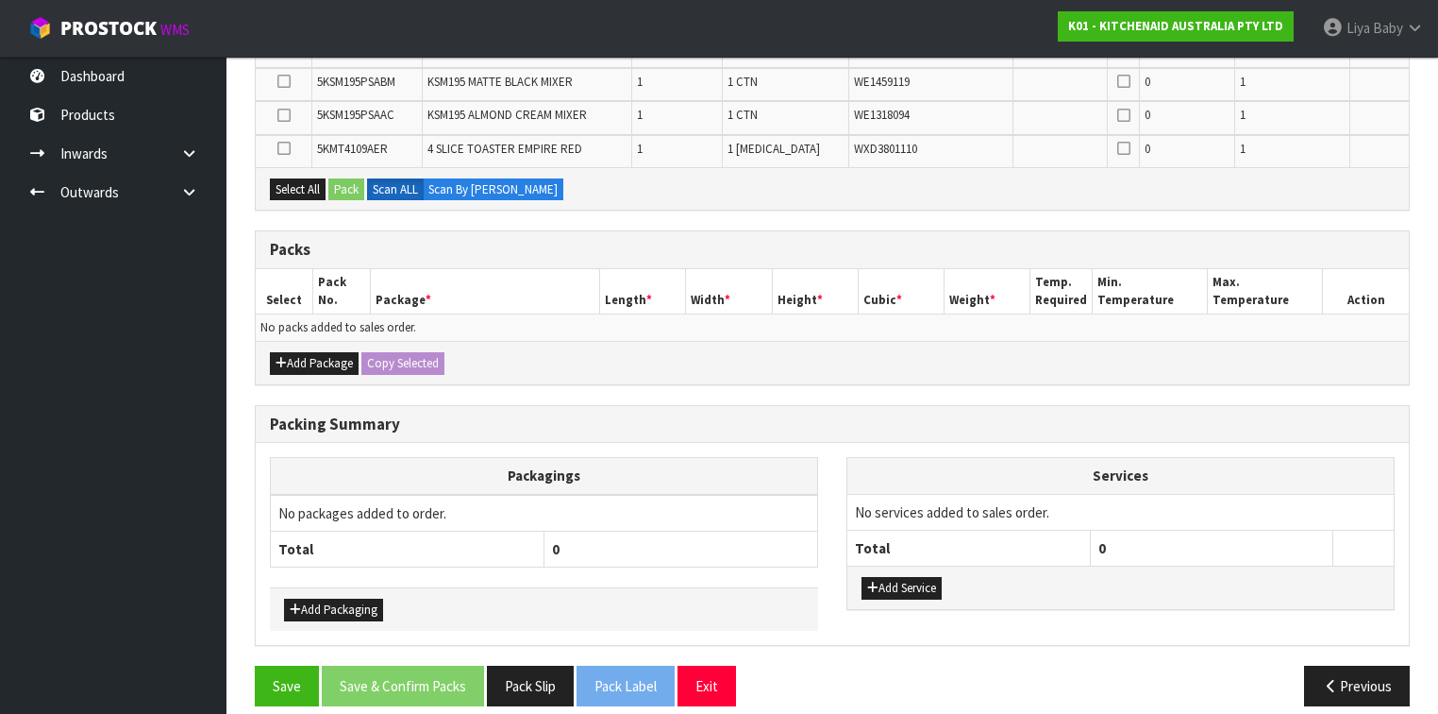
scroll to position [544, 0]
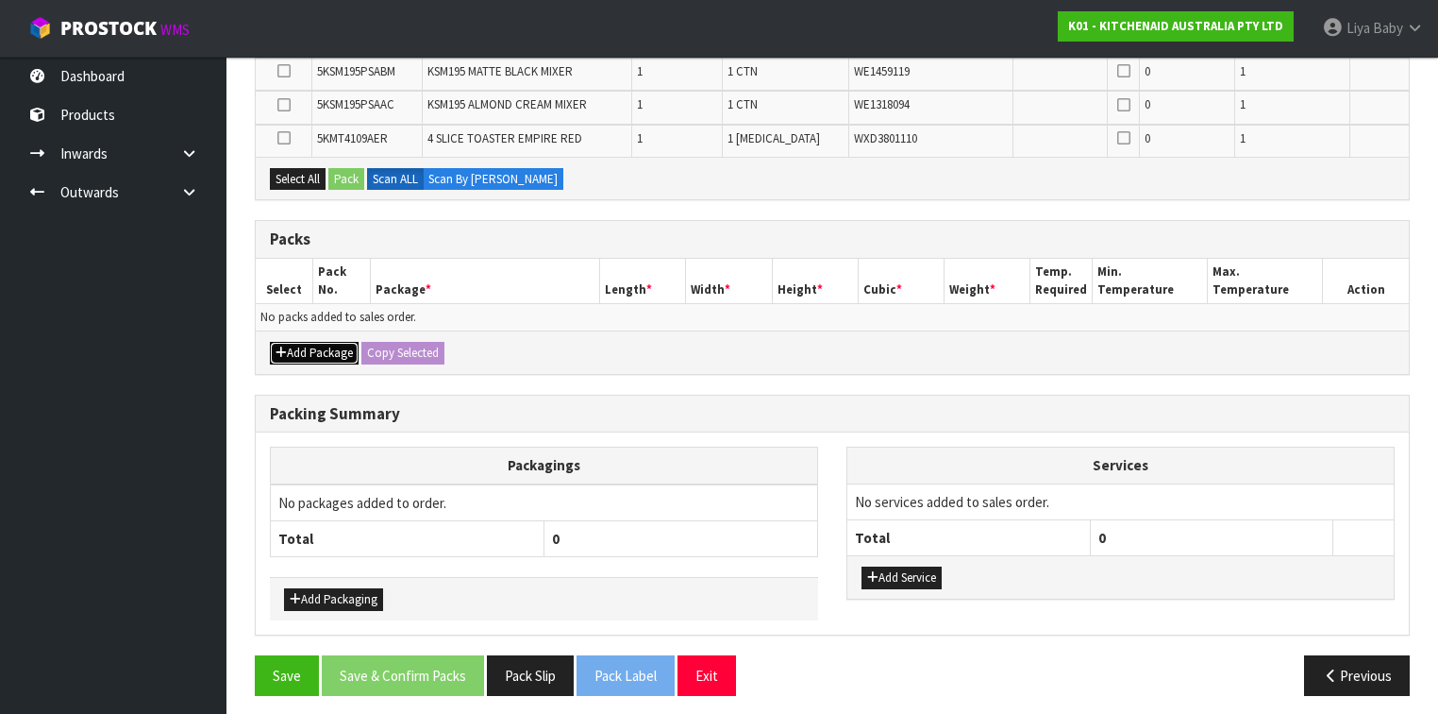
click at [300, 344] on button "Add Package" at bounding box center [314, 353] width 89 height 23
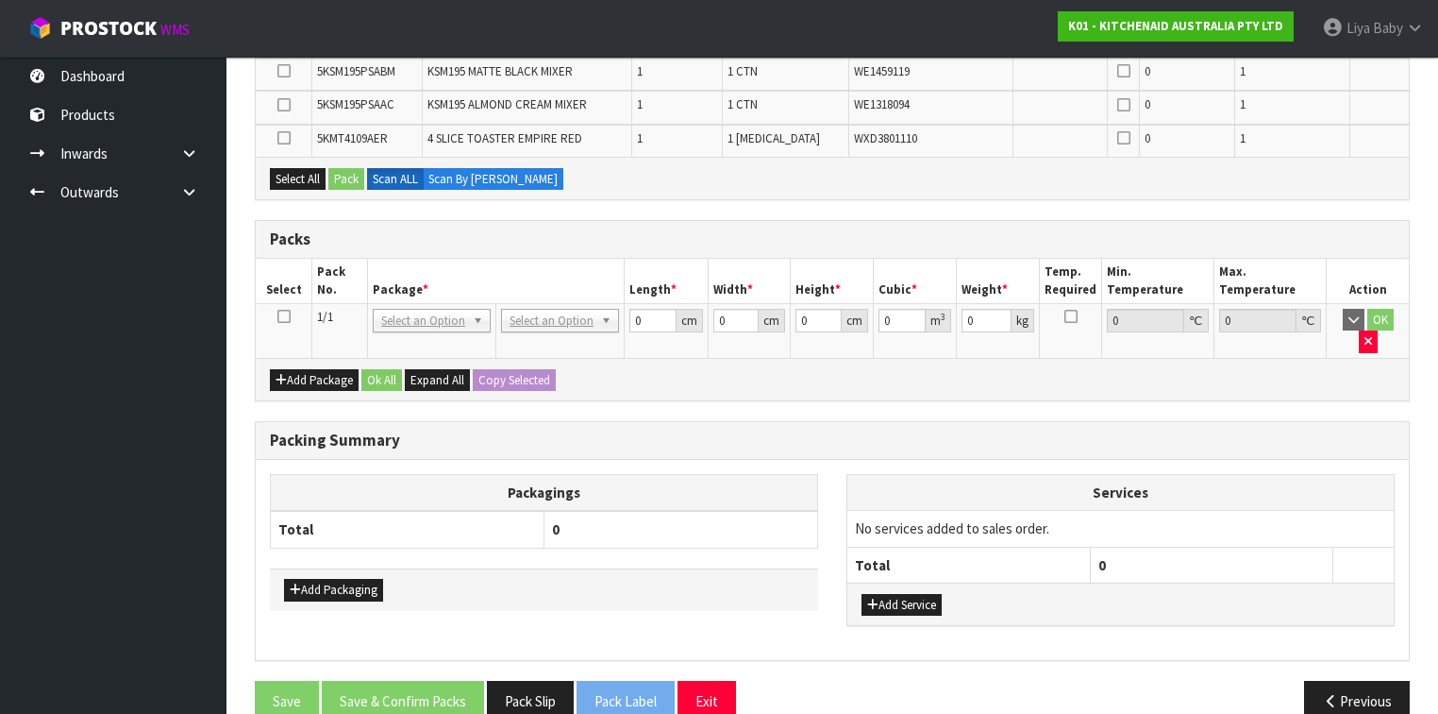
click at [283, 316] on icon at bounding box center [283, 316] width 13 height 1
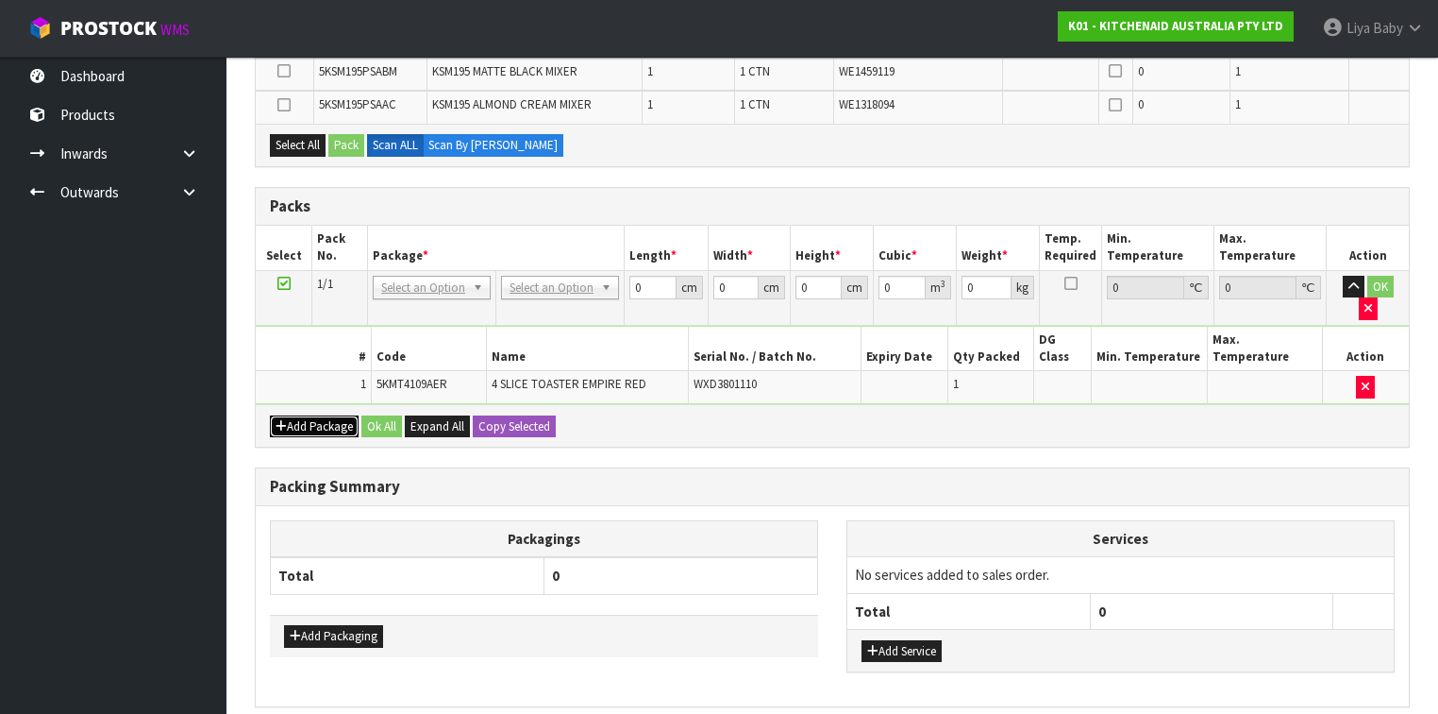
click at [336, 415] on button "Add Package" at bounding box center [314, 426] width 89 height 23
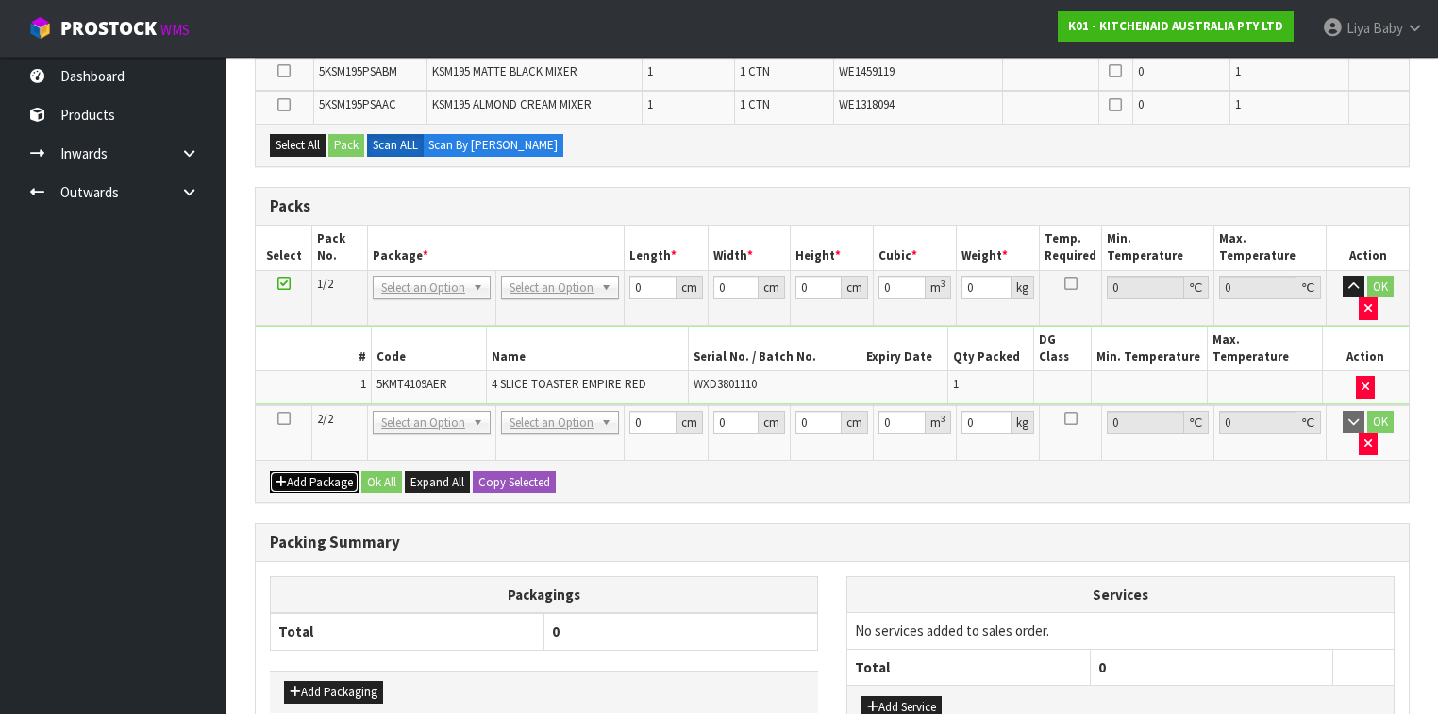
click at [270, 471] on button "Add Package" at bounding box center [314, 482] width 89 height 23
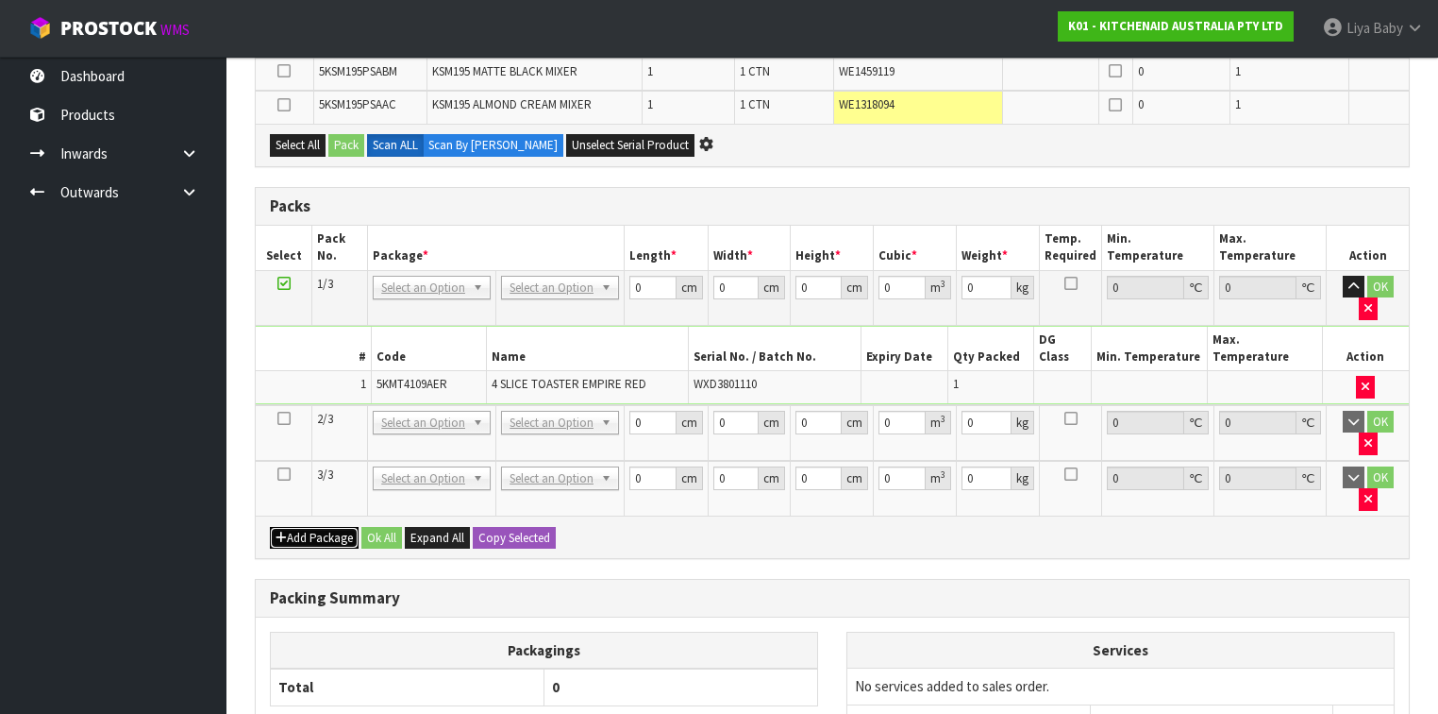
click at [270, 527] on button "Add Package" at bounding box center [314, 538] width 89 height 23
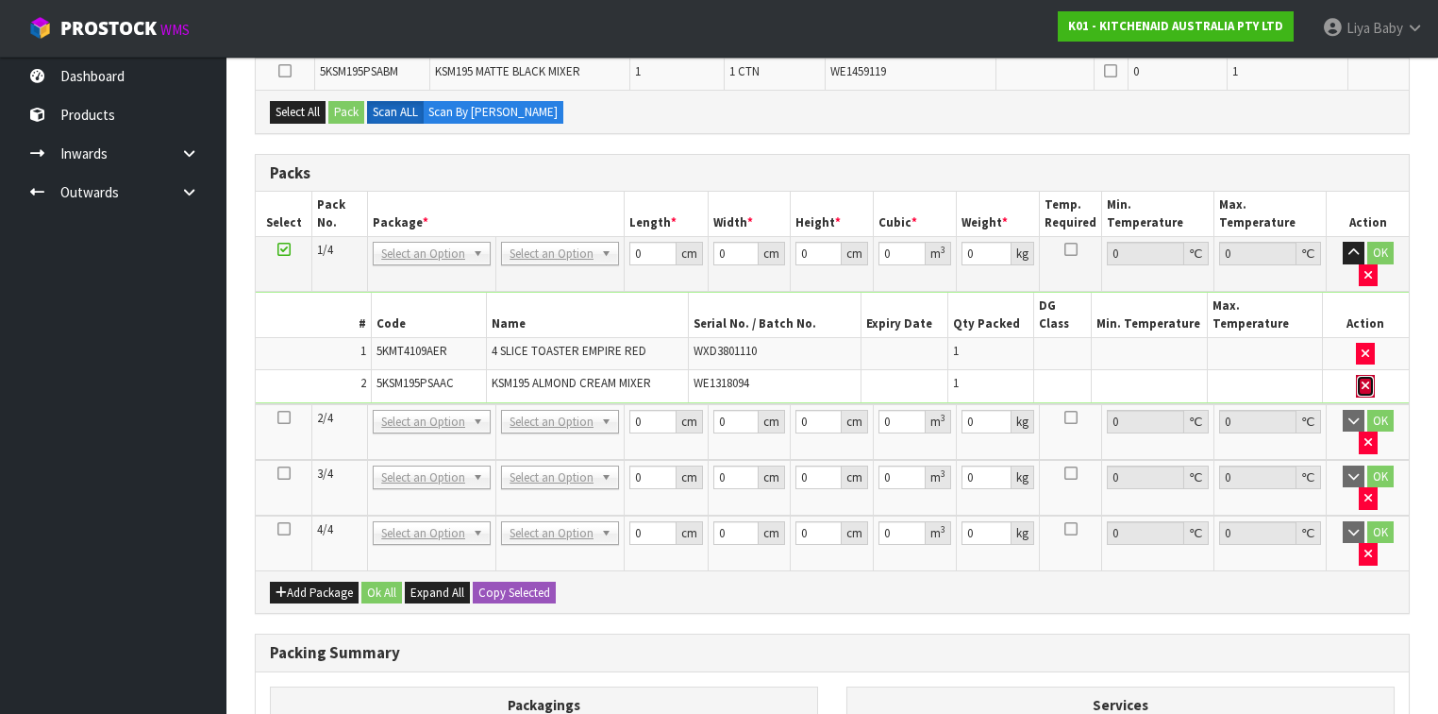
click at [1367, 379] on icon "button" at bounding box center [1366, 385] width 8 height 12
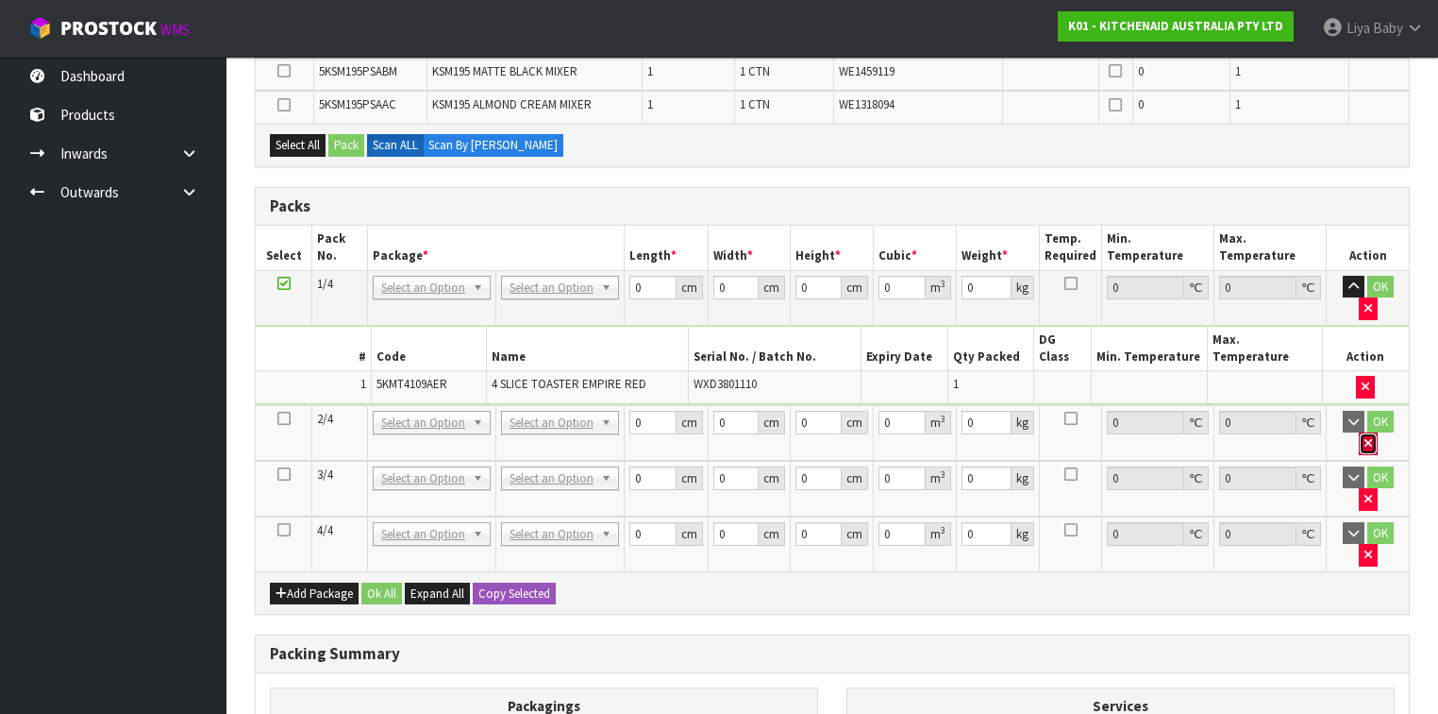
click at [1372, 437] on icon "button" at bounding box center [1369, 443] width 8 height 12
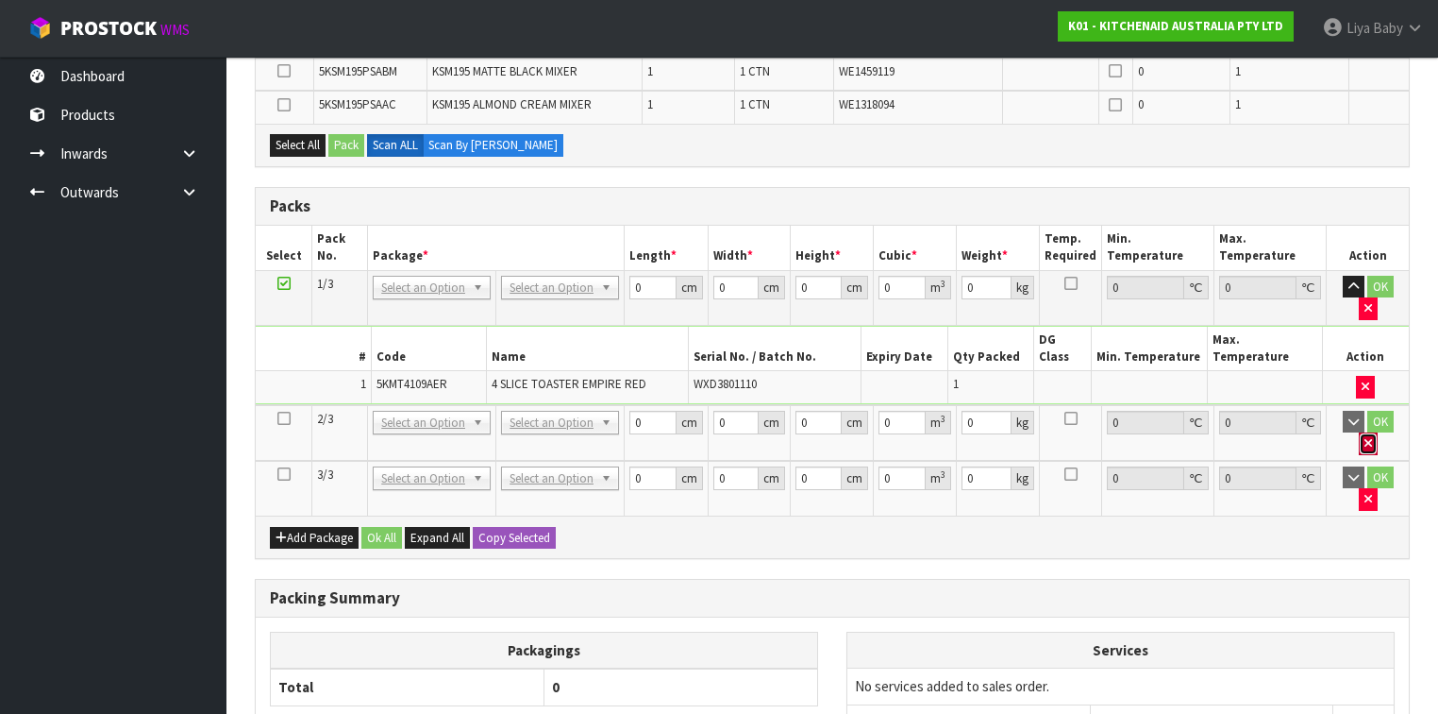
click at [1378, 432] on button "button" at bounding box center [1368, 443] width 19 height 23
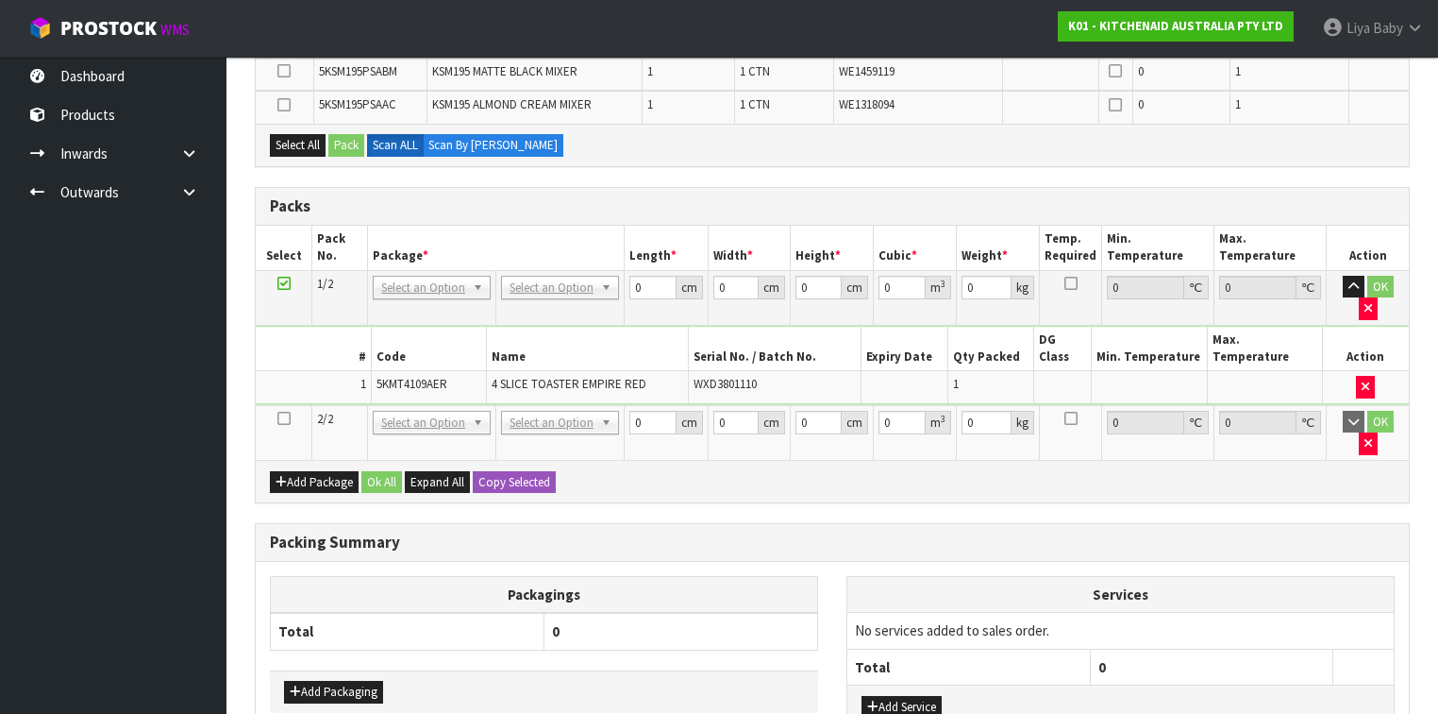
click at [287, 418] on icon at bounding box center [283, 418] width 13 height 1
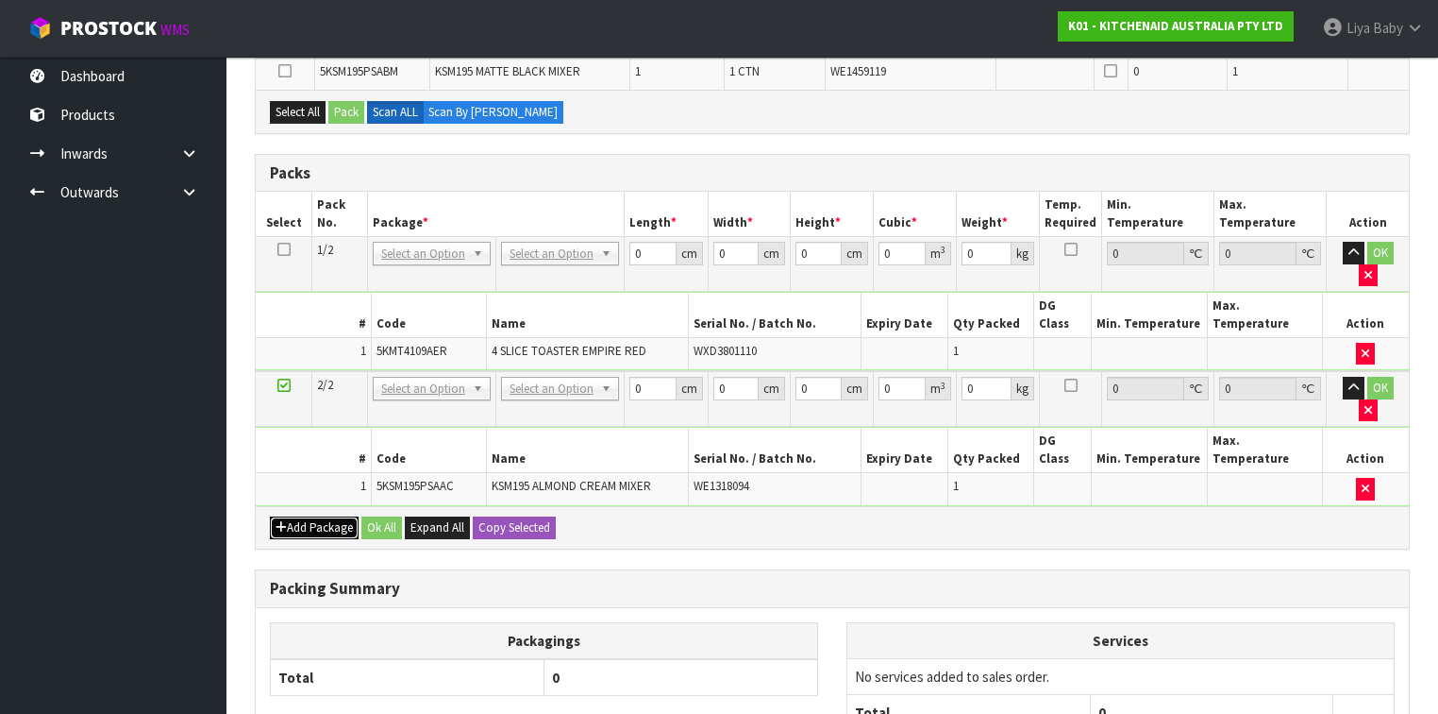
click at [340, 516] on button "Add Package" at bounding box center [314, 527] width 89 height 23
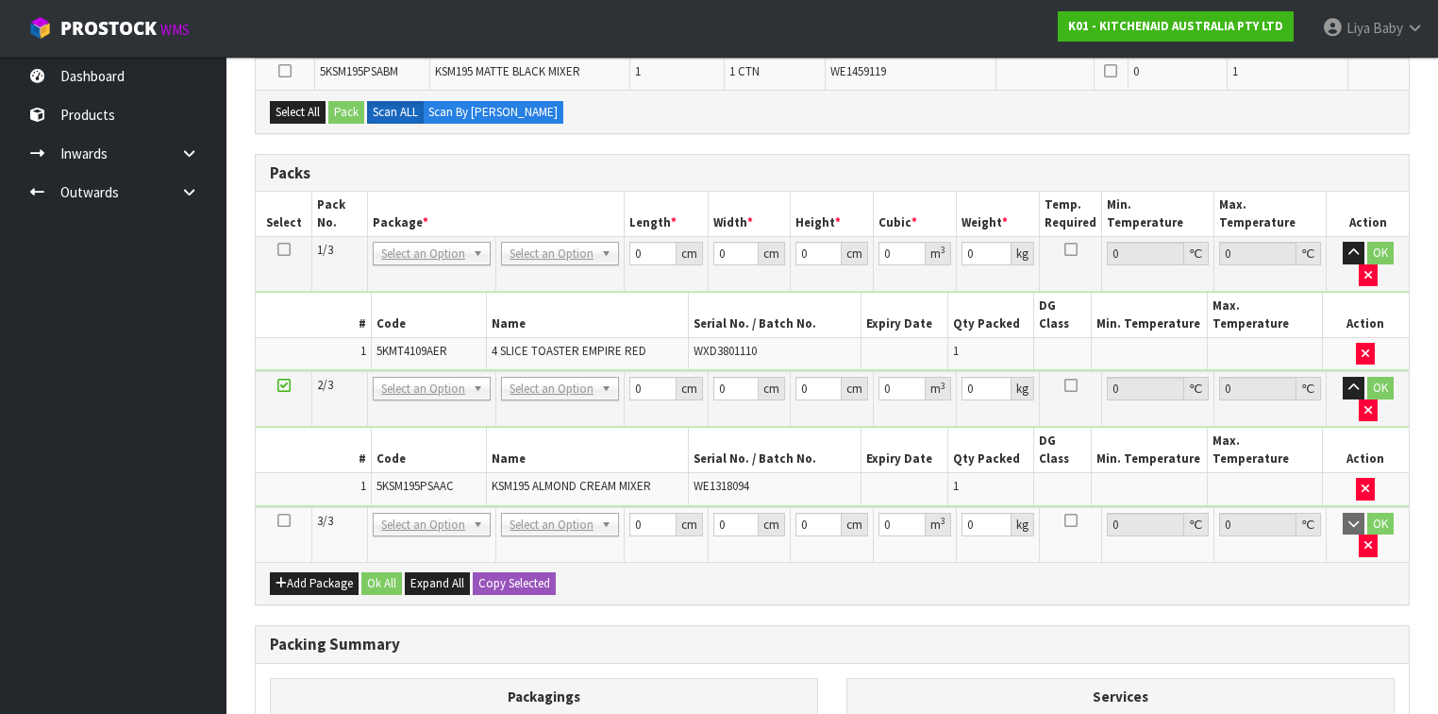
drag, startPoint x: 283, startPoint y: 432, endPoint x: 294, endPoint y: 434, distance: 10.6
click at [283, 520] on icon at bounding box center [283, 520] width 13 height 1
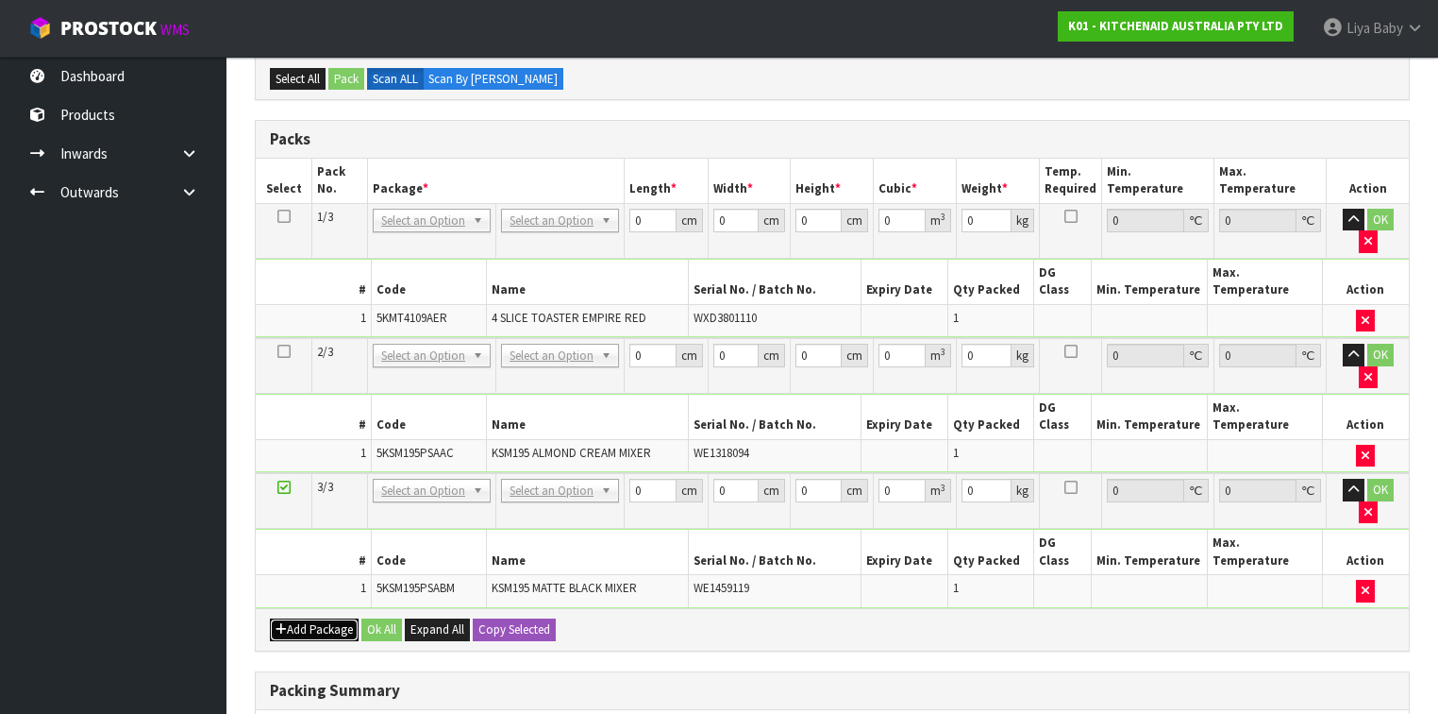
click at [316, 618] on button "Add Package" at bounding box center [314, 629] width 89 height 23
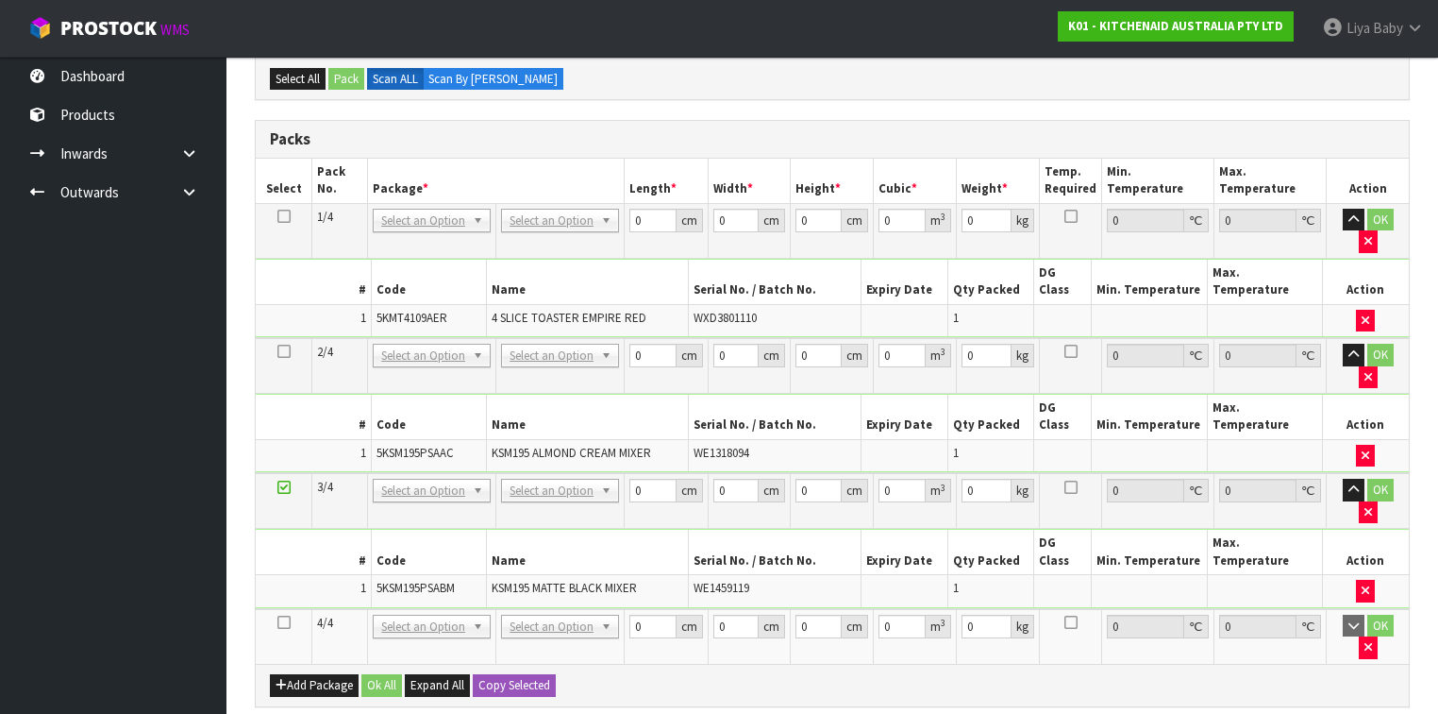
click at [283, 622] on icon at bounding box center [283, 622] width 13 height 1
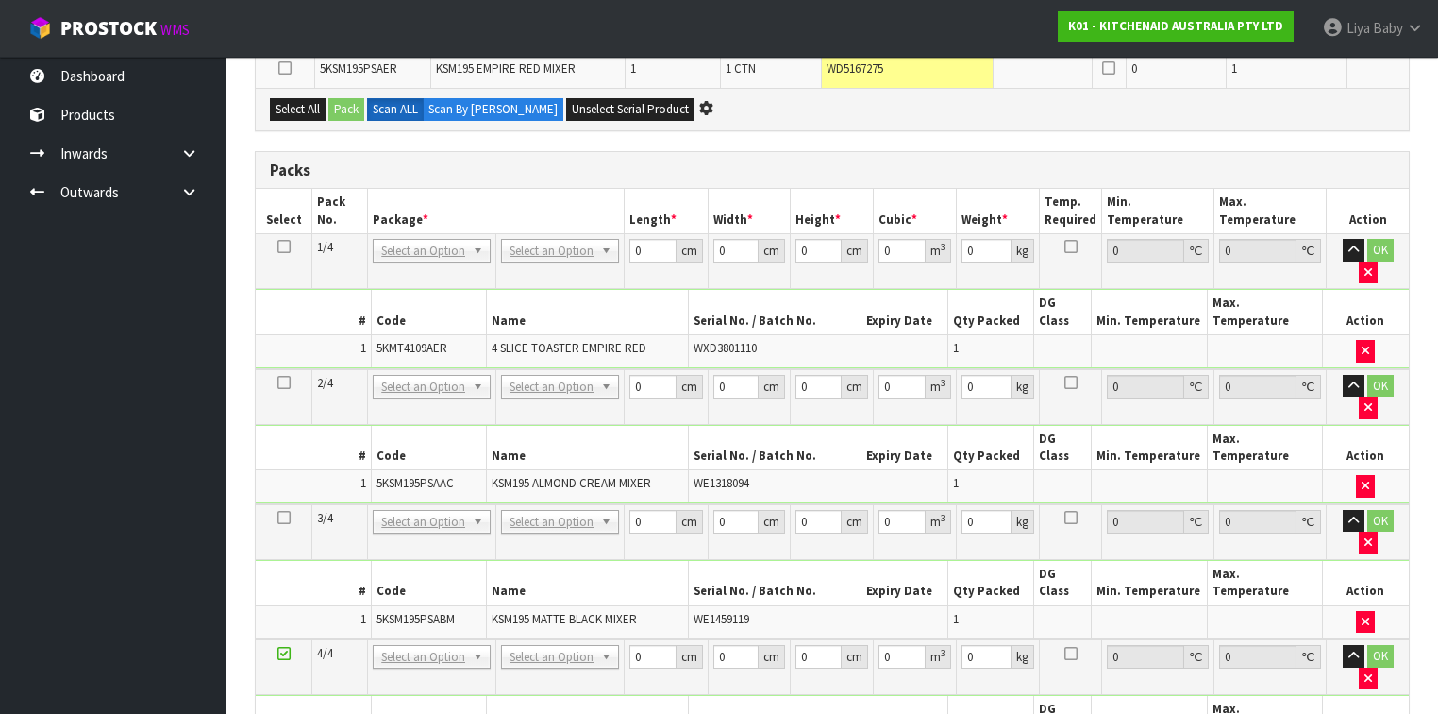
scroll to position [511, 0]
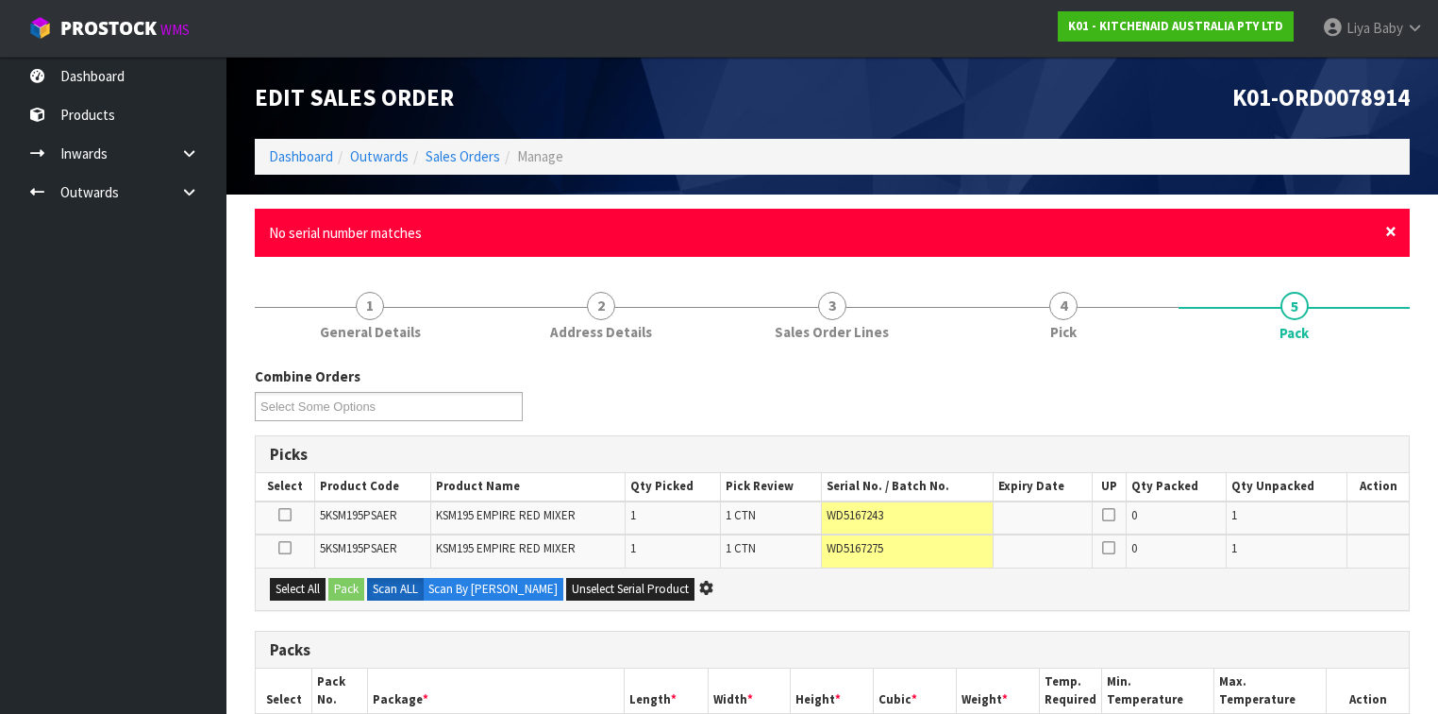
click at [1394, 229] on span "×" at bounding box center [1390, 231] width 11 height 26
click at [1390, 231] on span "×" at bounding box center [1390, 231] width 11 height 26
click at [1387, 234] on span "×" at bounding box center [1390, 231] width 11 height 26
click at [1387, 235] on span "×" at bounding box center [1390, 231] width 11 height 26
drag, startPoint x: 1393, startPoint y: 229, endPoint x: 1402, endPoint y: 200, distance: 30.5
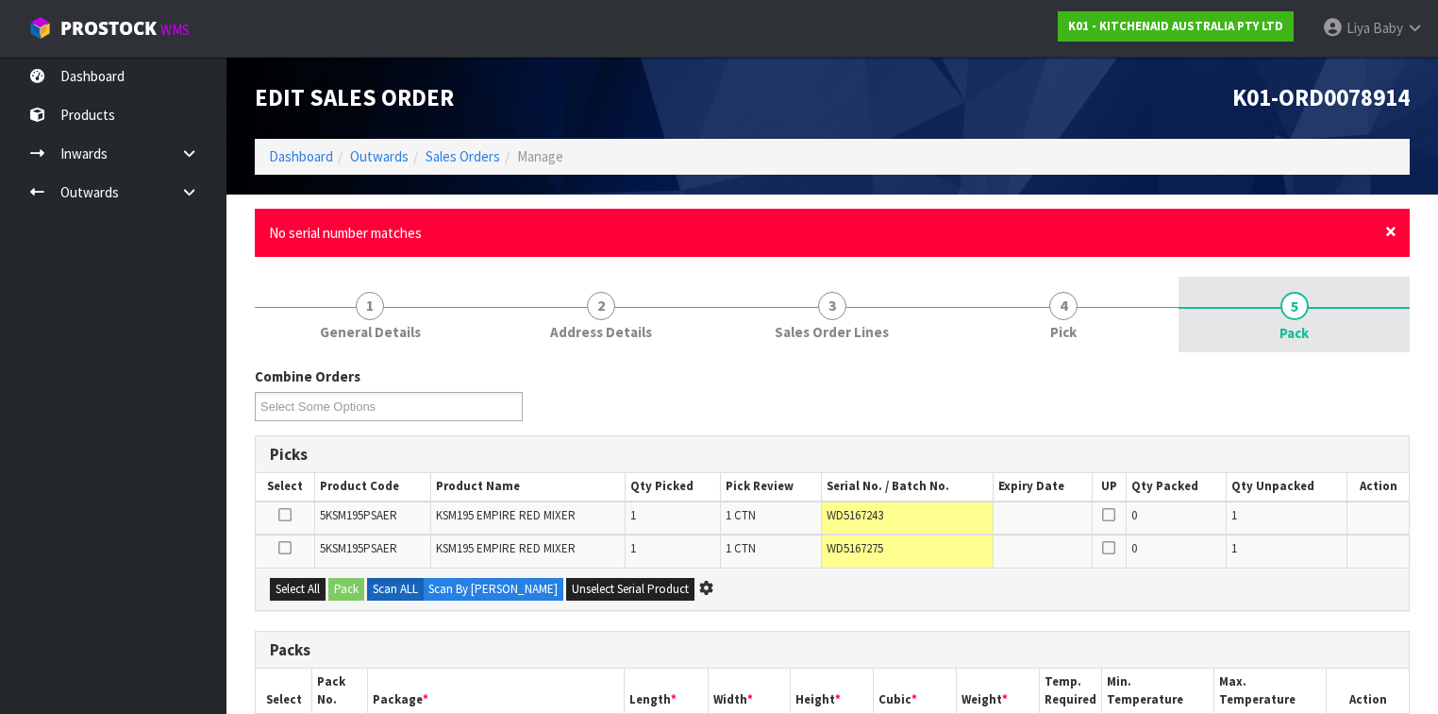
click at [1386, 231] on span "×" at bounding box center [1390, 231] width 11 height 26
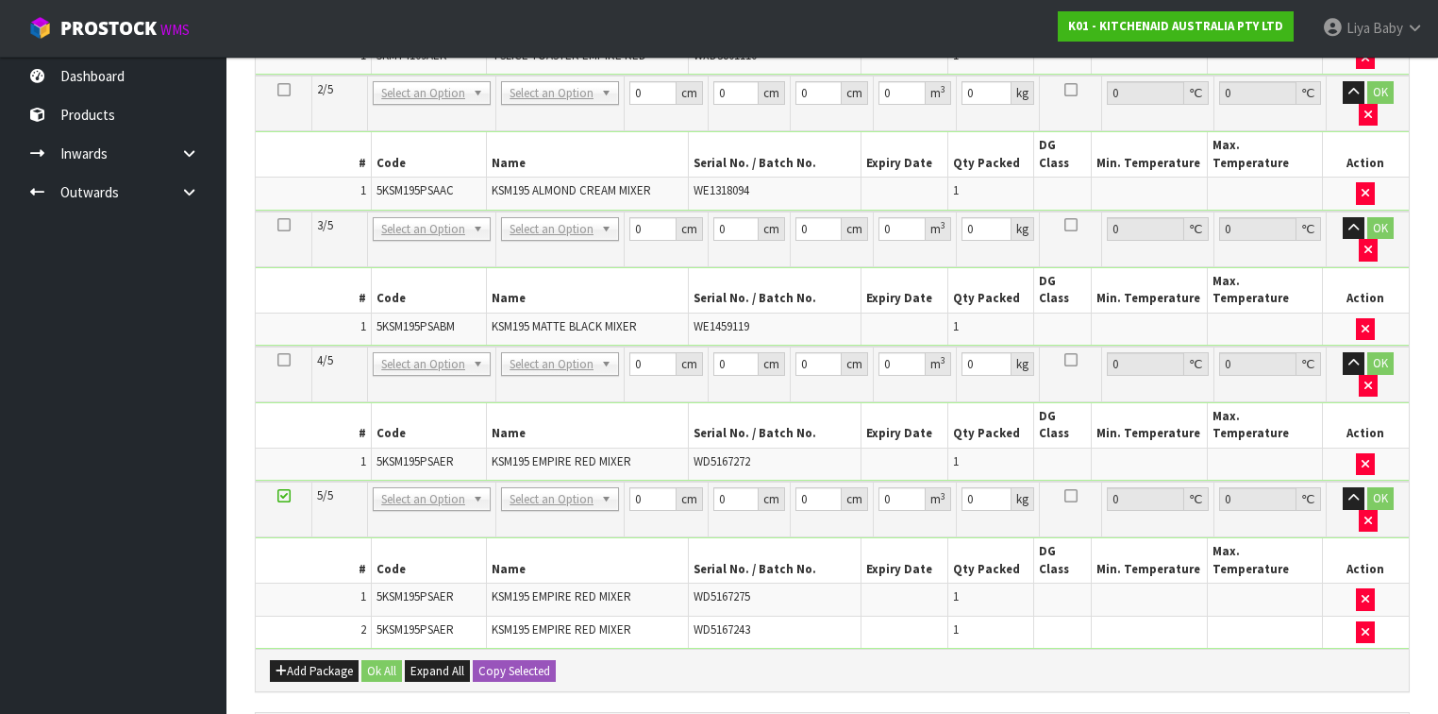
scroll to position [608, 0]
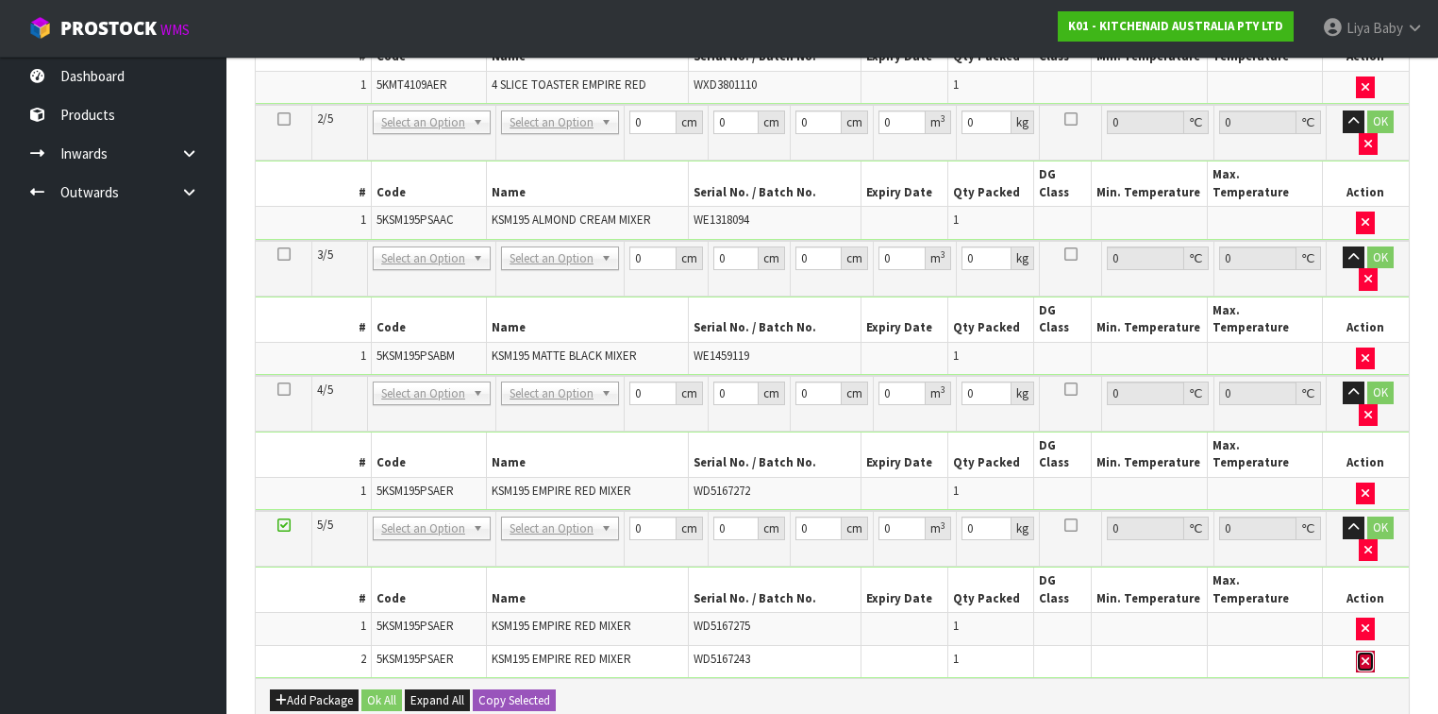
click at [1359, 650] on button "button" at bounding box center [1365, 661] width 19 height 23
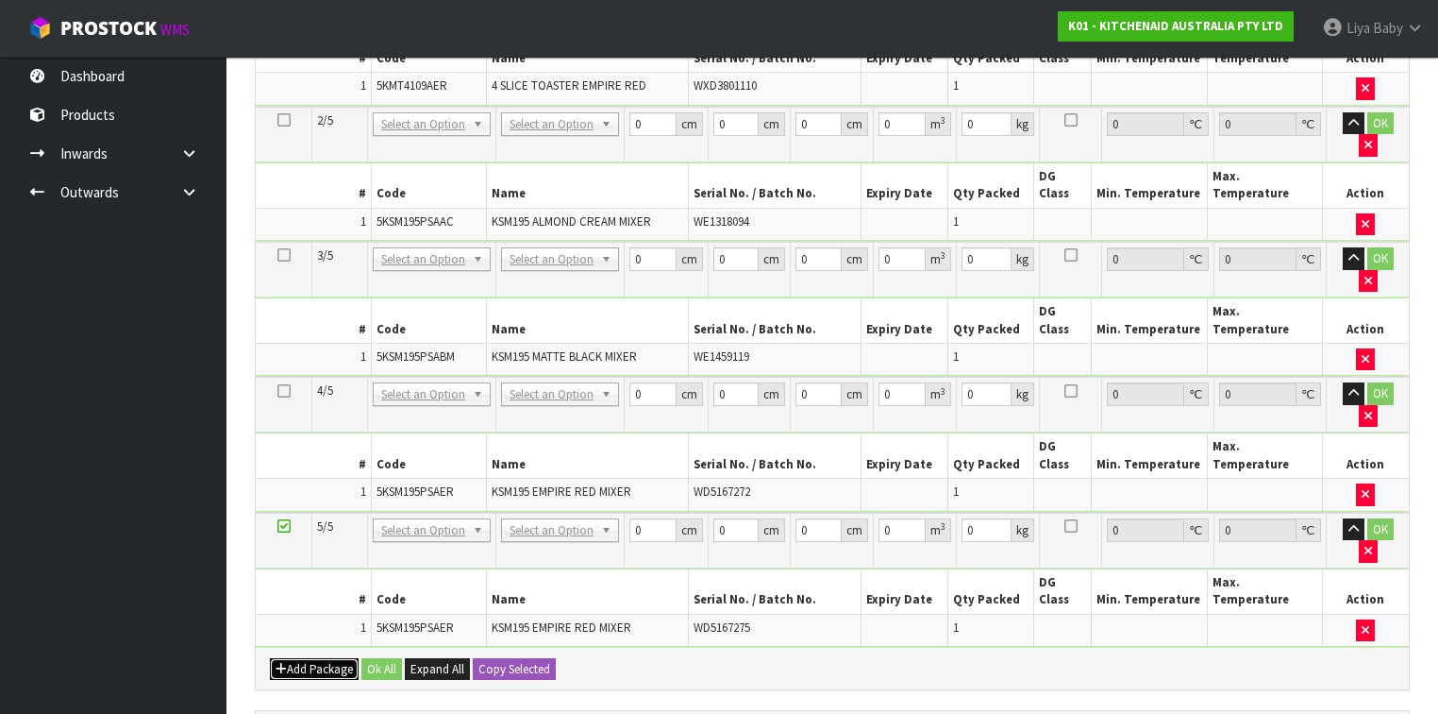
click at [331, 658] on button "Add Package" at bounding box center [314, 669] width 89 height 23
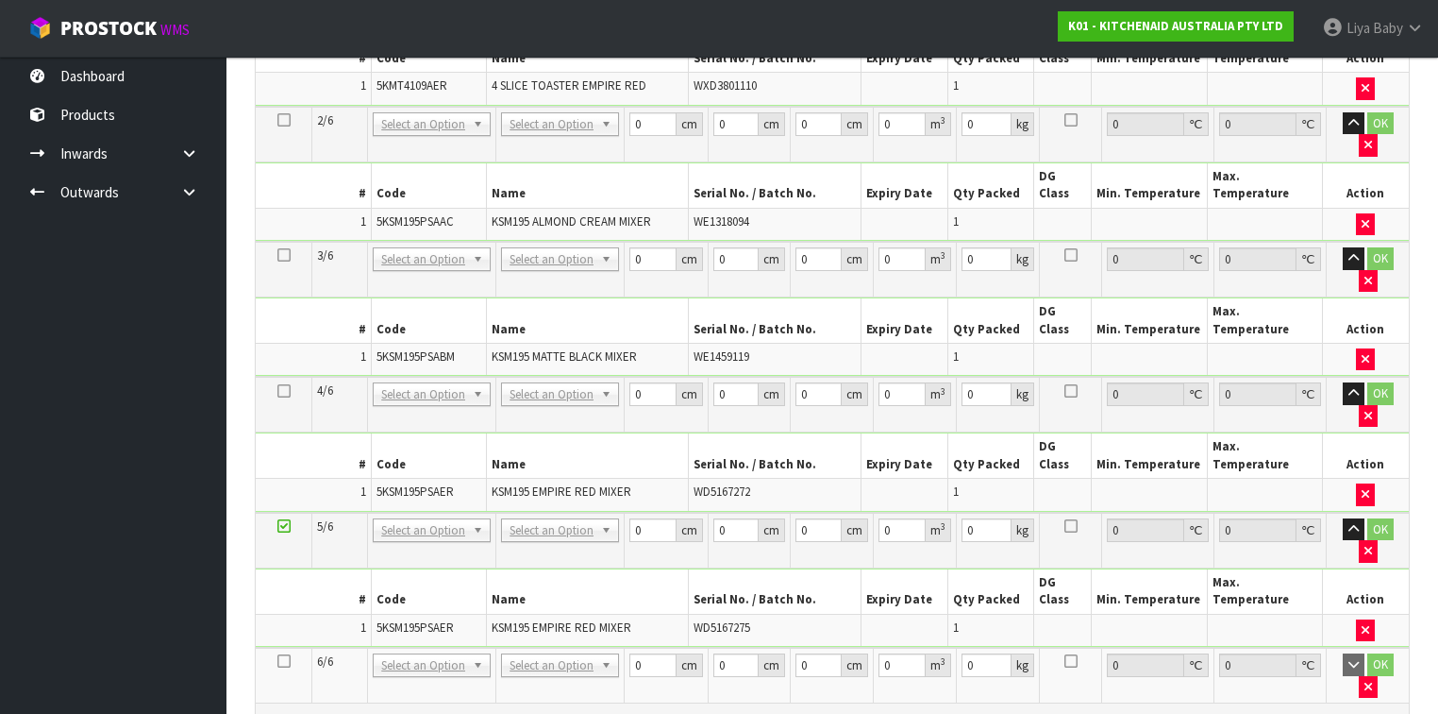
drag, startPoint x: 286, startPoint y: 459, endPoint x: 310, endPoint y: 456, distance: 23.8
click at [288, 661] on icon at bounding box center [283, 661] width 13 height 1
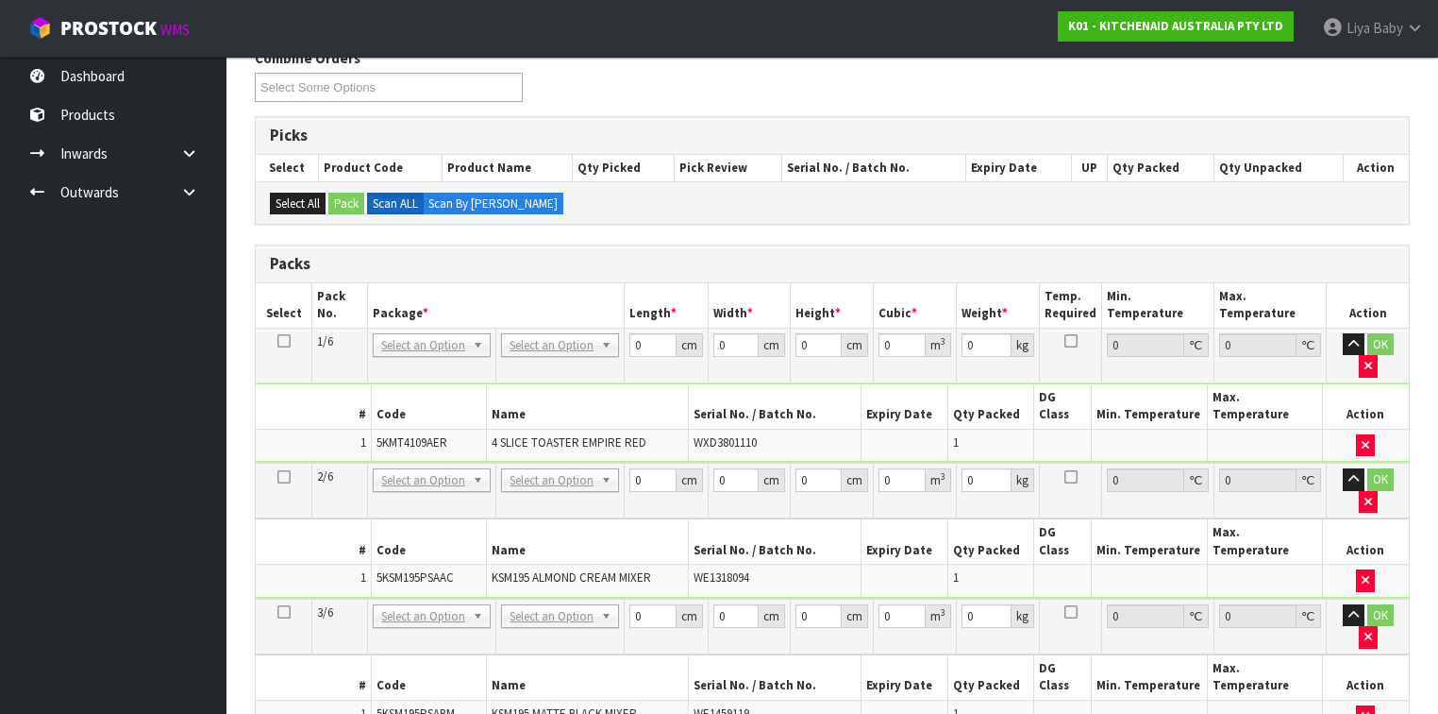
scroll to position [187, 0]
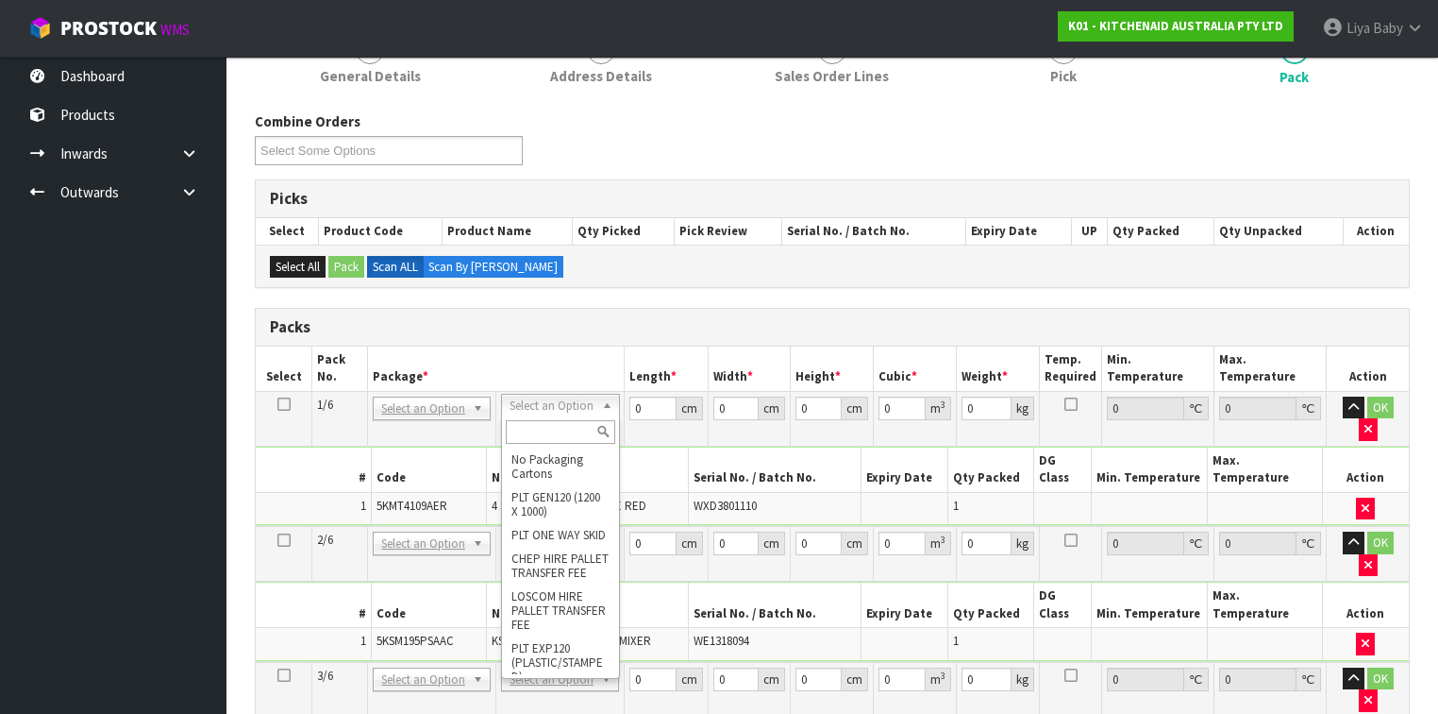
click at [534, 428] on input "text" at bounding box center [560, 432] width 109 height 24
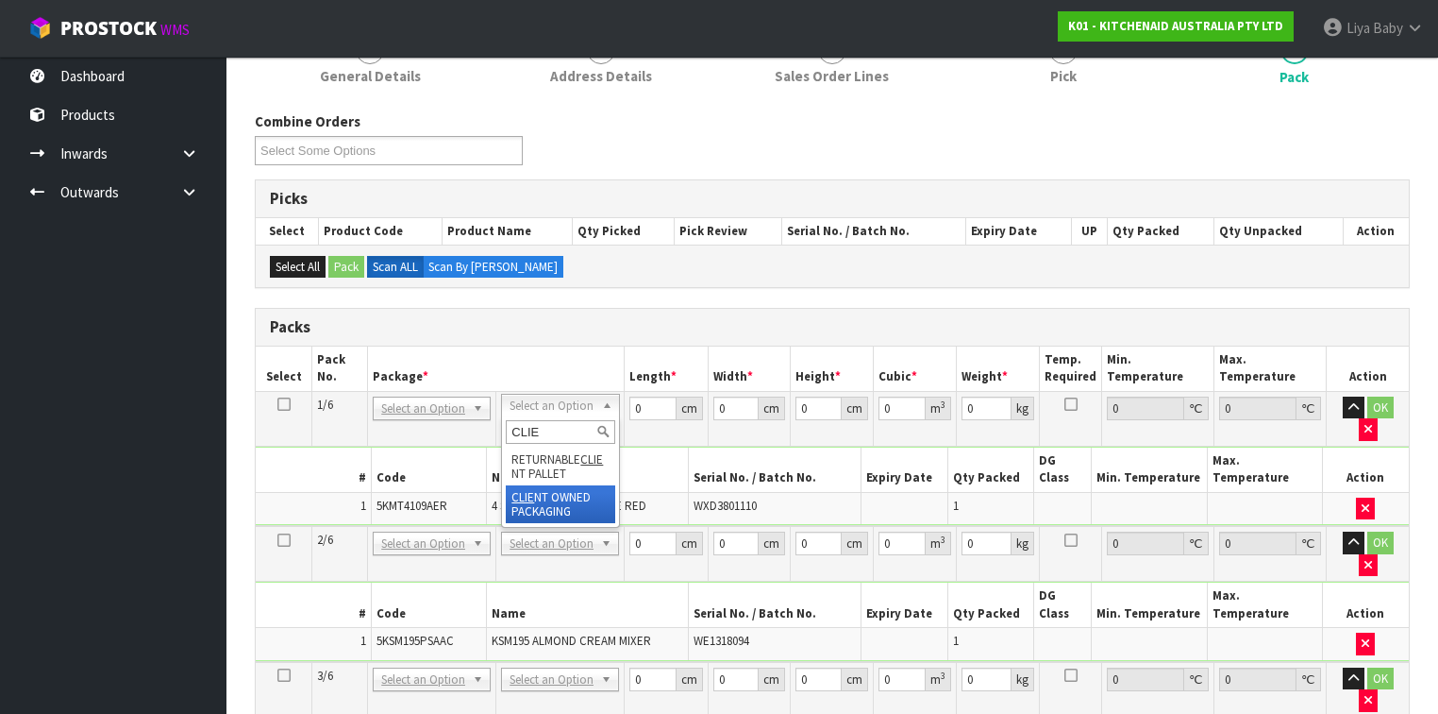
type input "CLIE"
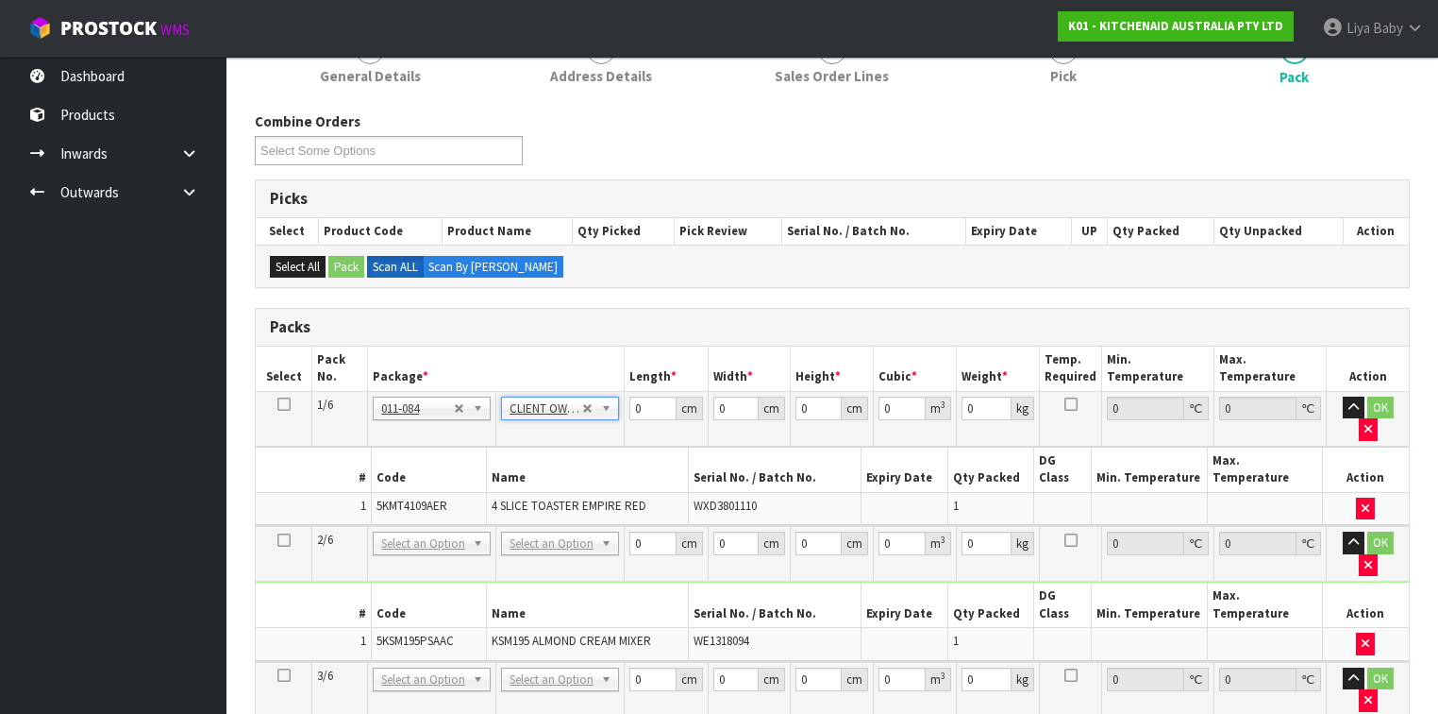
type input "4.55"
click at [656, 403] on input "0" at bounding box center [653, 408] width 46 height 24
type input "57"
click at [728, 405] on input "0" at bounding box center [737, 408] width 46 height 24
type input "39"
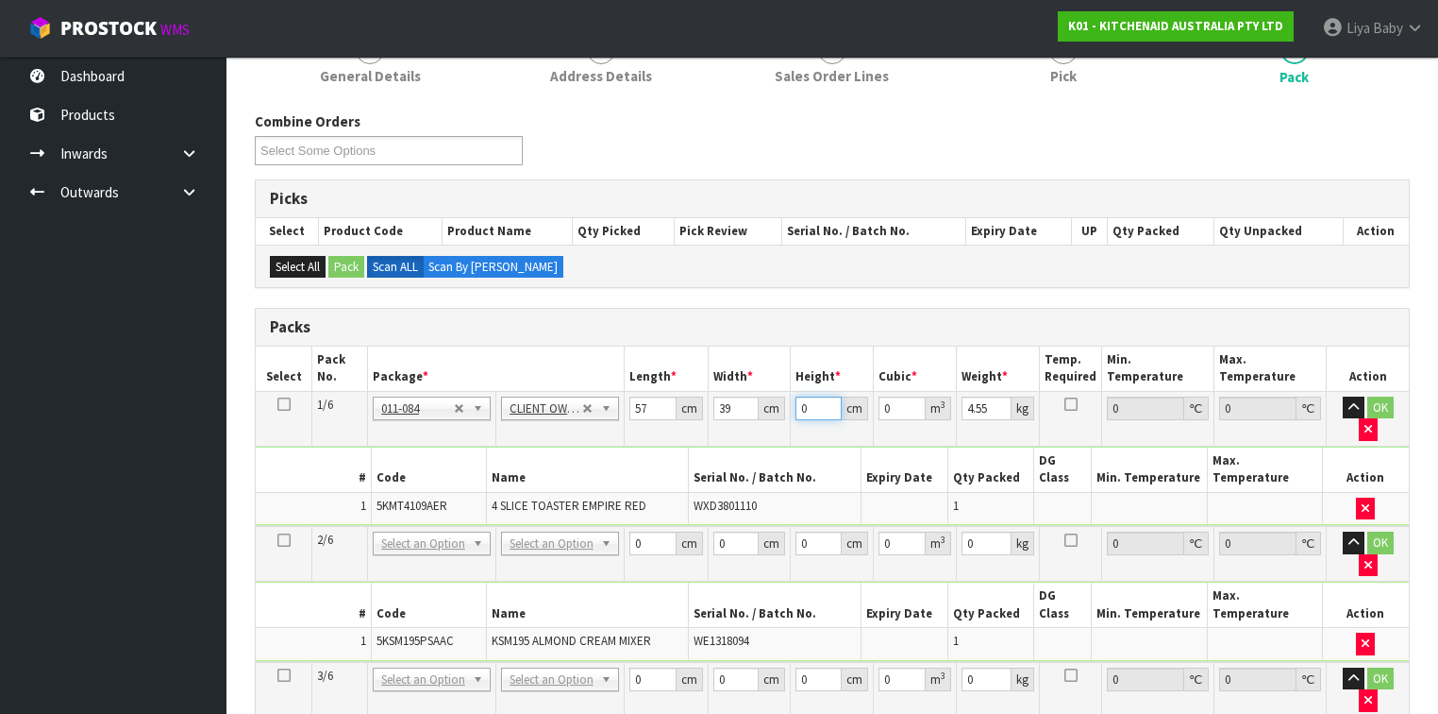
click at [809, 403] on input "0" at bounding box center [819, 408] width 46 height 24
type input "2"
type input "0.004446"
type input "29"
type input "0.064467"
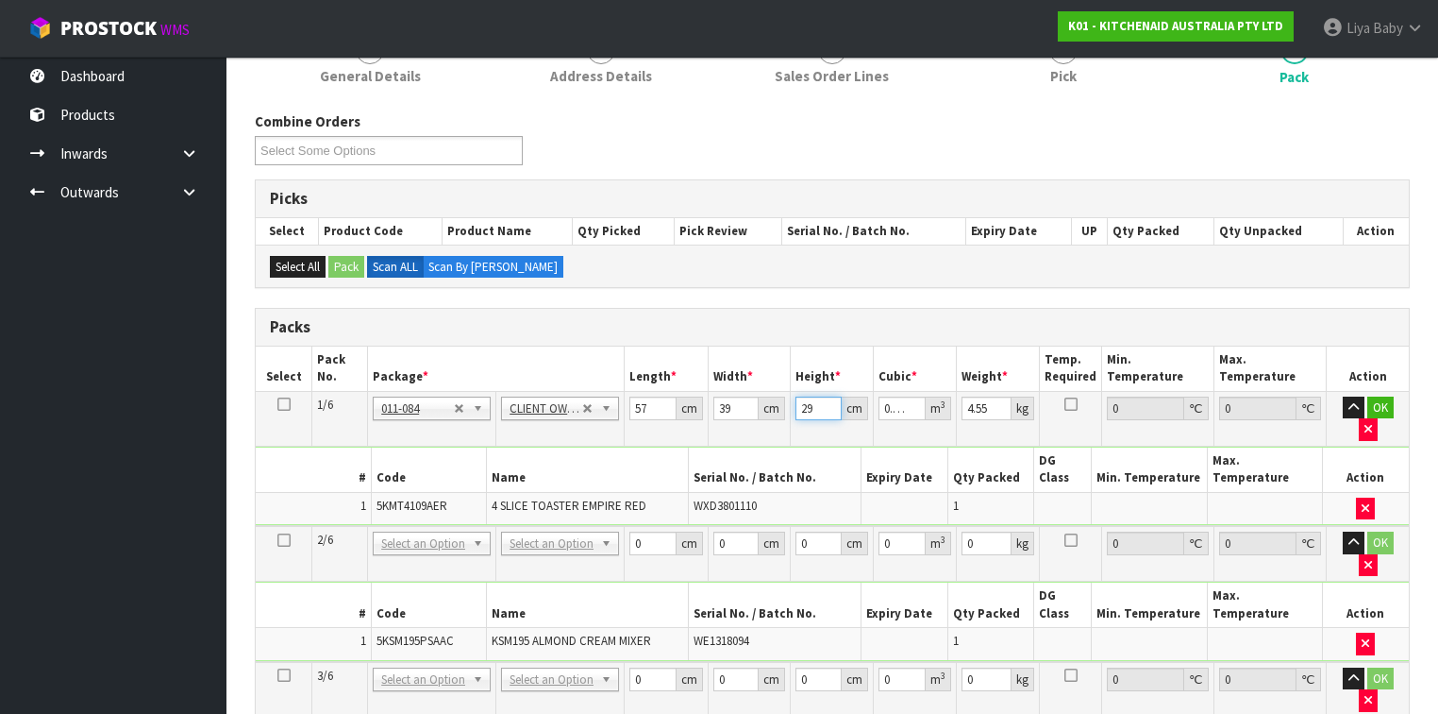
type input "29"
click at [990, 403] on input "4.55" at bounding box center [987, 408] width 50 height 24
type input "4"
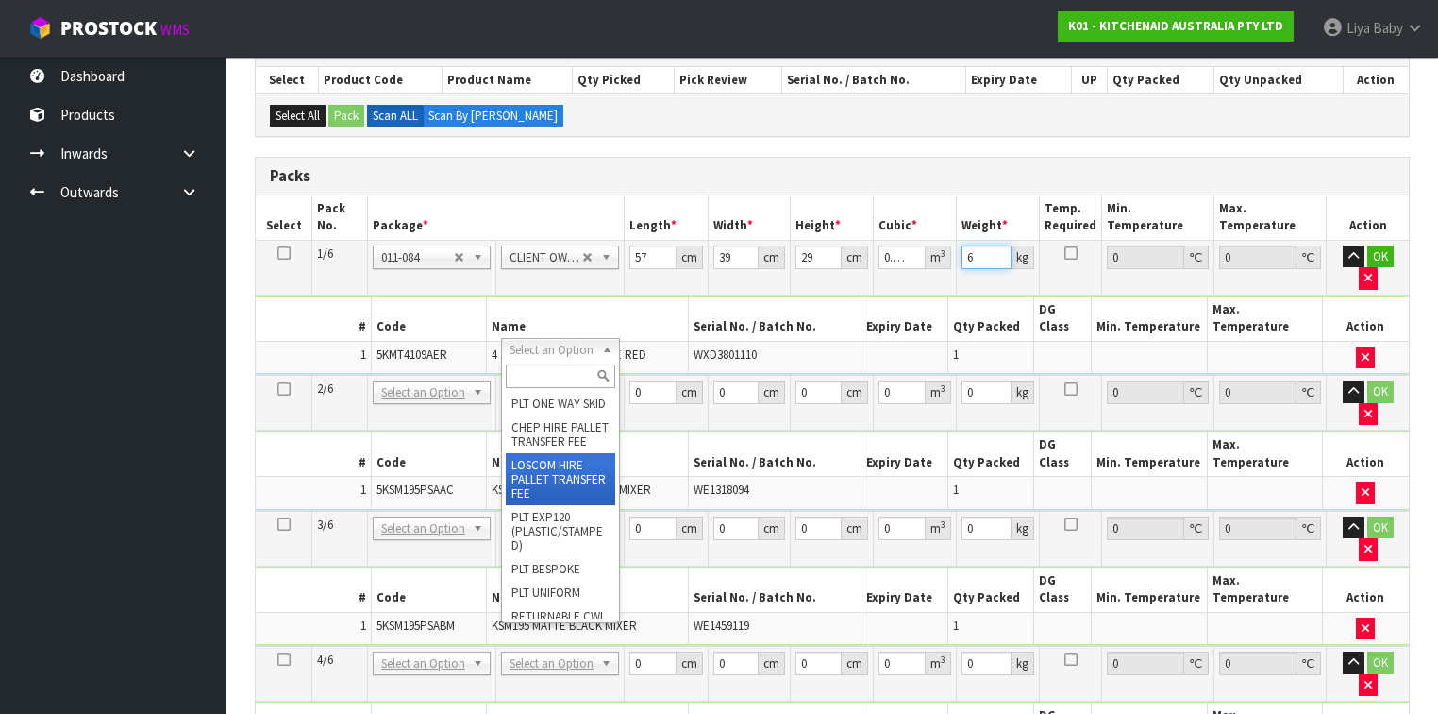
scroll to position [0, 0]
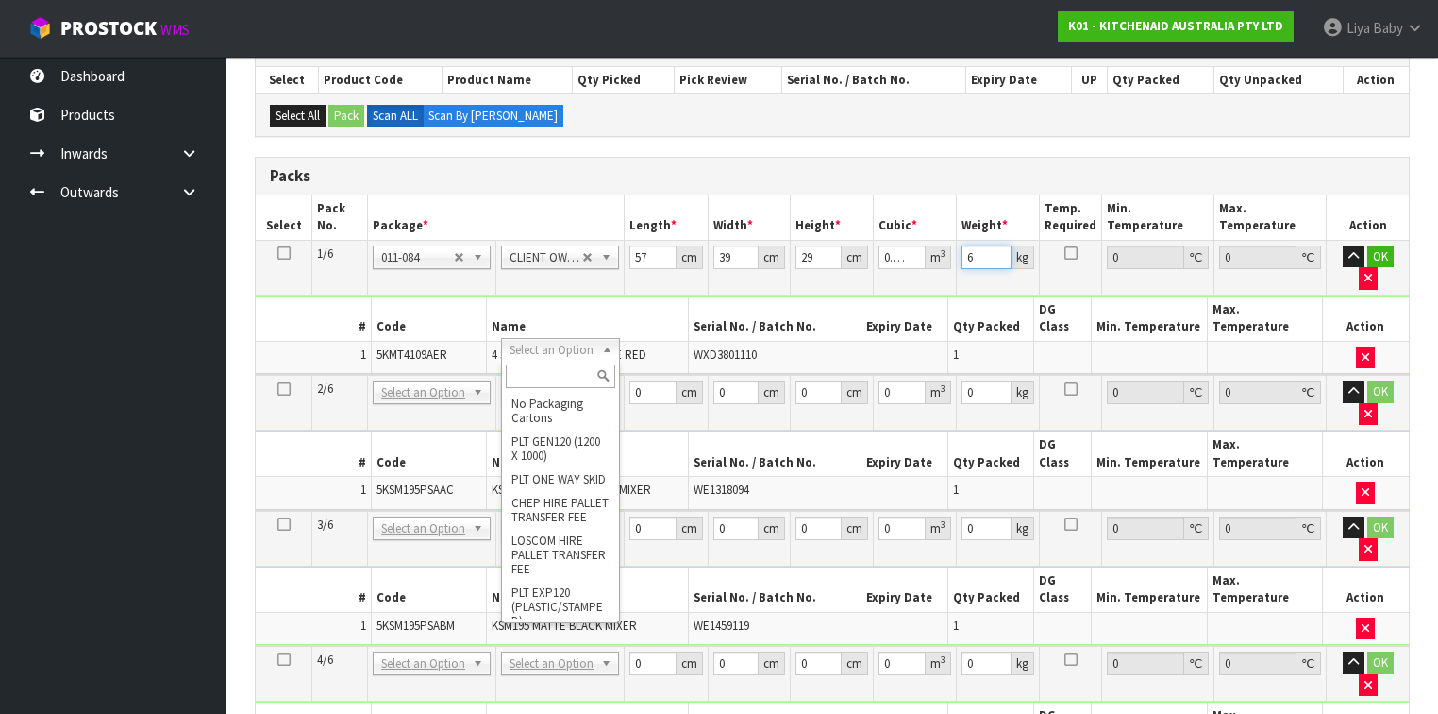
type input "6"
click at [543, 376] on input "text" at bounding box center [560, 376] width 109 height 24
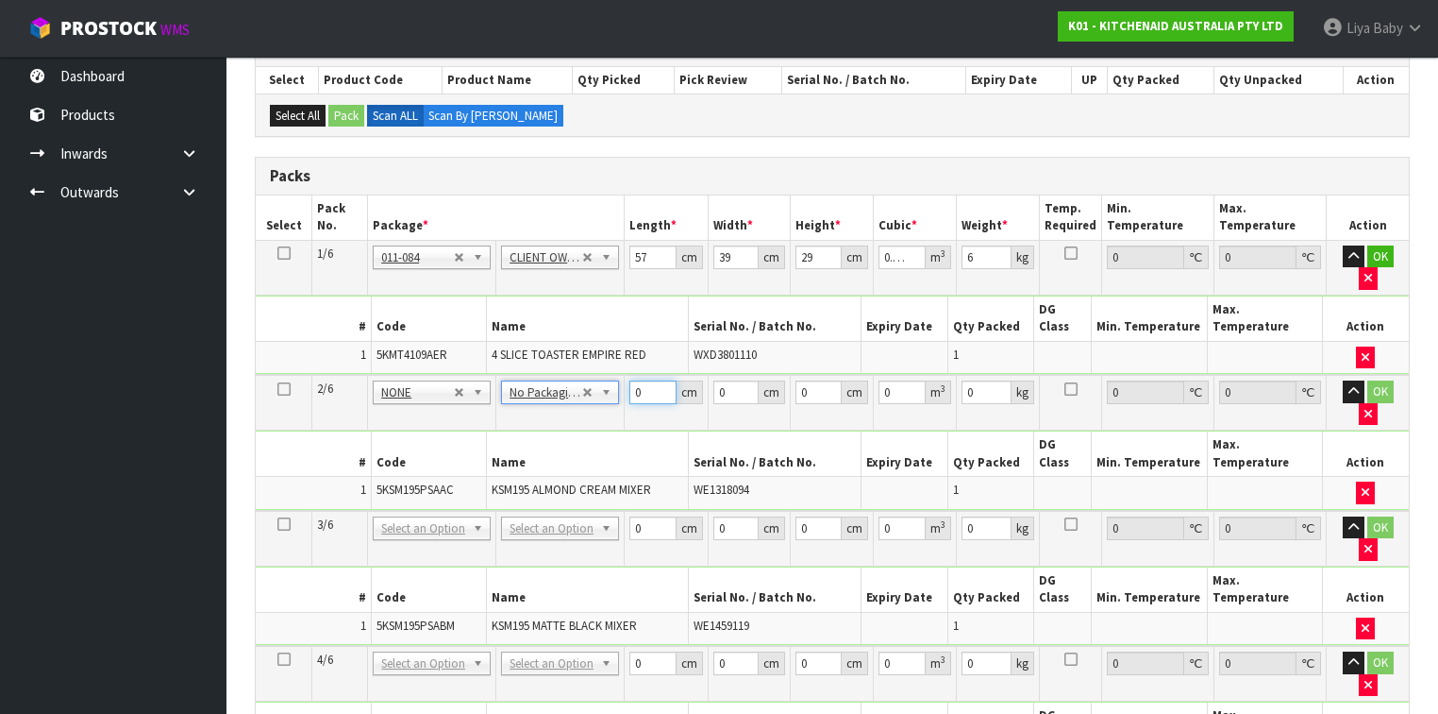
click at [640, 380] on input "0" at bounding box center [653, 392] width 46 height 24
type input "43"
click at [737, 380] on input "0" at bounding box center [737, 392] width 46 height 24
type input "29"
click at [815, 380] on input "0" at bounding box center [819, 392] width 46 height 24
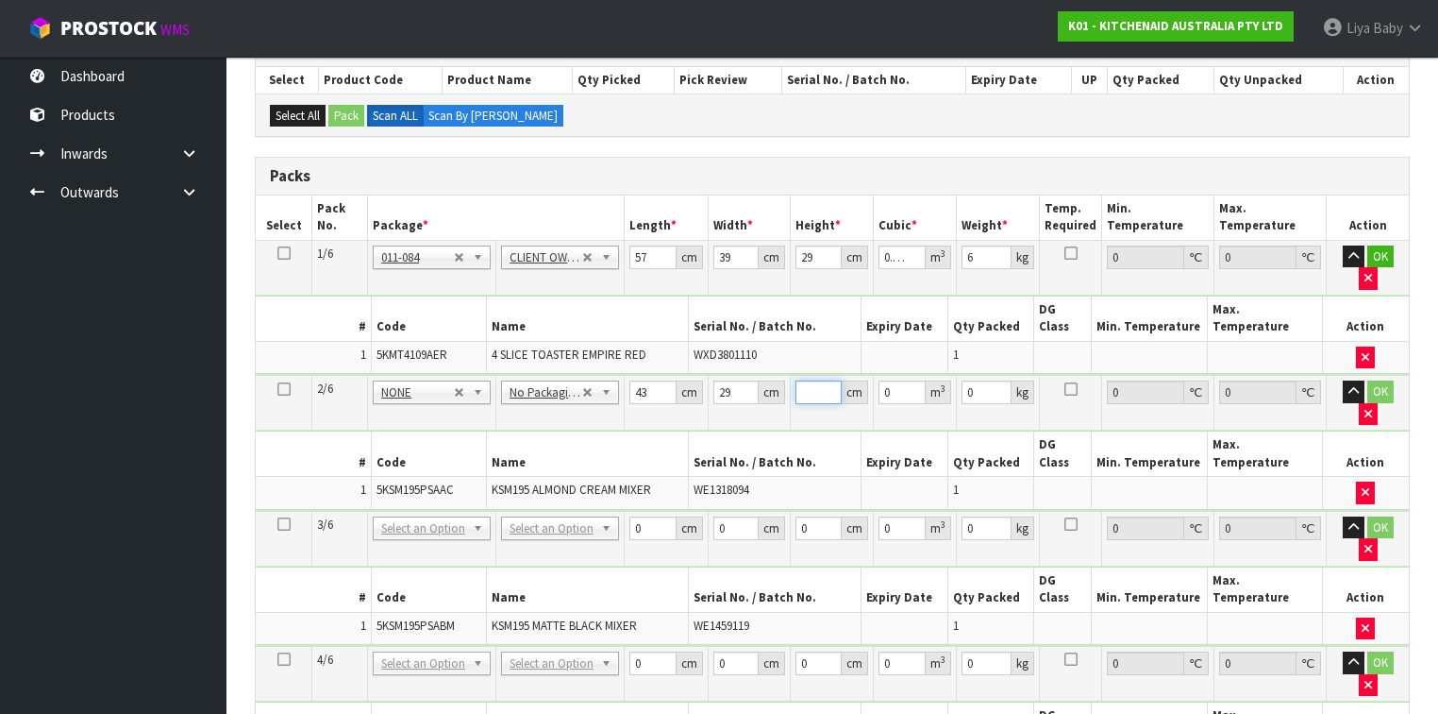
type input "4"
type input "0.004988"
type input "43"
type input "0.053621"
type input "43"
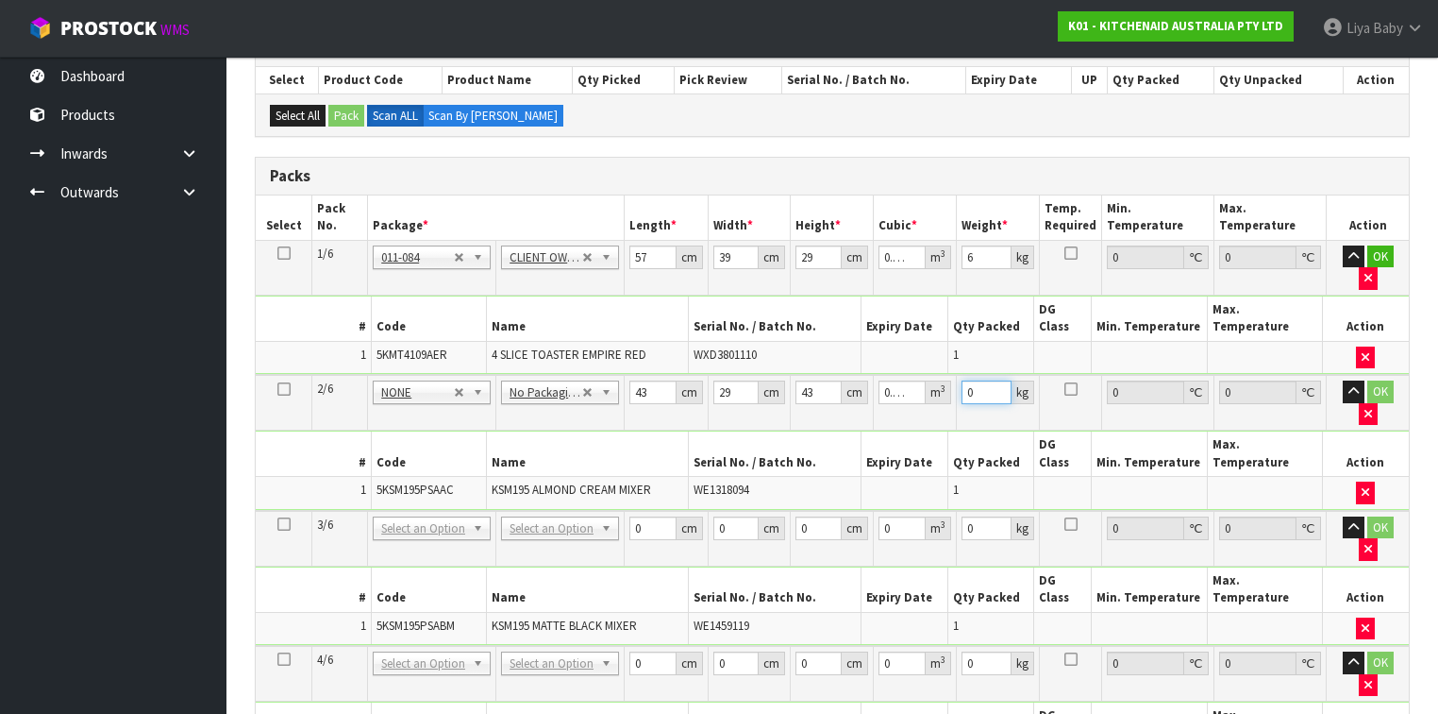
click at [974, 380] on input "0" at bounding box center [987, 392] width 50 height 24
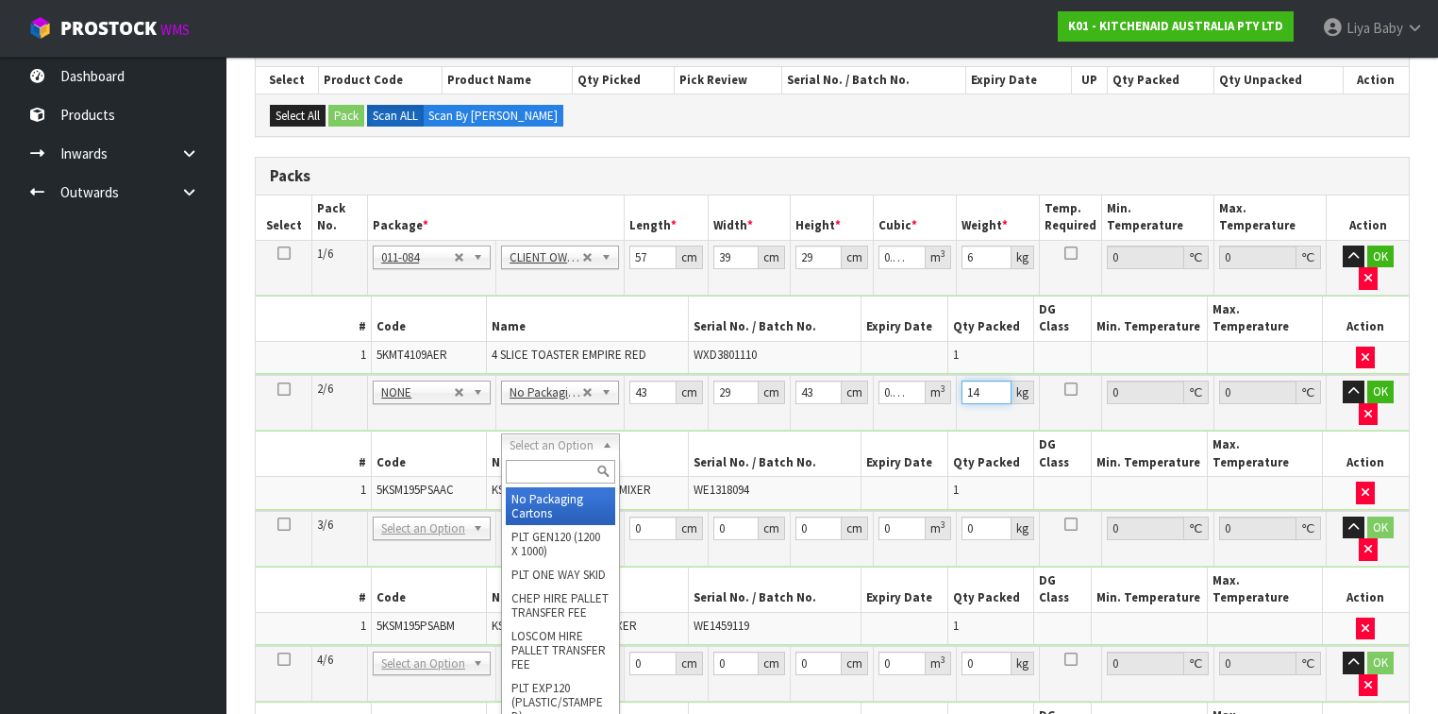
type input "14"
drag, startPoint x: 566, startPoint y: 503, endPoint x: 595, endPoint y: 487, distance: 32.5
type input "2"
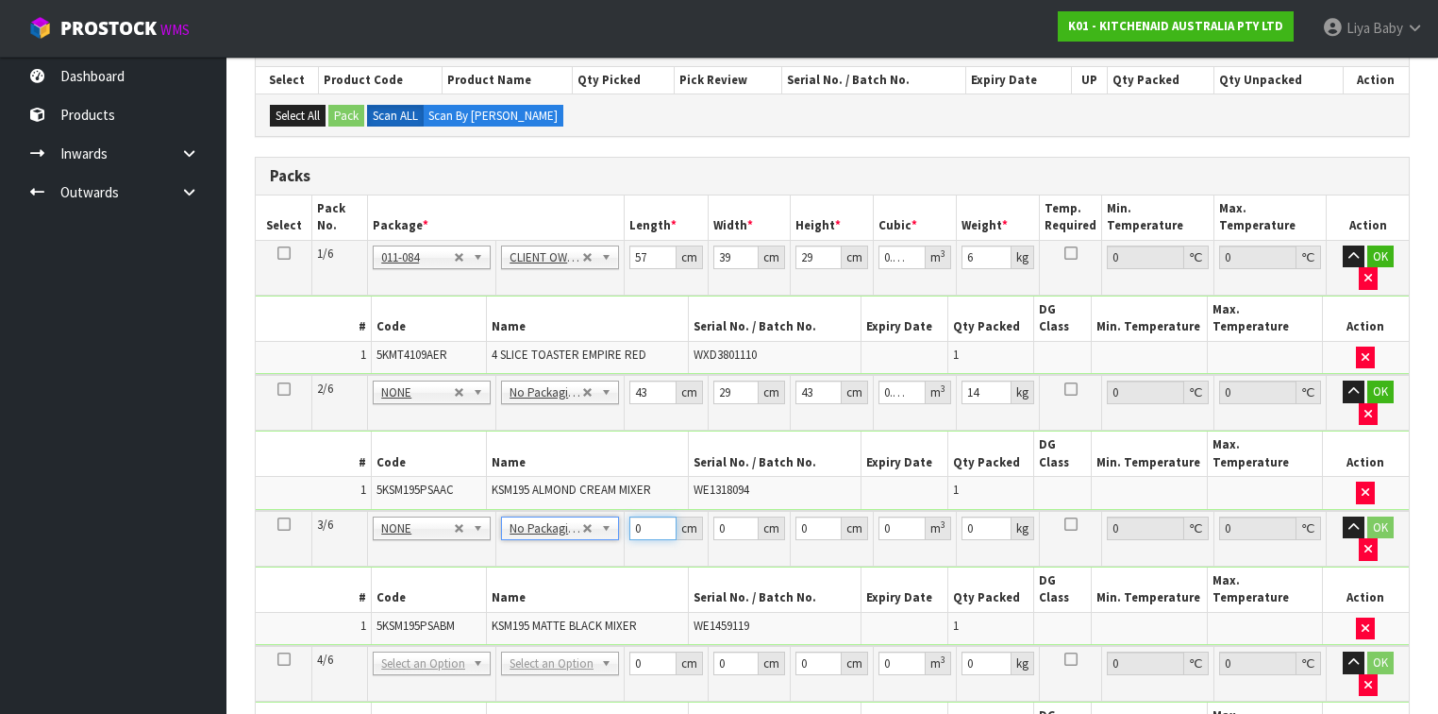
click at [647, 516] on input "0" at bounding box center [653, 528] width 46 height 24
type input "43"
click at [726, 516] on input "0" at bounding box center [737, 528] width 46 height 24
type input "29"
click at [812, 516] on input "0" at bounding box center [819, 528] width 46 height 24
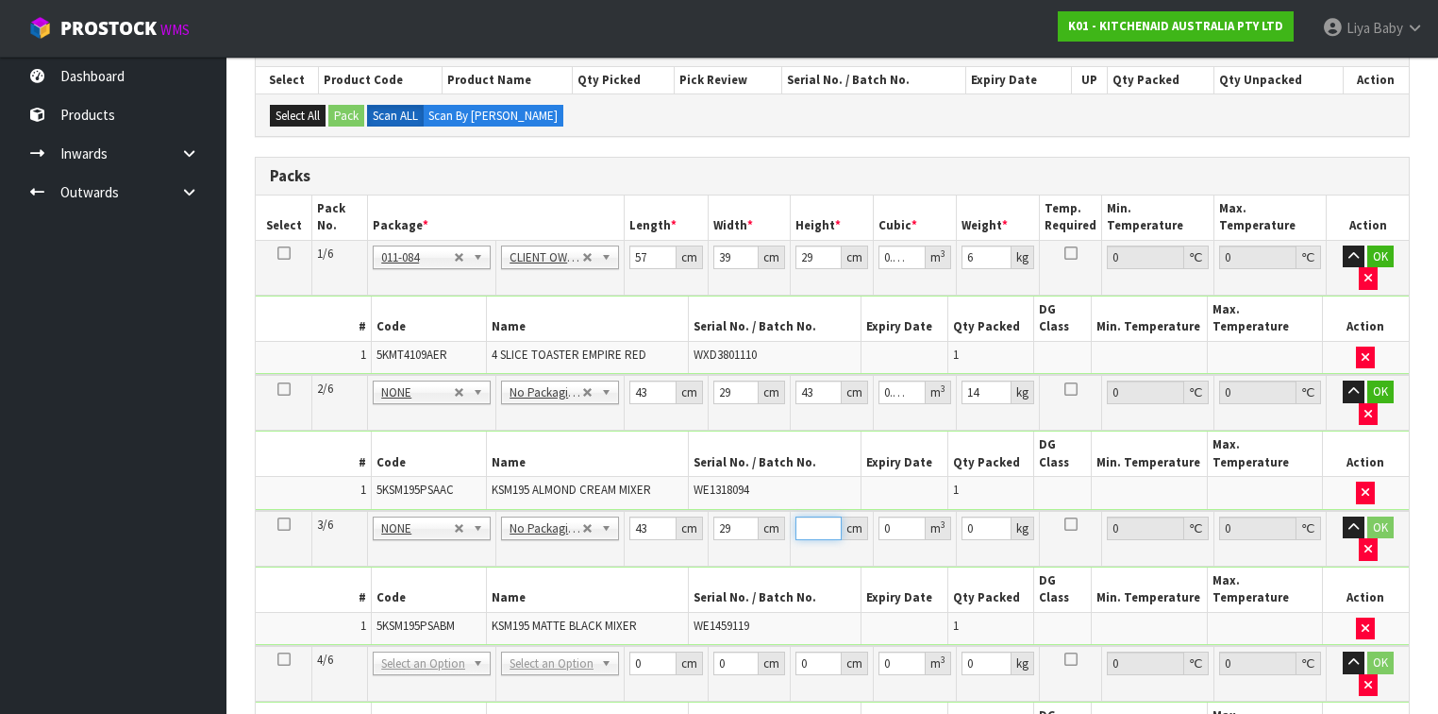
type input "4"
type input "0.004988"
type input "43"
type input "0.053621"
type input "43"
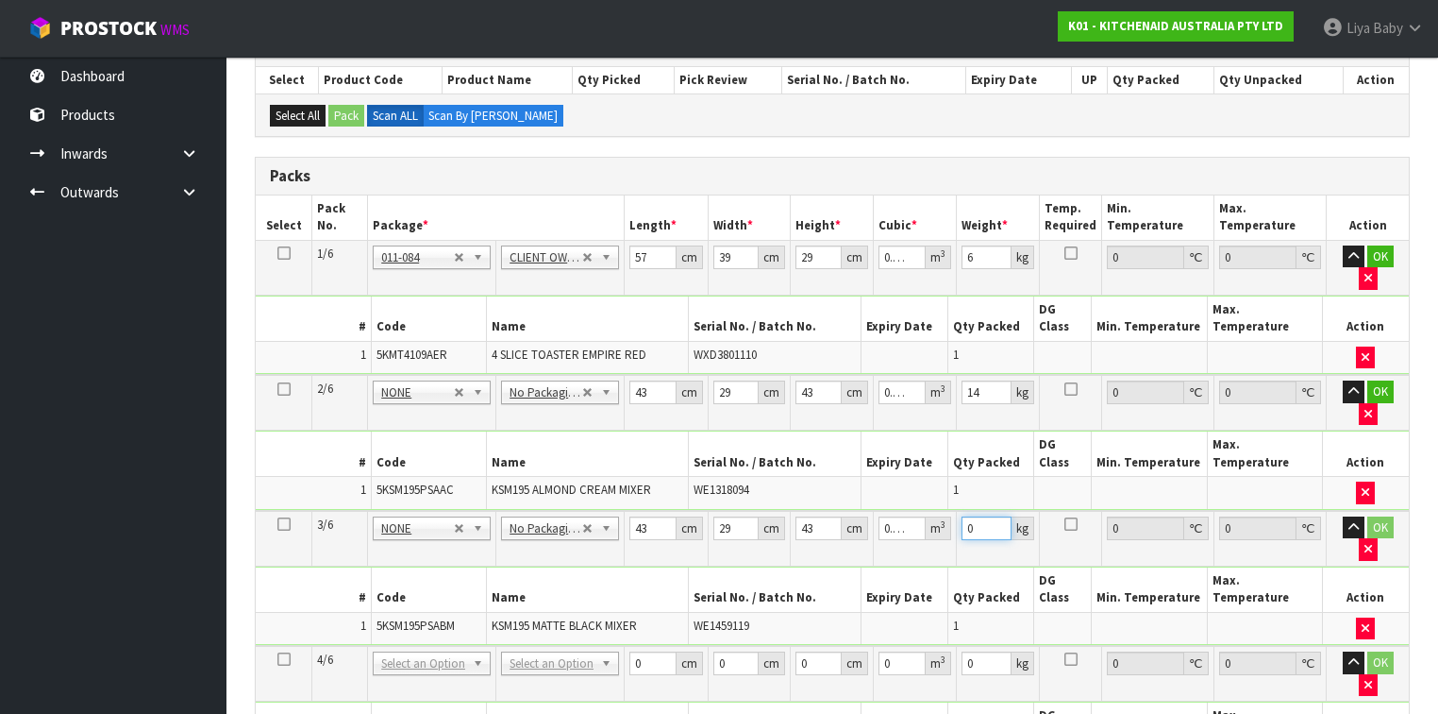
click at [977, 516] on input "0" at bounding box center [987, 528] width 50 height 24
type input "14"
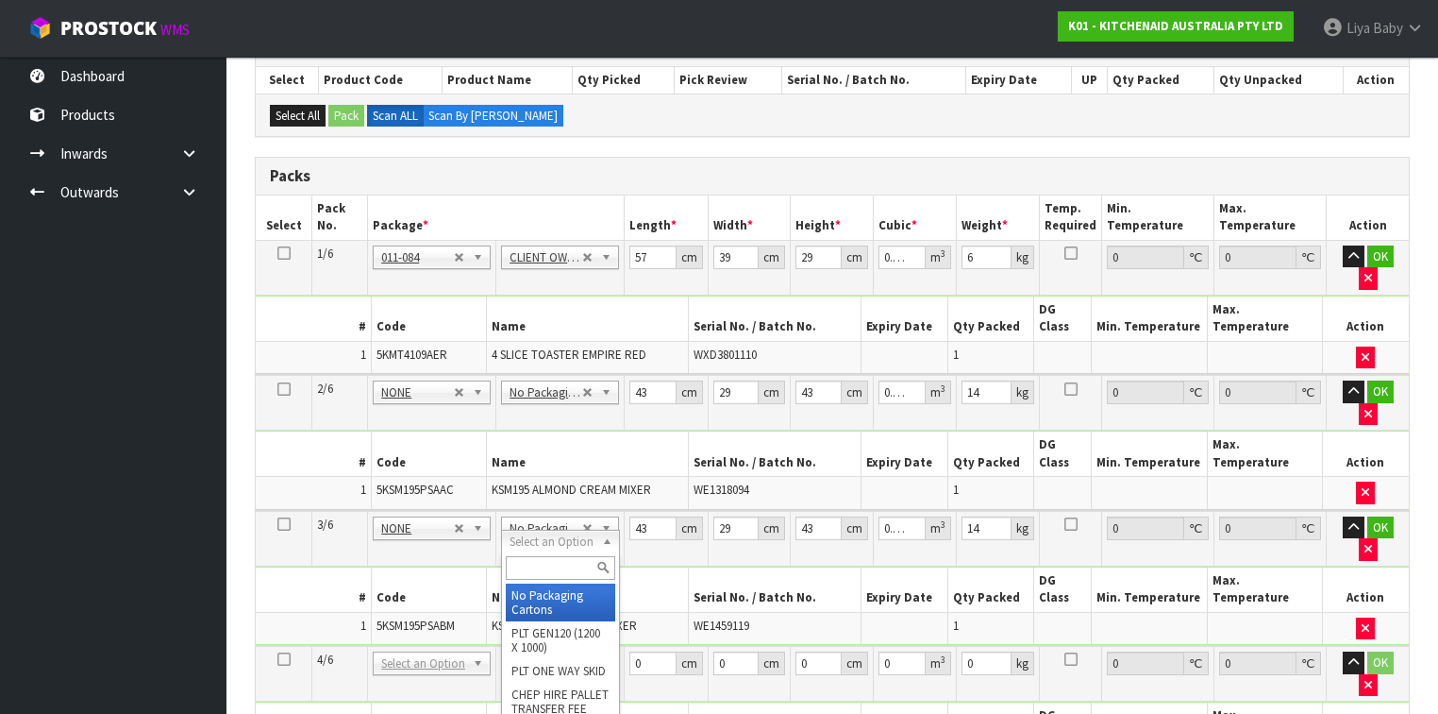
type input "3"
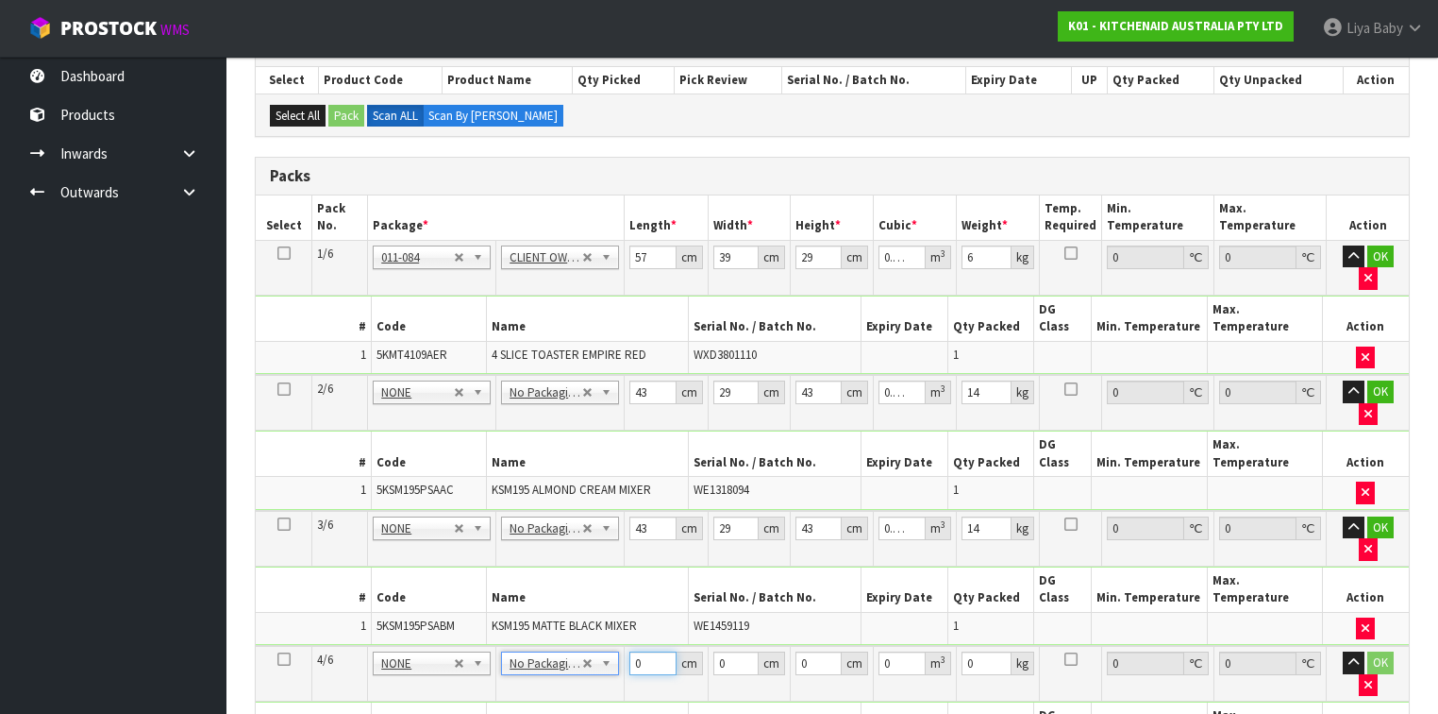
click at [646, 651] on input "0" at bounding box center [653, 663] width 46 height 24
type input "43"
click at [729, 651] on input "0" at bounding box center [737, 663] width 46 height 24
type input "29"
click at [819, 651] on input "0" at bounding box center [819, 663] width 46 height 24
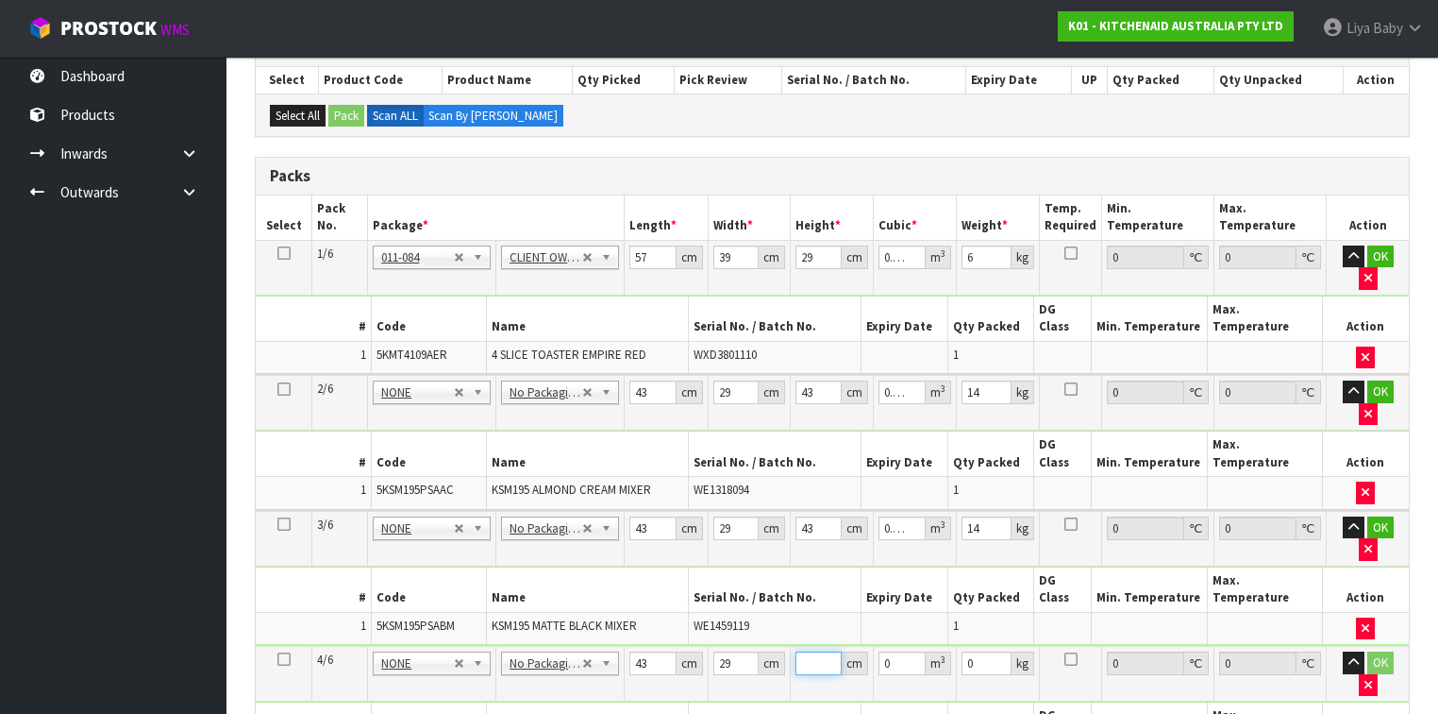
type input "4"
type input "0.004988"
type input "43"
type input "0.053621"
type input "43"
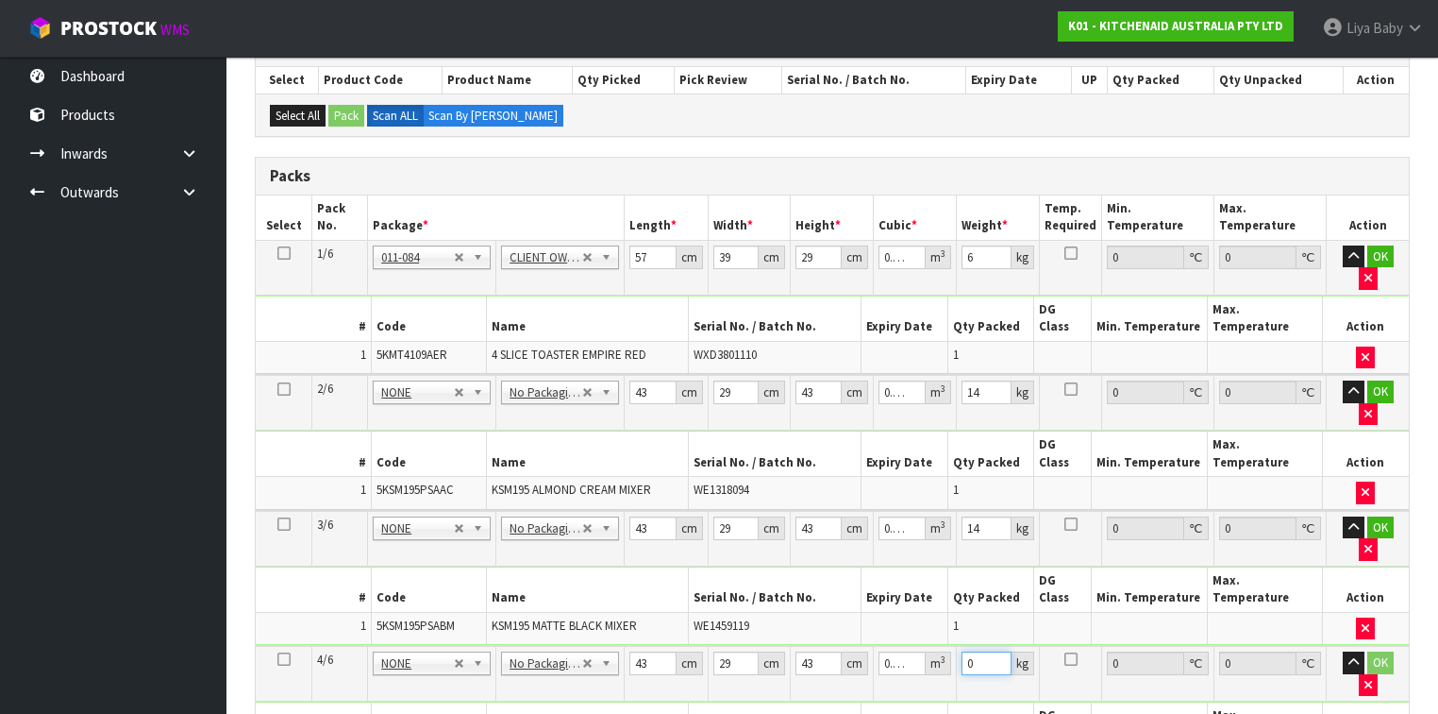
click at [987, 651] on input "0" at bounding box center [987, 663] width 50 height 24
type input "14"
drag, startPoint x: 640, startPoint y: 630, endPoint x: 651, endPoint y: 631, distance: 11.4
type input "43"
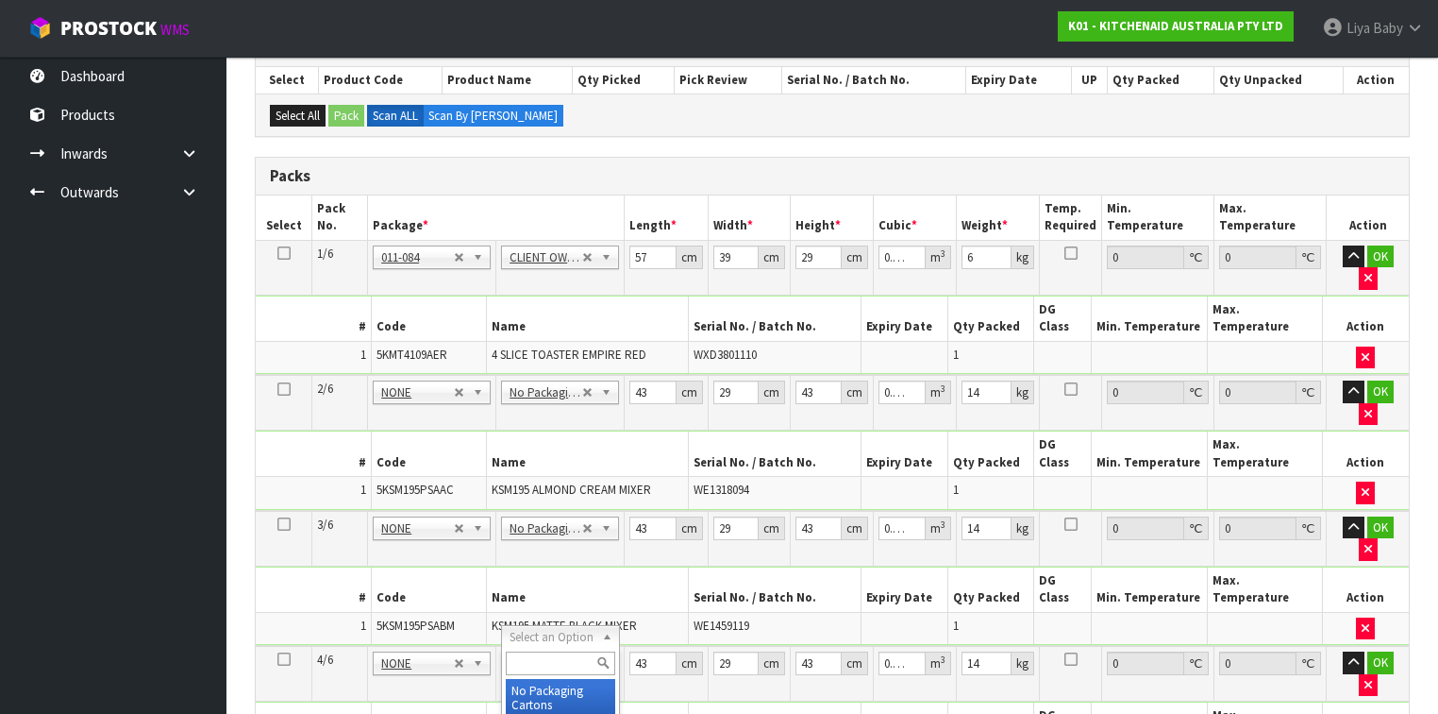
type input "4"
type input "0"
type input "43"
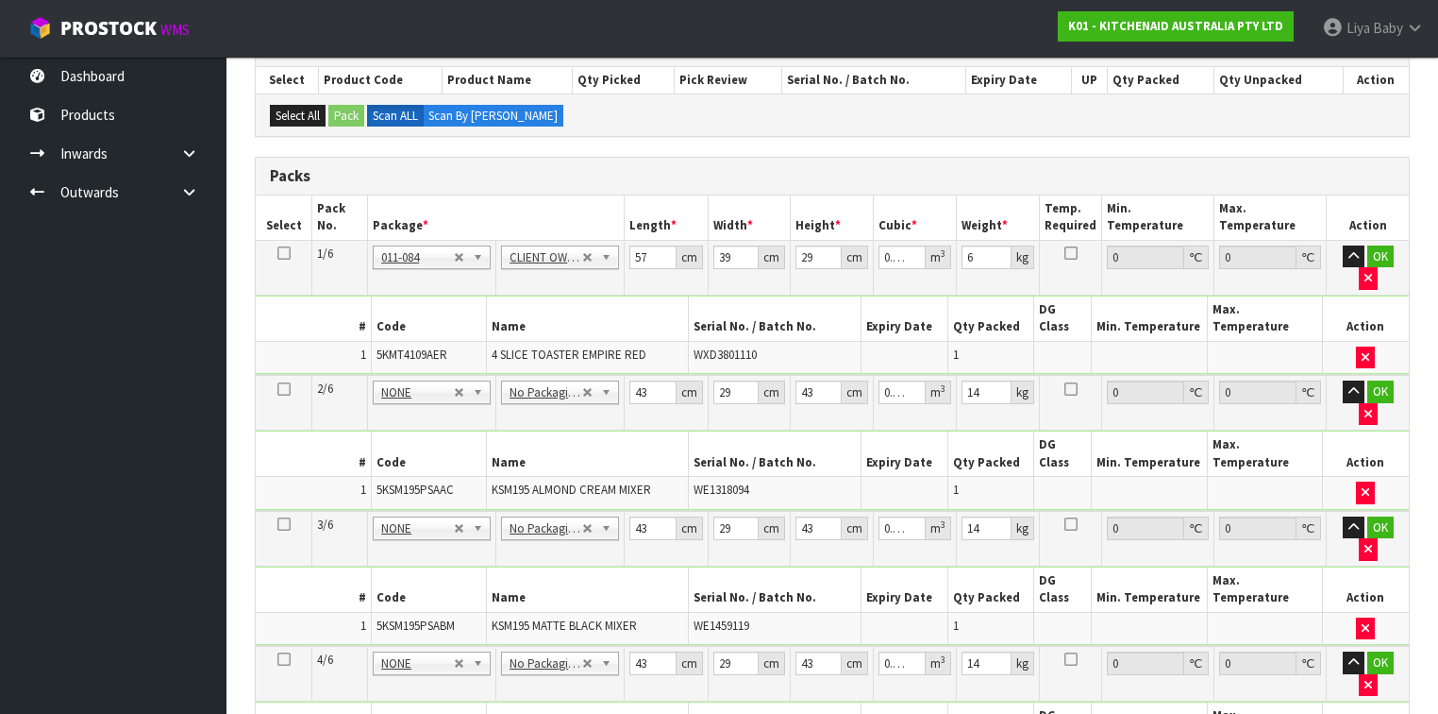
type input "29"
type input "4"
type input "0.004988"
type input "43"
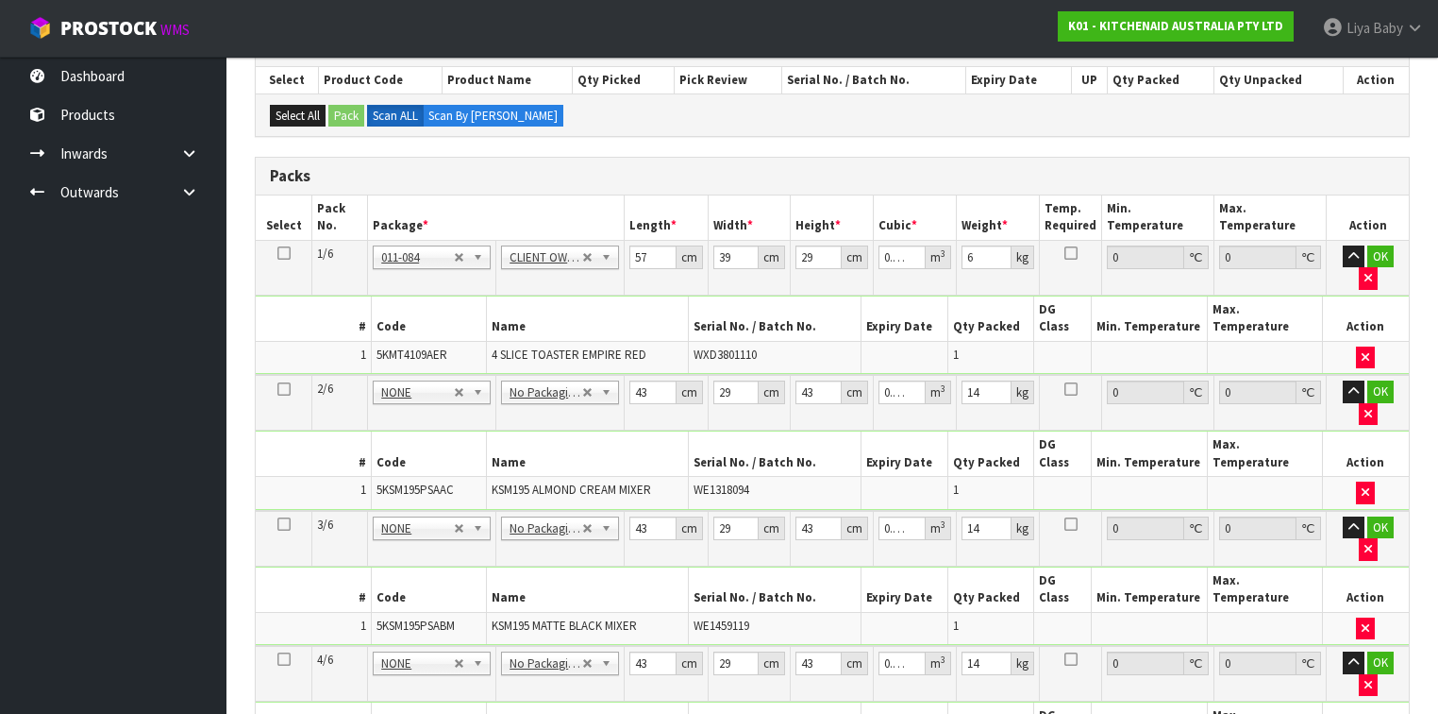
type input "0.053621"
type input "43"
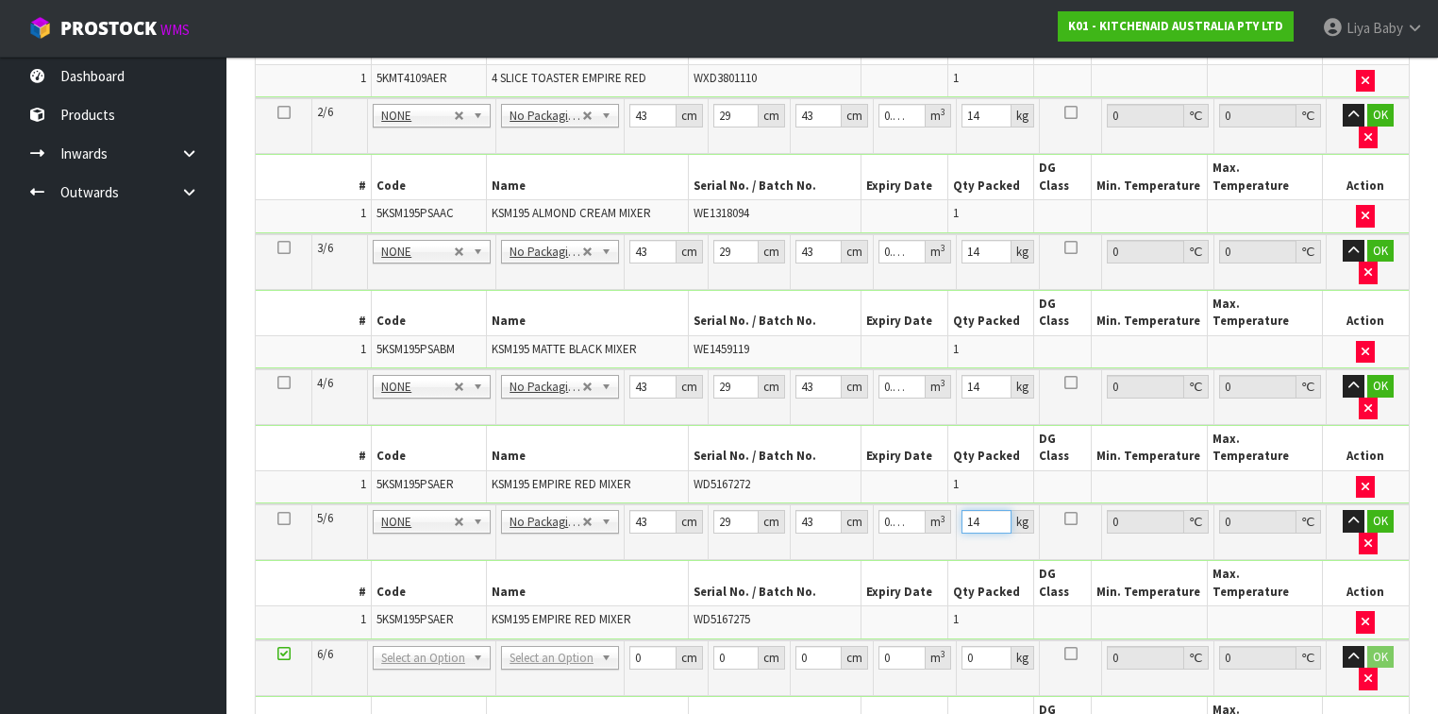
scroll to position [640, 0]
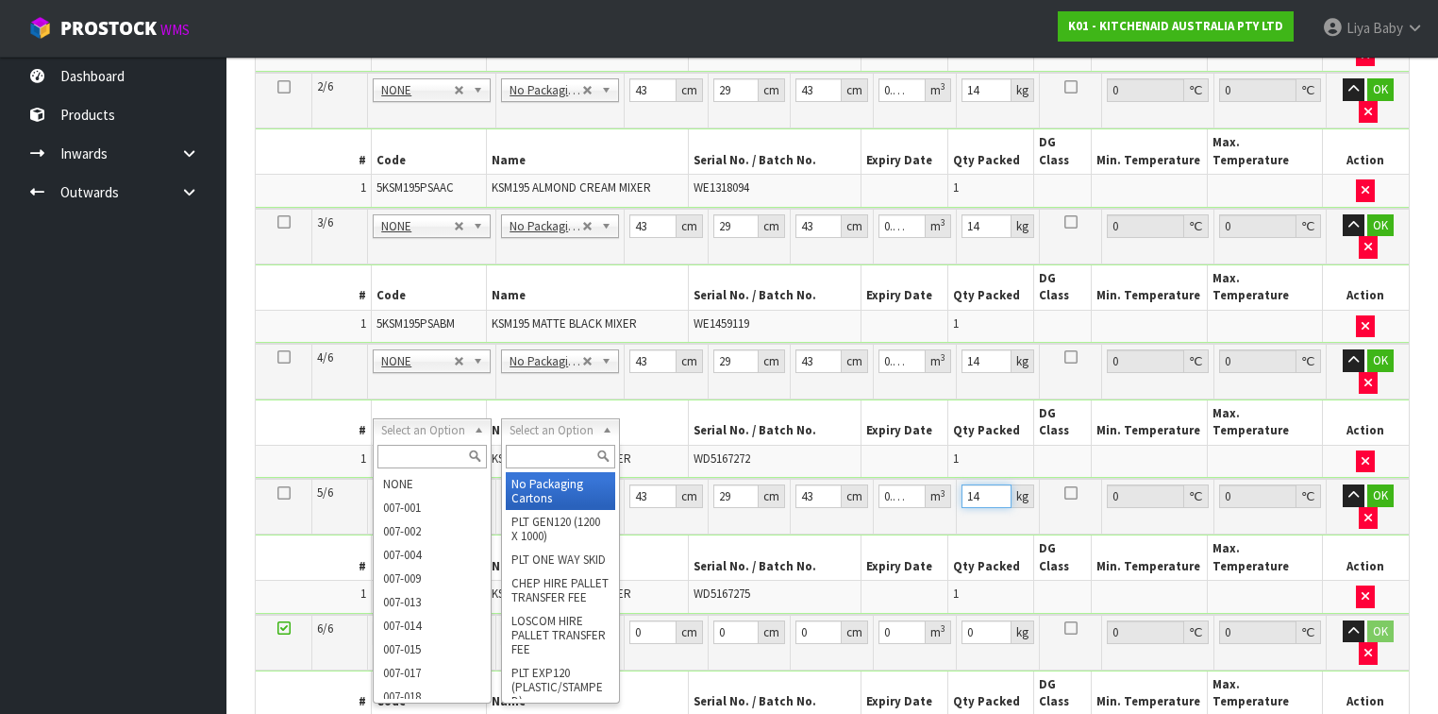
type input "14"
type input "5"
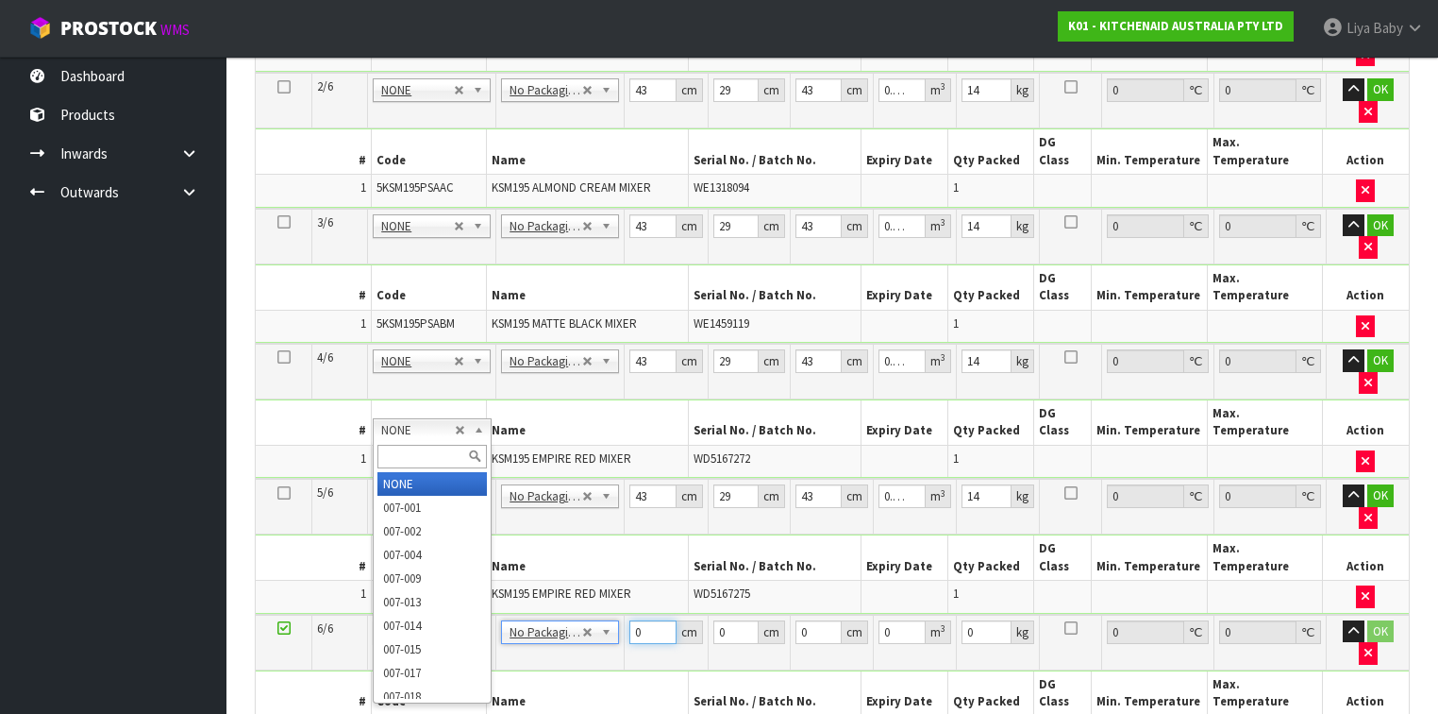
click at [647, 620] on input "0" at bounding box center [653, 632] width 46 height 24
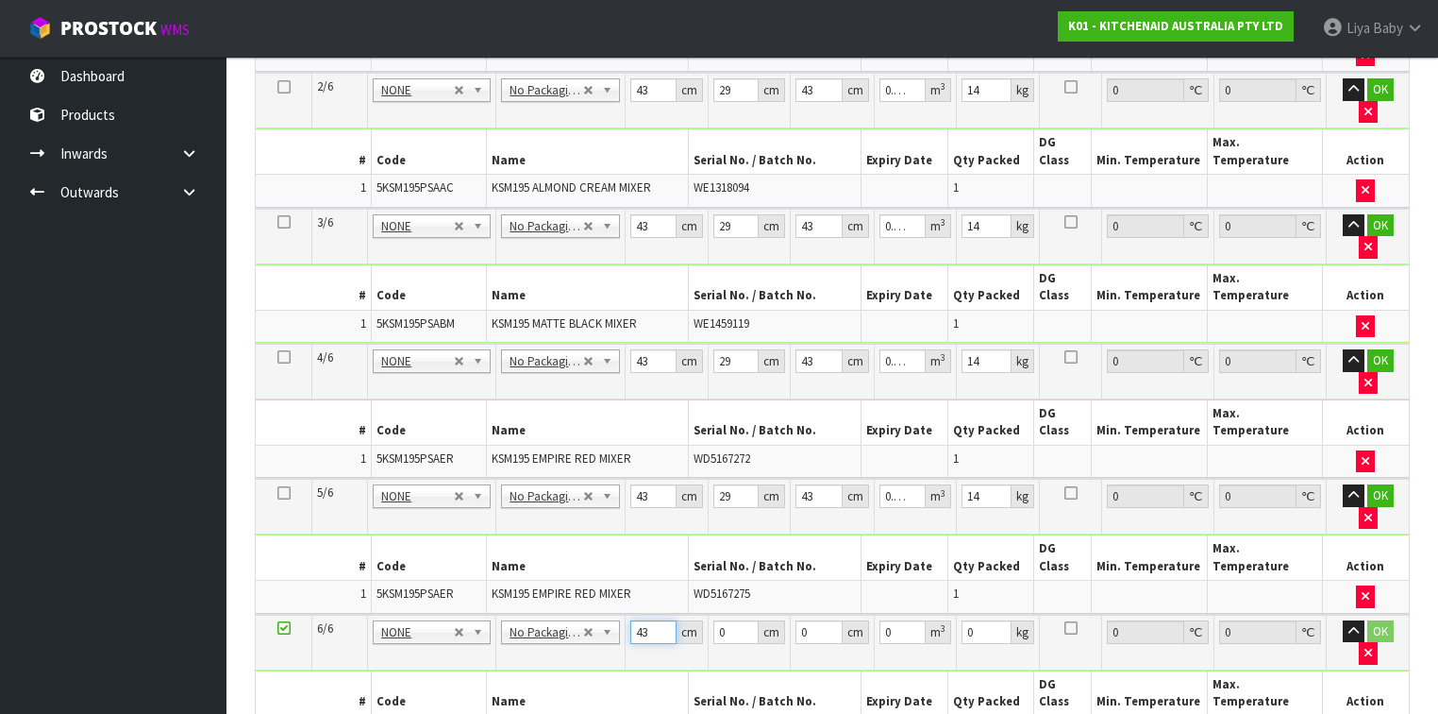
type input "43"
click at [729, 620] on input "0" at bounding box center [737, 632] width 46 height 24
type input "29"
click at [808, 620] on input "0" at bounding box center [819, 632] width 46 height 24
type input "4"
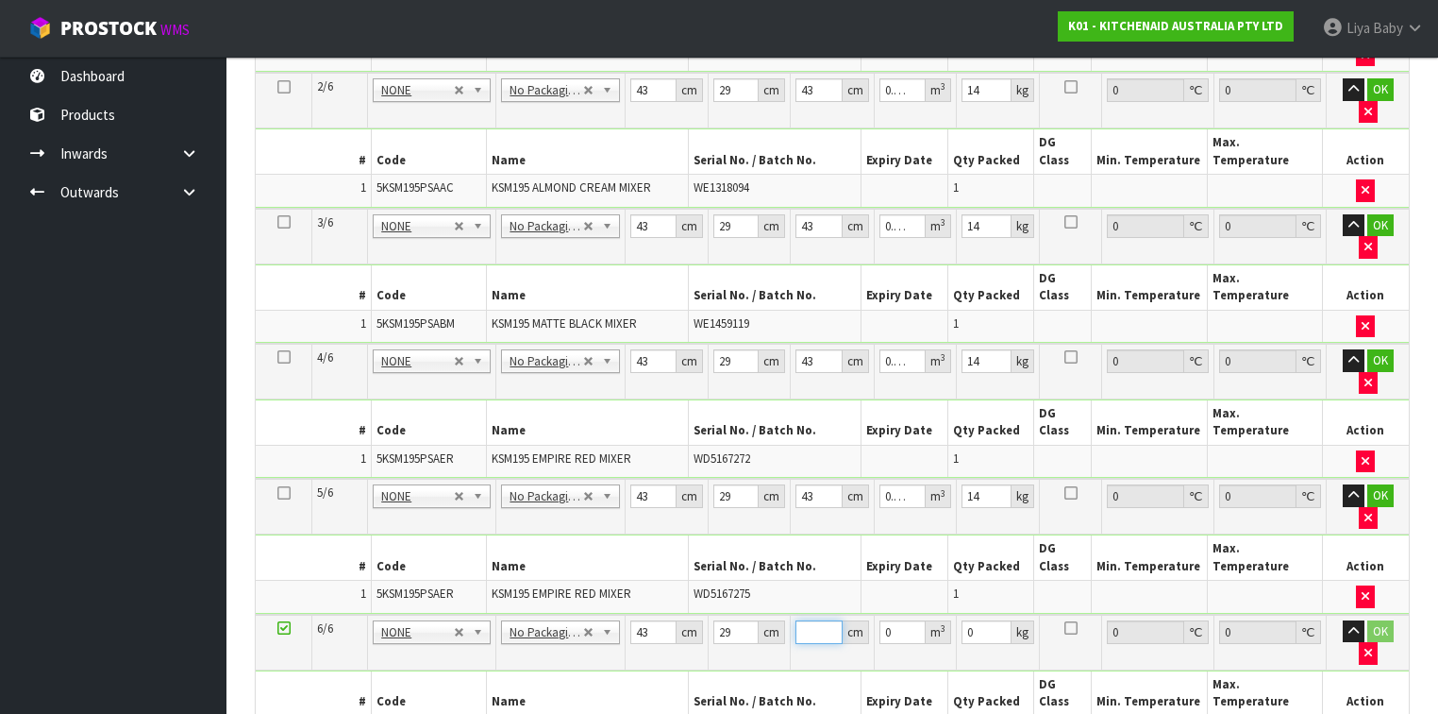
type input "0.004988"
type input "43"
type input "0.053621"
type input "43"
click at [989, 620] on input "0" at bounding box center [987, 632] width 50 height 24
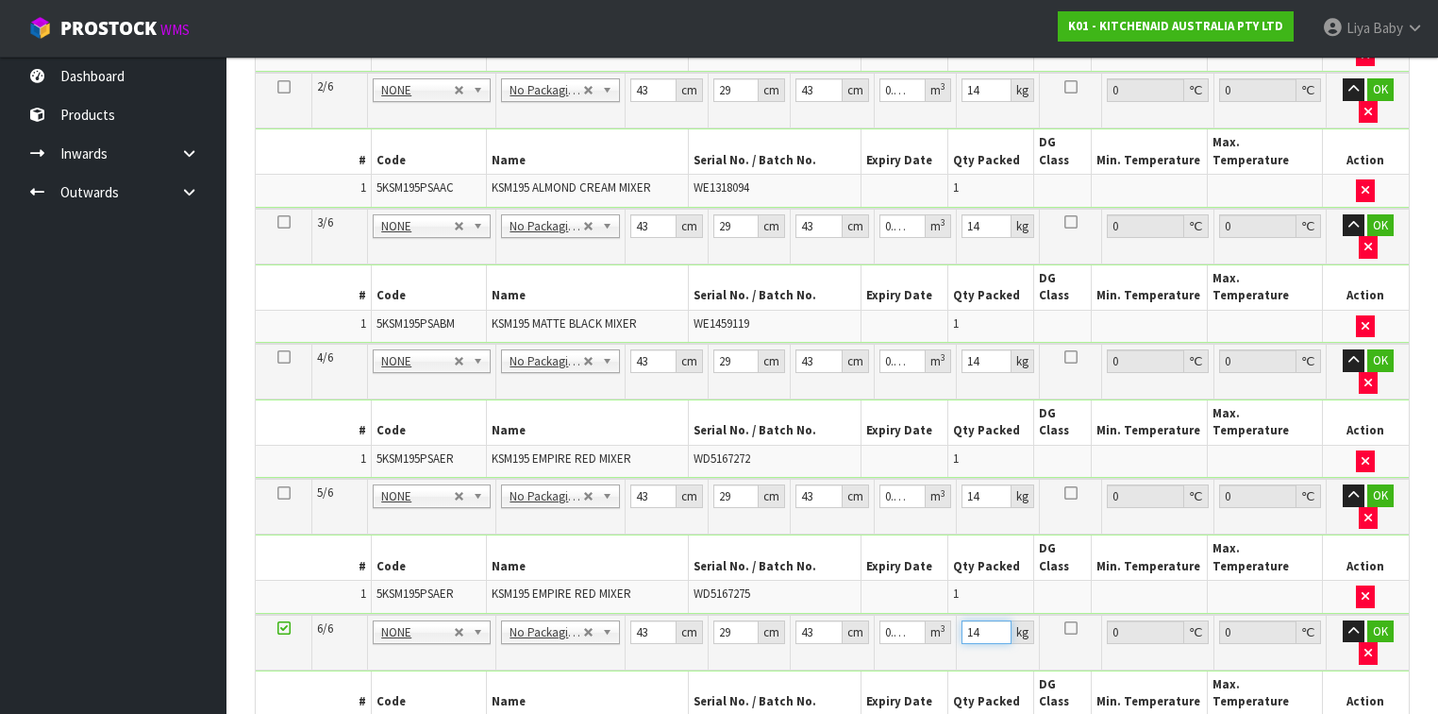
type input "14"
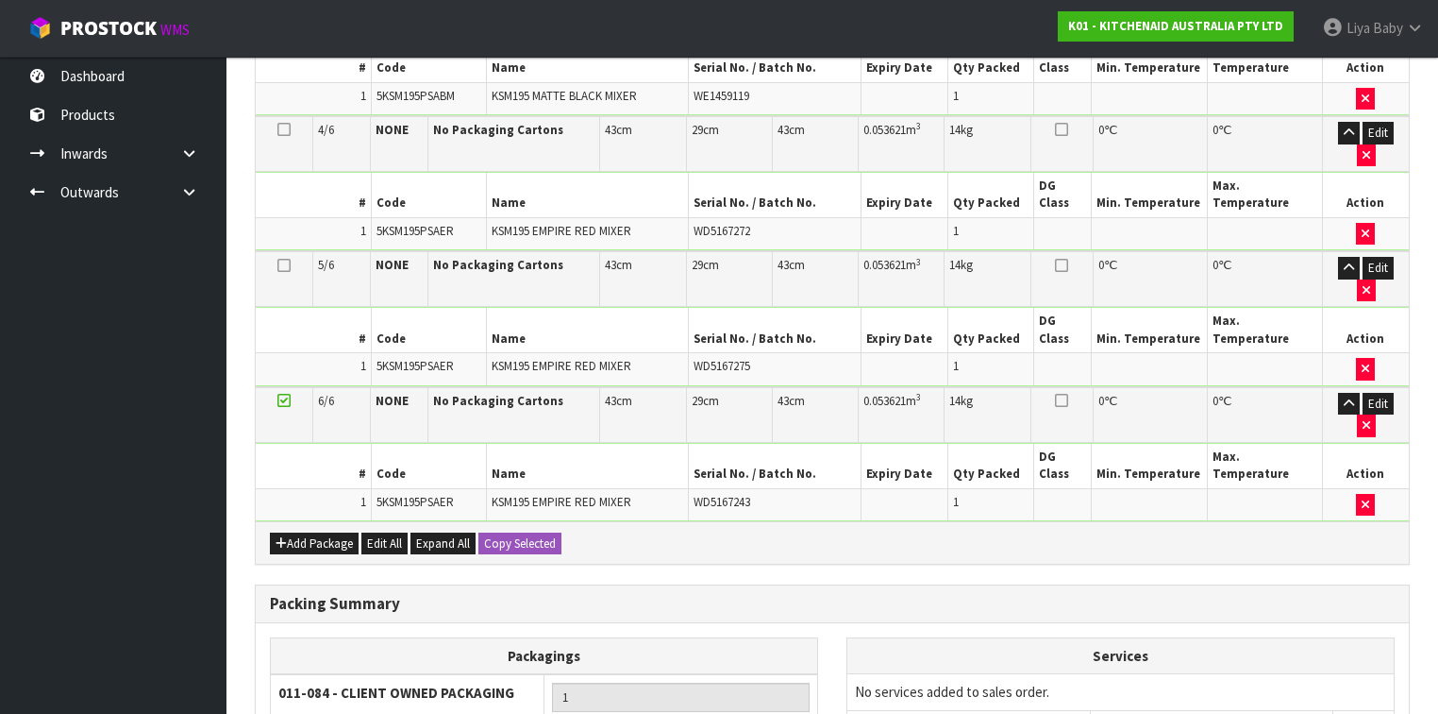
scroll to position [868, 0]
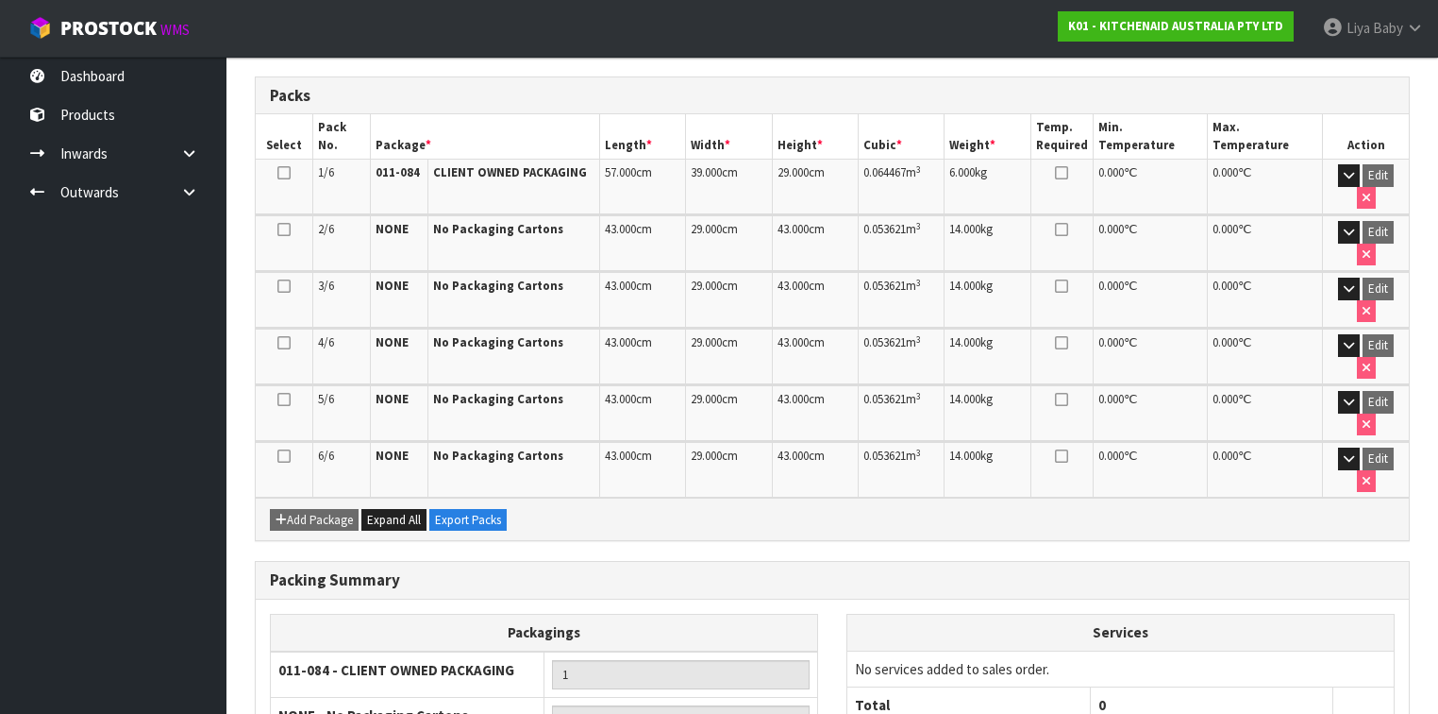
scroll to position [532, 0]
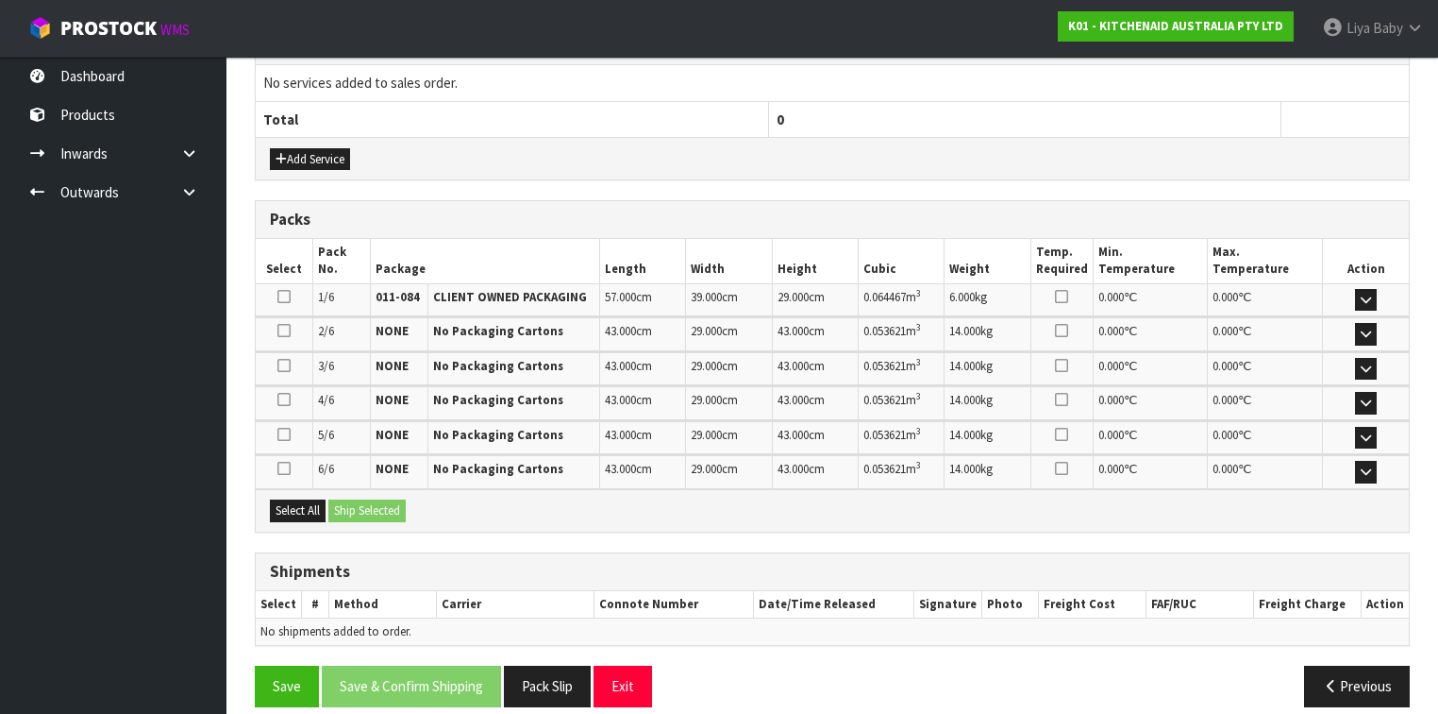
scroll to position [714, 0]
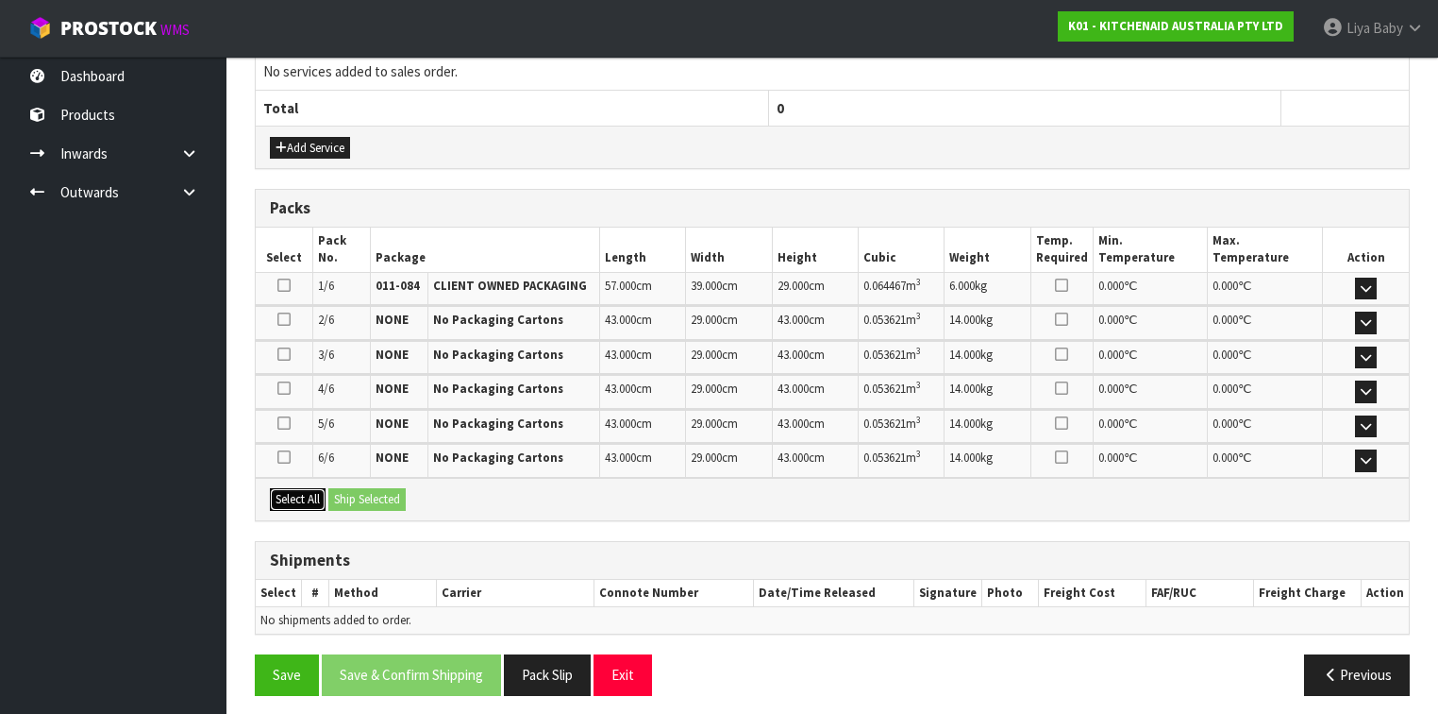
drag, startPoint x: 290, startPoint y: 494, endPoint x: 304, endPoint y: 492, distance: 14.3
click at [291, 494] on button "Select All" at bounding box center [298, 499] width 56 height 23
click at [343, 492] on button "Ship Selected" at bounding box center [366, 499] width 77 height 23
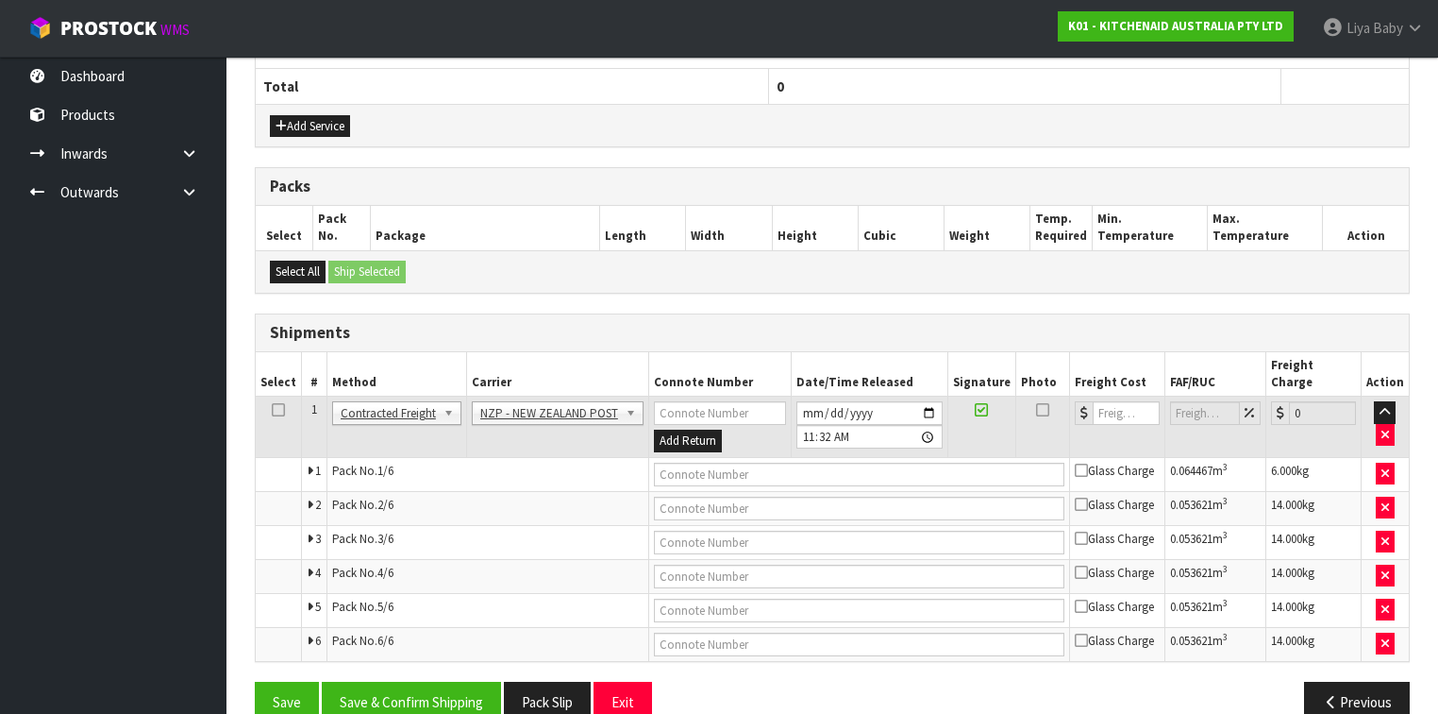
scroll to position [747, 0]
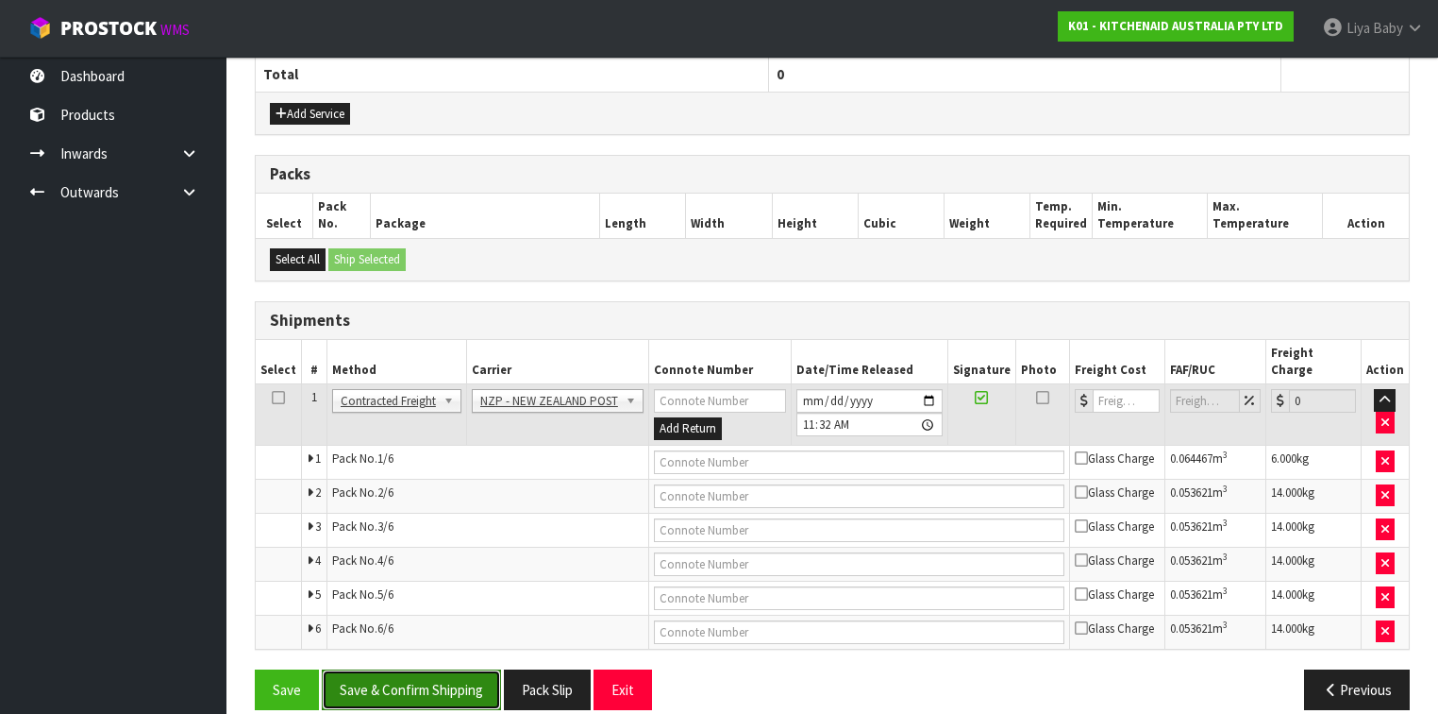
click at [357, 669] on button "Save & Confirm Shipping" at bounding box center [411, 689] width 179 height 41
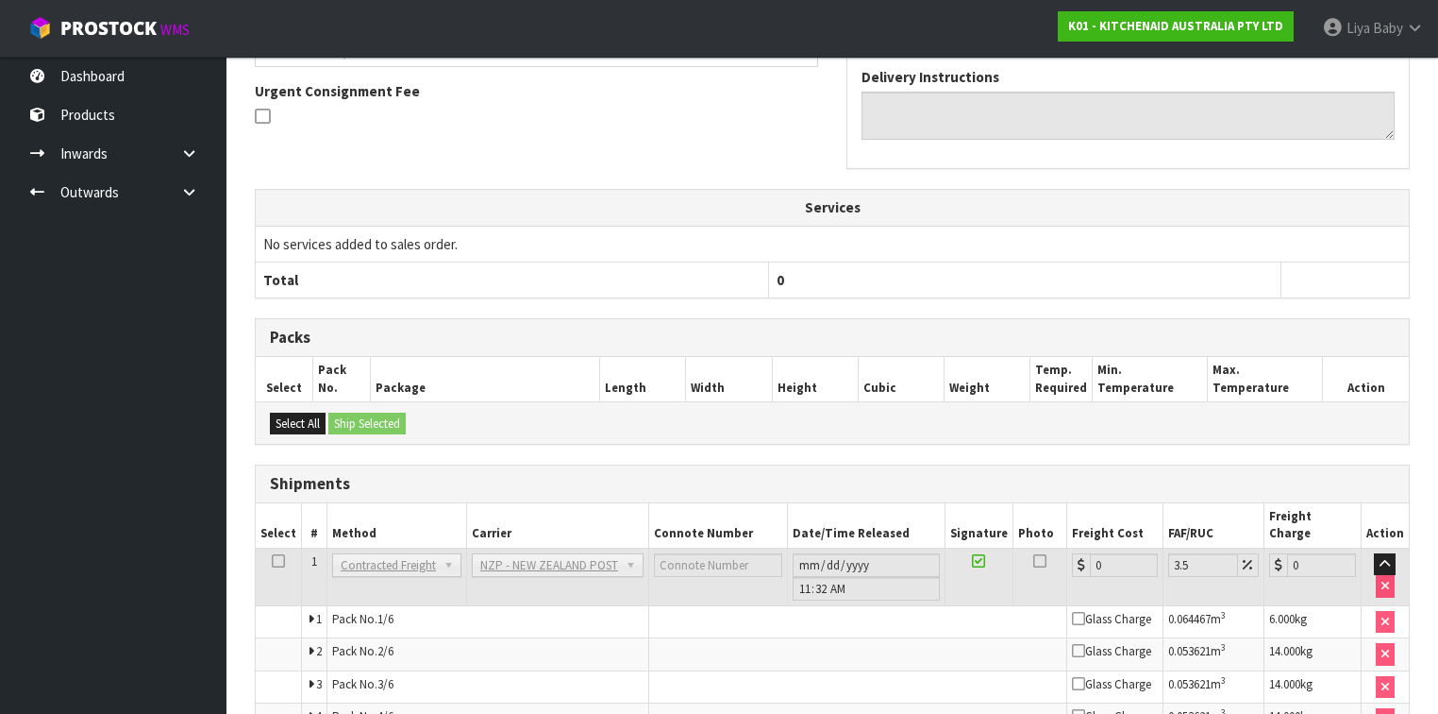
scroll to position [713, 0]
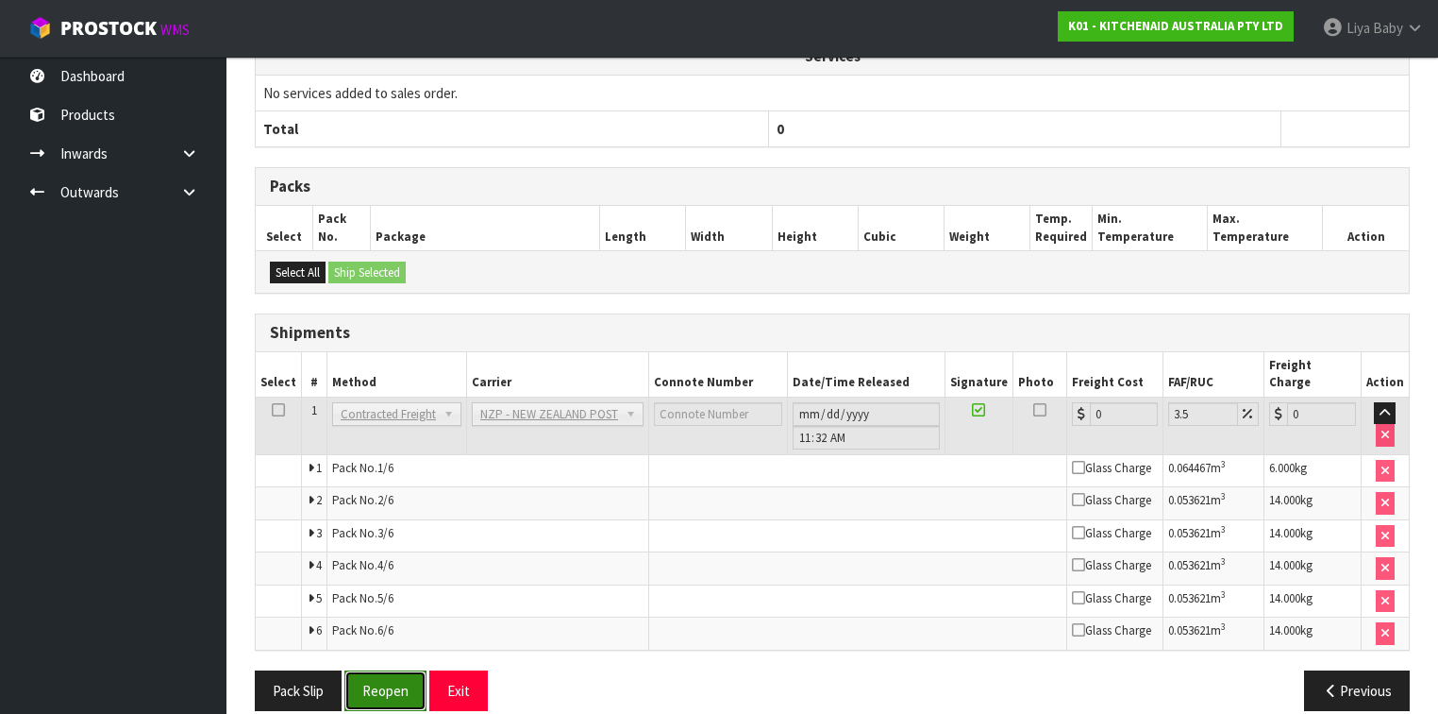
click at [395, 670] on button "Reopen" at bounding box center [385, 690] width 82 height 41
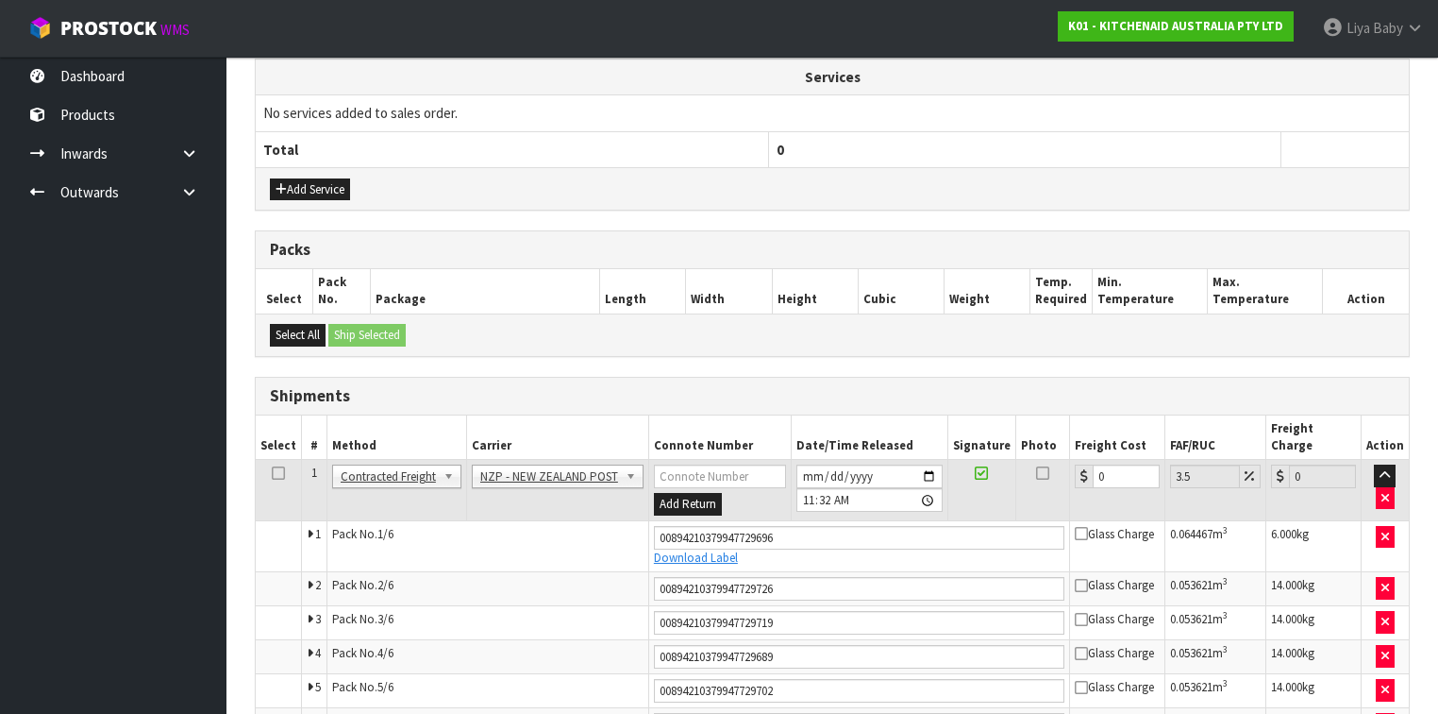
scroll to position [764, 0]
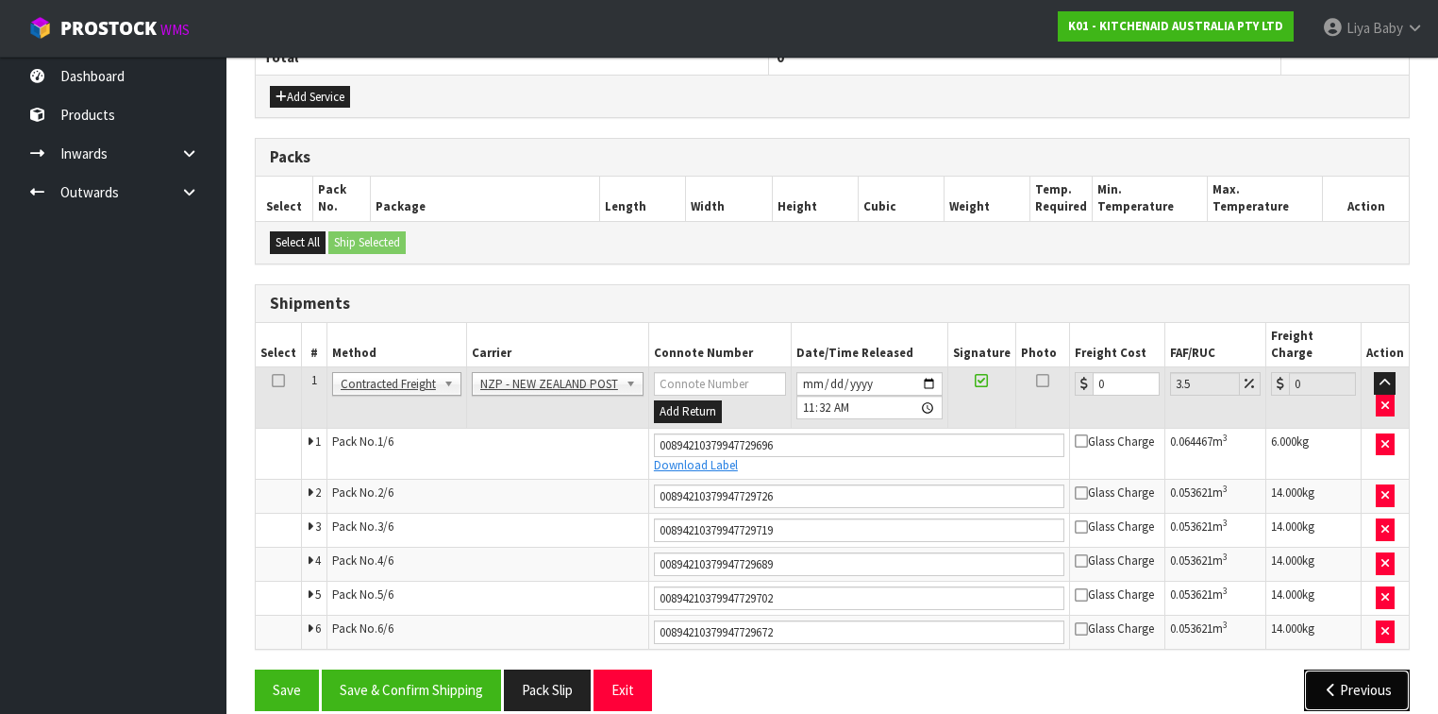
click at [1337, 669] on button "Previous" at bounding box center [1357, 689] width 106 height 41
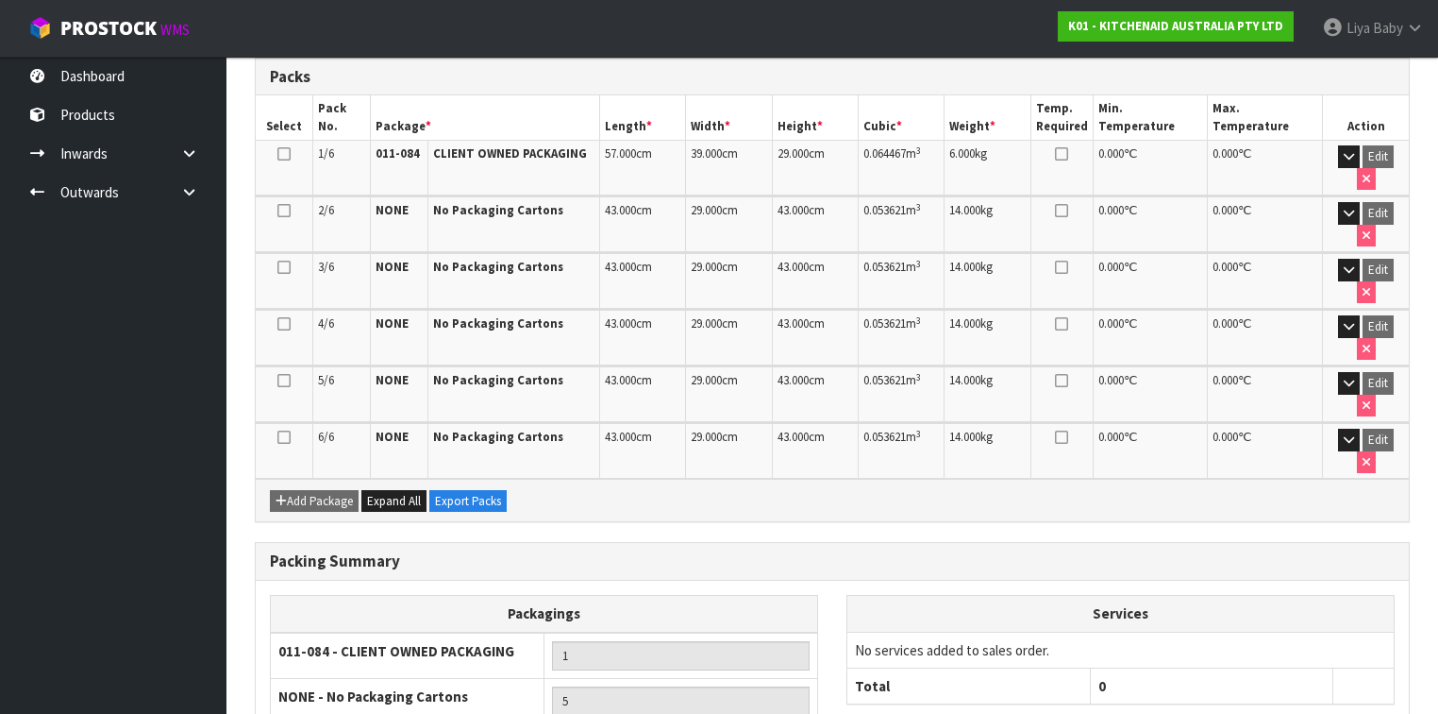
scroll to position [532, 0]
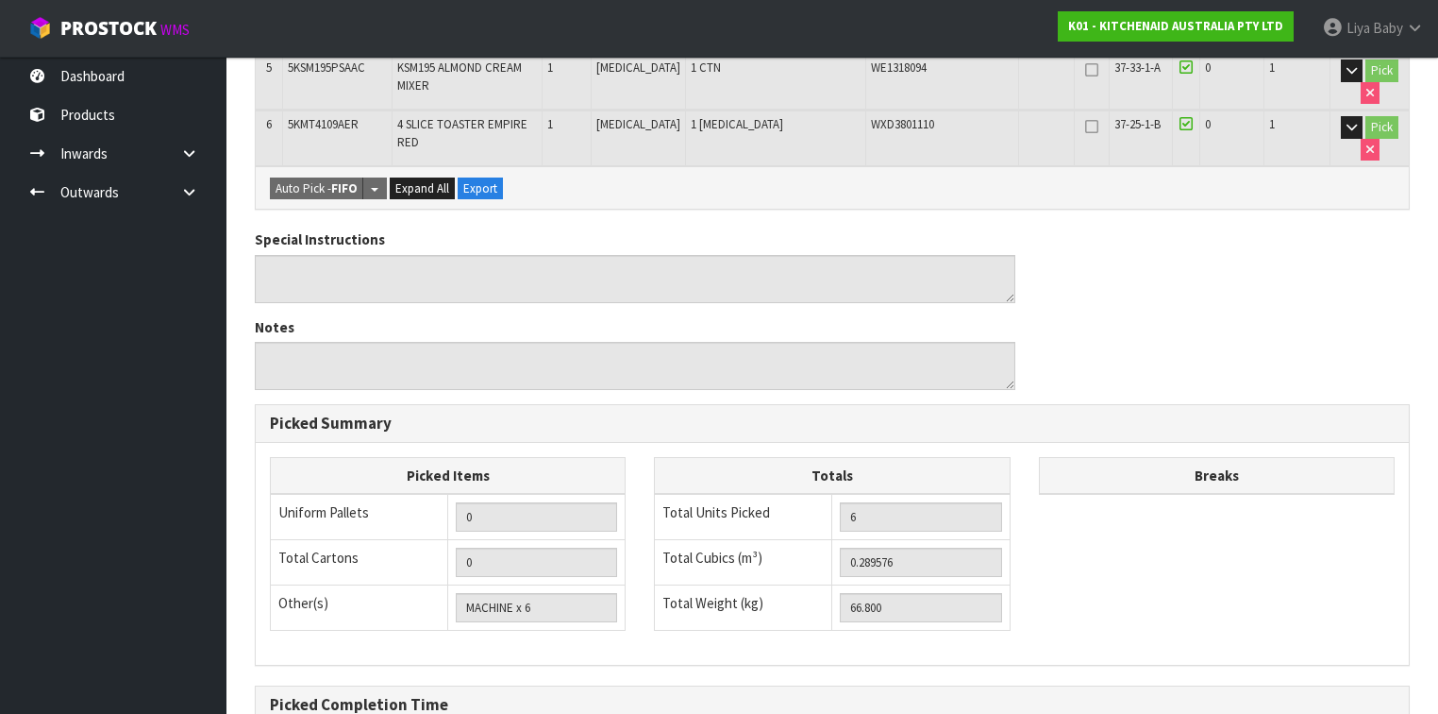
scroll to position [887, 0]
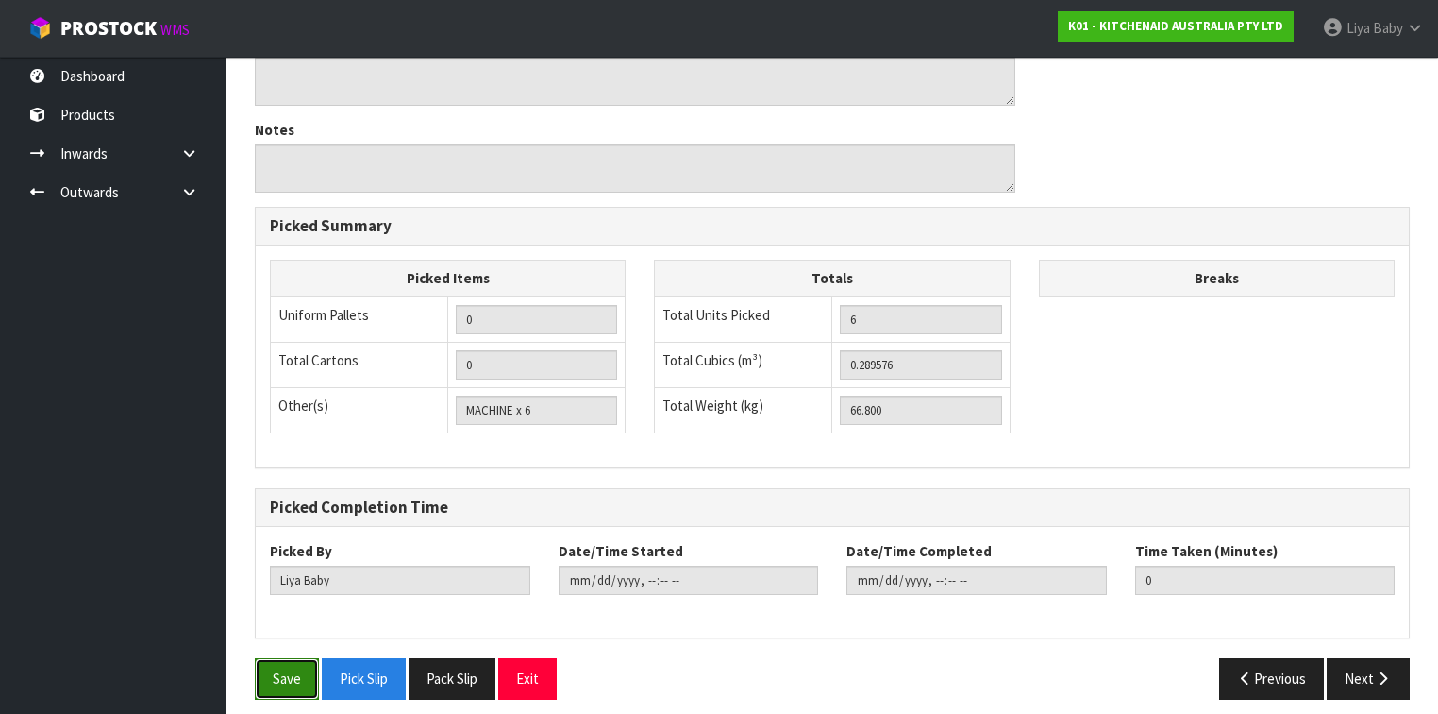
click at [274, 667] on button "Save" at bounding box center [287, 678] width 64 height 41
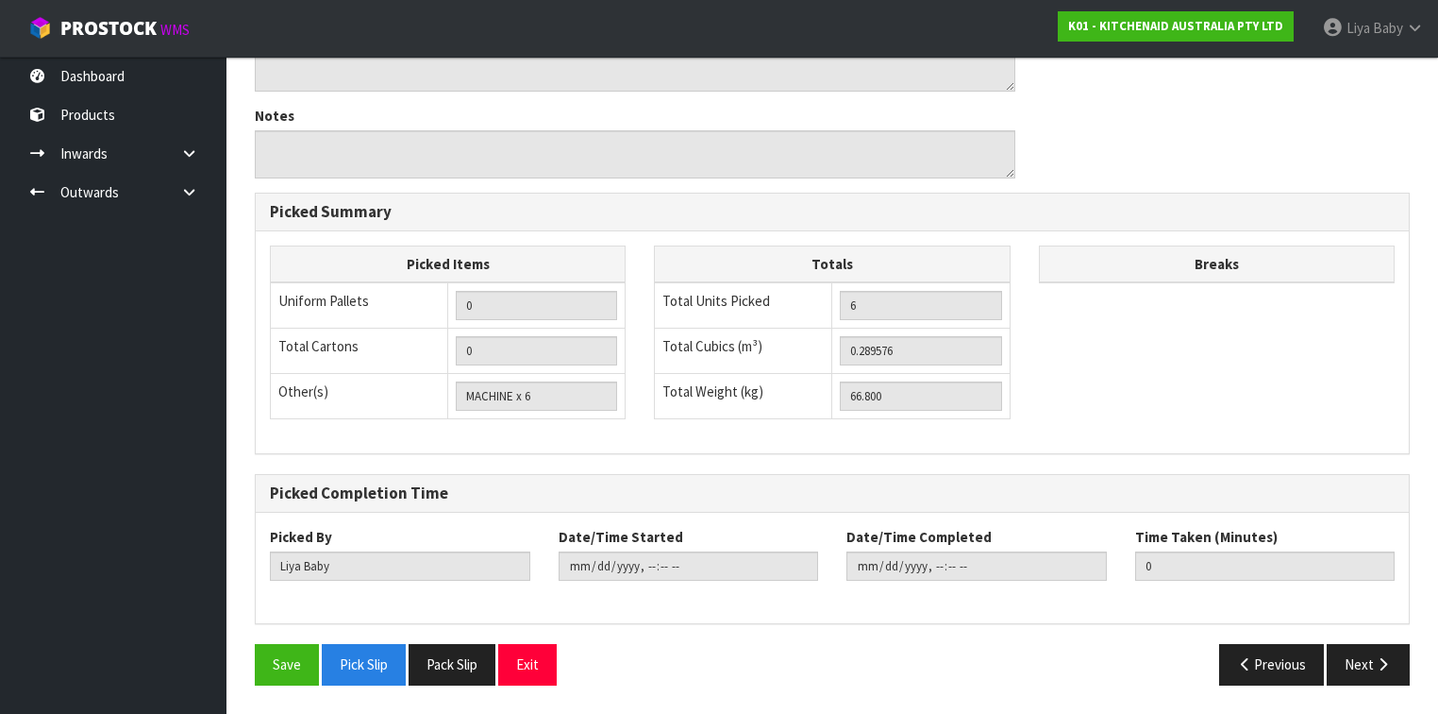
scroll to position [0, 0]
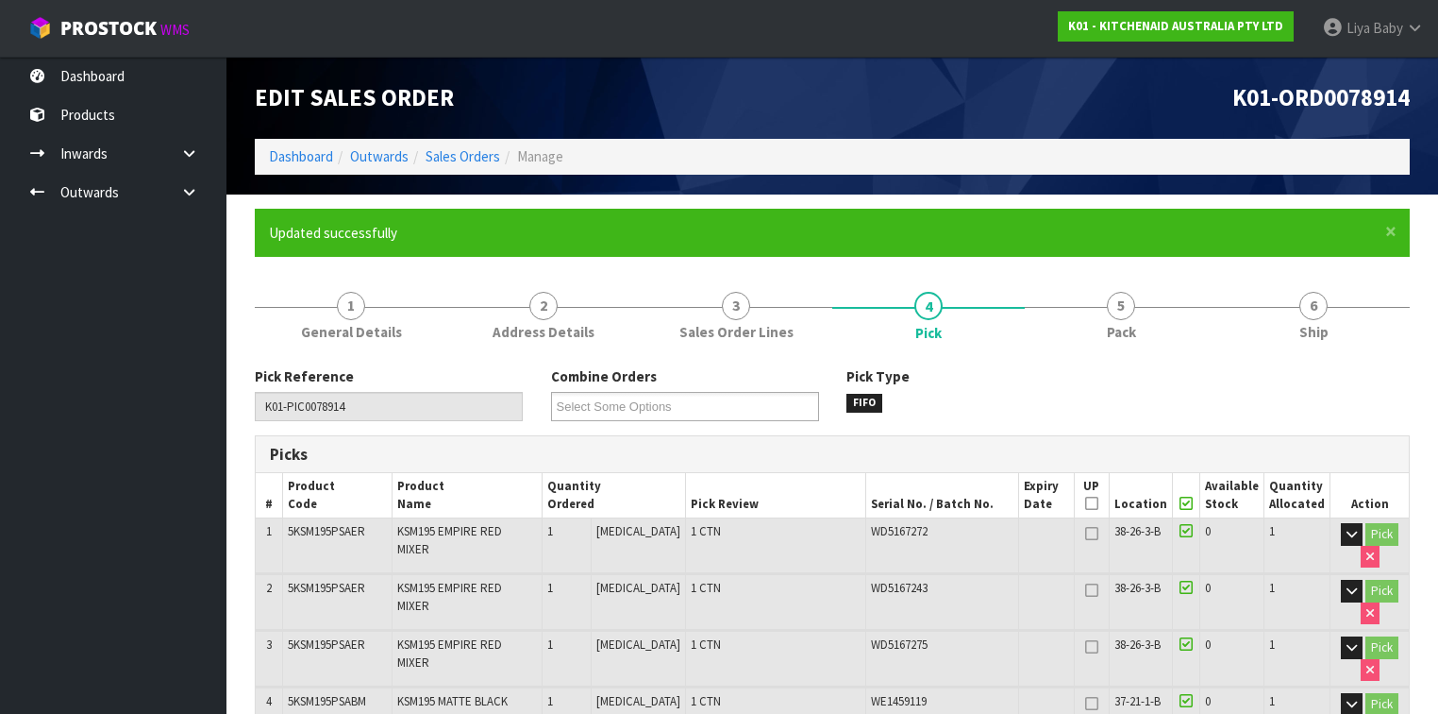
type input "2025-09-09T11:39:39"
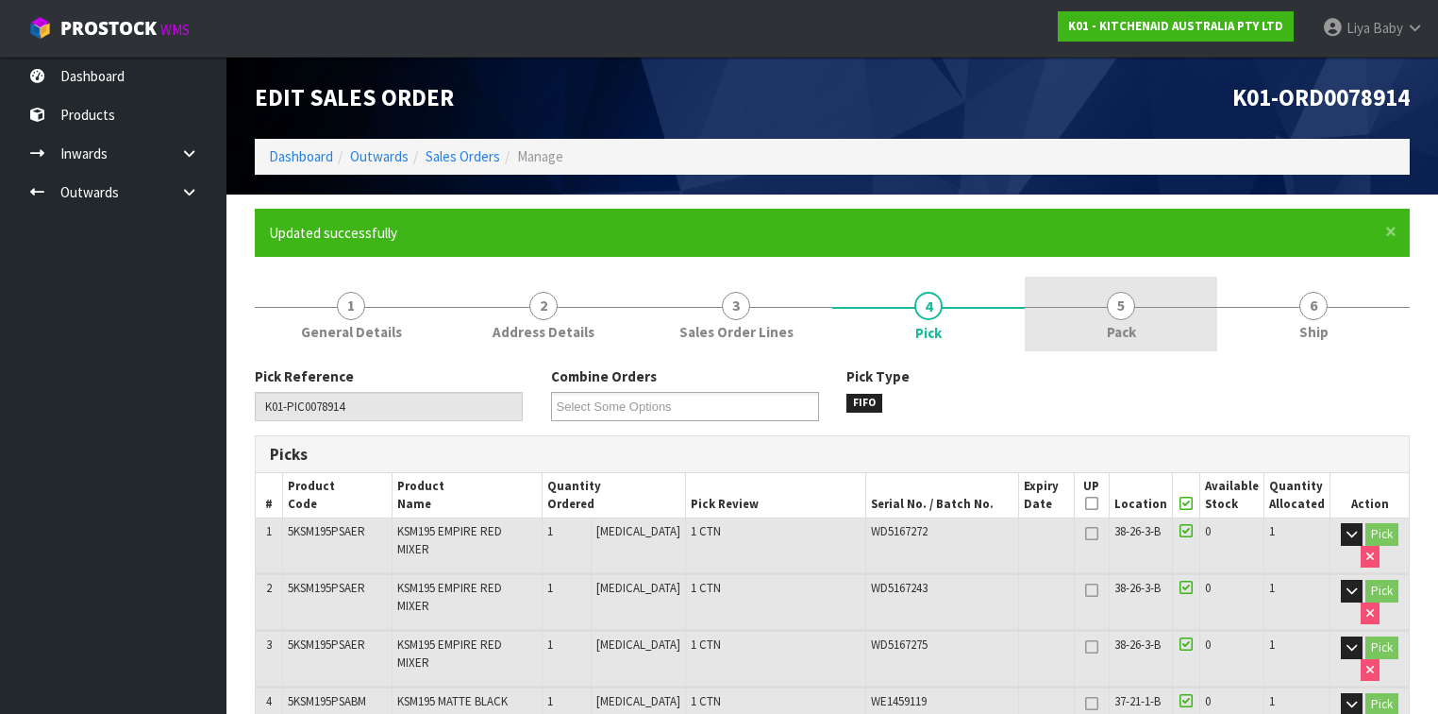
click at [1125, 336] on span "Pack" at bounding box center [1121, 332] width 29 height 20
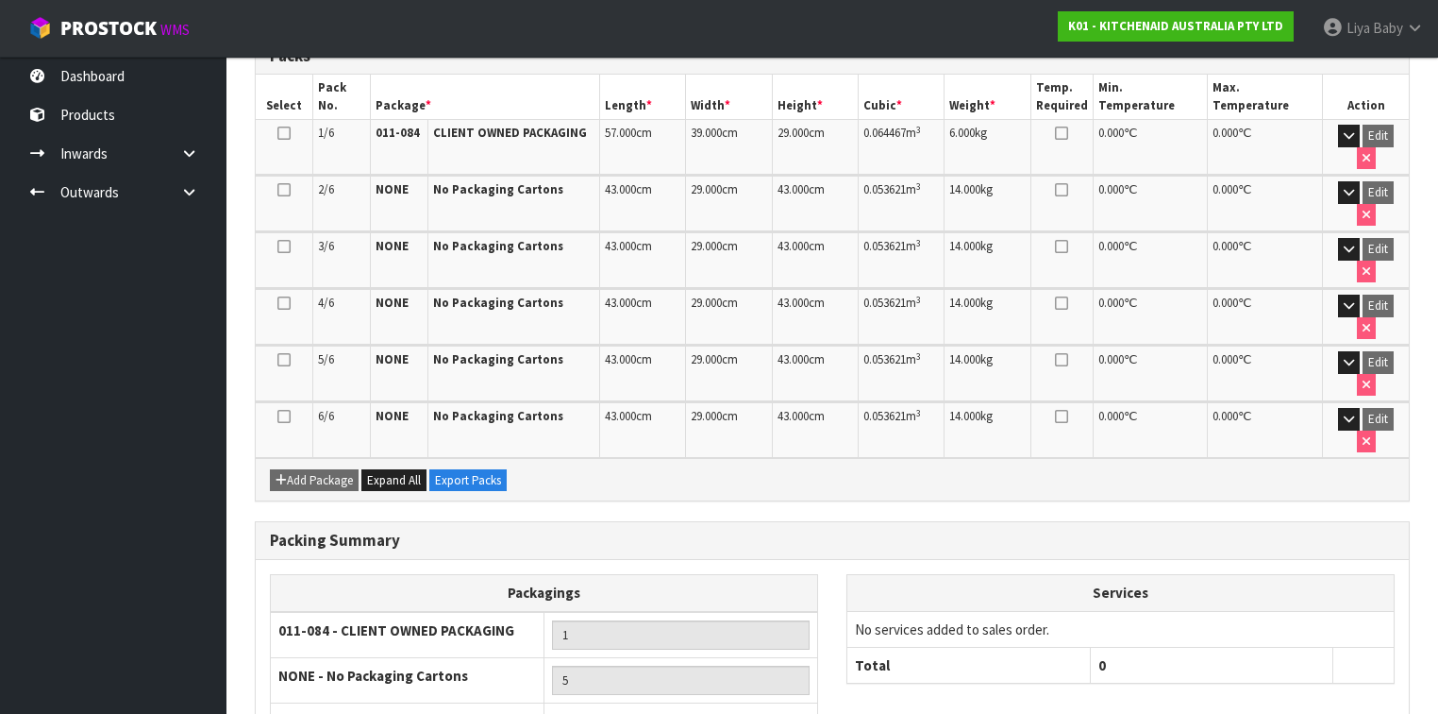
scroll to position [532, 0]
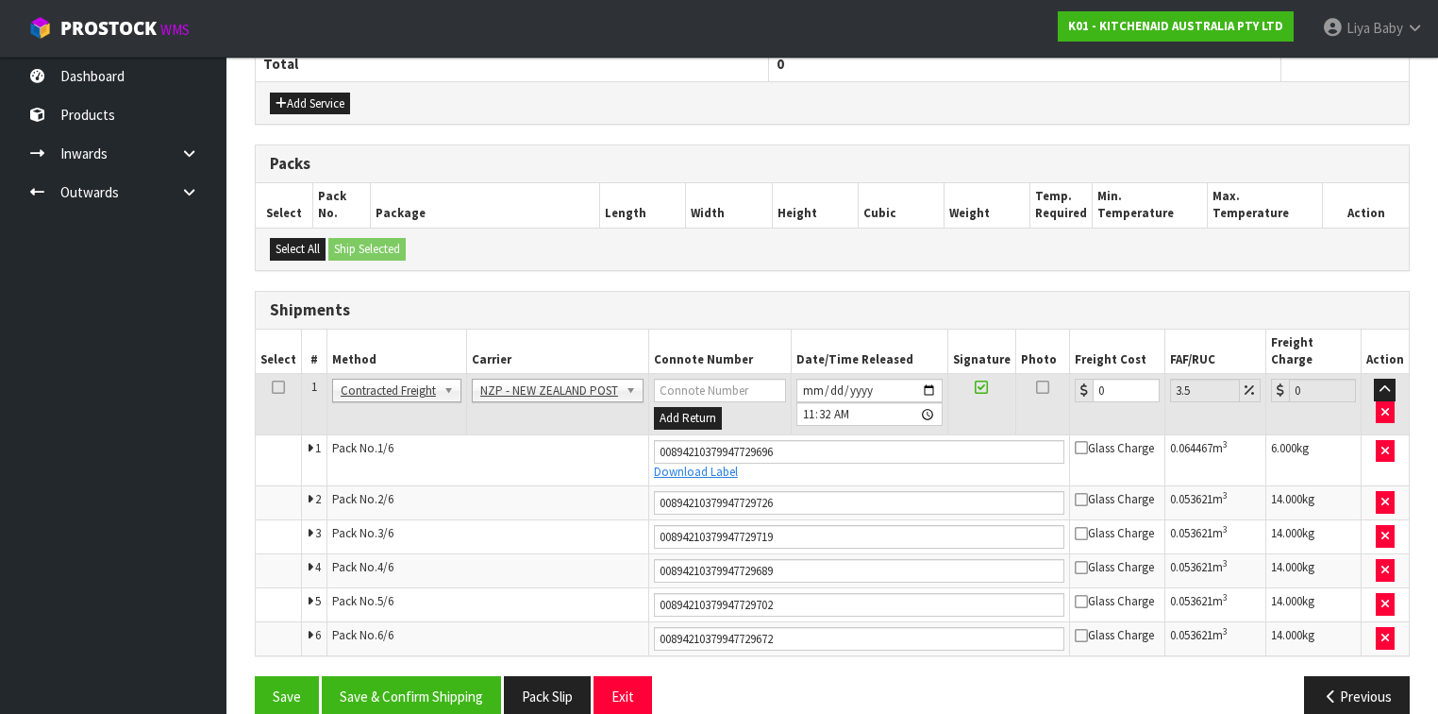
scroll to position [764, 0]
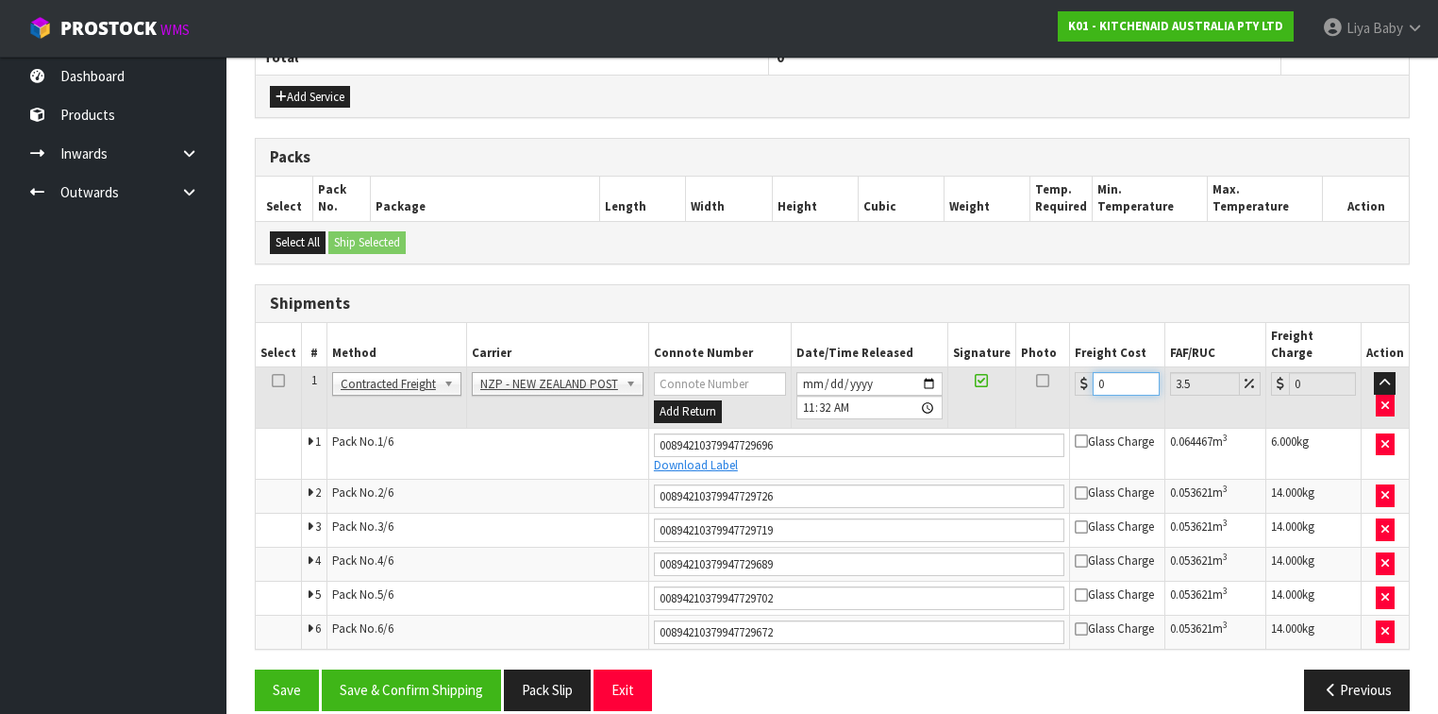
click at [1106, 372] on input "0" at bounding box center [1126, 384] width 67 height 24
type input "1"
type input "1.03"
type input "10"
type input "10.35"
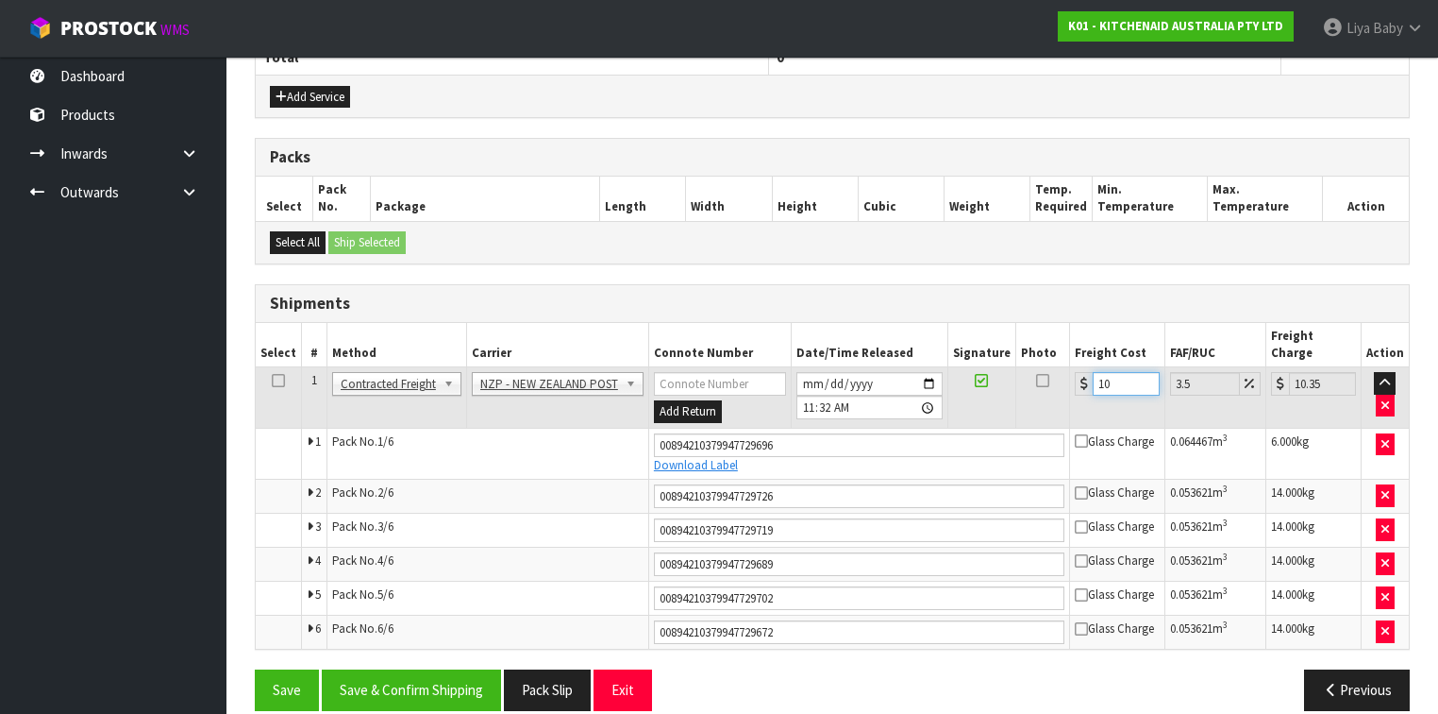
type input "108"
type input "111.78"
type input "108.01"
type input "111.79"
type input "108.01"
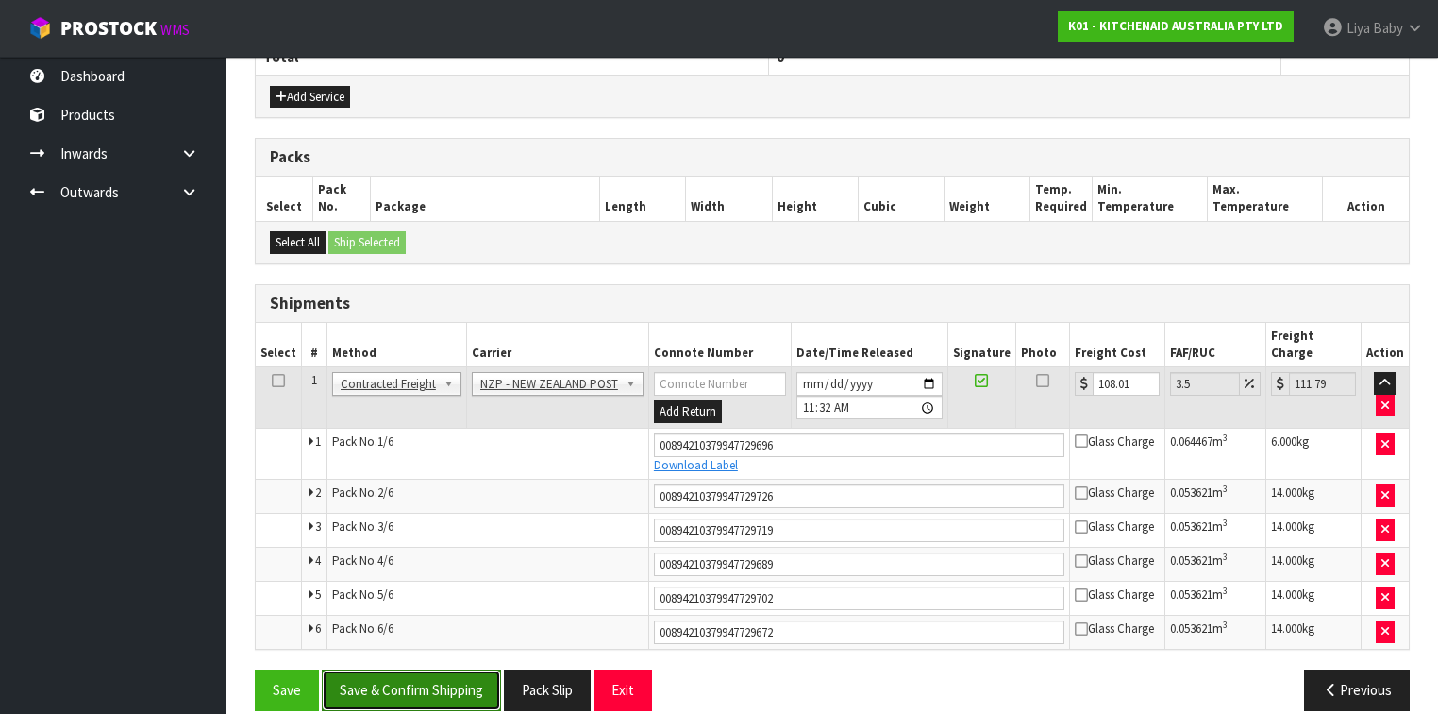
click at [425, 669] on button "Save & Confirm Shipping" at bounding box center [411, 689] width 179 height 41
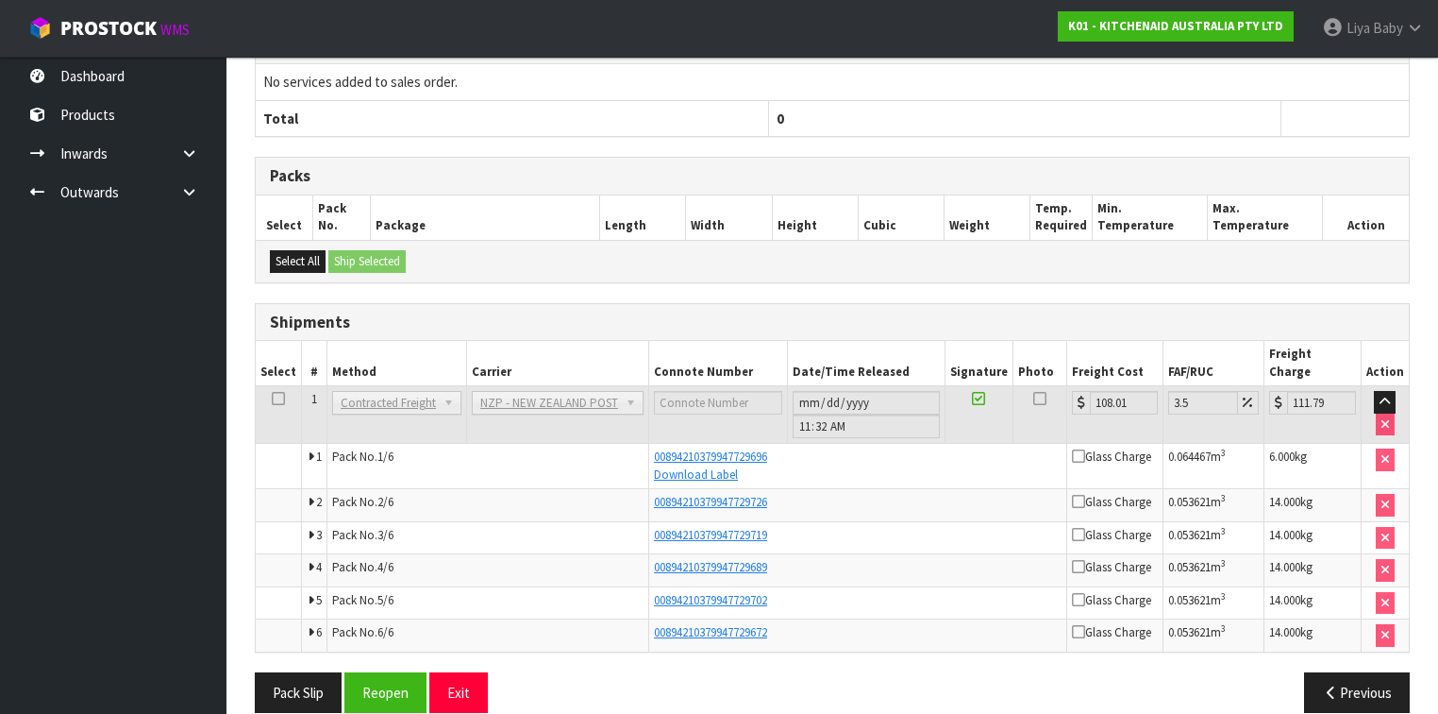
scroll to position [705, 0]
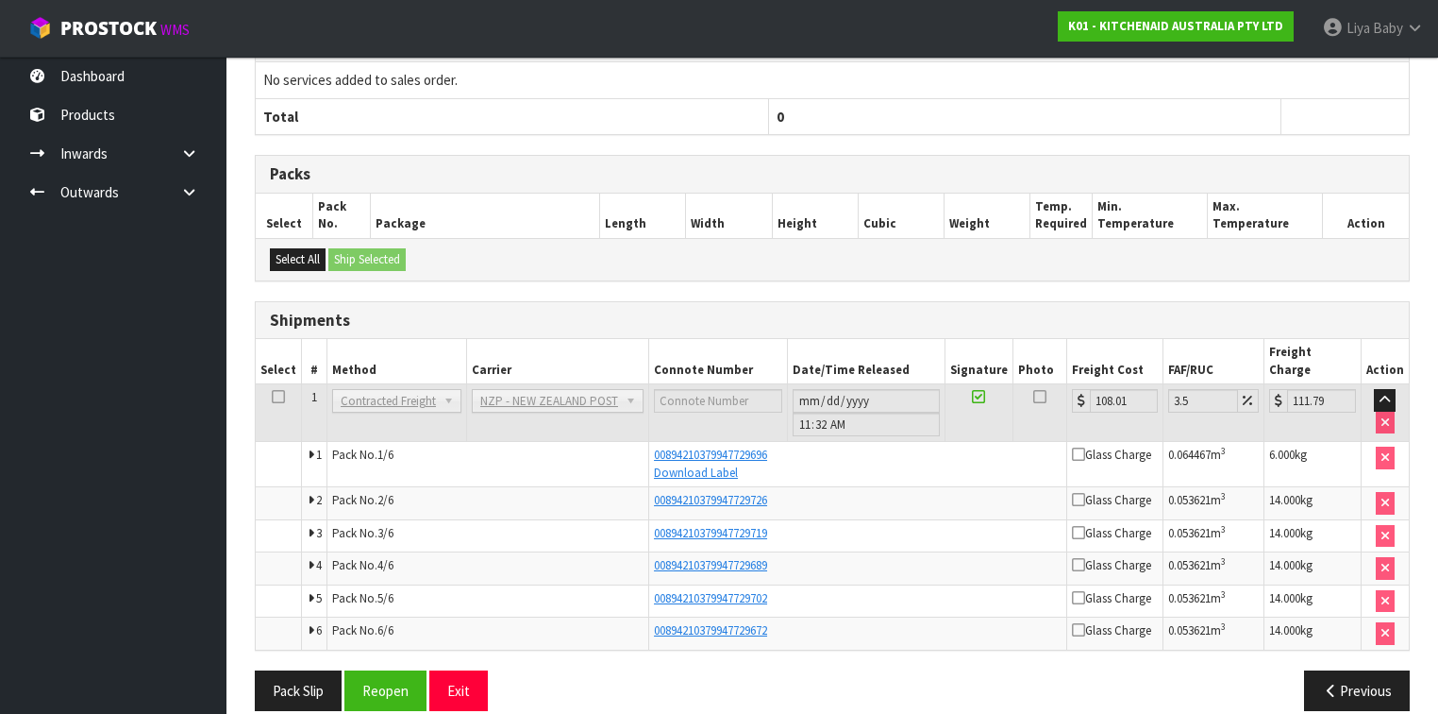
click at [274, 396] on icon at bounding box center [278, 396] width 13 height 1
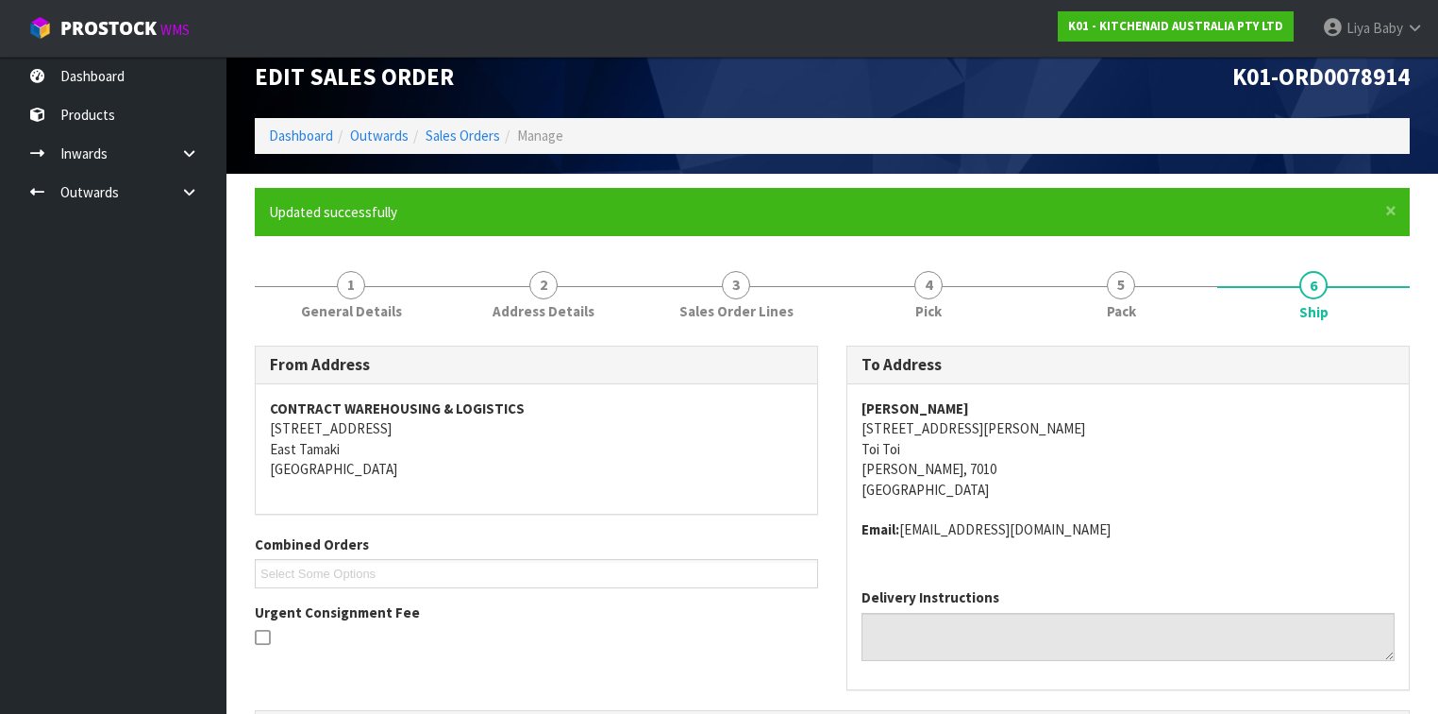
scroll to position [0, 0]
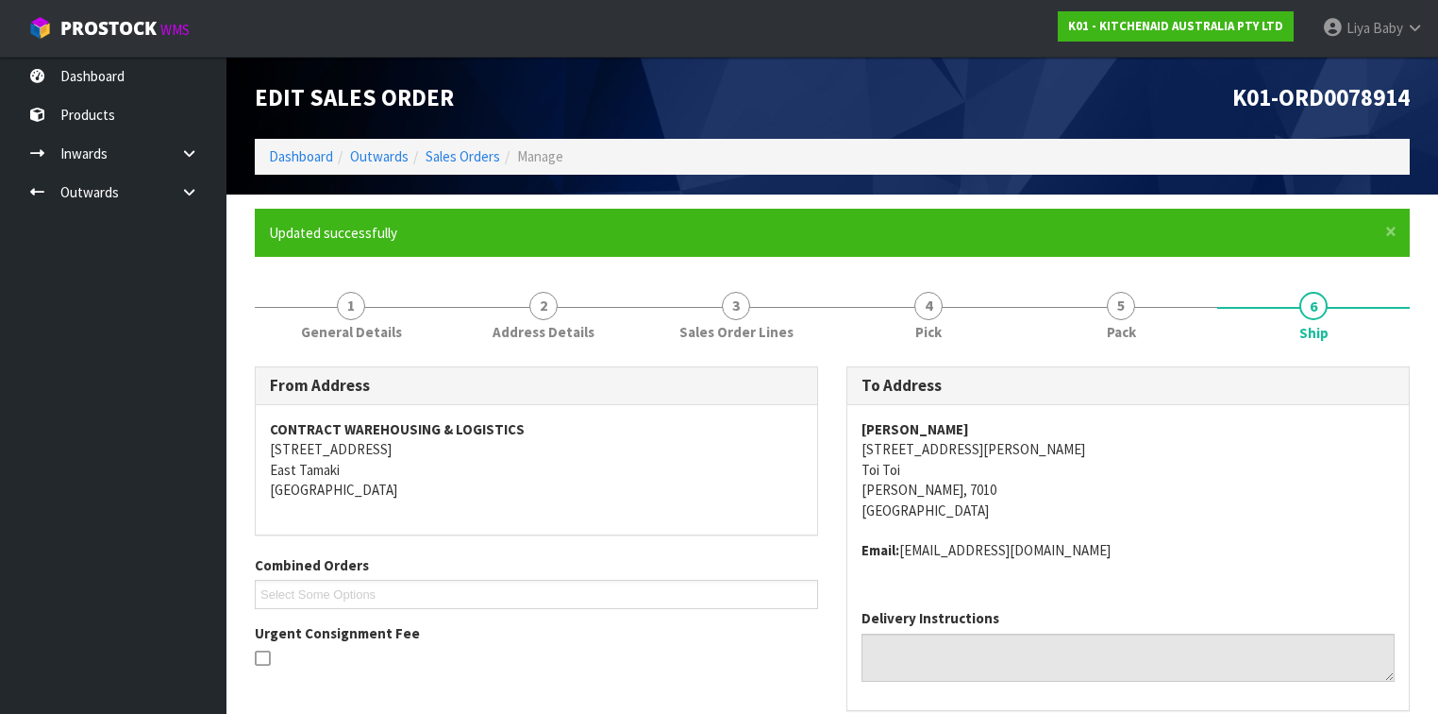
click at [474, 146] on li "Sales Orders" at bounding box center [455, 156] width 92 height 20
click at [474, 148] on link "Sales Orders" at bounding box center [463, 156] width 75 height 18
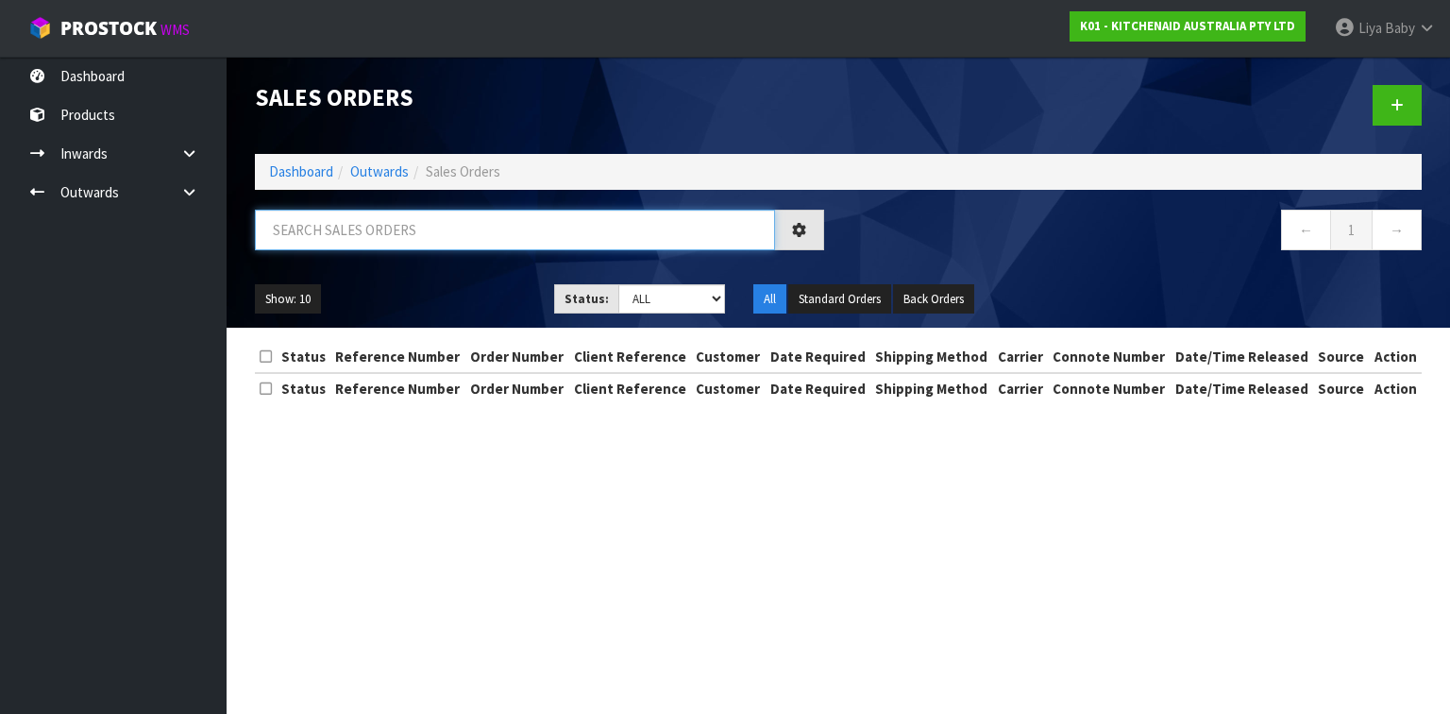
click at [356, 234] on input "text" at bounding box center [515, 230] width 520 height 41
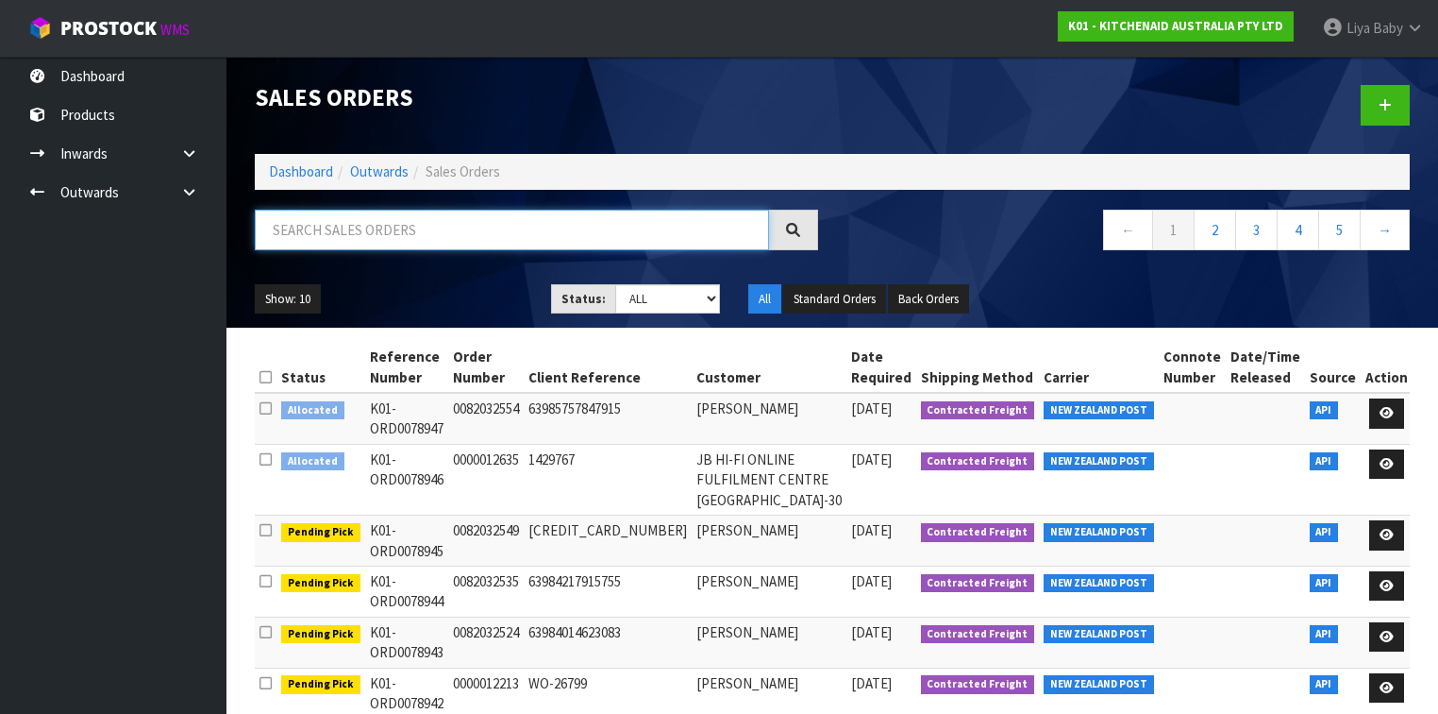
click at [372, 226] on input "text" at bounding box center [512, 230] width 514 height 41
type input "JOB-0411512"
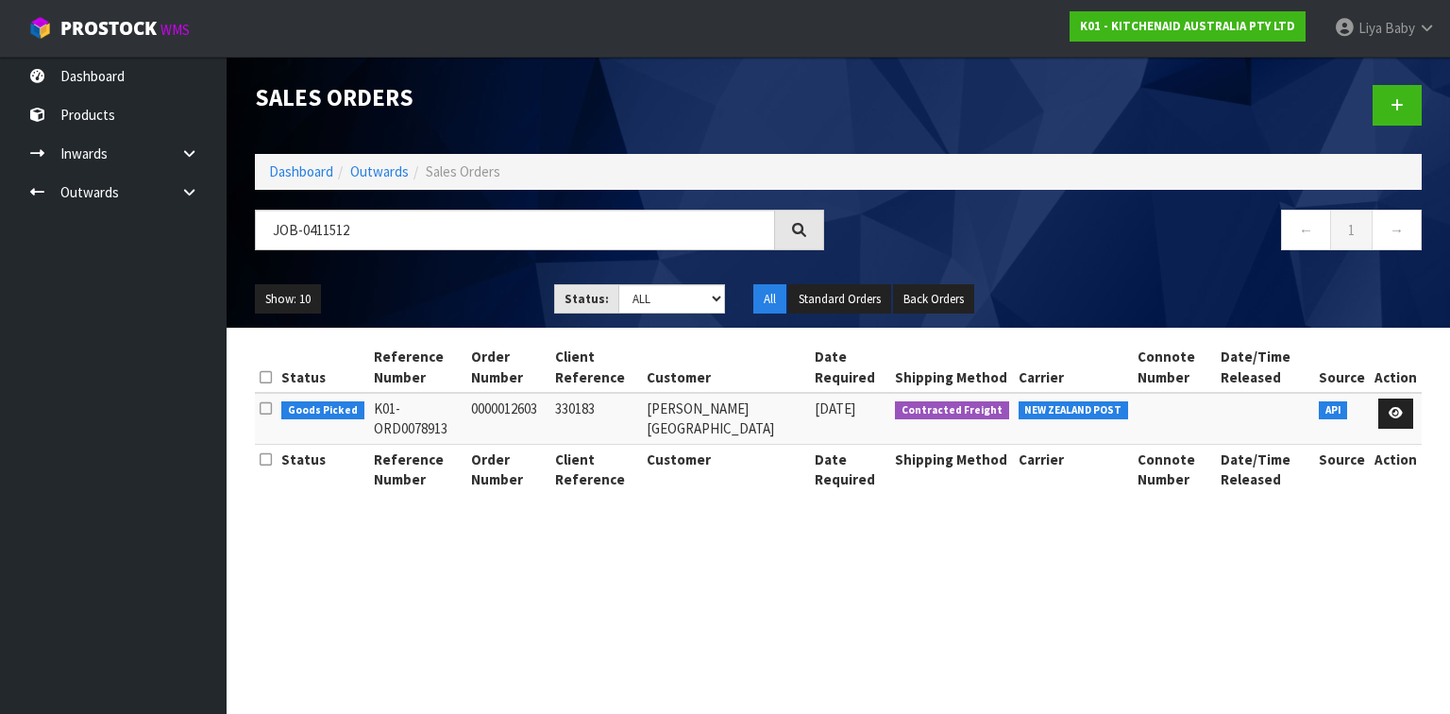
click at [1397, 394] on td at bounding box center [1395, 418] width 52 height 51
click at [1397, 419] on link at bounding box center [1395, 413] width 35 height 30
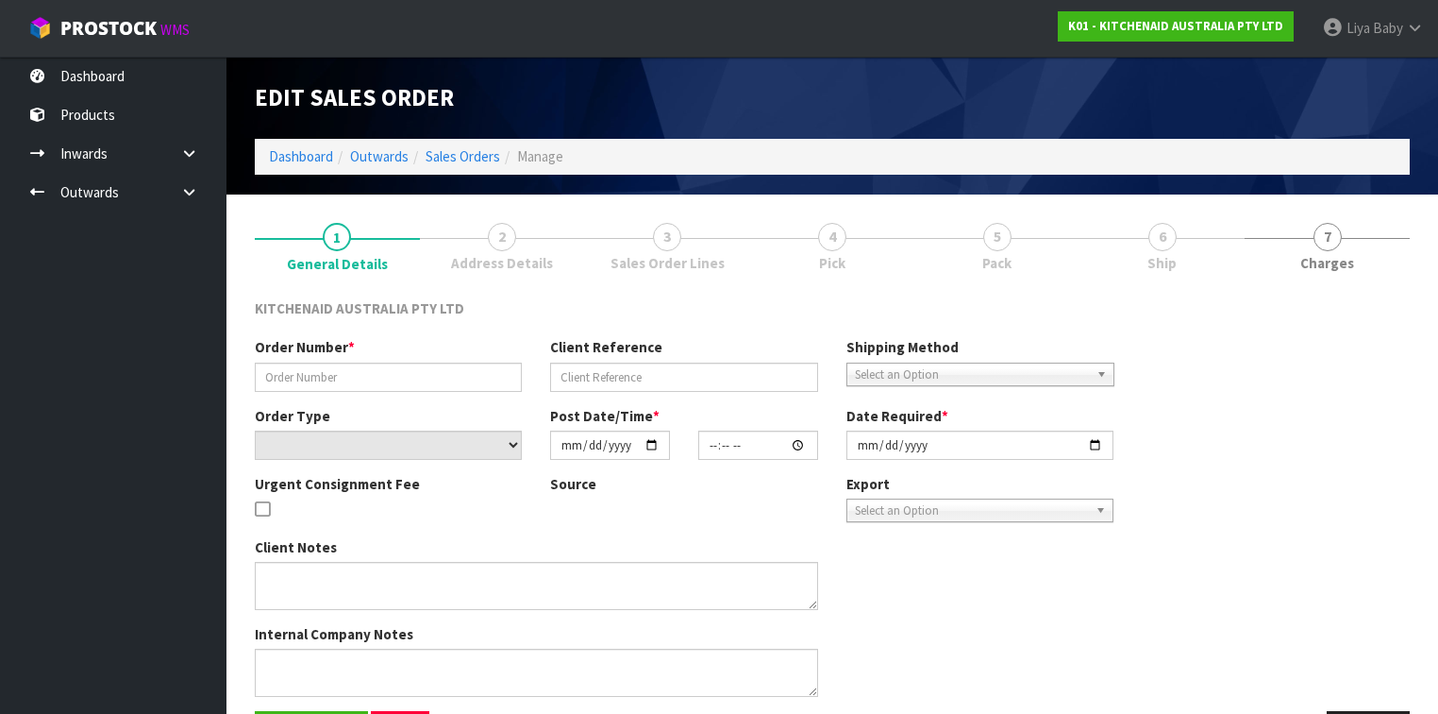
type input "0000012603"
type input "330183"
select select "number:0"
type input "[DATE]"
type input "11:35:14.000"
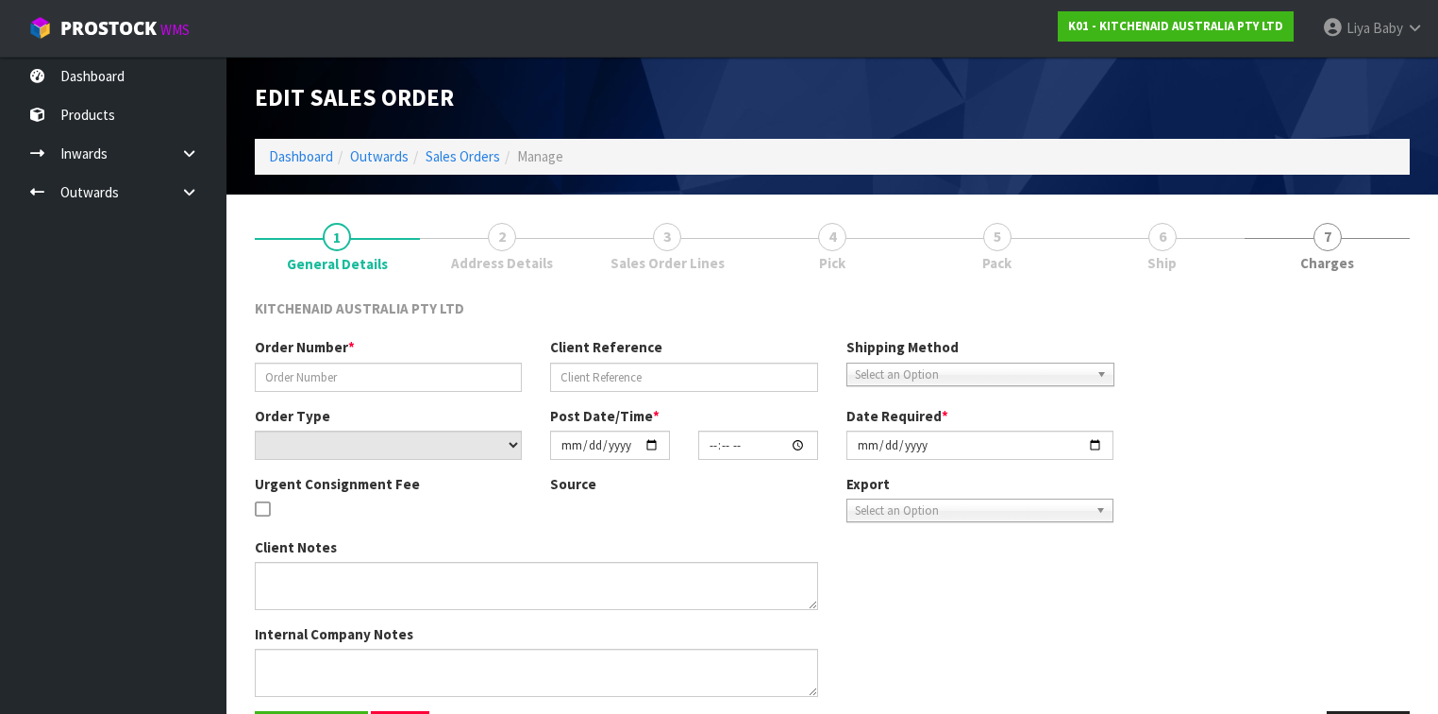
type input "[DATE]"
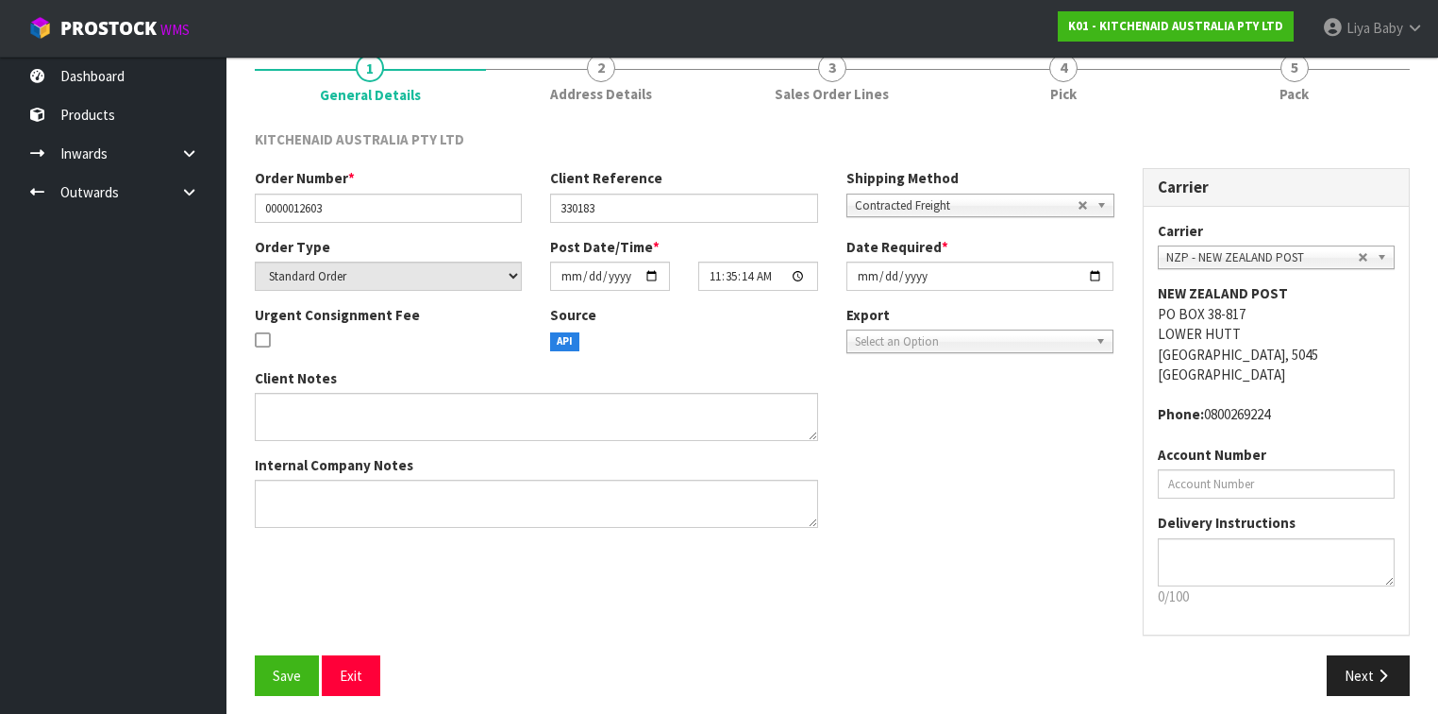
scroll to position [177, 0]
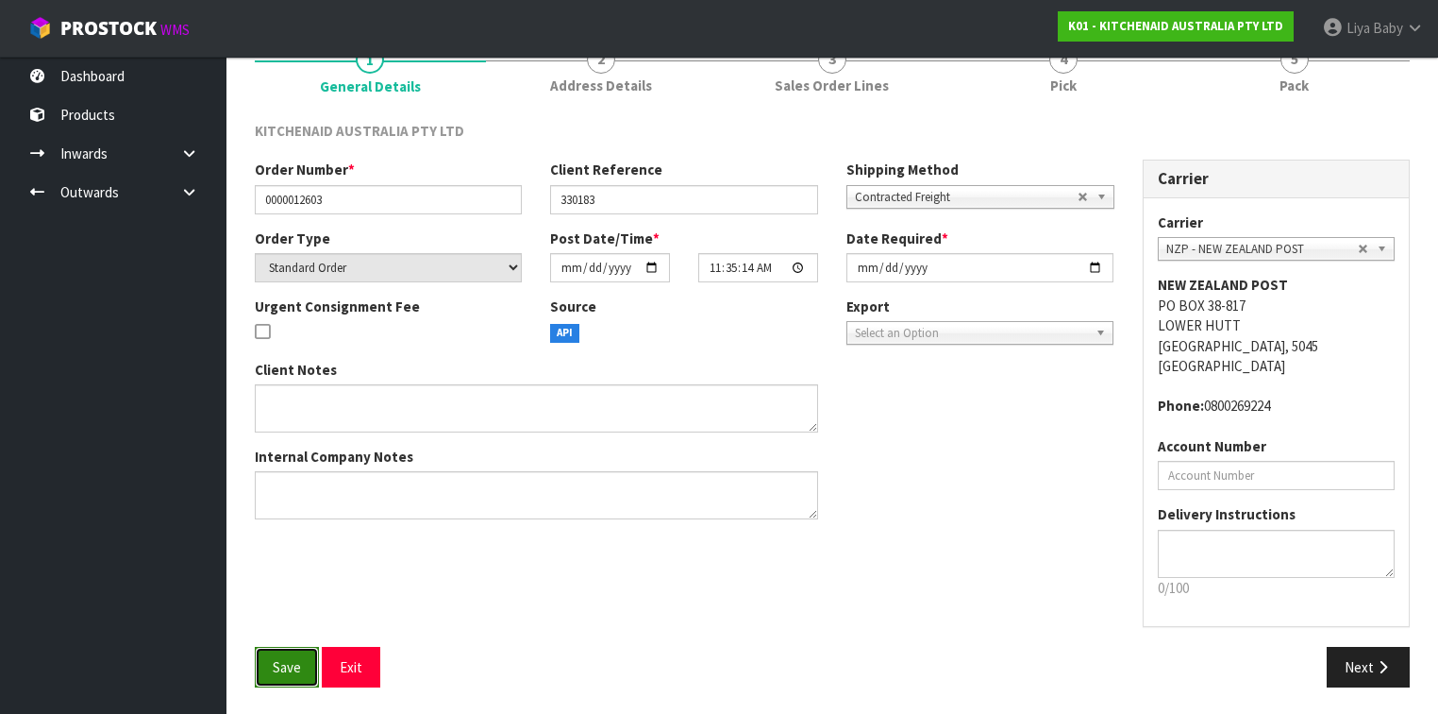
click at [293, 670] on span "Save" at bounding box center [287, 667] width 28 height 18
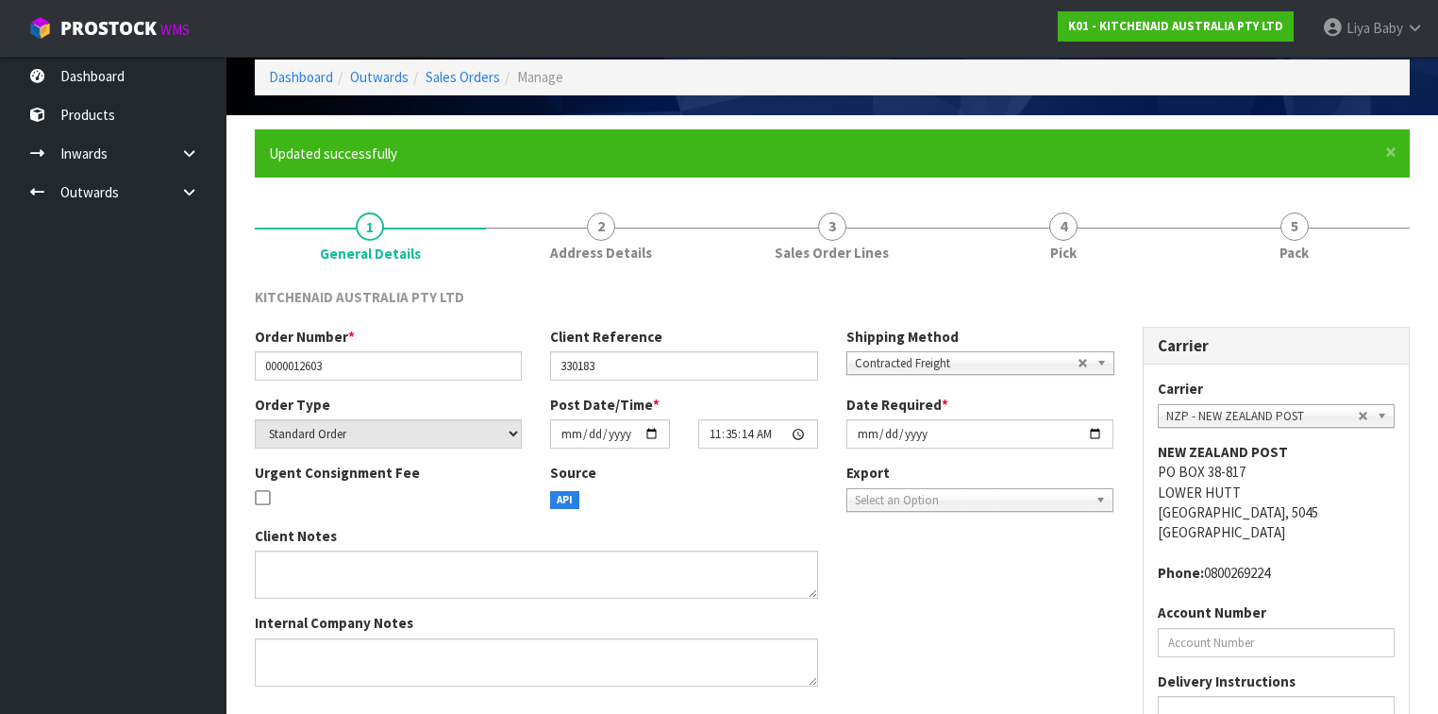
scroll to position [245, 0]
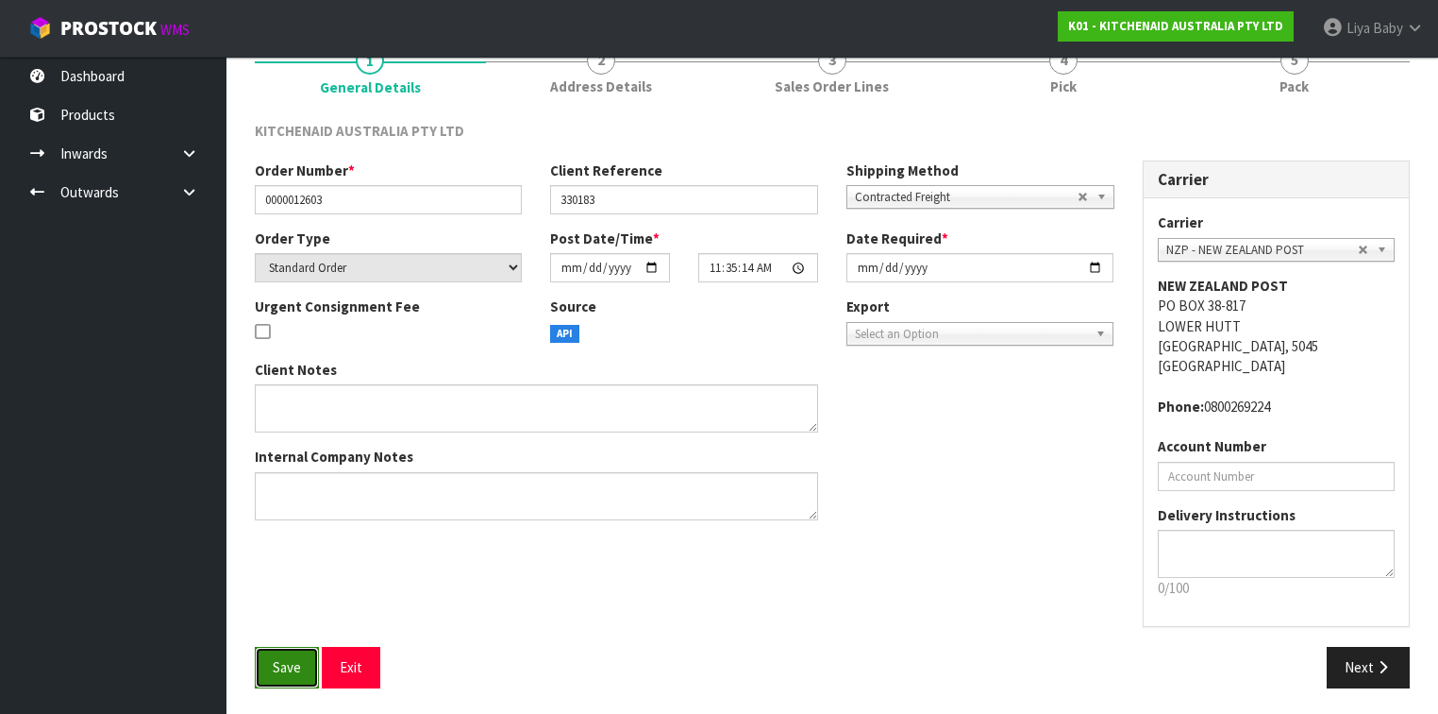
click at [268, 657] on button "Save" at bounding box center [287, 666] width 64 height 41
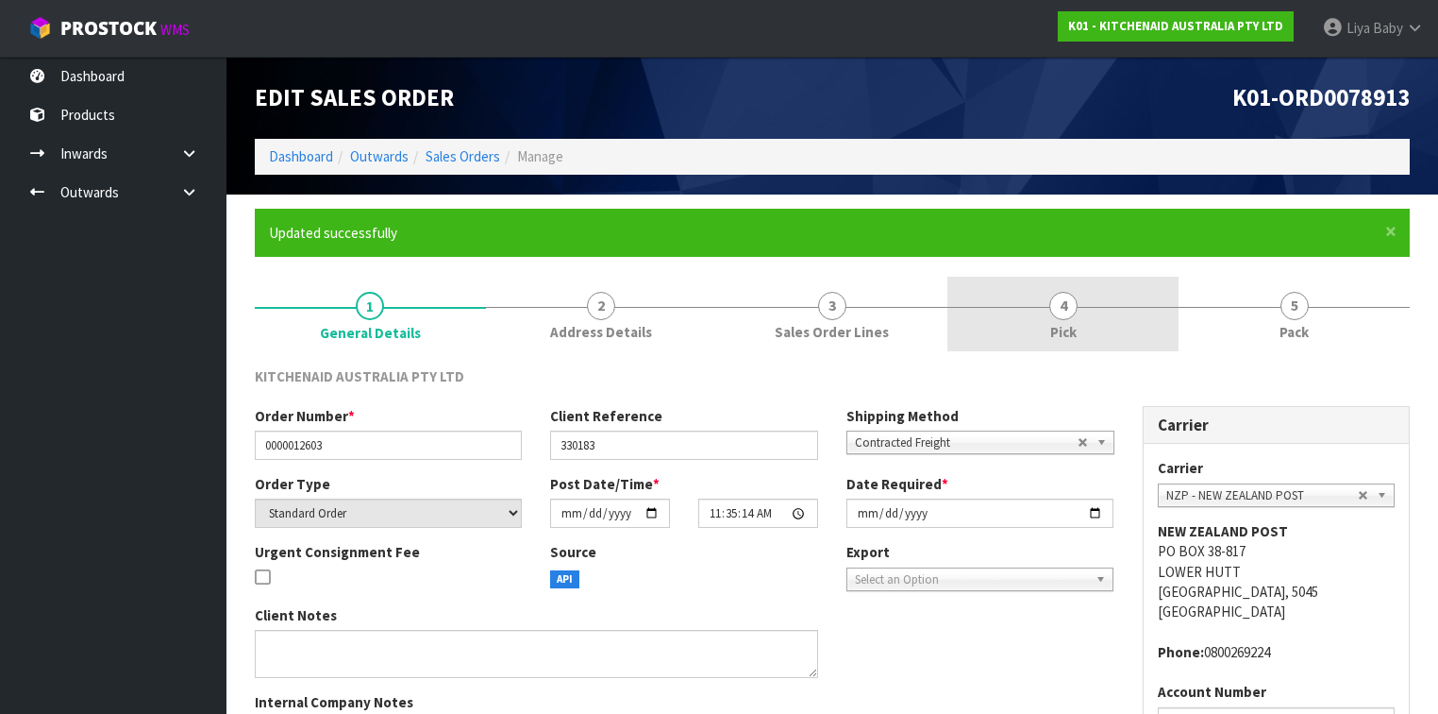
click at [1053, 331] on span "Pick" at bounding box center [1063, 332] width 26 height 20
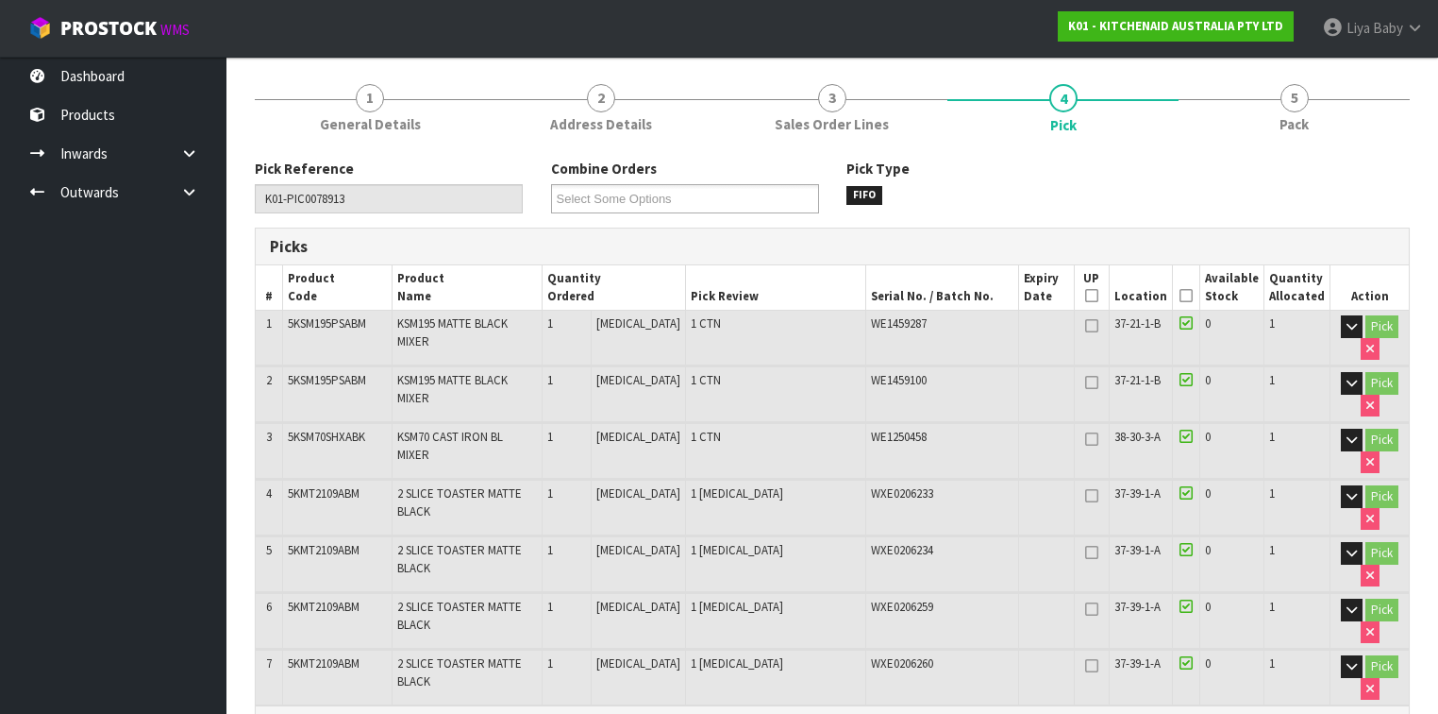
scroll to position [151, 0]
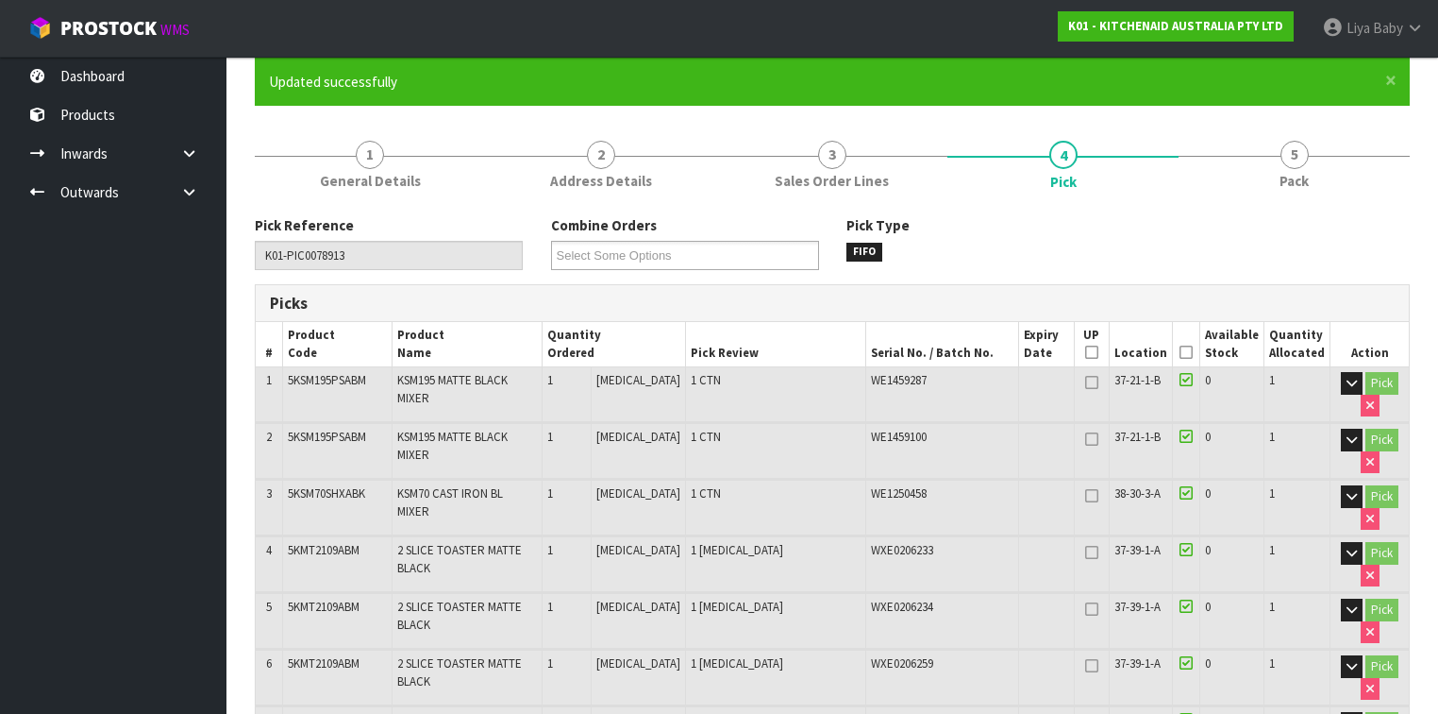
click at [1186, 352] on icon at bounding box center [1186, 352] width 13 height 1
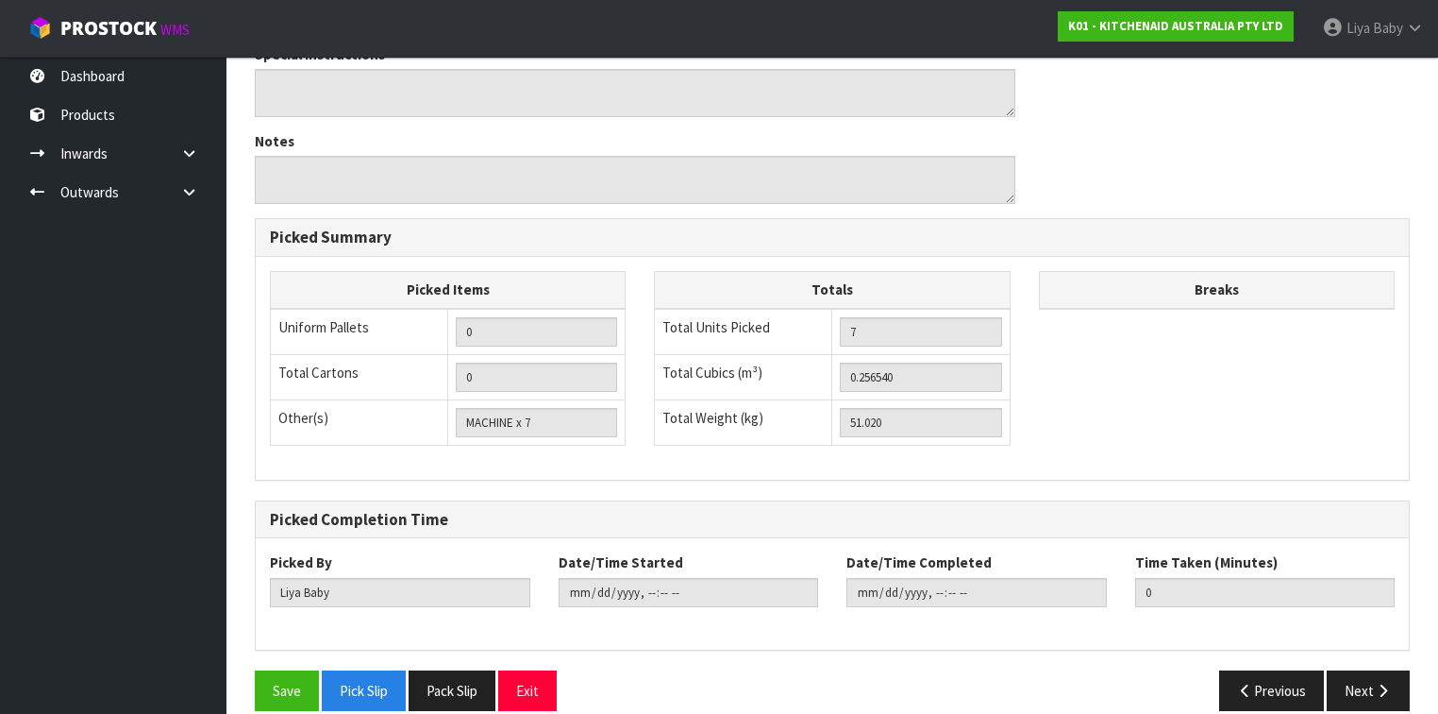
scroll to position [1012, 0]
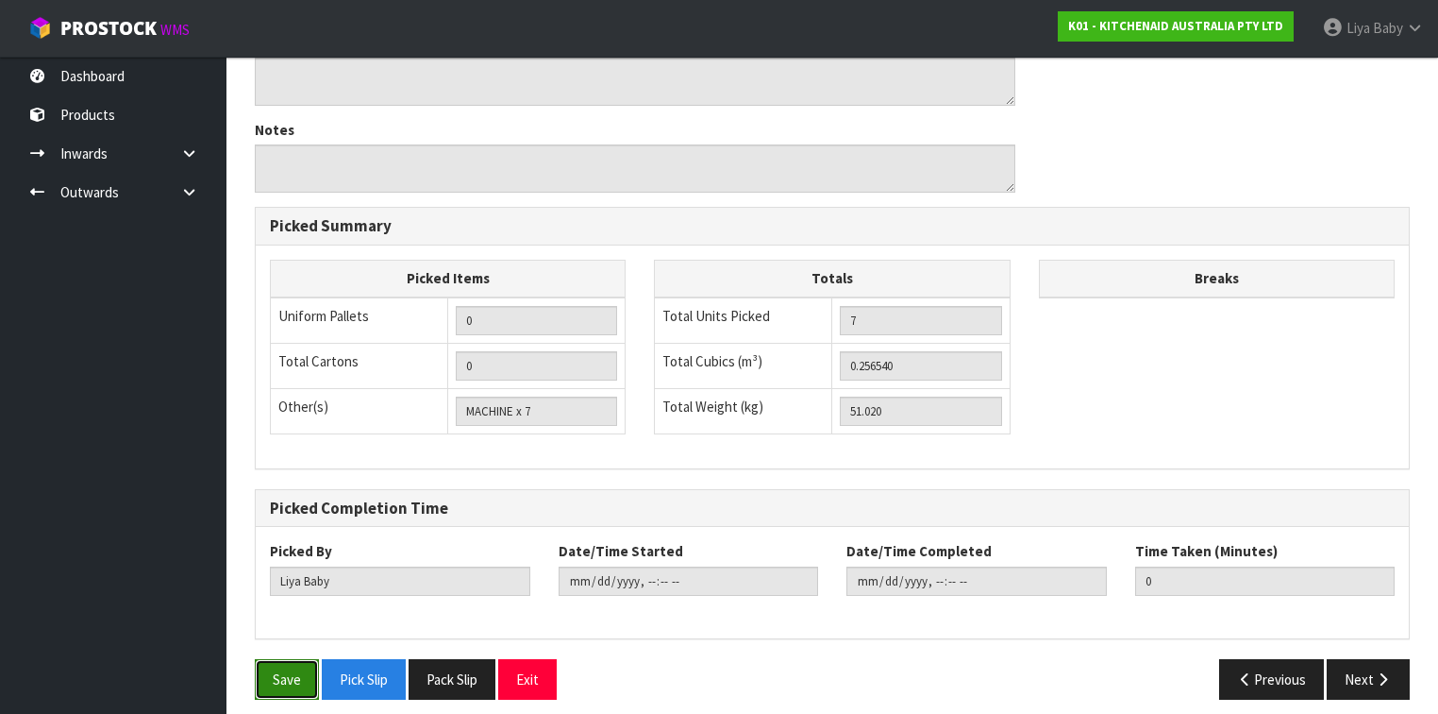
click at [300, 664] on button "Save" at bounding box center [287, 679] width 64 height 41
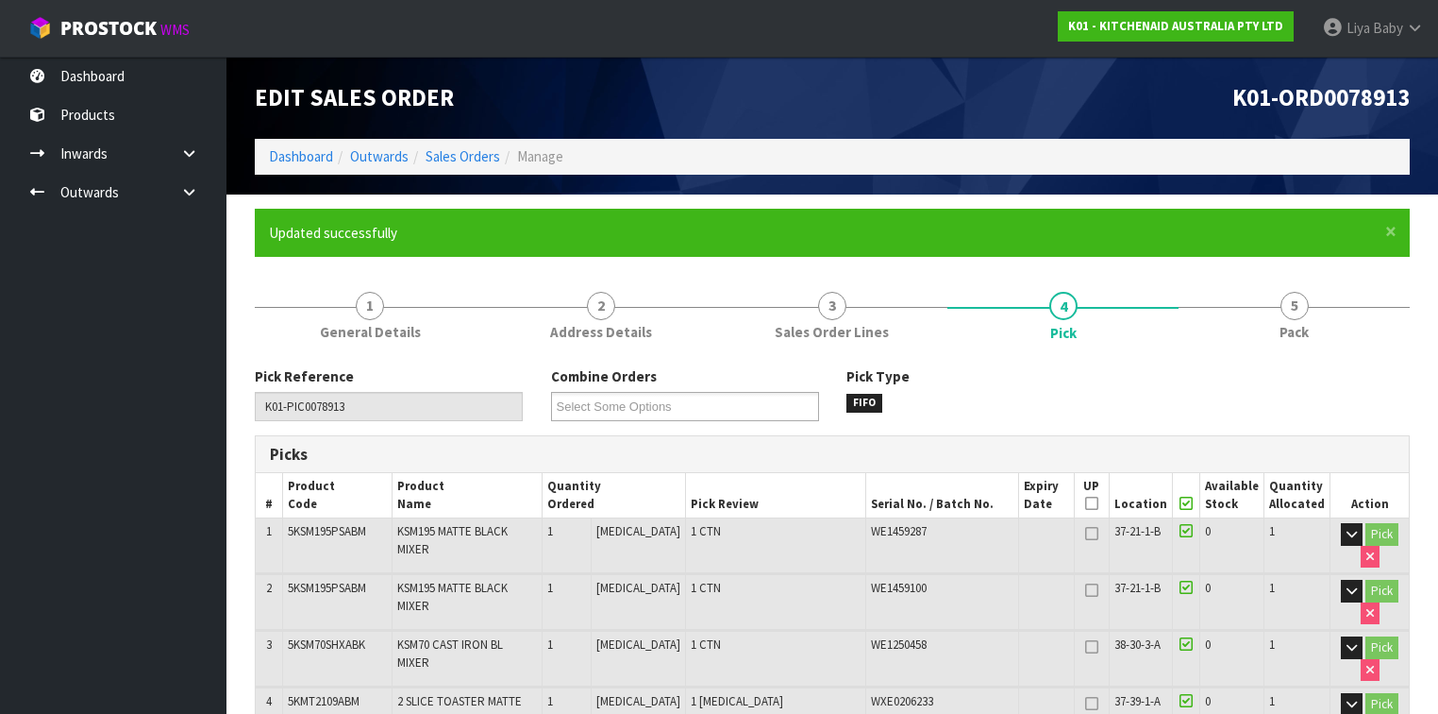
type input "2025-09-09T11:48:43"
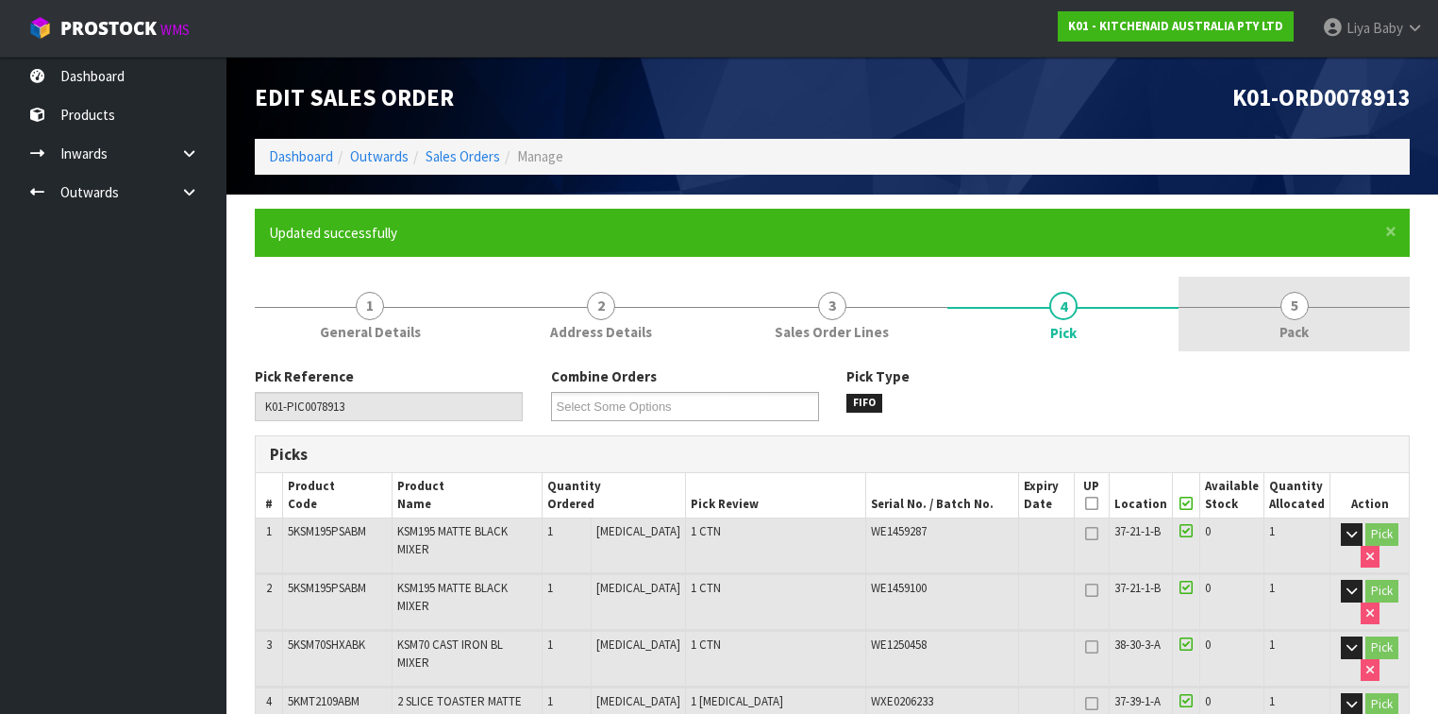
click at [1267, 317] on link "5 Pack" at bounding box center [1294, 314] width 231 height 75
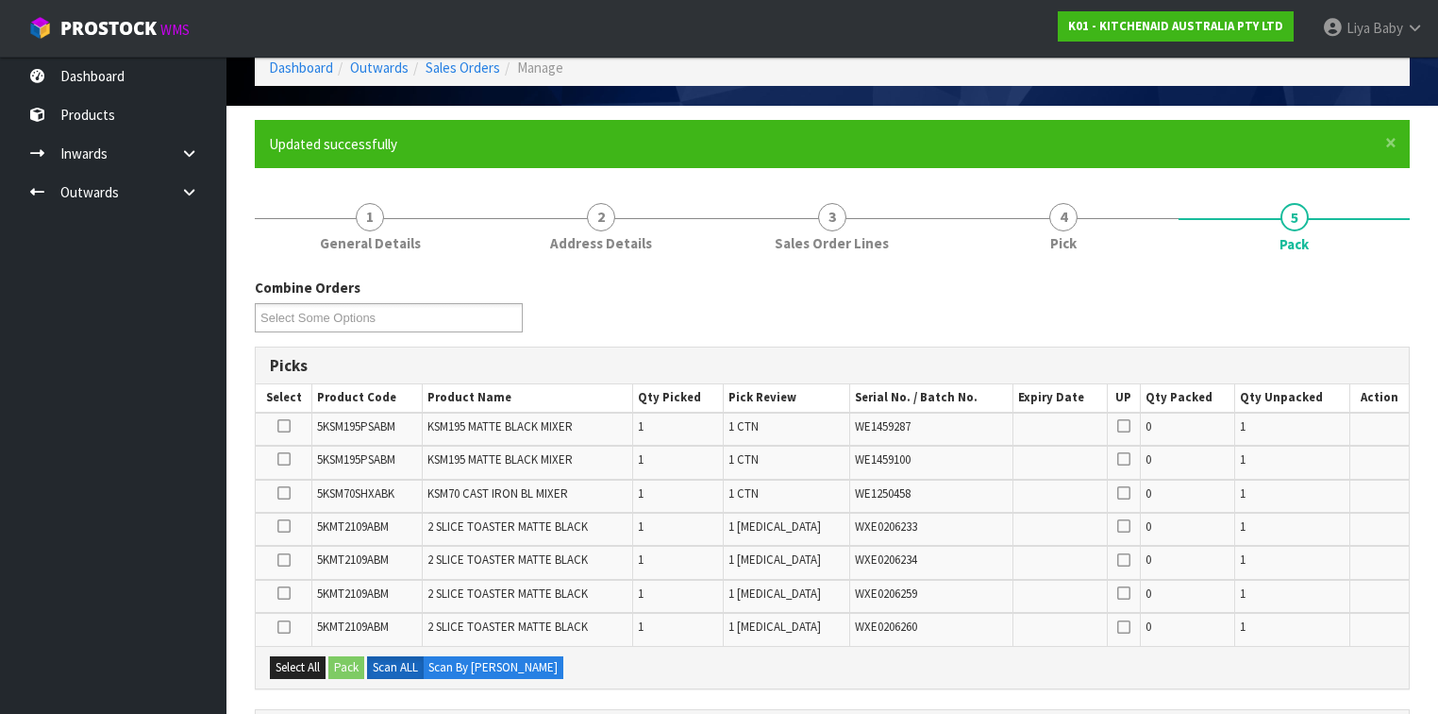
scroll to position [302, 0]
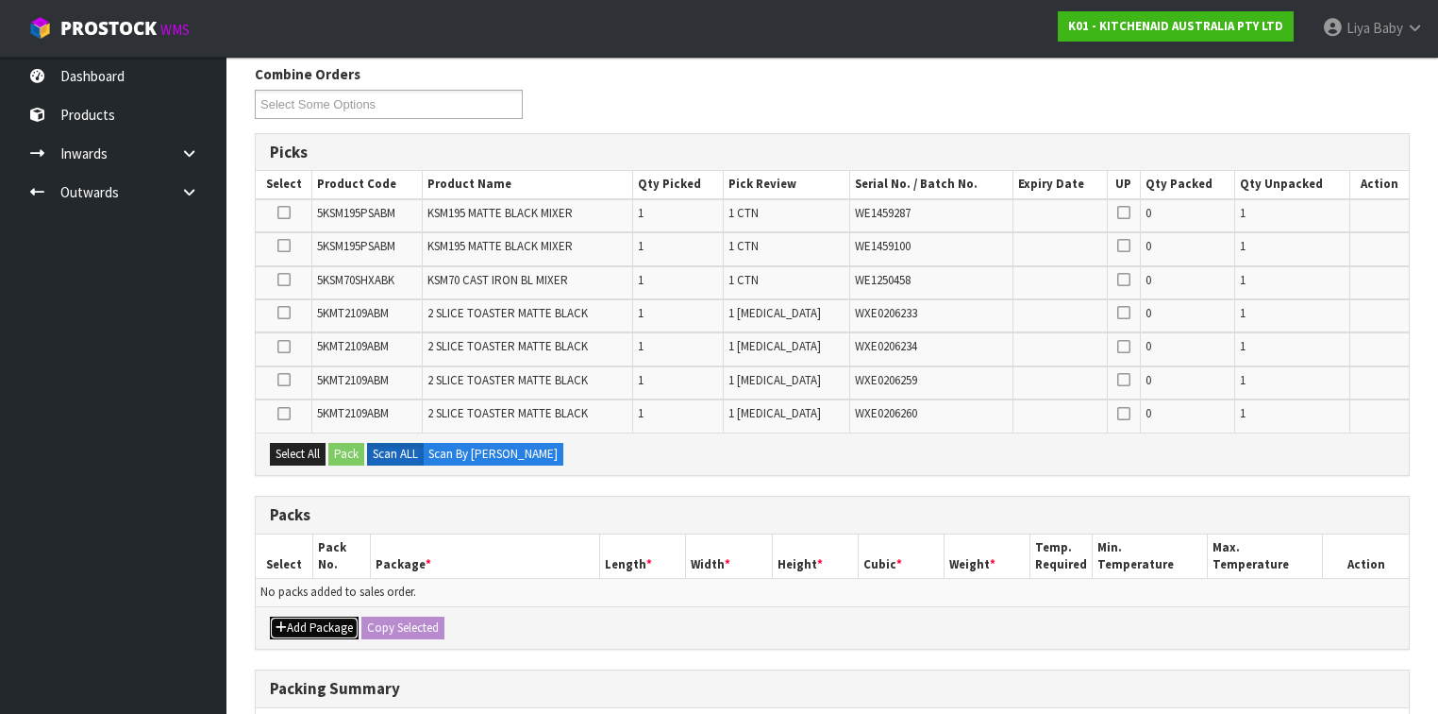
click at [298, 624] on button "Add Package" at bounding box center [314, 627] width 89 height 23
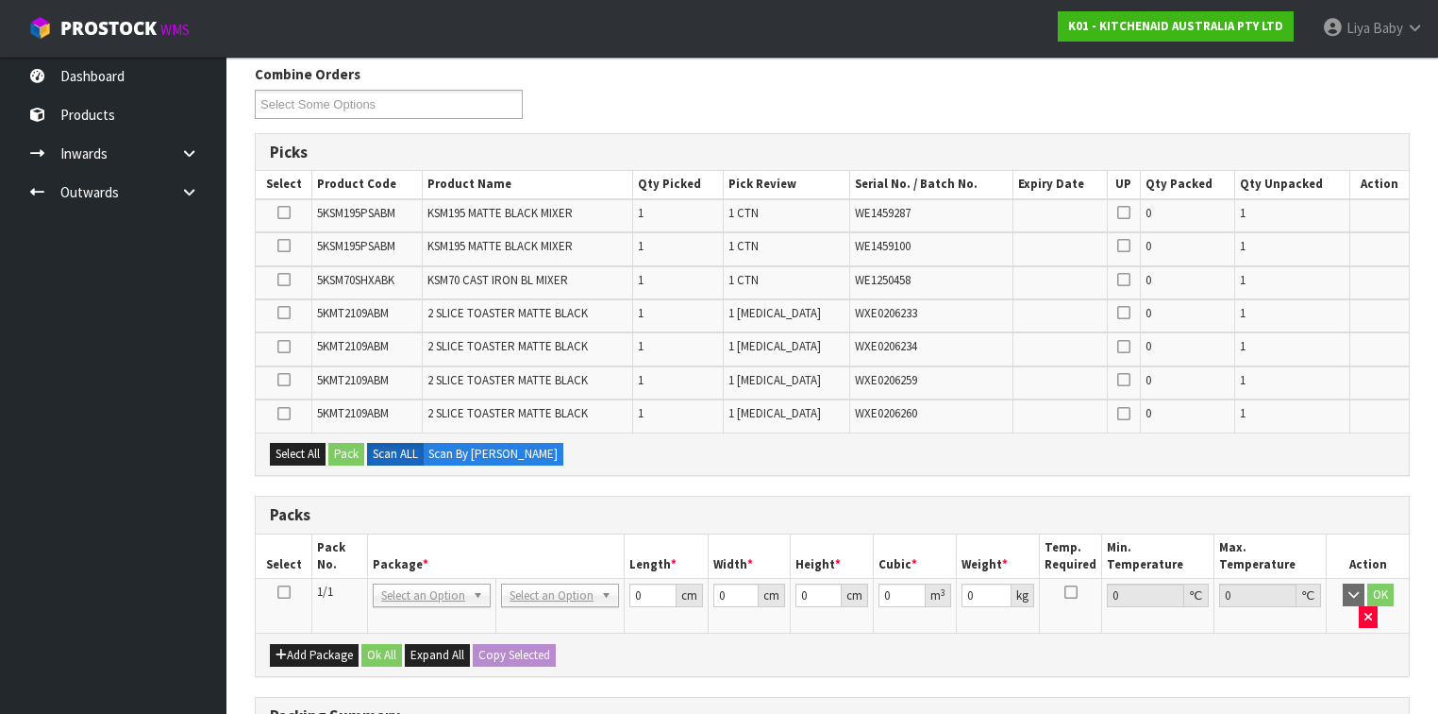
click at [284, 592] on icon at bounding box center [283, 592] width 13 height 1
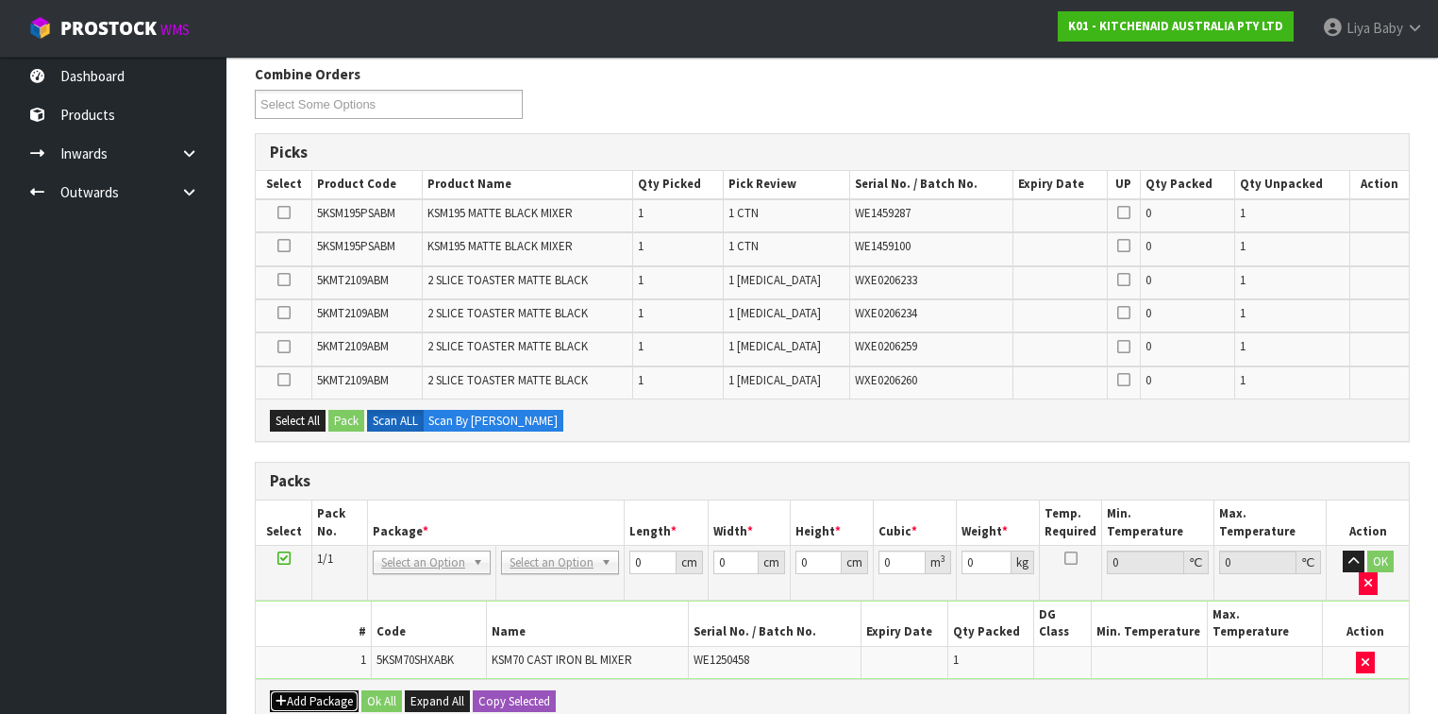
click at [328, 690] on button "Add Package" at bounding box center [314, 701] width 89 height 23
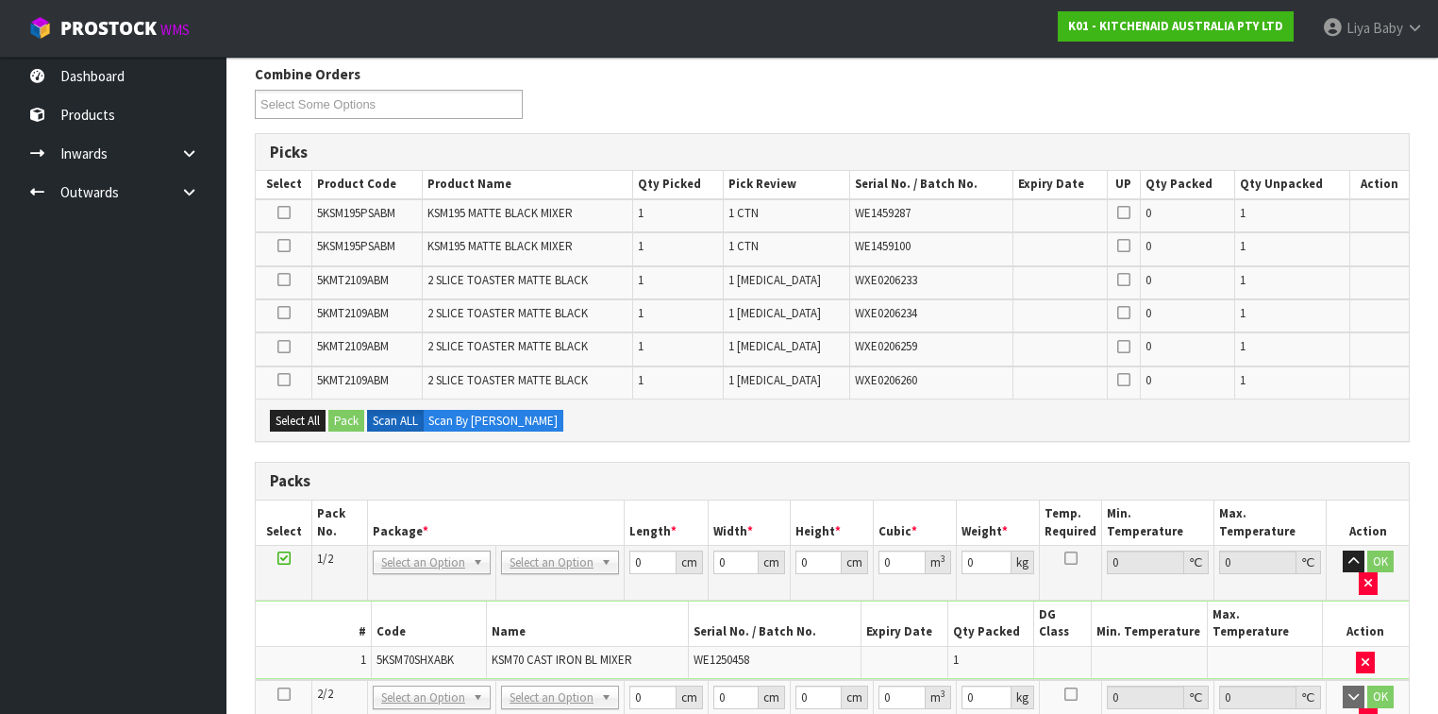
click at [284, 694] on icon at bounding box center [283, 694] width 13 height 1
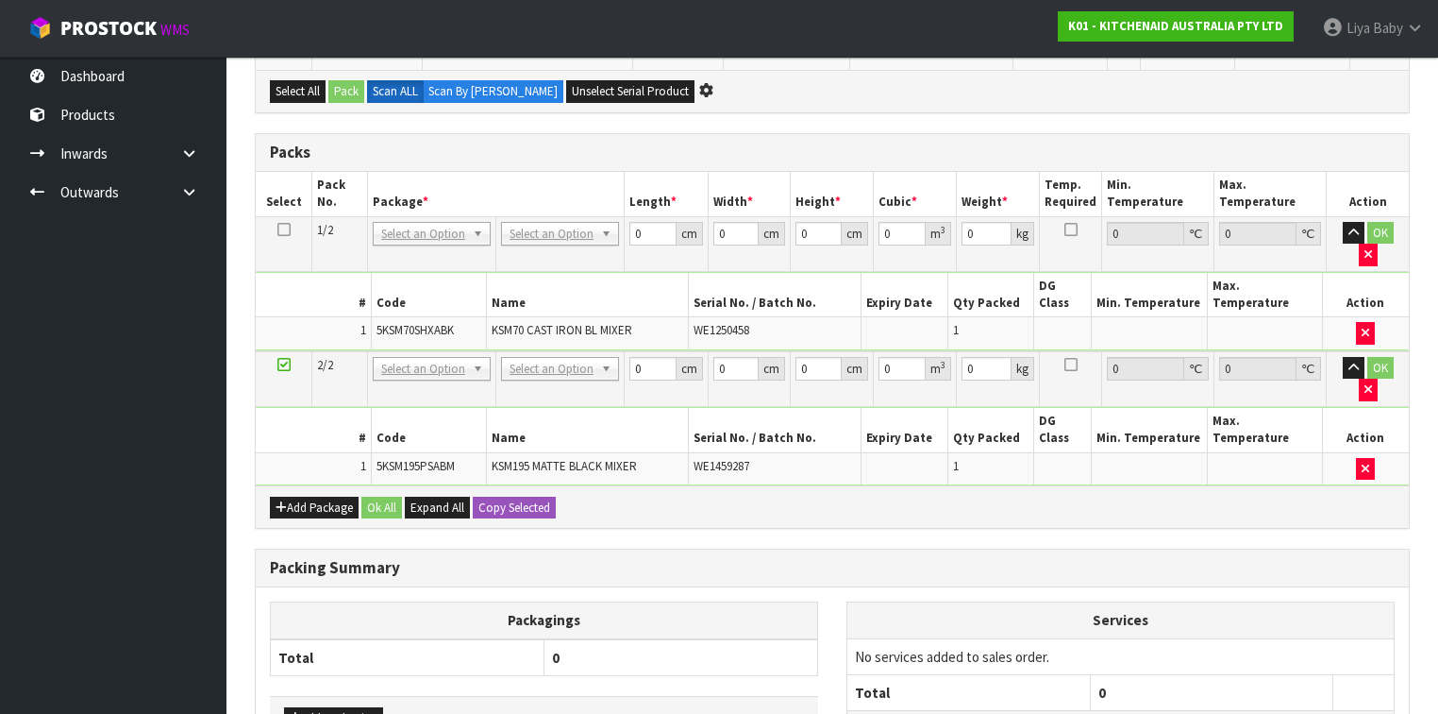
scroll to position [604, 0]
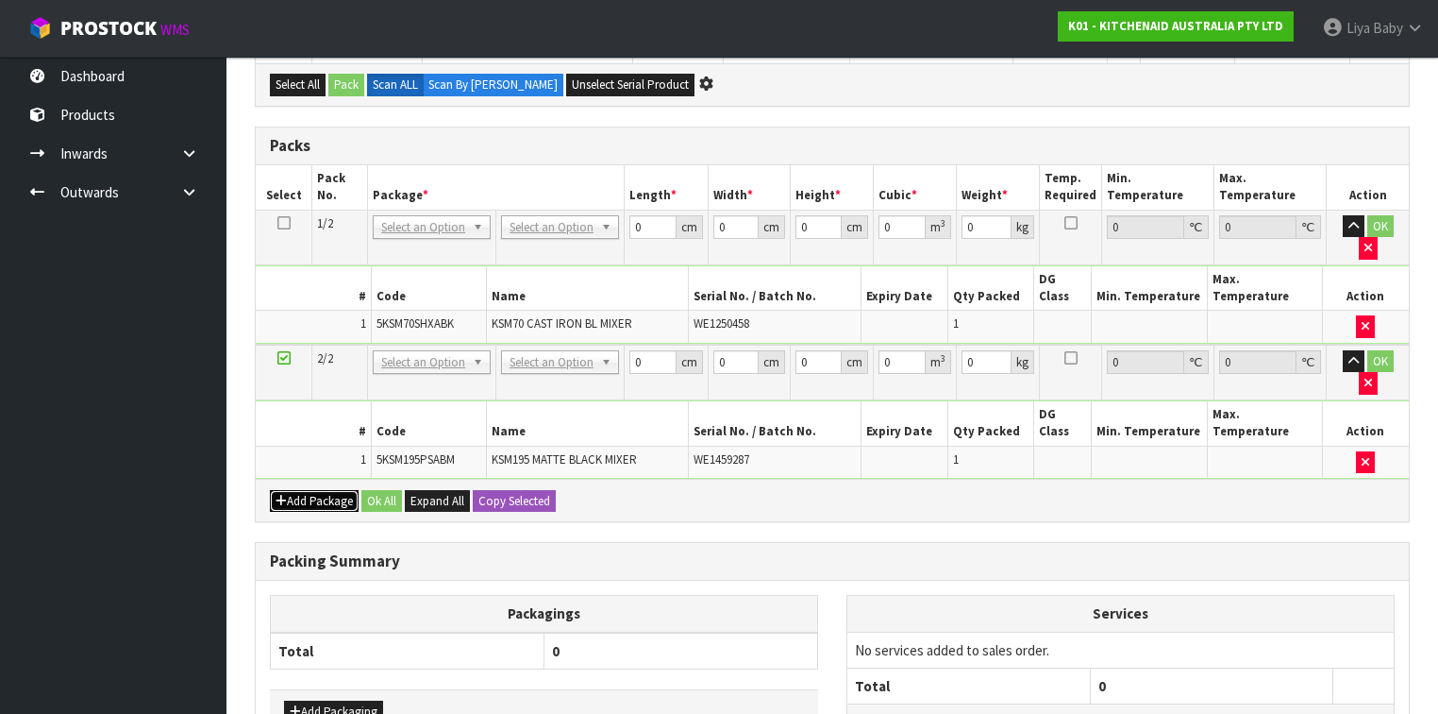
click at [341, 490] on button "Add Package" at bounding box center [314, 501] width 89 height 23
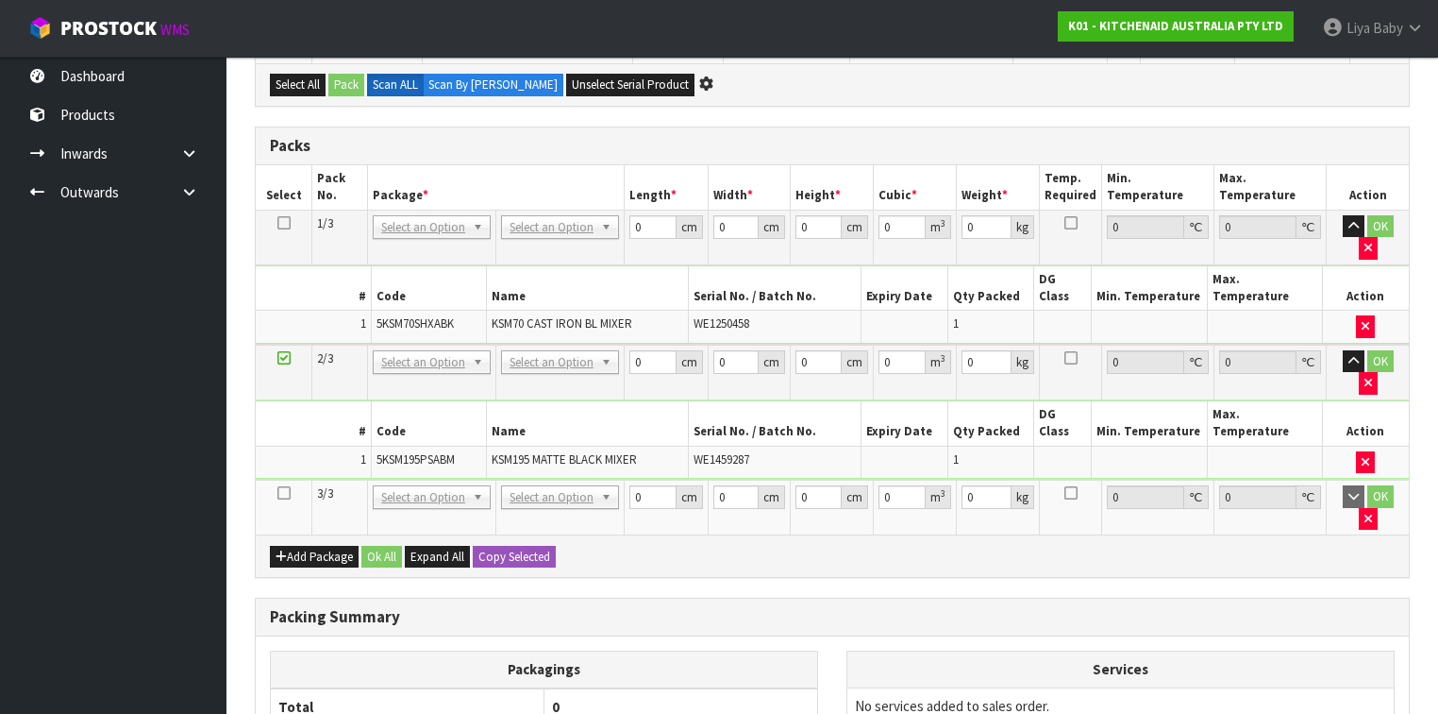
click at [285, 493] on icon at bounding box center [283, 493] width 13 height 1
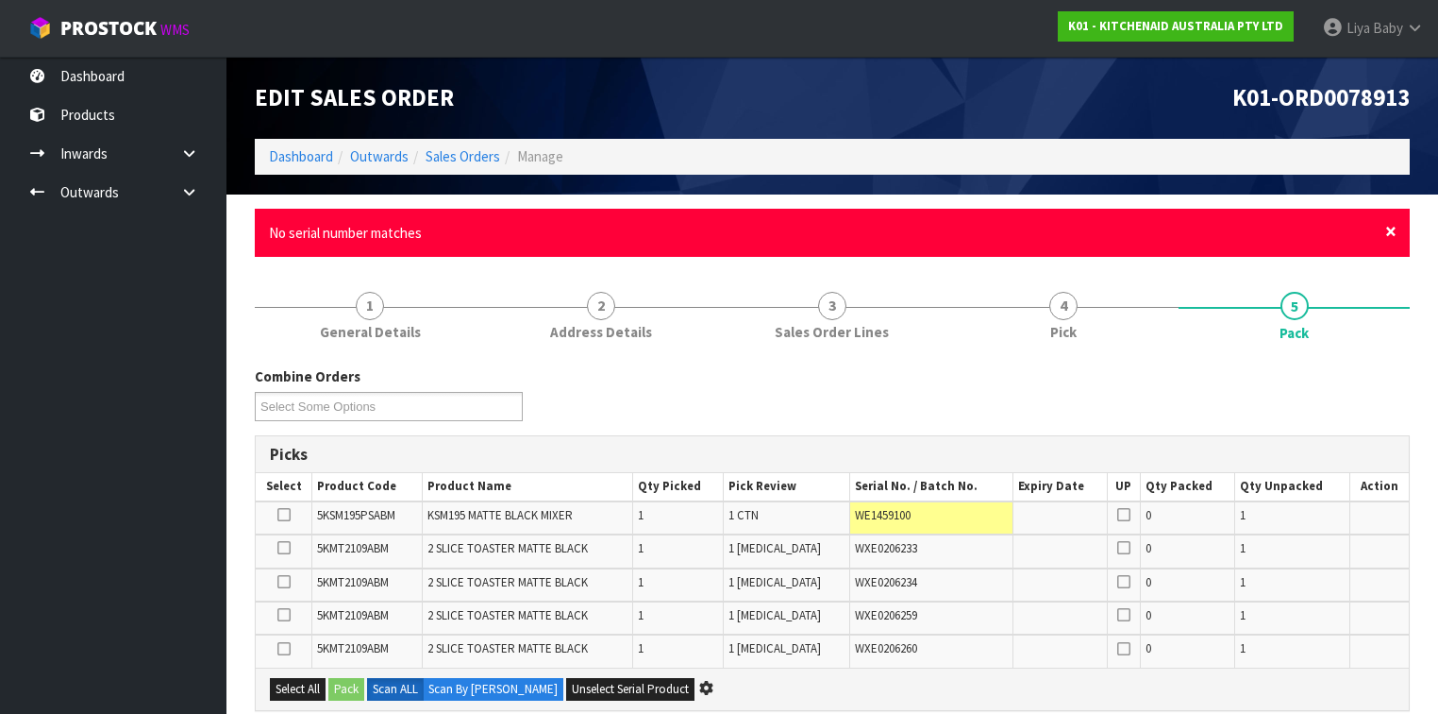
drag, startPoint x: 1391, startPoint y: 231, endPoint x: 1372, endPoint y: 227, distance: 19.5
click at [1390, 232] on span "×" at bounding box center [1390, 231] width 11 height 26
click at [1390, 238] on span "×" at bounding box center [1390, 231] width 11 height 26
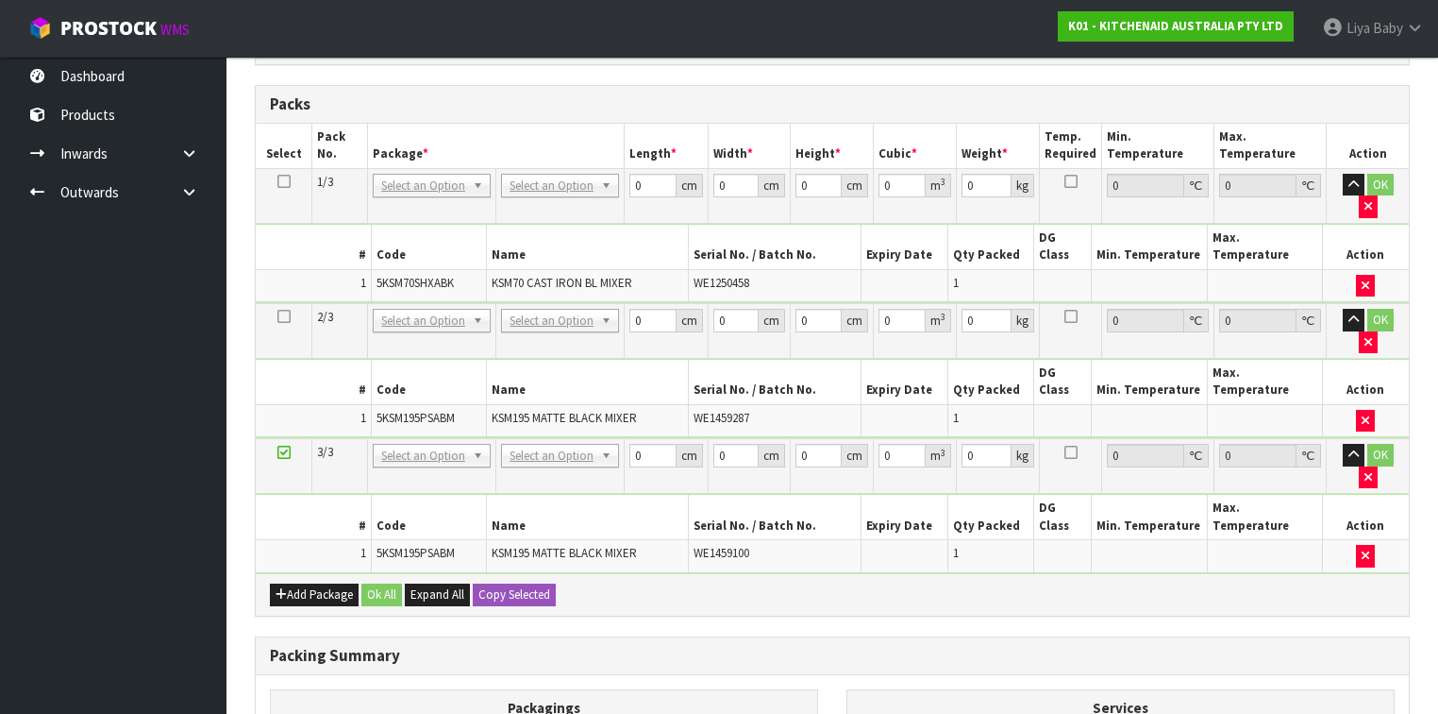
scroll to position [570, 0]
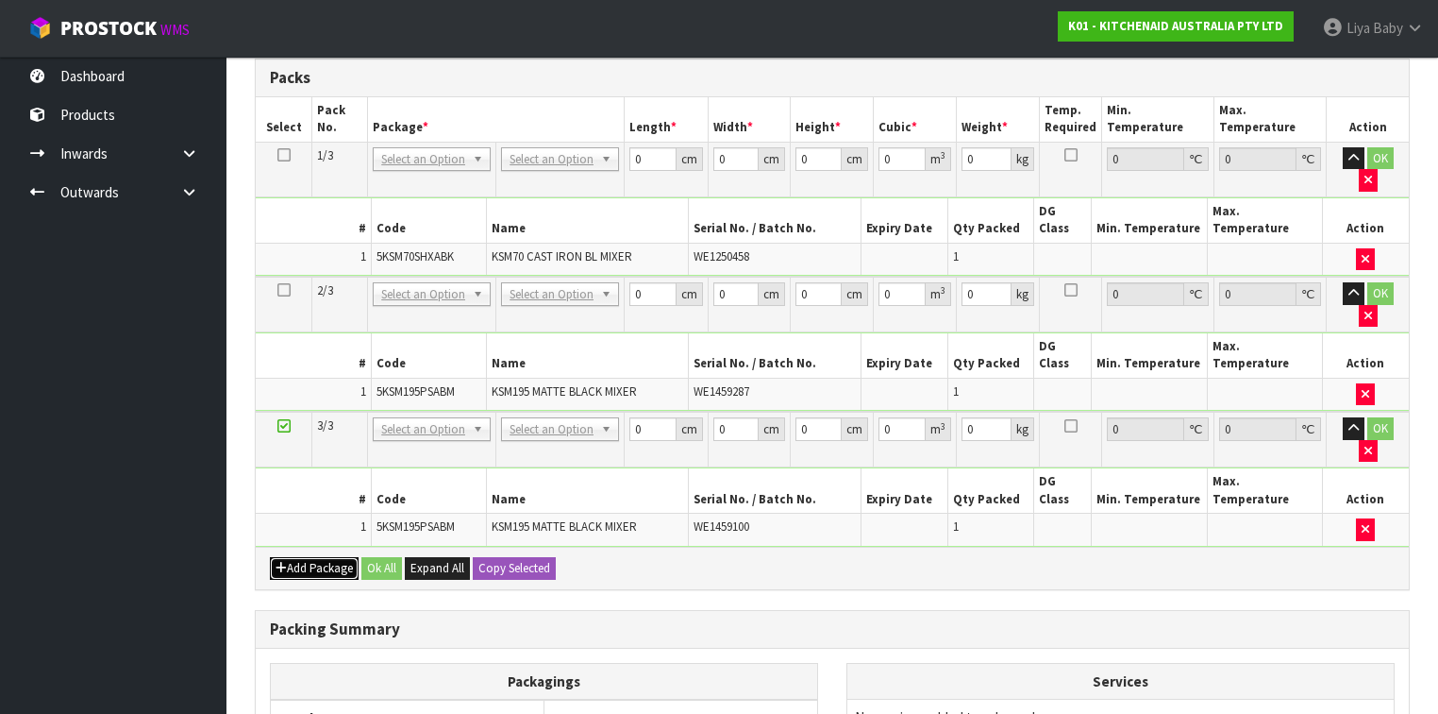
click at [344, 557] on button "Add Package" at bounding box center [314, 568] width 89 height 23
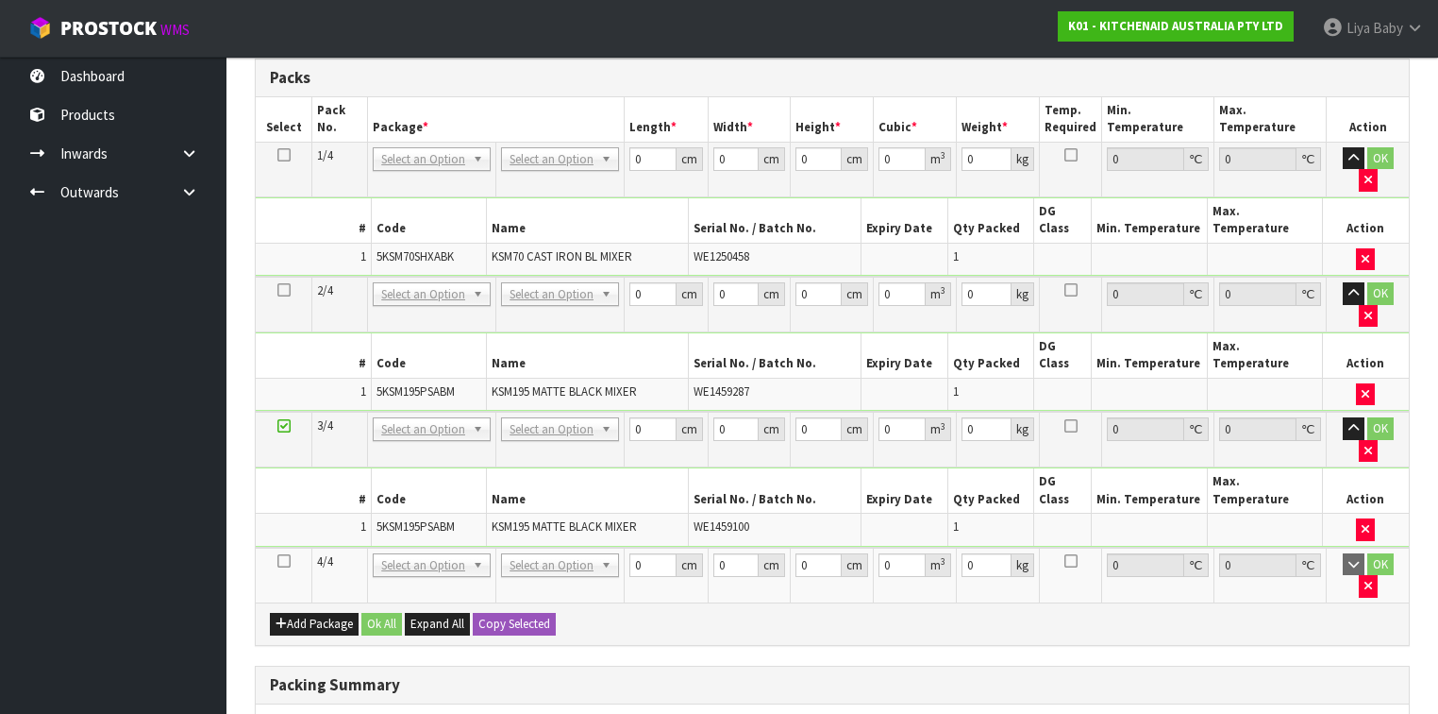
click at [287, 561] on icon at bounding box center [283, 561] width 13 height 1
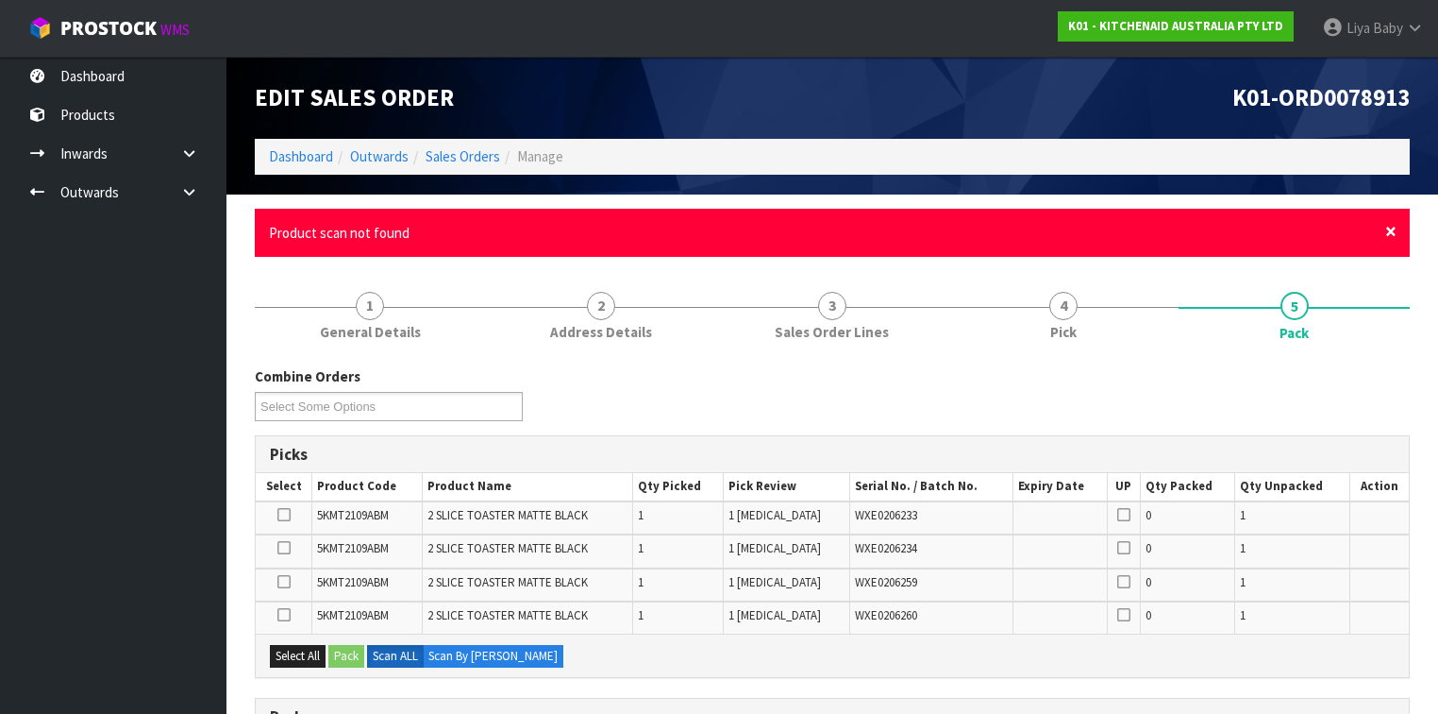
click at [1392, 222] on span "×" at bounding box center [1390, 231] width 11 height 26
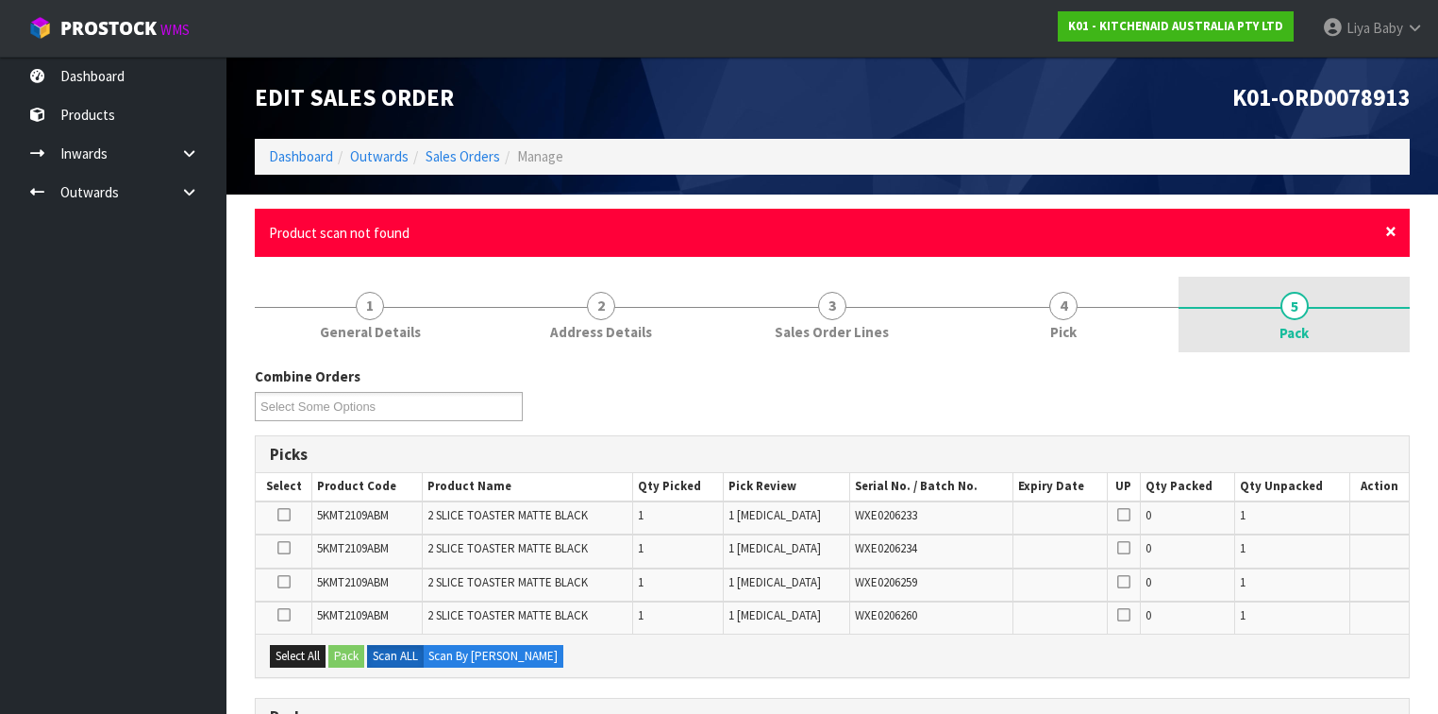
click at [1388, 224] on span "×" at bounding box center [1390, 231] width 11 height 26
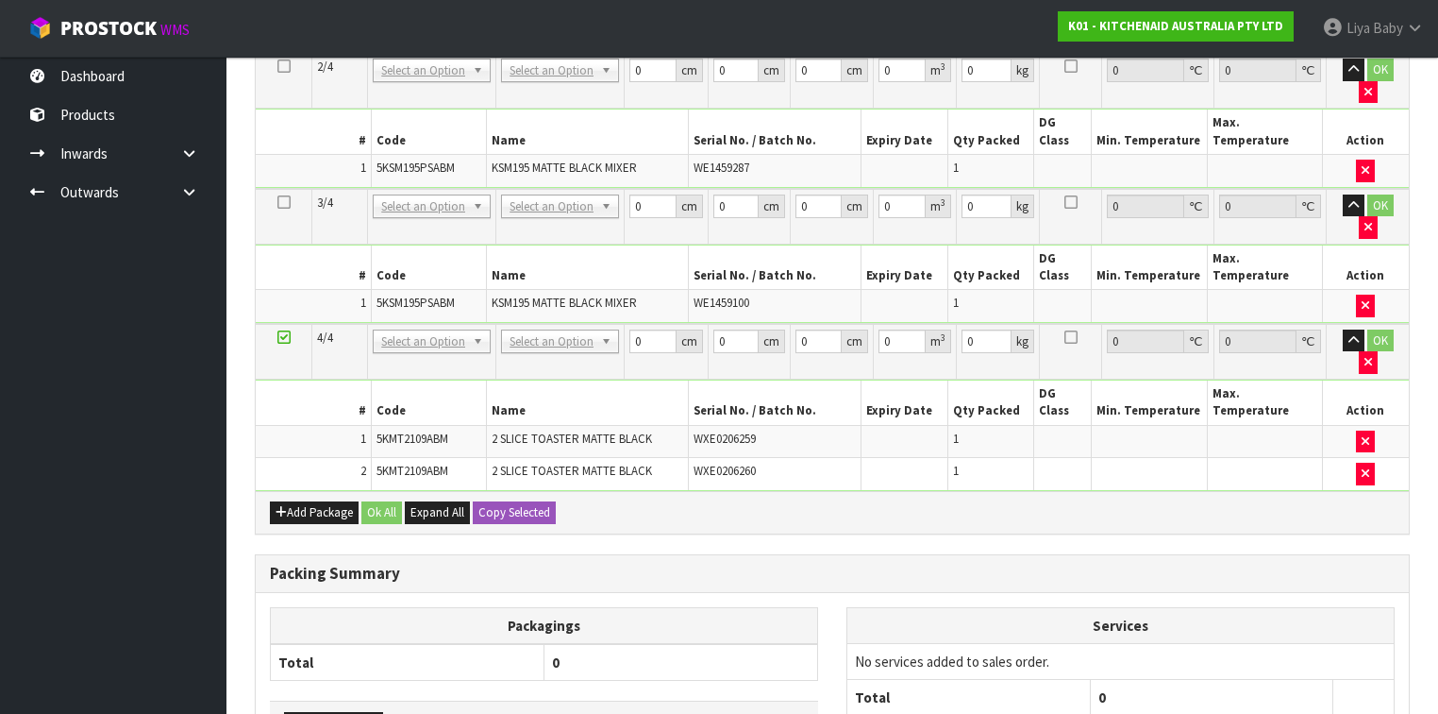
scroll to position [729, 0]
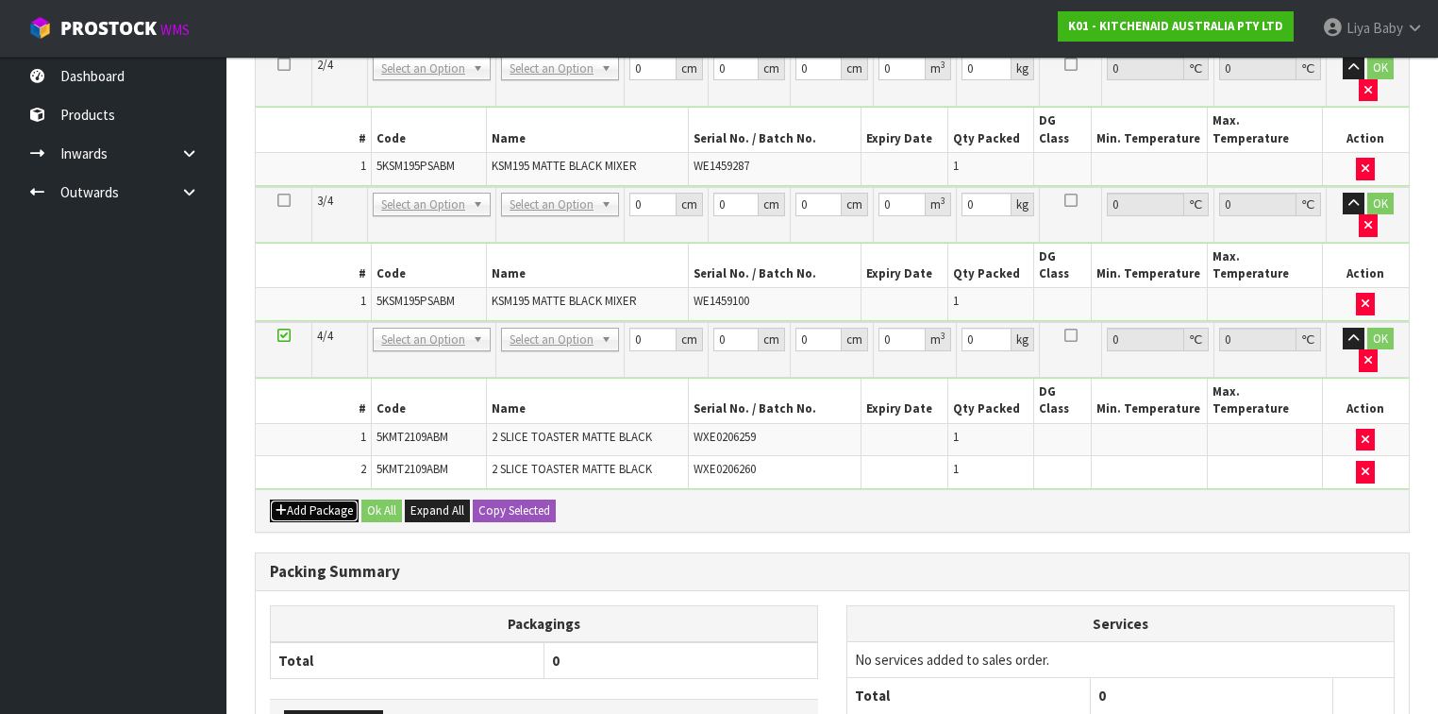
click at [328, 499] on button "Add Package" at bounding box center [314, 510] width 89 height 23
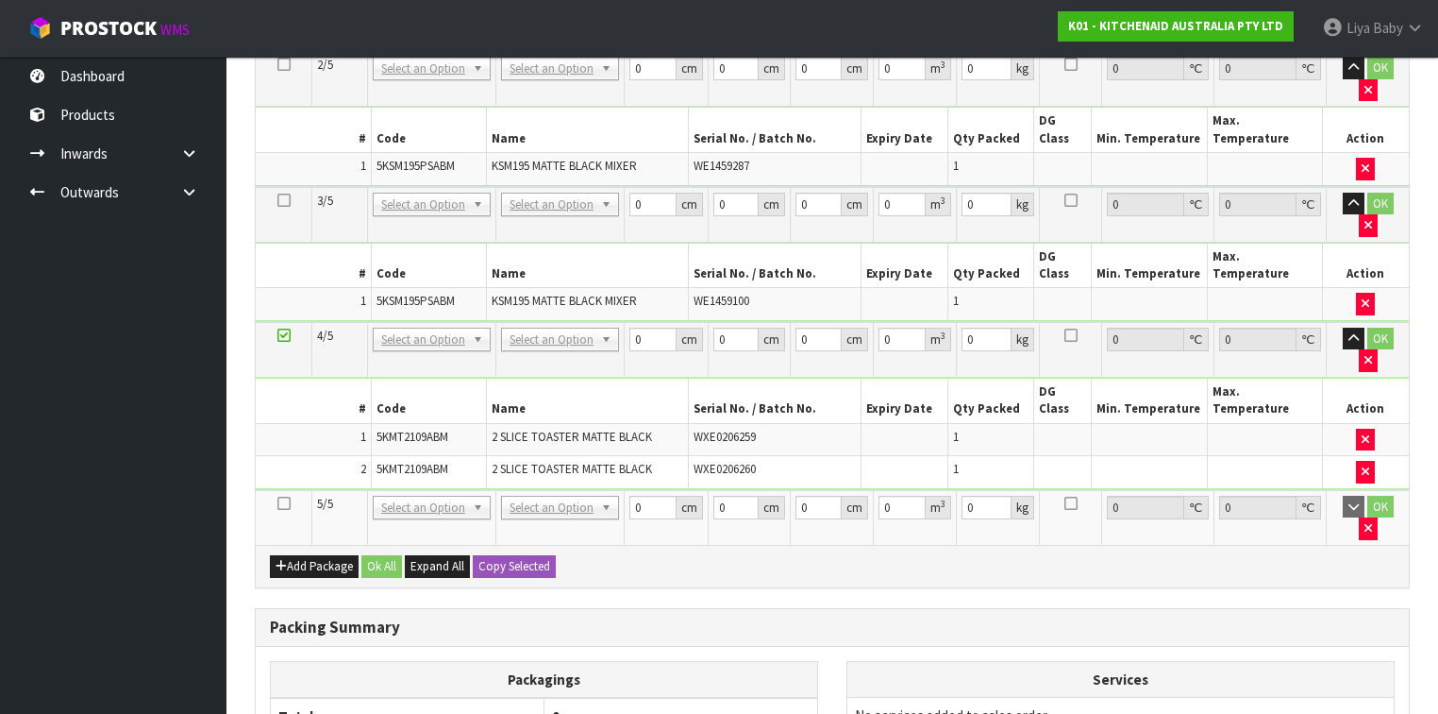
drag, startPoint x: 287, startPoint y: 336, endPoint x: 350, endPoint y: 315, distance: 66.6
click at [293, 490] on td at bounding box center [284, 517] width 57 height 55
drag, startPoint x: 279, startPoint y: 342, endPoint x: 292, endPoint y: 344, distance: 12.4
click at [290, 490] on td at bounding box center [284, 517] width 57 height 55
click at [287, 503] on icon at bounding box center [283, 503] width 13 height 1
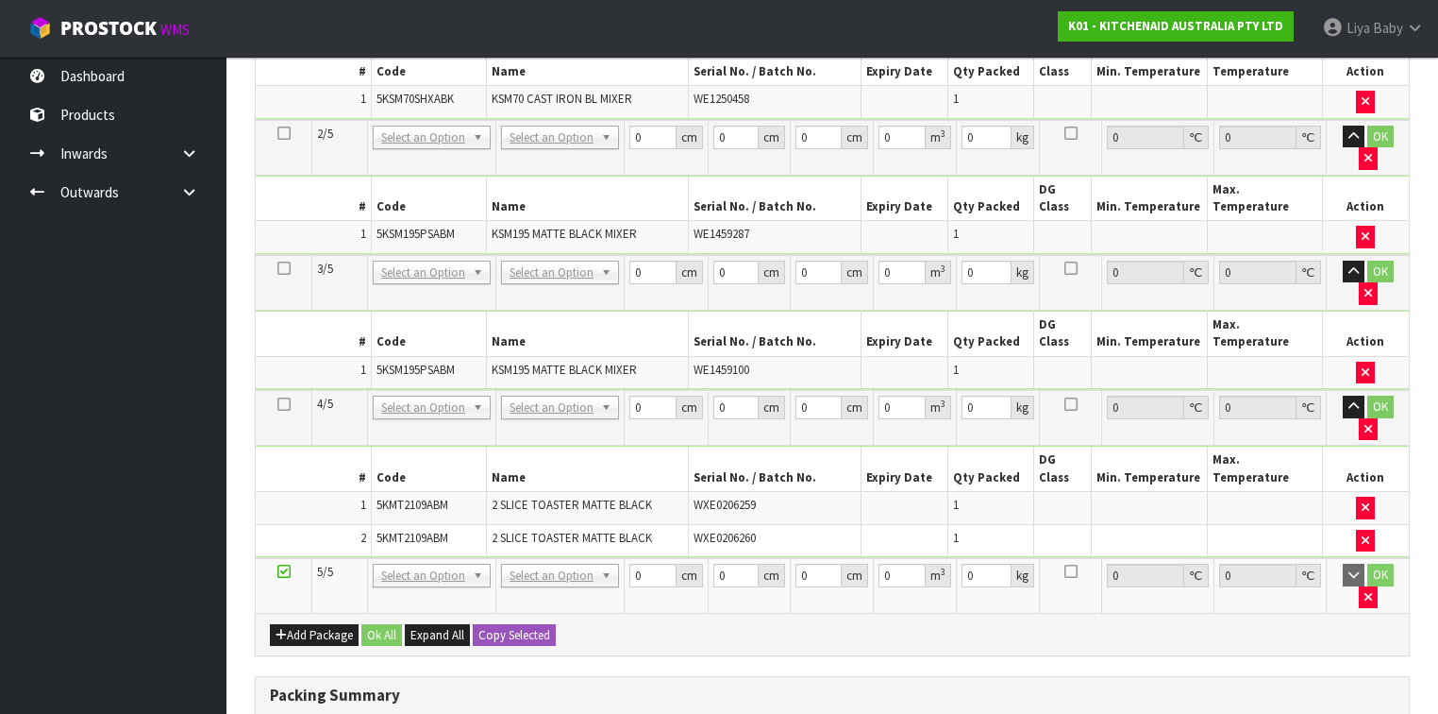
scroll to position [0, 0]
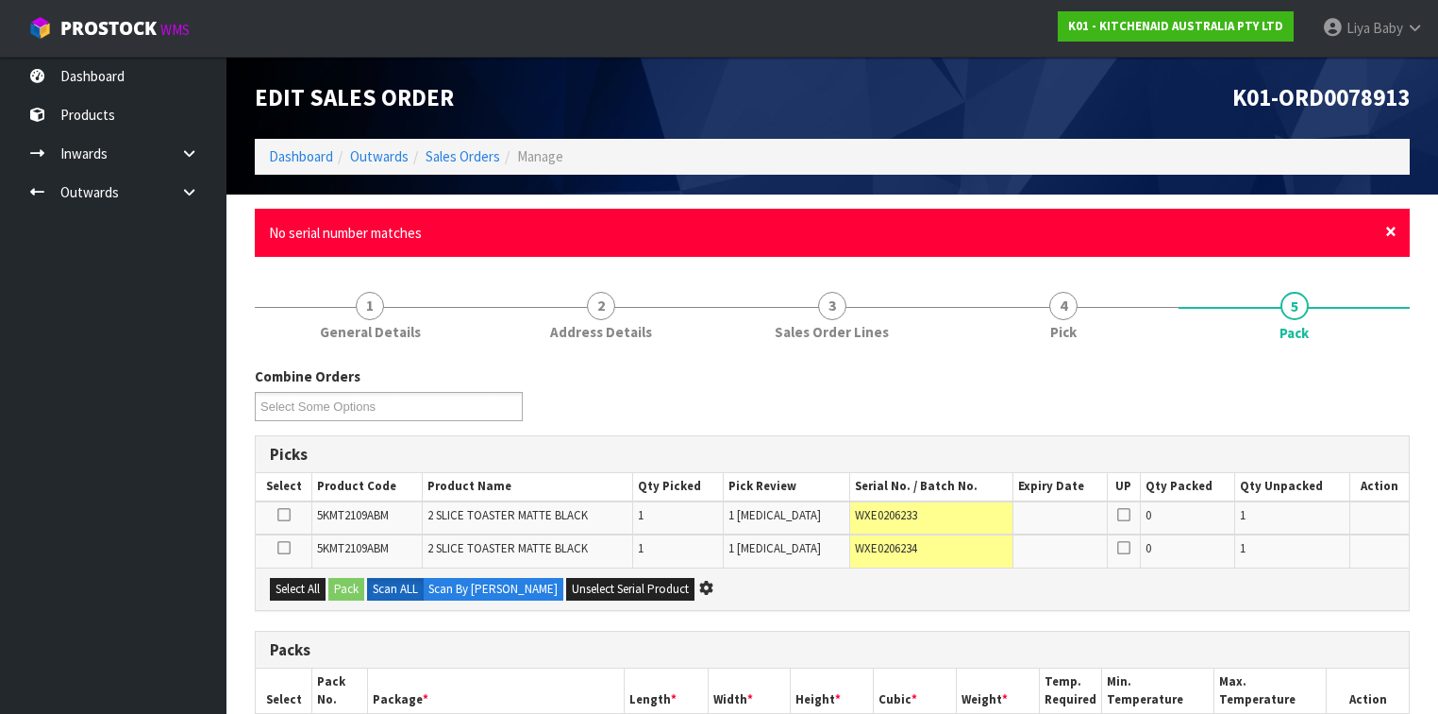
click at [1389, 227] on span "×" at bounding box center [1390, 231] width 11 height 26
click at [1393, 237] on span "×" at bounding box center [1390, 231] width 11 height 26
click at [1389, 234] on span "×" at bounding box center [1390, 231] width 11 height 26
click at [1393, 234] on span "×" at bounding box center [1390, 231] width 11 height 26
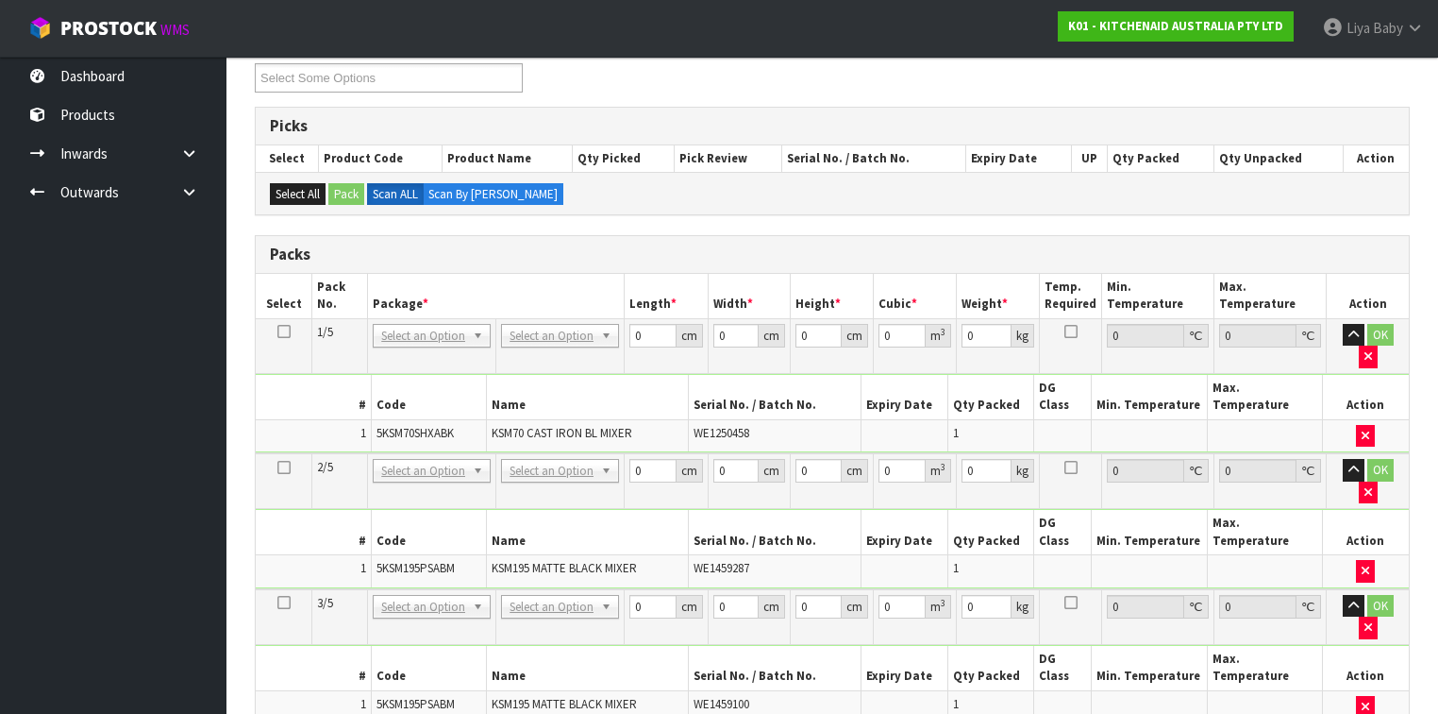
scroll to position [227, 0]
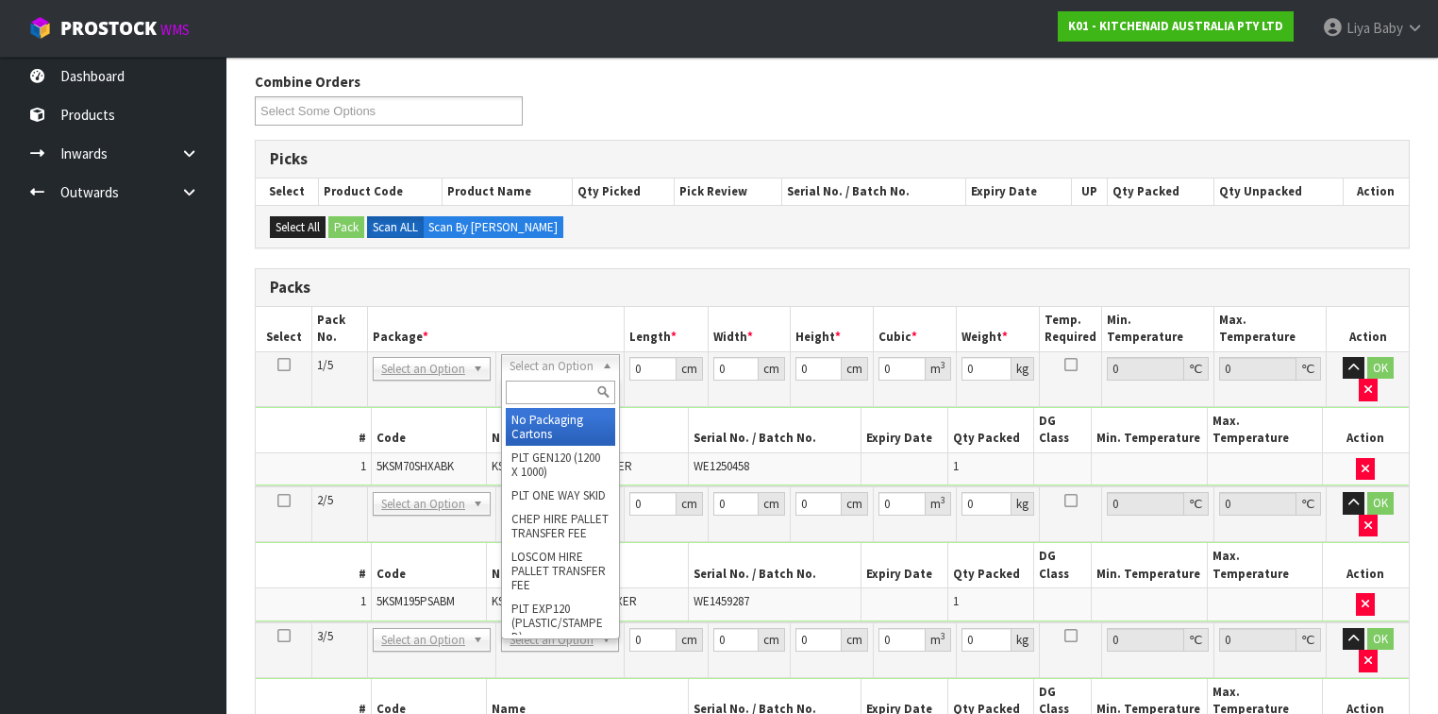
click at [551, 389] on input "text" at bounding box center [560, 392] width 109 height 24
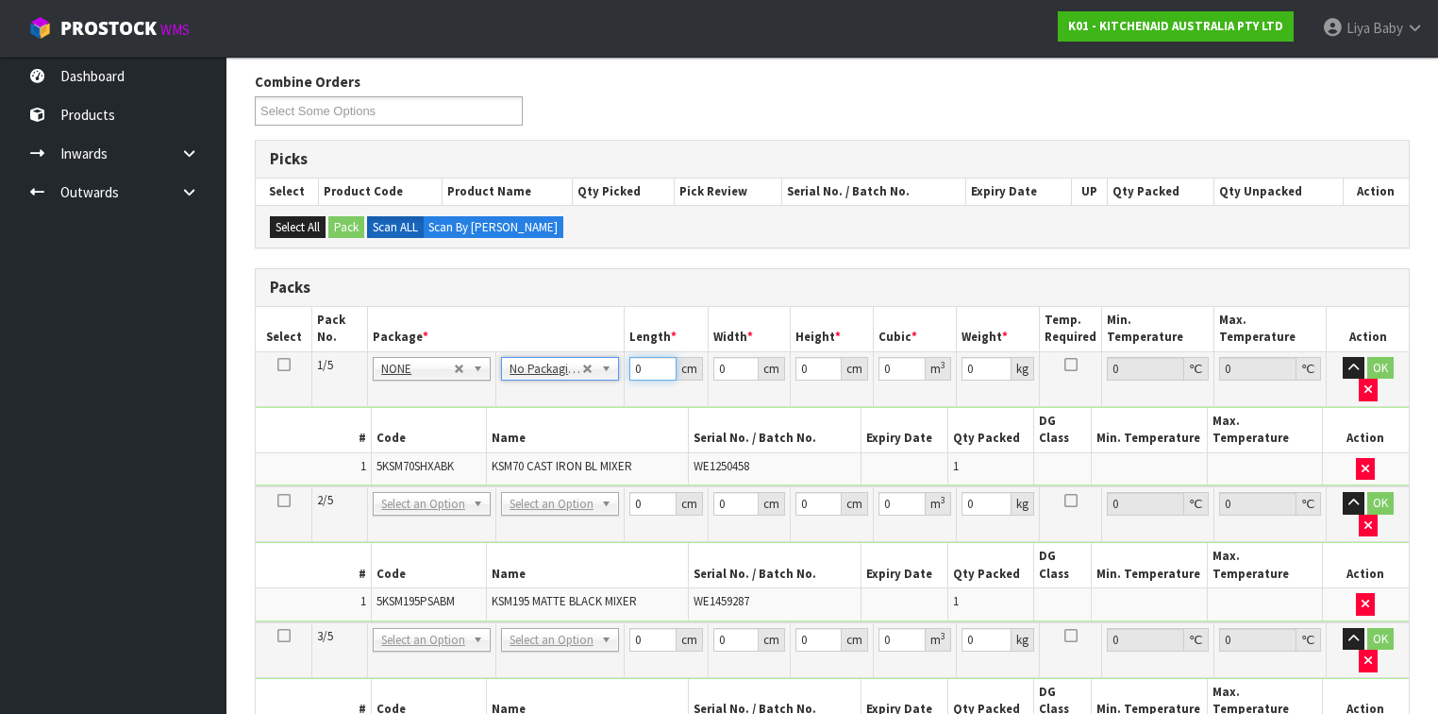
click at [647, 365] on input "0" at bounding box center [653, 369] width 46 height 24
type input "45"
click at [733, 365] on input "0" at bounding box center [737, 369] width 46 height 24
type input "40"
click at [811, 364] on input "0" at bounding box center [819, 369] width 46 height 24
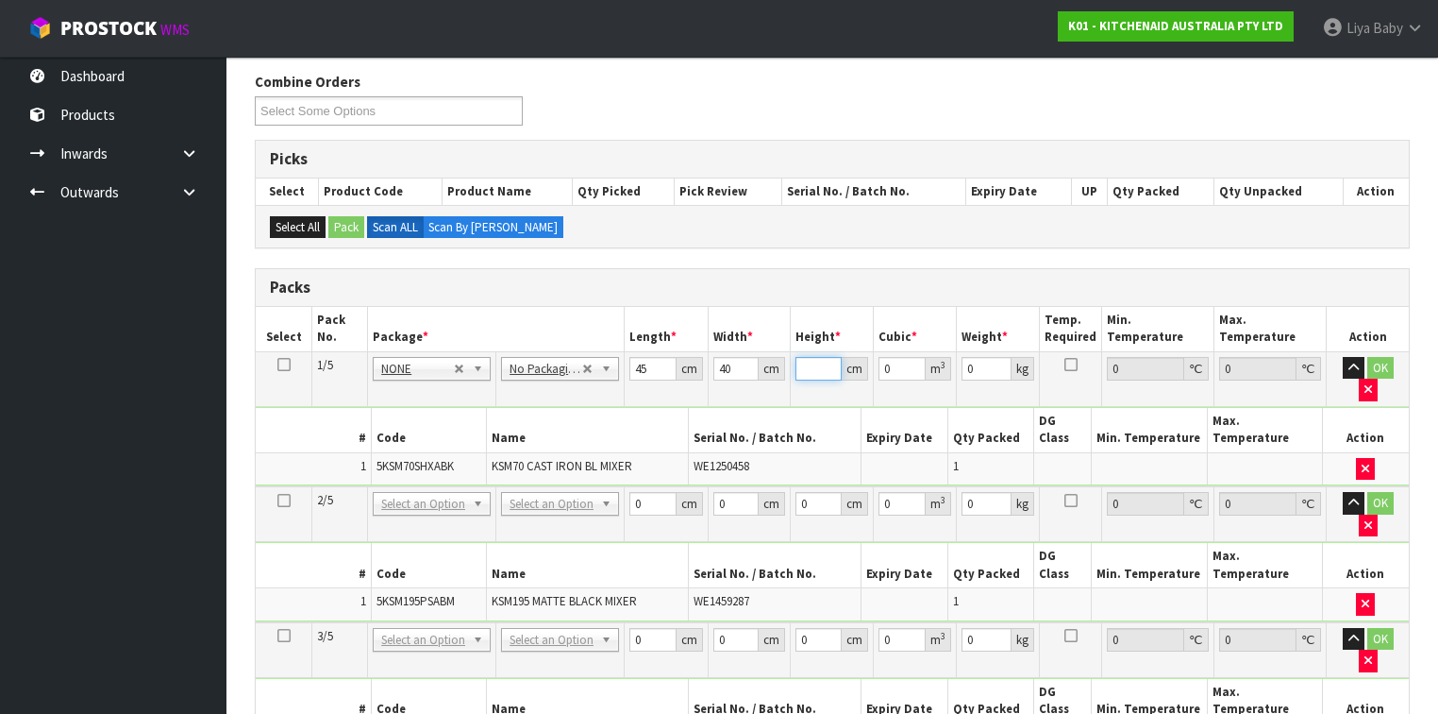
type input "2"
type input "0.0036"
type input "29"
type input "0.0522"
type input "29"
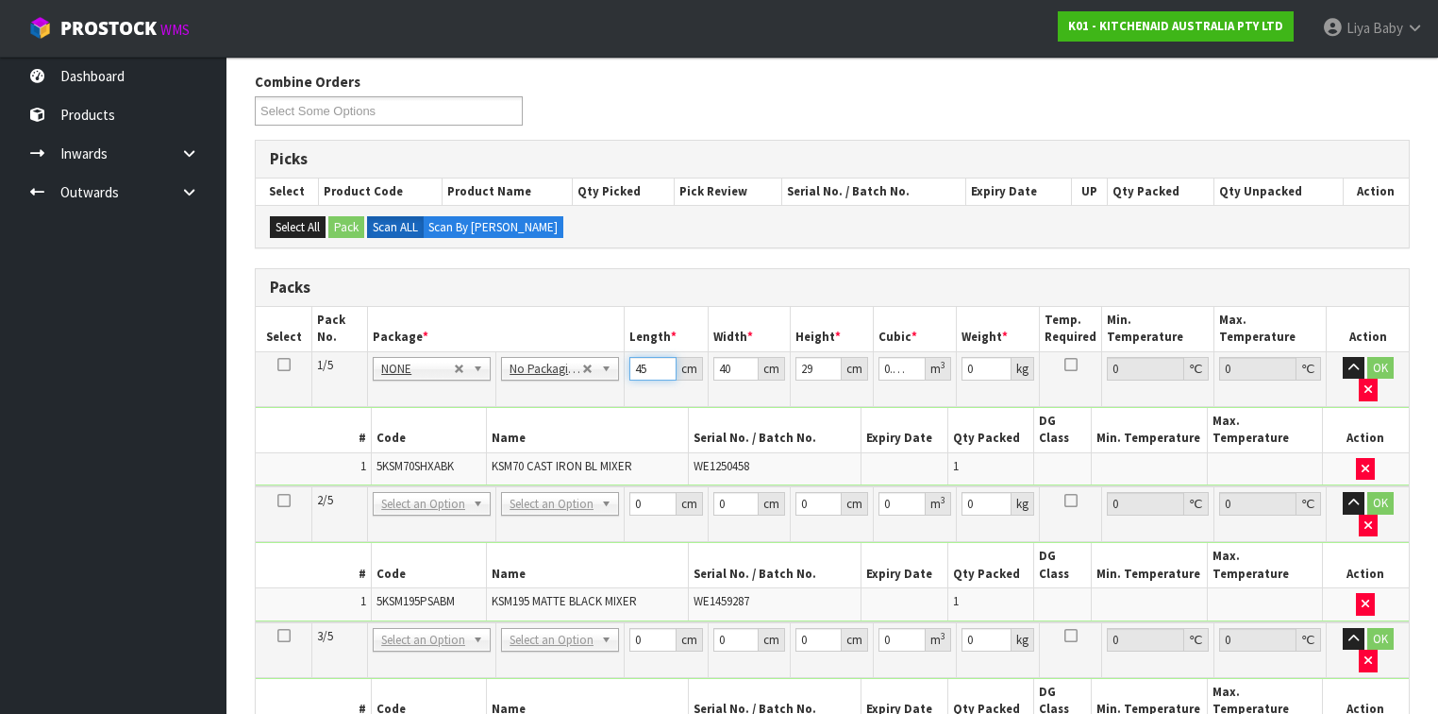
click at [653, 367] on input "45" at bounding box center [653, 369] width 46 height 24
type input "4"
type input "0.00464"
type input "0"
click at [732, 367] on input "40" at bounding box center [737, 369] width 46 height 24
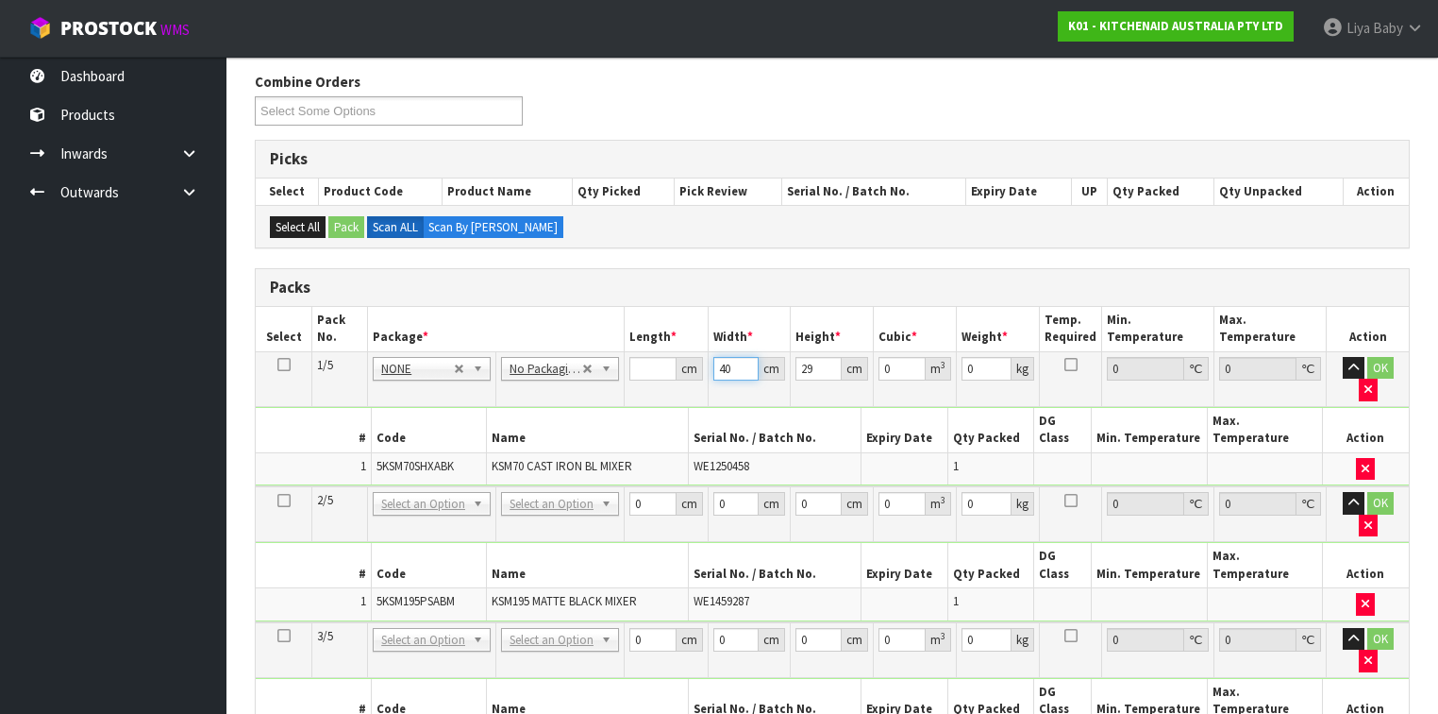
type input "4"
click at [812, 364] on input "29" at bounding box center [819, 369] width 46 height 24
type input "2"
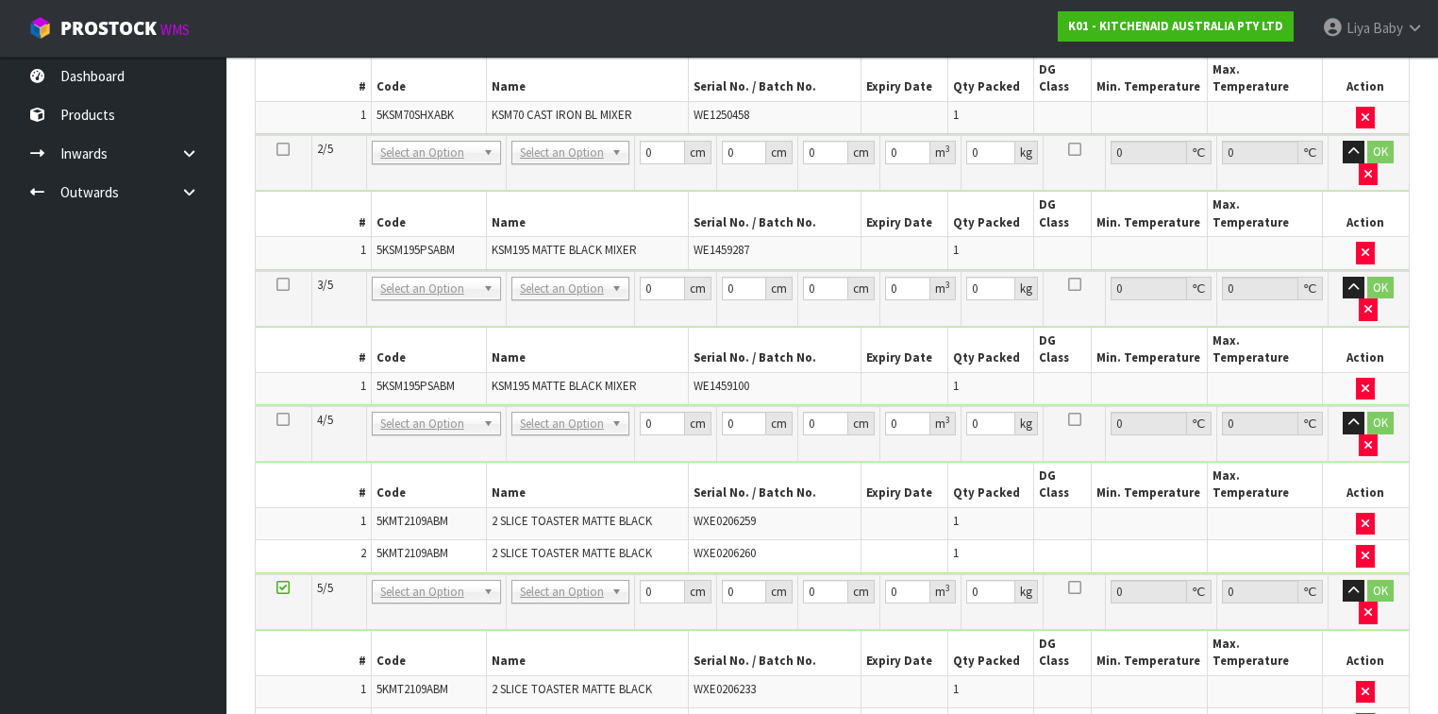
scroll to position [604, 0]
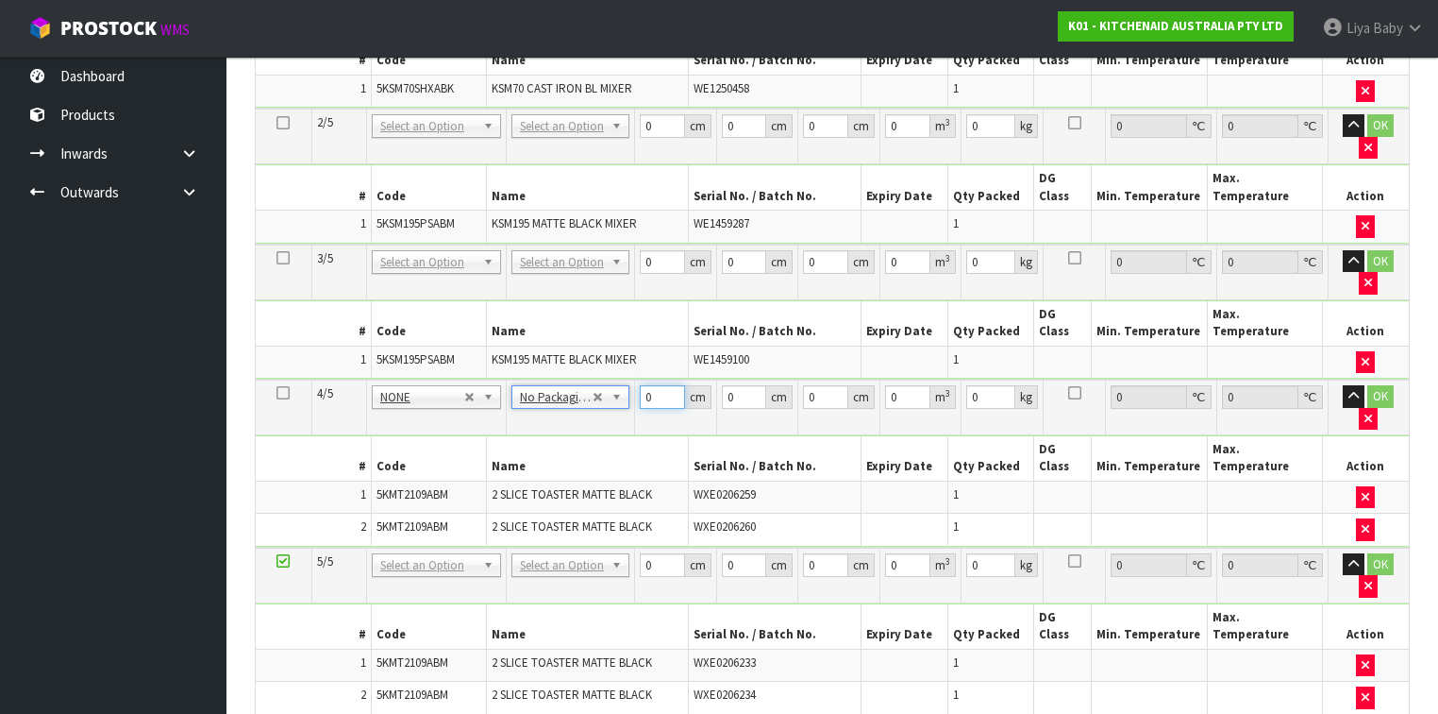
click at [660, 385] on input "0" at bounding box center [662, 397] width 45 height 24
type input "45"
click at [732, 385] on input "0" at bounding box center [744, 397] width 44 height 24
type input "40"
click at [814, 385] on input "0" at bounding box center [825, 397] width 45 height 24
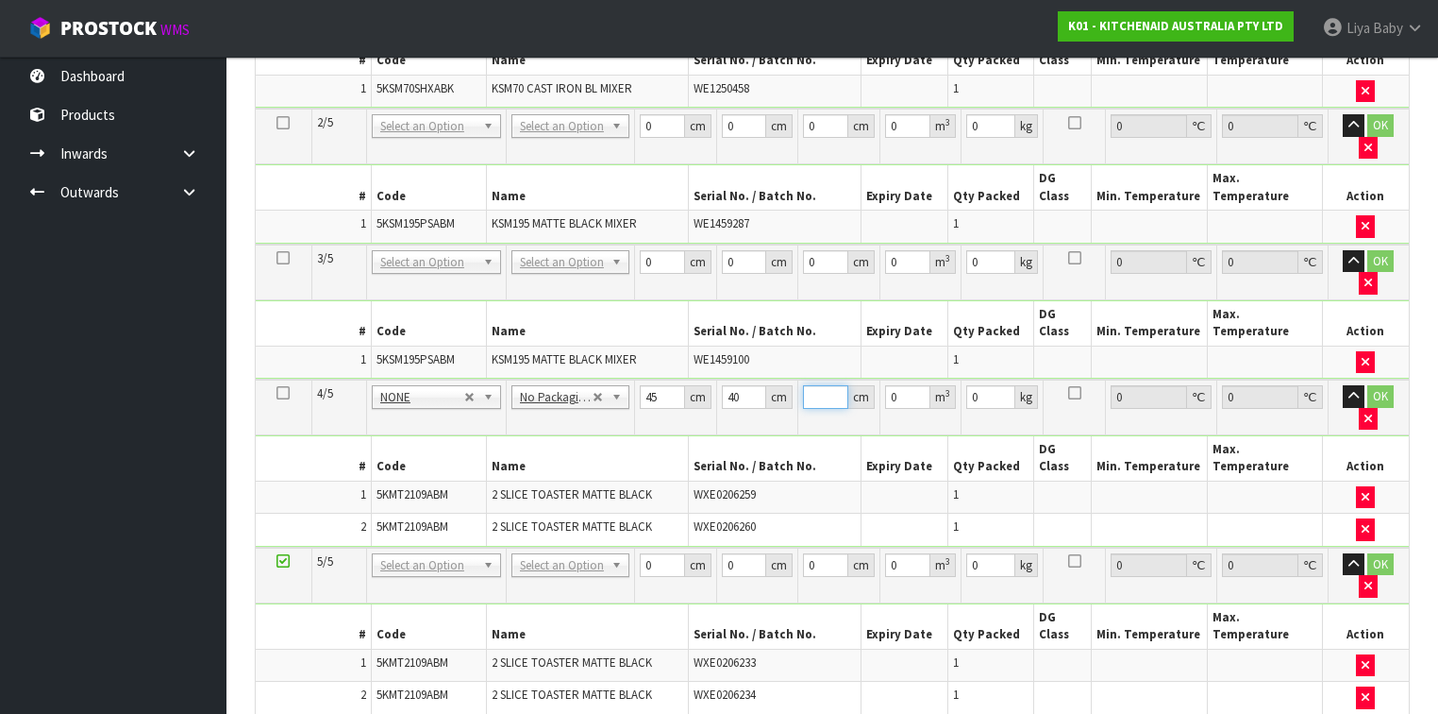
type input "2"
type input "0.0036"
type input "29"
type input "0.0522"
type input "29"
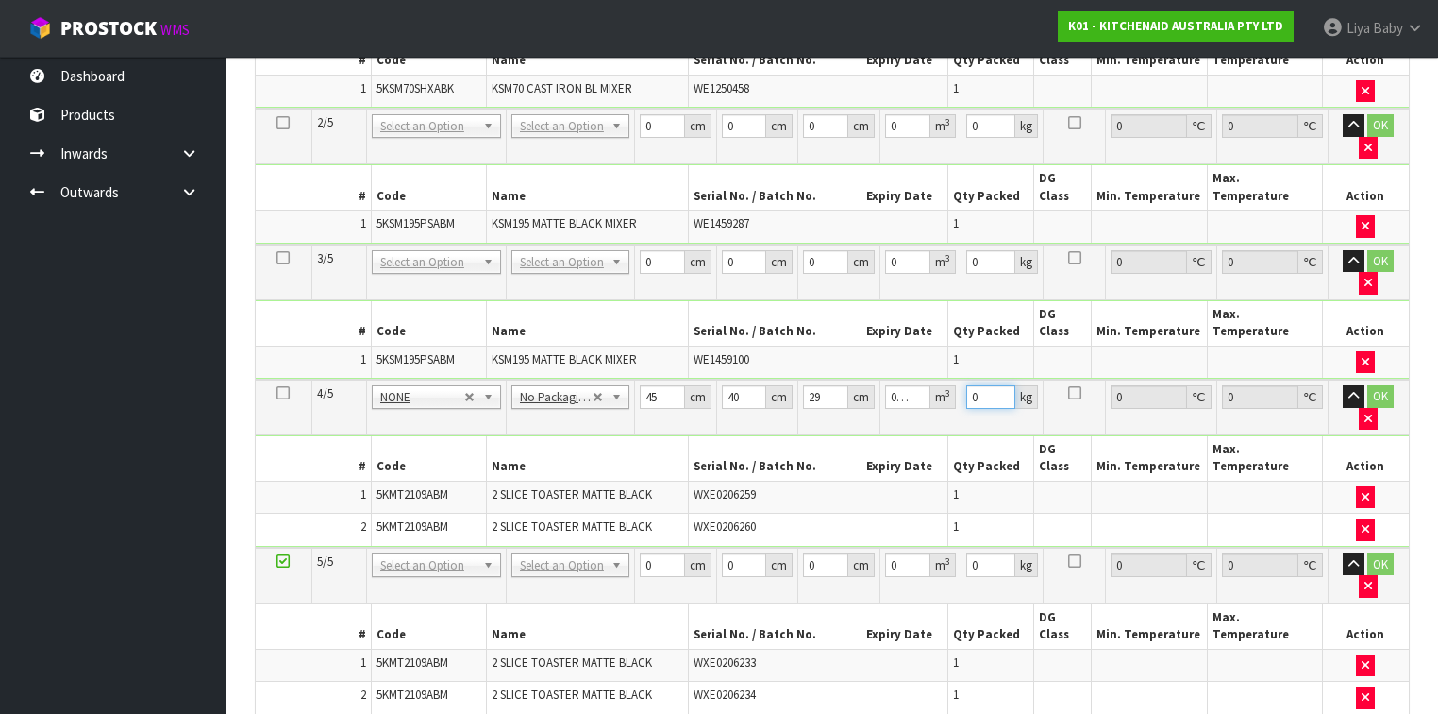
click at [991, 385] on input "0" at bounding box center [990, 397] width 49 height 24
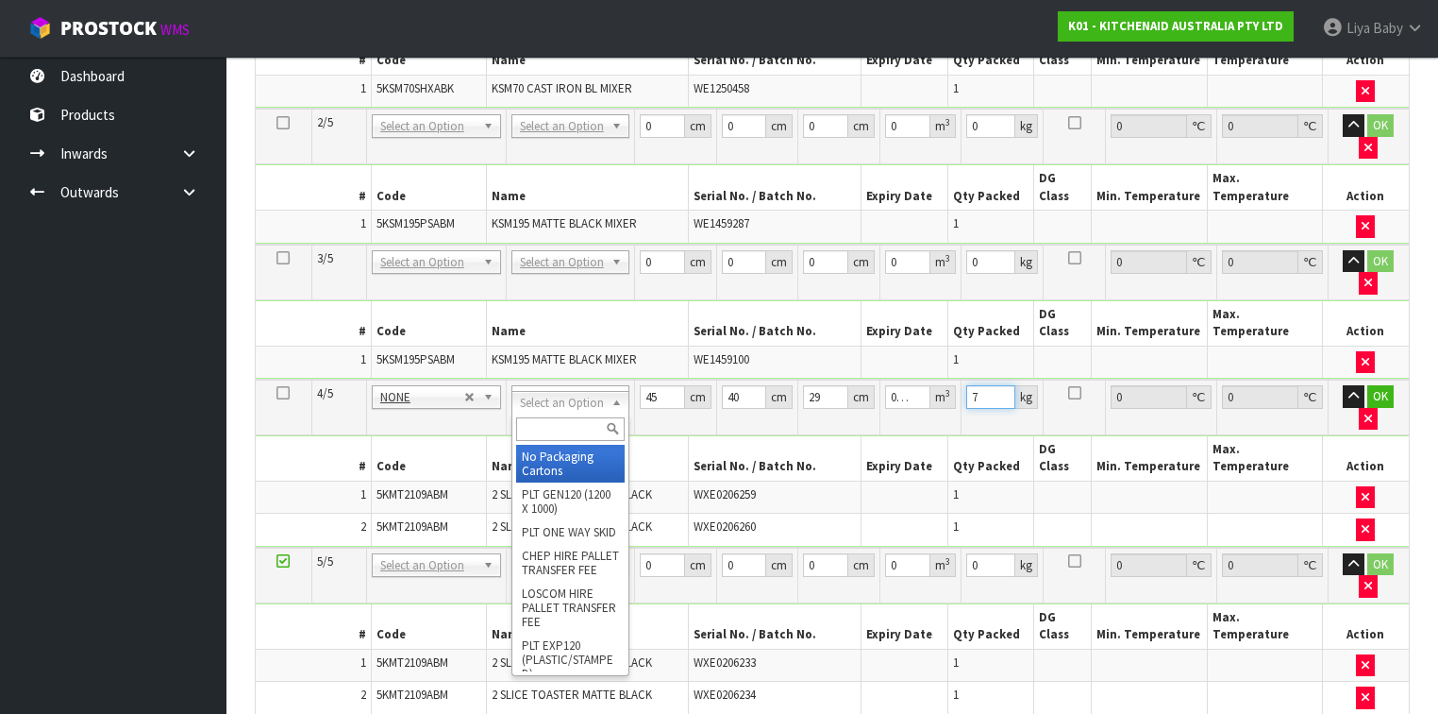
type input "7"
type input "2"
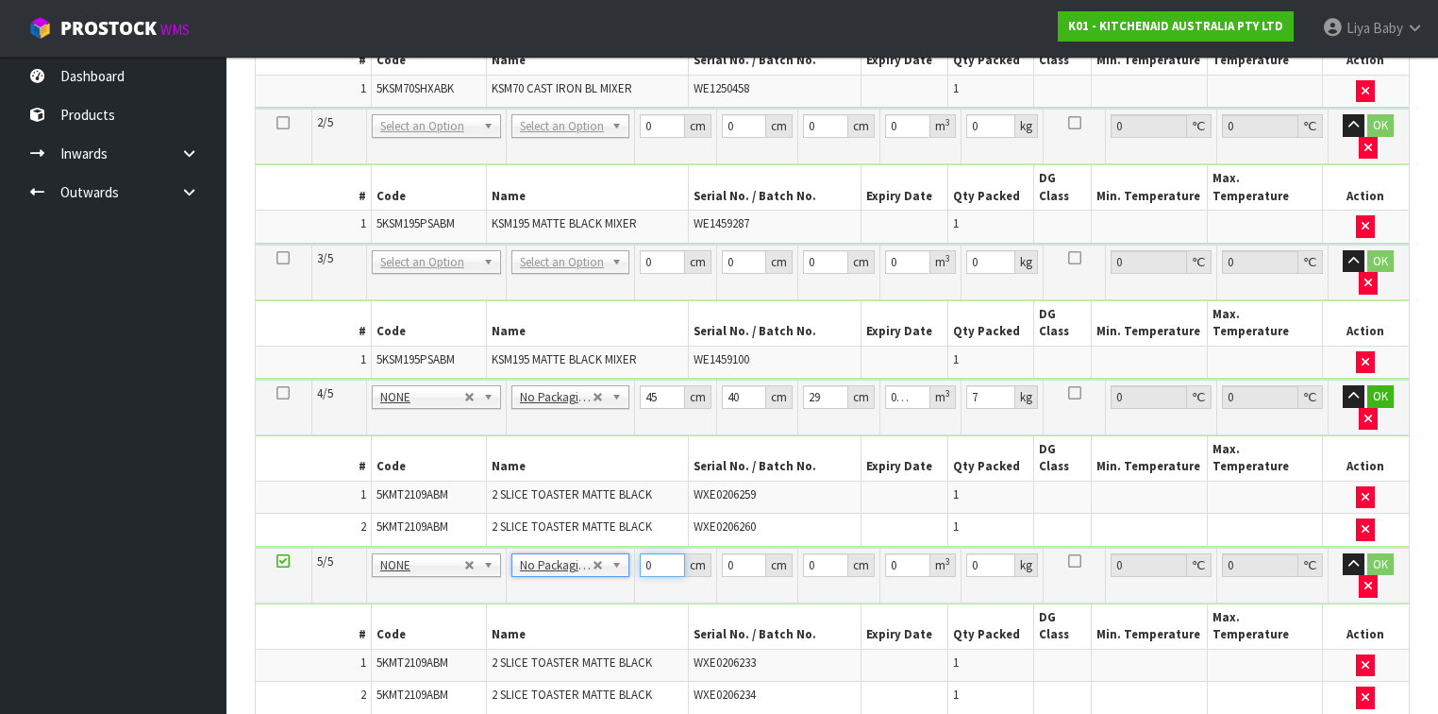
click at [657, 553] on input "0" at bounding box center [662, 565] width 45 height 24
type input "45"
click at [732, 553] on input "0" at bounding box center [744, 565] width 44 height 24
type input "40"
click at [815, 553] on input "0" at bounding box center [825, 565] width 45 height 24
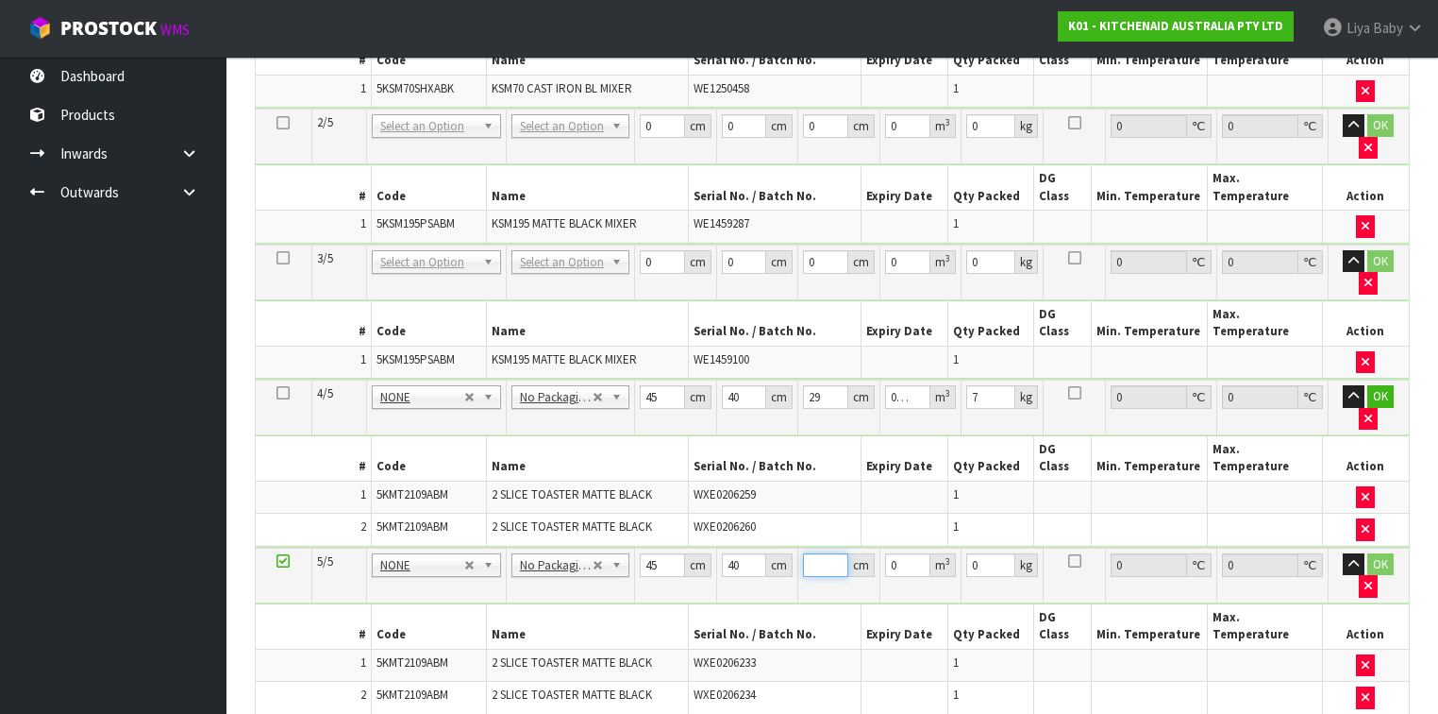
type input "2"
type input "0.0036"
type input "29"
type input "0.0522"
type input "29"
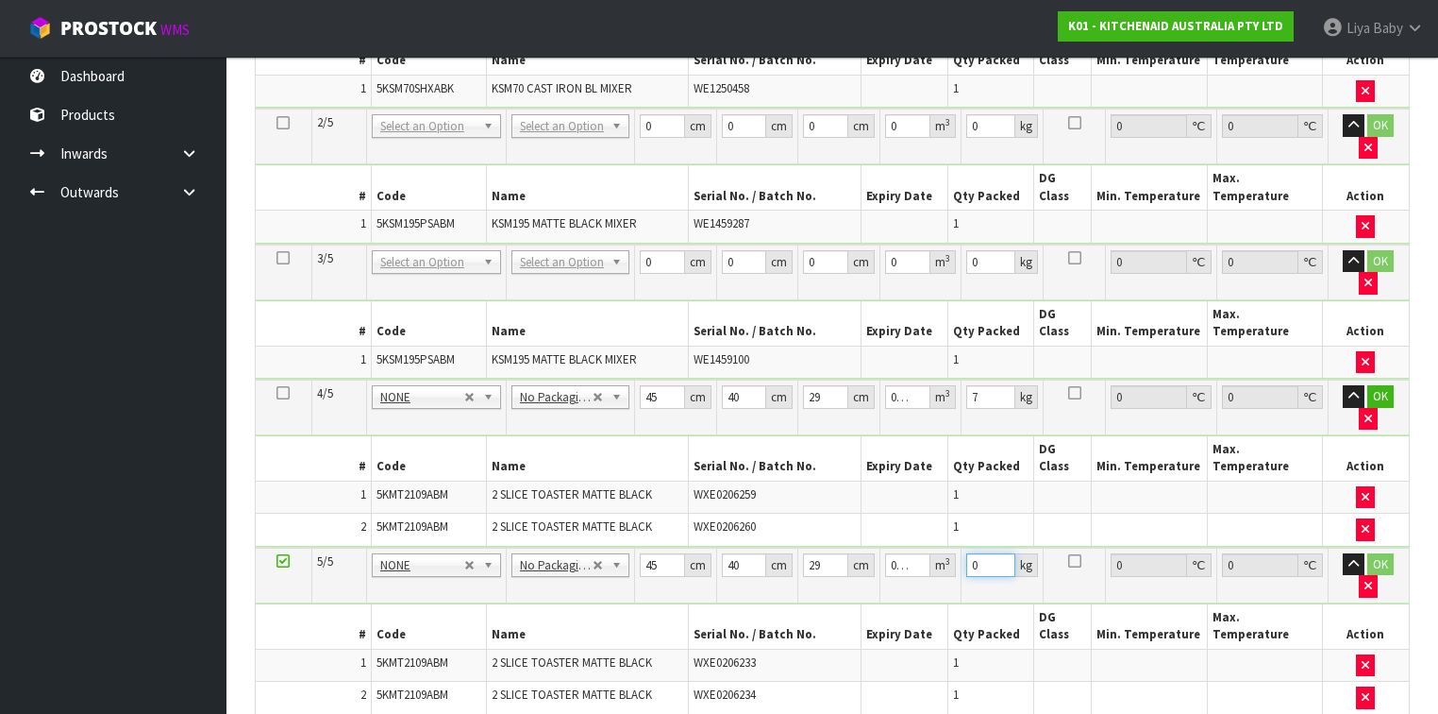
click at [992, 553] on input "0" at bounding box center [990, 565] width 49 height 24
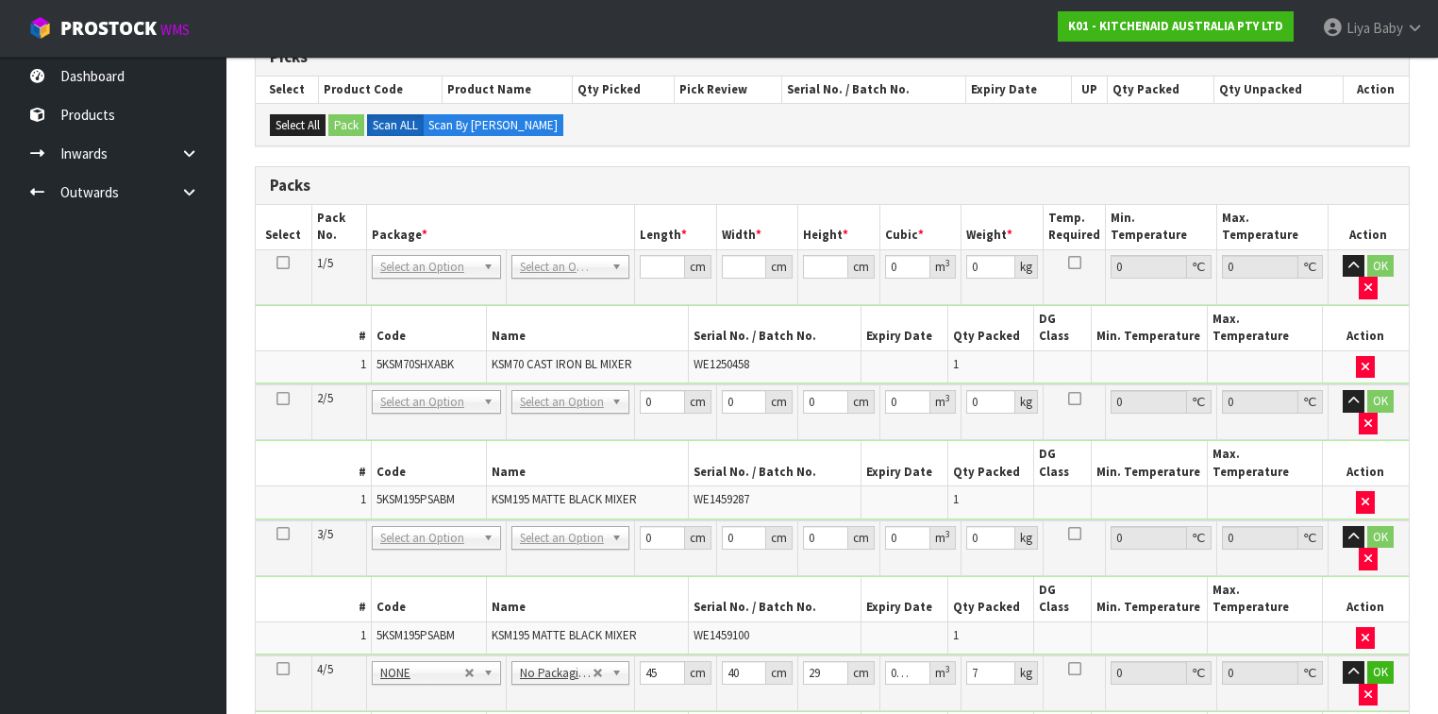
scroll to position [302, 0]
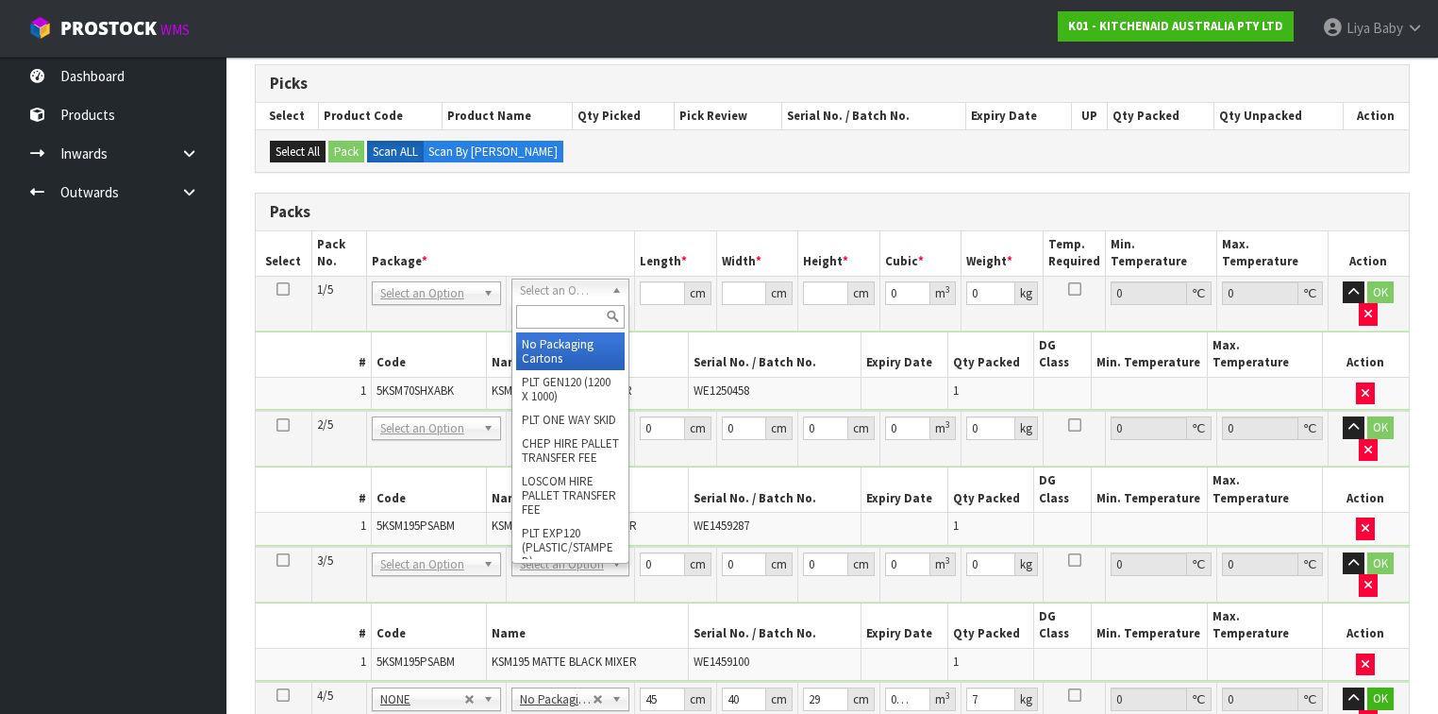
type input "7"
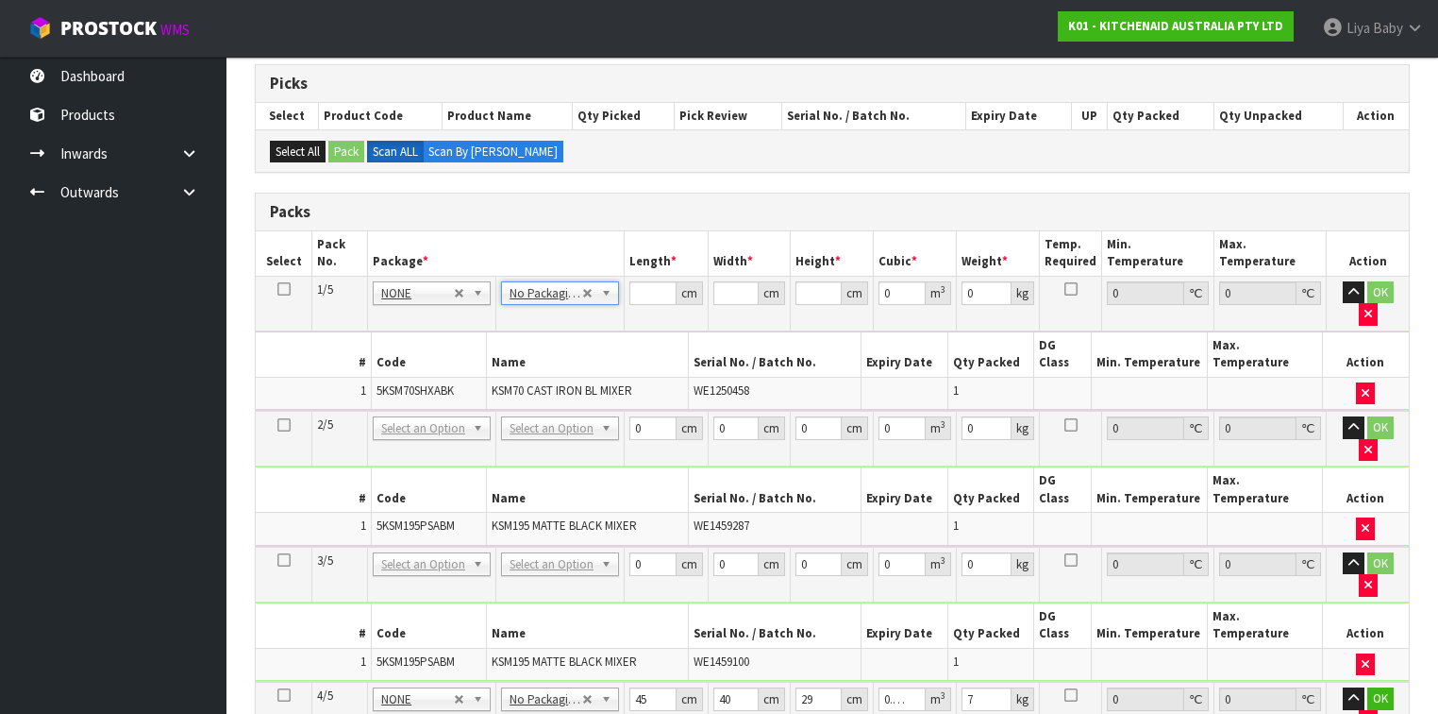
type input "0"
click at [638, 290] on input "0" at bounding box center [653, 293] width 46 height 24
click at [643, 290] on input "0" at bounding box center [653, 293] width 46 height 24
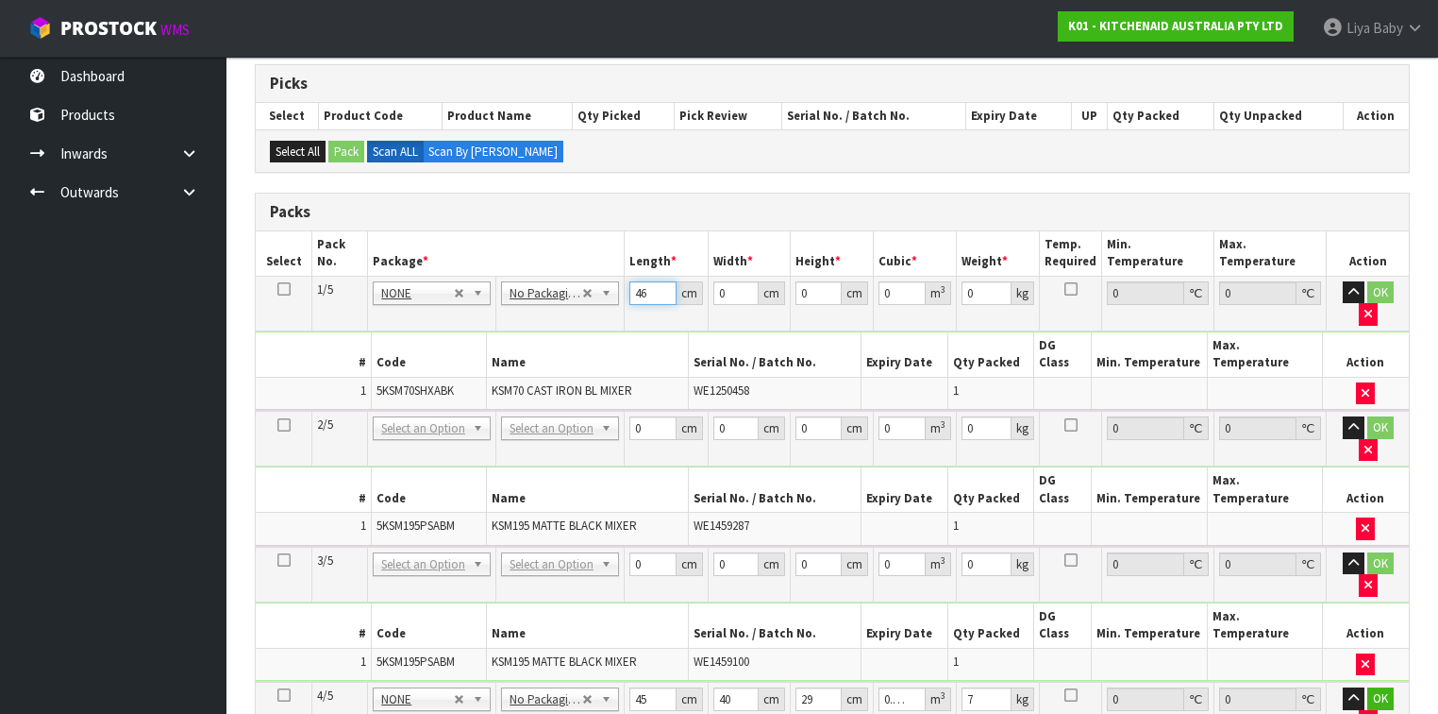
type input "46"
click at [736, 289] on input "0" at bounding box center [737, 293] width 46 height 24
type input "35"
click at [809, 290] on input "0" at bounding box center [819, 293] width 46 height 24
type input "5"
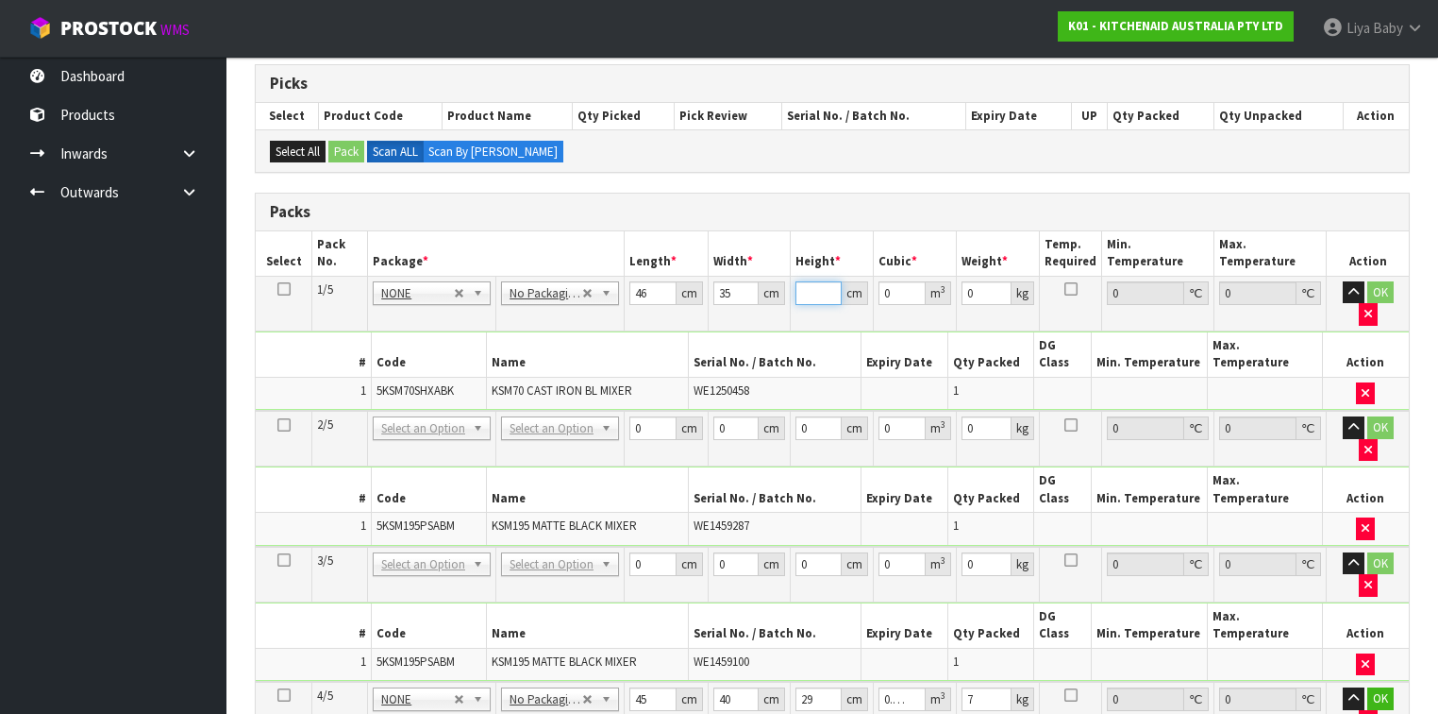
type input "0.00805"
type input "50"
type input "0.0805"
type input "50"
click at [976, 291] on input "0" at bounding box center [987, 293] width 50 height 24
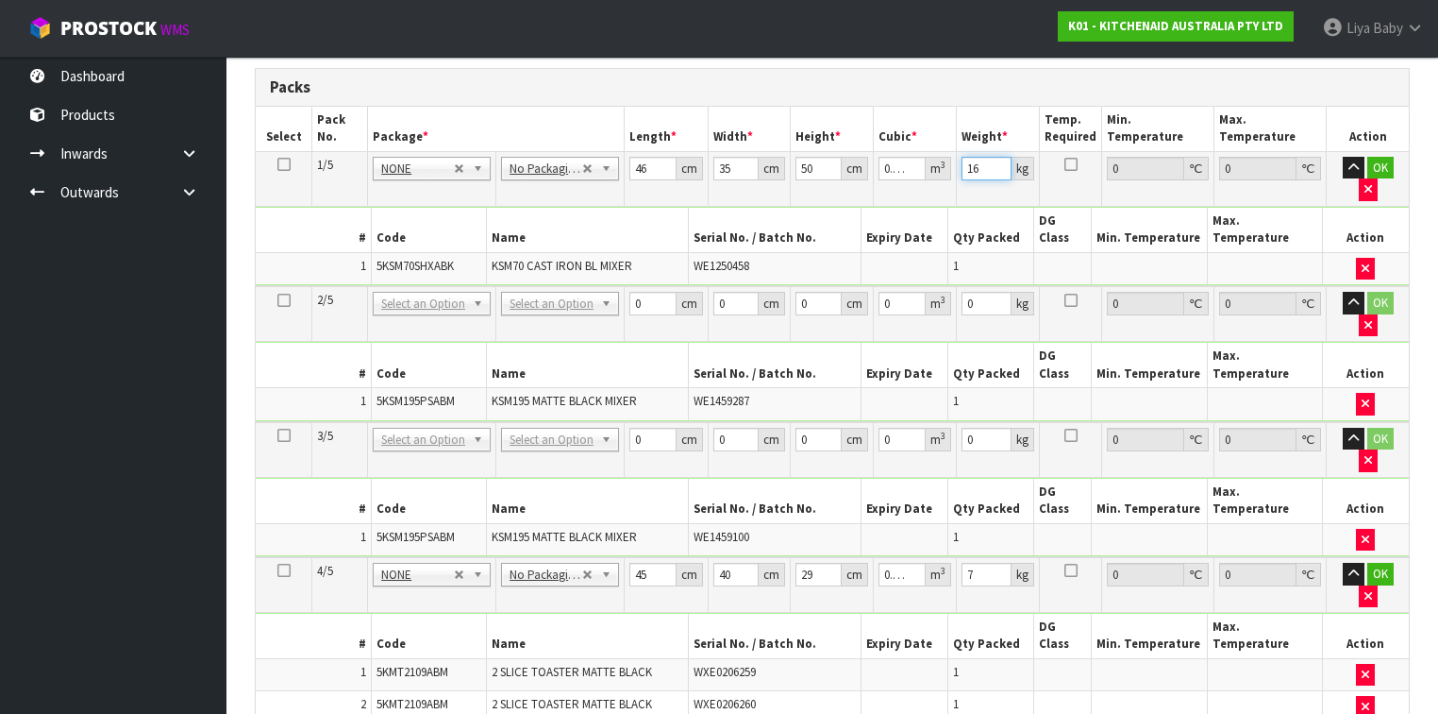
scroll to position [453, 0]
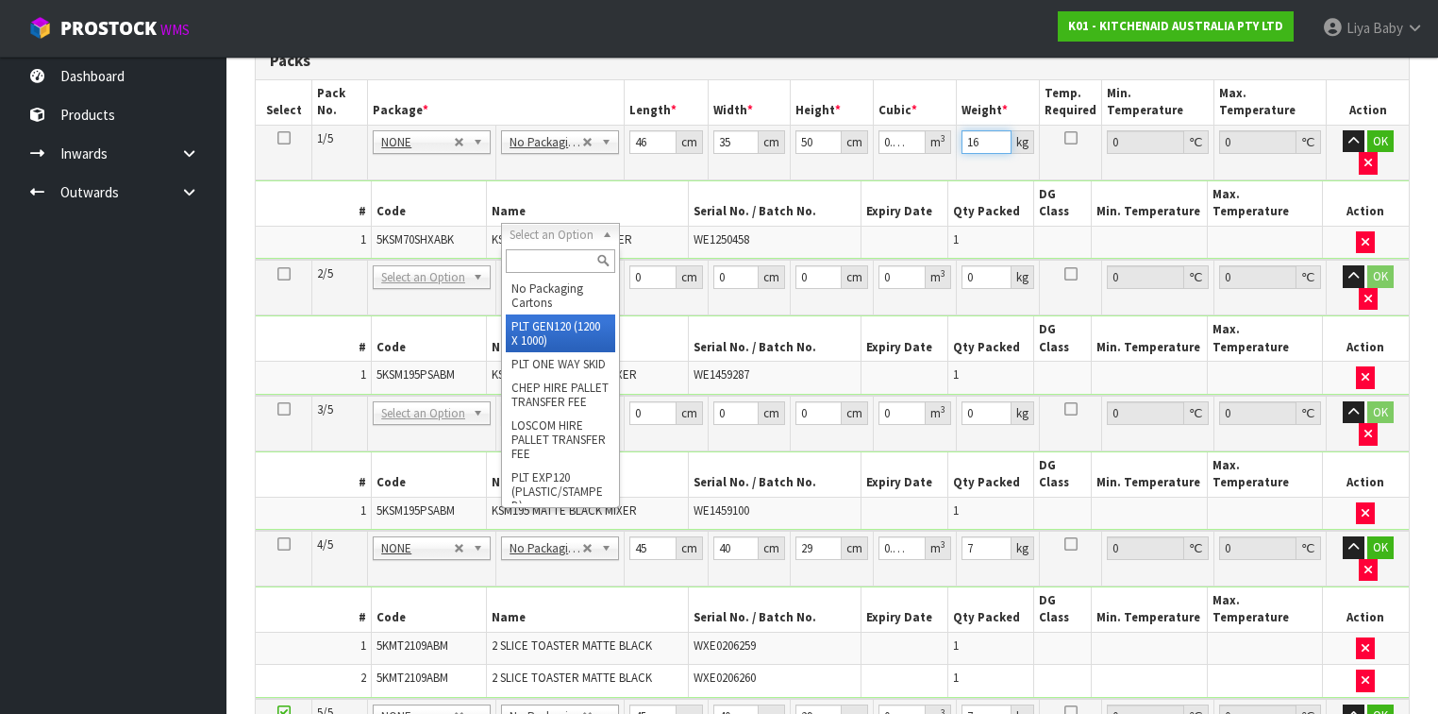
type input "16"
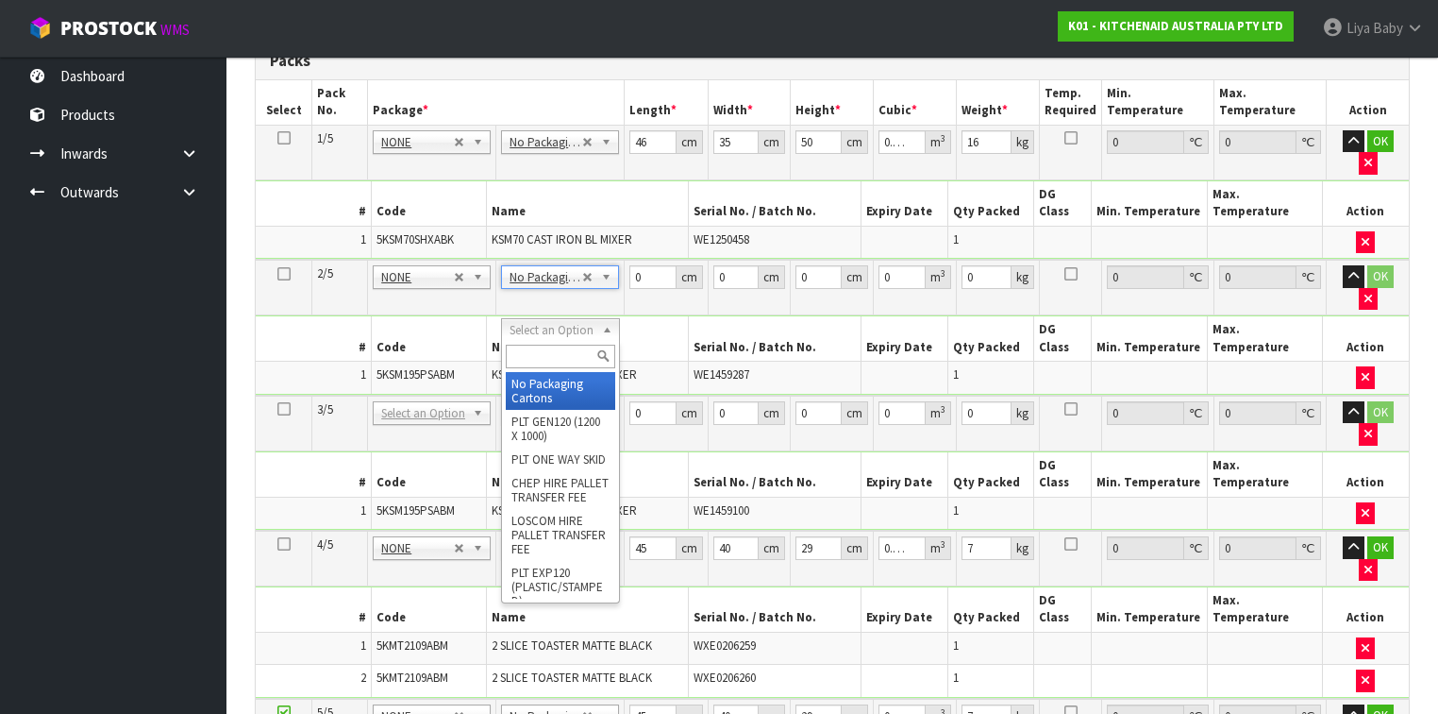
type input "5"
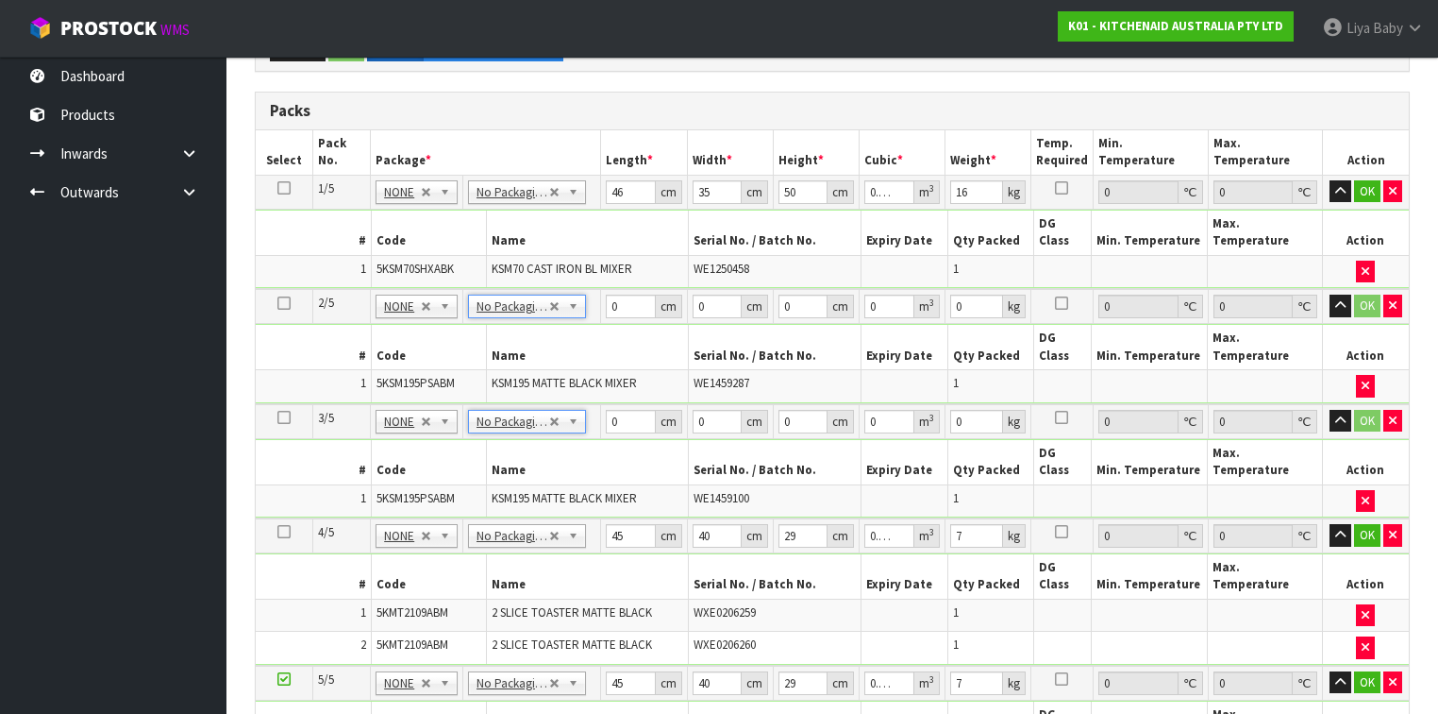
scroll to position [378, 0]
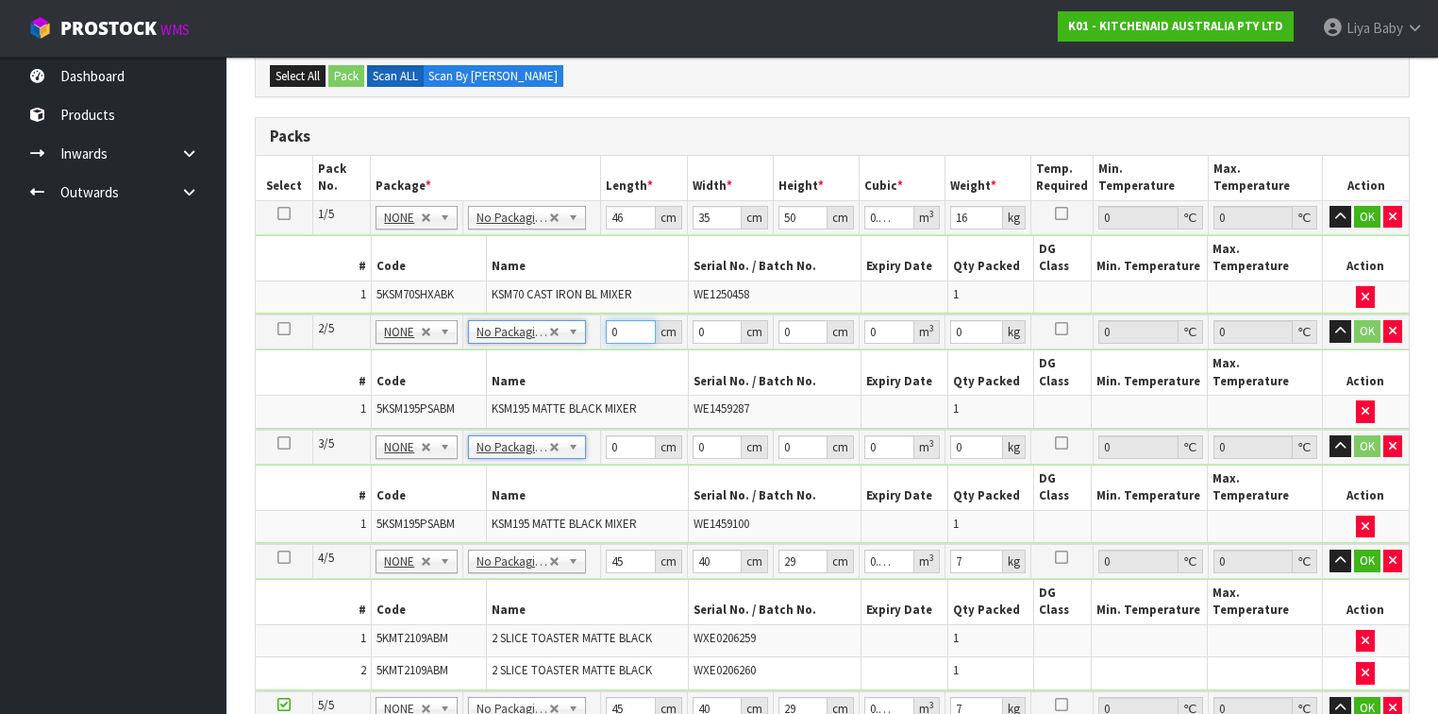
click at [616, 320] on input "0" at bounding box center [630, 332] width 49 height 24
type input "43"
click at [711, 320] on input "0" at bounding box center [717, 332] width 49 height 24
type input "29"
click at [801, 320] on input "0" at bounding box center [803, 332] width 49 height 24
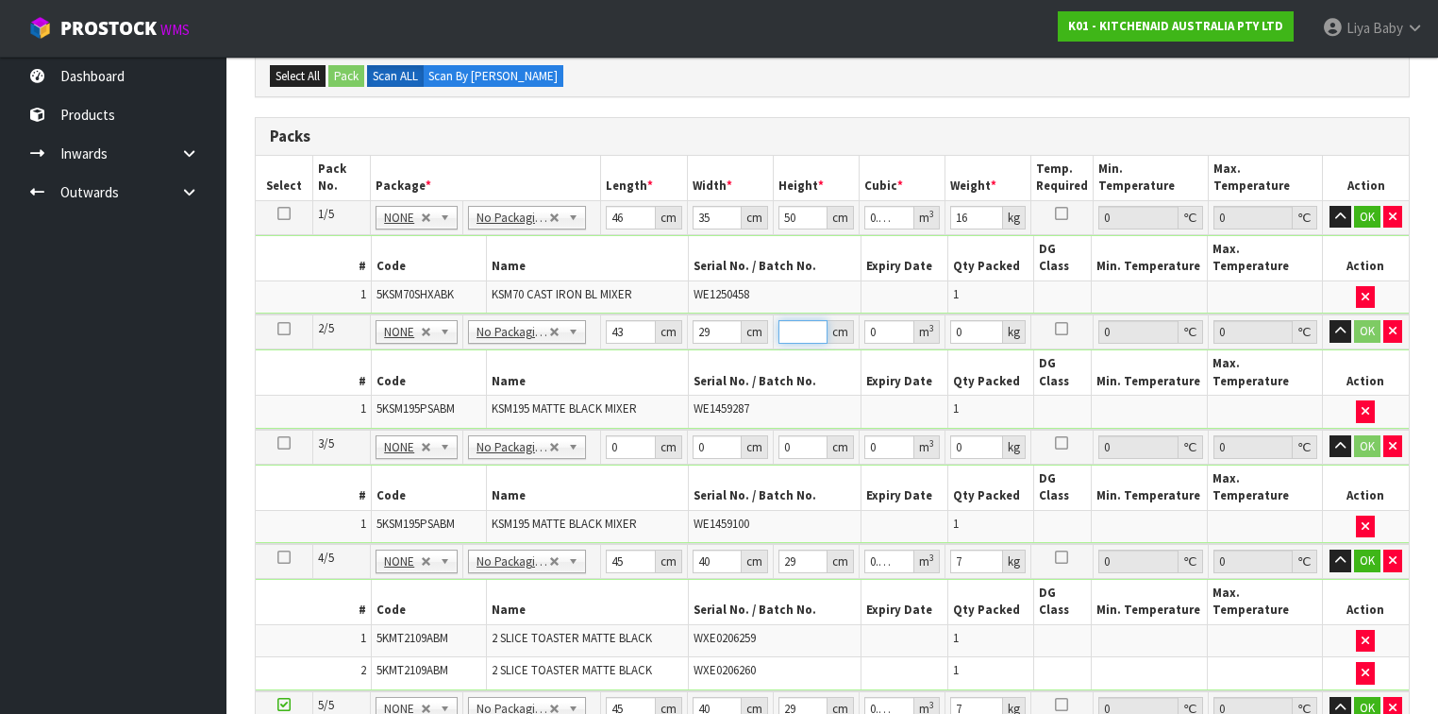
type input "4"
type input "0.004988"
type input "43"
type input "0.053621"
type input "43"
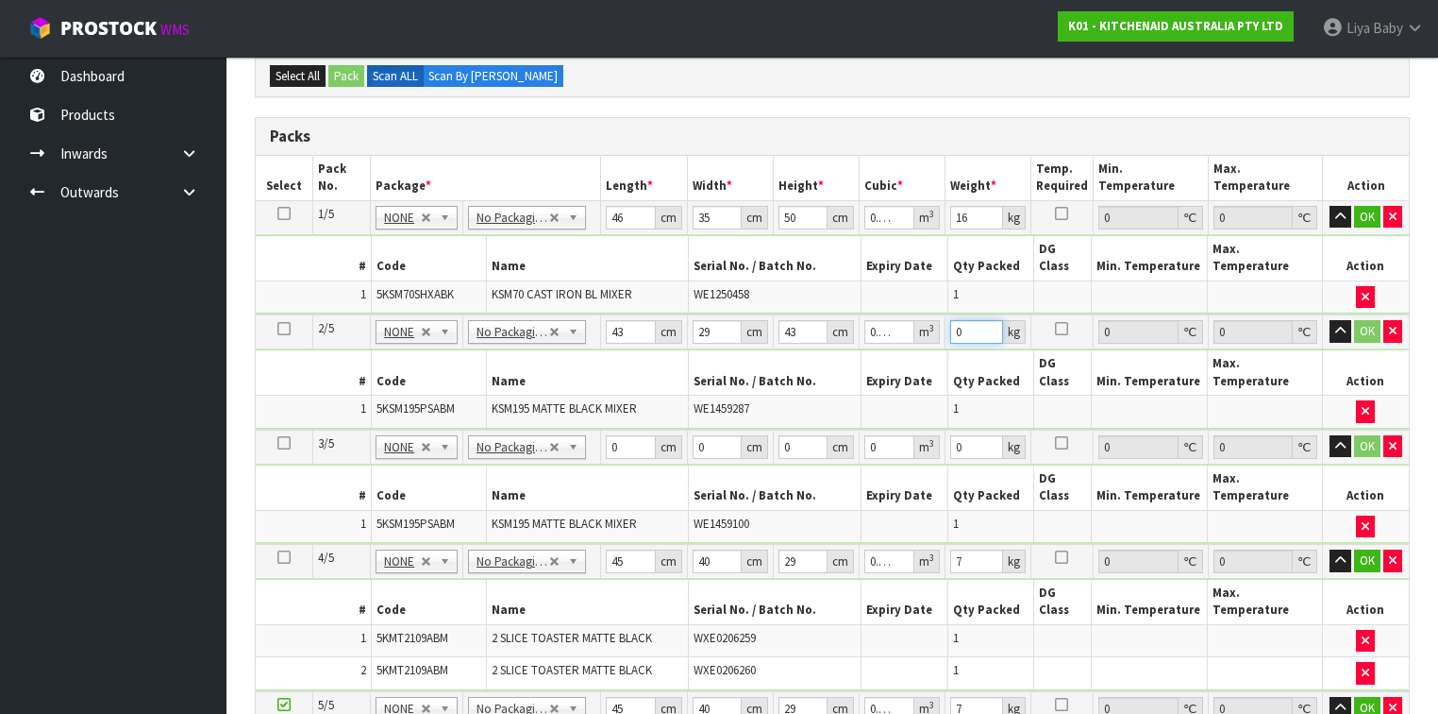
click at [977, 320] on input "0" at bounding box center [976, 332] width 53 height 24
type input "14"
click at [624, 435] on input "0" at bounding box center [630, 447] width 49 height 24
type input "43"
click at [714, 435] on input "0" at bounding box center [717, 447] width 49 height 24
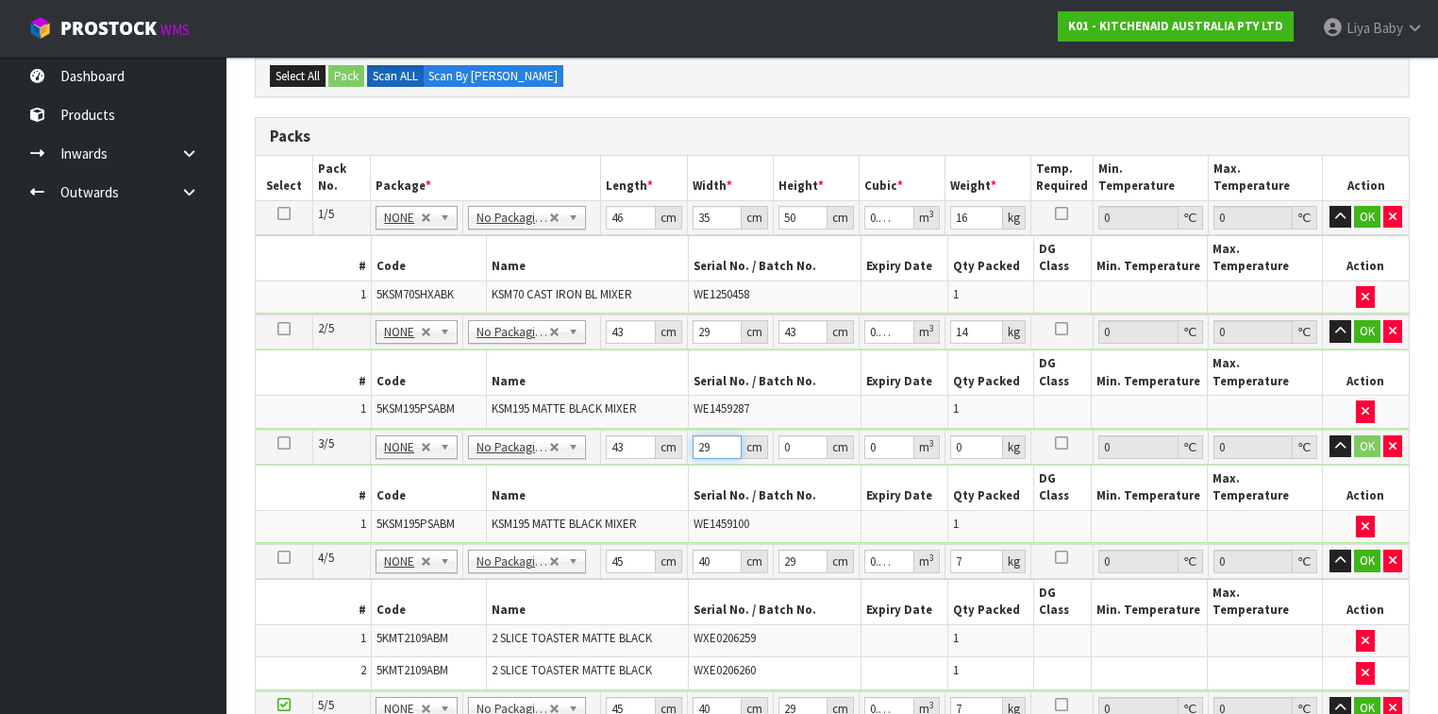
type input "29"
click at [797, 435] on input "0" at bounding box center [803, 447] width 49 height 24
type input "4"
type input "0.004988"
type input "43"
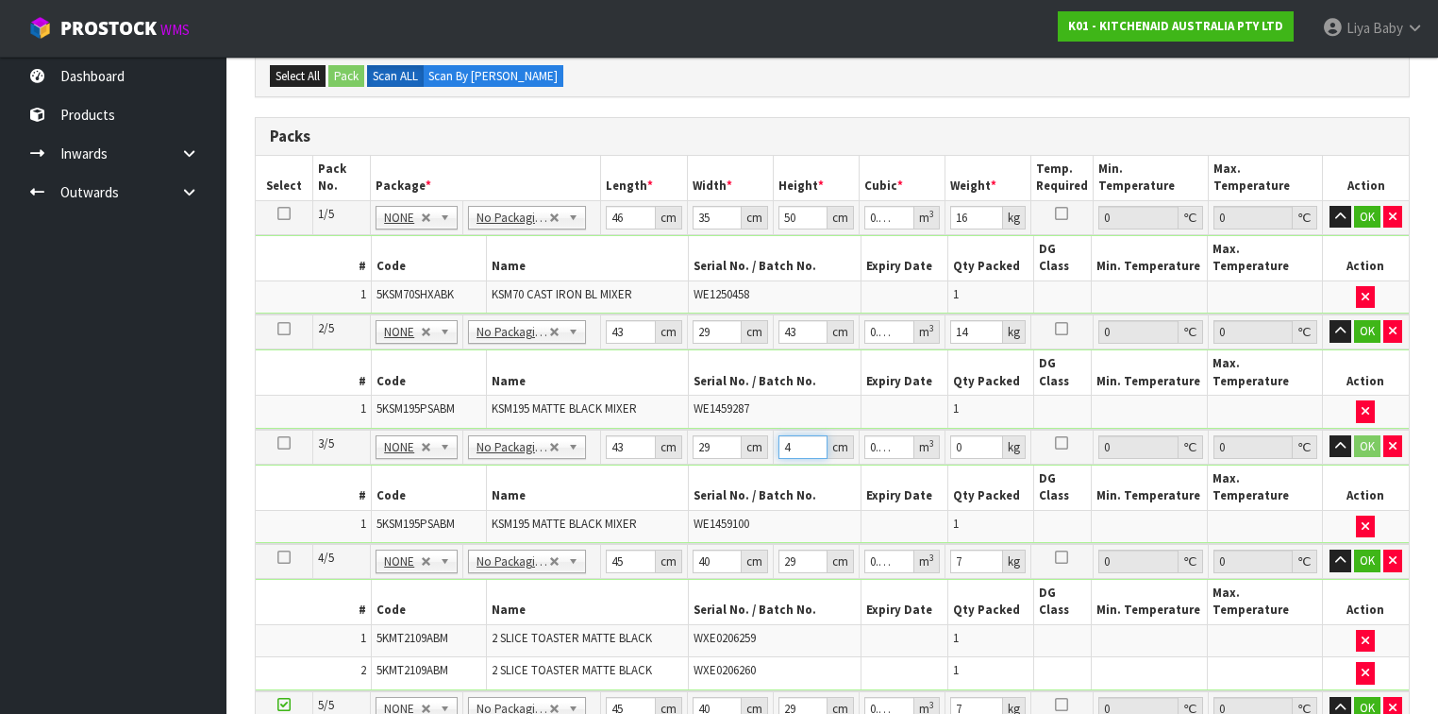
type input "0.053621"
type input "43"
click at [977, 435] on input "0" at bounding box center [976, 447] width 53 height 24
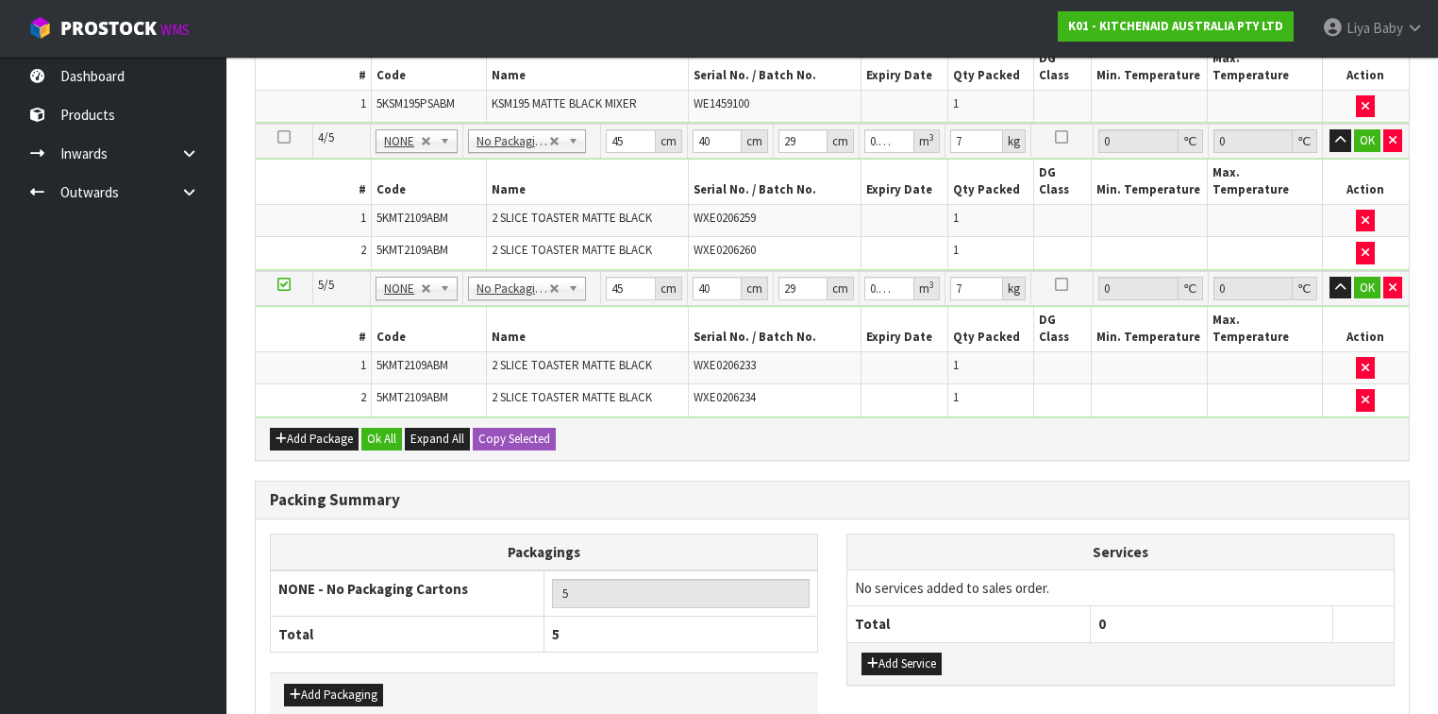
scroll to position [800, 0]
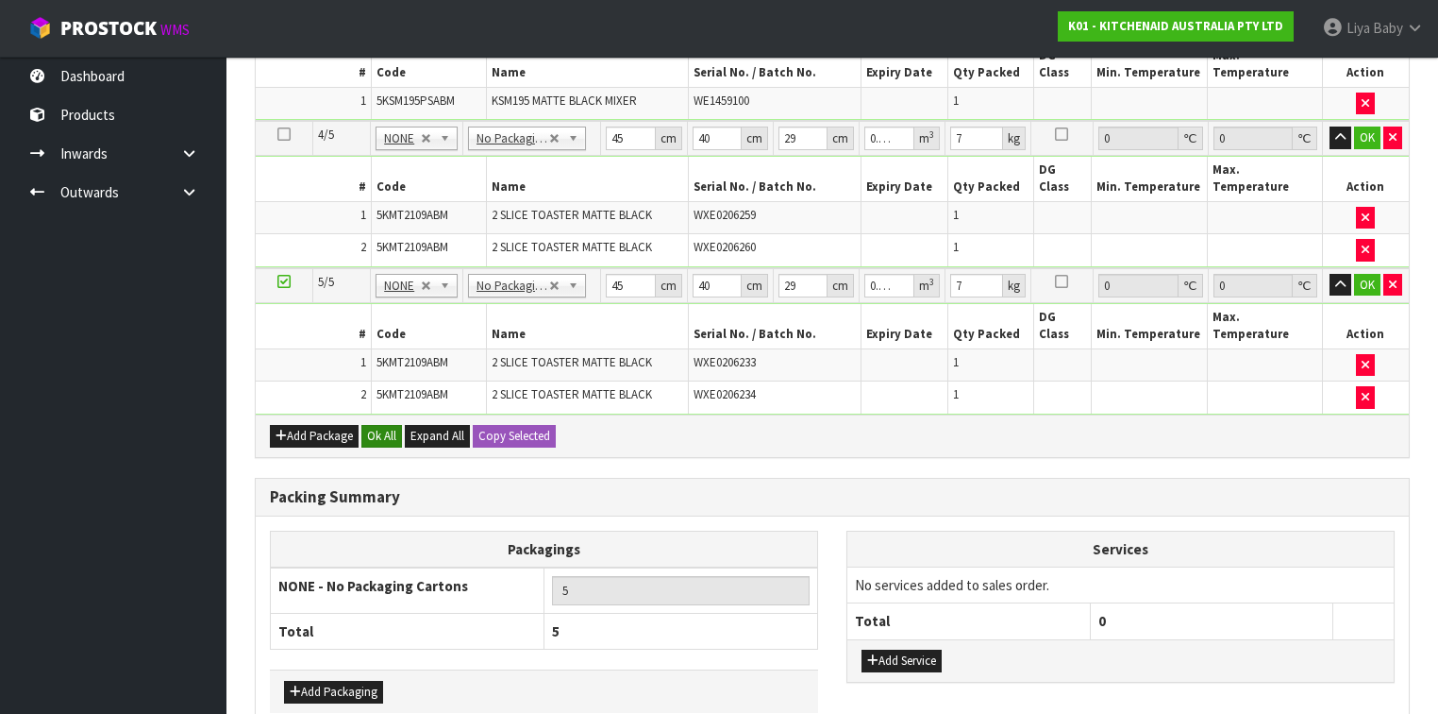
type input "14"
click at [378, 425] on button "Ok All" at bounding box center [381, 436] width 41 height 23
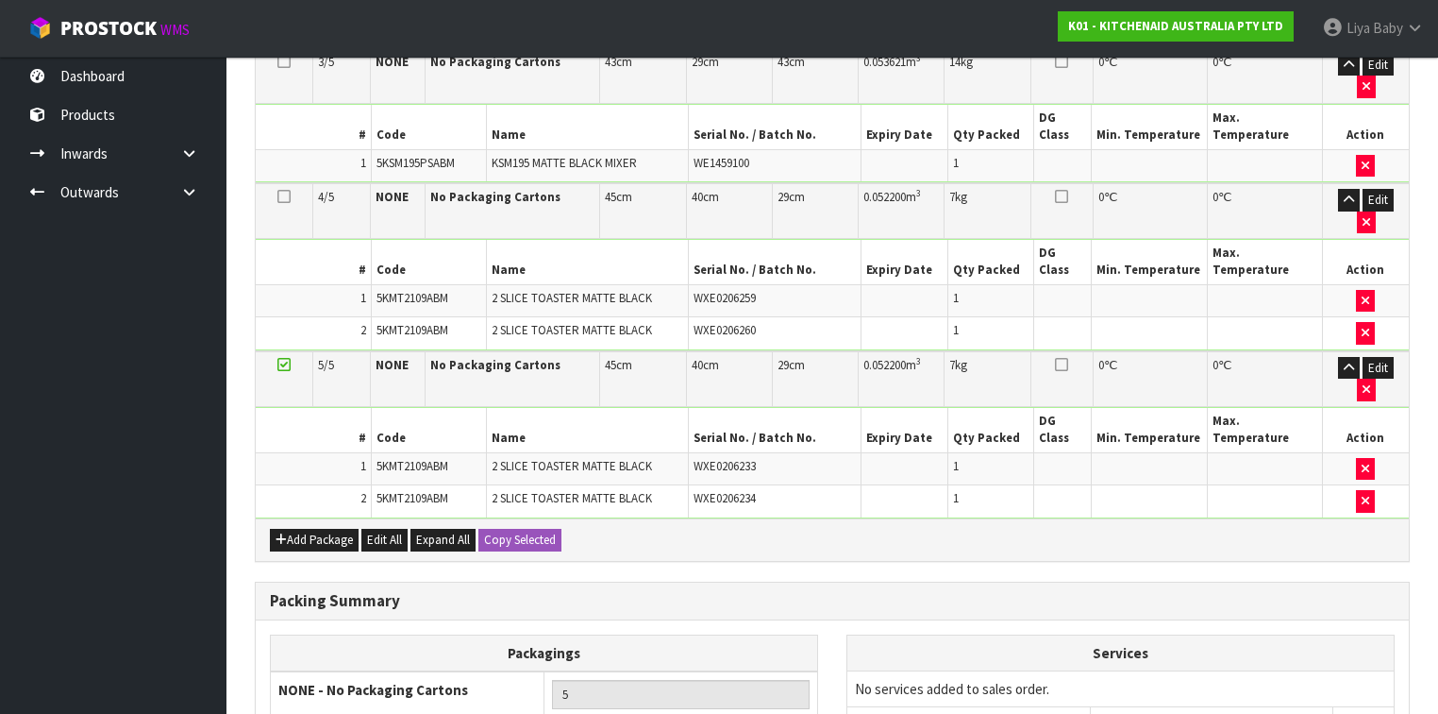
scroll to position [793, 0]
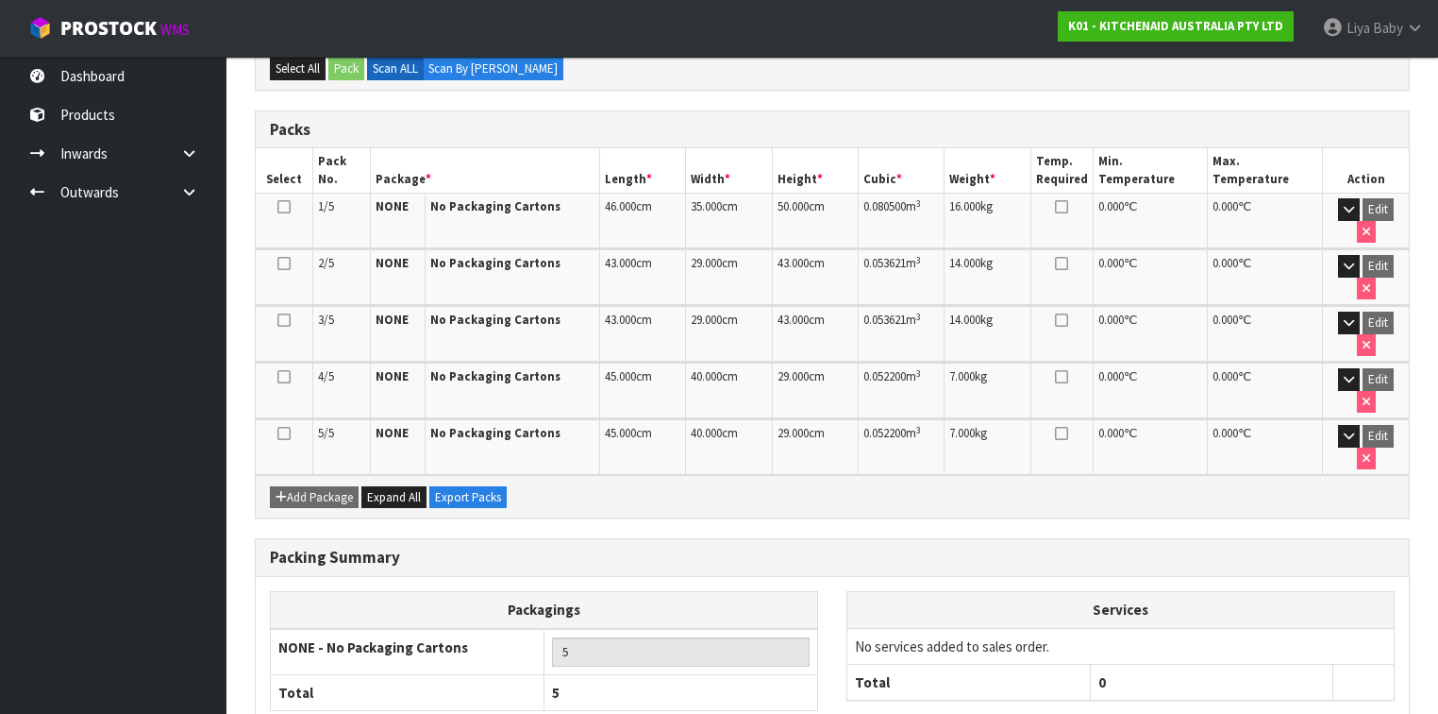
scroll to position [454, 0]
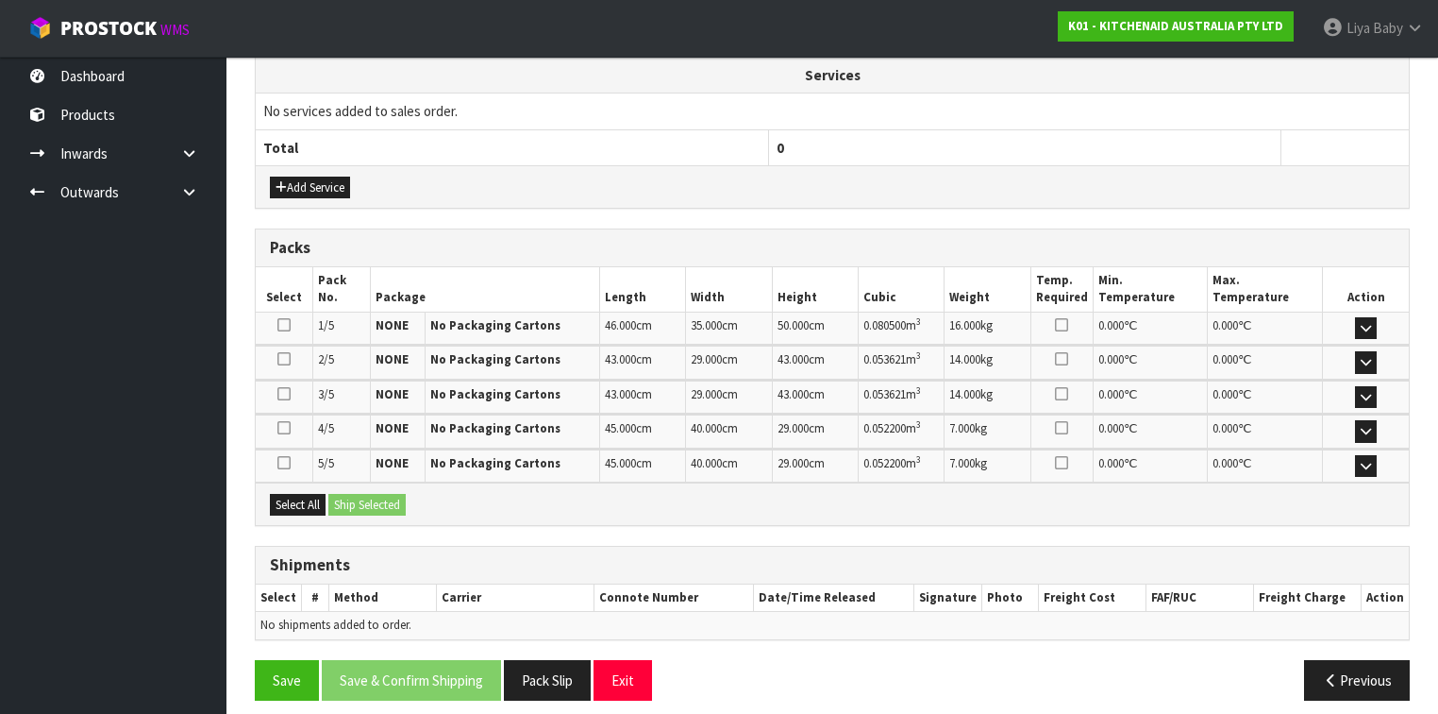
scroll to position [680, 0]
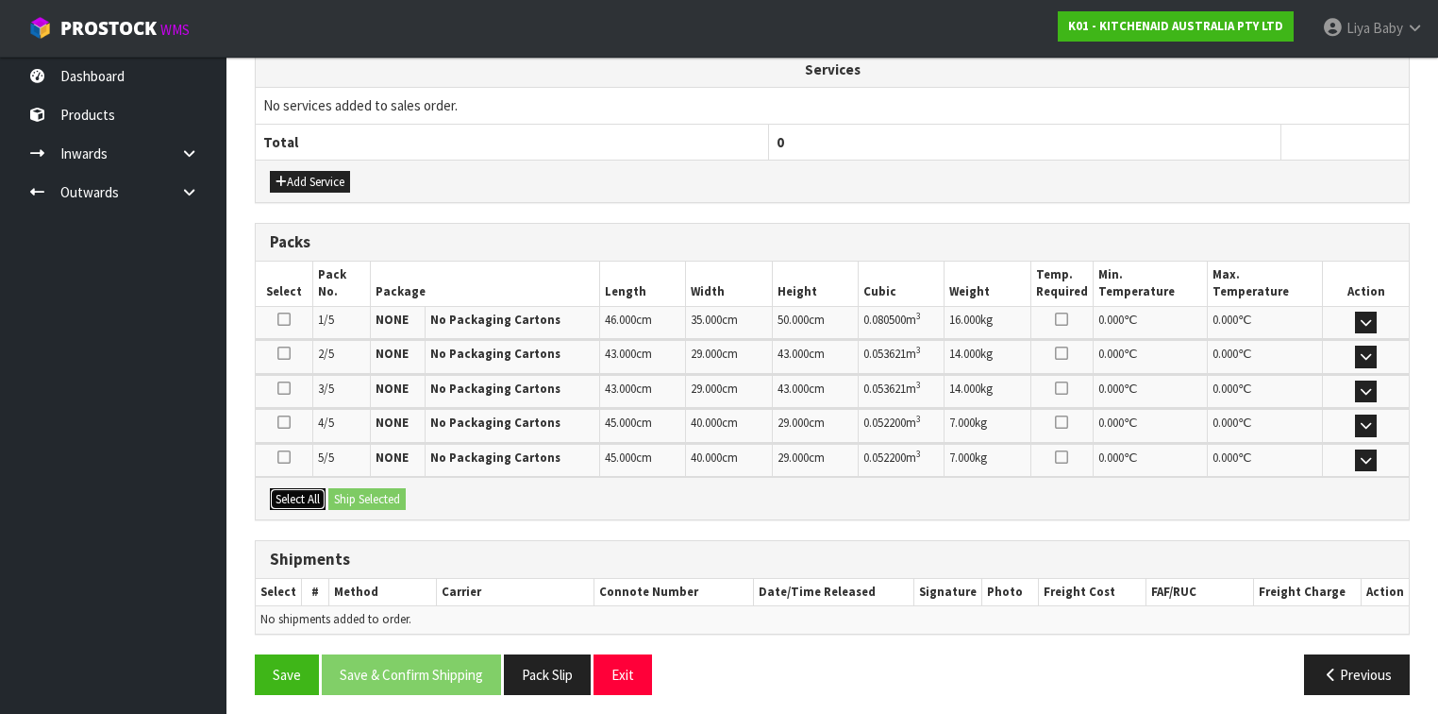
click at [299, 488] on button "Select All" at bounding box center [298, 499] width 56 height 23
click at [337, 488] on button "Ship Selected" at bounding box center [366, 499] width 77 height 23
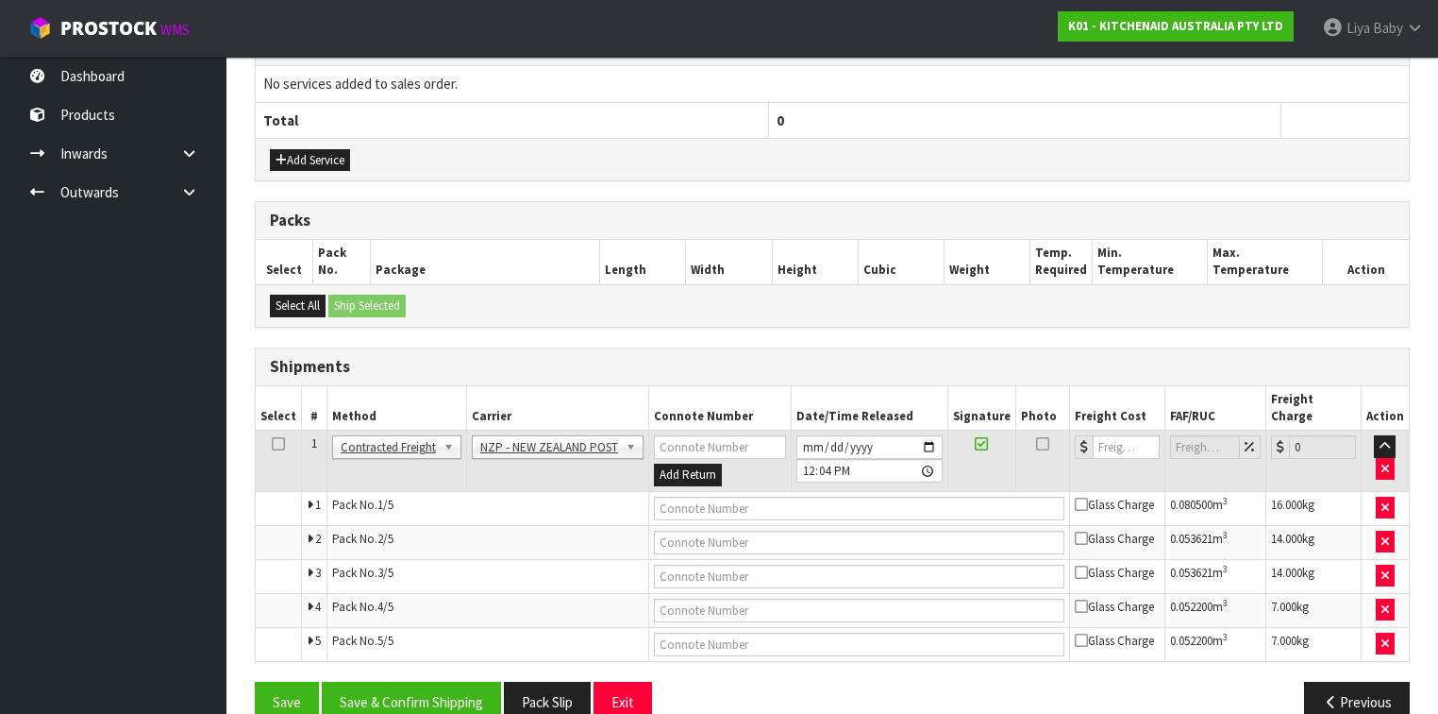
scroll to position [714, 0]
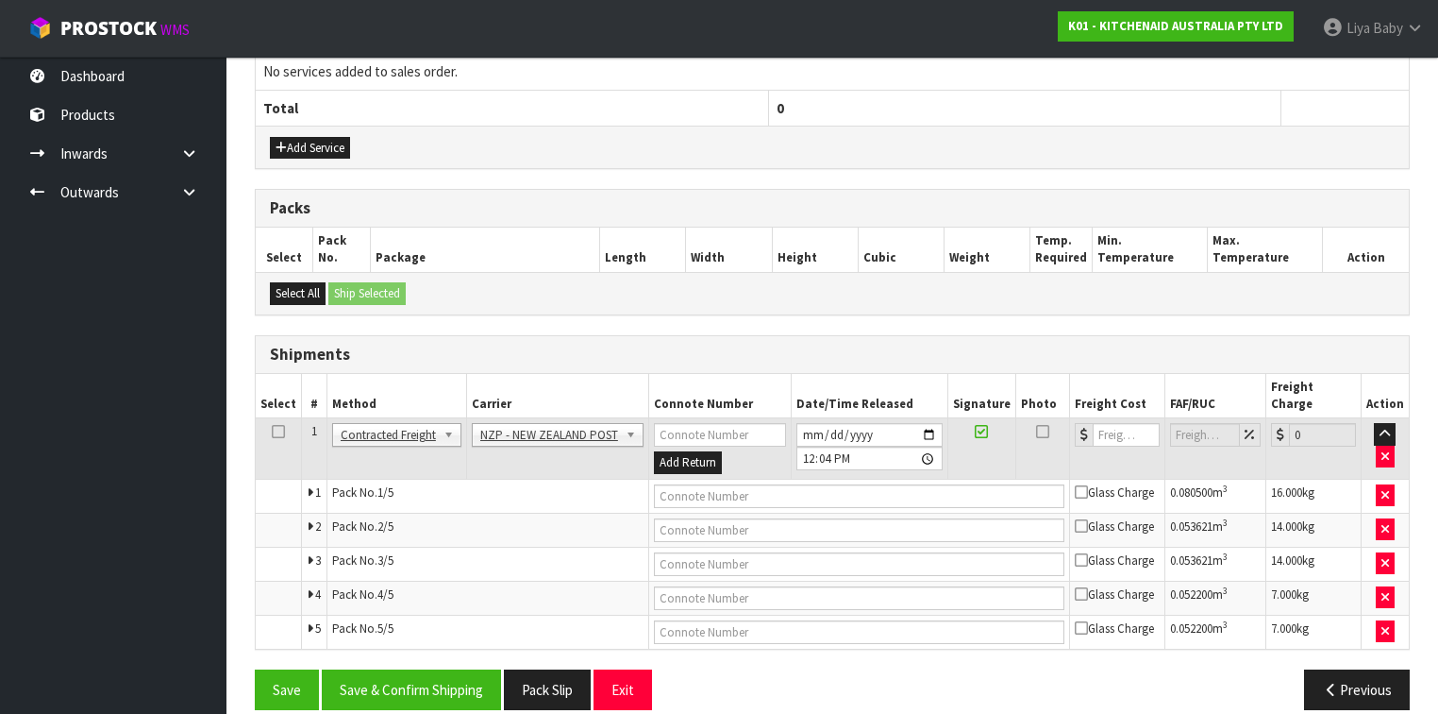
click at [269, 418] on td at bounding box center [279, 448] width 46 height 61
click at [276, 431] on icon at bounding box center [278, 431] width 13 height 1
click at [411, 669] on button "Save & Confirm Shipping" at bounding box center [411, 689] width 179 height 41
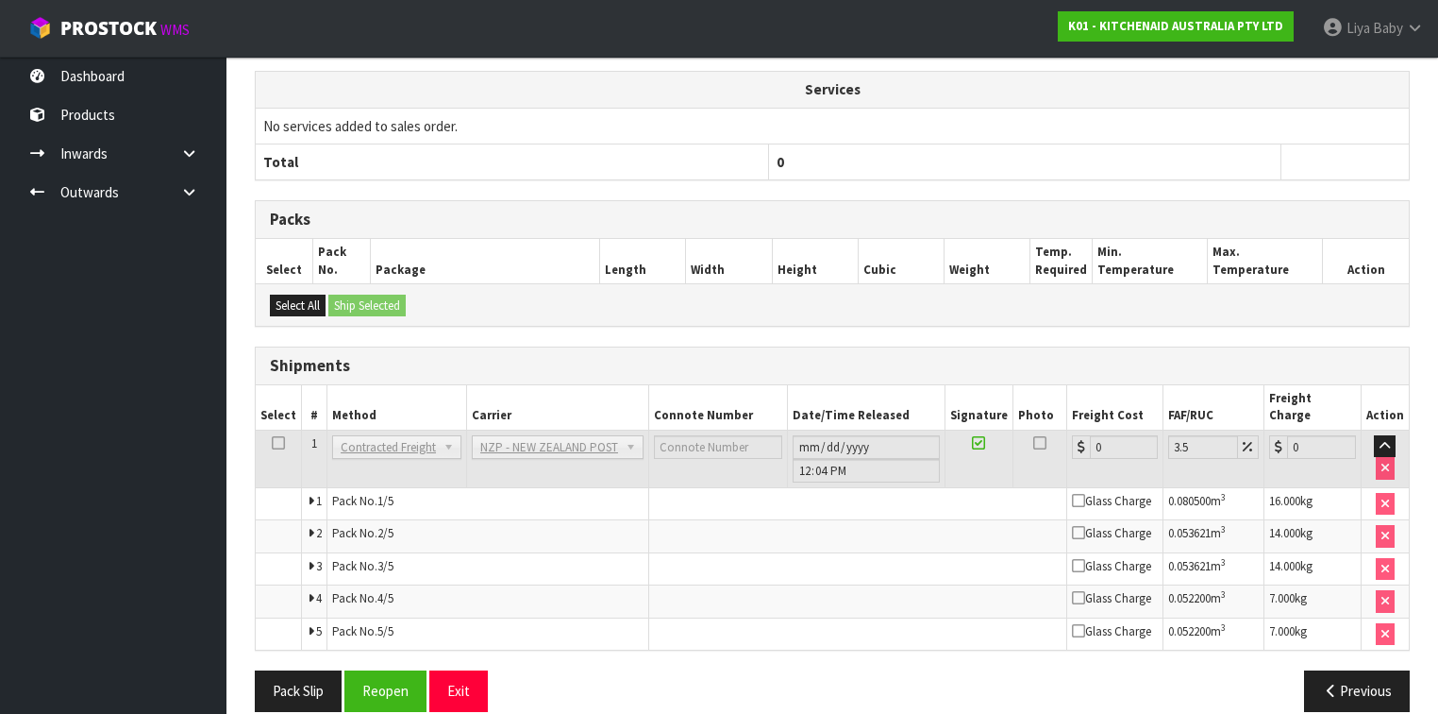
scroll to position [680, 0]
click at [384, 670] on button "Reopen" at bounding box center [385, 690] width 82 height 41
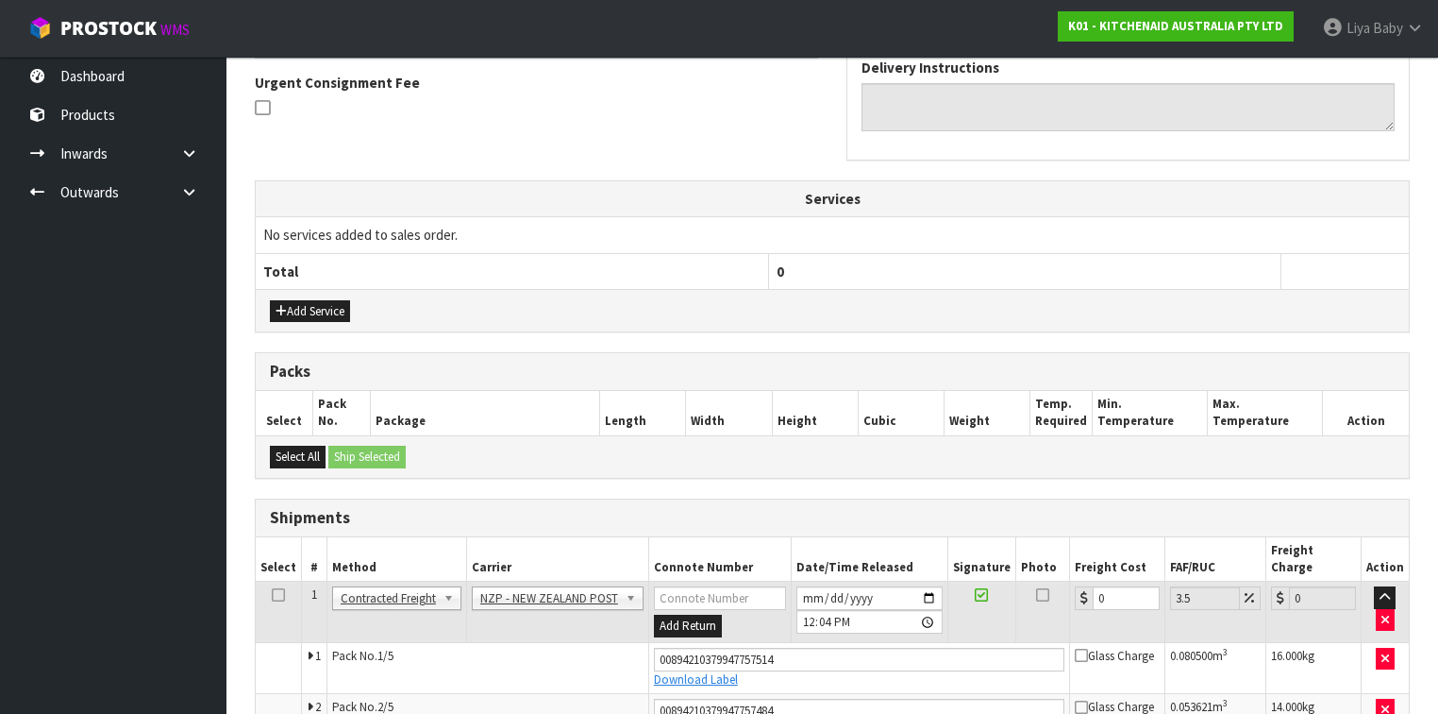
scroll to position [730, 0]
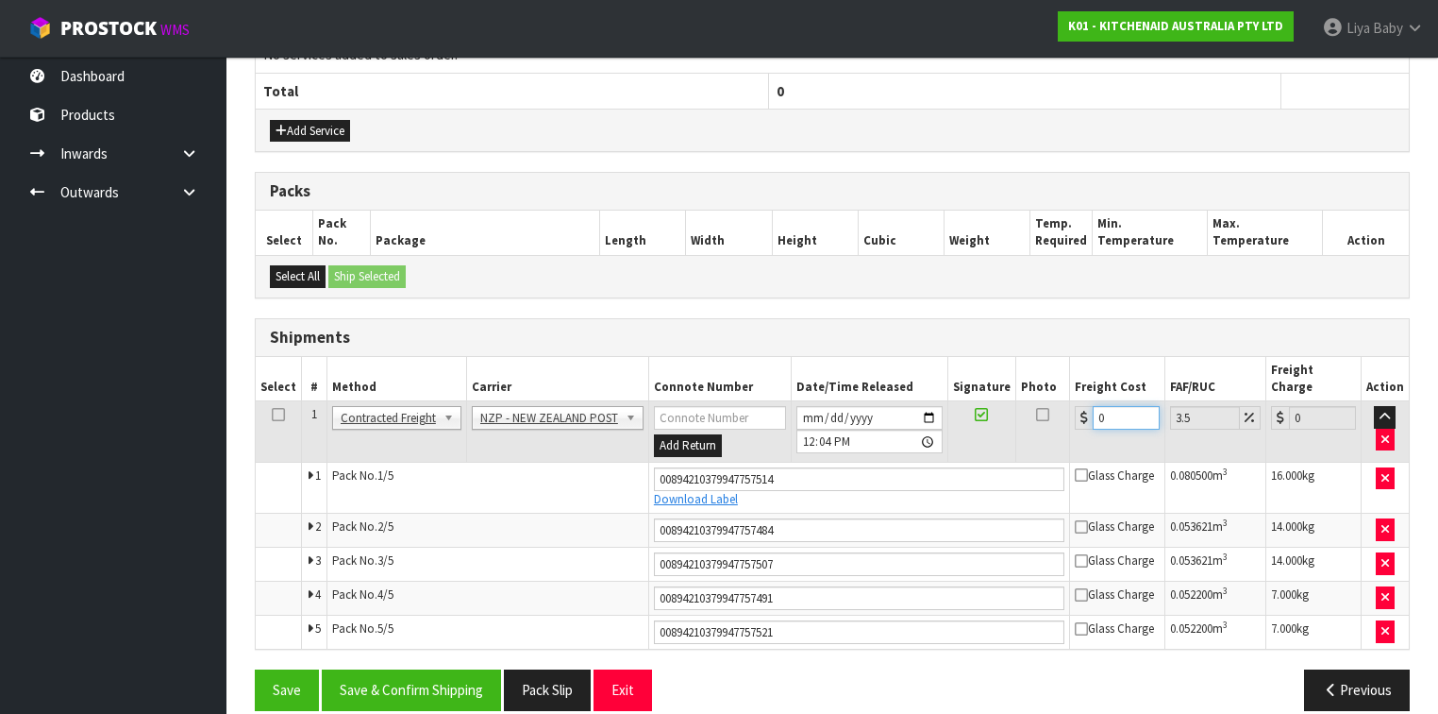
click at [1110, 406] on input "0" at bounding box center [1126, 418] width 67 height 24
type input "2"
type input "2.07"
type input "21"
type input "21.73"
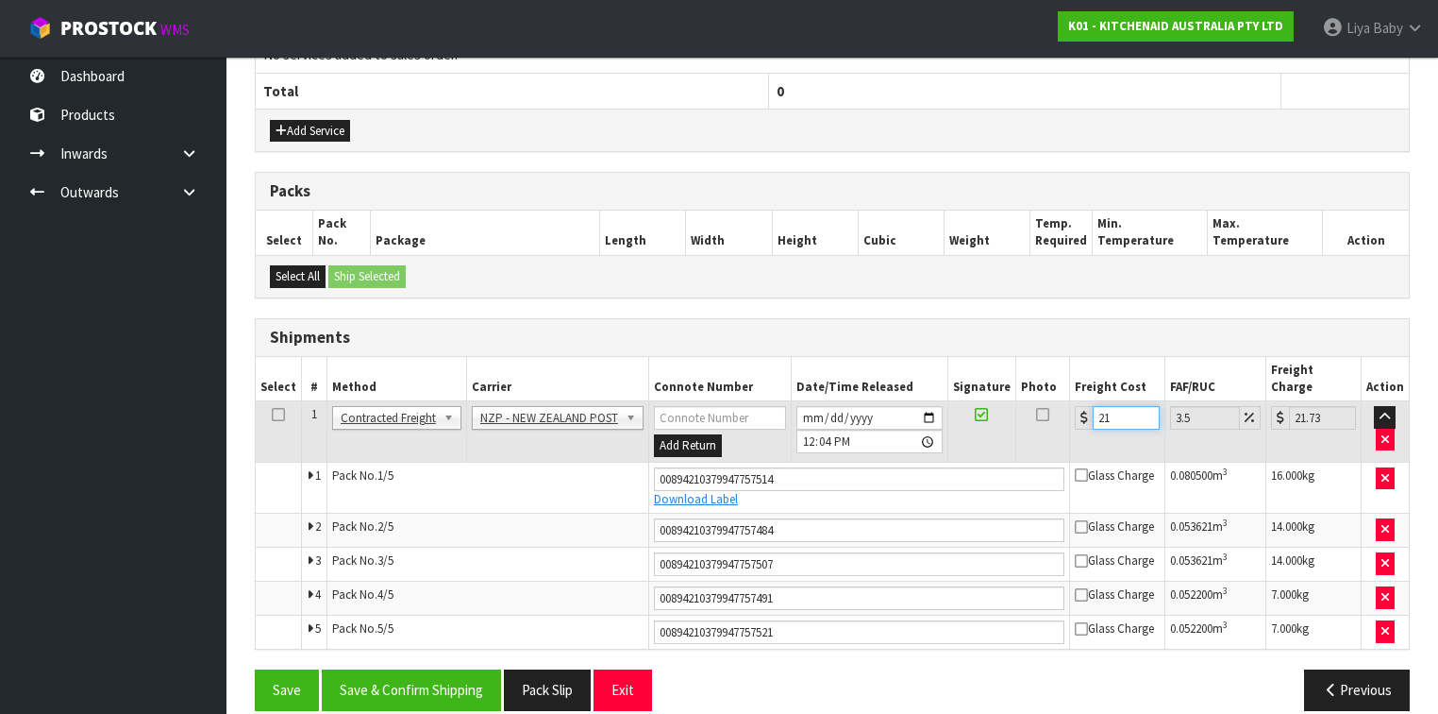
type input "21.6"
type input "22.36"
type input "21.65"
type input "22.41"
type input "21.65"
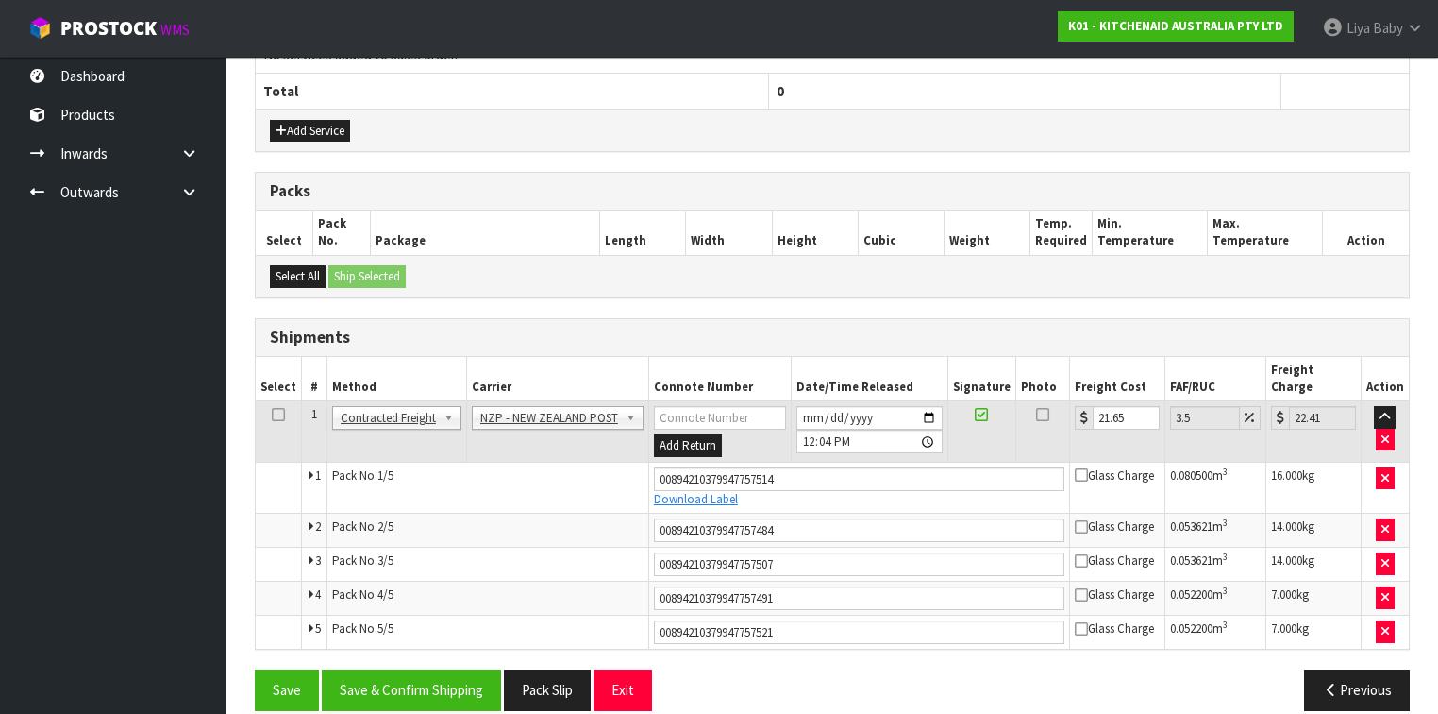
click at [272, 414] on icon at bounding box center [278, 414] width 13 height 1
click at [401, 669] on button "Save & Confirm Shipping" at bounding box center [411, 689] width 179 height 41
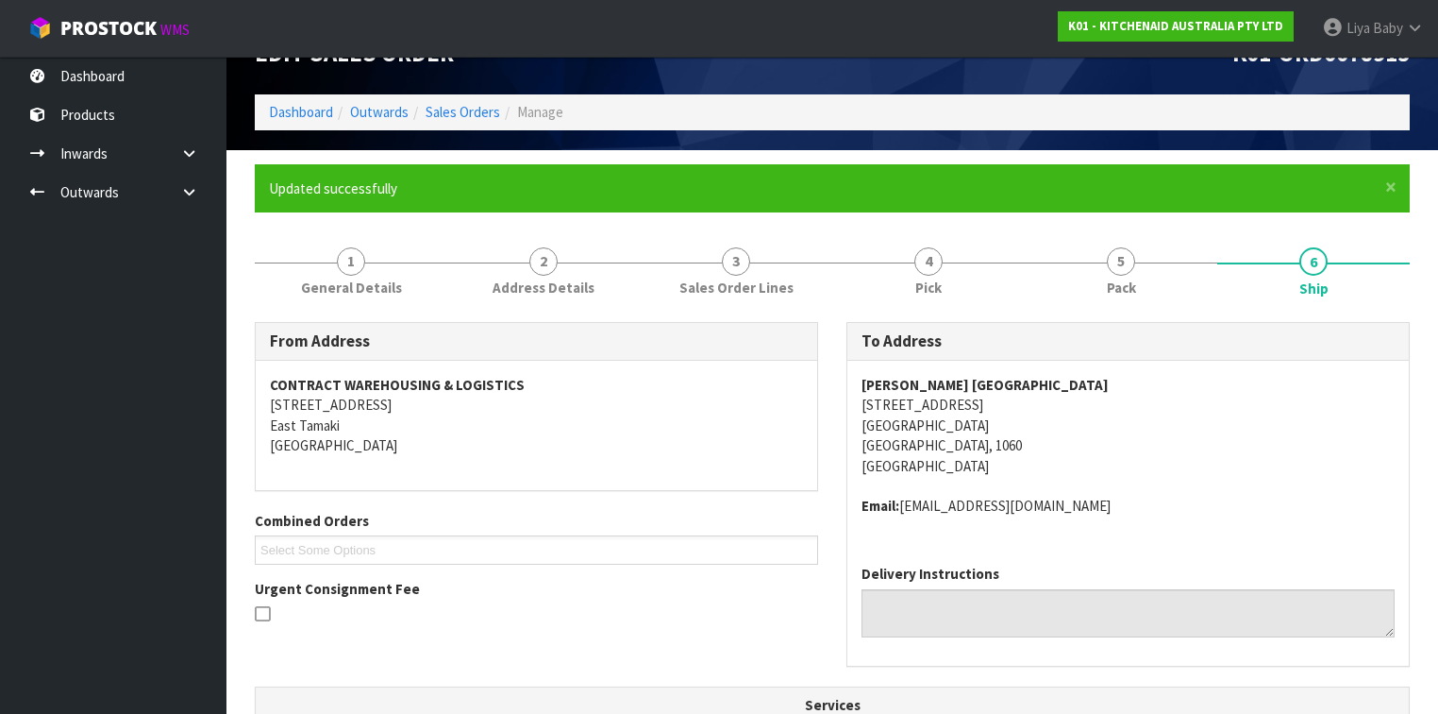
scroll to position [0, 0]
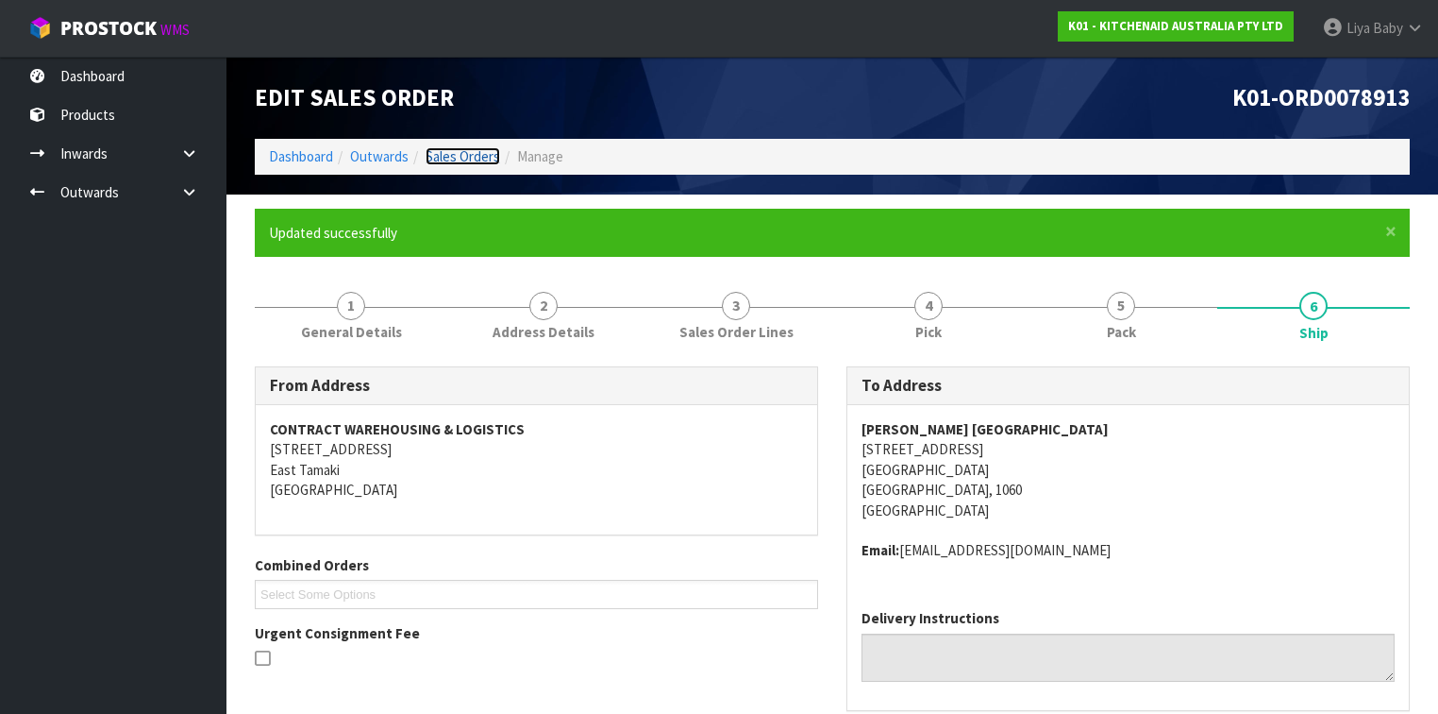
click at [462, 149] on link "Sales Orders" at bounding box center [463, 156] width 75 height 18
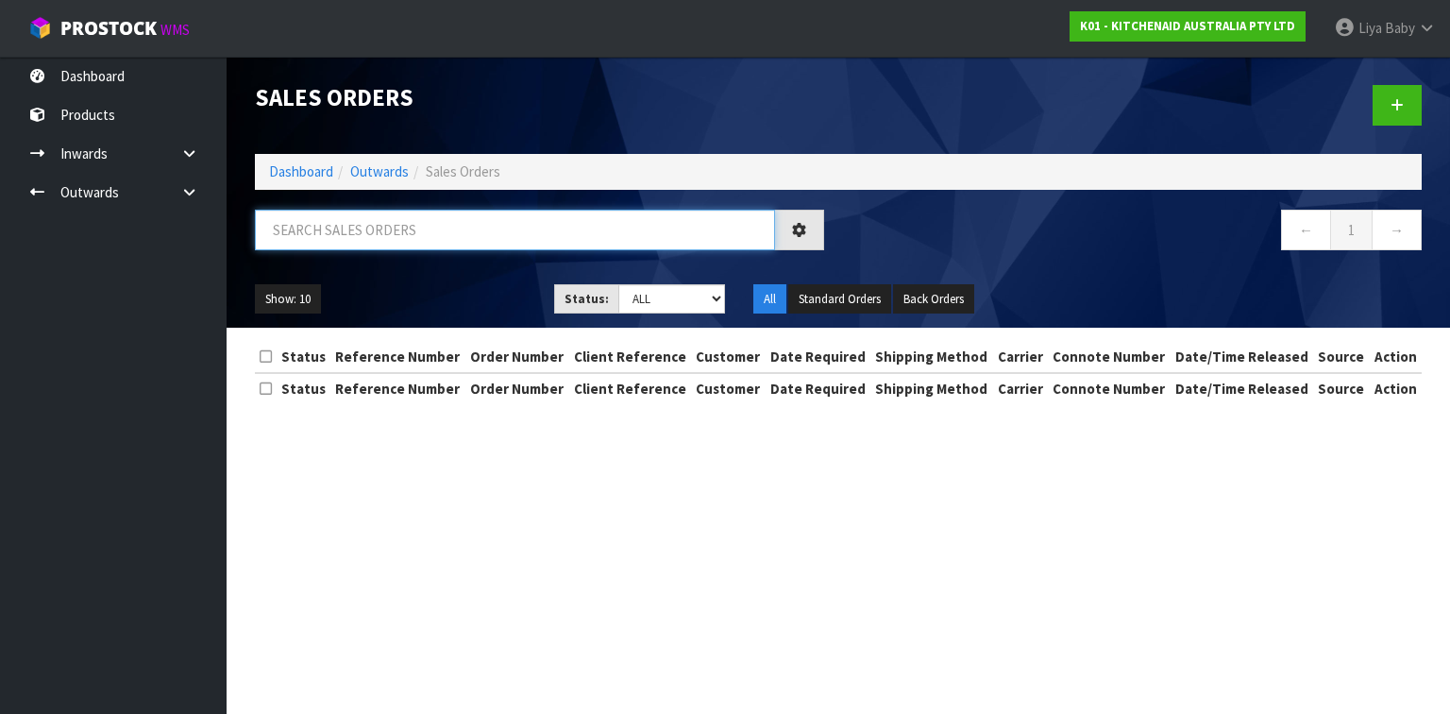
click at [370, 225] on input "text" at bounding box center [515, 230] width 520 height 41
